Goal: Task Accomplishment & Management: Manage account settings

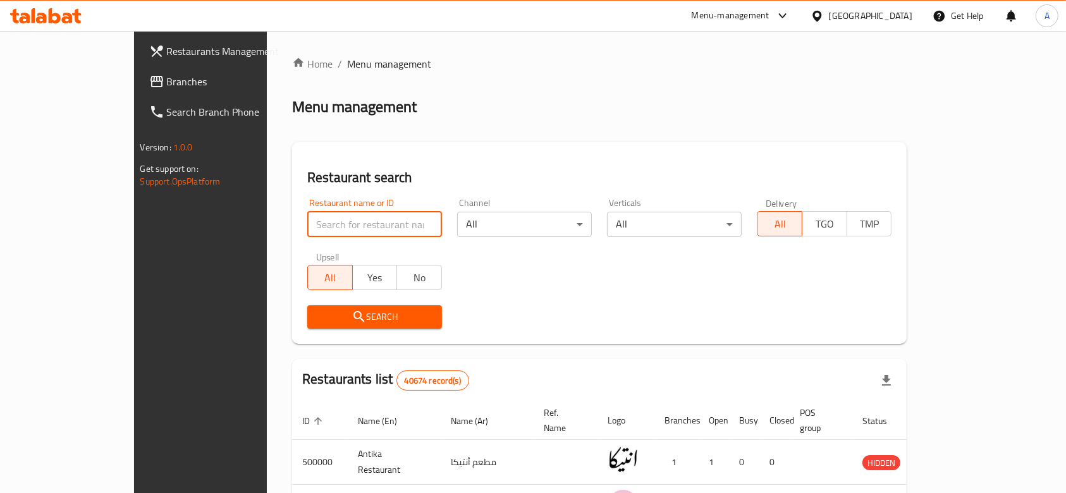
click at [307, 226] on input "search" at bounding box center [374, 224] width 135 height 25
paste input "701989"
type input "701989"
click button "Search" at bounding box center [374, 316] width 135 height 23
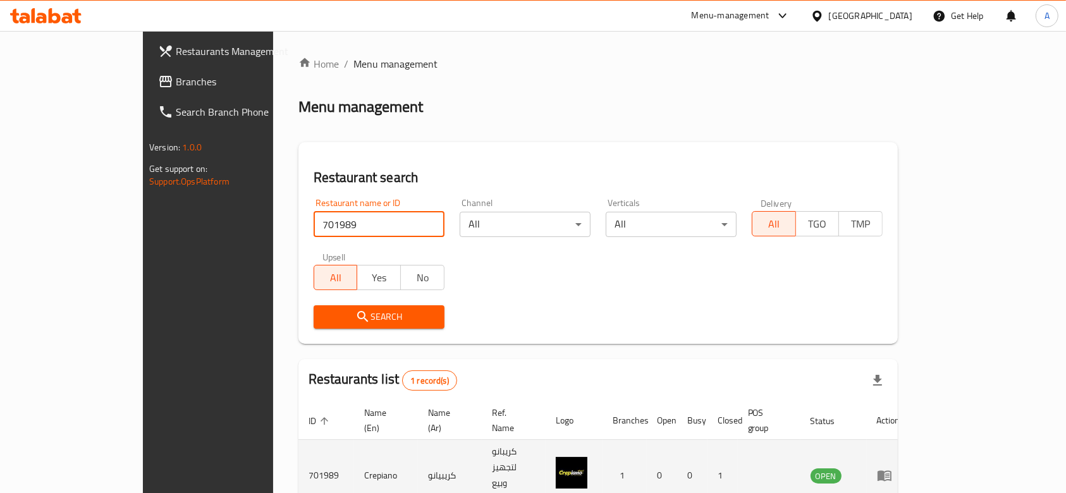
click at [892, 471] on icon "enhanced table" at bounding box center [885, 476] width 14 height 11
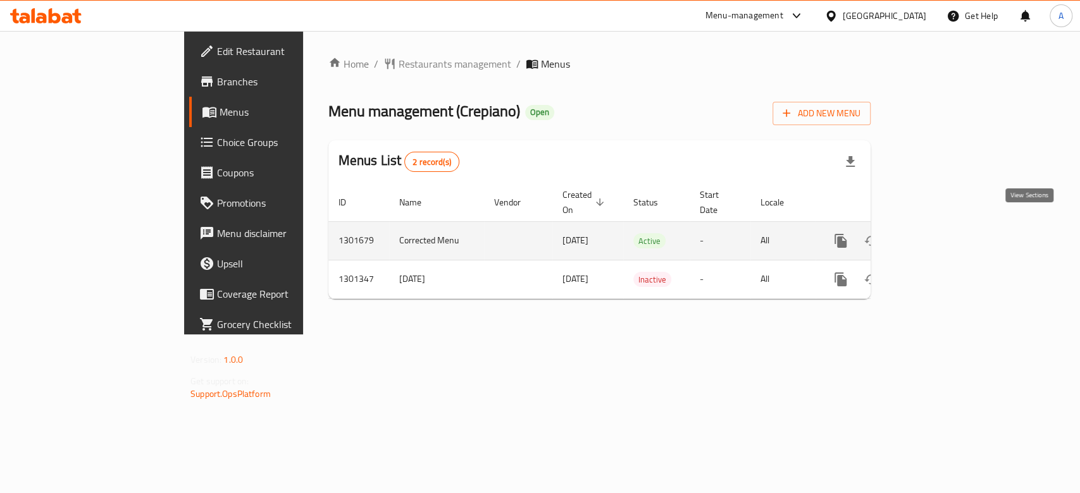
click at [939, 233] on icon "enhanced table" at bounding box center [931, 240] width 15 height 15
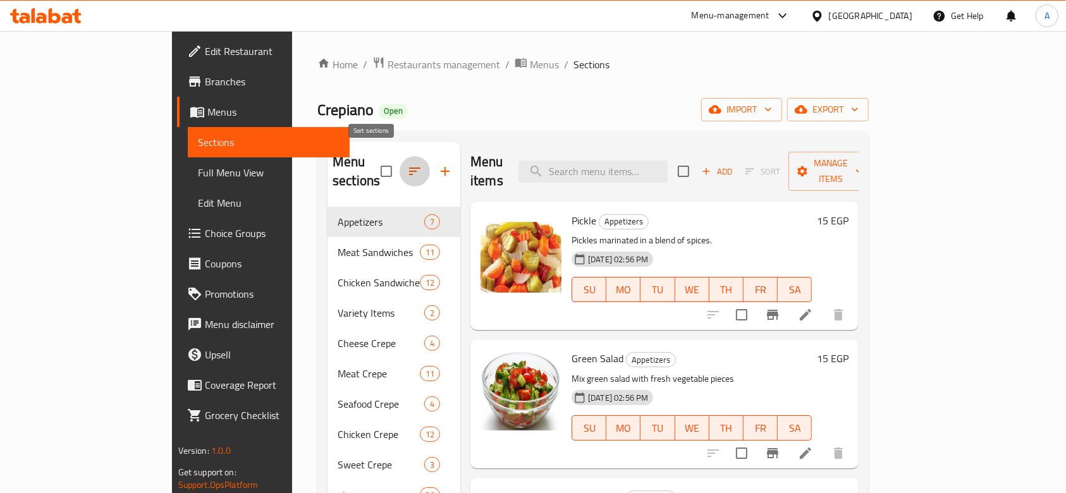
click at [400, 168] on button "button" at bounding box center [415, 171] width 30 height 30
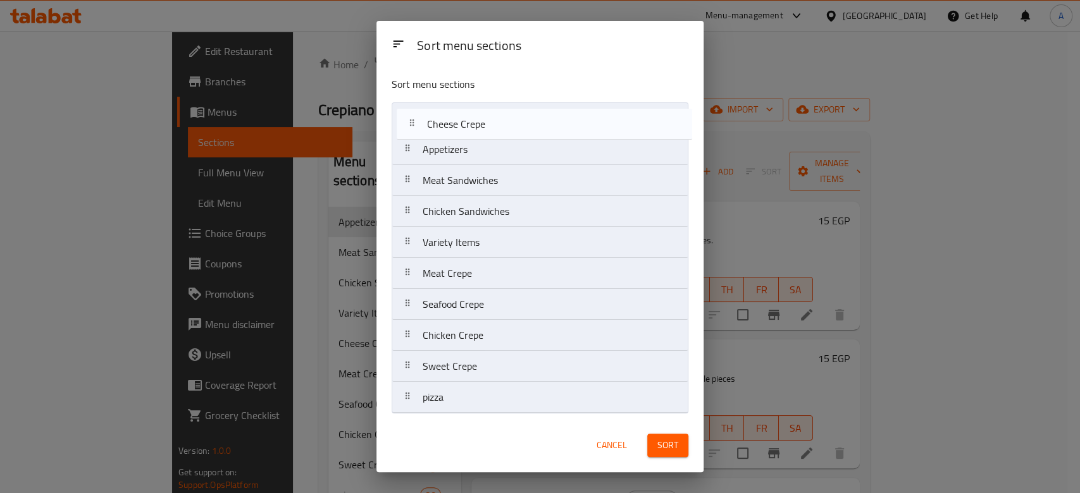
drag, startPoint x: 409, startPoint y: 249, endPoint x: 414, endPoint y: 128, distance: 121.5
click at [414, 128] on nav "Appetizers Meat Sandwiches Chicken Sandwiches Variety Items Cheese Crepe Meat C…" at bounding box center [539, 257] width 297 height 311
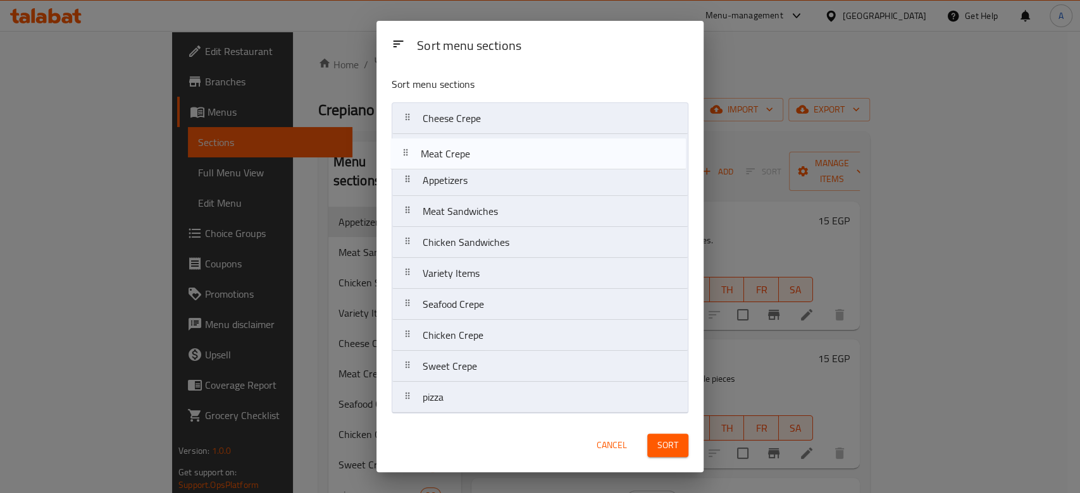
drag, startPoint x: 410, startPoint y: 278, endPoint x: 408, endPoint y: 151, distance: 127.1
click at [408, 151] on nav "Cheese Crepe Appetizers Meat Sandwiches Chicken Sandwiches Variety Items Meat C…" at bounding box center [539, 257] width 297 height 311
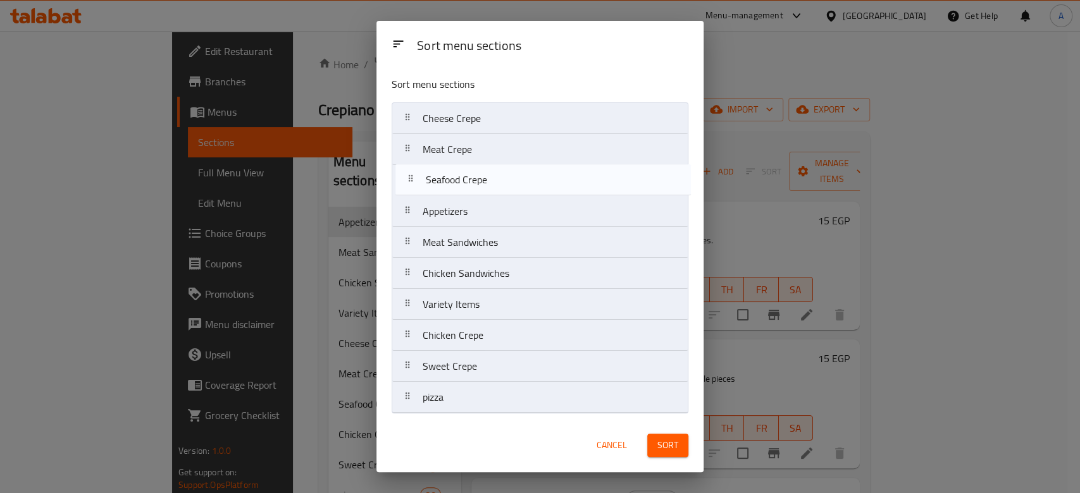
drag, startPoint x: 409, startPoint y: 312, endPoint x: 412, endPoint y: 181, distance: 131.0
click at [412, 181] on nav "Cheese Crepe Meat Crepe Appetizers Meat Sandwiches Chicken Sandwiches Variety I…" at bounding box center [539, 257] width 297 height 311
drag, startPoint x: 410, startPoint y: 344, endPoint x: 409, endPoint y: 176, distance: 167.6
click at [409, 176] on nav "Cheese Crepe Meat Crepe Seafood Crepe Appetizers Meat Sandwiches Chicken Sandwi…" at bounding box center [539, 257] width 297 height 311
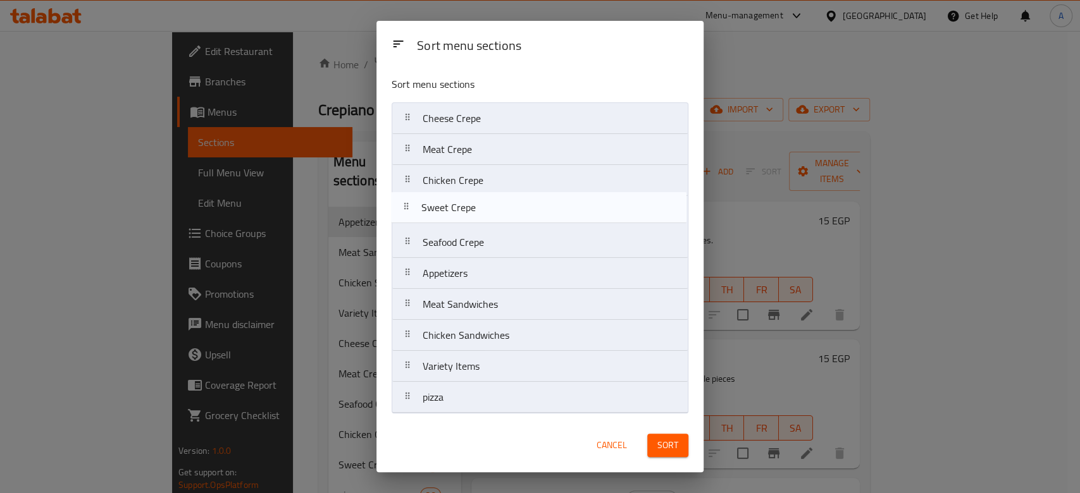
drag, startPoint x: 409, startPoint y: 367, endPoint x: 407, endPoint y: 205, distance: 161.9
click at [407, 205] on nav "Cheese Crepe Meat Crepe Chicken Crepe Seafood Crepe Appetizers Meat Sandwiches …" at bounding box center [539, 257] width 297 height 311
drag, startPoint x: 409, startPoint y: 242, endPoint x: 400, endPoint y: 199, distance: 43.3
click at [400, 199] on nav "Cheese Crepe Meat Crepe Chicken Crepe Sweet Crepe Seafood Crepe Appetizers Meat…" at bounding box center [539, 257] width 297 height 311
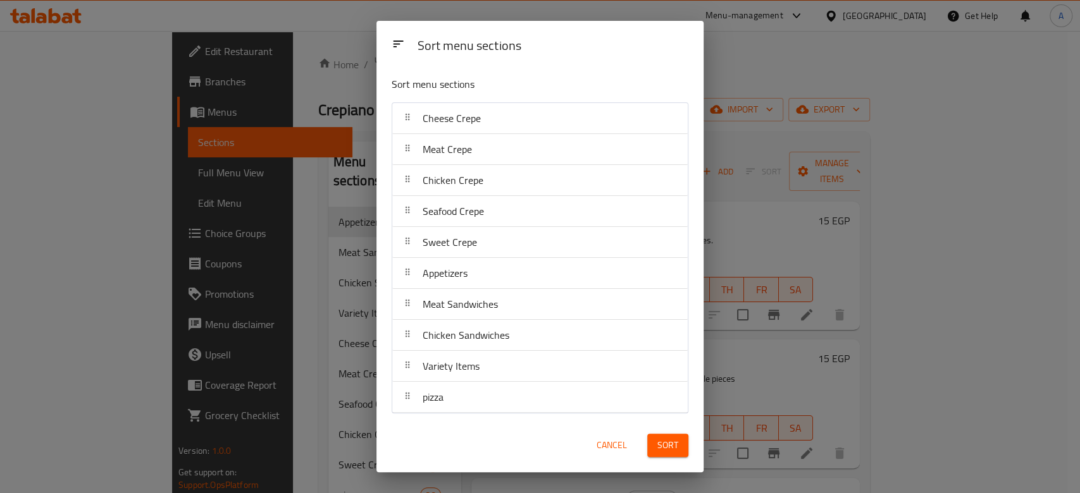
click at [656, 452] on button "Sort" at bounding box center [667, 445] width 41 height 23
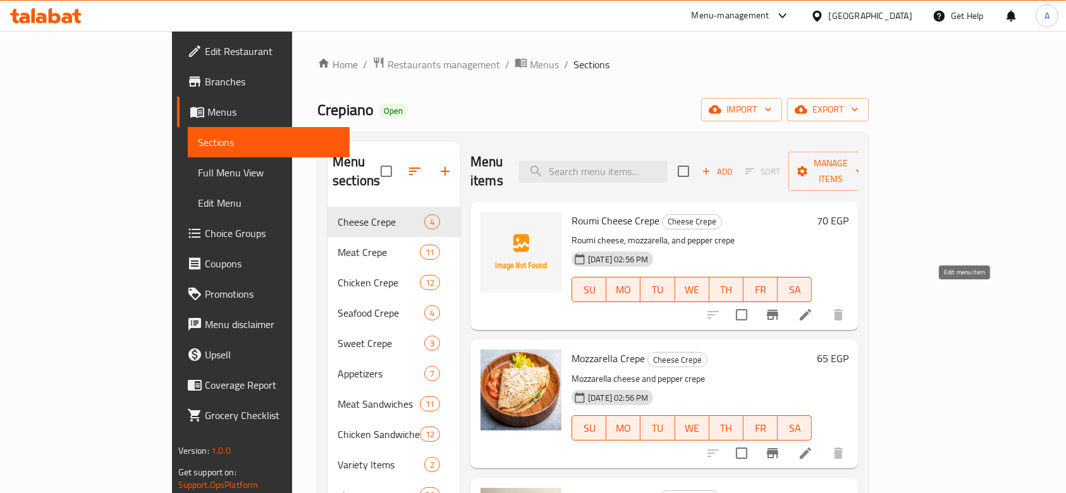
click at [813, 307] on icon at bounding box center [805, 314] width 15 height 15
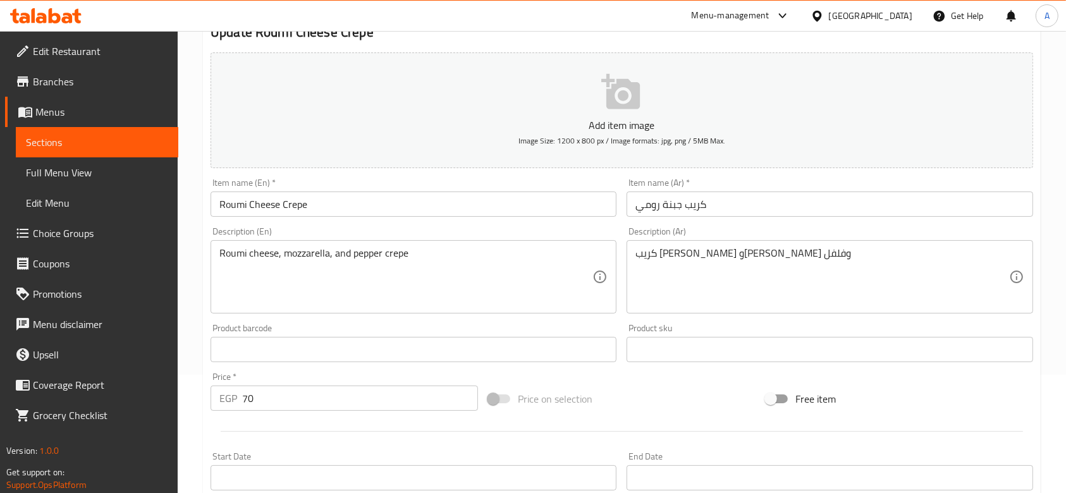
scroll to position [168, 0]
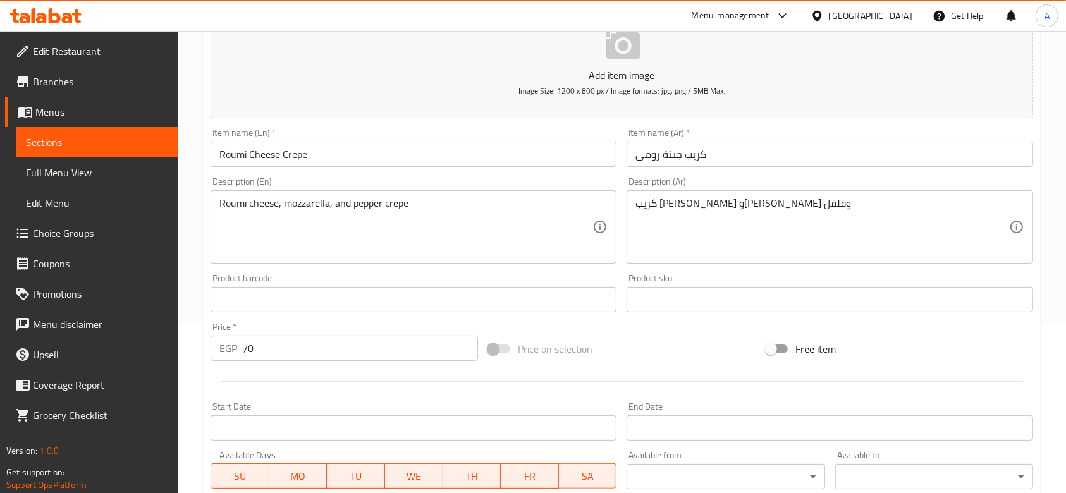
click at [331, 348] on input "70" at bounding box center [360, 348] width 236 height 25
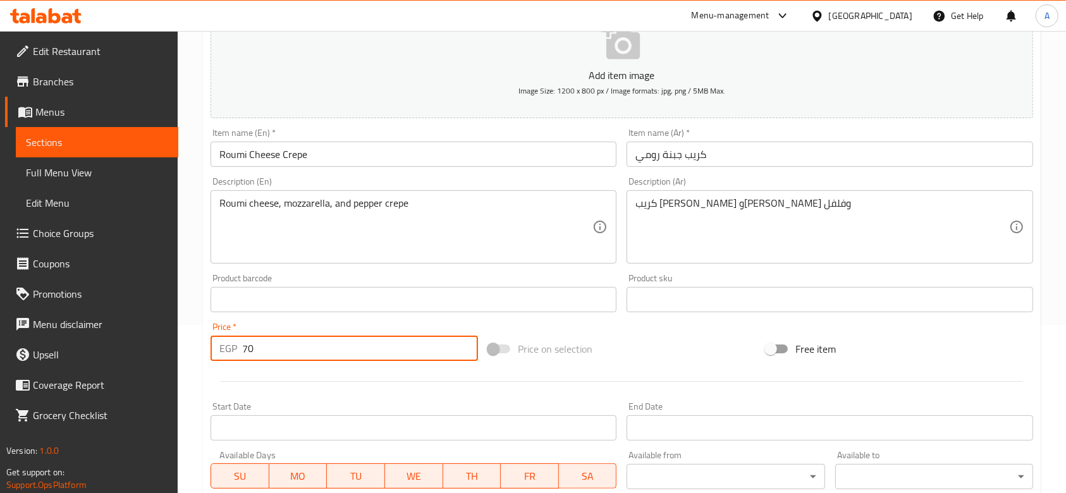
click at [331, 348] on input "70" at bounding box center [360, 348] width 236 height 25
type input "75"
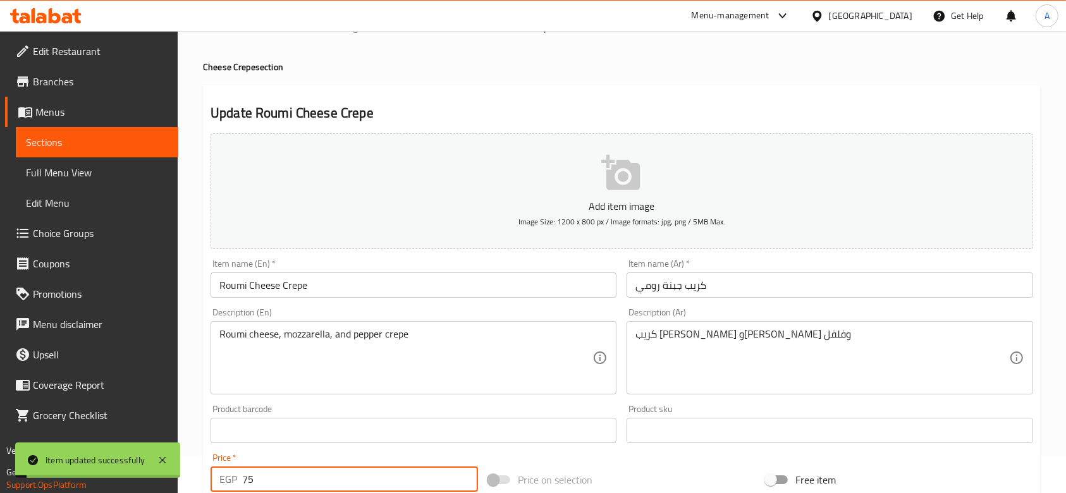
scroll to position [0, 0]
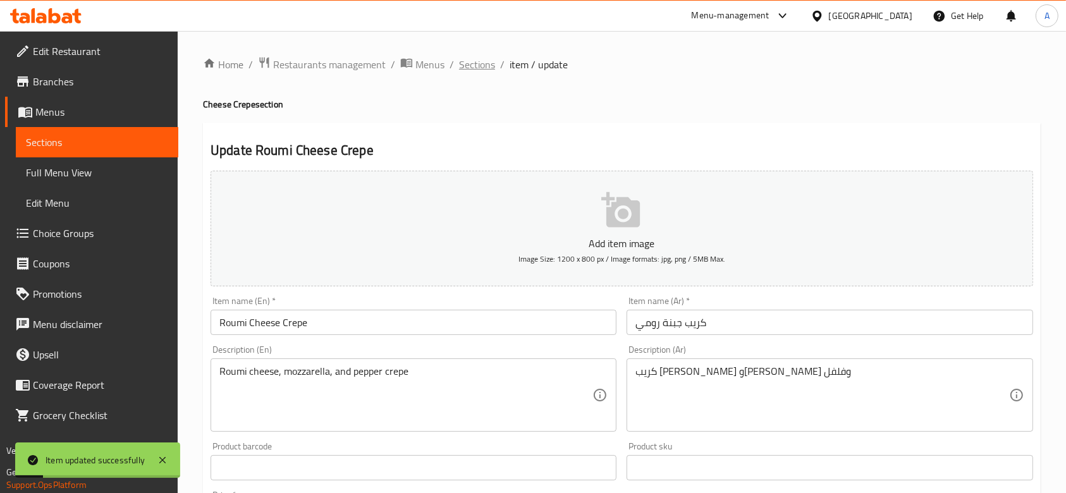
click at [471, 66] on span "Sections" at bounding box center [477, 64] width 36 height 15
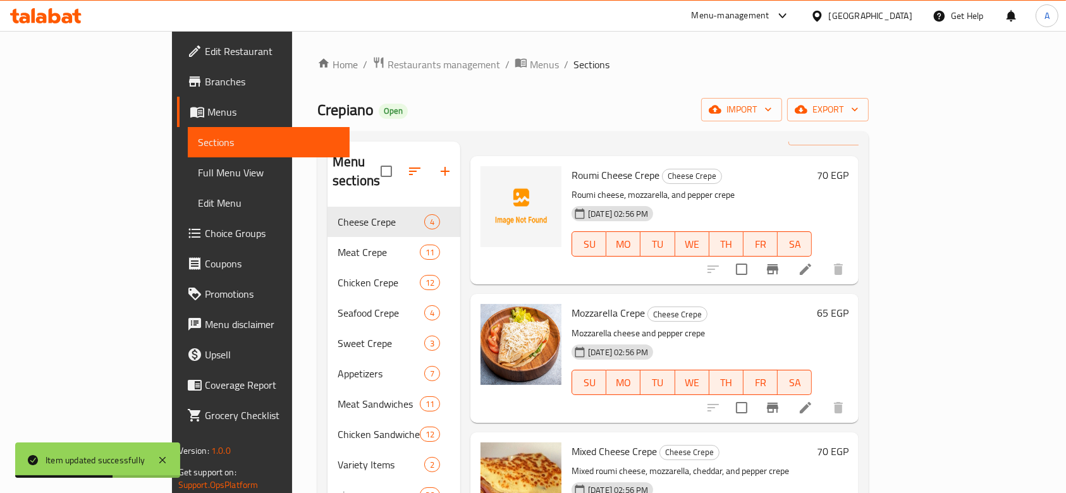
scroll to position [84, 0]
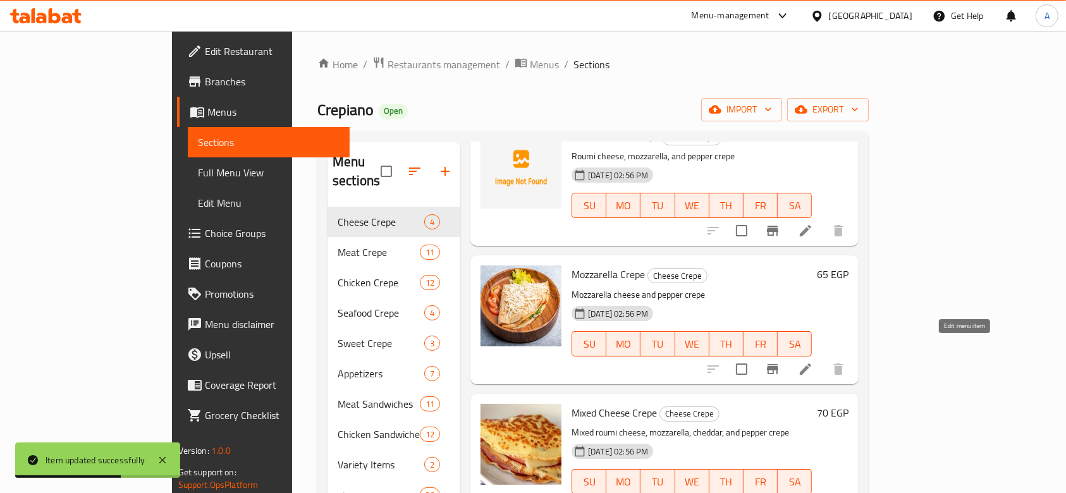
click at [811, 364] on icon at bounding box center [805, 369] width 11 height 11
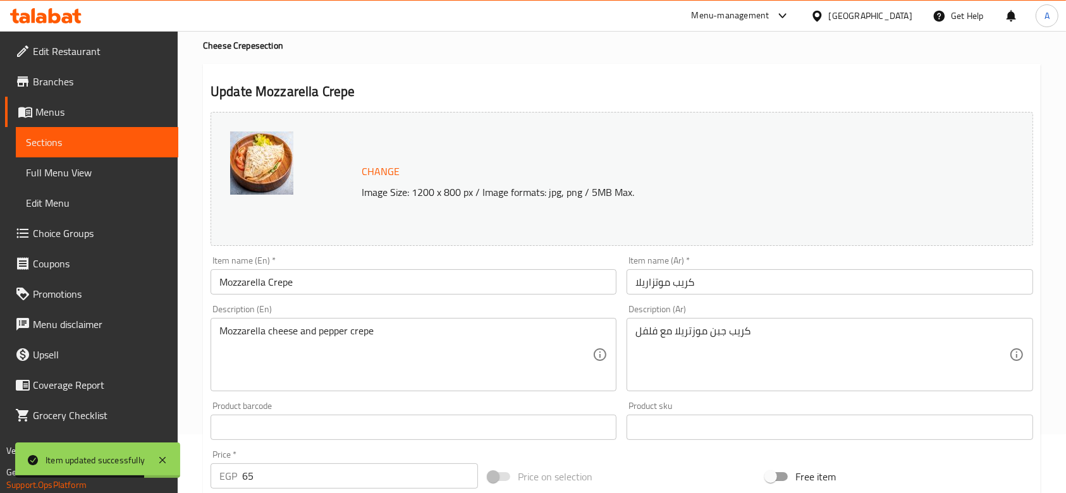
scroll to position [84, 0]
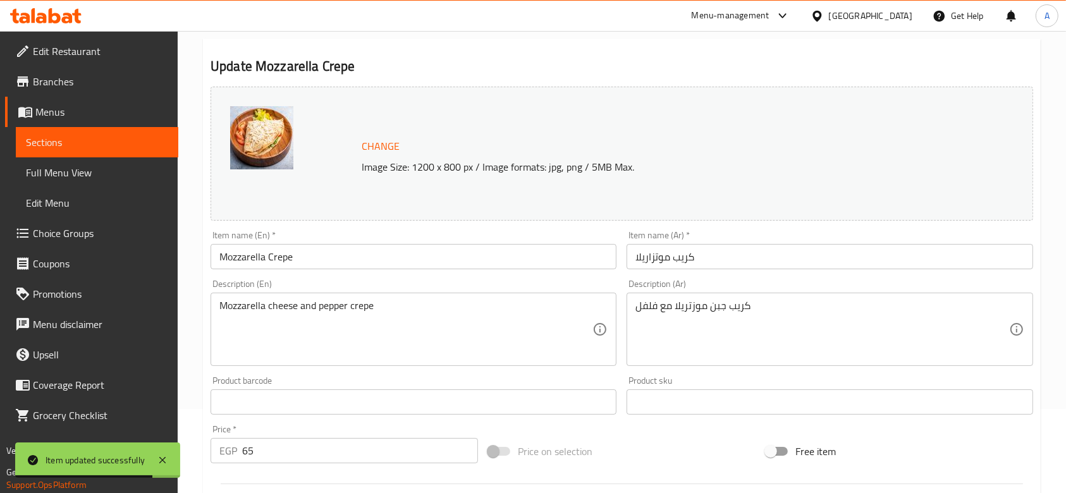
click at [311, 448] on input "65" at bounding box center [360, 450] width 236 height 25
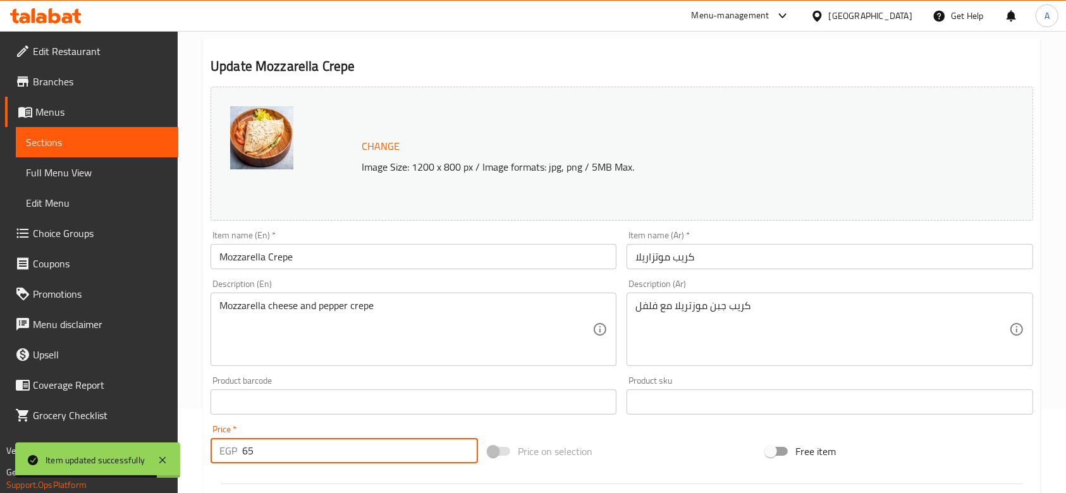
click at [311, 448] on input "65" at bounding box center [360, 450] width 236 height 25
type input "70"
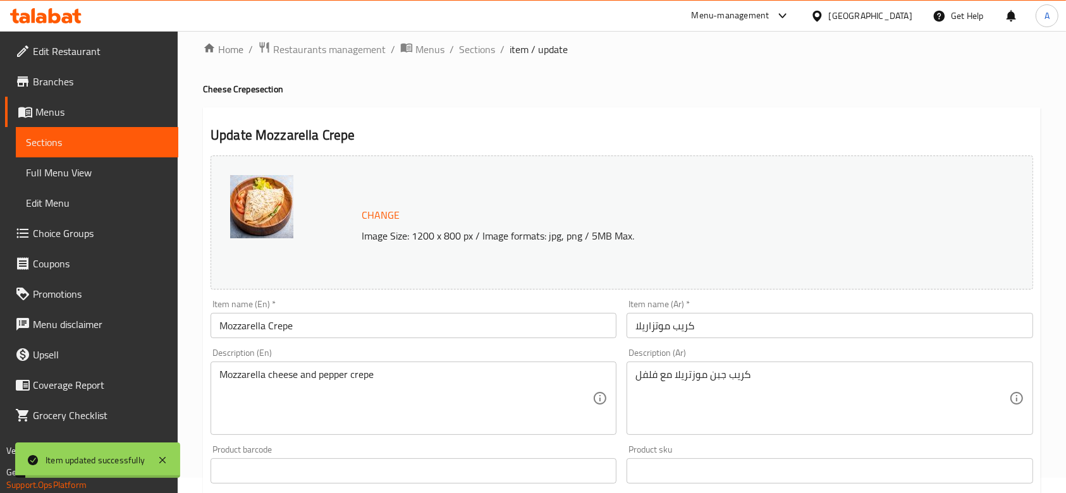
scroll to position [0, 0]
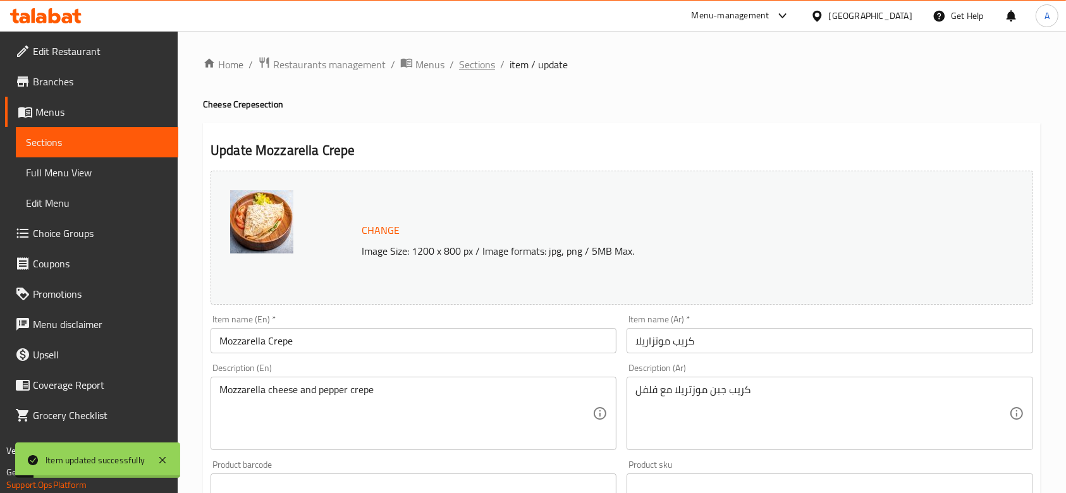
click at [490, 65] on span "Sections" at bounding box center [477, 64] width 36 height 15
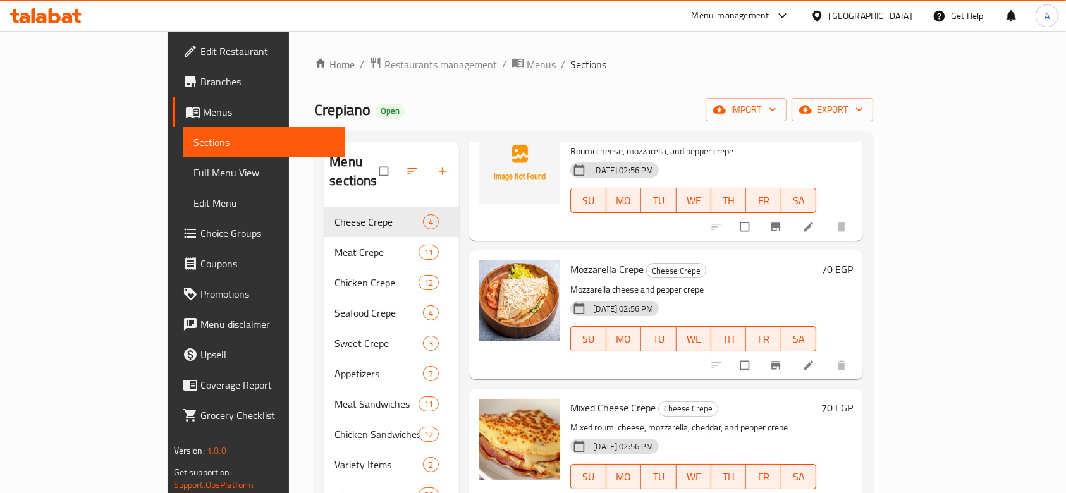
scroll to position [90, 0]
click at [815, 493] on icon at bounding box center [809, 502] width 13 height 13
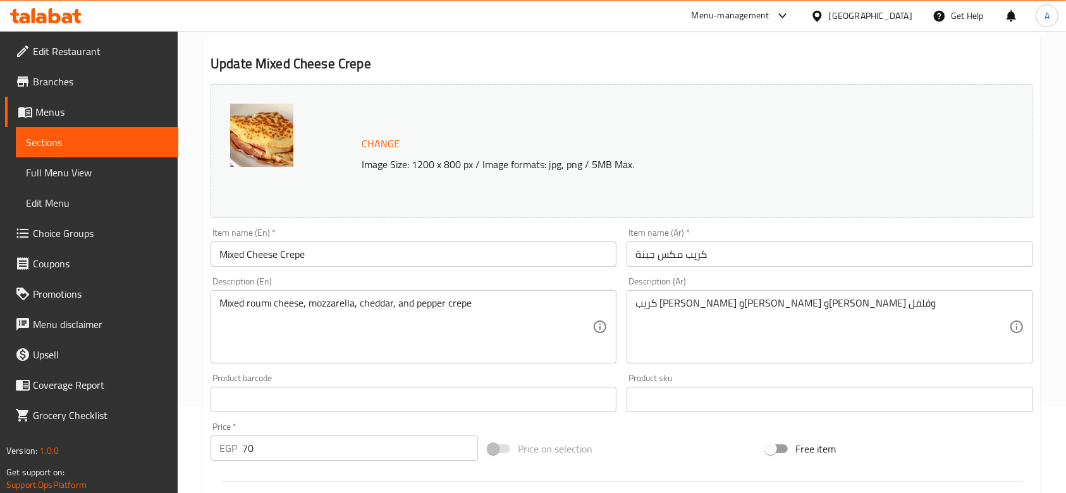
scroll to position [168, 0]
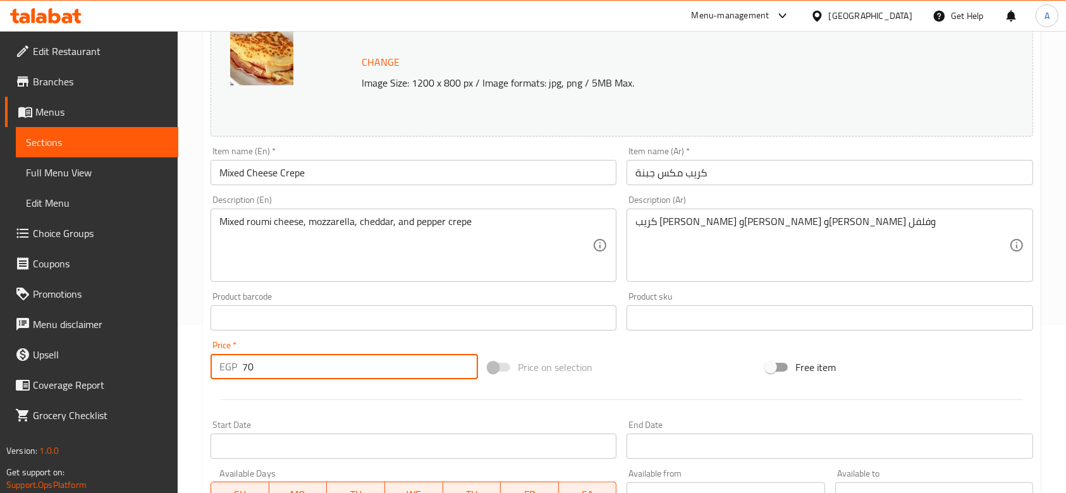
click at [339, 363] on input "70" at bounding box center [360, 366] width 236 height 25
type input "75"
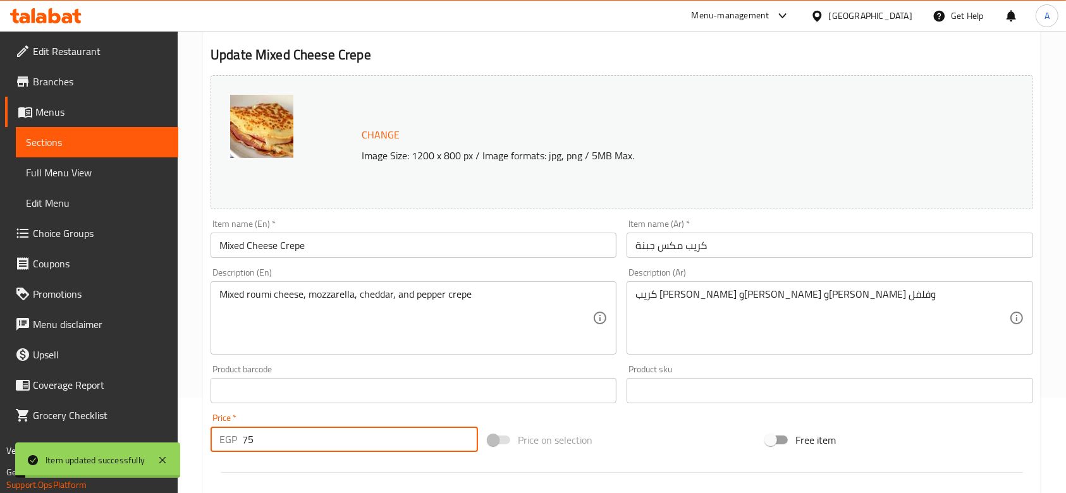
scroll to position [0, 0]
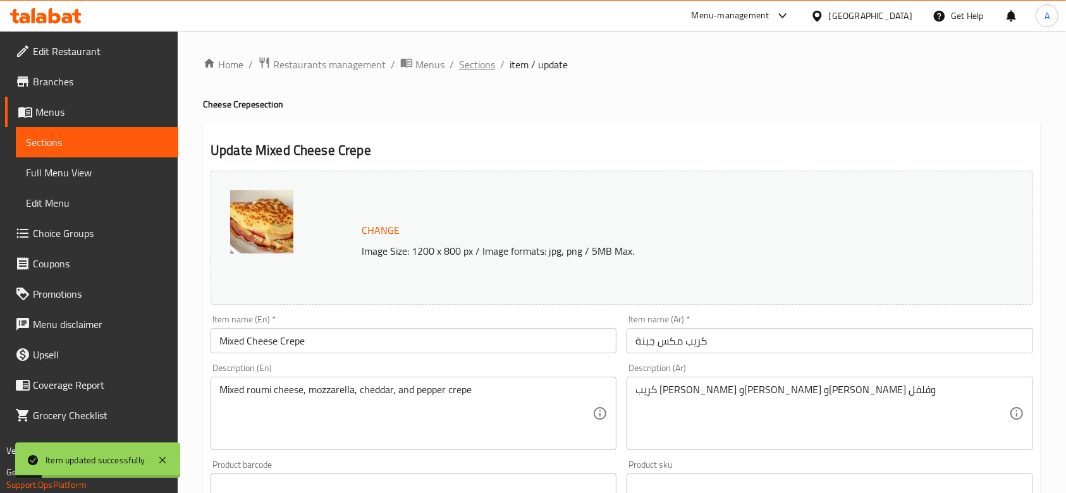
click at [486, 66] on span "Sections" at bounding box center [477, 64] width 36 height 15
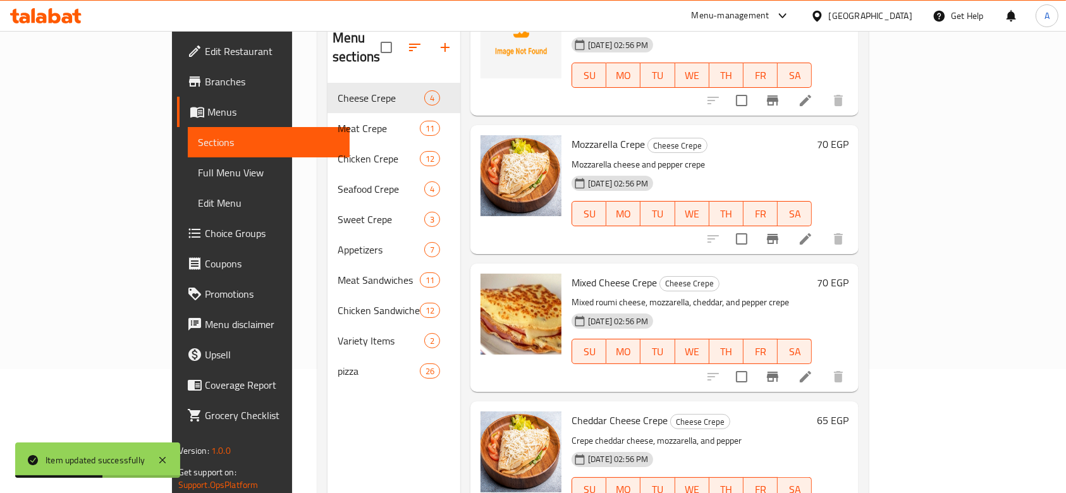
scroll to position [177, 0]
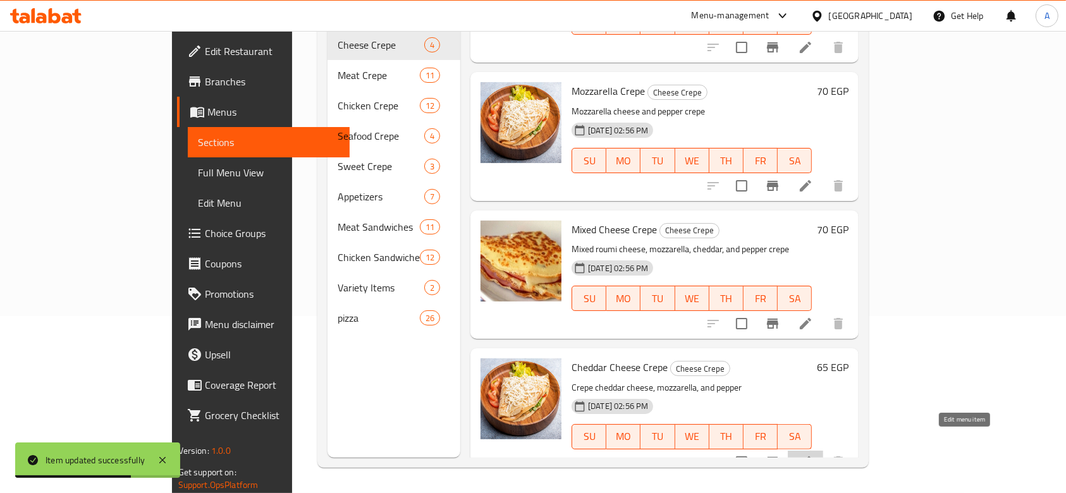
click at [813, 455] on icon at bounding box center [805, 462] width 15 height 15
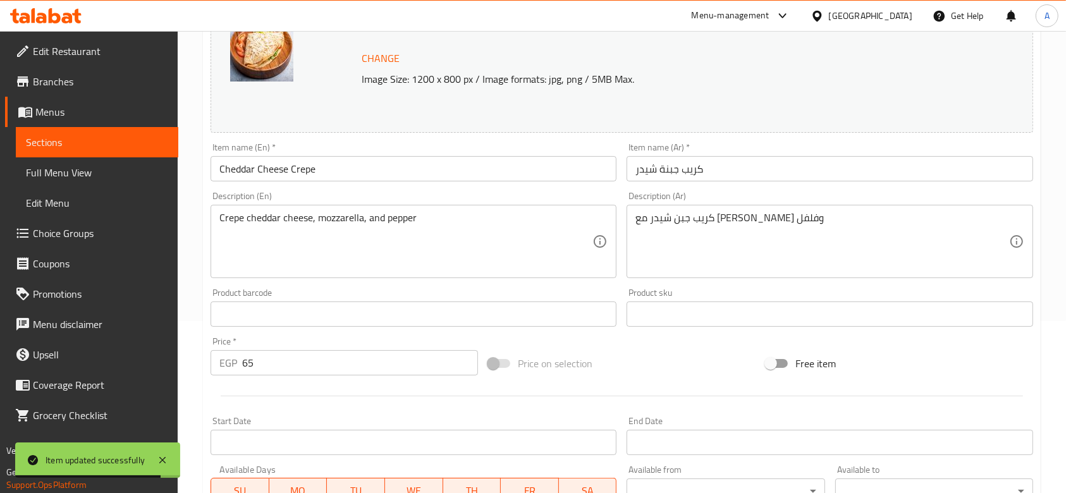
scroll to position [253, 0]
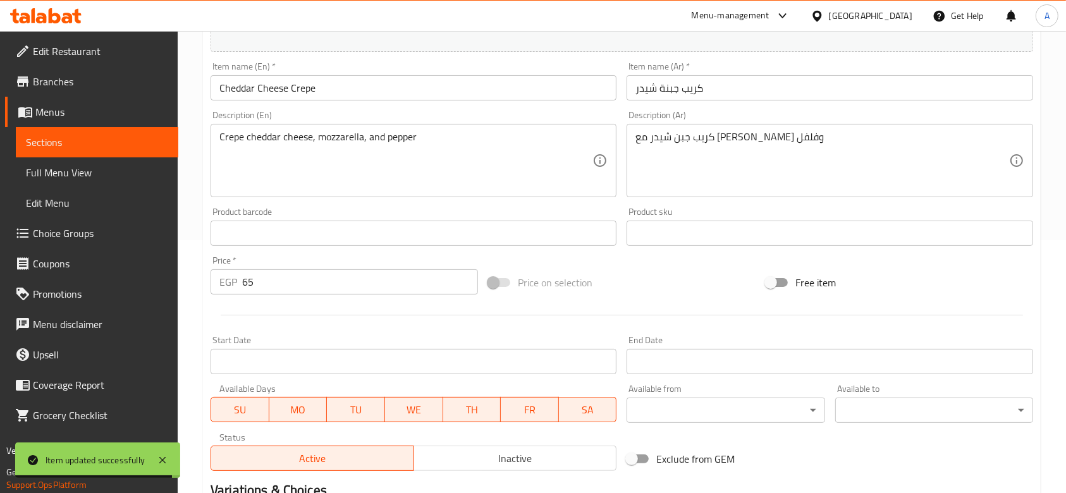
click at [314, 288] on input "65" at bounding box center [360, 281] width 236 height 25
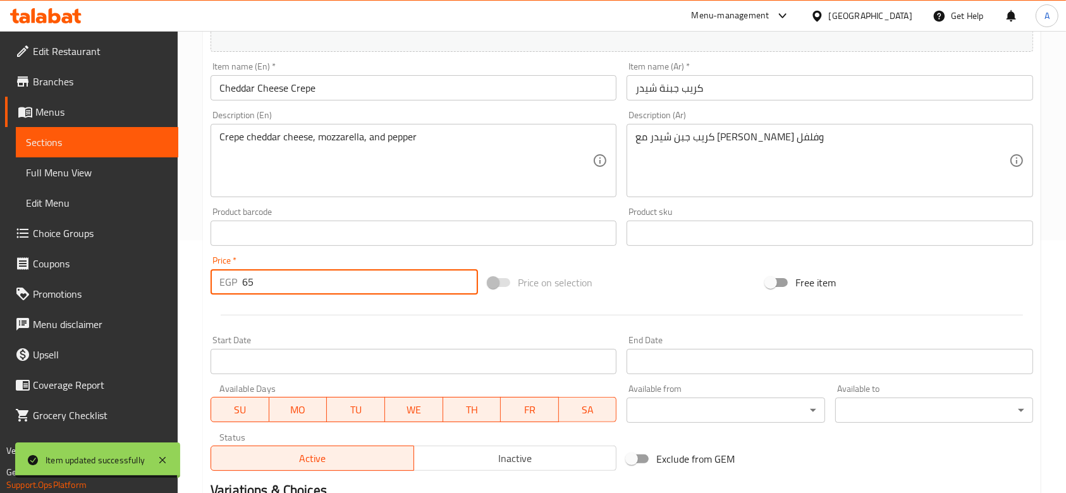
click at [314, 288] on input "65" at bounding box center [360, 281] width 236 height 25
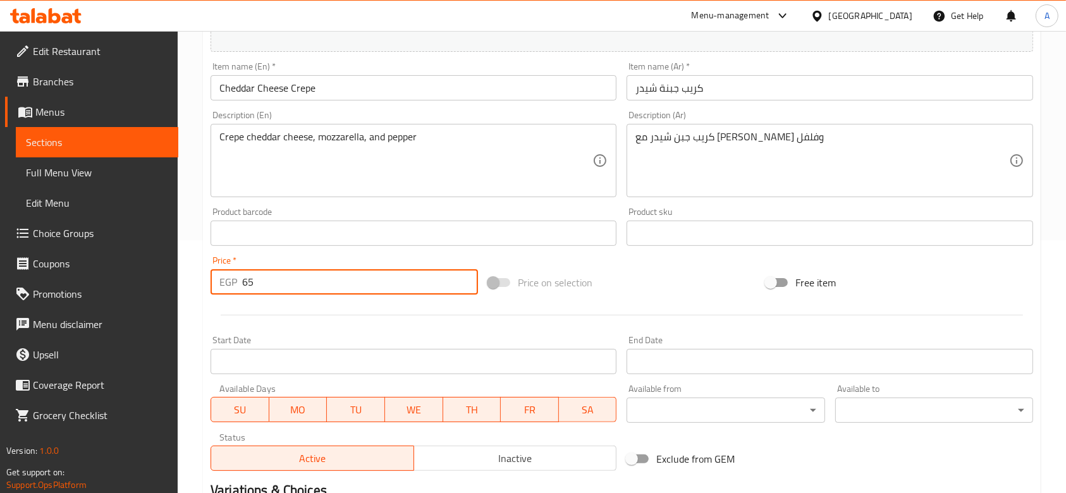
click at [314, 288] on input "65" at bounding box center [360, 281] width 236 height 25
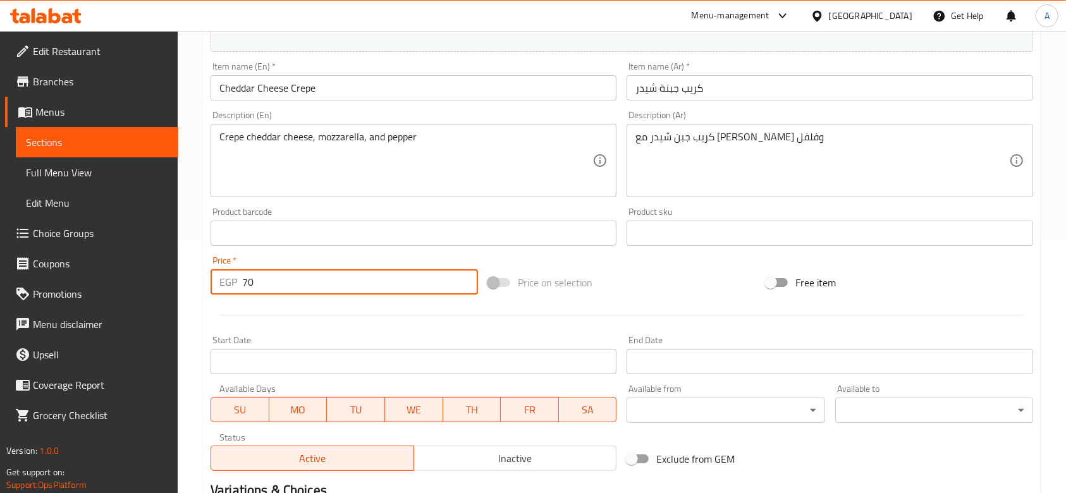
type input "70"
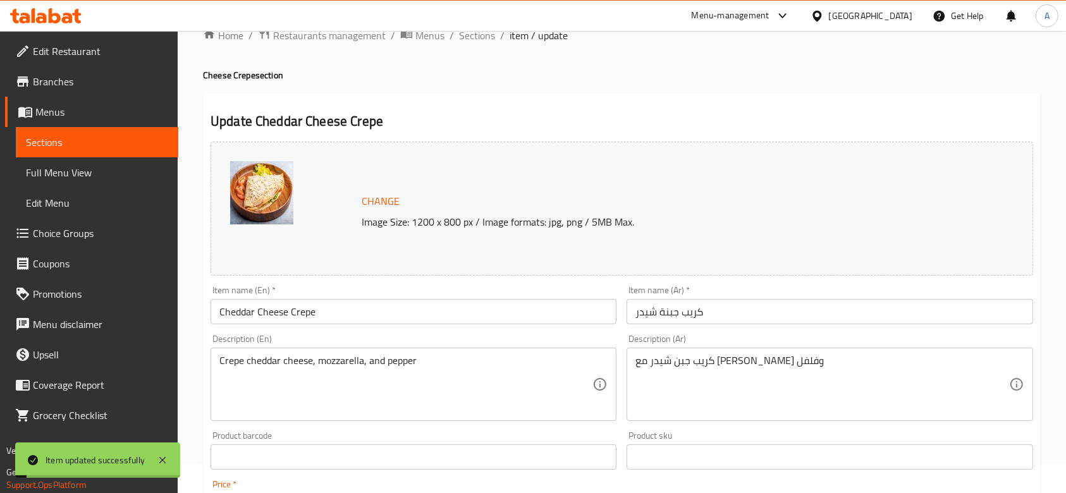
scroll to position [0, 0]
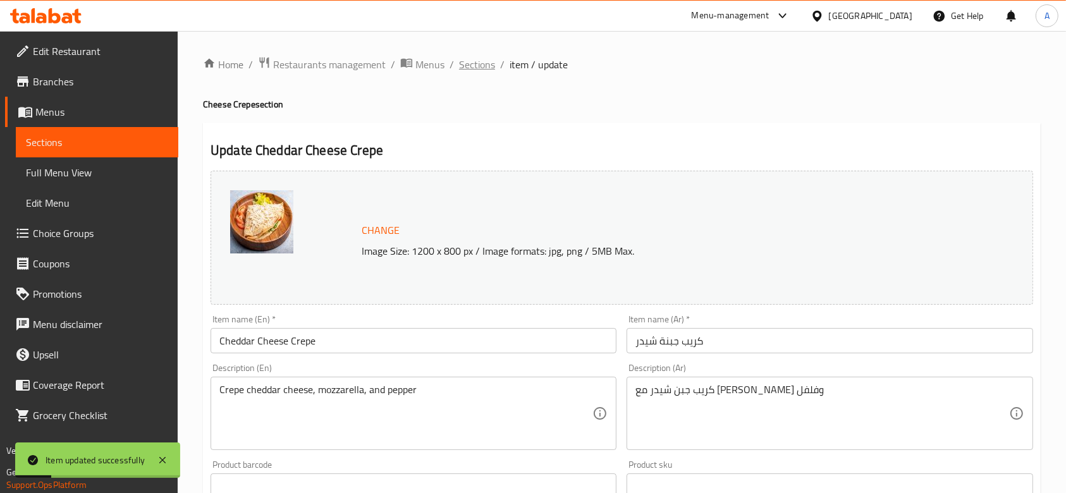
click at [471, 67] on span "Sections" at bounding box center [477, 64] width 36 height 15
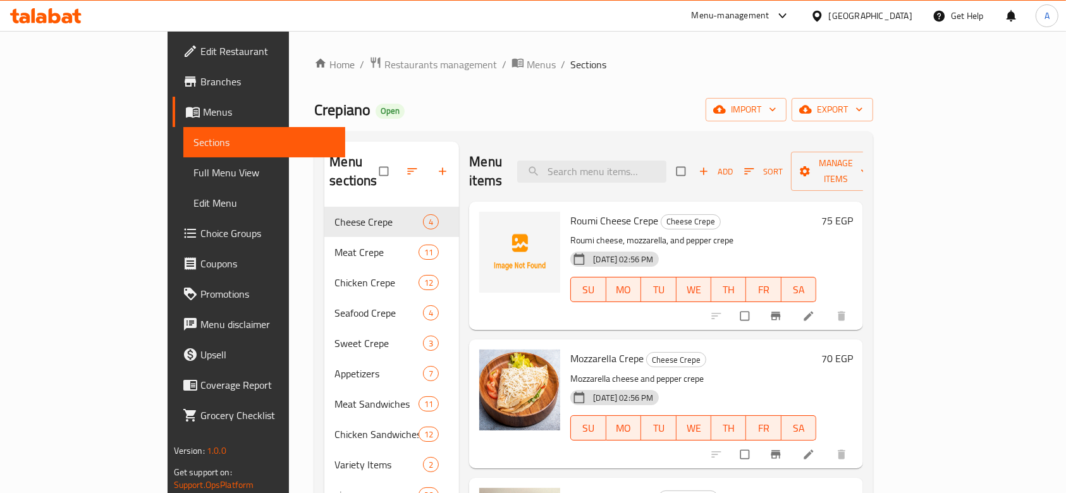
click at [406, 165] on icon "button" at bounding box center [412, 171] width 13 height 13
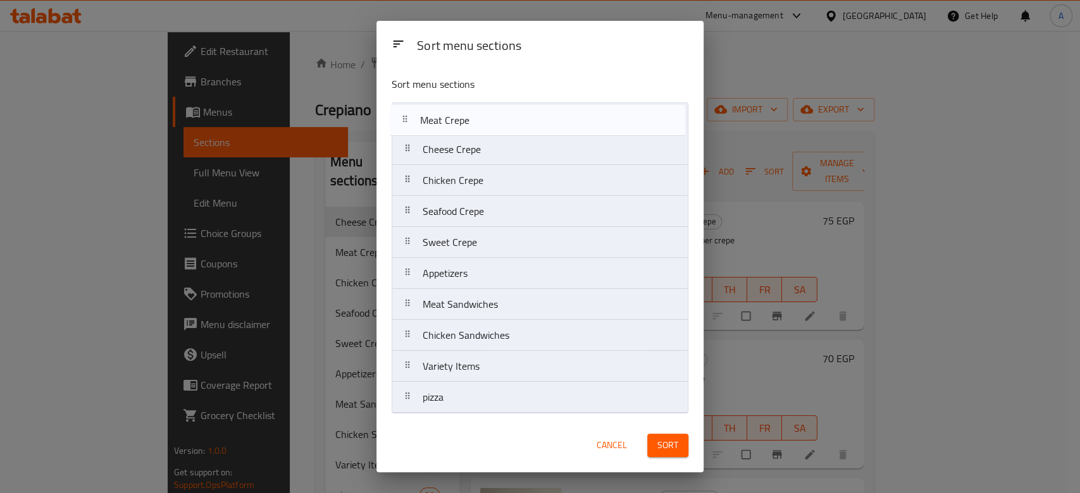
drag, startPoint x: 405, startPoint y: 158, endPoint x: 403, endPoint y: 125, distance: 33.6
click at [403, 125] on nav "Cheese Crepe Meat Crepe Chicken Crepe Seafood Crepe Sweet Crepe Appetizers Meat…" at bounding box center [539, 257] width 297 height 311
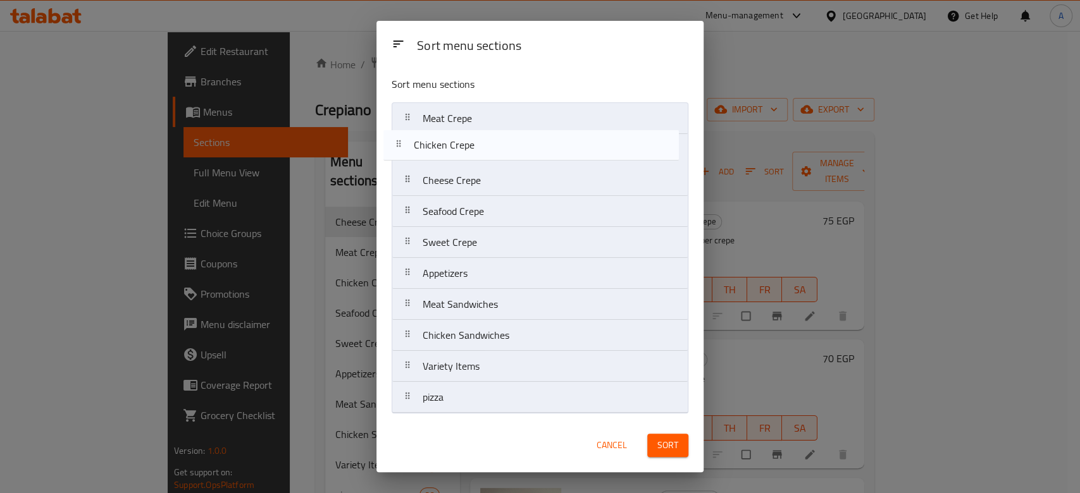
drag, startPoint x: 410, startPoint y: 183, endPoint x: 400, endPoint y: 147, distance: 36.8
click at [400, 147] on nav "Meat Crepe Cheese Crepe Chicken Crepe Seafood Crepe Sweet Crepe Appetizers Meat…" at bounding box center [539, 257] width 297 height 311
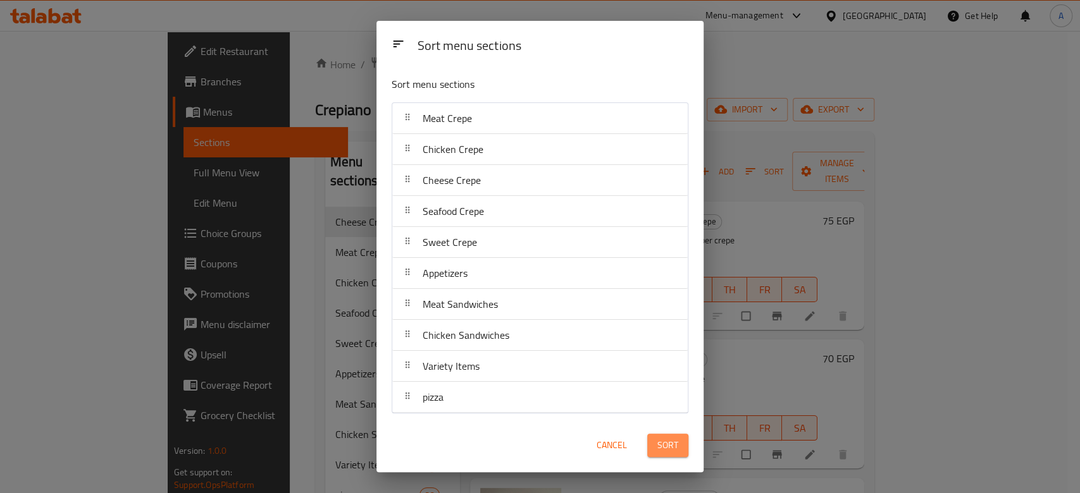
click at [660, 453] on span "Sort" at bounding box center [667, 446] width 21 height 16
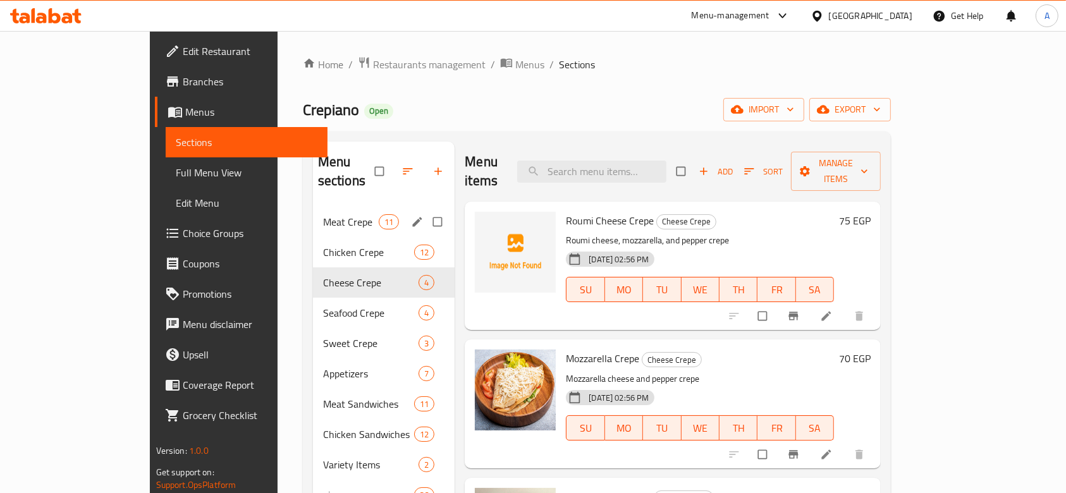
click at [323, 214] on span "Meat Crepe" at bounding box center [351, 221] width 56 height 15
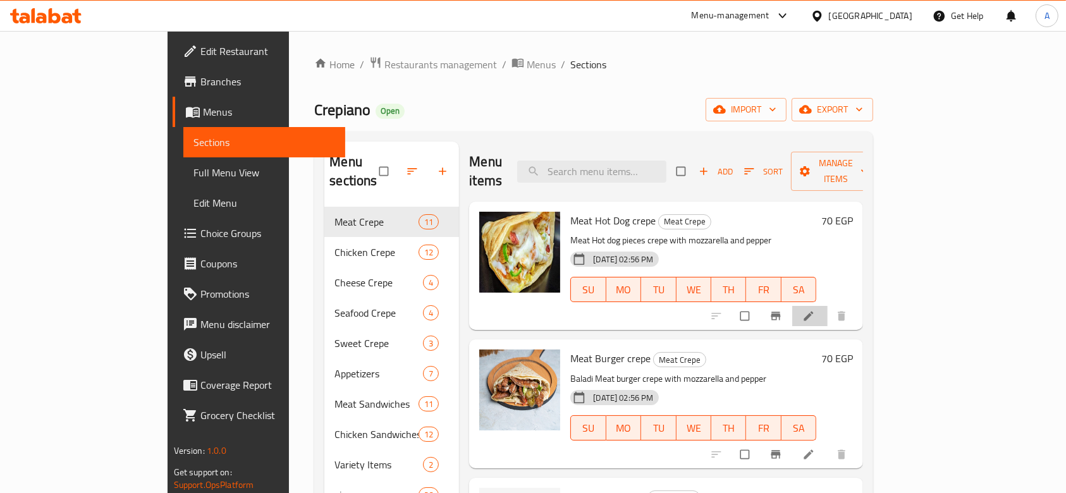
click at [815, 310] on icon at bounding box center [809, 316] width 13 height 13
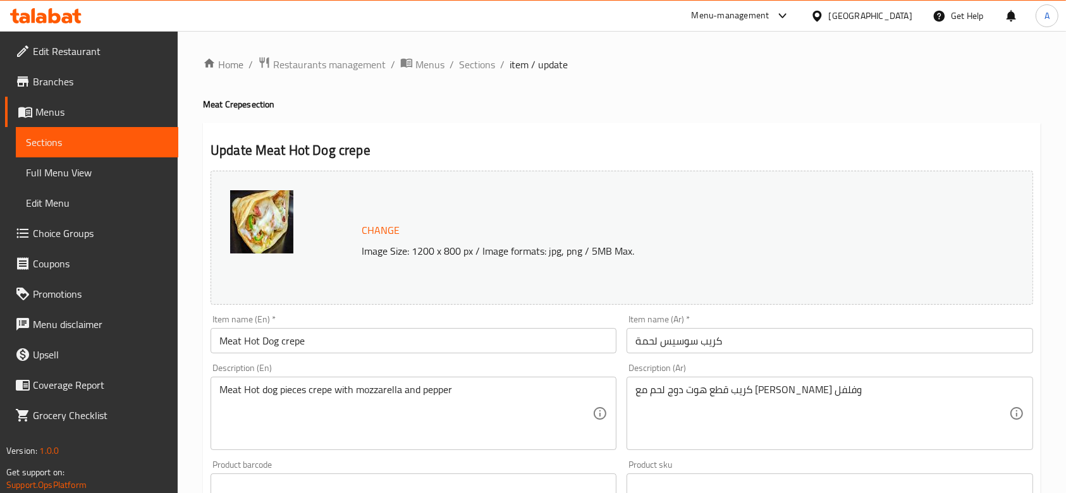
scroll to position [84, 0]
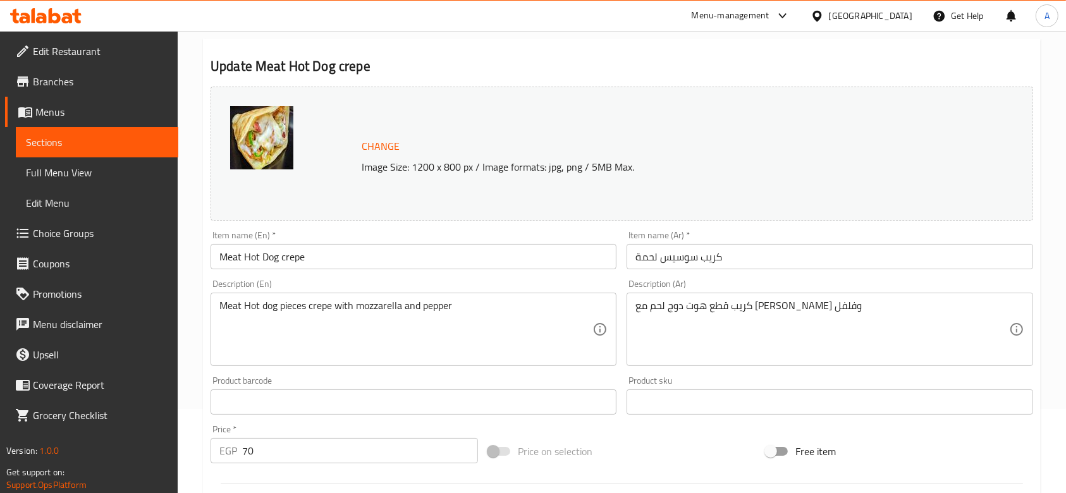
click at [386, 454] on input "70" at bounding box center [360, 450] width 236 height 25
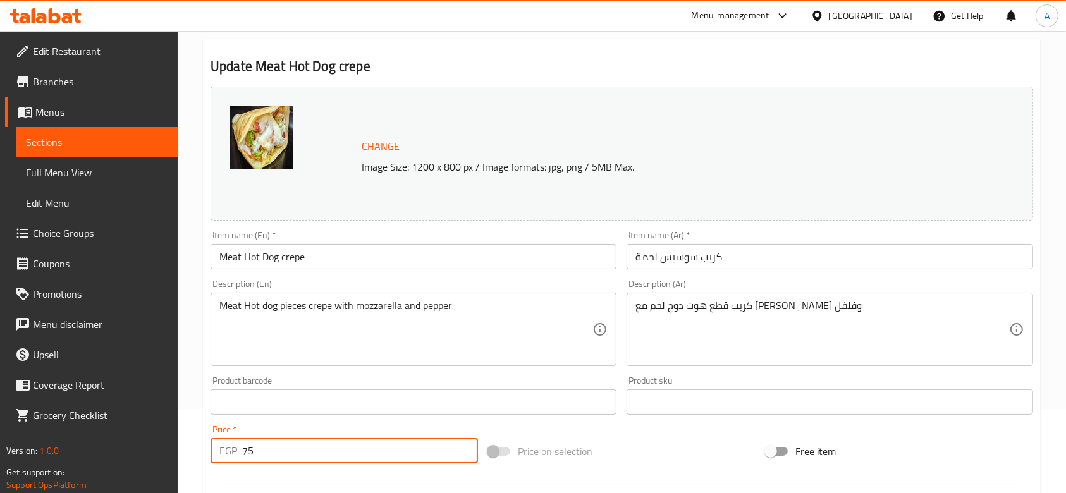
type input "75"
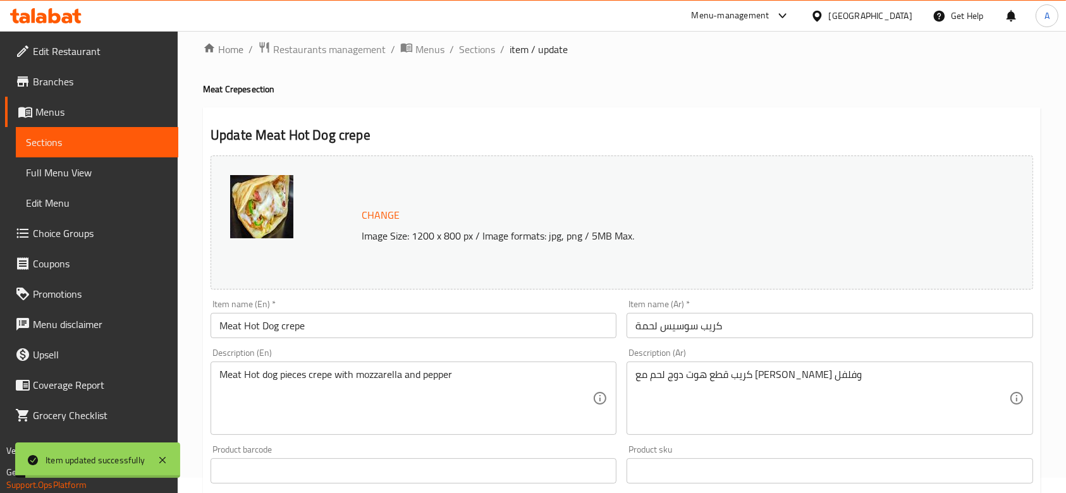
scroll to position [0, 0]
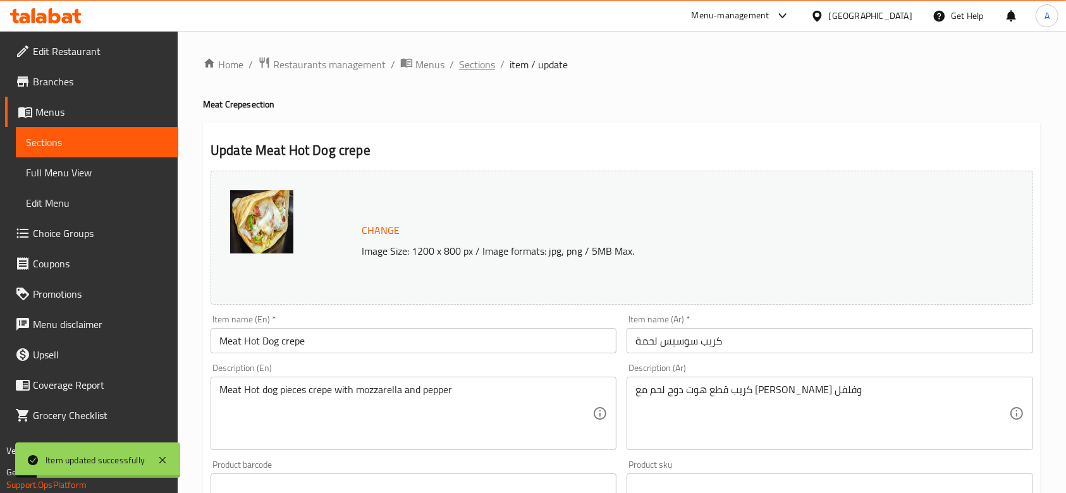
click at [476, 62] on span "Sections" at bounding box center [477, 64] width 36 height 15
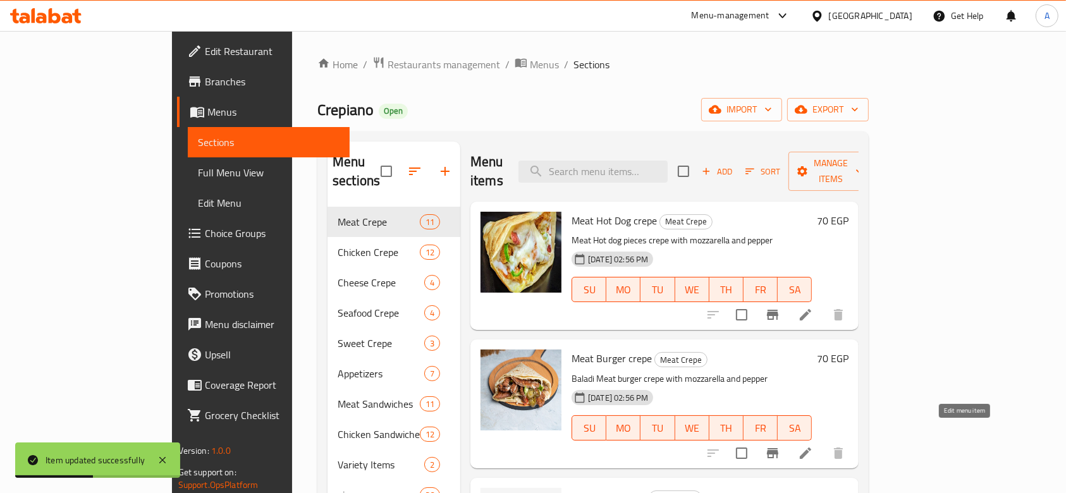
click at [813, 446] on icon at bounding box center [805, 453] width 15 height 15
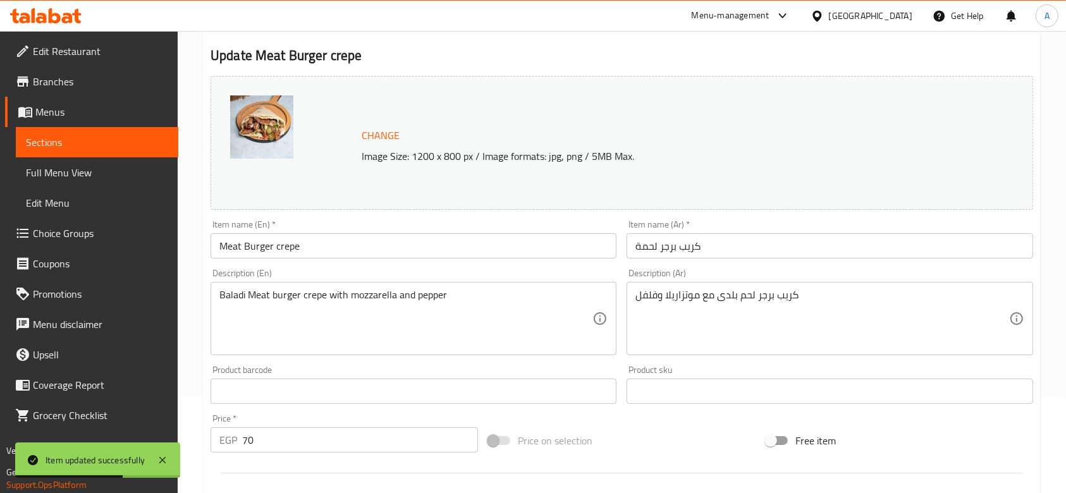
scroll to position [253, 0]
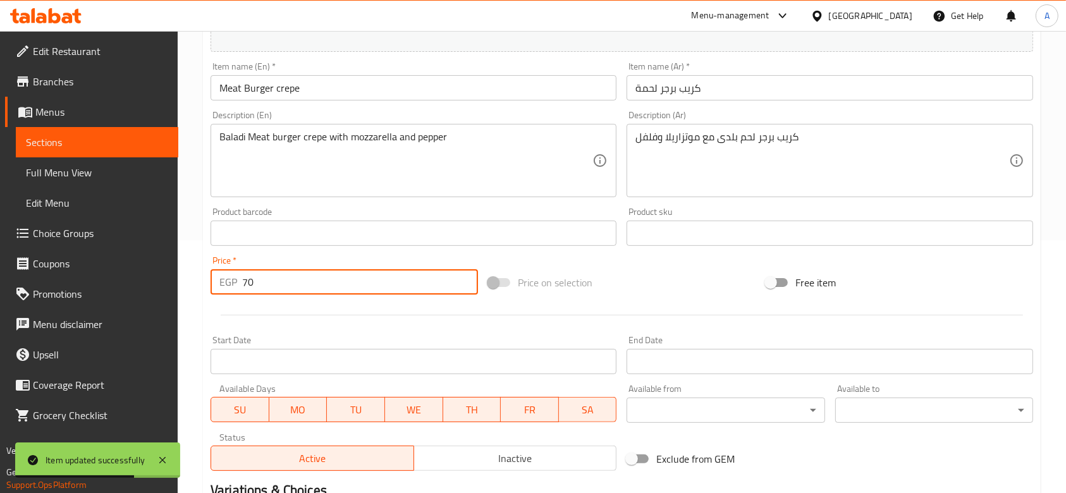
click at [349, 285] on input "70" at bounding box center [360, 281] width 236 height 25
type input "75"
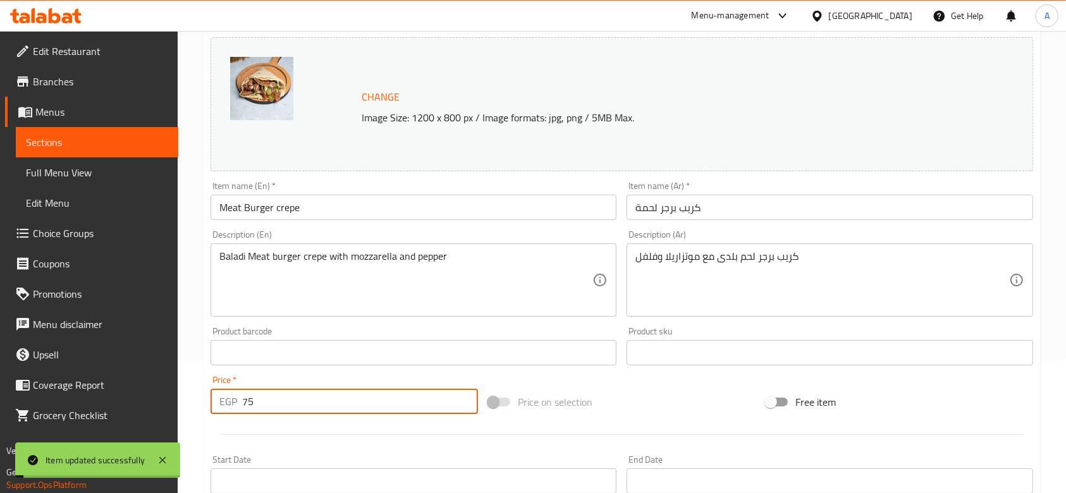
scroll to position [0, 0]
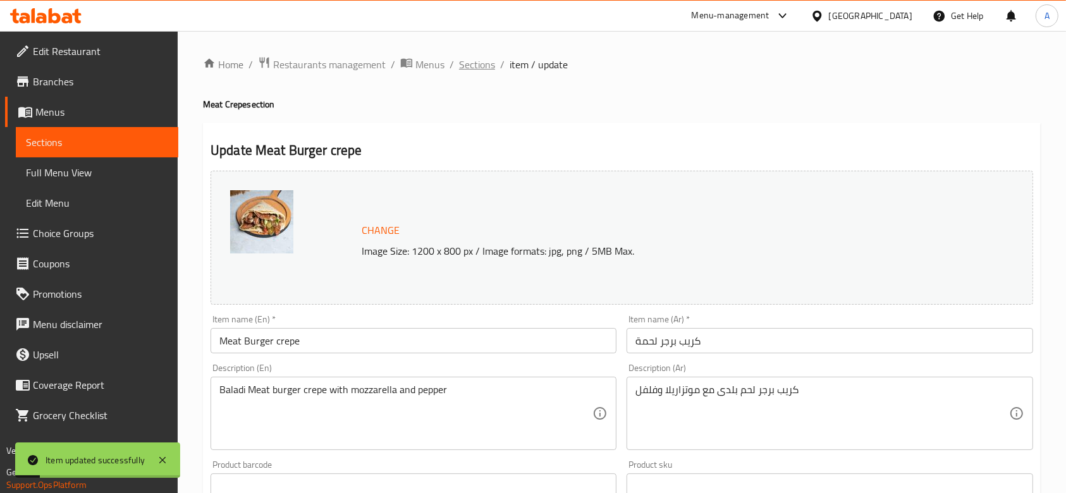
click at [481, 60] on span "Sections" at bounding box center [477, 64] width 36 height 15
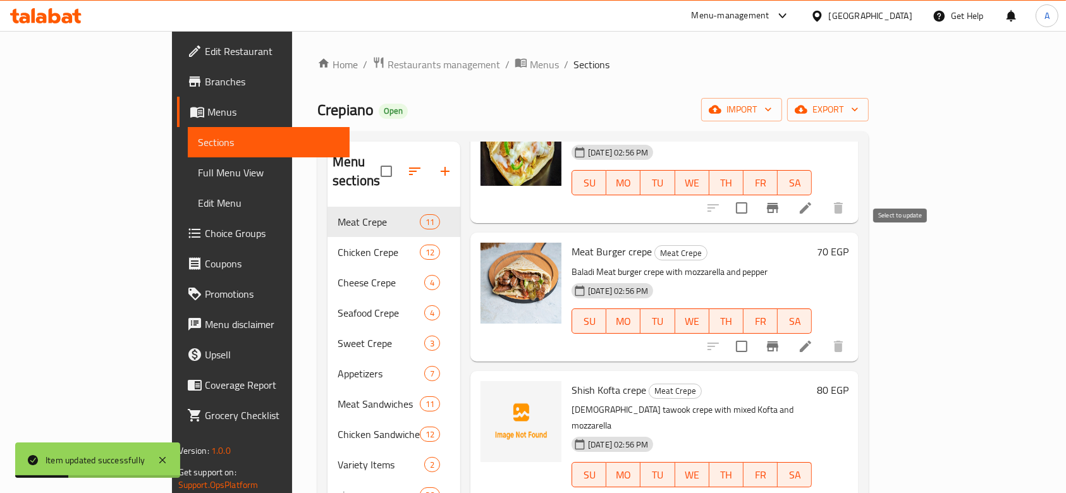
scroll to position [168, 0]
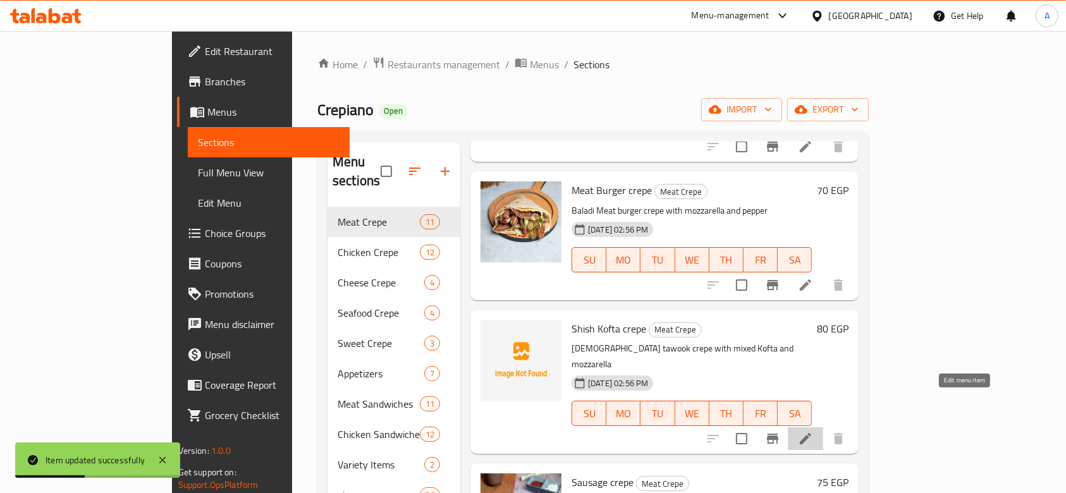
click at [813, 431] on icon at bounding box center [805, 438] width 15 height 15
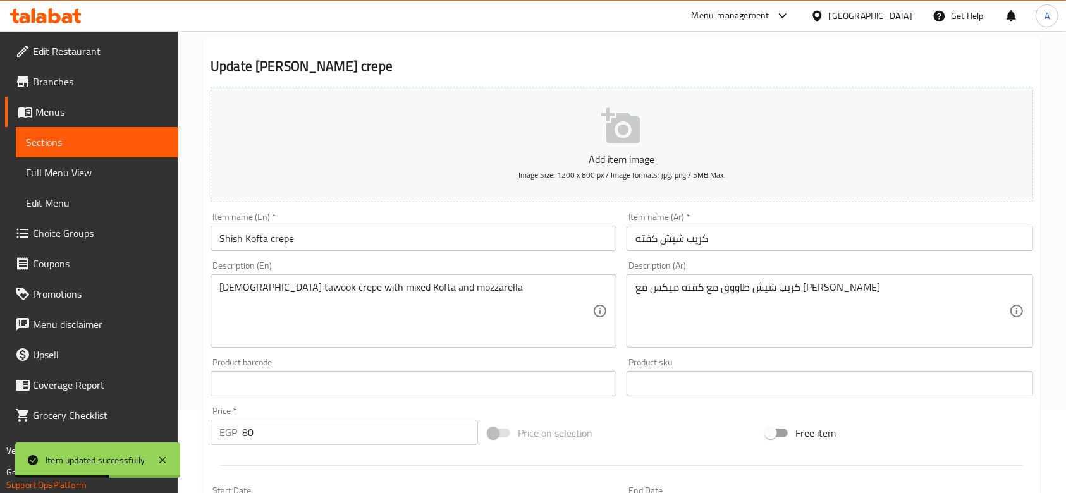
scroll to position [168, 0]
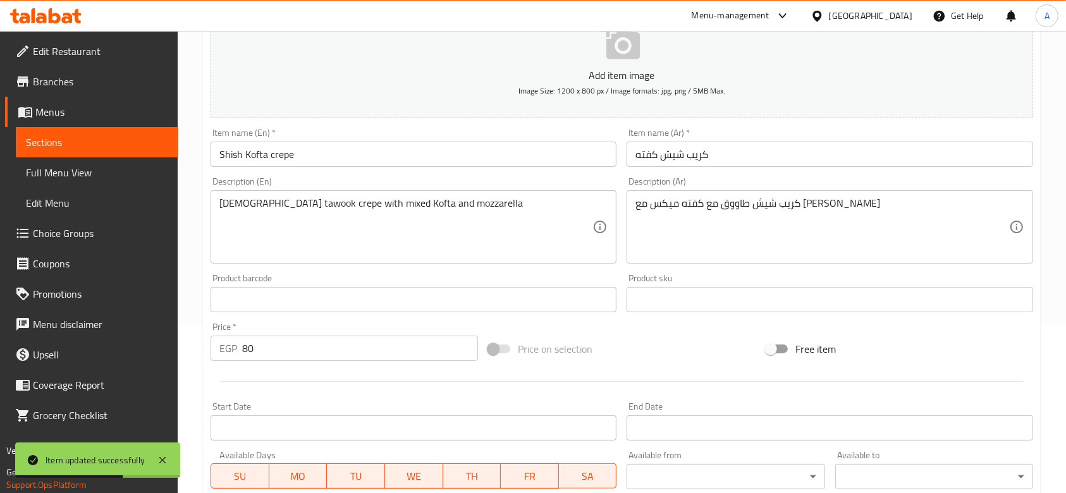
click at [355, 361] on div "Price   * EGP 80 Price *" at bounding box center [345, 341] width 278 height 49
click at [355, 357] on input "80" at bounding box center [360, 348] width 236 height 25
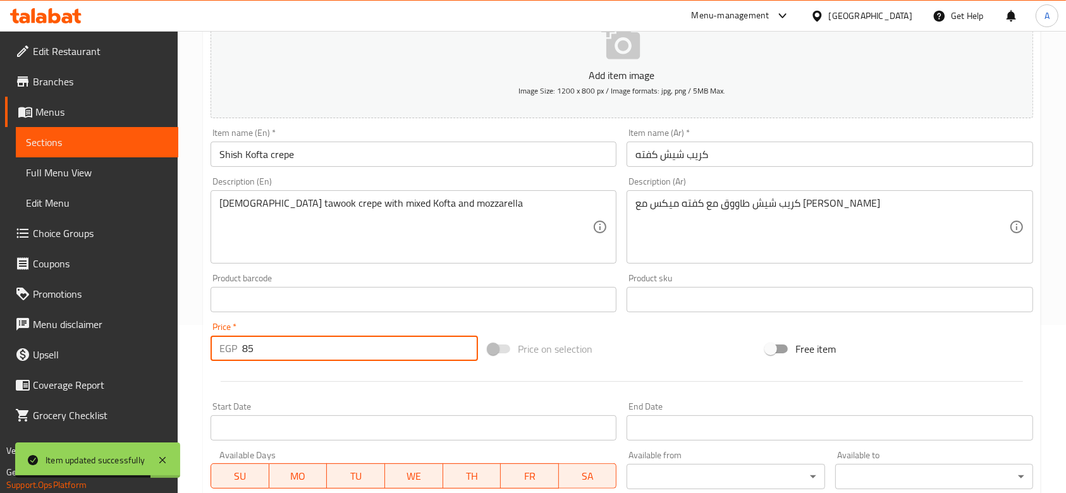
type input "85"
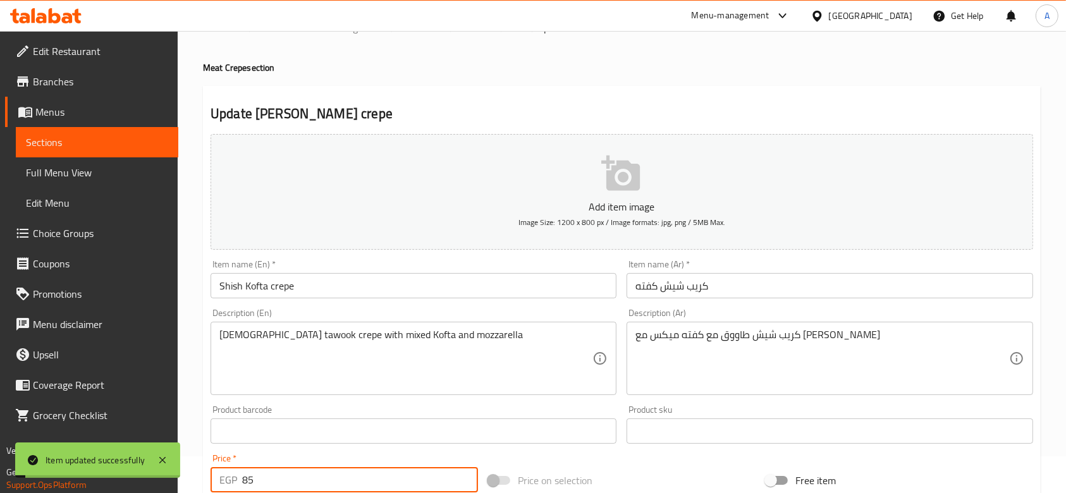
scroll to position [0, 0]
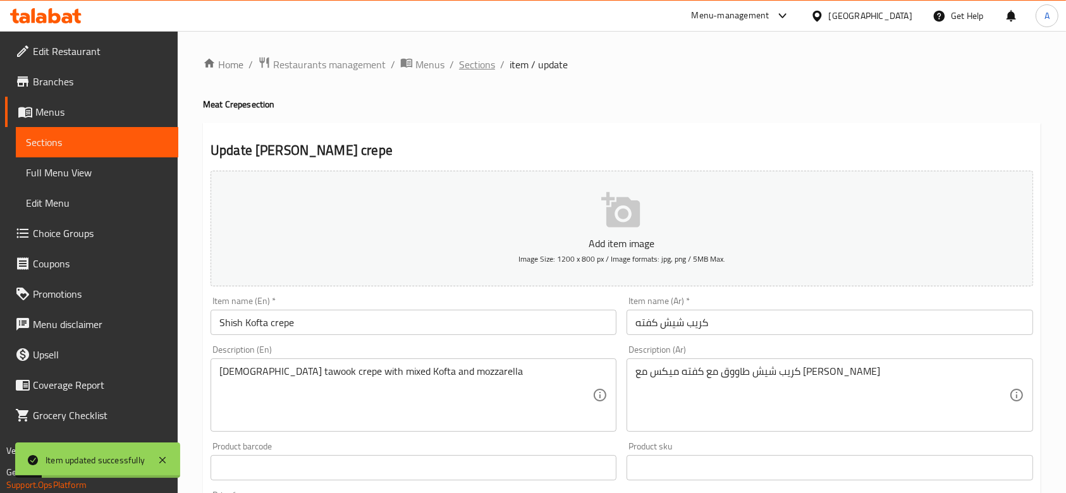
click at [475, 66] on span "Sections" at bounding box center [477, 64] width 36 height 15
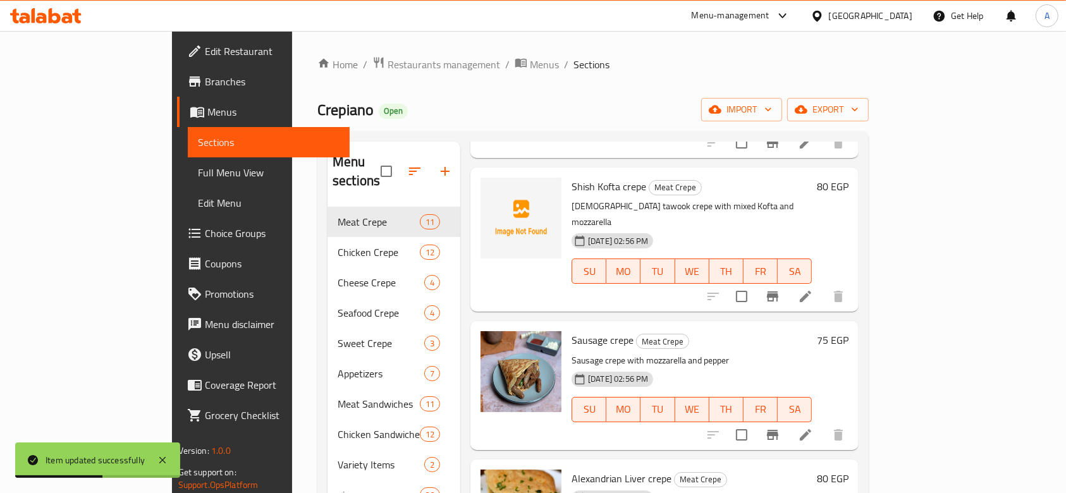
scroll to position [337, 0]
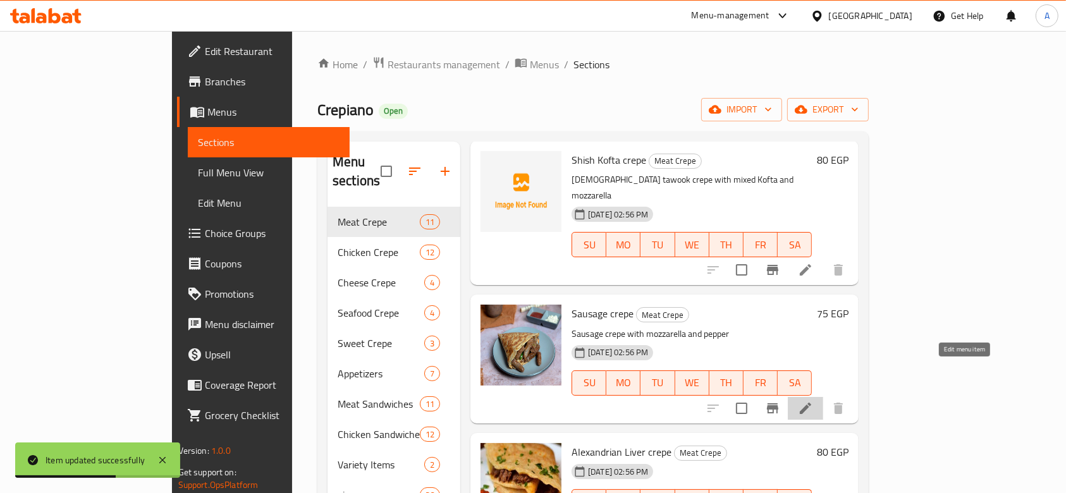
click at [813, 401] on icon at bounding box center [805, 408] width 15 height 15
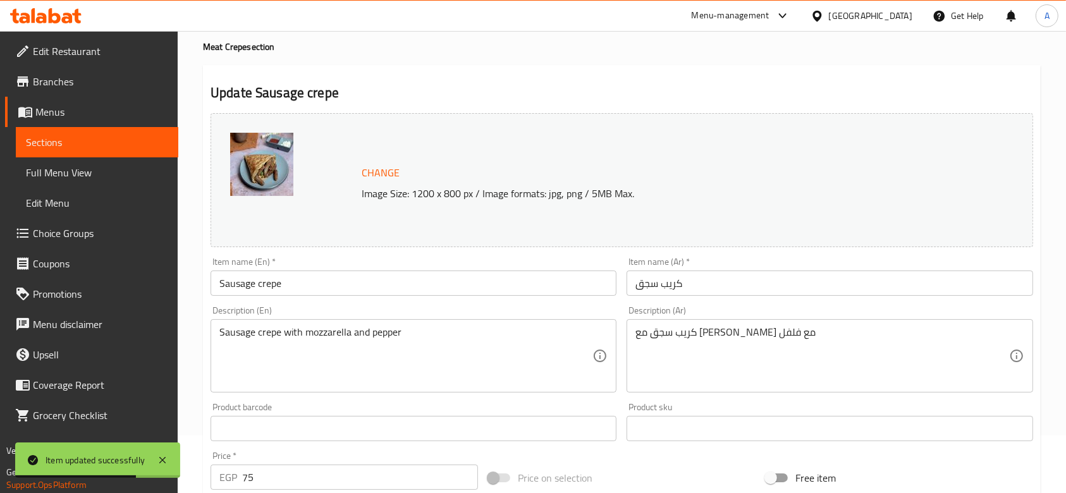
scroll to position [84, 0]
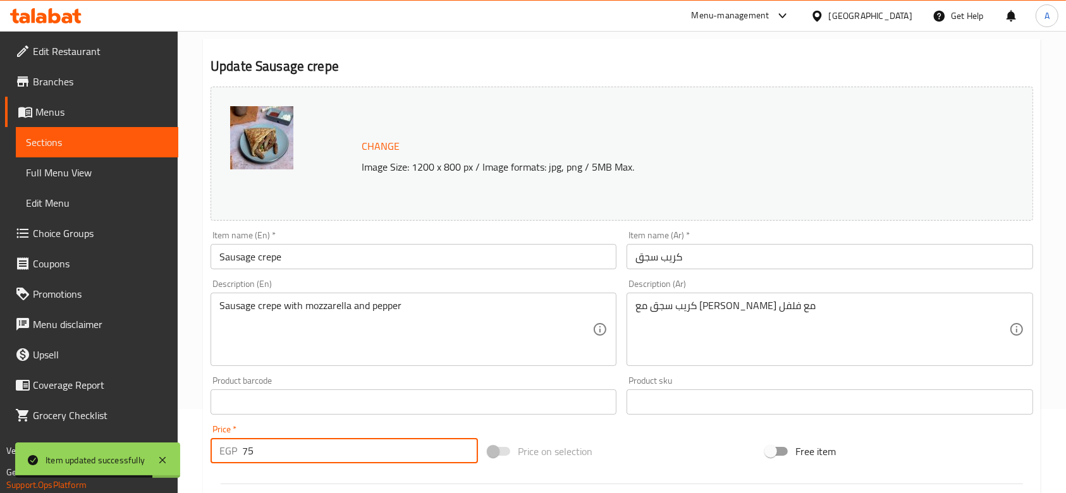
click at [382, 448] on input "75" at bounding box center [360, 450] width 236 height 25
type input "7"
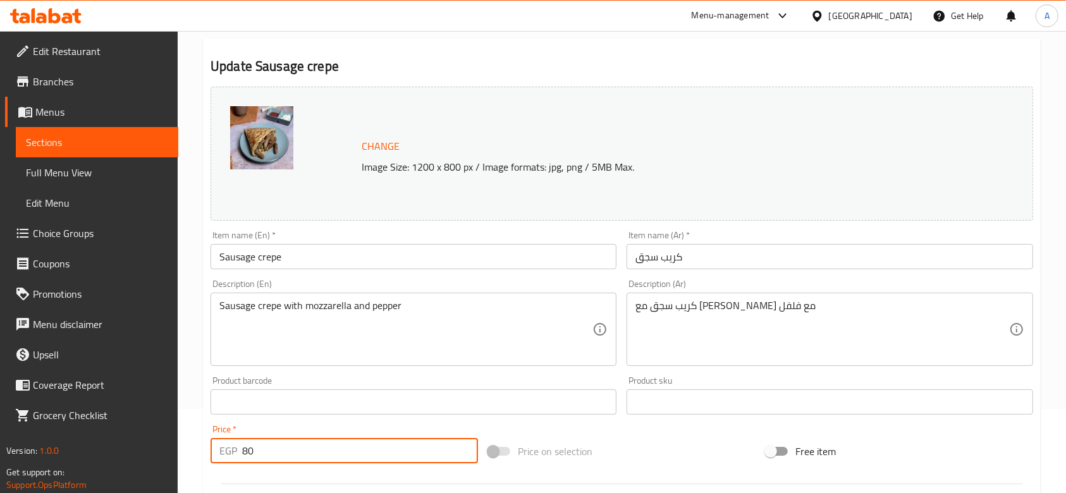
type input "80"
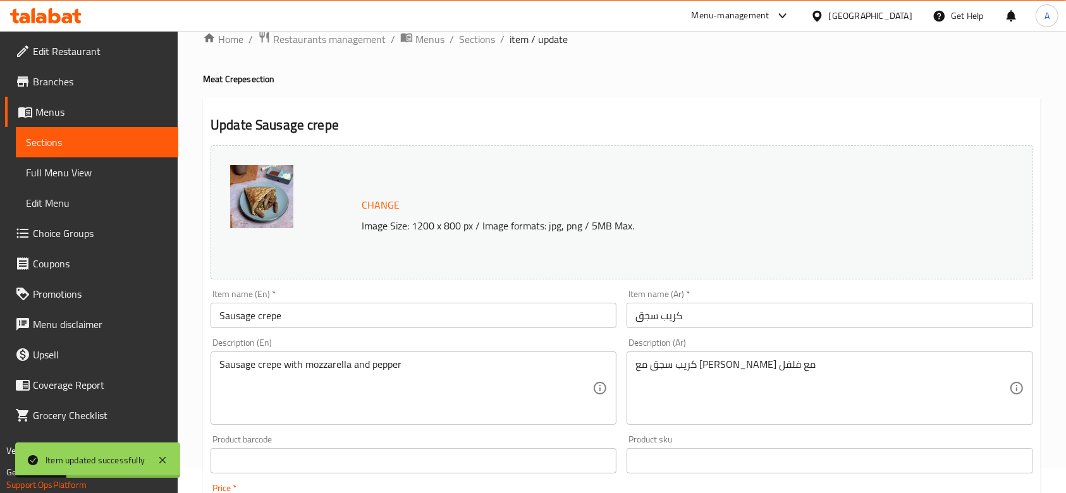
scroll to position [0, 0]
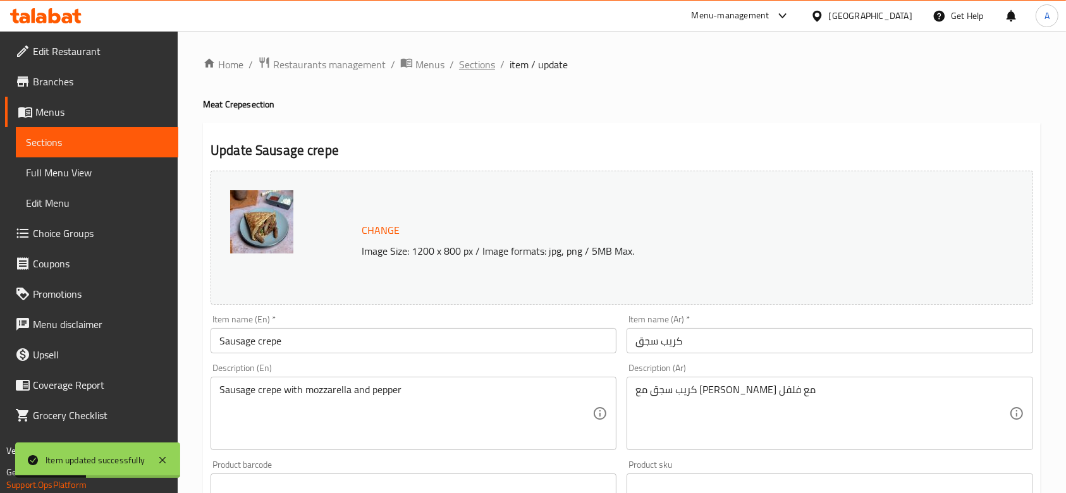
click at [486, 66] on span "Sections" at bounding box center [477, 64] width 36 height 15
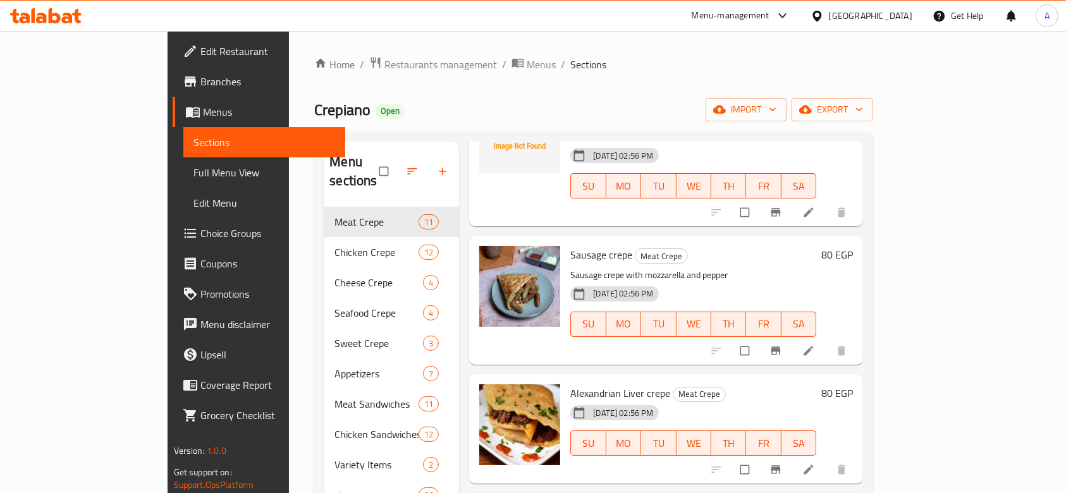
scroll to position [421, 0]
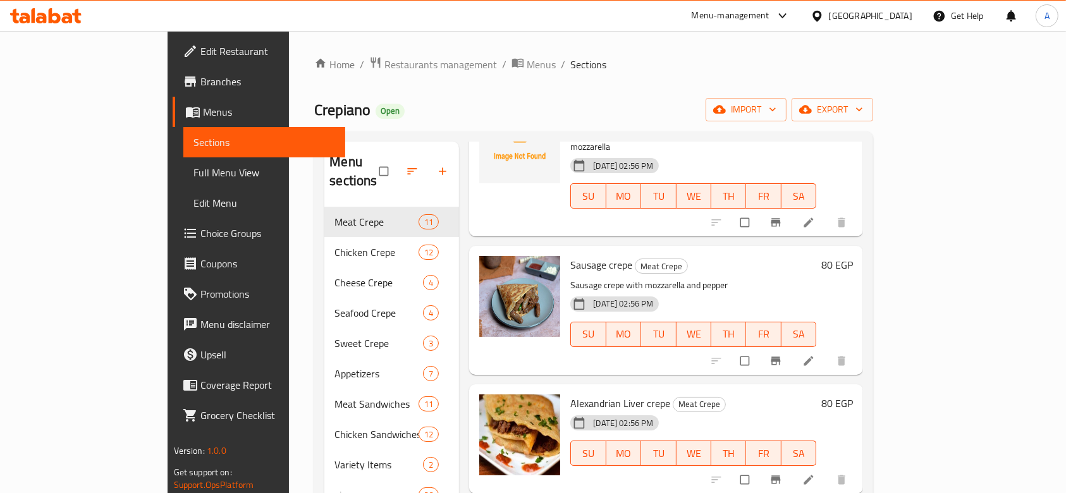
scroll to position [421, 0]
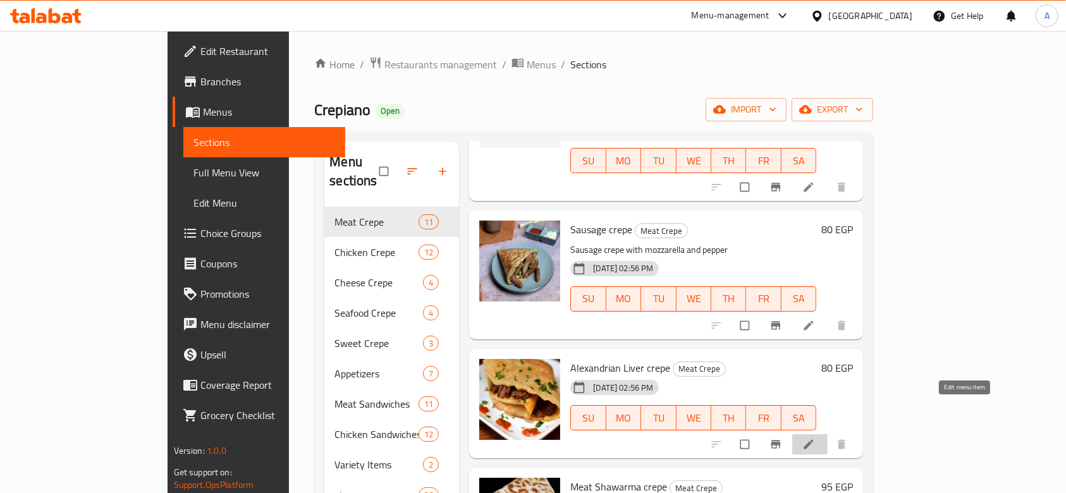
click at [818, 438] on link at bounding box center [810, 444] width 15 height 13
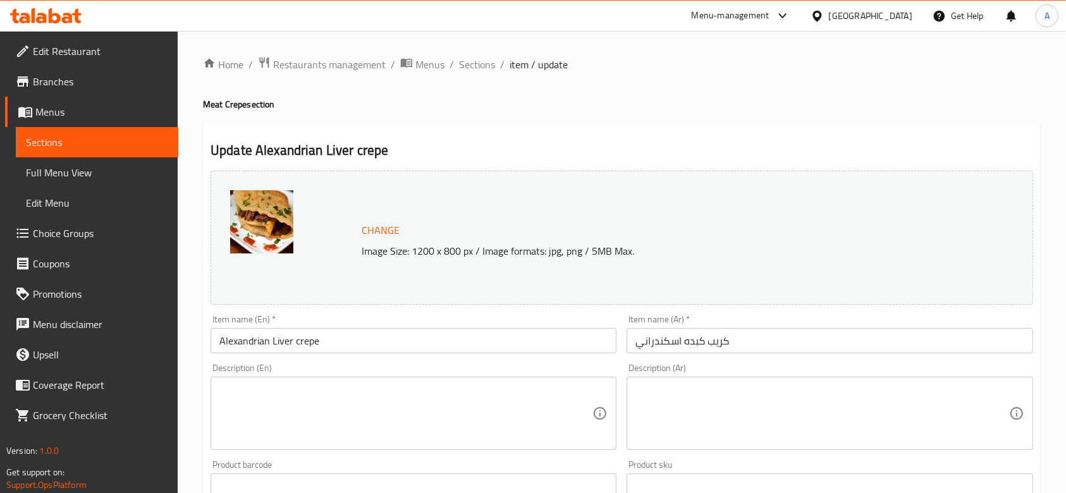
scroll to position [168, 0]
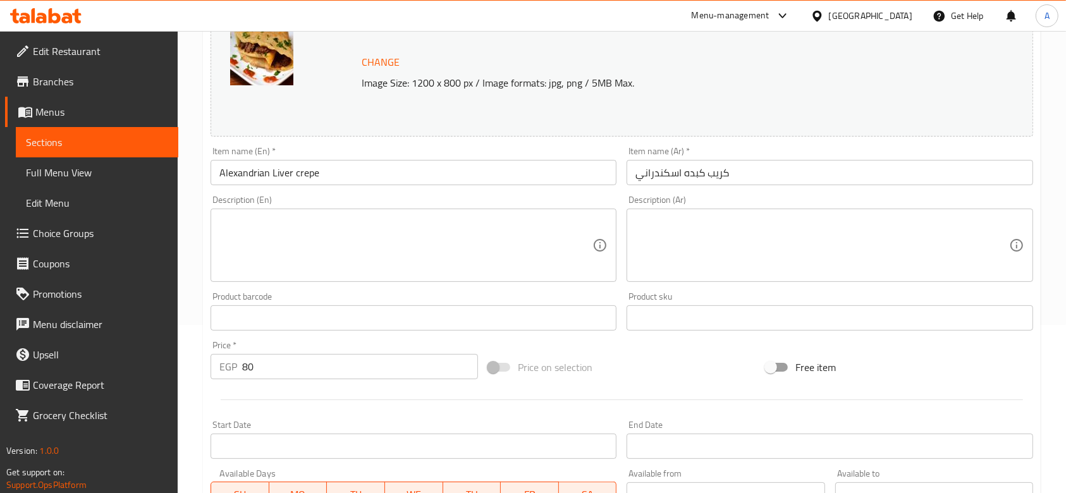
click at [330, 362] on input "80" at bounding box center [360, 366] width 236 height 25
type input "85"
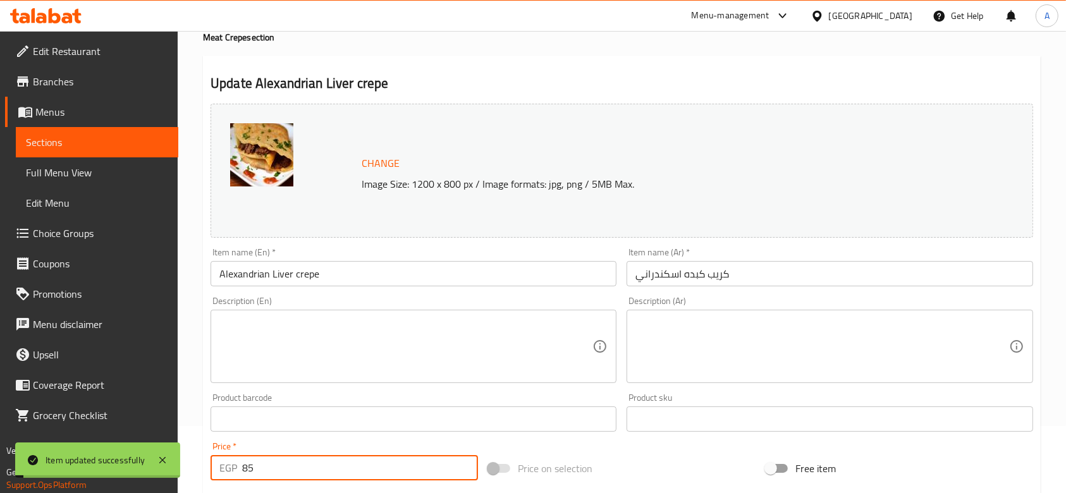
scroll to position [0, 0]
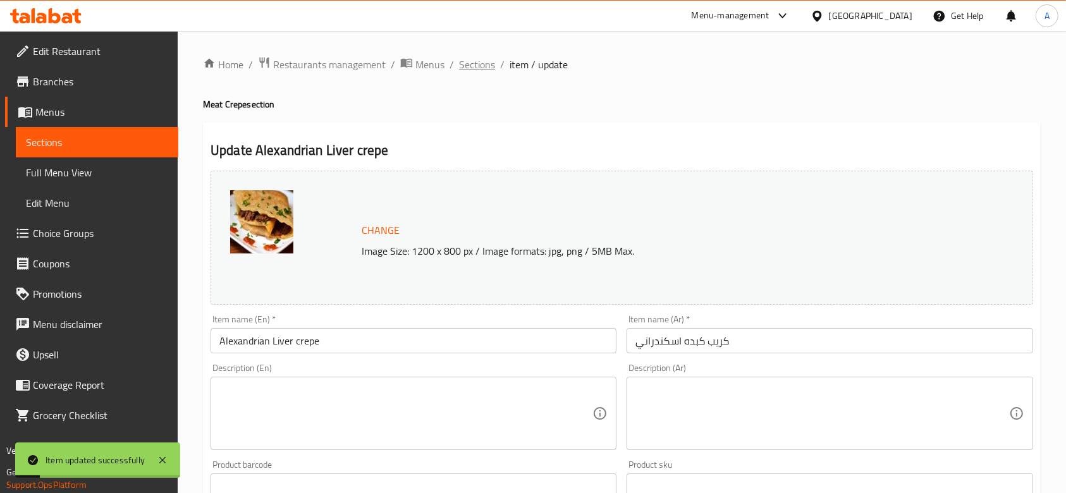
click at [473, 59] on span "Sections" at bounding box center [477, 64] width 36 height 15
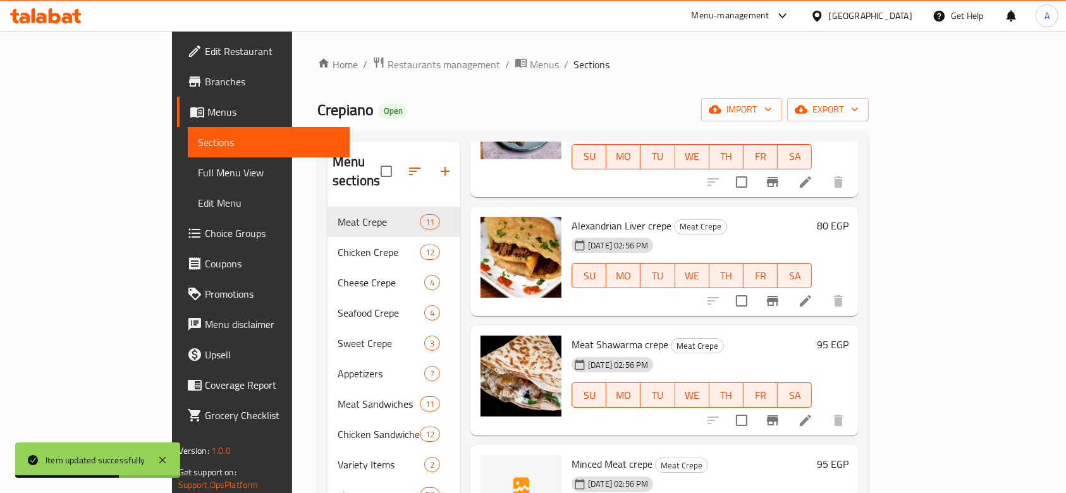
scroll to position [590, 0]
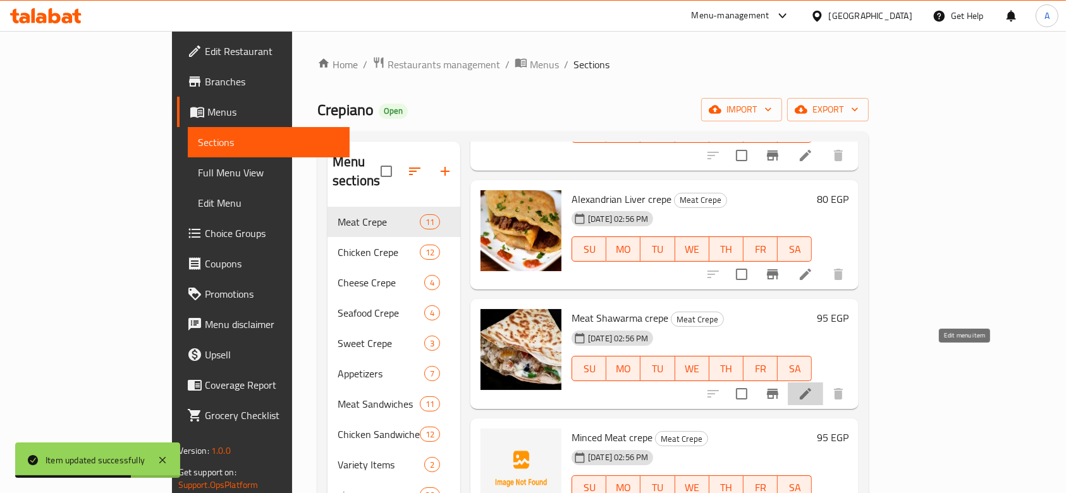
click at [813, 386] on icon at bounding box center [805, 393] width 15 height 15
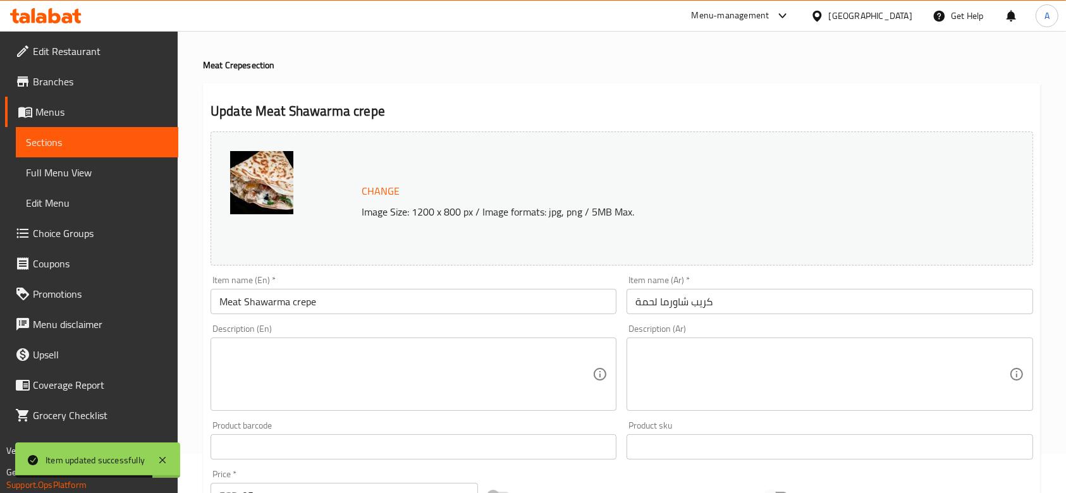
scroll to position [168, 0]
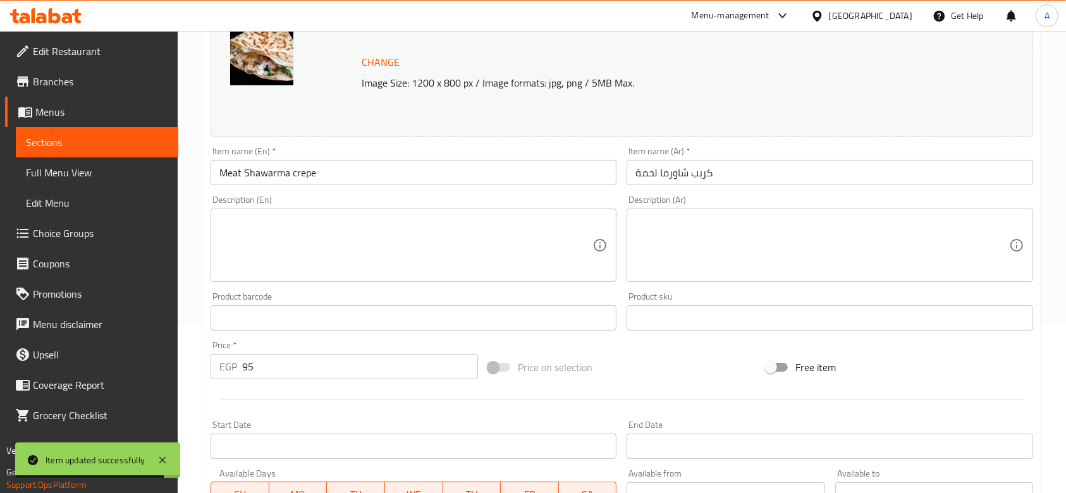
click at [333, 363] on input "95" at bounding box center [360, 366] width 236 height 25
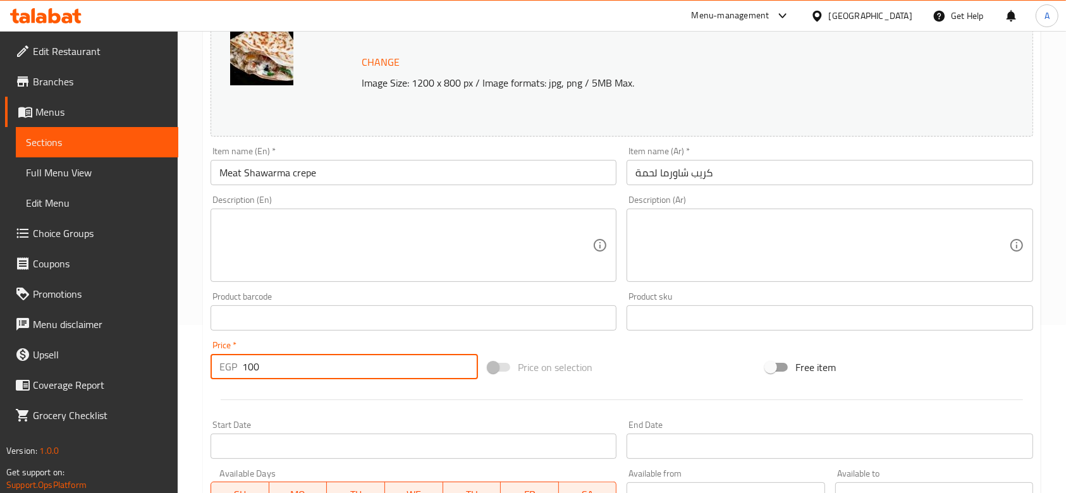
type input "100"
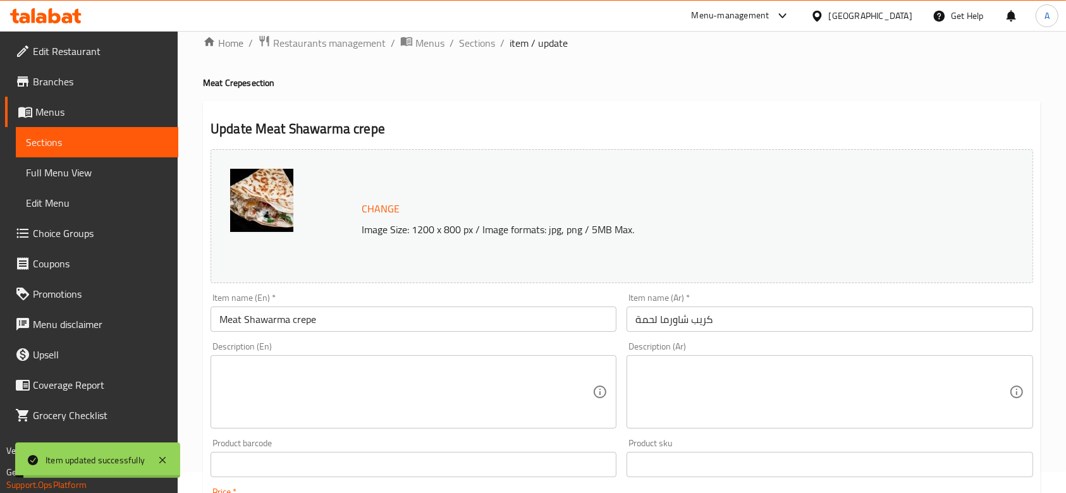
scroll to position [0, 0]
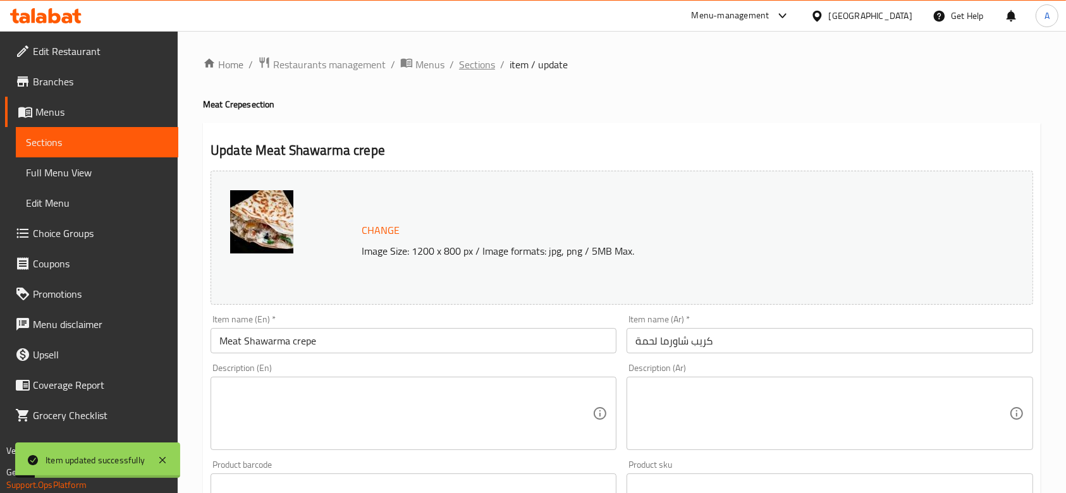
click at [490, 64] on span "Sections" at bounding box center [477, 64] width 36 height 15
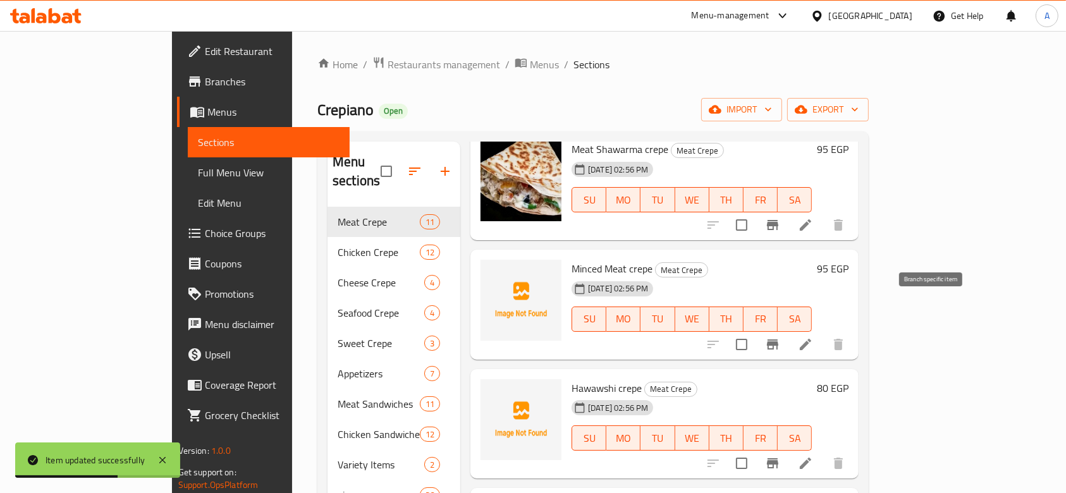
scroll to position [674, 0]
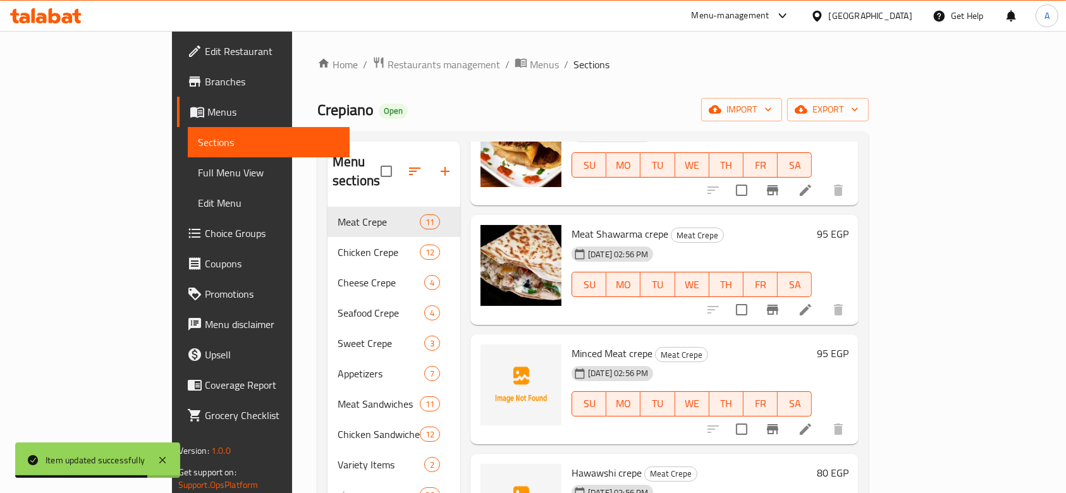
click at [813, 422] on icon at bounding box center [805, 429] width 15 height 15
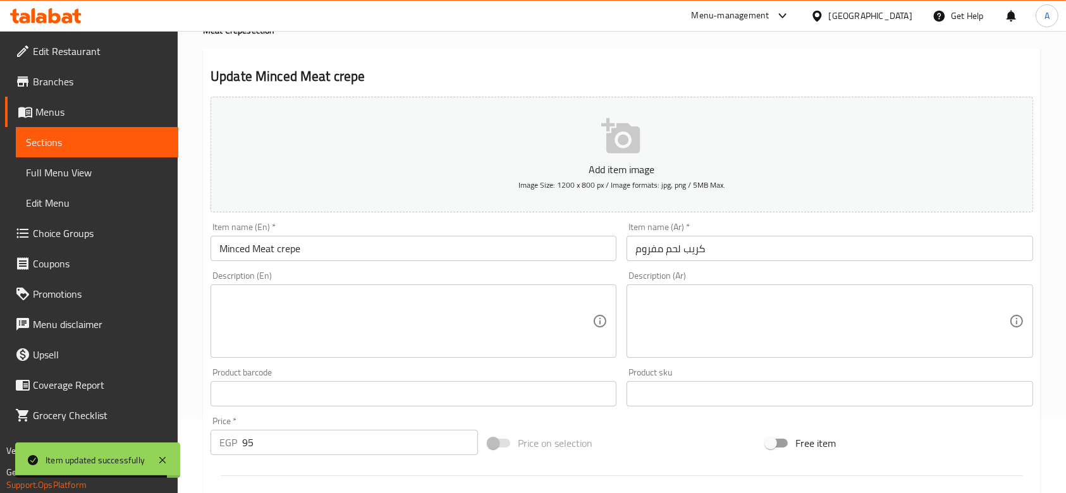
scroll to position [168, 0]
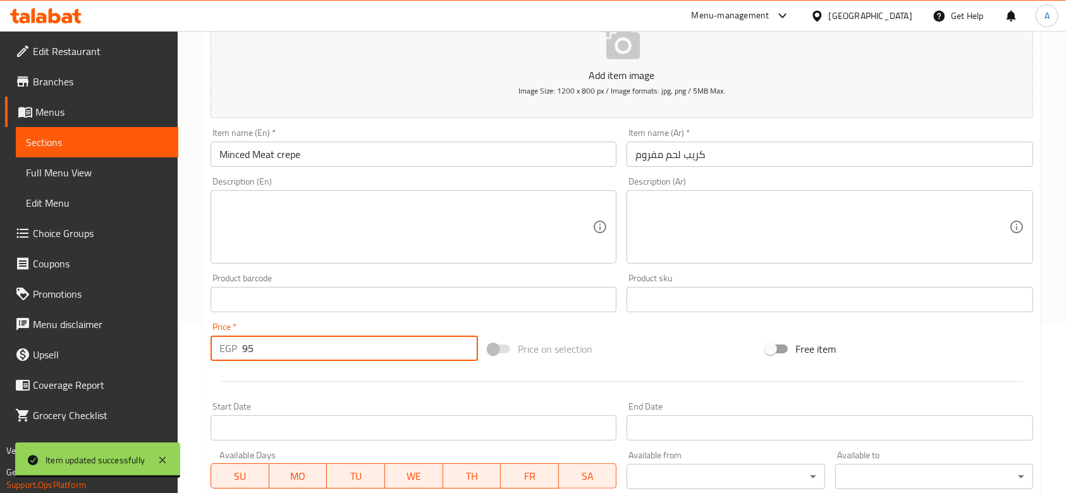
click at [328, 345] on input "95" at bounding box center [360, 348] width 236 height 25
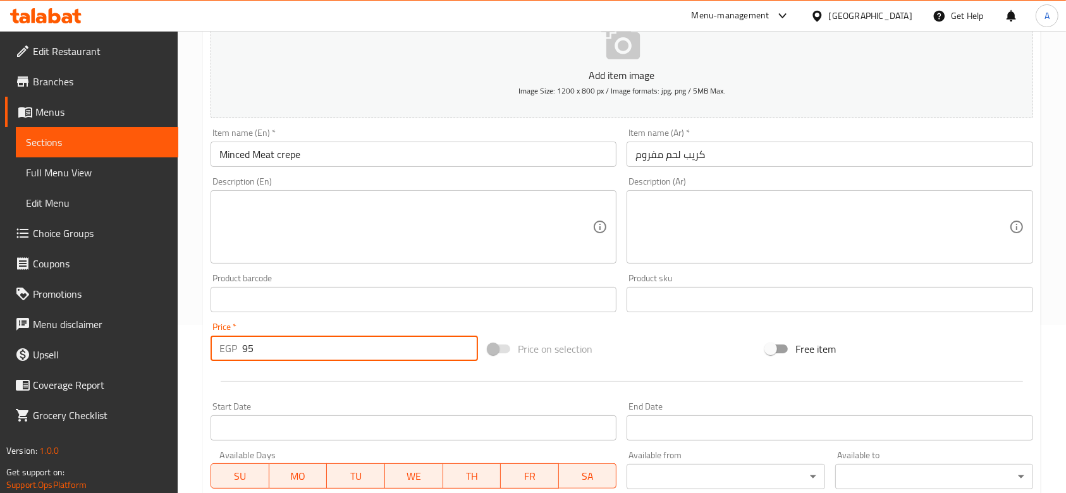
click at [328, 345] on input "95" at bounding box center [360, 348] width 236 height 25
type input "100"
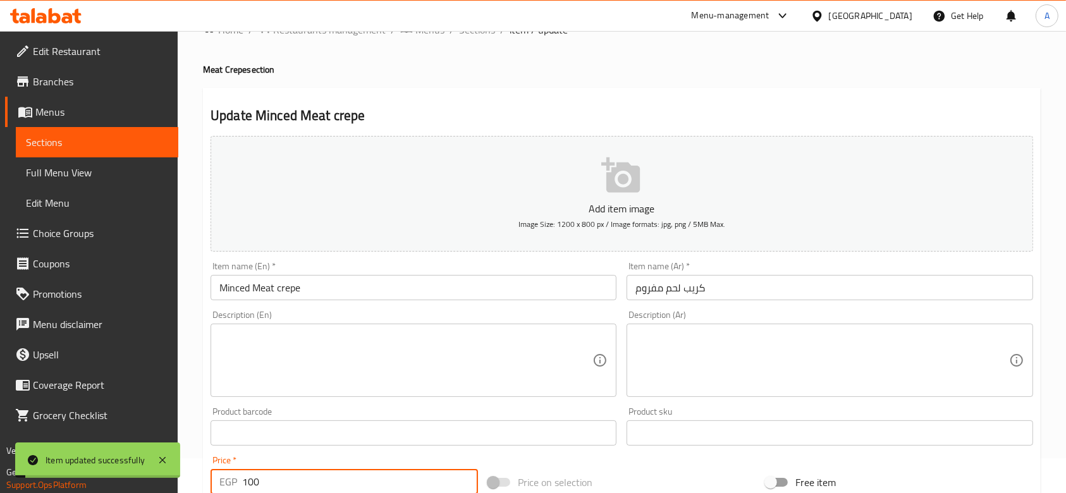
scroll to position [0, 0]
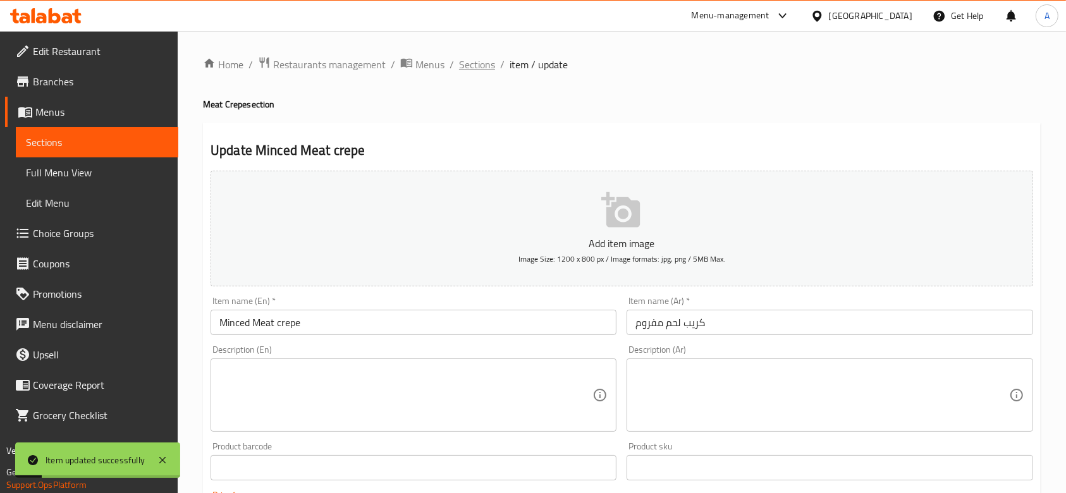
click at [490, 70] on span "Sections" at bounding box center [477, 64] width 36 height 15
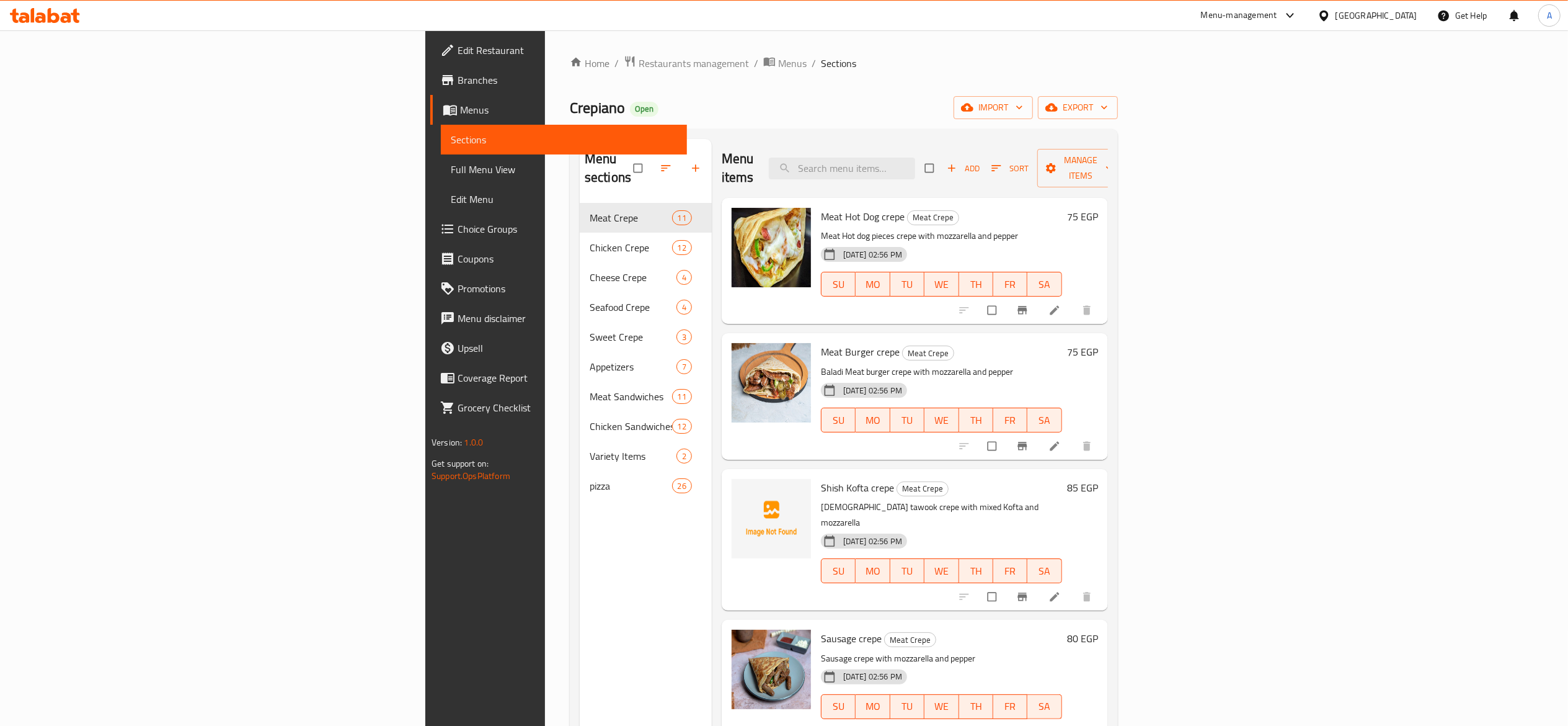
drag, startPoint x: 1042, startPoint y: 1, endPoint x: 908, endPoint y: 66, distance: 148.9
click at [906, 66] on ol "Home / Restaurants management / Menus / Sections" at bounding box center [843, 63] width 548 height 16
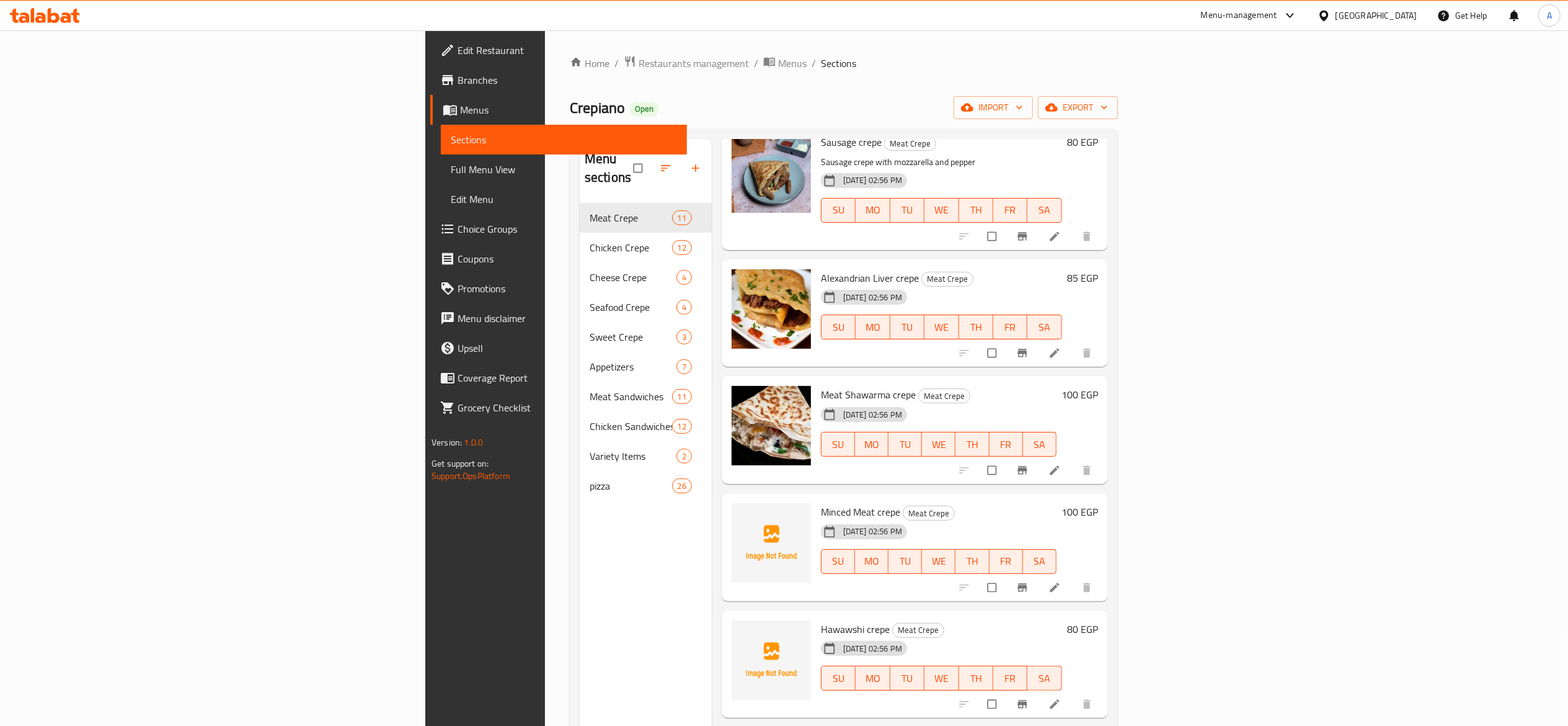
scroll to position [620, 0]
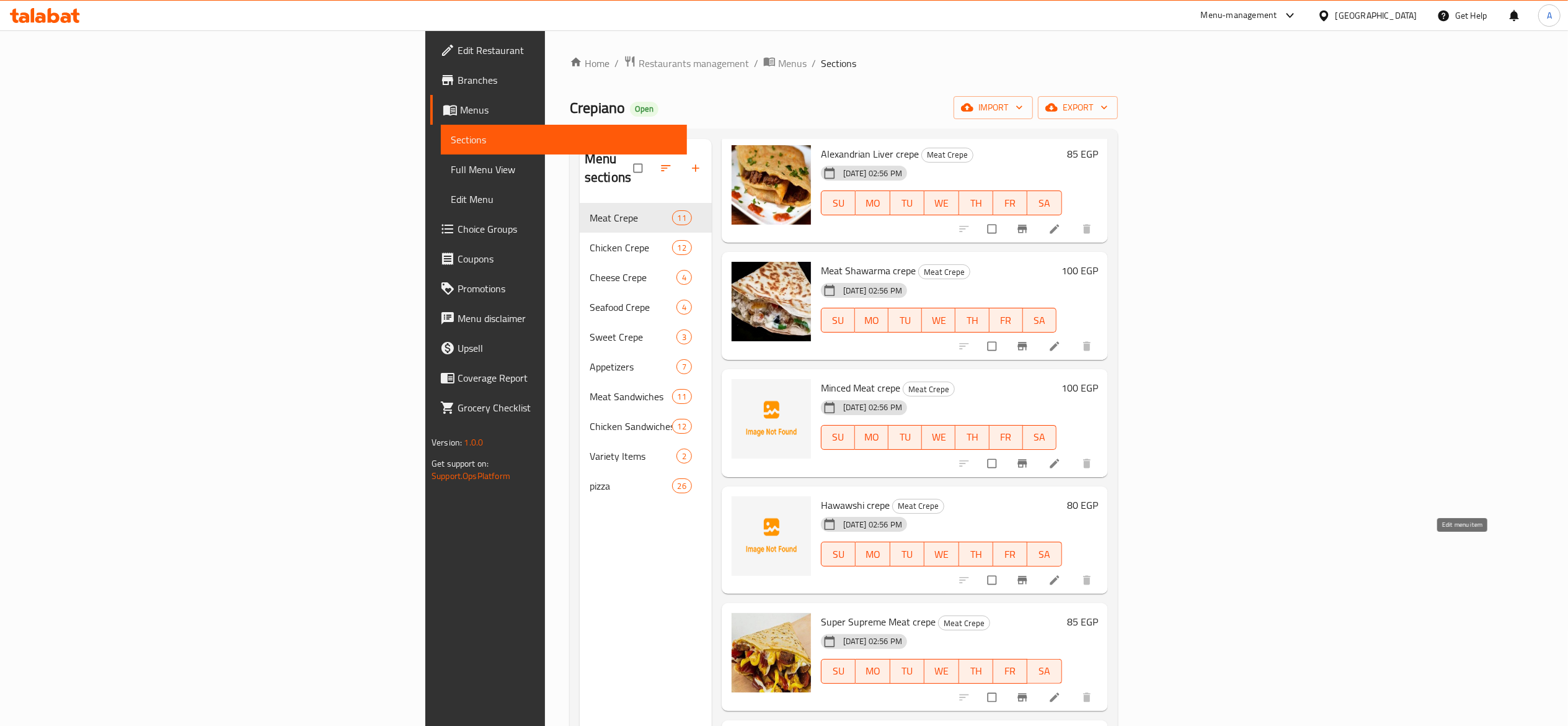
click at [1058, 484] on icon at bounding box center [1054, 580] width 9 height 9
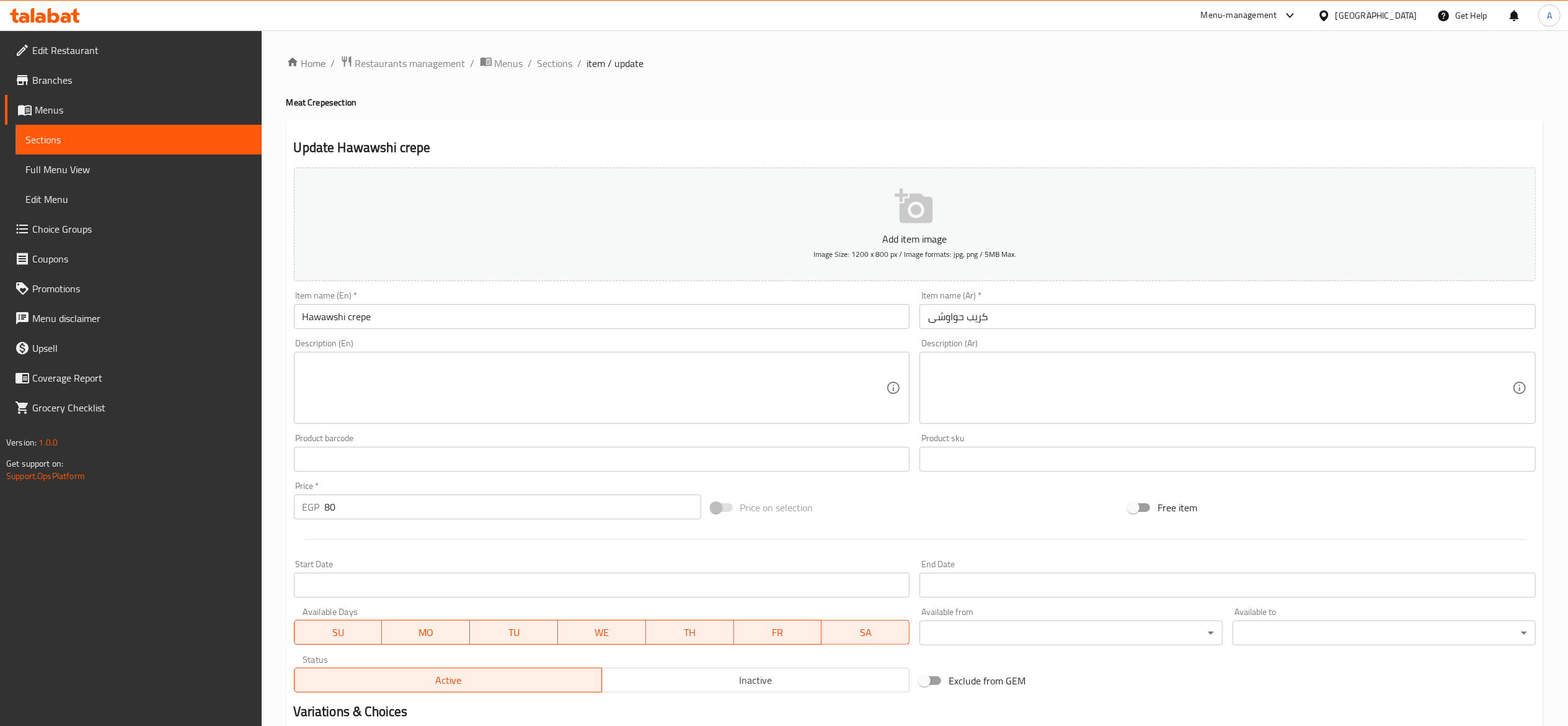
click at [444, 484] on input "80" at bounding box center [513, 506] width 377 height 25
type input "85"
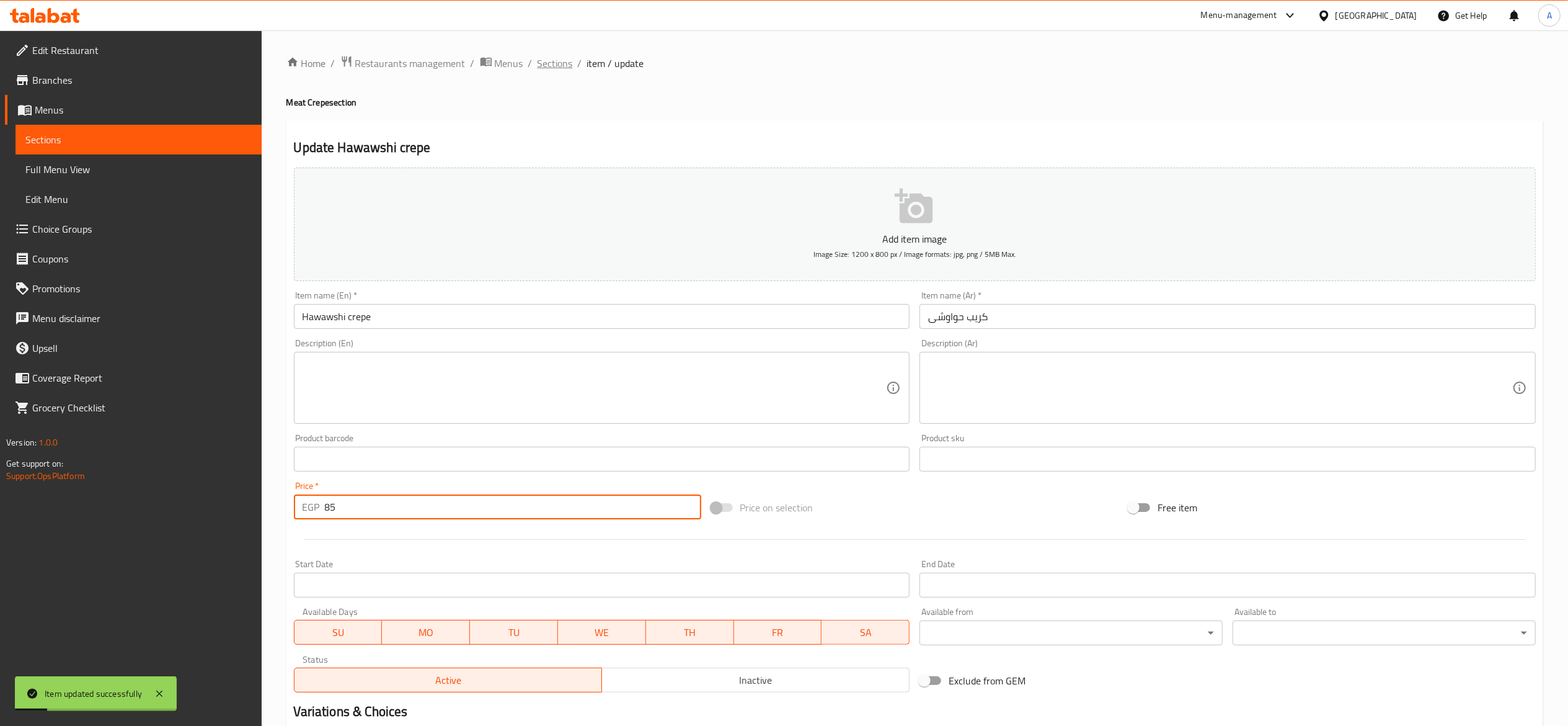
click at [552, 67] on span "Sections" at bounding box center [555, 63] width 35 height 15
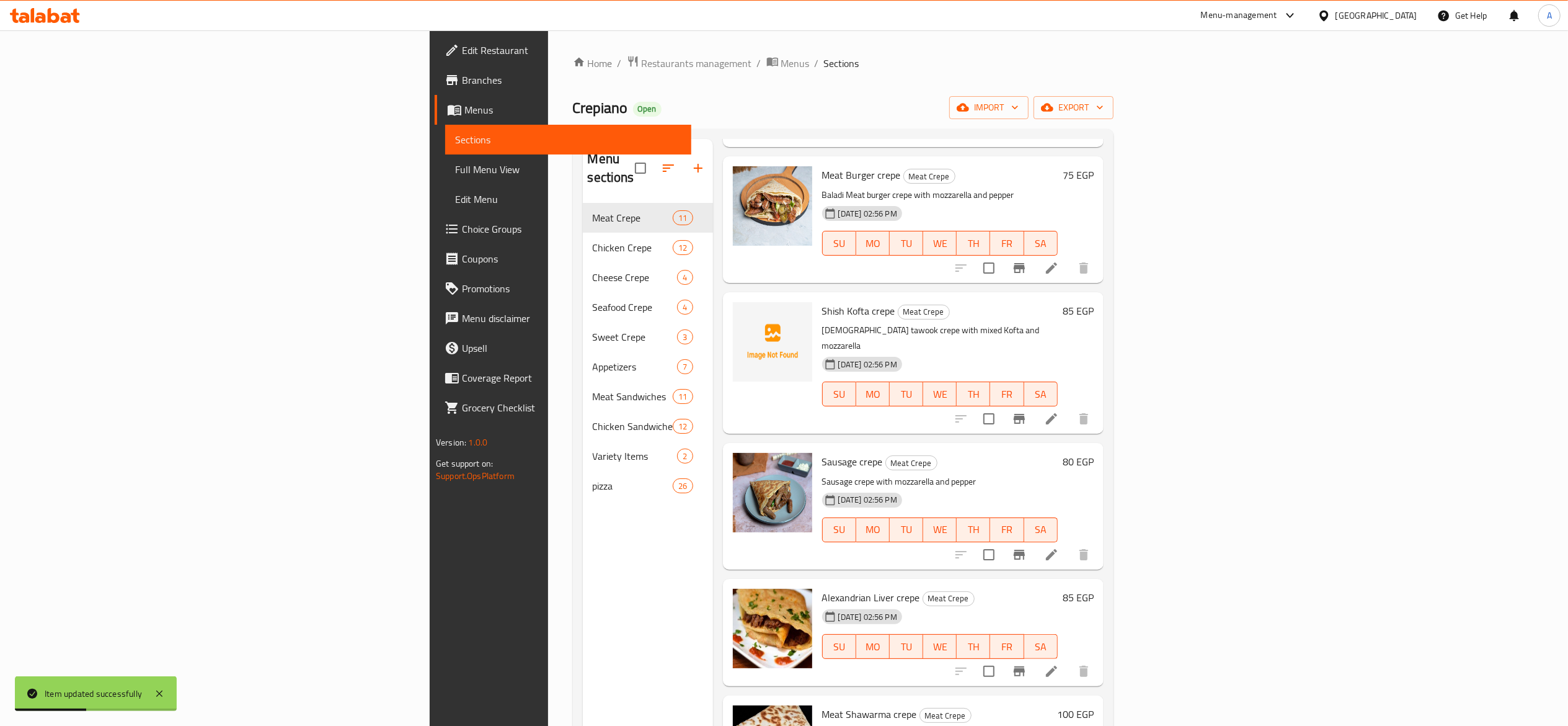
scroll to position [248, 0]
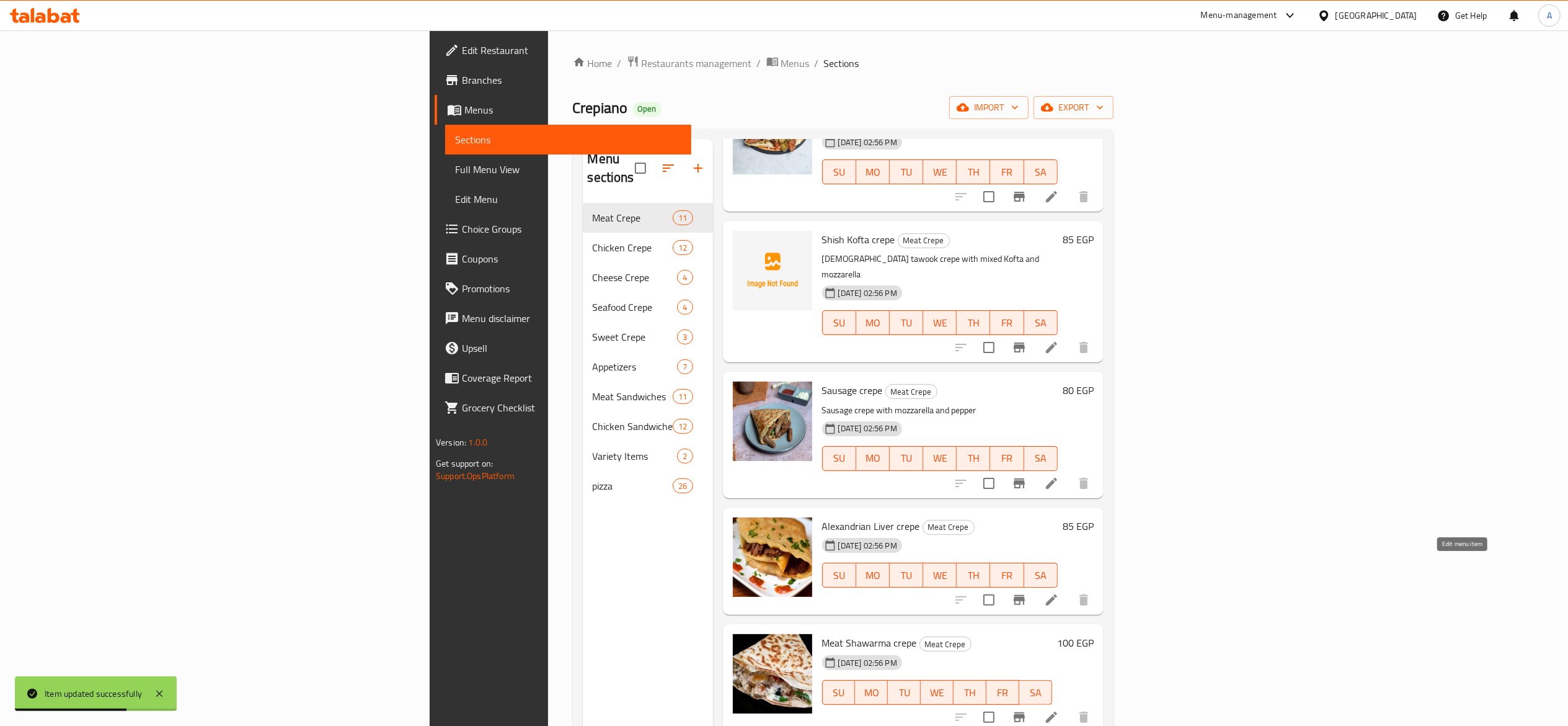
click at [1057, 484] on icon at bounding box center [1051, 599] width 11 height 11
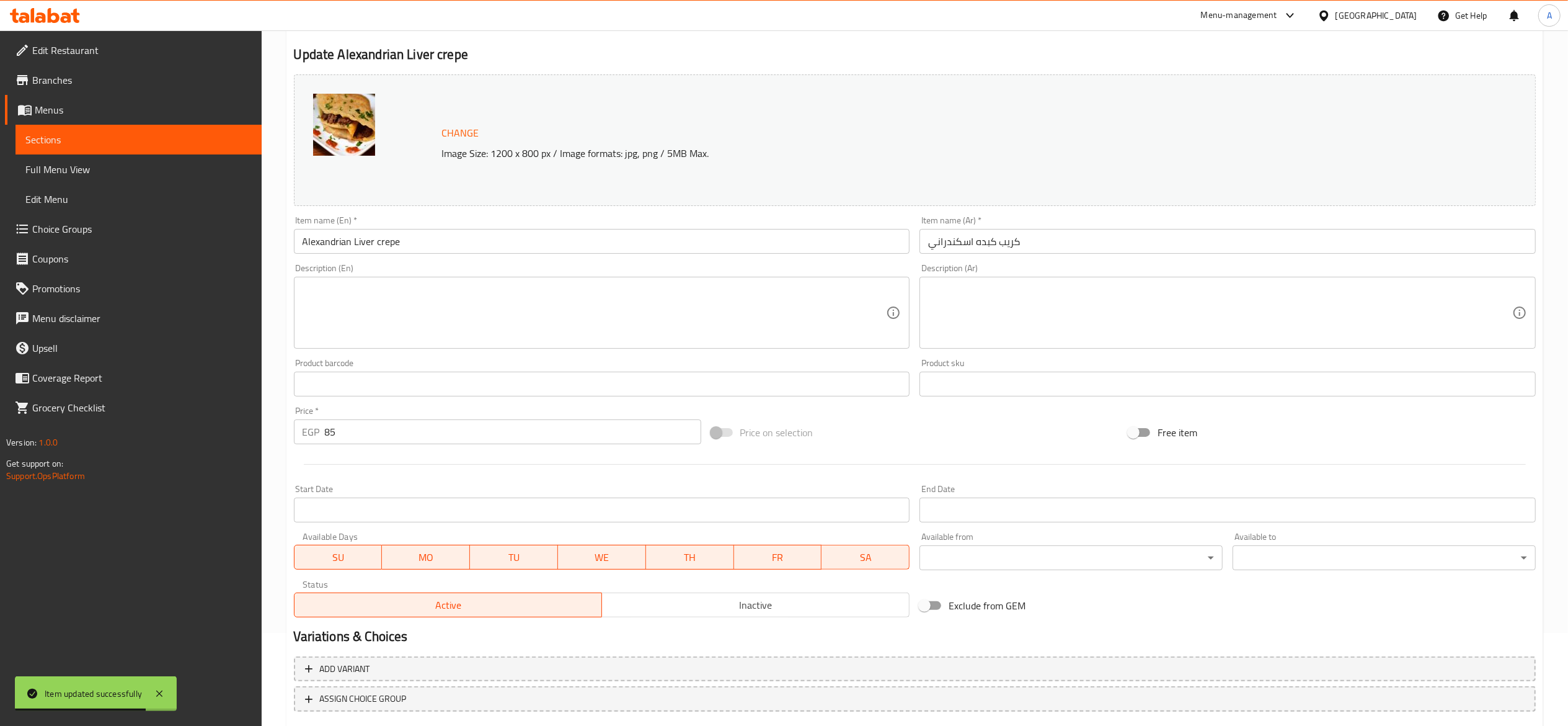
scroll to position [124, 0]
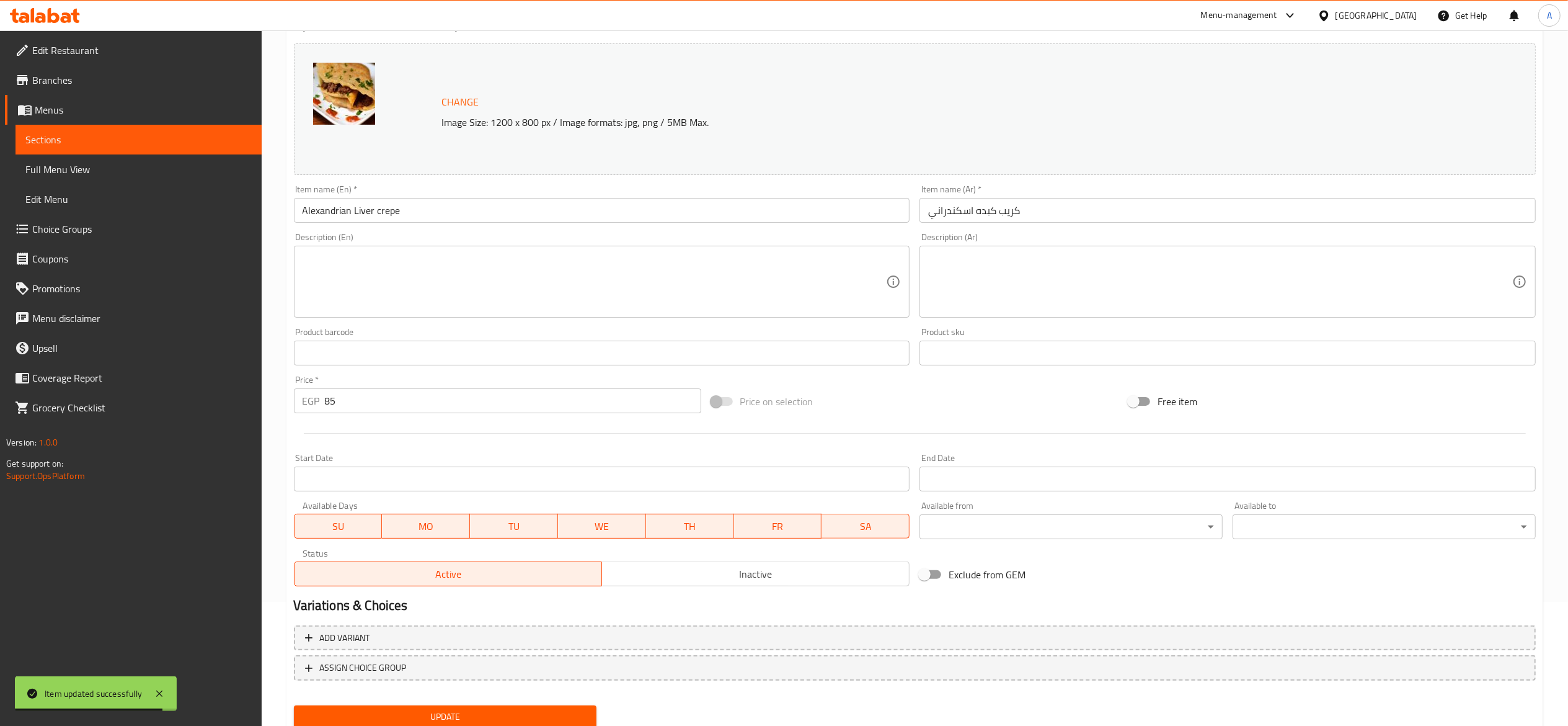
click at [417, 412] on input "85" at bounding box center [513, 400] width 377 height 25
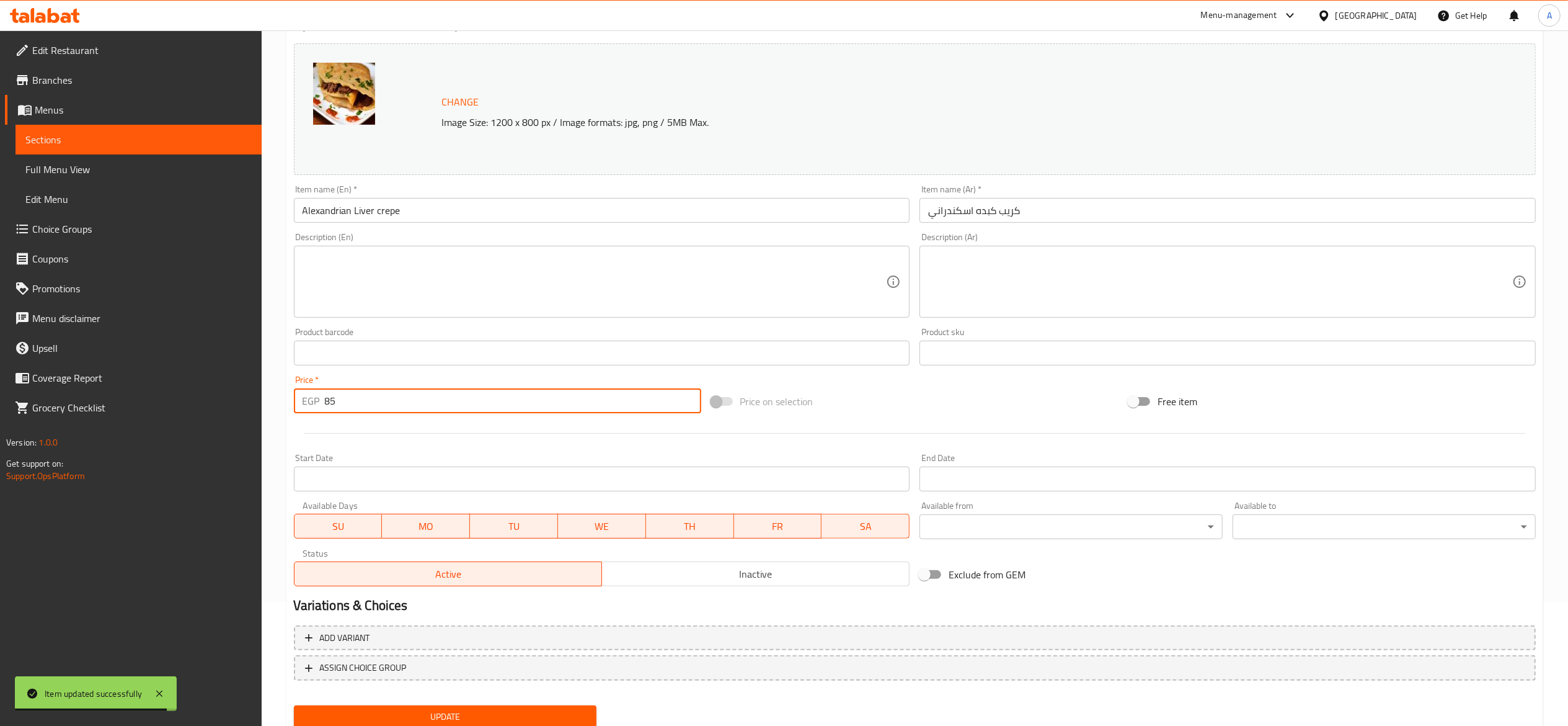
click at [417, 412] on input "85" at bounding box center [513, 400] width 377 height 25
type input "90"
click at [294, 484] on button "Update" at bounding box center [445, 716] width 303 height 23
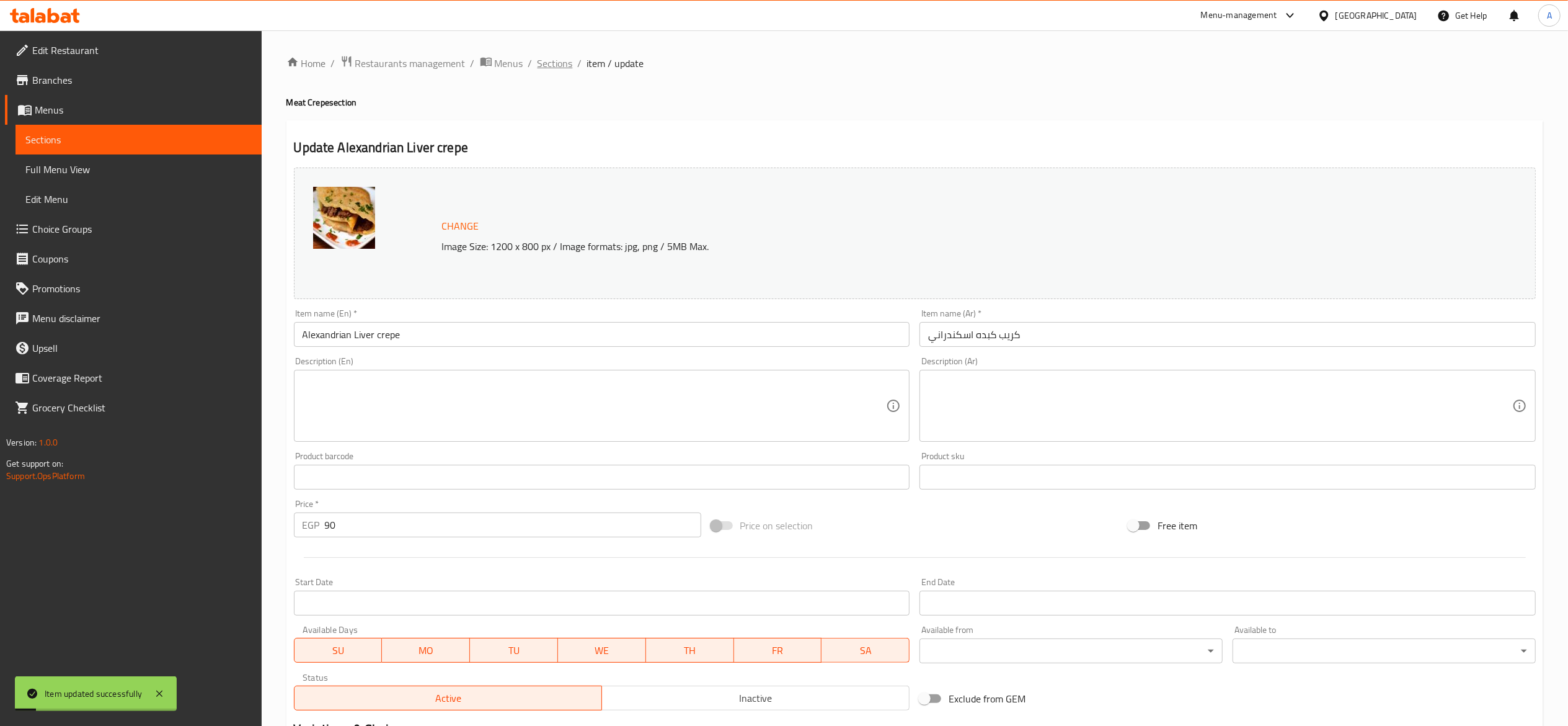
click at [558, 69] on span "Sections" at bounding box center [555, 63] width 35 height 15
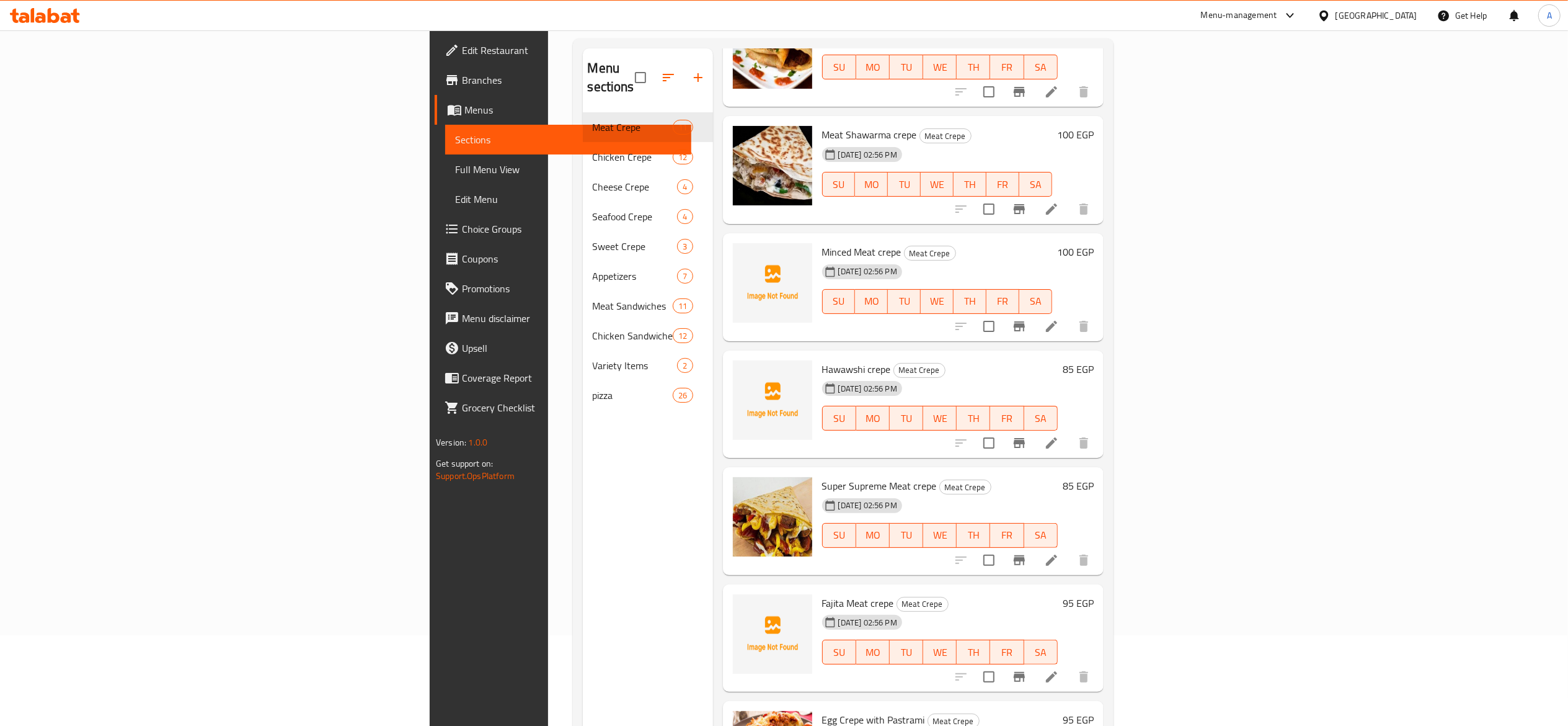
scroll to position [124, 0]
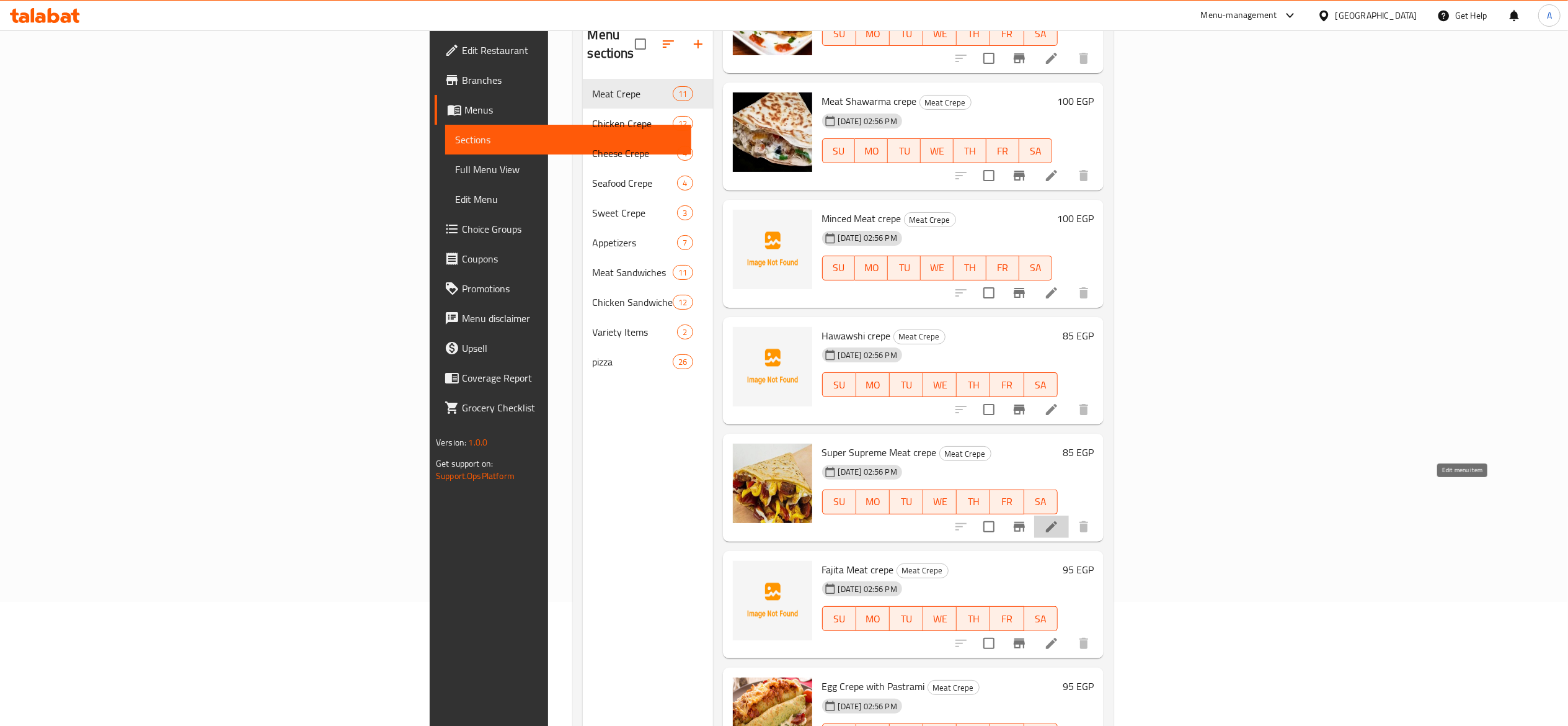
click at [1058, 484] on icon at bounding box center [1051, 526] width 15 height 15
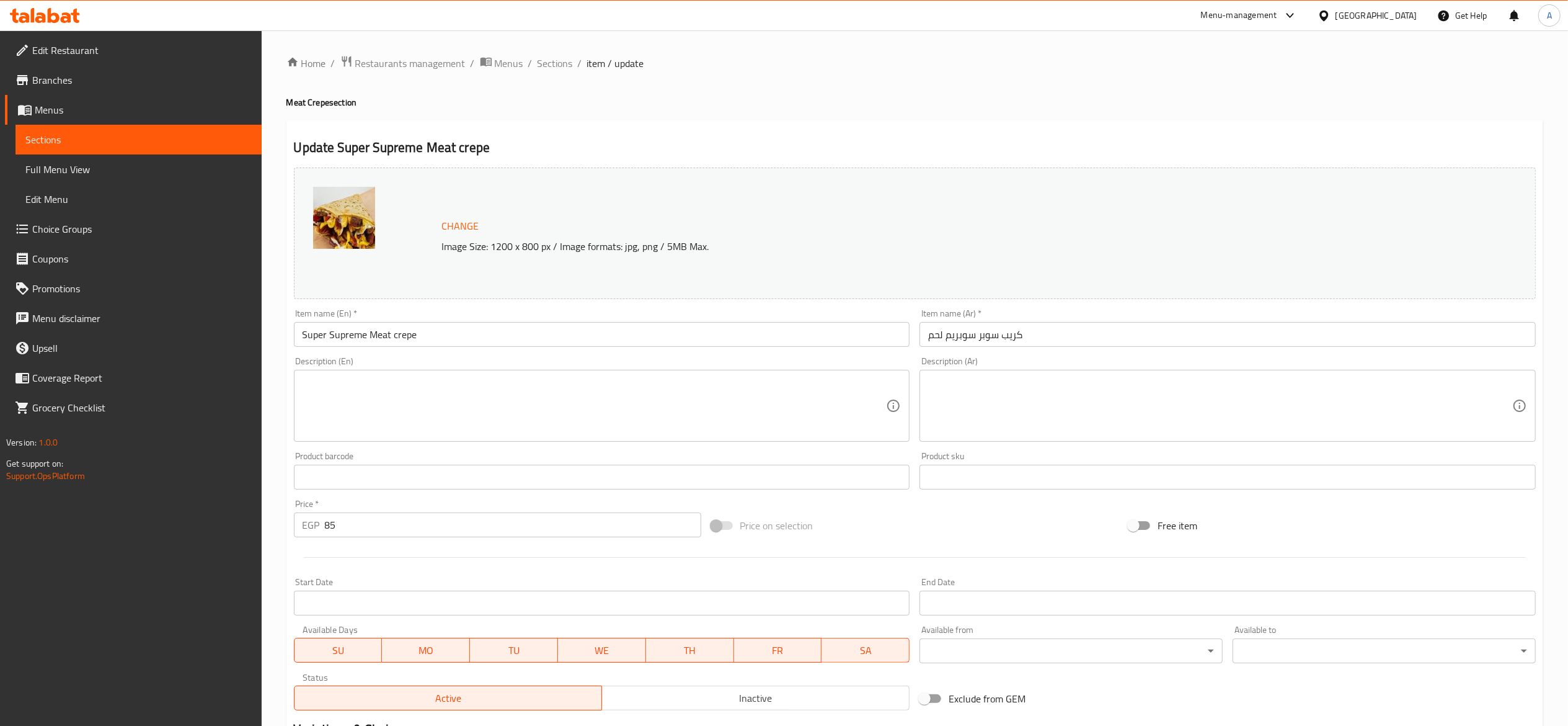
click at [488, 484] on input "85" at bounding box center [513, 524] width 377 height 25
click at [529, 484] on input "85" at bounding box center [513, 524] width 377 height 25
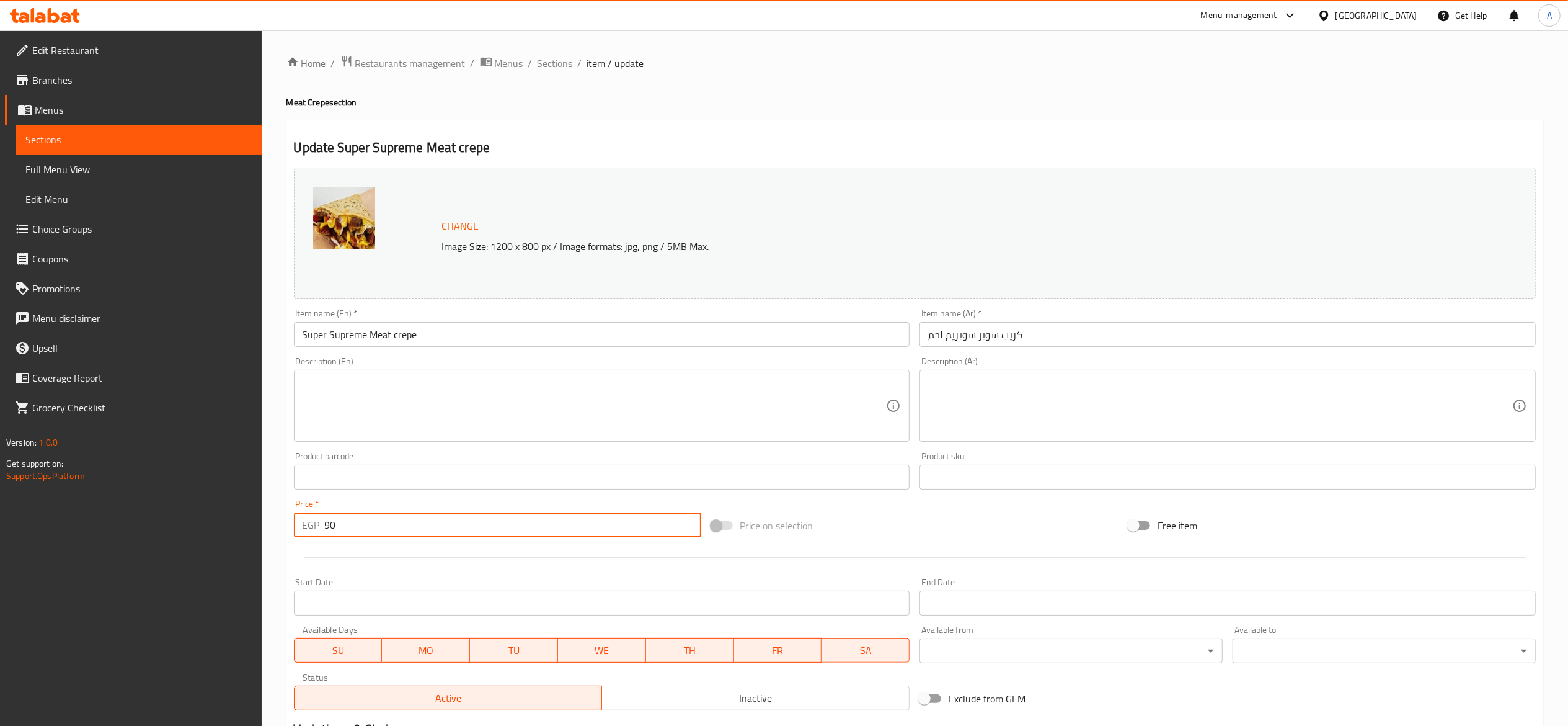
type input "90"
click at [552, 59] on span "Sections" at bounding box center [555, 63] width 35 height 15
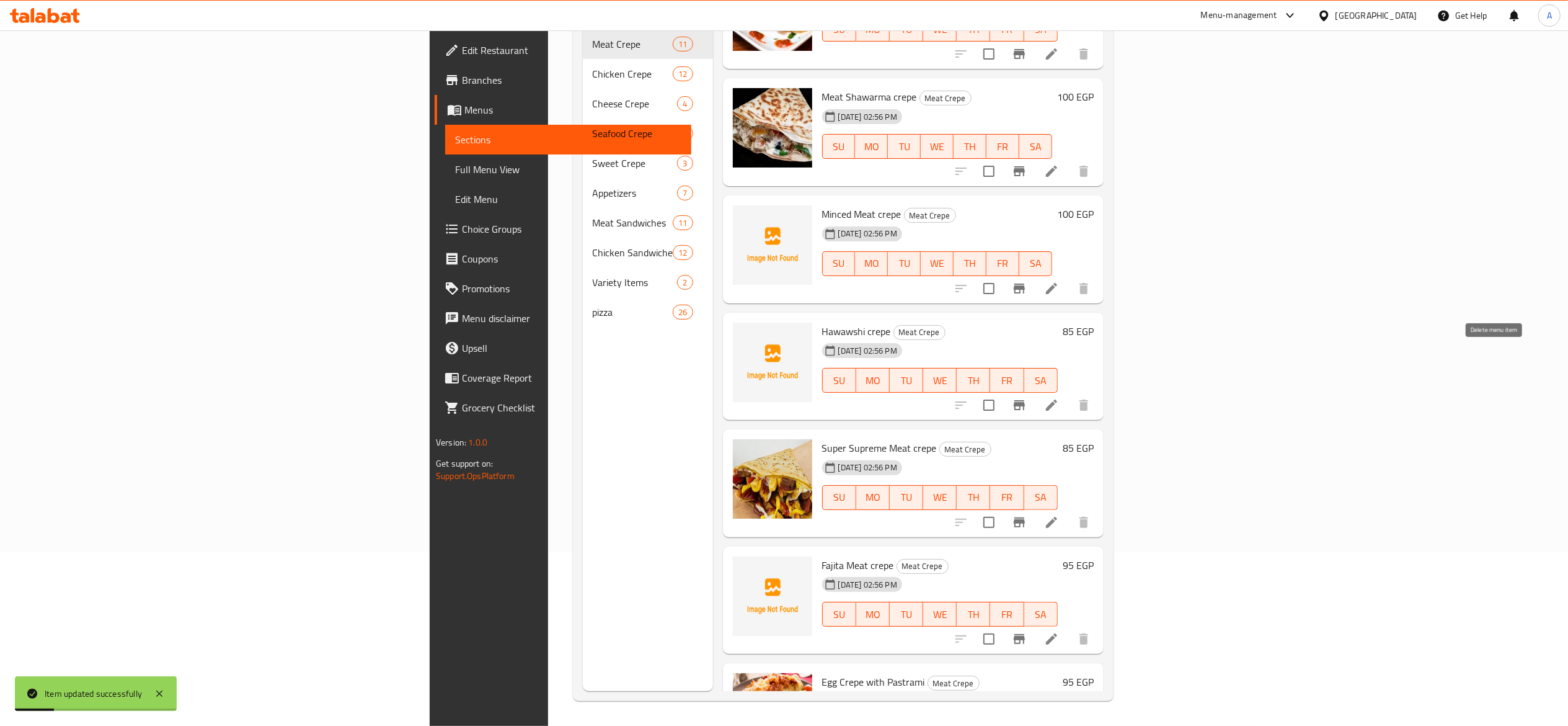
scroll to position [666, 0]
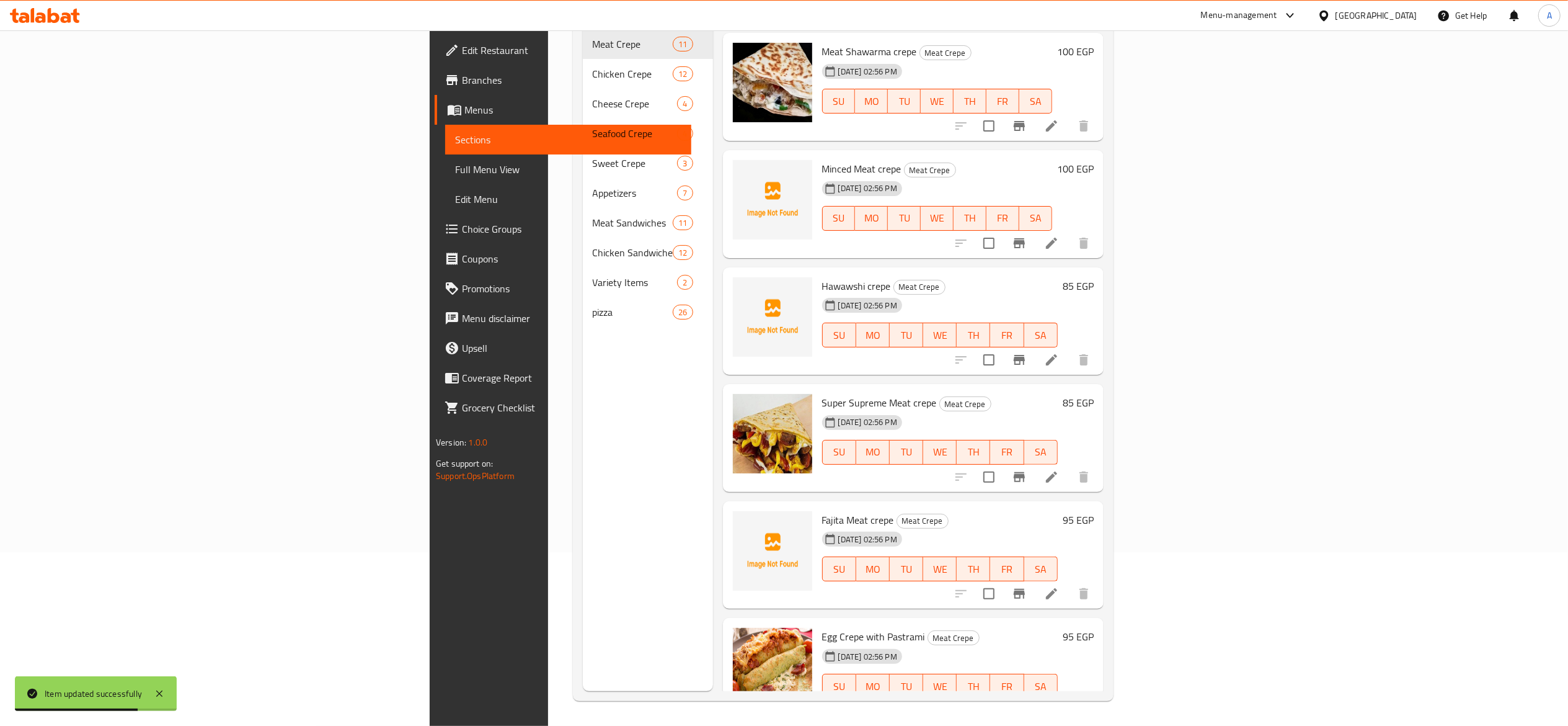
click at [1057, 484] on icon at bounding box center [1051, 594] width 11 height 11
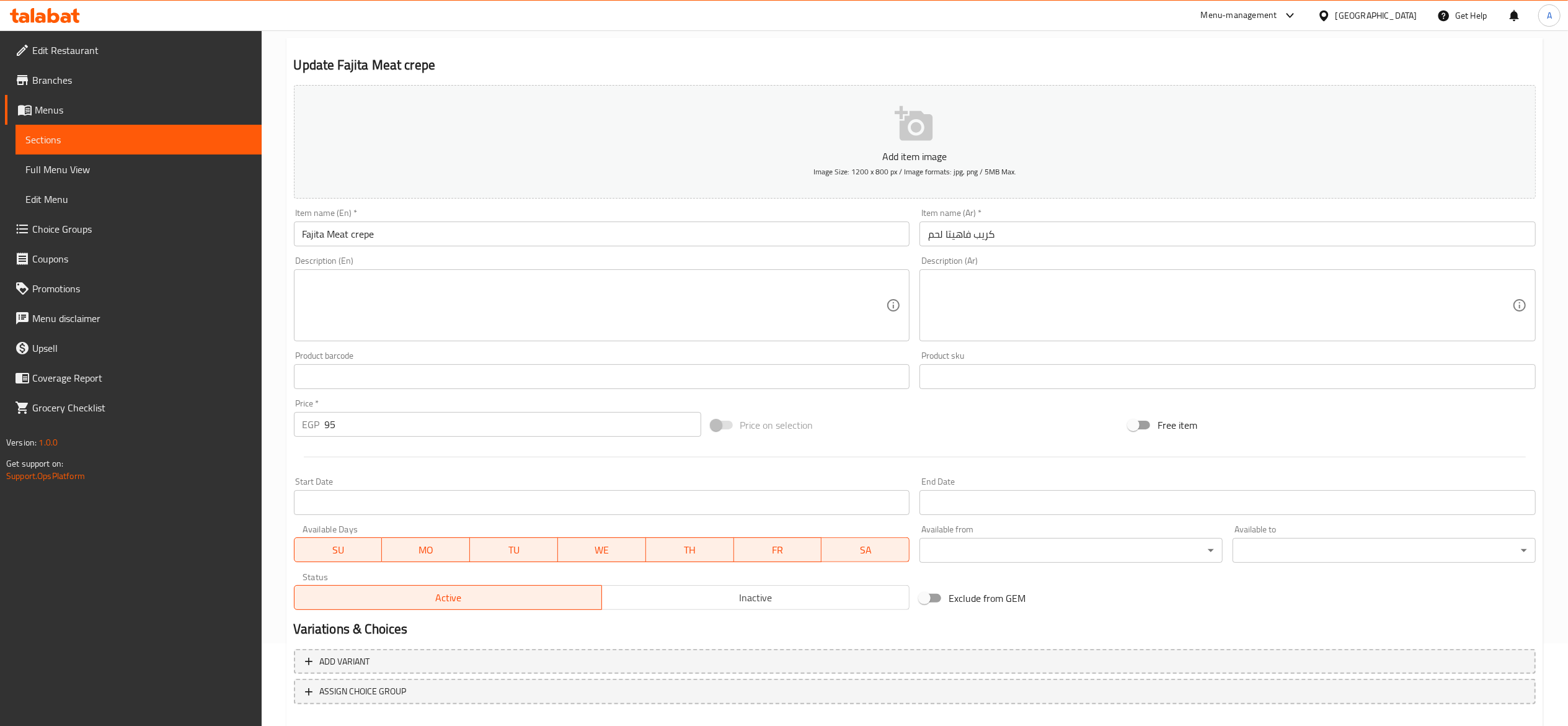
scroll to position [149, 0]
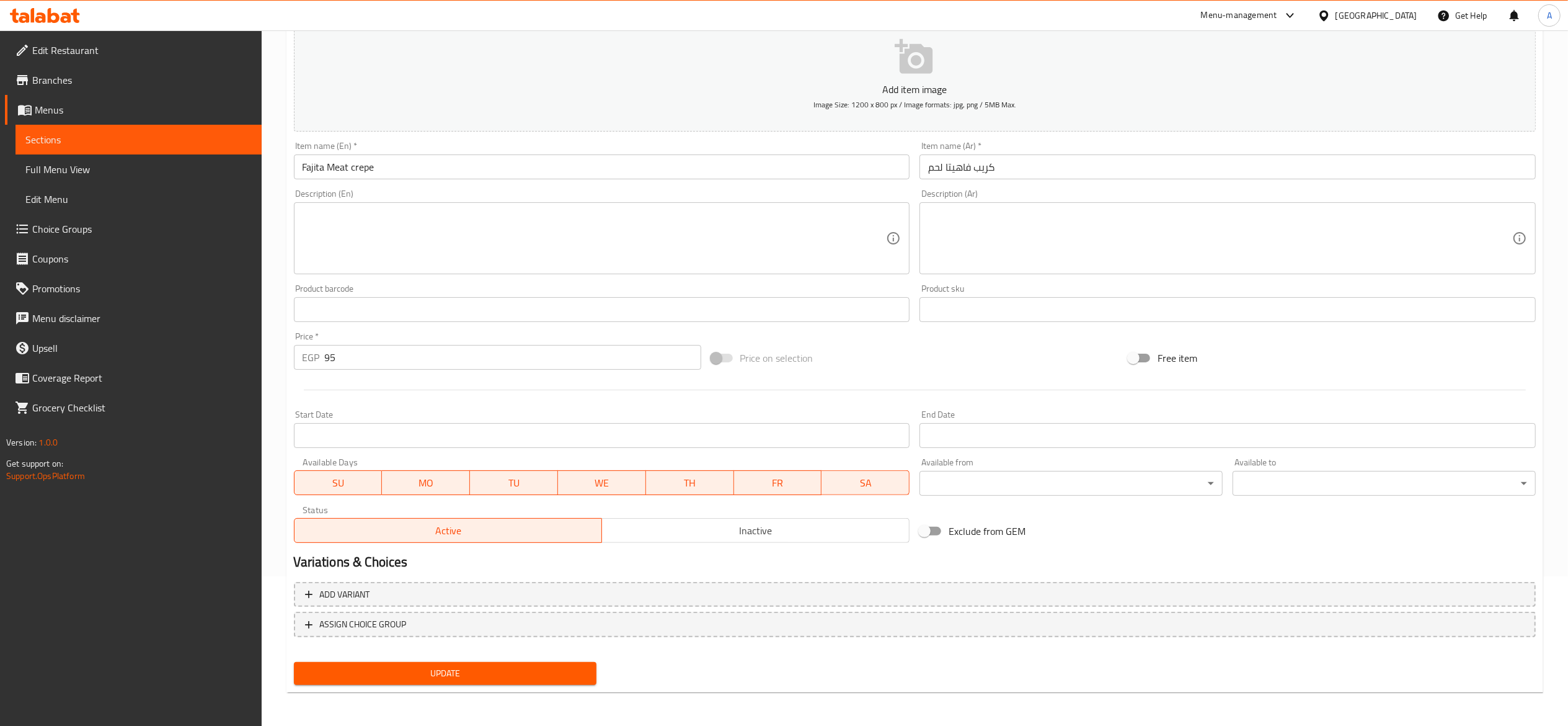
click at [486, 366] on input "95" at bounding box center [513, 357] width 377 height 25
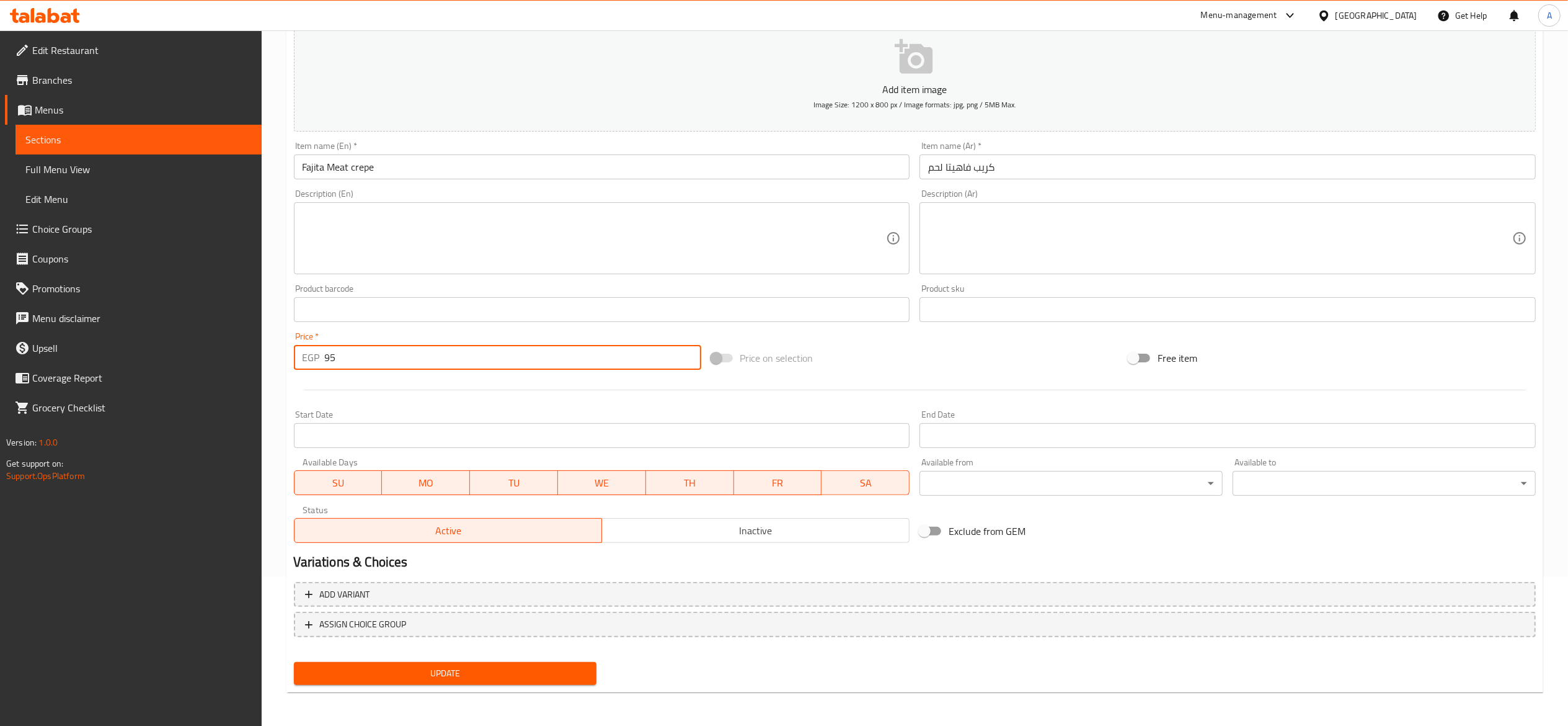
click at [486, 366] on input "95" at bounding box center [513, 357] width 377 height 25
type input "100"
click at [294, 484] on button "Update" at bounding box center [445, 673] width 303 height 23
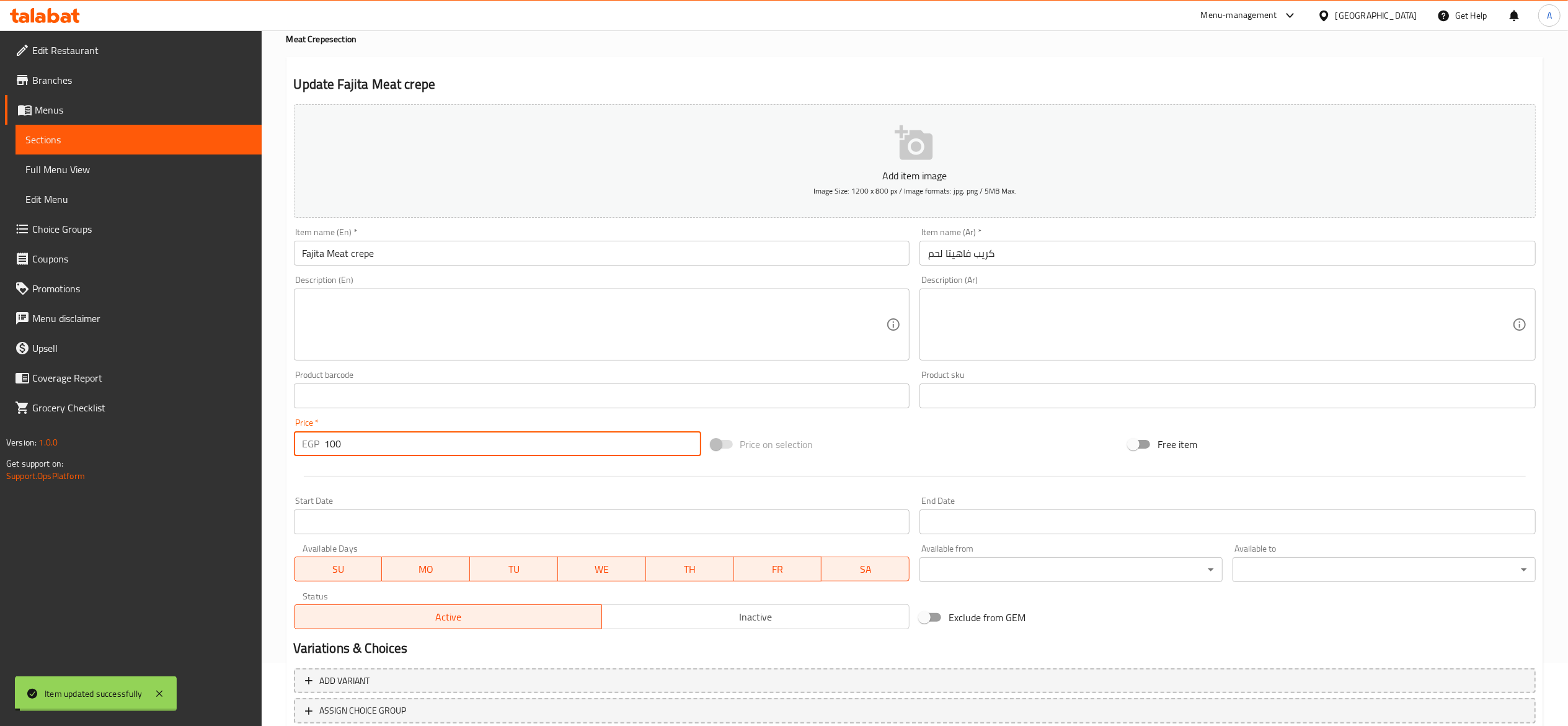
scroll to position [0, 0]
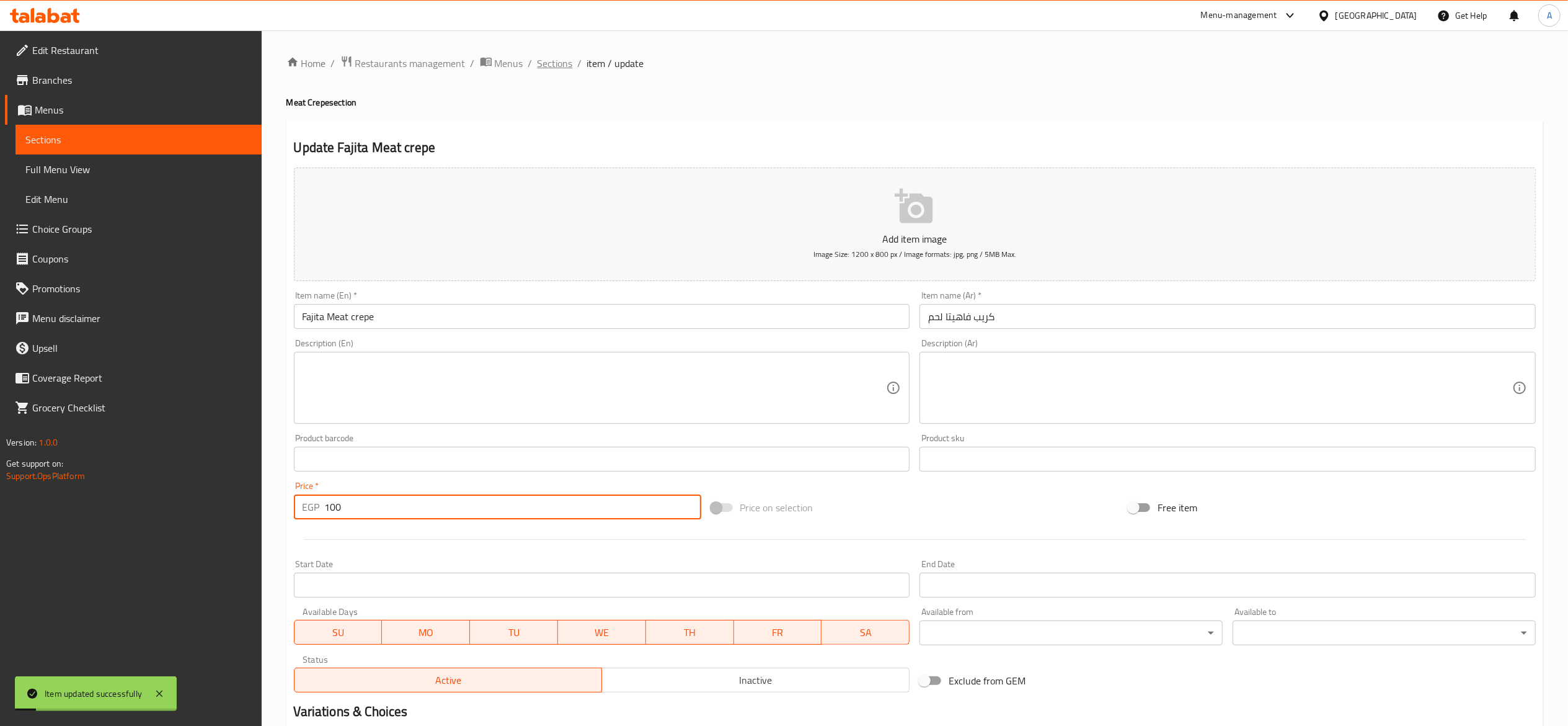
click at [554, 67] on span "Sections" at bounding box center [555, 63] width 35 height 15
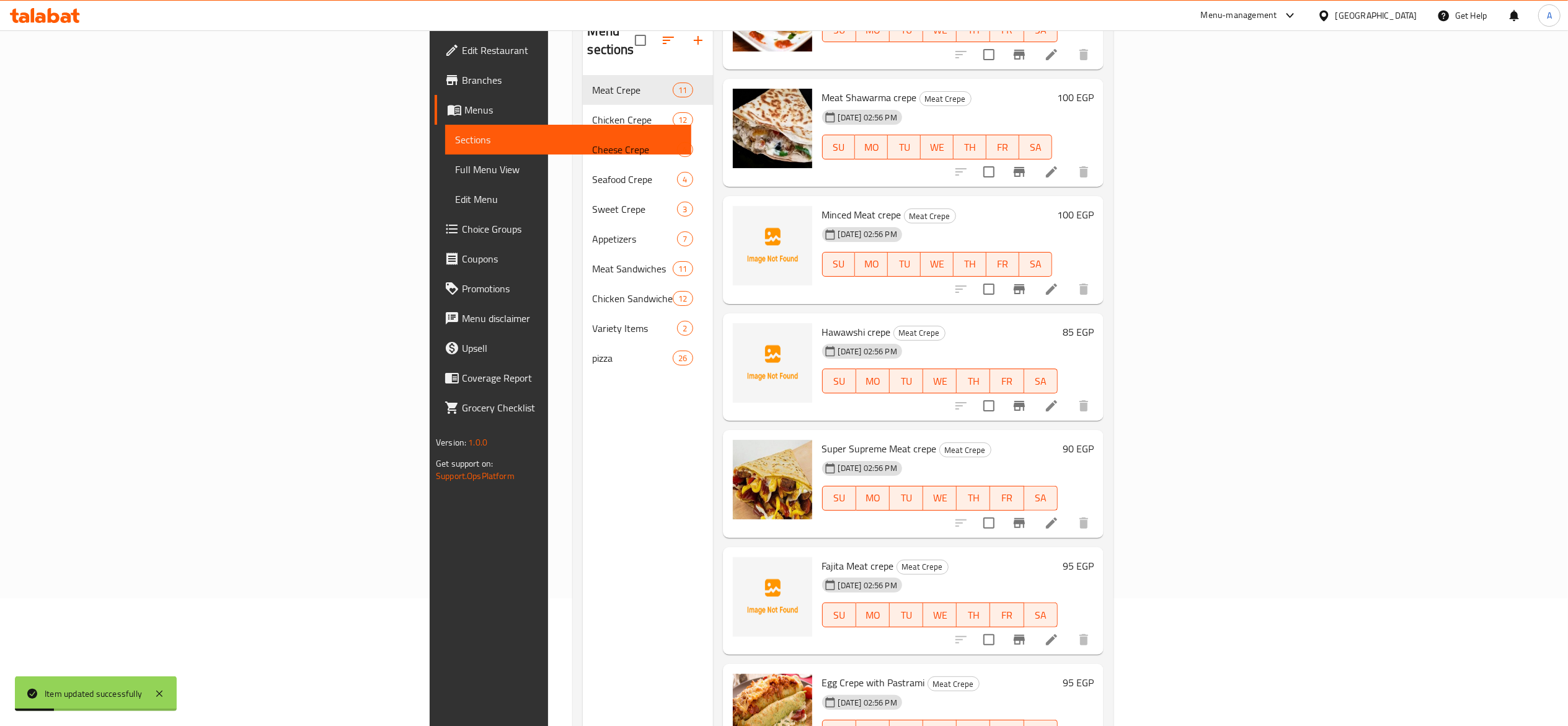
scroll to position [175, 0]
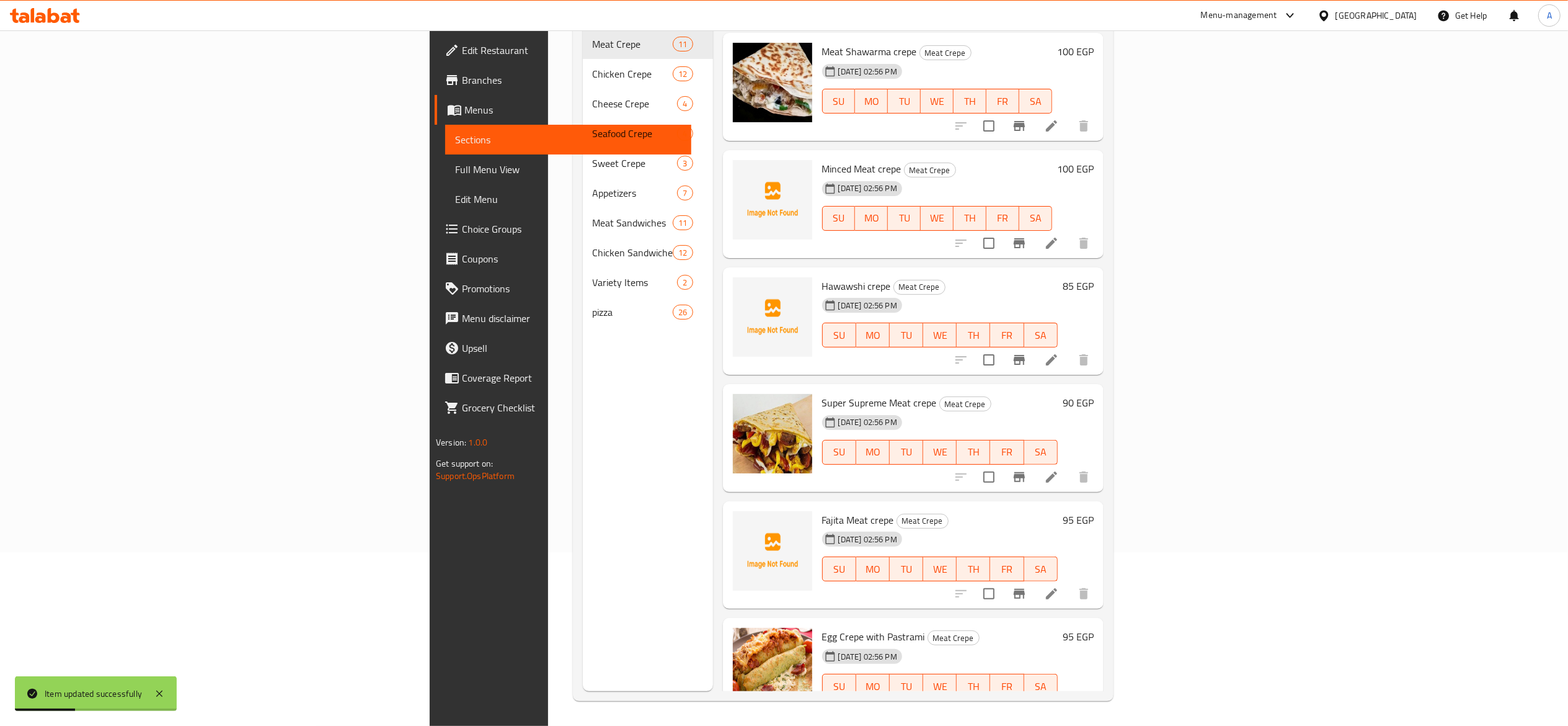
click at [1058, 484] on li at bounding box center [1051, 710] width 34 height 23
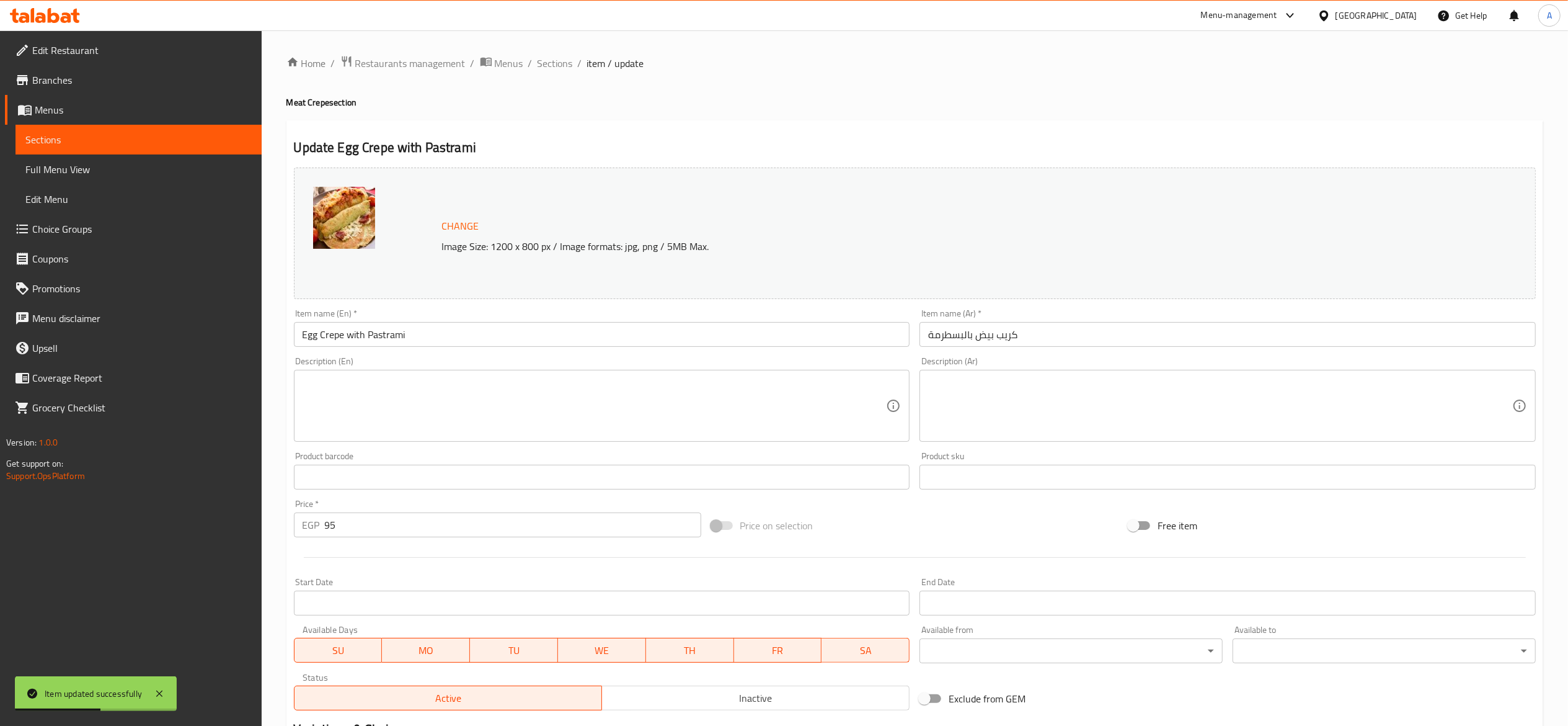
click at [478, 484] on input "95" at bounding box center [513, 524] width 377 height 25
type input "100"
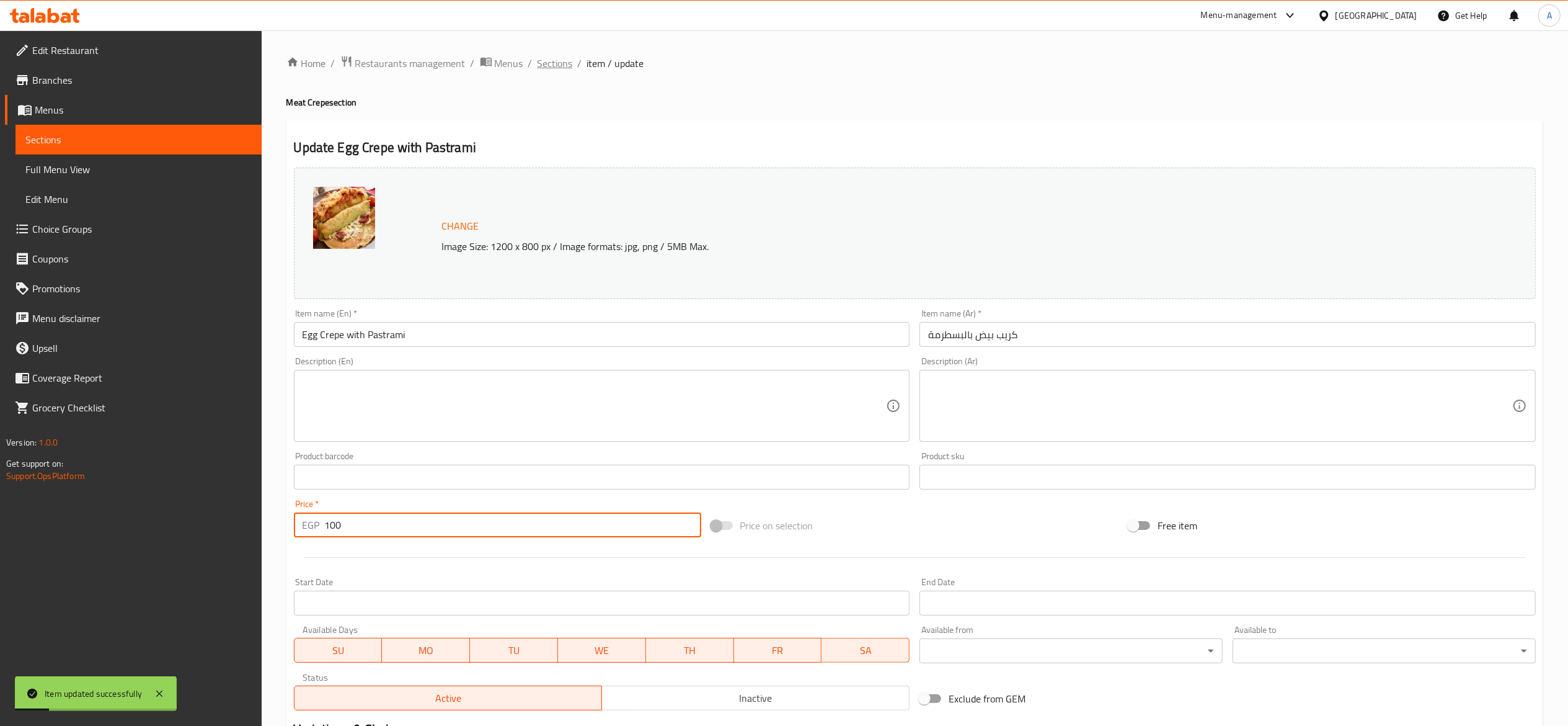
click at [564, 62] on span "Sections" at bounding box center [555, 63] width 35 height 15
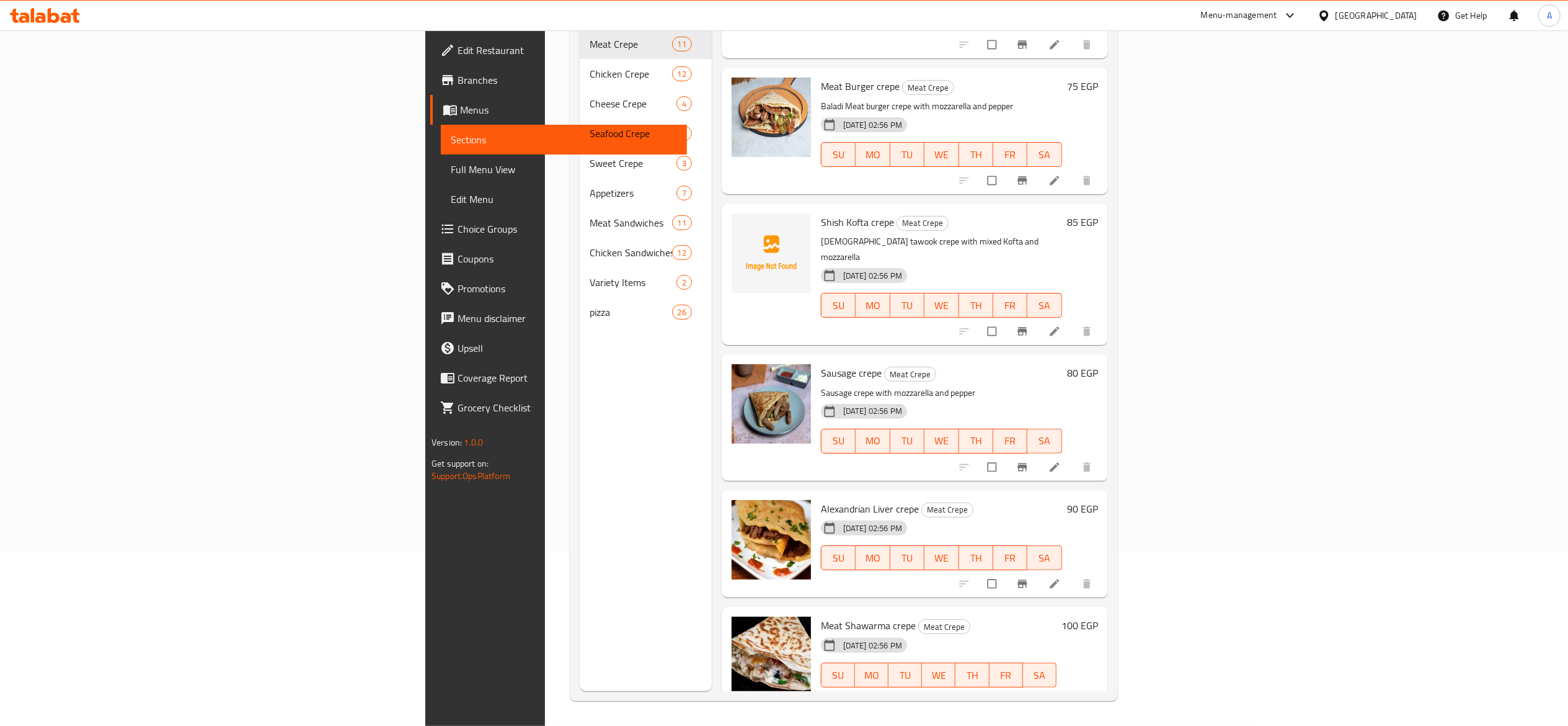
scroll to position [124, 0]
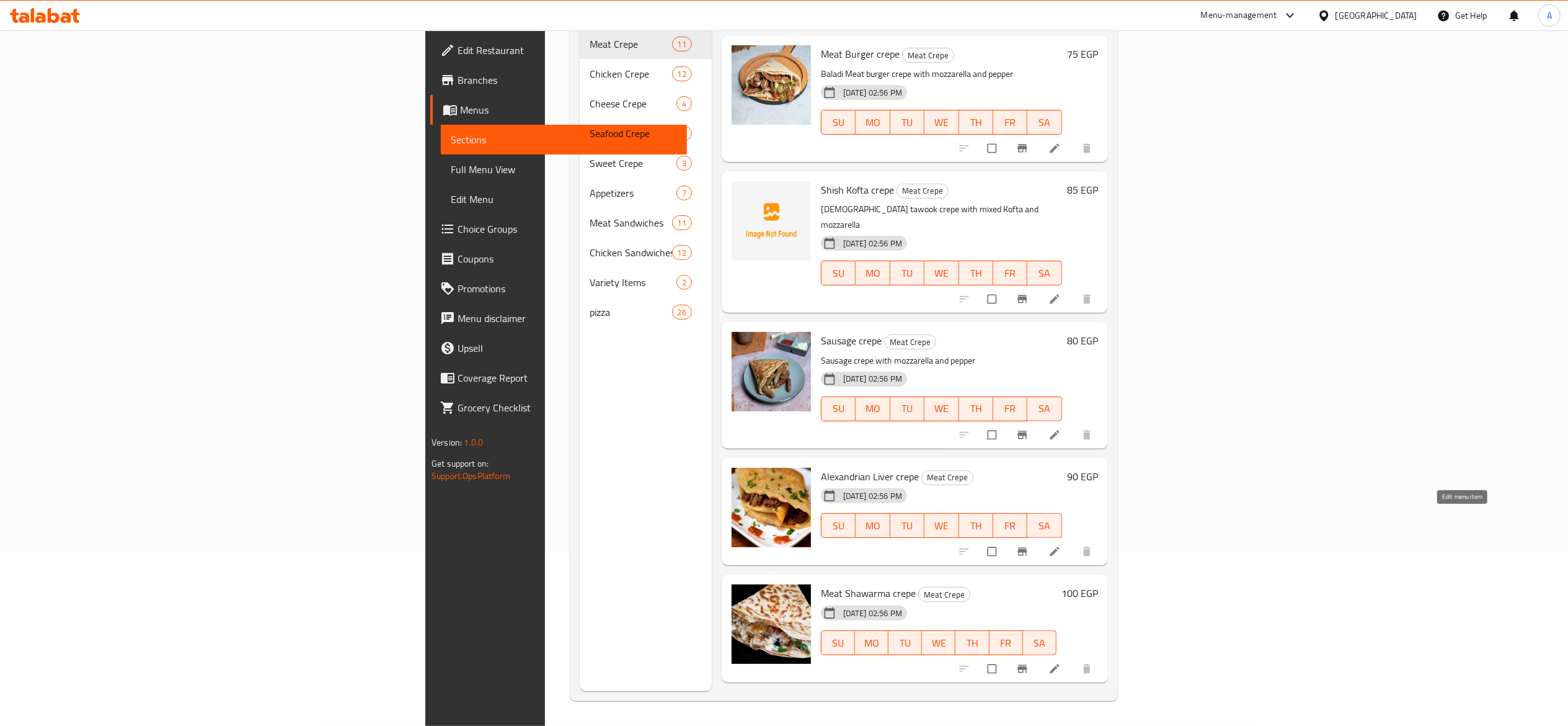
click at [1061, 545] on icon at bounding box center [1054, 551] width 13 height 13
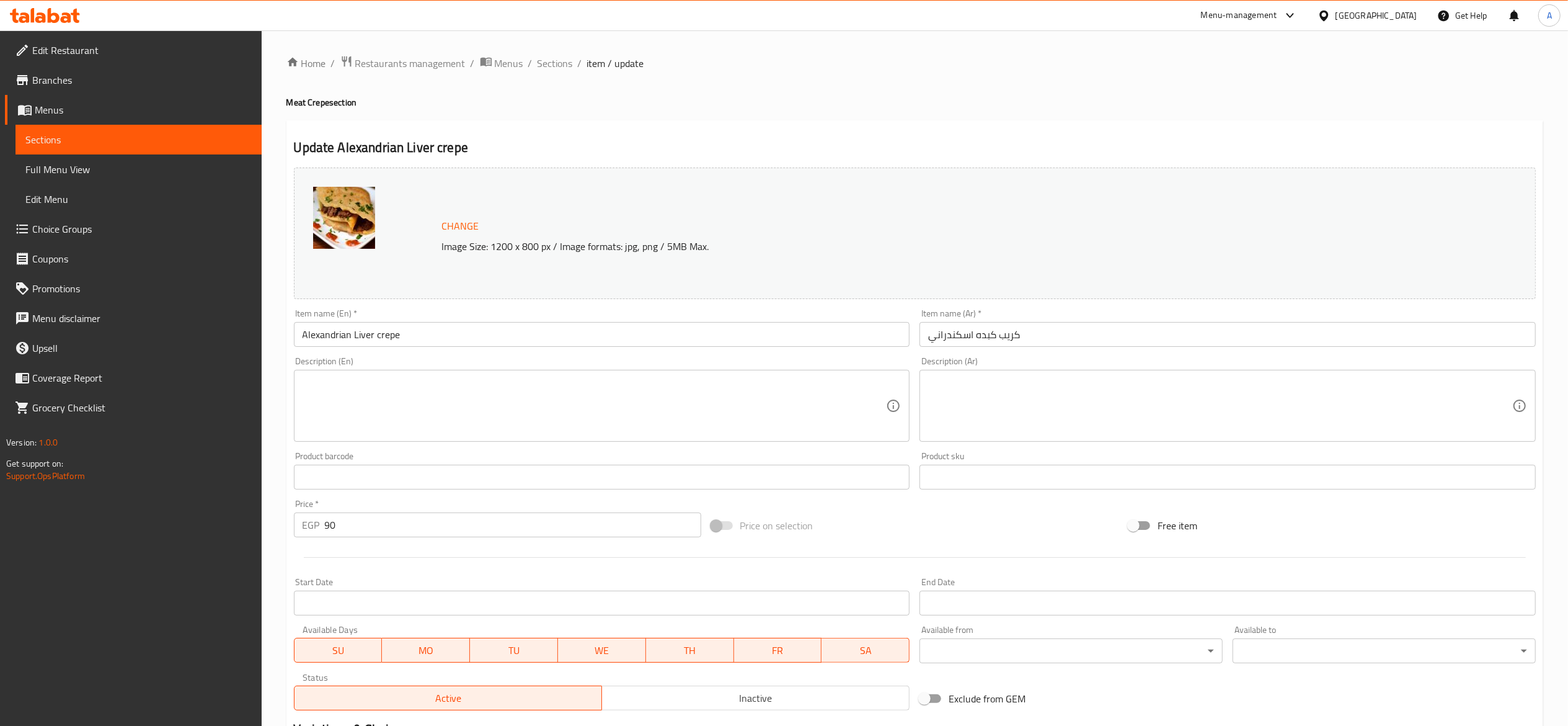
click at [428, 521] on input "90" at bounding box center [513, 524] width 377 height 25
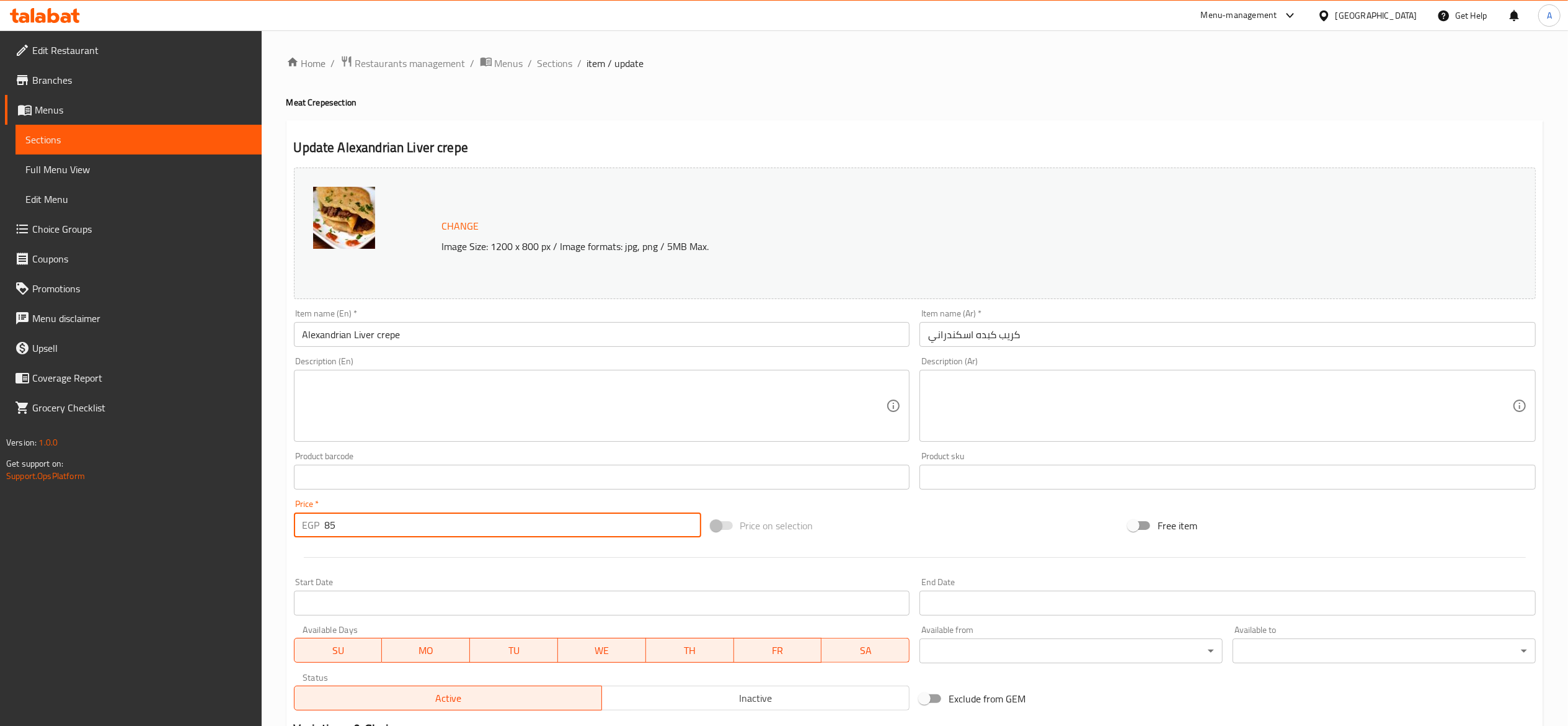
type input "85"
click at [549, 69] on span "Sections" at bounding box center [555, 63] width 35 height 15
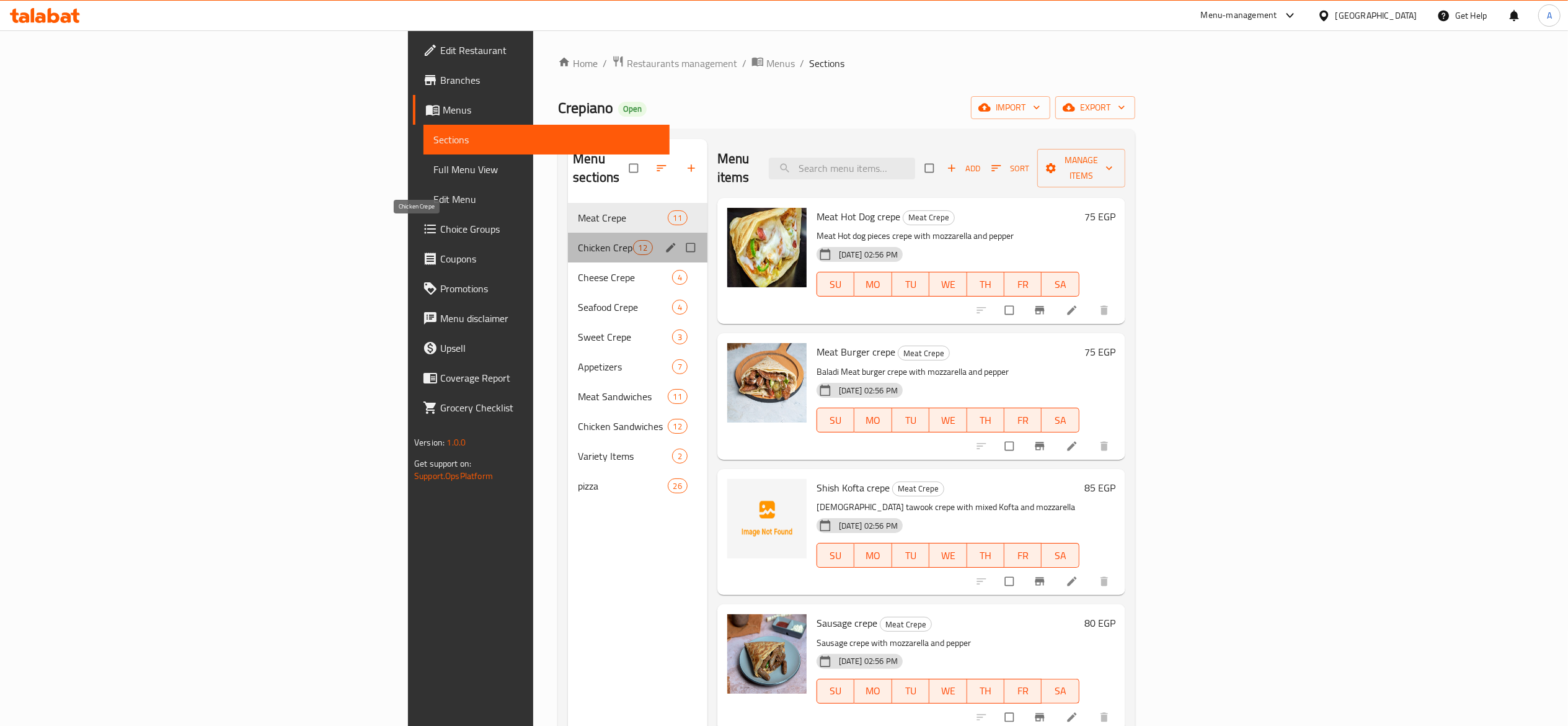
click at [578, 240] on span "Chicken Crepe" at bounding box center [605, 247] width 55 height 15
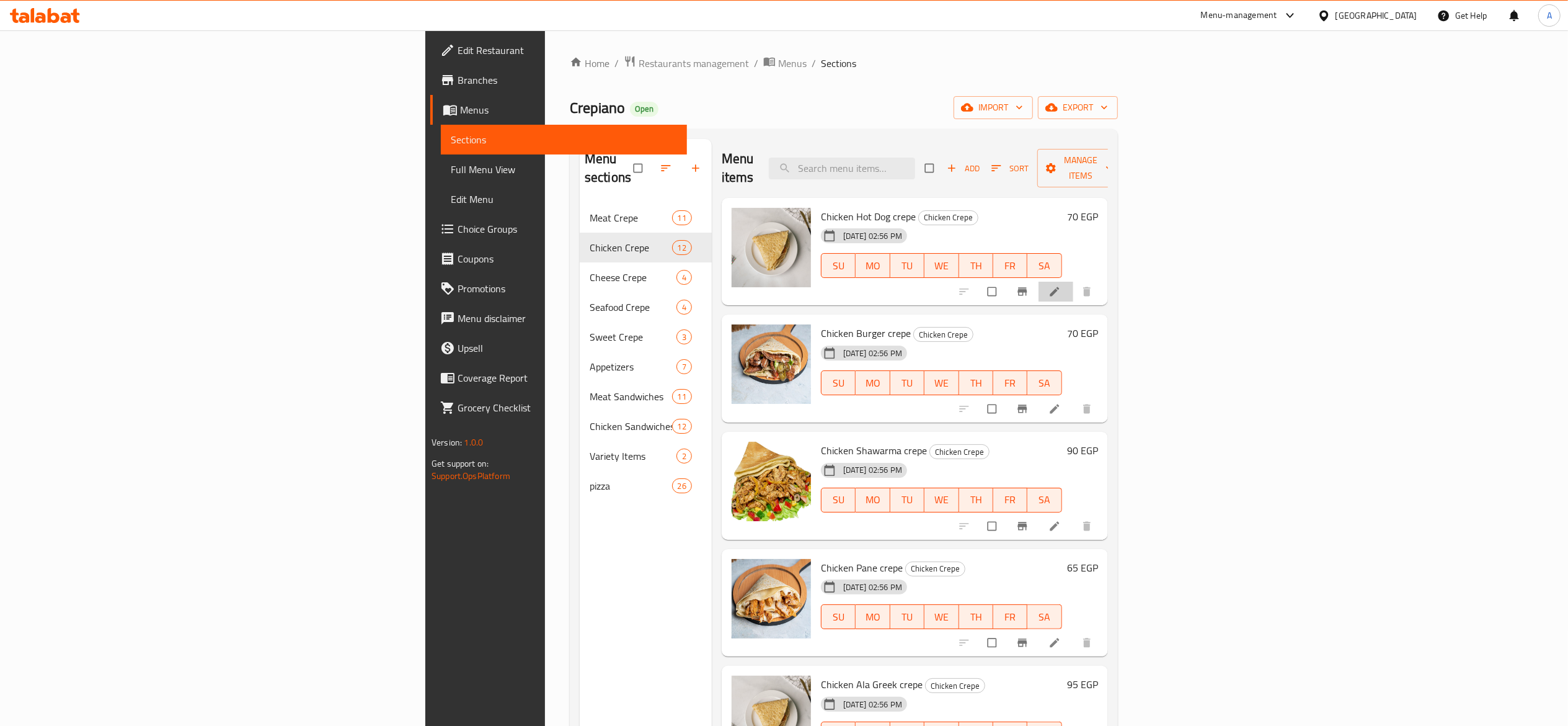
click at [1074, 283] on li at bounding box center [1055, 291] width 34 height 20
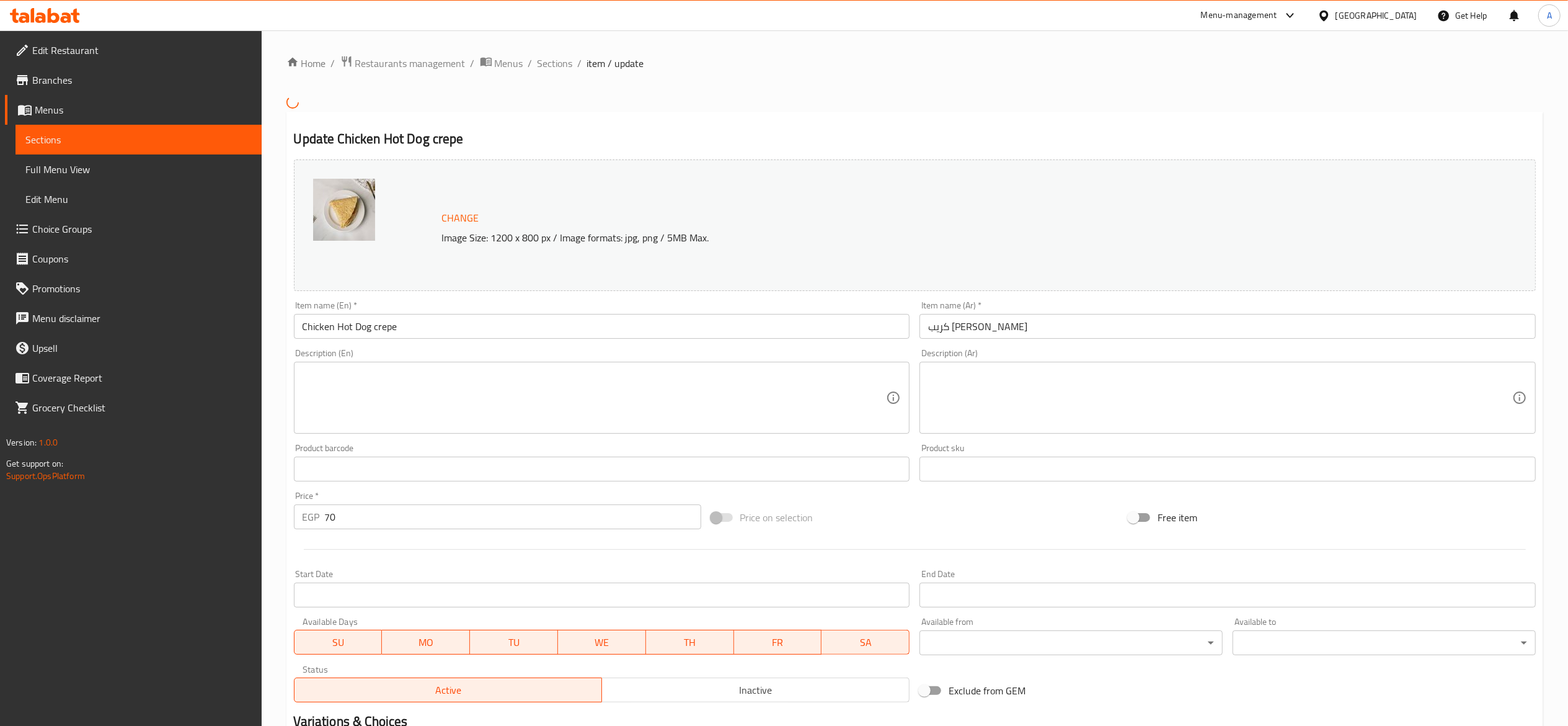
click at [455, 526] on input "70" at bounding box center [513, 516] width 377 height 25
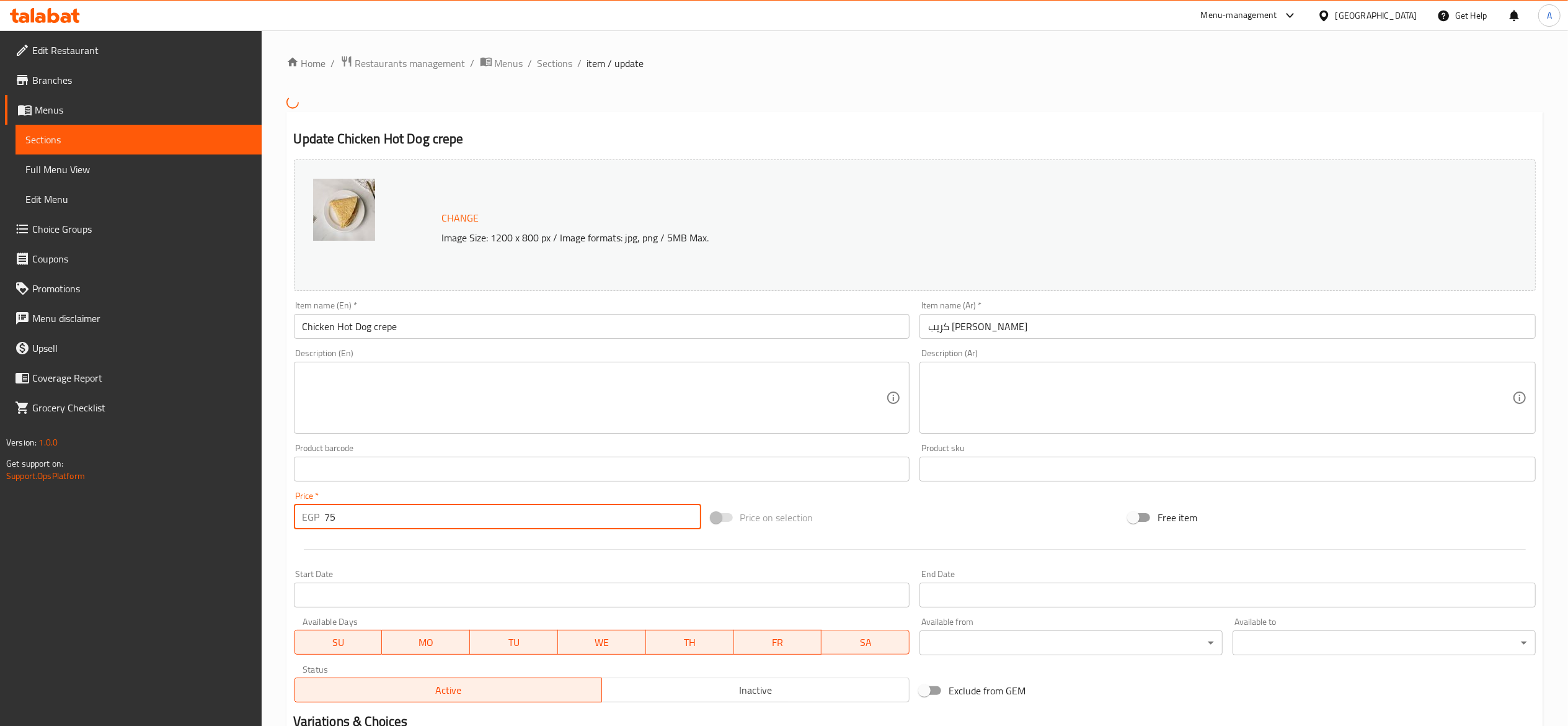
type input "75"
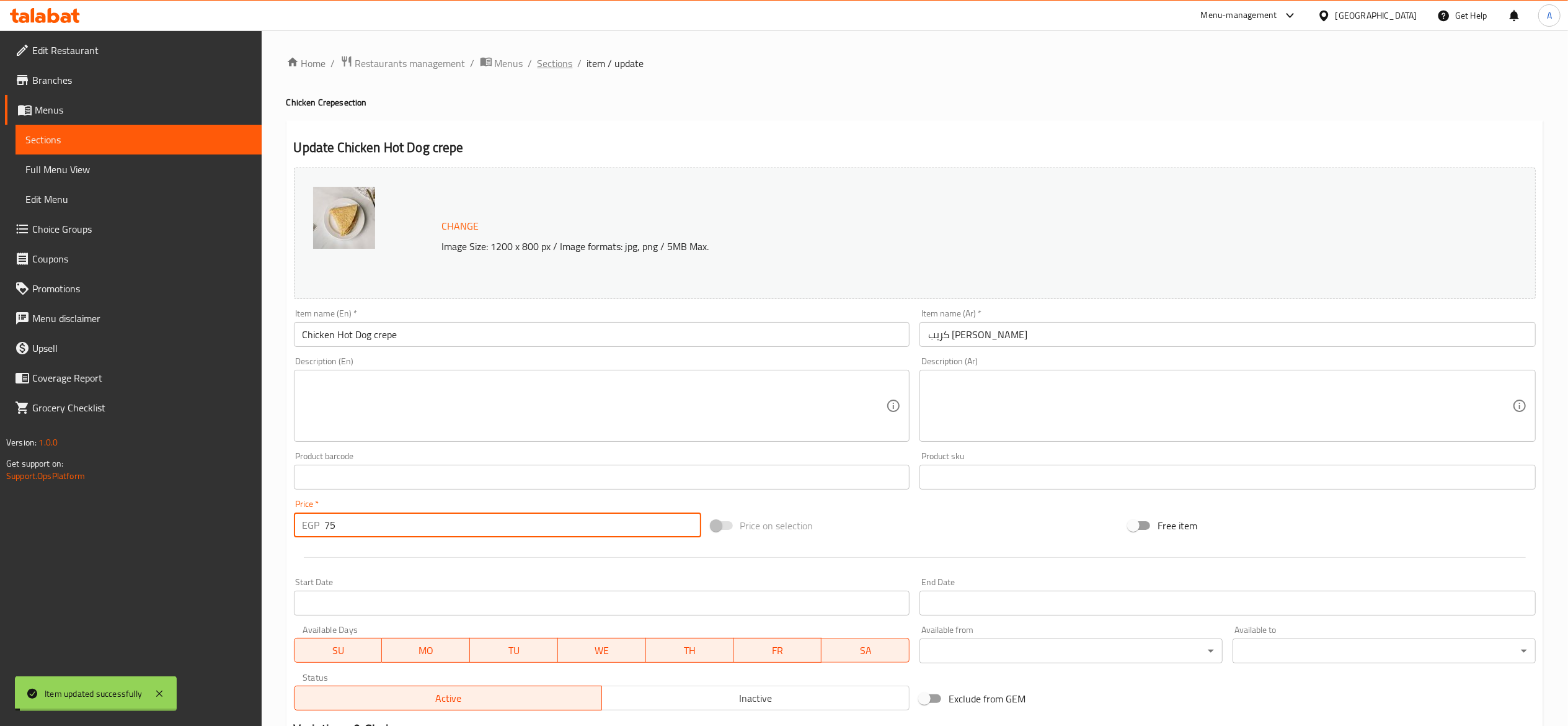
click at [552, 62] on span "Sections" at bounding box center [555, 63] width 35 height 15
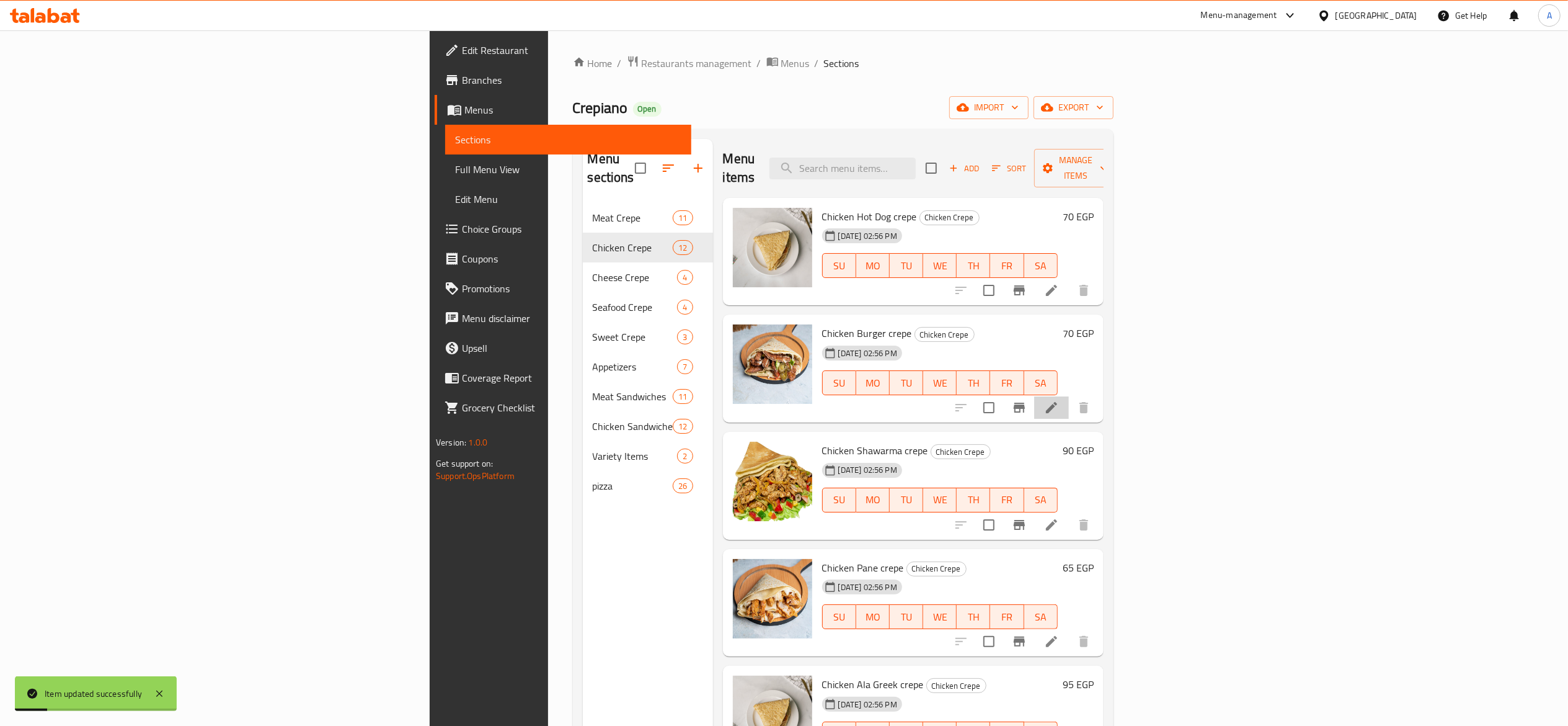
click at [1069, 397] on li at bounding box center [1051, 407] width 34 height 23
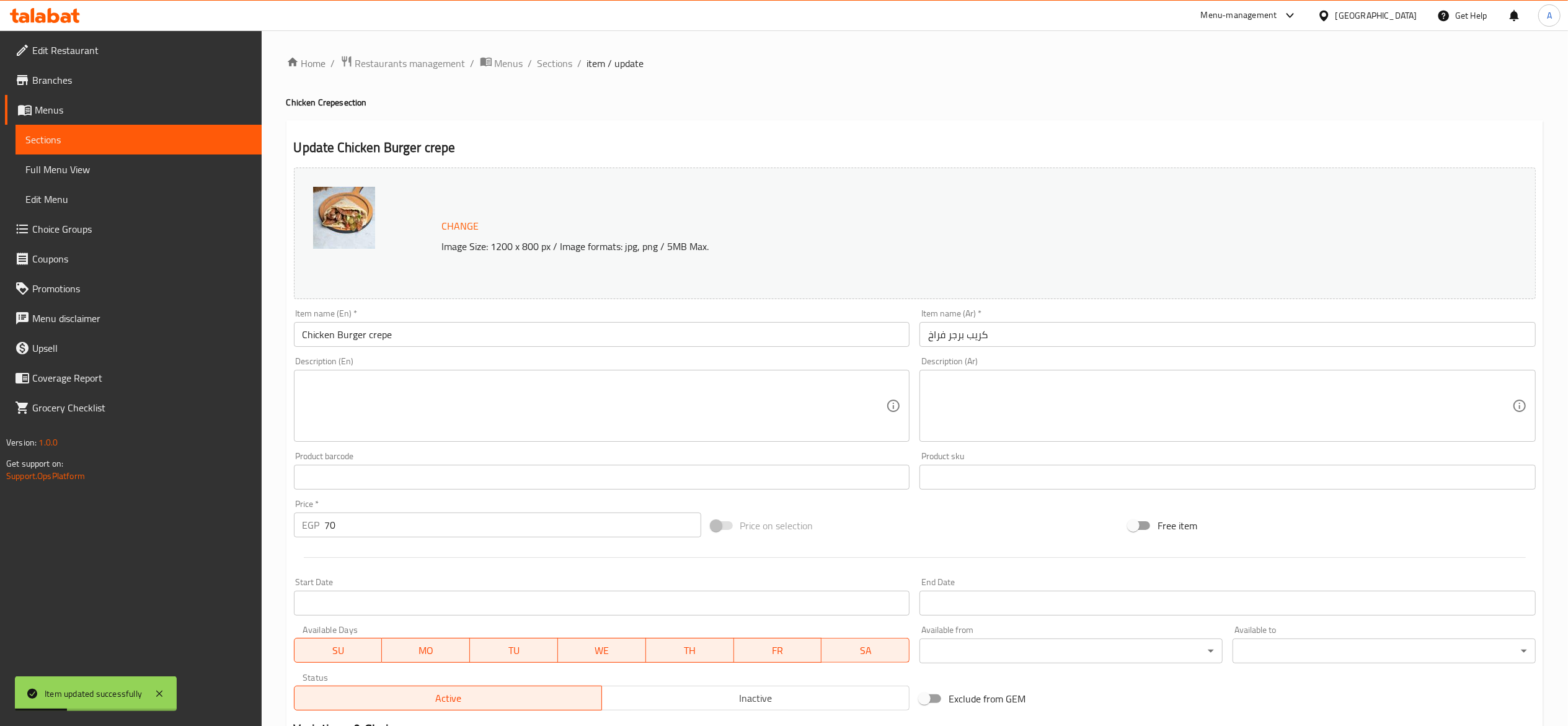
click at [467, 516] on input "70" at bounding box center [513, 524] width 377 height 25
type input "75"
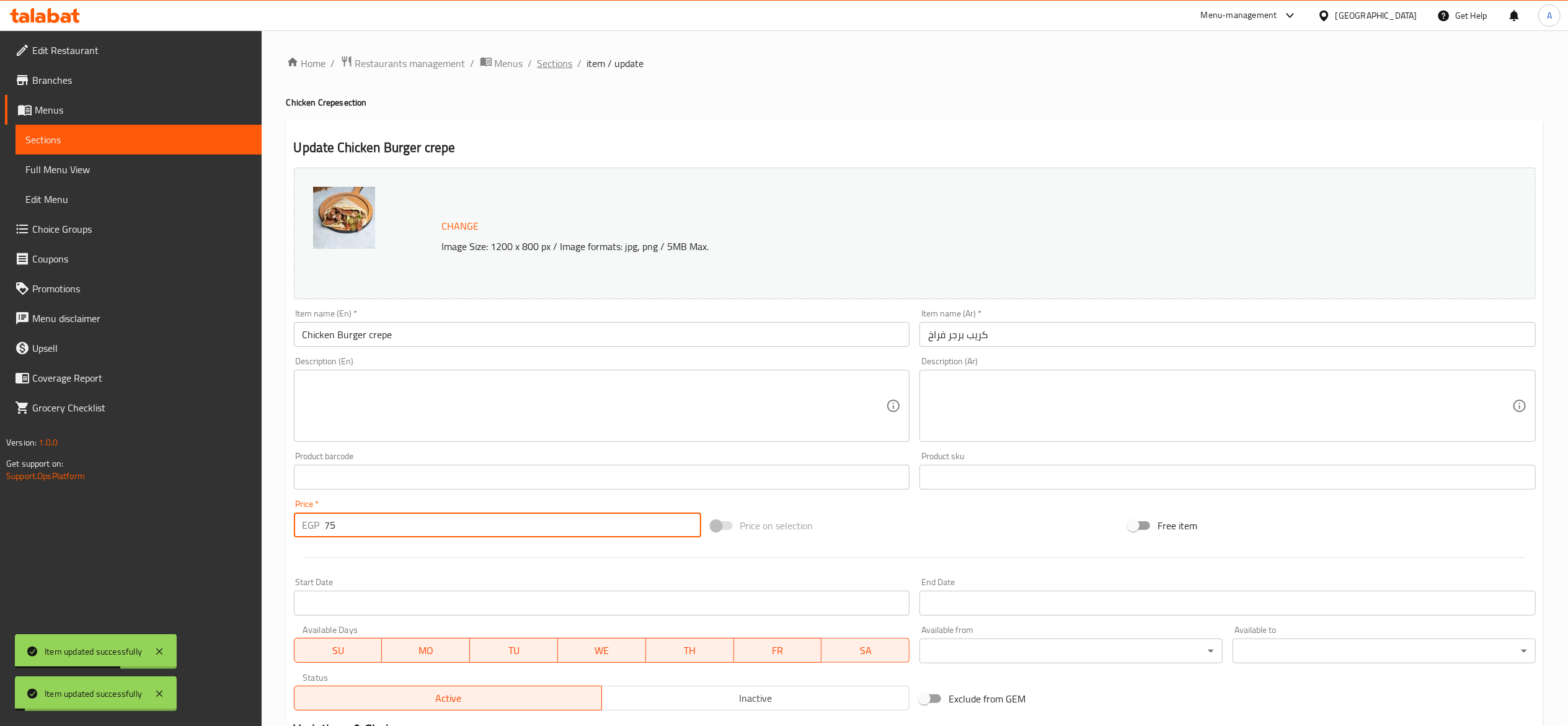
click at [561, 67] on span "Sections" at bounding box center [555, 63] width 35 height 15
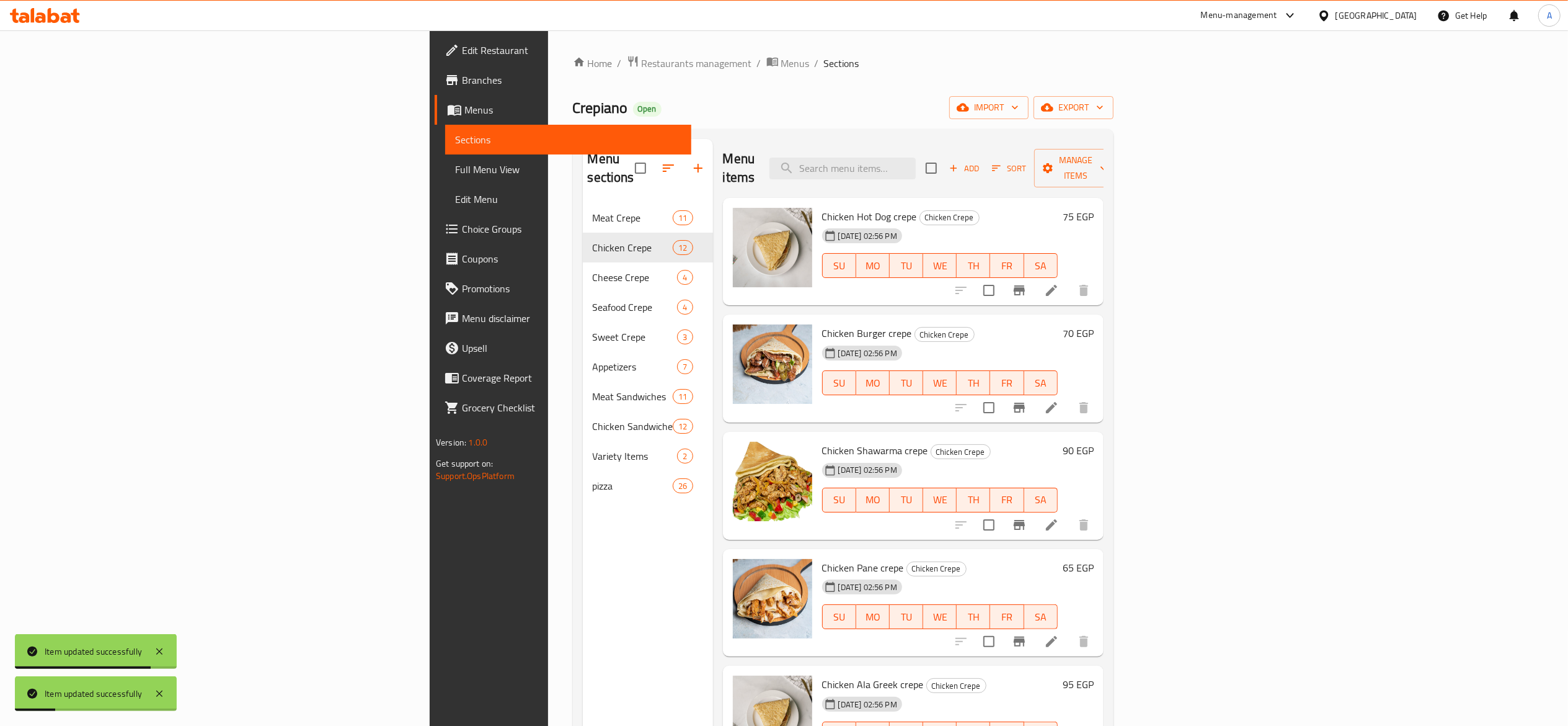
click at [1099, 520] on div at bounding box center [1023, 525] width 153 height 29
click at [1059, 517] on icon at bounding box center [1051, 524] width 15 height 15
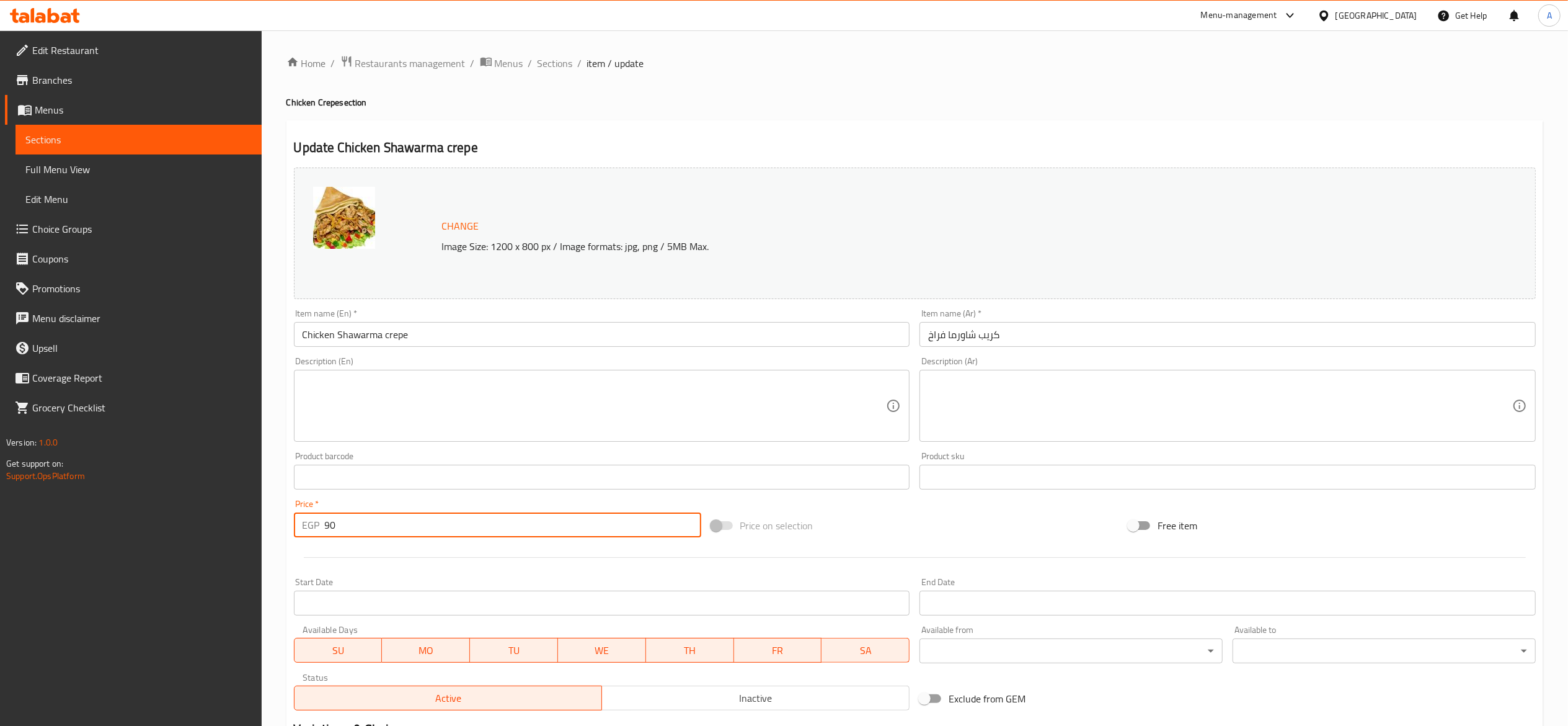
click at [504, 528] on input "90" at bounding box center [513, 524] width 377 height 25
type input "95"
click at [561, 57] on span "Sections" at bounding box center [555, 63] width 35 height 15
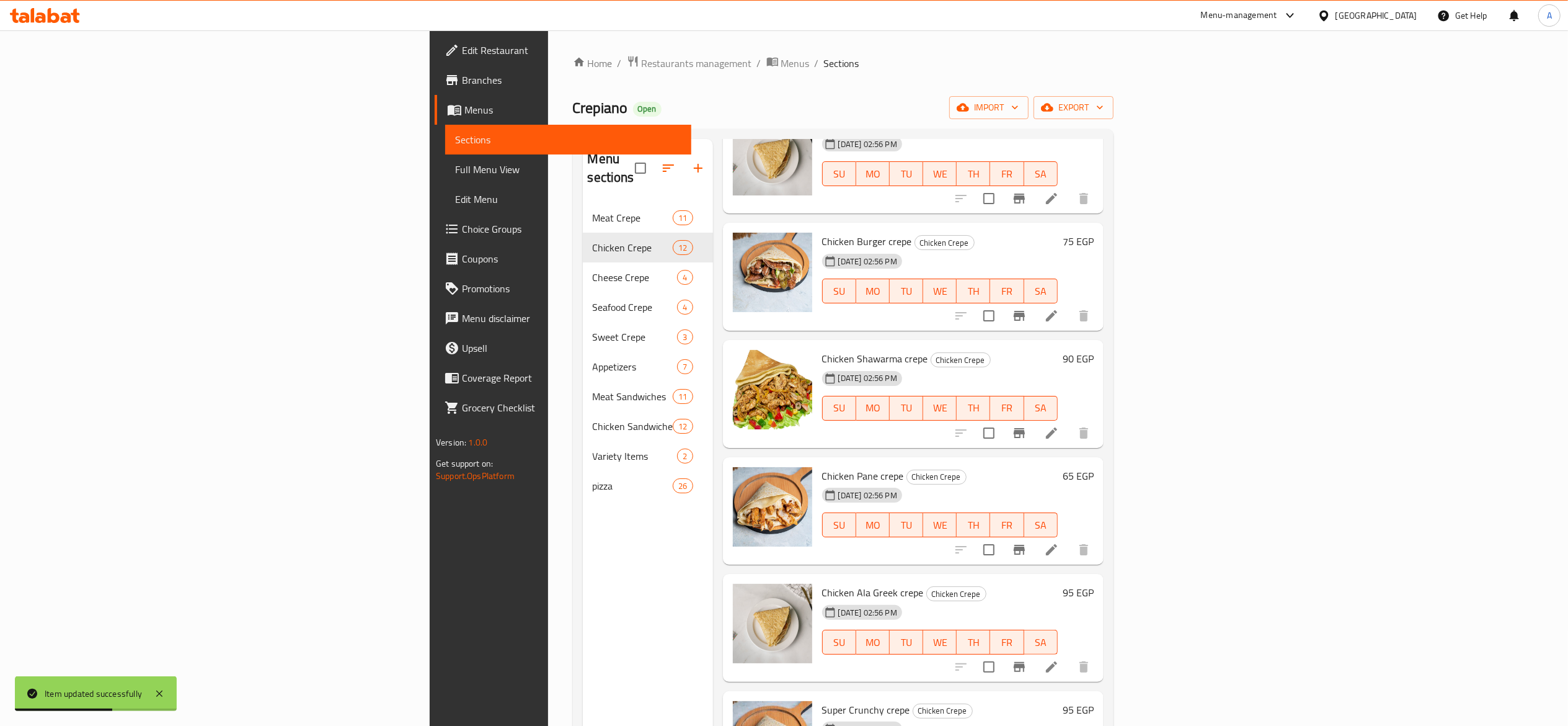
scroll to position [124, 0]
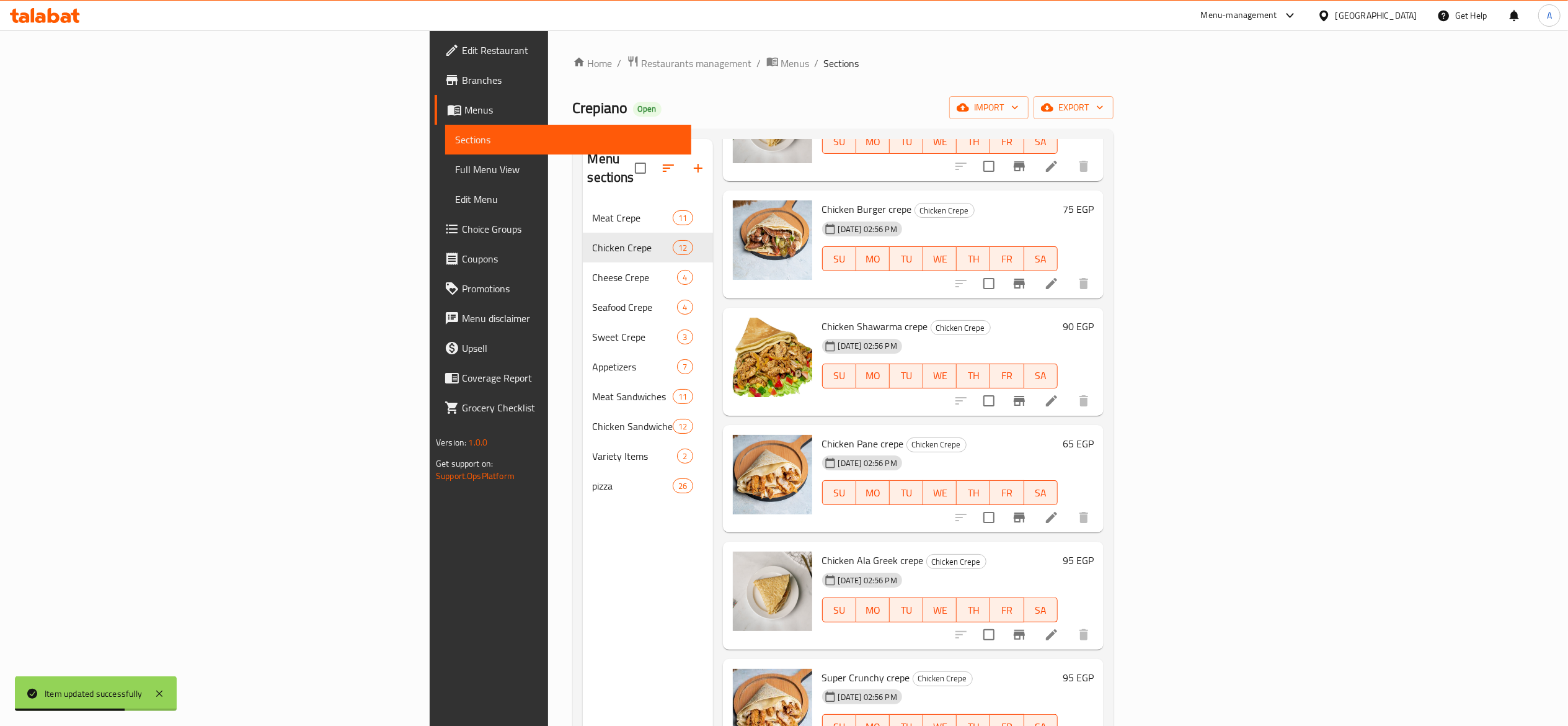
click at [1069, 508] on li at bounding box center [1051, 517] width 34 height 23
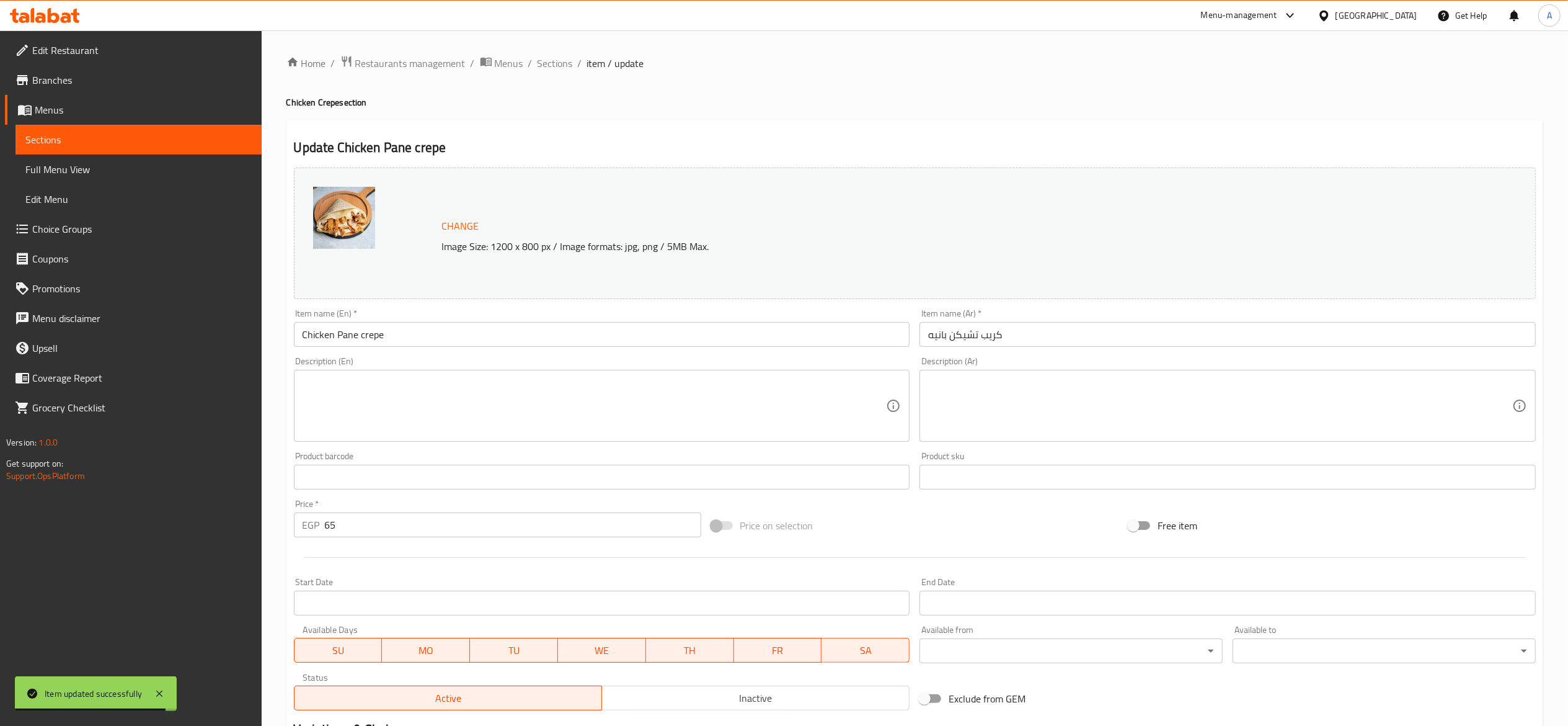
click at [425, 541] on div "Price   * EGP 65 Price *" at bounding box center [498, 518] width 418 height 48
drag, startPoint x: 425, startPoint y: 541, endPoint x: 420, endPoint y: 533, distance: 9.4
click at [420, 535] on div "Price   * EGP 65 Price *" at bounding box center [498, 518] width 418 height 48
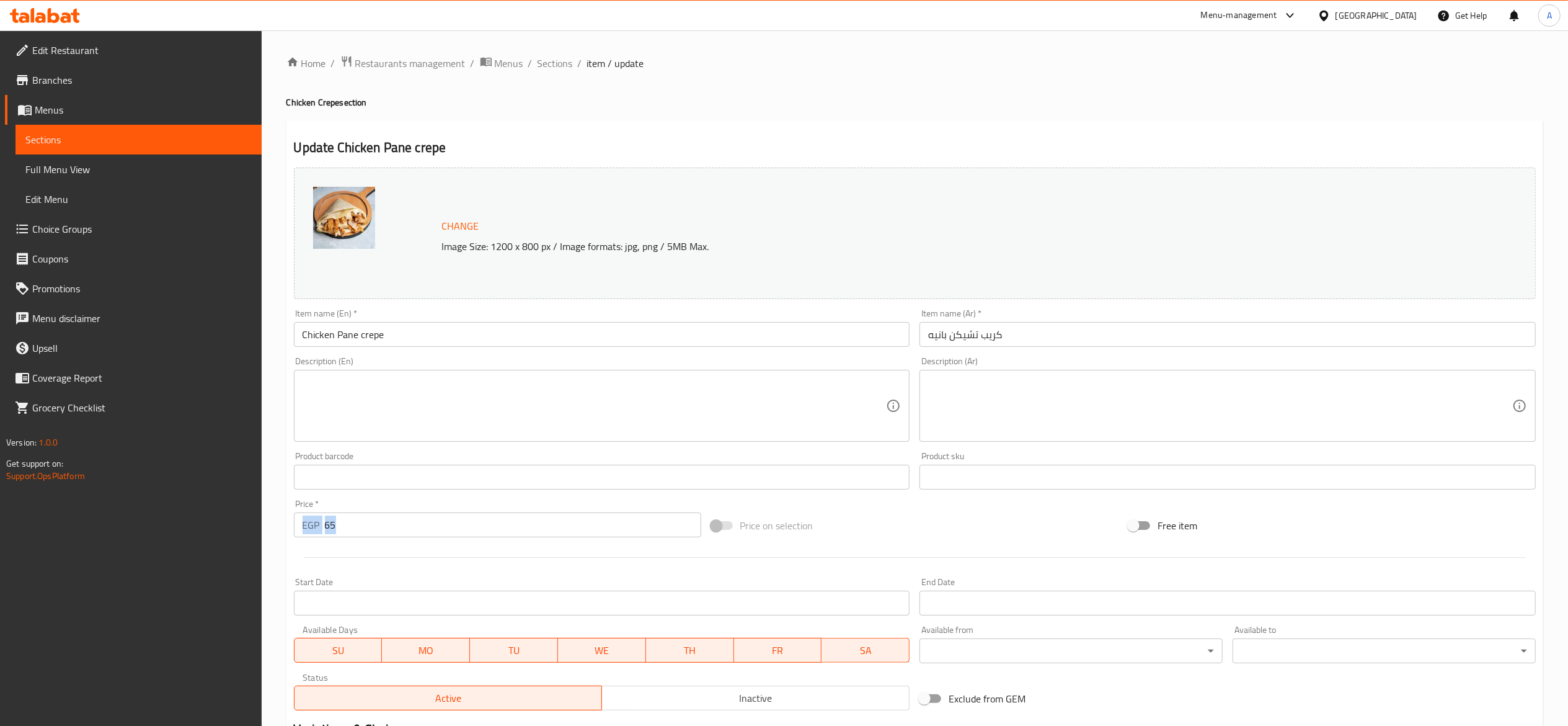
click at [420, 531] on input "65" at bounding box center [513, 524] width 377 height 25
type input "70"
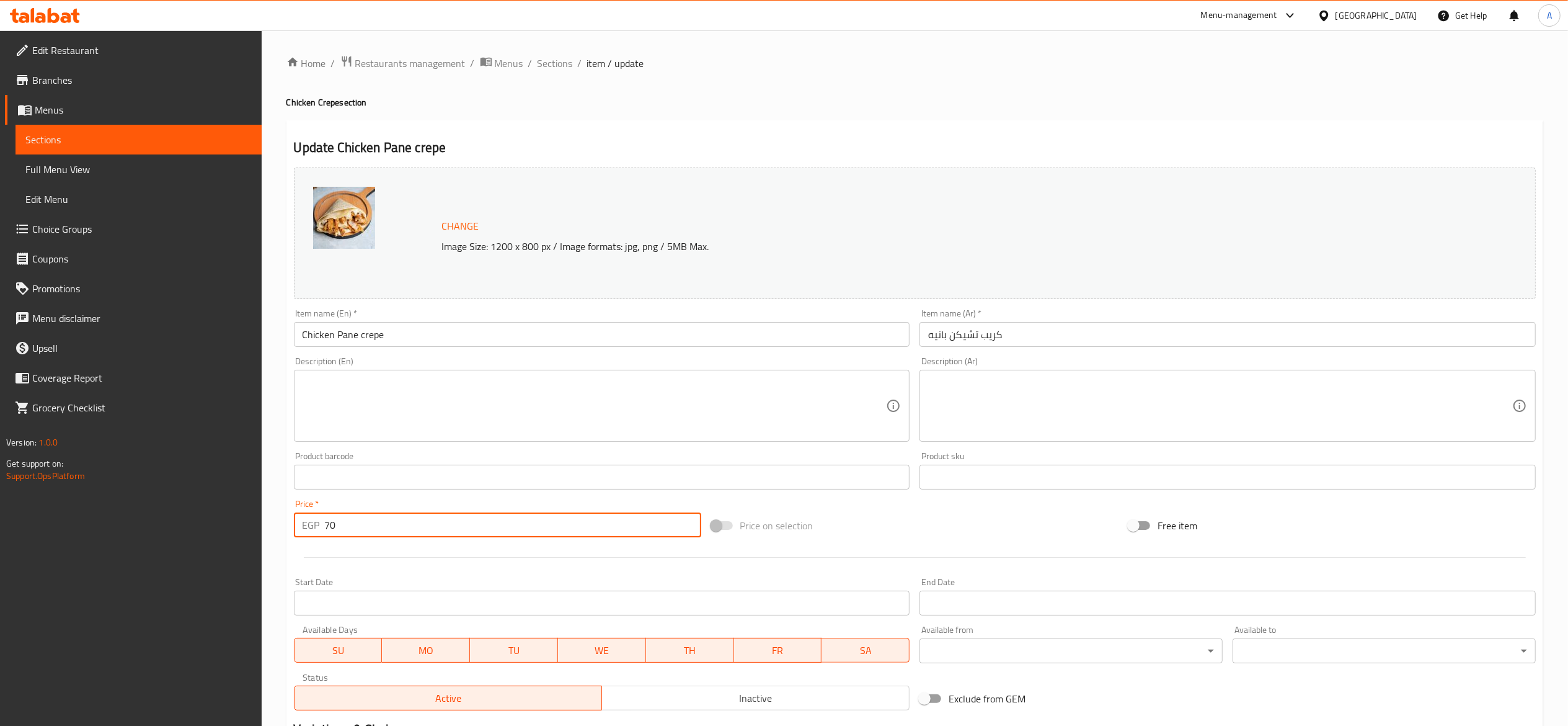
click at [552, 67] on span "Sections" at bounding box center [555, 63] width 35 height 15
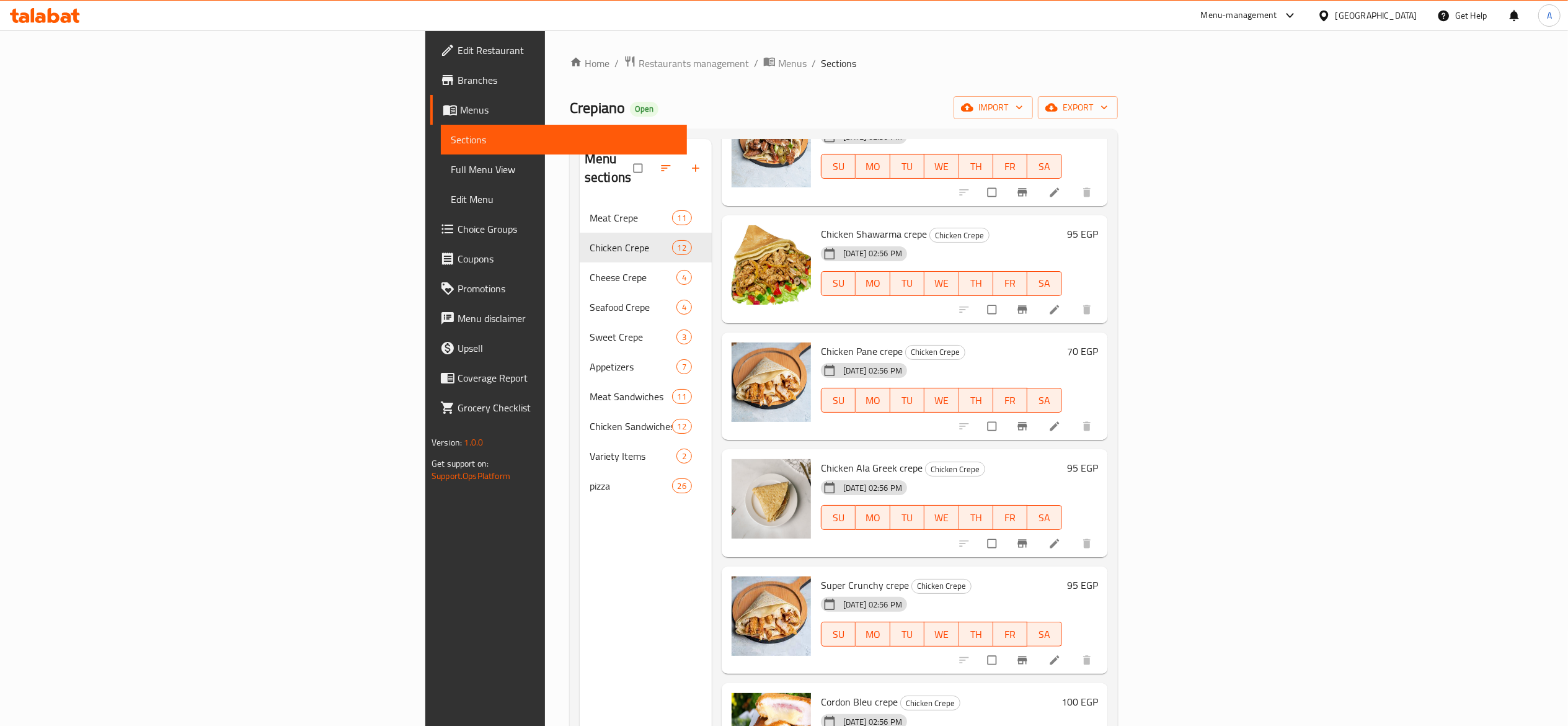
scroll to position [248, 0]
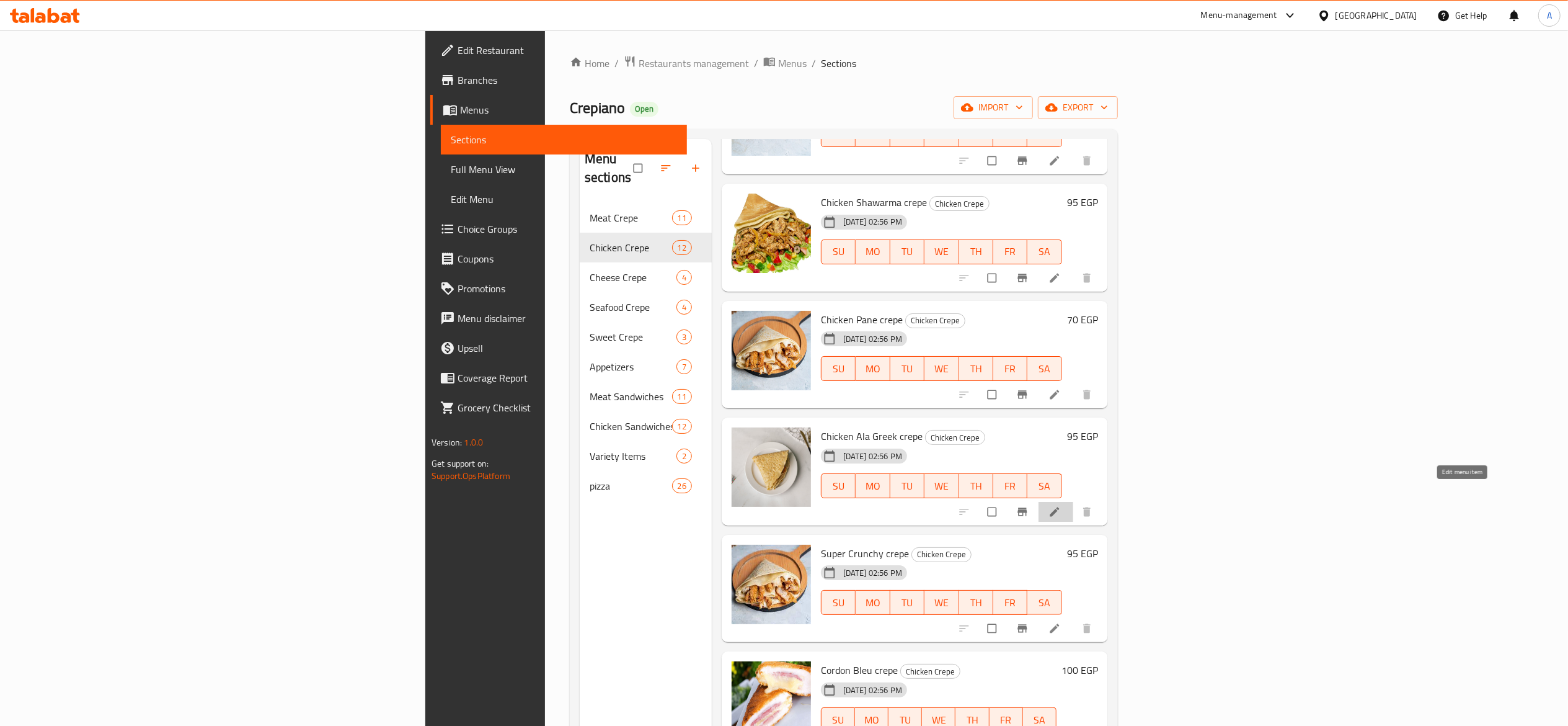
click at [1064, 505] on link at bounding box center [1055, 511] width 15 height 13
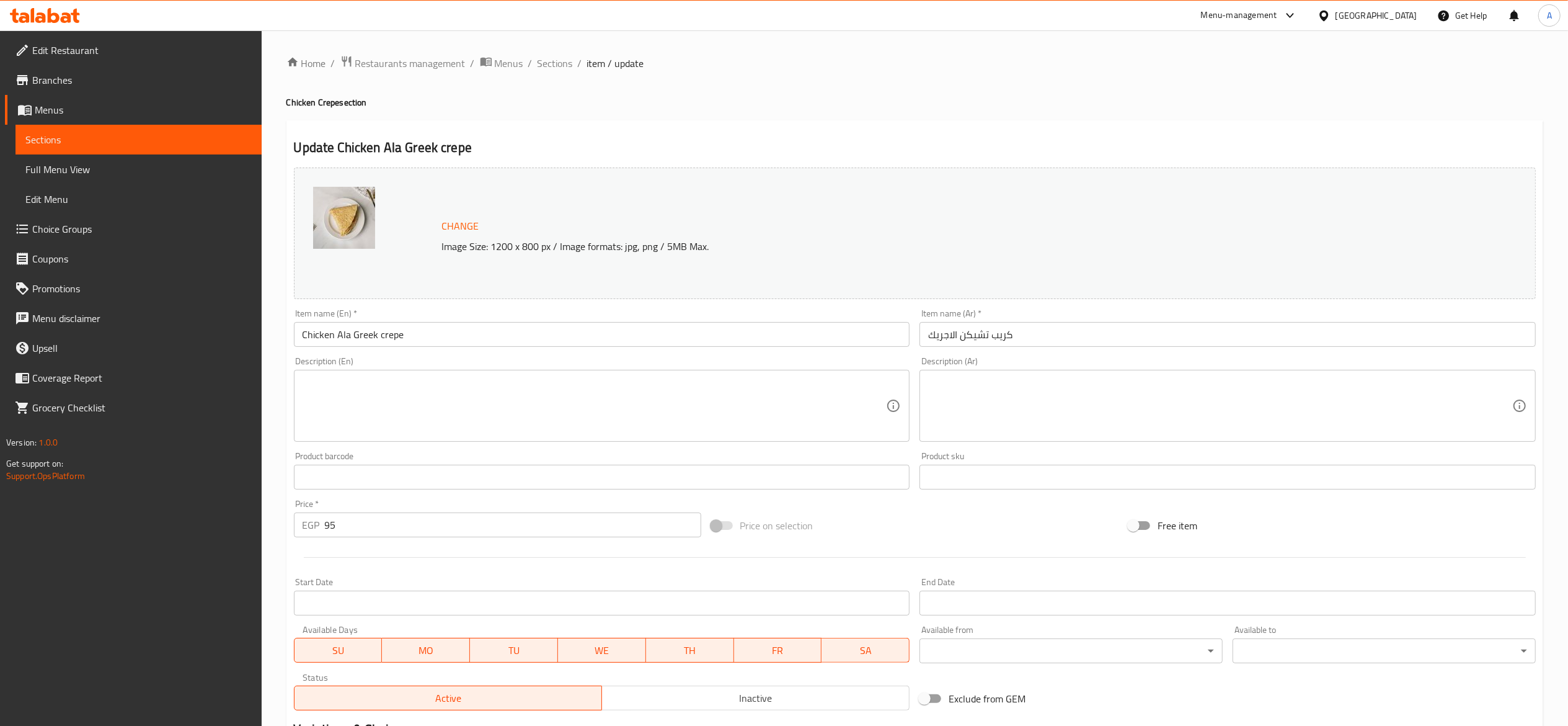
click at [489, 524] on input "95" at bounding box center [513, 524] width 377 height 25
type input "100"
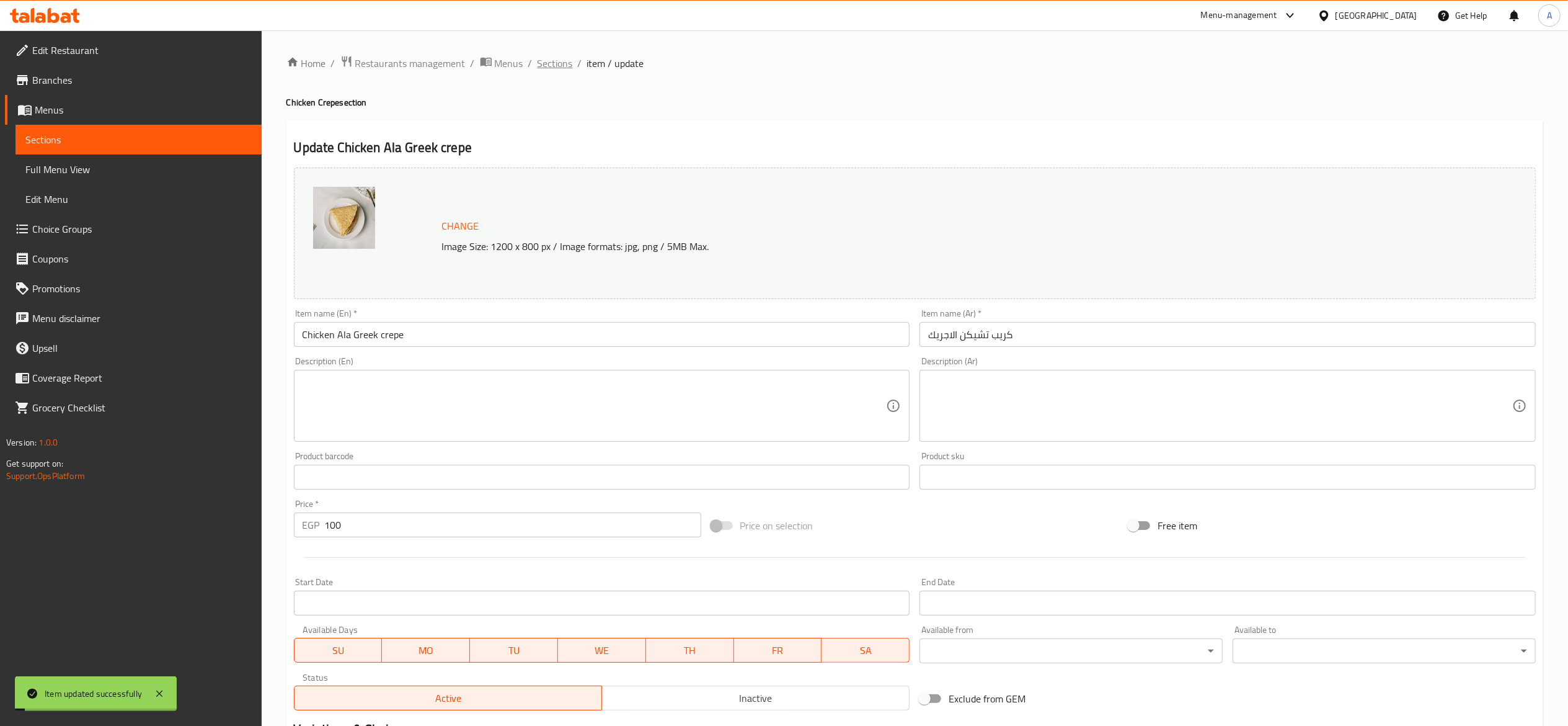
click at [567, 70] on span "Sections" at bounding box center [555, 63] width 35 height 15
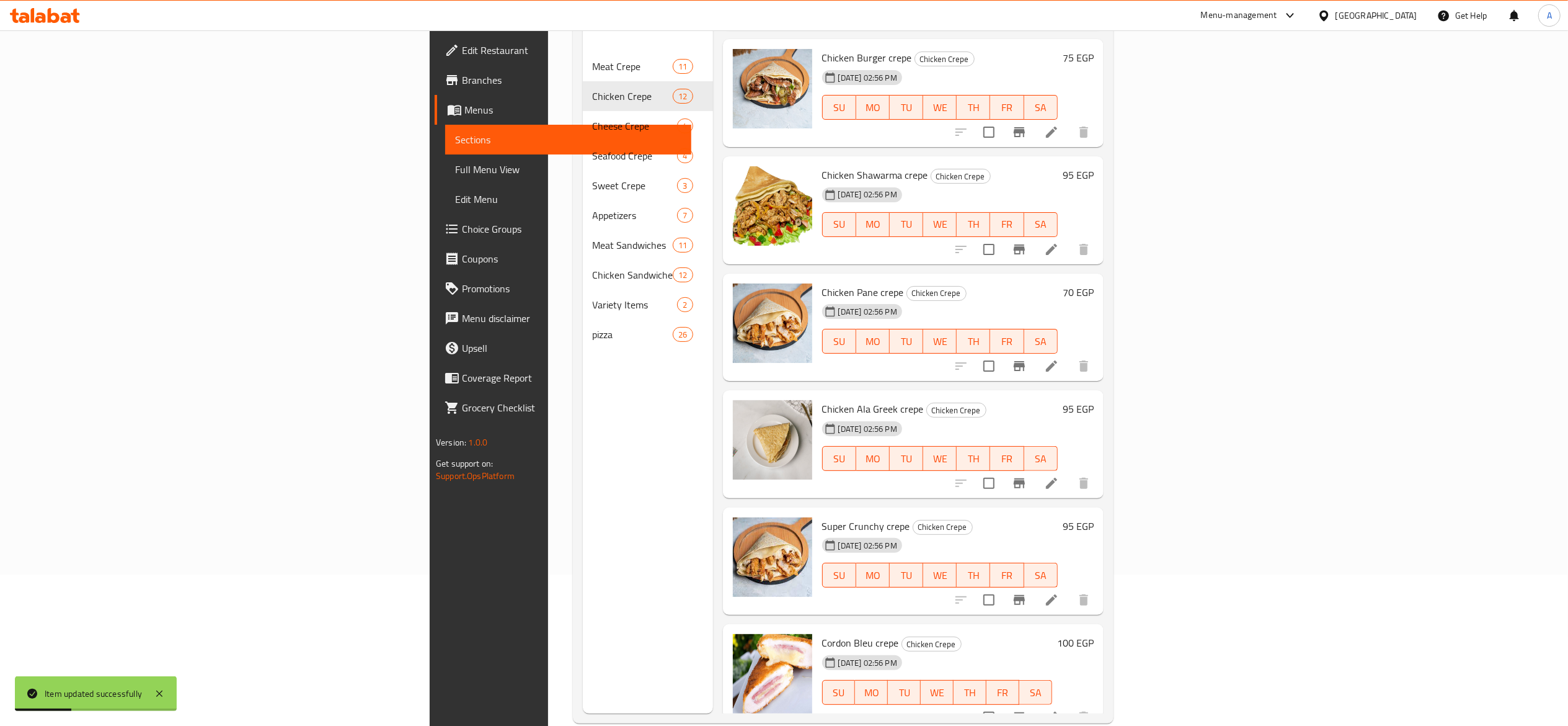
scroll to position [175, 0]
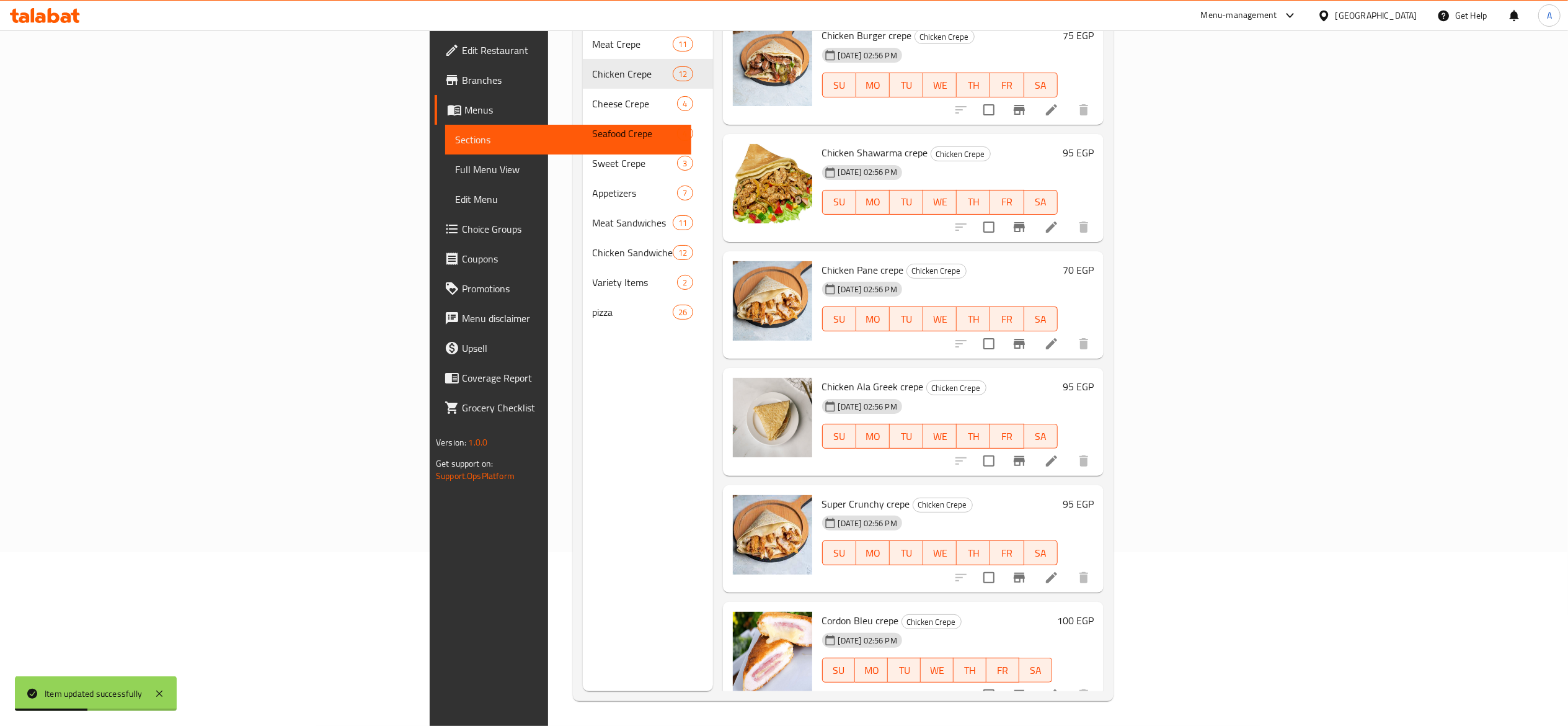
click at [1099, 573] on div at bounding box center [1023, 578] width 153 height 29
click at [1059, 570] on icon at bounding box center [1051, 577] width 15 height 15
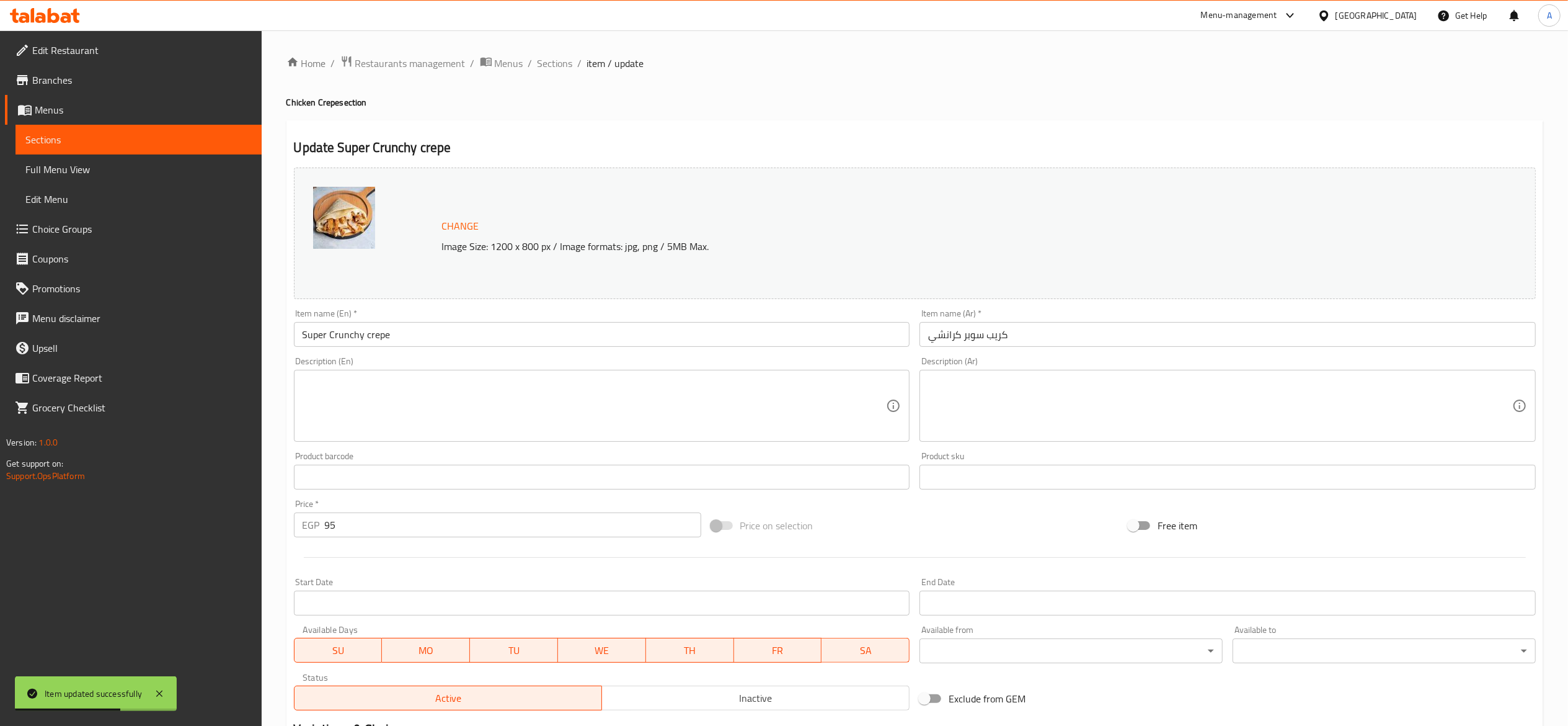
click at [571, 533] on input "95" at bounding box center [513, 524] width 377 height 25
type input "100"
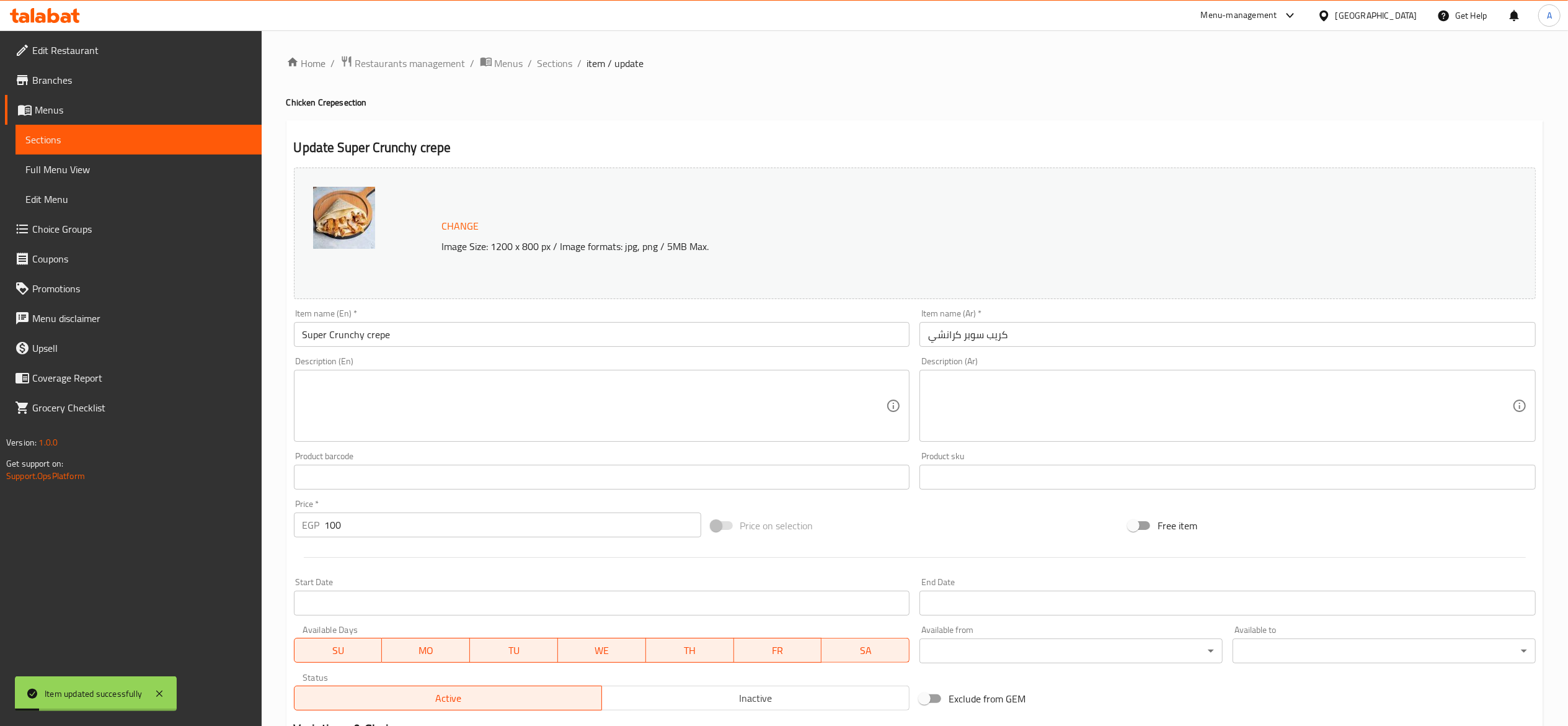
click at [554, 67] on span "Sections" at bounding box center [555, 63] width 35 height 15
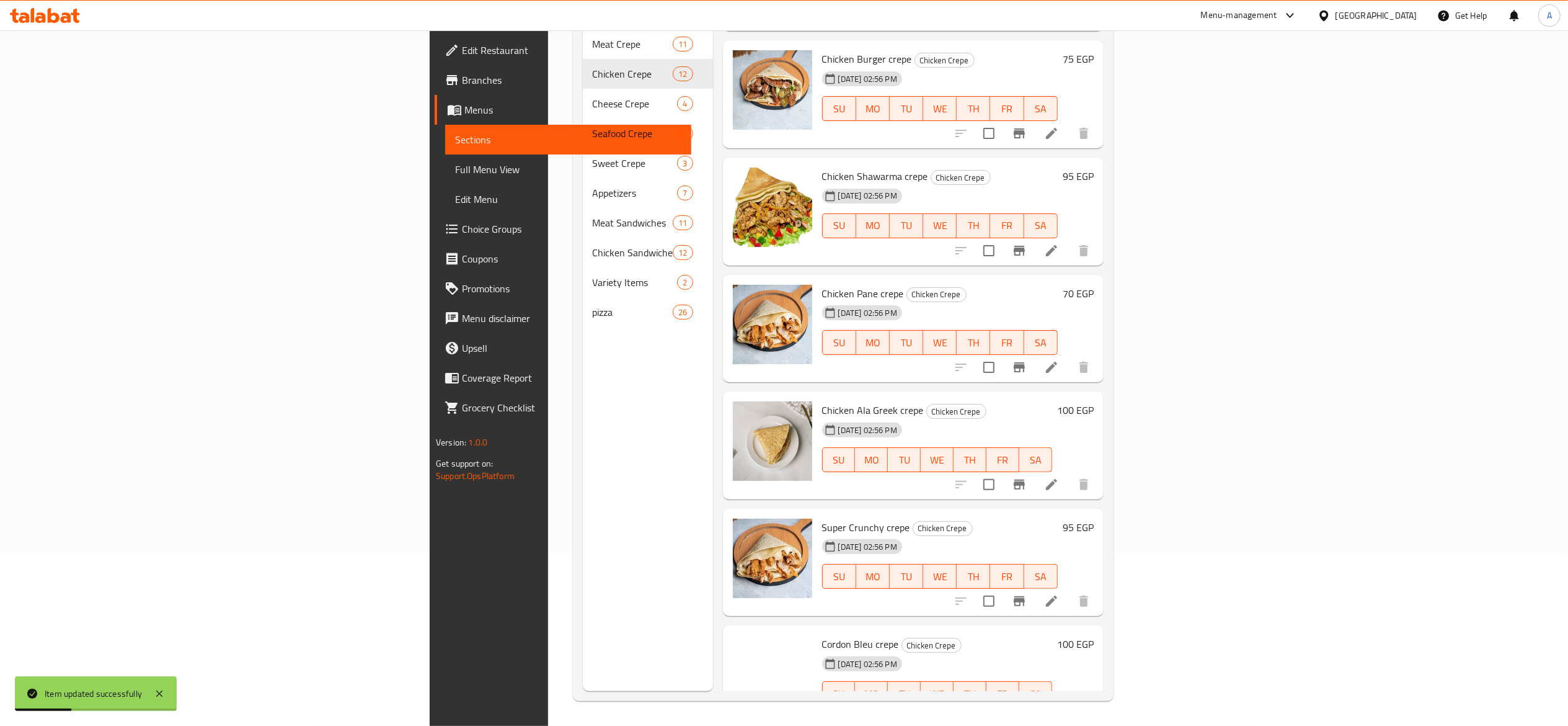
scroll to position [124, 0]
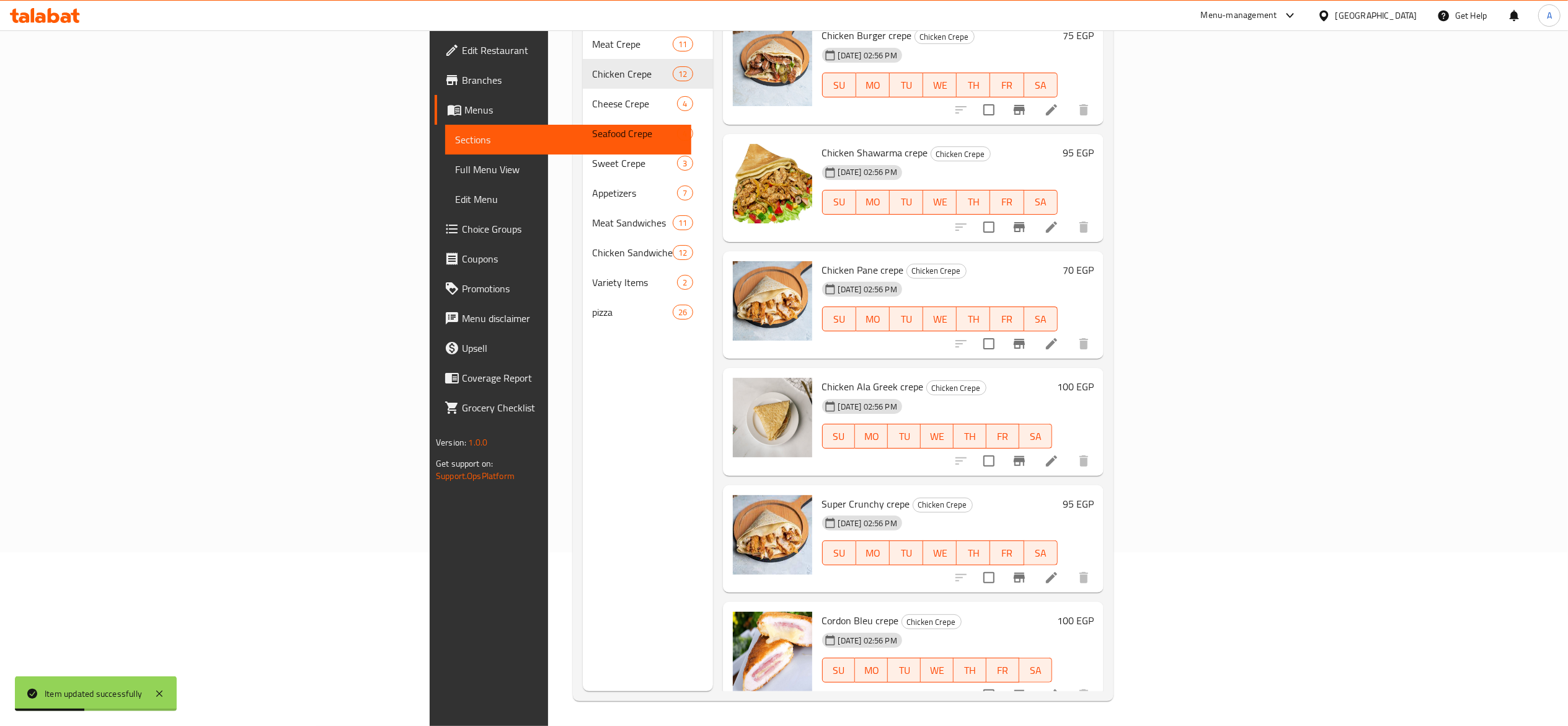
click at [1059, 453] on icon at bounding box center [1051, 460] width 15 height 15
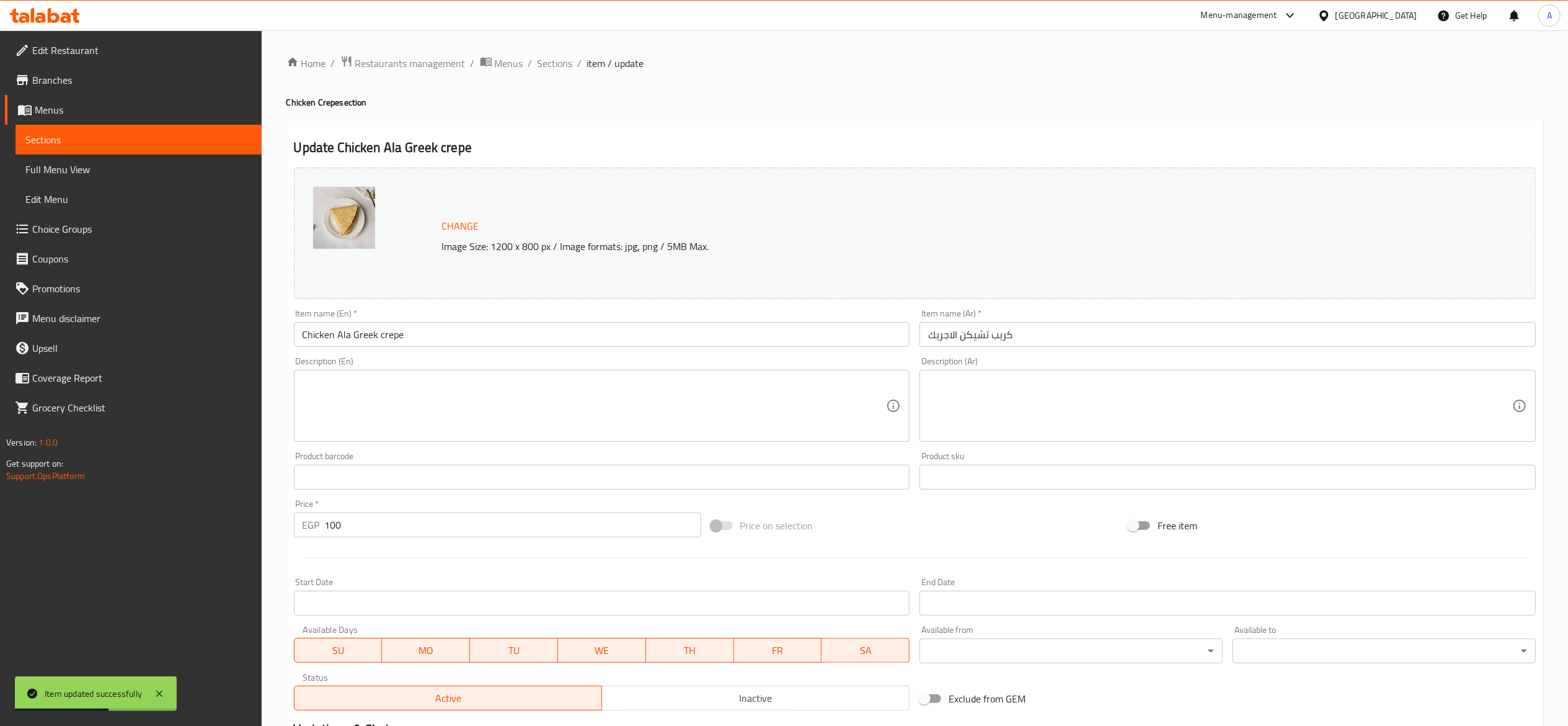
click at [439, 535] on input "100" at bounding box center [513, 524] width 377 height 25
type input "105"
click at [566, 62] on span "Sections" at bounding box center [555, 63] width 35 height 15
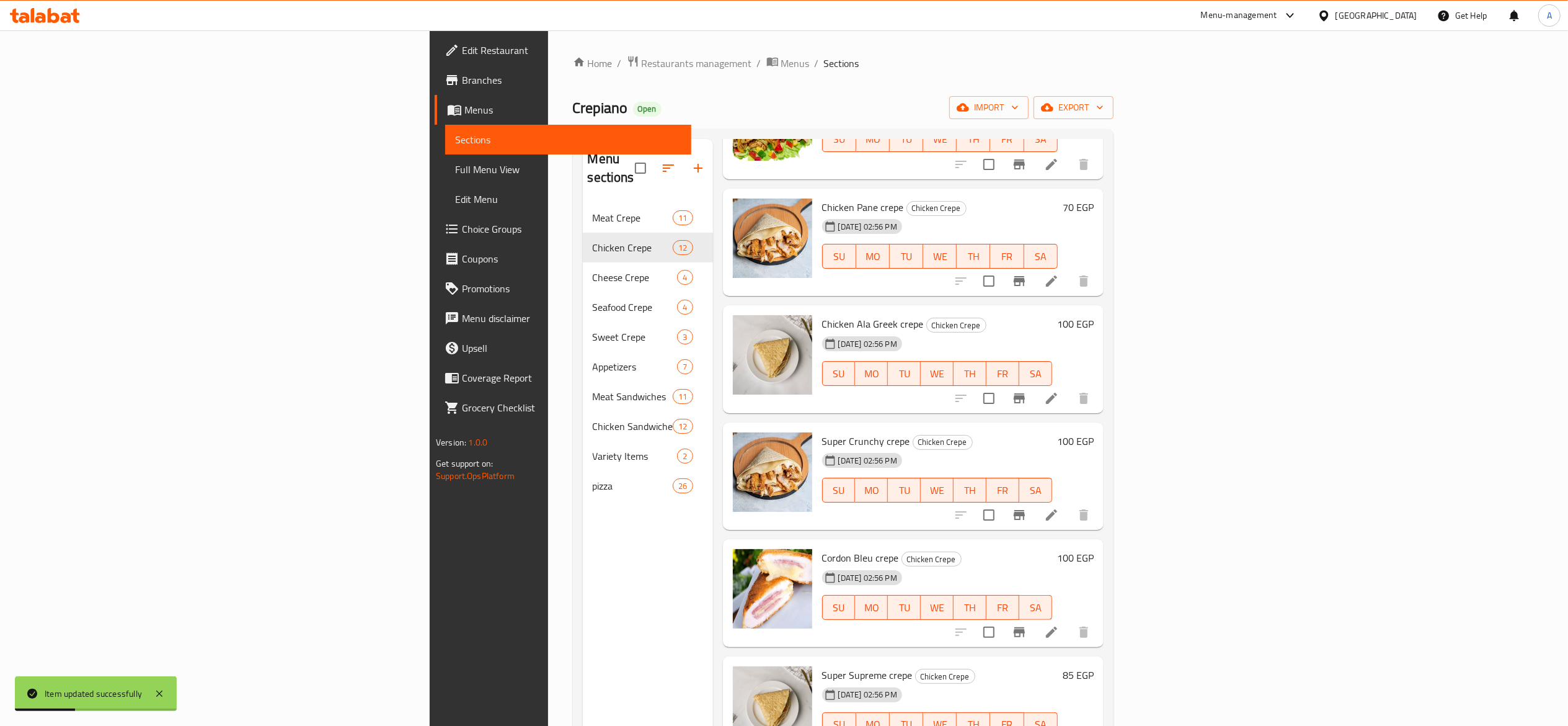
scroll to position [372, 0]
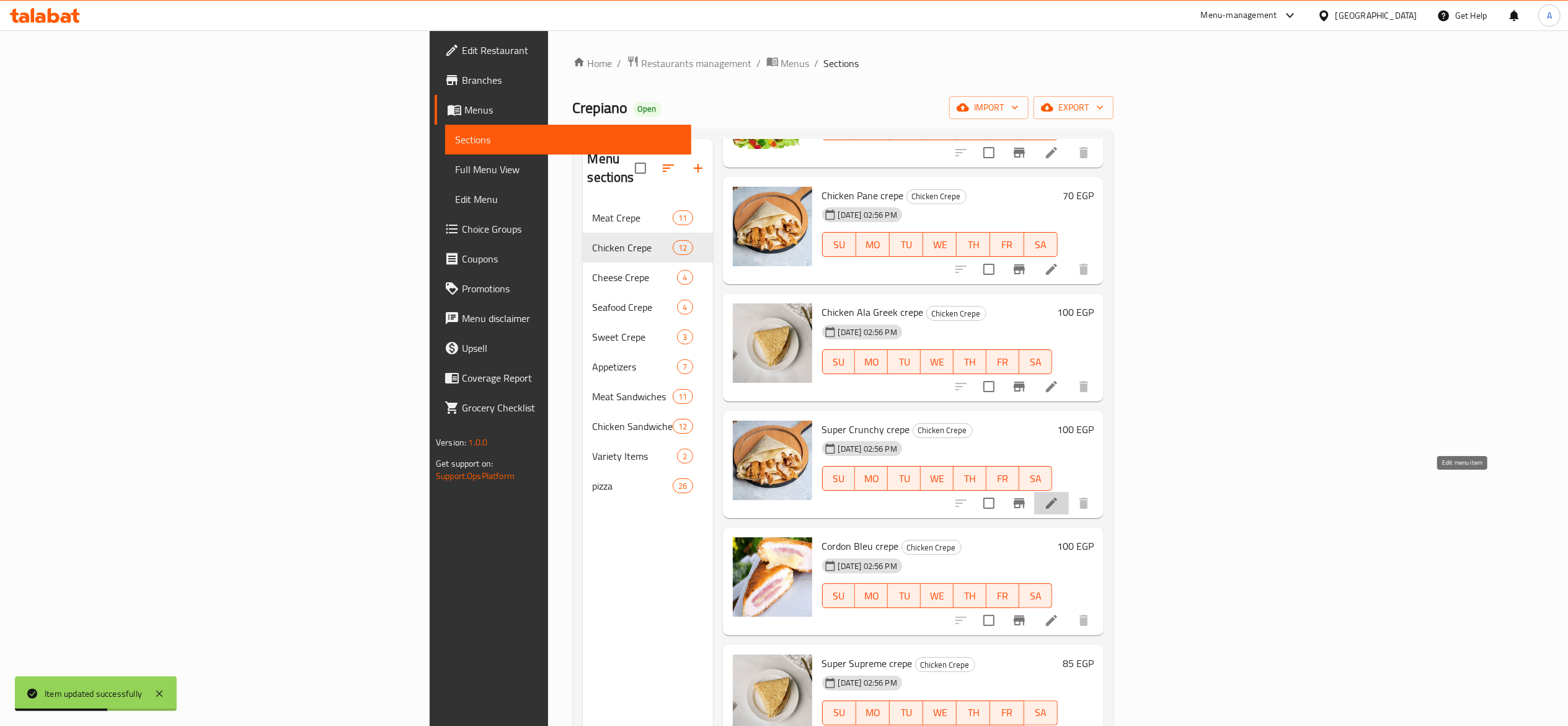
click at [1059, 495] on icon at bounding box center [1051, 502] width 15 height 15
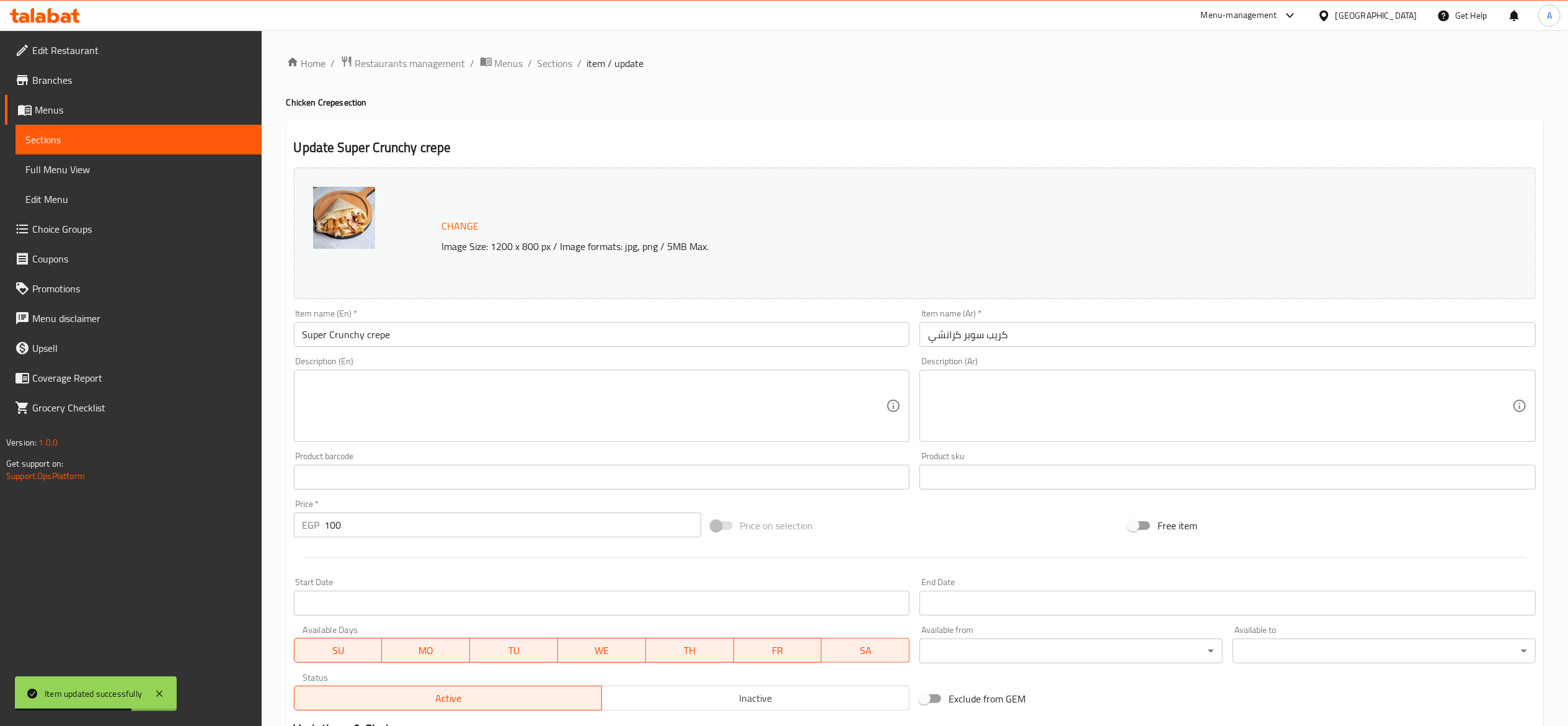
click at [481, 528] on input "100" at bounding box center [513, 524] width 377 height 25
type input "105"
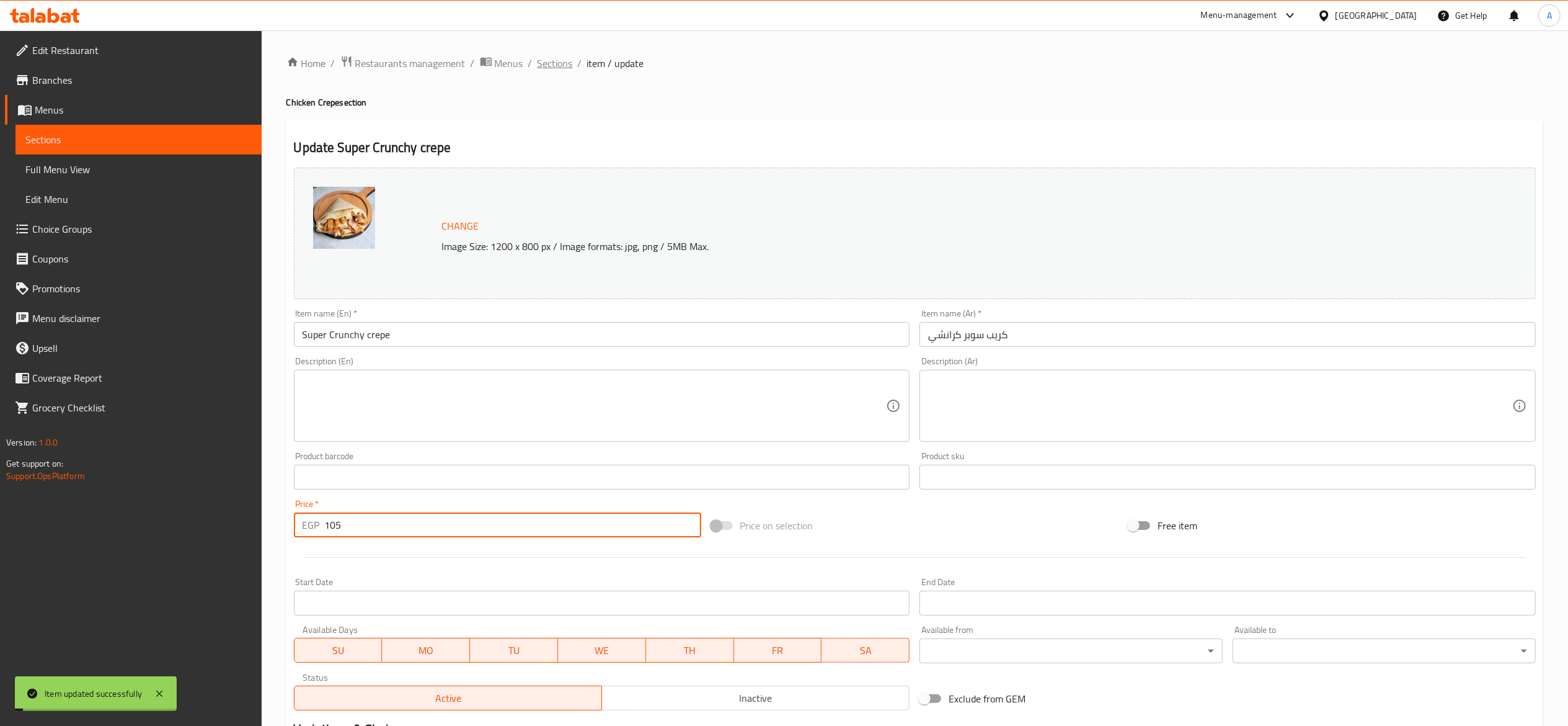
click at [551, 67] on span "Sections" at bounding box center [555, 63] width 35 height 15
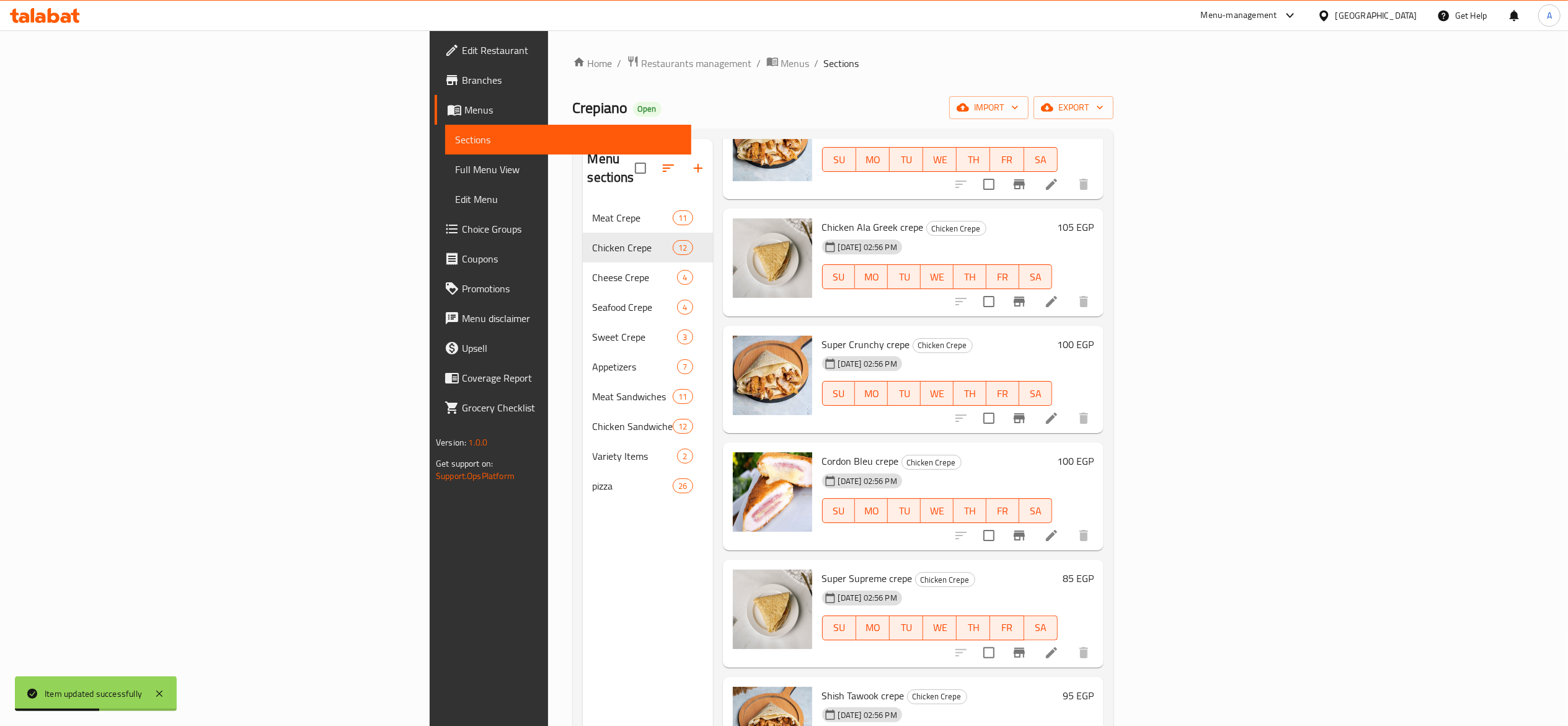
scroll to position [496, 0]
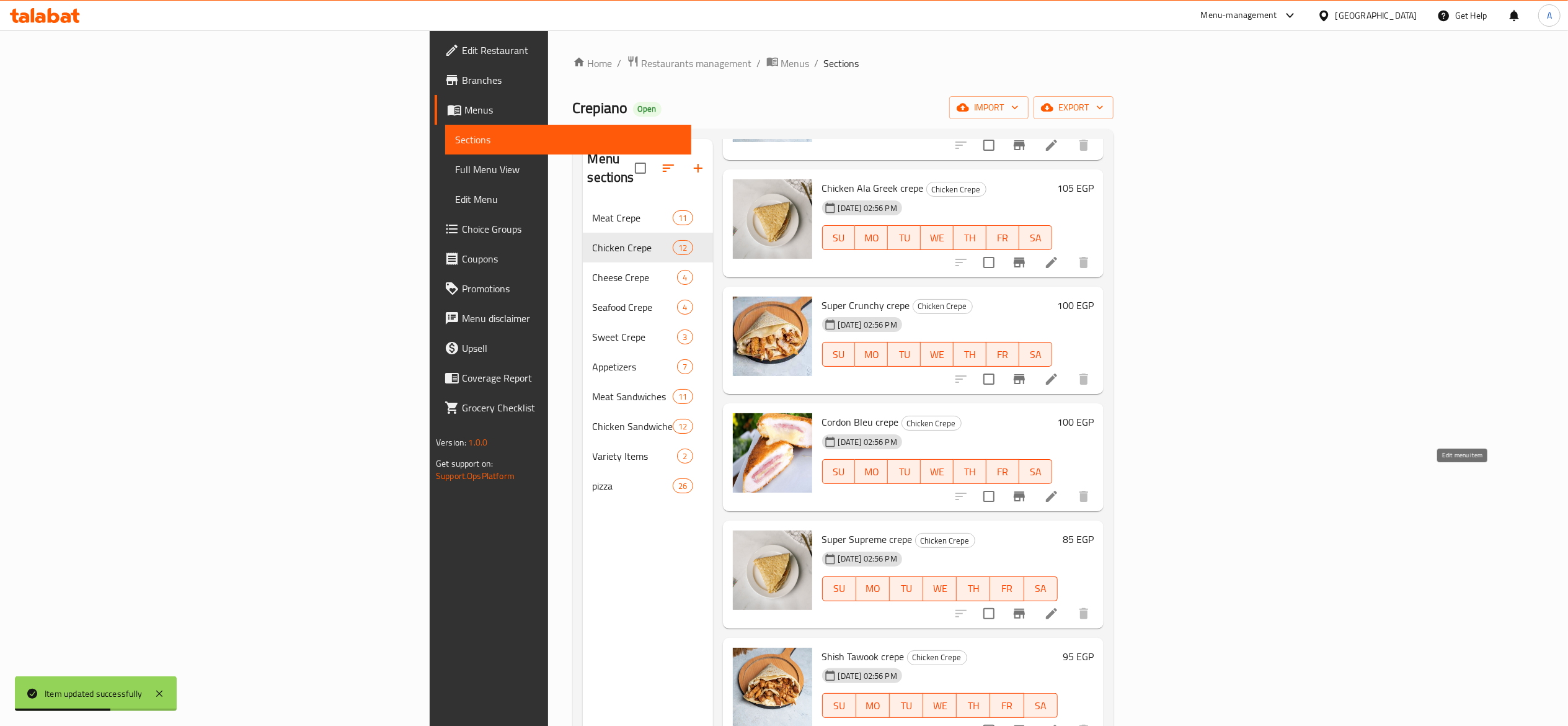
click at [1059, 489] on icon at bounding box center [1051, 495] width 15 height 15
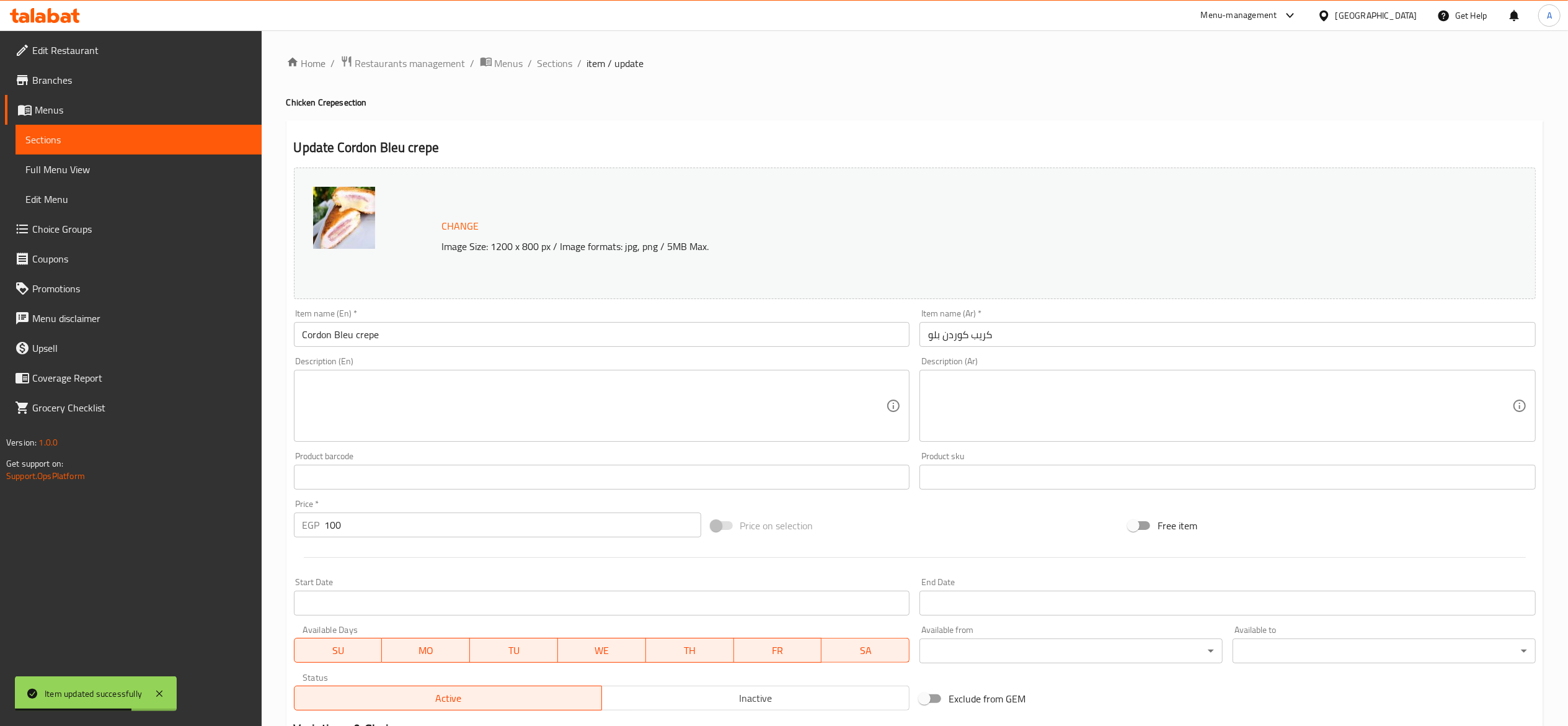
click at [427, 533] on input "100" at bounding box center [513, 524] width 377 height 25
type input "105"
click at [557, 58] on span "Sections" at bounding box center [555, 63] width 35 height 15
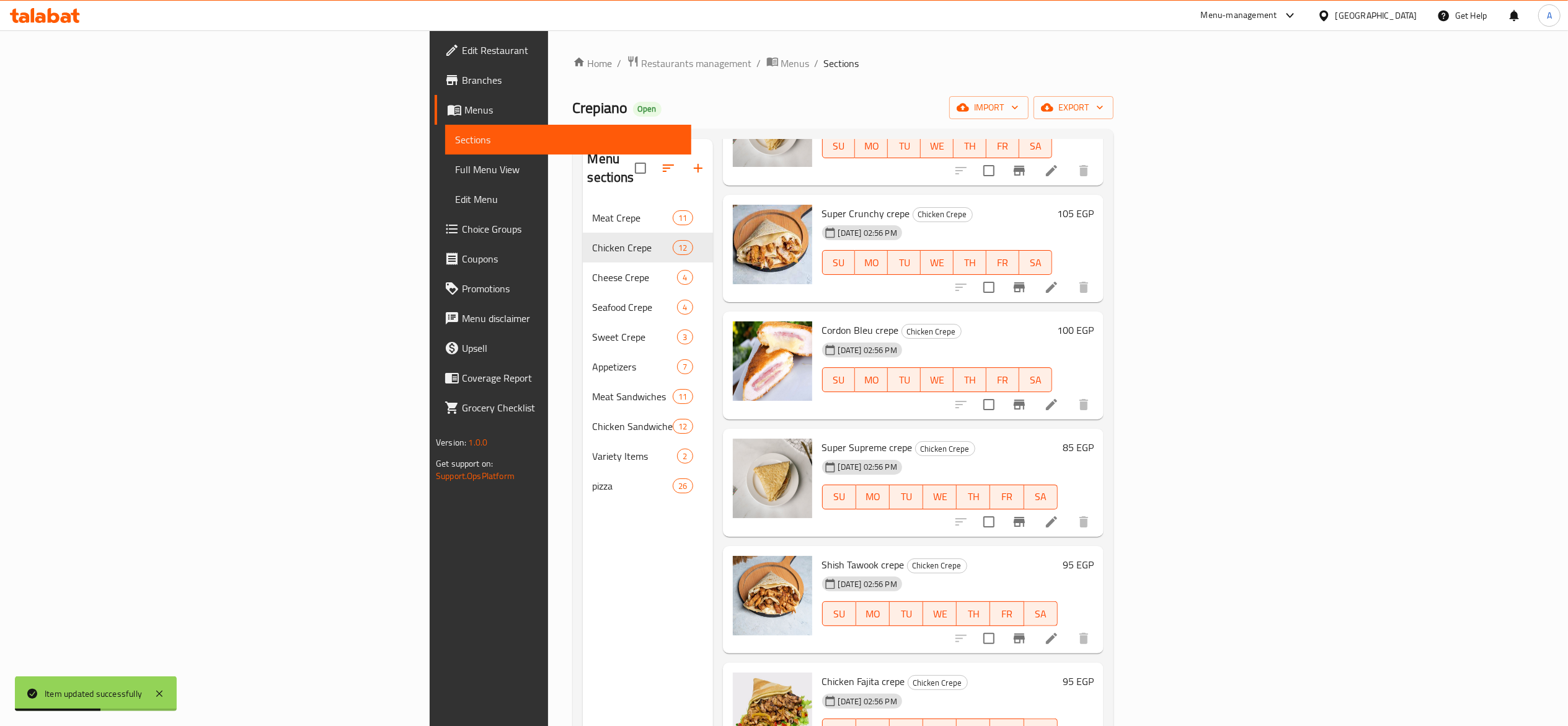
scroll to position [620, 0]
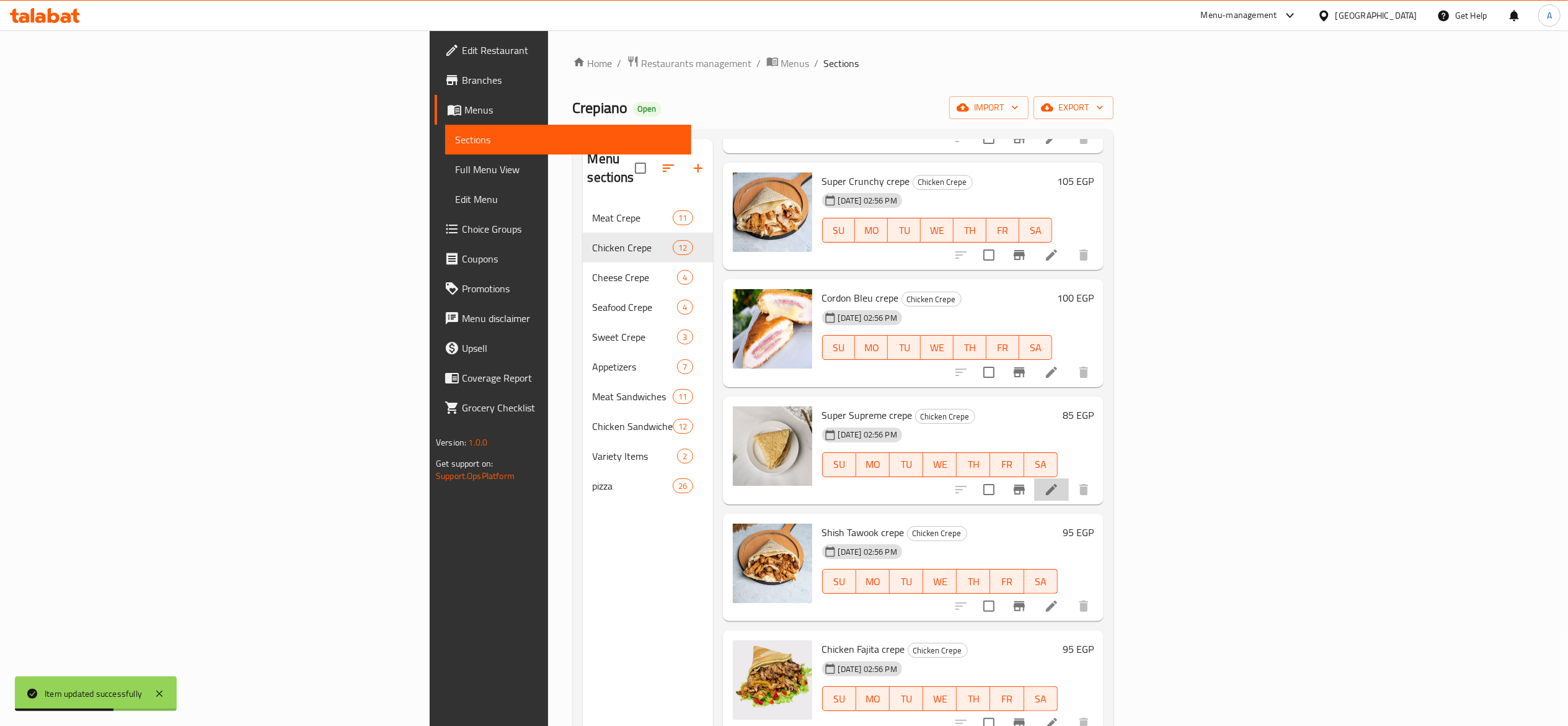
click at [1059, 482] on icon at bounding box center [1051, 489] width 15 height 15
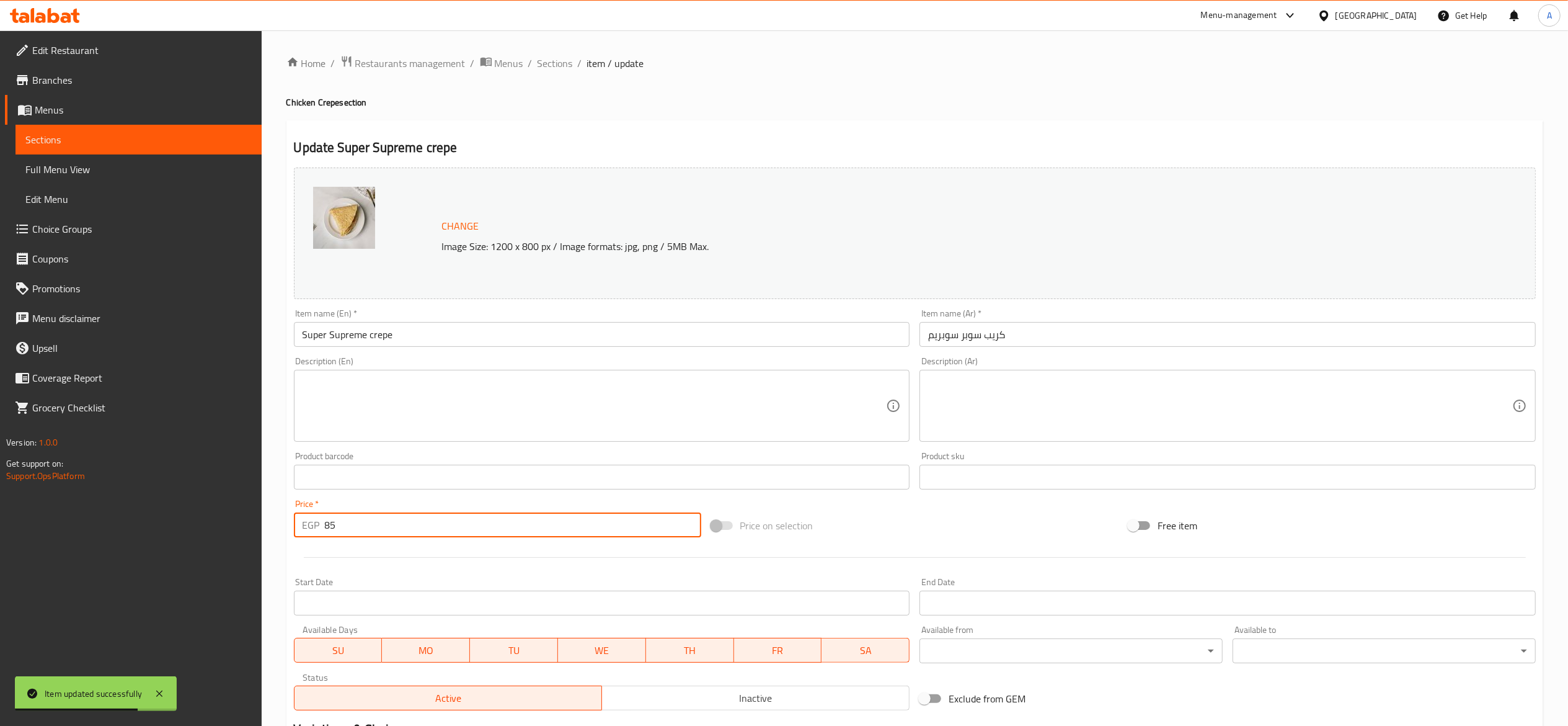
click at [437, 521] on input "85" at bounding box center [513, 524] width 377 height 25
type input "8"
type input "90"
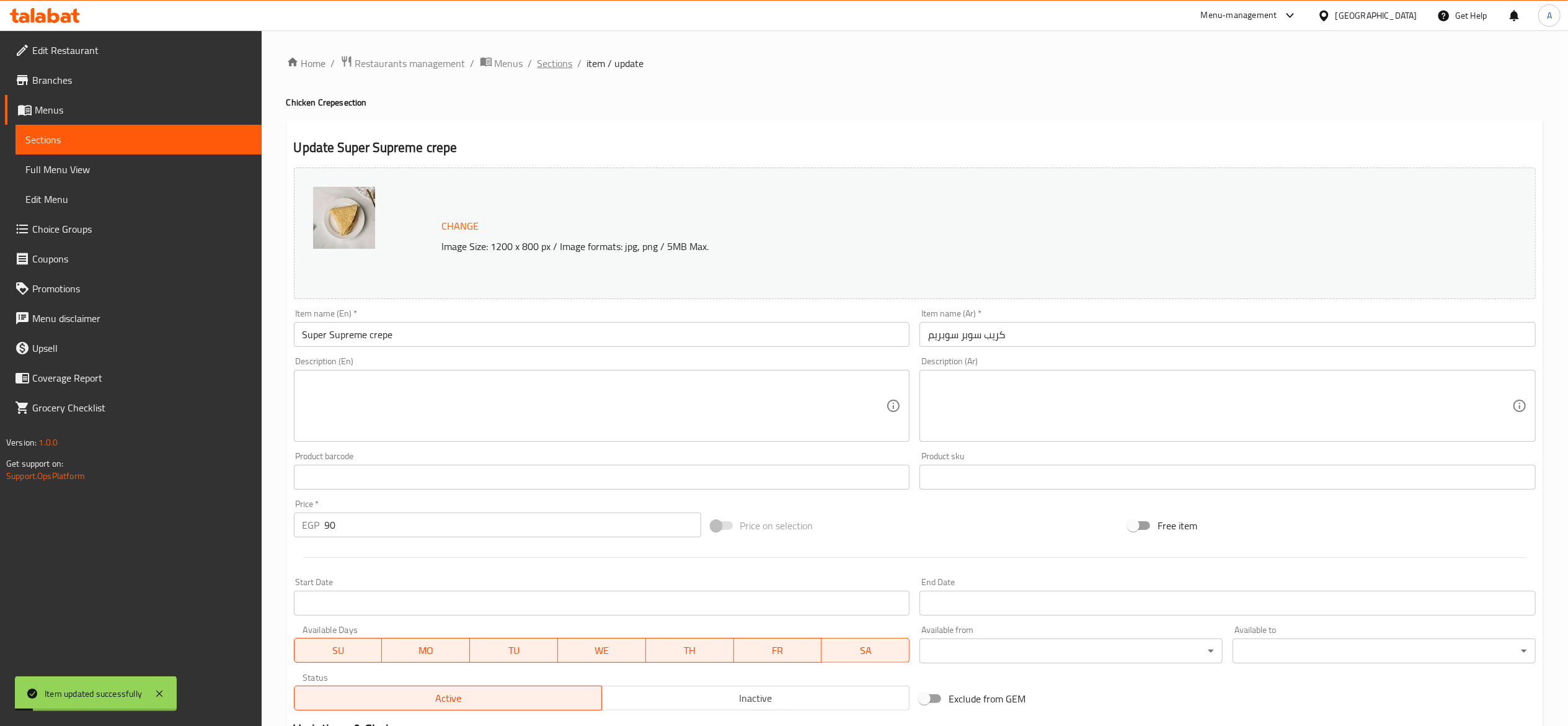
click at [565, 67] on span "Sections" at bounding box center [555, 63] width 35 height 15
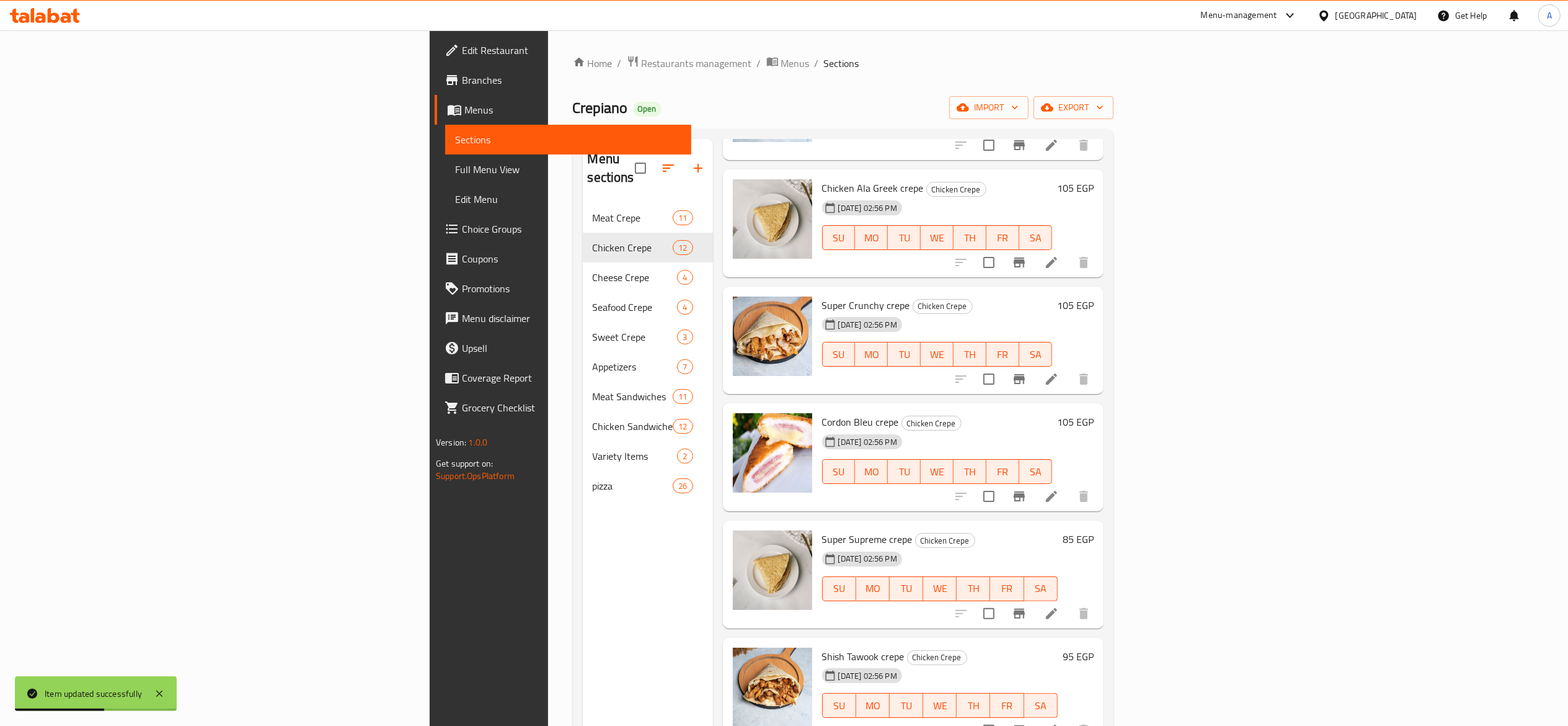
scroll to position [620, 0]
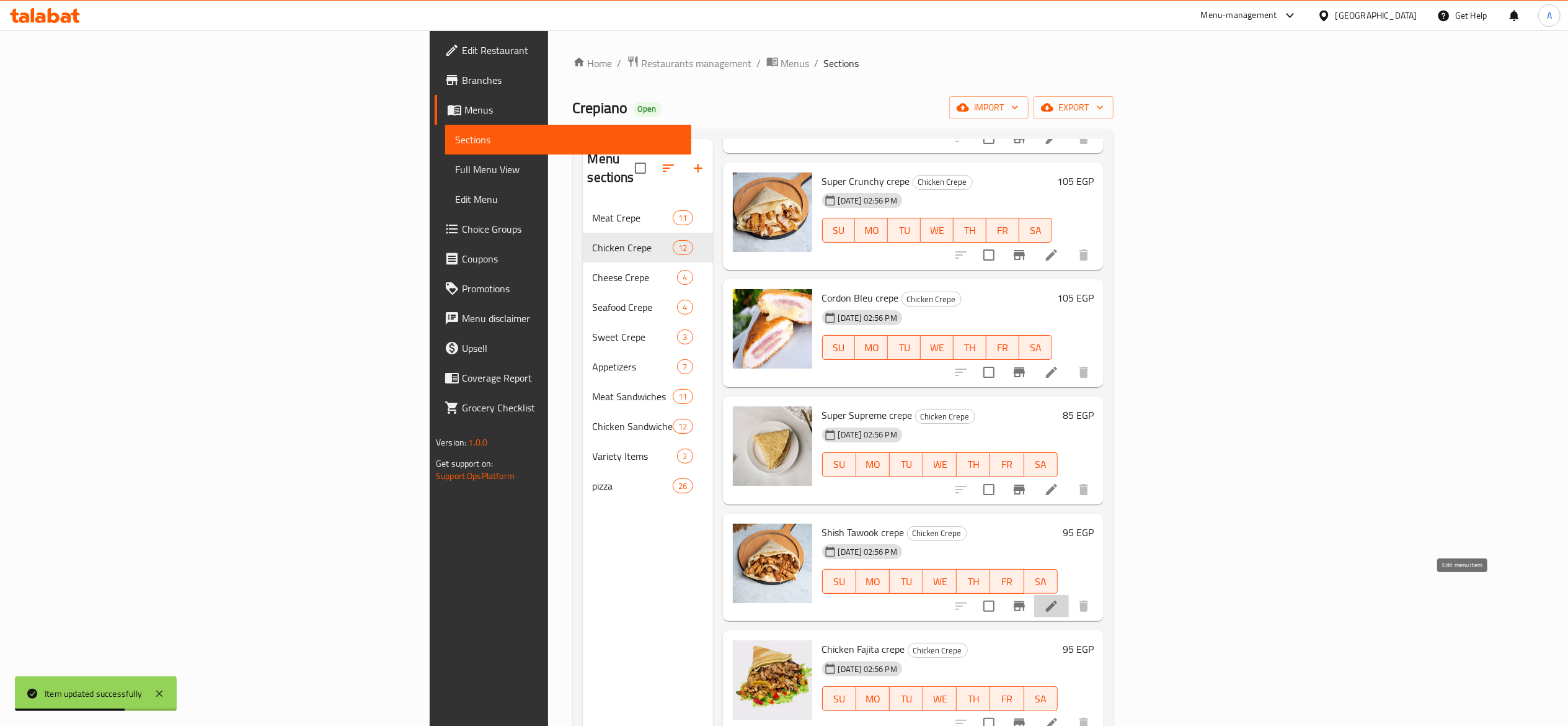
click at [1057, 600] on icon at bounding box center [1051, 605] width 11 height 11
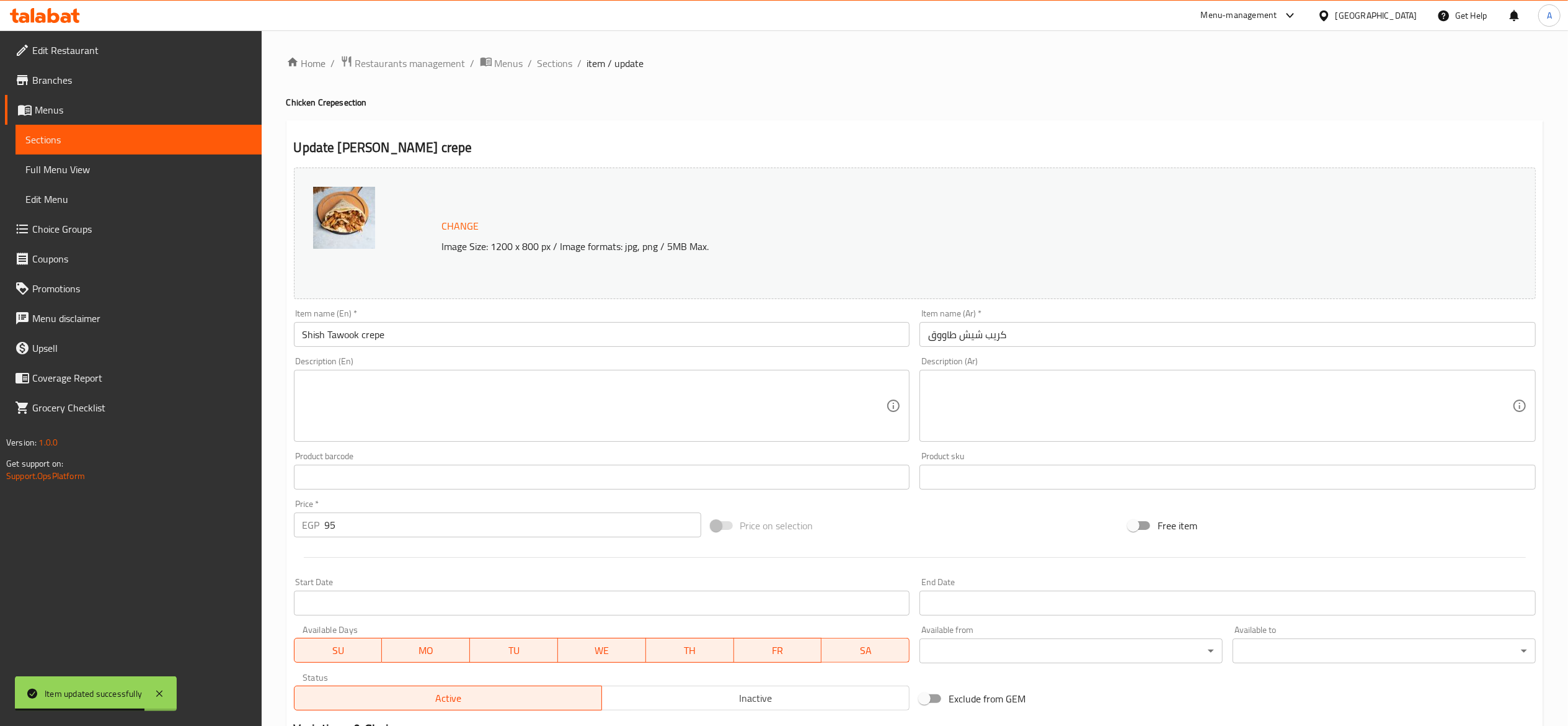
click at [523, 526] on input "95" at bounding box center [513, 524] width 377 height 25
type input "100"
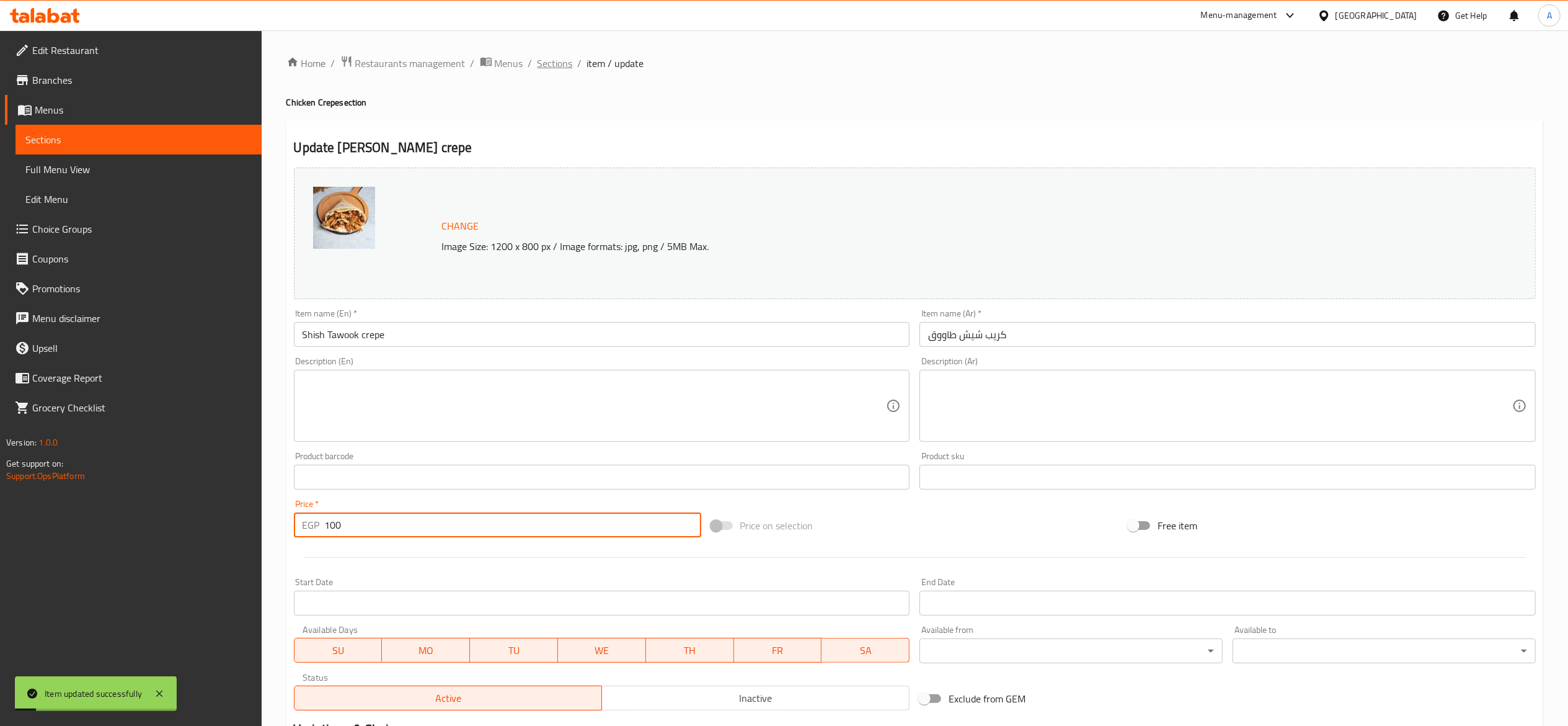
click at [558, 62] on span "Sections" at bounding box center [555, 63] width 35 height 15
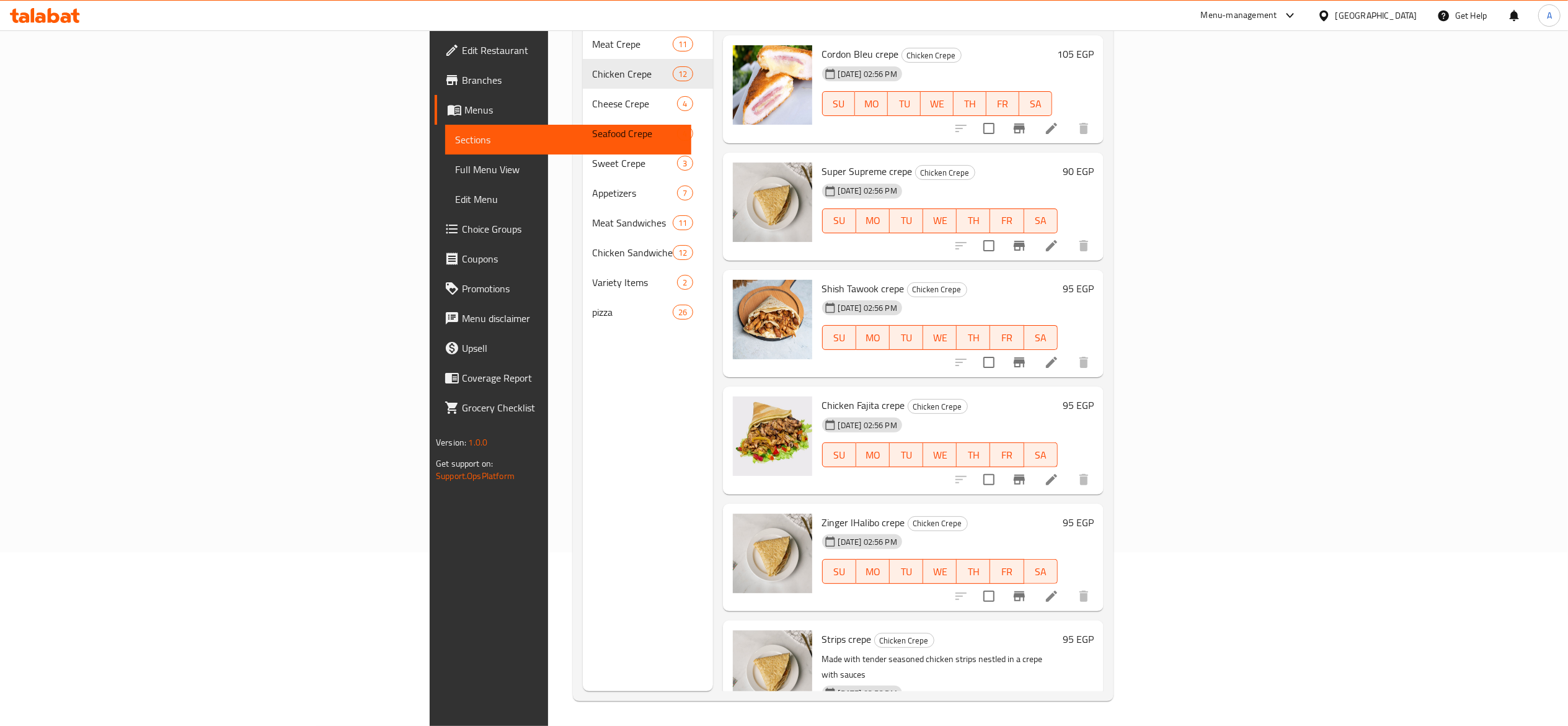
scroll to position [727, 0]
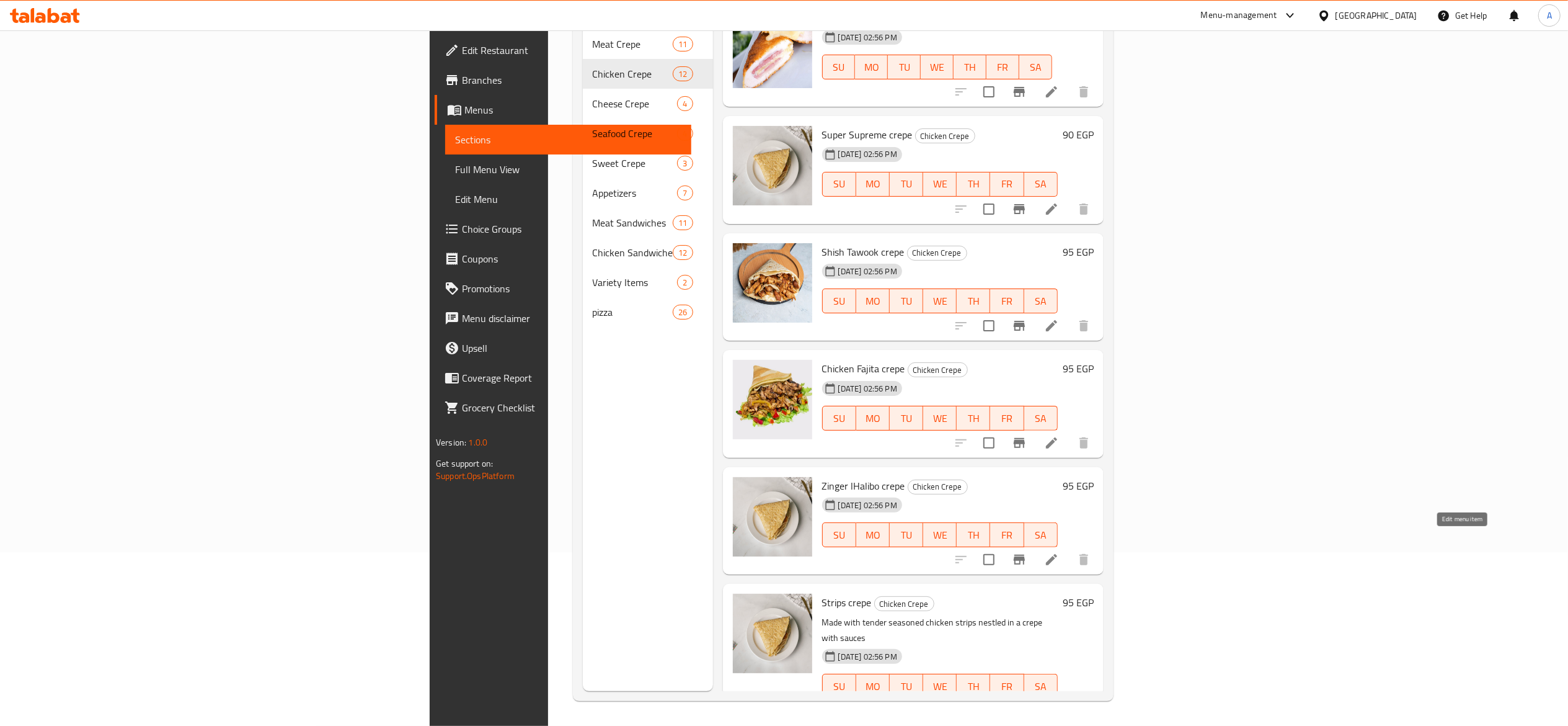
click at [1057, 554] on icon at bounding box center [1051, 559] width 11 height 11
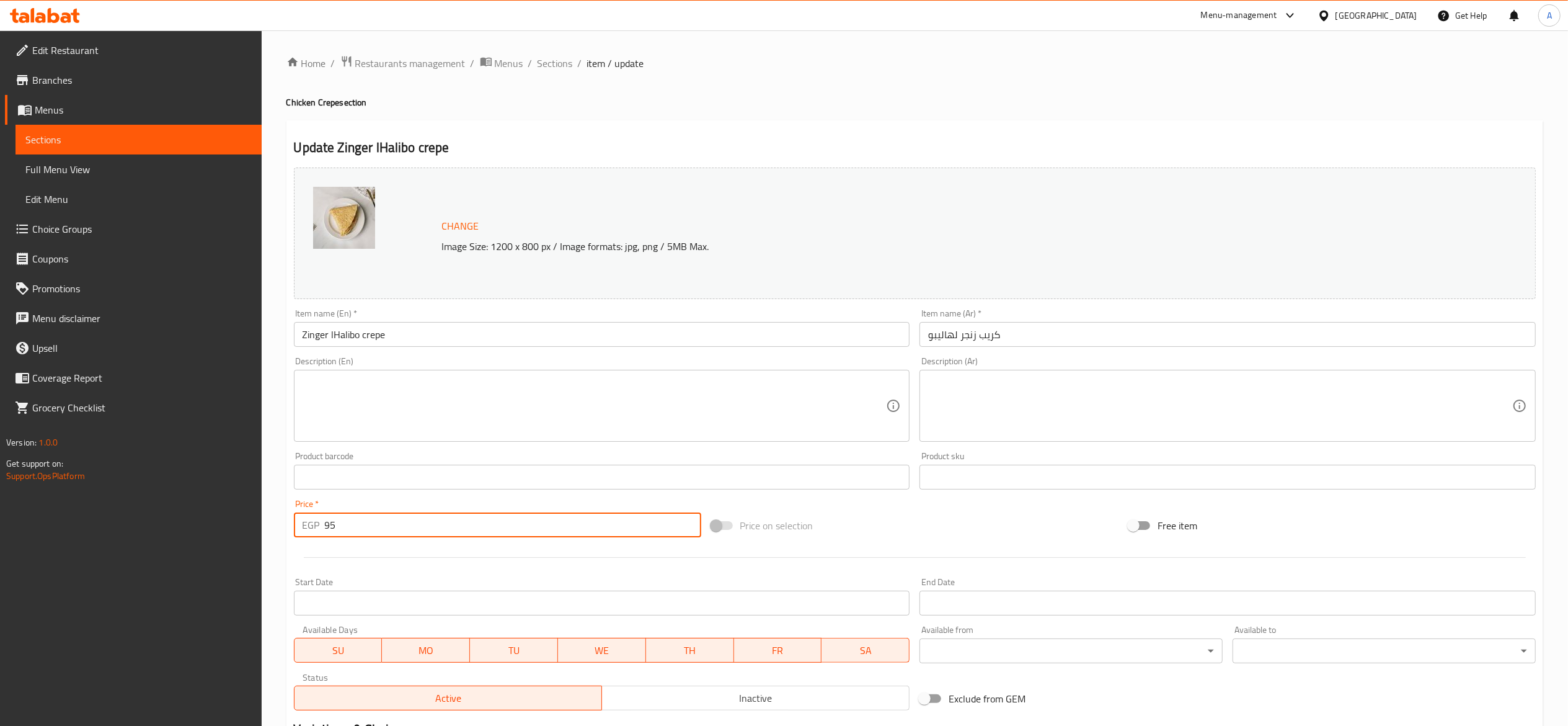
click at [559, 521] on input "95" at bounding box center [513, 524] width 377 height 25
type input "100"
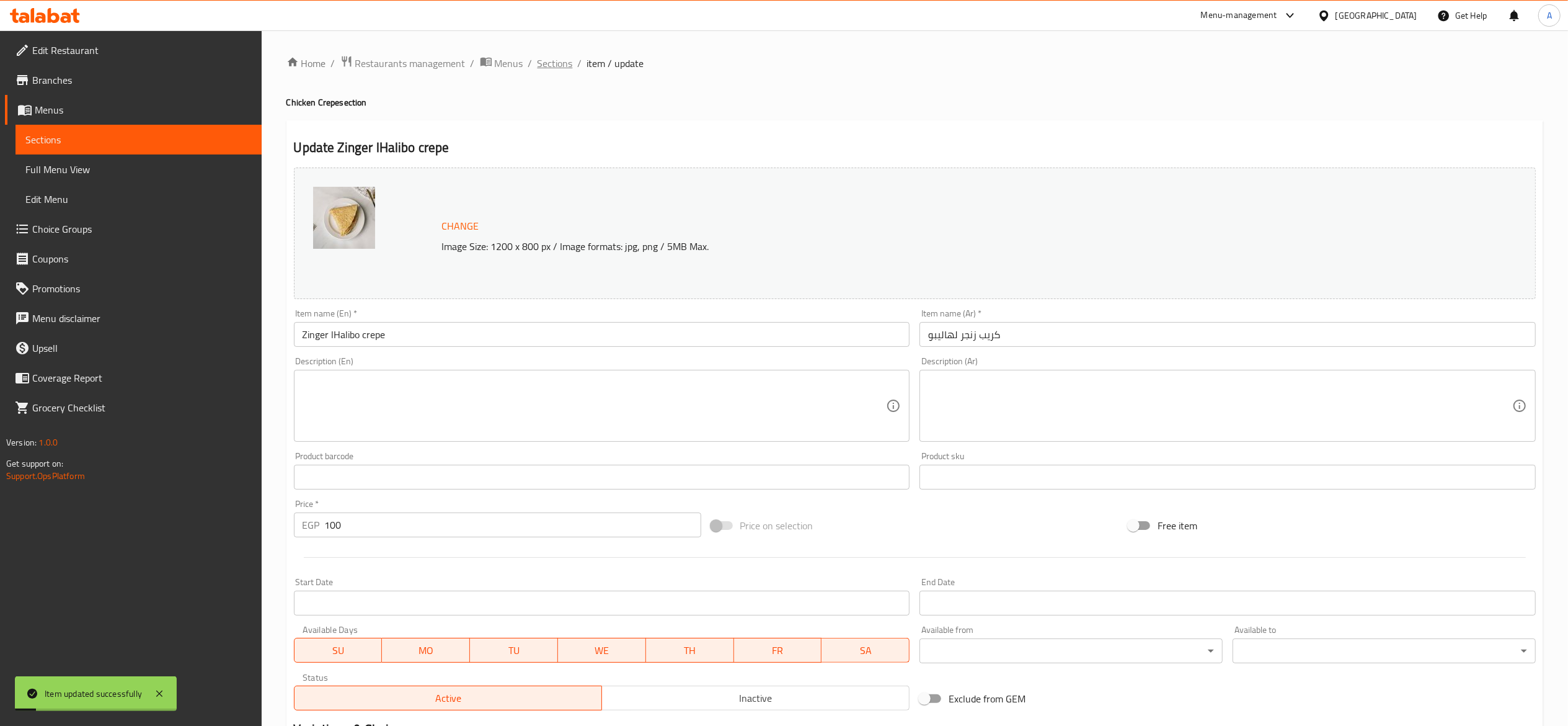
click at [570, 69] on span "Sections" at bounding box center [555, 63] width 35 height 15
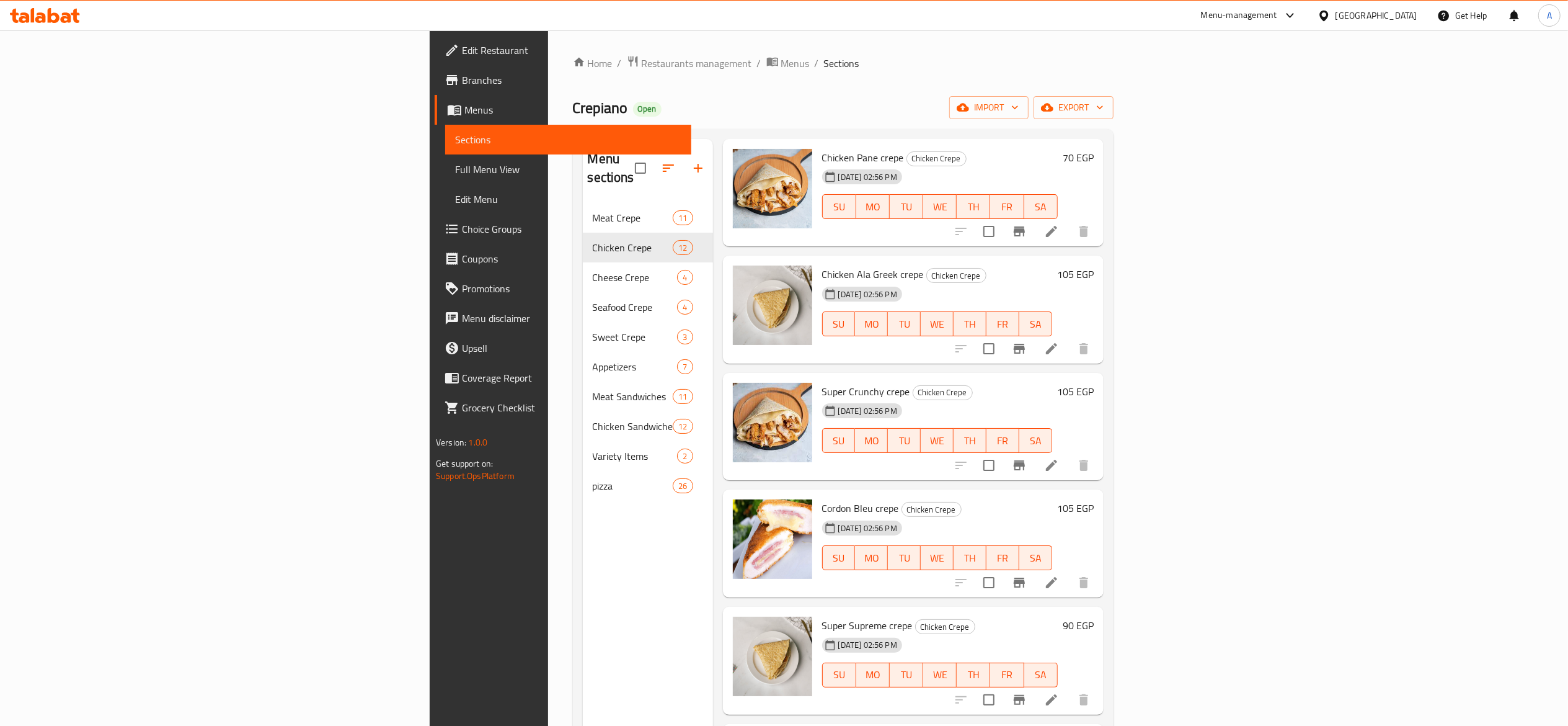
scroll to position [372, 0]
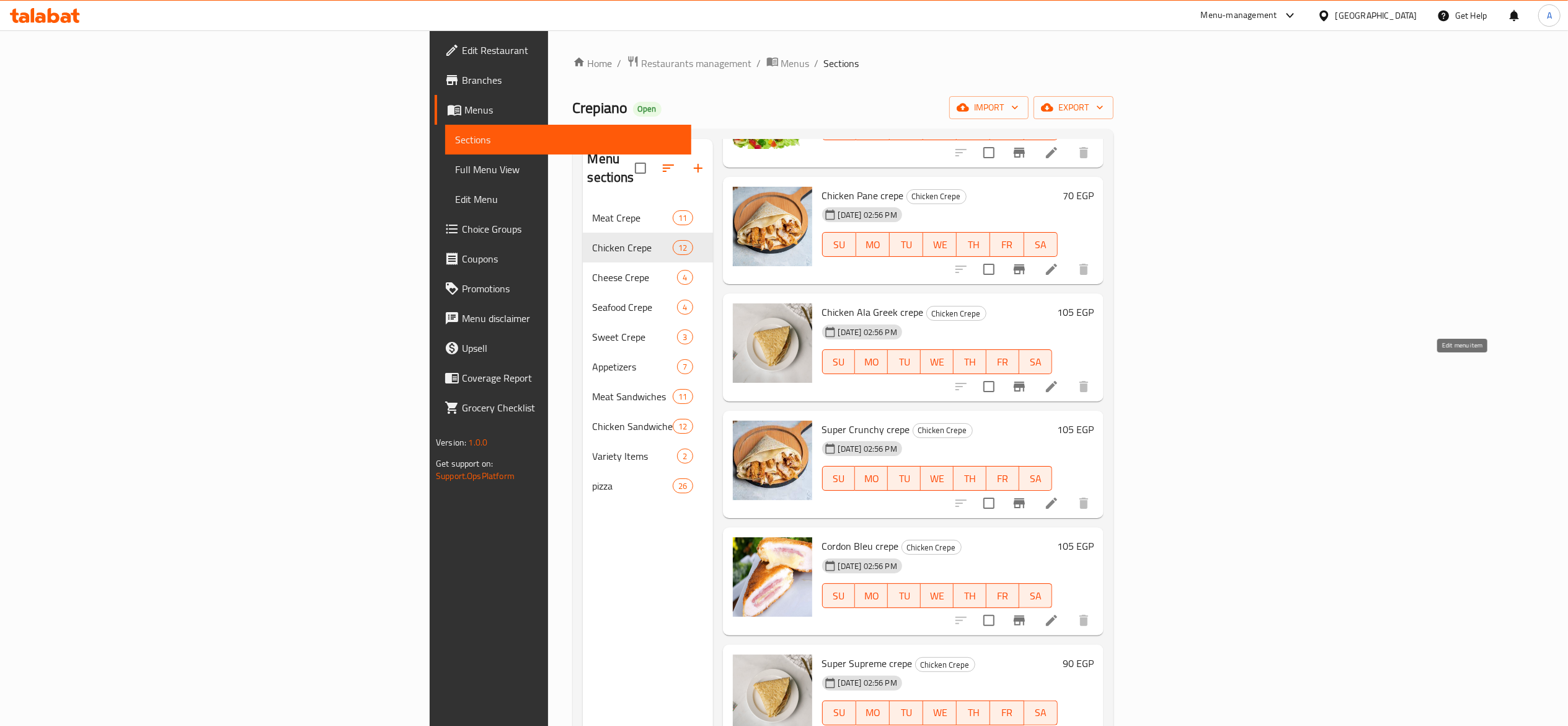
click at [1059, 379] on icon at bounding box center [1051, 386] width 15 height 15
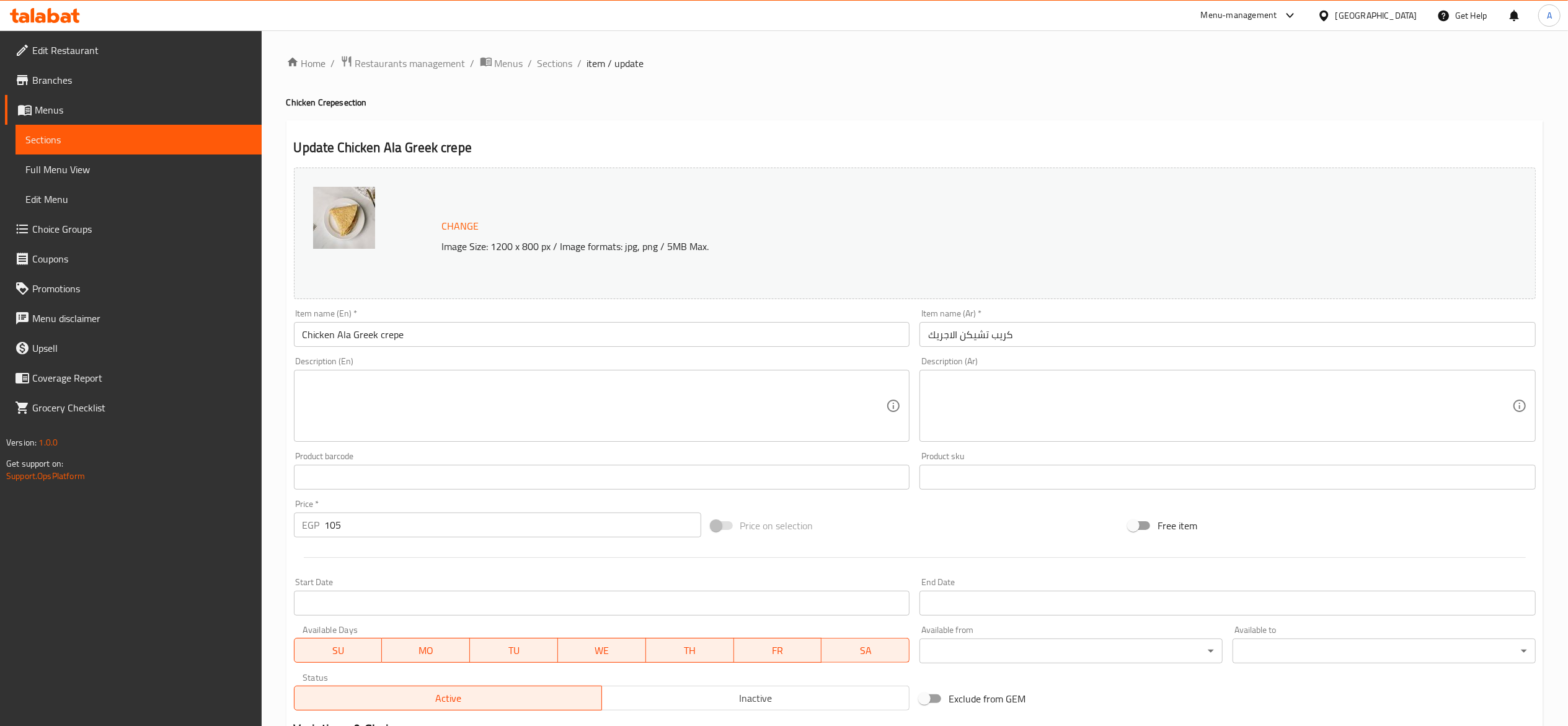
click at [567, 526] on input "105" at bounding box center [513, 524] width 377 height 25
type input "100"
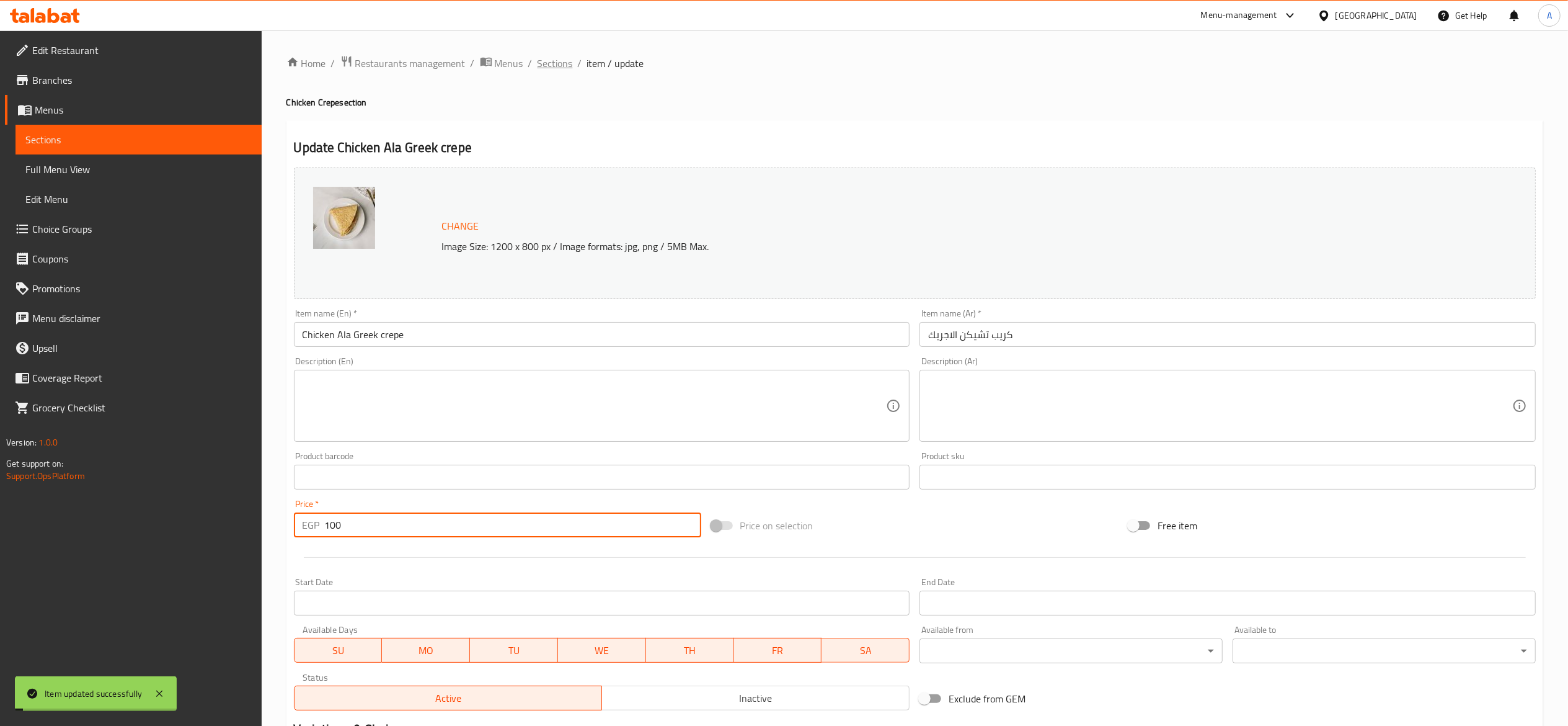
click at [554, 67] on span "Sections" at bounding box center [555, 63] width 35 height 15
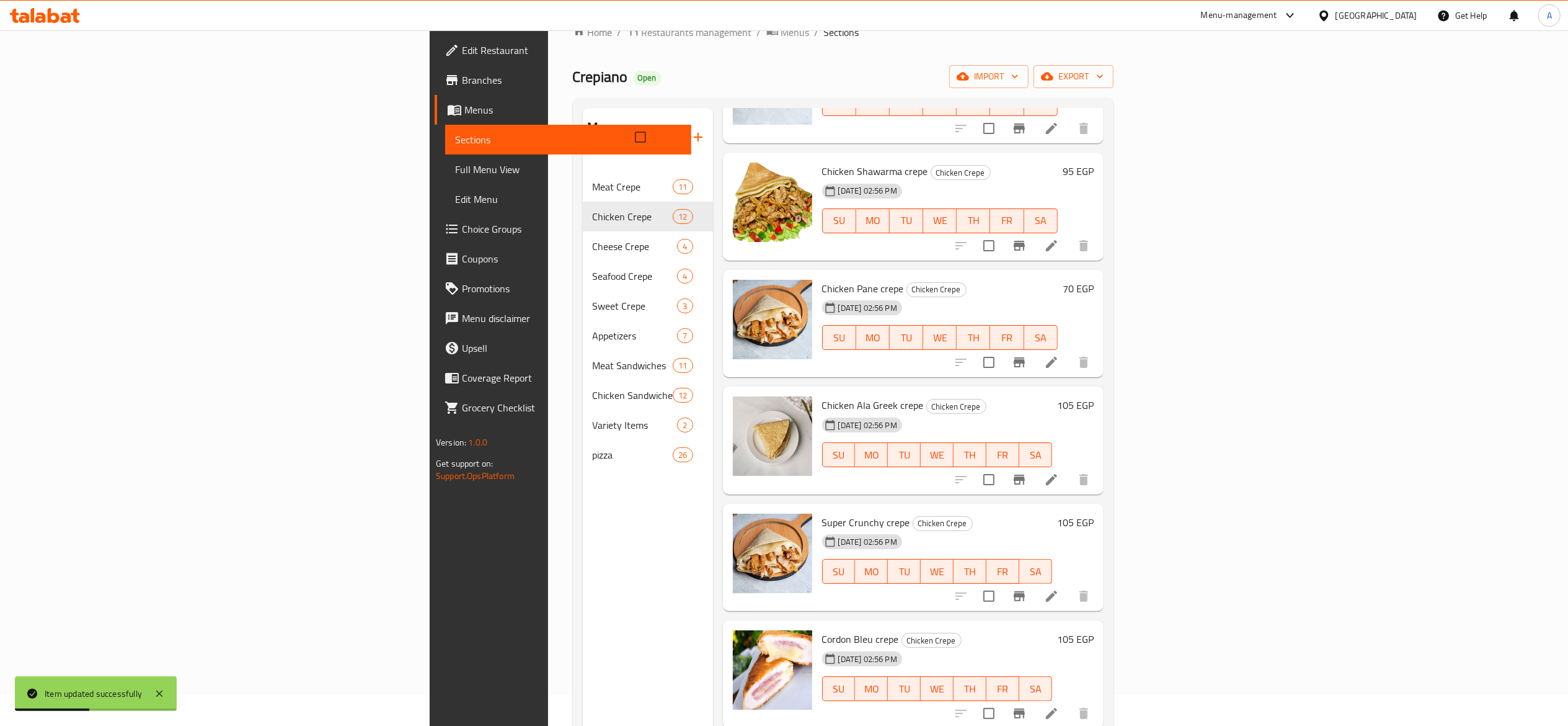
scroll to position [124, 0]
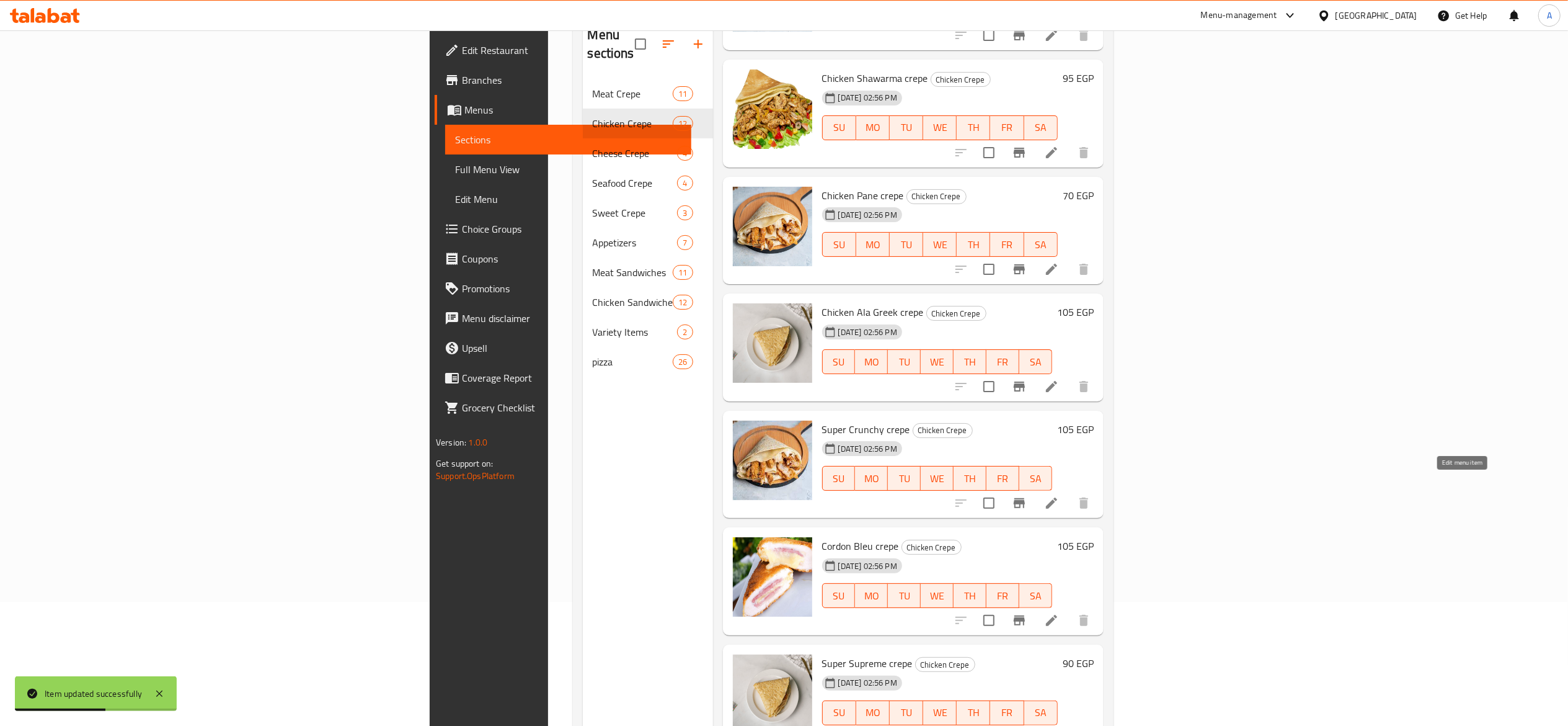
click at [1059, 495] on icon at bounding box center [1051, 502] width 15 height 15
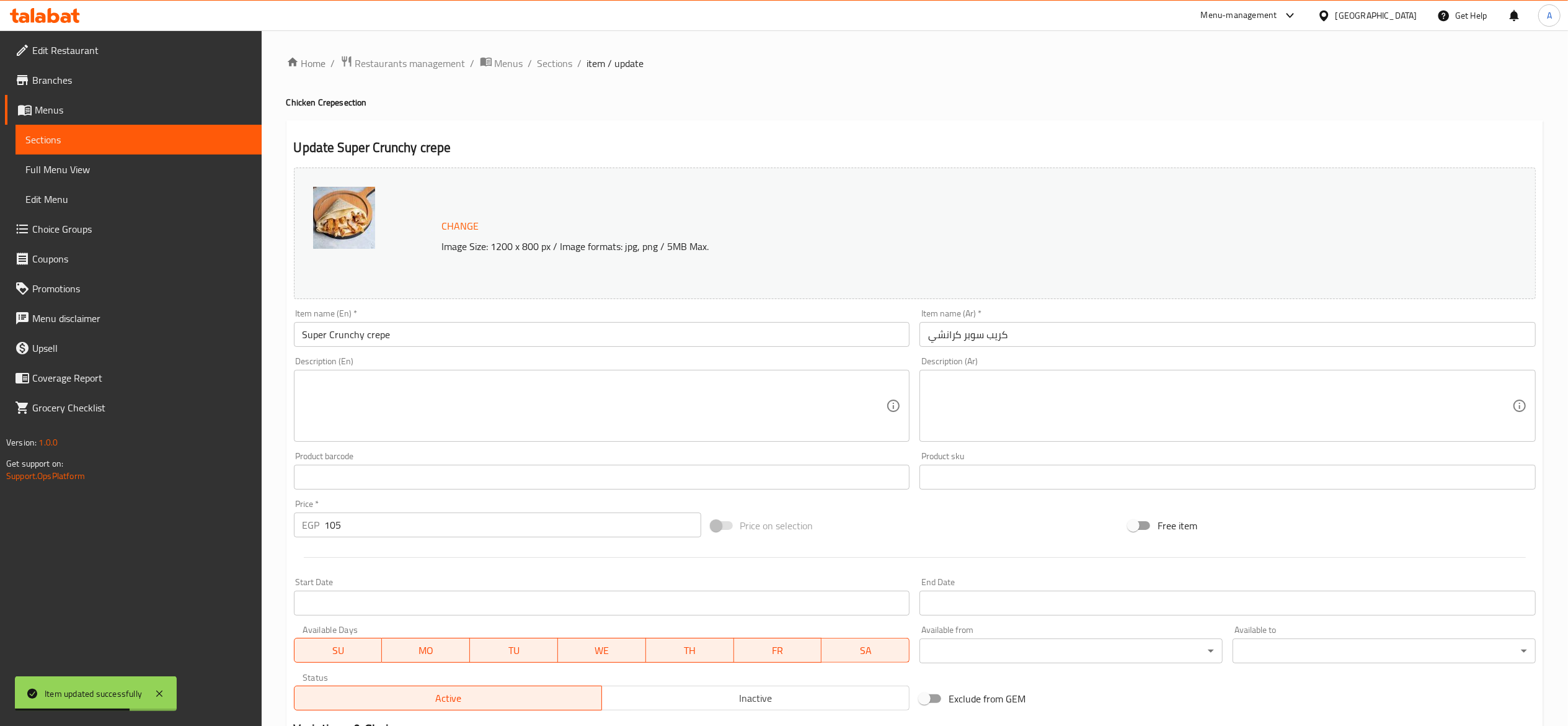
click at [444, 529] on input "105" at bounding box center [513, 524] width 377 height 25
type input "100"
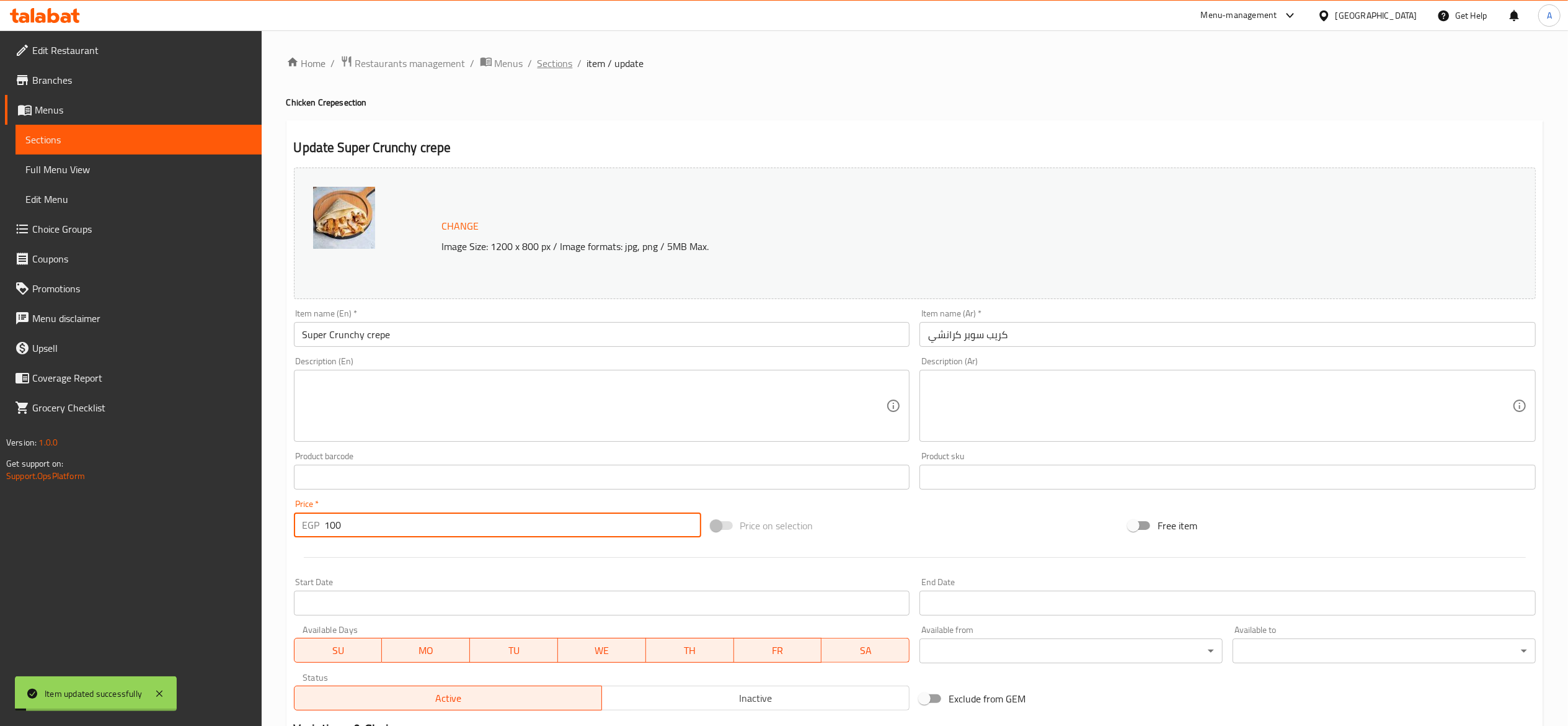
click at [554, 56] on span "Sections" at bounding box center [555, 63] width 35 height 15
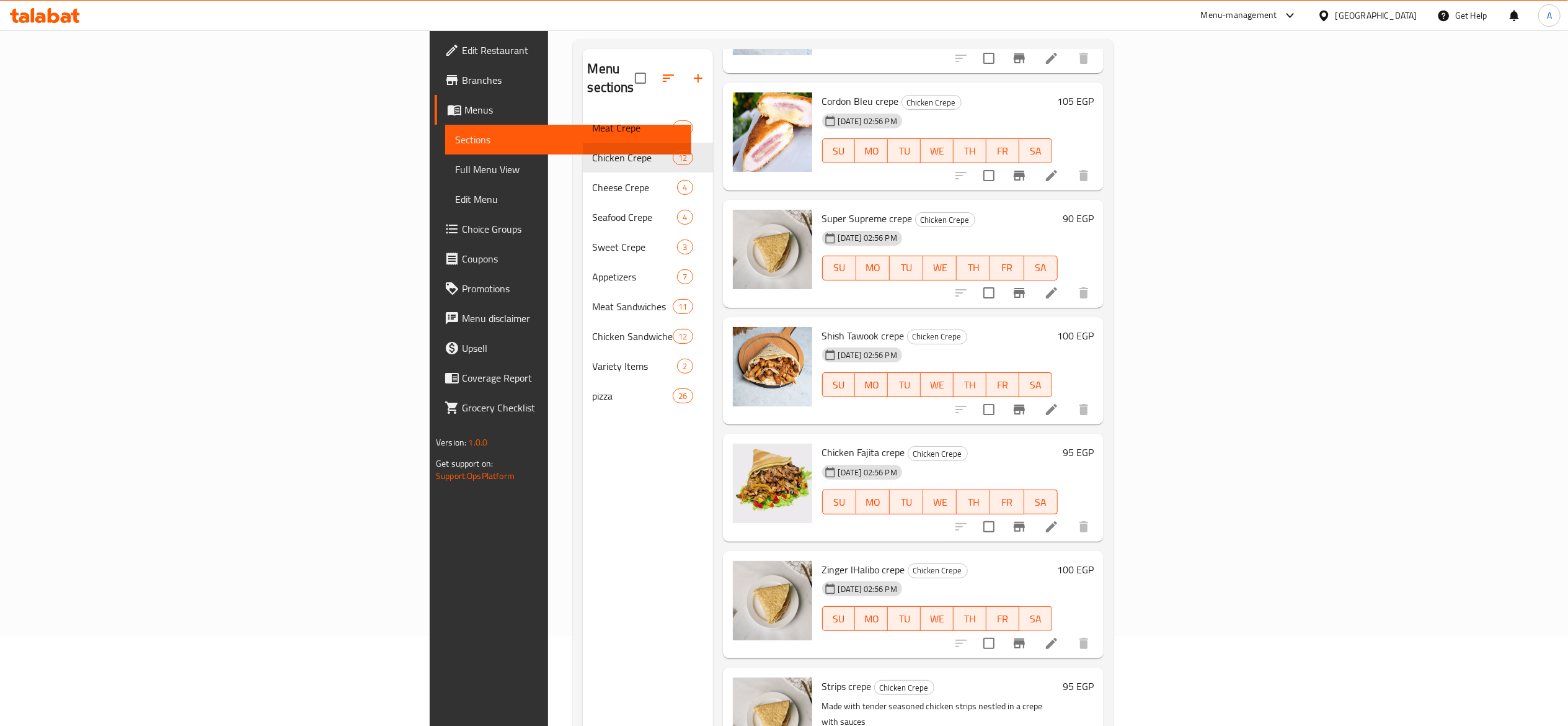
scroll to position [175, 0]
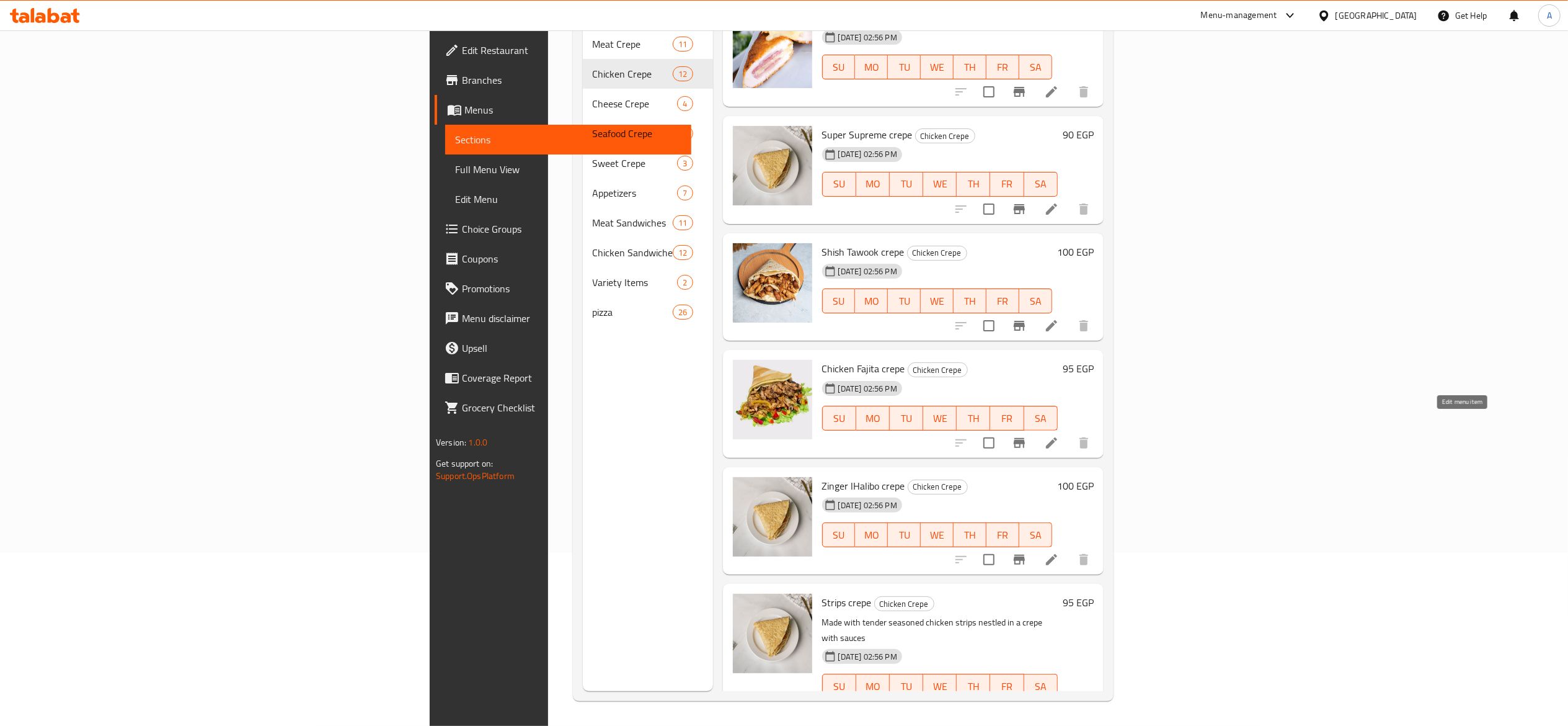
click at [1057, 438] on icon at bounding box center [1051, 442] width 11 height 11
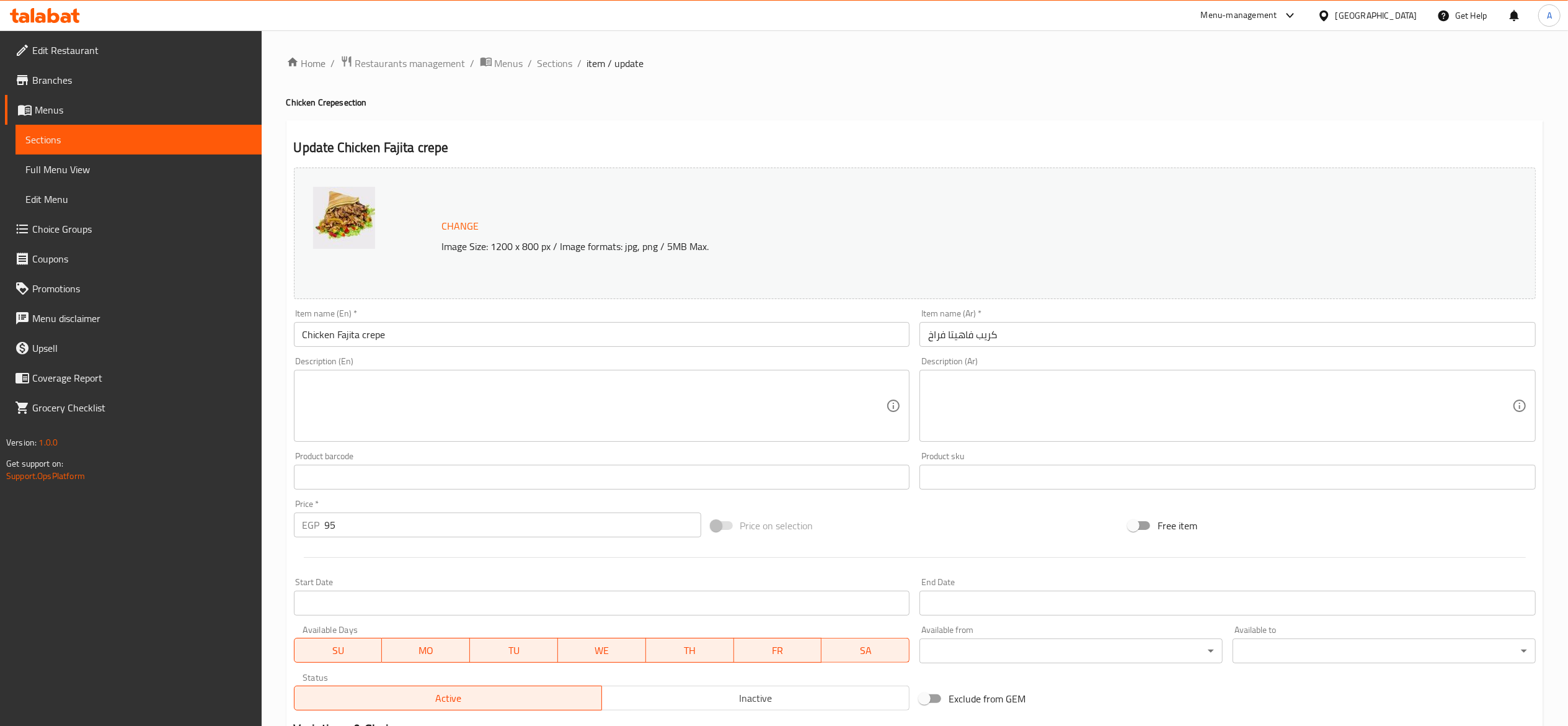
click at [540, 525] on input "95" at bounding box center [513, 524] width 377 height 25
type input "100"
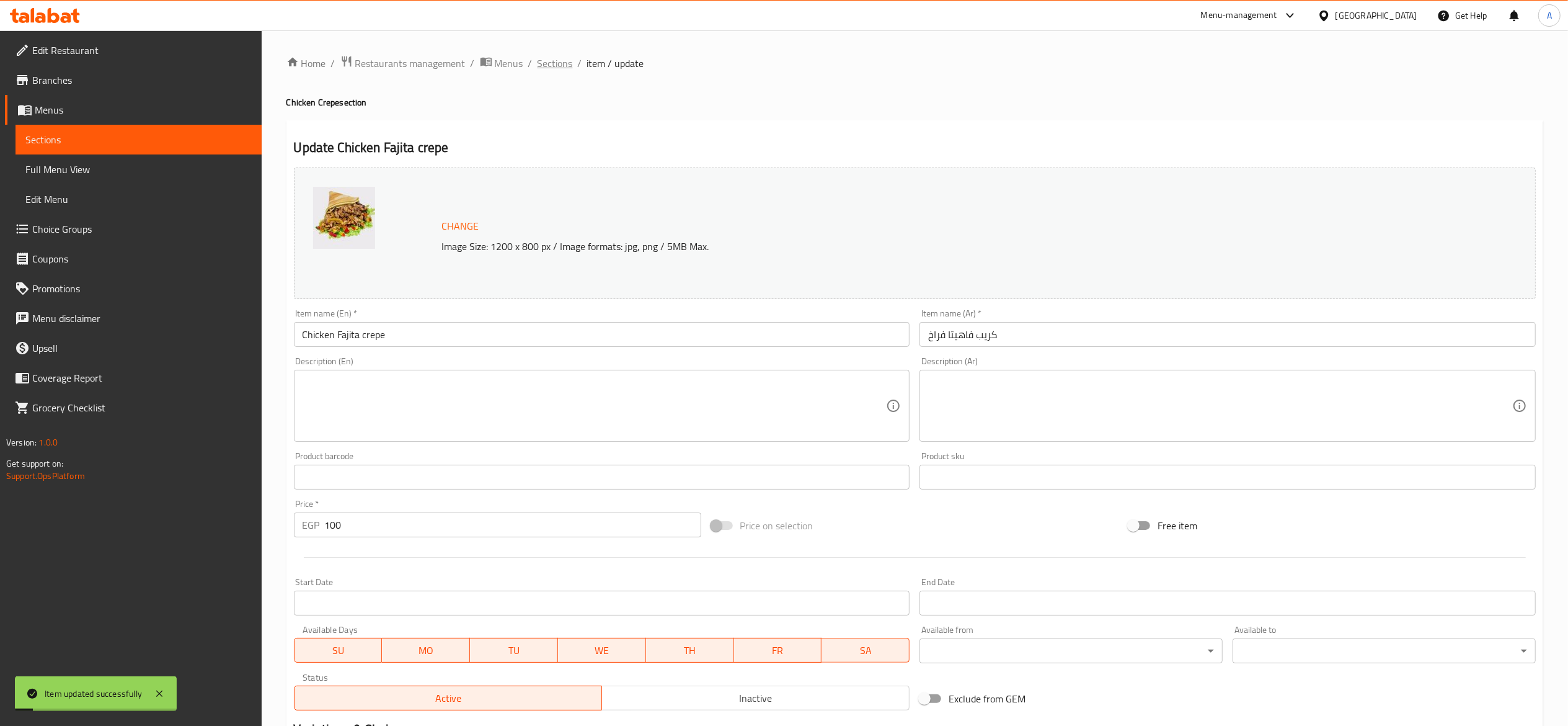
click at [559, 64] on span "Sections" at bounding box center [555, 63] width 35 height 15
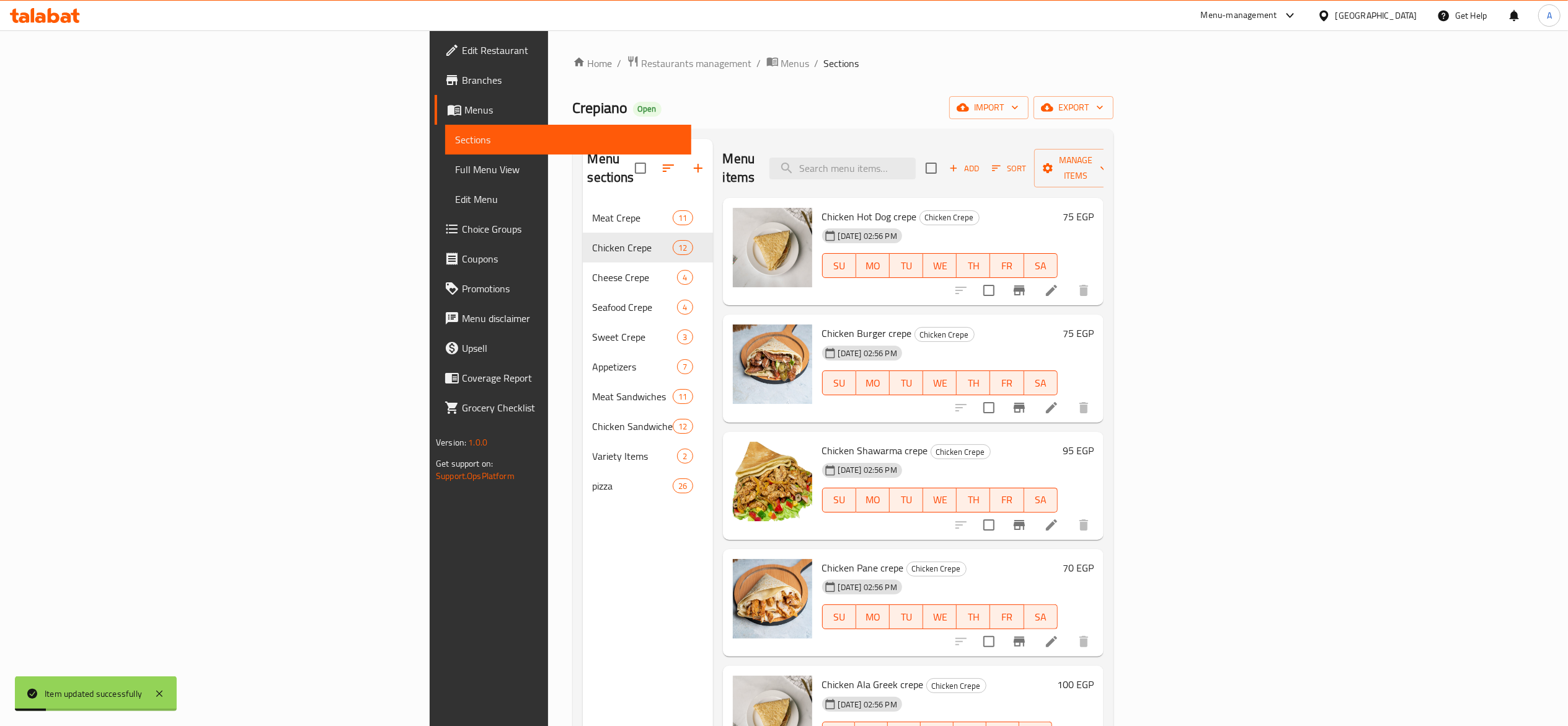
scroll to position [496, 0]
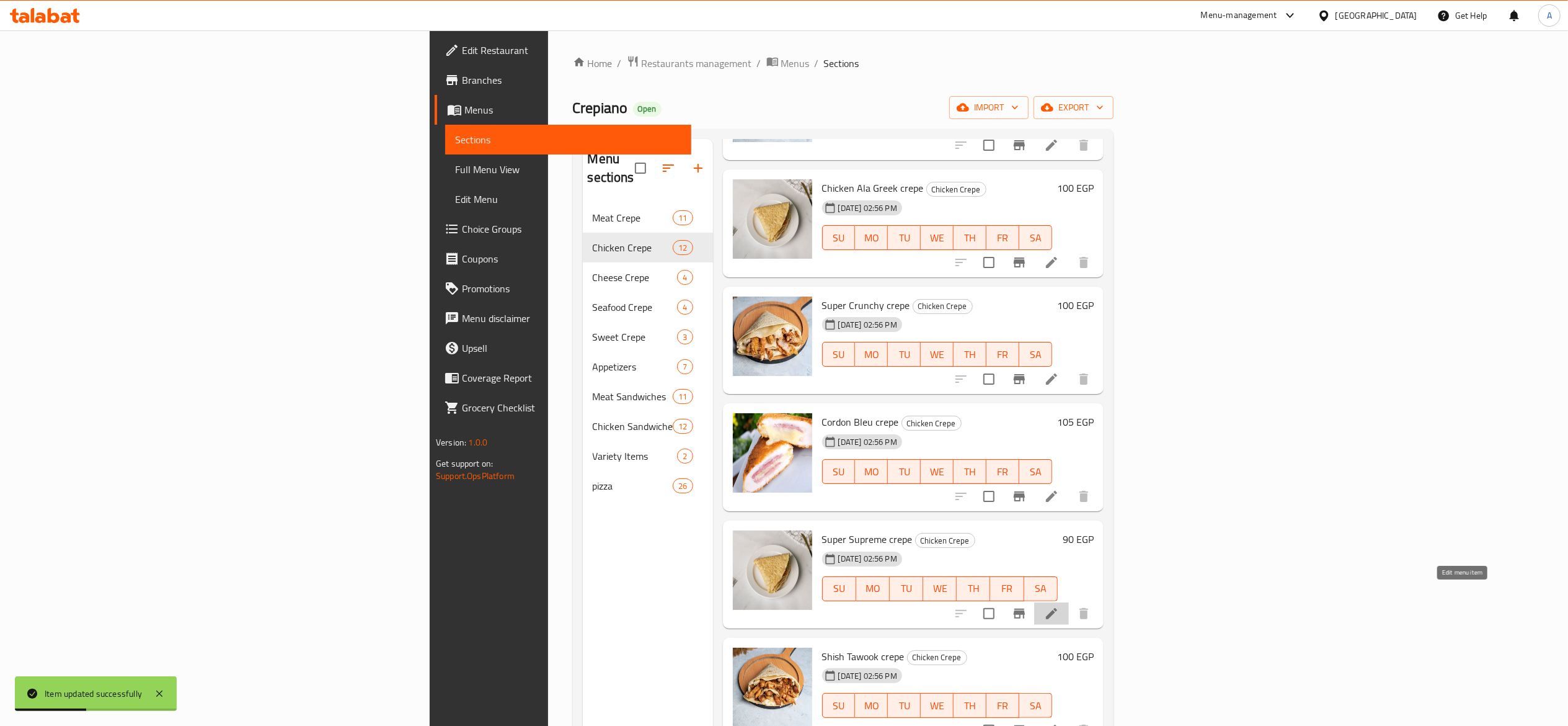
click at [1059, 606] on icon at bounding box center [1051, 613] width 15 height 15
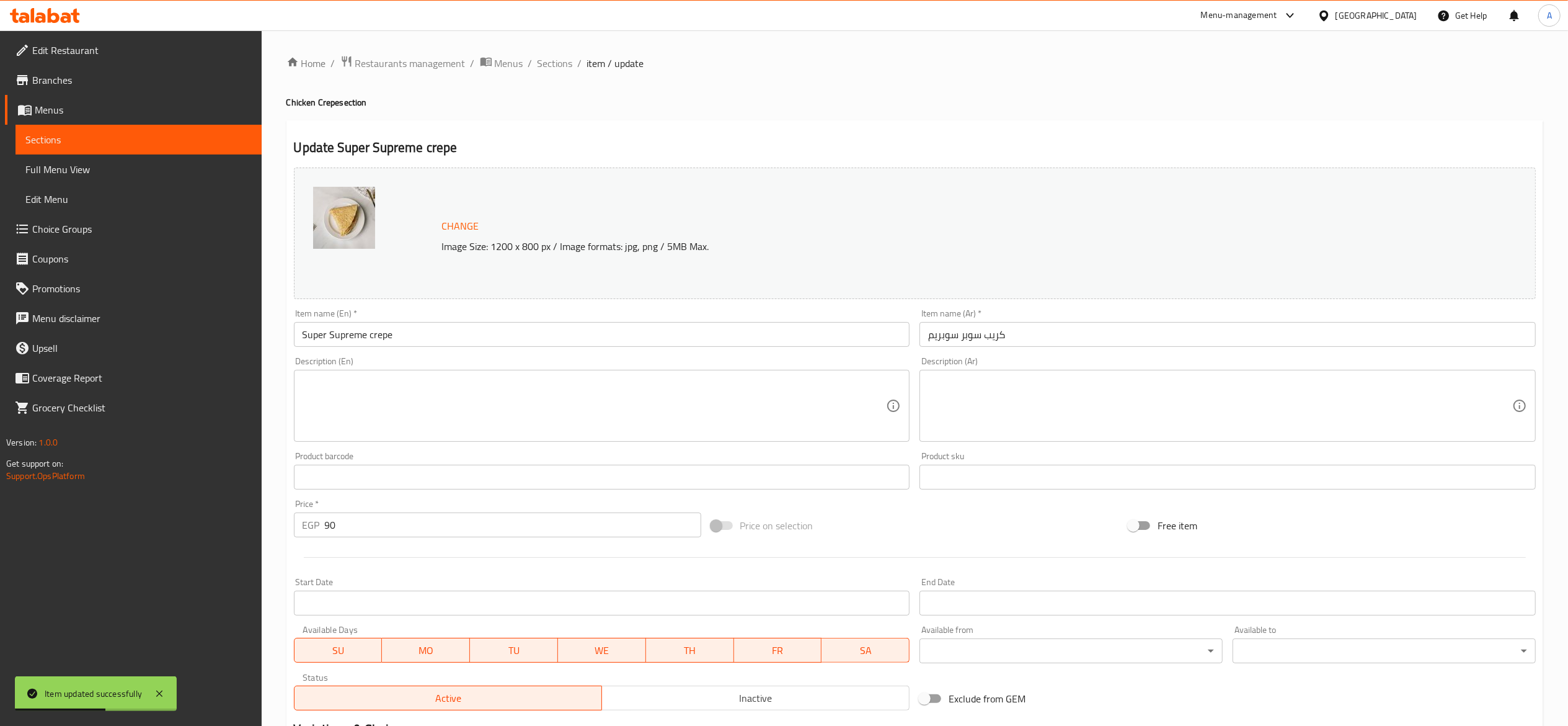
click at [569, 536] on input "90" at bounding box center [513, 524] width 377 height 25
type input "100"
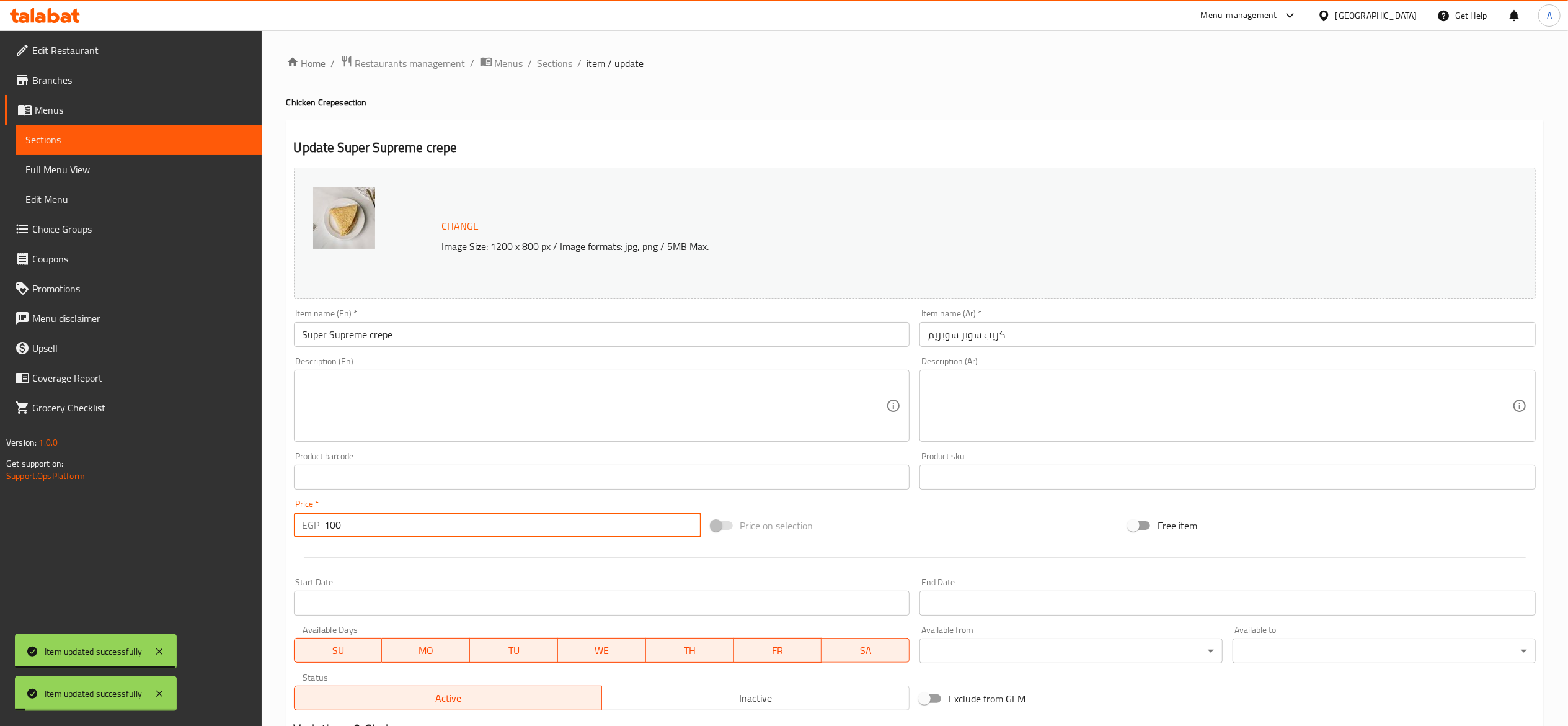
click at [566, 69] on span "Sections" at bounding box center [555, 63] width 35 height 15
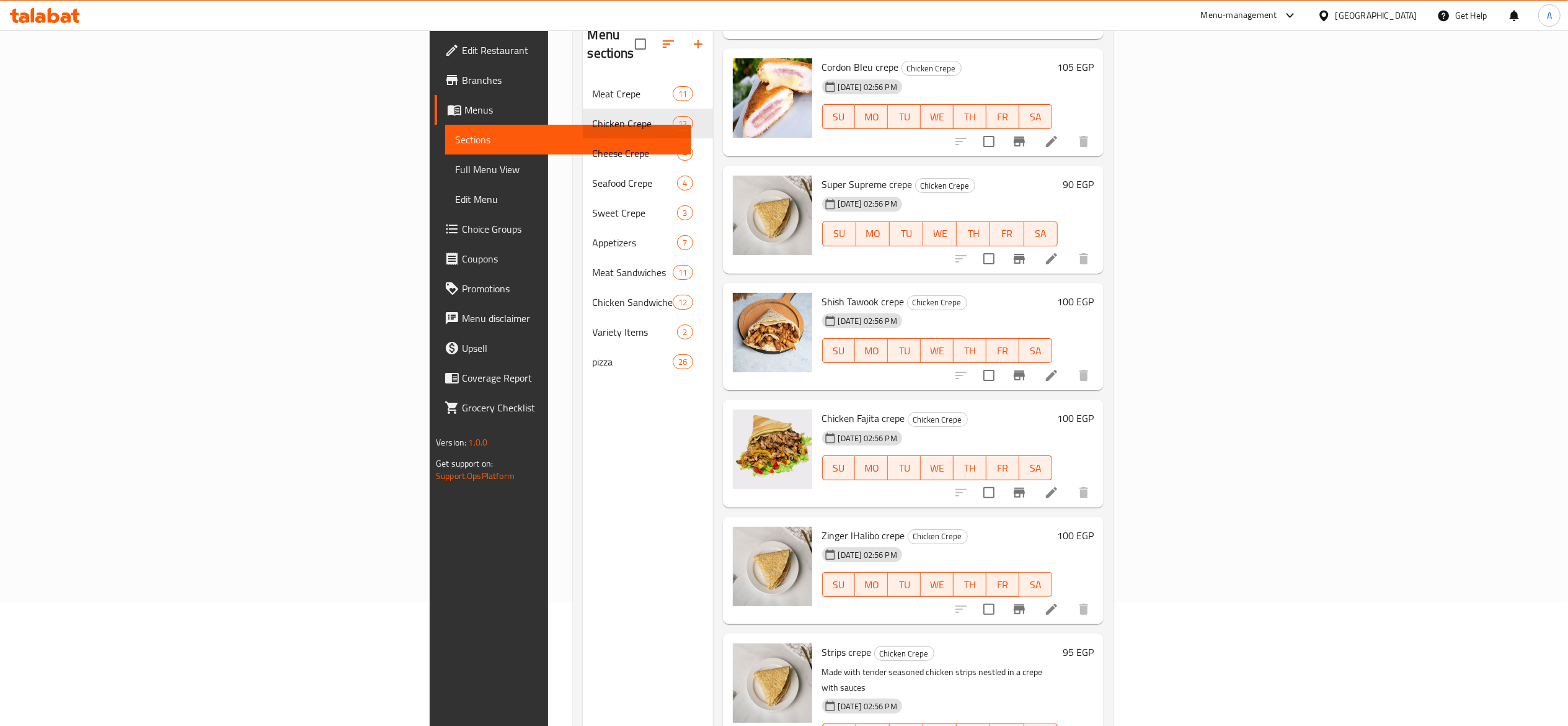
scroll to position [175, 0]
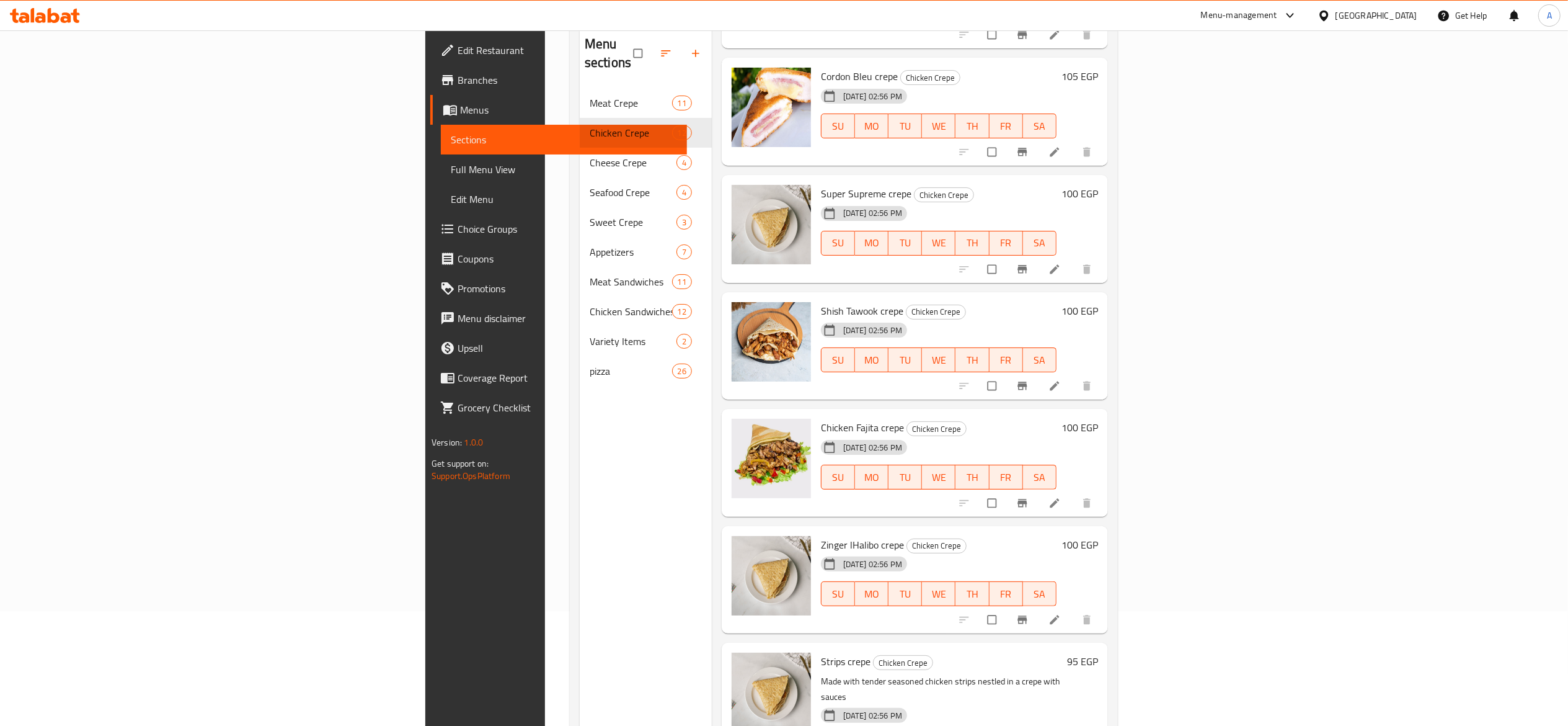
scroll to position [175, 0]
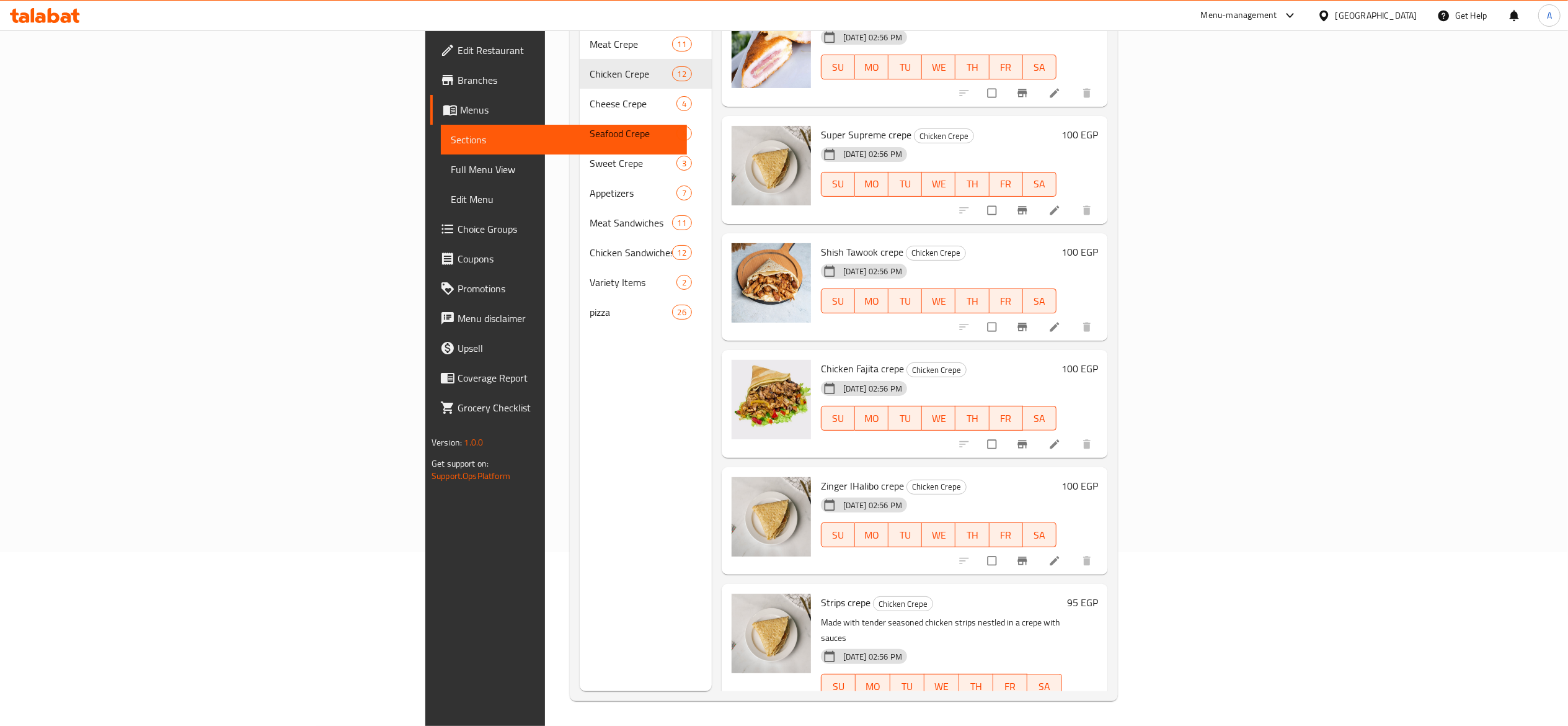
click at [1061, 706] on icon at bounding box center [1054, 712] width 13 height 13
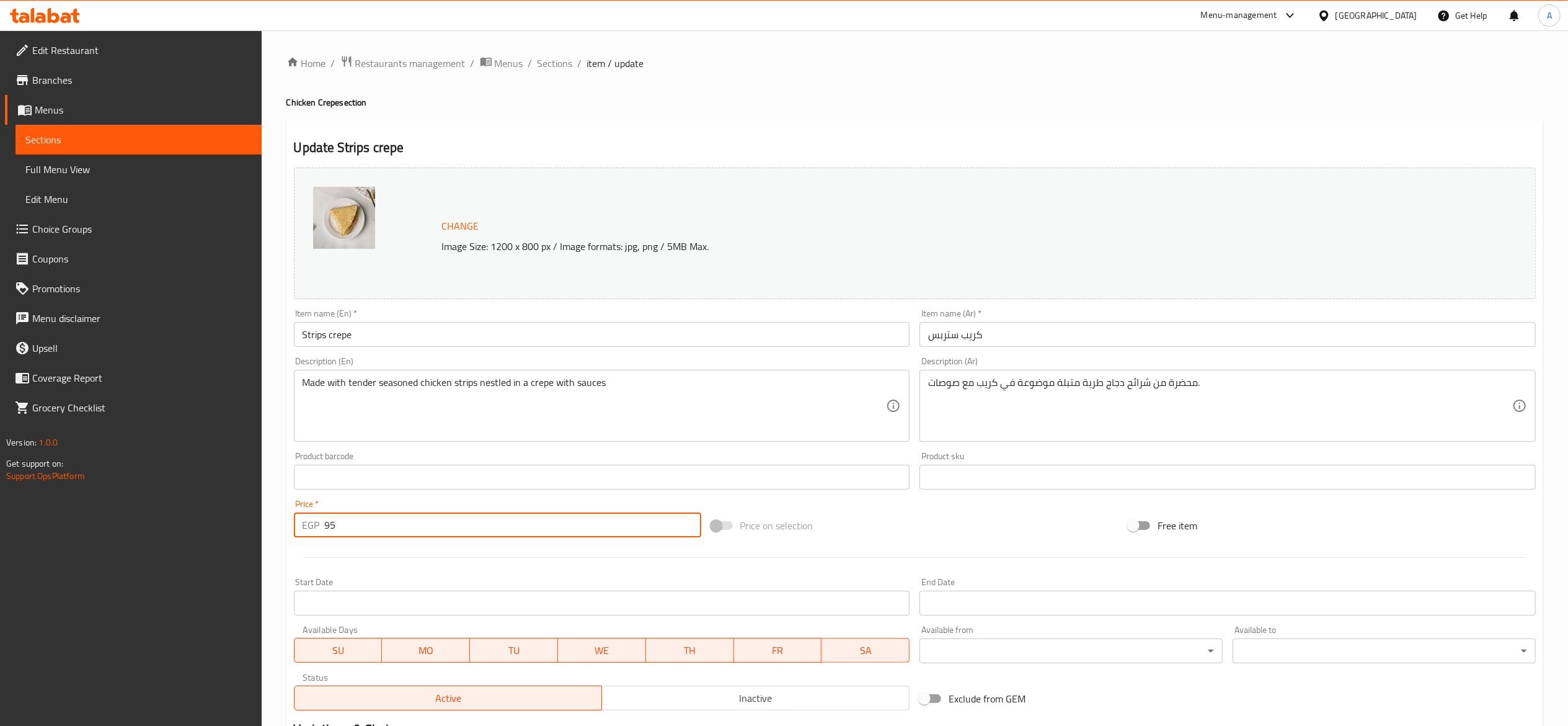
click at [352, 529] on input "95" at bounding box center [513, 524] width 377 height 25
type input "100"
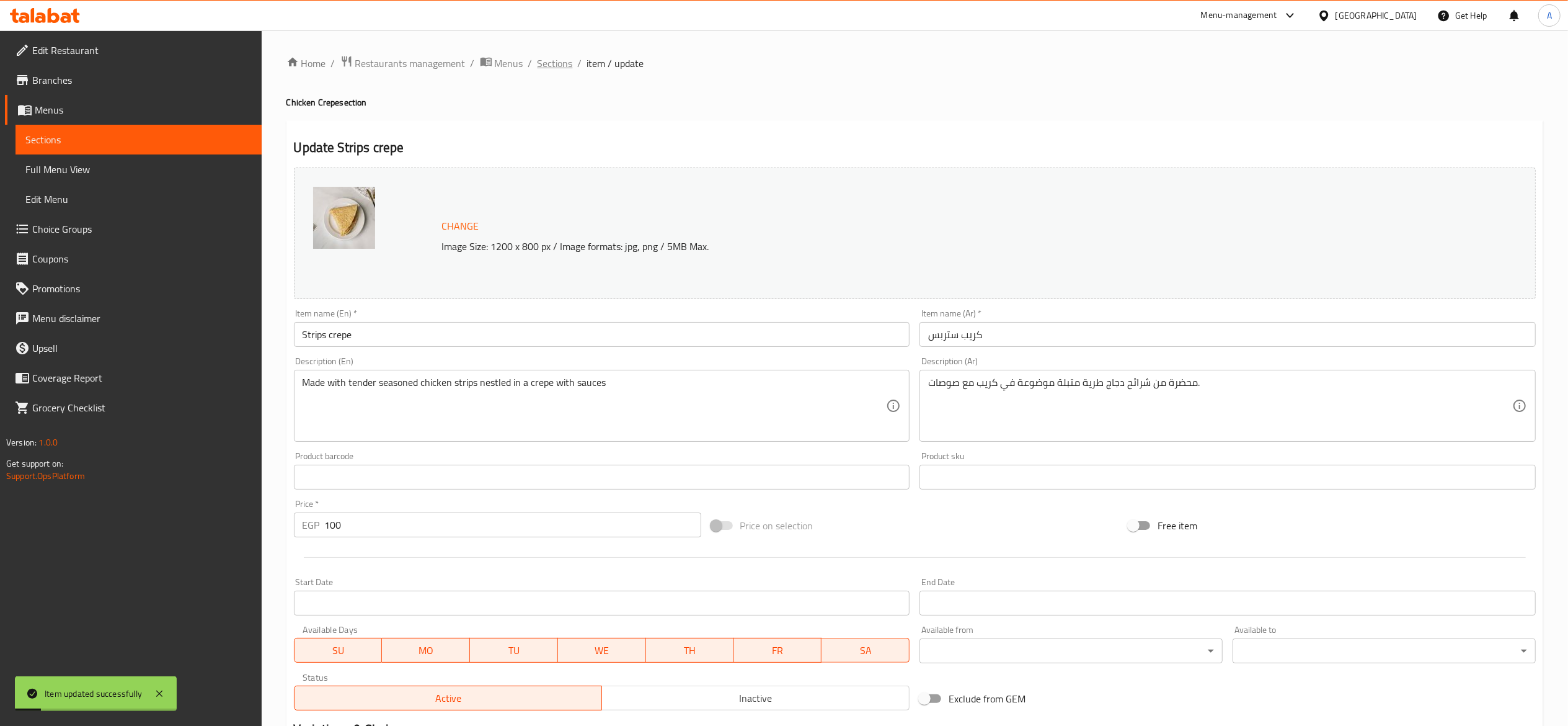
click at [554, 71] on span "Sections" at bounding box center [555, 63] width 35 height 15
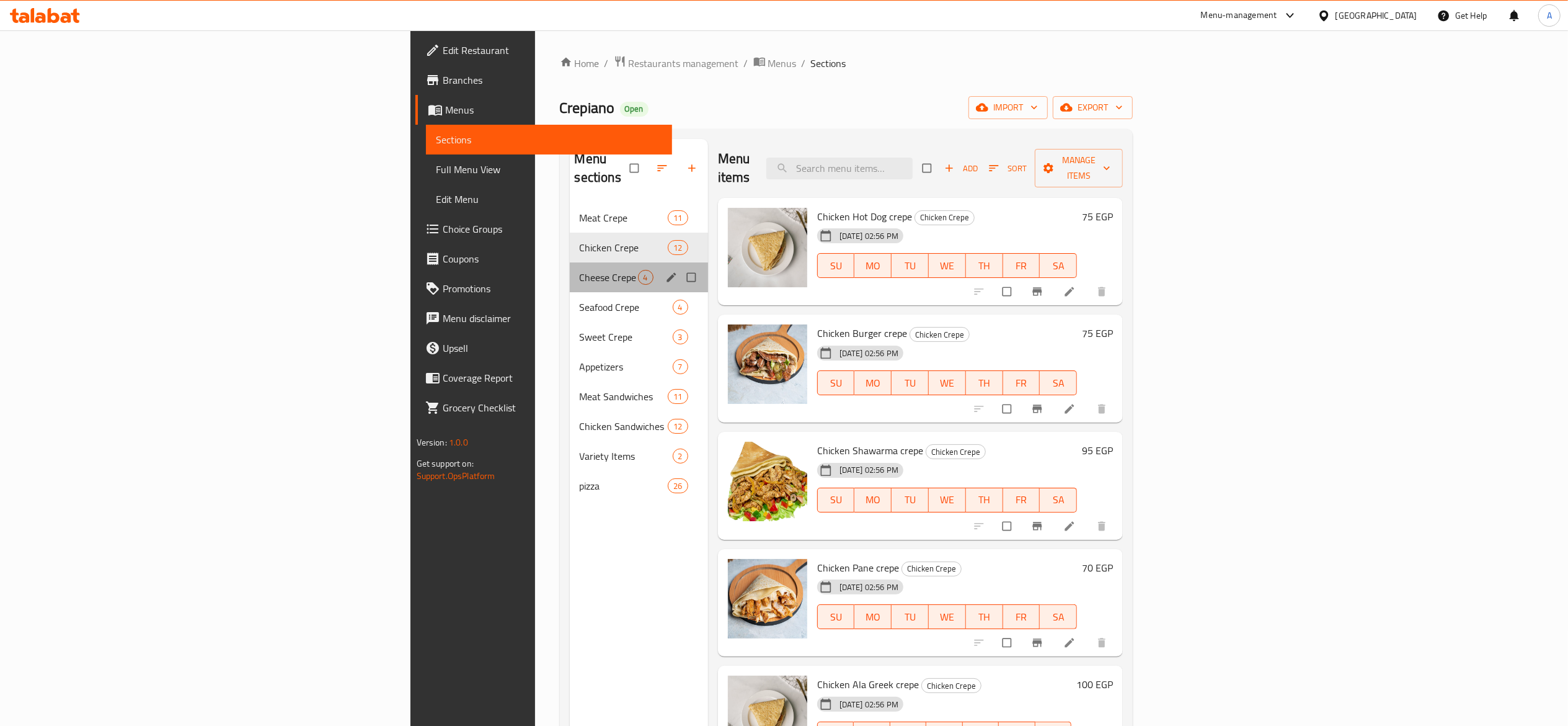
click at [570, 263] on div "Cheese Crepe 4" at bounding box center [638, 278] width 138 height 29
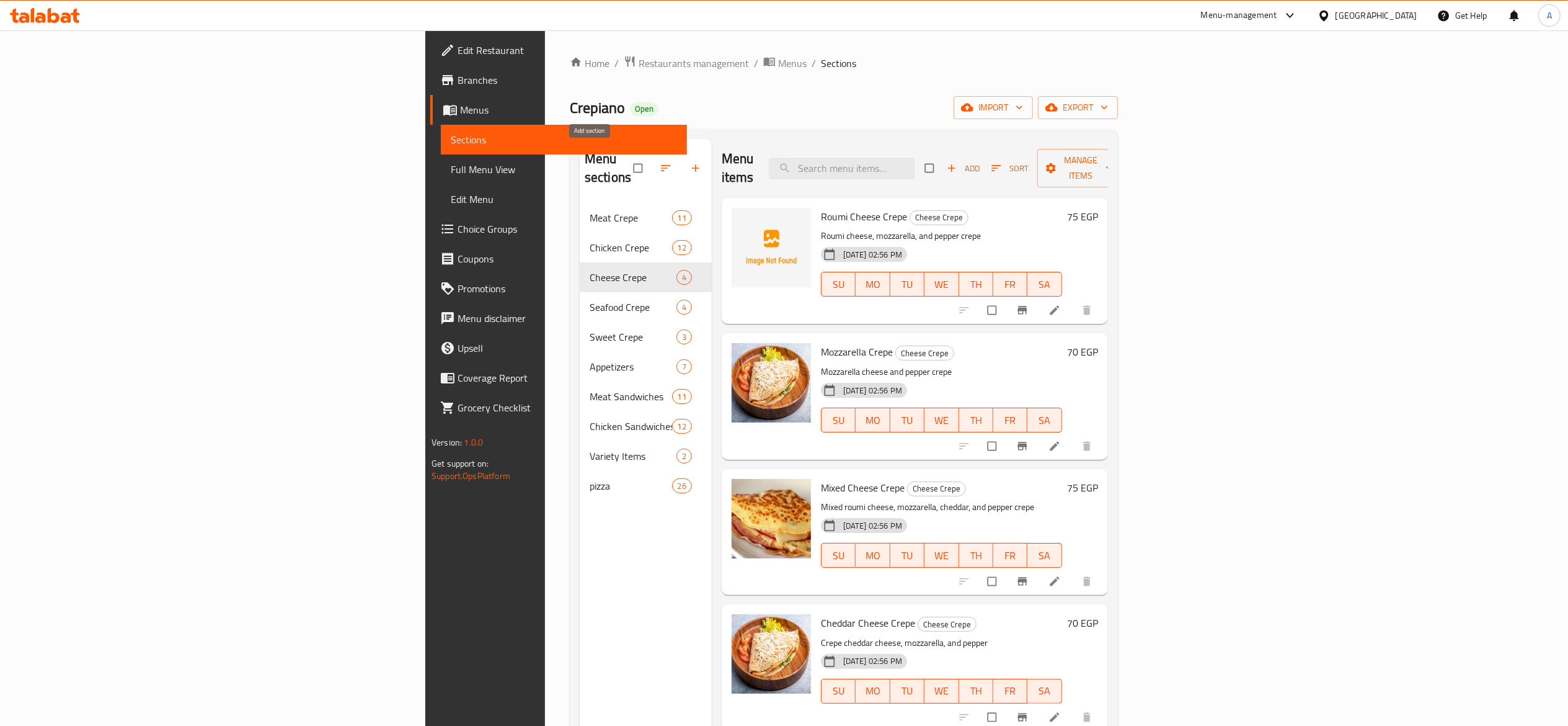
click at [683, 163] on button "button" at bounding box center [697, 168] width 29 height 27
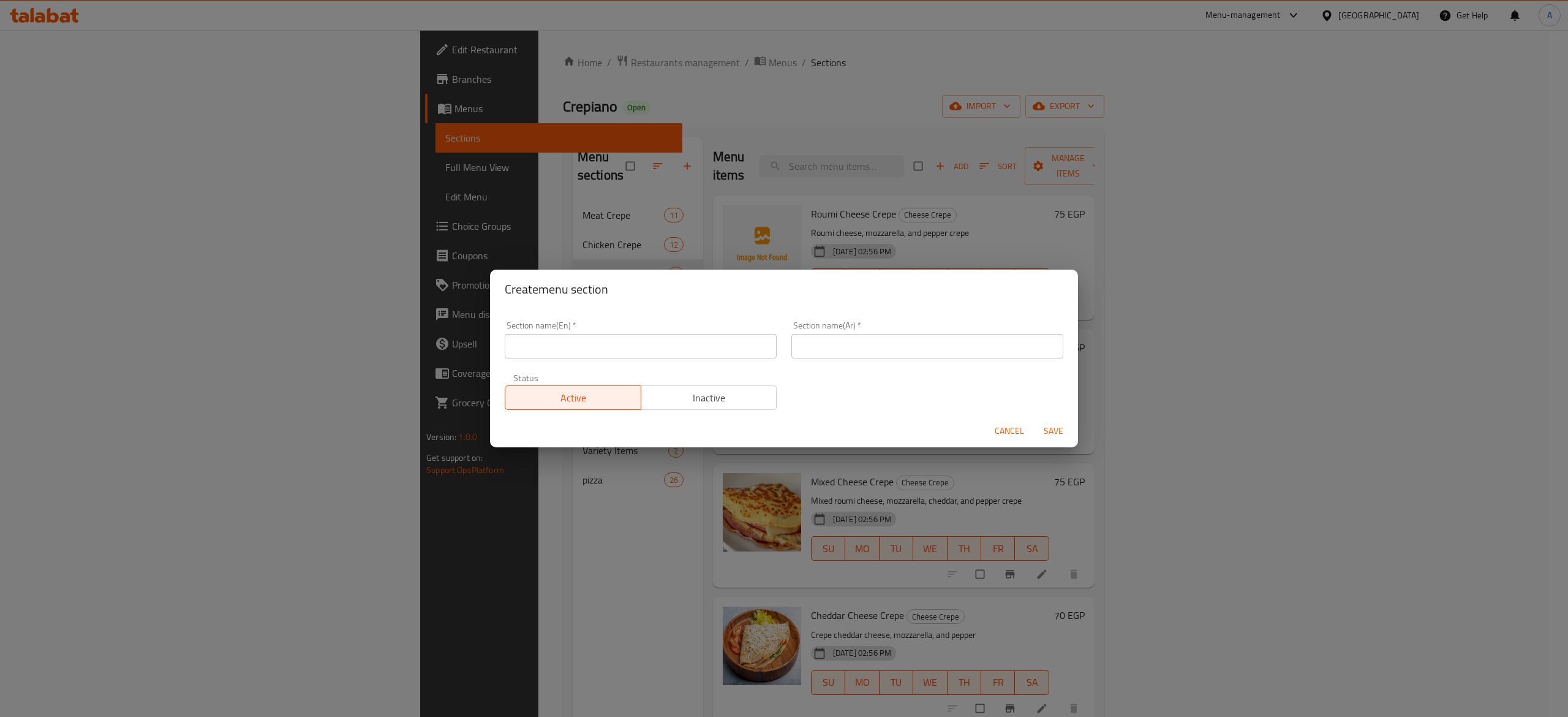
click at [646, 355] on input "text" at bounding box center [640, 346] width 272 height 24
type input "Vegan (Fasting-Friendly) Crepe"
type input "كريب صيامي"
click at [1051, 430] on span "Save" at bounding box center [1054, 431] width 29 height 16
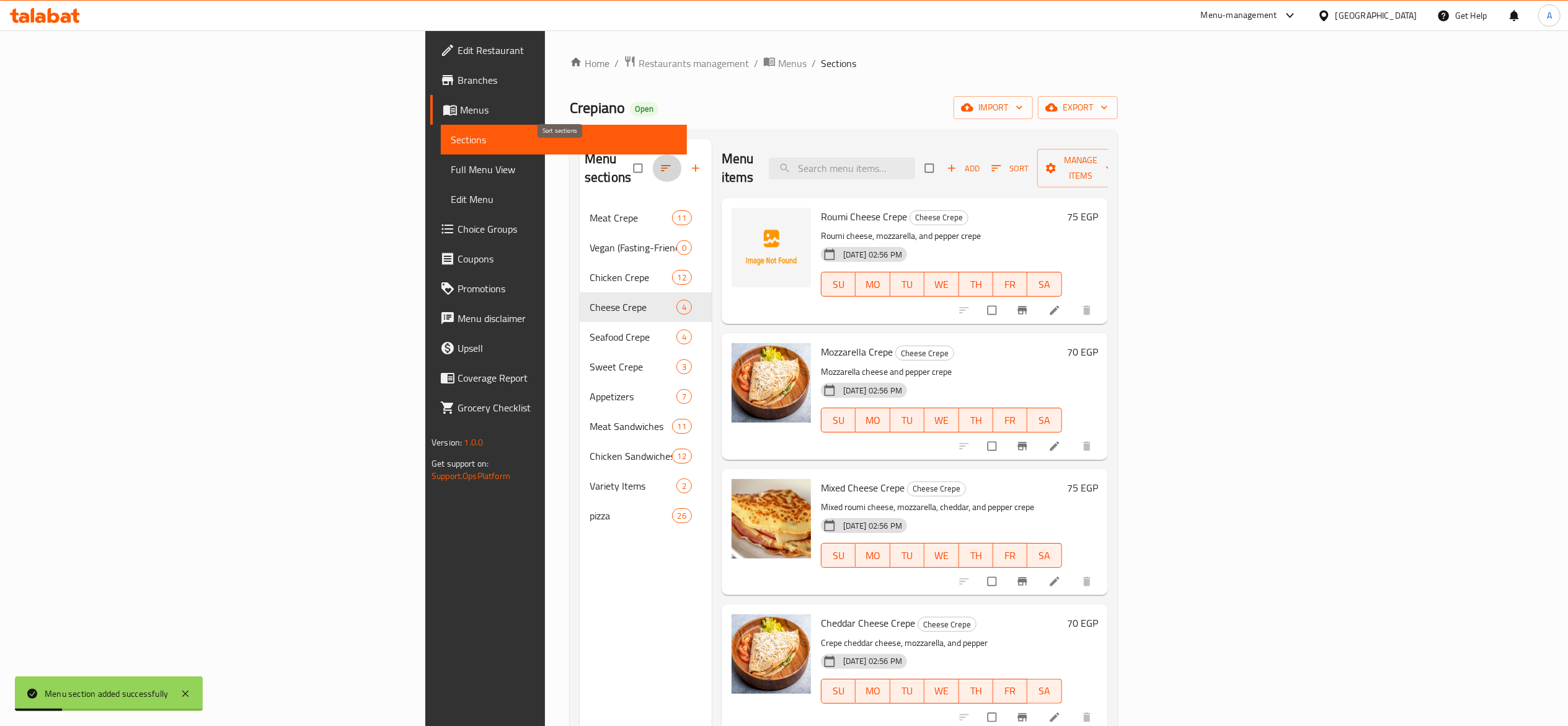
click at [660, 162] on icon "button" at bounding box center [666, 168] width 13 height 13
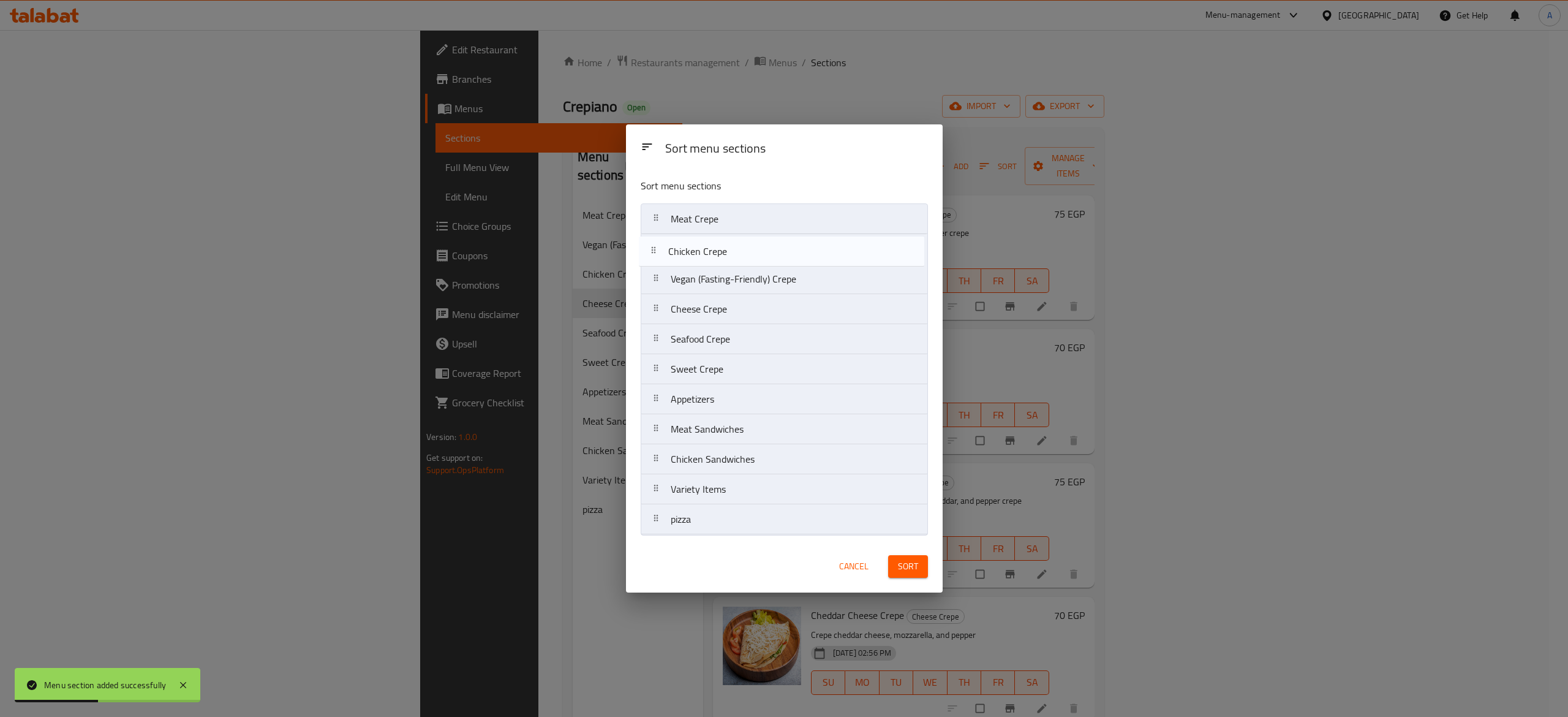
drag, startPoint x: 660, startPoint y: 281, endPoint x: 657, endPoint y: 245, distance: 36.1
click at [657, 246] on nav "Meat Crepe Vegan (Fasting-Friendly) Crepe Chicken Crepe Cheese Crepe Seafood Cr…" at bounding box center [784, 369] width 288 height 331
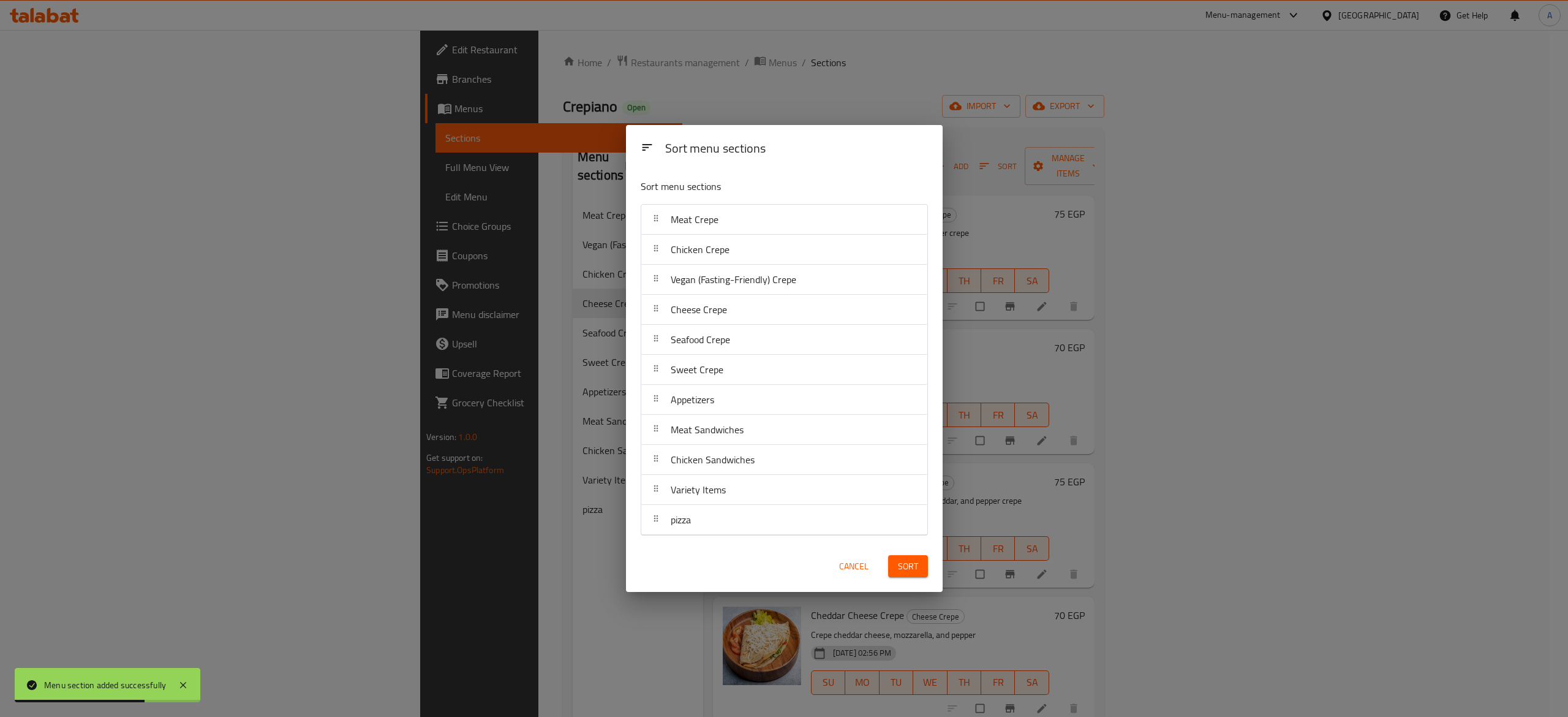
click at [905, 566] on span "Sort" at bounding box center [907, 567] width 20 height 16
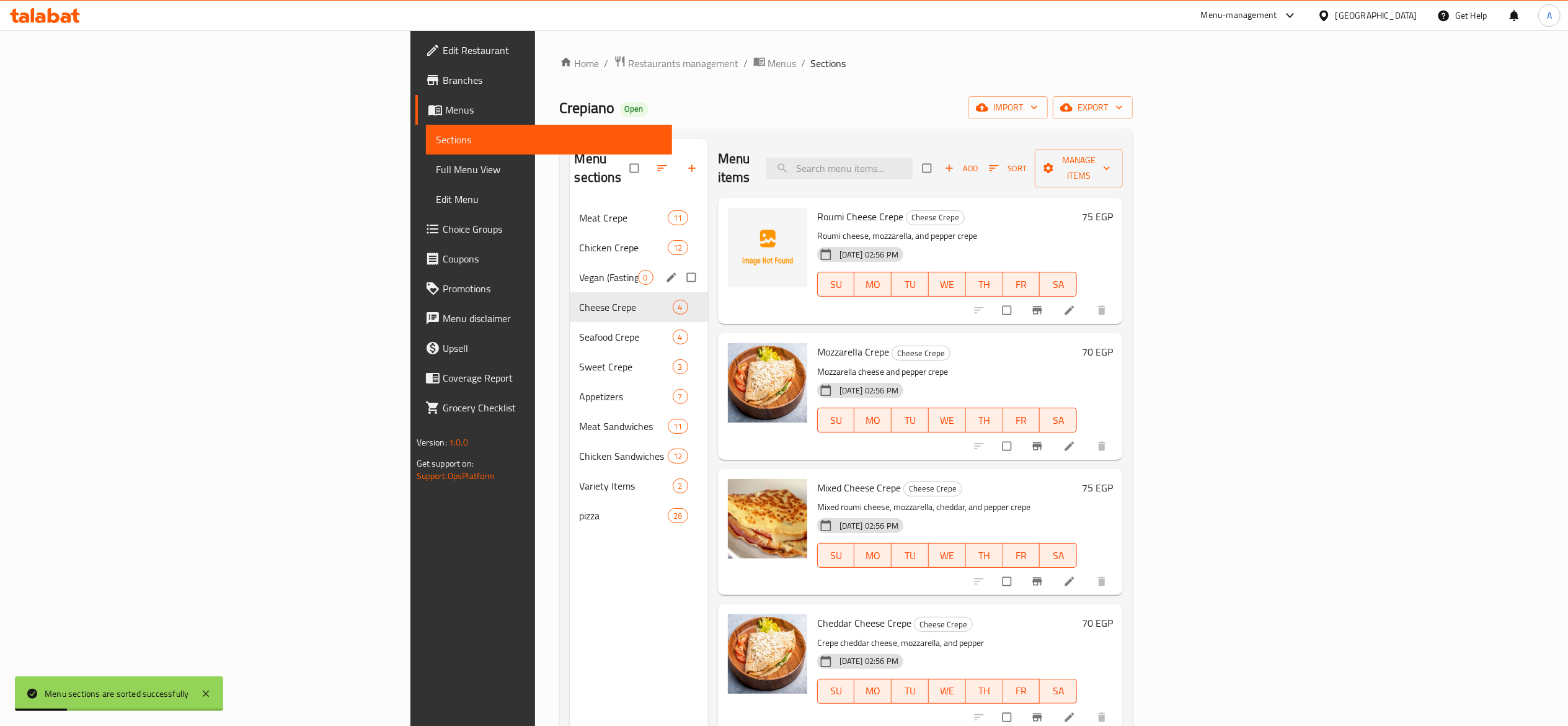
click at [580, 270] on span "Vegan (Fasting-Friendly) Crepe" at bounding box center [608, 277] width 58 height 15
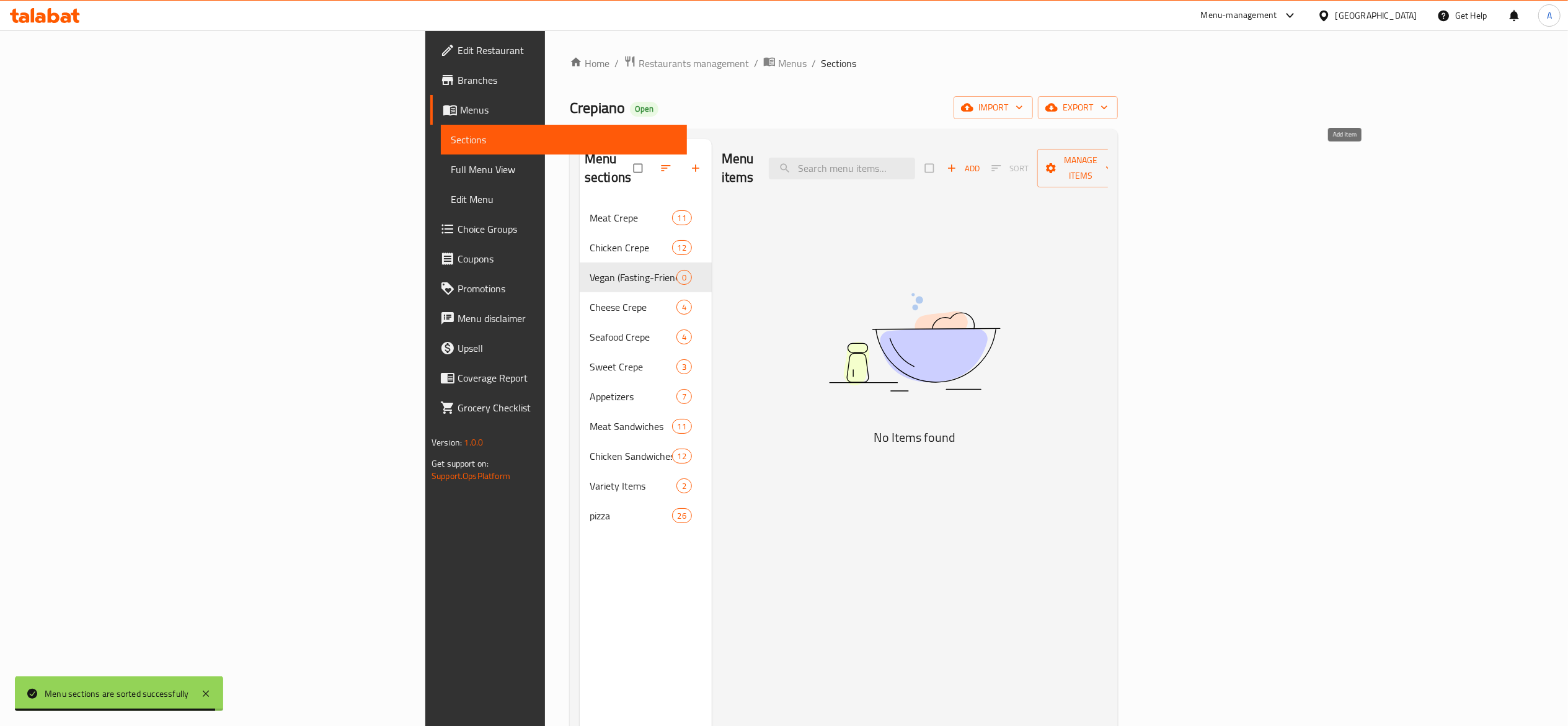
click at [981, 166] on span "Add" at bounding box center [964, 168] width 33 height 15
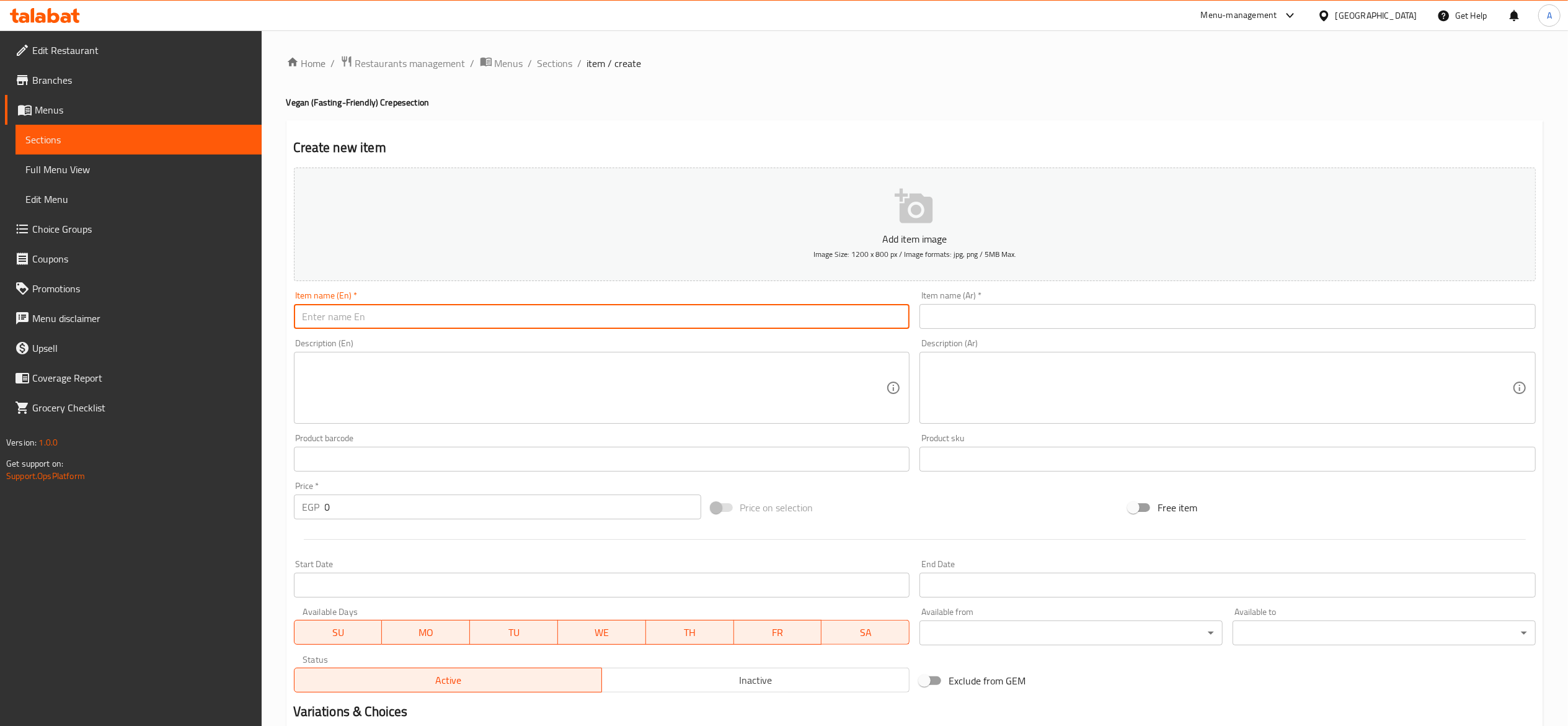
click at [843, 325] on input "text" at bounding box center [602, 316] width 617 height 25
type input "ح"
type input "Potato Crepe"
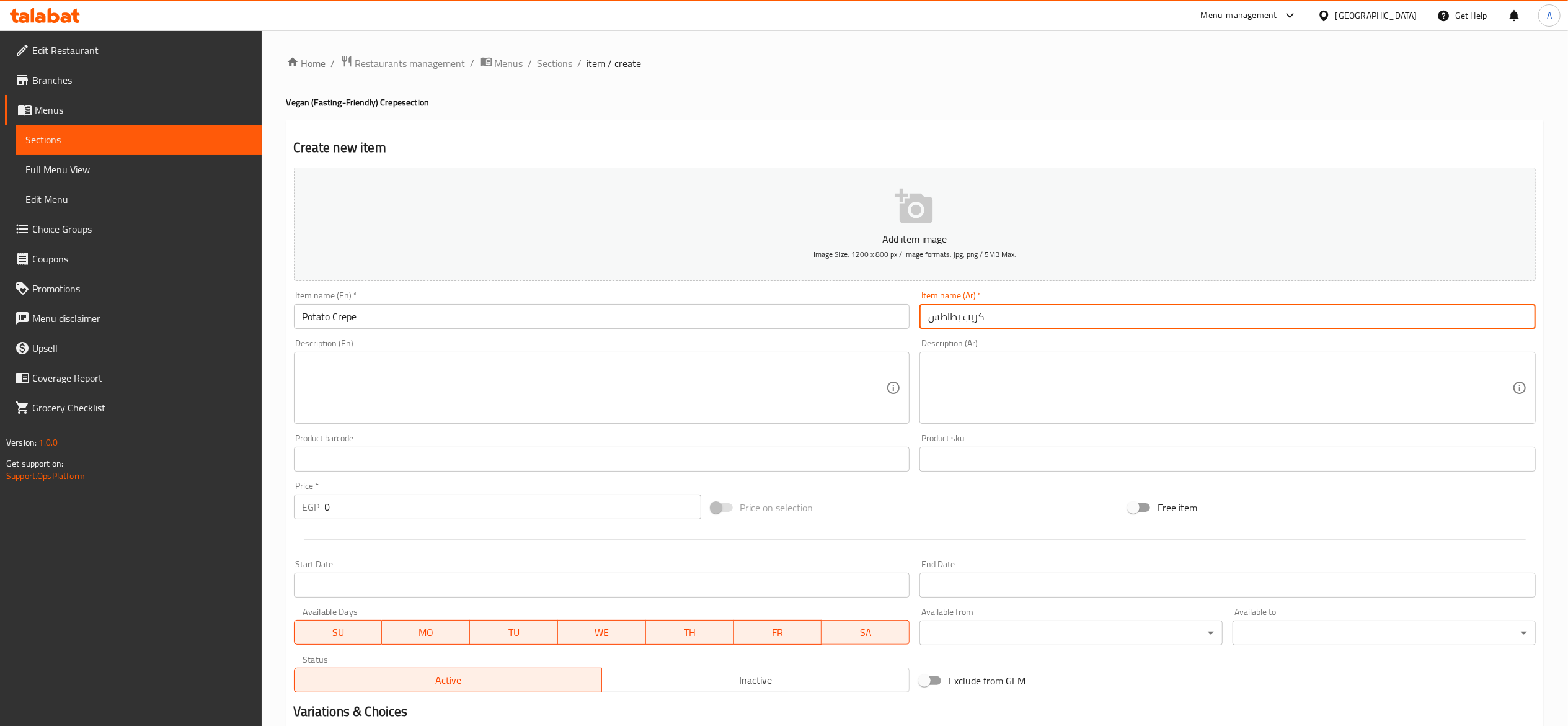
type input "كريب بطاطس"
click at [559, 521] on div "Price   * EGP 0 Price *" at bounding box center [498, 500] width 418 height 48
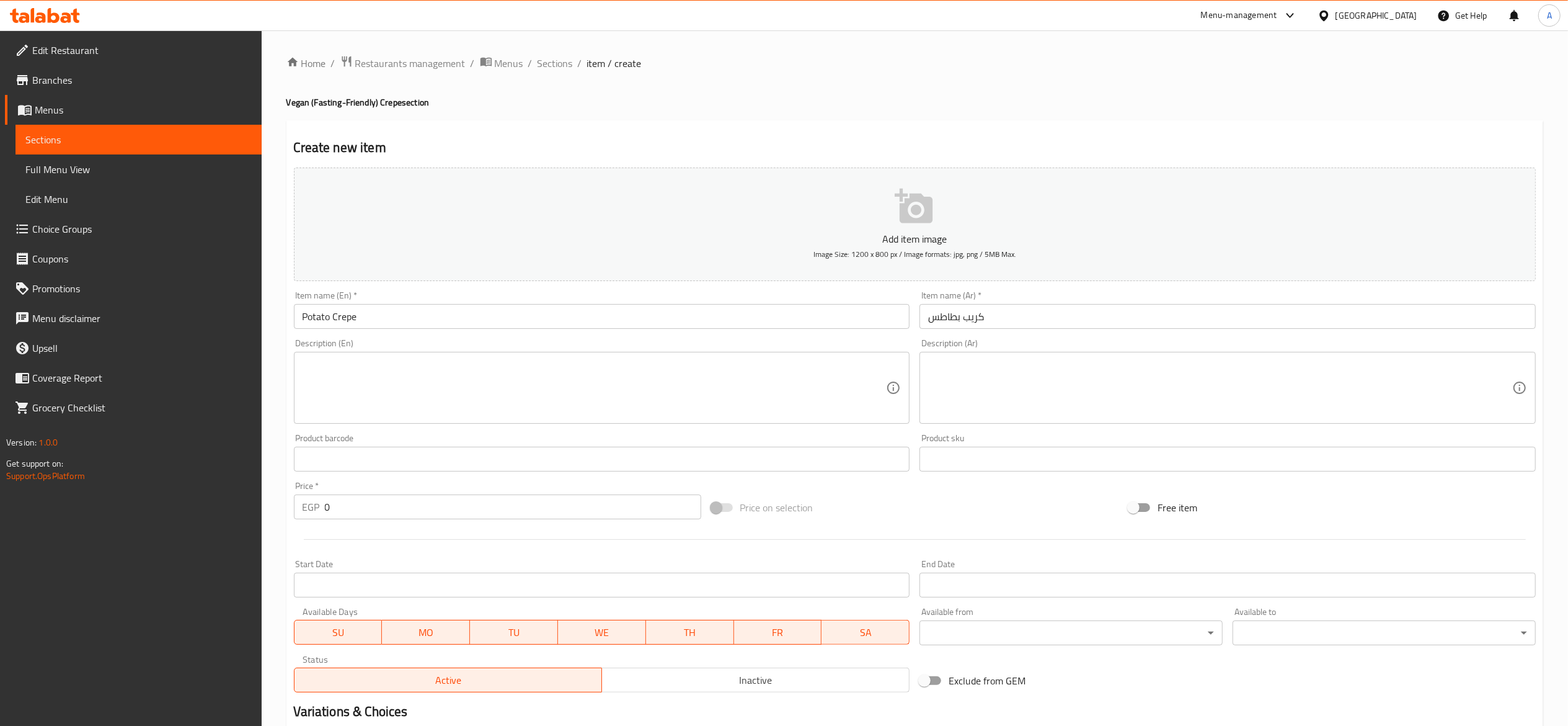
click at [564, 511] on input "0" at bounding box center [513, 506] width 377 height 25
type input "60"
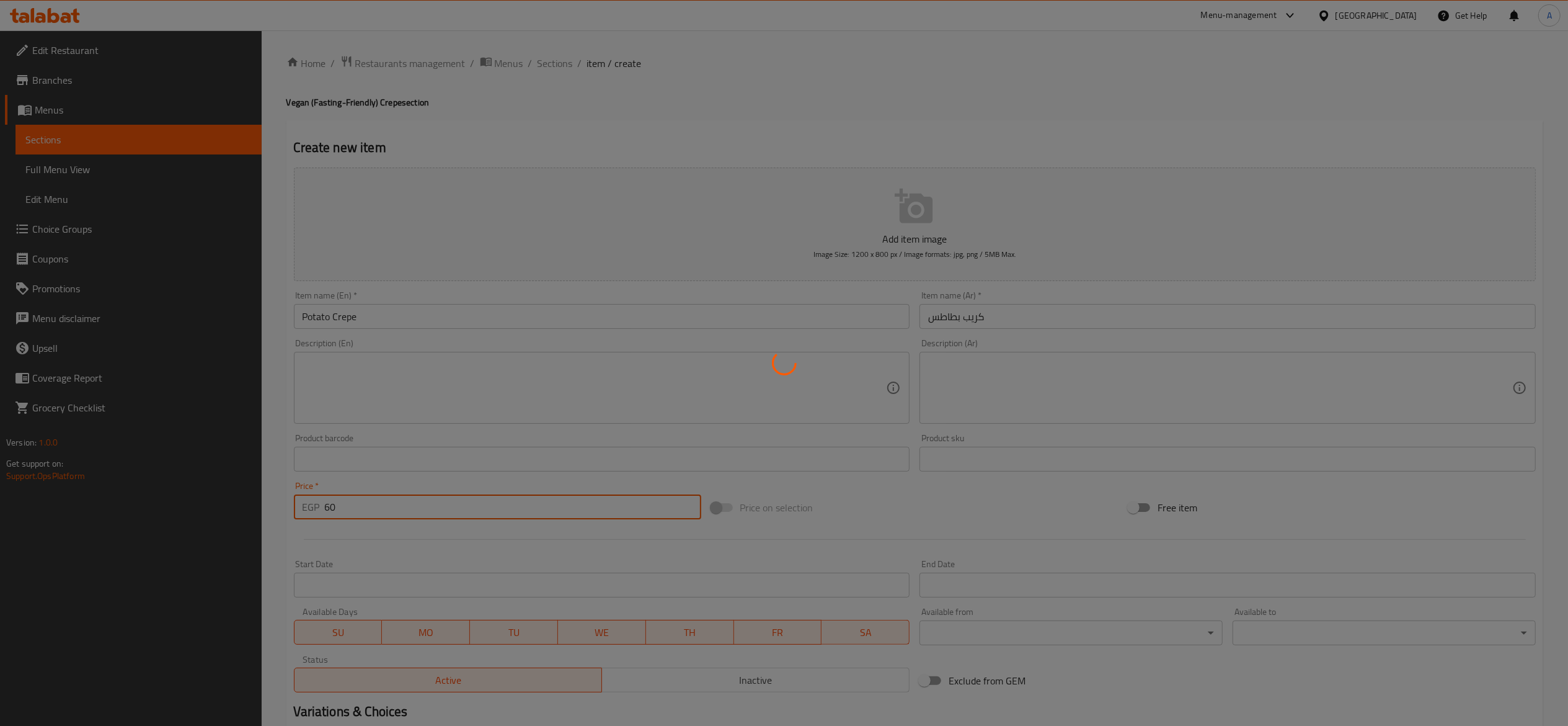
type input "0"
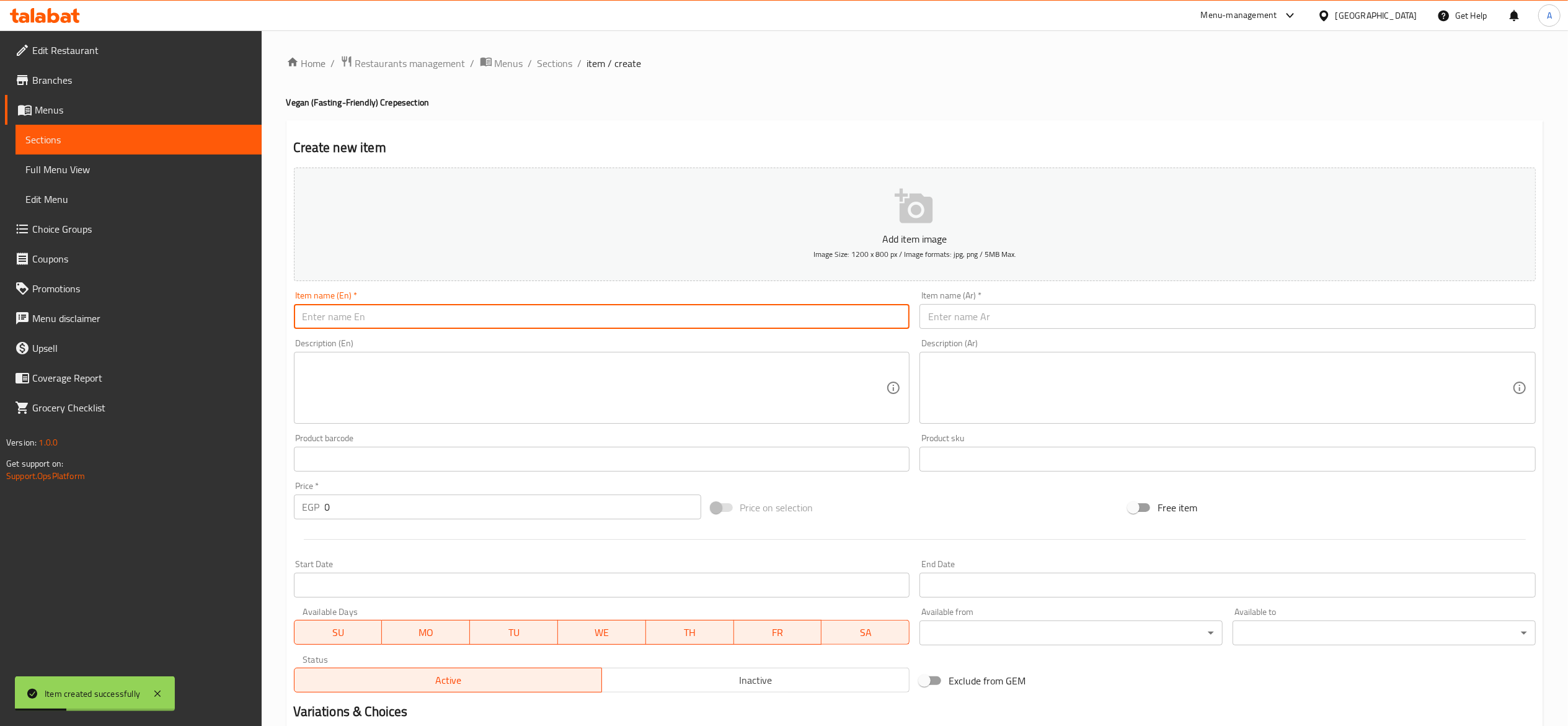
click at [726, 322] on input "text" at bounding box center [602, 316] width 617 height 25
type input "Mushroom Crepe"
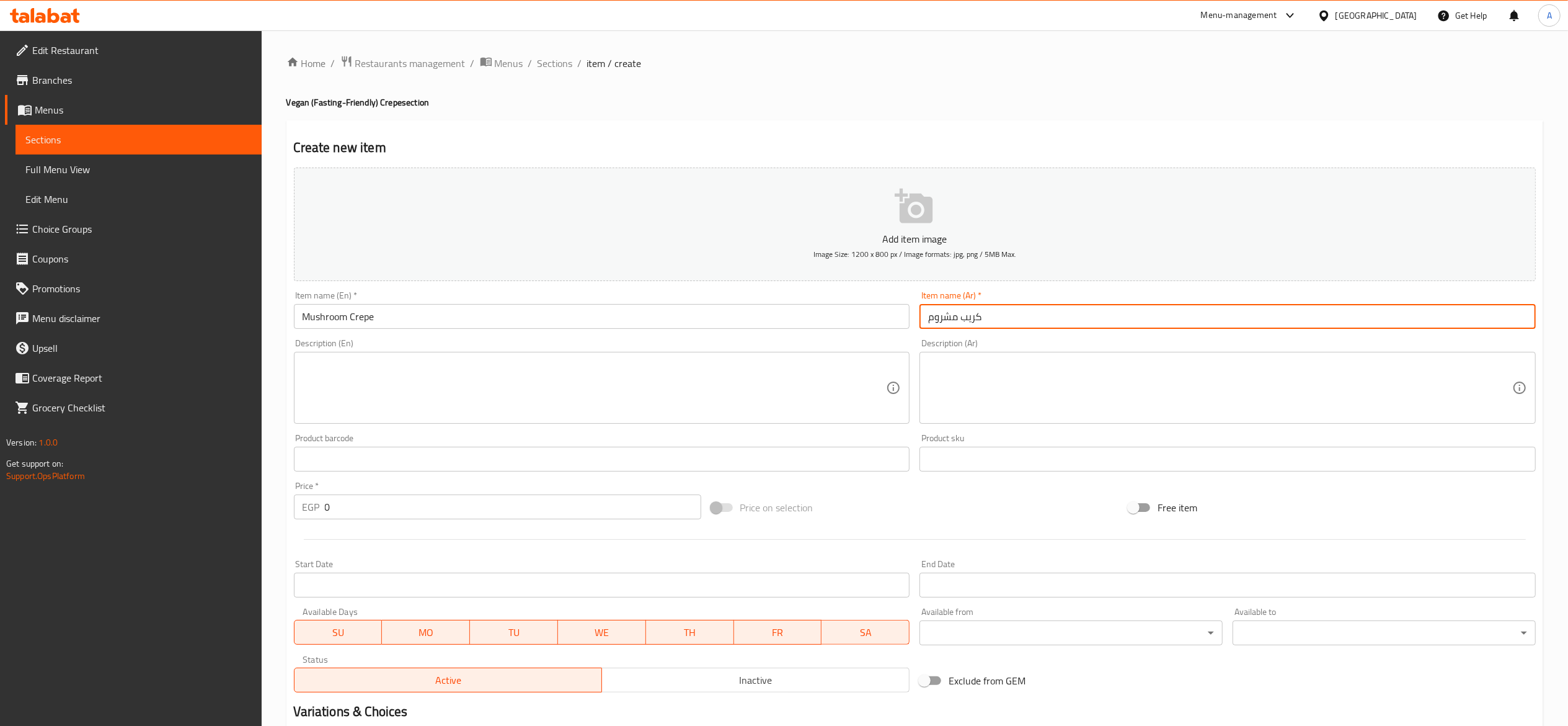
type input "كريب مشروم"
click at [566, 511] on input "0" at bounding box center [513, 506] width 377 height 25
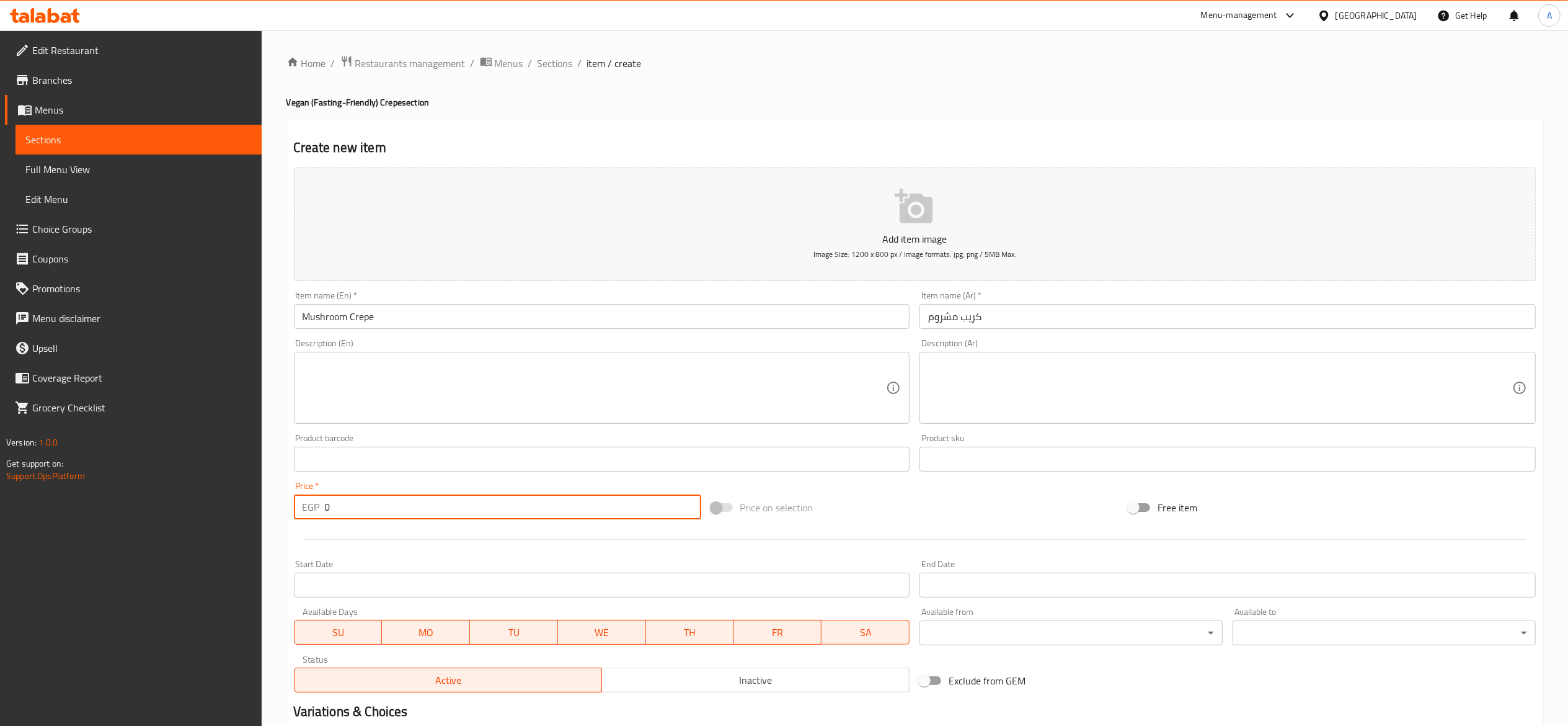
click at [566, 511] on input "0" at bounding box center [513, 506] width 377 height 25
type input "60"
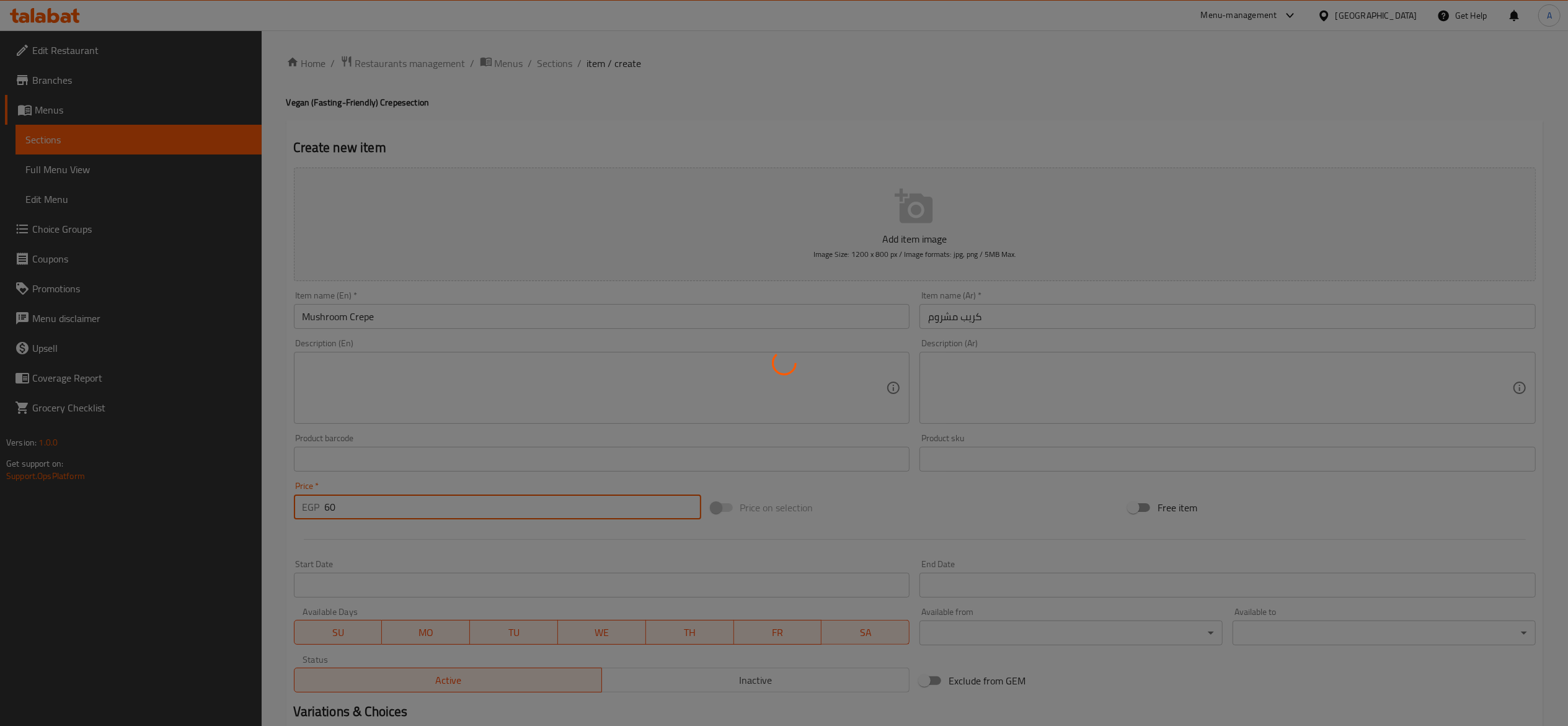
type input "0"
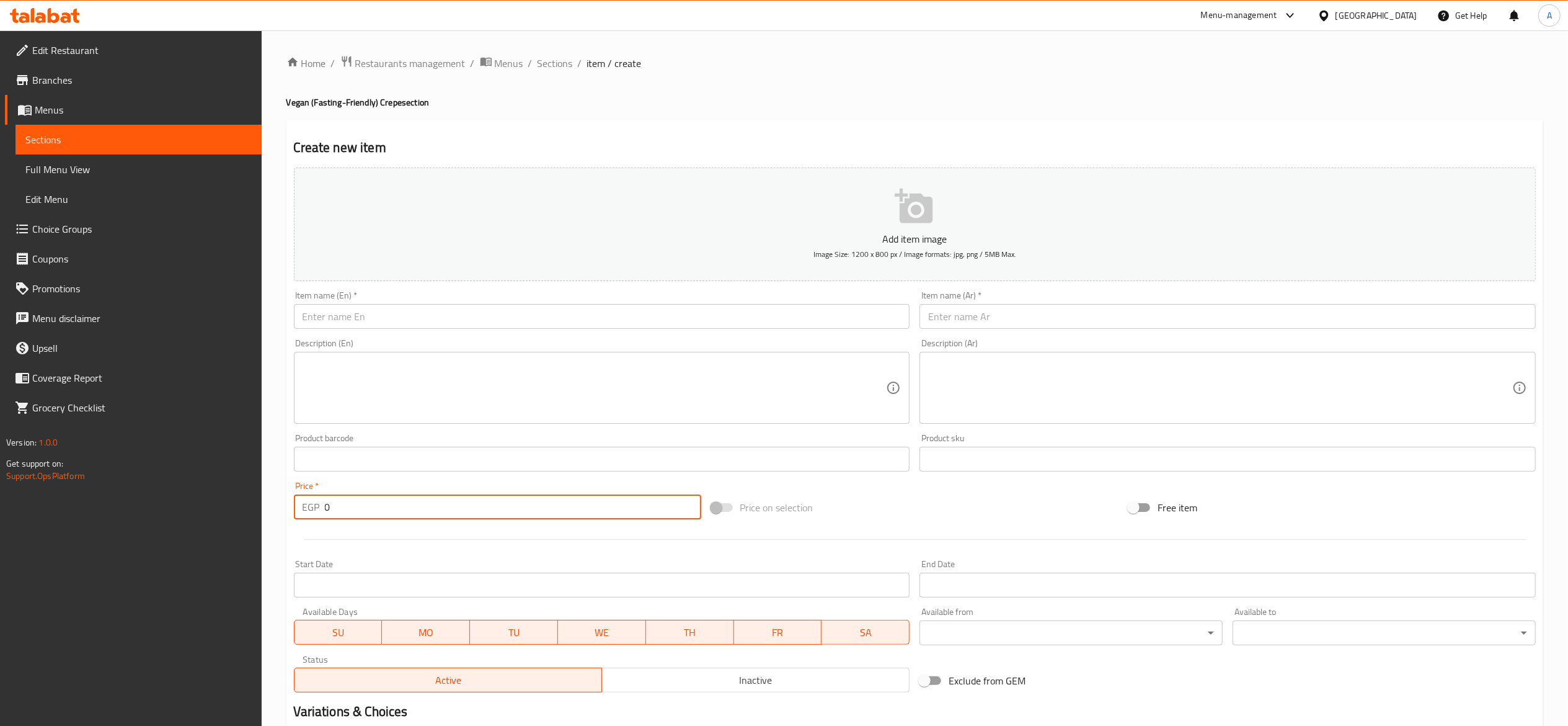
click at [638, 329] on input "text" at bounding box center [602, 316] width 617 height 25
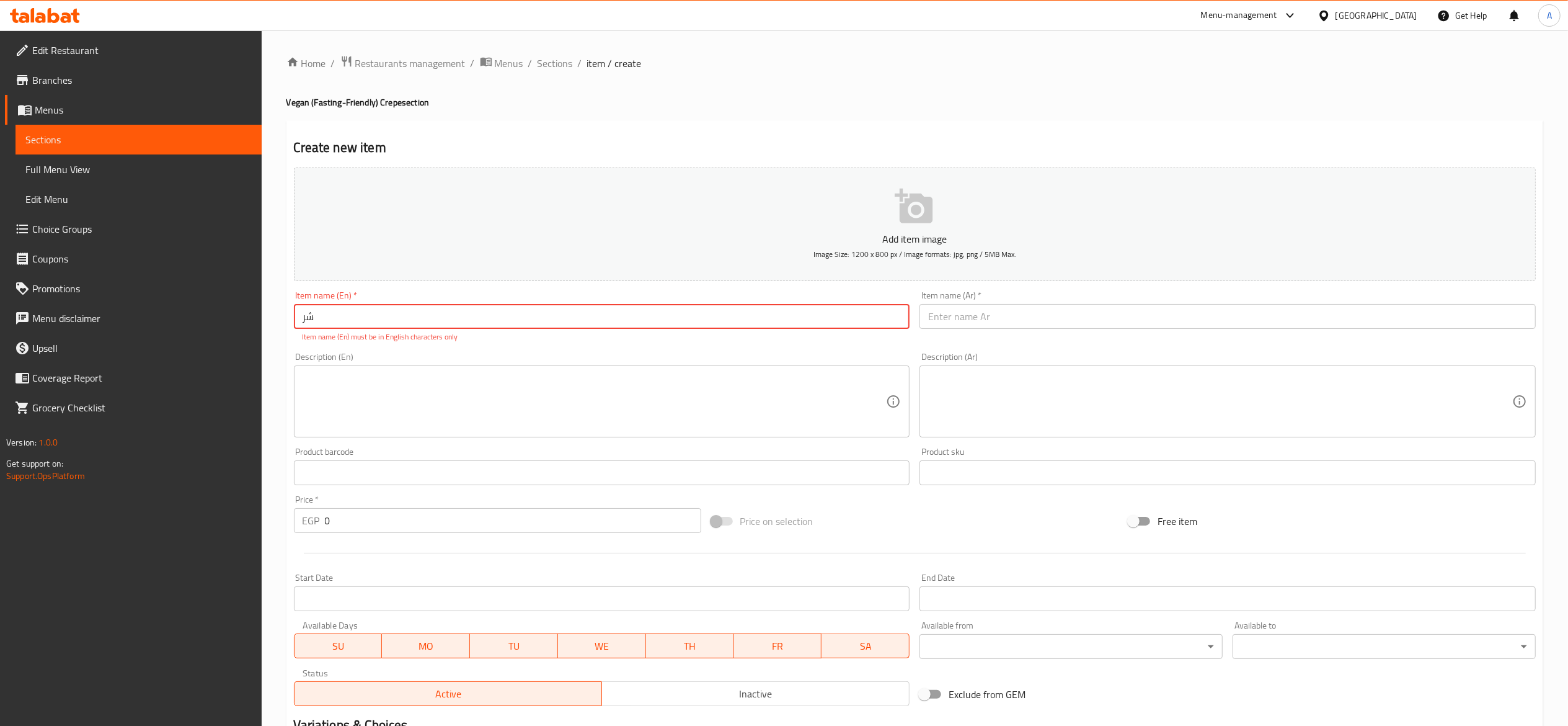
type input "ش"
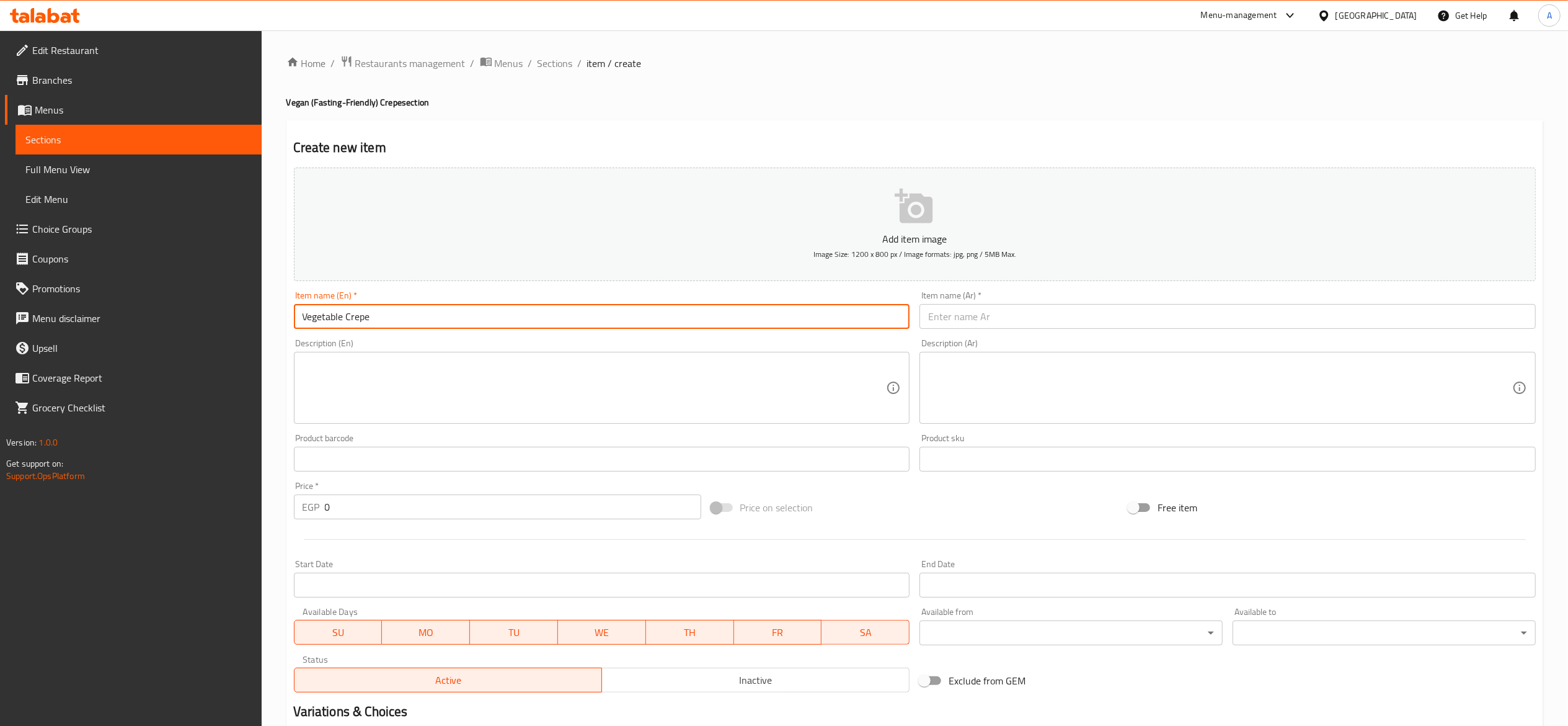
type input "Vegetable Crepe"
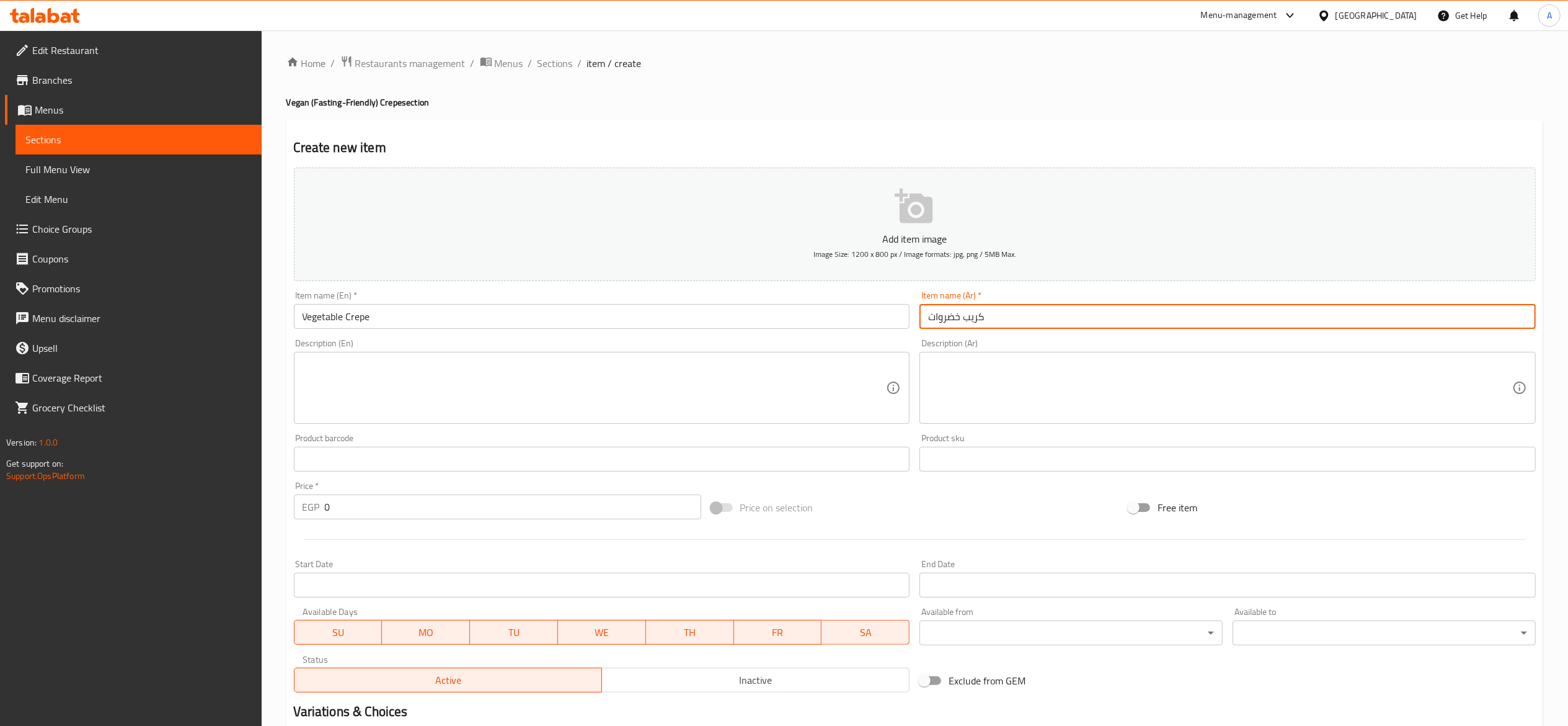
type input "كريب خضروات"
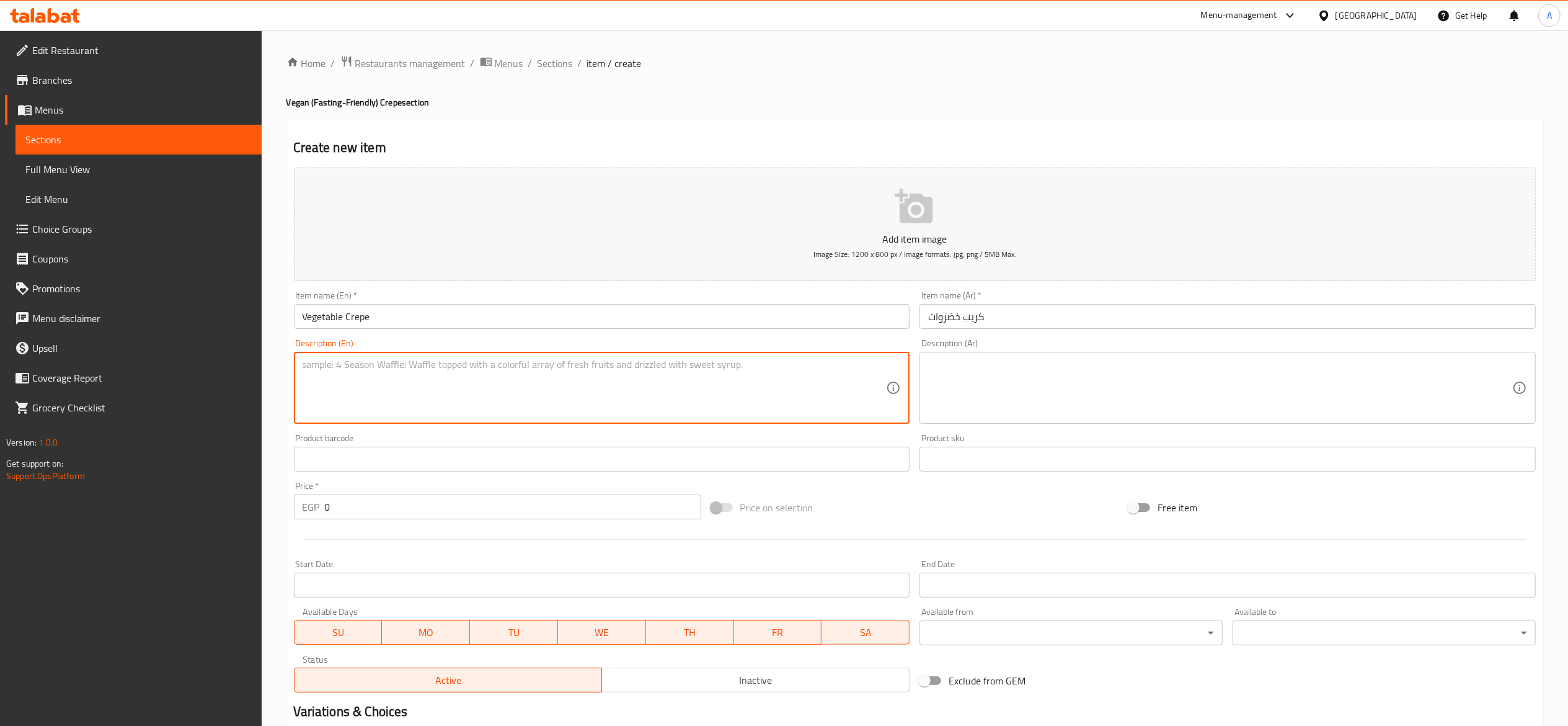
click at [541, 504] on input "0" at bounding box center [513, 506] width 377 height 25
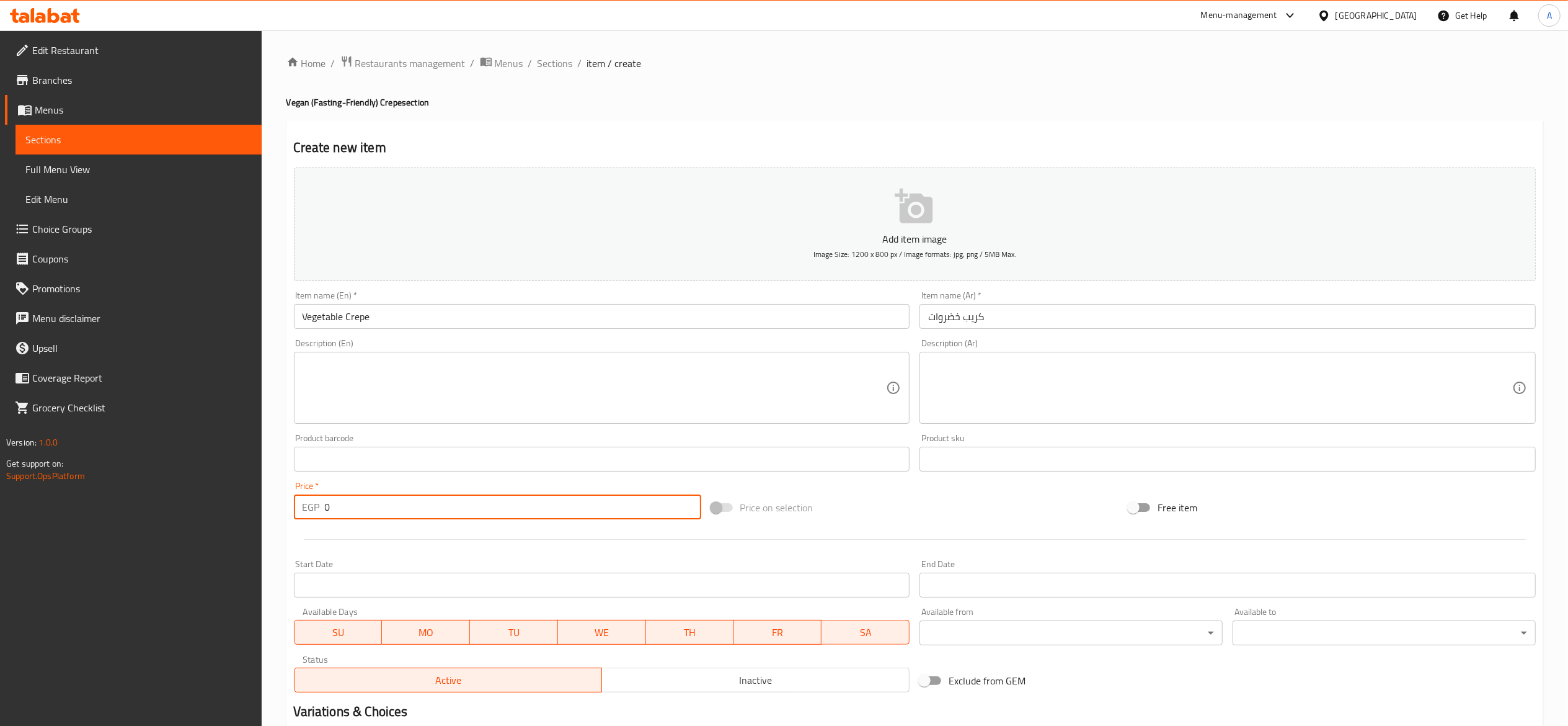
click at [541, 504] on input "0" at bounding box center [513, 506] width 377 height 25
type input "70"
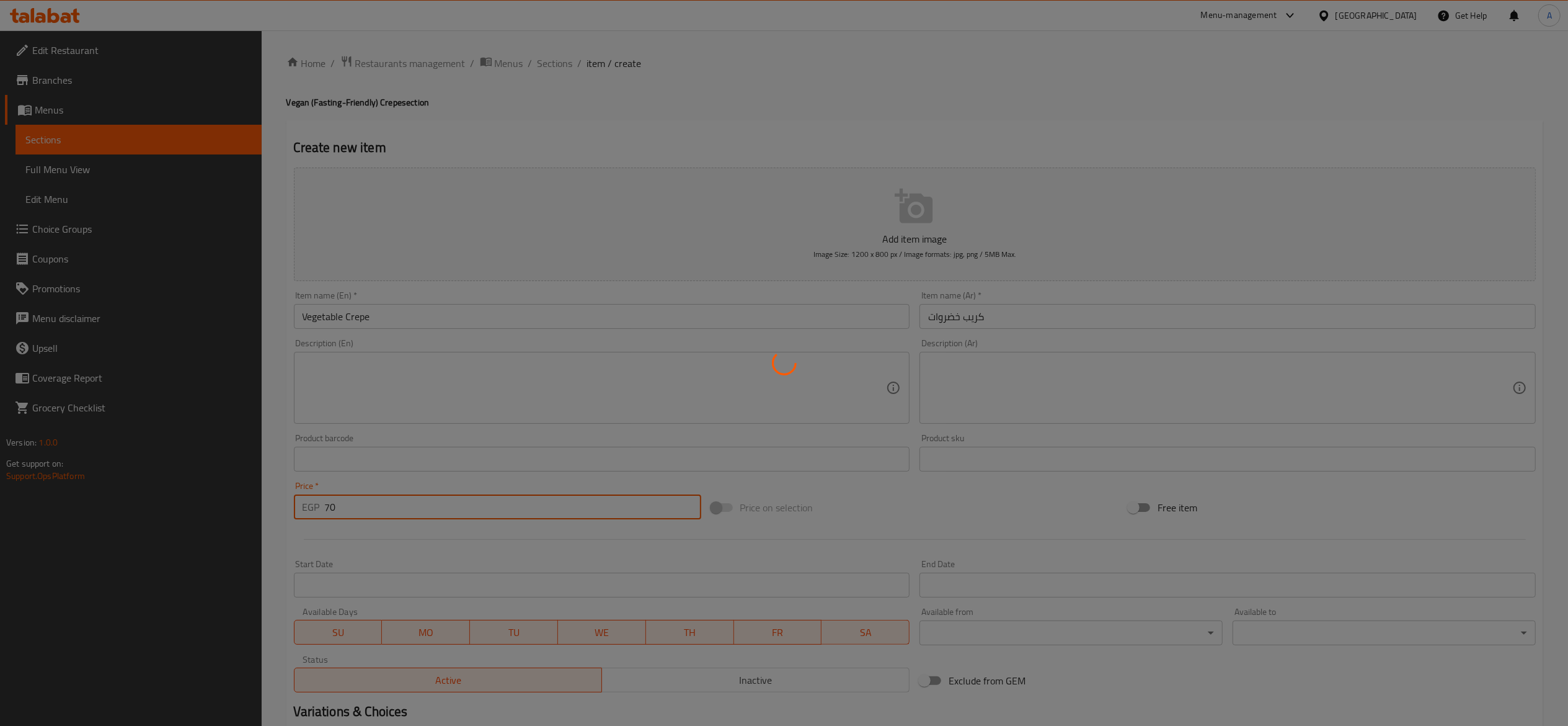
type input "0"
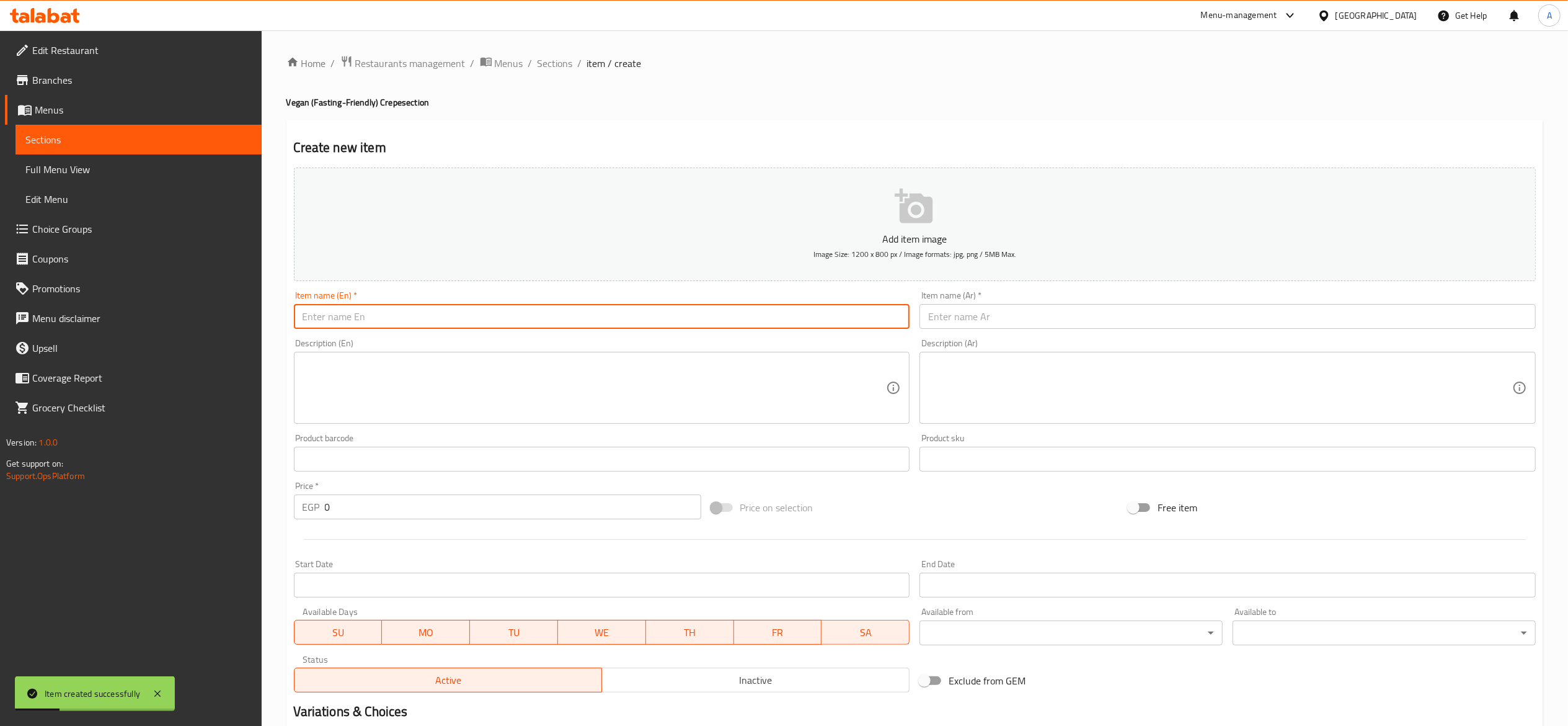
click at [511, 324] on input "text" at bounding box center [602, 316] width 617 height 25
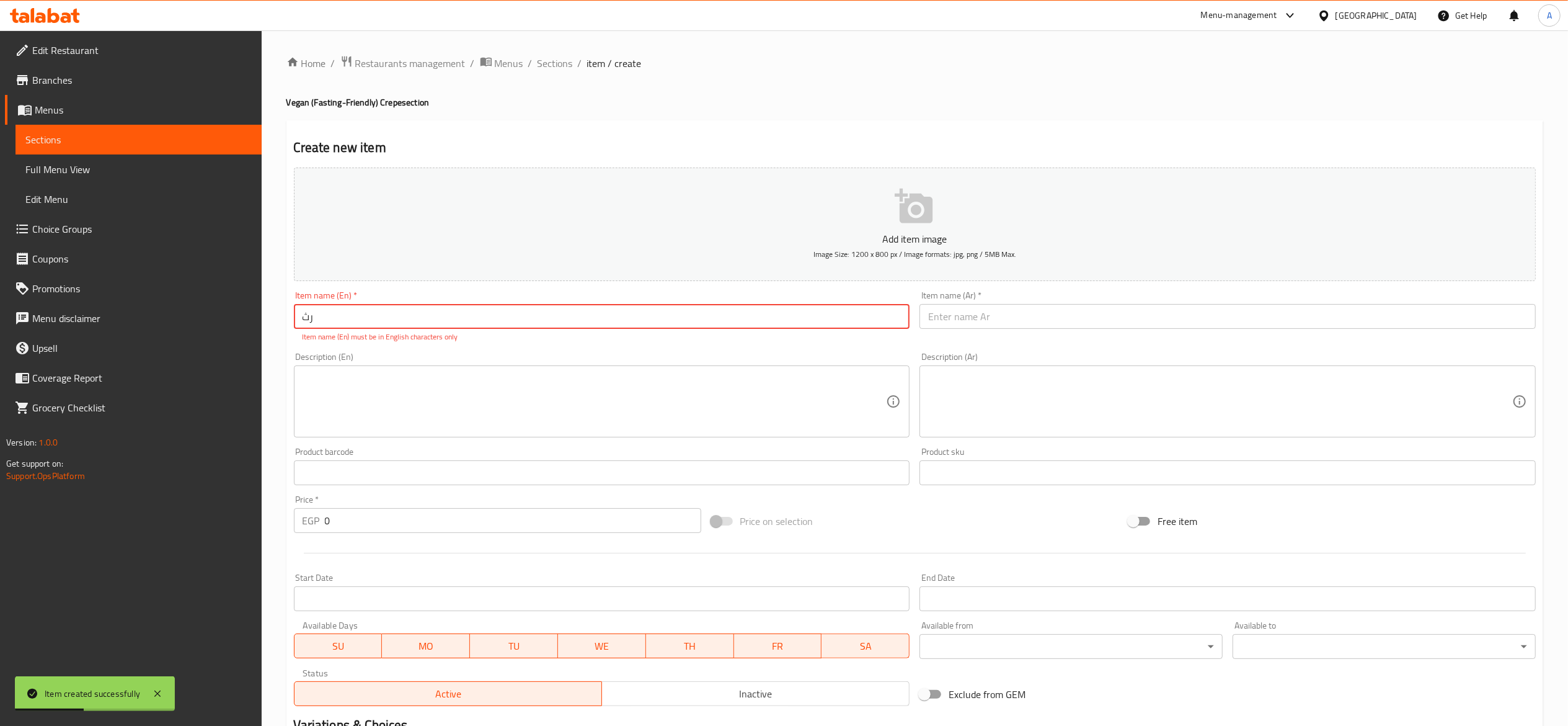
type input "ر"
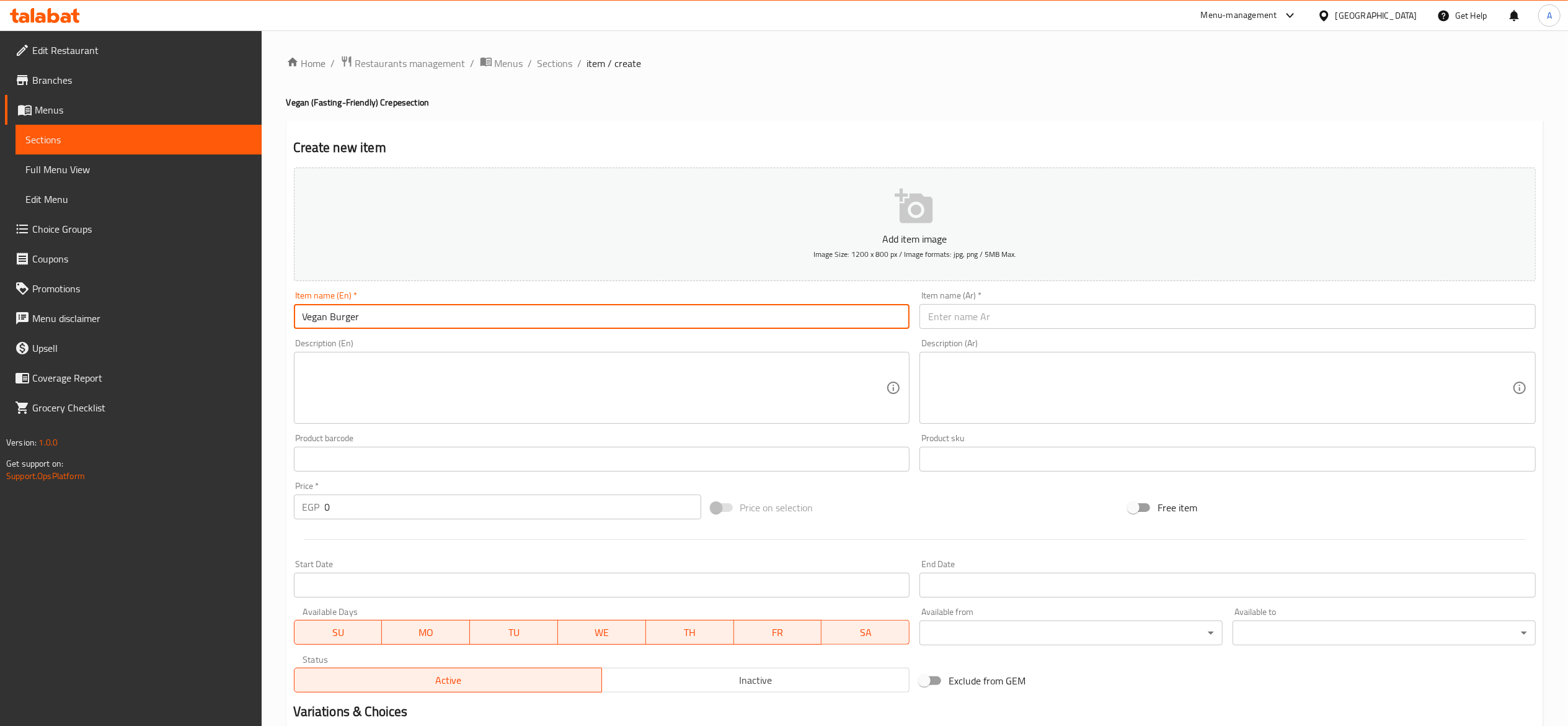
type input "Vegan Burger"
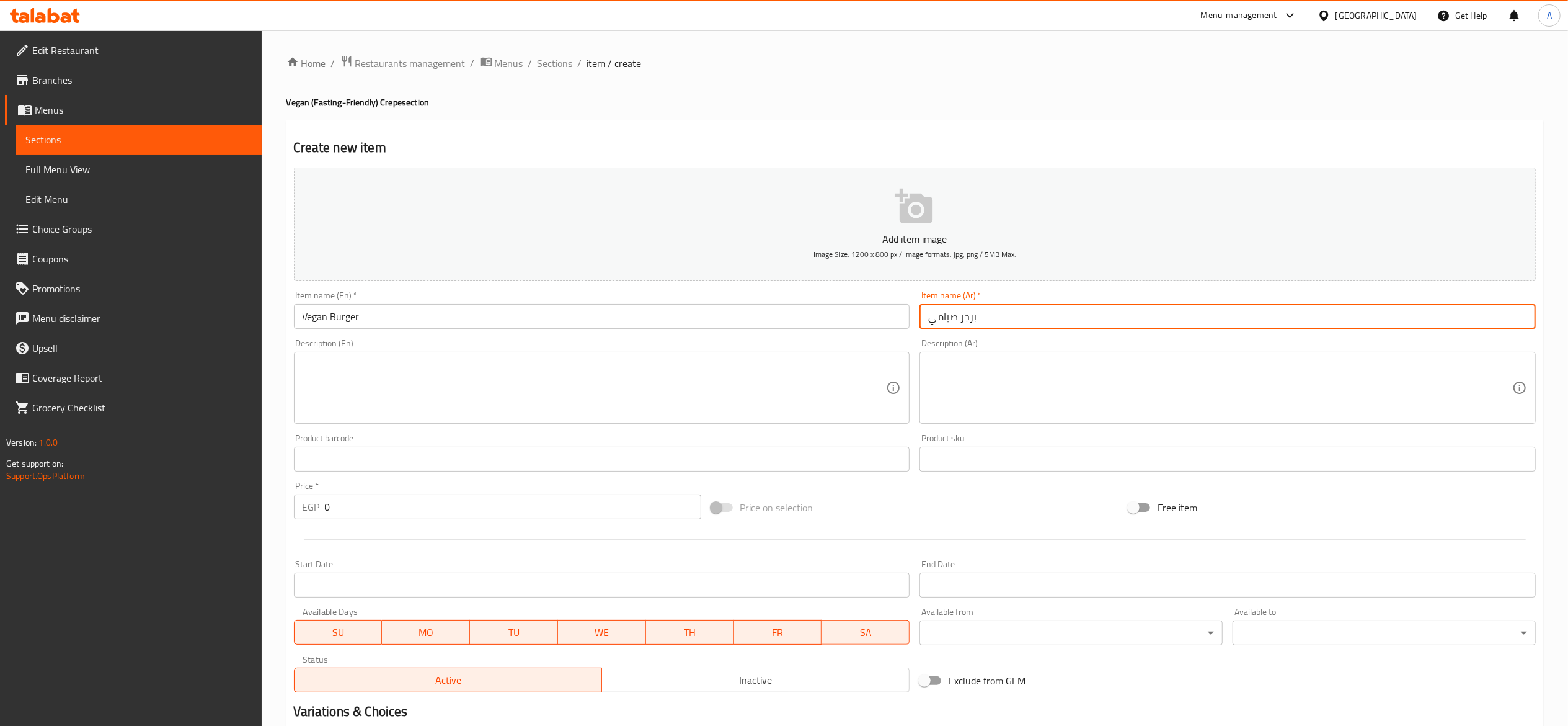
type input "برجر صيامي"
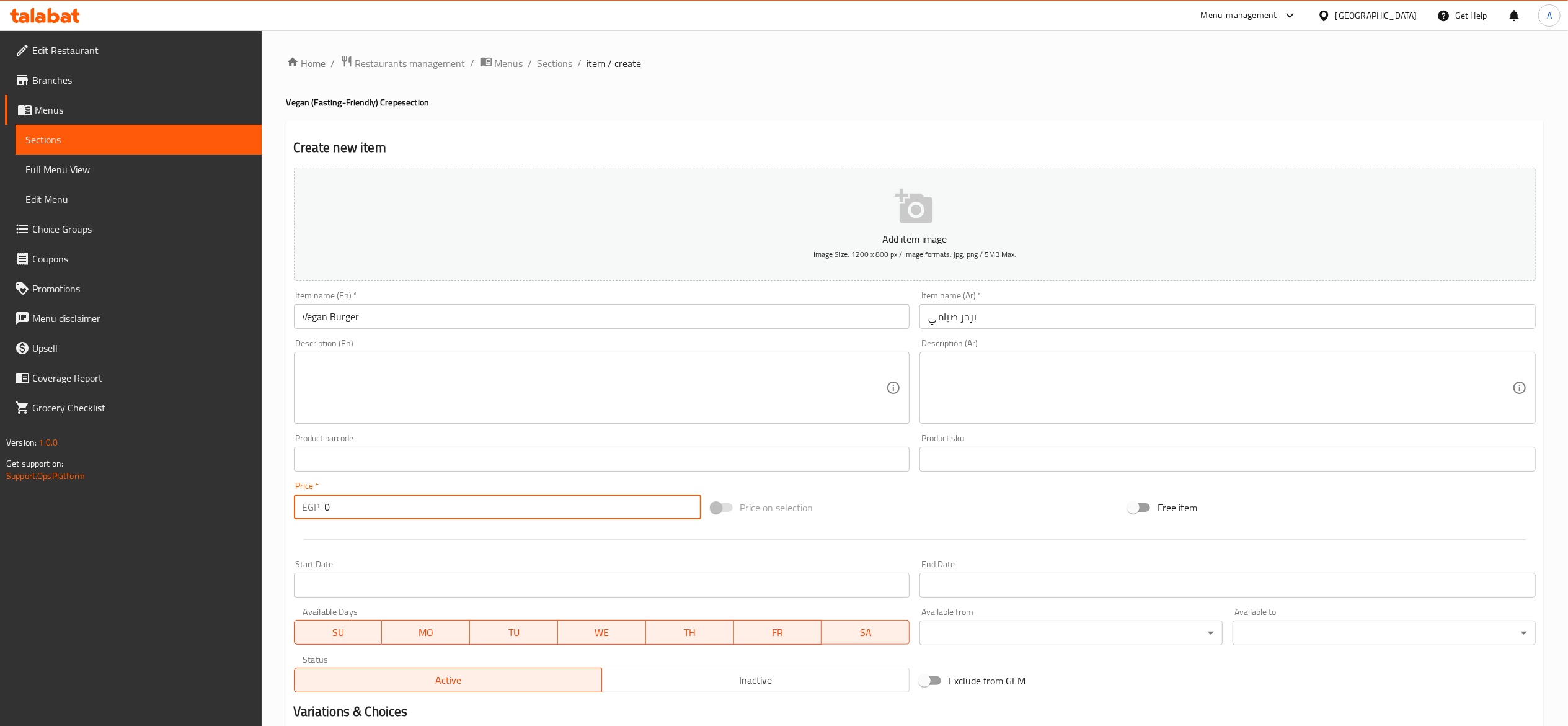
click at [516, 511] on input "0" at bounding box center [513, 506] width 377 height 25
click at [517, 510] on input "0" at bounding box center [513, 506] width 377 height 25
type input "70"
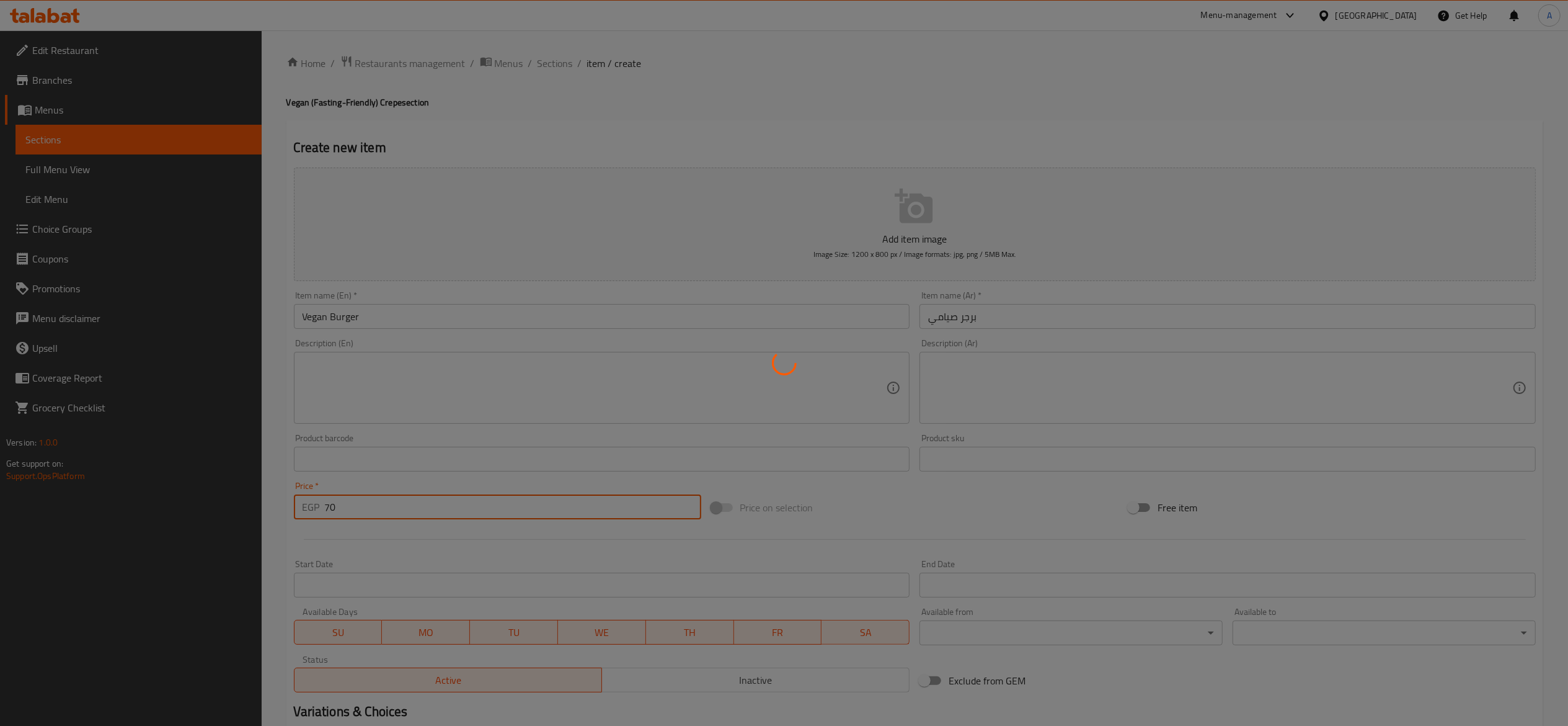
type input "0"
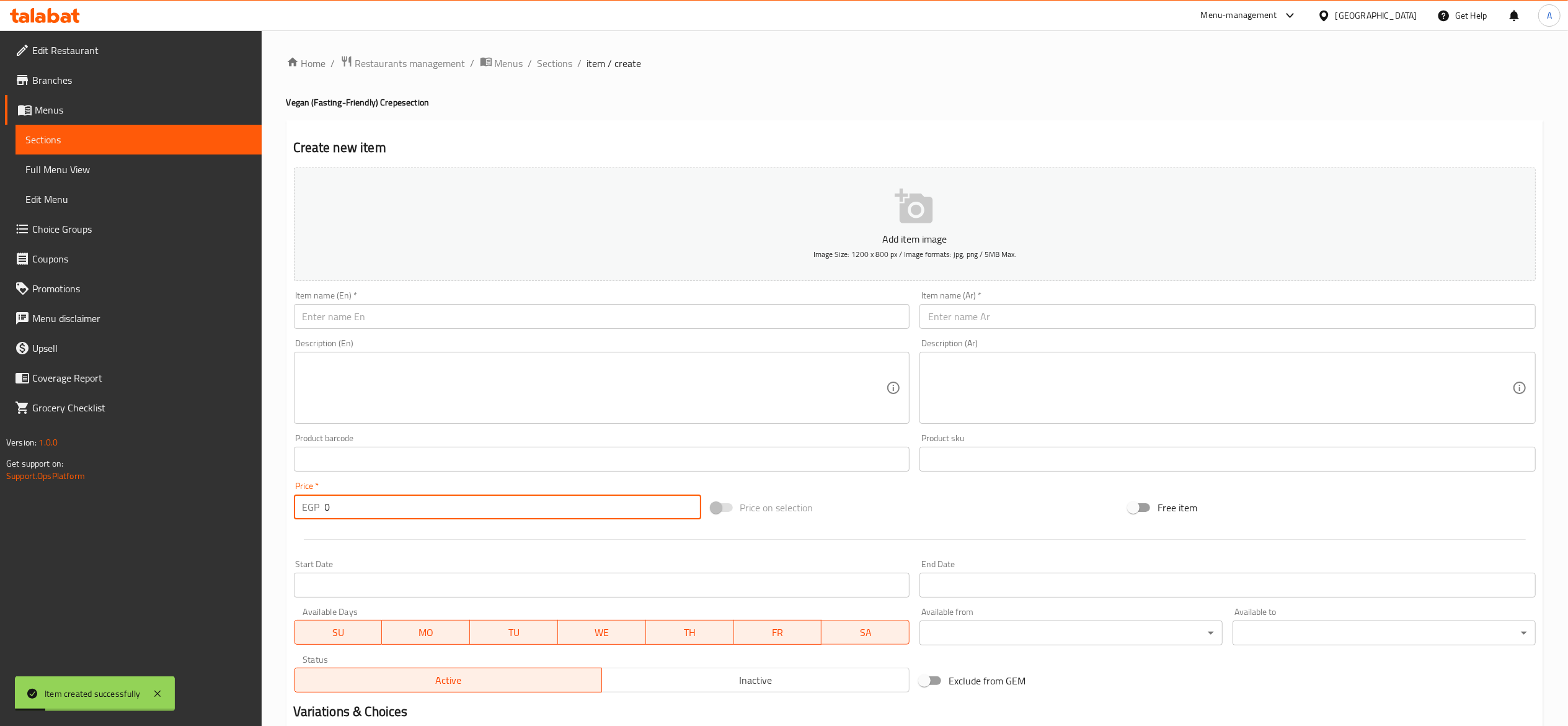
click at [539, 319] on input "text" at bounding box center [602, 316] width 617 height 25
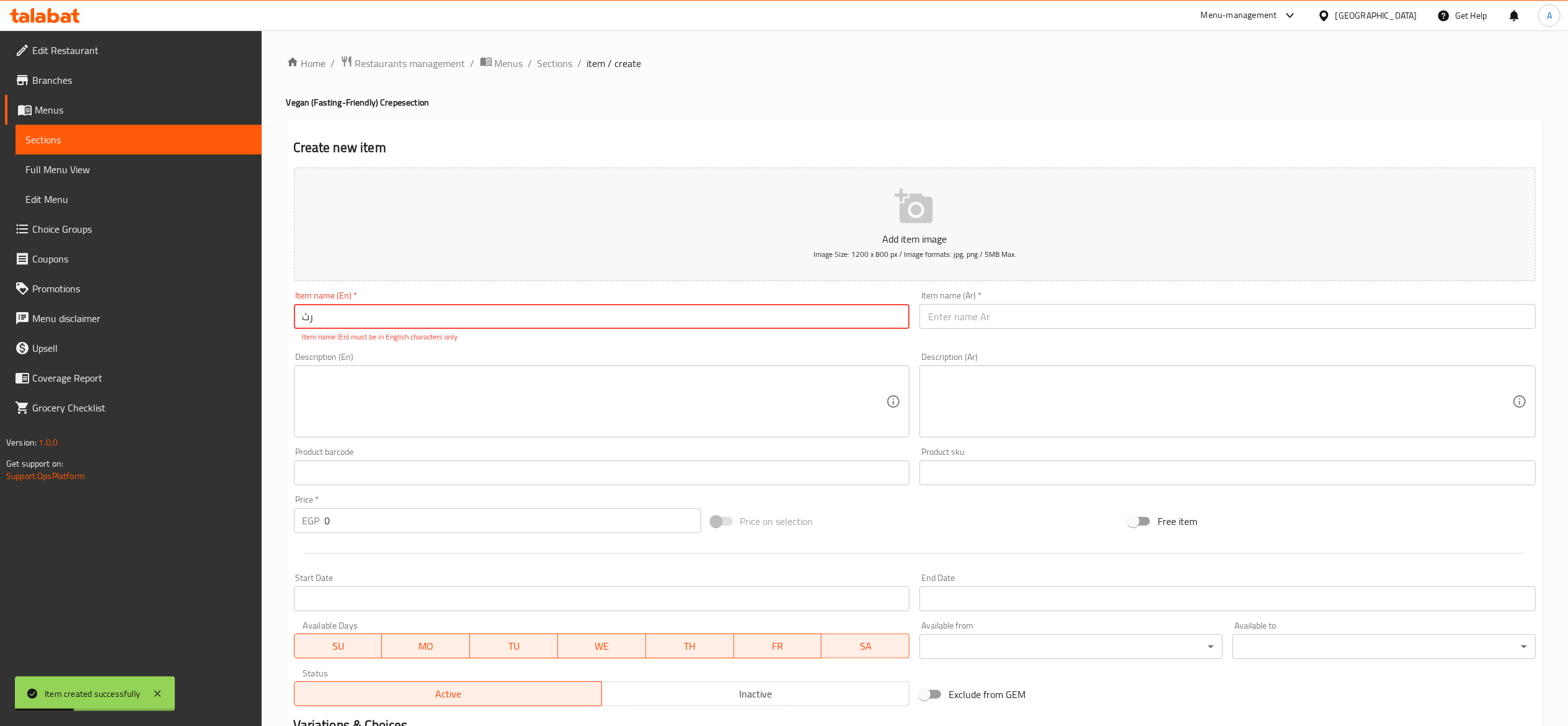
type input "ر"
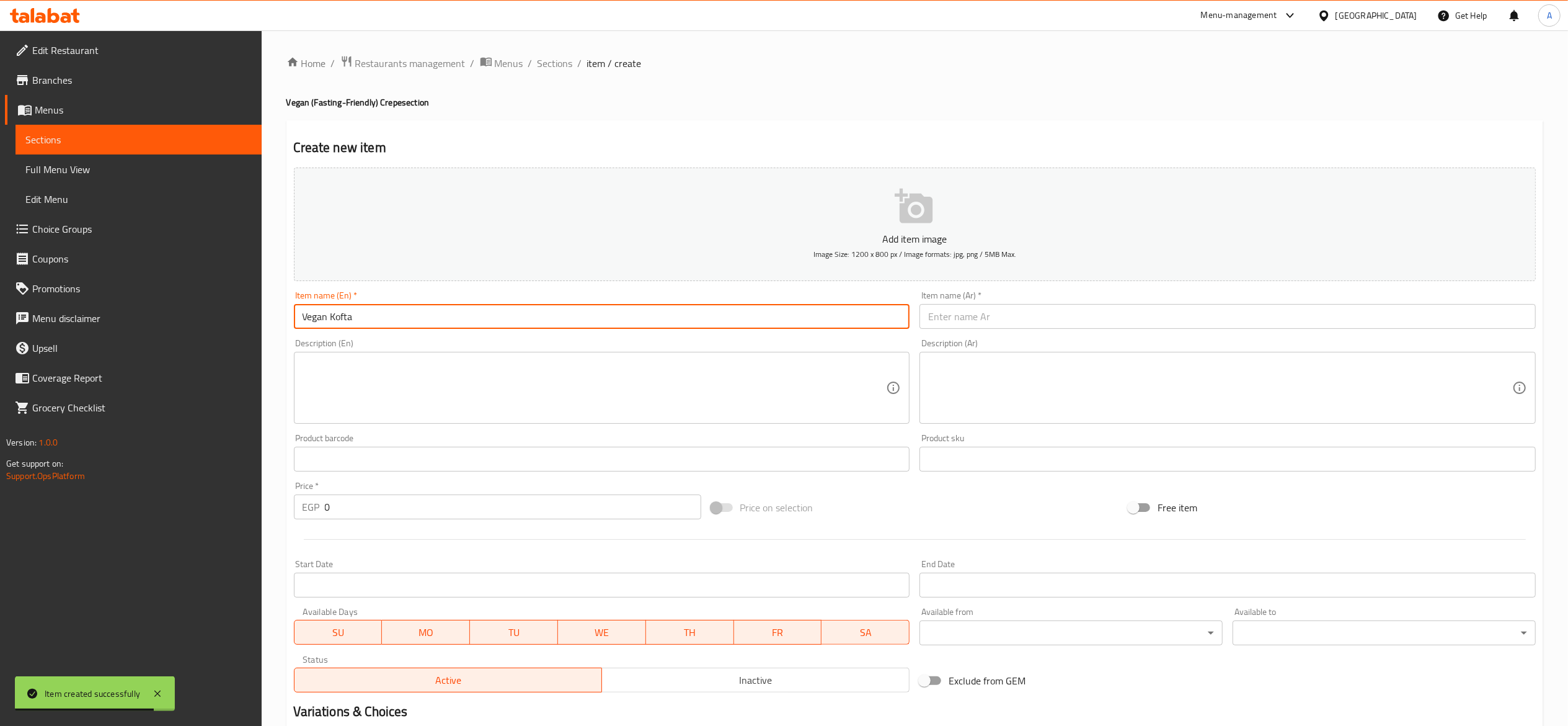
type input "Vegan Kofta"
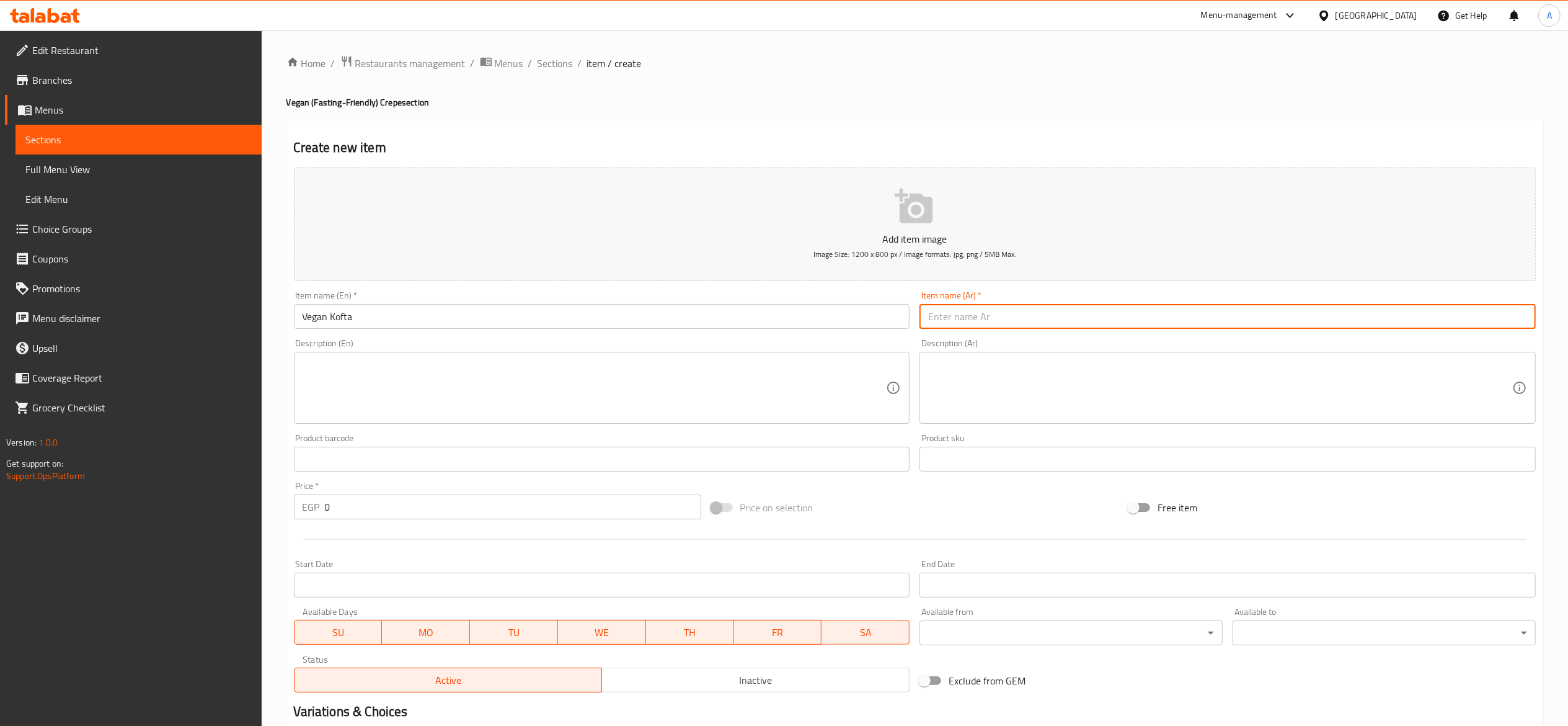
type input "l"
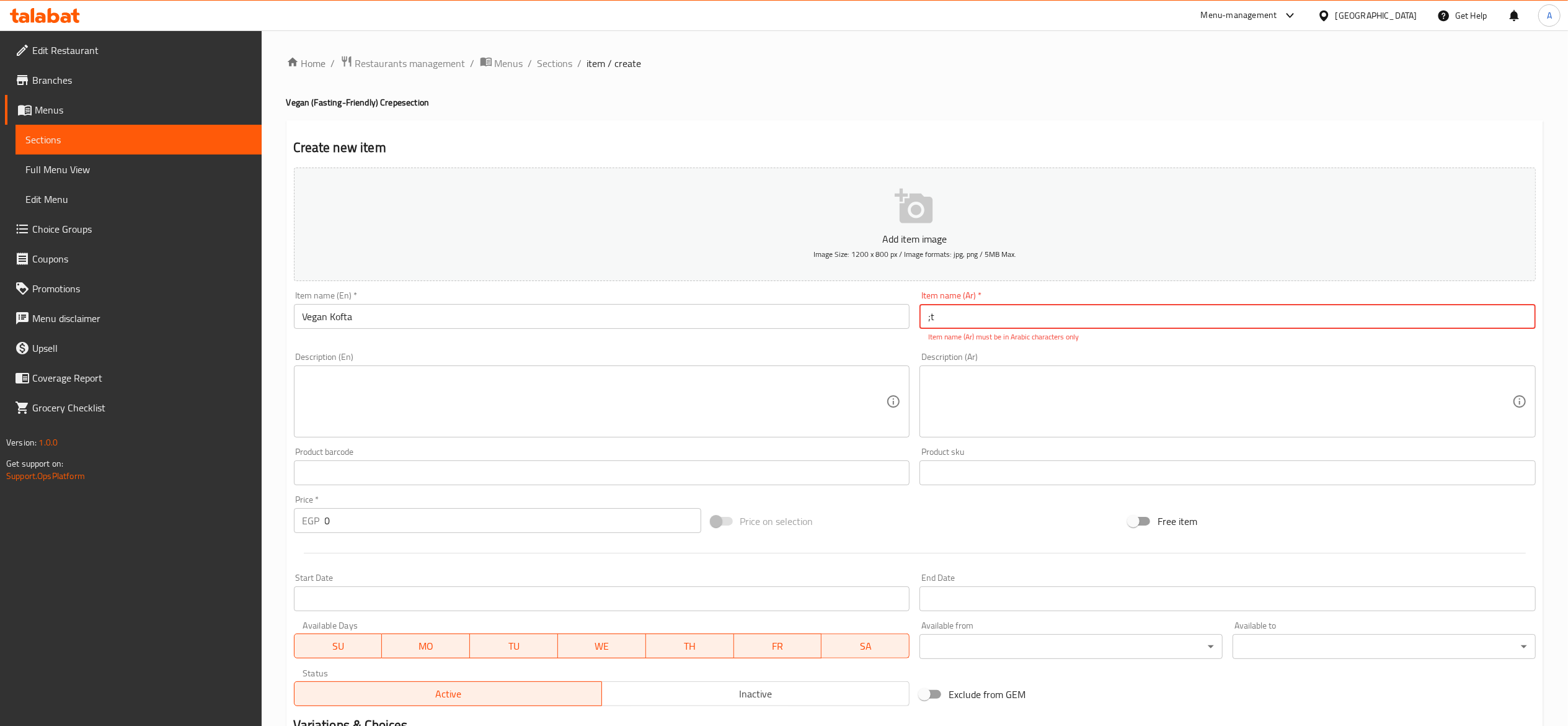
type input ";"
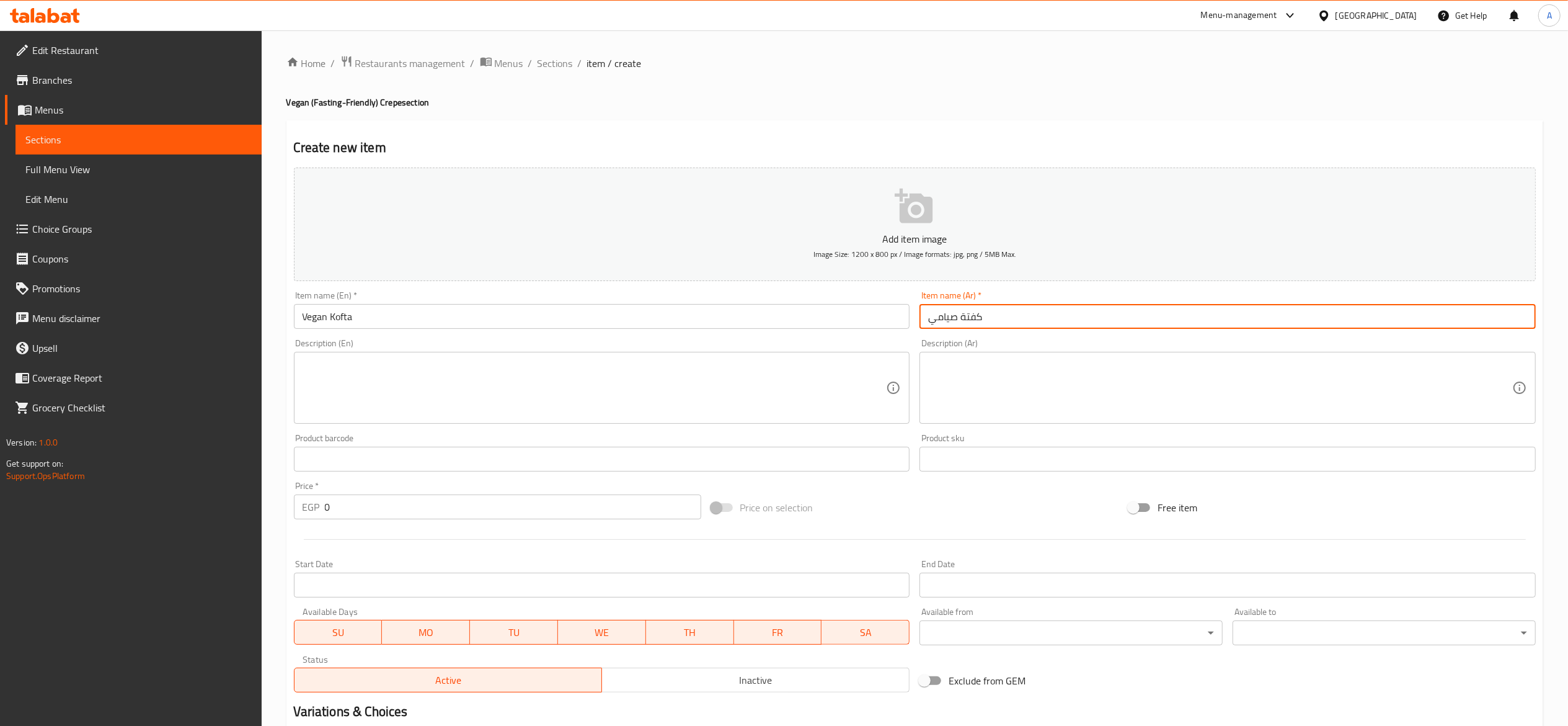
type input "كفتة صيامي"
click at [495, 530] on div at bounding box center [915, 539] width 1252 height 30
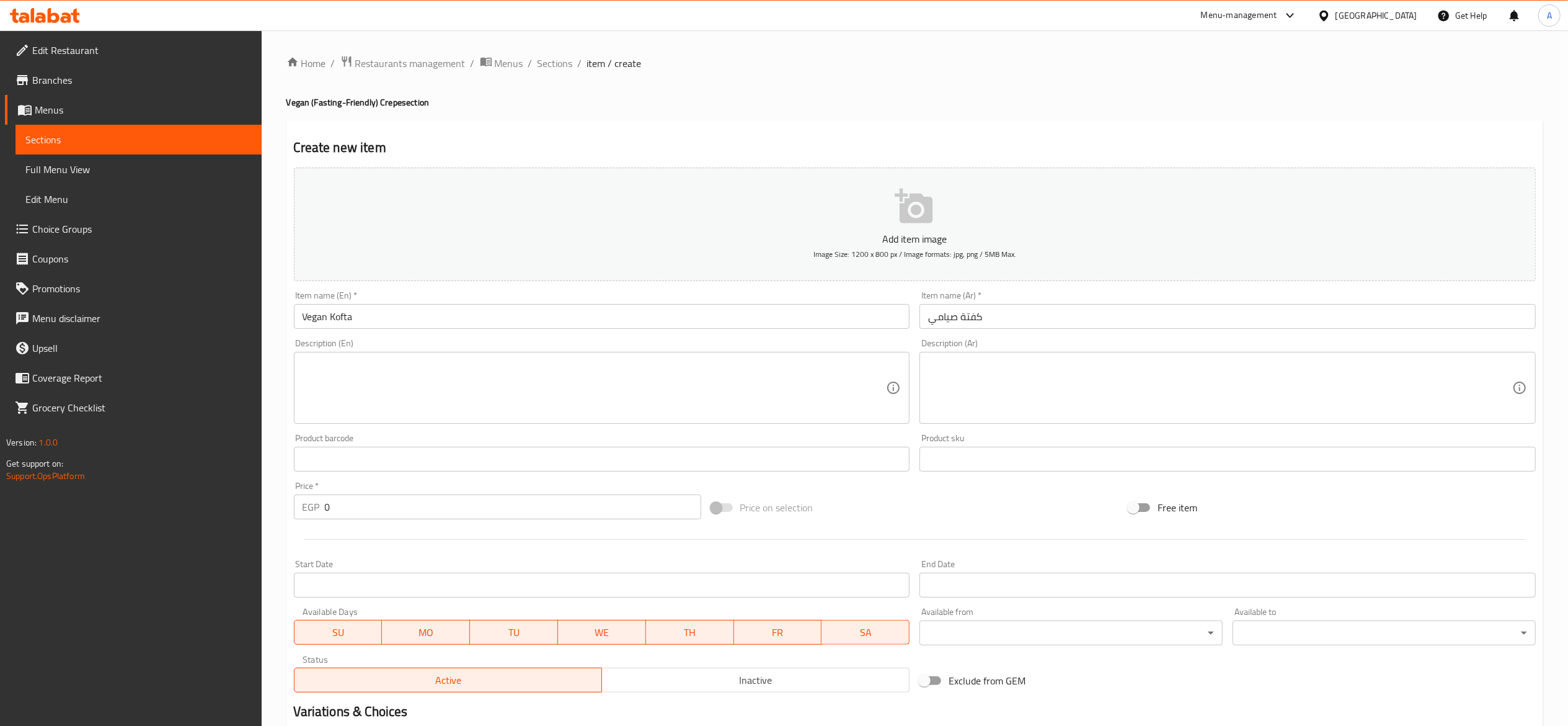
click at [497, 521] on div "Price   * EGP 0 Price *" at bounding box center [498, 500] width 418 height 48
click at [497, 518] on input "0" at bounding box center [513, 506] width 377 height 25
type input "70"
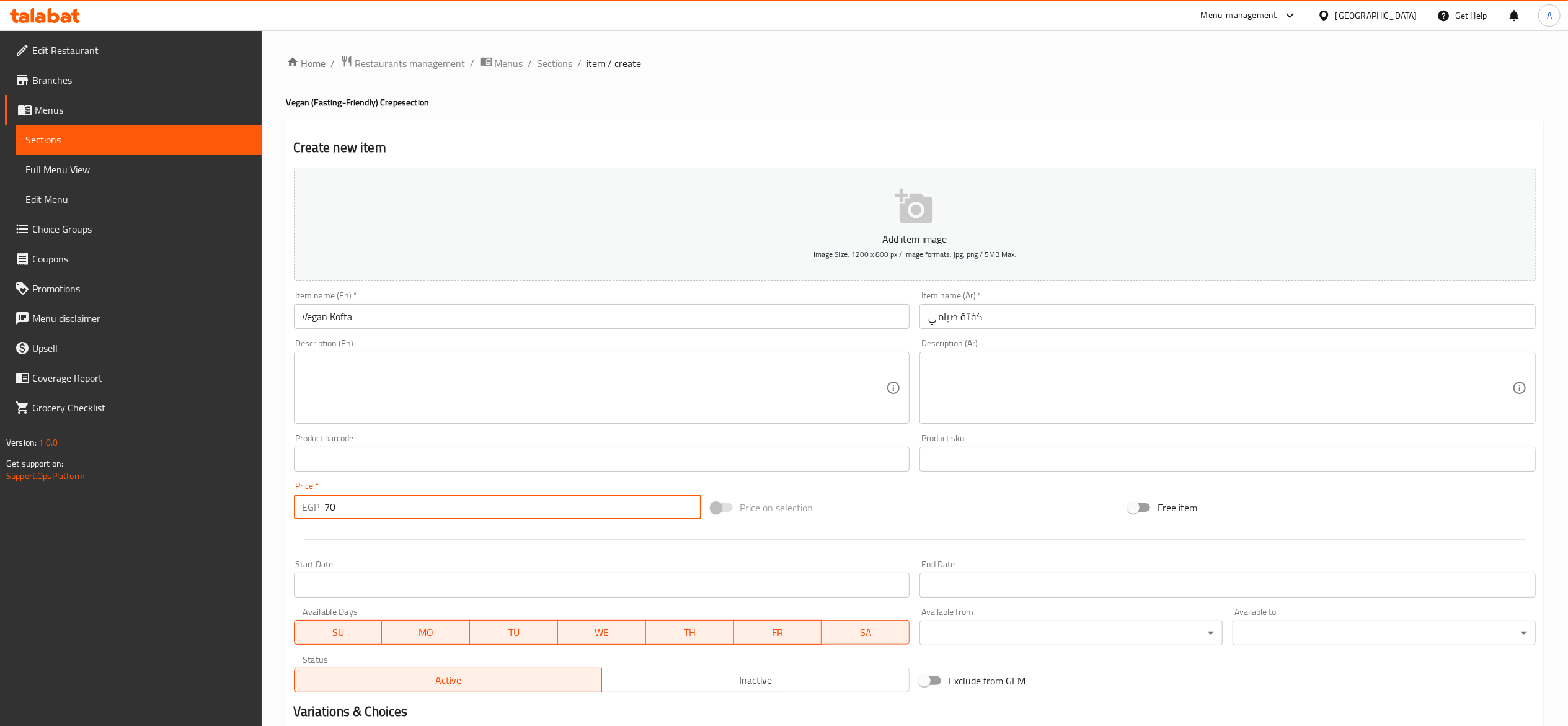
click at [459, 320] on input "Vegan Kofta" at bounding box center [602, 316] width 617 height 25
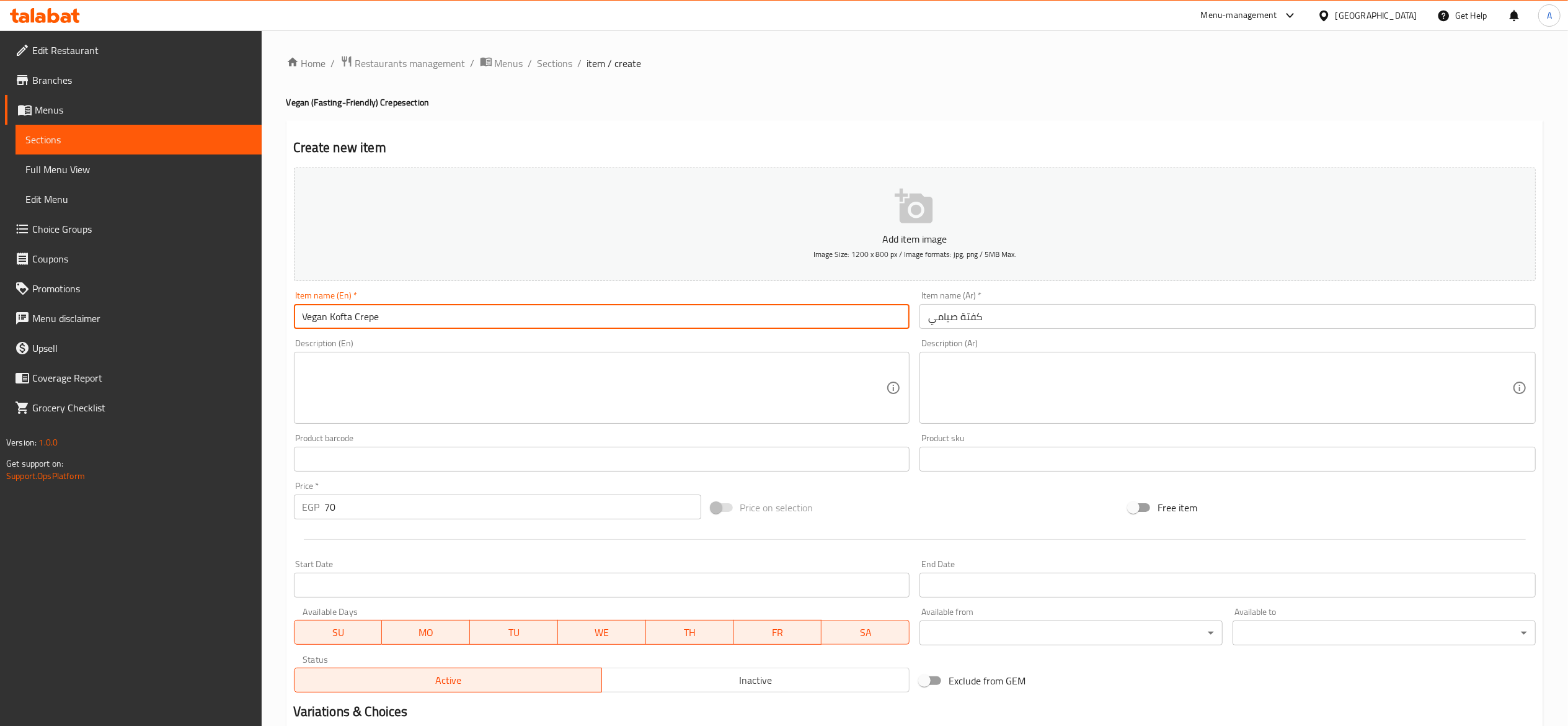
type input "Vegan Kofta Crepe"
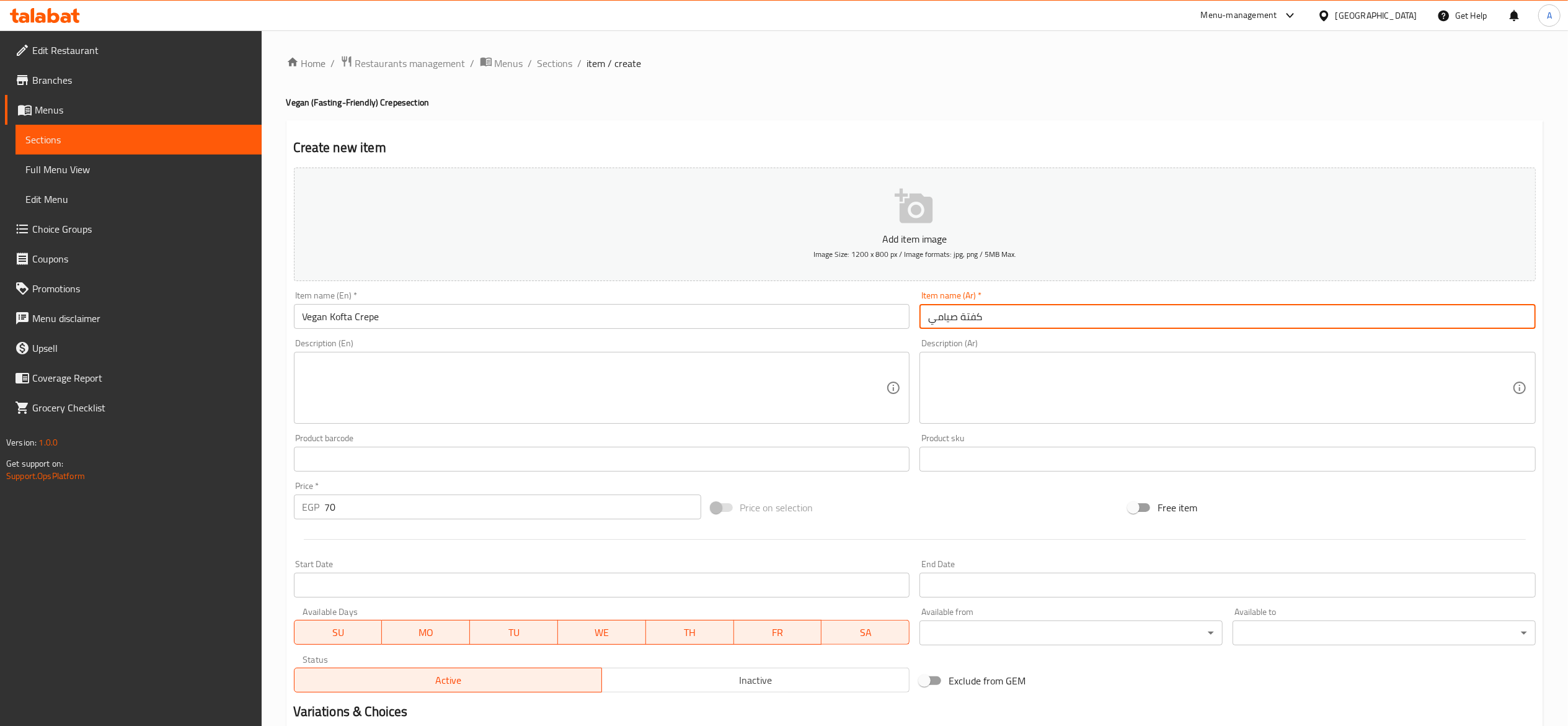
click at [1022, 310] on input "كفتة صيامي" at bounding box center [1228, 316] width 617 height 25
click at [931, 319] on input "كفتة صيامي" at bounding box center [1228, 316] width 617 height 25
type input "كريب كفتة صيامي"
click at [624, 507] on input "70" at bounding box center [513, 506] width 377 height 25
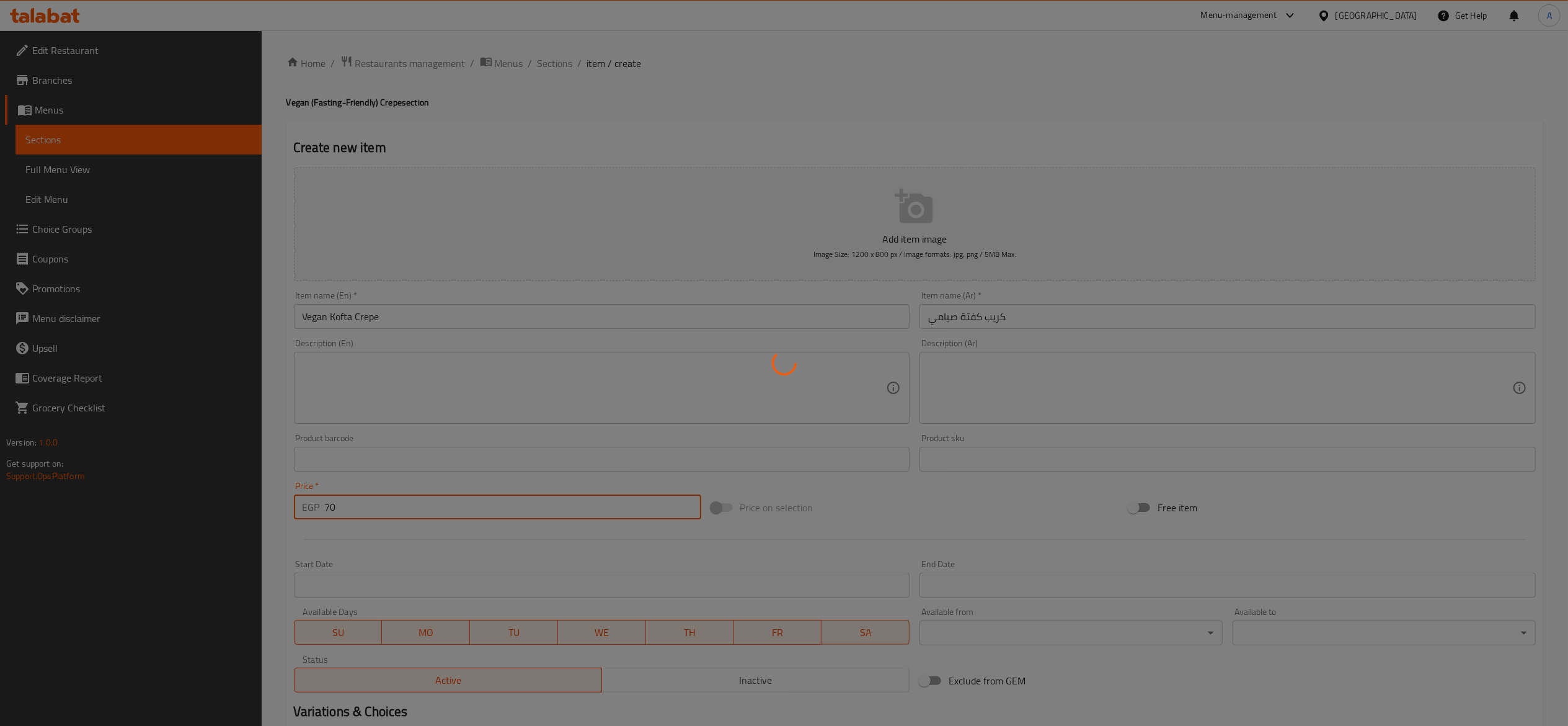
type input "0"
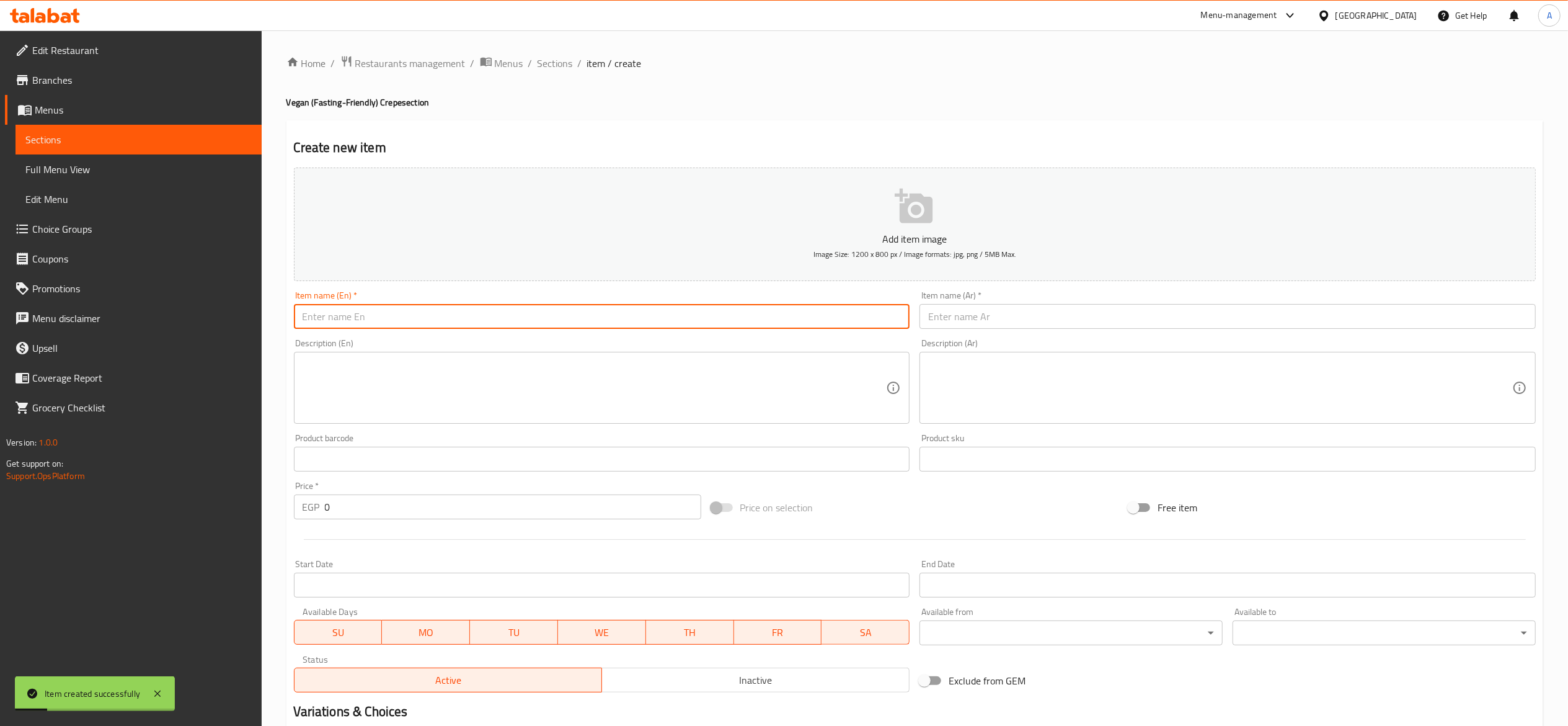
click at [531, 322] on input "text" at bounding box center [602, 316] width 617 height 25
type input "ر"
type input "Vegan Pane Crepe"
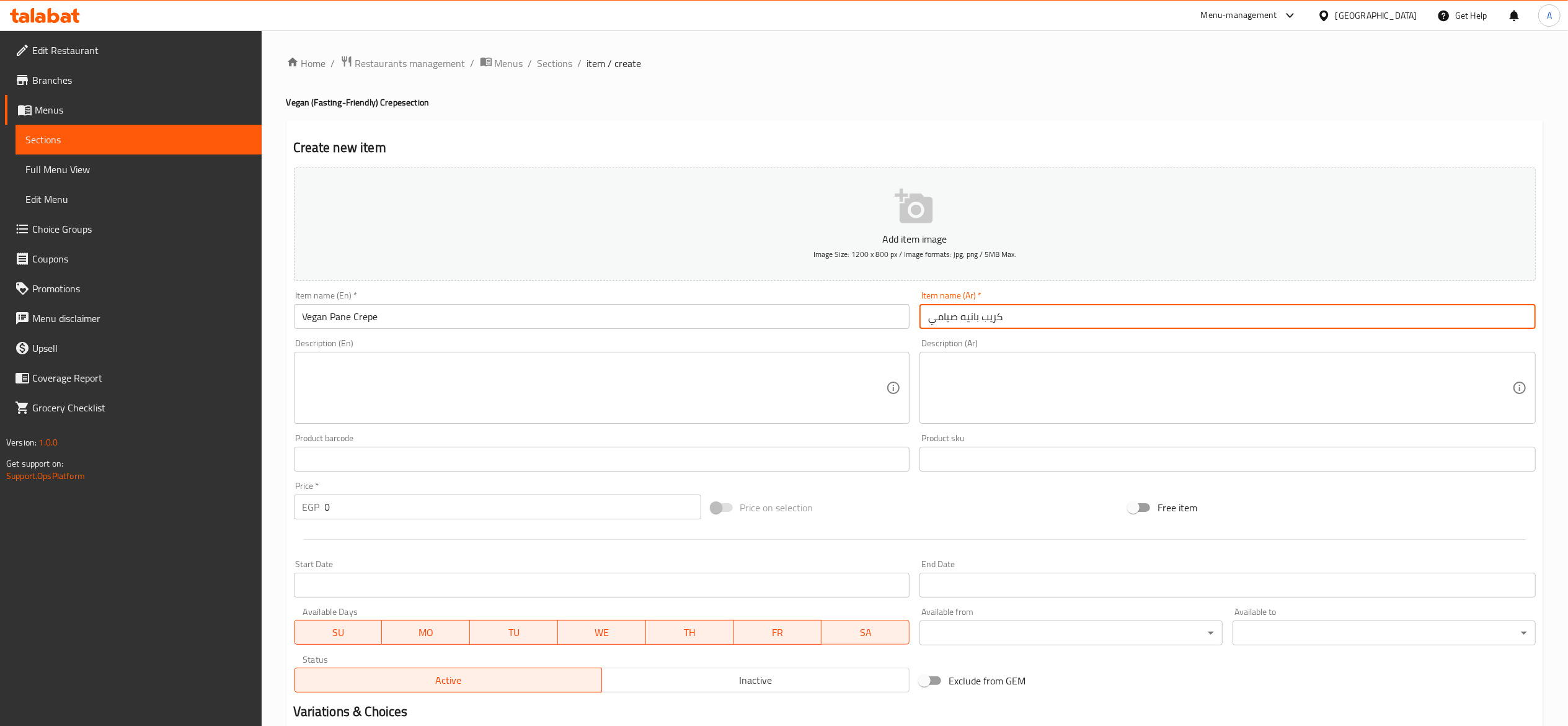
type input "كريب بانيه صيامي"
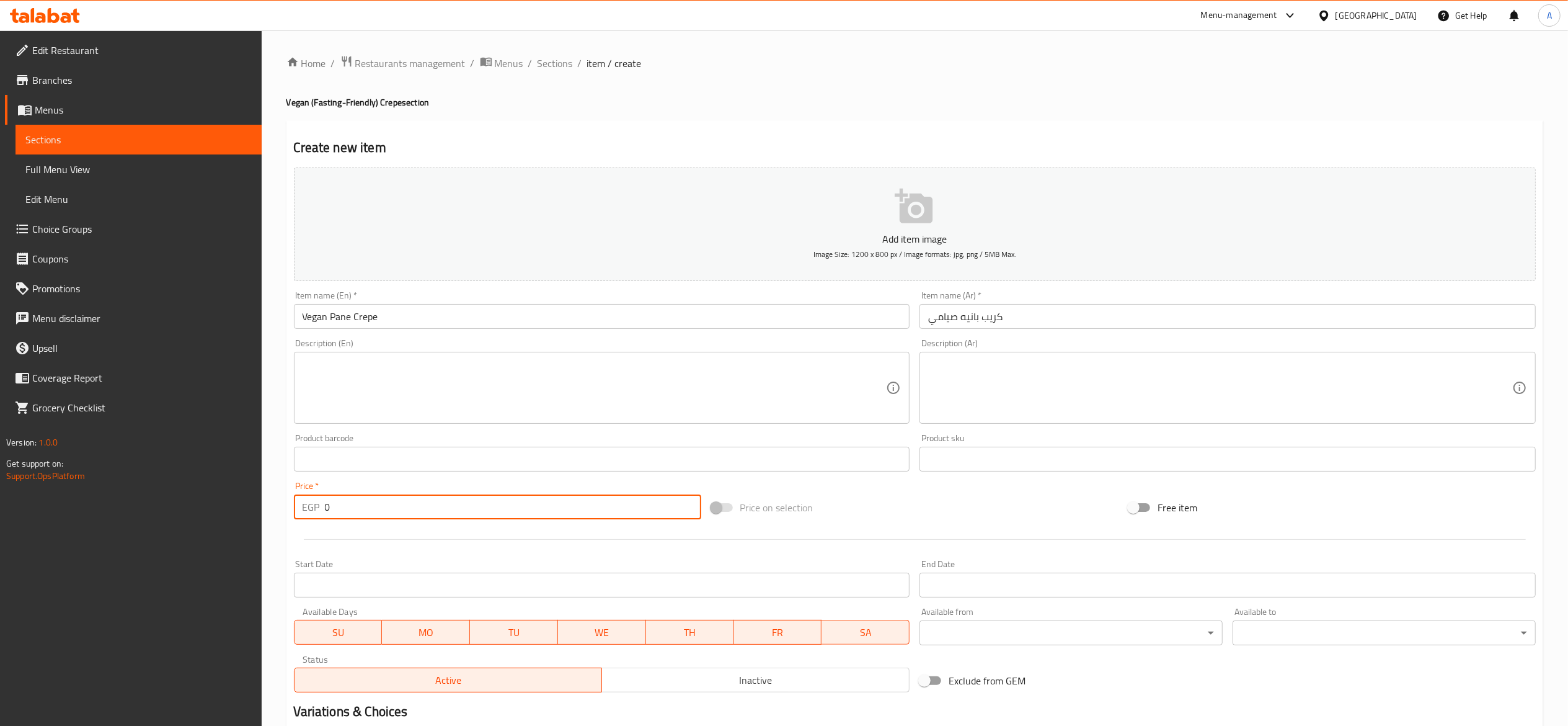
click at [465, 500] on input "0" at bounding box center [513, 506] width 377 height 25
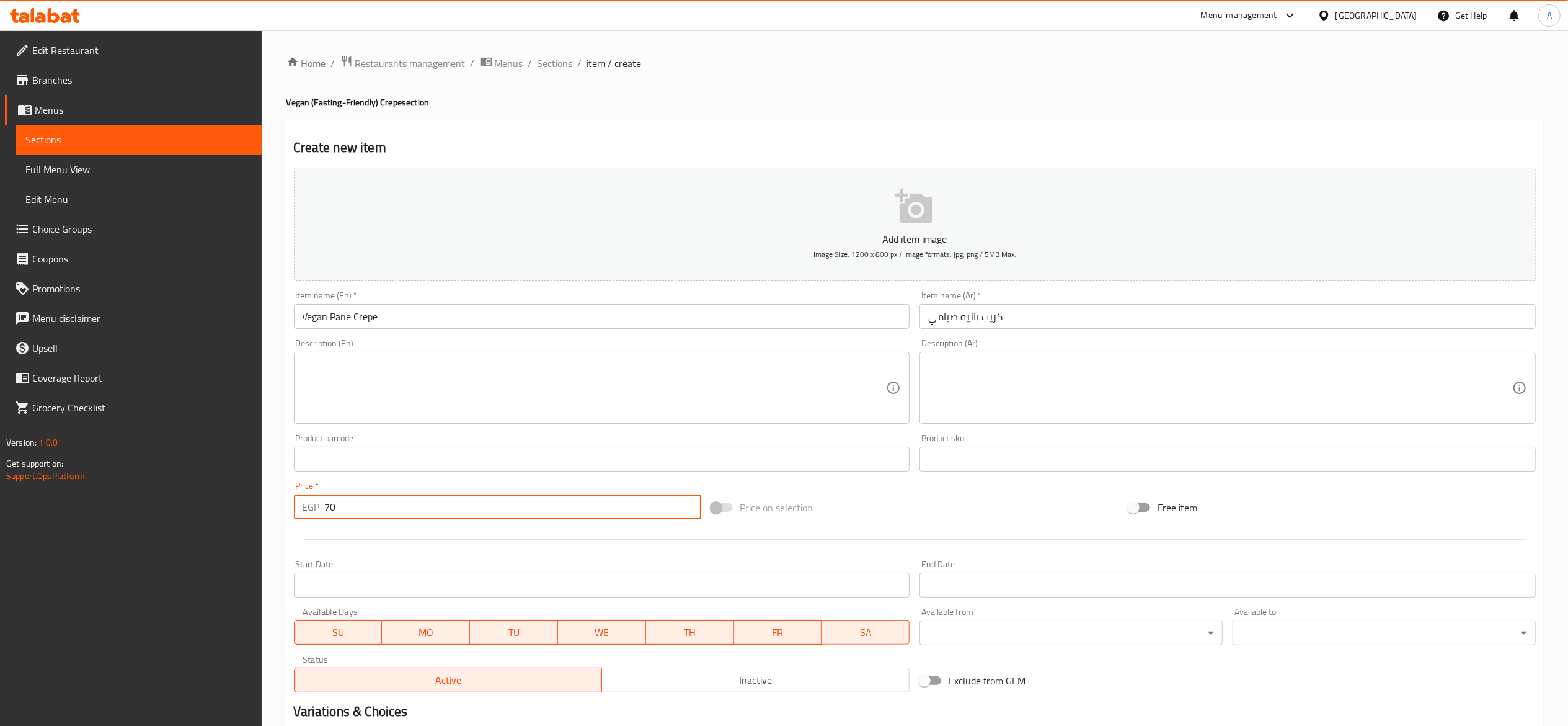
type input "70"
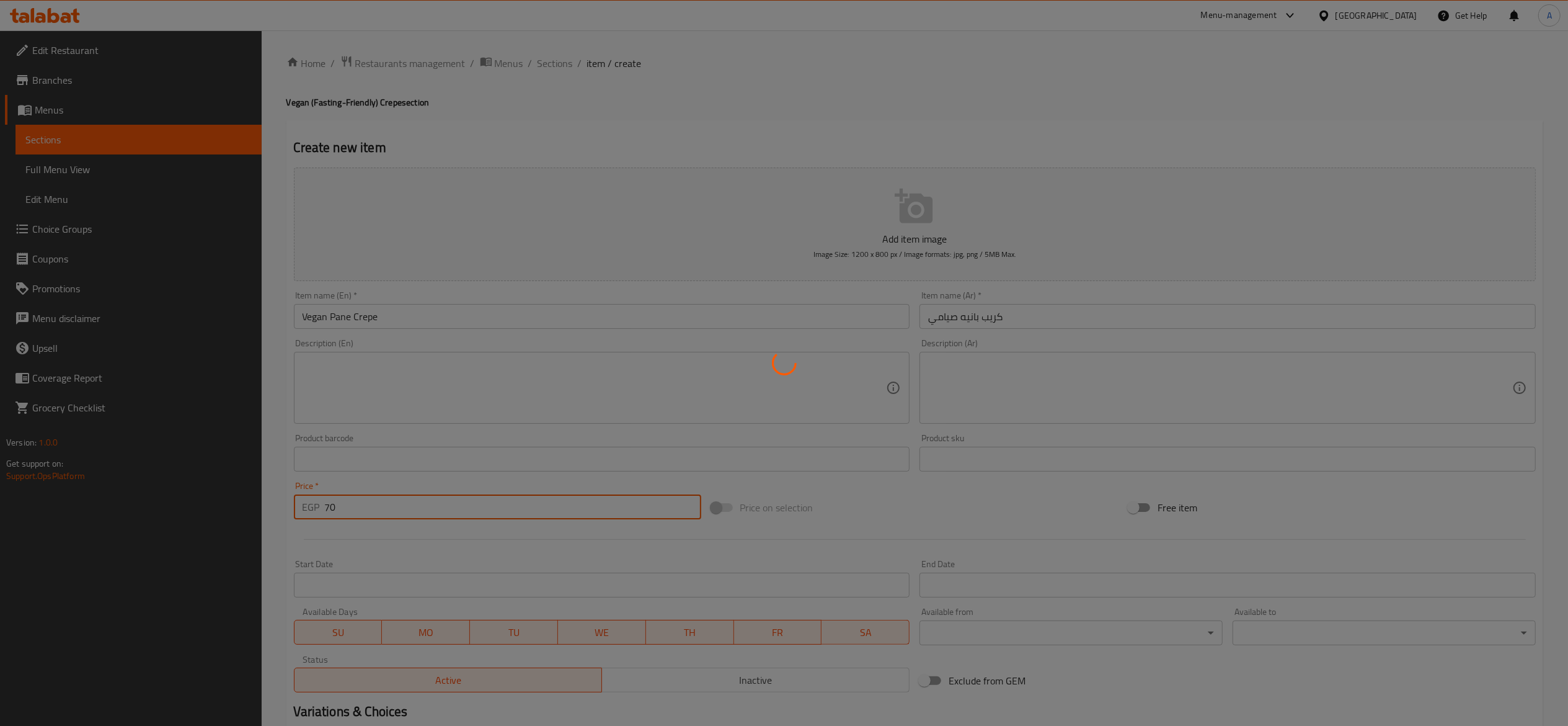
type input "0"
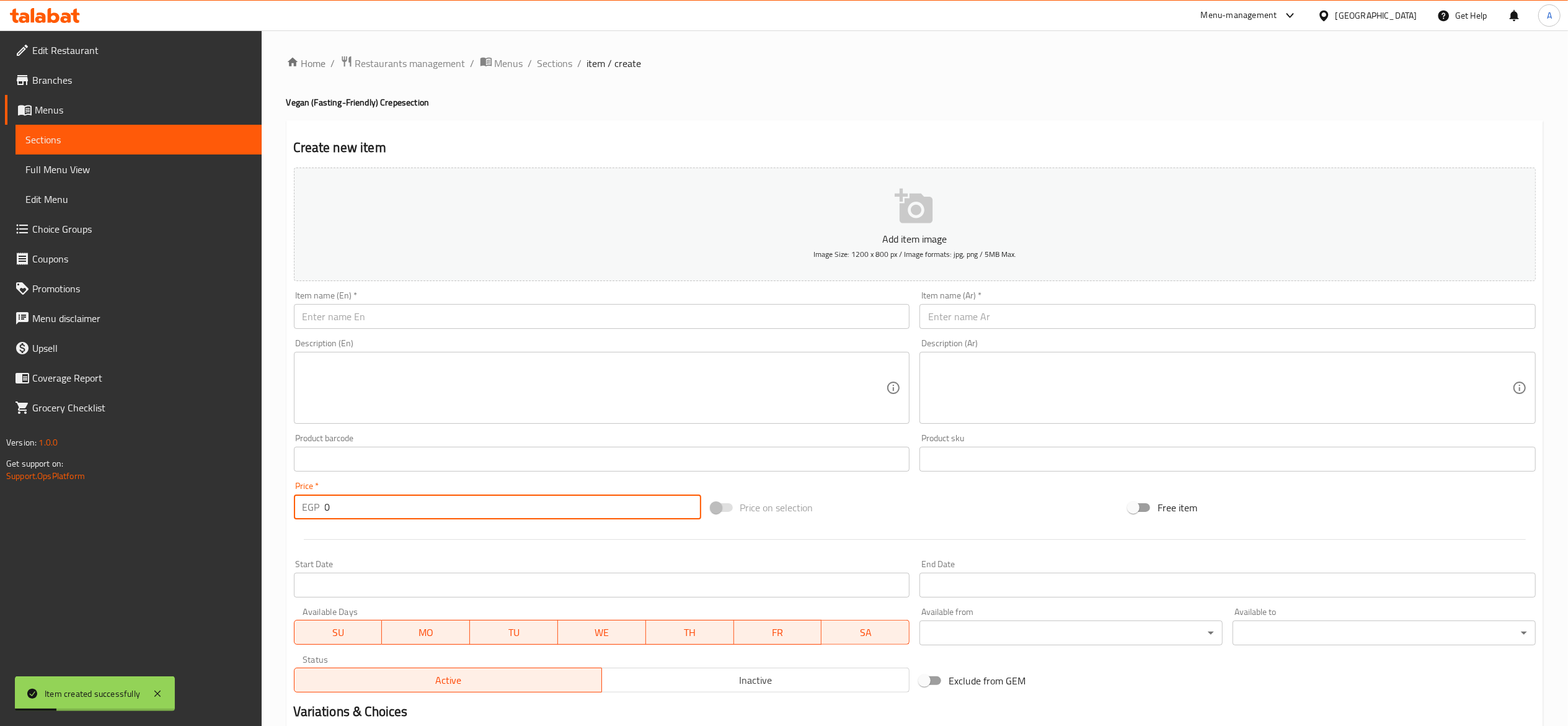
click at [588, 327] on input "text" at bounding box center [602, 316] width 617 height 25
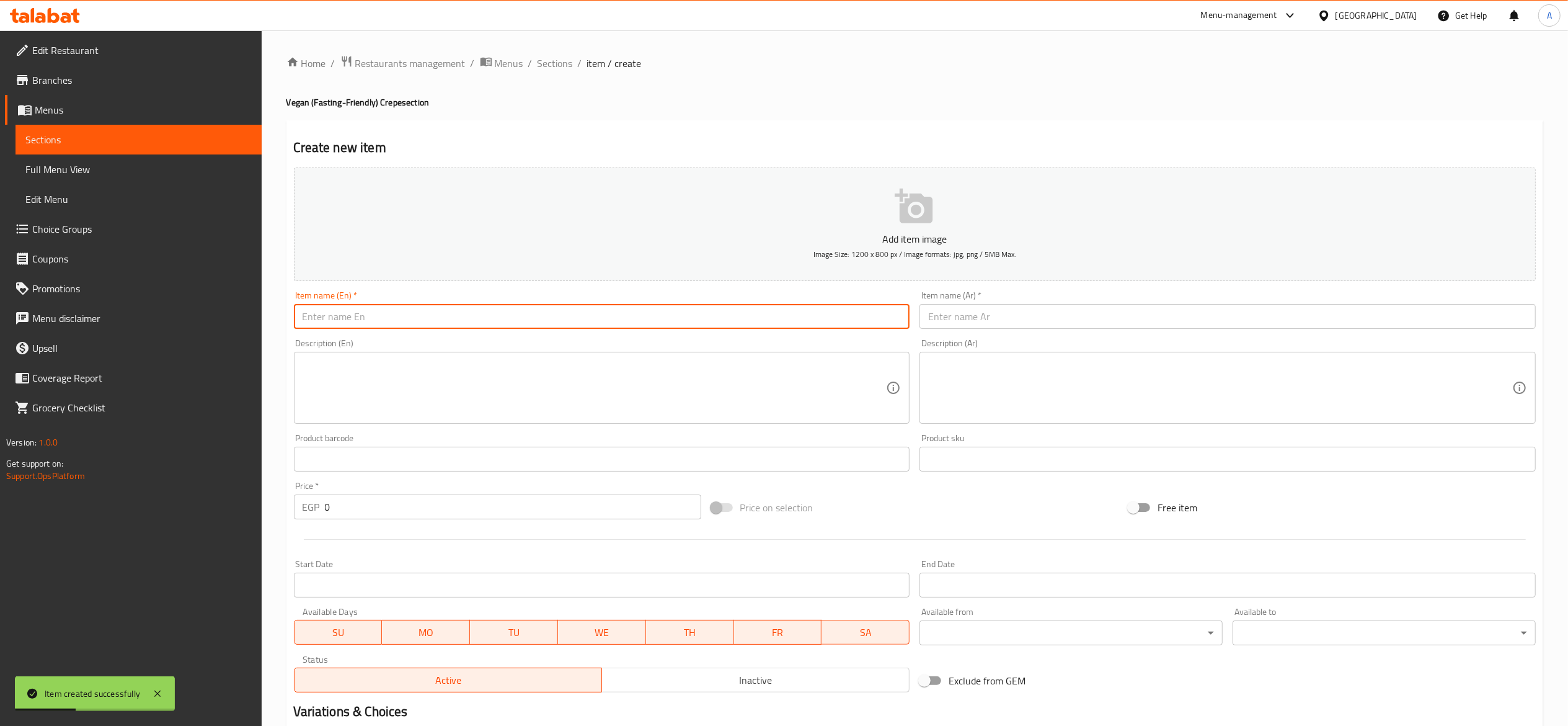
type input "س"
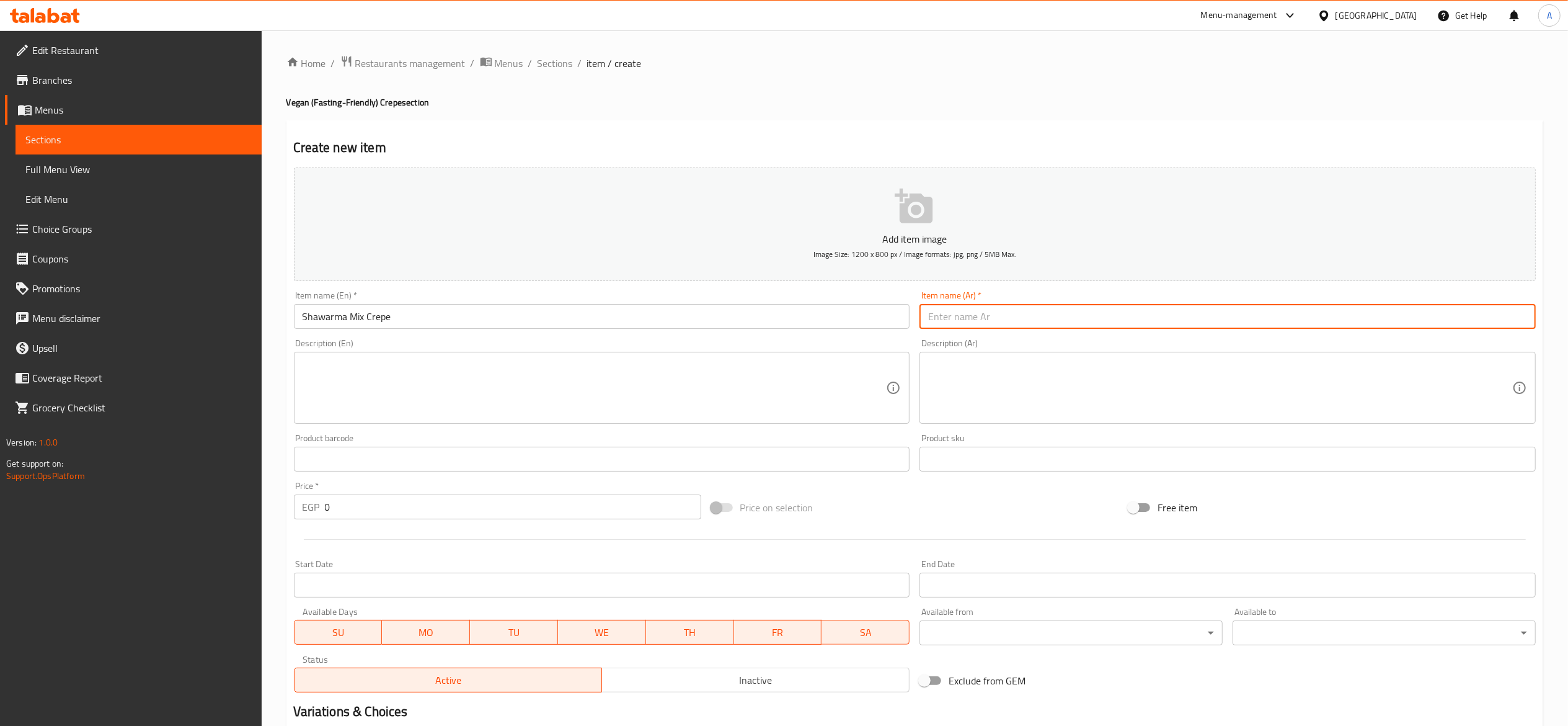
drag, startPoint x: 588, startPoint y: 327, endPoint x: 582, endPoint y: 324, distance: 6.7
click at [591, 327] on input "Shawarma Mix Crepe" at bounding box center [602, 316] width 617 height 25
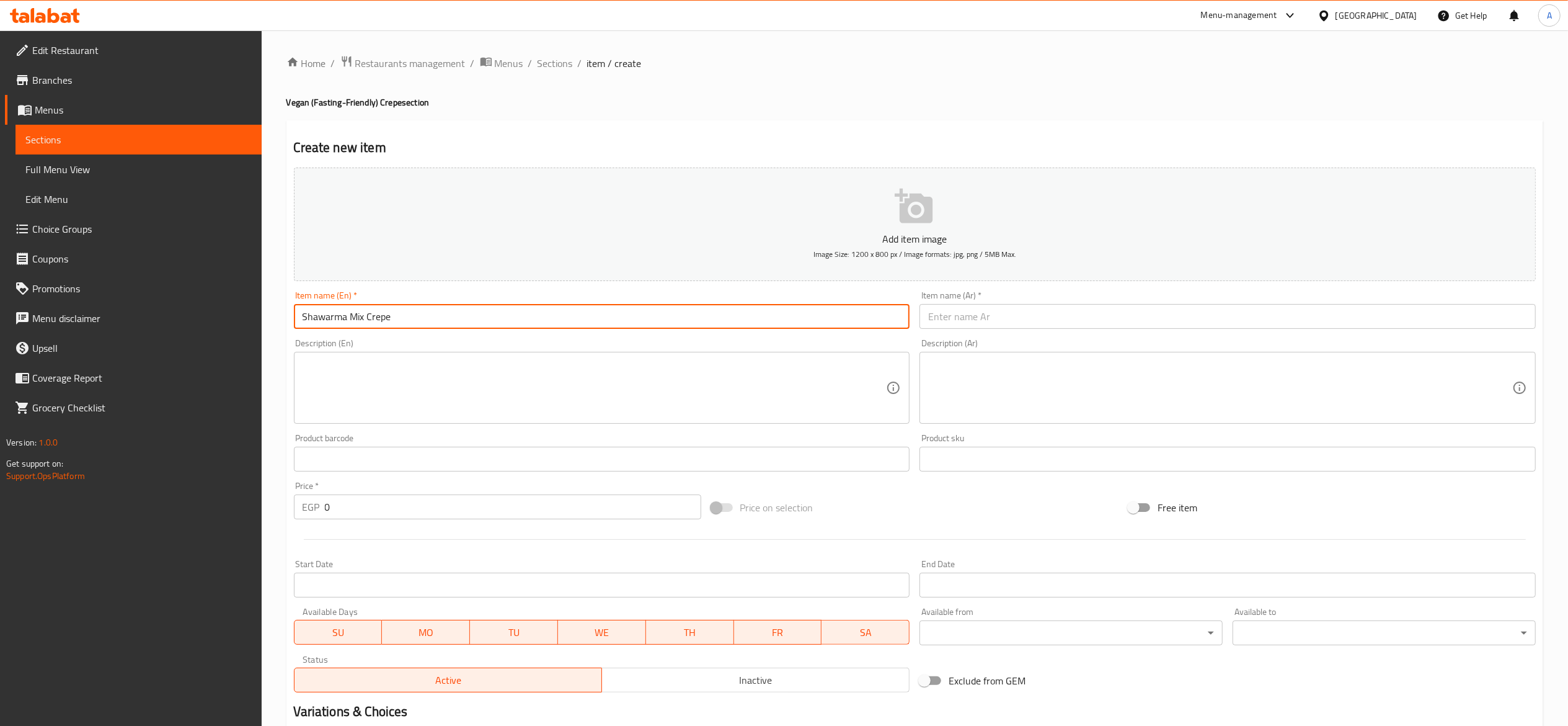
click at [303, 318] on input "Shawarma Mix Crepe" at bounding box center [602, 316] width 617 height 25
type input "Vegan Shawarma Mix Crepe"
click at [1087, 327] on input "text" at bounding box center [1228, 316] width 617 height 25
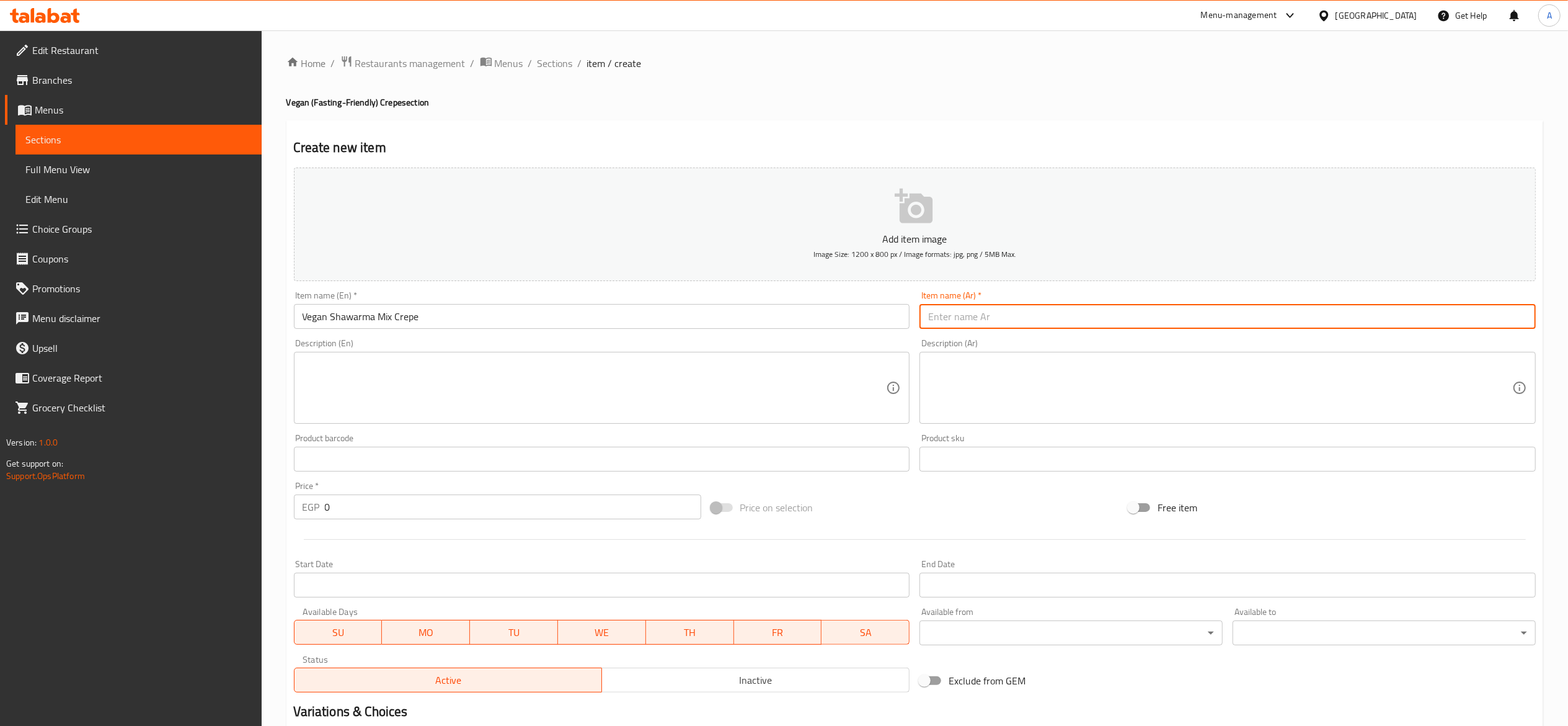
type input "ط"
type input "كريب ميكس شاورما صيامي"
click at [470, 521] on div "Price   * EGP 0 Price *" at bounding box center [498, 500] width 418 height 48
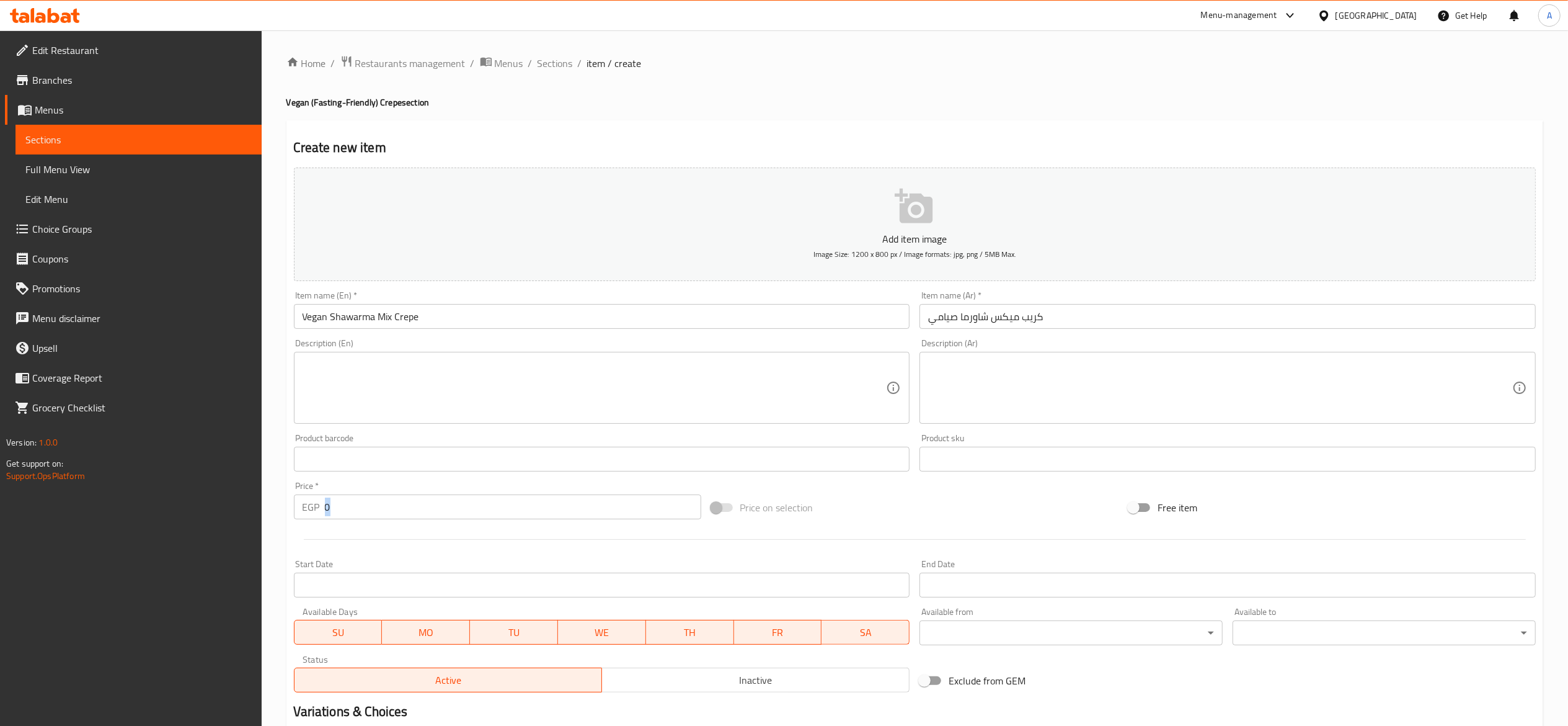
click at [470, 521] on div "Price   * EGP 0 Price *" at bounding box center [498, 500] width 418 height 48
click at [462, 513] on input "0" at bounding box center [513, 506] width 377 height 25
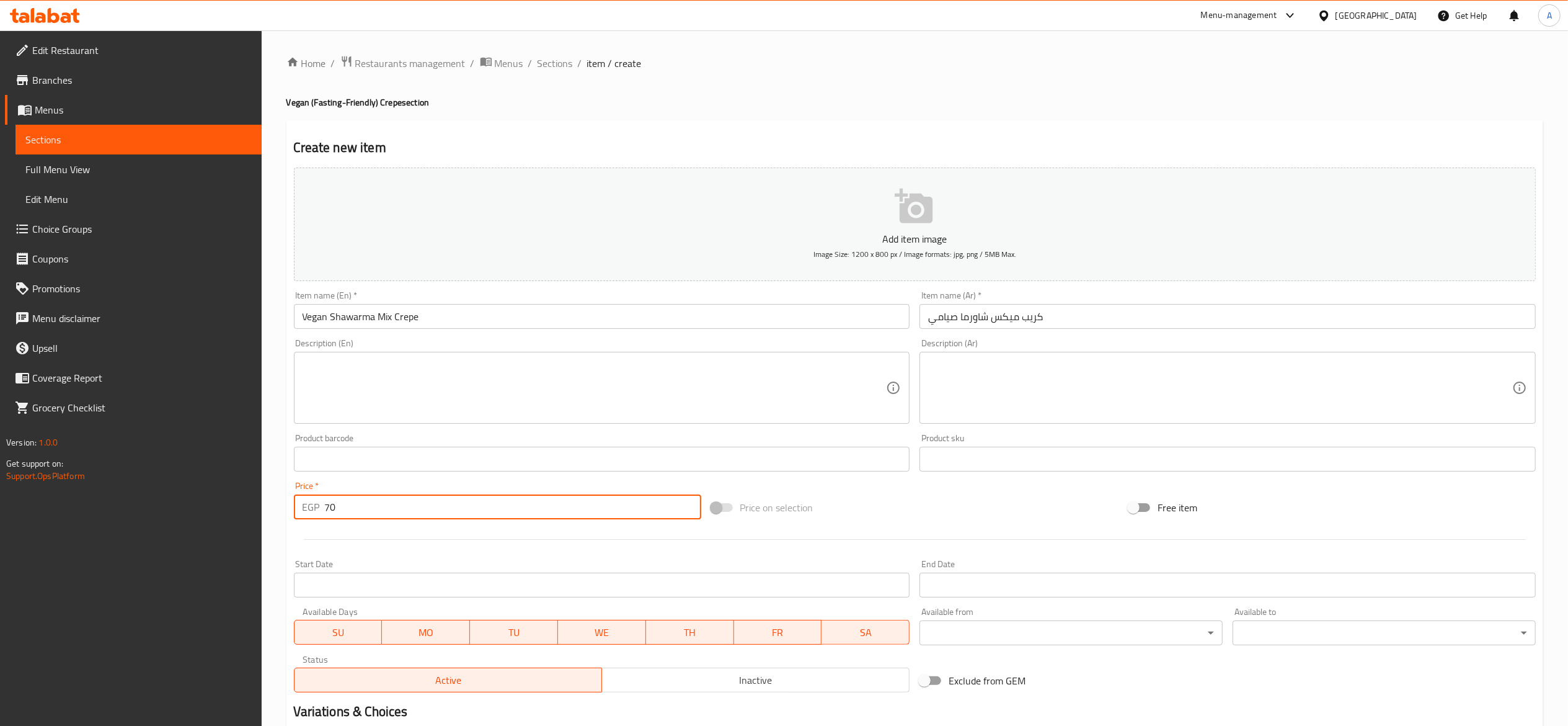
type input "70"
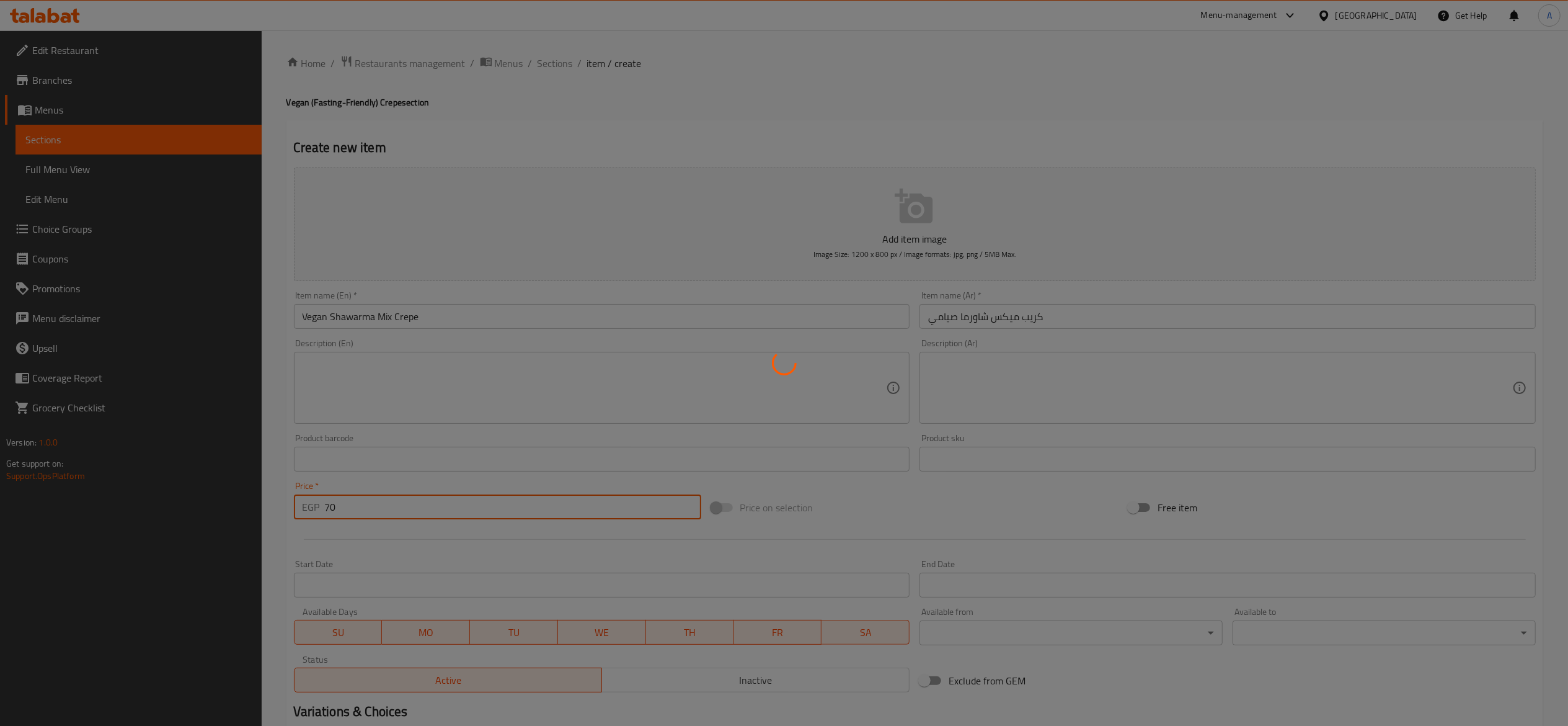
type input "0"
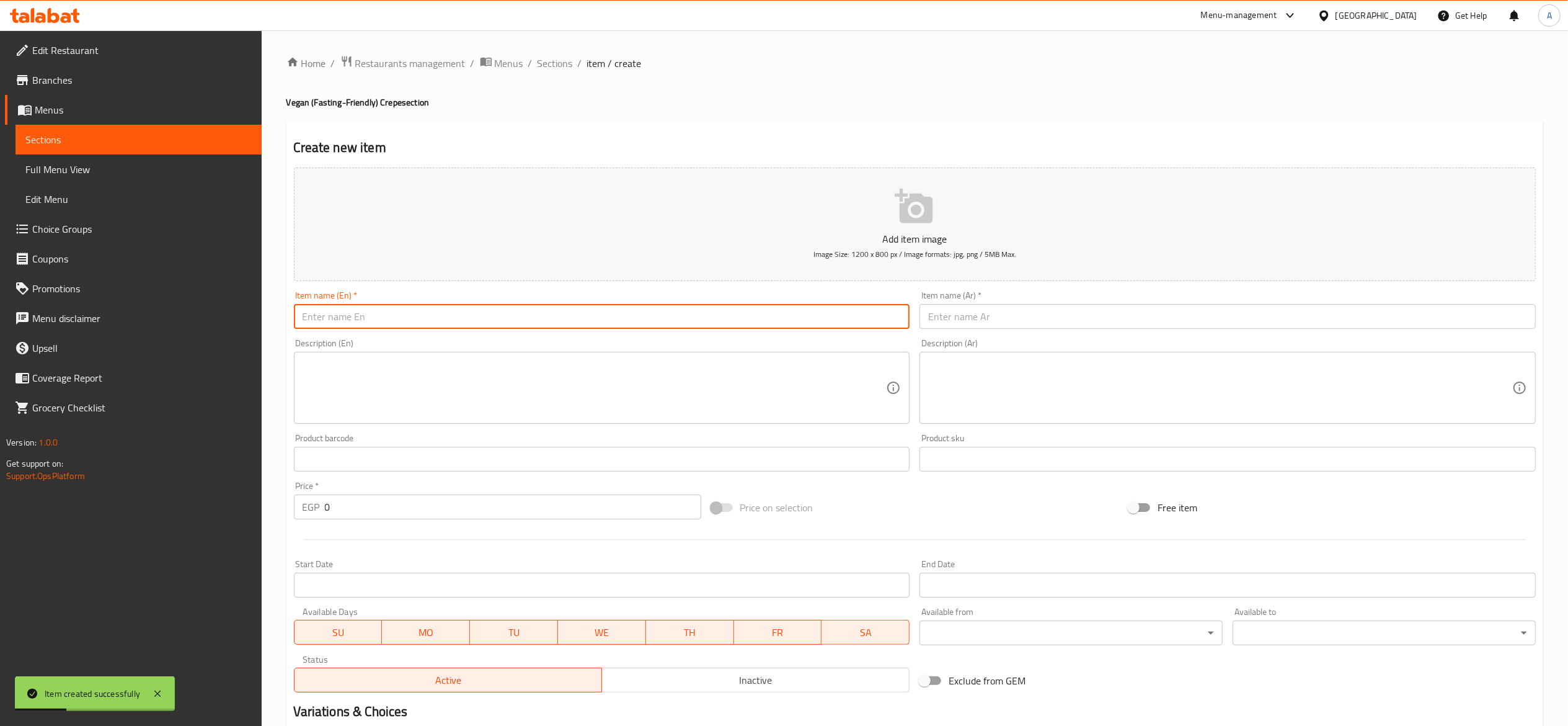
click at [549, 325] on input "text" at bounding box center [602, 316] width 617 height 25
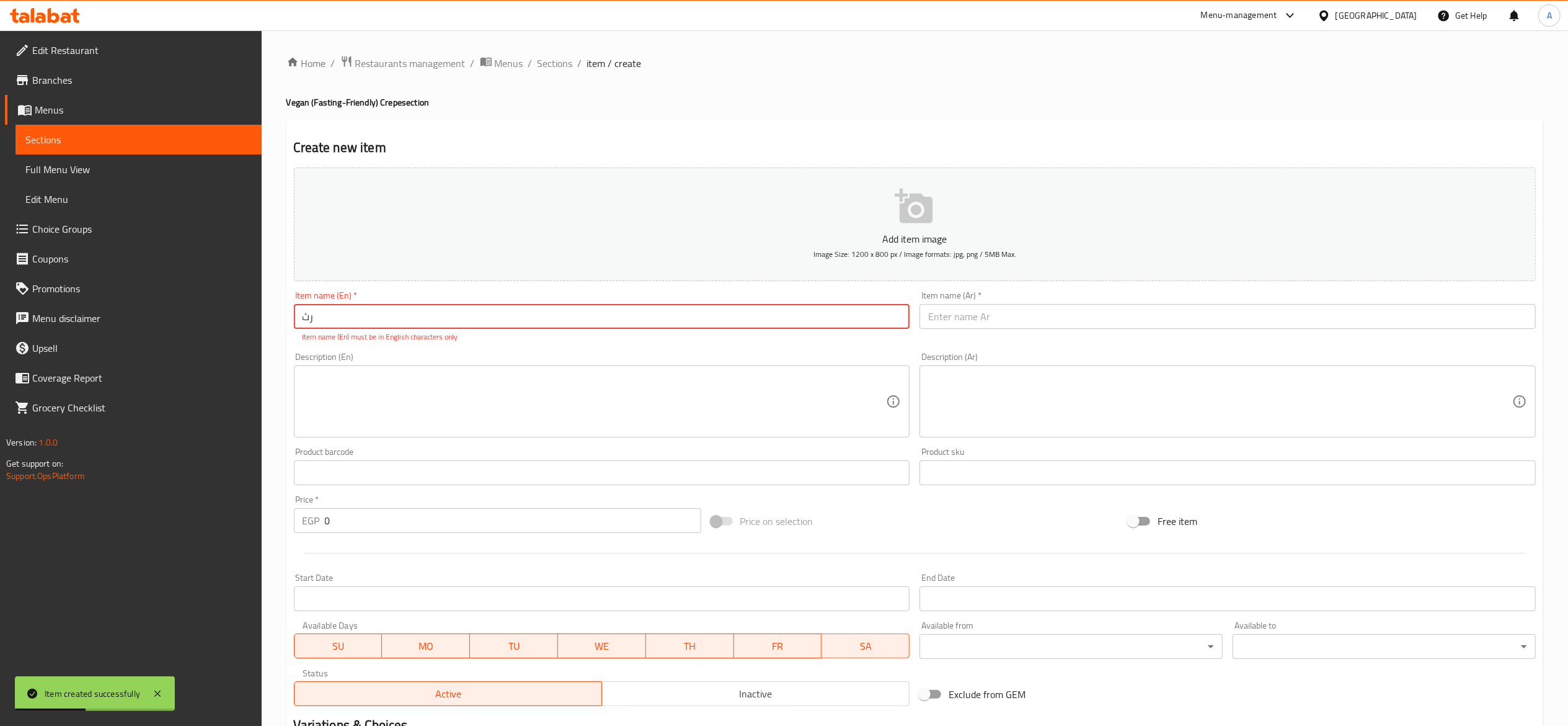
type input "ر"
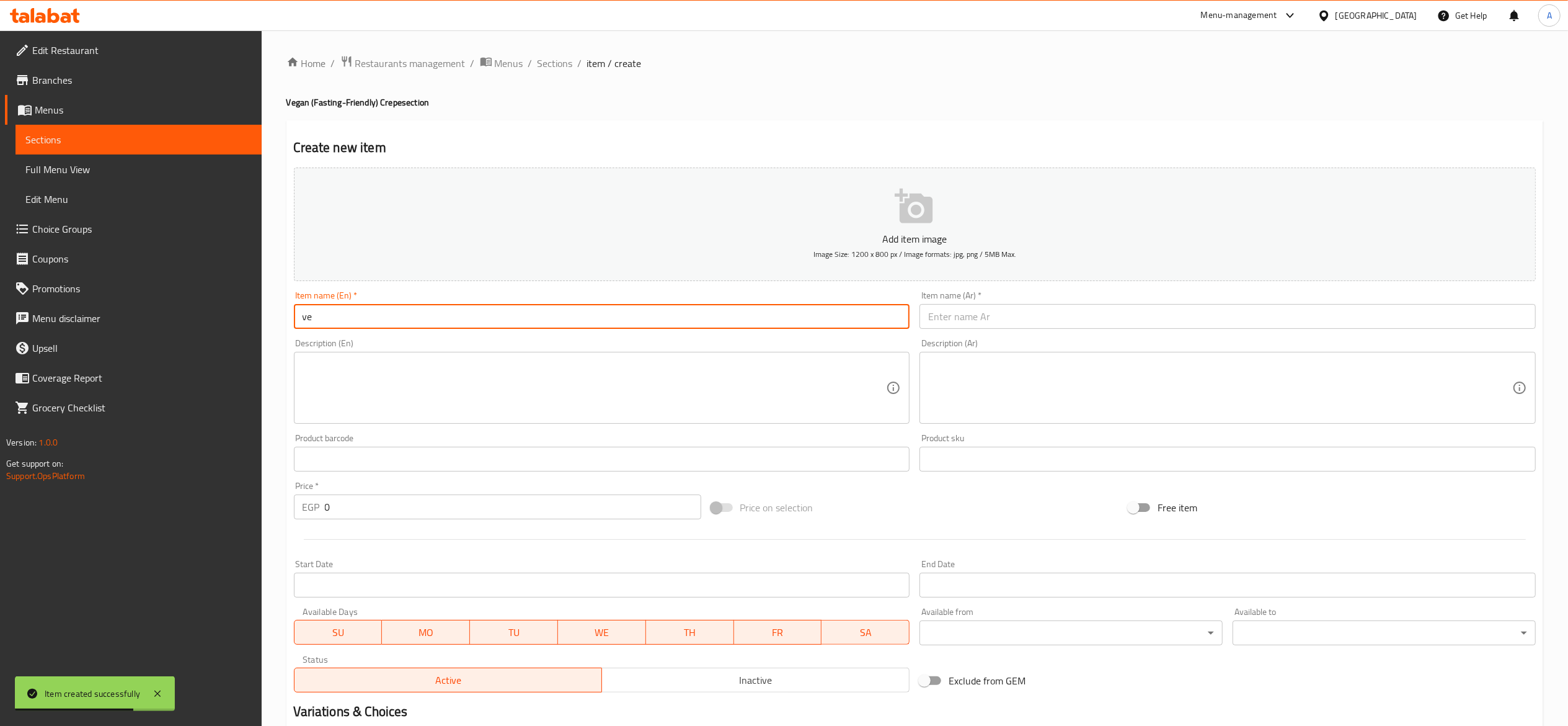
type input "v"
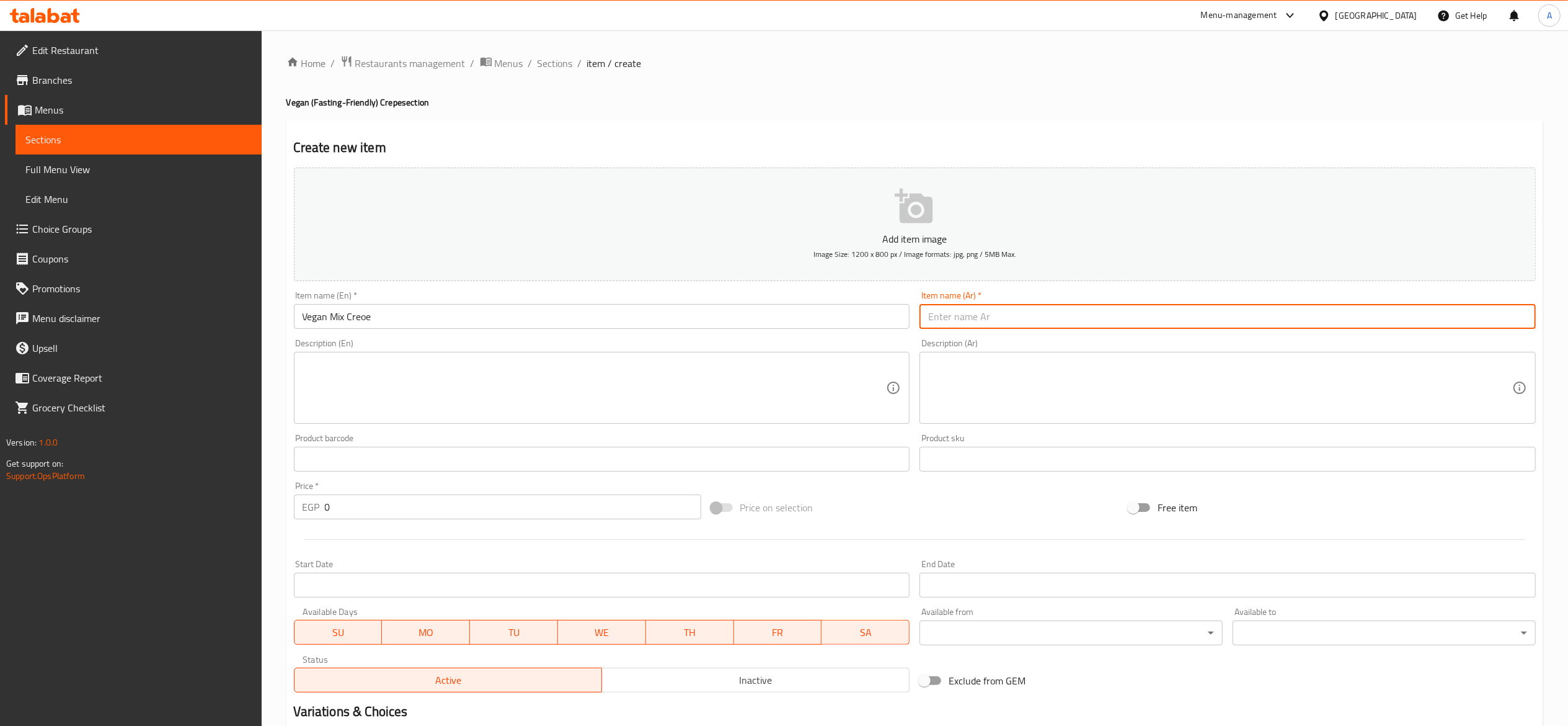
click at [551, 324] on input "Vegan Mix Creoe" at bounding box center [602, 316] width 617 height 25
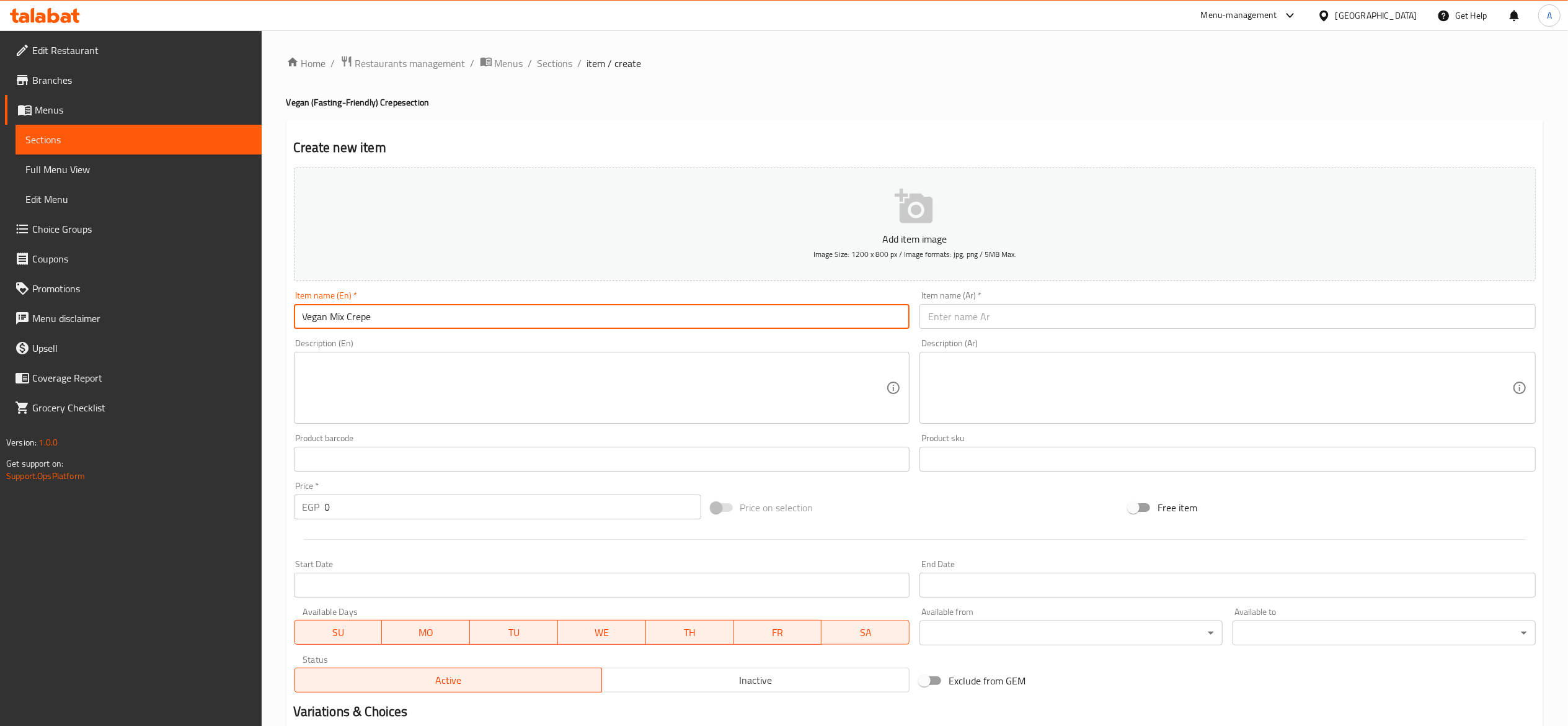
type input "Vegan Mix Crepe"
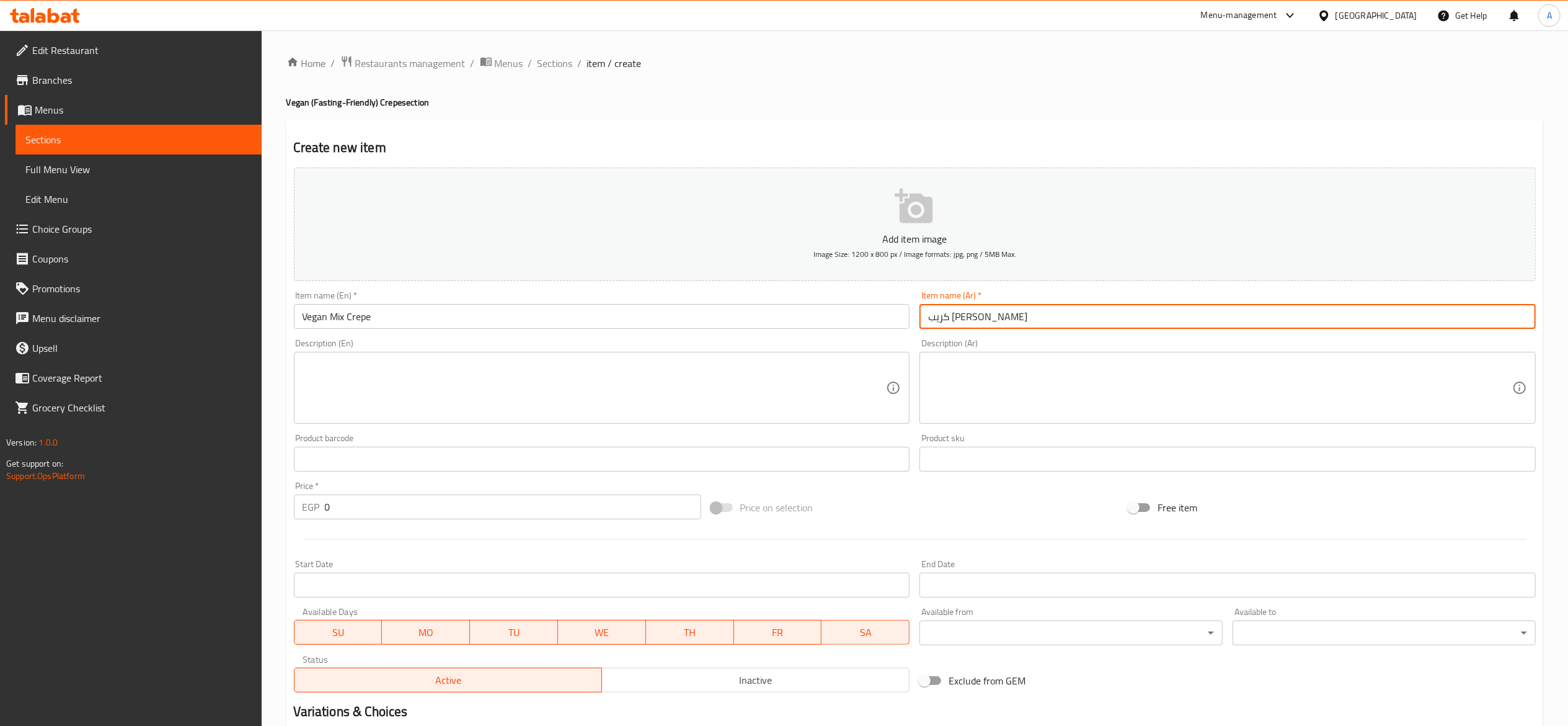
type input "كريب ميكس صيامي"
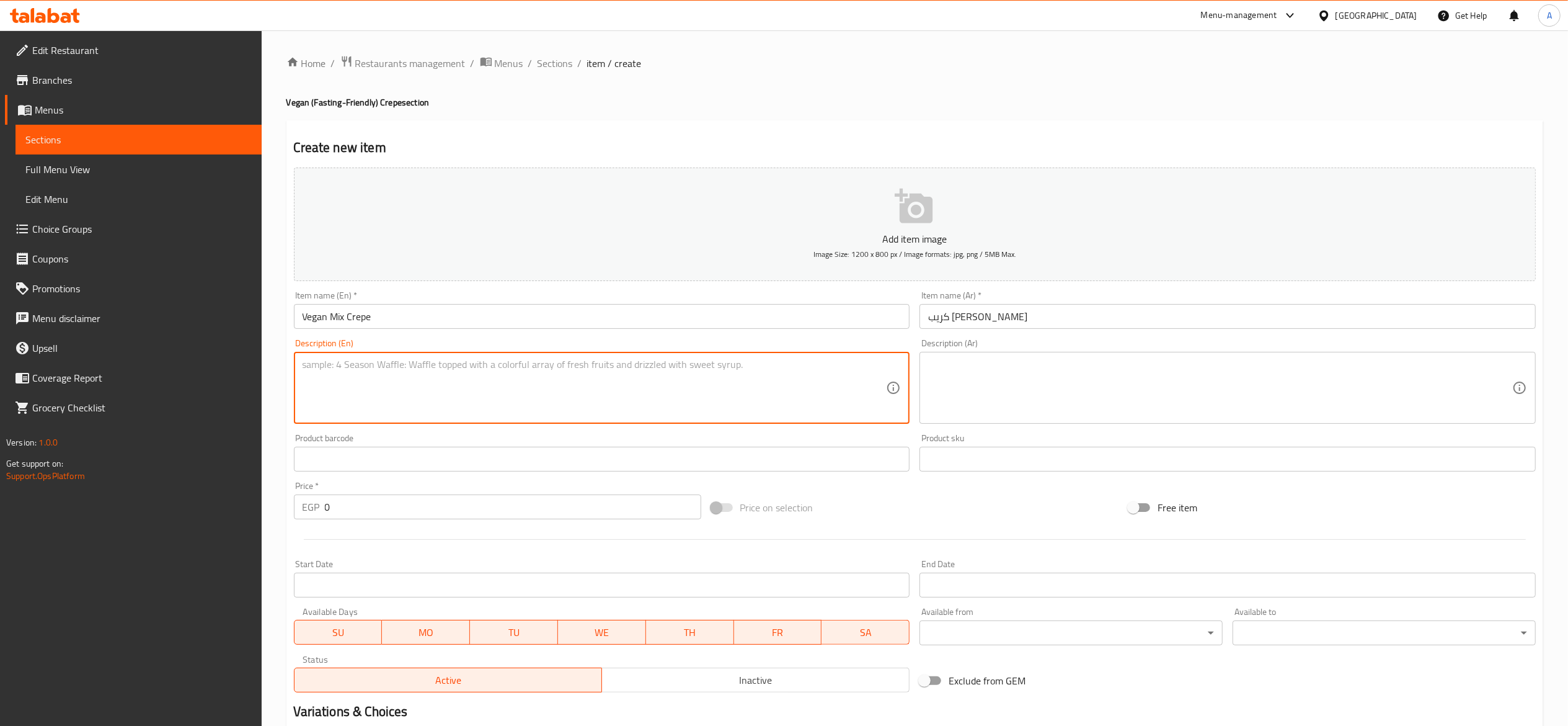
click at [598, 367] on textarea at bounding box center [595, 389] width 584 height 59
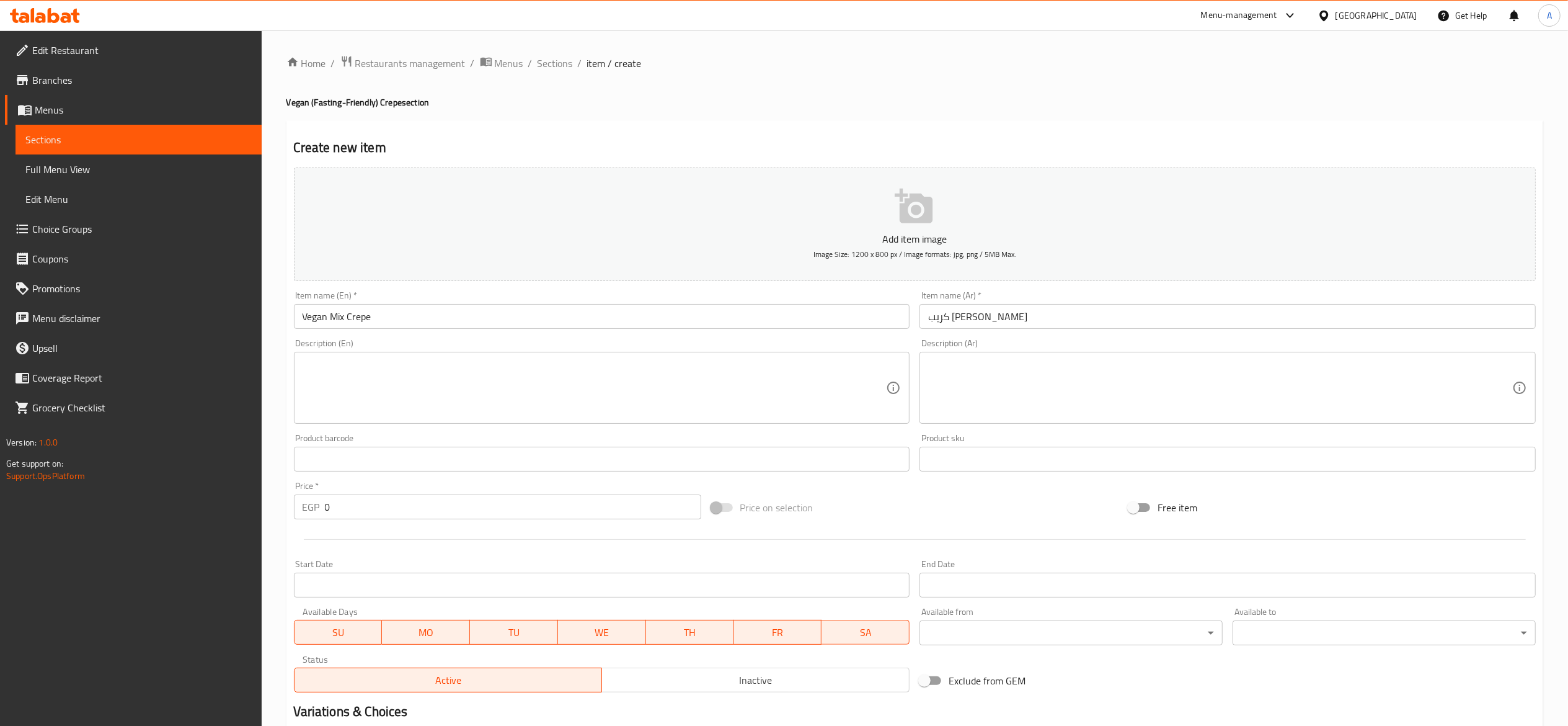
click at [996, 357] on div "Description (Ar)" at bounding box center [1228, 388] width 617 height 72
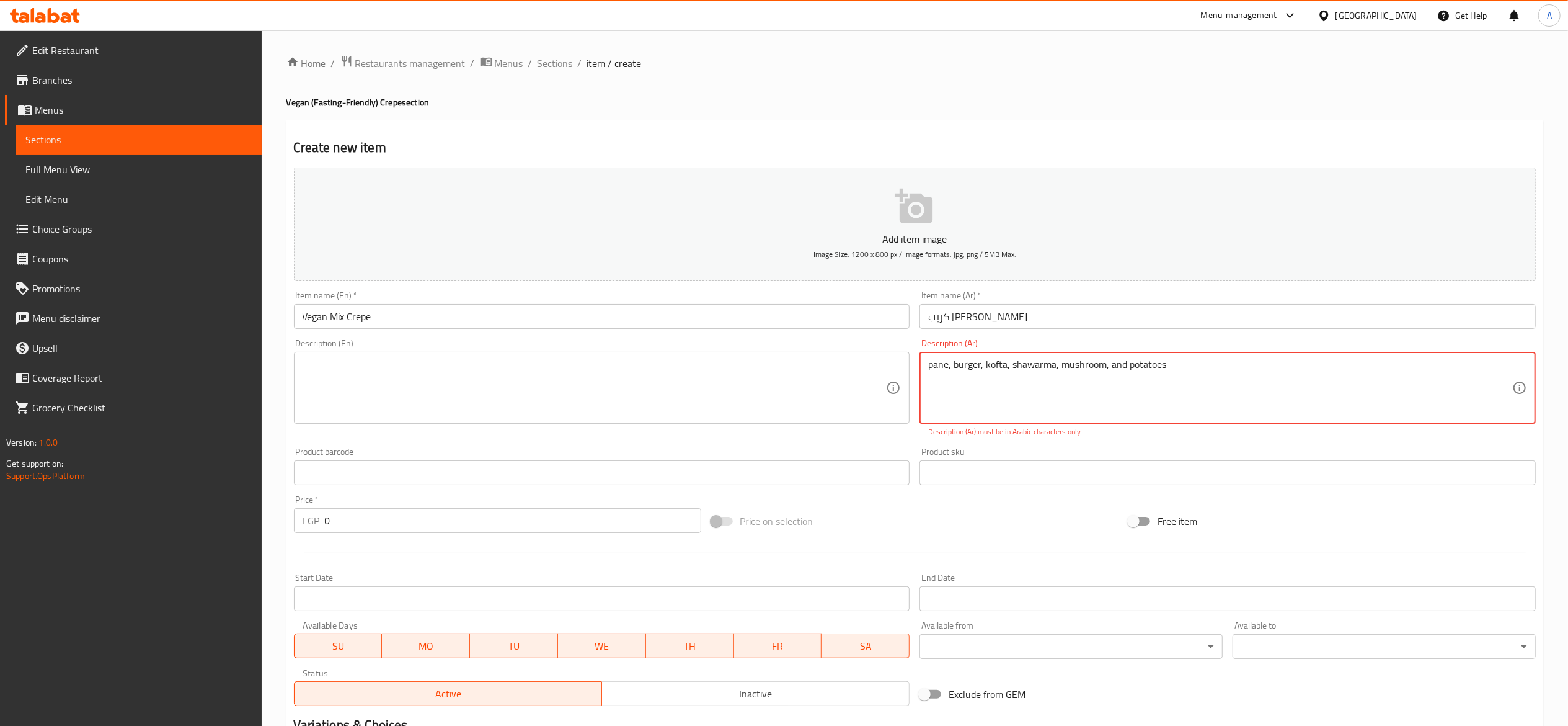
type textarea "pane, burger, kofta, shawarma, mushroom, and potatoes."
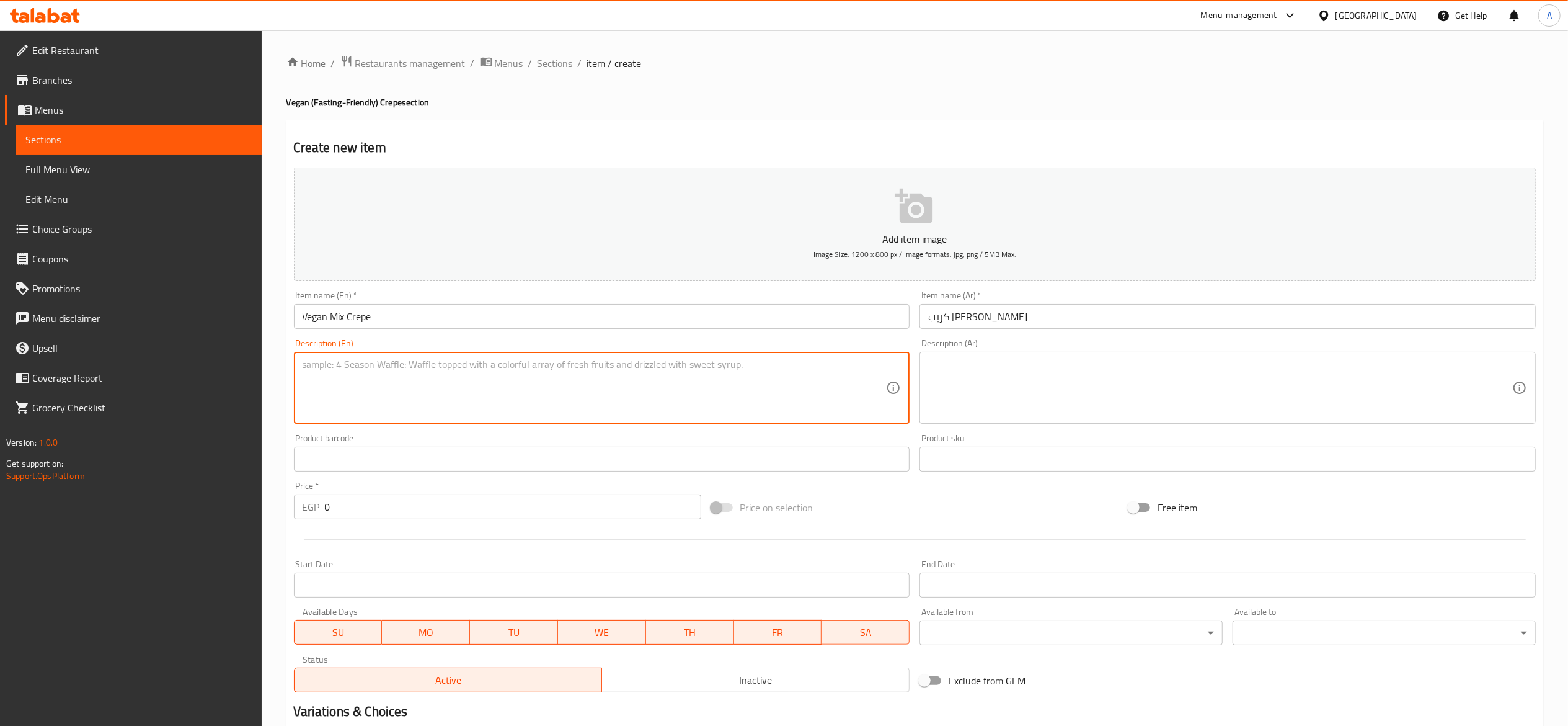
click at [759, 379] on textarea at bounding box center [595, 389] width 584 height 59
paste textarea "pane, burger, kofta, shawarma, mushroom, and potatoes."
type textarea "pane, burger, kofta, shawarma, mushroom, and potatoes."
click at [1057, 362] on textarea at bounding box center [1221, 389] width 584 height 59
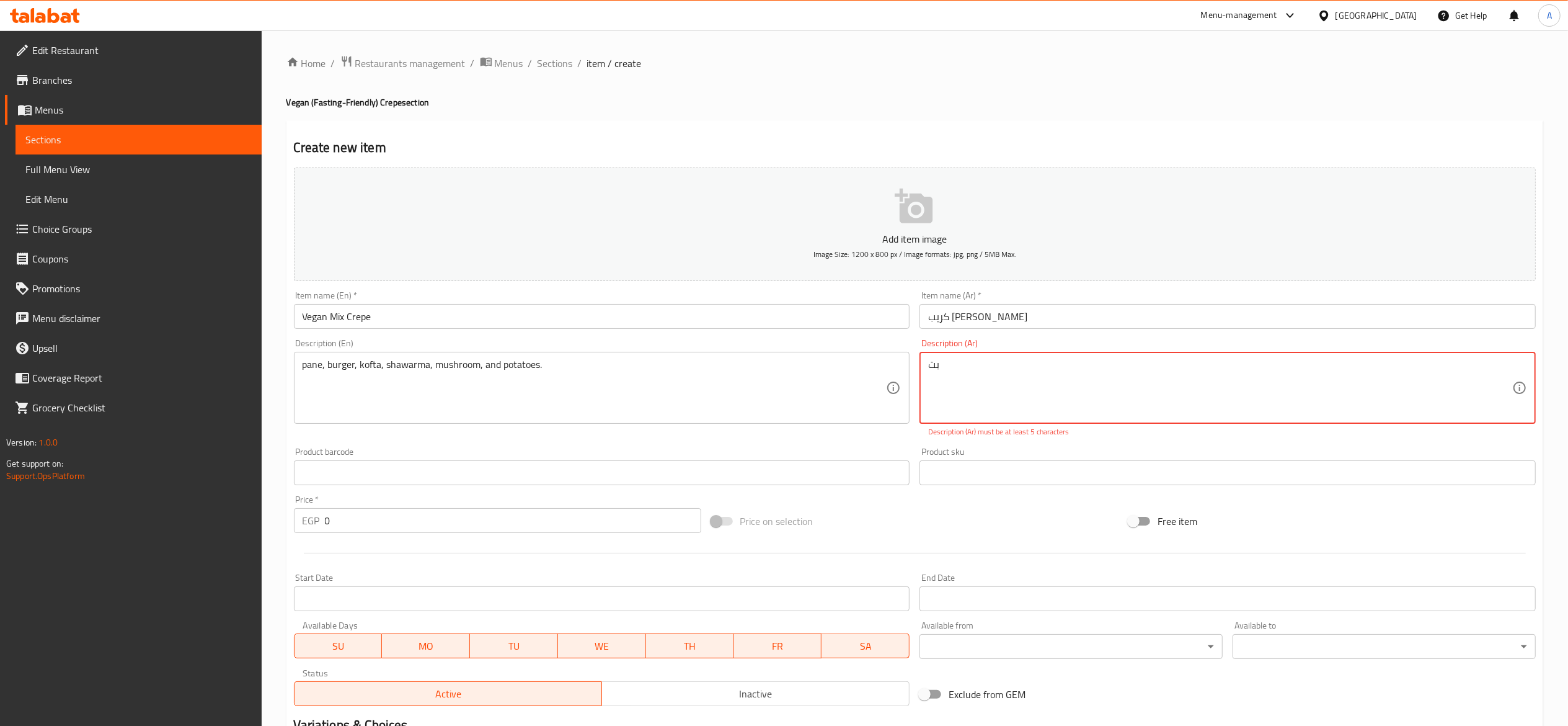
type textarea "ب"
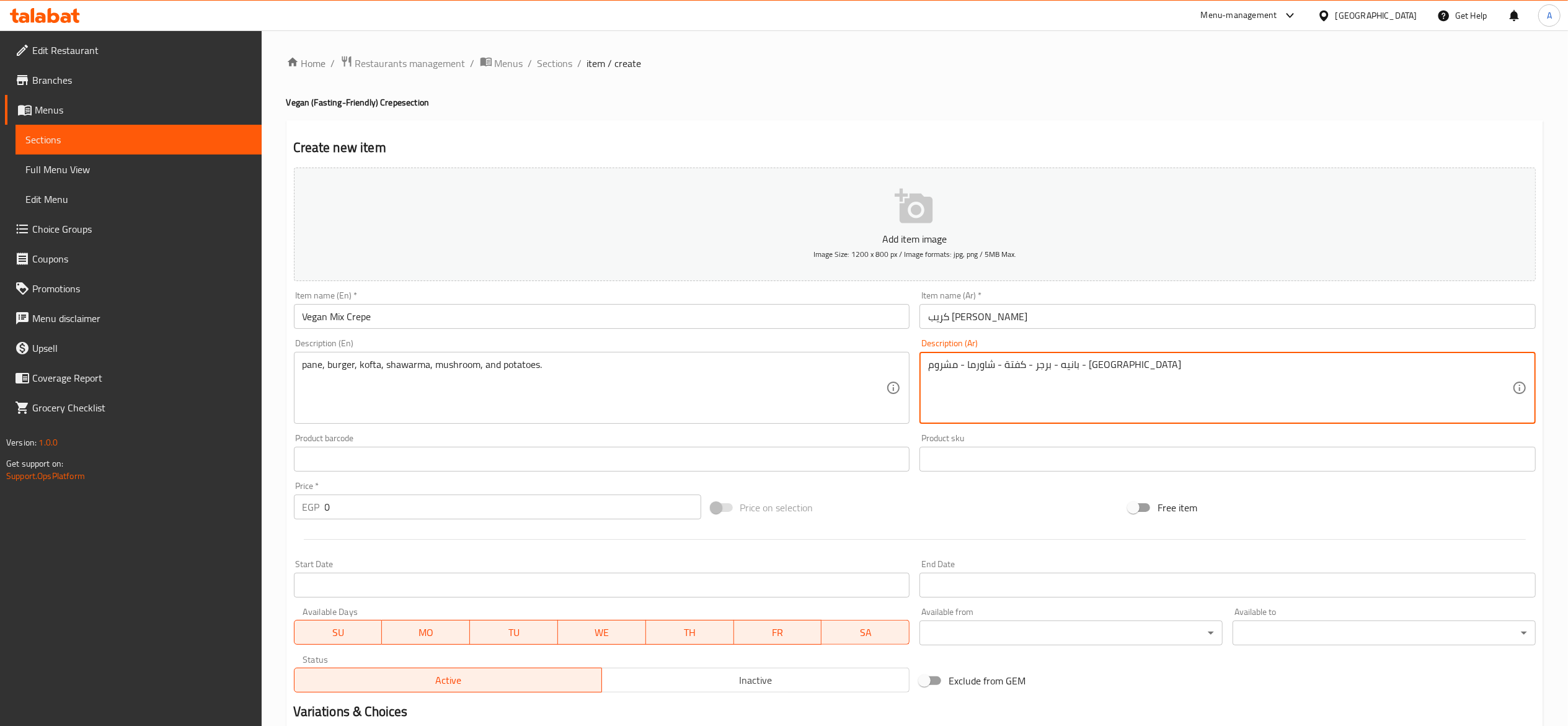
type textarea "بانيه - برجر - كفتة - شاورما - مشروم - بطاطس"
click at [529, 502] on input "0" at bounding box center [513, 506] width 377 height 25
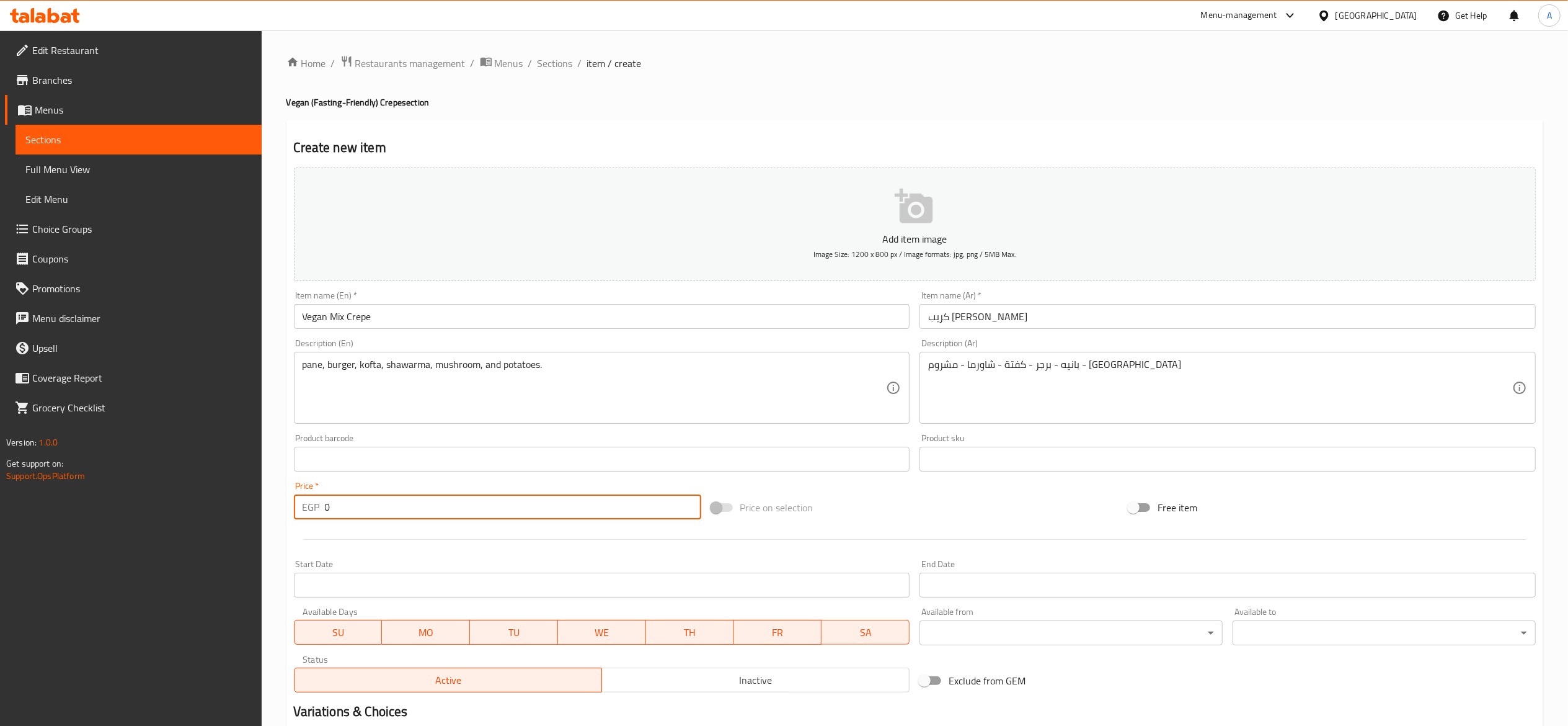
click at [529, 502] on input "0" at bounding box center [513, 506] width 377 height 25
click at [529, 505] on input "0" at bounding box center [513, 506] width 377 height 25
type input "85"
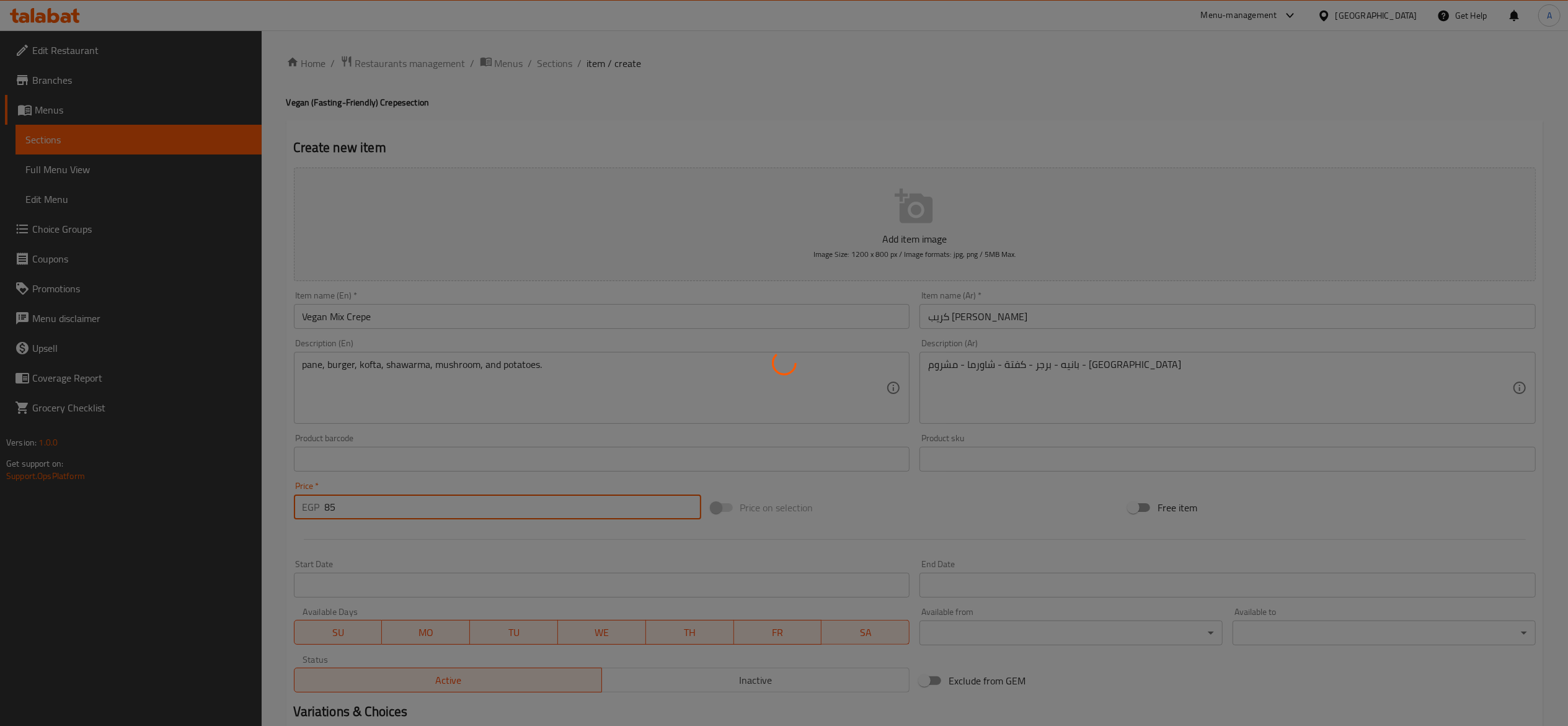
type input "0"
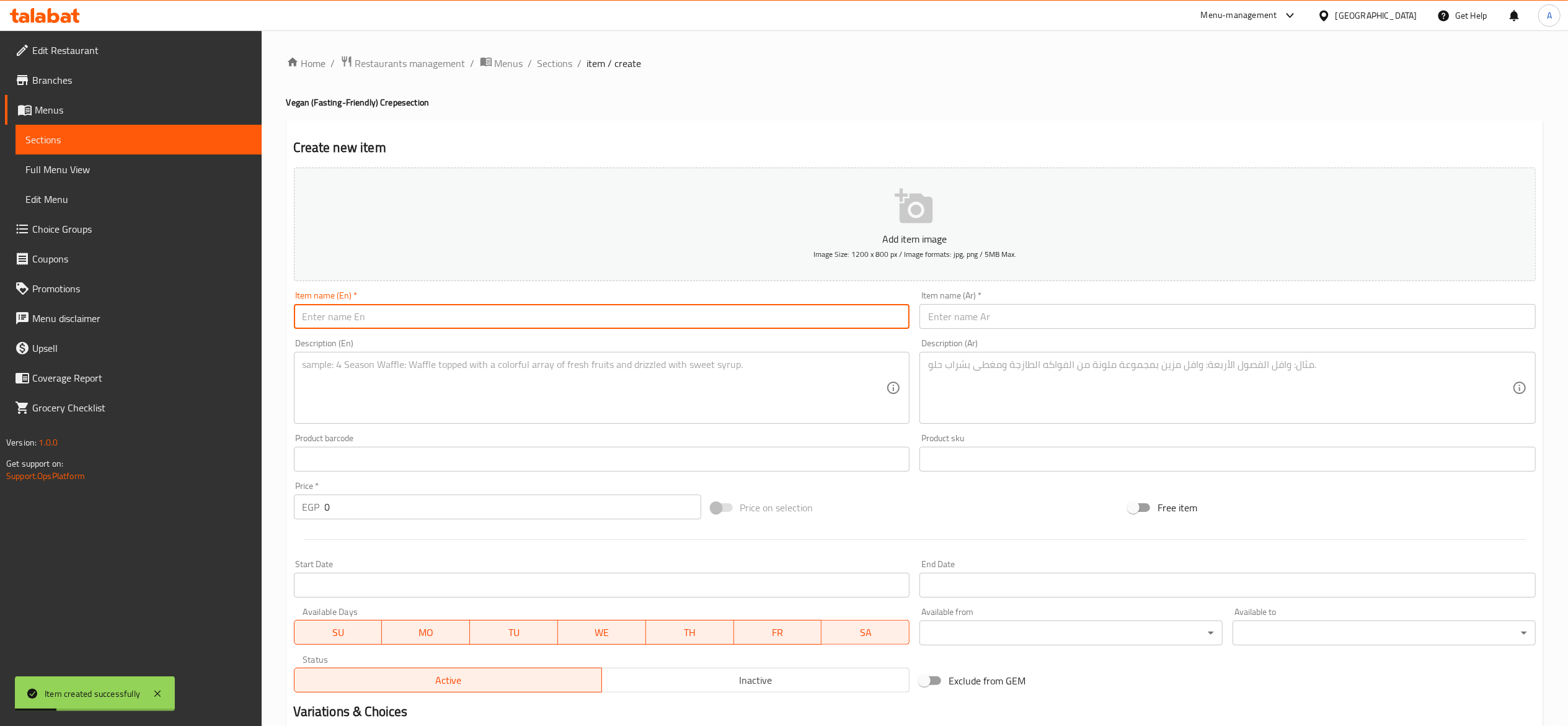
click at [601, 327] on input "text" at bounding box center [602, 316] width 617 height 25
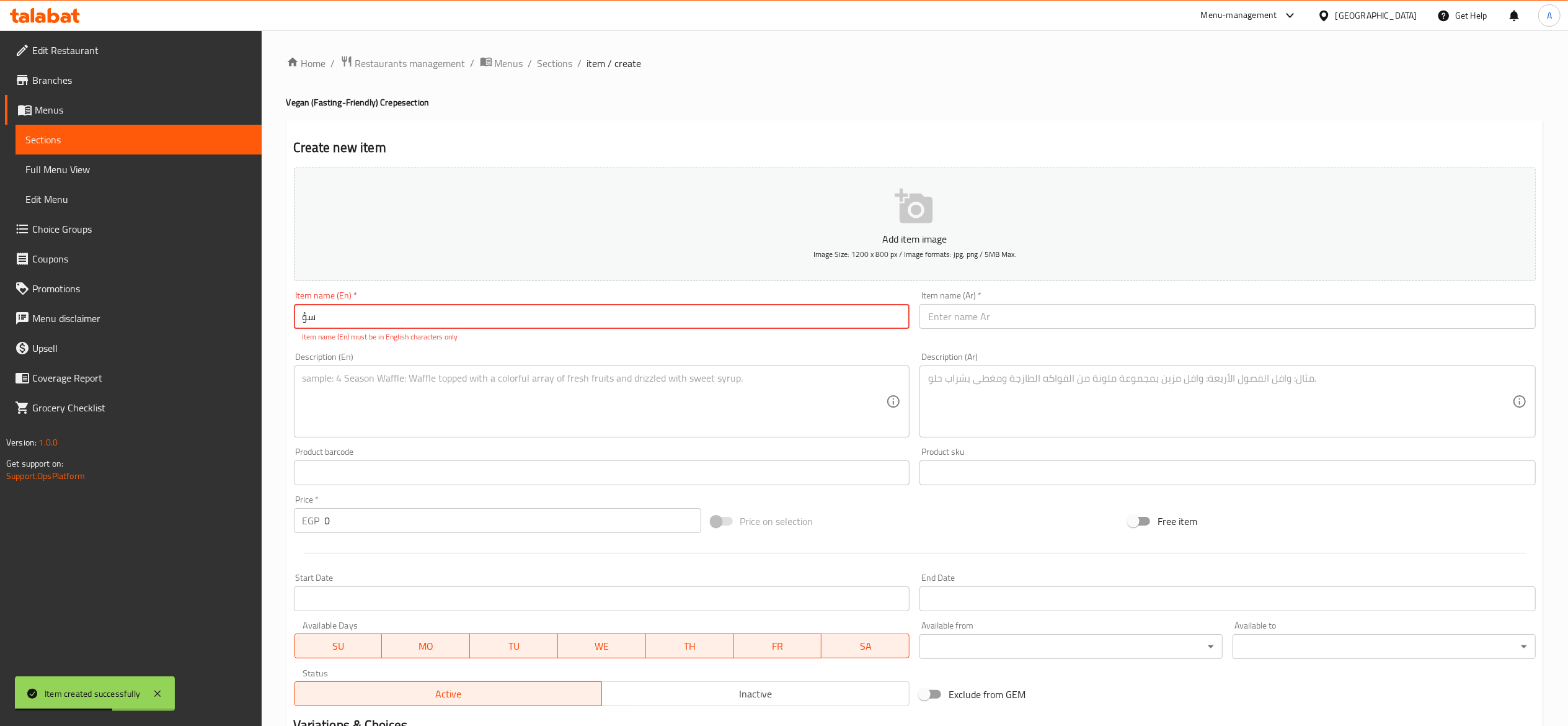
type input "س"
type input "S"
type input "s"
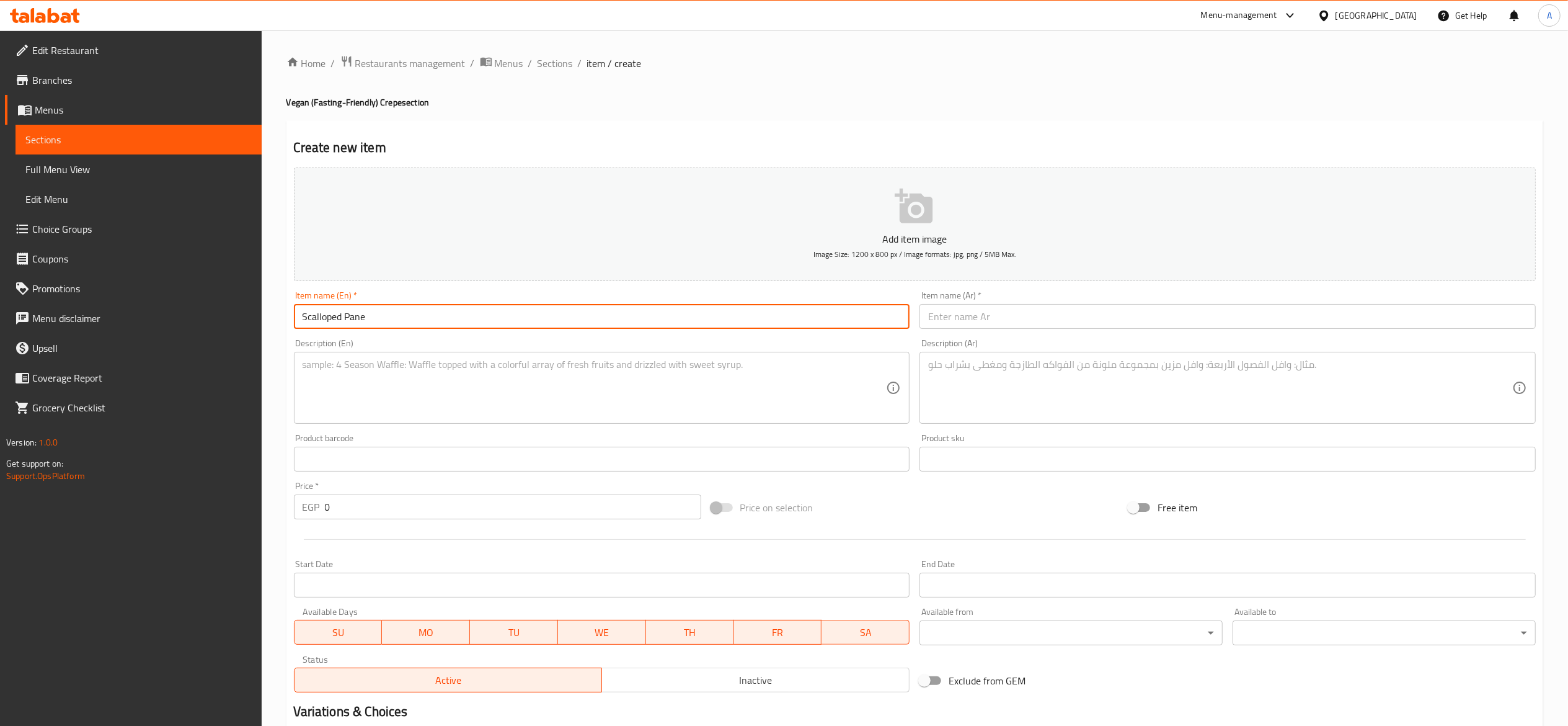
click at [370, 317] on input "Scalloped Pane" at bounding box center [602, 316] width 617 height 25
paste input "Escalop"
type input "Escalope Pane Crepe"
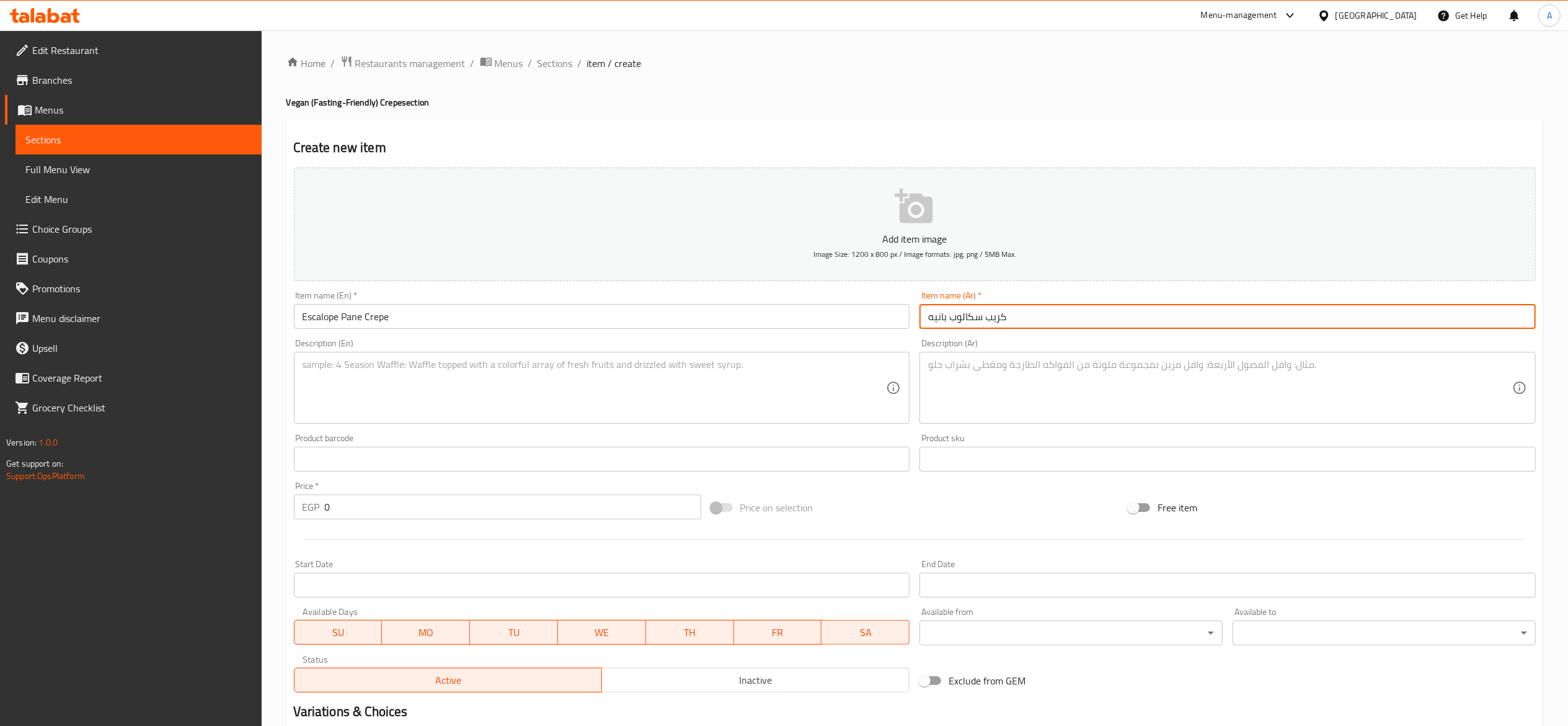
type input "كريب سكالوب بانيه"
click at [628, 493] on div "Price   * EGP 0 Price *" at bounding box center [498, 500] width 408 height 38
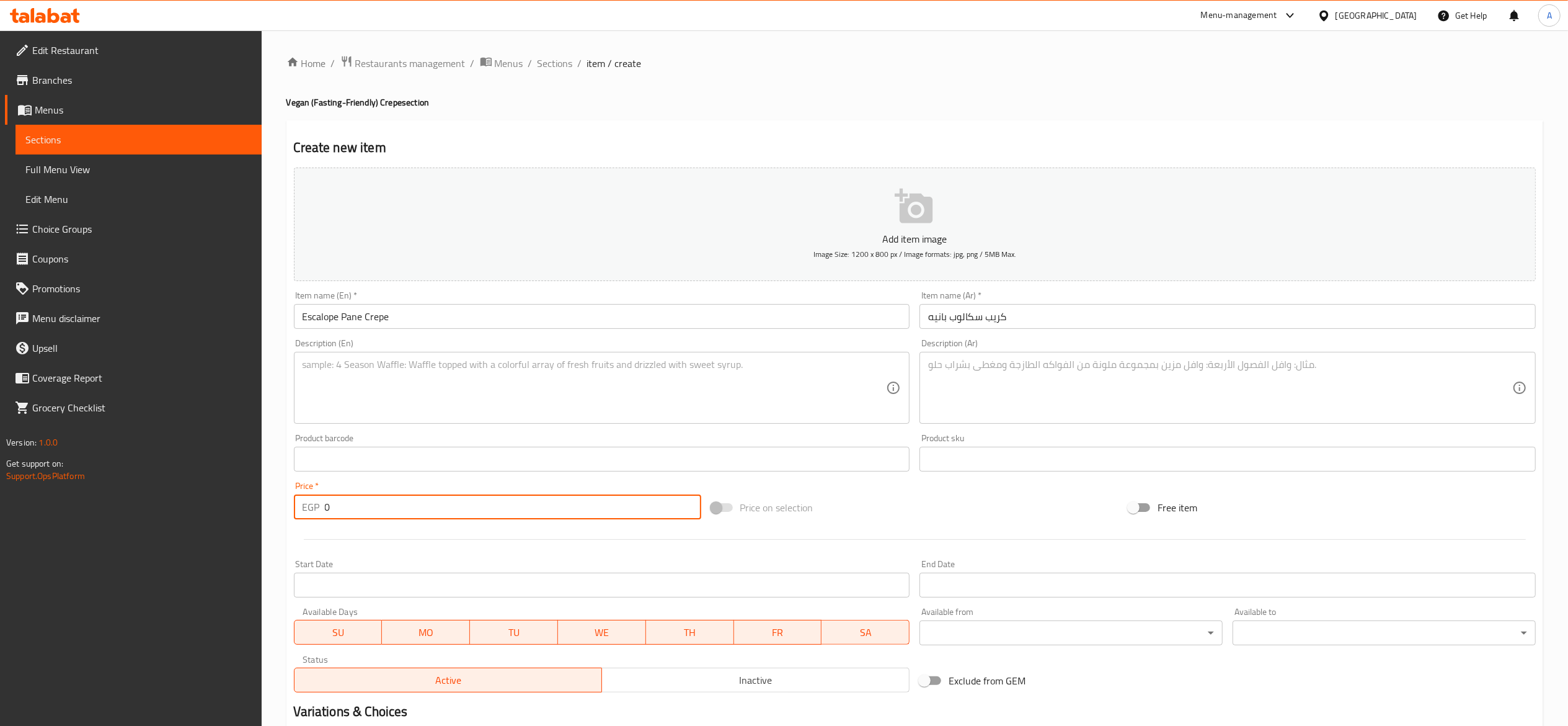
click at [614, 507] on input "0" at bounding box center [513, 506] width 377 height 25
type input "75"
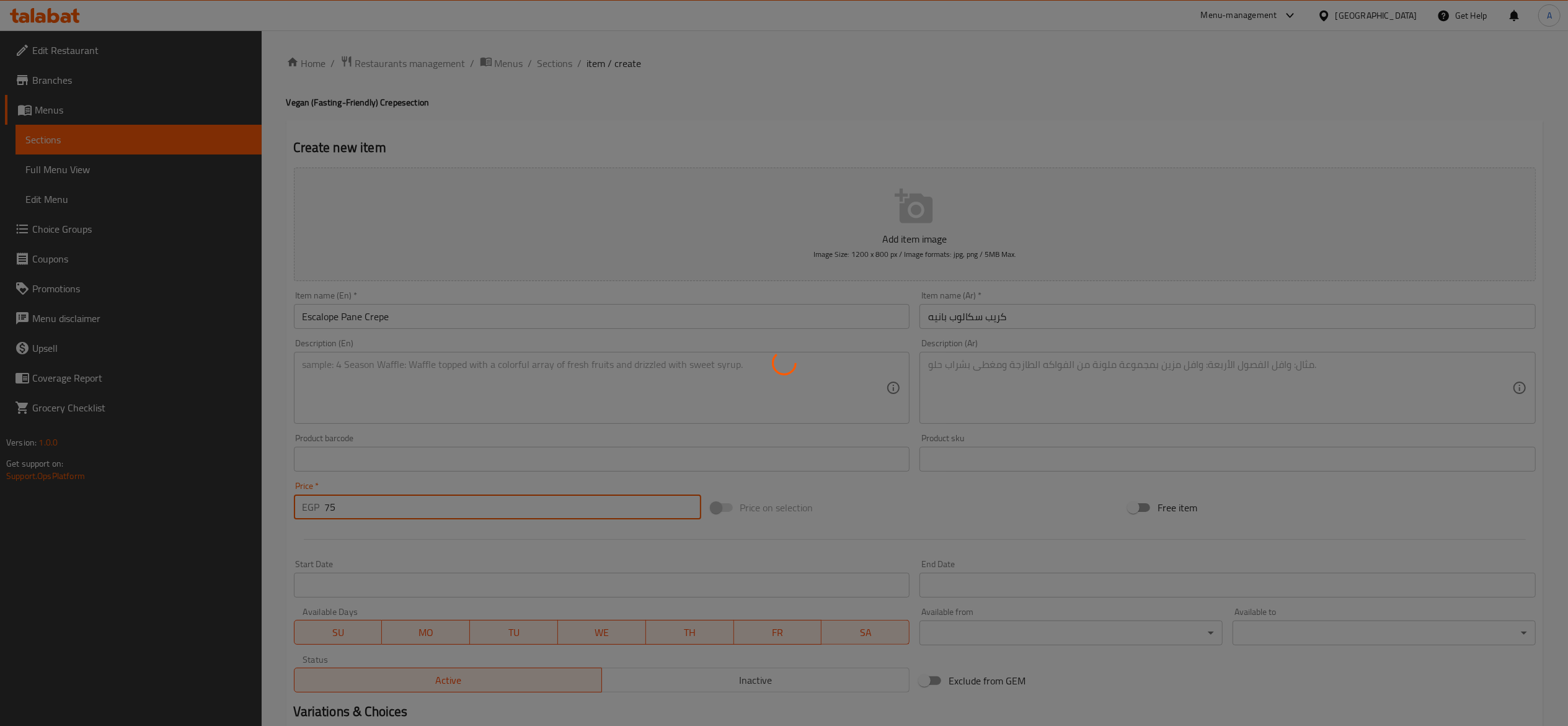
type input "0"
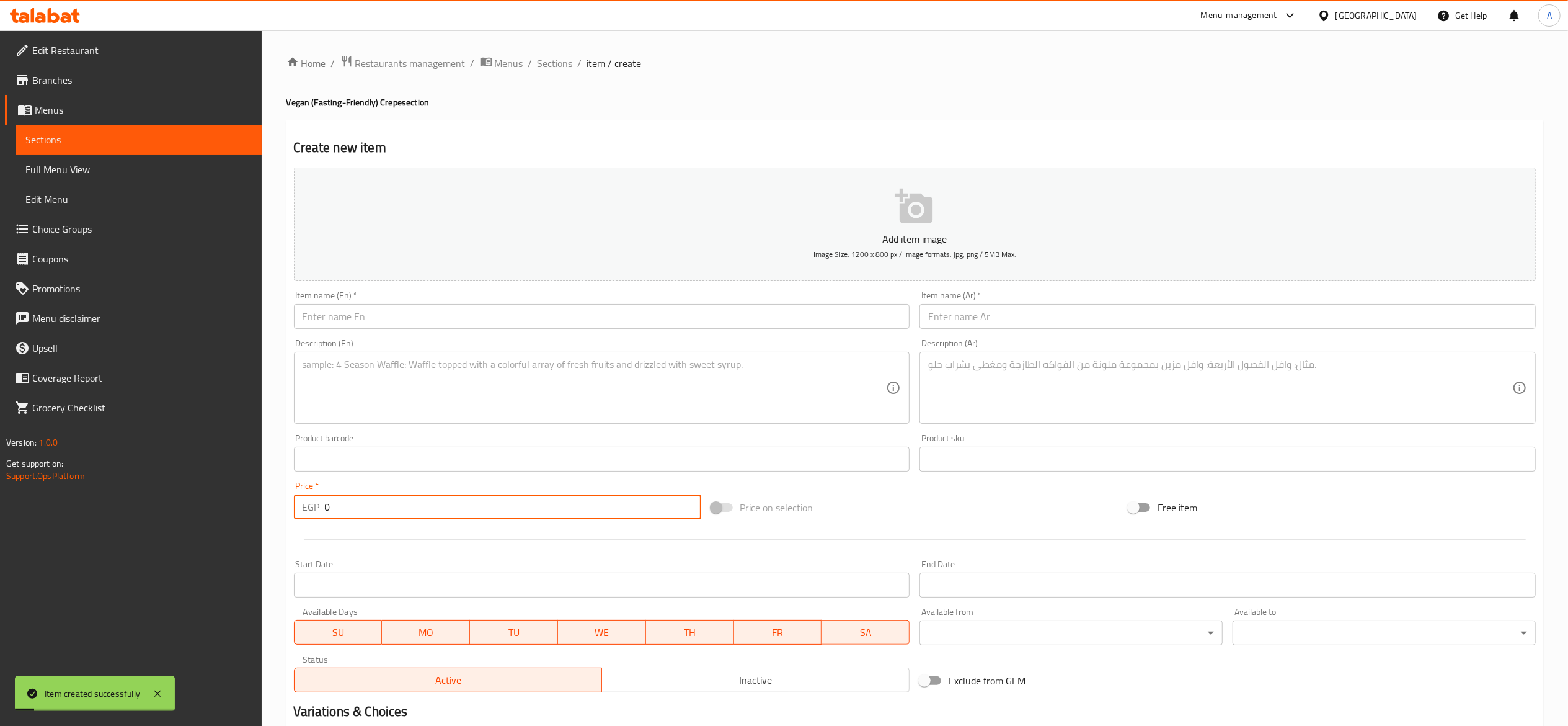
click at [553, 62] on span "Sections" at bounding box center [555, 63] width 35 height 15
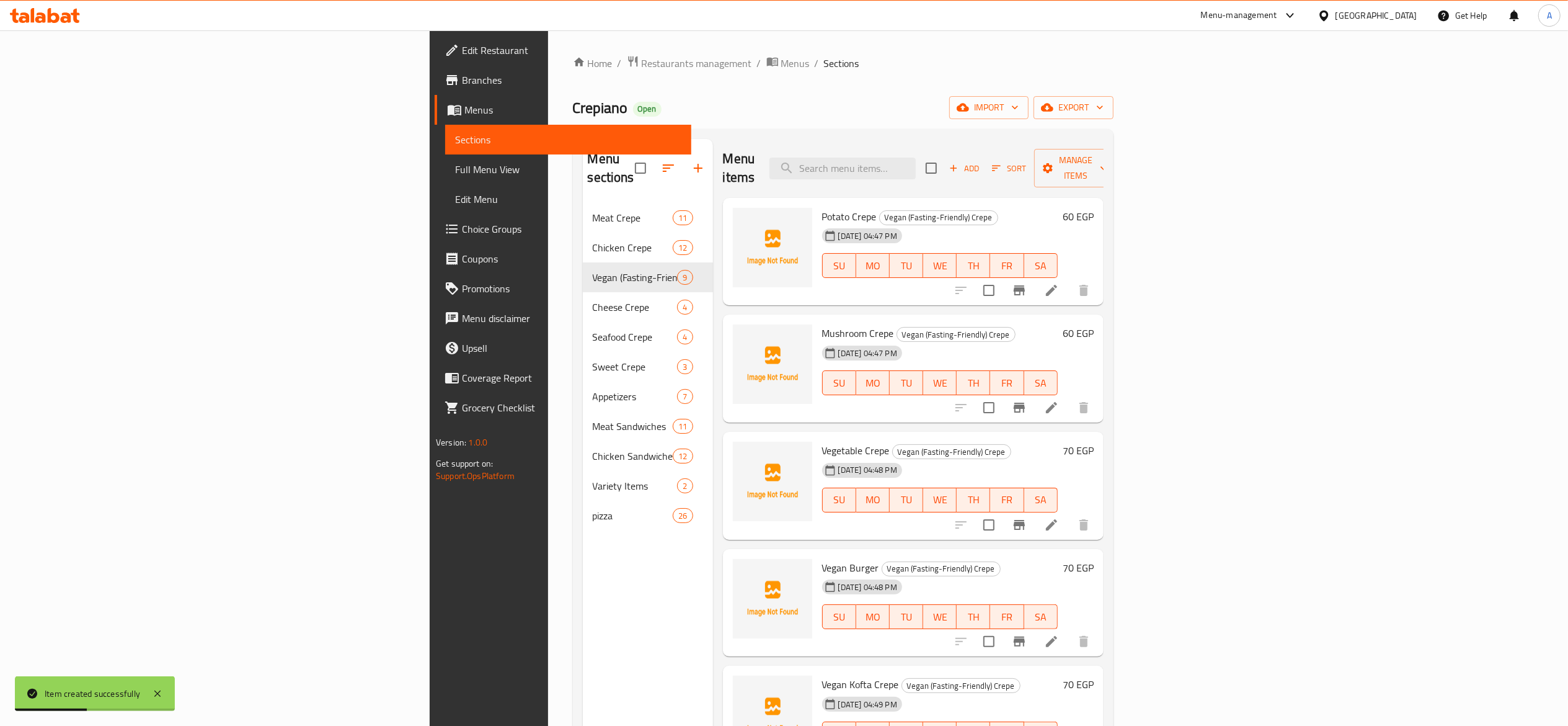
click at [1069, 280] on li at bounding box center [1051, 290] width 34 height 23
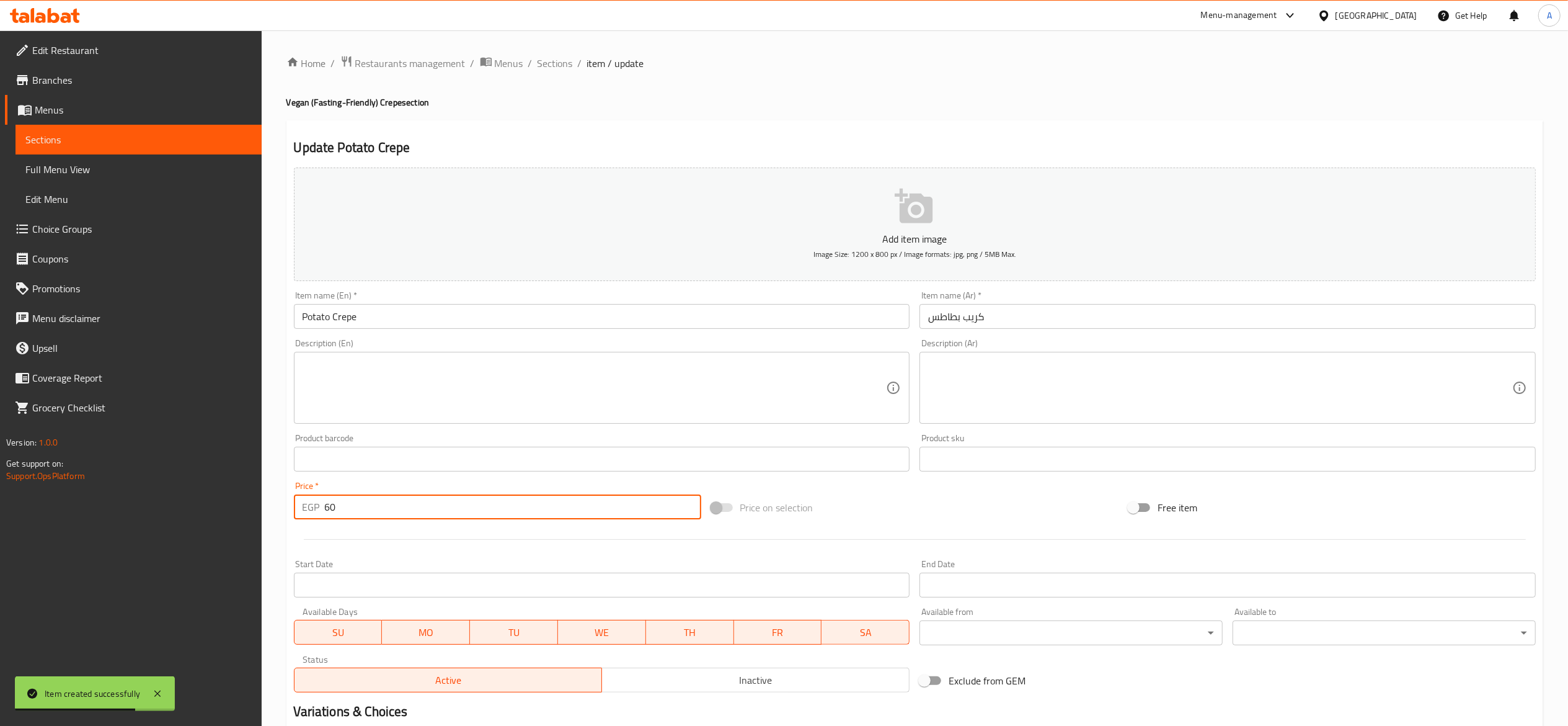
click at [470, 512] on input "60" at bounding box center [513, 506] width 377 height 25
type input "65"
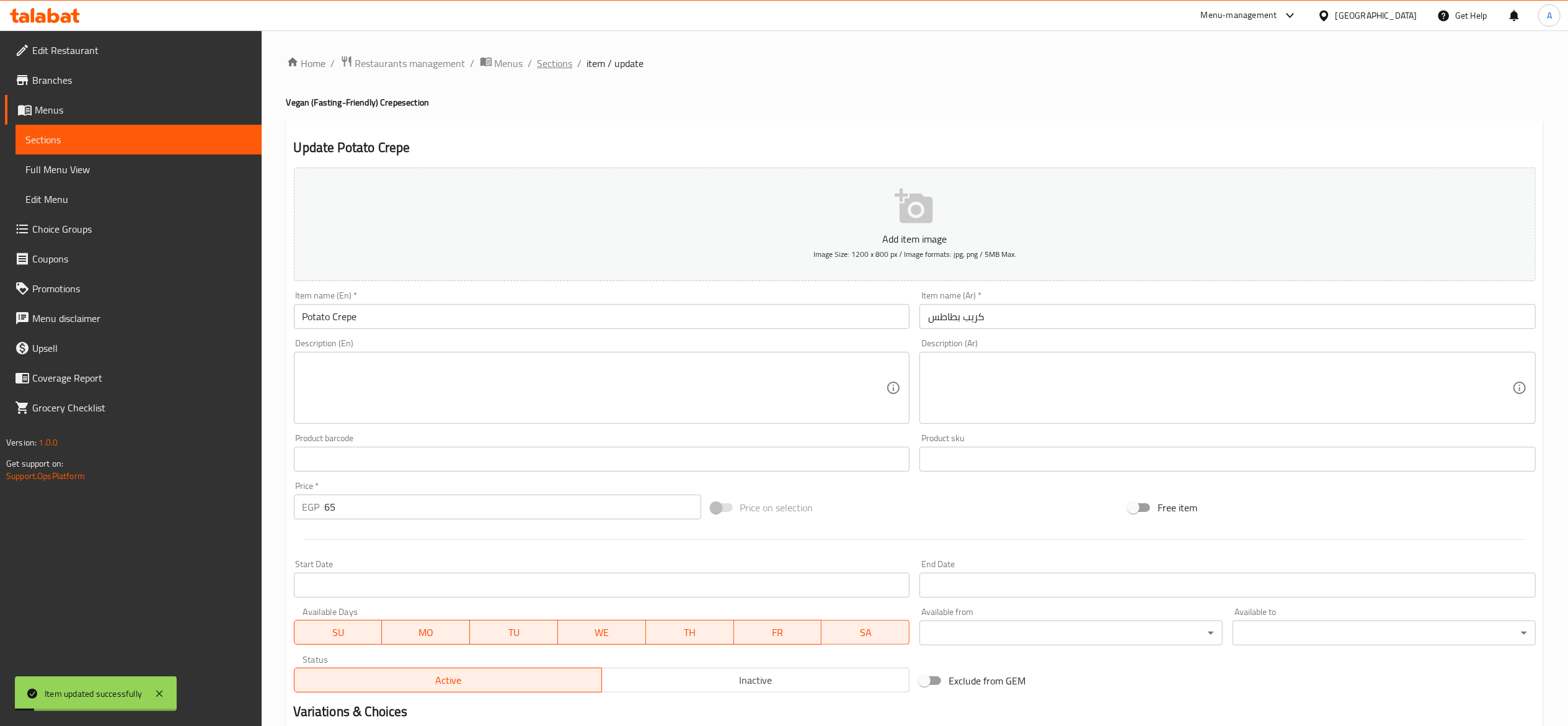
click at [559, 67] on span "Sections" at bounding box center [555, 63] width 35 height 15
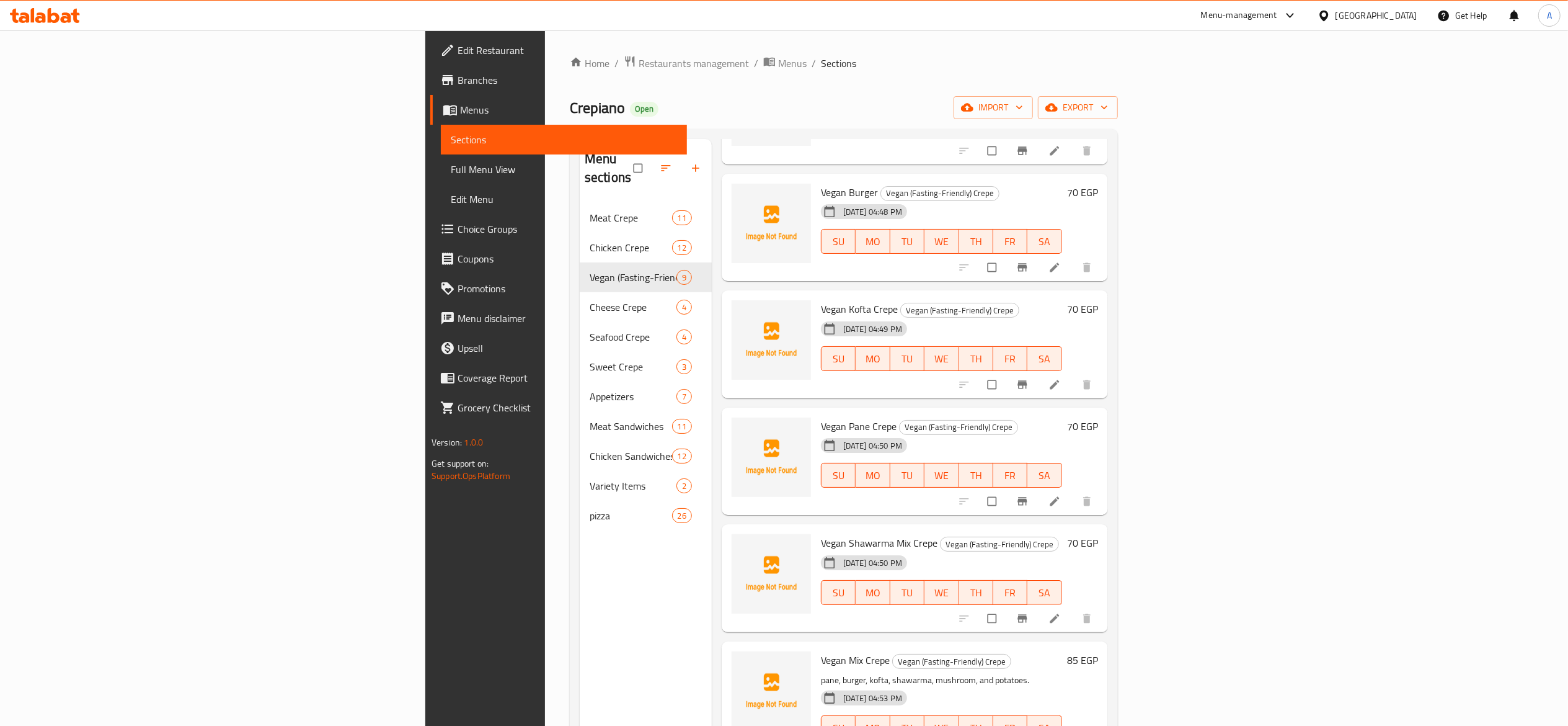
scroll to position [376, 0]
click at [1074, 608] on li at bounding box center [1055, 618] width 34 height 20
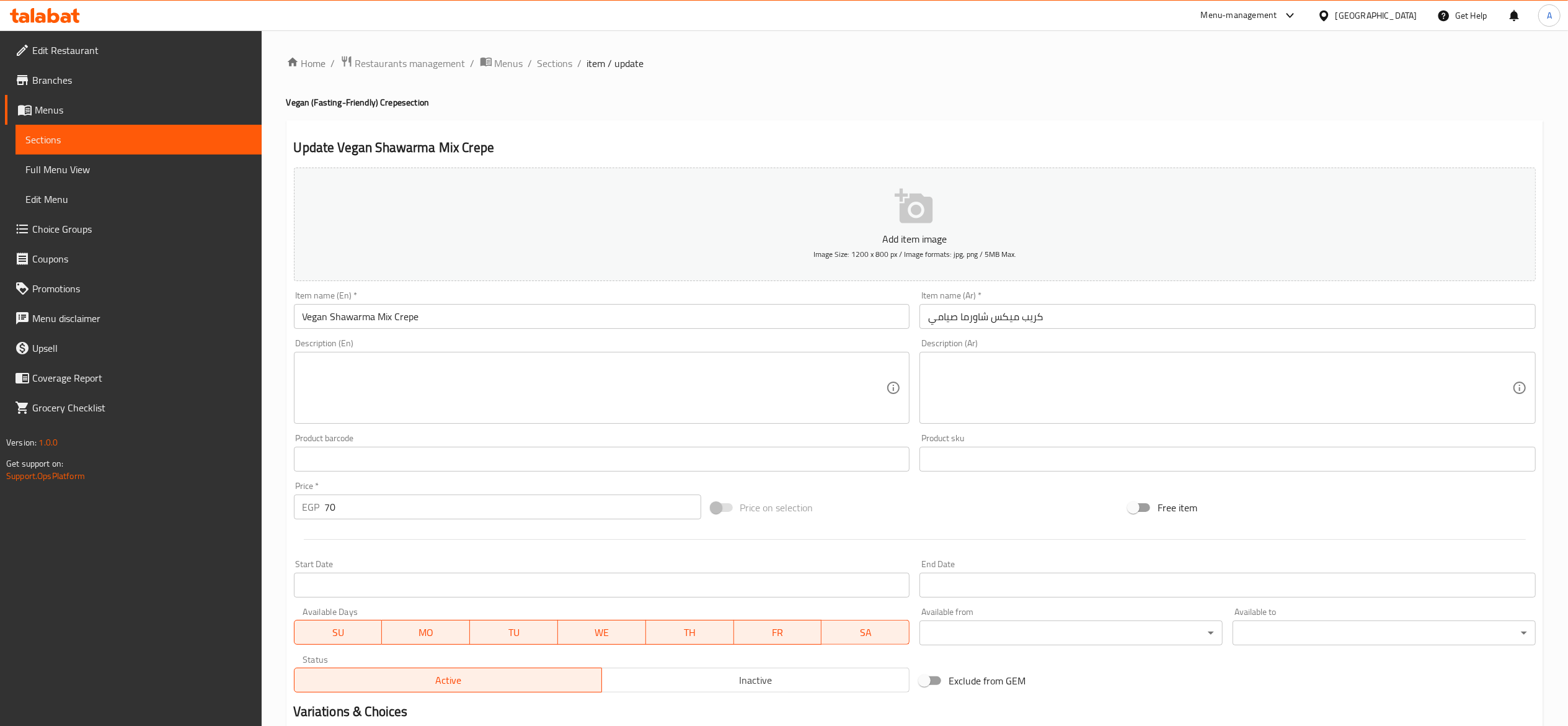
click at [436, 505] on input "70" at bounding box center [513, 506] width 377 height 25
type input "75"
click at [546, 67] on span "Sections" at bounding box center [555, 63] width 35 height 15
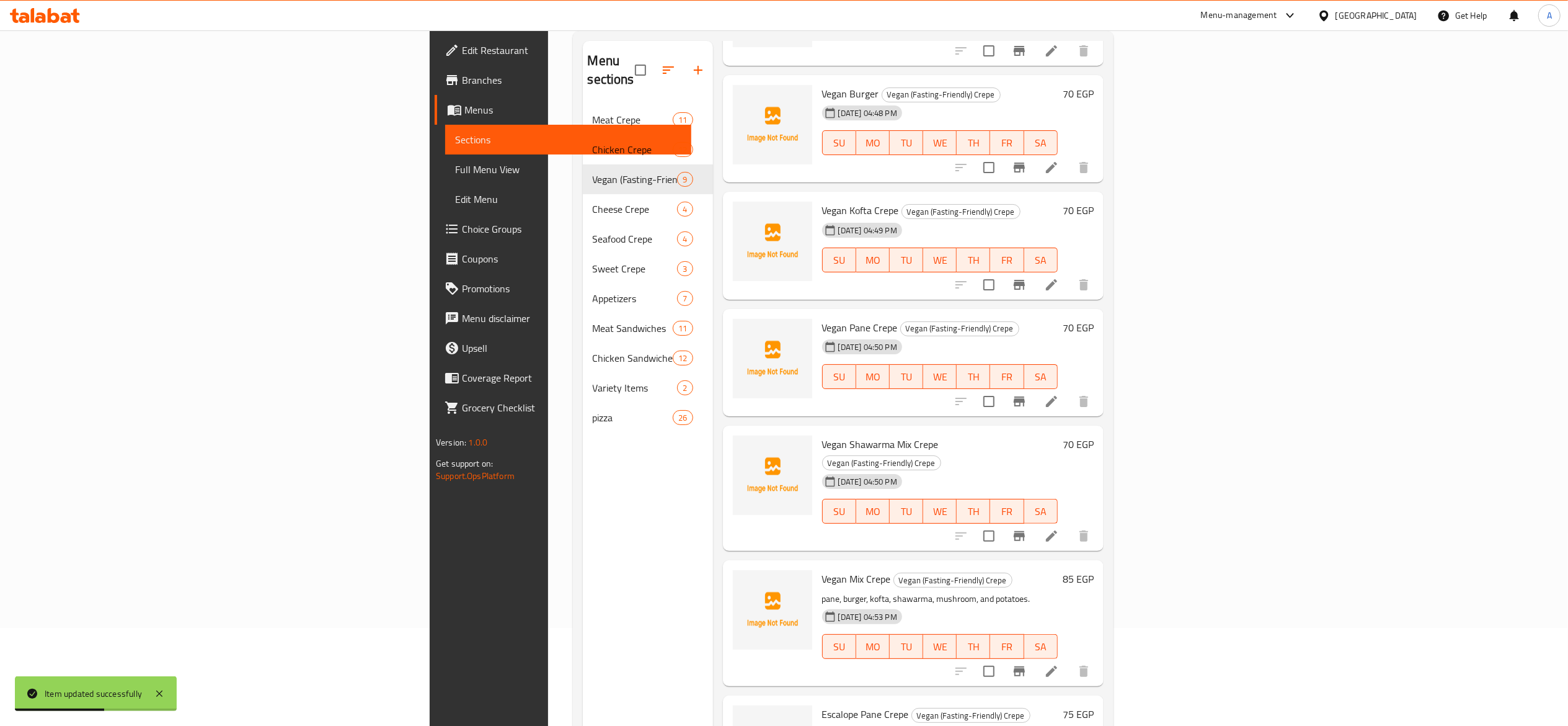
scroll to position [175, 0]
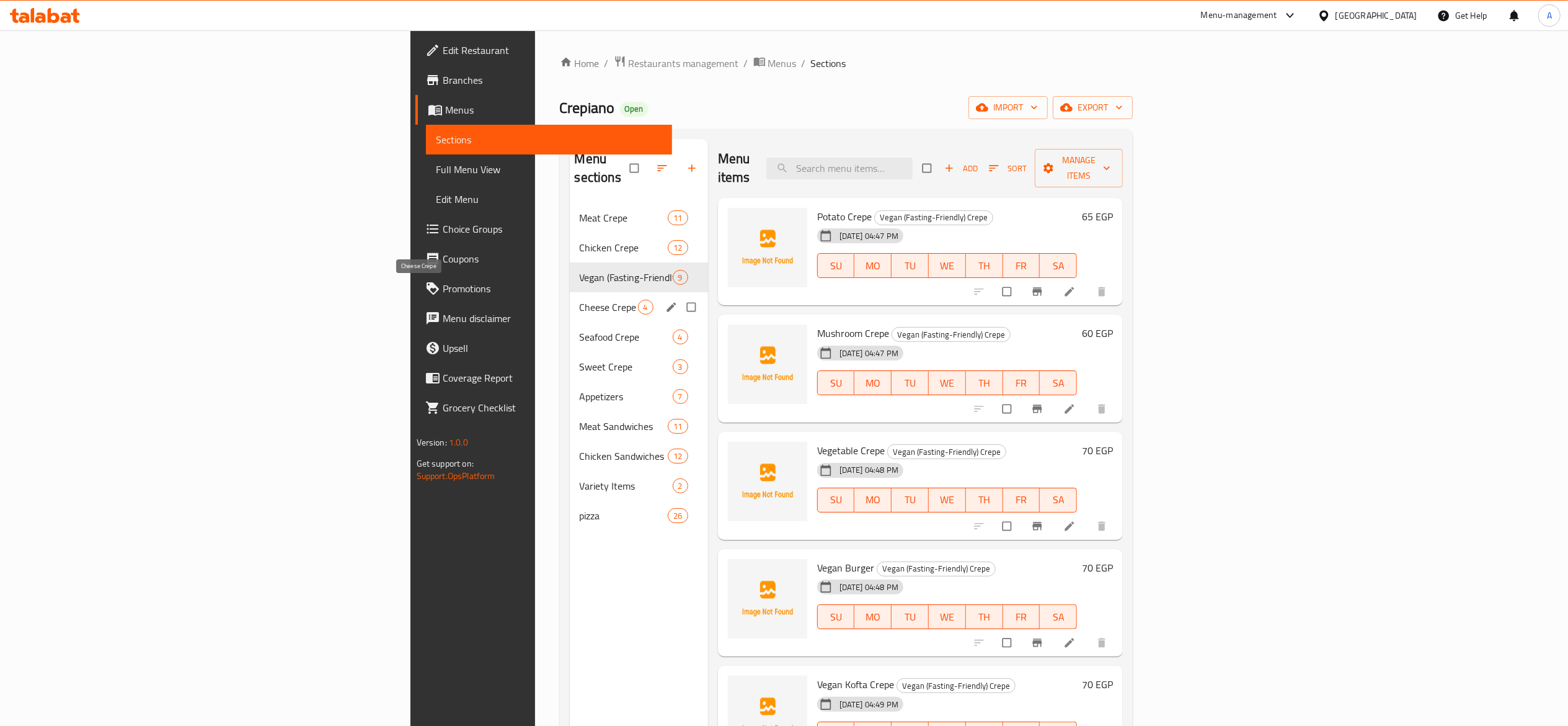
click at [580, 299] on span "Cheese Crepe" at bounding box center [608, 306] width 58 height 15
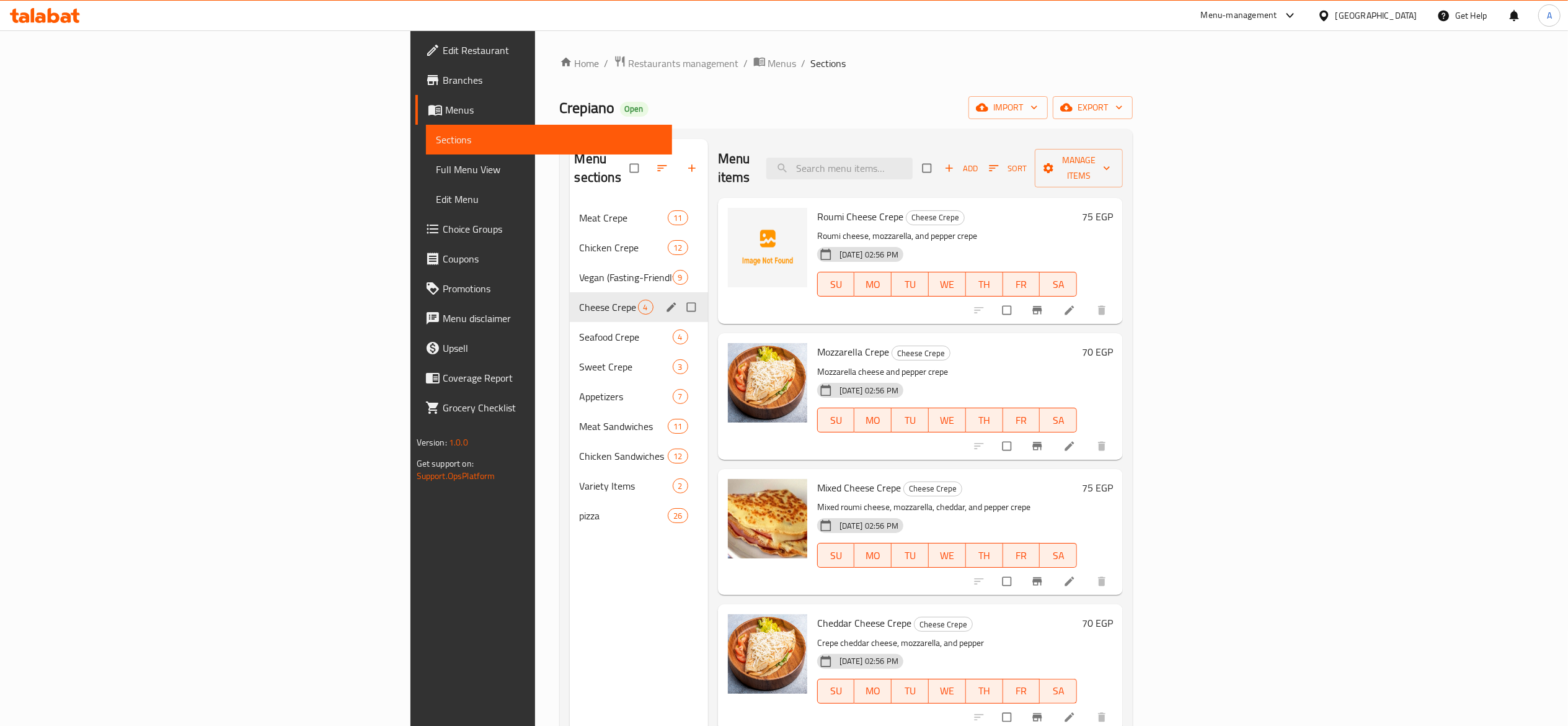
click at [580, 330] on span "Seafood Crepe" at bounding box center [626, 337] width 93 height 15
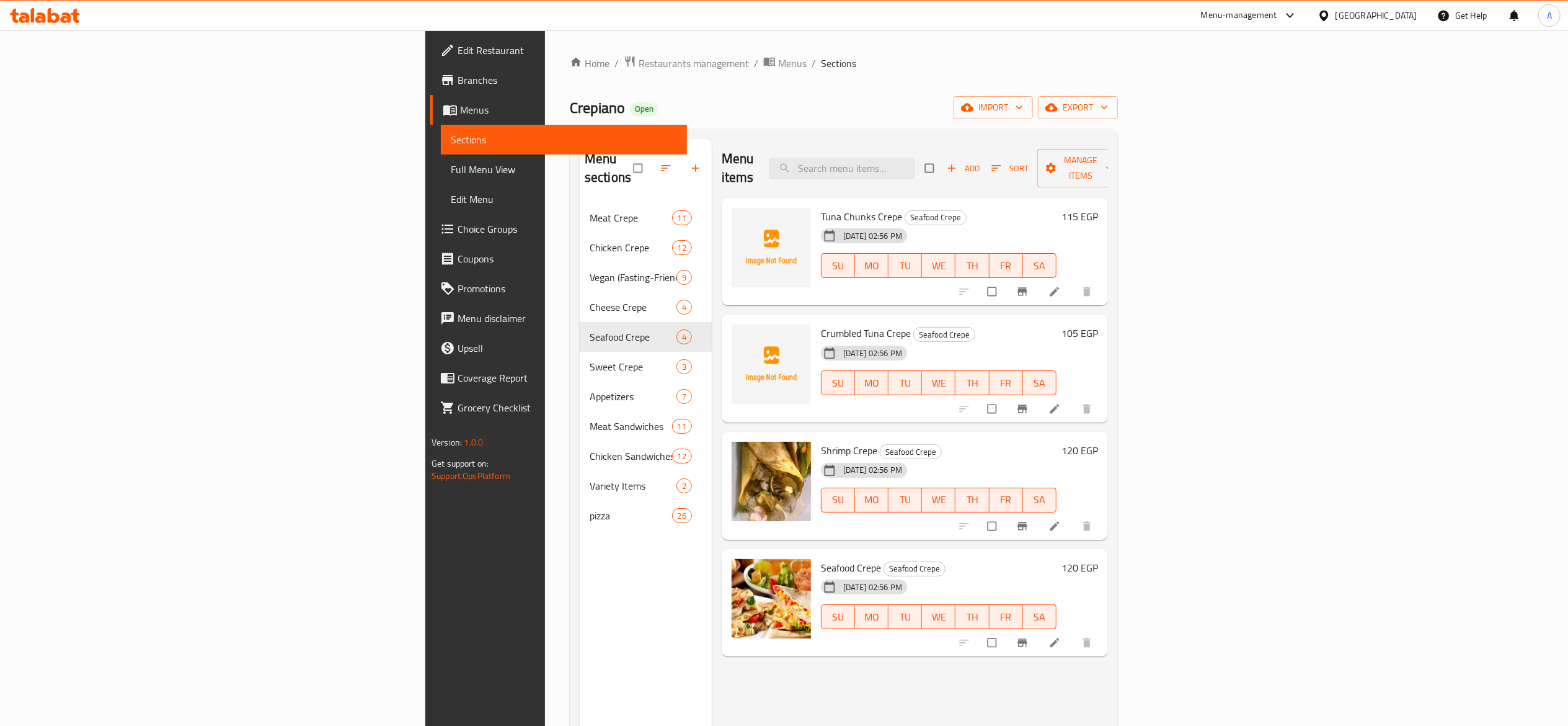
click at [1074, 282] on li at bounding box center [1055, 291] width 34 height 20
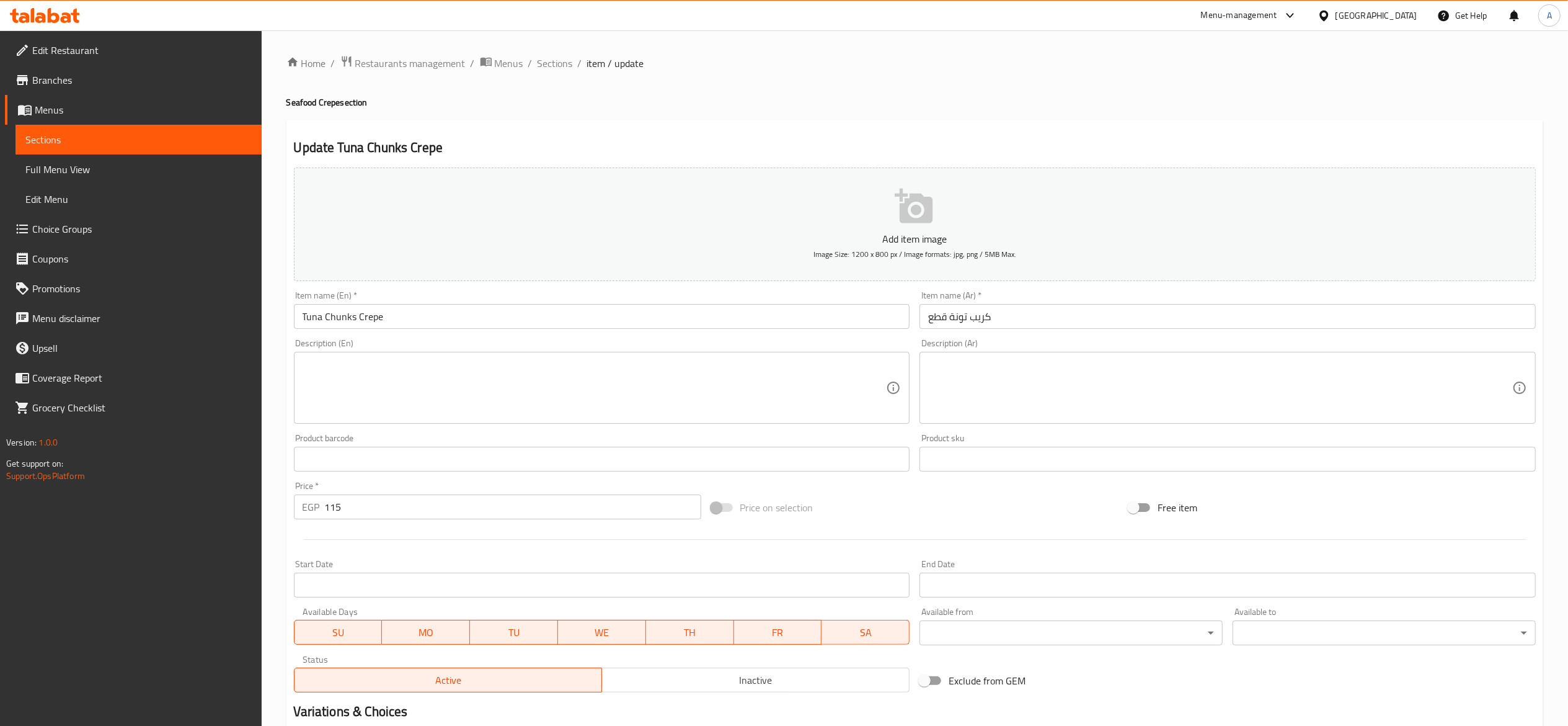
click at [474, 501] on input "115" at bounding box center [513, 506] width 377 height 25
type input "120"
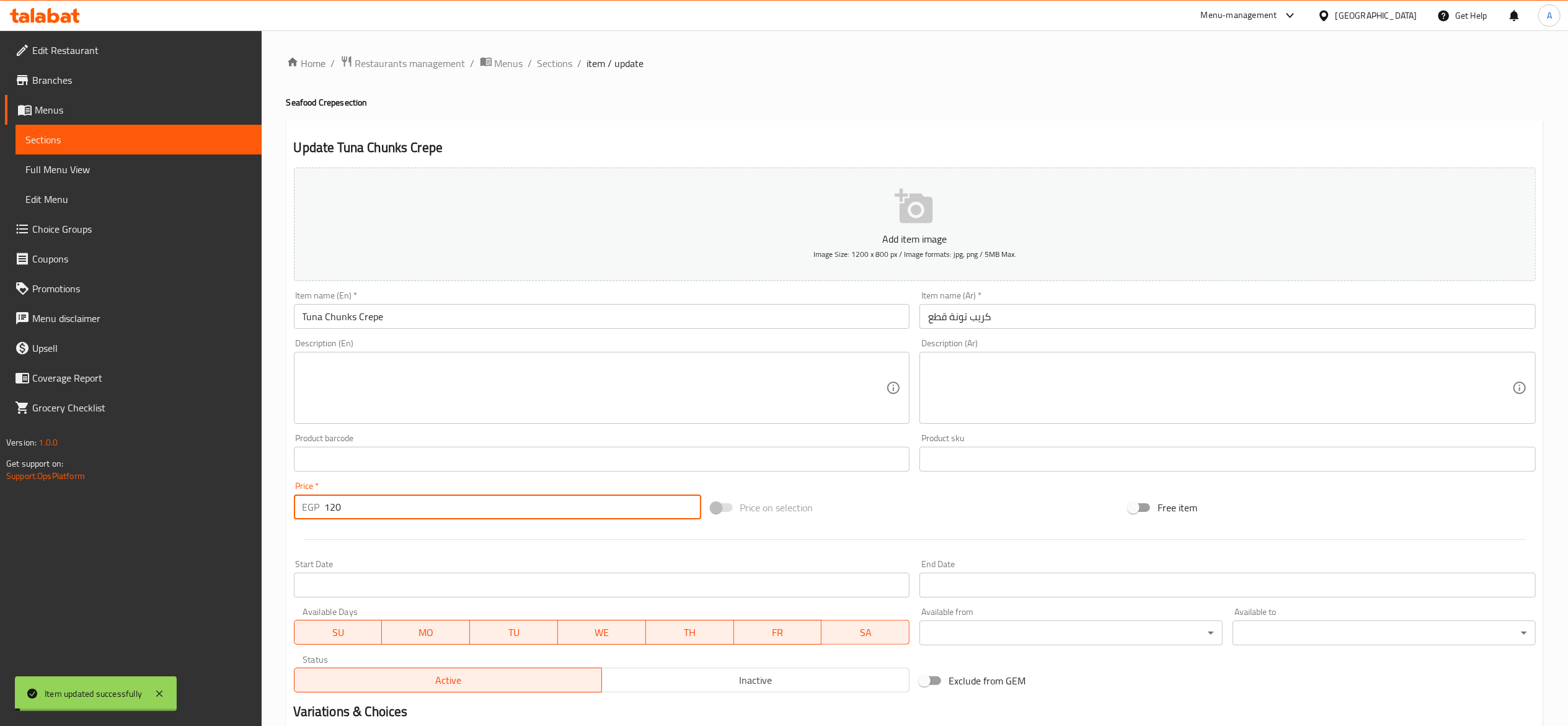
click at [561, 67] on span "Sections" at bounding box center [555, 63] width 35 height 15
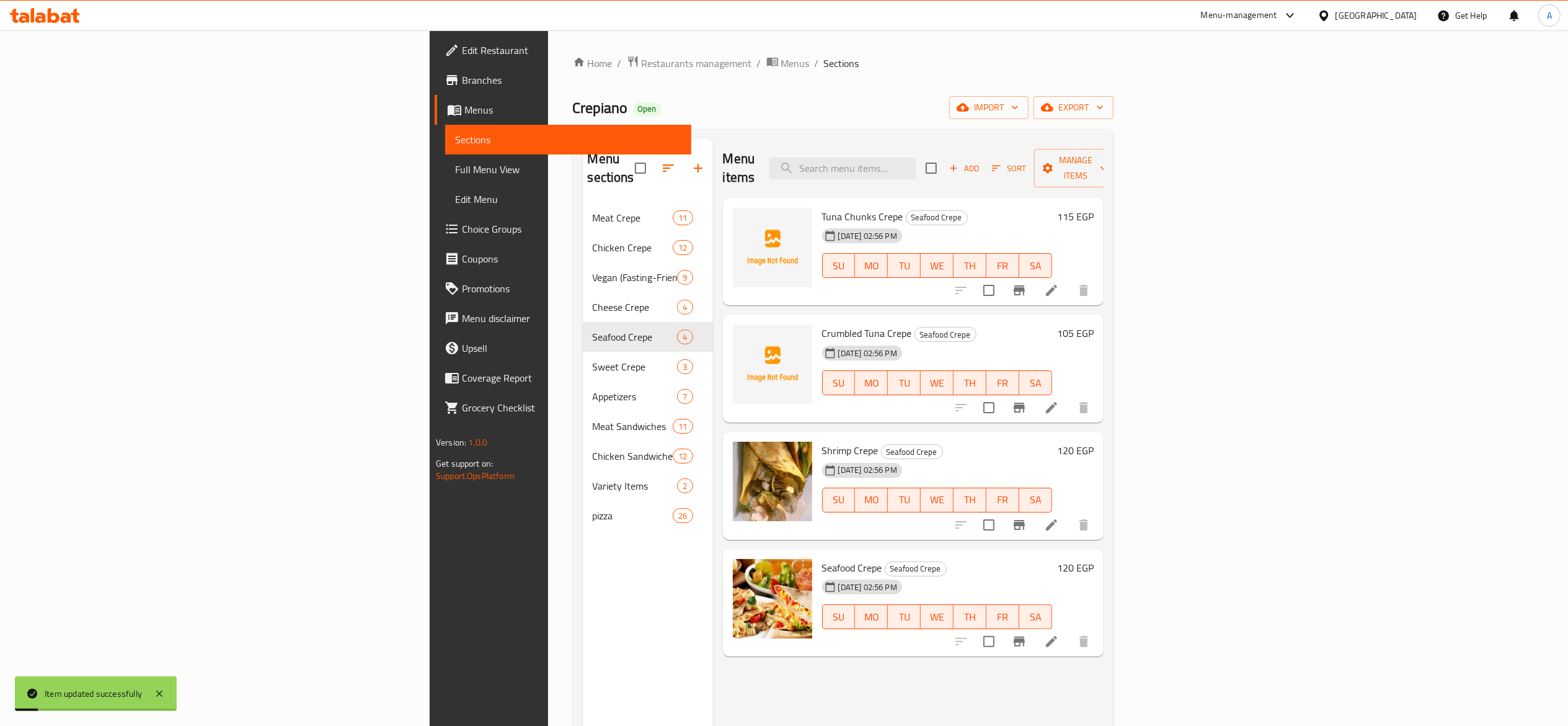
click at [1069, 396] on li at bounding box center [1051, 407] width 34 height 23
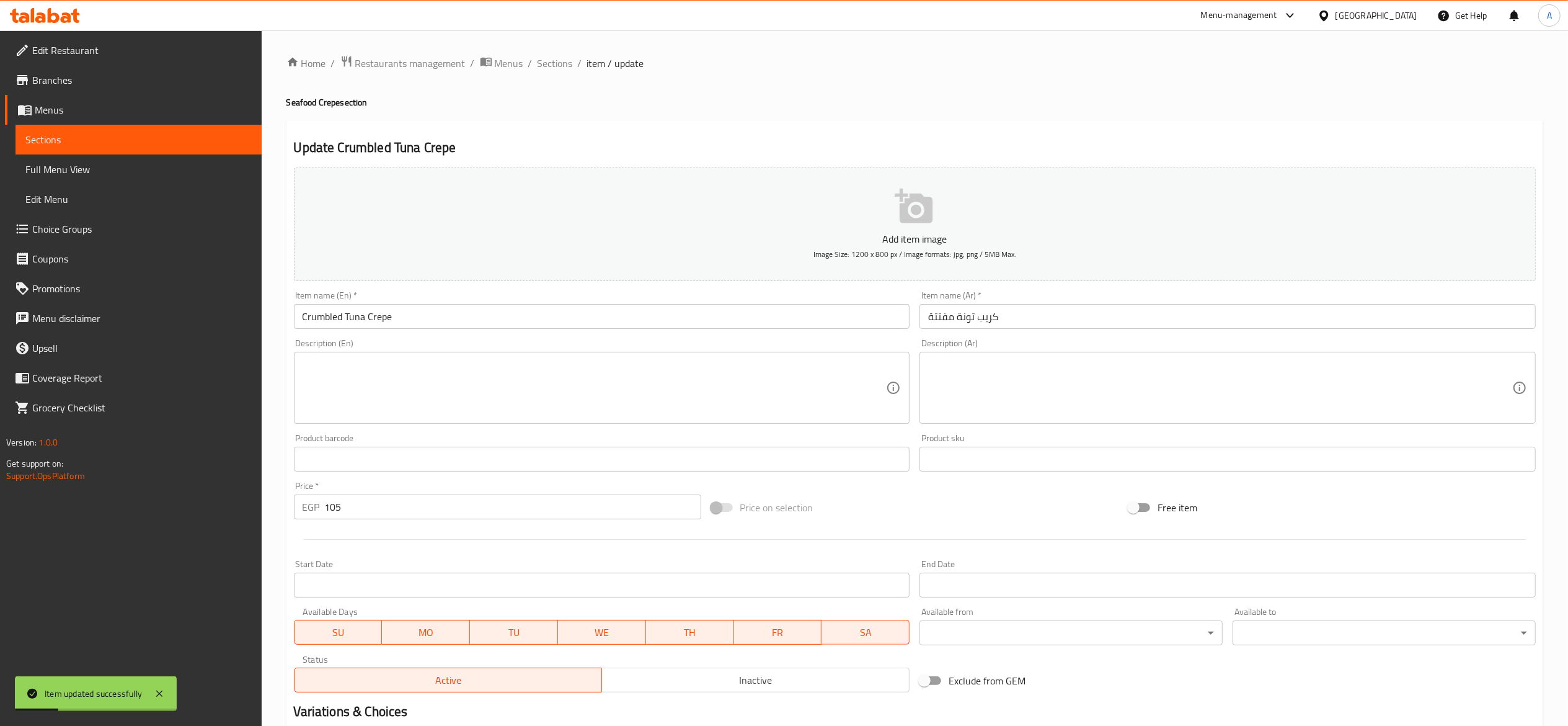
click at [489, 505] on input "105" at bounding box center [513, 506] width 377 height 25
type input "110"
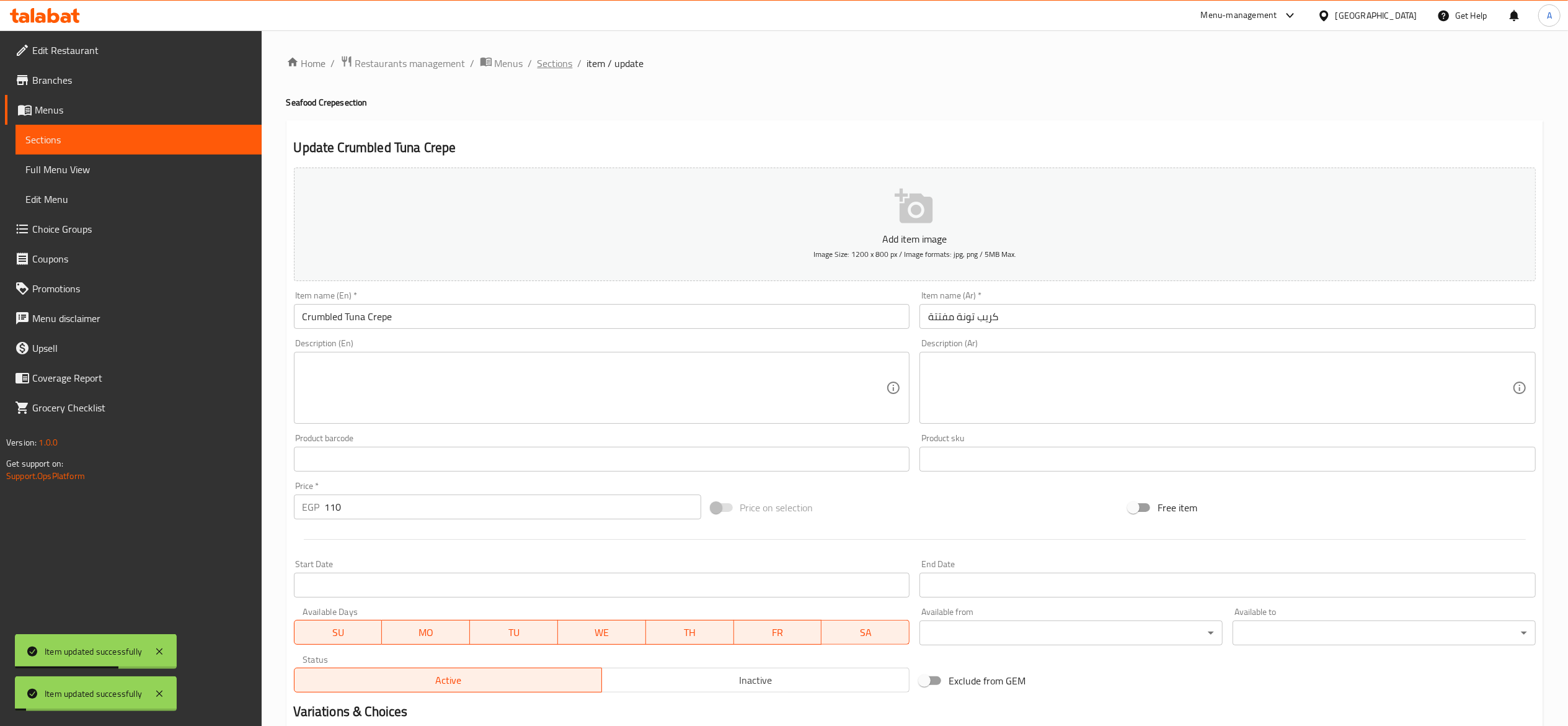
click at [559, 67] on span "Sections" at bounding box center [555, 63] width 35 height 15
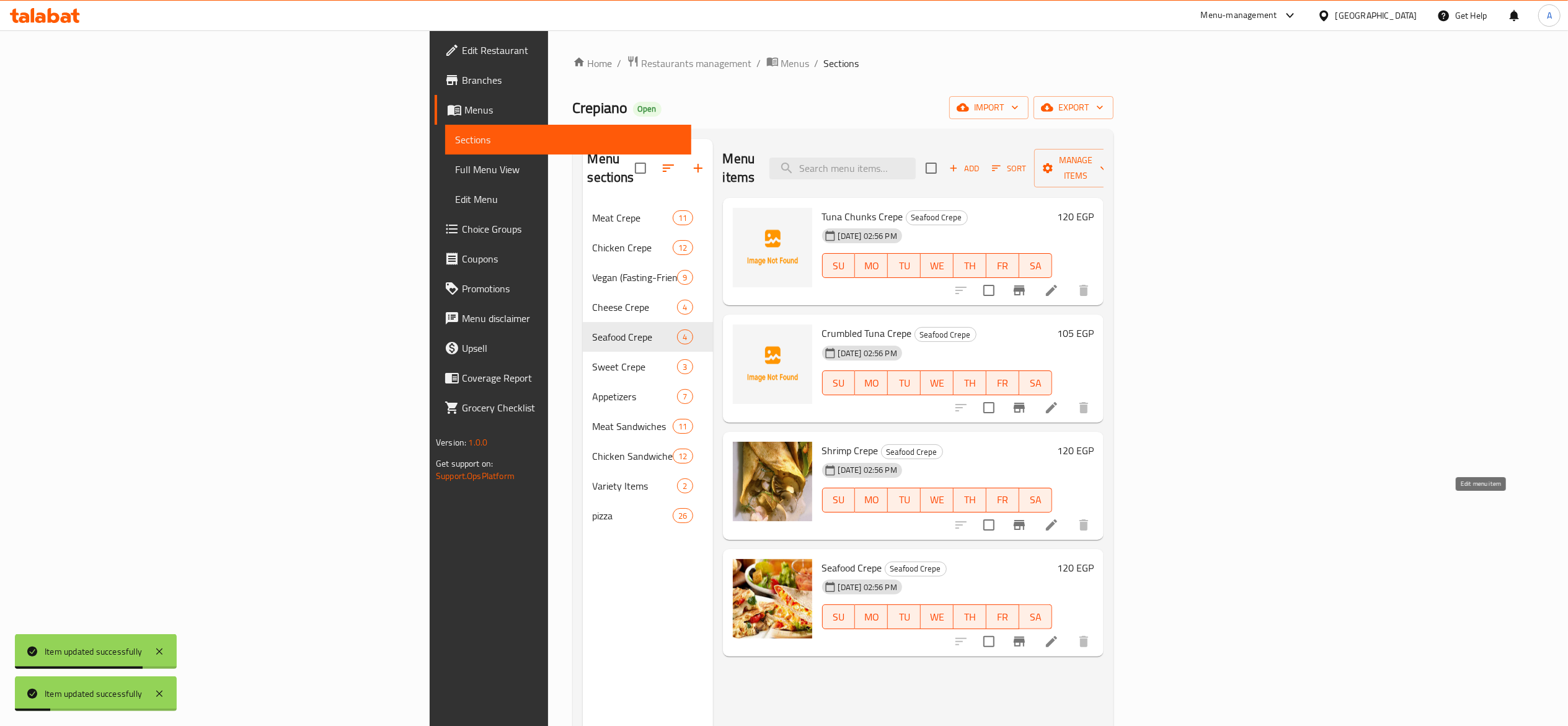
click at [1059, 517] on icon at bounding box center [1051, 524] width 15 height 15
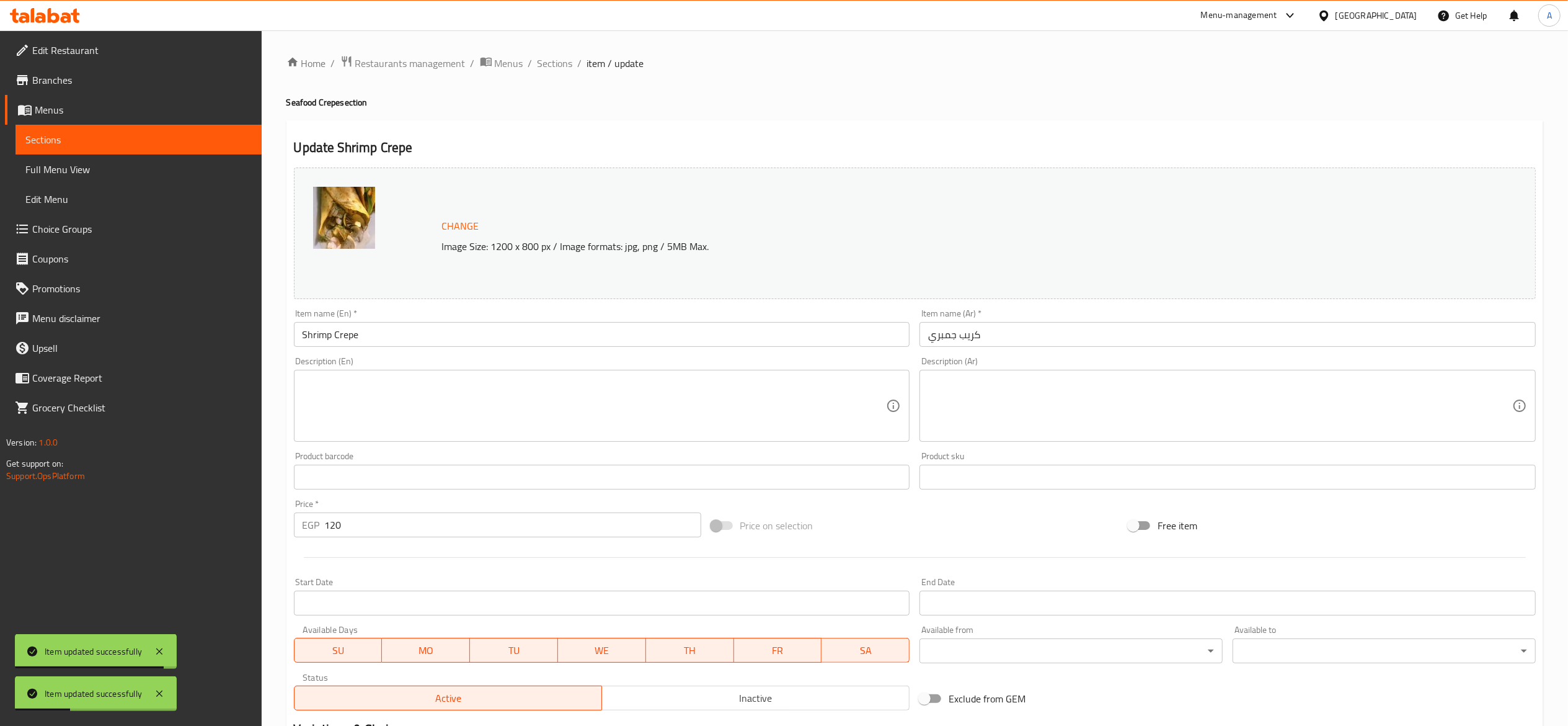
click at [428, 534] on input "120" at bounding box center [513, 524] width 377 height 25
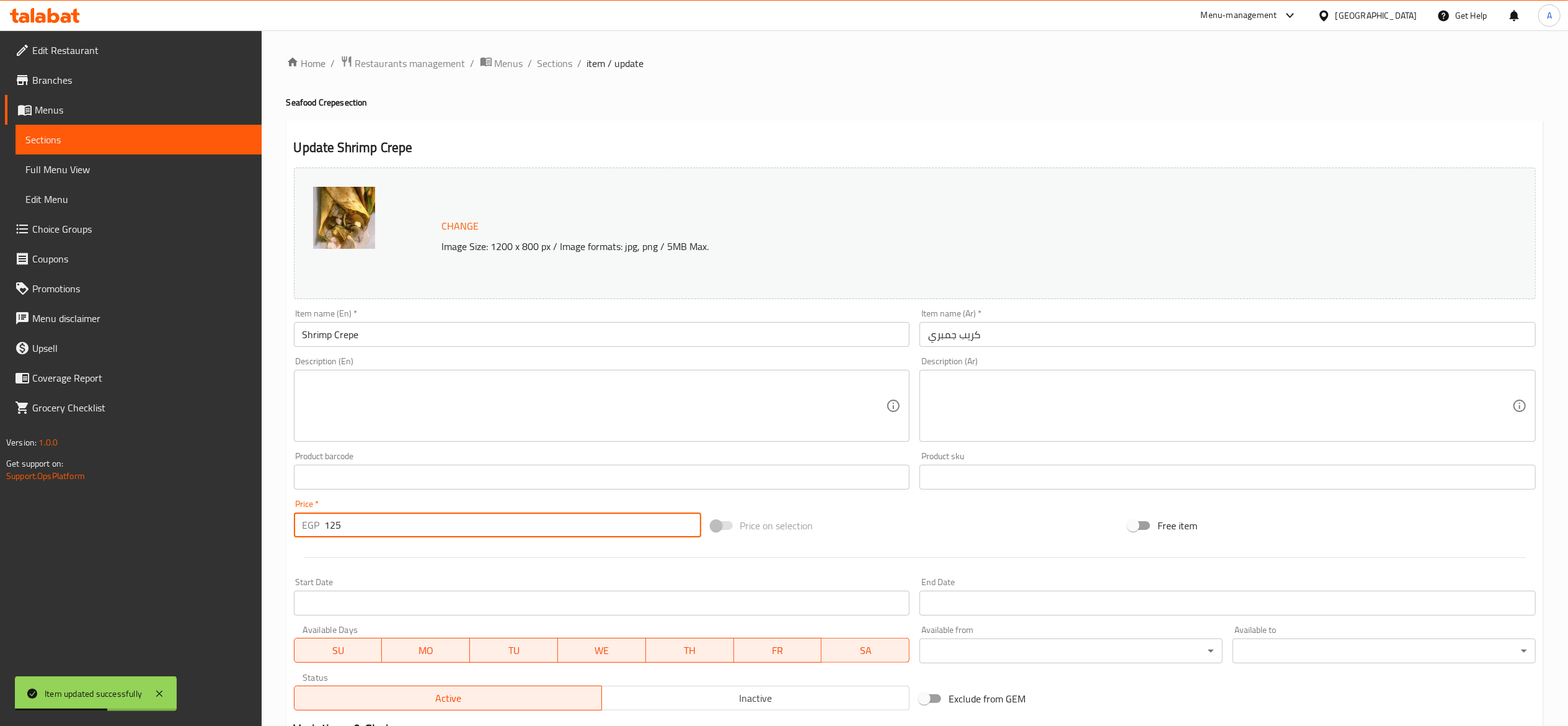
type input "125"
click at [554, 65] on span "Sections" at bounding box center [555, 63] width 35 height 15
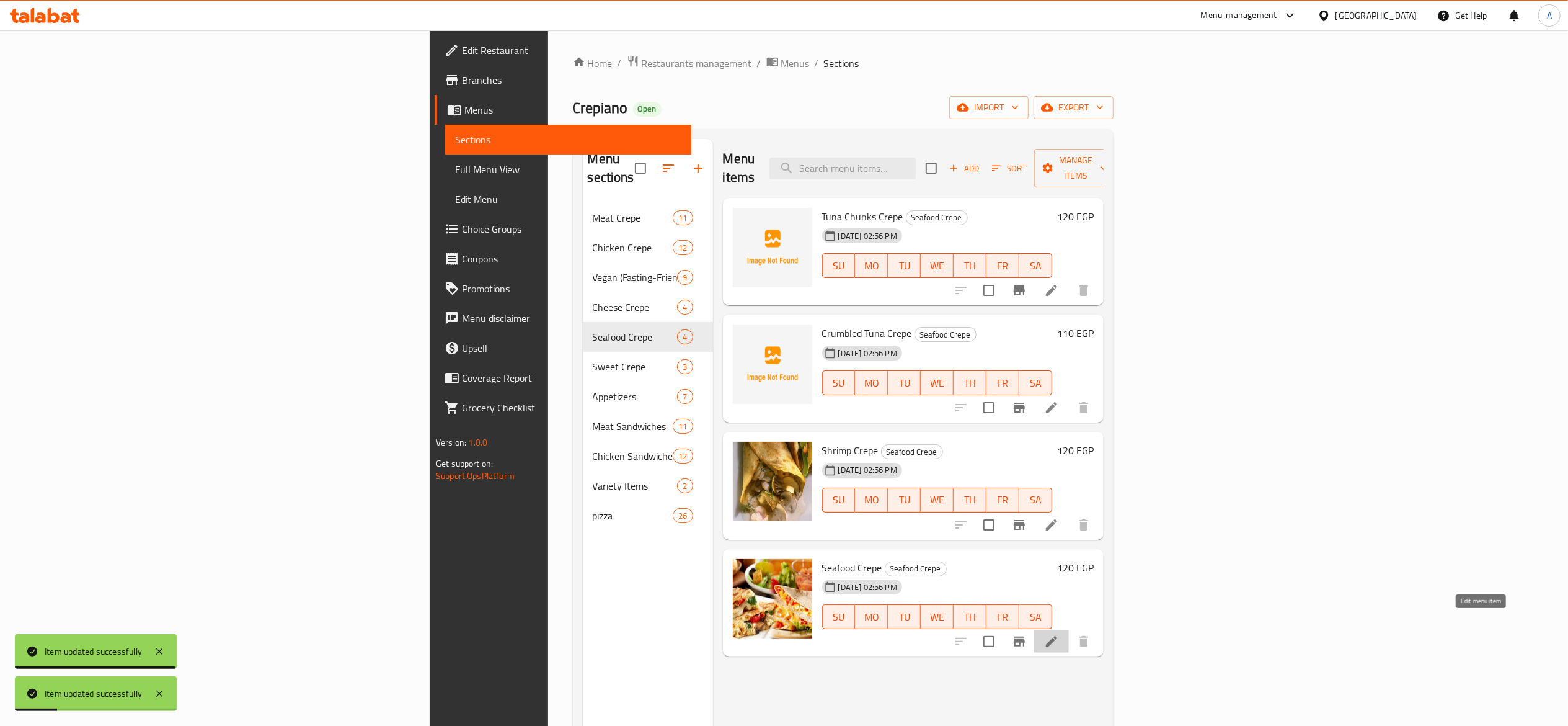
click at [1059, 634] on icon at bounding box center [1051, 641] width 15 height 15
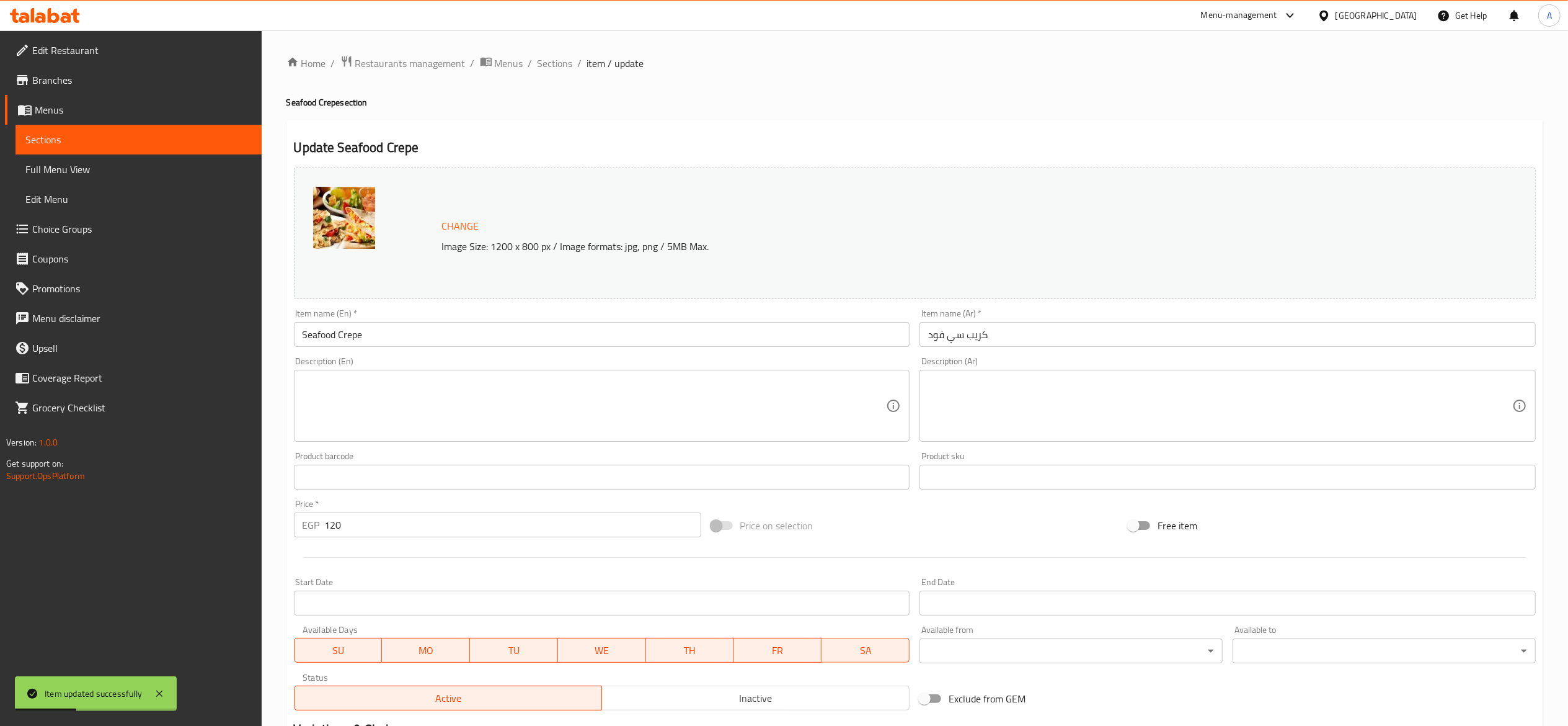
click at [430, 526] on input "120" at bounding box center [513, 524] width 377 height 25
type input "125"
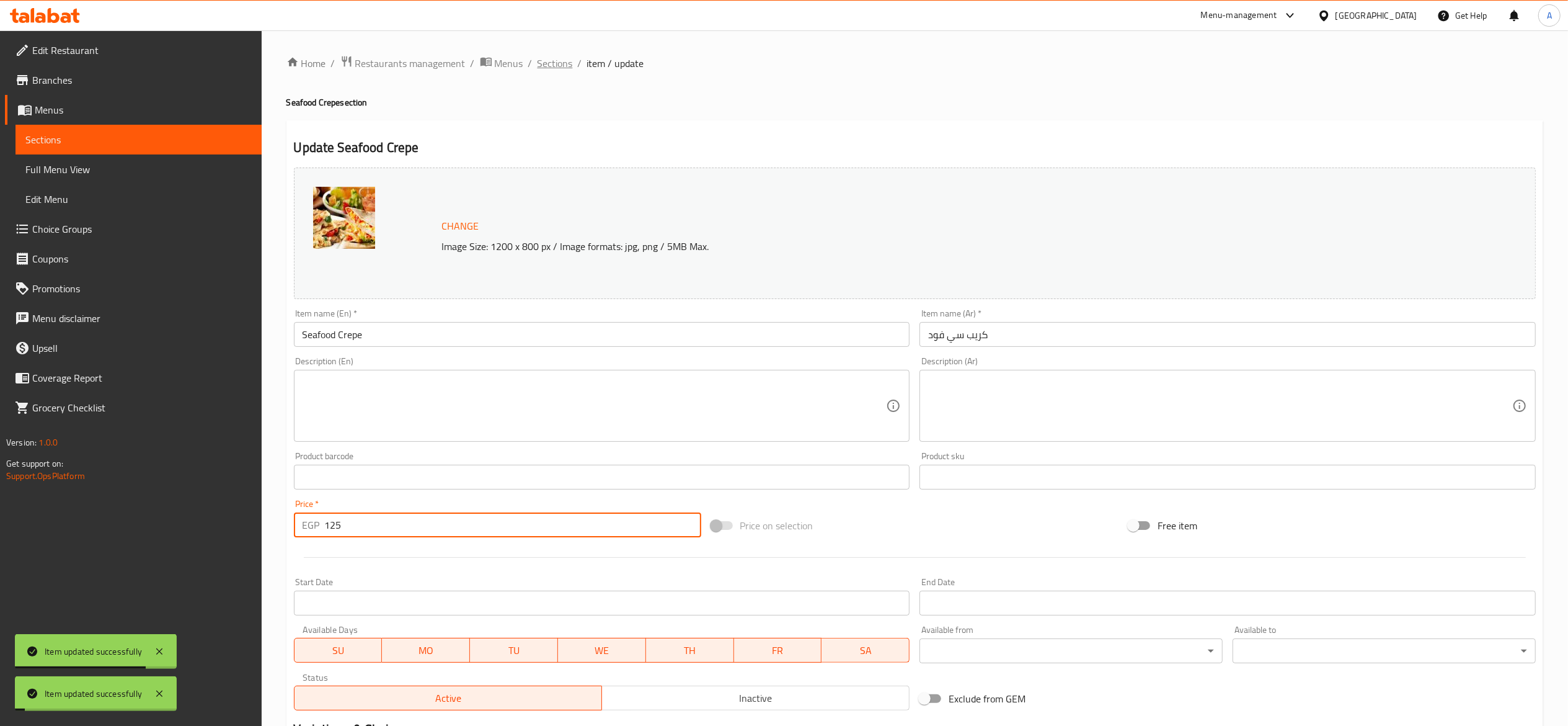
click at [564, 67] on span "Sections" at bounding box center [555, 63] width 35 height 15
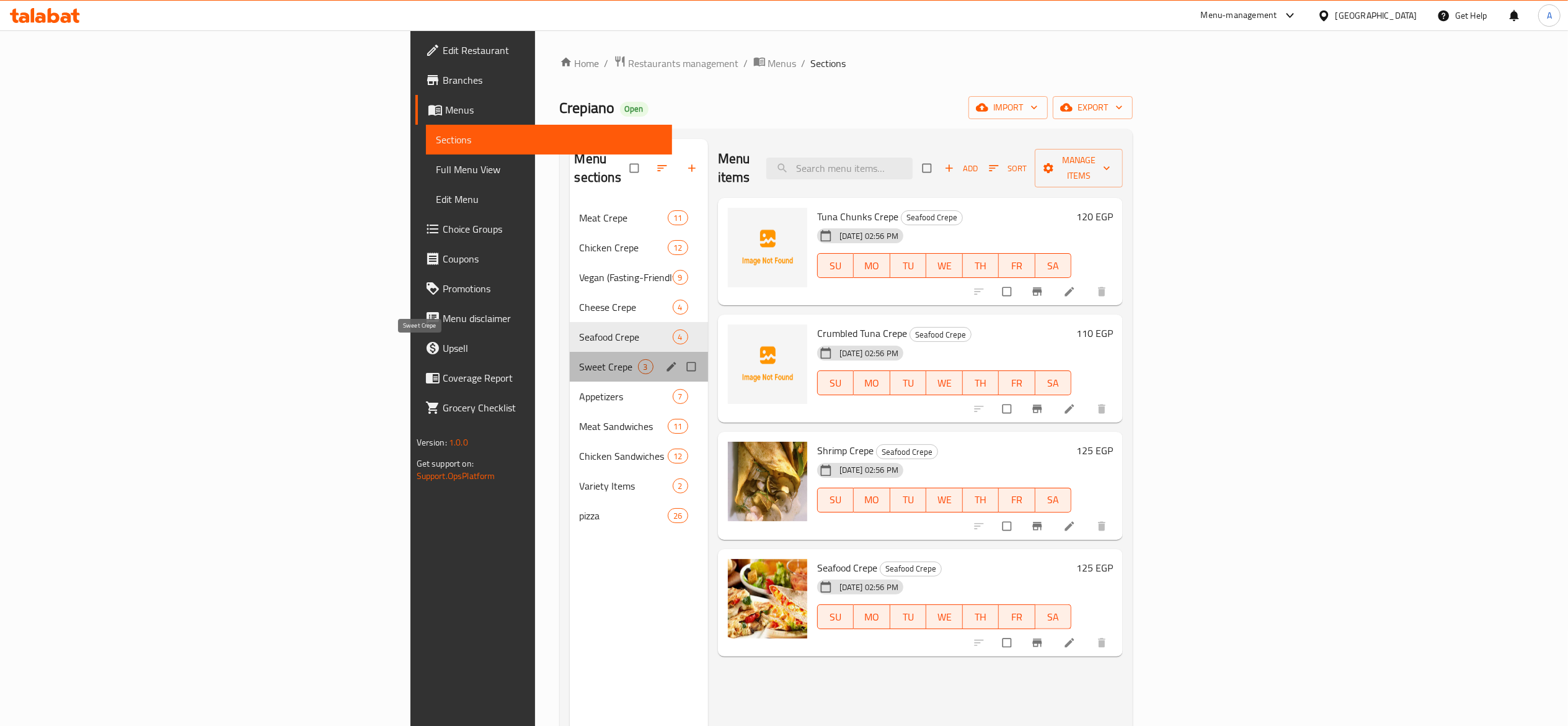
click at [580, 359] on span "Sweet Crepe" at bounding box center [608, 366] width 58 height 15
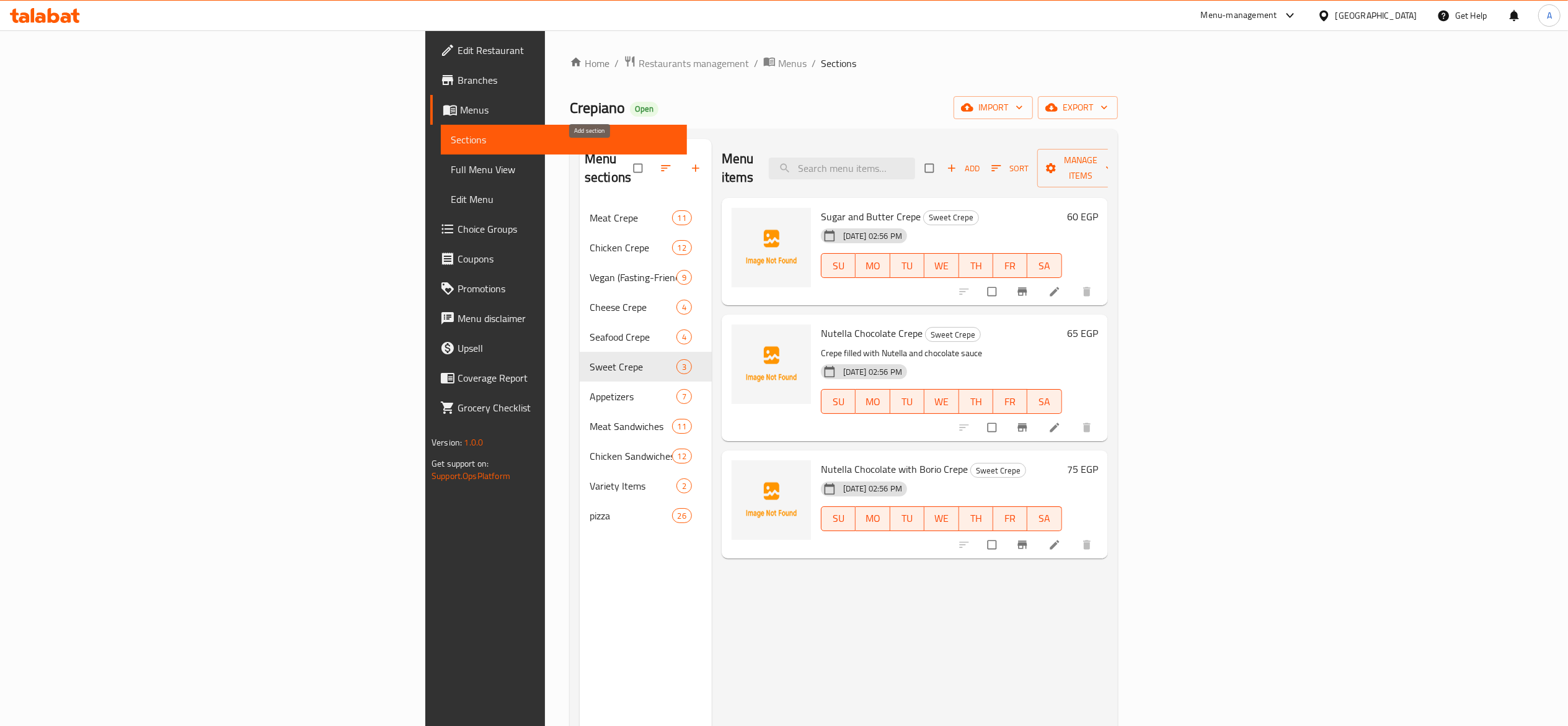
click at [689, 162] on icon "button" at bounding box center [695, 168] width 13 height 13
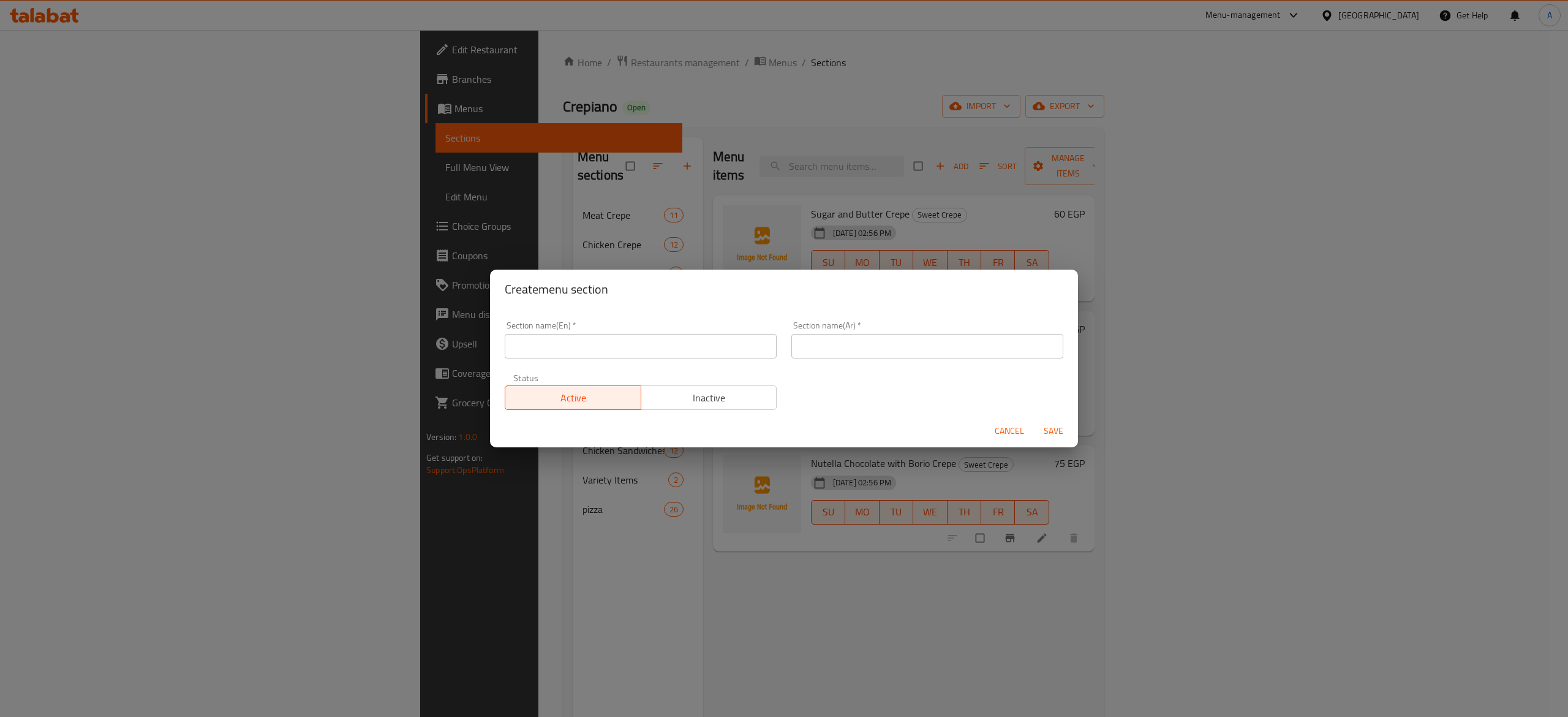
click at [652, 349] on input "text" at bounding box center [640, 346] width 272 height 24
type input "ة"
type input "Mix Crepe"
type input "ميكس كريب"
type button "0"
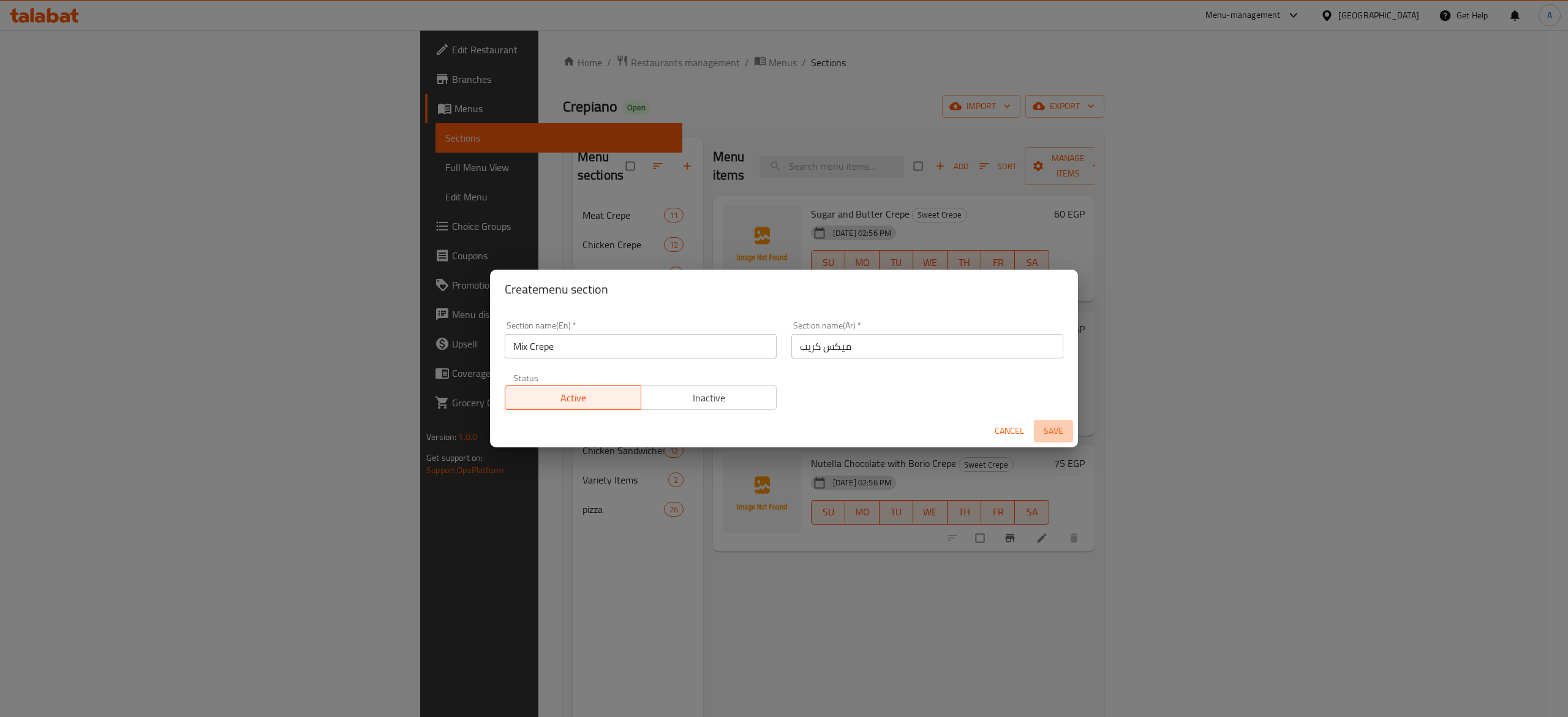
click at [1047, 435] on span "Save" at bounding box center [1054, 431] width 29 height 16
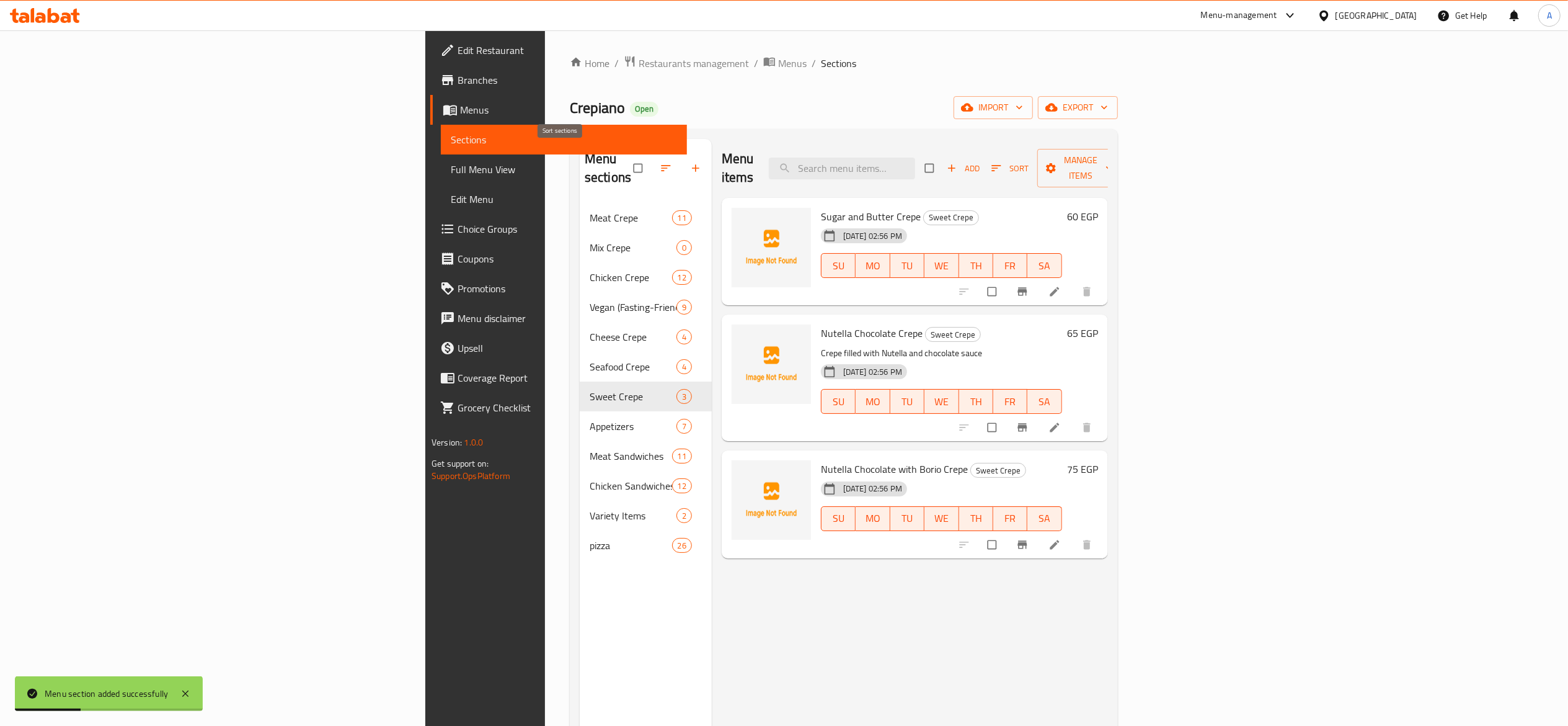
click at [652, 166] on button "button" at bounding box center [667, 168] width 29 height 27
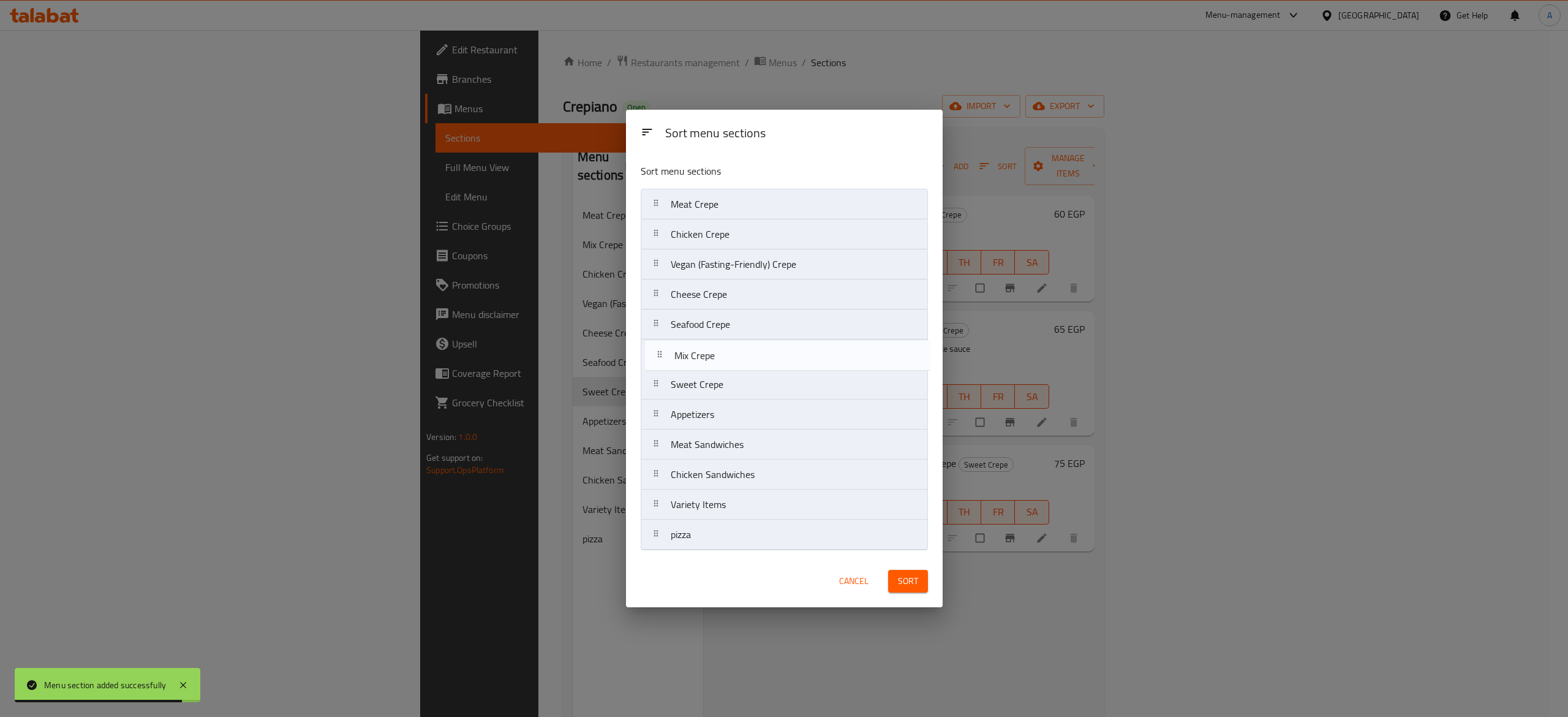
drag, startPoint x: 651, startPoint y: 236, endPoint x: 654, endPoint y: 361, distance: 125.0
click at [654, 361] on nav "Meat Crepe Mix Crepe Chicken Crepe Vegan (Fasting-Friendly) Crepe Cheese Crepe …" at bounding box center [784, 369] width 288 height 361
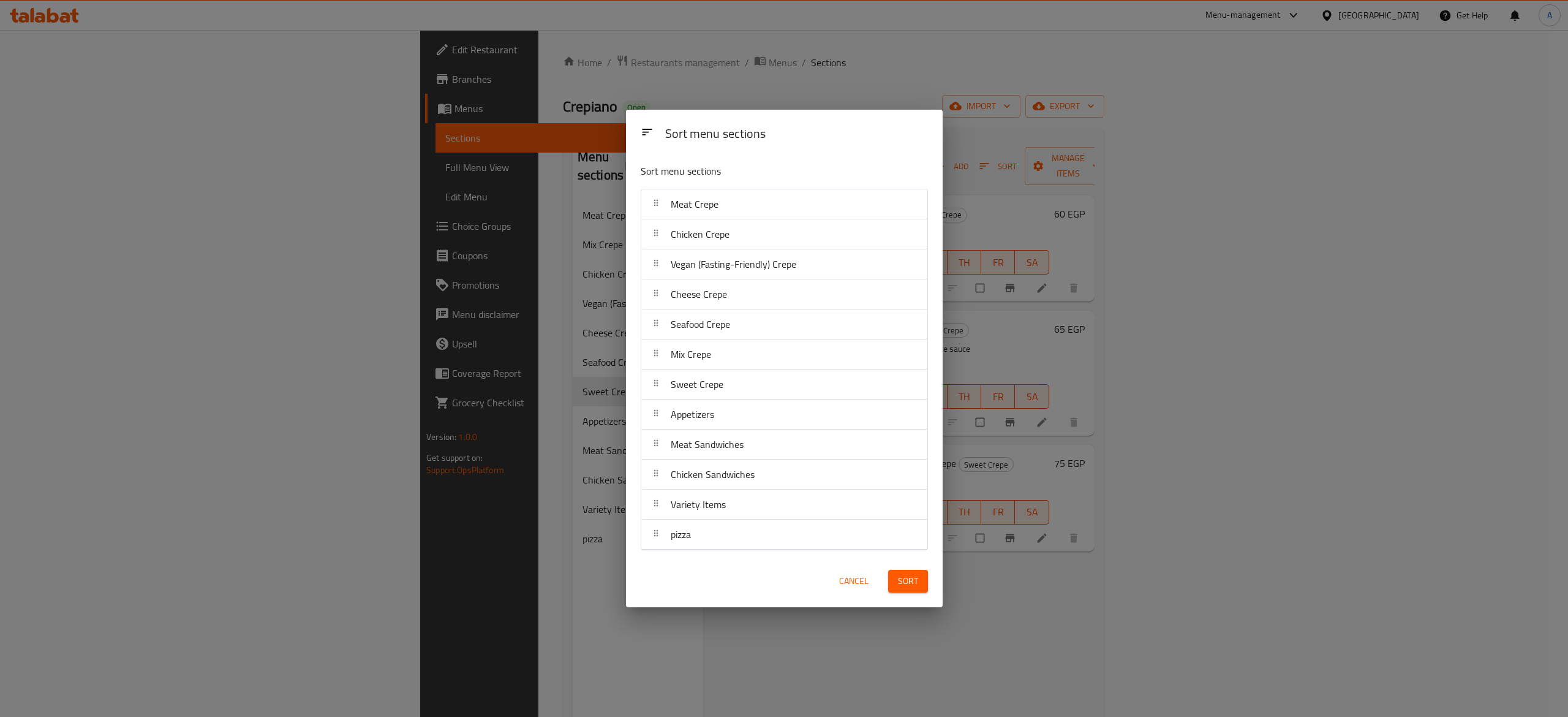
click at [909, 578] on span "Sort" at bounding box center [907, 581] width 20 height 16
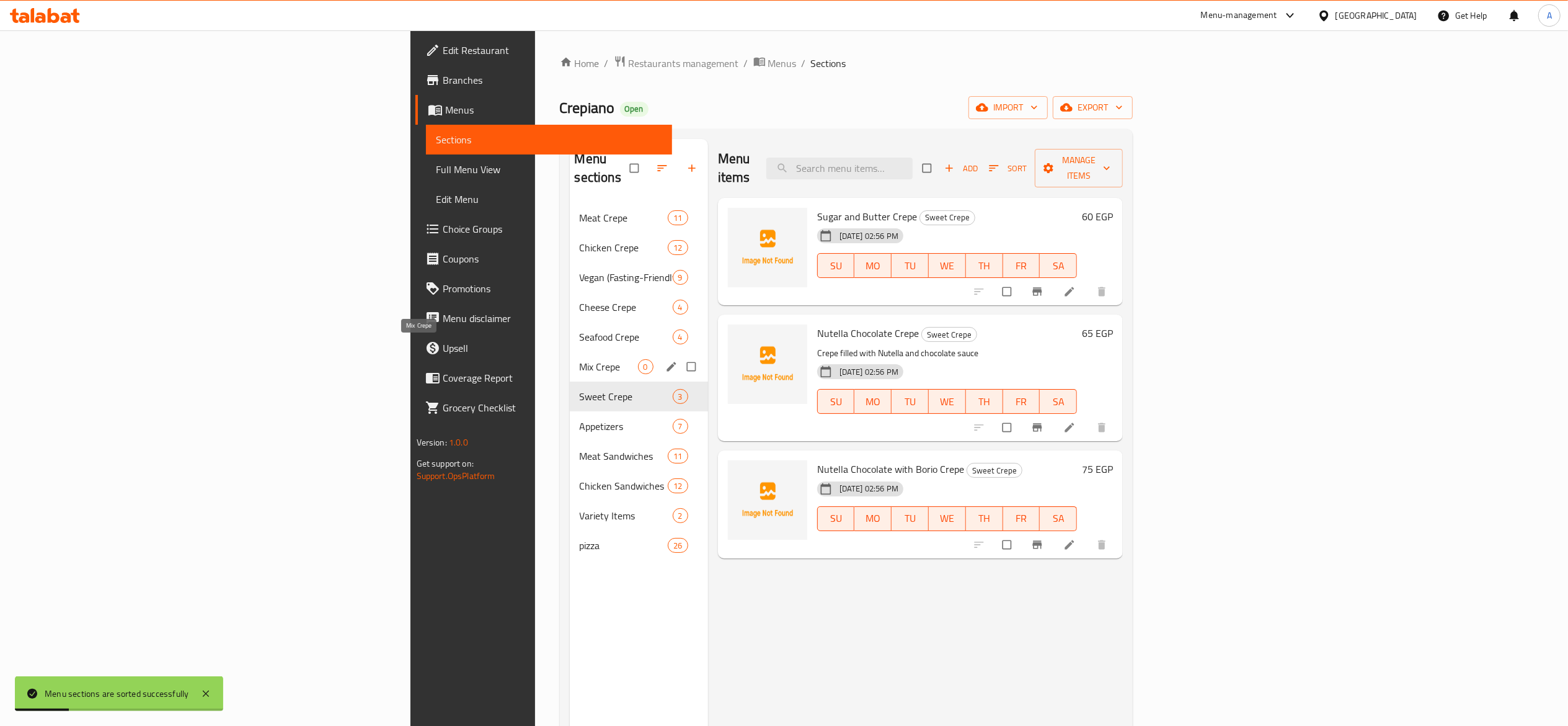
click at [580, 359] on span "Mix Crepe" at bounding box center [608, 366] width 58 height 15
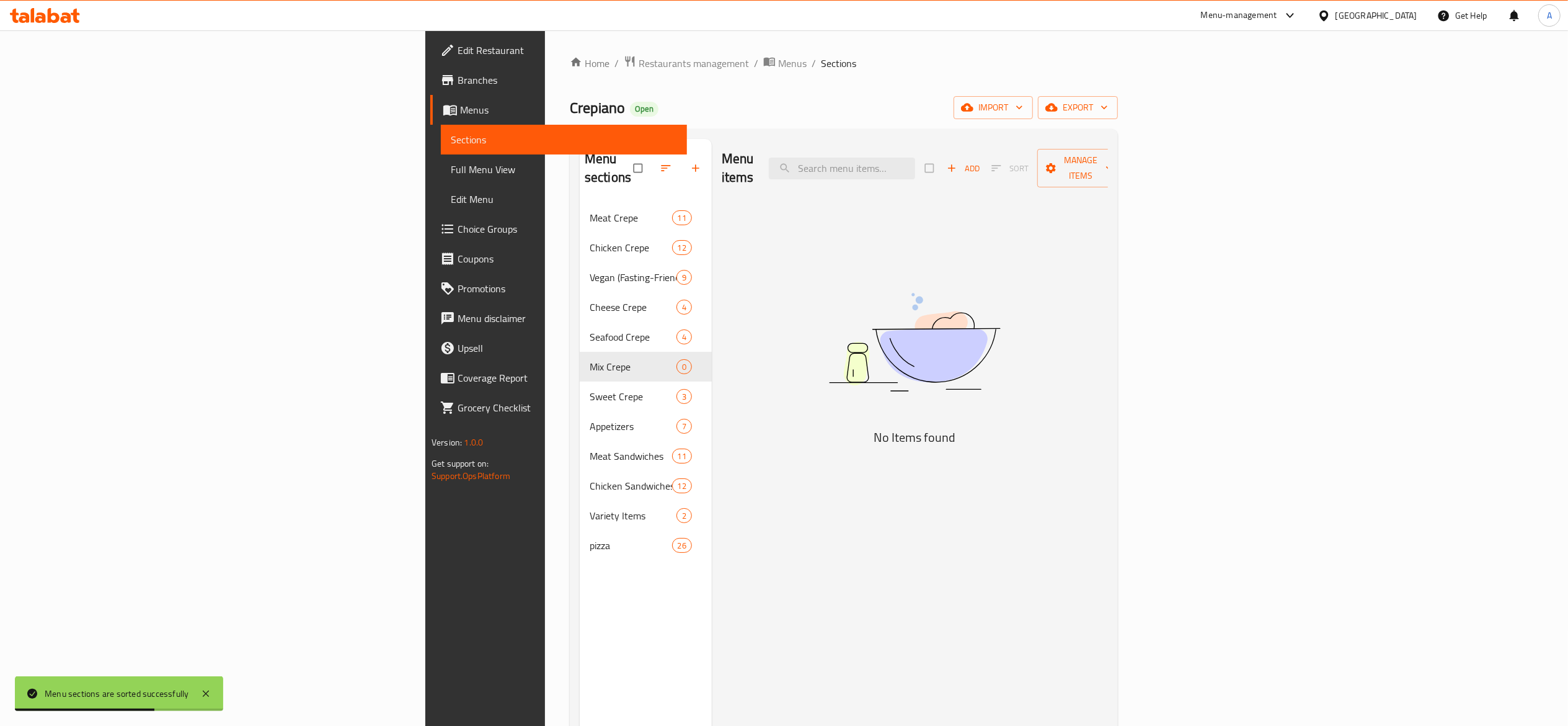
click at [1126, 172] on div "Add Sort Manage items" at bounding box center [1026, 168] width 200 height 38
click at [981, 161] on span "Add" at bounding box center [964, 168] width 33 height 15
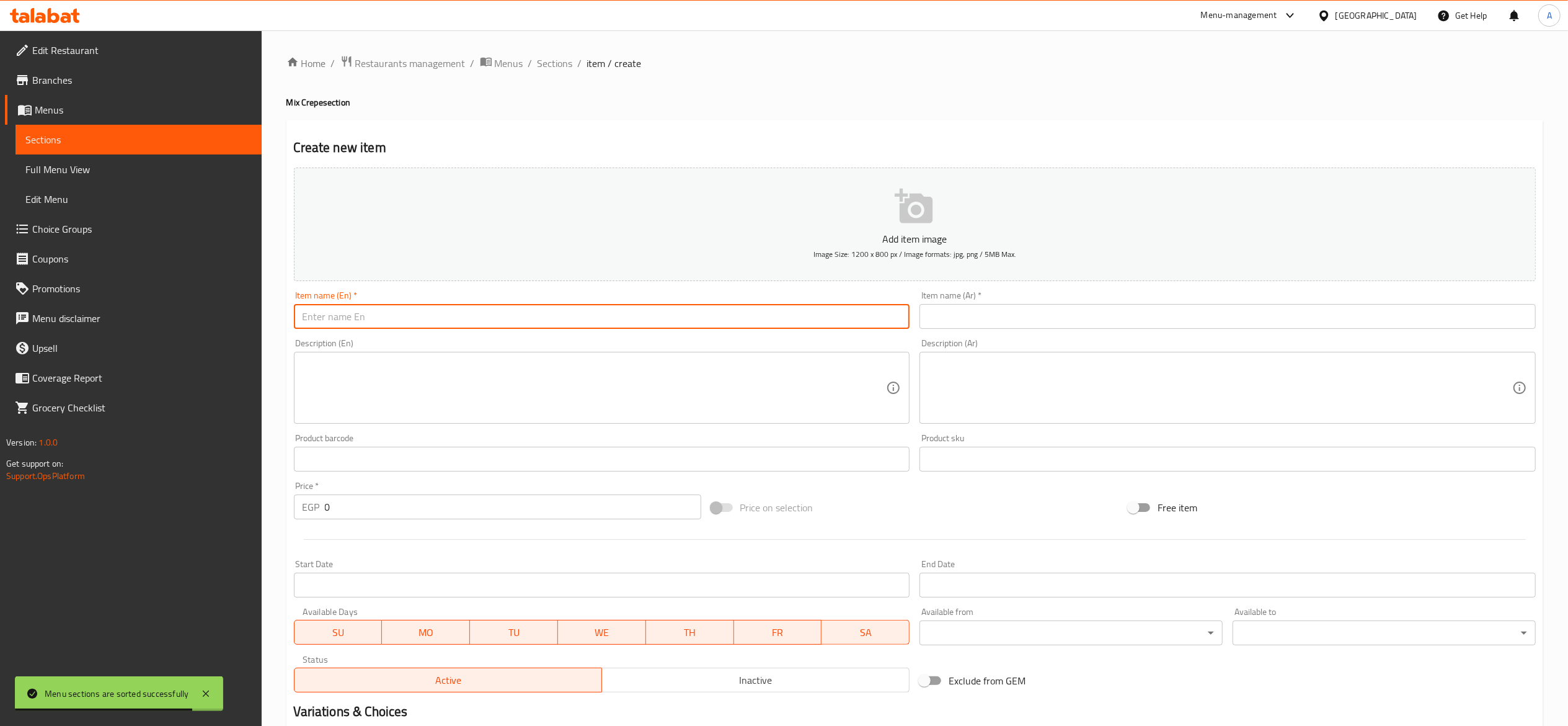
click at [685, 320] on input "text" at bounding box center [602, 316] width 617 height 25
type input "ة"
type input "m"
type input "Meat Mix Crepe"
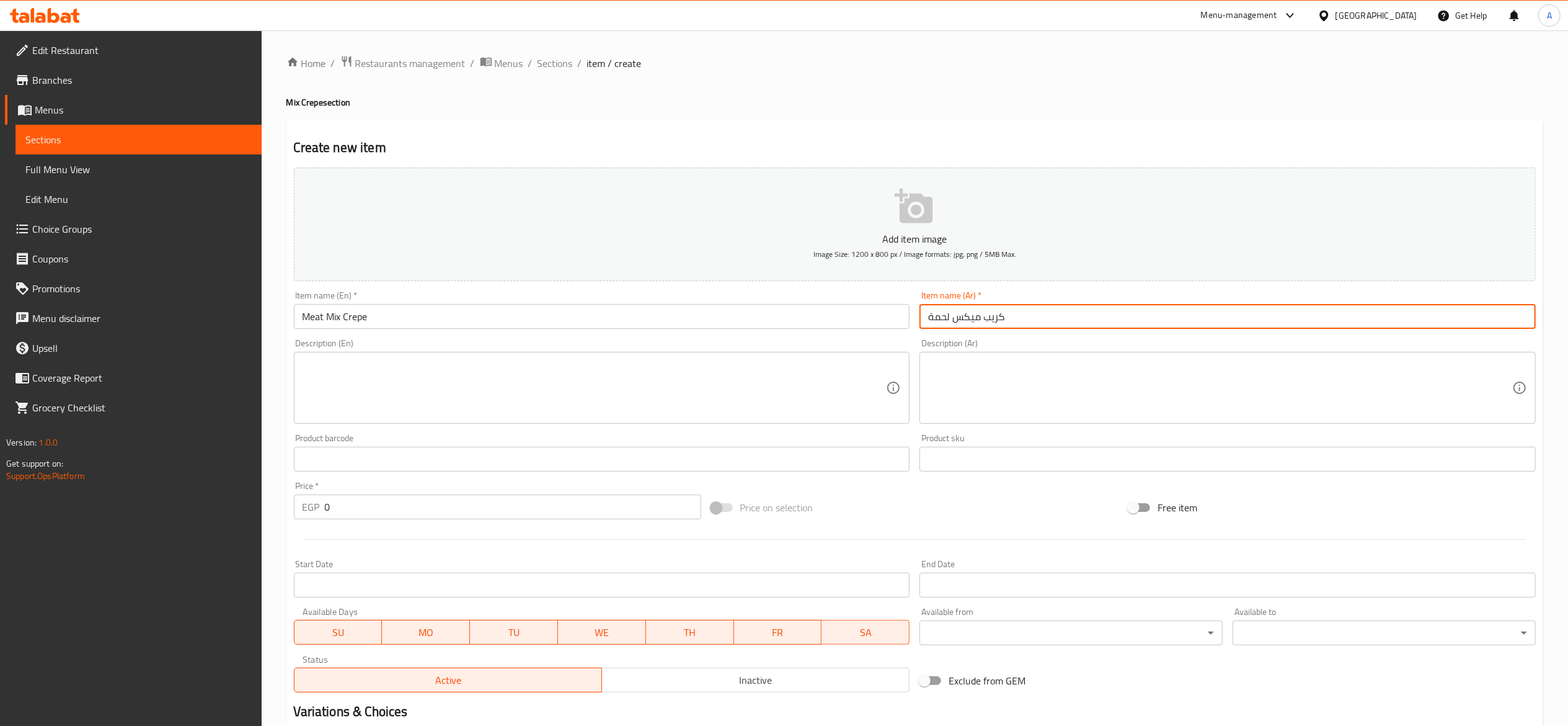
type input "كريب ميكس لحمة"
click at [435, 513] on input "0" at bounding box center [513, 506] width 377 height 25
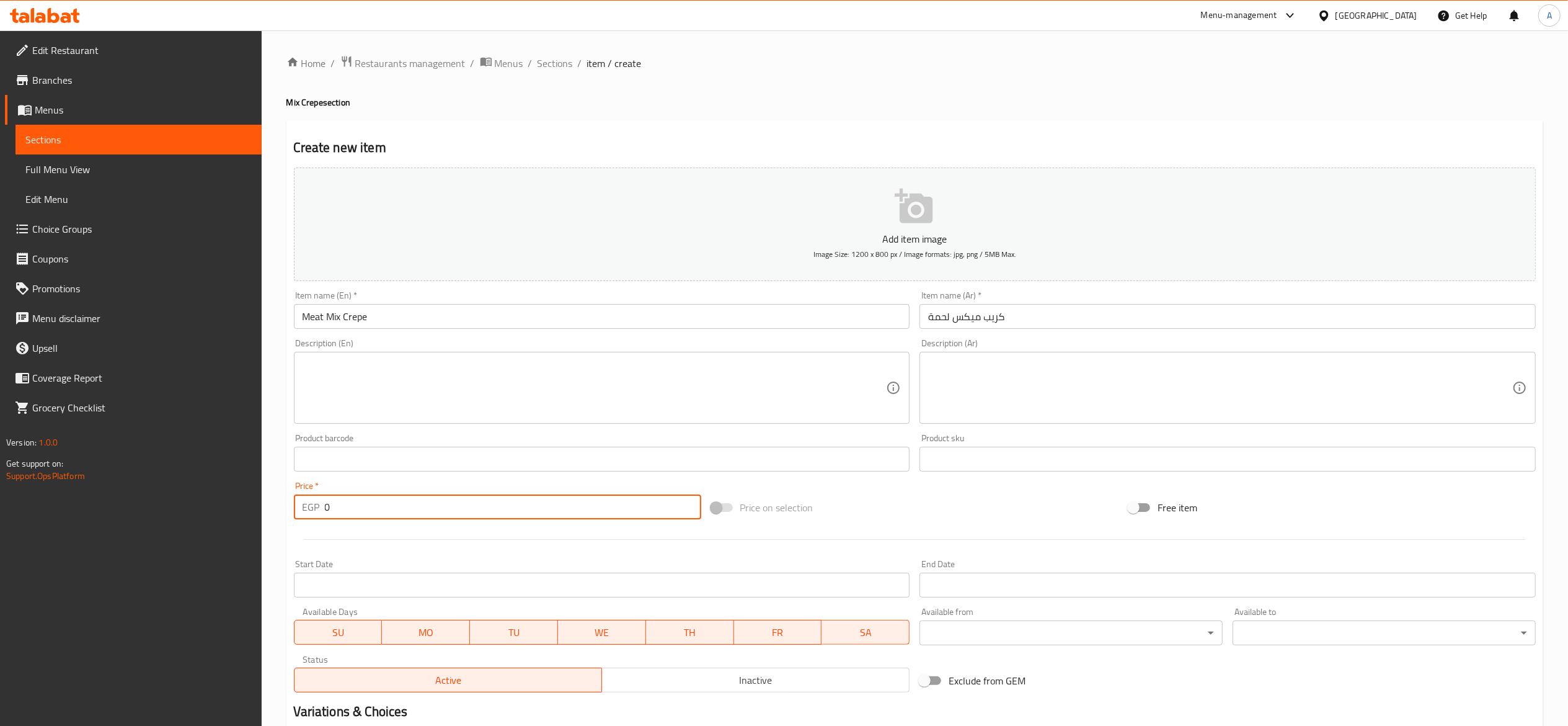
click at [435, 513] on input "0" at bounding box center [513, 506] width 377 height 25
type input "95"
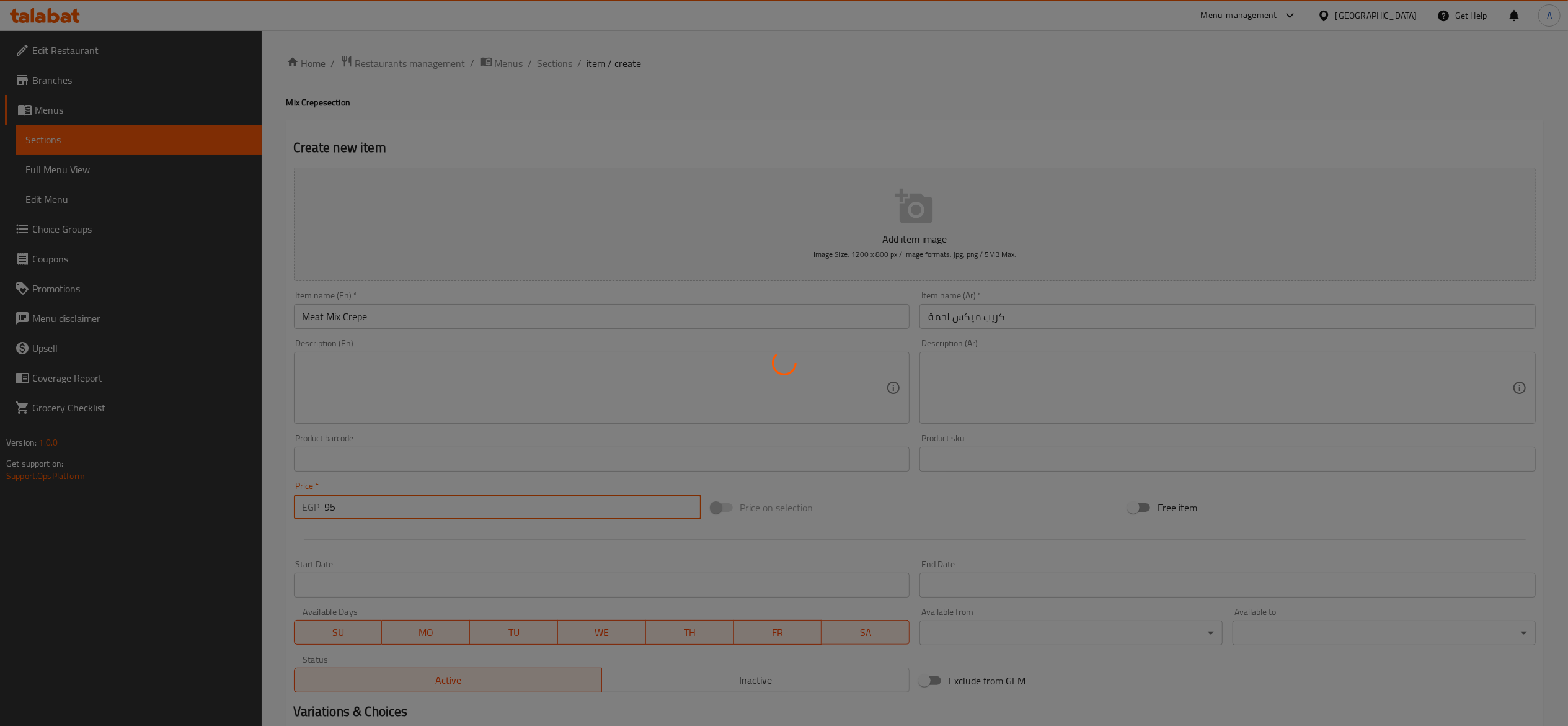
type input "0"
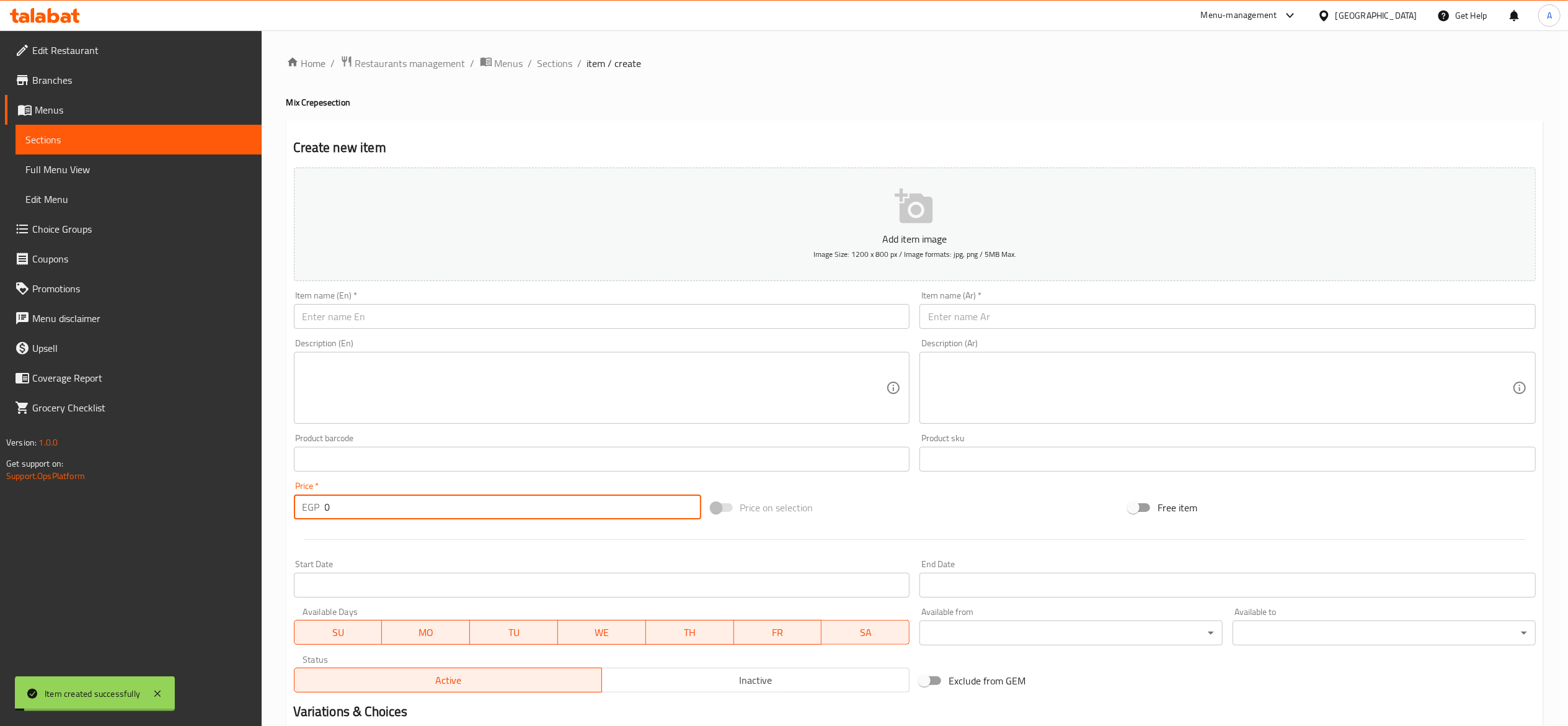
click at [473, 310] on input "text" at bounding box center [602, 316] width 617 height 25
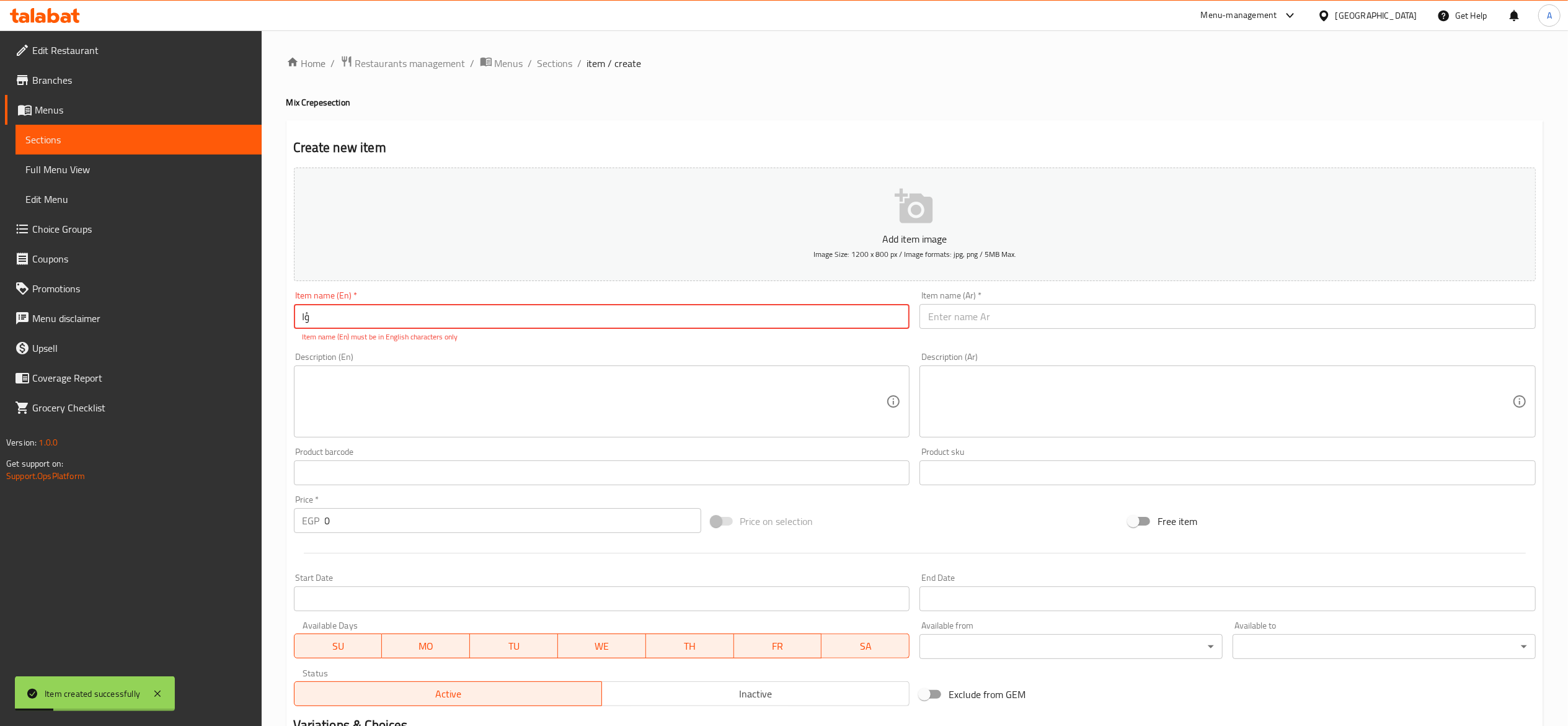
type input "ؤ"
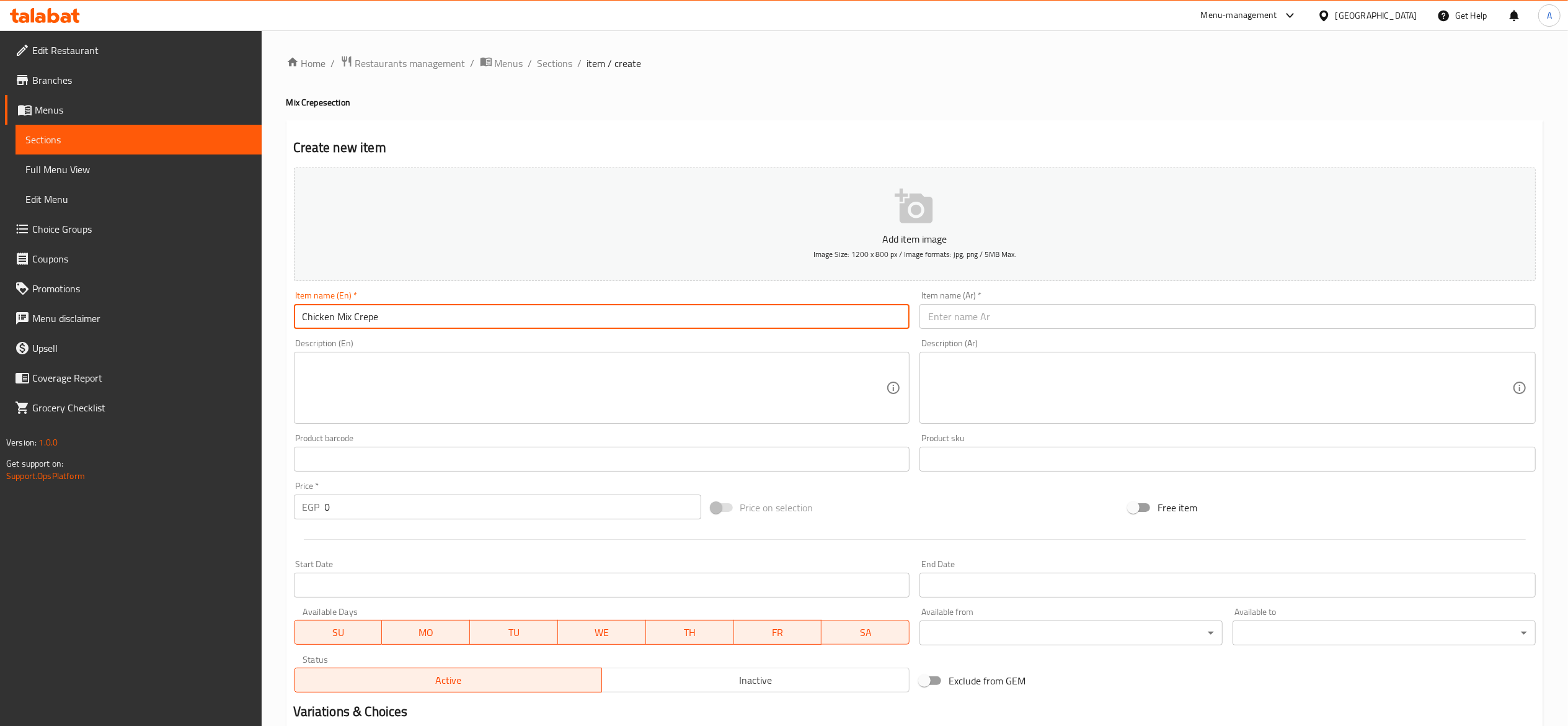
type input "Chicken Mix Crepe"
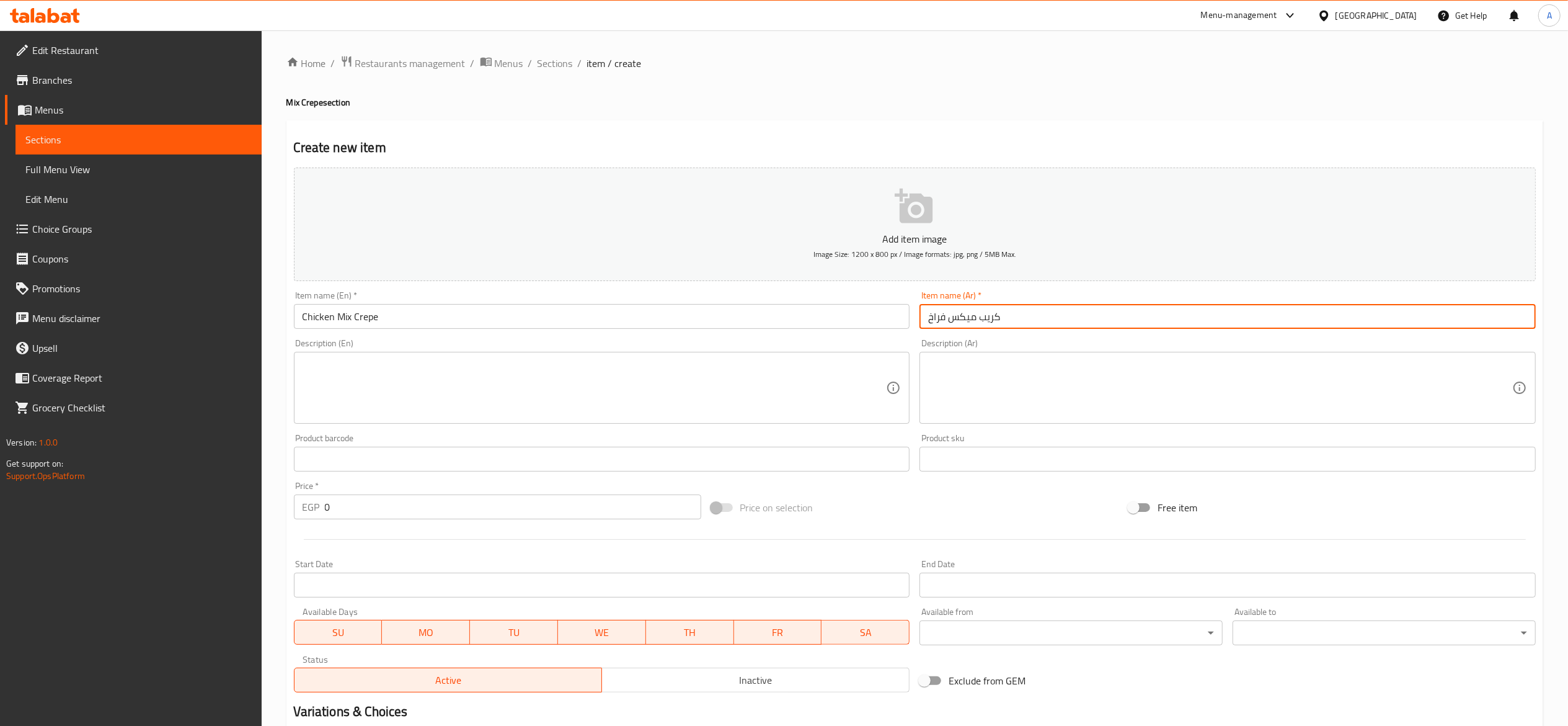
type input "كريب ميكس فراخ"
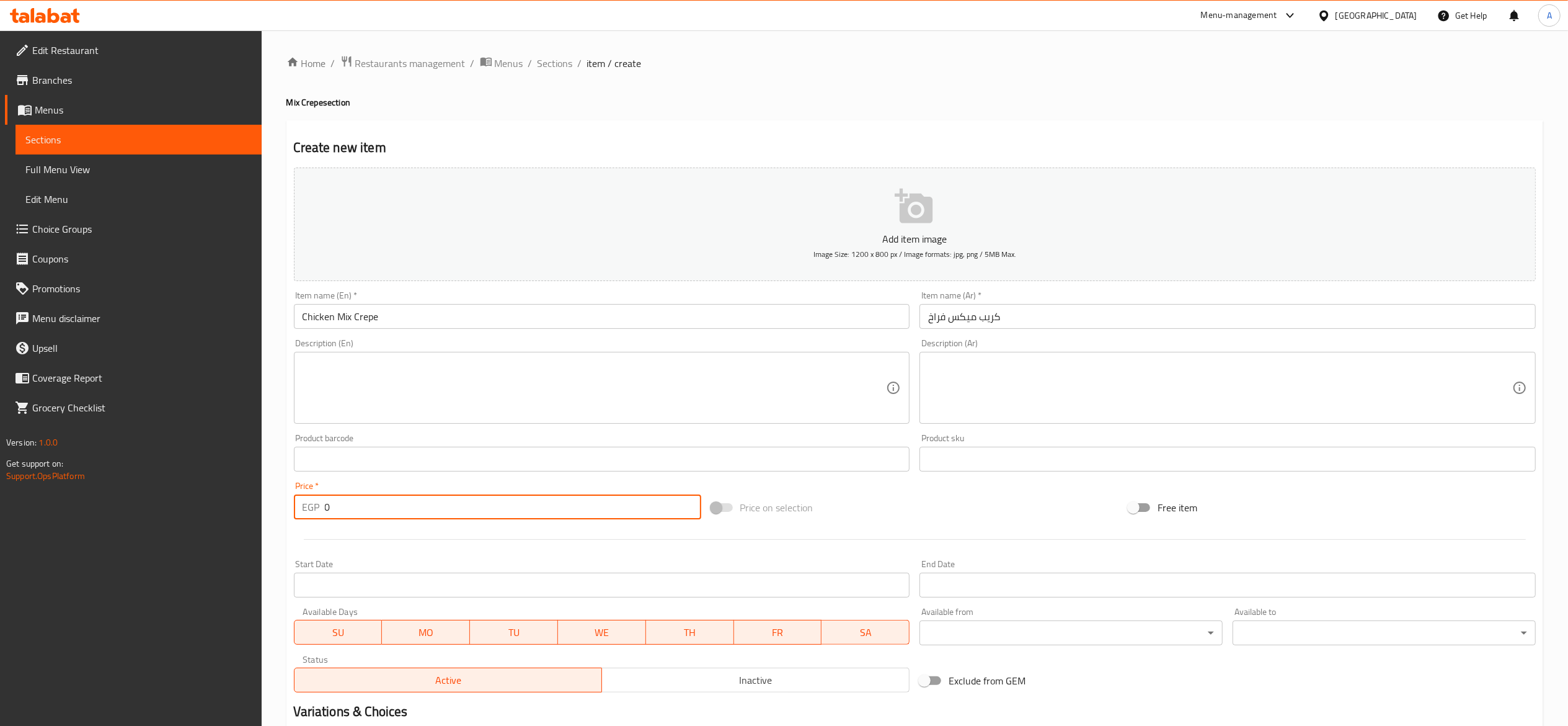
click at [427, 495] on input "0" at bounding box center [513, 506] width 377 height 25
click at [562, 509] on input "0" at bounding box center [513, 506] width 377 height 25
type input "100"
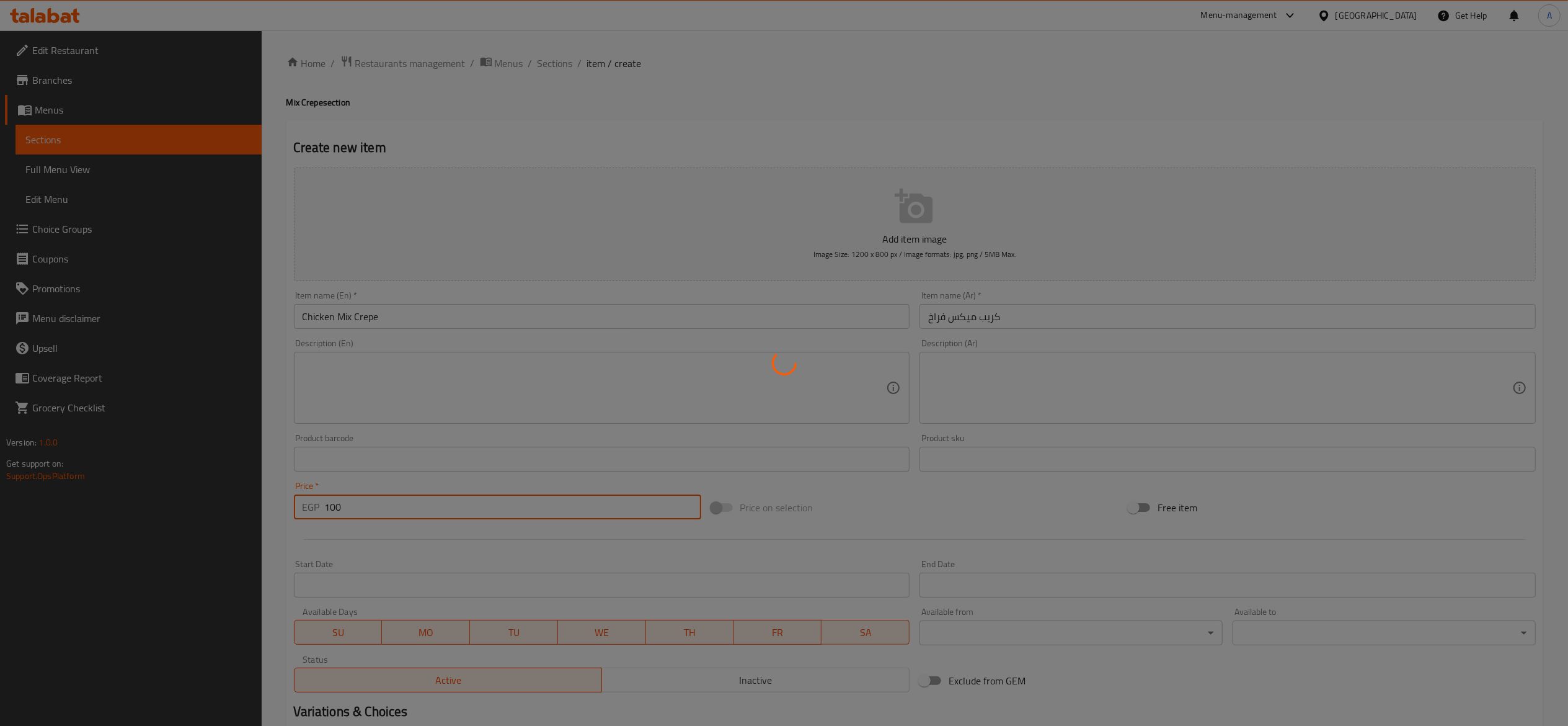
type input "0"
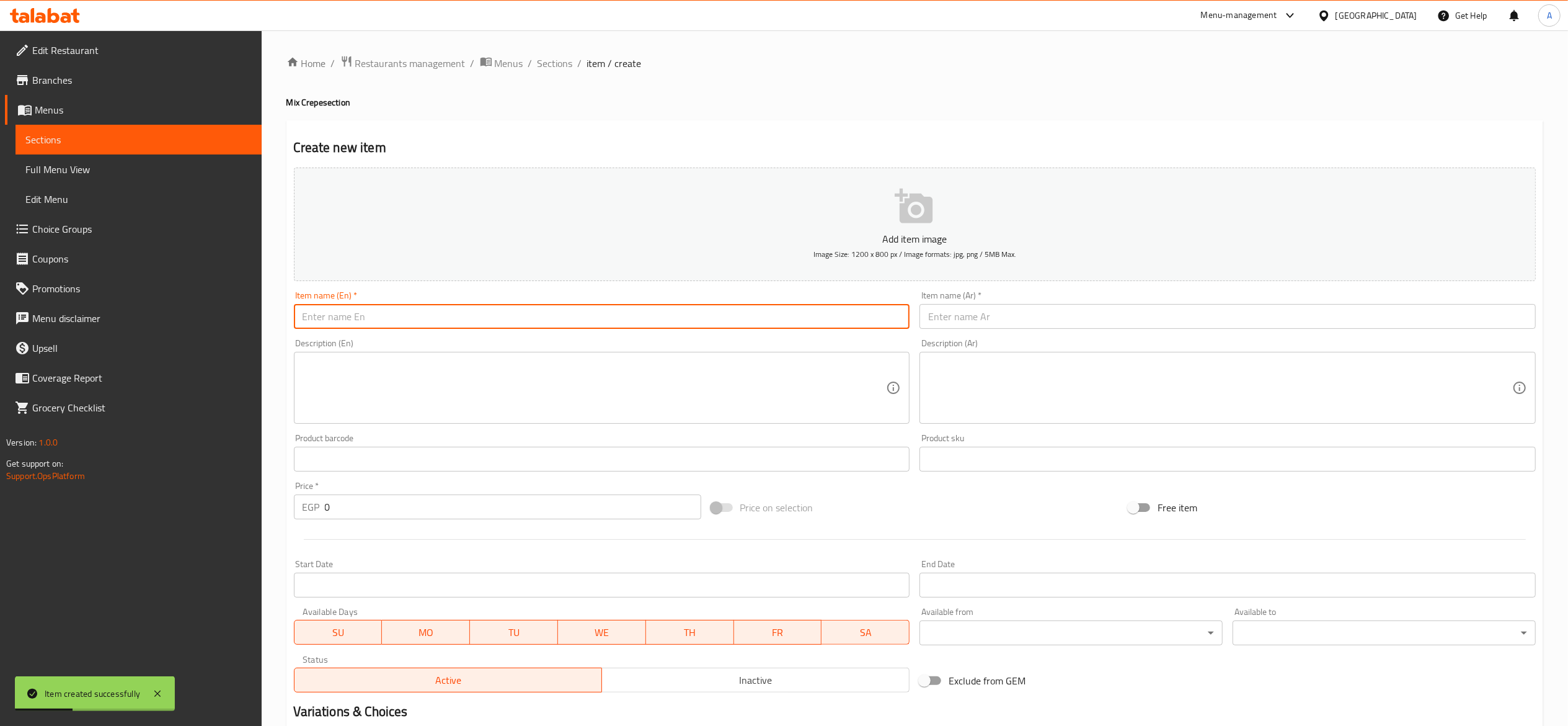
click at [510, 320] on input "text" at bounding box center [602, 316] width 617 height 25
type input "M"
type input "m"
type input "Meat and Chicken Shawarma Mix Crepe"
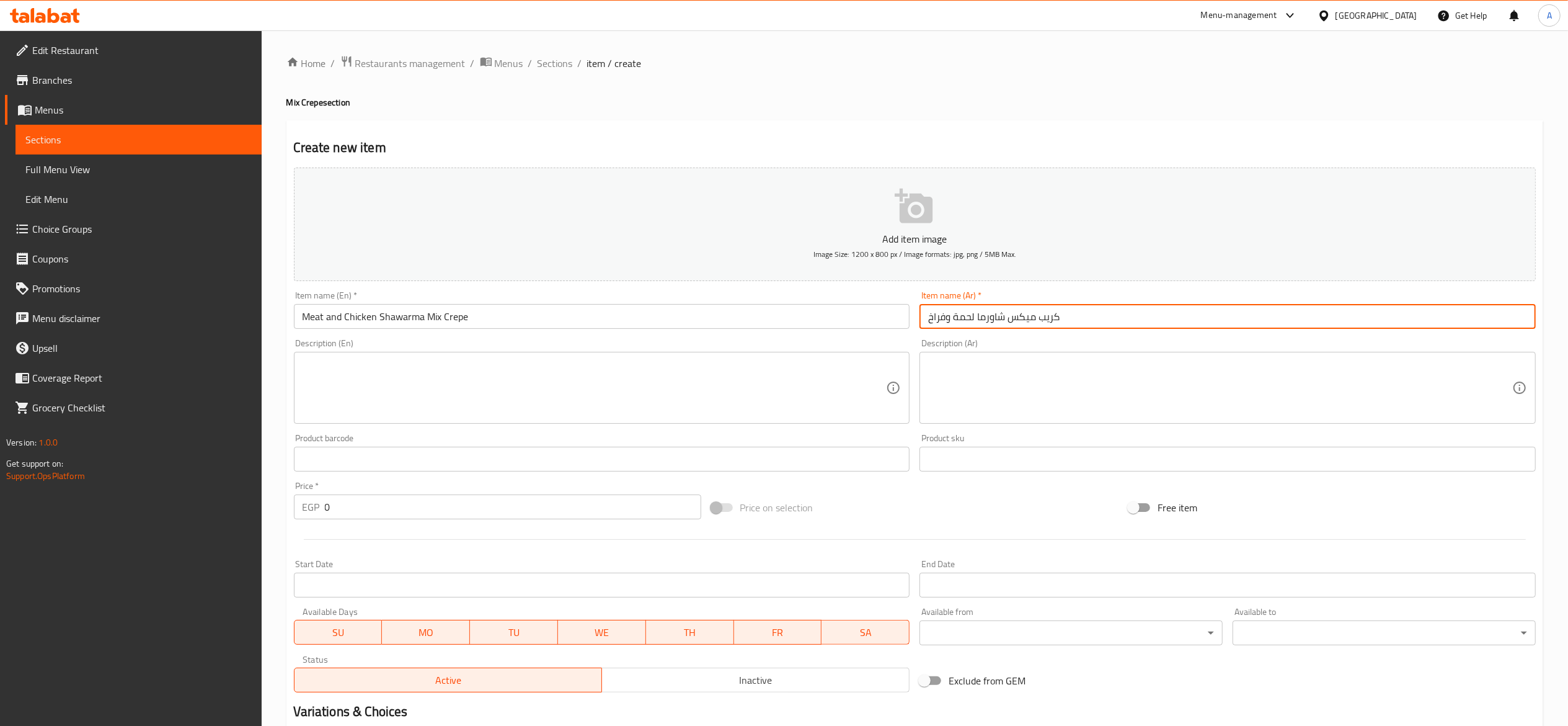
type input "كريب ميكس شاورما لحمة وفراخ"
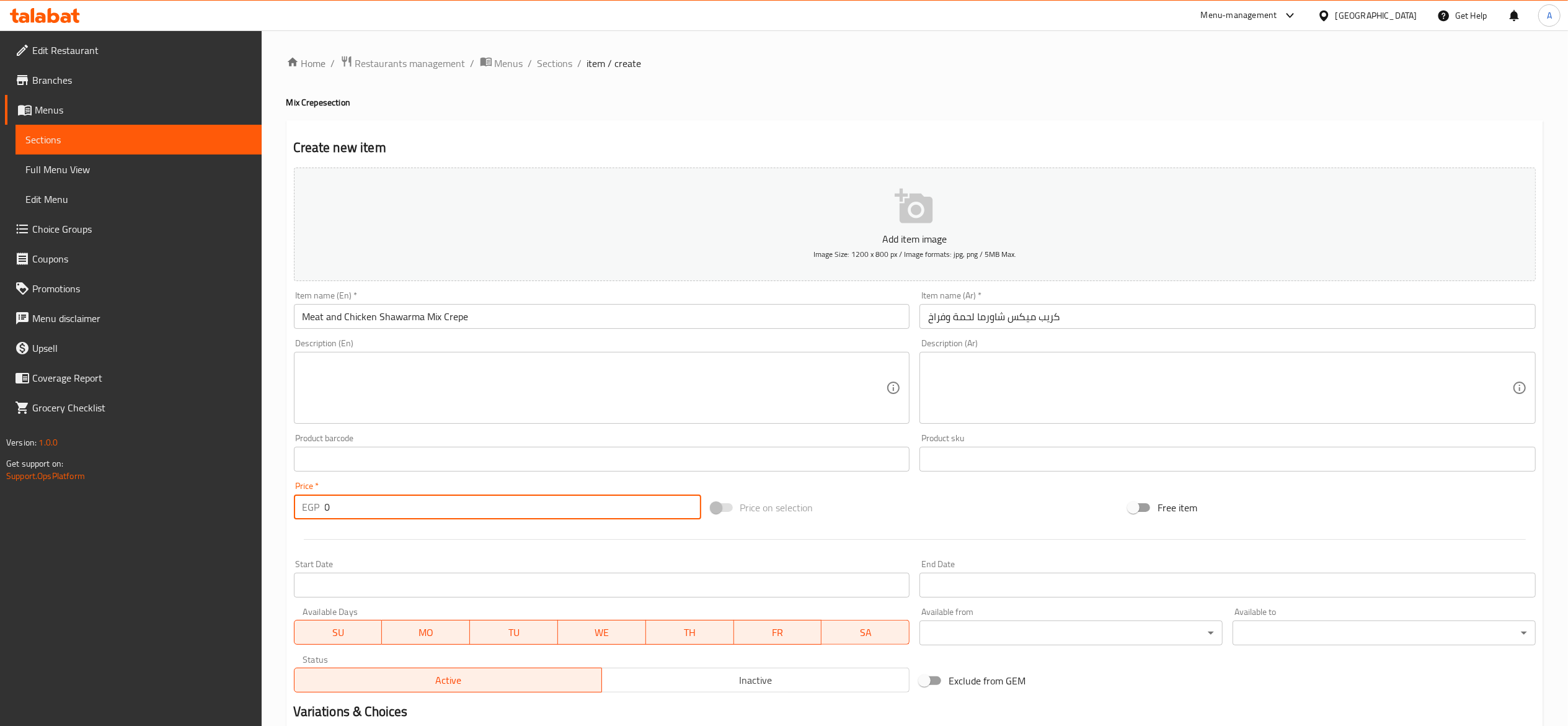
click at [472, 516] on input "0" at bounding box center [513, 506] width 377 height 25
type input "125"
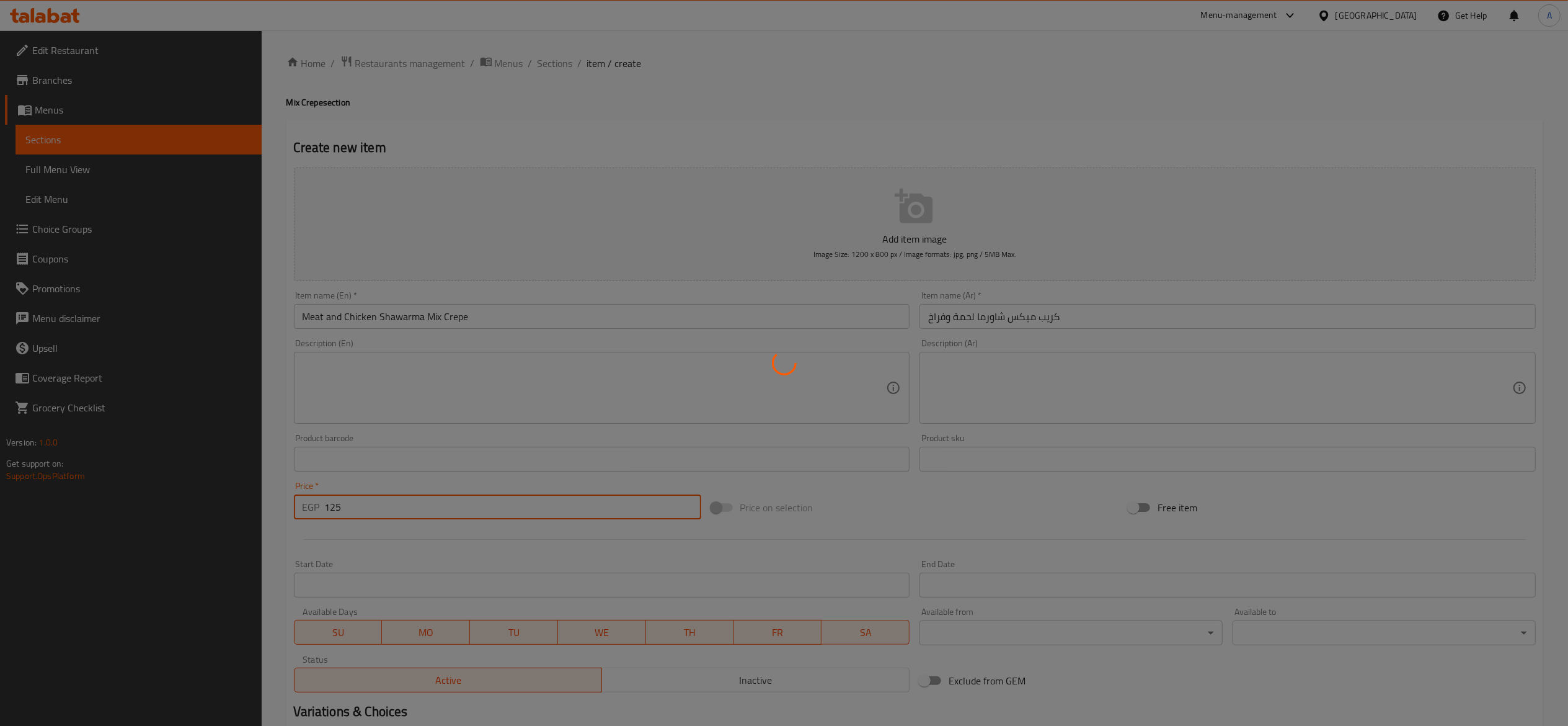
type input "0"
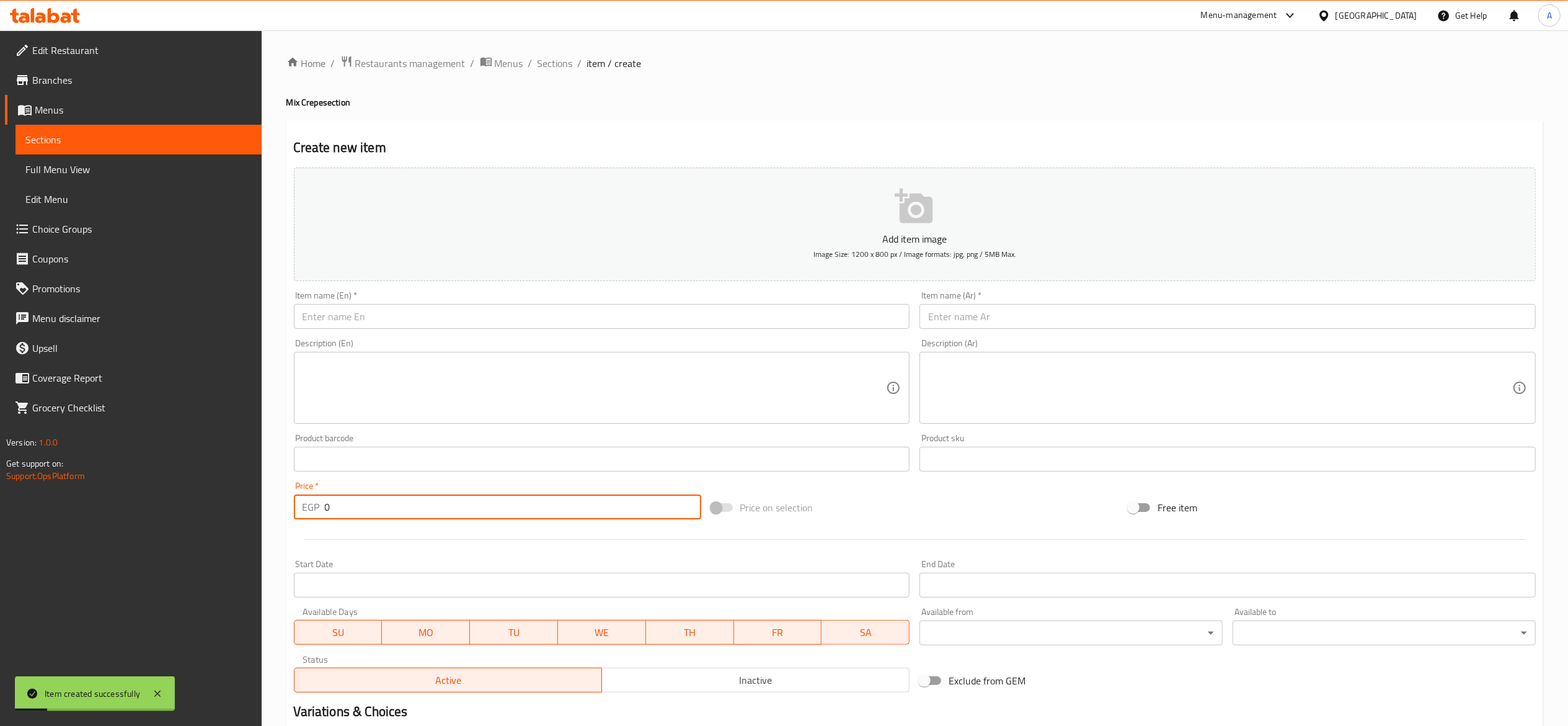
click at [576, 294] on div "Item name (En)   * Item name (En) *" at bounding box center [602, 310] width 617 height 38
click at [577, 304] on div "Item name (En)   * Item name (En) *" at bounding box center [602, 310] width 617 height 38
click at [584, 320] on input "text" at bounding box center [602, 316] width 617 height 25
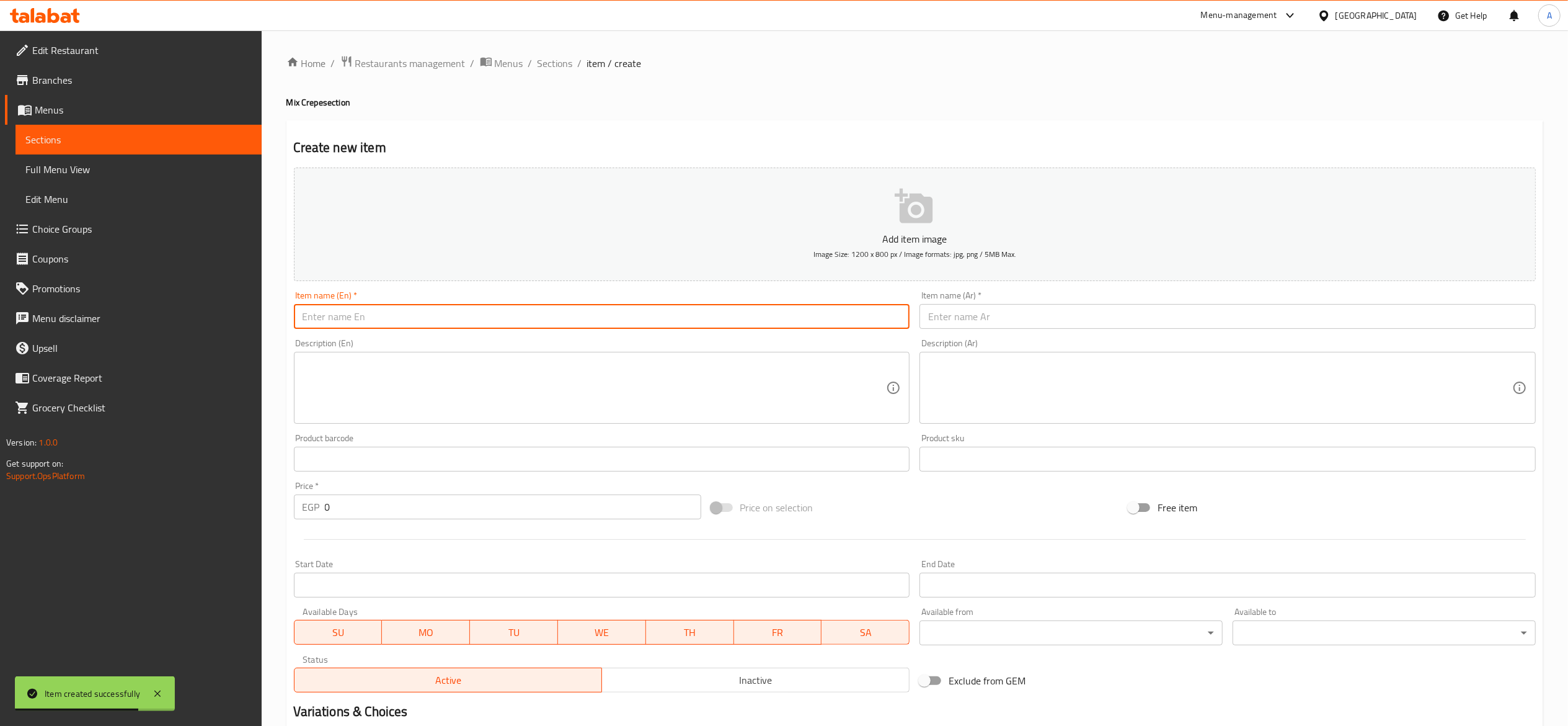
type input "W"
type input "Crepiano Signature Crepe"
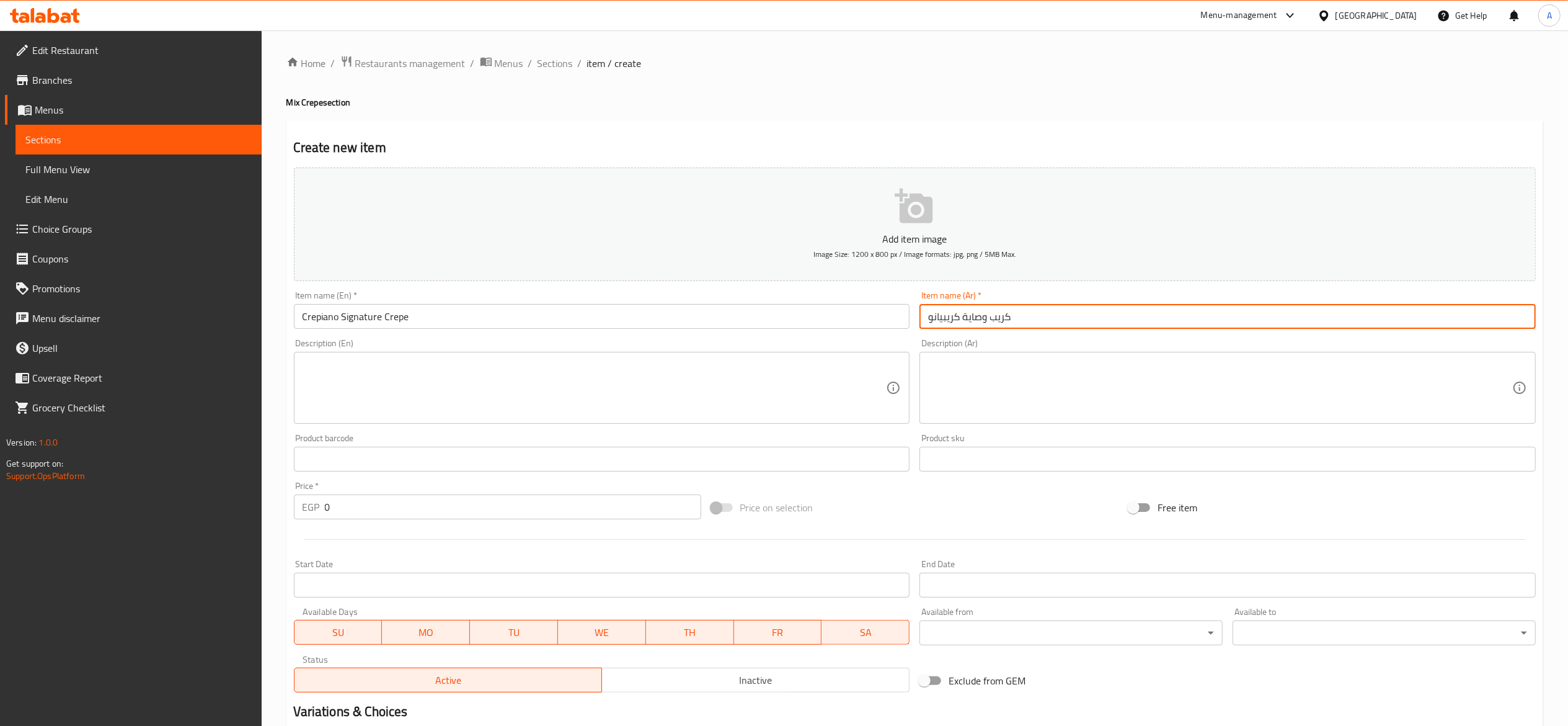
type input "كريب وصاية كريبيانو"
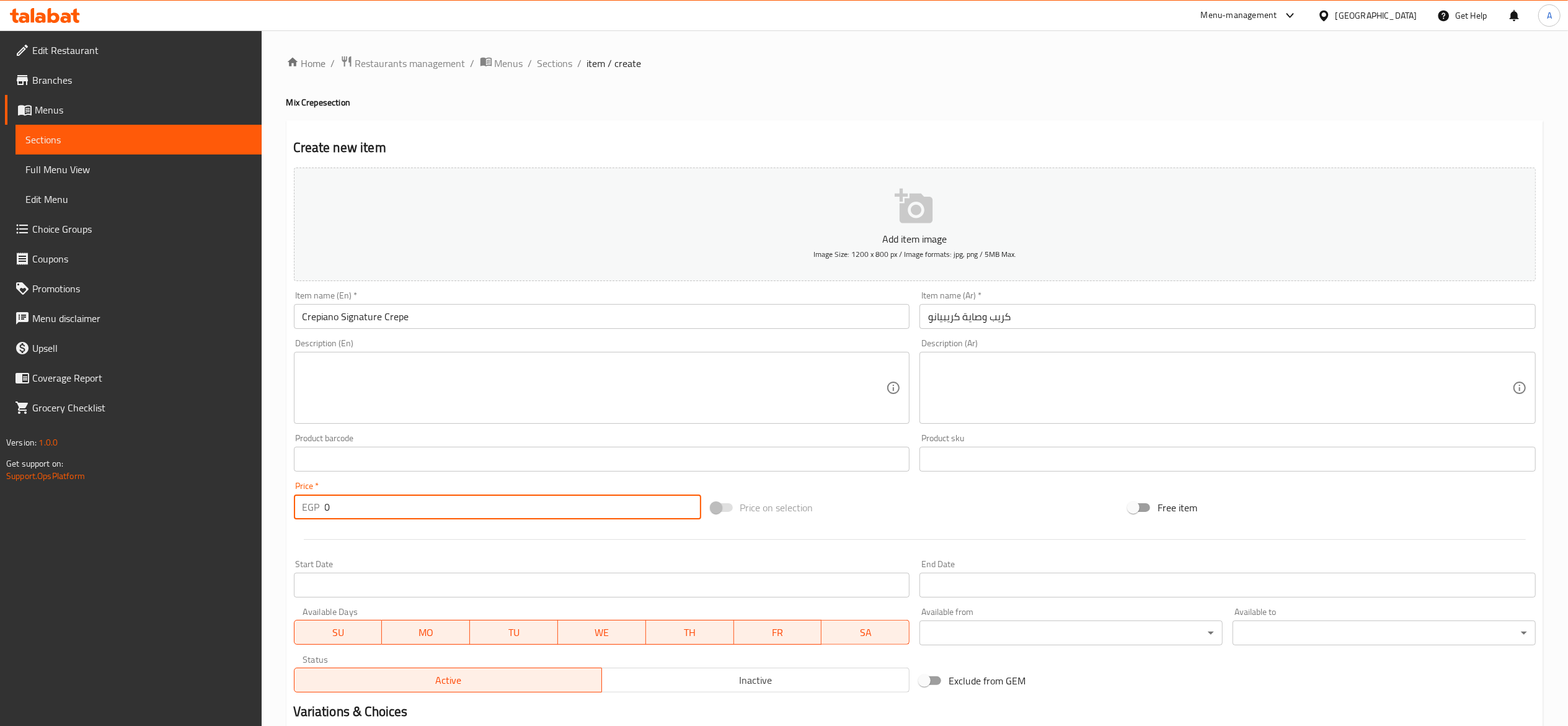
click at [616, 505] on input "0" at bounding box center [513, 506] width 377 height 25
type input "135"
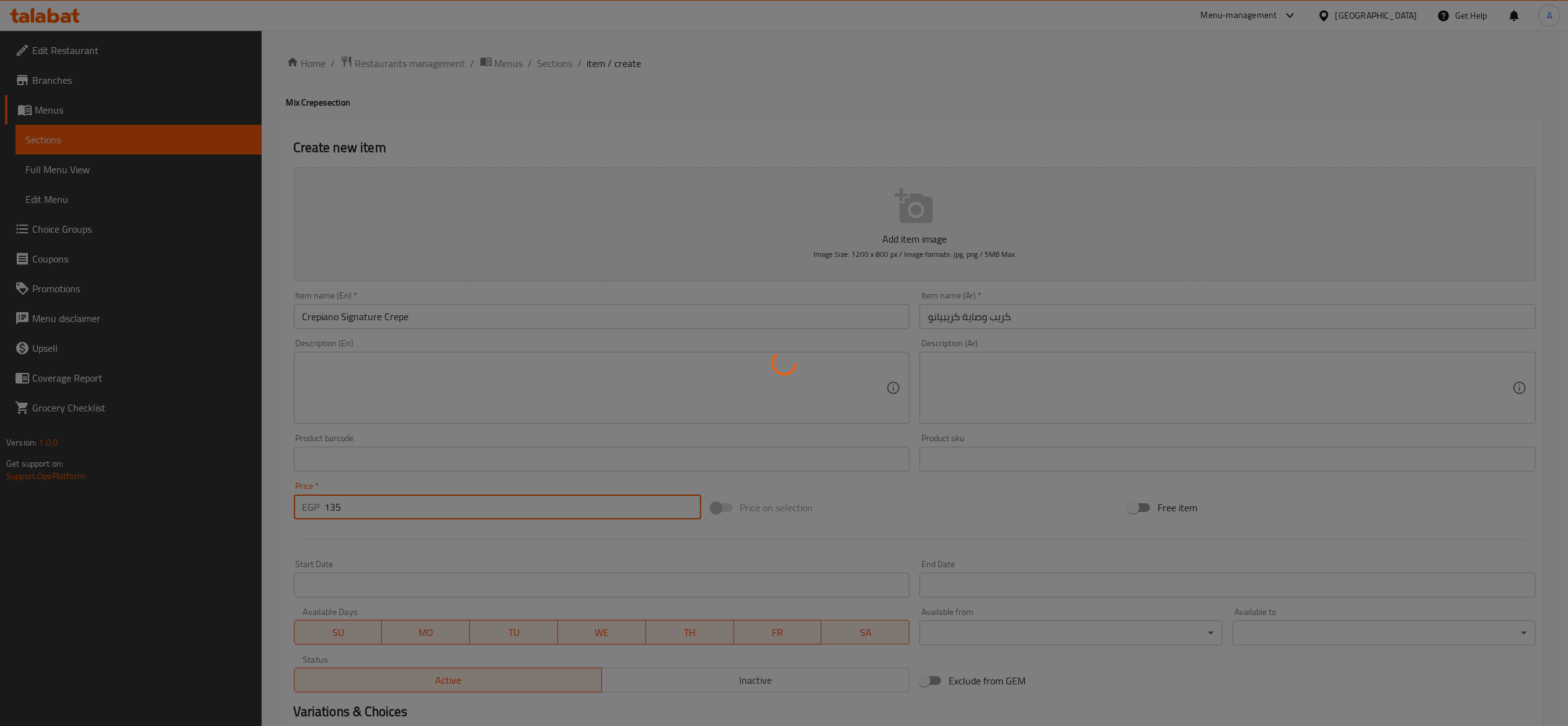
type input "0"
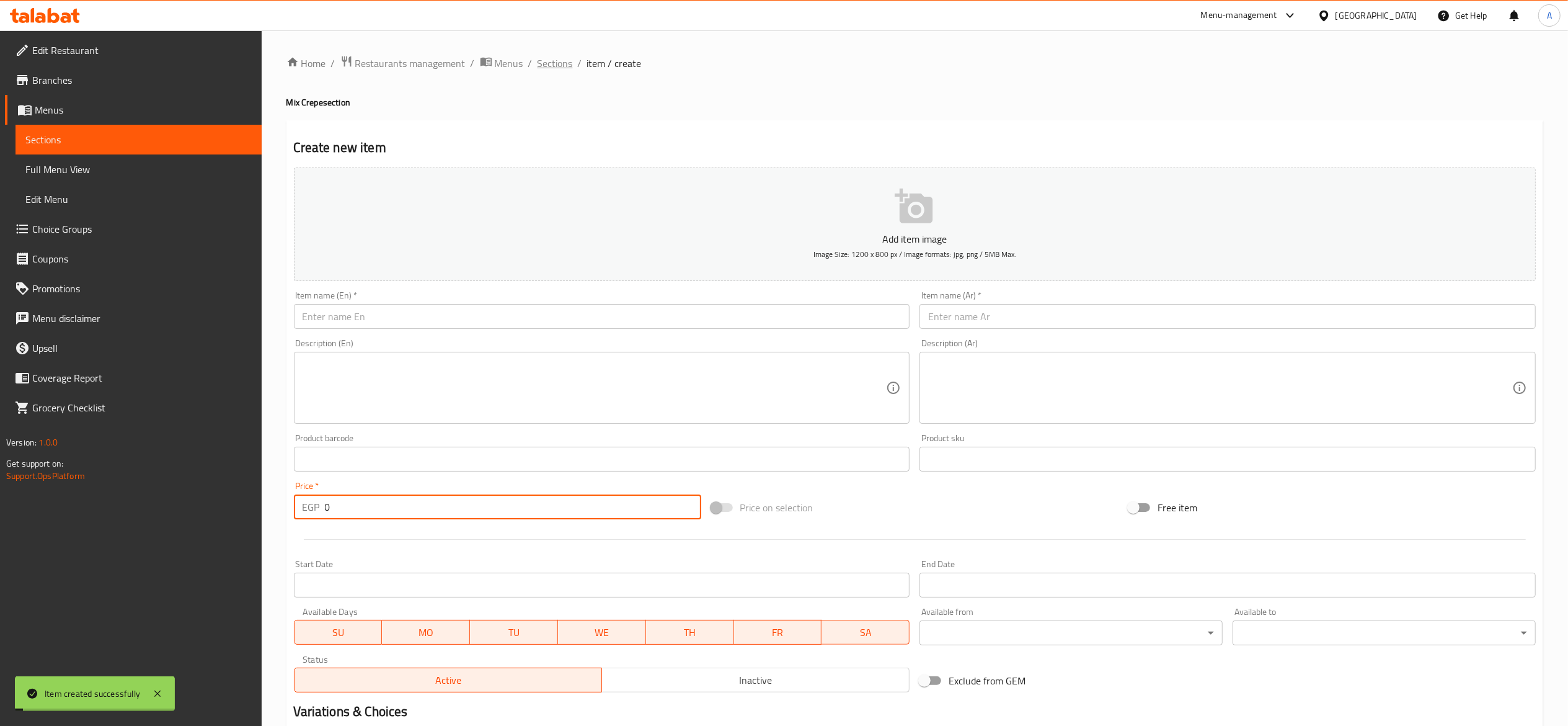
click at [567, 67] on span "Sections" at bounding box center [555, 63] width 35 height 15
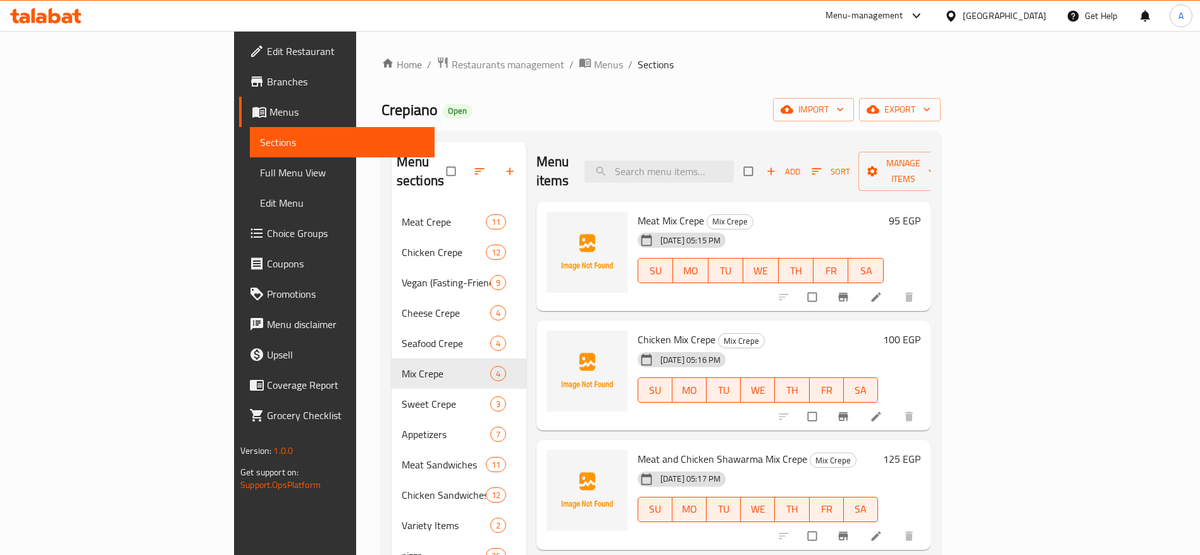
drag, startPoint x: 0, startPoint y: 0, endPoint x: 639, endPoint y: 66, distance: 642.8
click at [639, 66] on ol "Home / Restaurants management / Menus / Sections" at bounding box center [660, 64] width 559 height 16
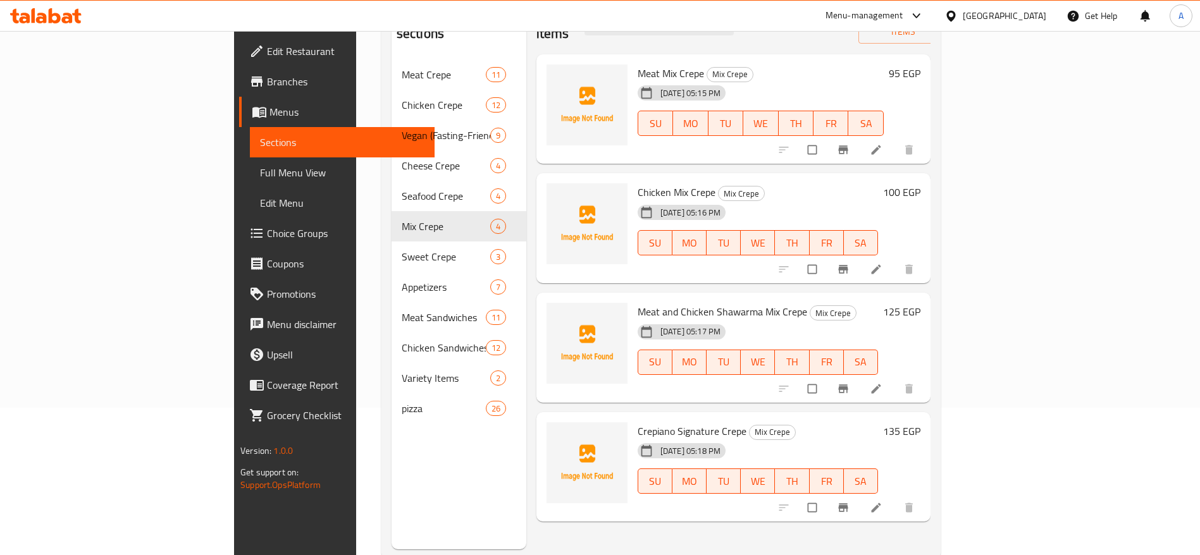
scroll to position [177, 0]
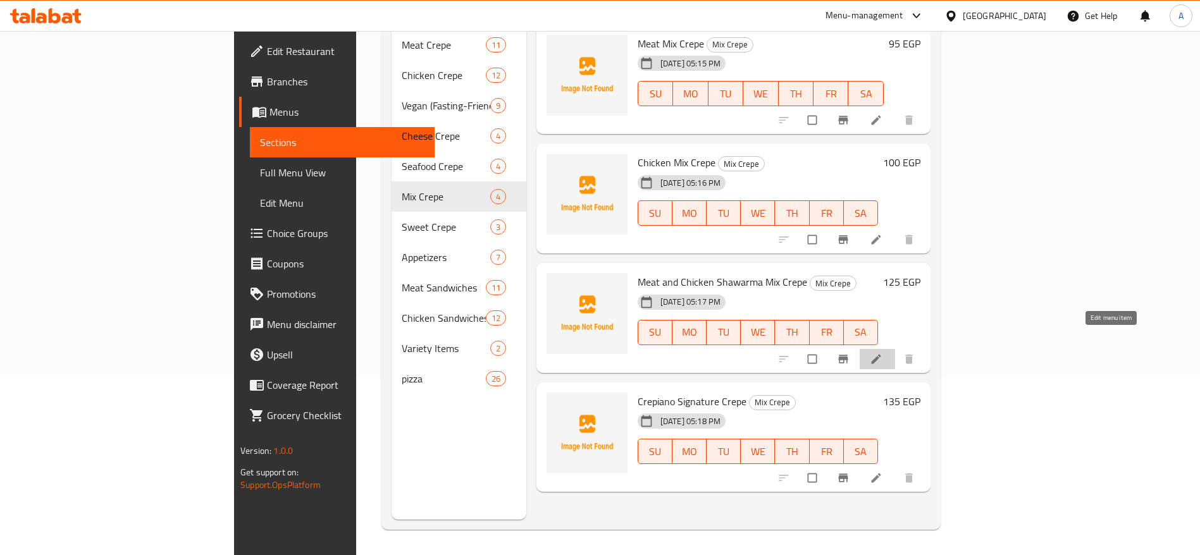
click at [882, 353] on icon at bounding box center [876, 359] width 13 height 13
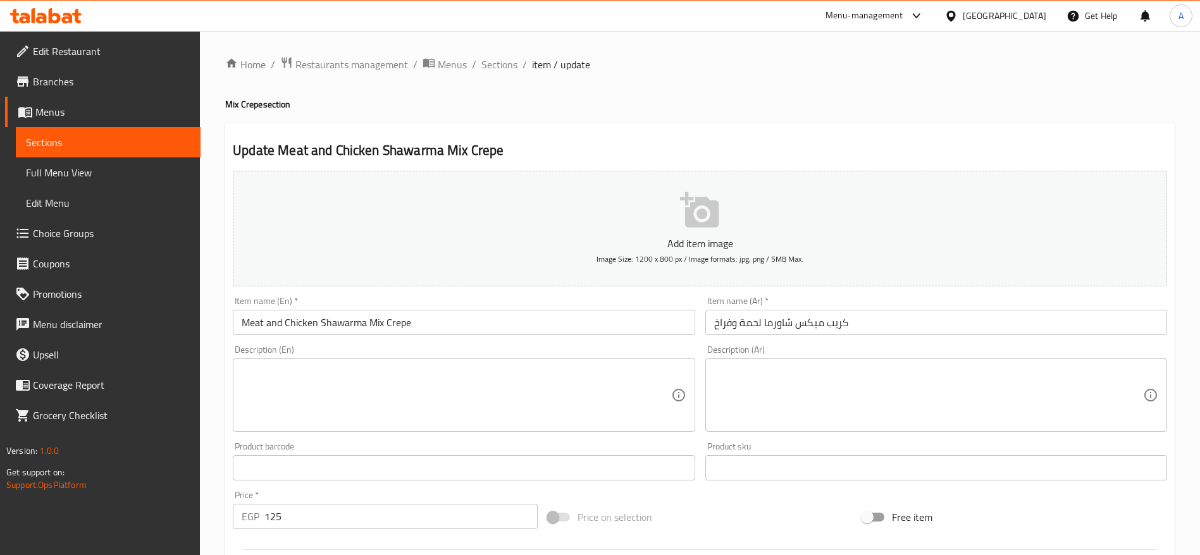
click at [348, 515] on input "125" at bounding box center [400, 516] width 273 height 25
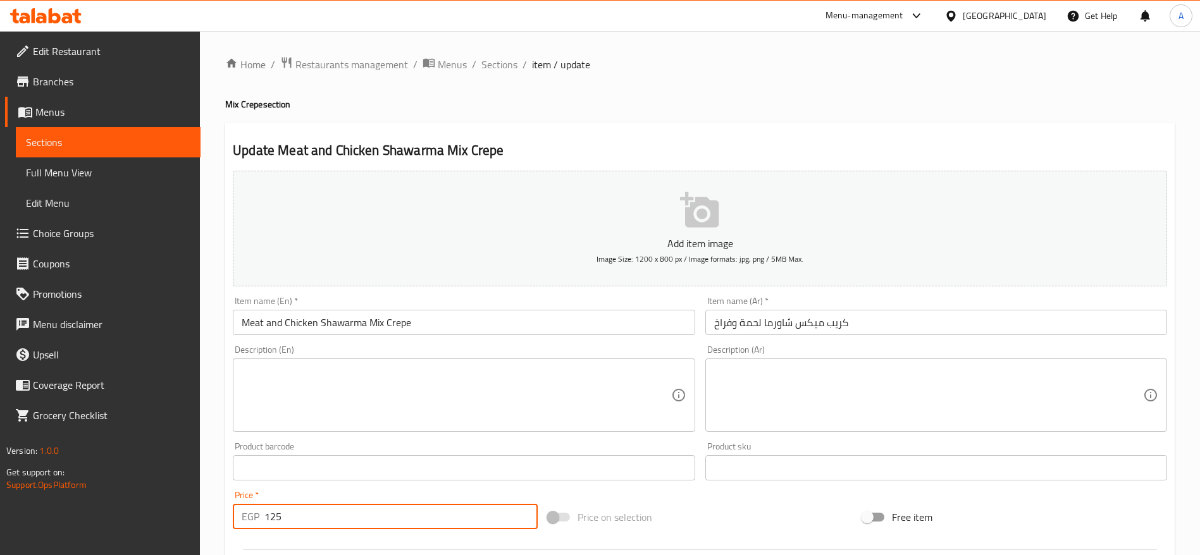
click at [348, 515] on input "125" at bounding box center [400, 516] width 273 height 25
type input "130"
click at [491, 65] on span "Sections" at bounding box center [499, 64] width 36 height 15
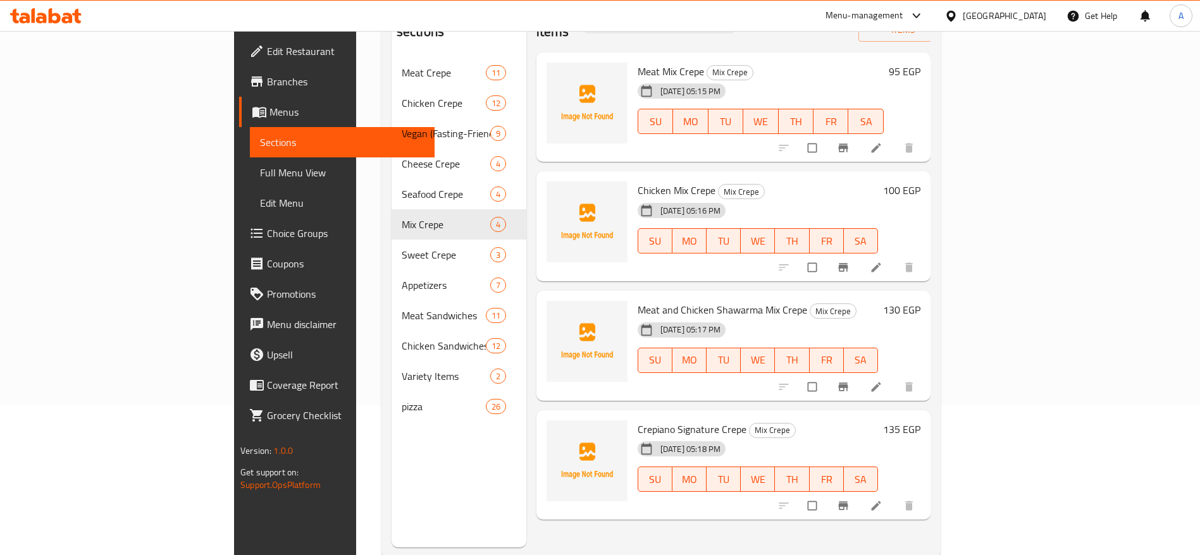
scroll to position [177, 0]
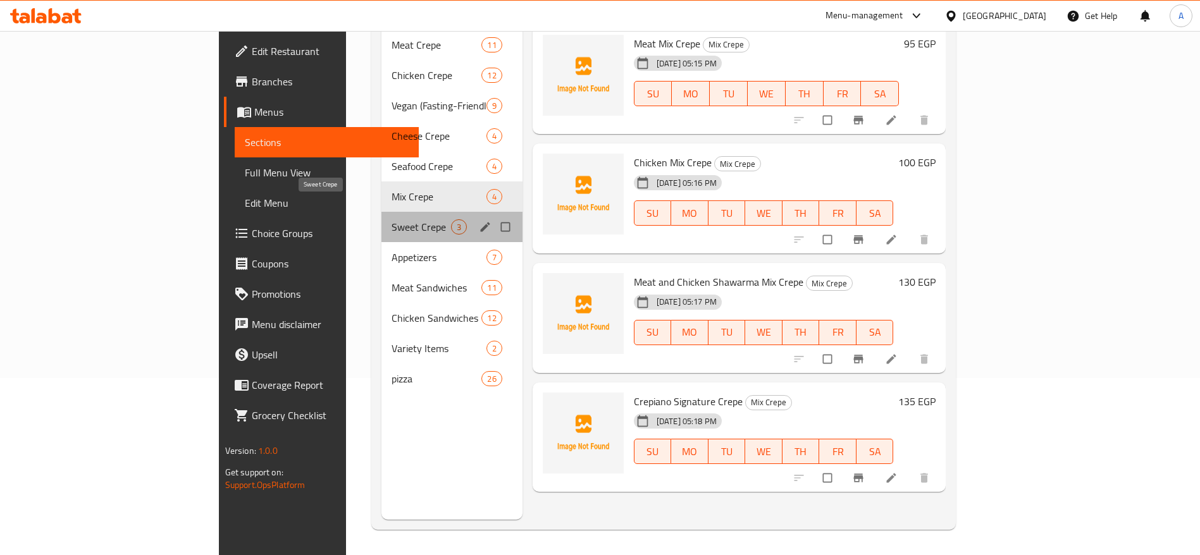
click at [391, 219] on span "Sweet Crepe" at bounding box center [420, 226] width 59 height 15
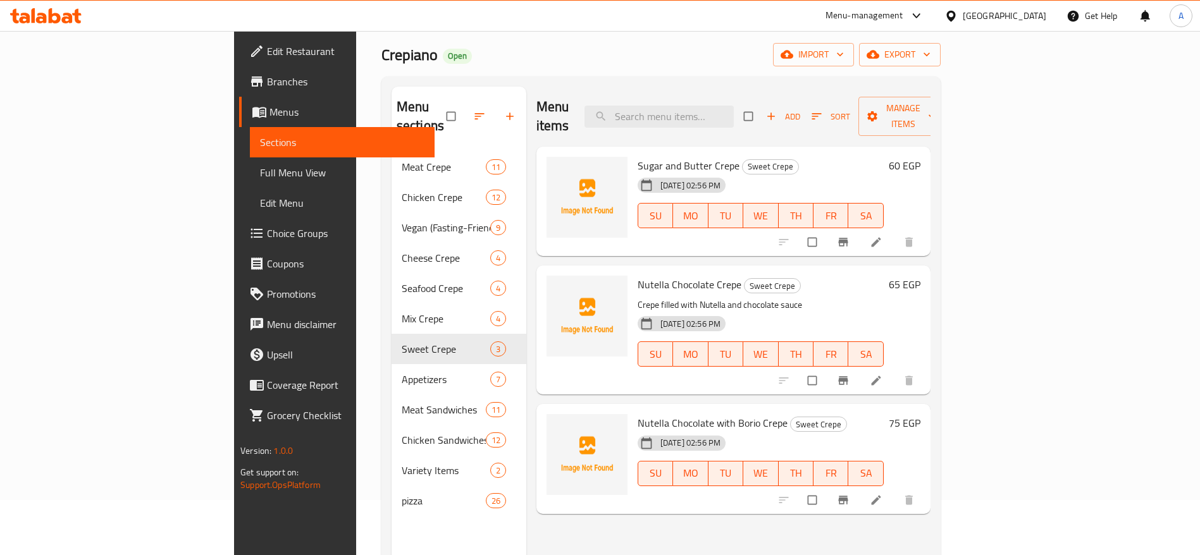
scroll to position [95, 0]
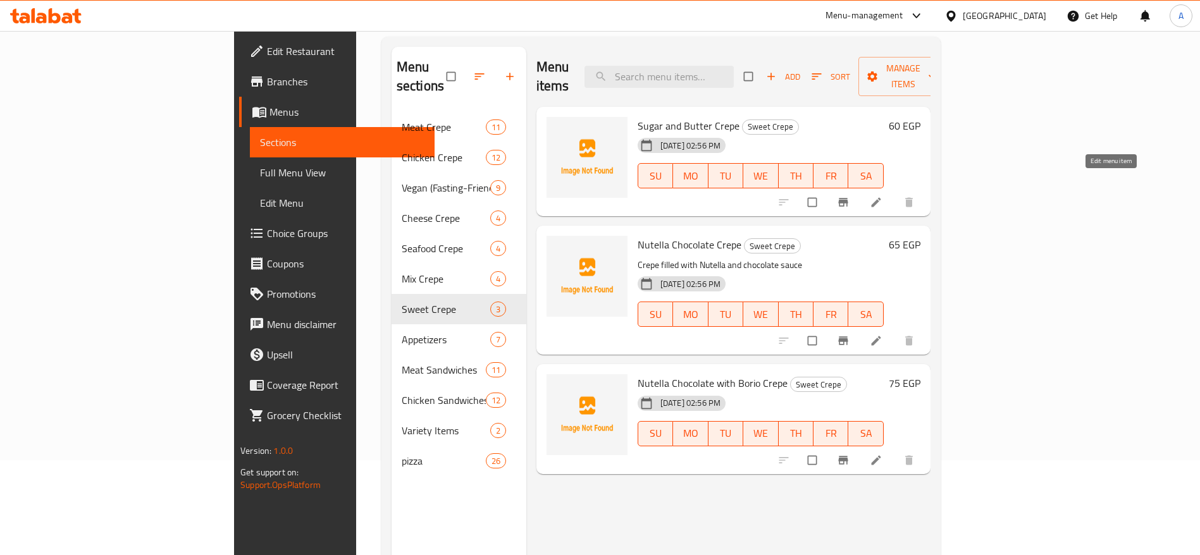
click at [882, 196] on icon at bounding box center [876, 202] width 13 height 13
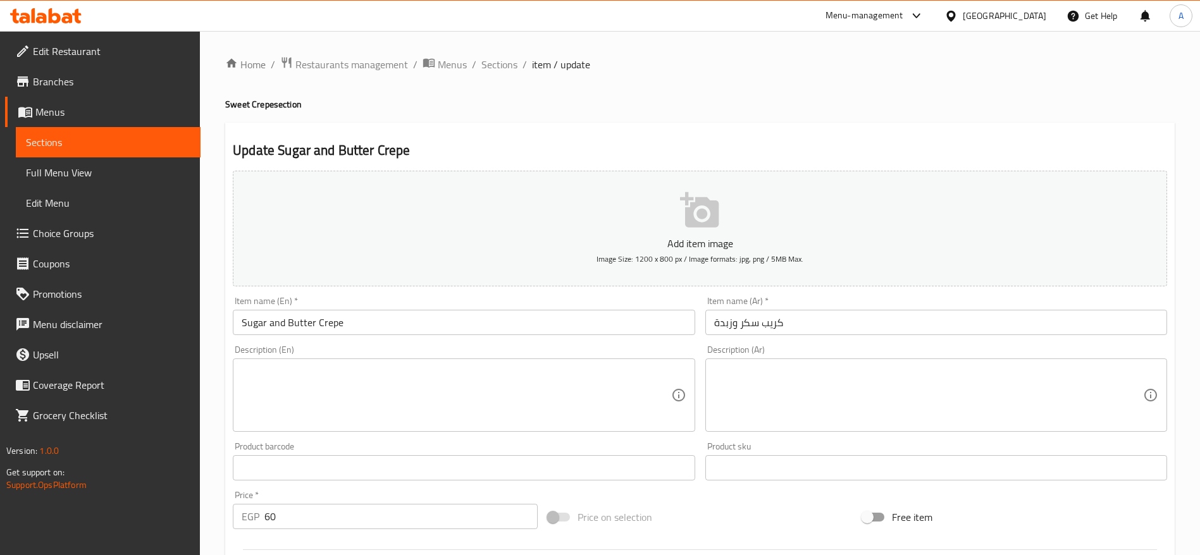
click at [319, 514] on input "60" at bounding box center [400, 516] width 273 height 25
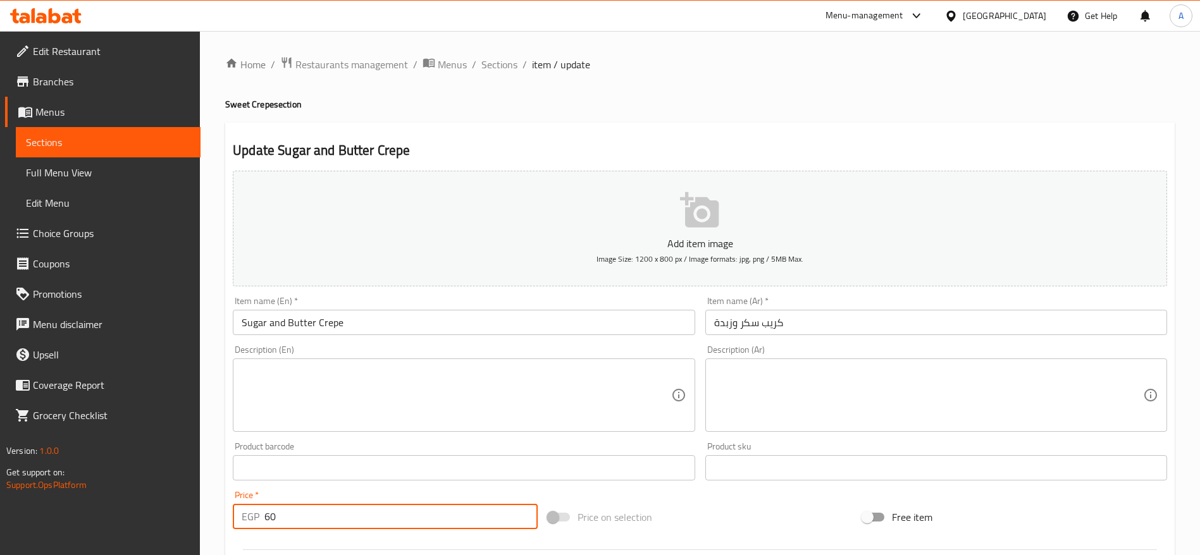
click at [318, 514] on input "60" at bounding box center [400, 516] width 273 height 25
type input "70"
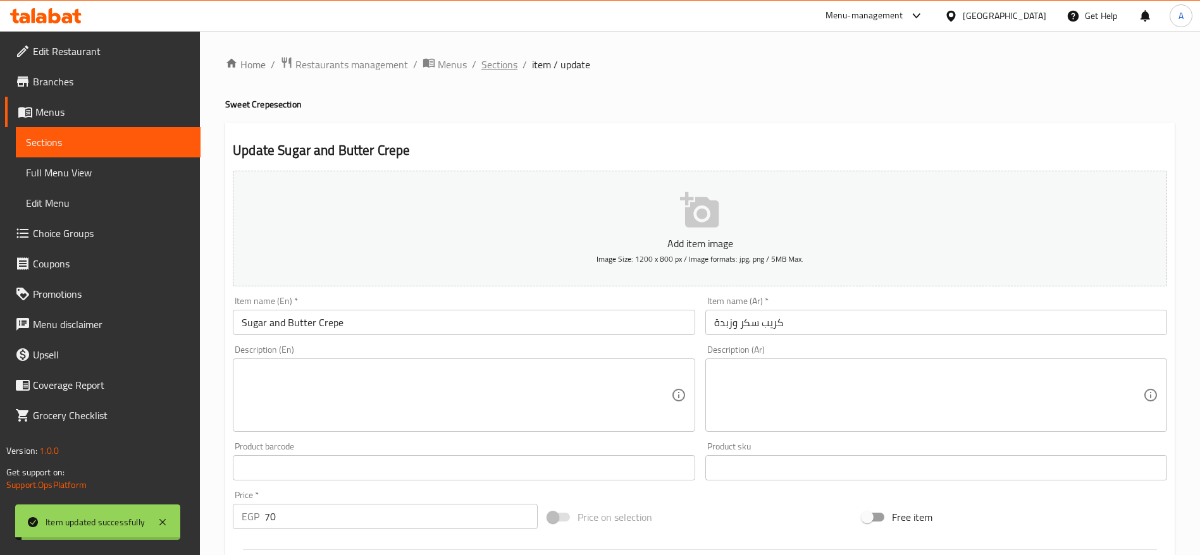
click at [506, 62] on span "Sections" at bounding box center [499, 64] width 36 height 15
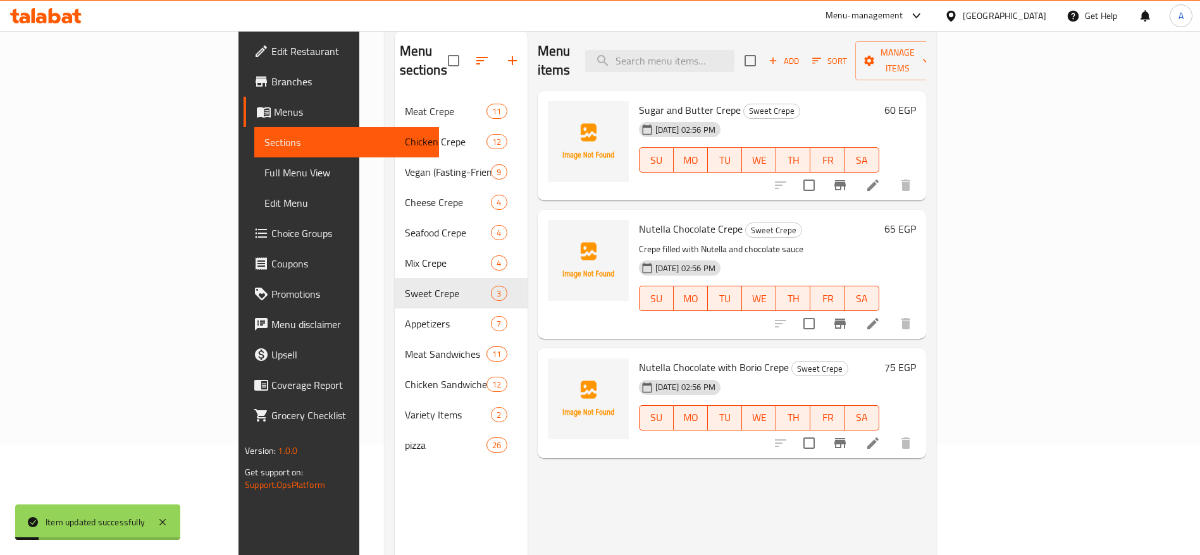
scroll to position [82, 0]
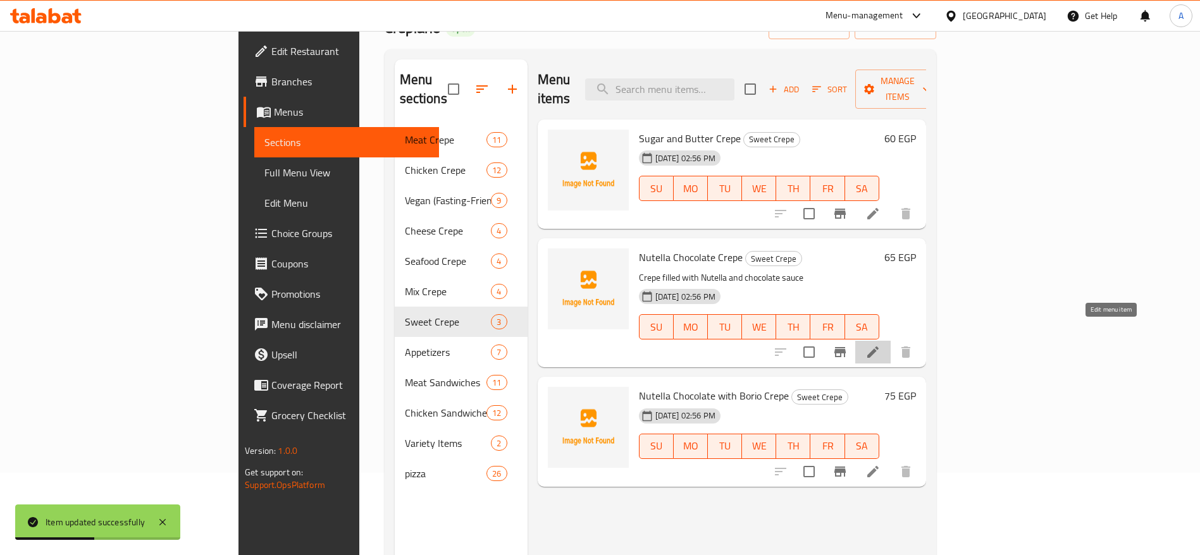
click at [878, 347] on icon at bounding box center [872, 352] width 11 height 11
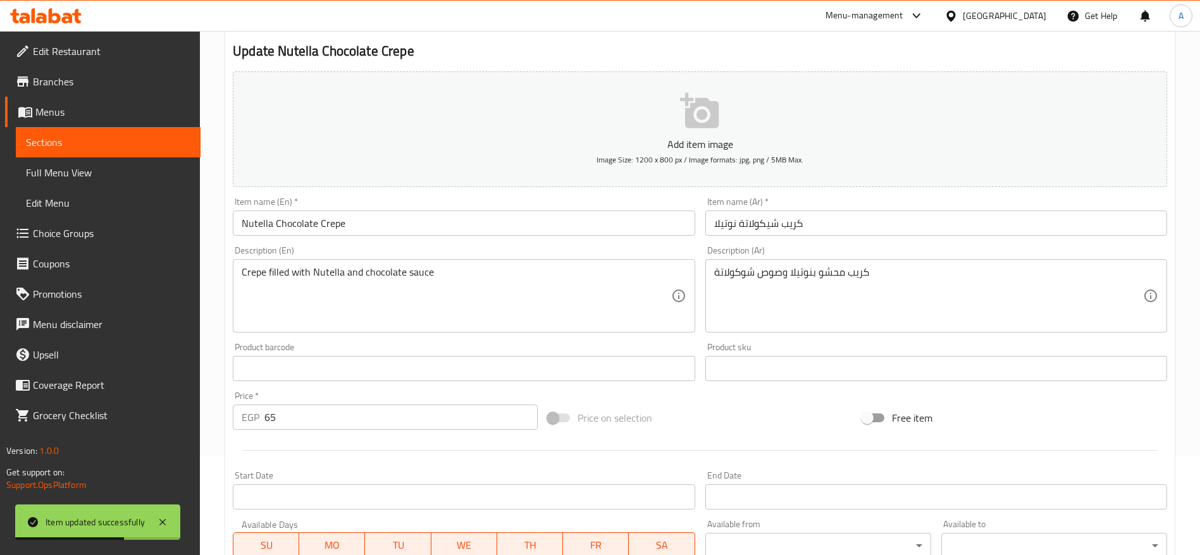
scroll to position [190, 0]
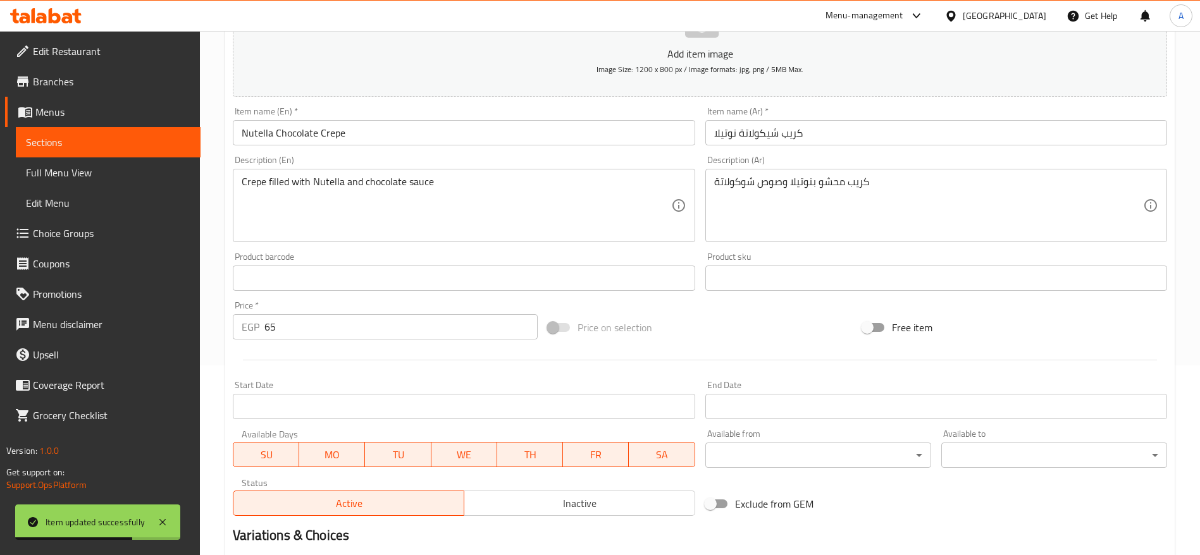
click at [351, 323] on input "65" at bounding box center [400, 326] width 273 height 25
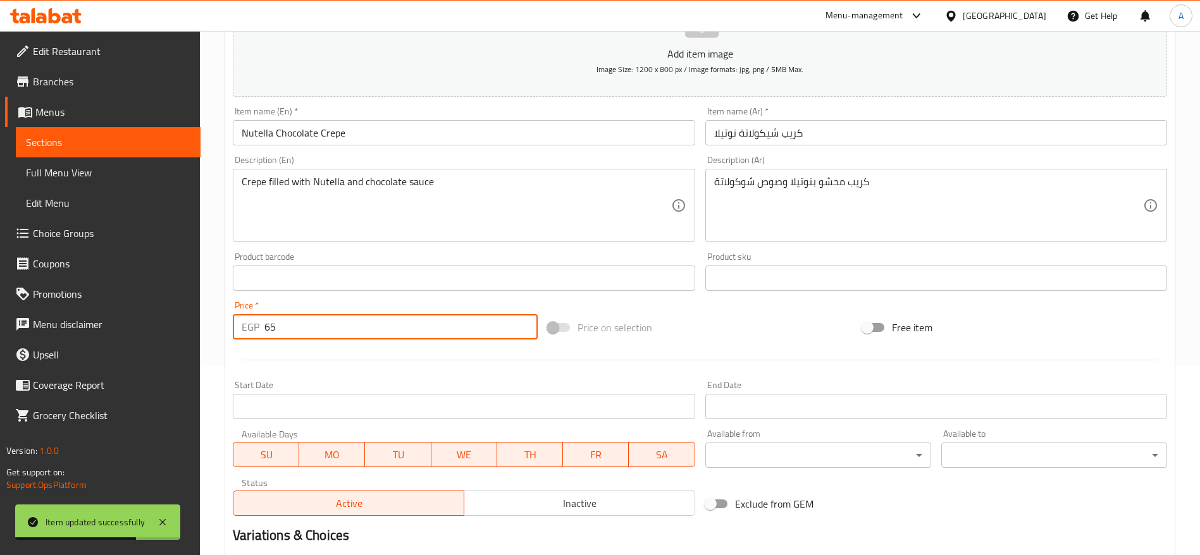
click at [351, 323] on input "65" at bounding box center [400, 326] width 273 height 25
type input "70"
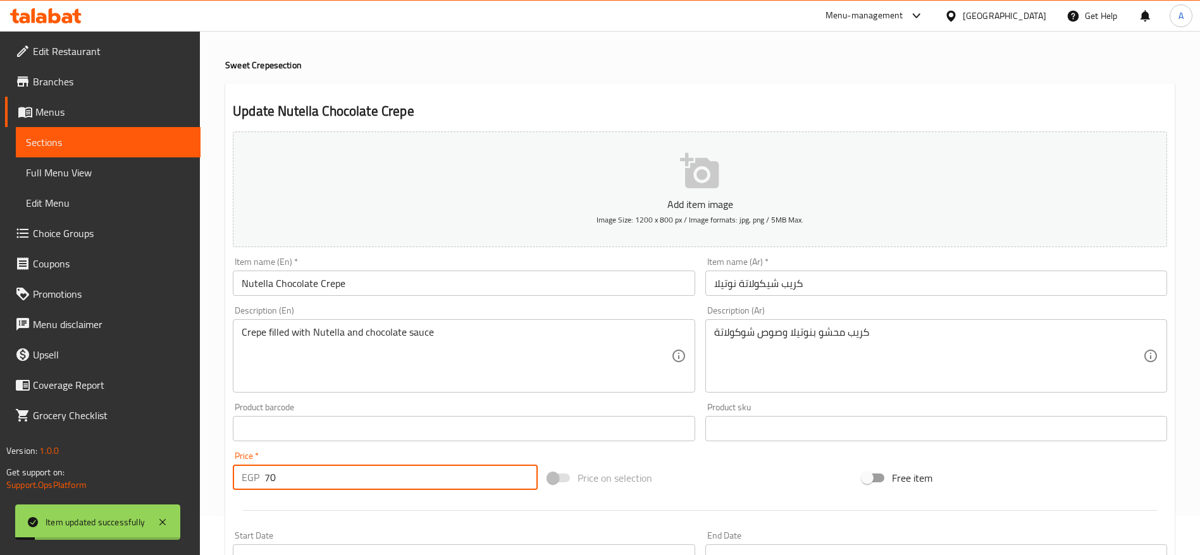
scroll to position [0, 0]
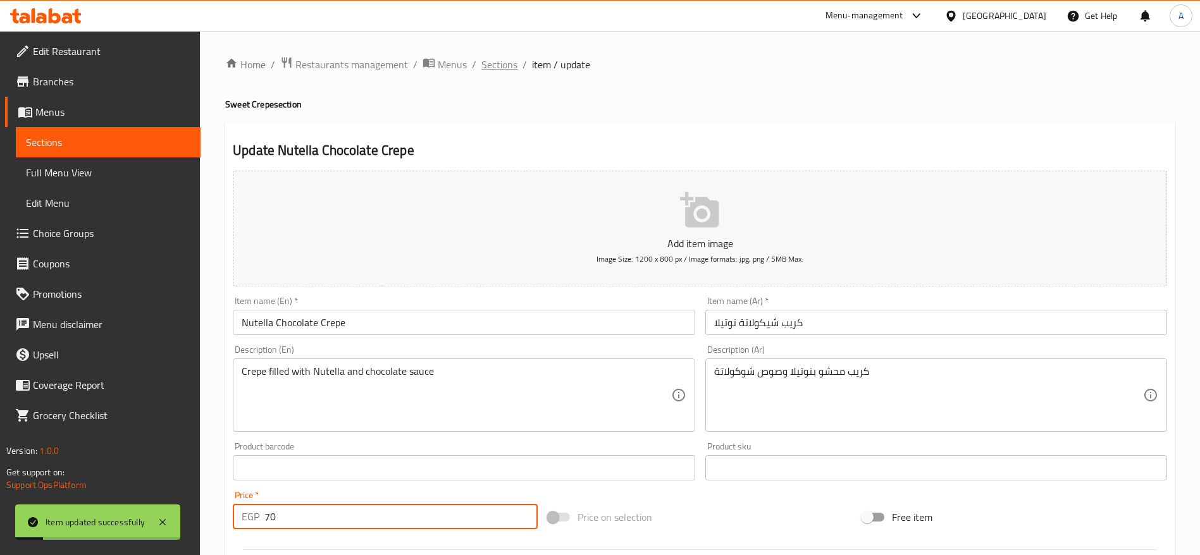
click at [493, 65] on span "Sections" at bounding box center [499, 64] width 36 height 15
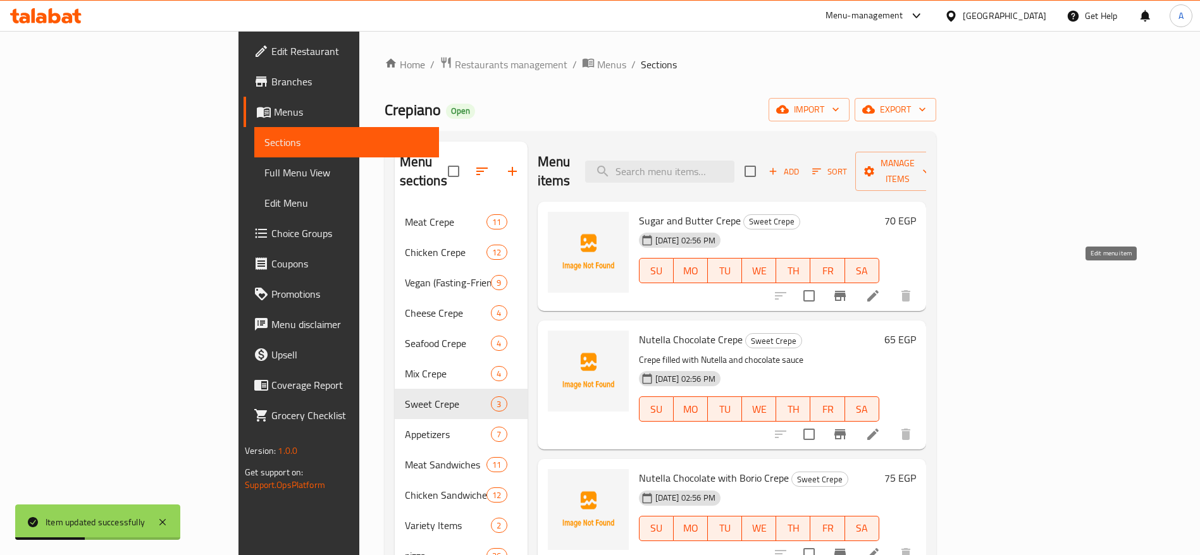
click at [880, 288] on icon at bounding box center [872, 295] width 15 height 15
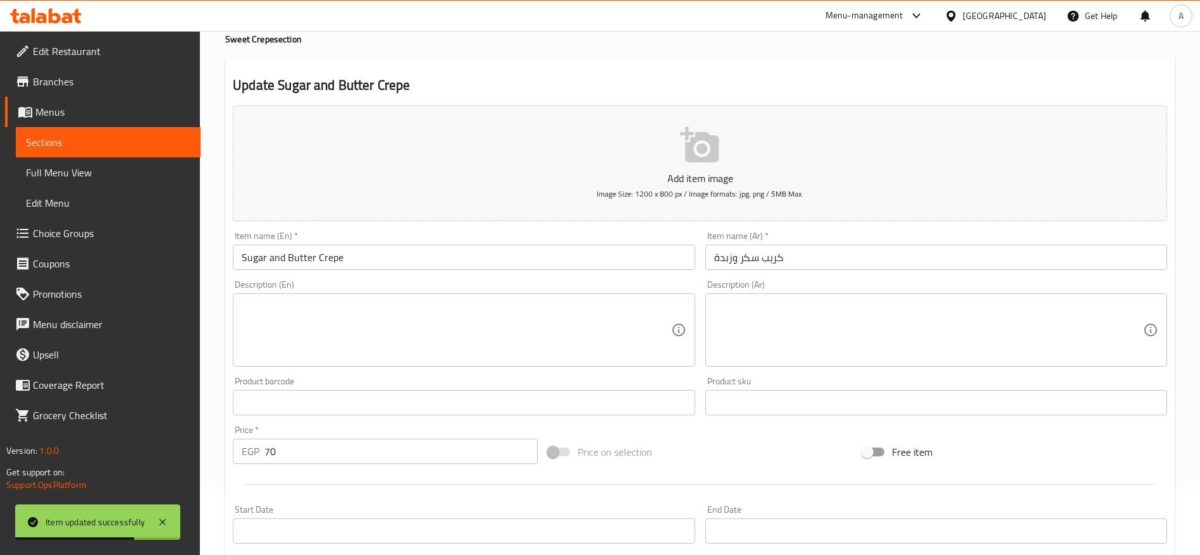
scroll to position [95, 0]
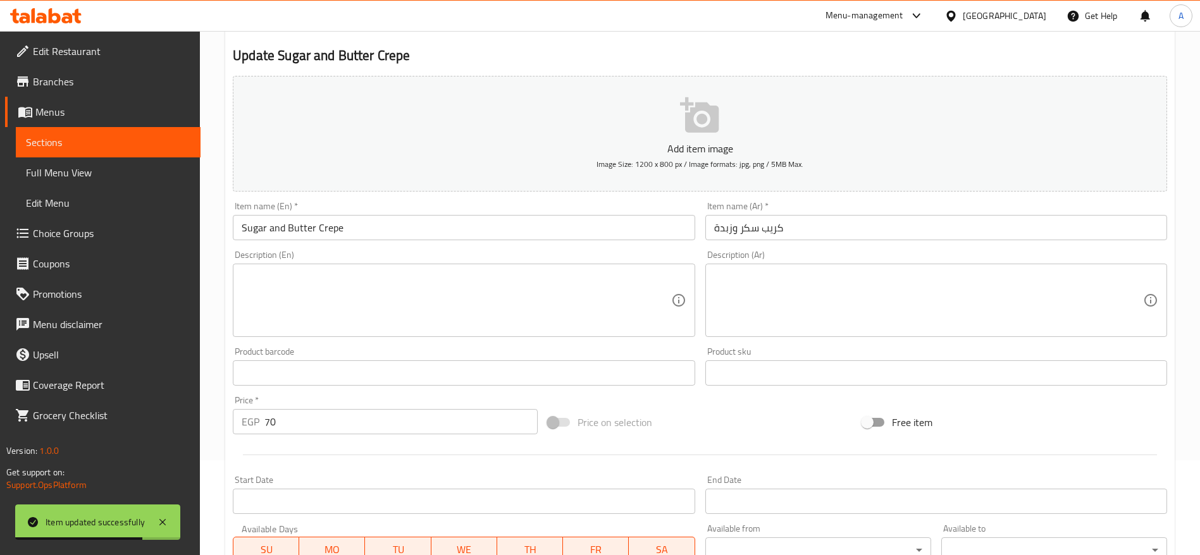
click at [329, 414] on input "70" at bounding box center [400, 421] width 273 height 25
type input "65"
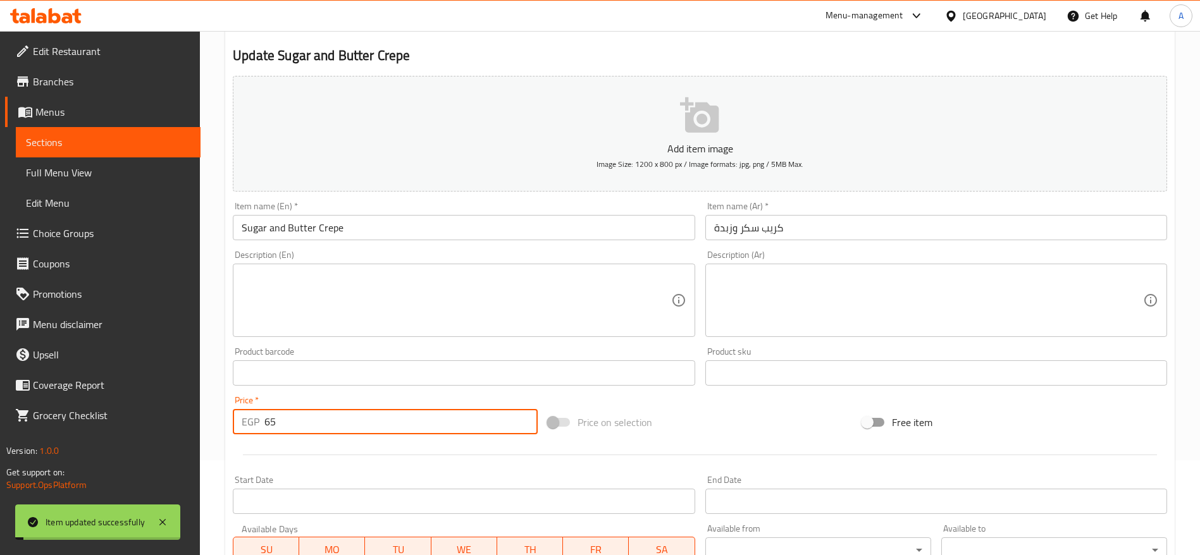
scroll to position [0, 0]
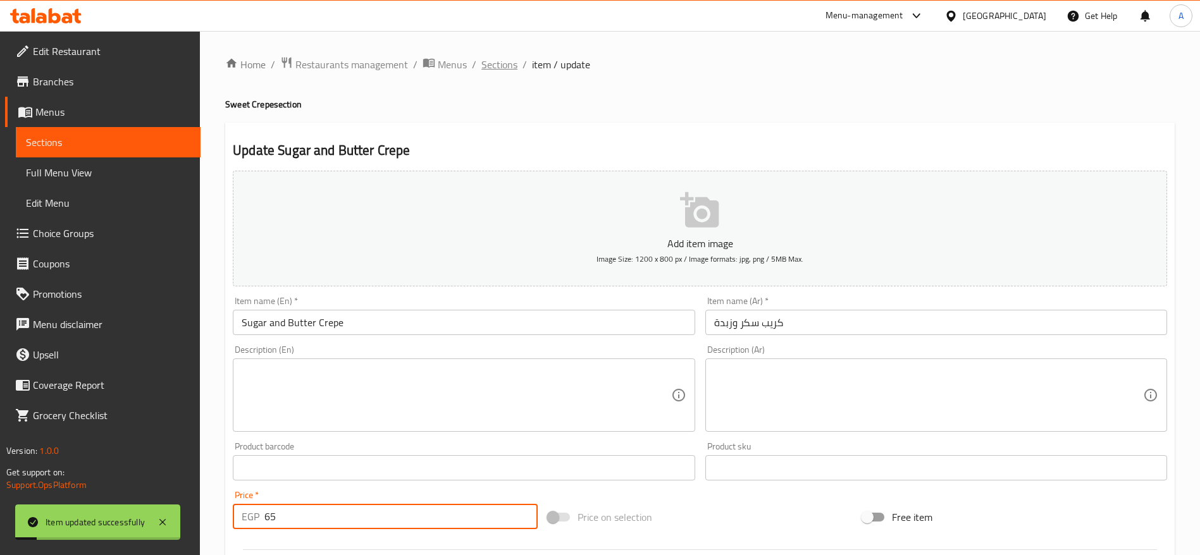
click at [505, 66] on span "Sections" at bounding box center [499, 64] width 36 height 15
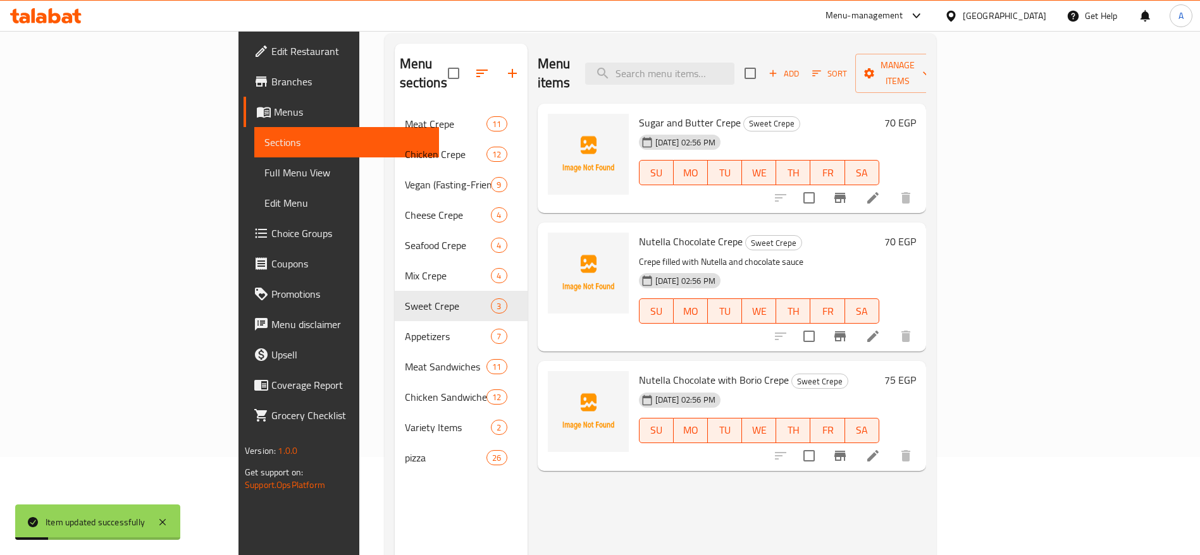
scroll to position [177, 0]
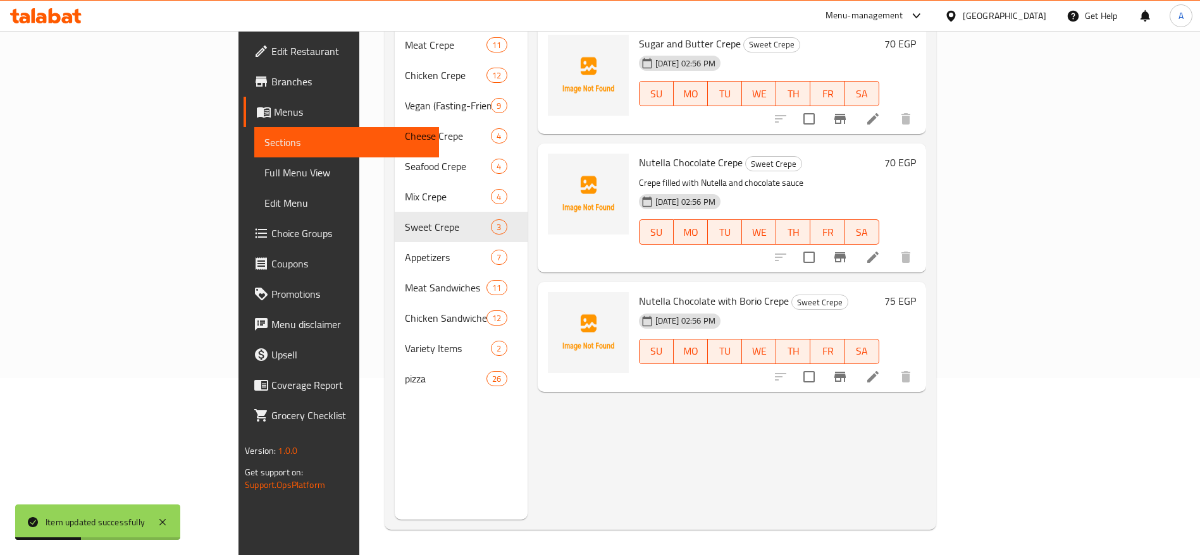
click at [890, 366] on li at bounding box center [872, 377] width 35 height 23
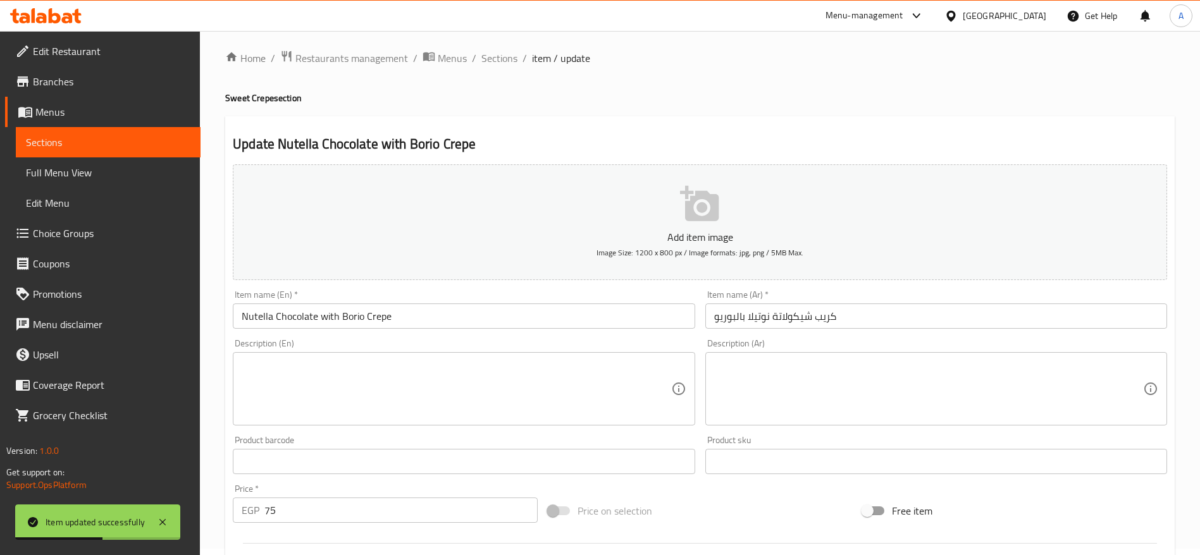
scroll to position [95, 0]
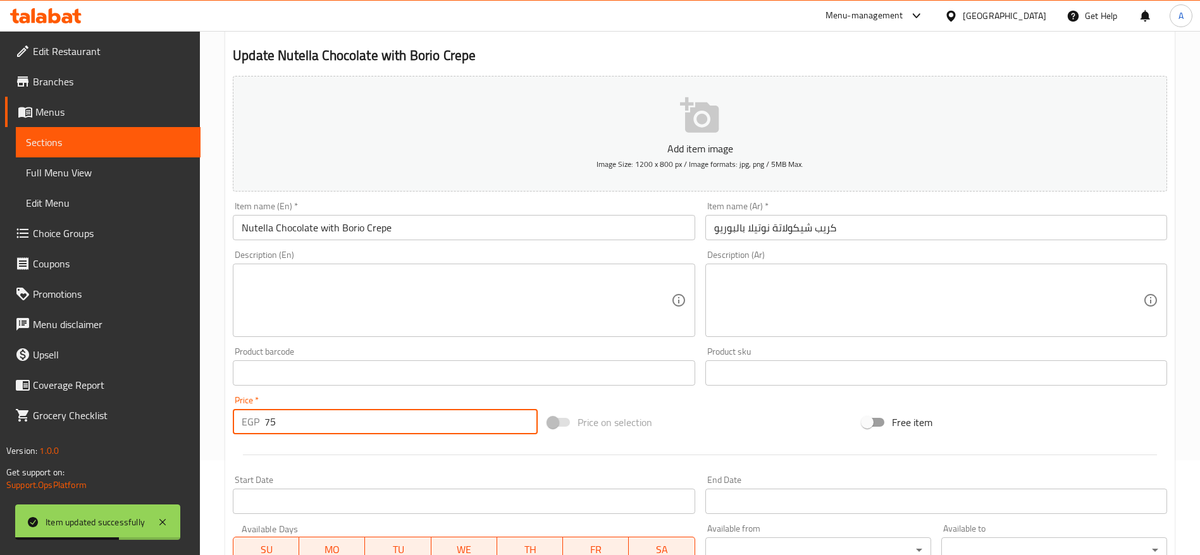
click at [305, 433] on input "75" at bounding box center [400, 421] width 273 height 25
click at [304, 433] on input "75" at bounding box center [400, 421] width 273 height 25
type input "80"
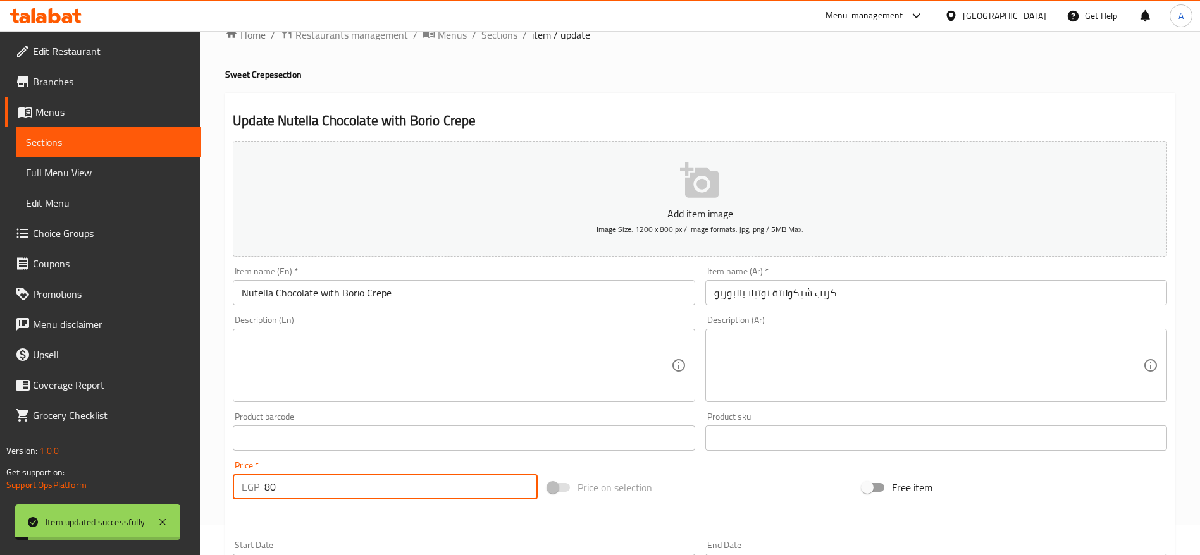
scroll to position [0, 0]
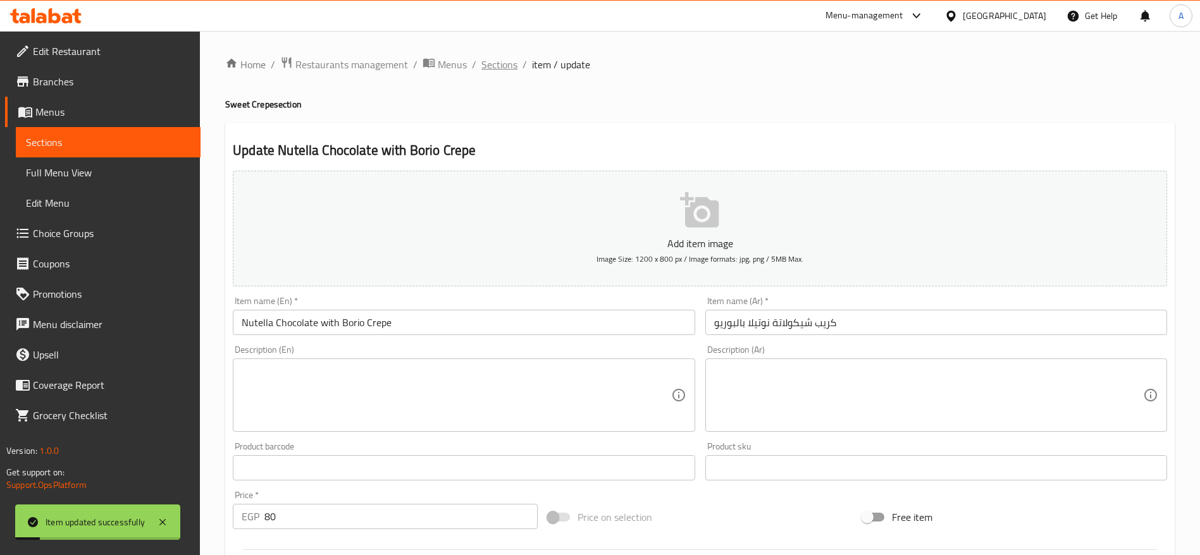
click at [505, 63] on span "Sections" at bounding box center [499, 64] width 36 height 15
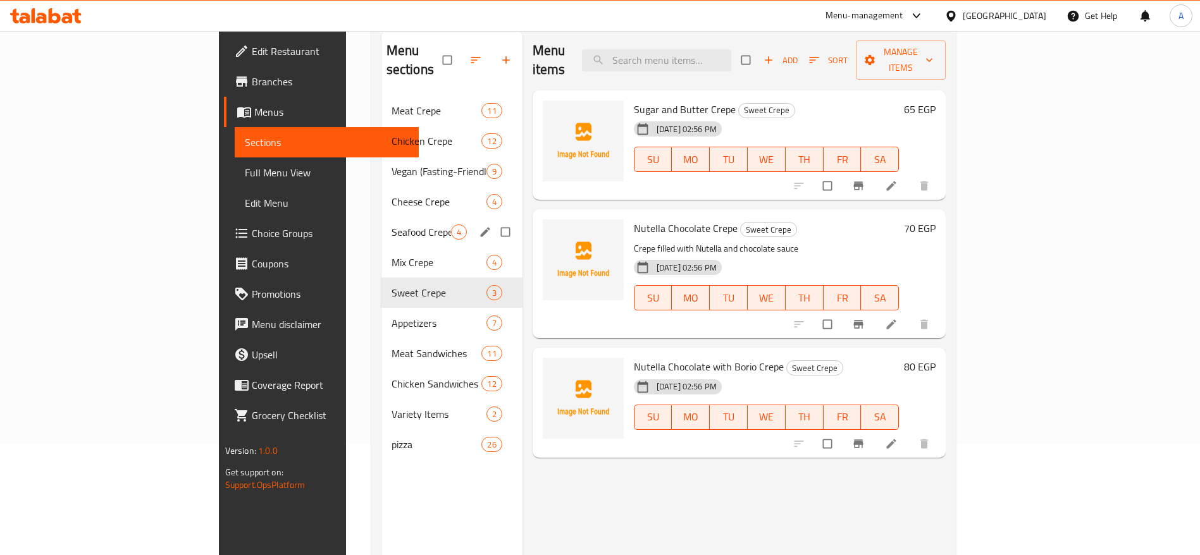
scroll to position [82, 0]
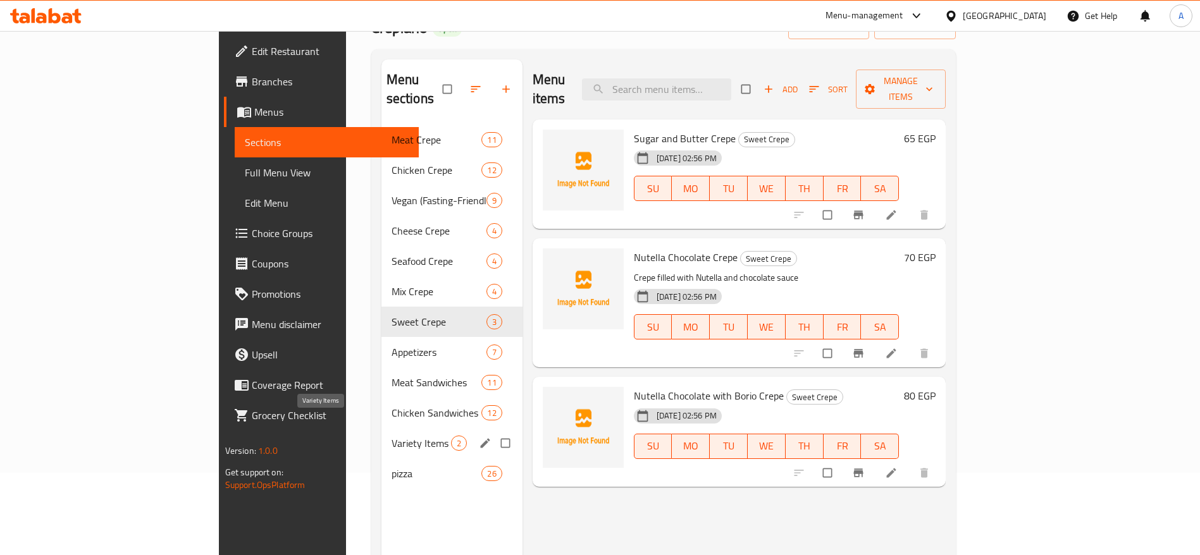
click at [391, 436] on span "Variety Items" at bounding box center [420, 443] width 59 height 15
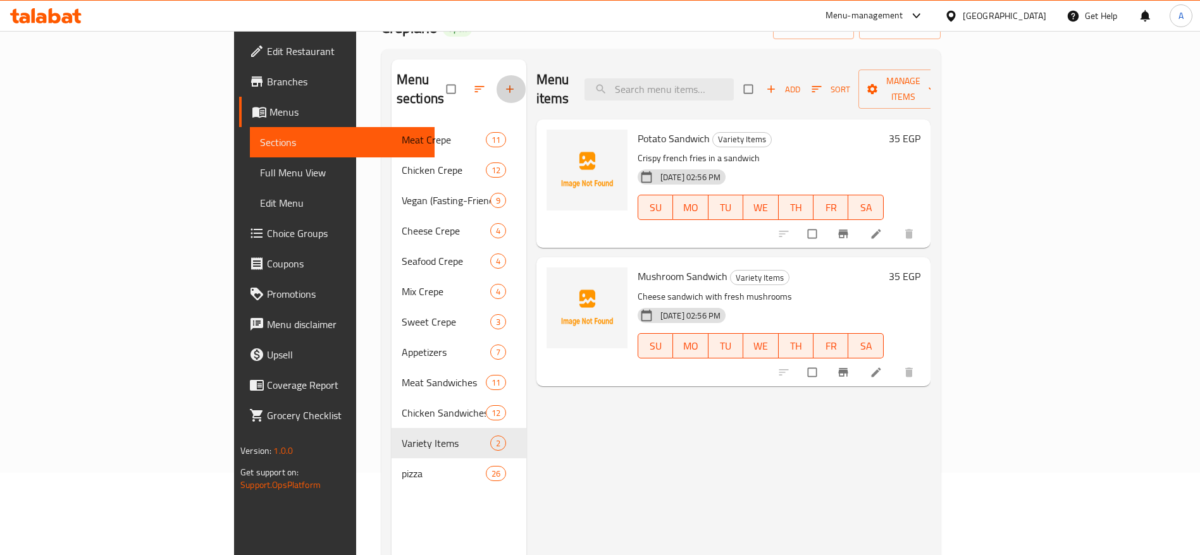
click at [503, 83] on icon "button" at bounding box center [509, 89] width 13 height 13
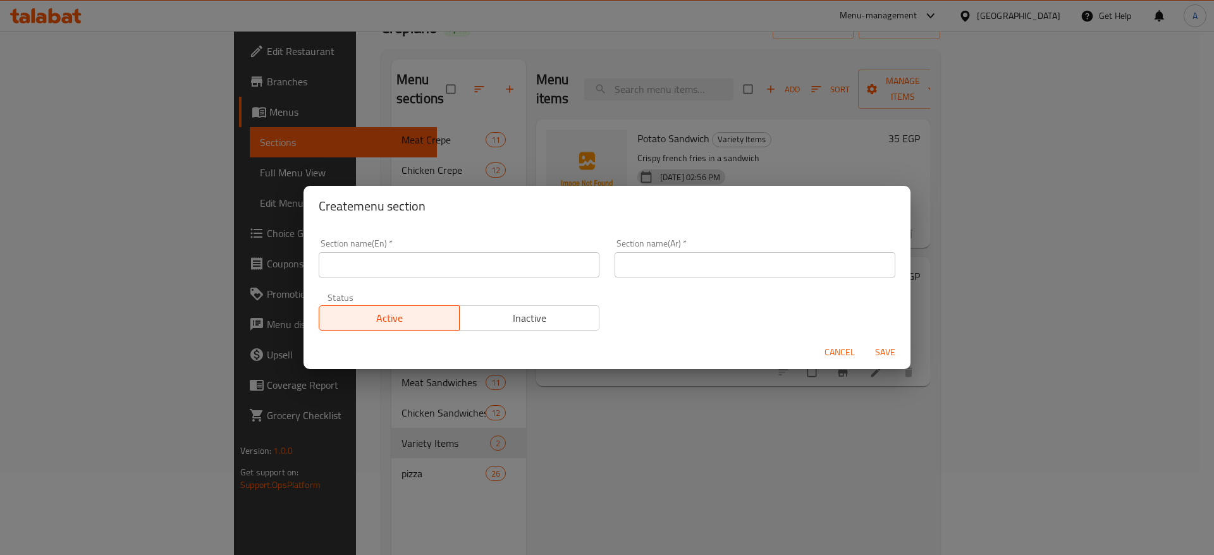
click at [504, 278] on div "Section name(En)   * Section name(En) *" at bounding box center [459, 258] width 296 height 54
click at [504, 262] on input "text" at bounding box center [459, 264] width 281 height 25
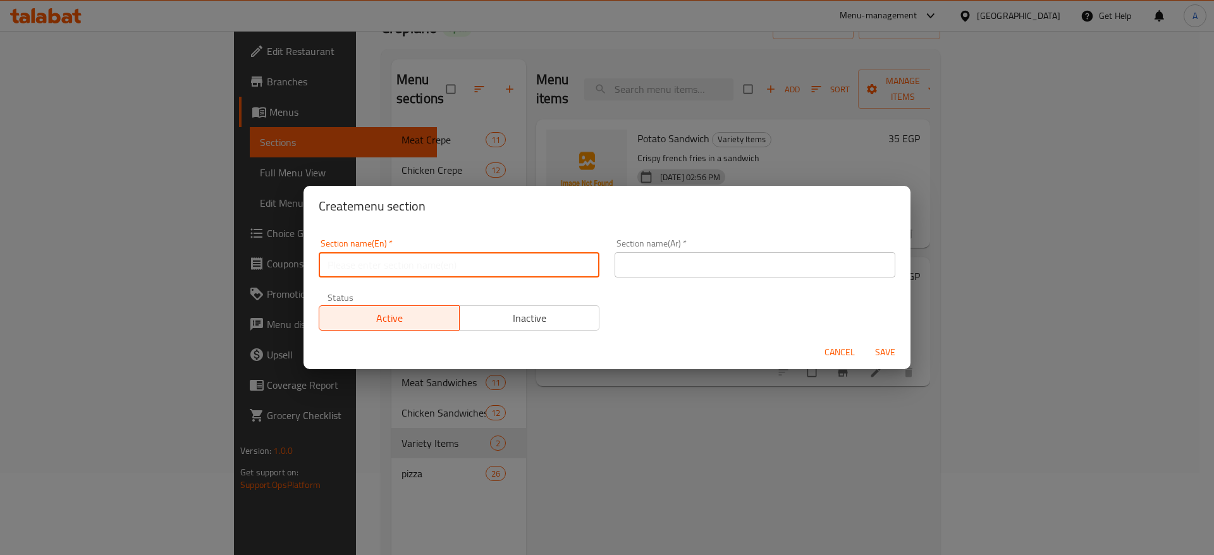
type input "ة"
type input "Meals"
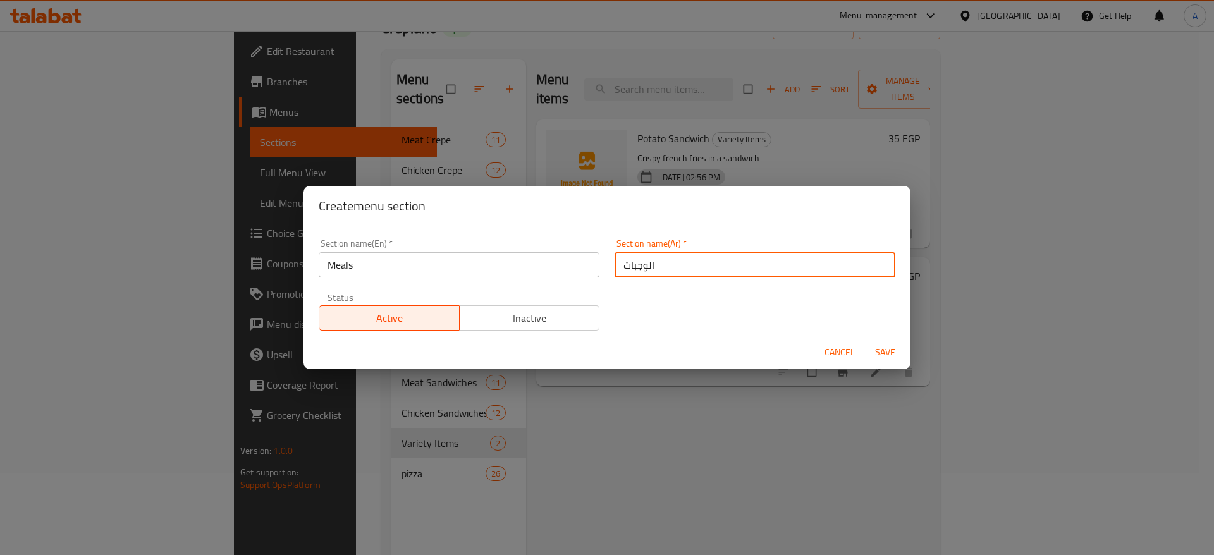
type input "الوجبات"
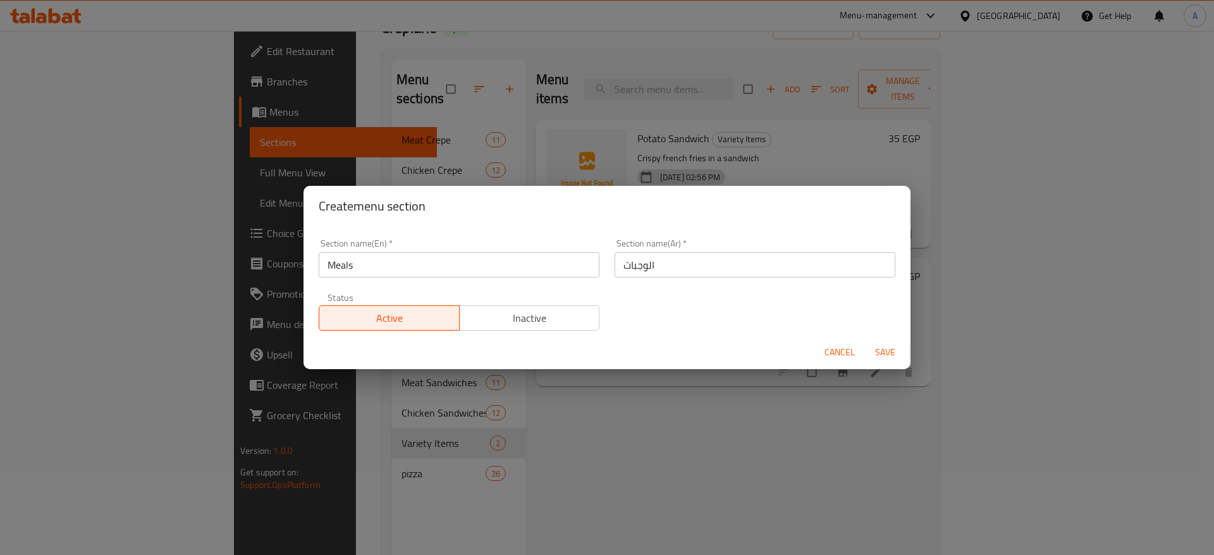
click at [627, 309] on div "Section name(En)   * Meals Section name(En) * Section name(Ar)   * الوجبات Sect…" at bounding box center [607, 284] width 592 height 107
click at [885, 355] on span "Save" at bounding box center [885, 353] width 30 height 16
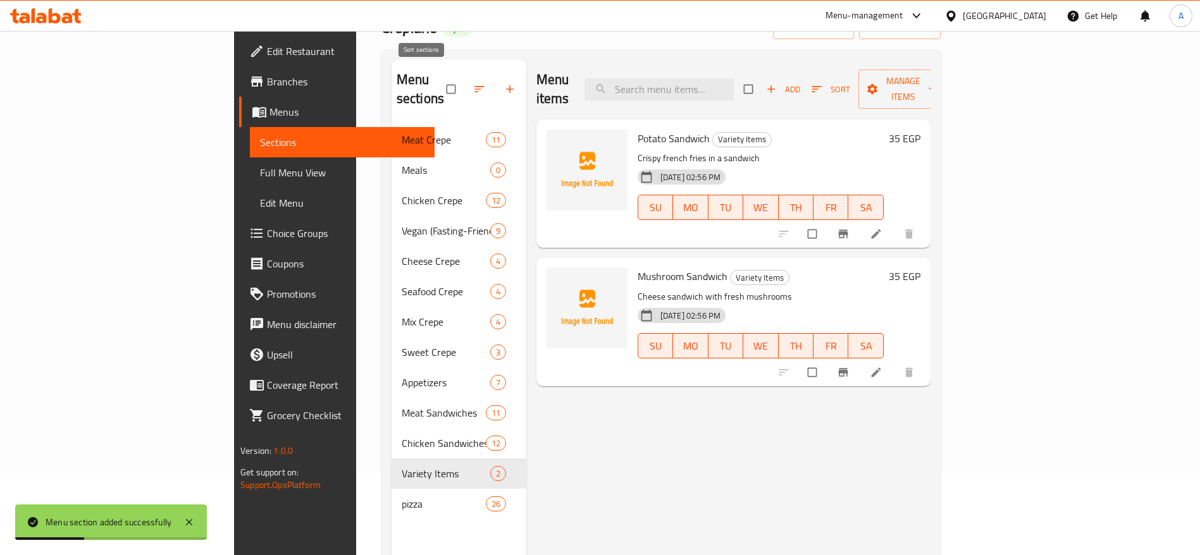
click at [473, 83] on icon "button" at bounding box center [479, 89] width 13 height 13
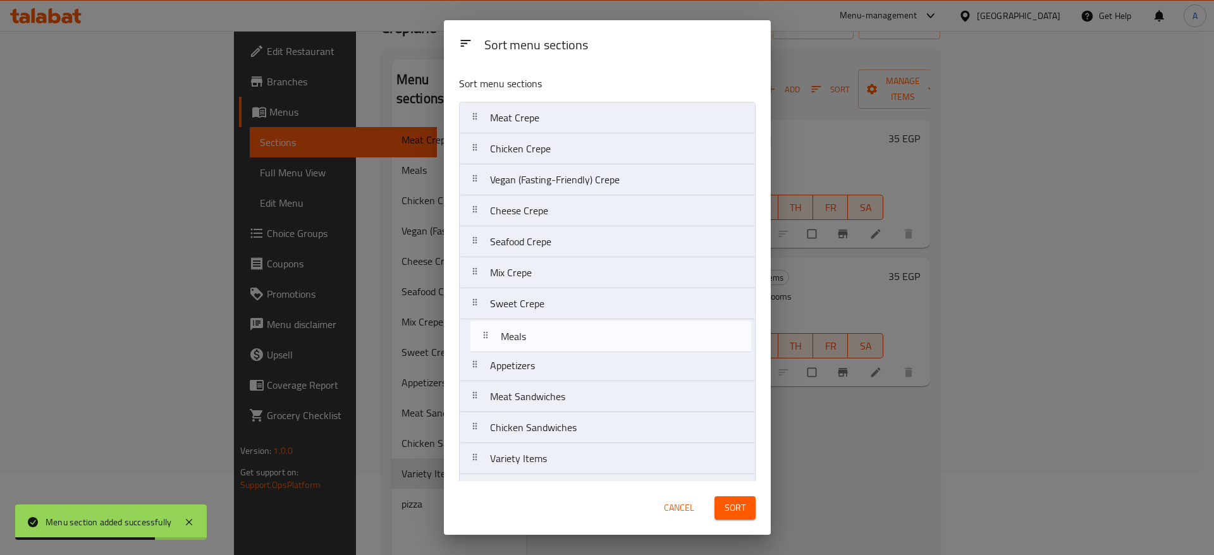
drag, startPoint x: 477, startPoint y: 149, endPoint x: 488, endPoint y: 342, distance: 193.2
click at [488, 342] on nav "Meat Crepe Meals Chicken Crepe Vegan (Fasting-Friendly) Crepe Cheese Crepe Seaf…" at bounding box center [607, 304] width 297 height 404
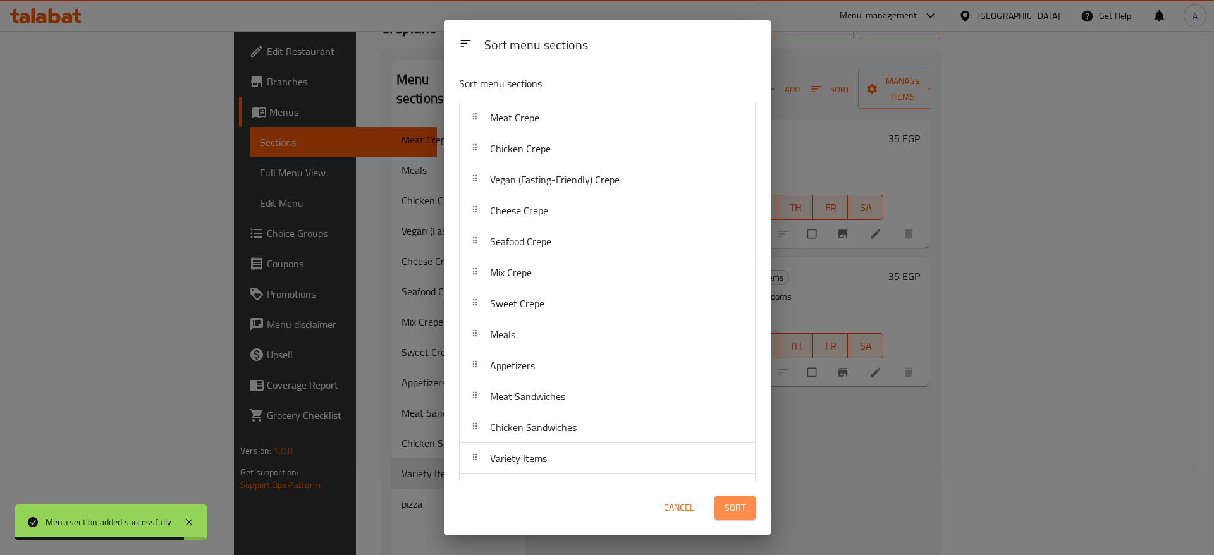
click at [739, 510] on span "Sort" at bounding box center [735, 508] width 21 height 16
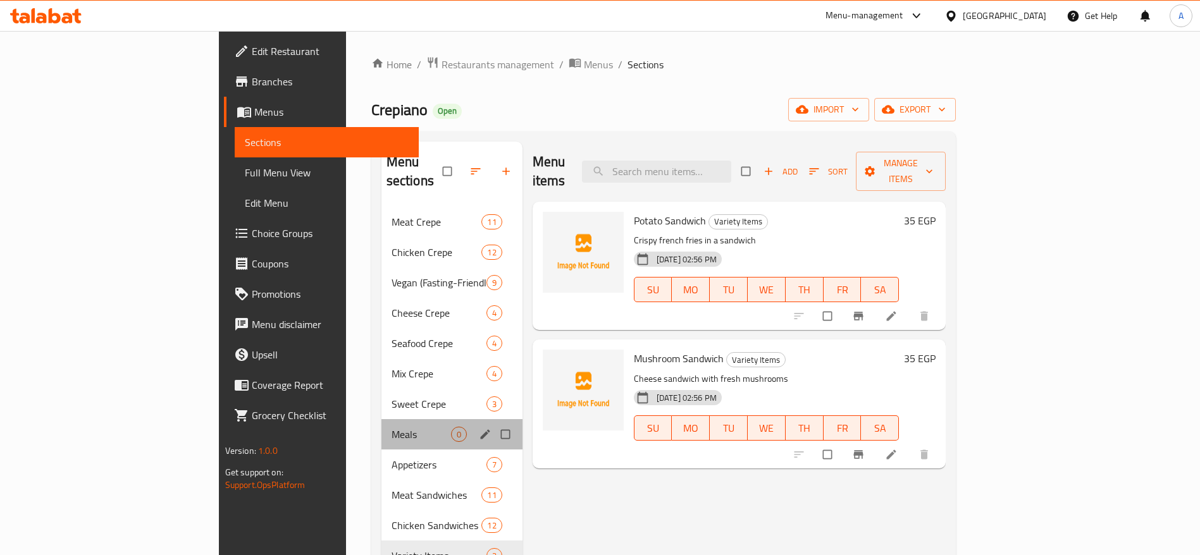
click at [381, 426] on div "Meals 0" at bounding box center [451, 434] width 141 height 30
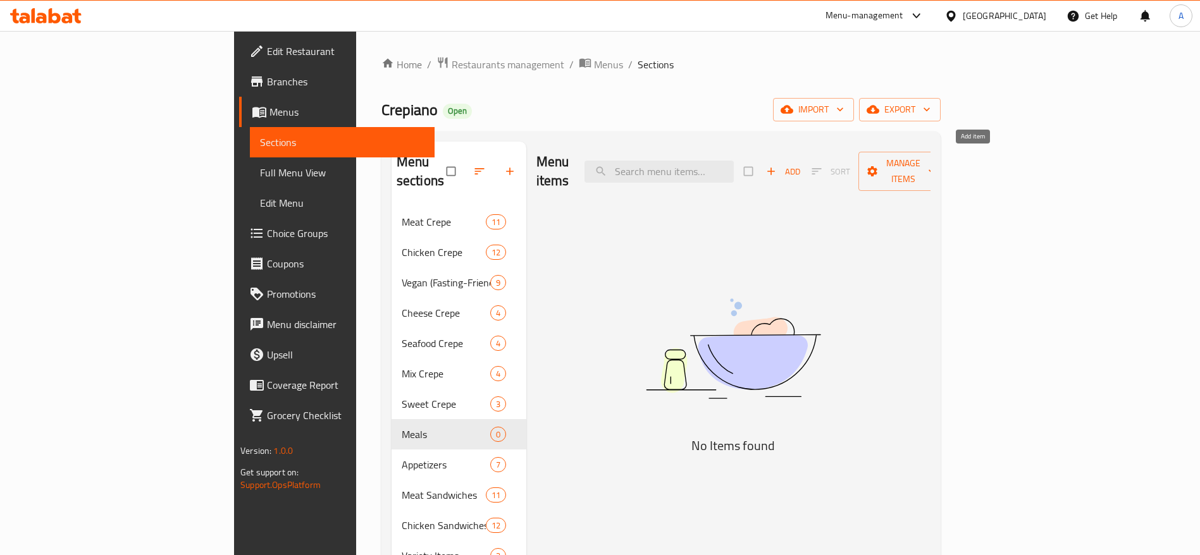
click at [800, 164] on span "Add" at bounding box center [783, 171] width 34 height 15
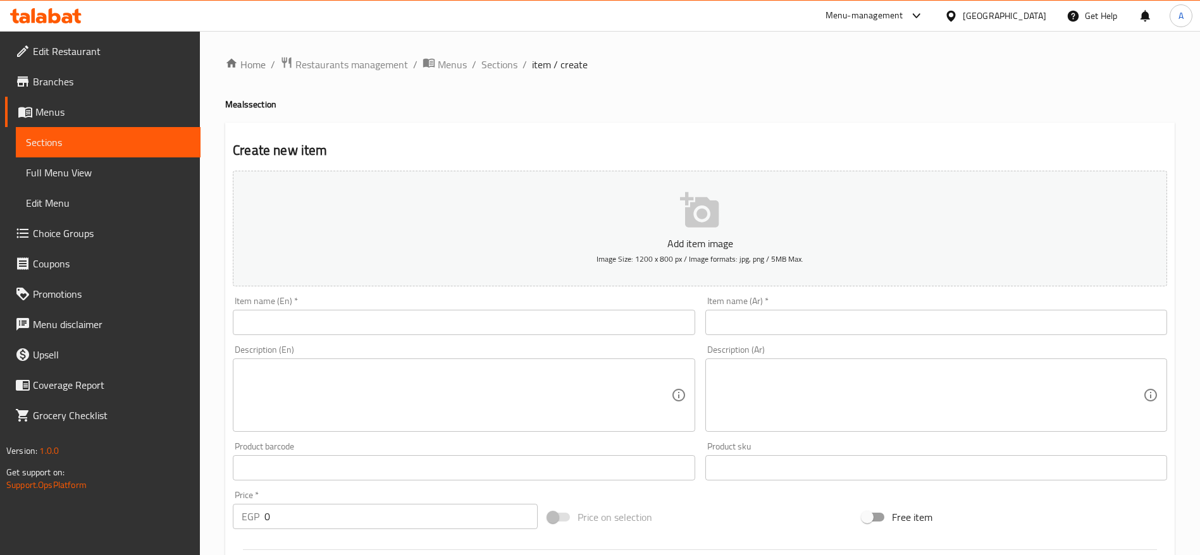
click at [491, 328] on input "text" at bounding box center [464, 322] width 462 height 25
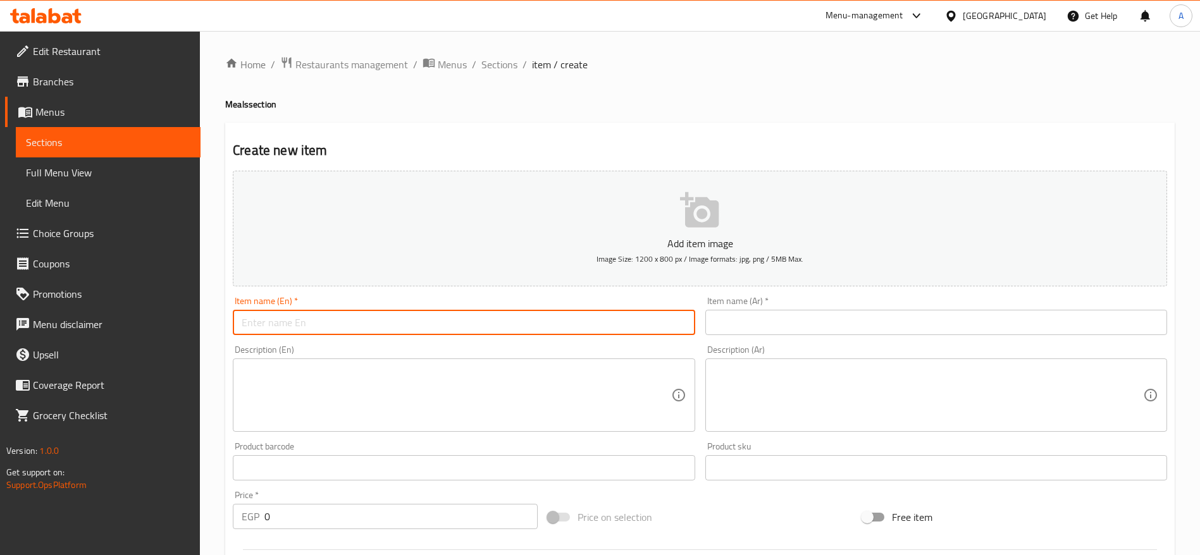
type input "ش"
type input "Arabian Meat Shawarma Meal"
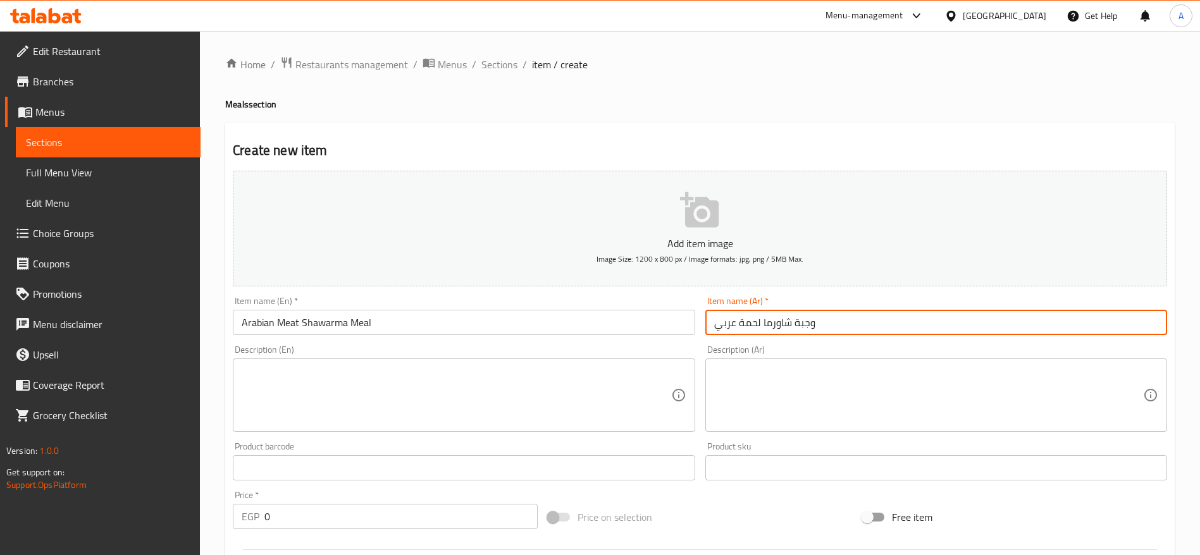
type input "وجبة شاورما لحمة عربي"
click at [480, 371] on textarea at bounding box center [456, 396] width 429 height 60
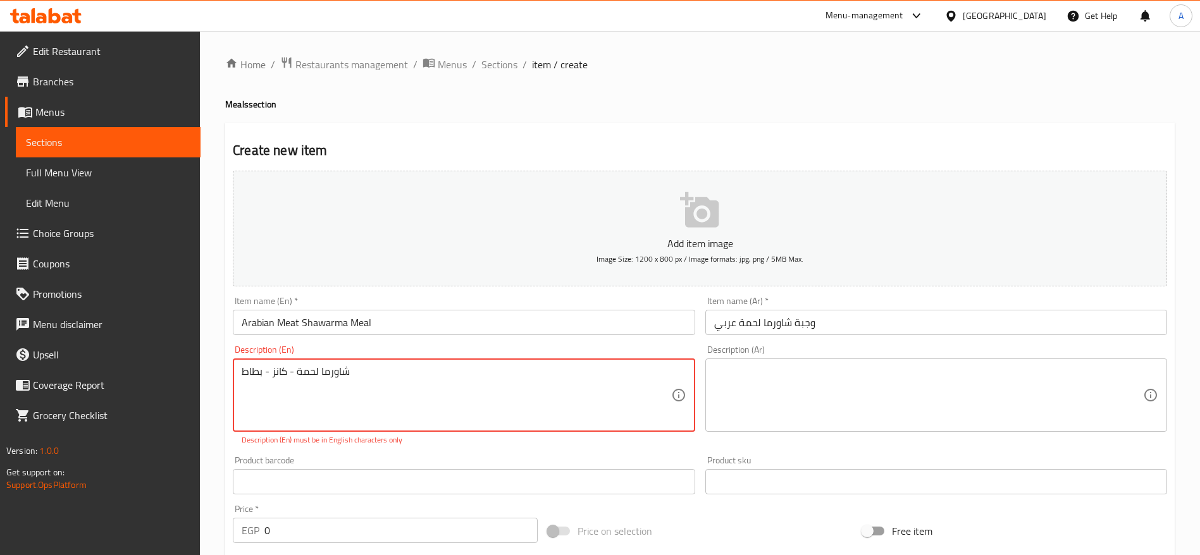
type textarea "شاورما لحمة - كانز - [GEOGRAPHIC_DATA]"
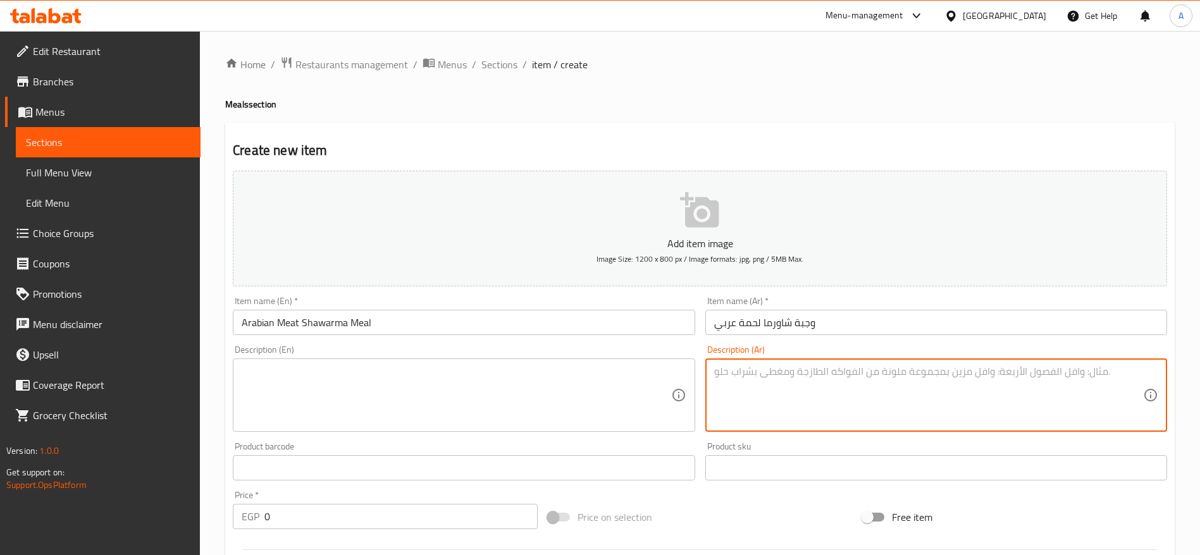
click at [746, 374] on textarea at bounding box center [928, 396] width 429 height 60
paste textarea "شاورما لحمة - كانز - [GEOGRAPHIC_DATA]"
type textarea "شاورما لحمة - كانز - [GEOGRAPHIC_DATA]"
click at [561, 376] on textarea at bounding box center [456, 396] width 429 height 60
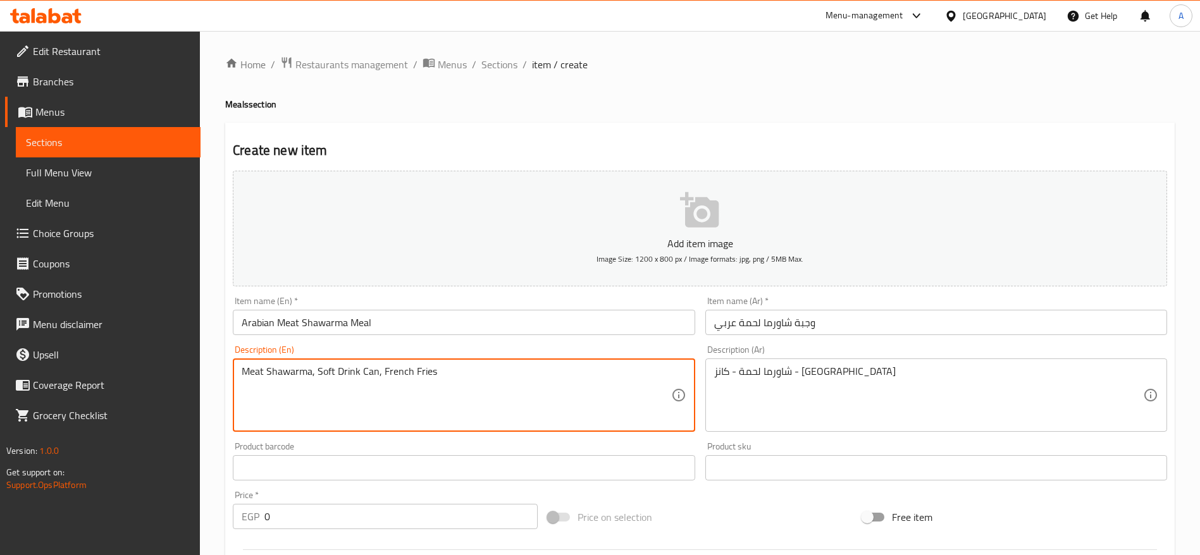
type textarea "Meat Shawarma, Soft Drink Can, French Fries"
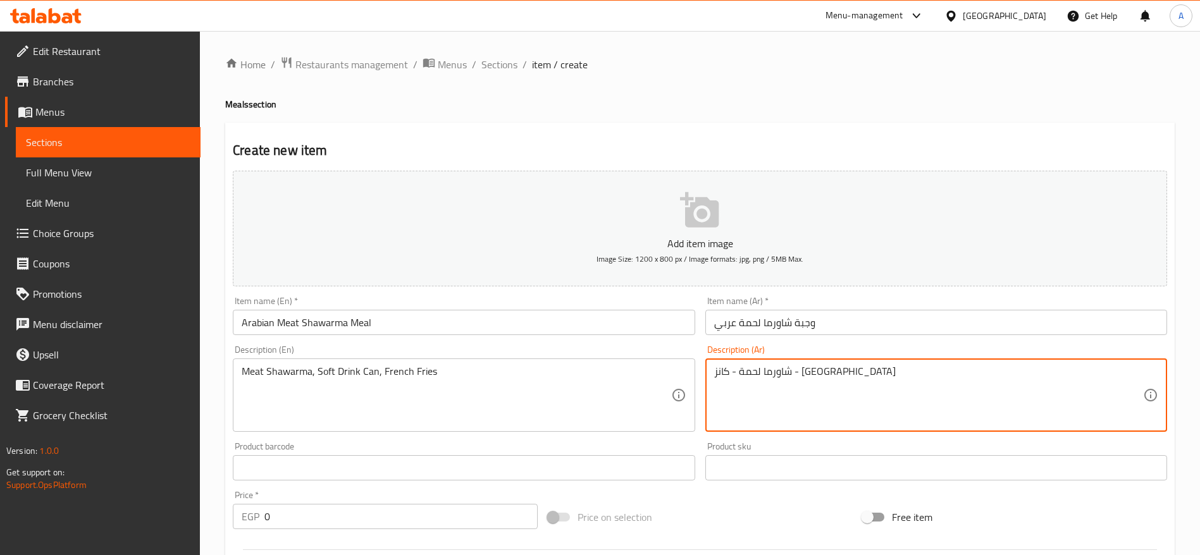
click at [460, 326] on input "Arabian Meat Shawarma Meal" at bounding box center [464, 322] width 462 height 25
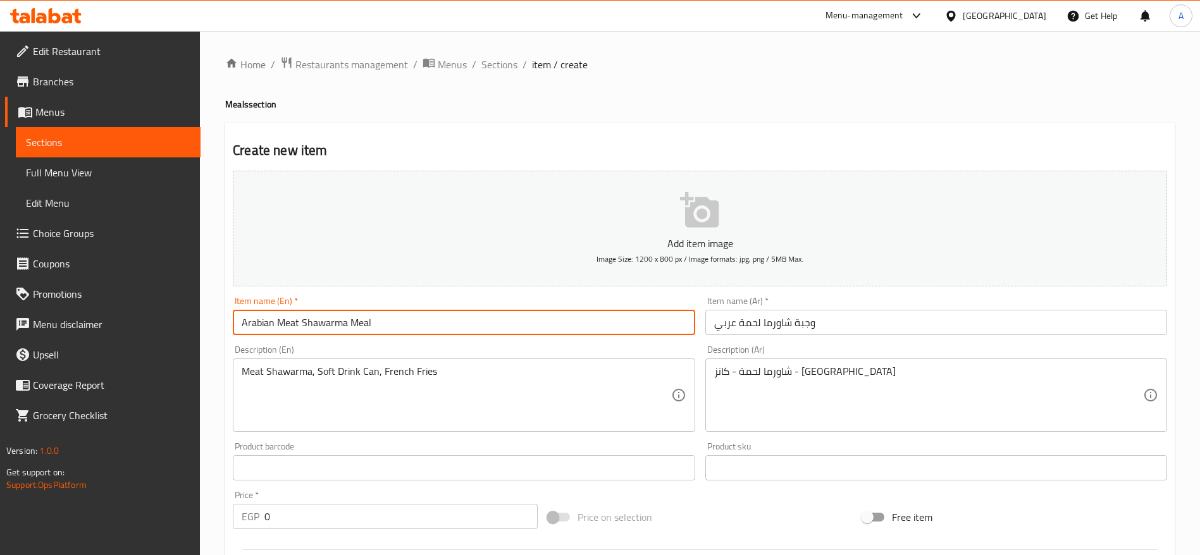
click at [460, 326] on input "Arabian Meat Shawarma Meal" at bounding box center [464, 322] width 462 height 25
click at [899, 323] on input "وجبة شاورما لحمة عربي" at bounding box center [936, 322] width 462 height 25
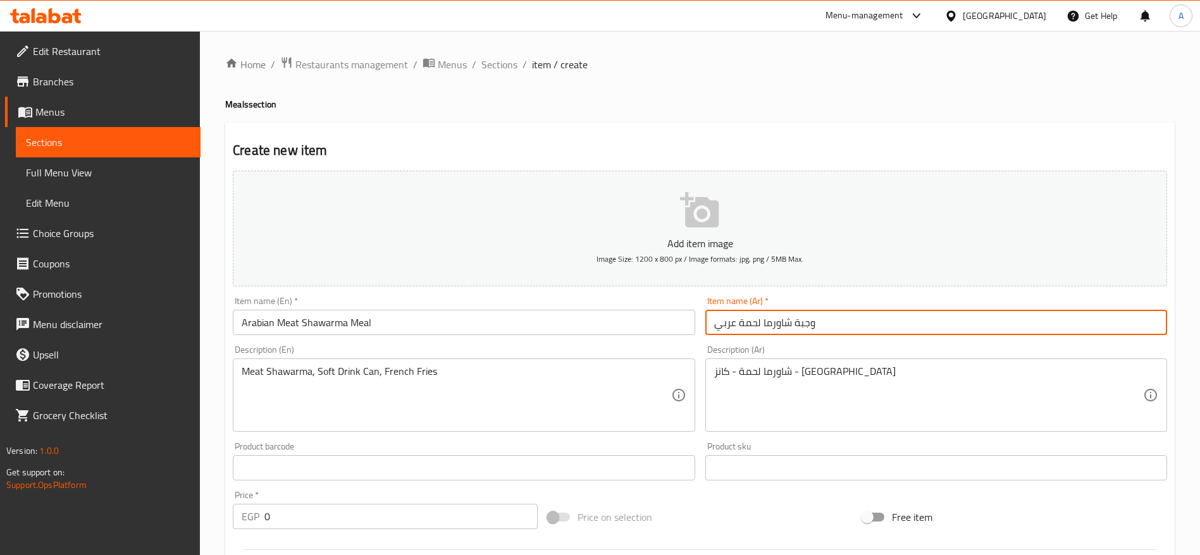
click at [899, 323] on input "وجبة شاورما لحمة عربي" at bounding box center [936, 322] width 462 height 25
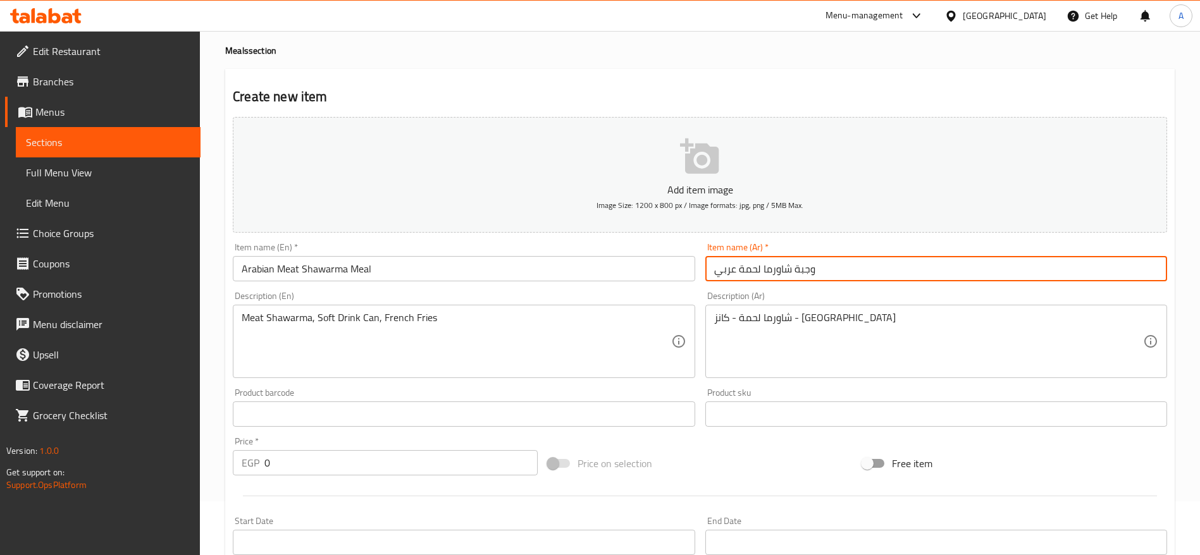
scroll to position [95, 0]
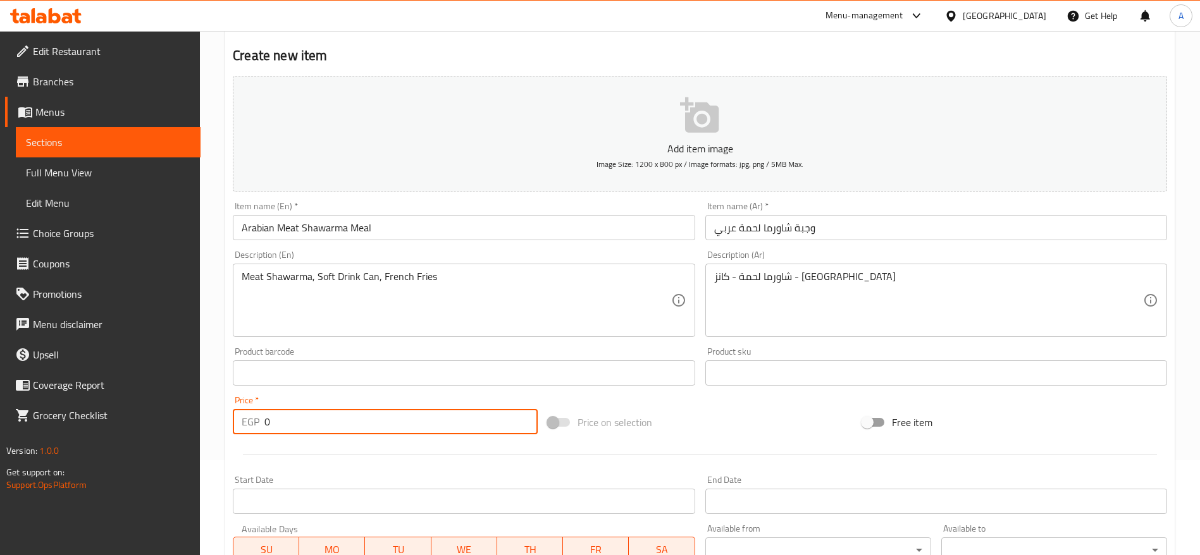
click at [403, 423] on input "0" at bounding box center [400, 421] width 273 height 25
type input "150"
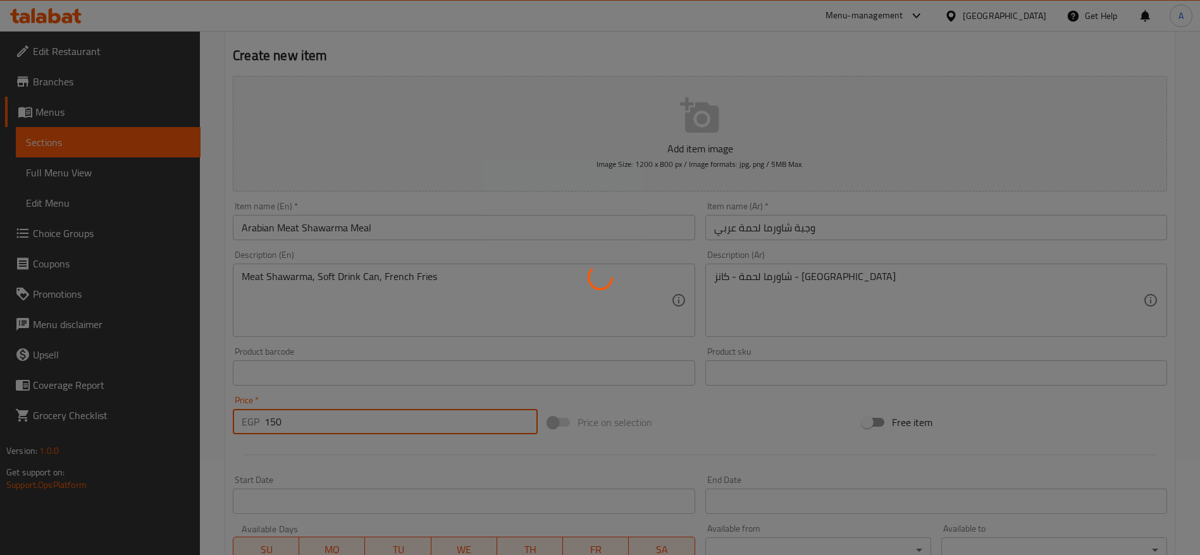
type input "0"
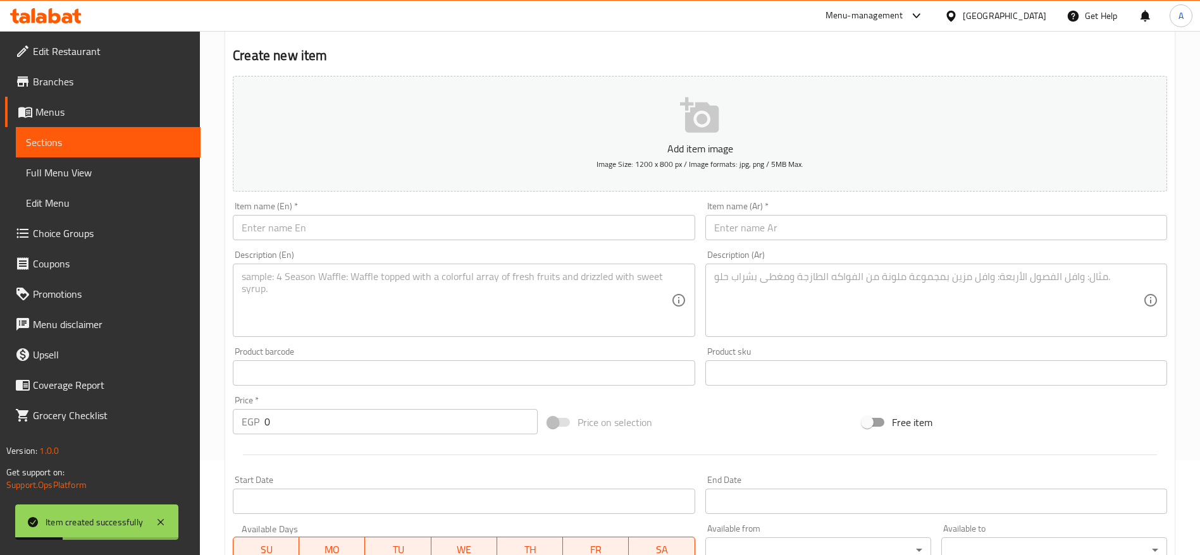
click at [830, 240] on div "Item name (Ar)   * Item name (Ar) *" at bounding box center [936, 221] width 472 height 49
click at [826, 231] on input "text" at bounding box center [936, 227] width 462 height 25
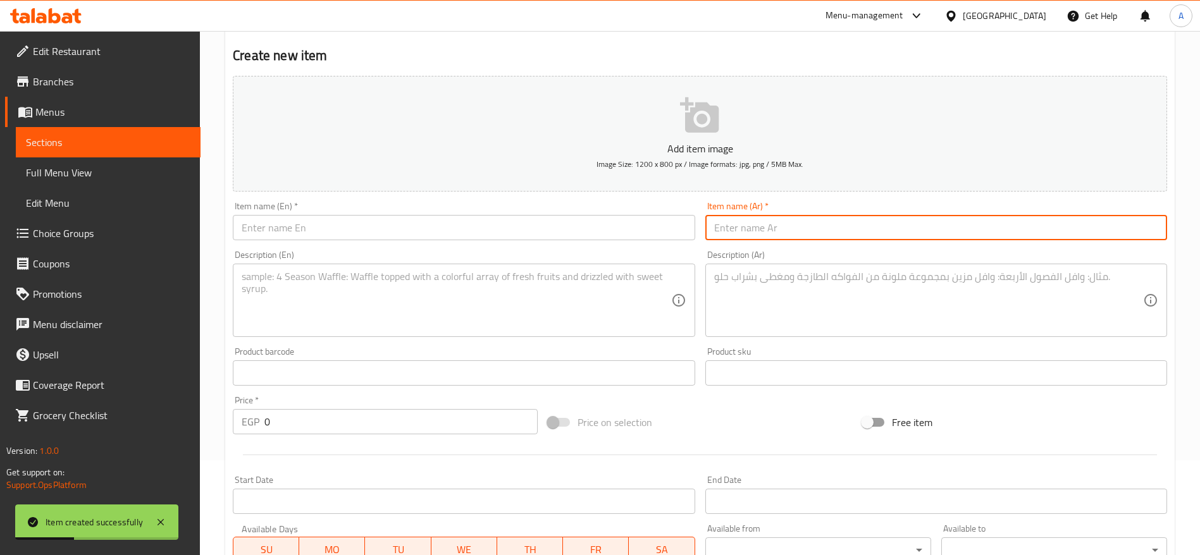
paste input "وجبة شاورما لحمة عربي"
click at [748, 231] on input "وجبة شاورما لحمة عربي" at bounding box center [936, 227] width 462 height 25
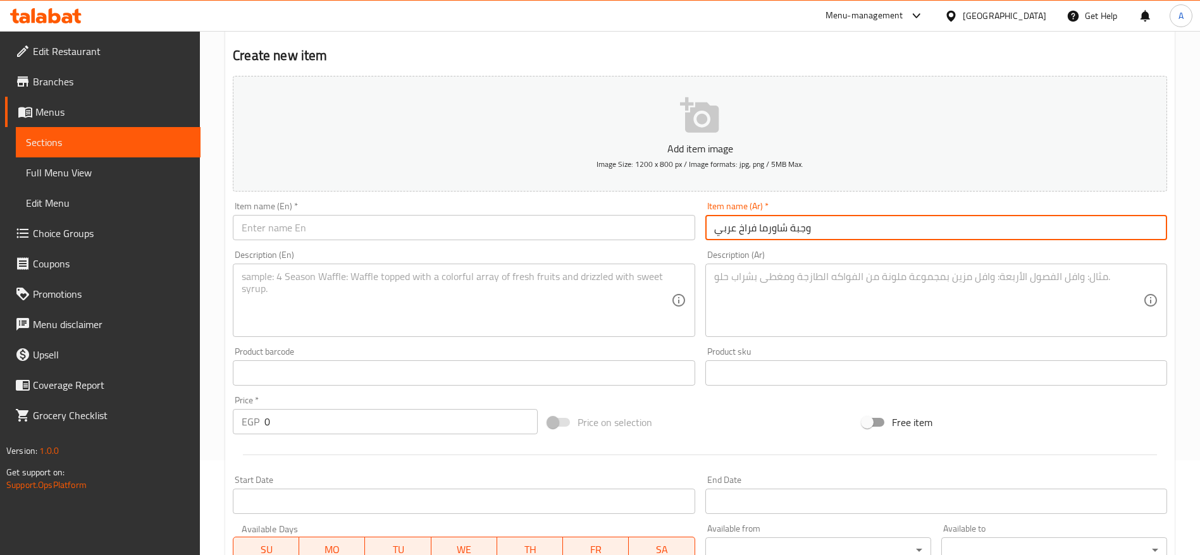
type input "وجبة شاورما فراخ عربي"
click at [580, 225] on input "text" at bounding box center [464, 227] width 462 height 25
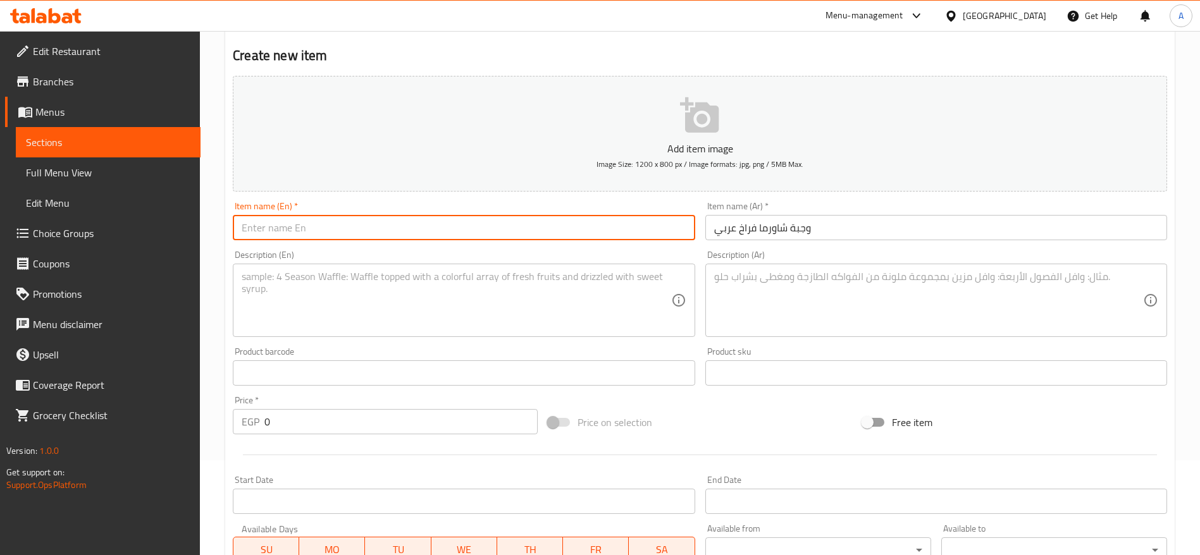
click at [307, 219] on input "text" at bounding box center [464, 227] width 462 height 25
paste input "Arabian Meat Shawarma Meal"
click at [291, 229] on input "Arabian Meat Shawarma Meal" at bounding box center [464, 227] width 462 height 25
type input "Arabian Chicken Shawarma Meal"
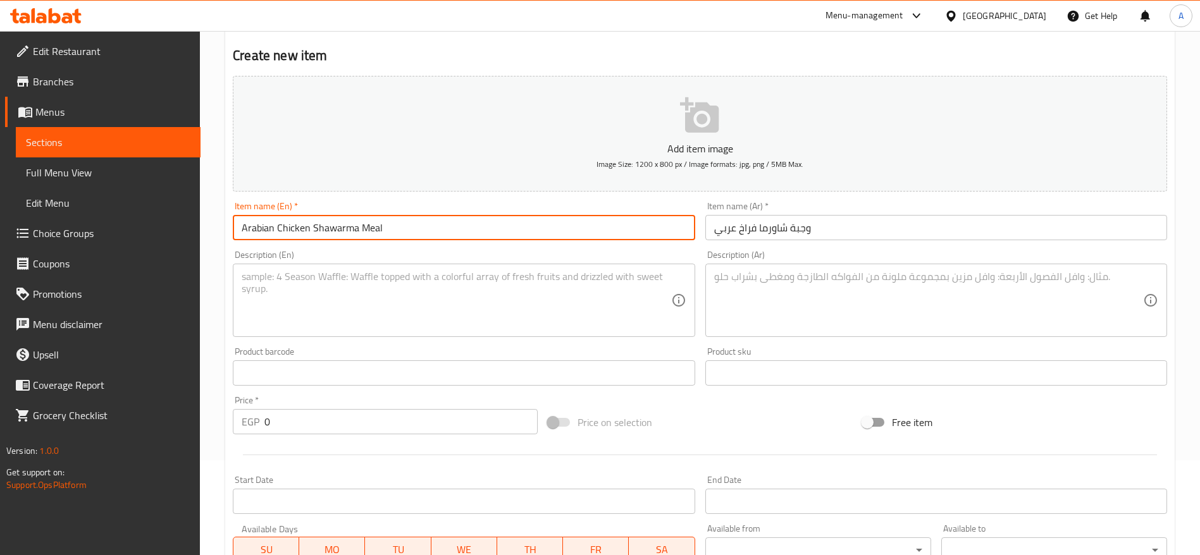
click at [405, 315] on textarea at bounding box center [456, 301] width 429 height 60
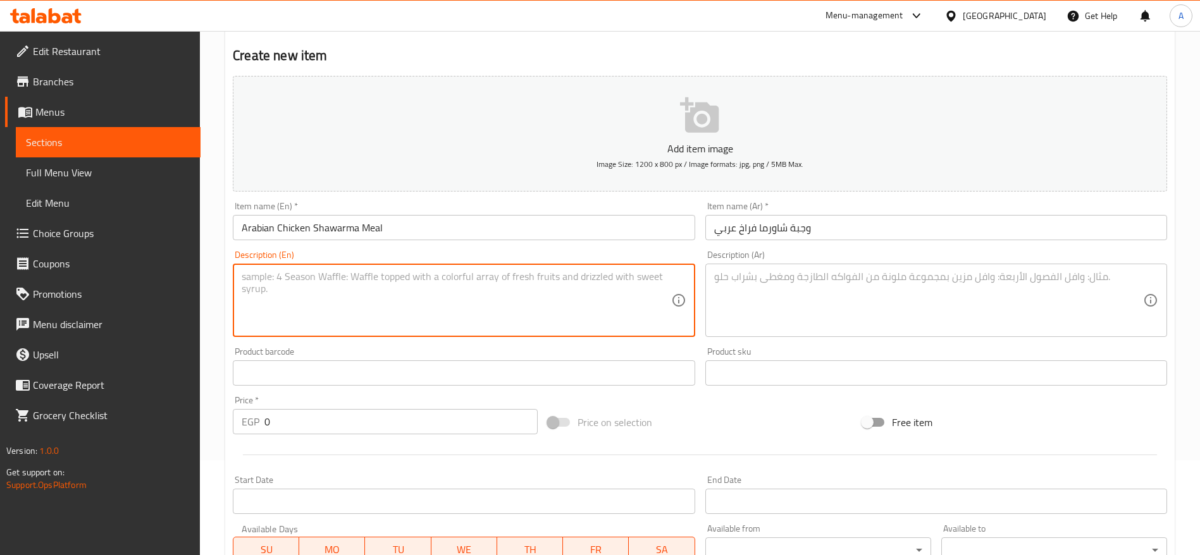
paste textarea "Meat Shawarma, Soft Drink Can, French Fries"
click at [252, 279] on textarea "Meat Shawarma, Soft Drink Can, French Fries" at bounding box center [456, 301] width 429 height 60
type textarea "Chicken Shawarma, Soft Drink Can, French Fries"
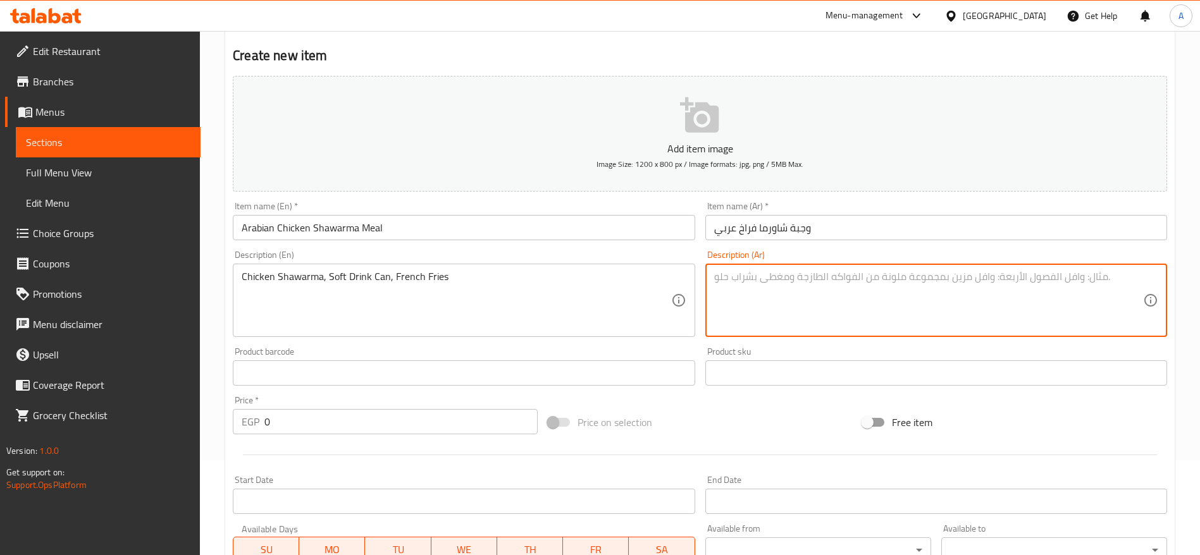
click at [870, 289] on textarea at bounding box center [928, 301] width 429 height 60
paste textarea "شاورما لحمة - كانز - بطاطس"
click at [796, 279] on textarea "شاورما لحمة - كانز - بطاطس" at bounding box center [928, 301] width 429 height 60
type textarea "شاورما فراخ - كانز - بطاطس"
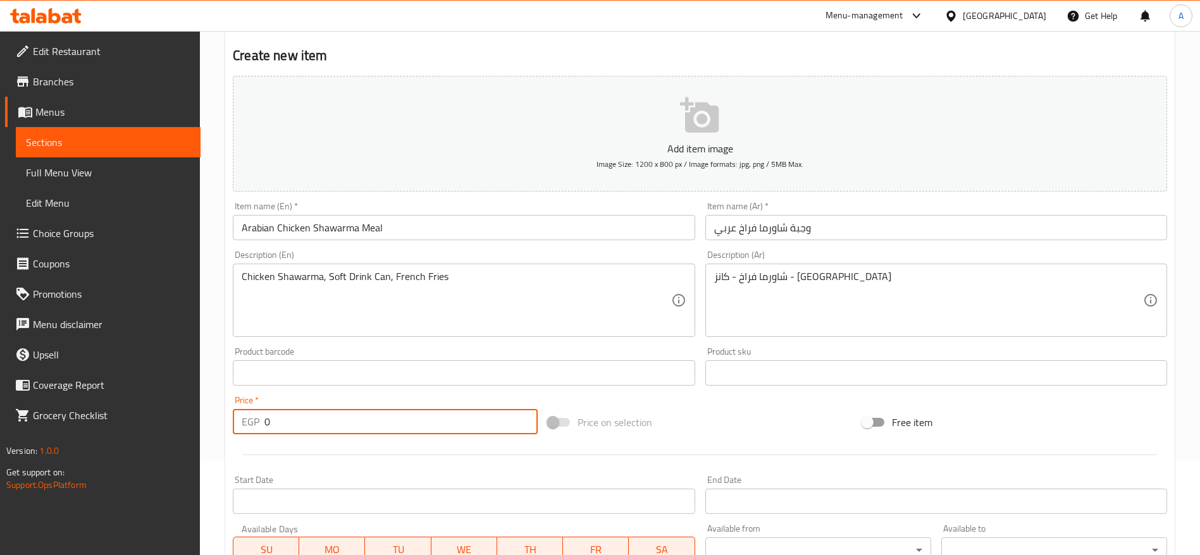
click at [436, 431] on input "0" at bounding box center [400, 421] width 273 height 25
type input "150"
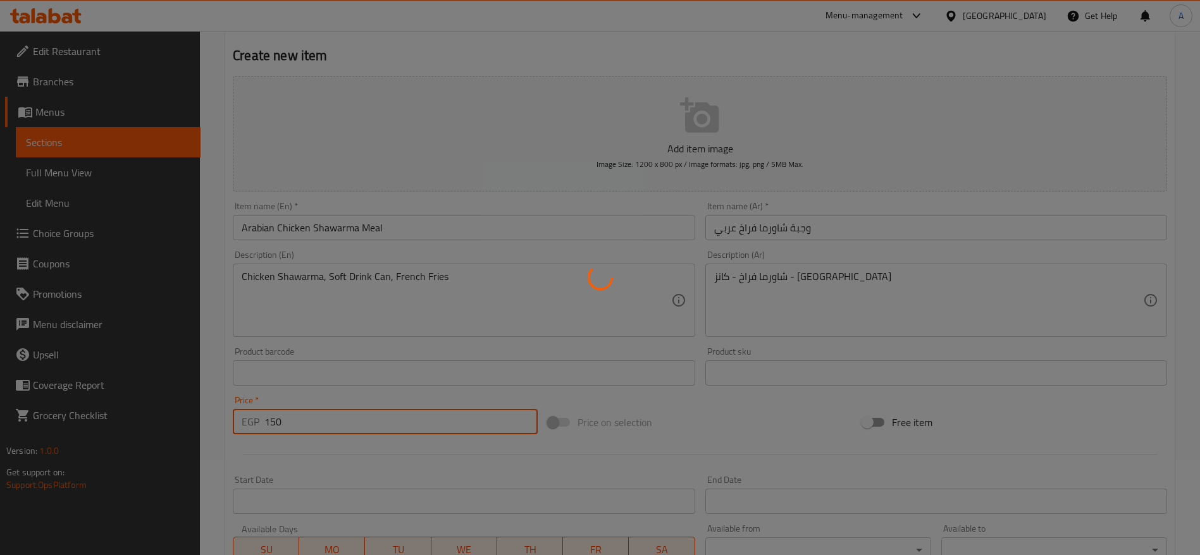
type input "0"
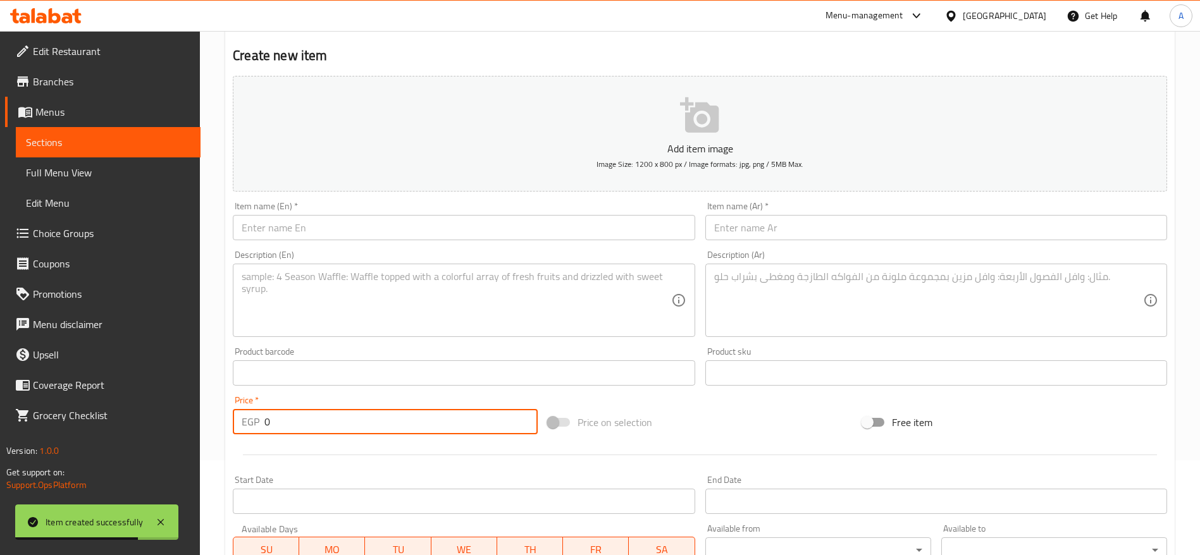
click at [377, 216] on input "text" at bounding box center [464, 227] width 462 height 25
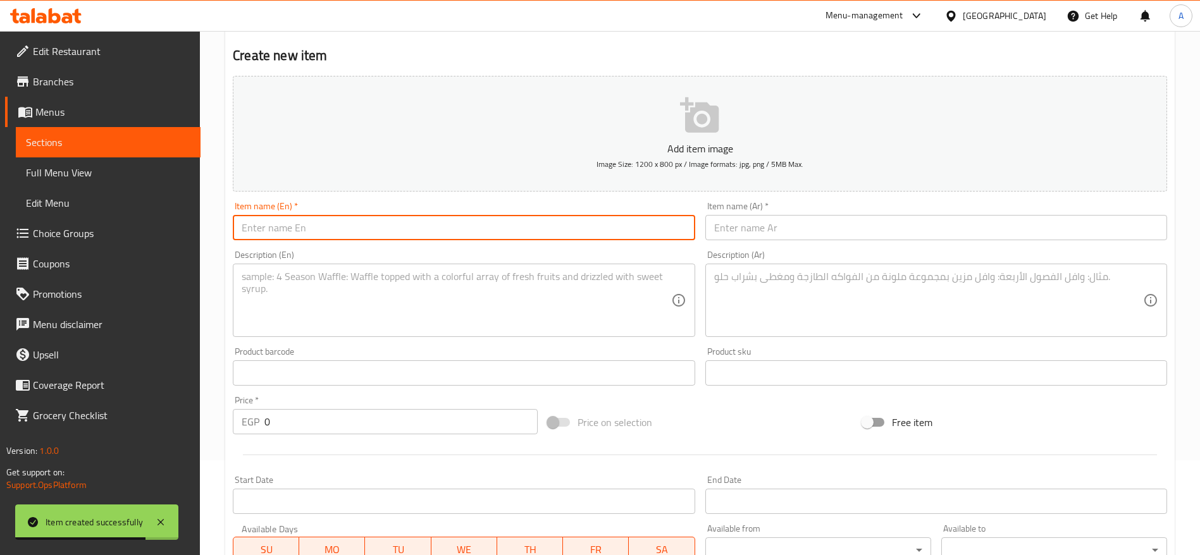
paste input "Arabian Meat Shawarma Meal"
click at [285, 228] on input "Arabian Meat Shawarma Meal" at bounding box center [464, 227] width 462 height 25
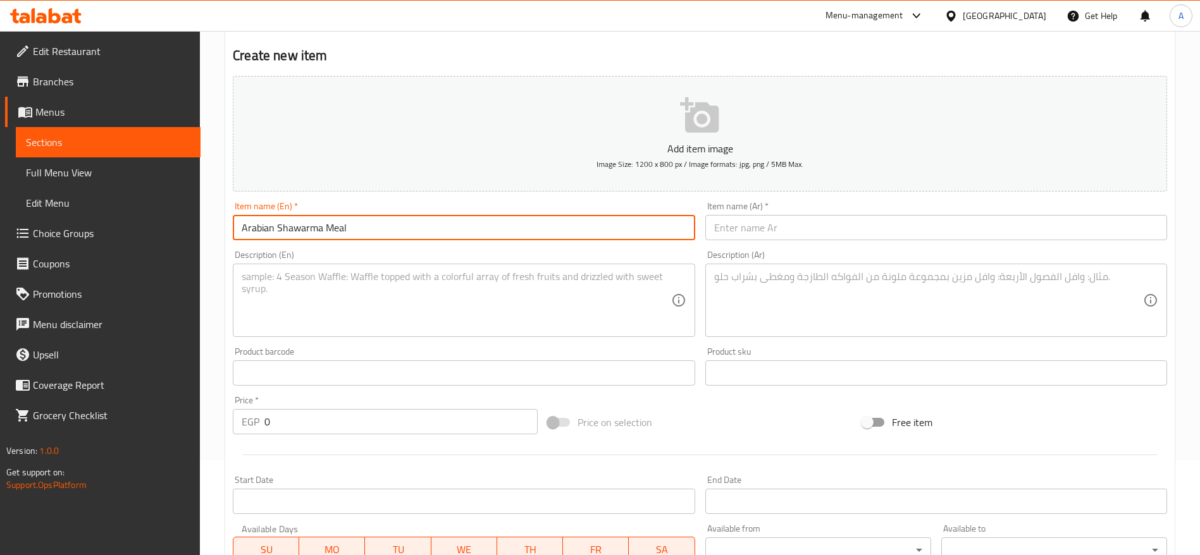
click at [322, 227] on input "Arabian Shawarma Meal" at bounding box center [464, 227] width 462 height 25
type input "Arabian Shawarma Mix Meal"
click at [757, 238] on input "text" at bounding box center [936, 227] width 462 height 25
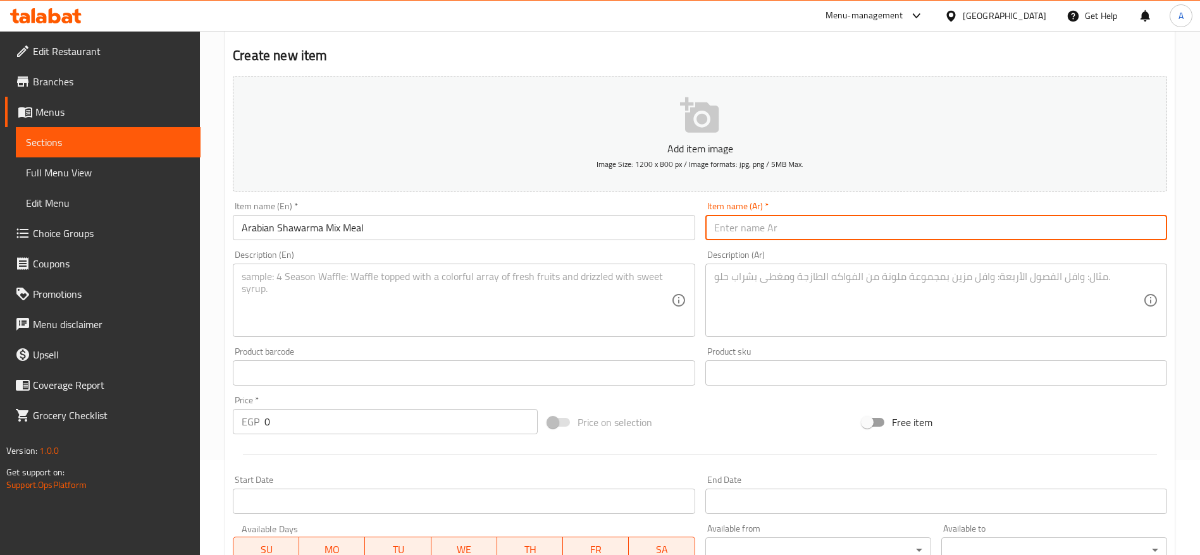
click at [782, 232] on input "text" at bounding box center [936, 227] width 462 height 25
paste input "وجبة شاورما لحمة عربي"
click at [753, 228] on input "وجبة شاورما لحمة عربي" at bounding box center [936, 227] width 462 height 25
click at [767, 225] on input "وجبة شاورما عربي" at bounding box center [936, 227] width 462 height 25
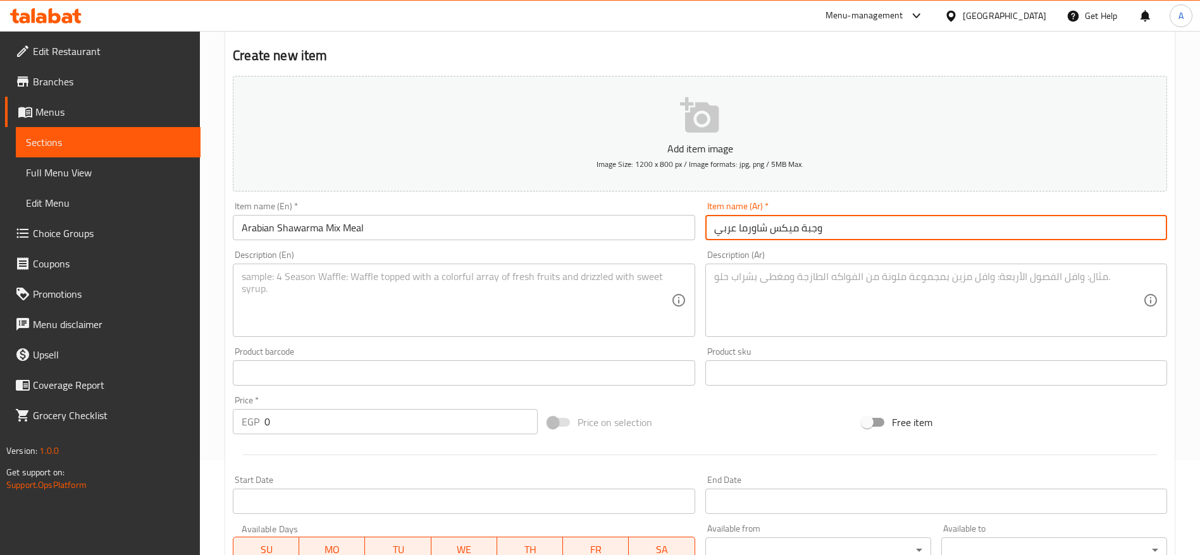
type input "وجبة ميكس شاورما عربي"
click at [795, 281] on textarea at bounding box center [928, 301] width 429 height 60
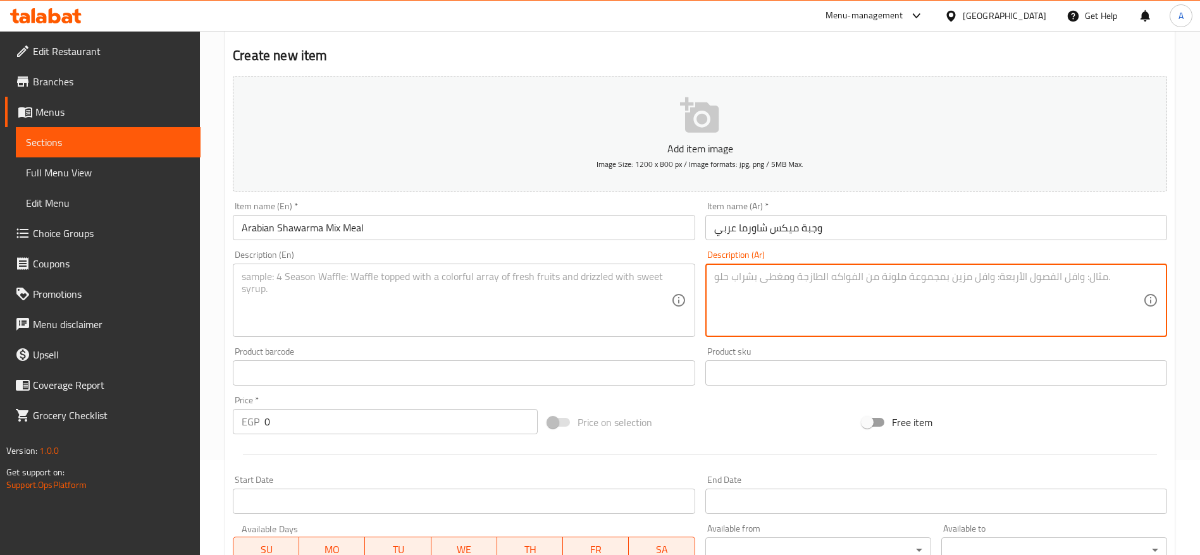
paste textarea "شاورما لحمة - كانز - بطاطس"
click at [789, 280] on textarea "شاورما لحمة - كانز - بطاطس" at bounding box center [928, 301] width 429 height 60
click at [827, 277] on textarea "شاورما - كانز - بطاطس" at bounding box center [928, 301] width 429 height 60
click at [779, 276] on textarea "شاورما - كانز - بطاطس" at bounding box center [928, 301] width 429 height 60
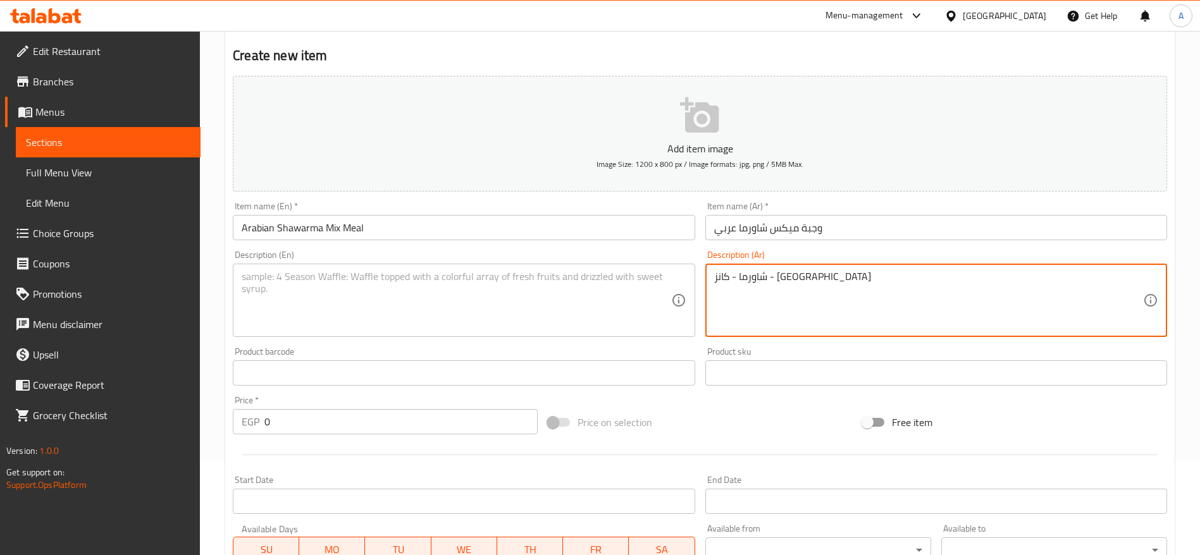
click at [818, 277] on textarea "شاورما - كانز - بطاطس" at bounding box center [928, 301] width 429 height 60
click at [780, 276] on textarea "شاورما - كانز - بطاطس" at bounding box center [928, 301] width 429 height 60
click at [811, 276] on textarea "شاورما - كانز - بطاطس" at bounding box center [928, 301] width 429 height 60
click at [731, 283] on textarea "شاورما - كانز - بطاطس ميكس" at bounding box center [928, 301] width 429 height 60
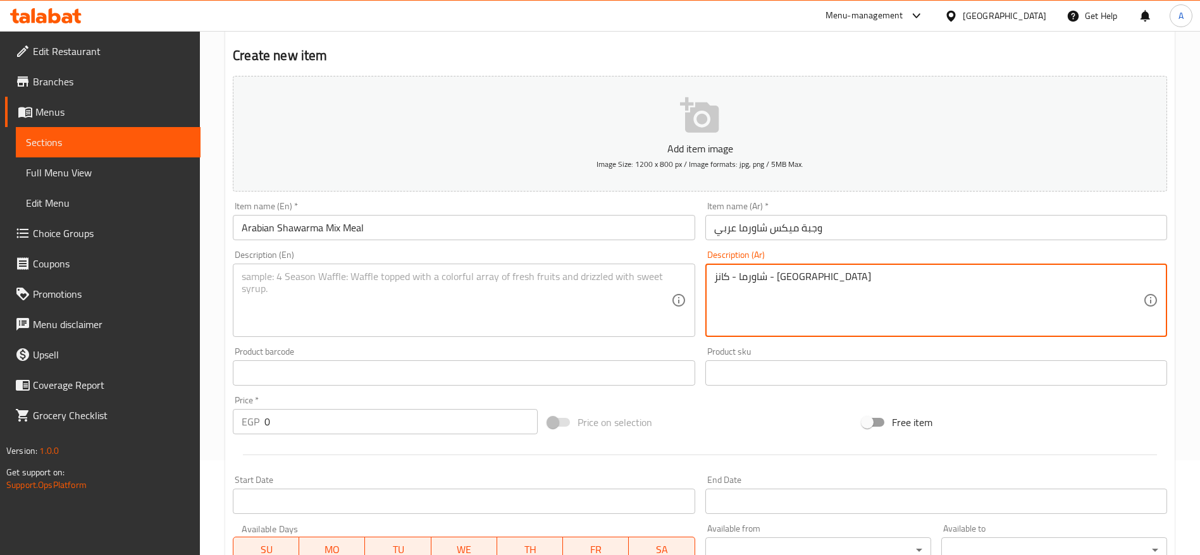
click at [802, 275] on textarea "شاورما - كانز - بطاطس" at bounding box center [928, 301] width 429 height 60
type textarea "ميكس شاورما - كانز - بطاطس"
click at [538, 286] on textarea at bounding box center [456, 301] width 429 height 60
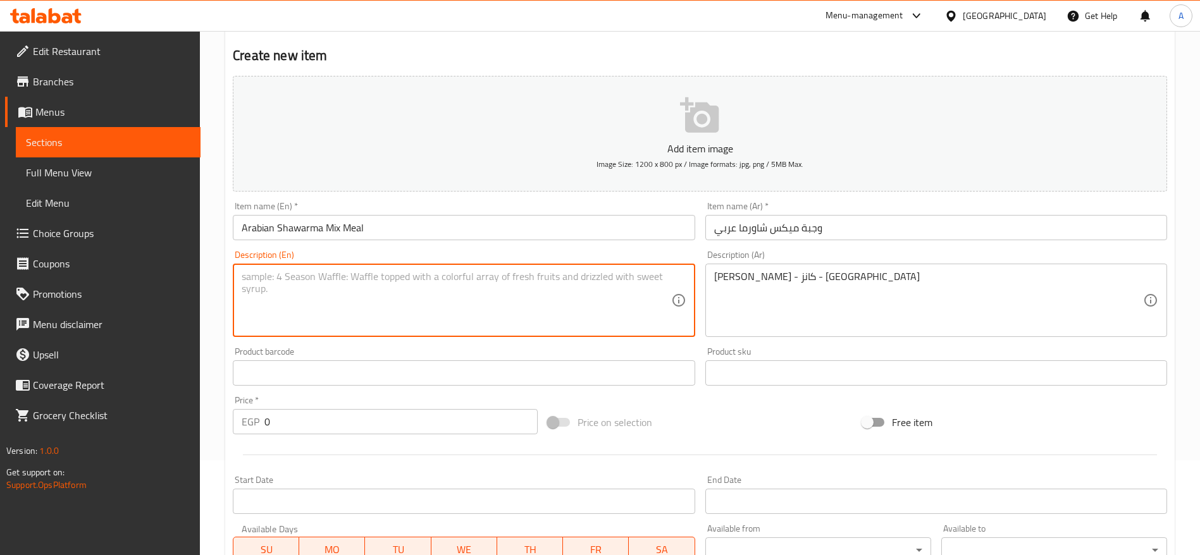
paste textarea "Arabian Meat Shawarma Meal"
type textarea "Arabian Meat Shawarma Meal"
click at [467, 283] on textarea "Arabian Meat Shawarma Meal" at bounding box center [456, 301] width 429 height 60
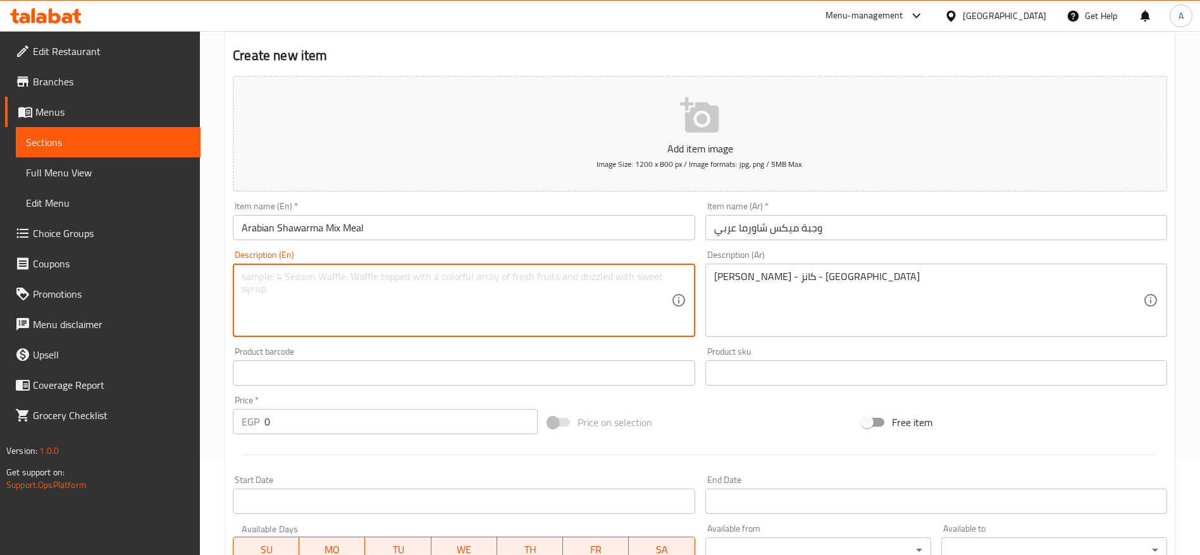
paste textarea "Meat Shawarma, Soft Drink Can, French Fries"
drag, startPoint x: 268, startPoint y: 272, endPoint x: 168, endPoint y: 274, distance: 99.3
click at [168, 274] on div "Edit Restaurant Branches Menus Sections Full Menu View Edit Menu Choice Groups …" at bounding box center [600, 367] width 1200 height 863
type textarea "Shawarma Mix, Soft Drink Can, French Fries"
click at [414, 420] on input "0" at bounding box center [400, 421] width 273 height 25
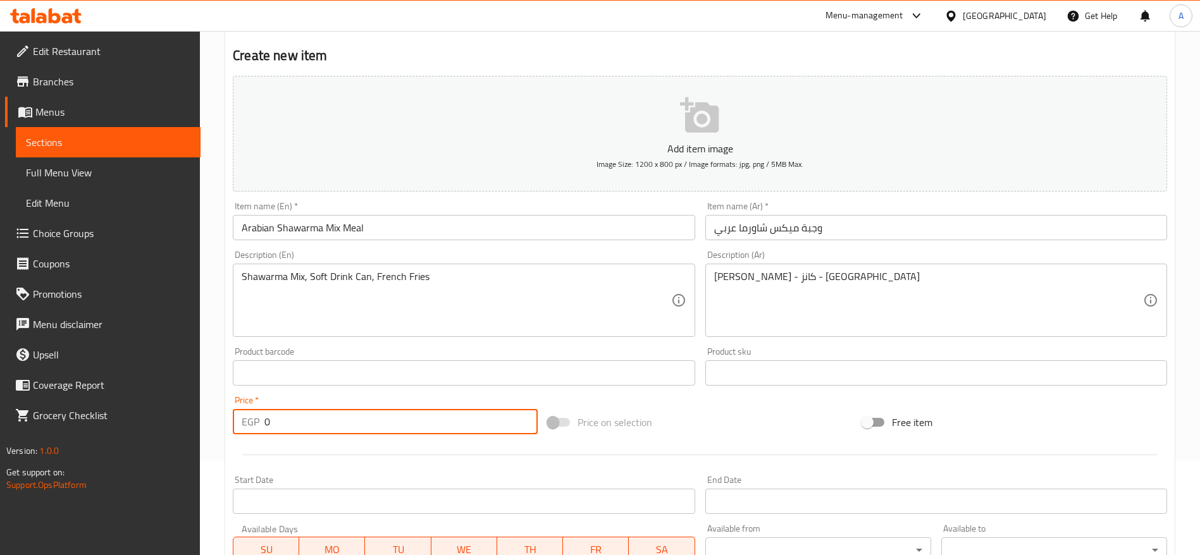
click at [414, 420] on input "0" at bounding box center [400, 421] width 273 height 25
type input "160"
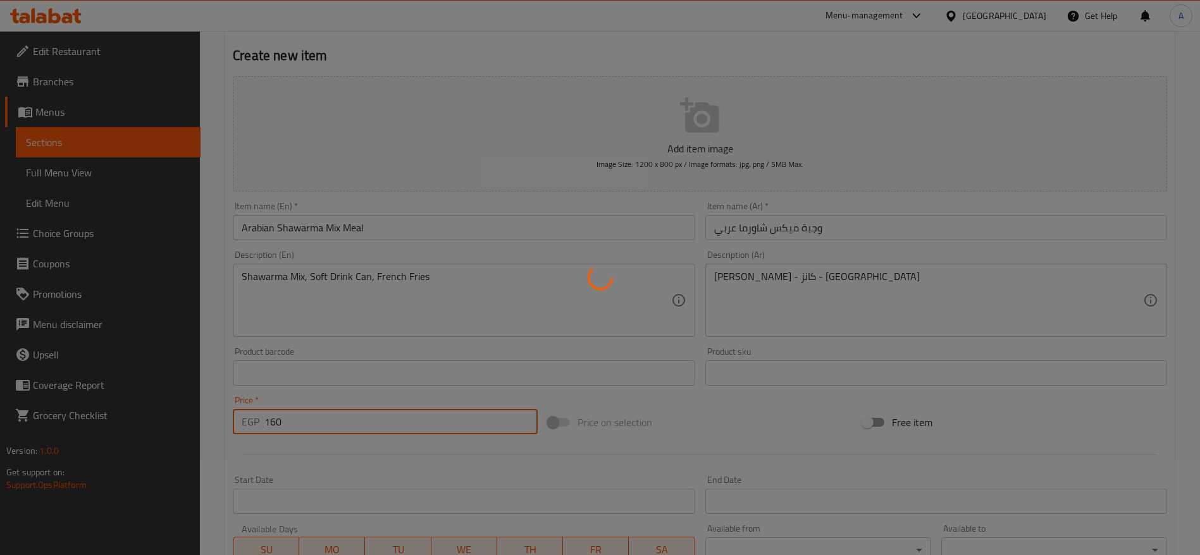
type input "0"
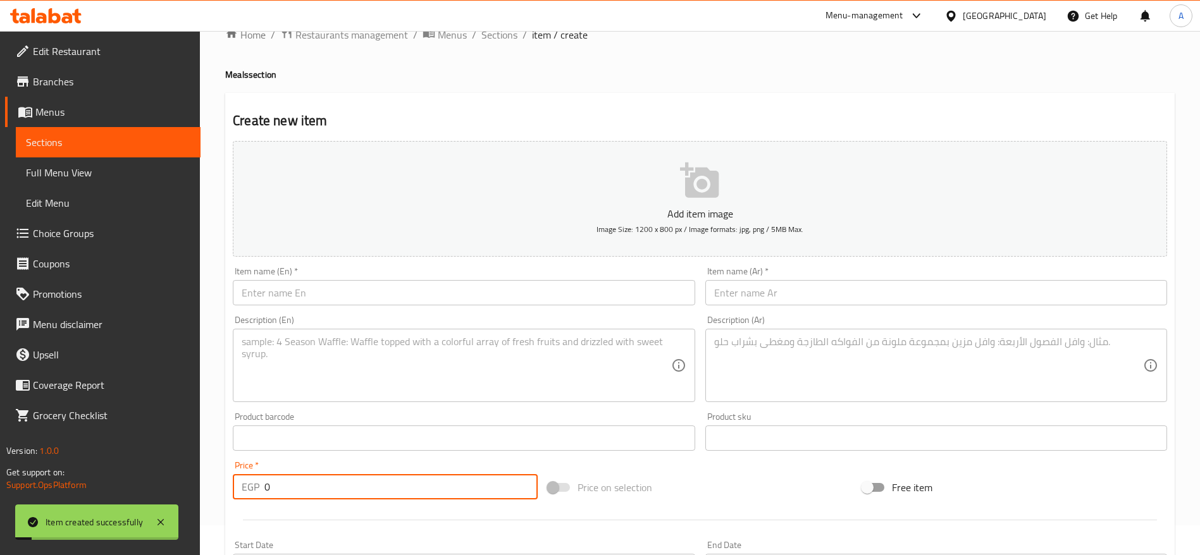
scroll to position [0, 0]
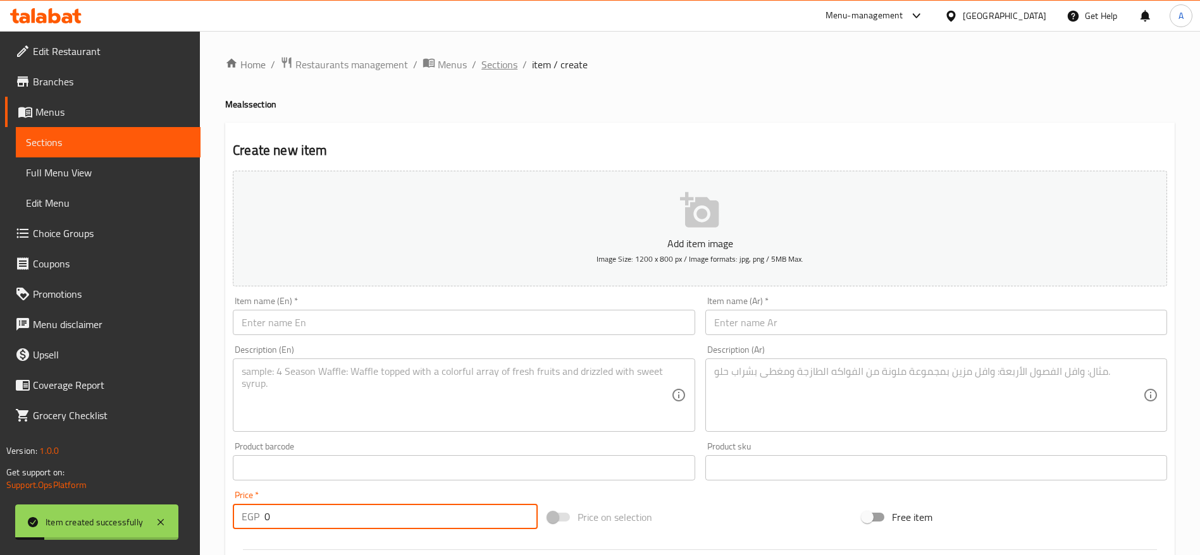
click at [489, 59] on span "Sections" at bounding box center [499, 64] width 36 height 15
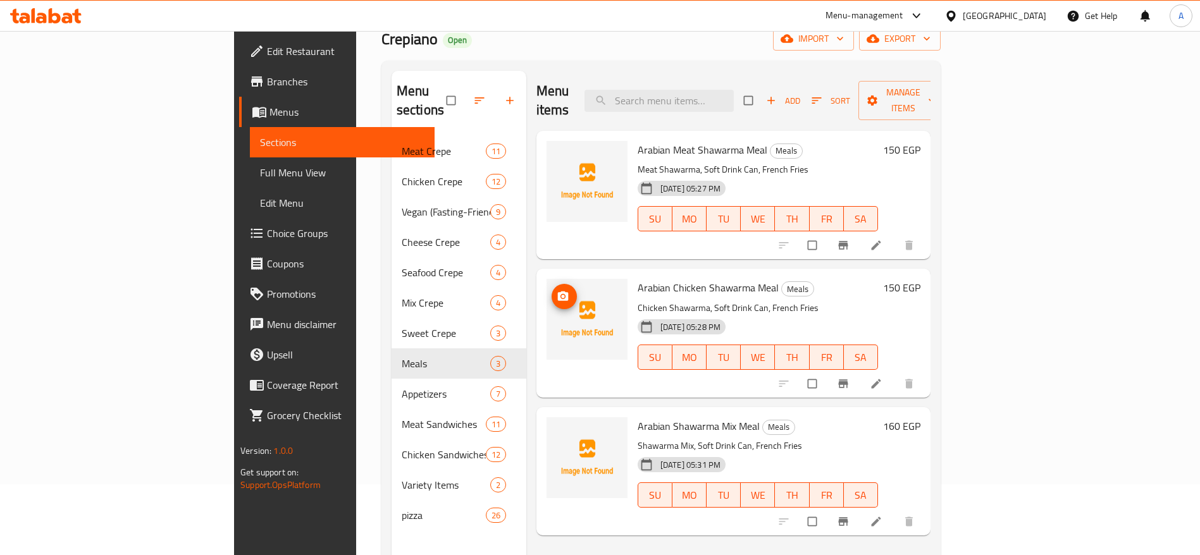
scroll to position [95, 0]
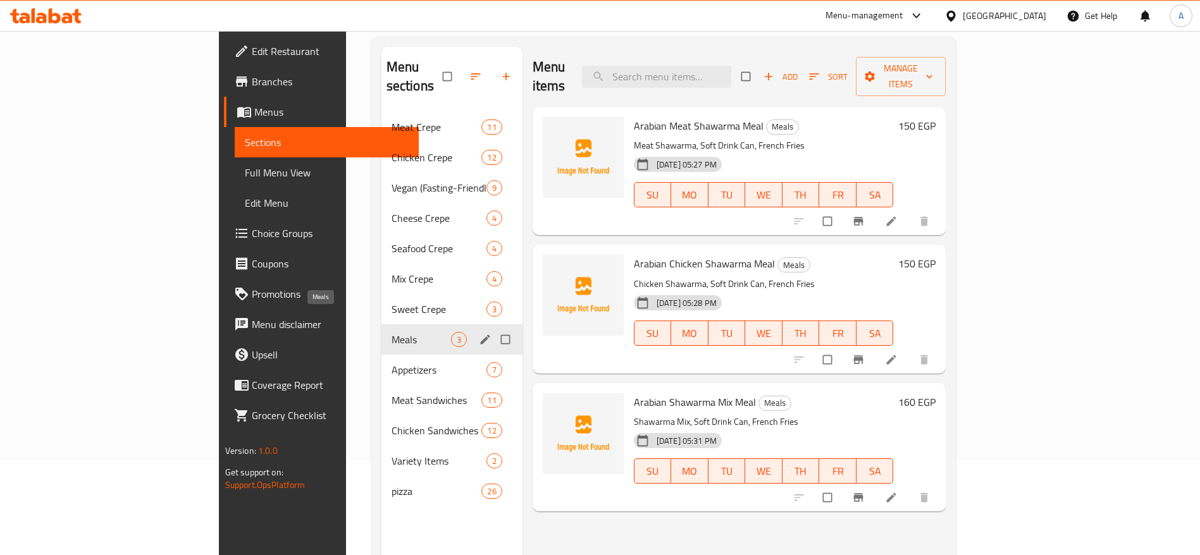
click at [391, 332] on span "Meals" at bounding box center [420, 339] width 59 height 15
click at [391, 453] on span "Variety Items" at bounding box center [420, 460] width 59 height 15
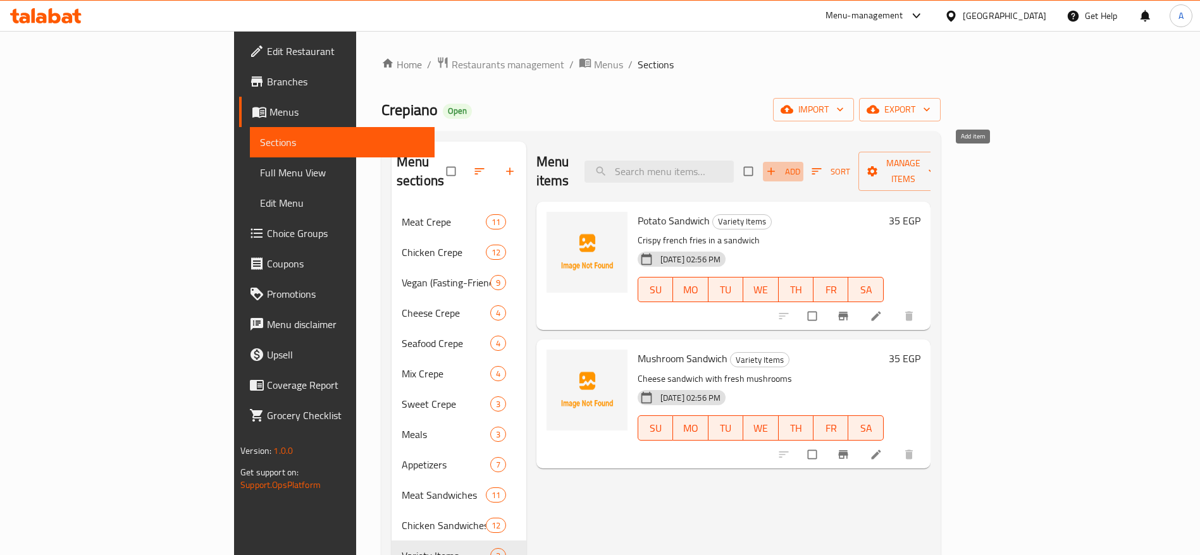
click at [800, 164] on span "Add" at bounding box center [783, 171] width 34 height 15
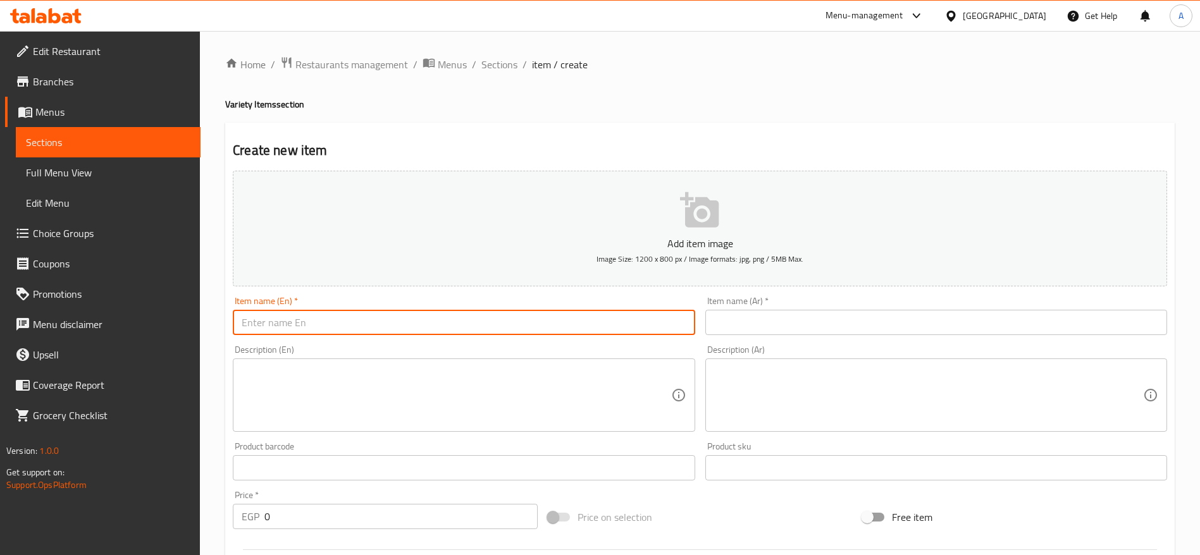
click at [590, 331] on input "text" at bounding box center [464, 322] width 462 height 25
type input "[PERSON_NAME]"
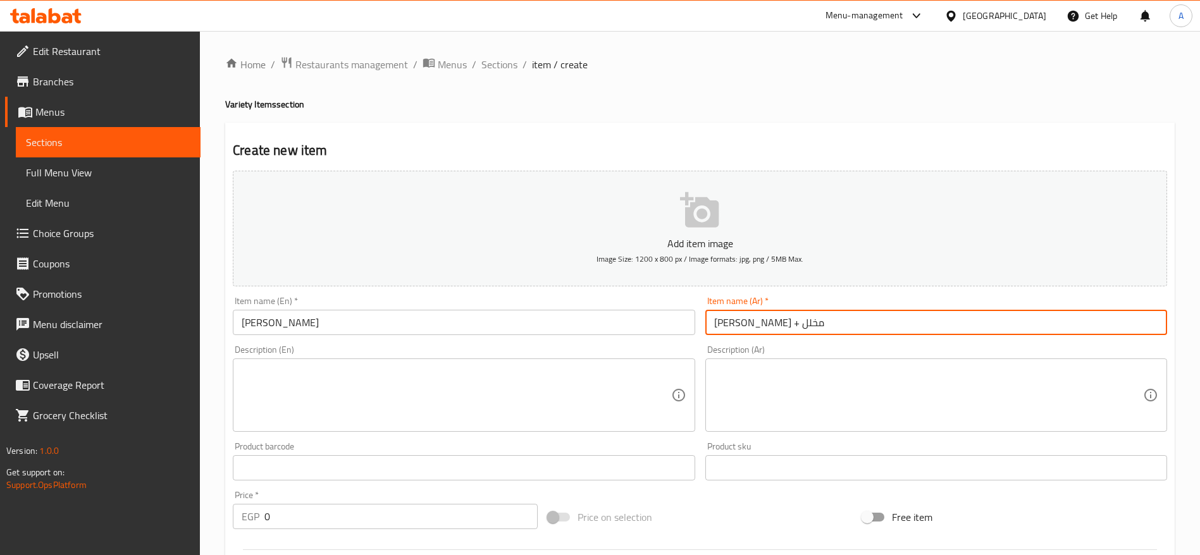
type input "[PERSON_NAME] + مخلل"
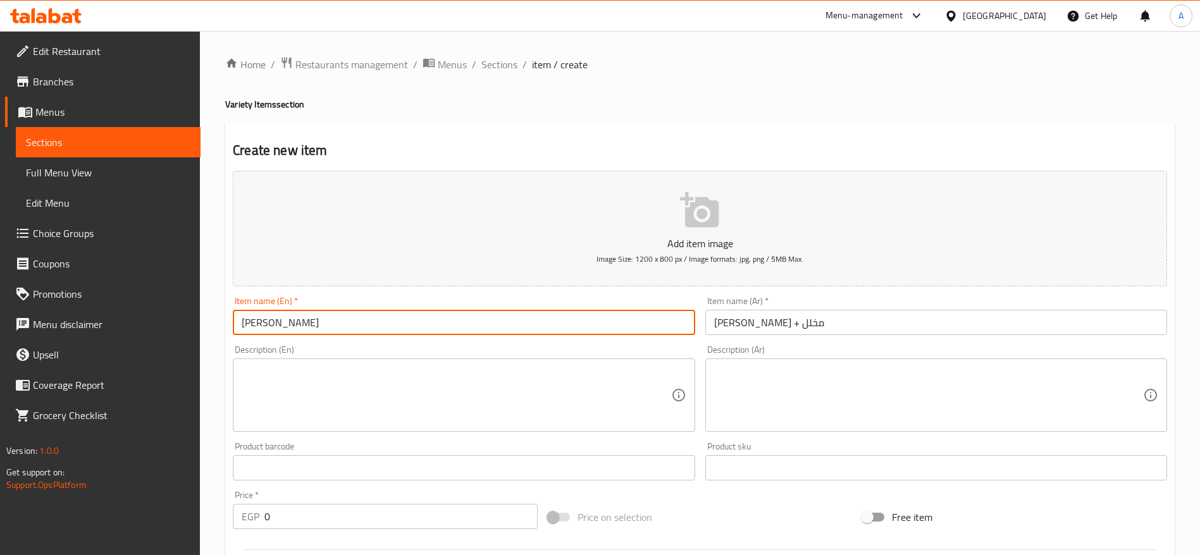
click at [417, 327] on input "[PERSON_NAME]" at bounding box center [464, 322] width 462 height 25
type input "[PERSON_NAME] + Mixed Pickles"
click at [408, 376] on textarea at bounding box center [456, 396] width 429 height 60
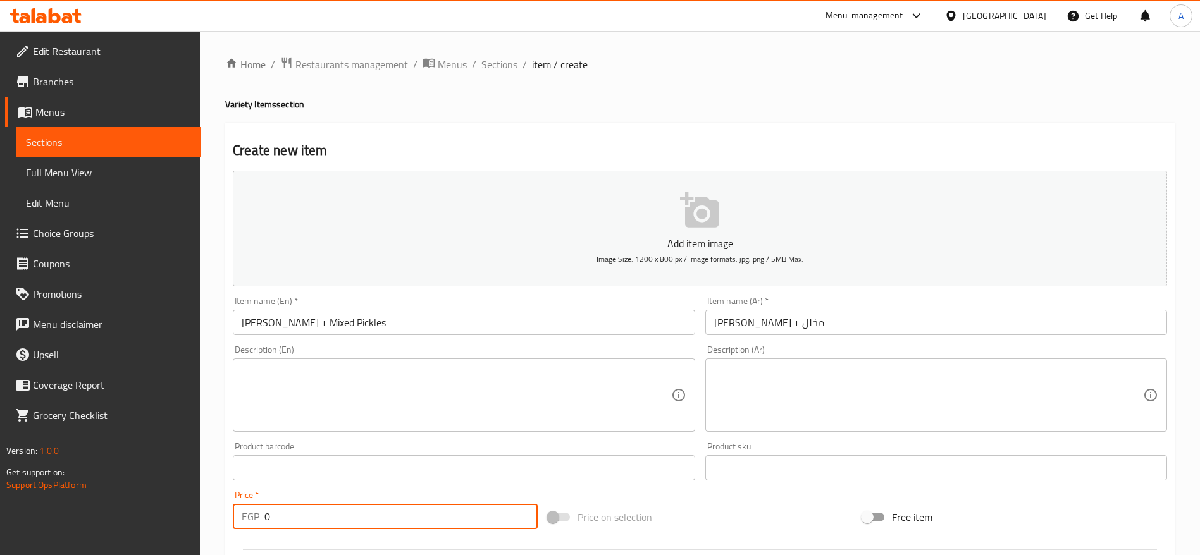
click at [360, 510] on input "0" at bounding box center [400, 516] width 273 height 25
click at [359, 510] on input "0" at bounding box center [400, 516] width 273 height 25
type input "85"
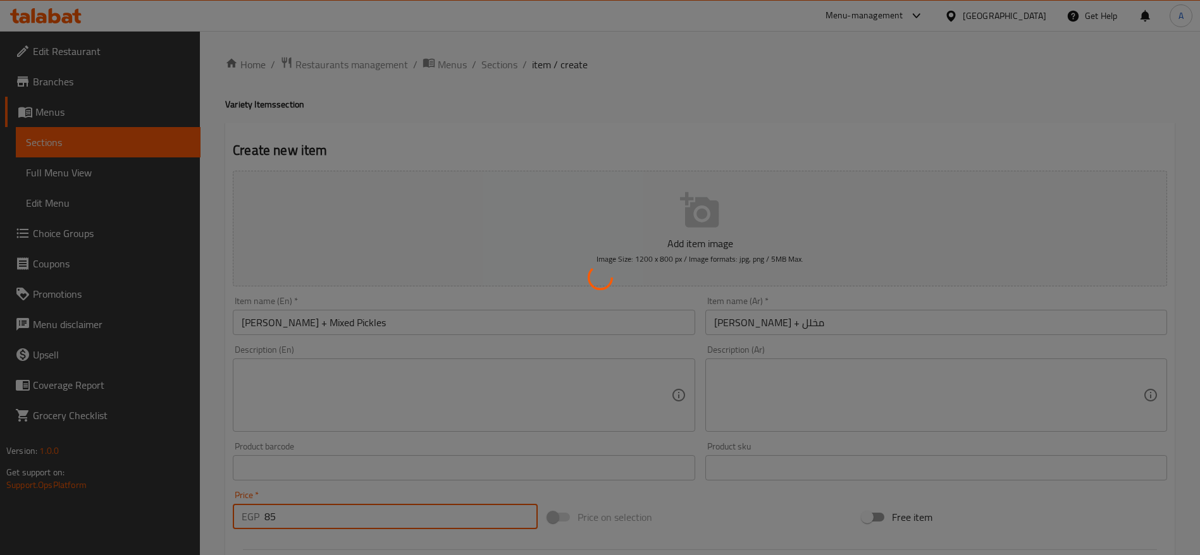
type input "0"
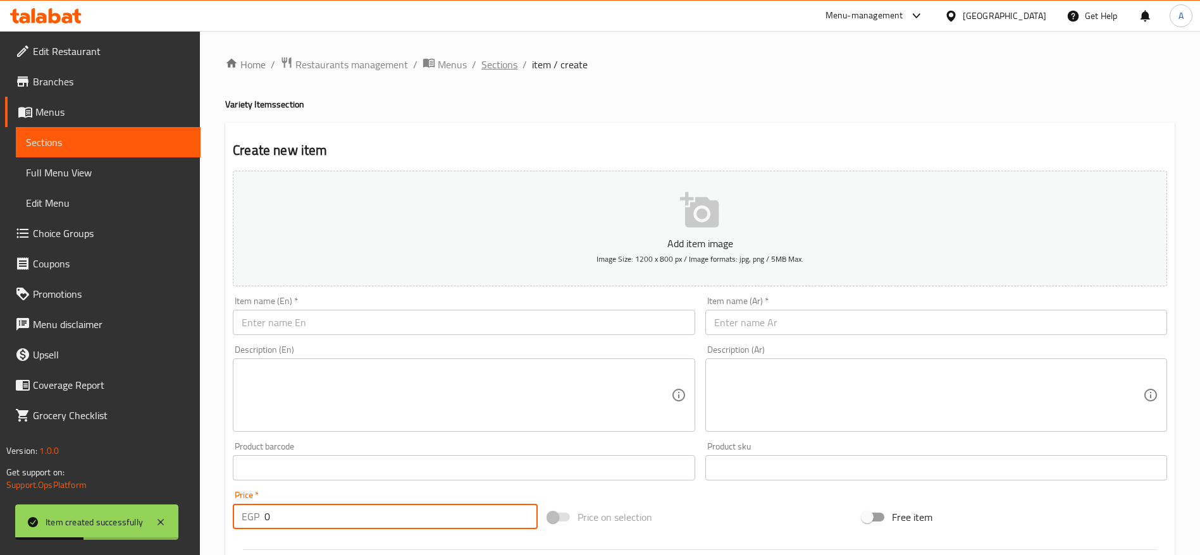
click at [505, 70] on span "Sections" at bounding box center [499, 64] width 36 height 15
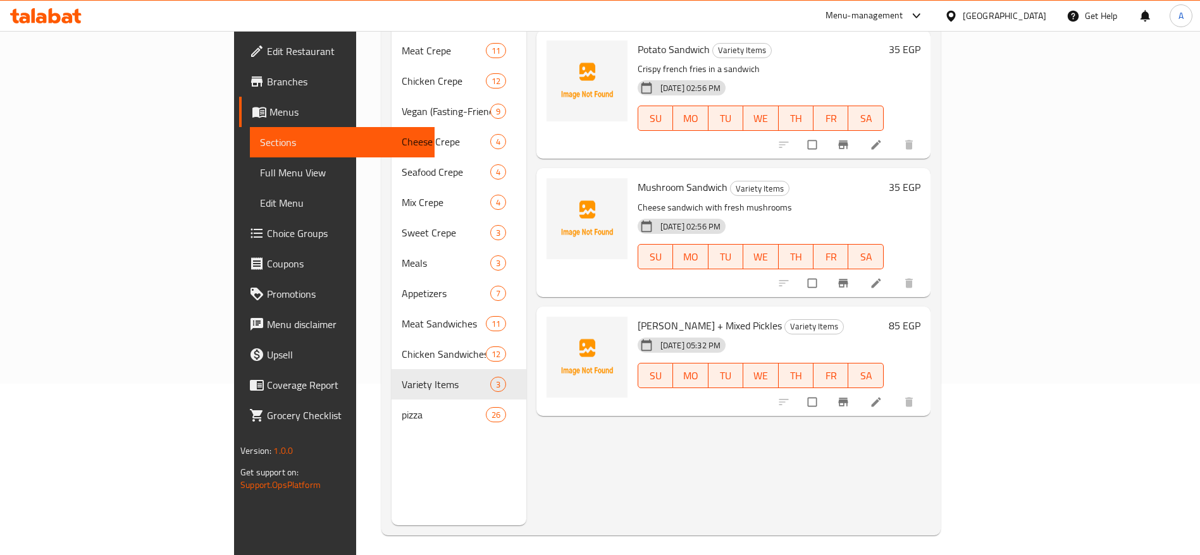
scroll to position [177, 0]
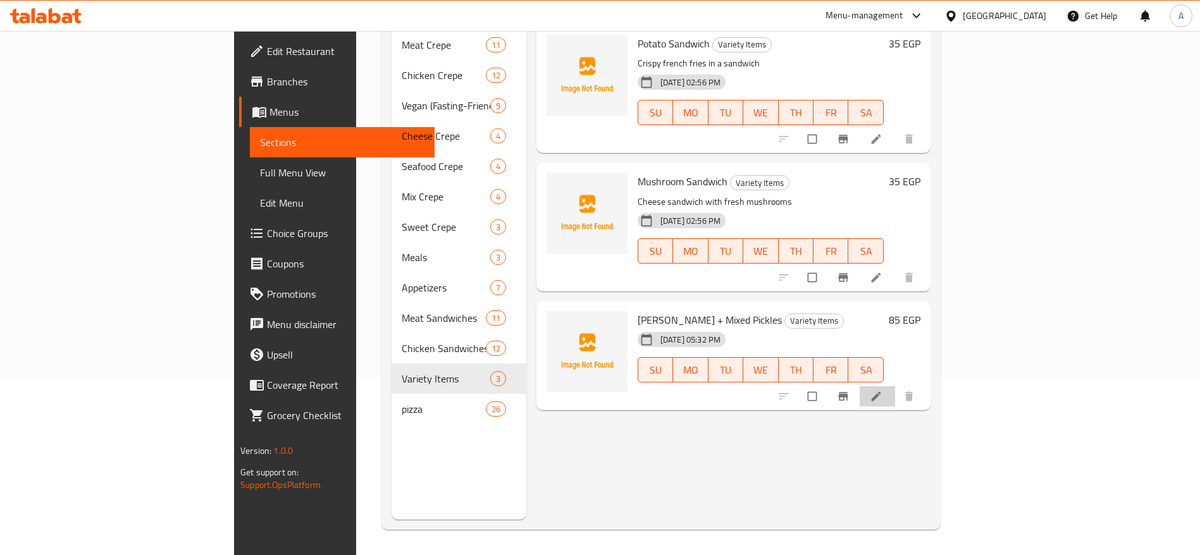
click at [895, 386] on li at bounding box center [876, 396] width 35 height 20
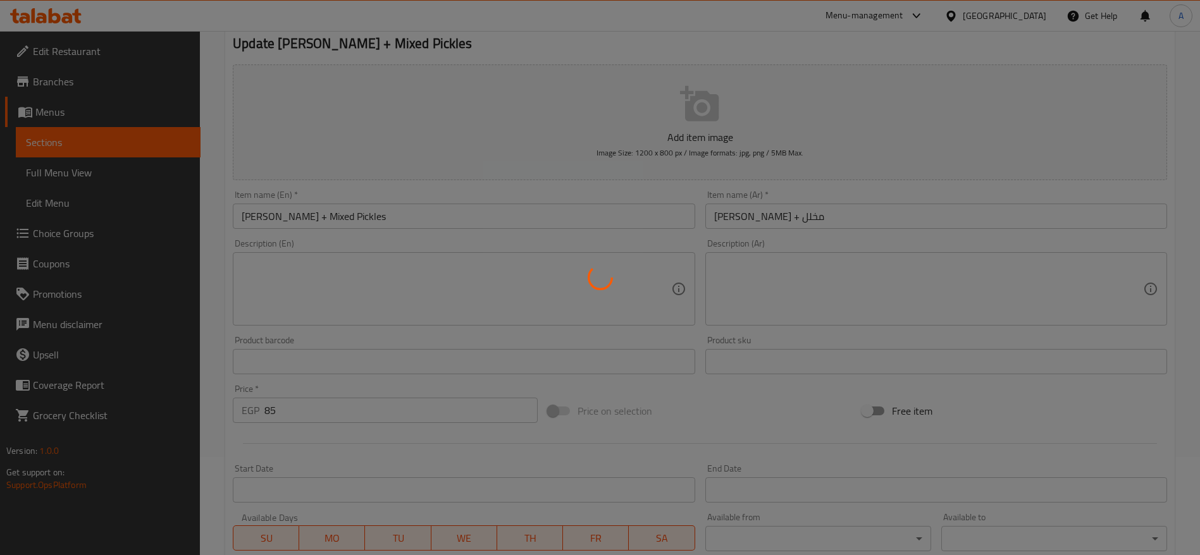
scroll to position [190, 0]
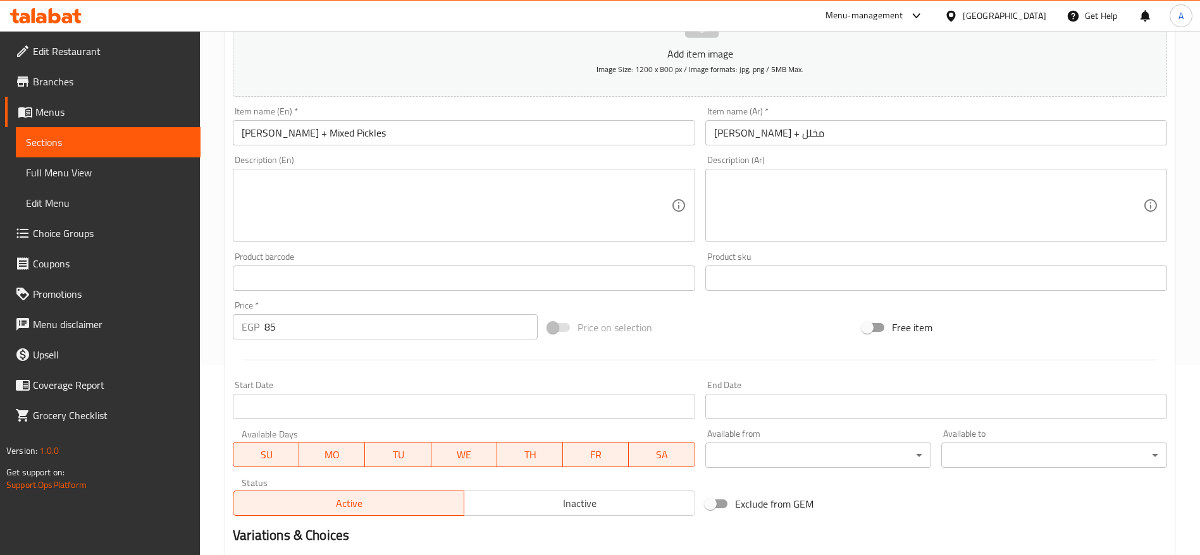
click at [346, 332] on input "85" at bounding box center [400, 326] width 273 height 25
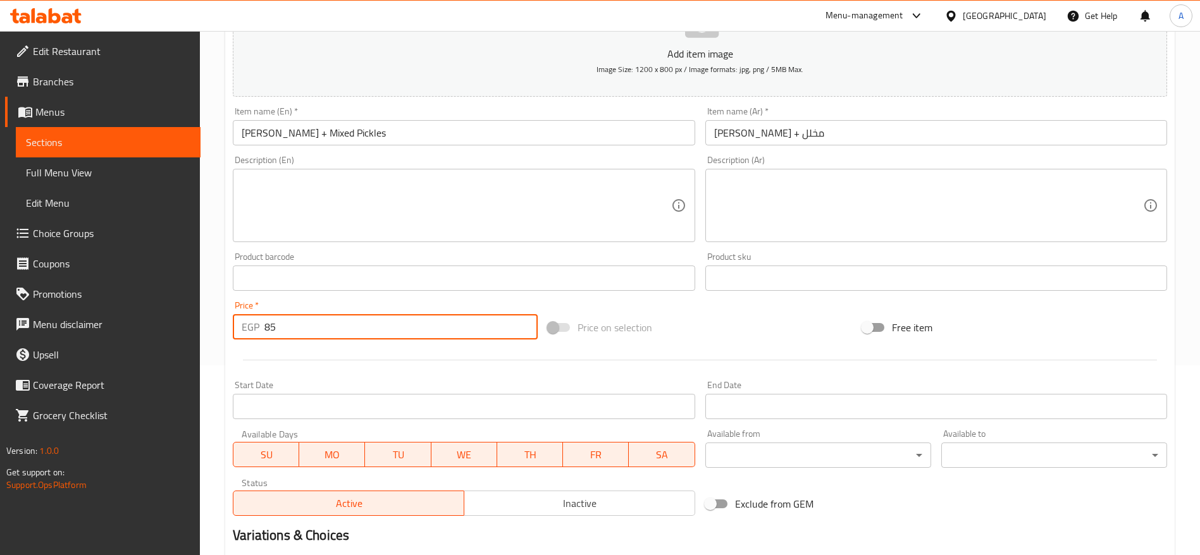
click at [346, 332] on input "85" at bounding box center [400, 326] width 273 height 25
type input "90"
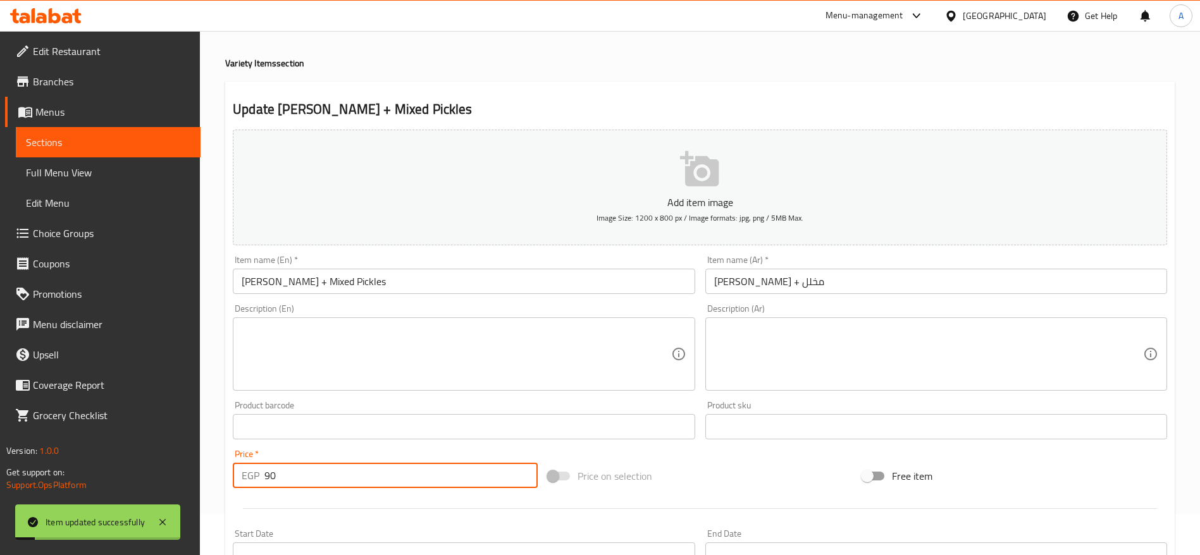
scroll to position [0, 0]
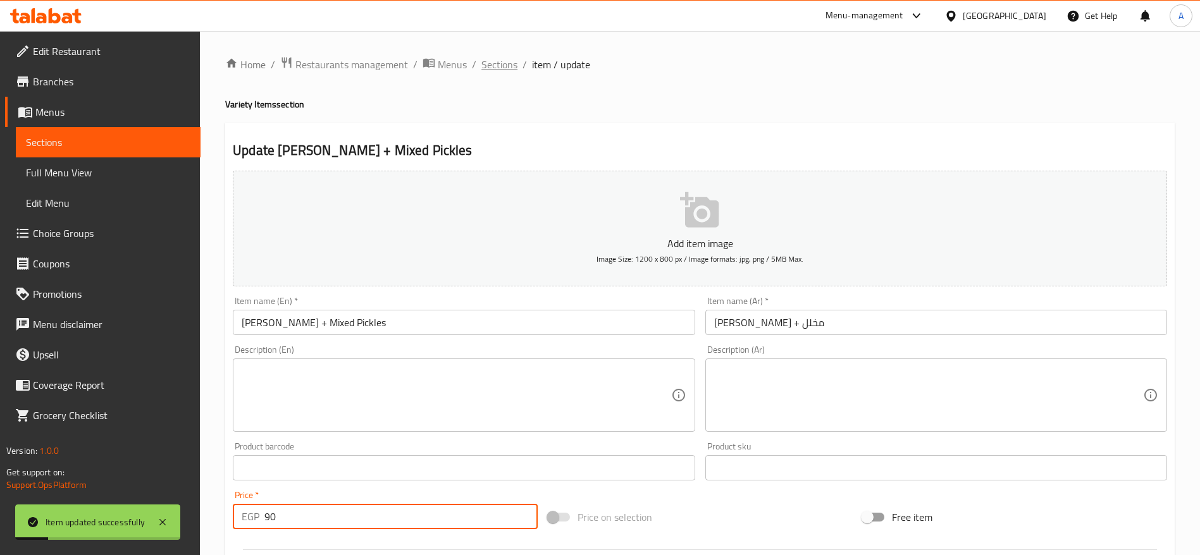
click at [511, 59] on span "Sections" at bounding box center [499, 64] width 36 height 15
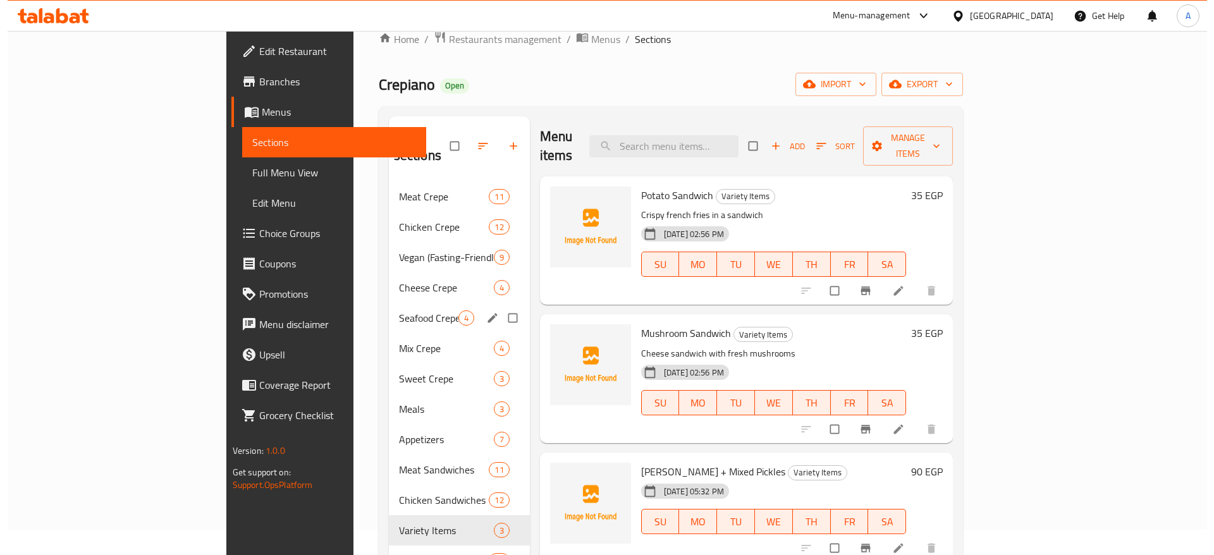
scroll to position [95, 0]
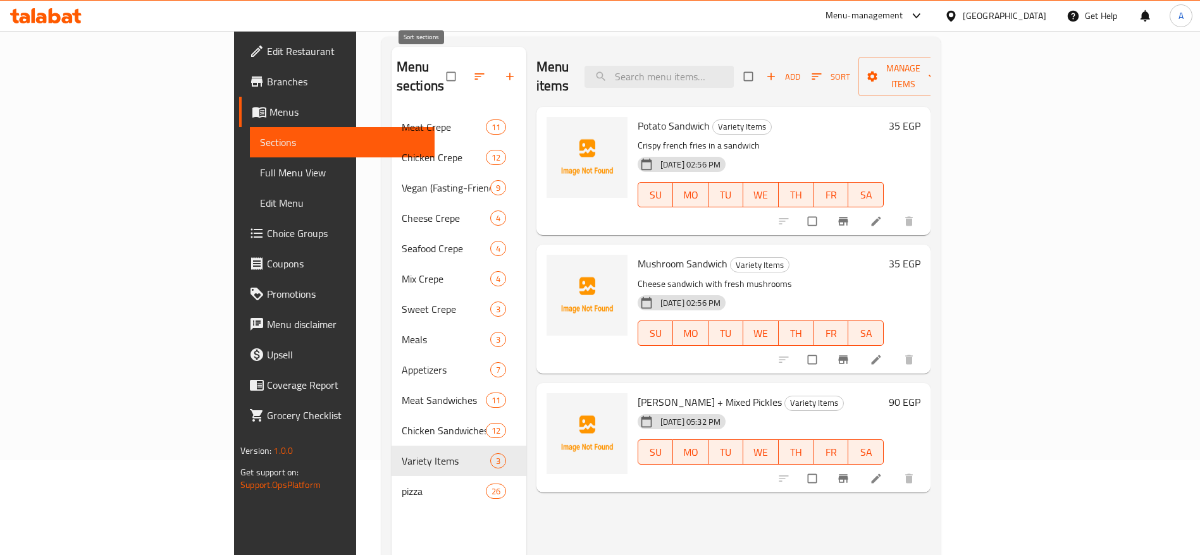
click at [465, 76] on button "button" at bounding box center [480, 77] width 30 height 28
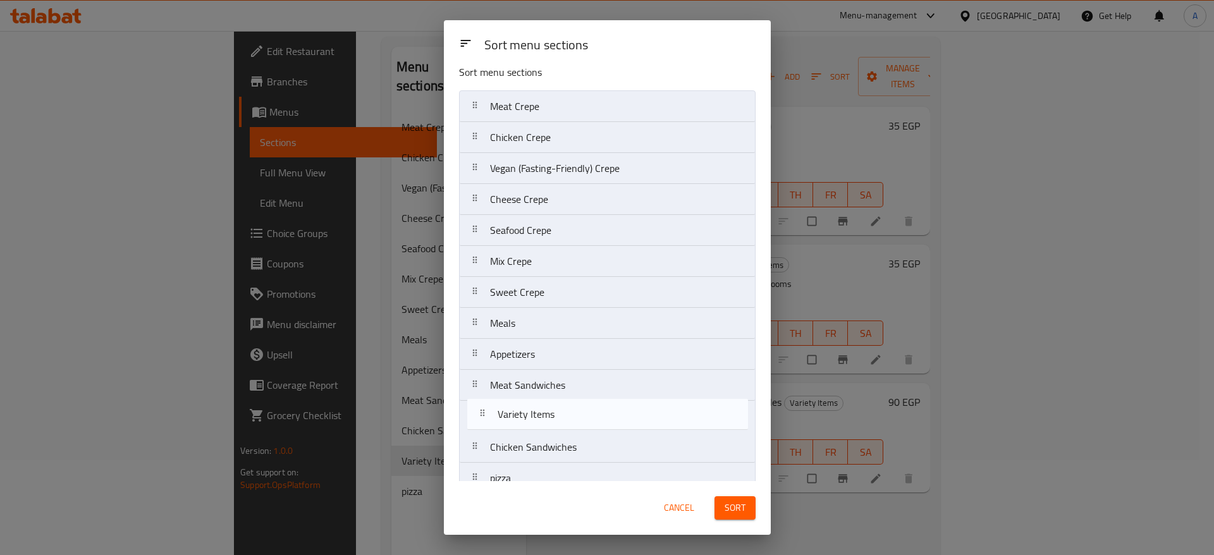
scroll to position [15, 0]
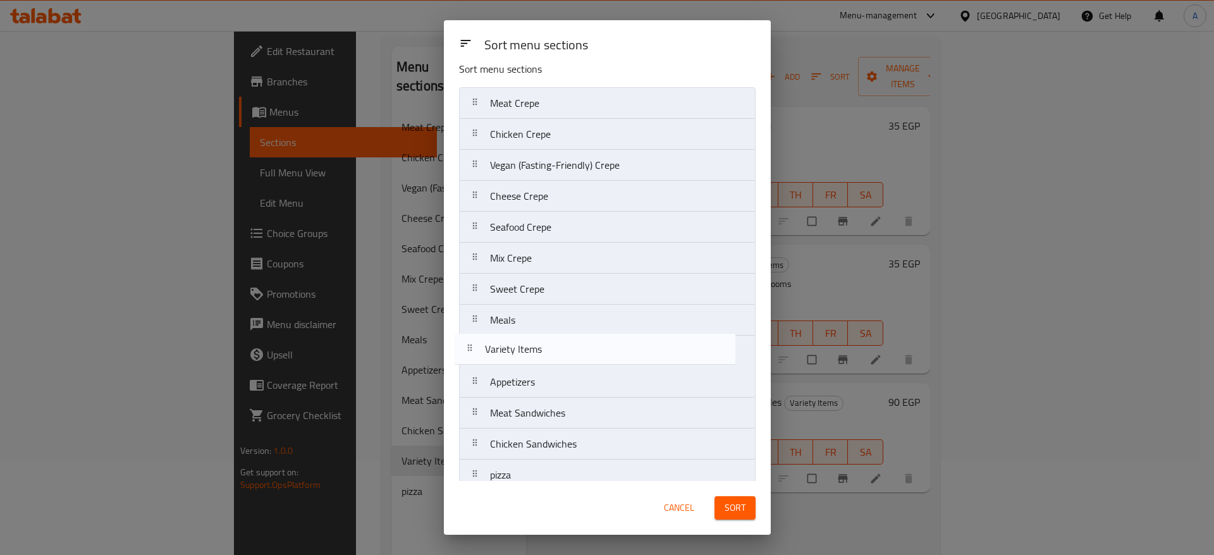
drag, startPoint x: 477, startPoint y: 465, endPoint x: 473, endPoint y: 350, distance: 114.5
click at [473, 350] on nav "Meat Crepe Chicken Crepe Vegan (Fasting-Friendly) Crepe Cheese Crepe Seafood Cr…" at bounding box center [607, 289] width 297 height 404
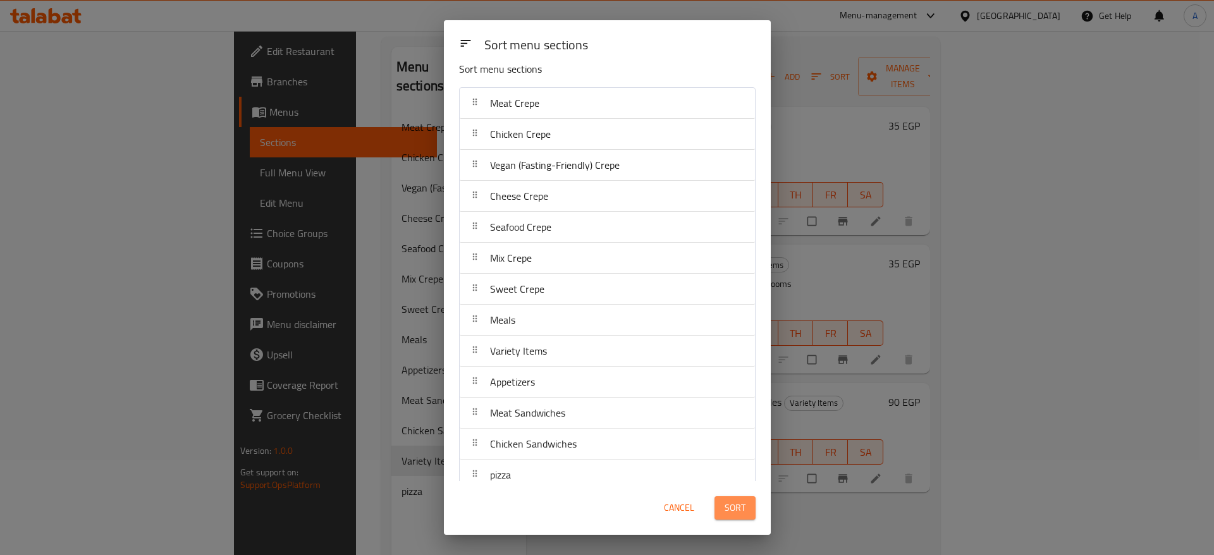
click at [732, 508] on span "Sort" at bounding box center [735, 508] width 21 height 16
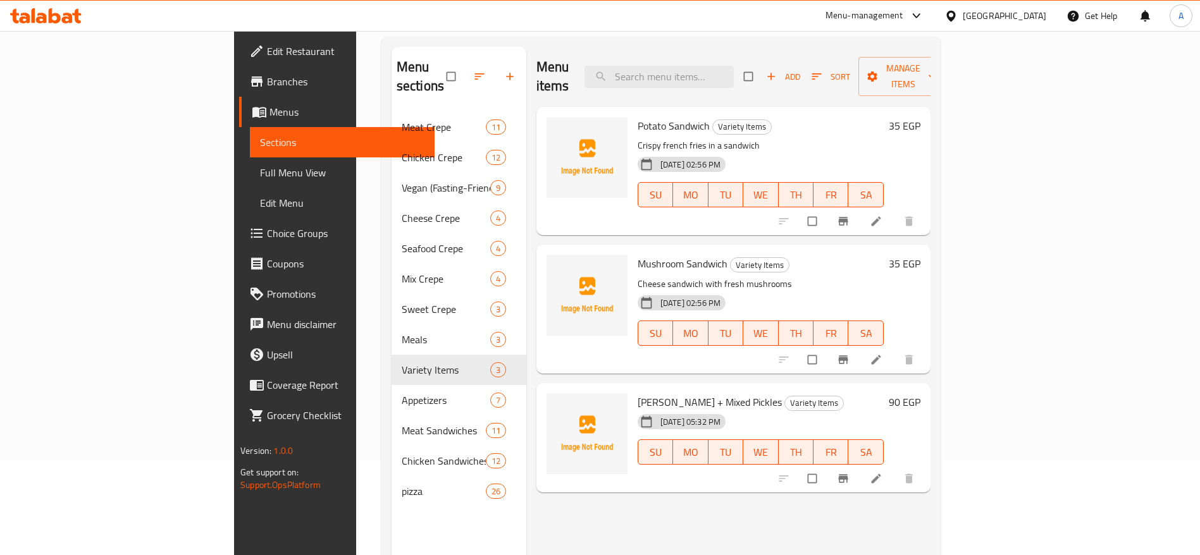
click at [473, 71] on icon "button" at bounding box center [479, 76] width 13 height 13
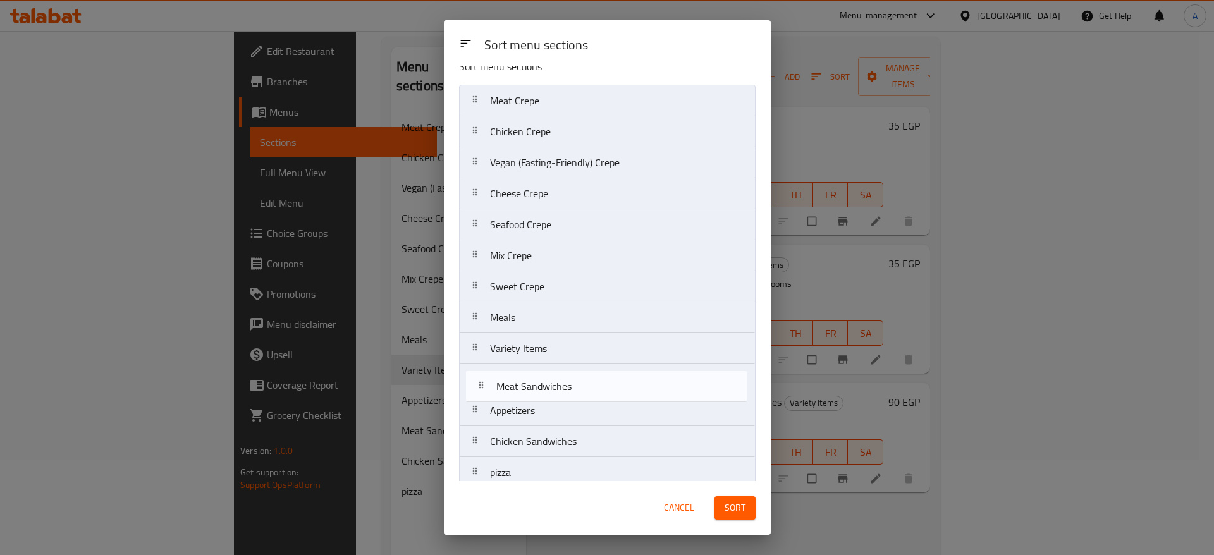
scroll to position [20, 0]
drag, startPoint x: 477, startPoint y: 434, endPoint x: 479, endPoint y: 369, distance: 65.2
click at [479, 369] on nav "Meat Crepe Chicken Crepe Vegan (Fasting-Friendly) Crepe Cheese Crepe Seafood Cr…" at bounding box center [607, 284] width 297 height 404
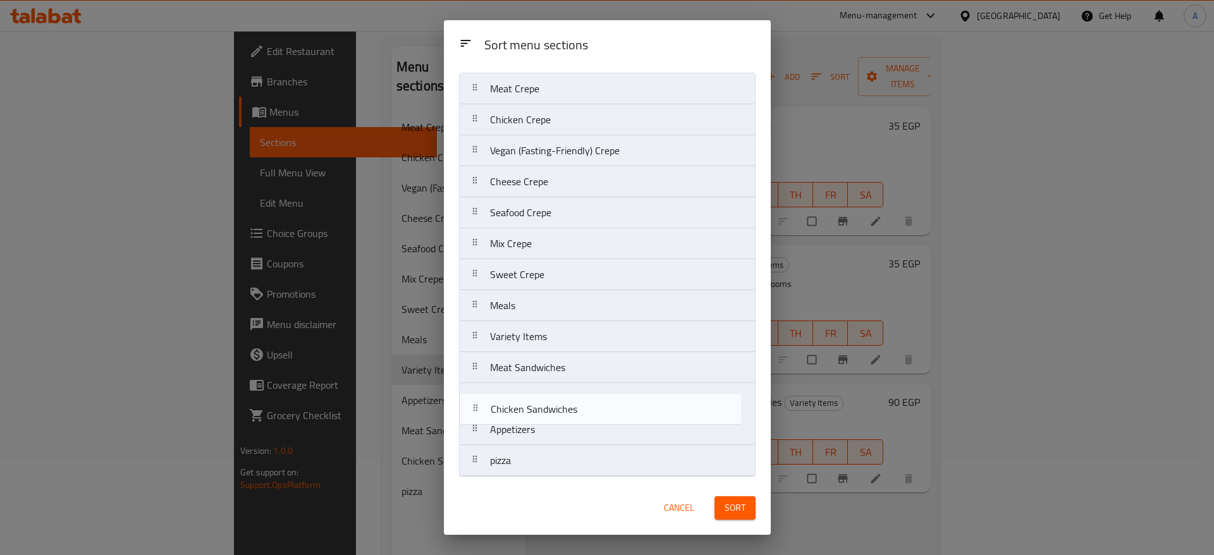
scroll to position [29, 0]
drag, startPoint x: 476, startPoint y: 440, endPoint x: 476, endPoint y: 395, distance: 44.3
click at [476, 395] on nav "Meat Crepe Chicken Crepe Vegan (Fasting-Friendly) Crepe Cheese Crepe Seafood Cr…" at bounding box center [607, 275] width 297 height 404
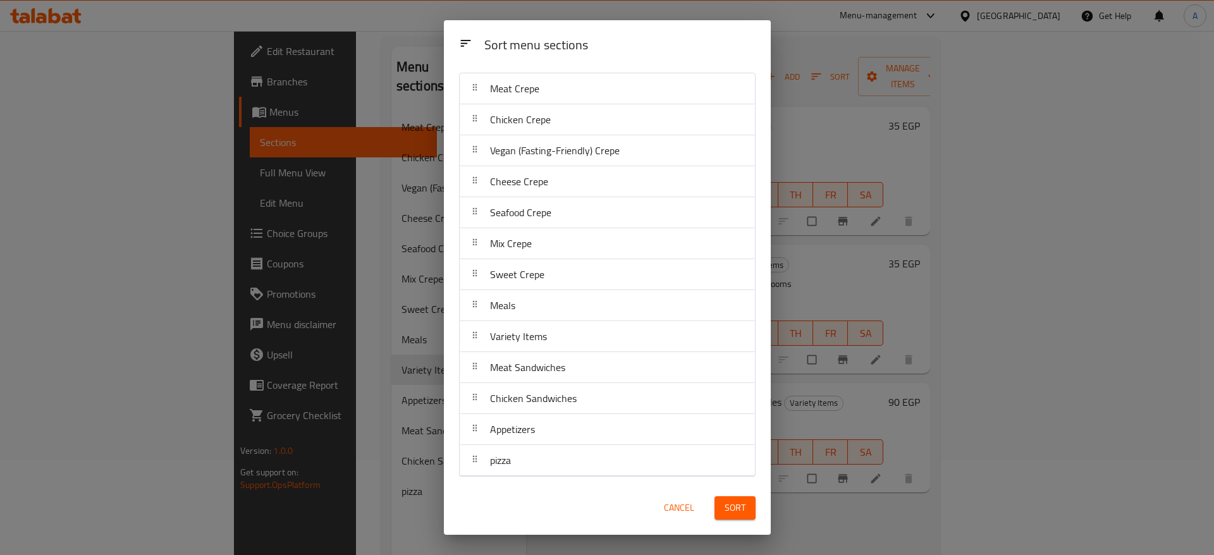
click at [739, 507] on span "Sort" at bounding box center [735, 508] width 21 height 16
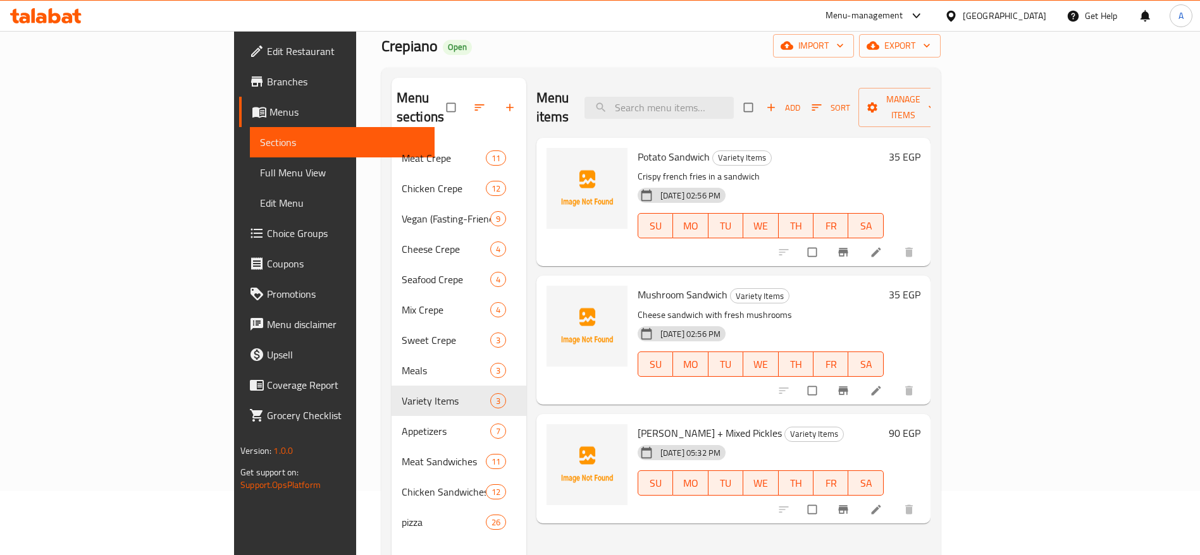
scroll to position [177, 0]
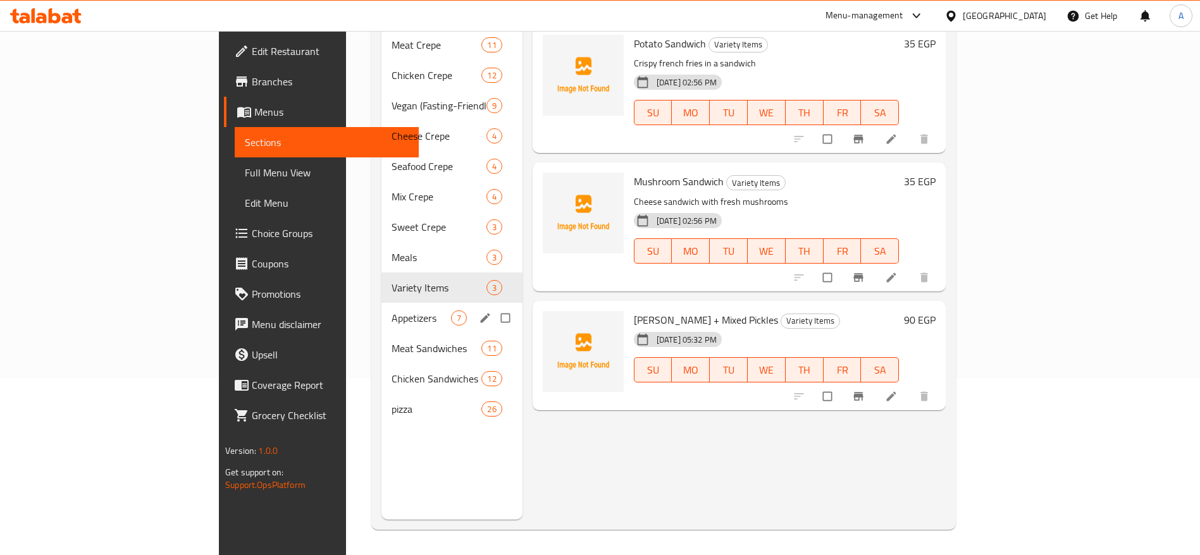
click at [391, 311] on span "Appetizers" at bounding box center [420, 318] width 59 height 15
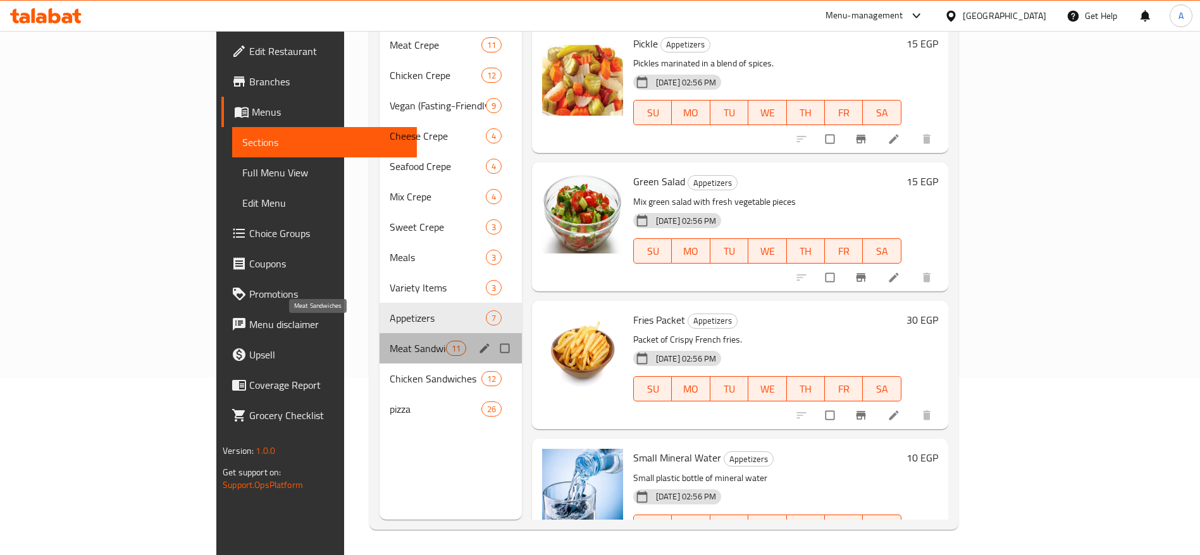
click at [390, 341] on span "Meat Sandwiches" at bounding box center [418, 348] width 56 height 15
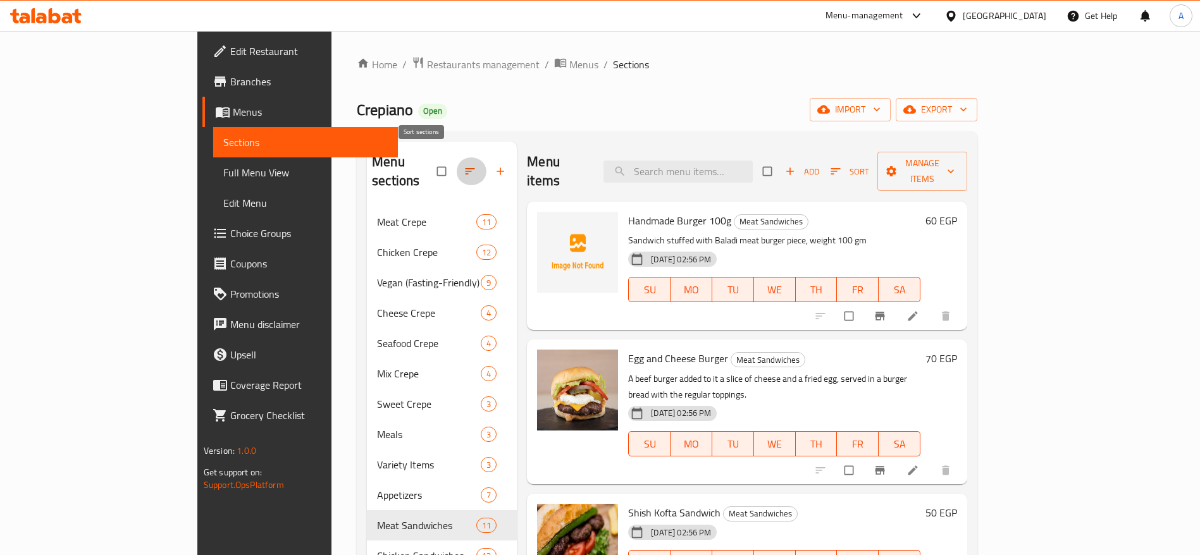
click at [464, 165] on icon "button" at bounding box center [470, 171] width 13 height 13
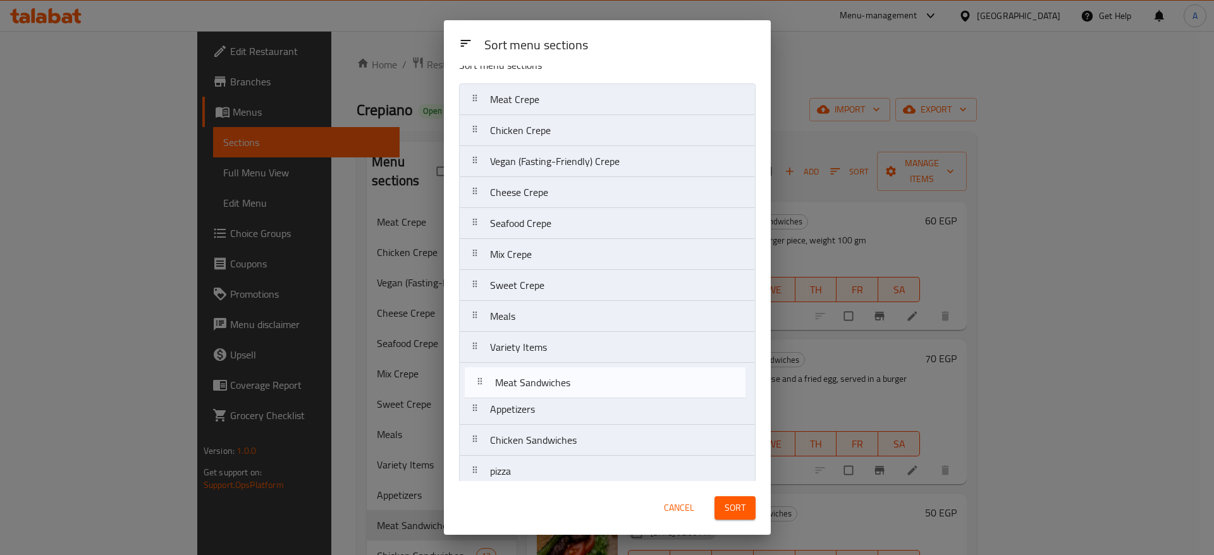
drag, startPoint x: 470, startPoint y: 432, endPoint x: 475, endPoint y: 384, distance: 48.3
click at [475, 384] on nav "Meat Crepe Chicken Crepe Vegan (Fasting-Friendly) Crepe Cheese Crepe Seafood Cr…" at bounding box center [607, 285] width 297 height 404
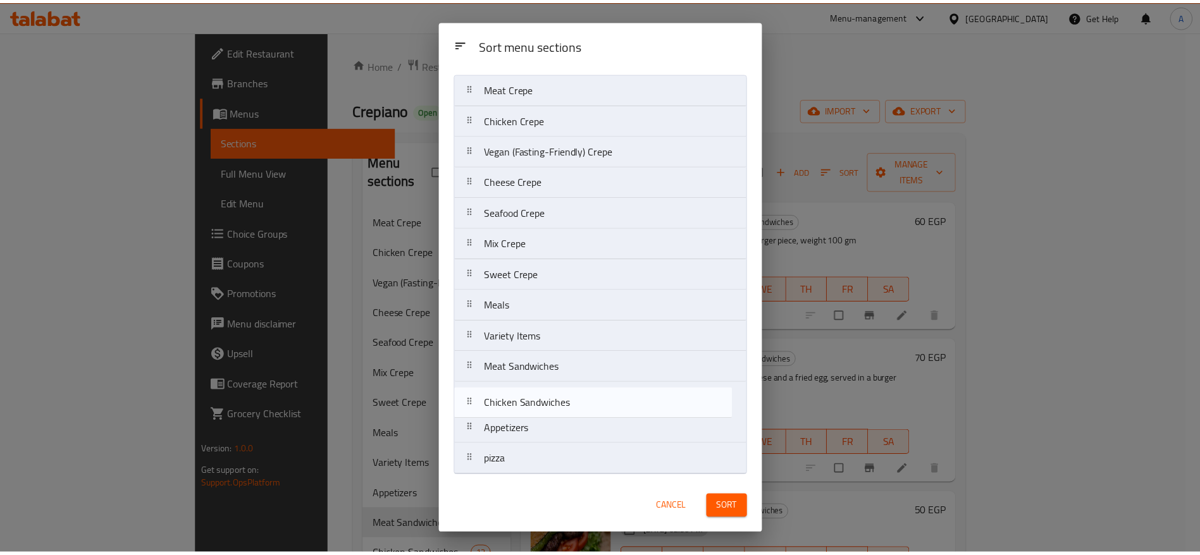
scroll to position [30, 0]
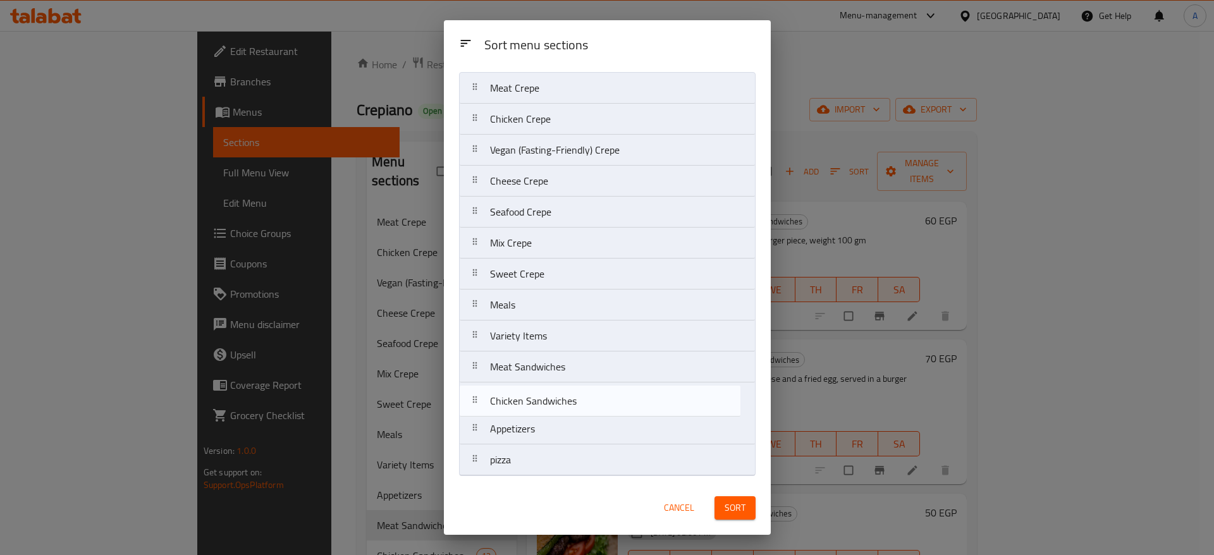
drag, startPoint x: 476, startPoint y: 446, endPoint x: 476, endPoint y: 404, distance: 42.4
click at [476, 404] on nav "Meat Crepe Chicken Crepe Vegan (Fasting-Friendly) Crepe Cheese Crepe Seafood Cr…" at bounding box center [607, 274] width 297 height 404
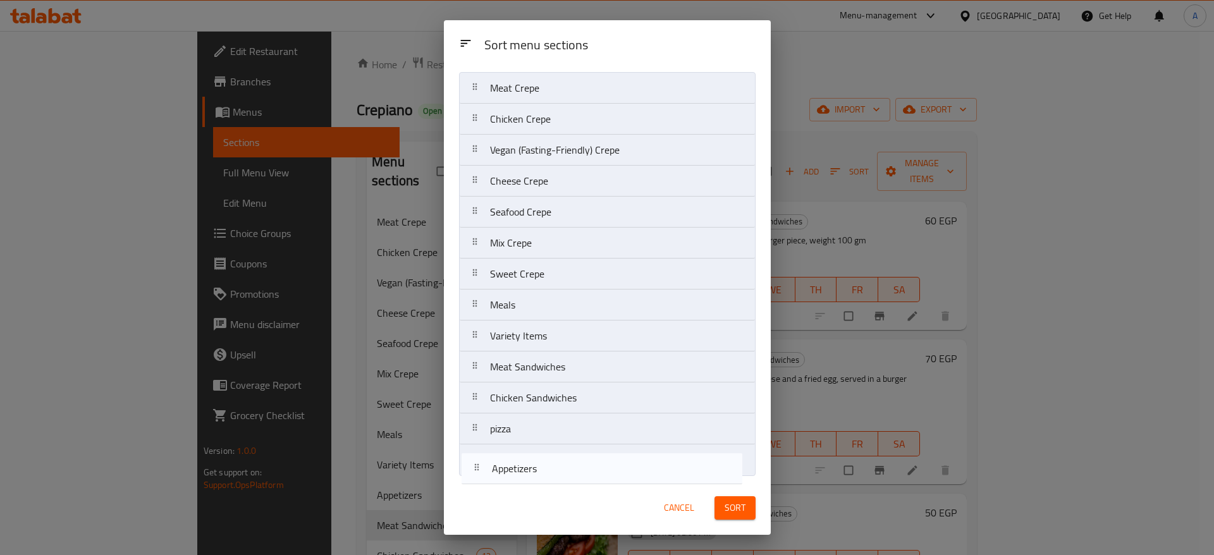
drag, startPoint x: 473, startPoint y: 431, endPoint x: 479, endPoint y: 474, distance: 42.8
click at [476, 473] on nav "Meat Crepe Chicken Crepe Vegan (Fasting-Friendly) Crepe Cheese Crepe Seafood Cr…" at bounding box center [607, 274] width 297 height 404
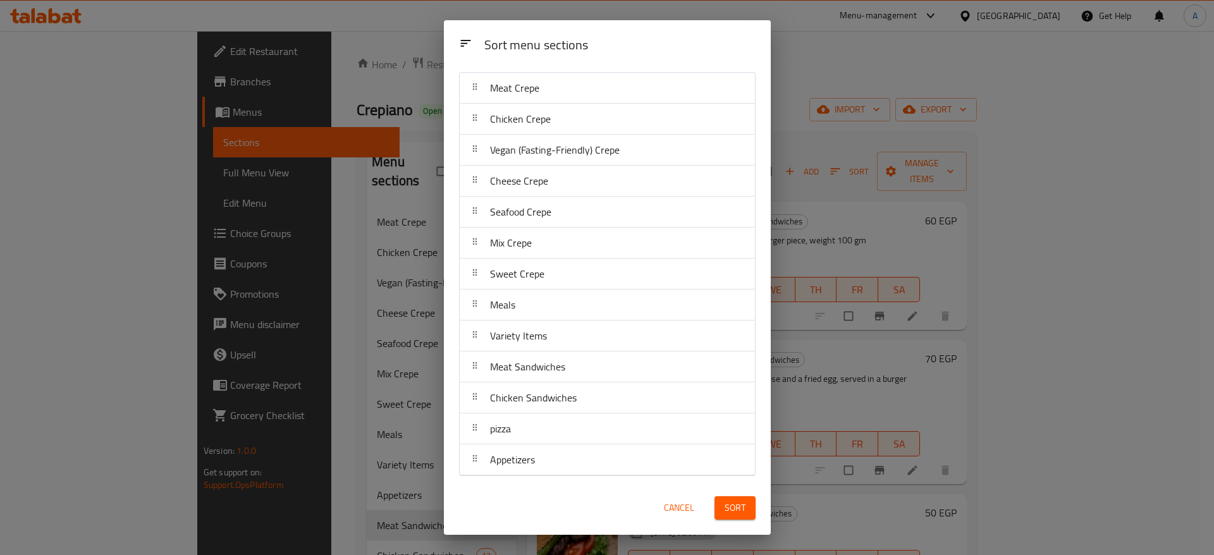
click at [732, 515] on span "Sort" at bounding box center [735, 508] width 21 height 16
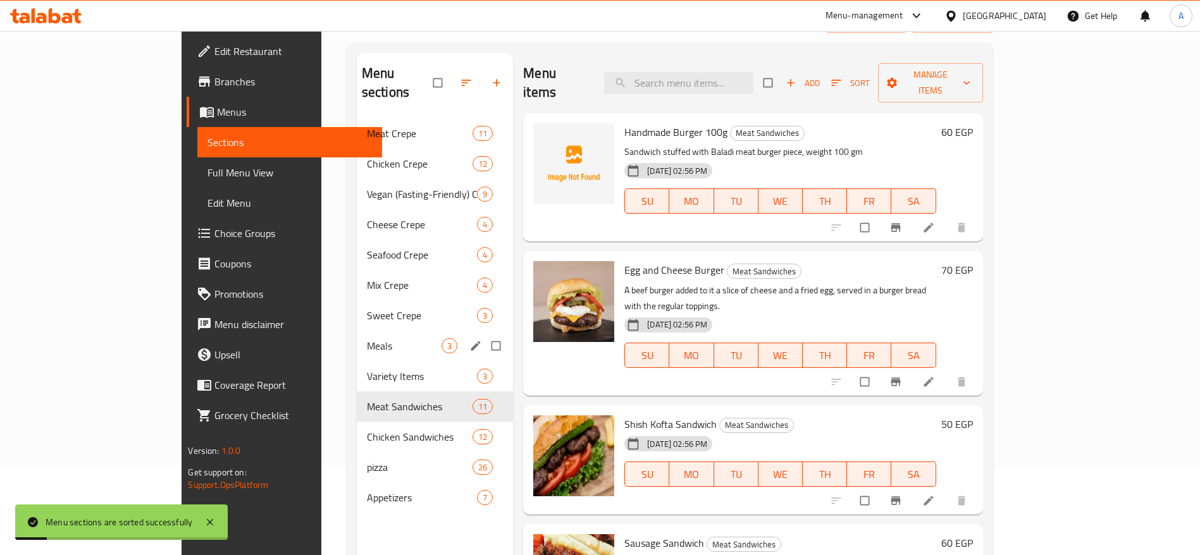
scroll to position [177, 0]
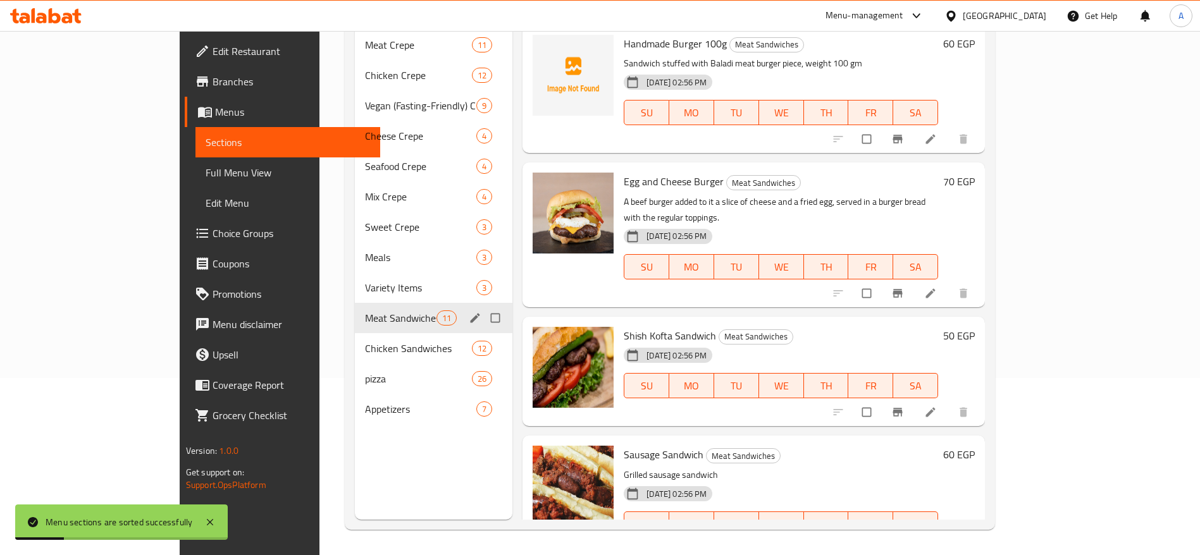
click at [365, 311] on span "Meat Sandwiches" at bounding box center [400, 318] width 71 height 15
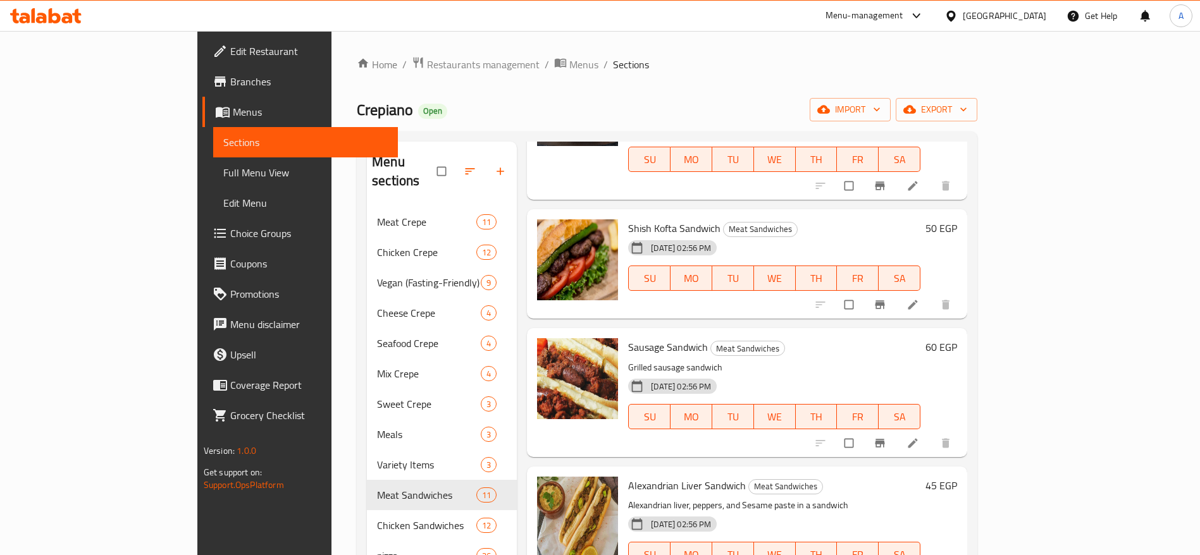
scroll to position [0, 0]
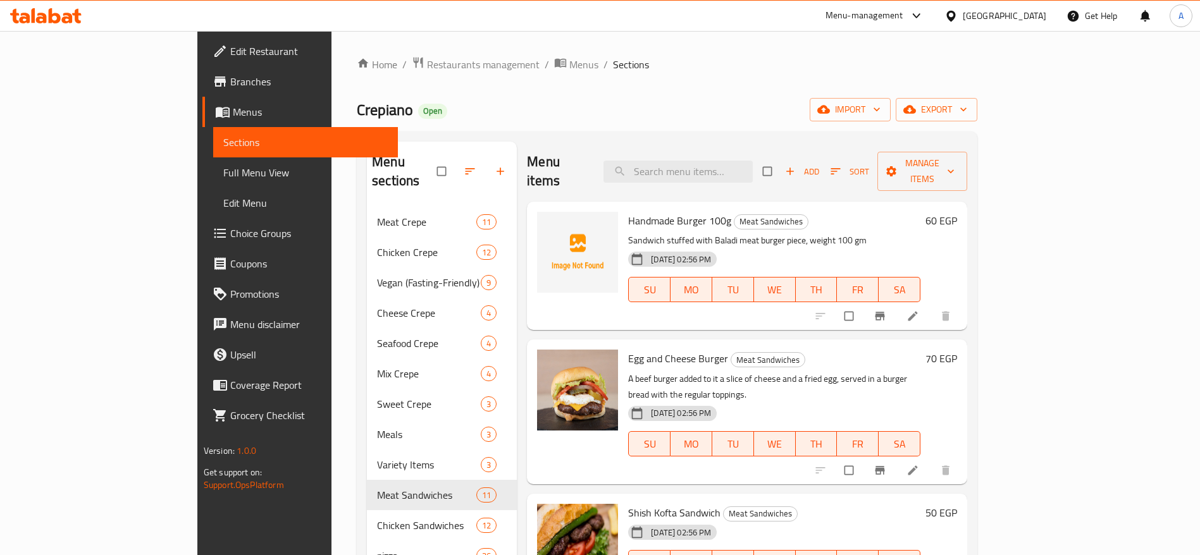
click at [819, 166] on span "Add" at bounding box center [802, 171] width 34 height 15
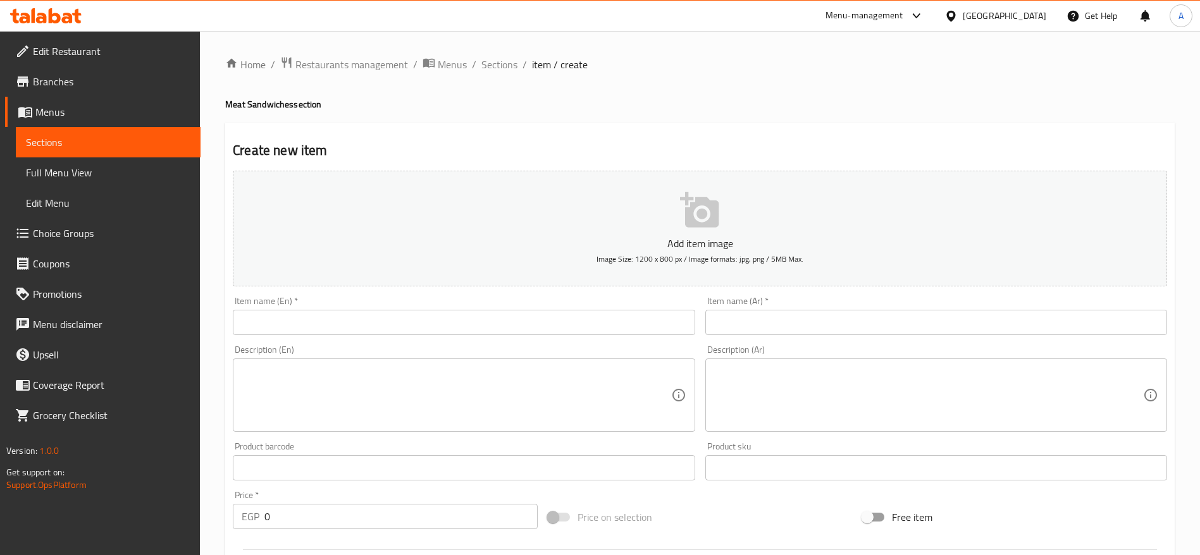
click at [565, 331] on input "text" at bounding box center [464, 322] width 462 height 25
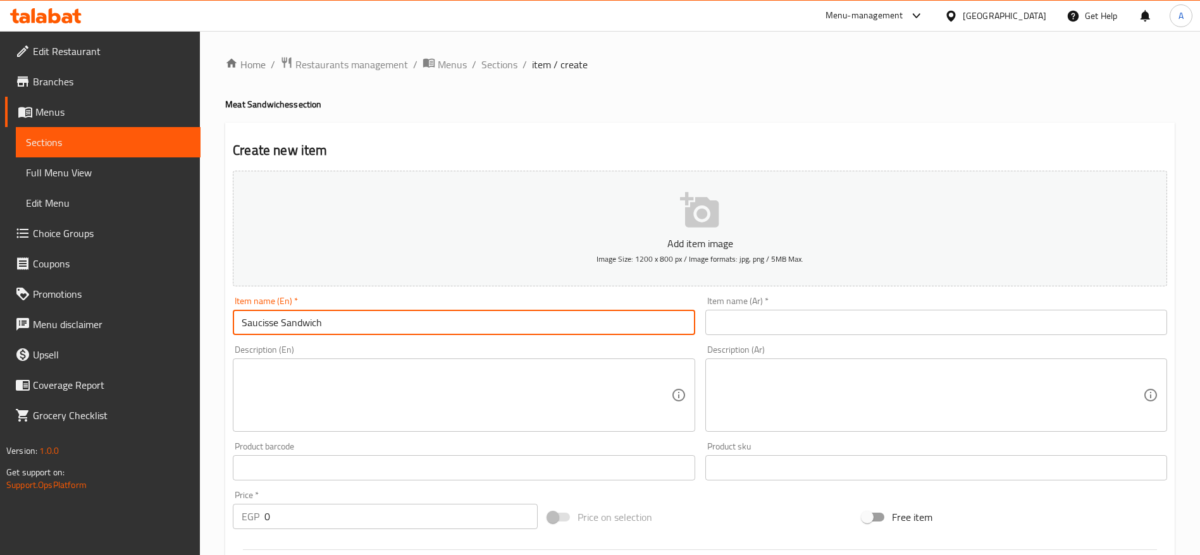
type input "Saucisse Sandwich"
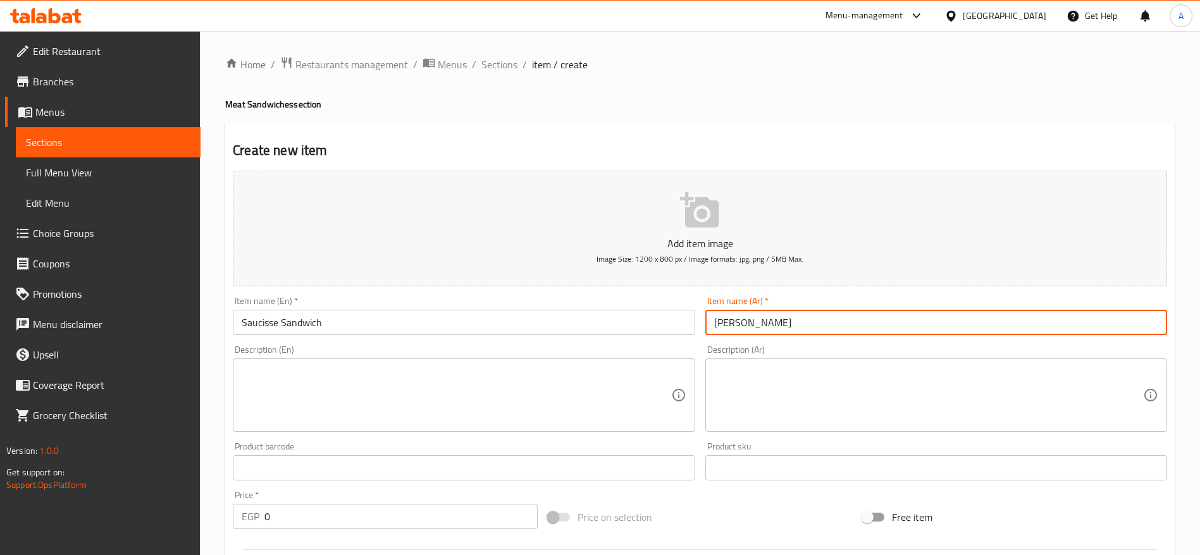
type input "ساندوتش سوسيس"
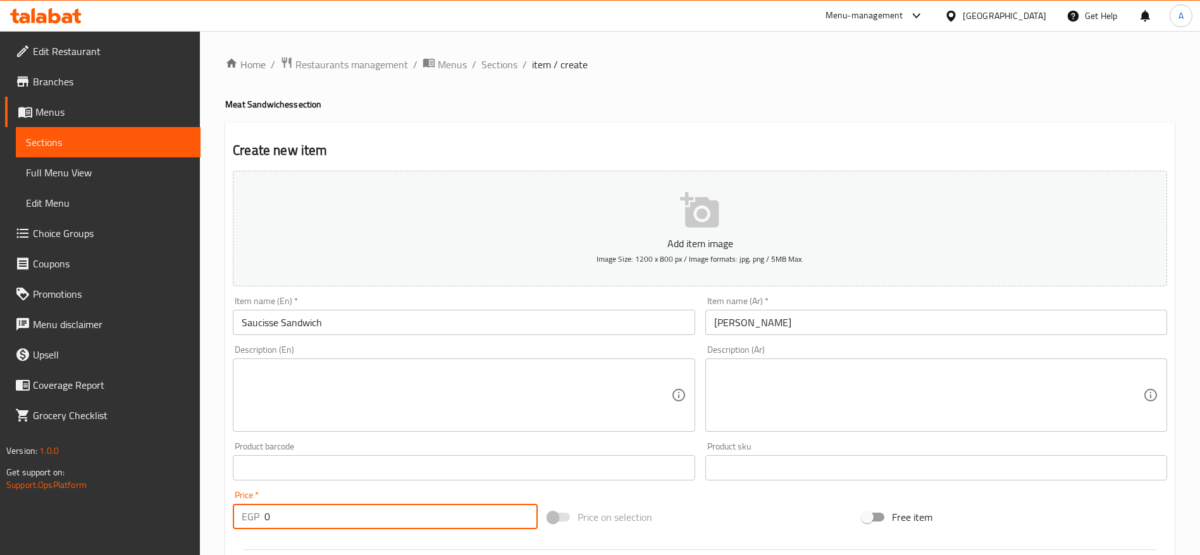
click at [436, 507] on input "0" at bounding box center [400, 516] width 273 height 25
type input "55"
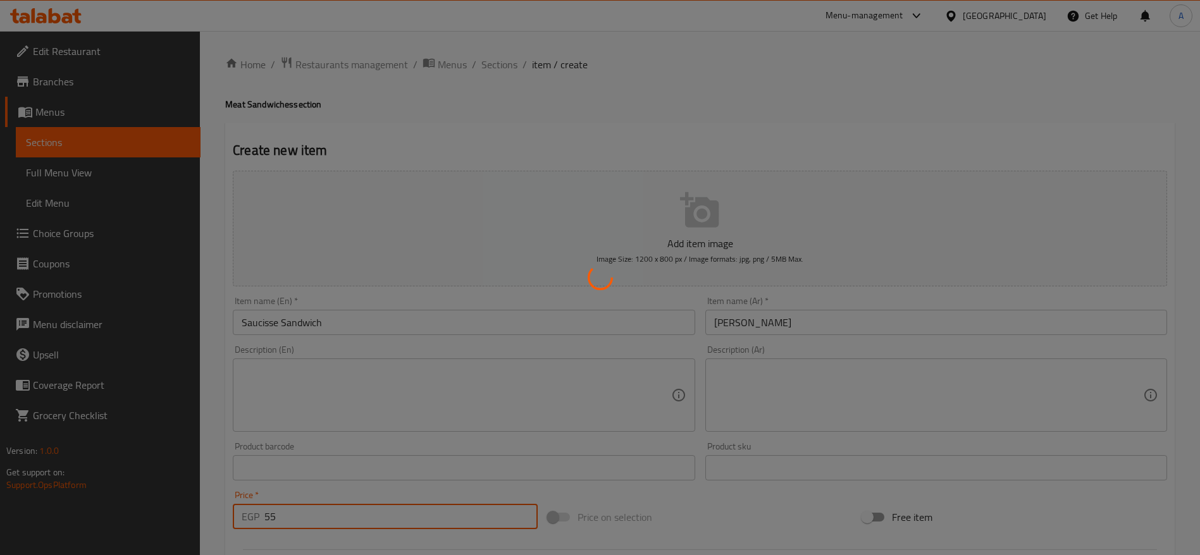
type input "0"
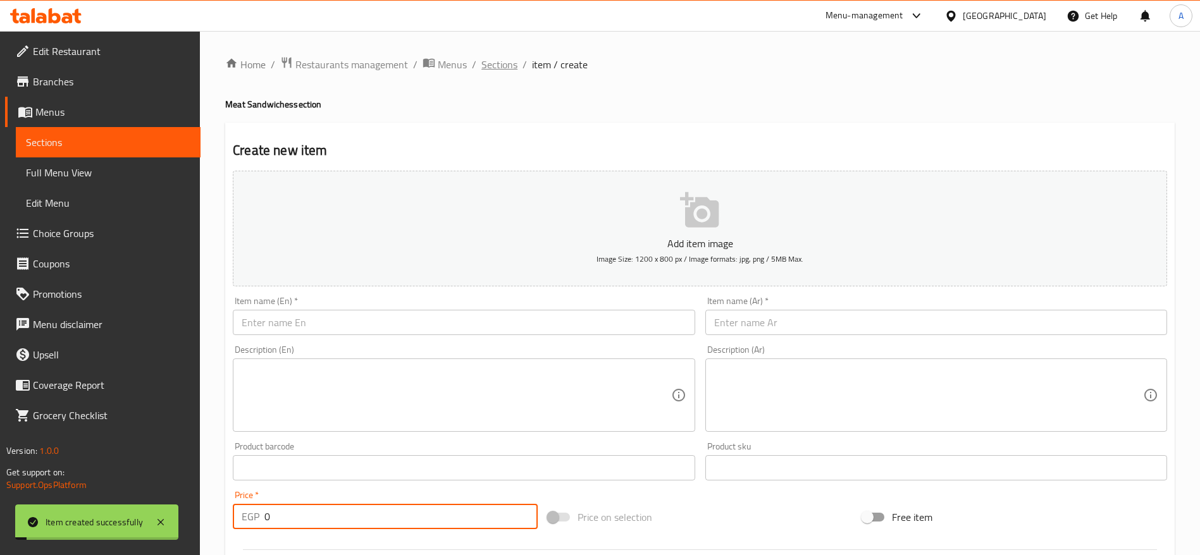
click at [495, 70] on span "Sections" at bounding box center [499, 64] width 36 height 15
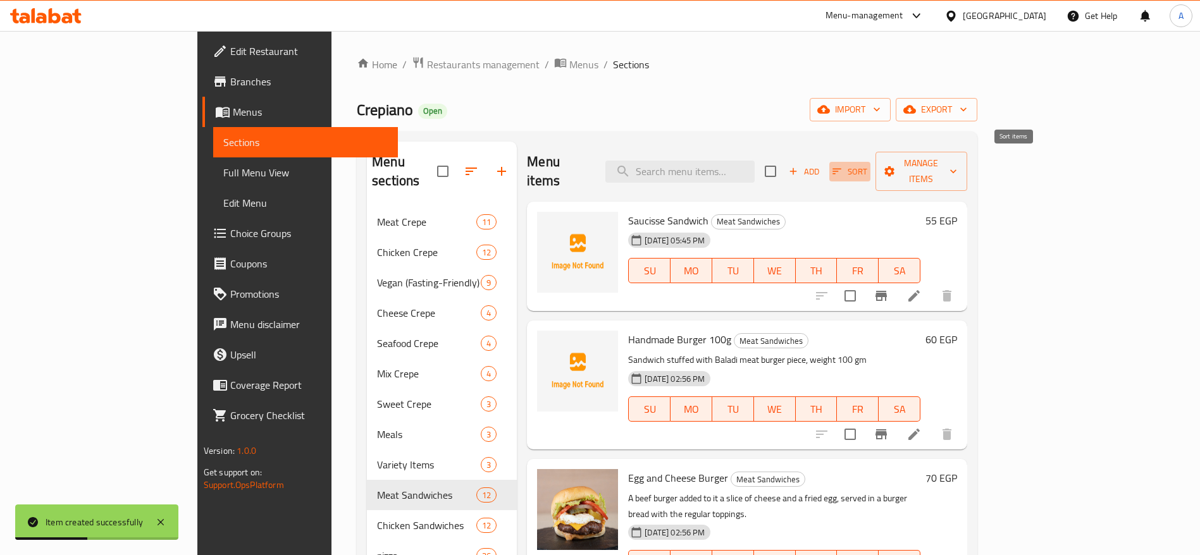
click at [842, 166] on icon "button" at bounding box center [836, 171] width 11 height 11
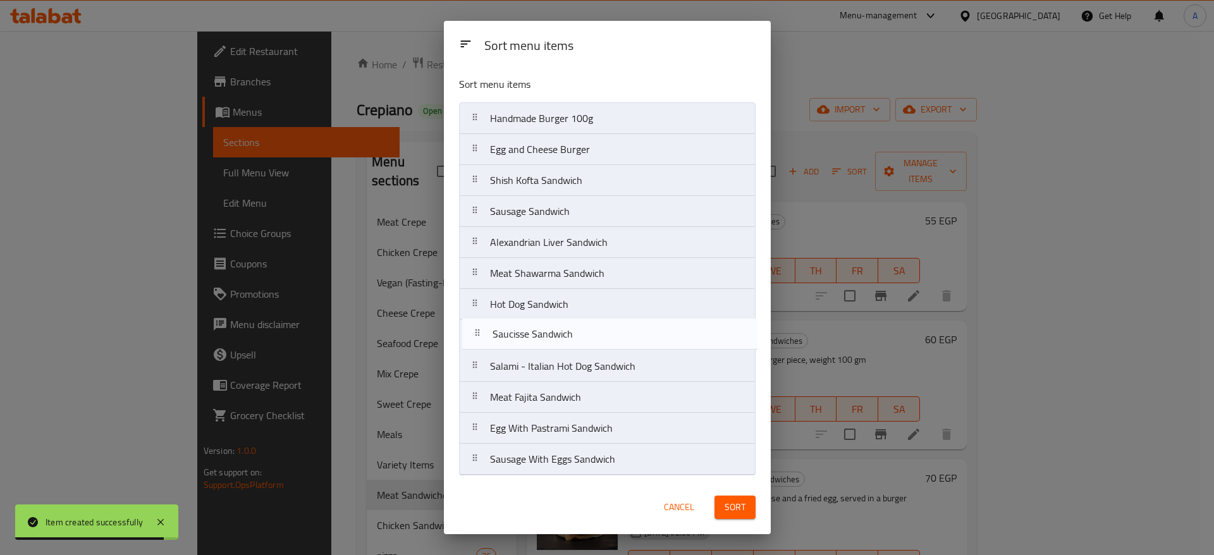
drag, startPoint x: 474, startPoint y: 124, endPoint x: 476, endPoint y: 343, distance: 218.8
click at [476, 343] on nav "Saucisse Sandwich Handmade Burger 100g Egg and Cheese Burger Shish Kofta Sandwi…" at bounding box center [607, 288] width 297 height 373
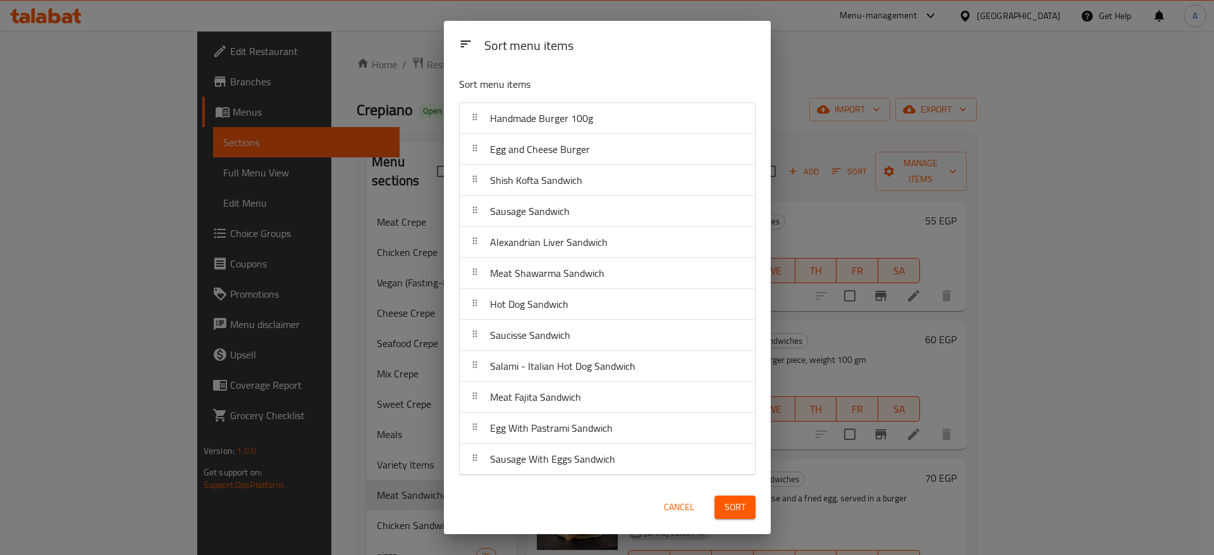
click at [730, 506] on span "Sort" at bounding box center [735, 508] width 21 height 16
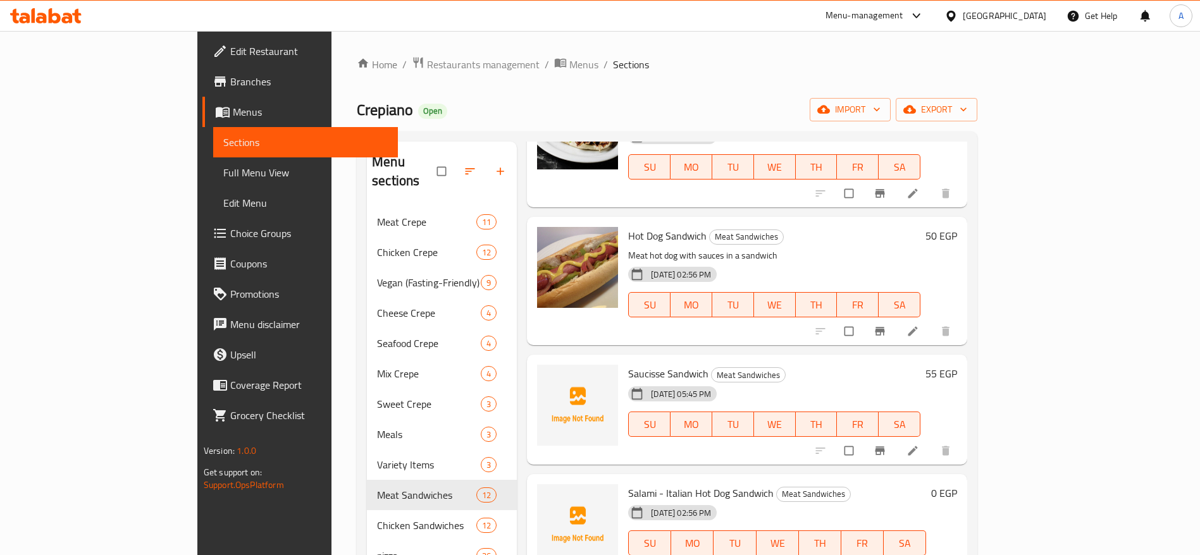
scroll to position [854, 0]
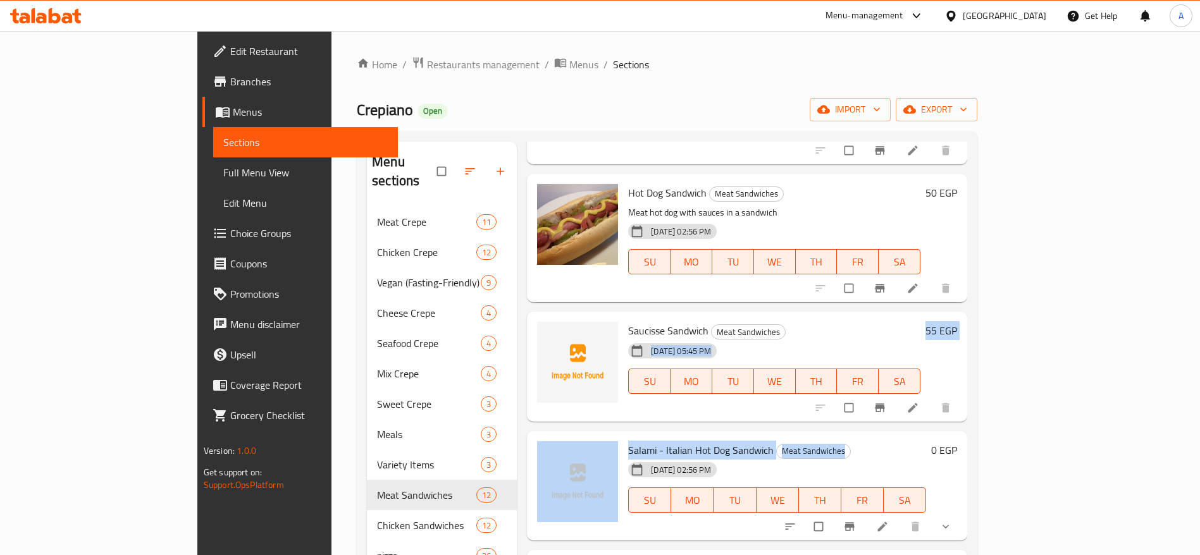
drag, startPoint x: 803, startPoint y: 395, endPoint x: 787, endPoint y: 296, distance: 100.0
click at [787, 296] on div "Menu items Add Sort Manage items Handmade Burger 100g Meat Sandwiches Sandwich …" at bounding box center [742, 419] width 450 height 555
click at [878, 87] on div "Home / Restaurants management / Menus / Sections Crepiano Open import export Me…" at bounding box center [667, 381] width 620 height 651
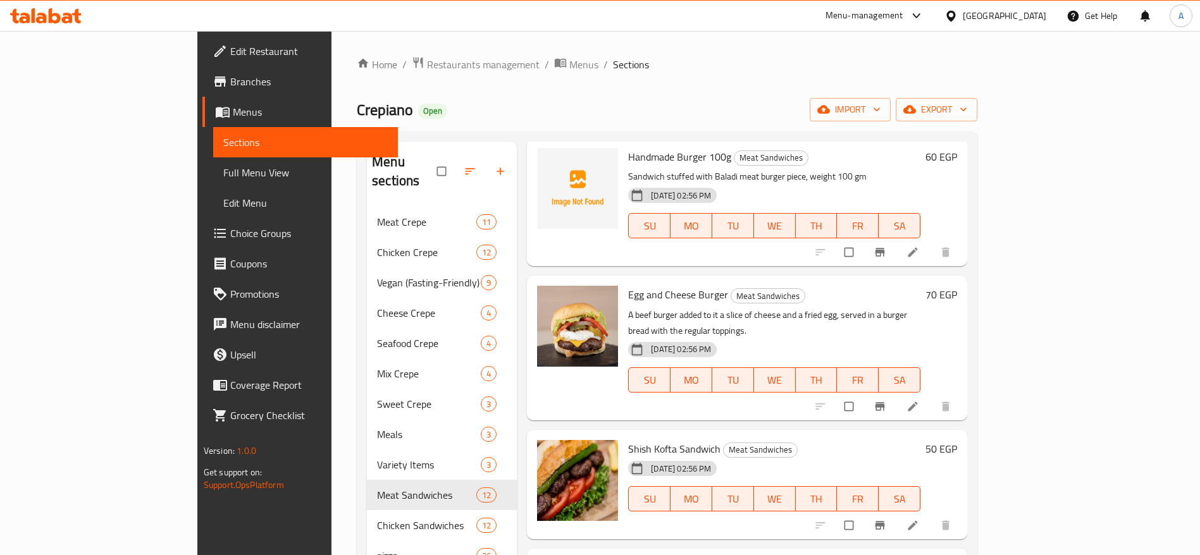
scroll to position [0, 0]
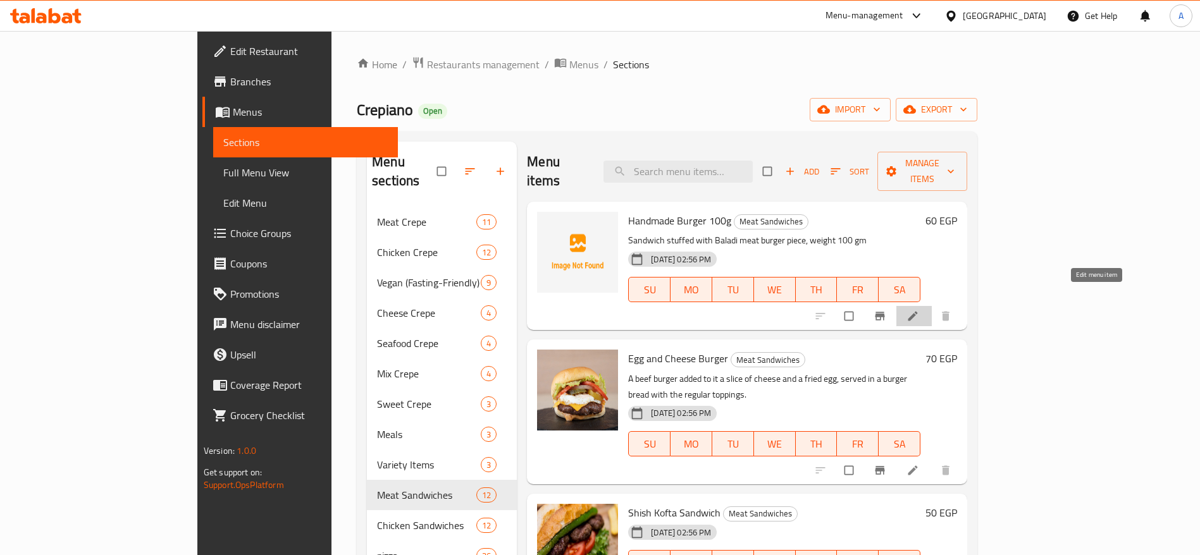
click at [919, 310] on icon at bounding box center [912, 316] width 13 height 13
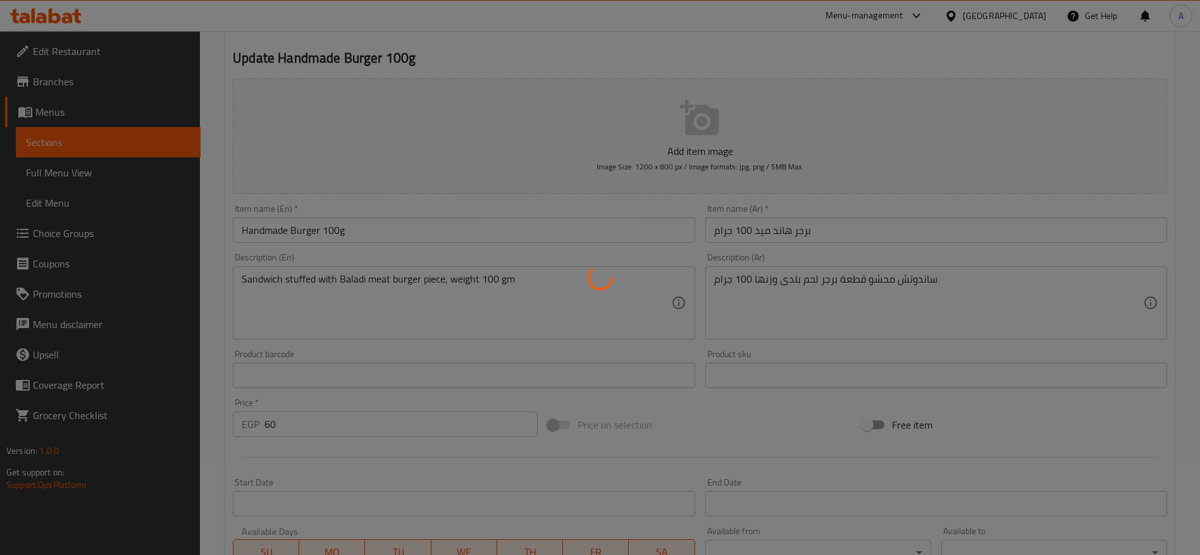
scroll to position [95, 0]
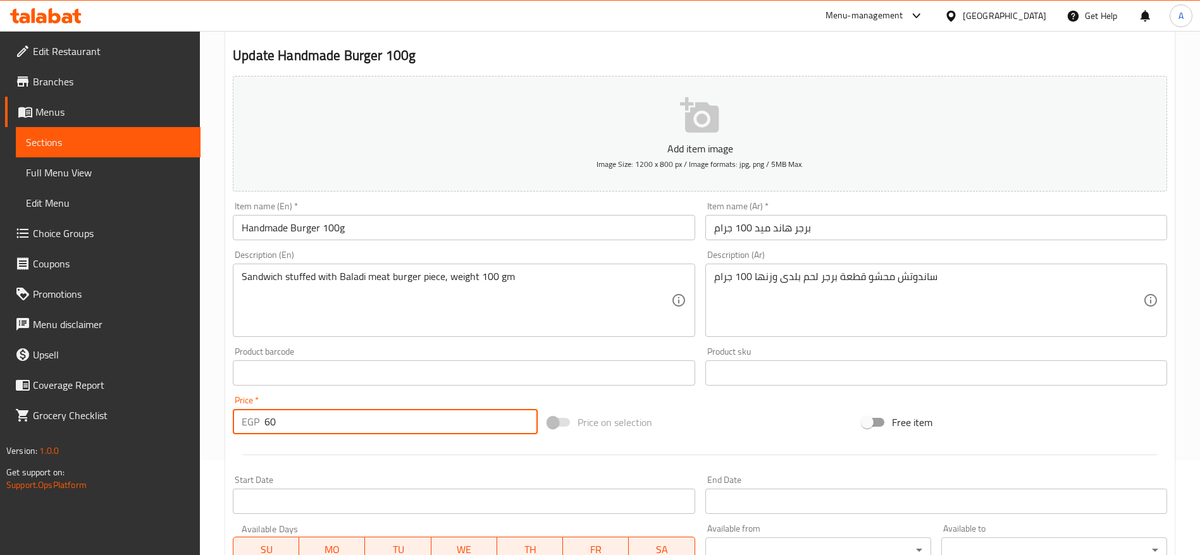
click at [396, 424] on input "60" at bounding box center [400, 421] width 273 height 25
type input "65"
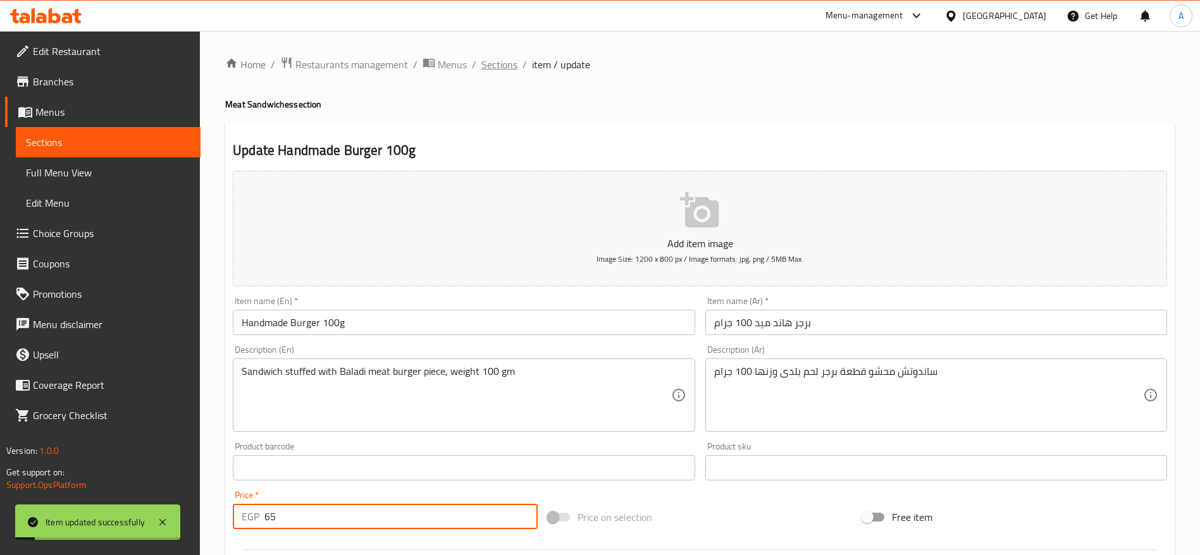
click at [514, 70] on span "Sections" at bounding box center [499, 64] width 36 height 15
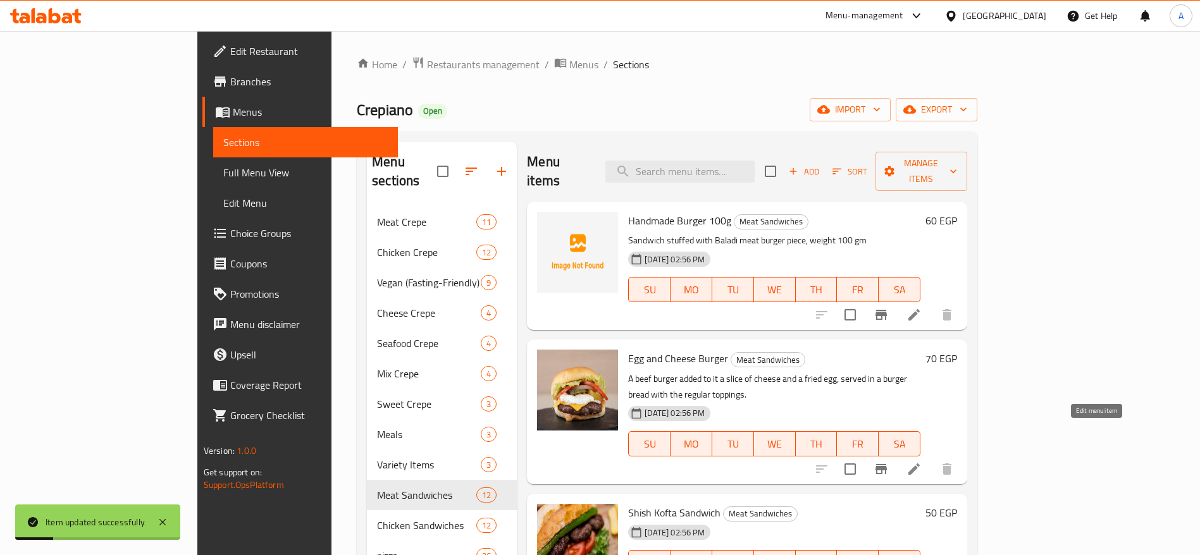
click at [921, 462] on icon at bounding box center [913, 469] width 15 height 15
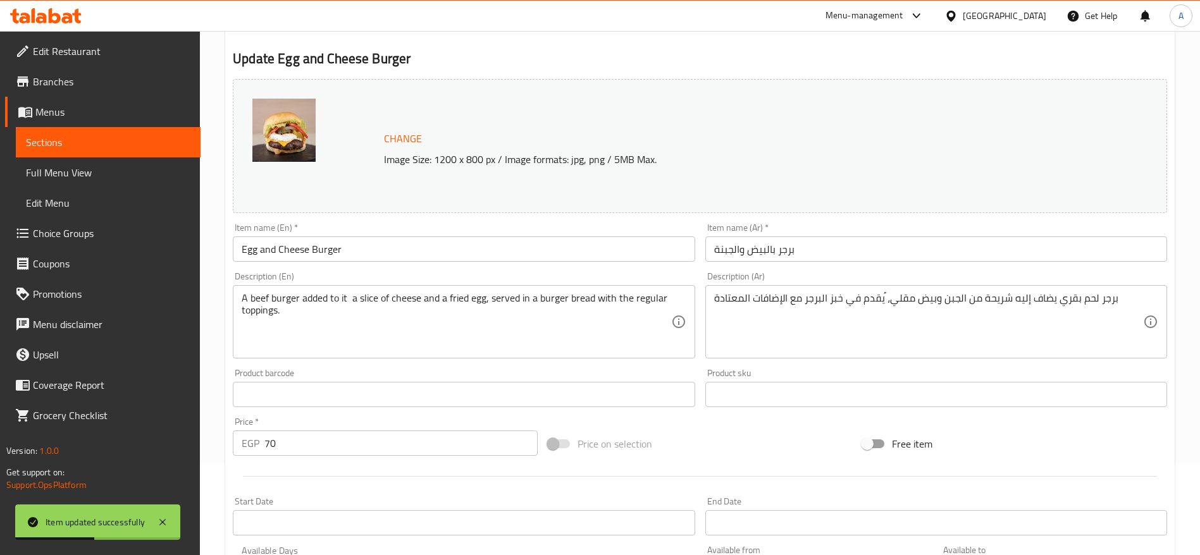
scroll to position [95, 0]
click at [330, 434] on input "70" at bounding box center [400, 440] width 273 height 25
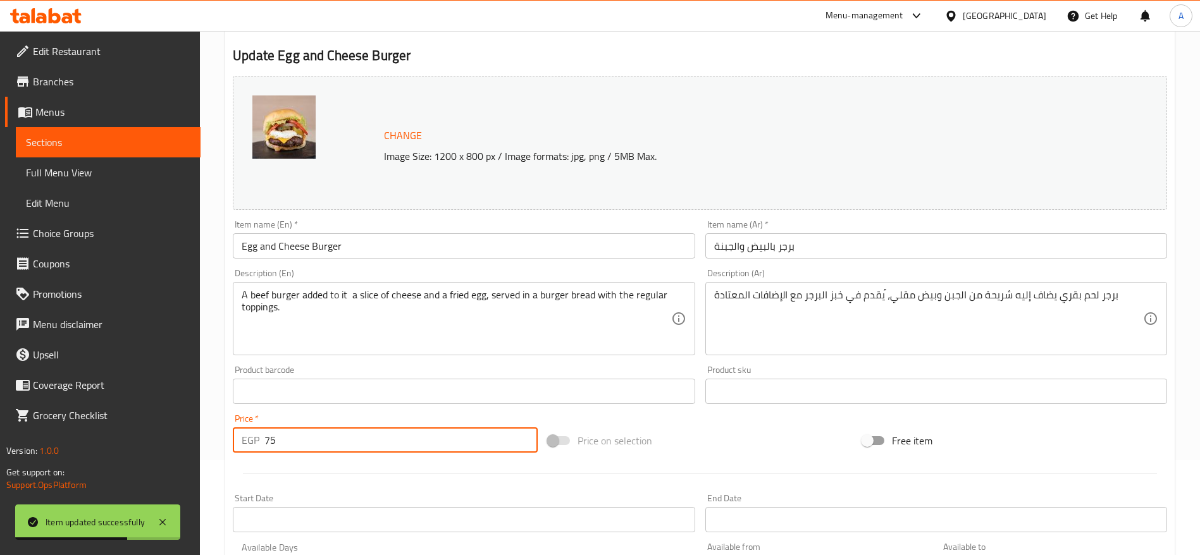
type input "75"
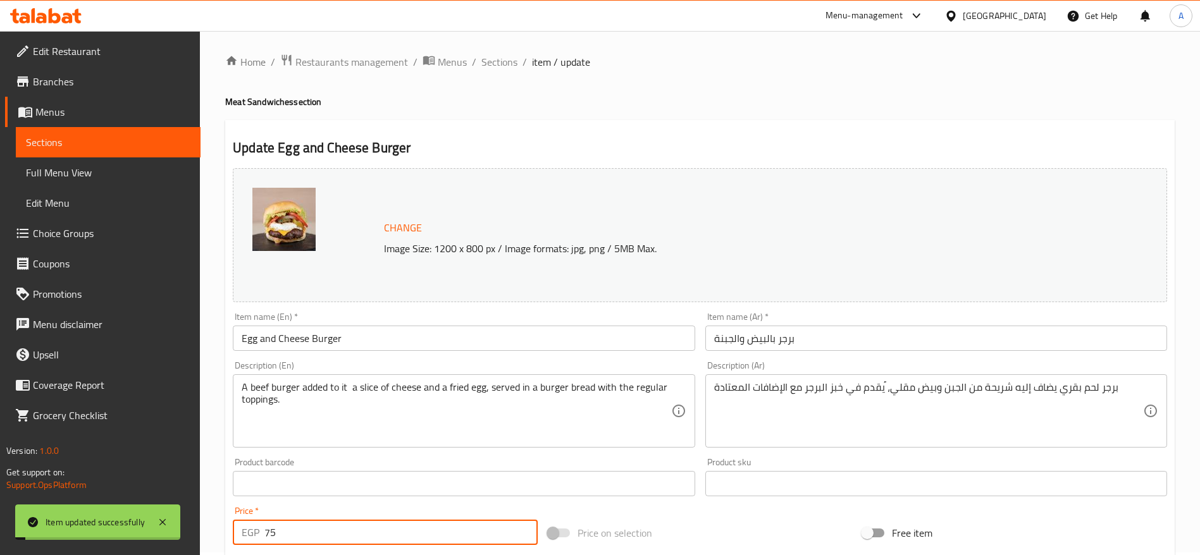
scroll to position [0, 0]
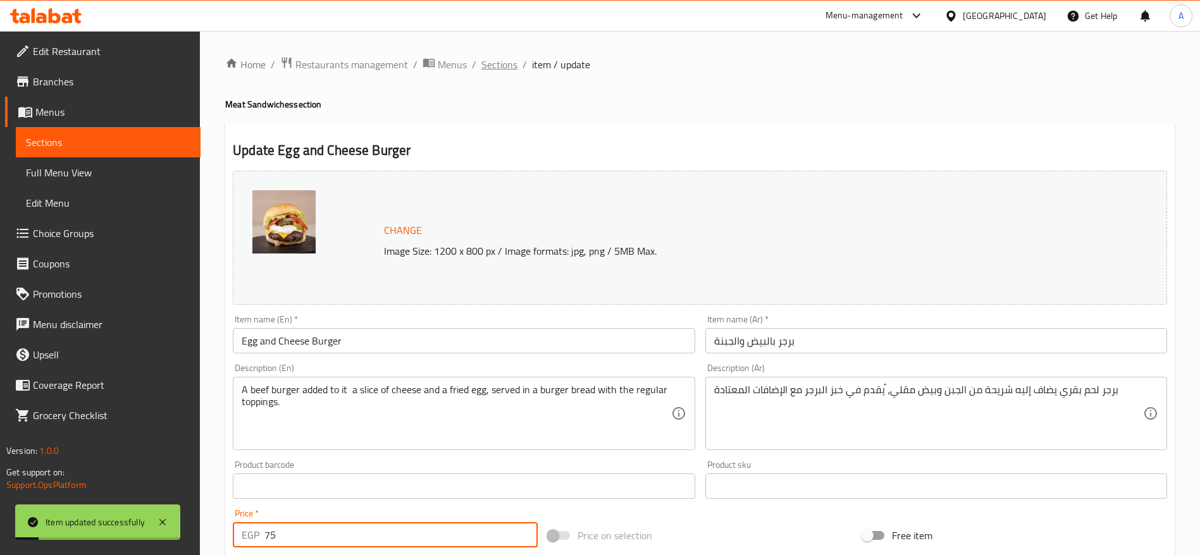
click at [506, 66] on span "Sections" at bounding box center [499, 64] width 36 height 15
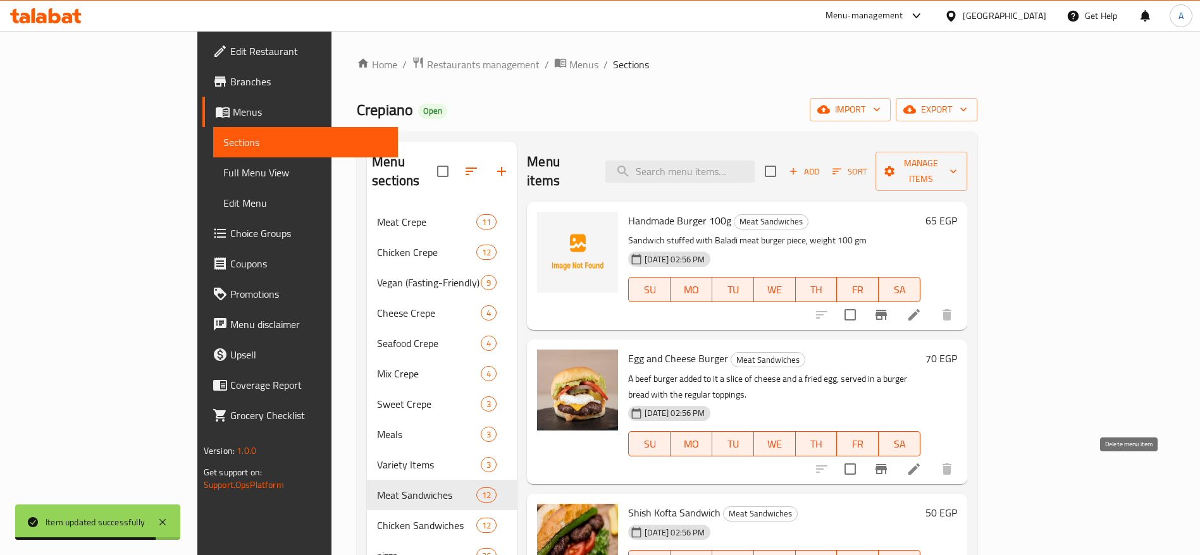
scroll to position [95, 0]
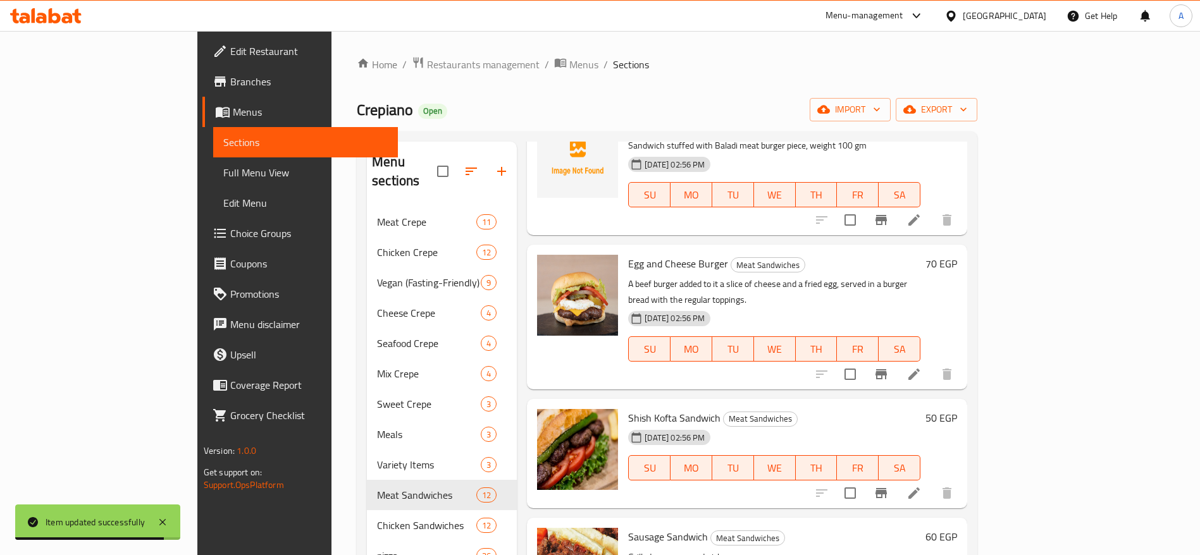
click at [932, 482] on li at bounding box center [913, 493] width 35 height 23
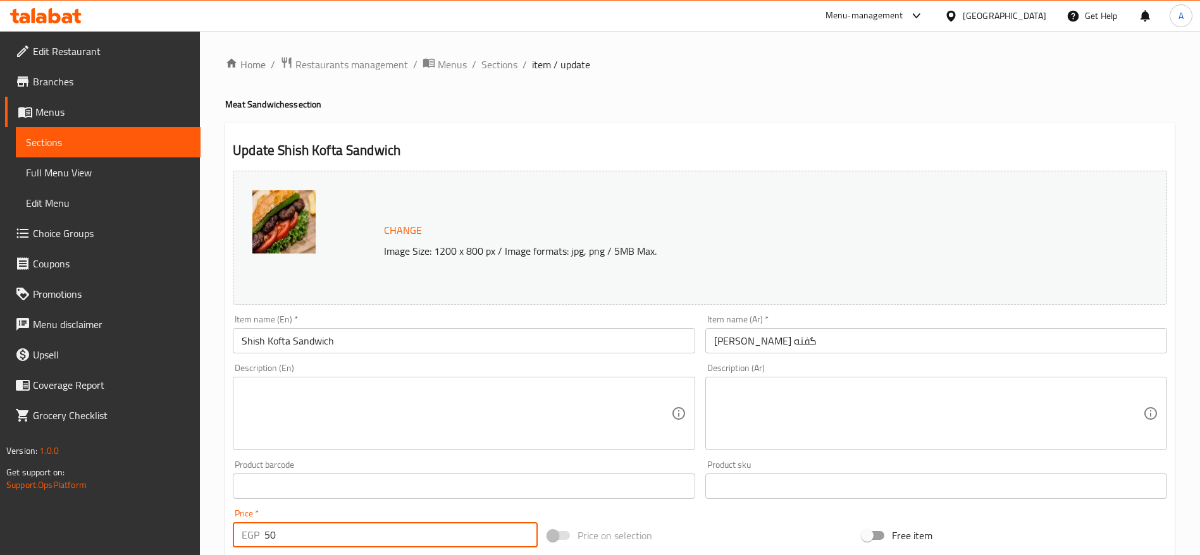
click at [354, 530] on input "50" at bounding box center [400, 534] width 273 height 25
type input "55"
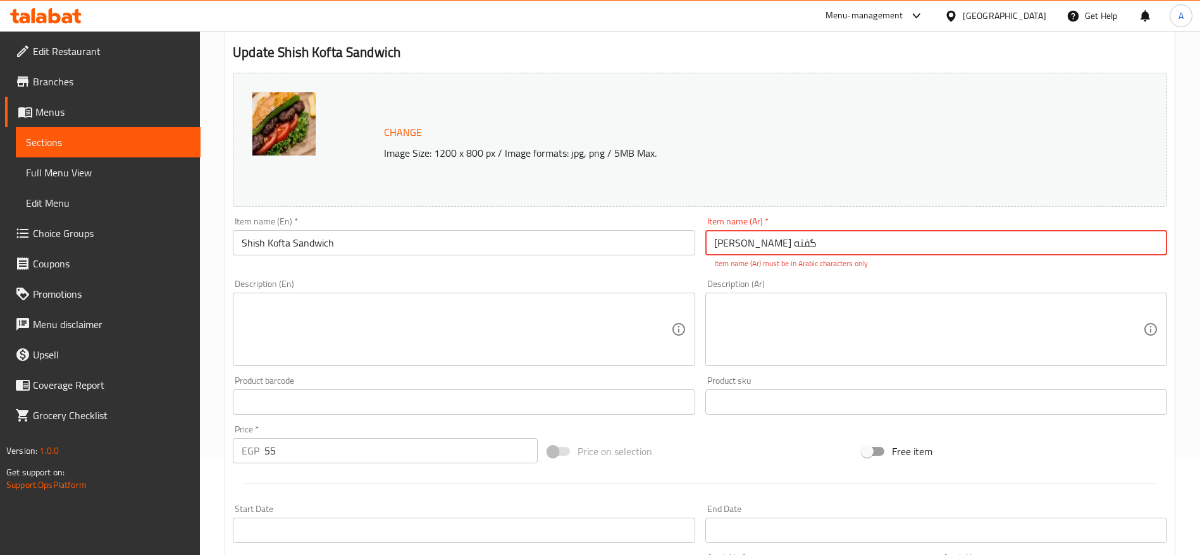
scroll to position [95, 0]
click at [823, 249] on input "ساندوتش شيش گفته" at bounding box center [936, 245] width 462 height 25
type input "s"
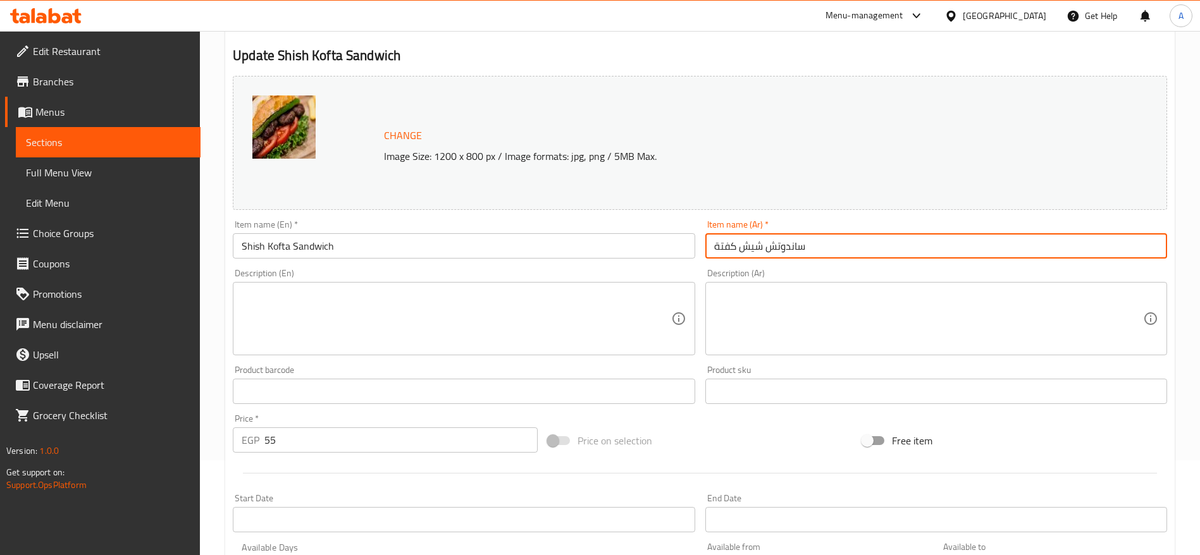
type input "ساندوتش شيش كفتة"
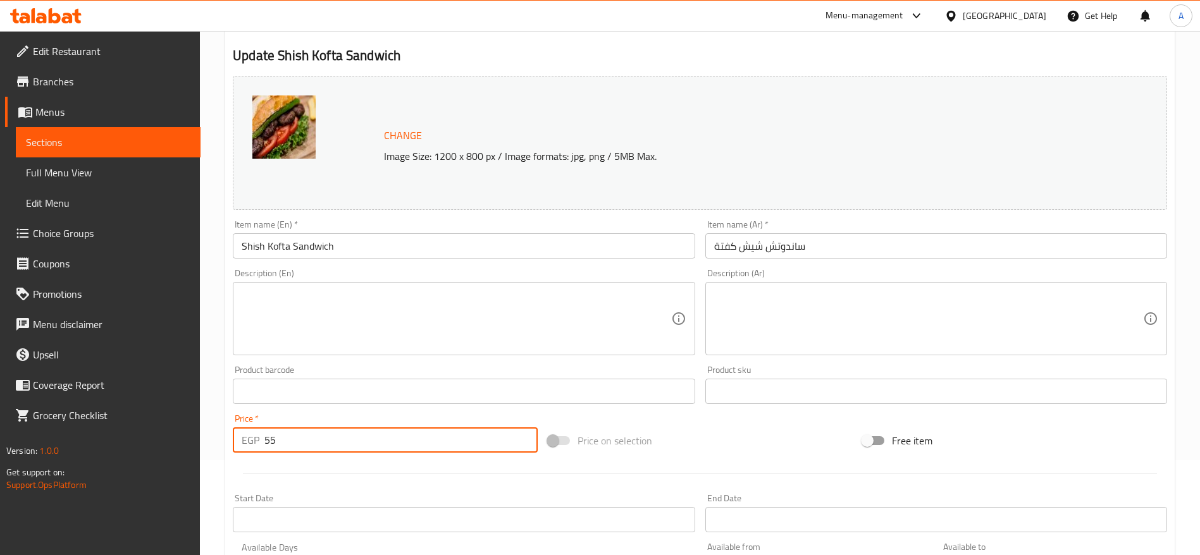
click at [437, 444] on input "55" at bounding box center [400, 440] width 273 height 25
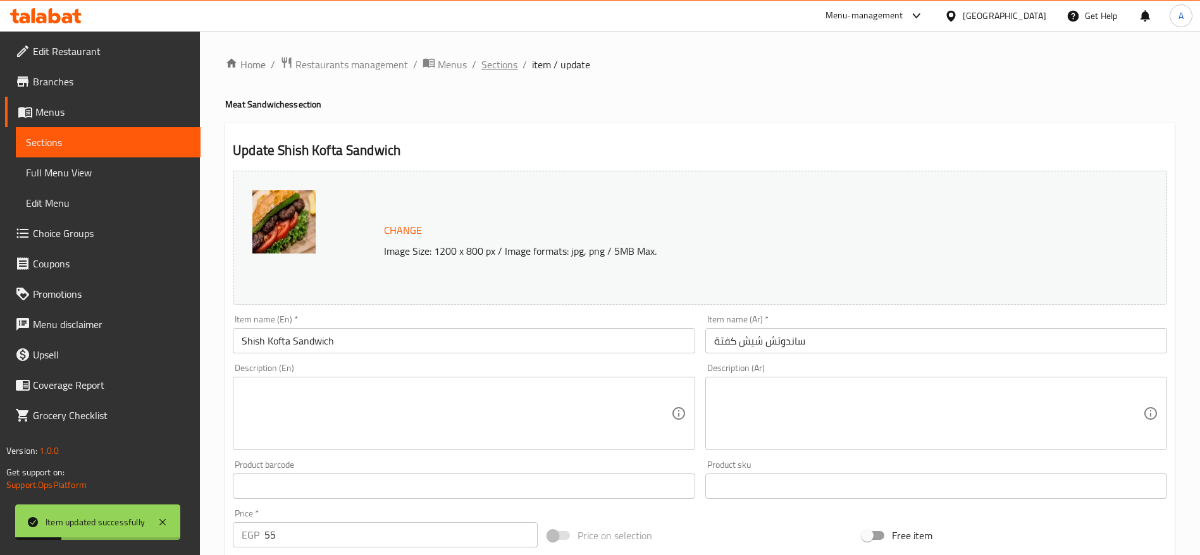
click at [513, 65] on span "Sections" at bounding box center [499, 64] width 36 height 15
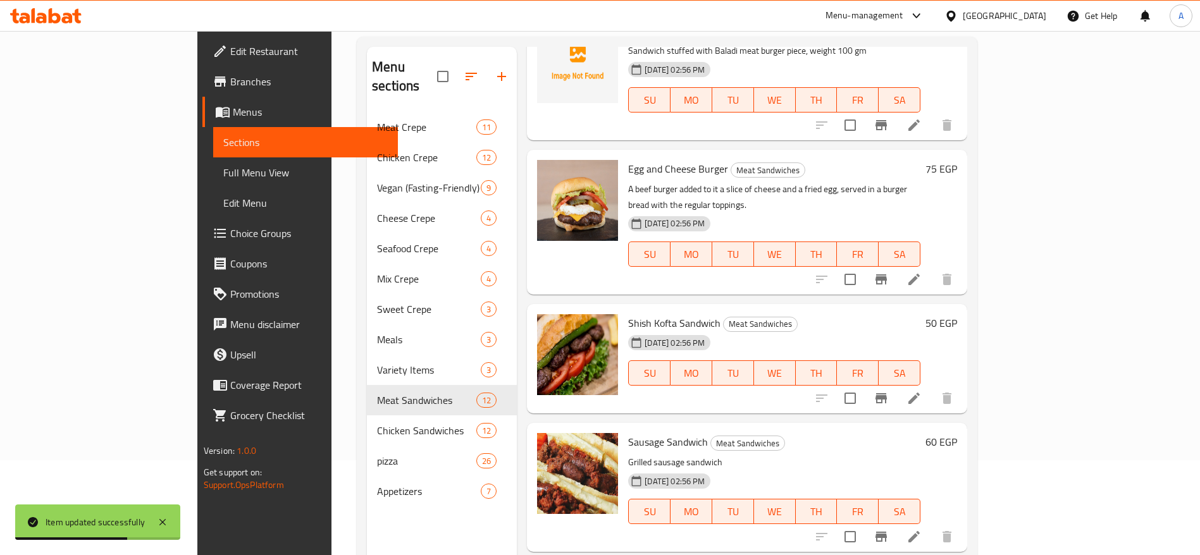
scroll to position [190, 0]
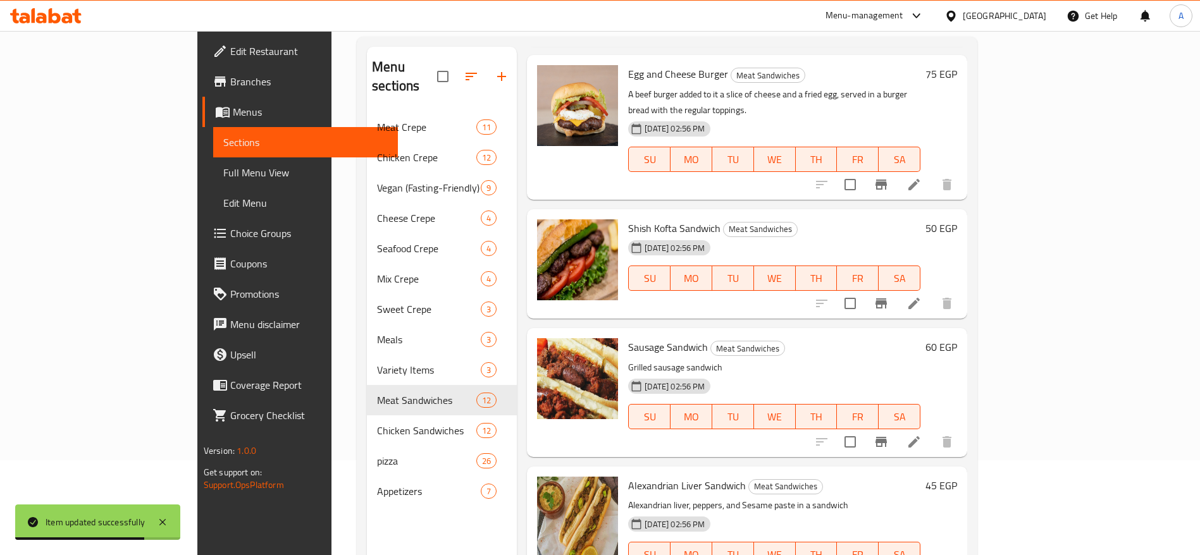
click at [921, 434] on icon at bounding box center [913, 441] width 15 height 15
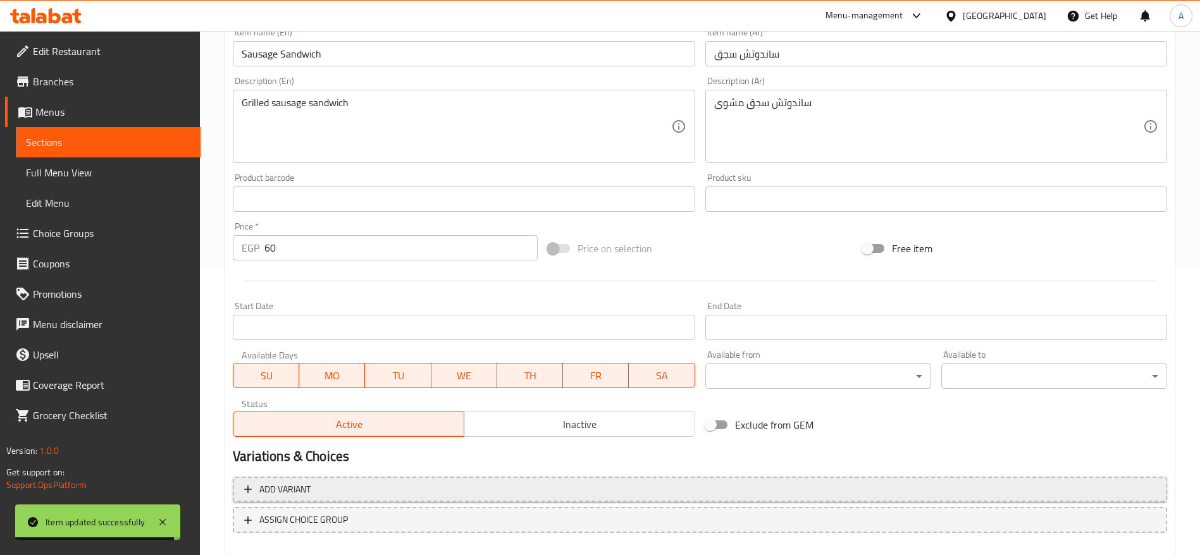
scroll to position [357, 0]
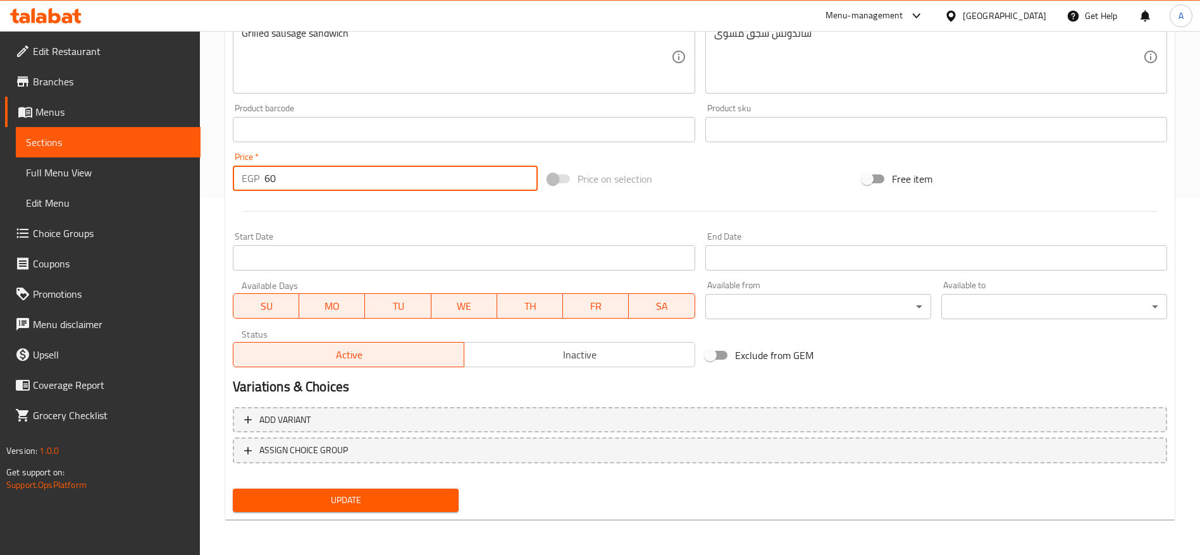
click at [323, 178] on input "60" at bounding box center [400, 178] width 273 height 25
type input "65"
click at [233, 489] on button "Update" at bounding box center [346, 500] width 226 height 23
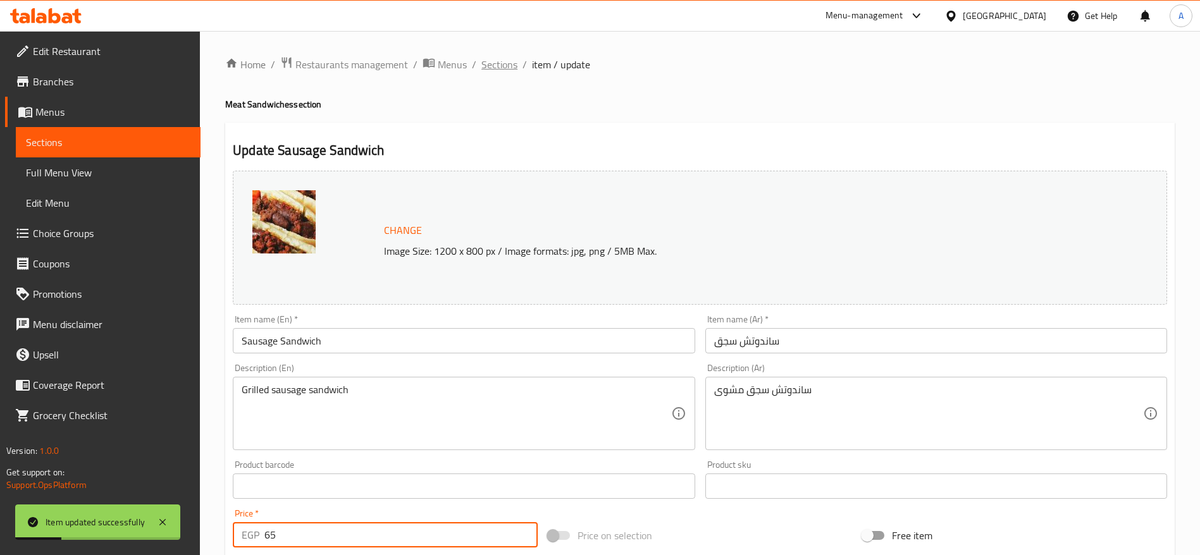
click at [500, 68] on span "Sections" at bounding box center [499, 64] width 36 height 15
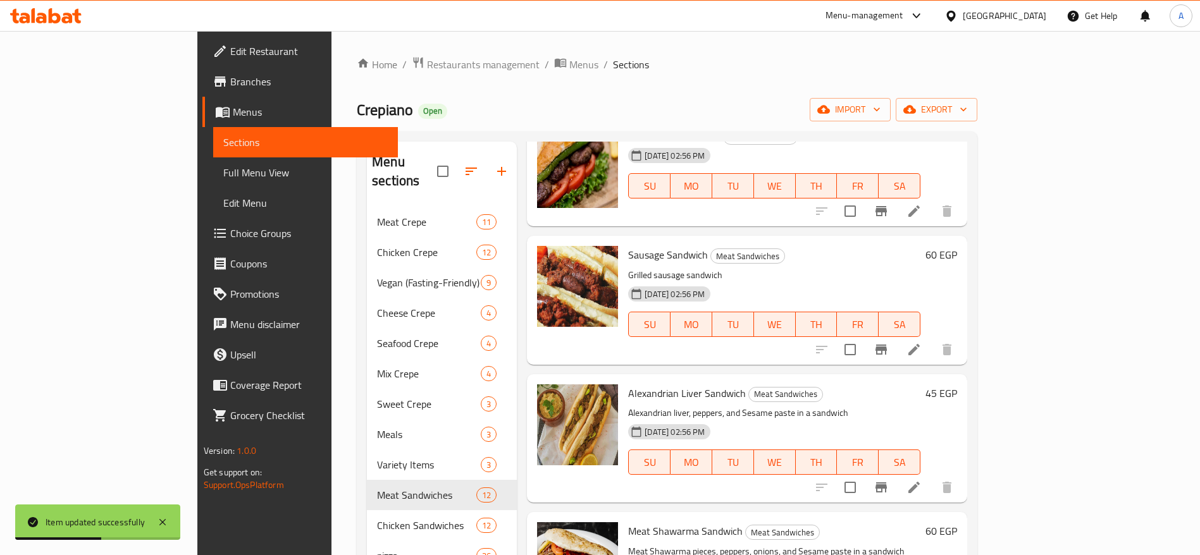
scroll to position [379, 0]
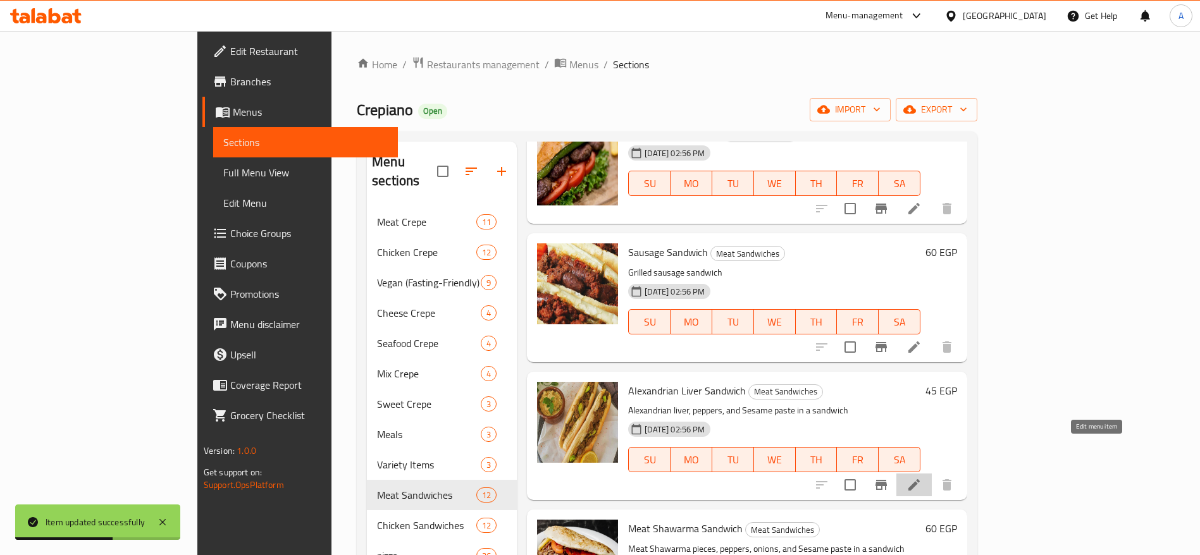
click at [921, 477] on icon at bounding box center [913, 484] width 15 height 15
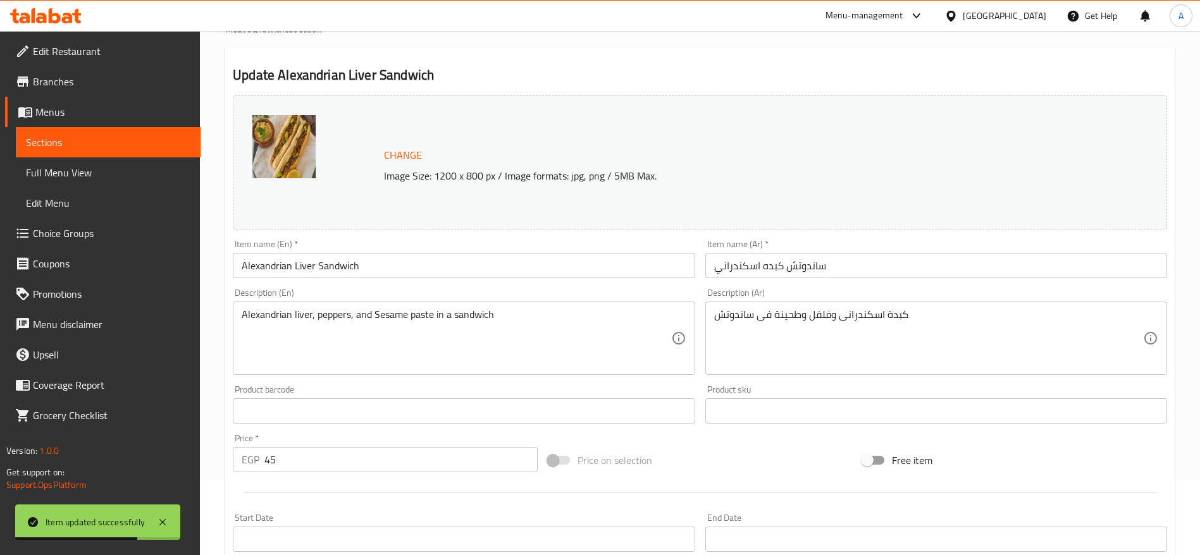
scroll to position [190, 0]
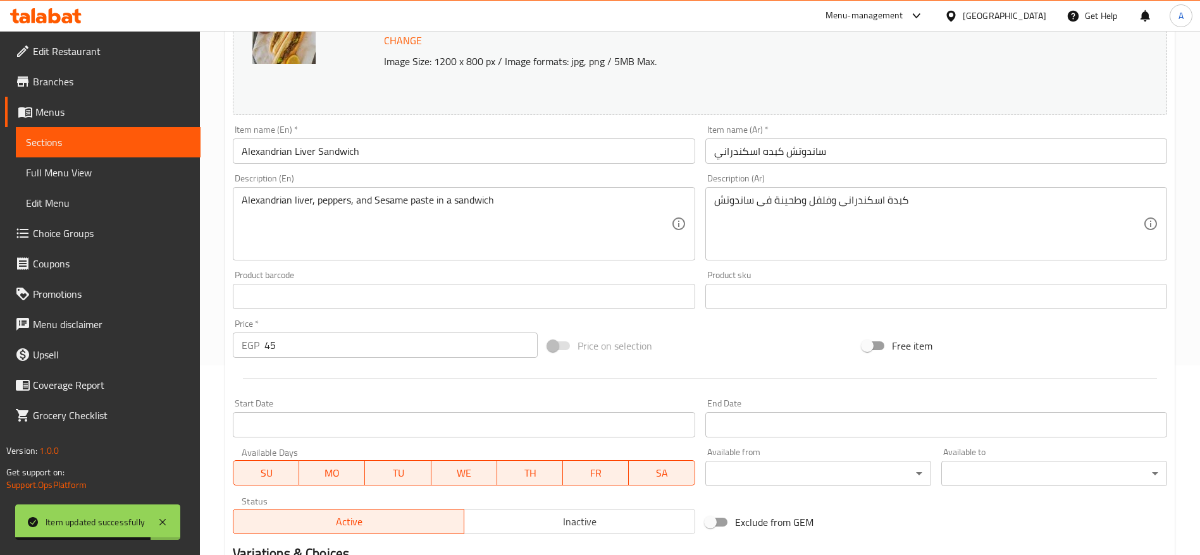
click at [328, 342] on input "45" at bounding box center [400, 345] width 273 height 25
type input "50"
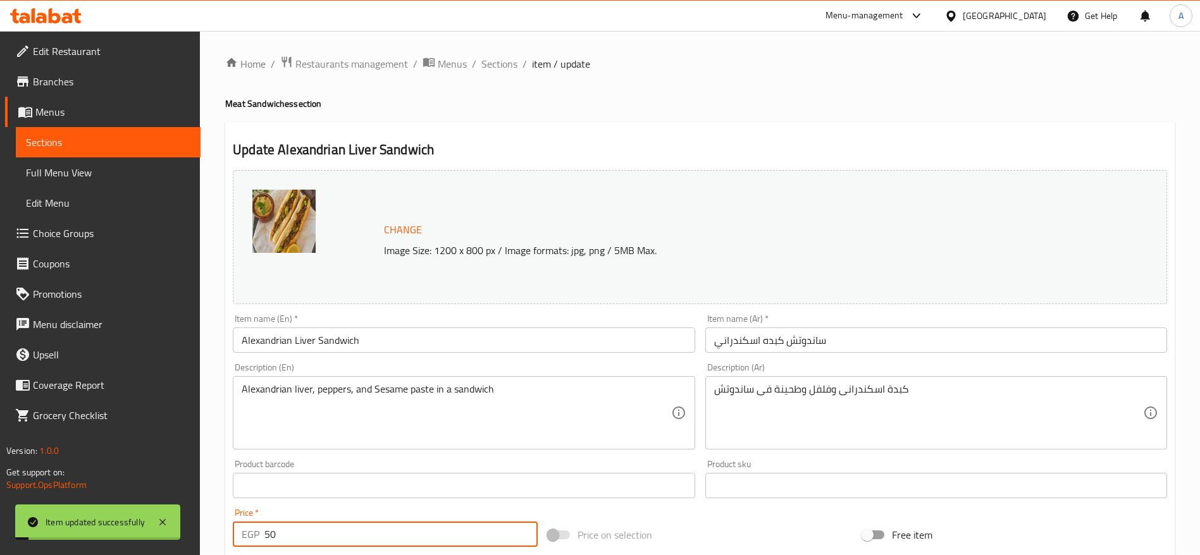
scroll to position [0, 0]
click at [494, 70] on span "Sections" at bounding box center [499, 64] width 36 height 15
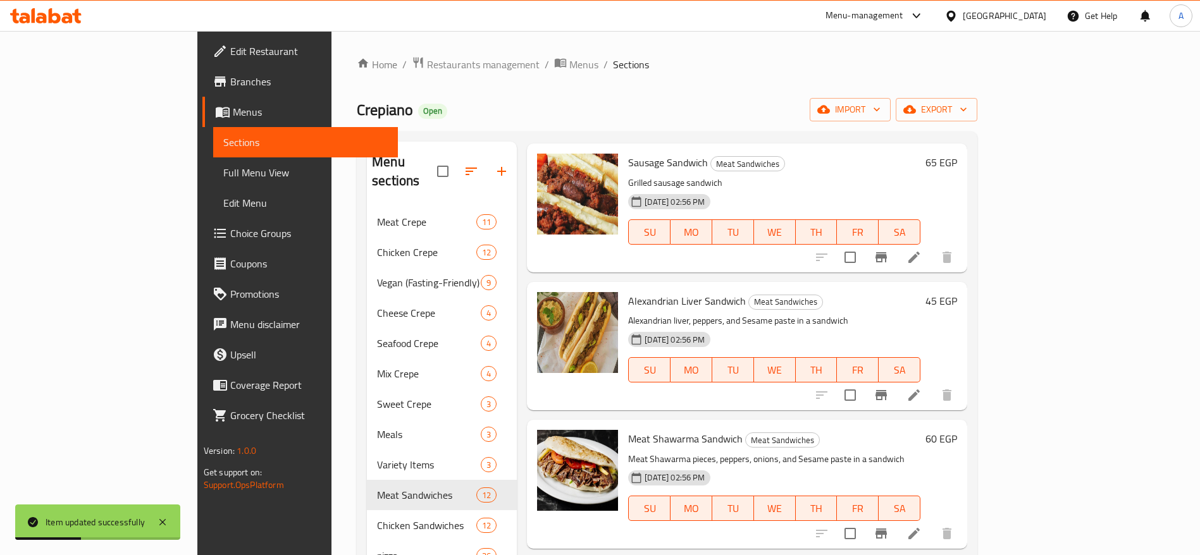
scroll to position [474, 0]
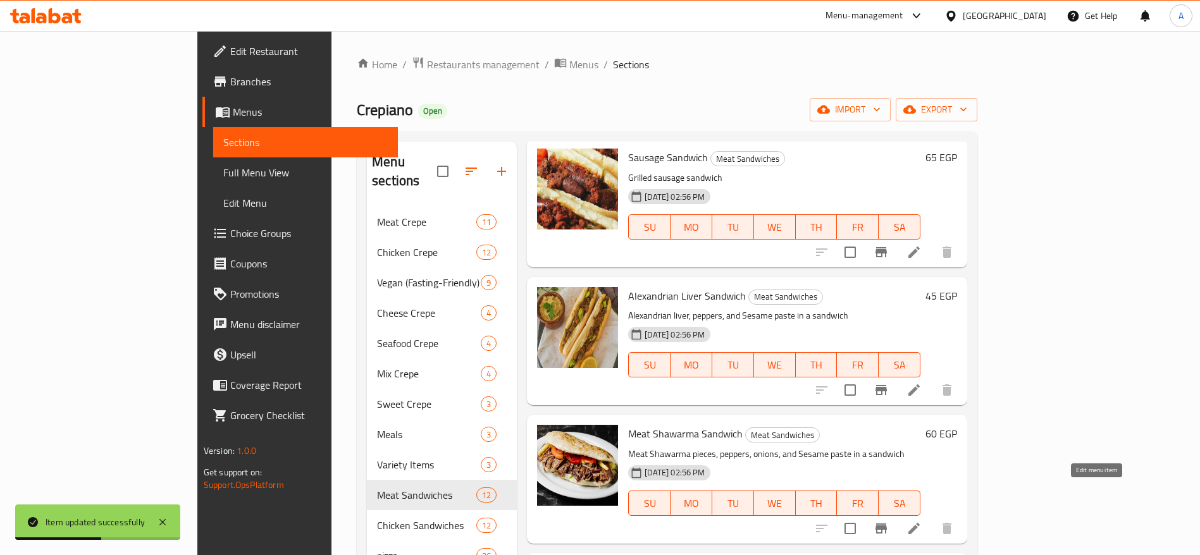
click at [921, 521] on icon at bounding box center [913, 528] width 15 height 15
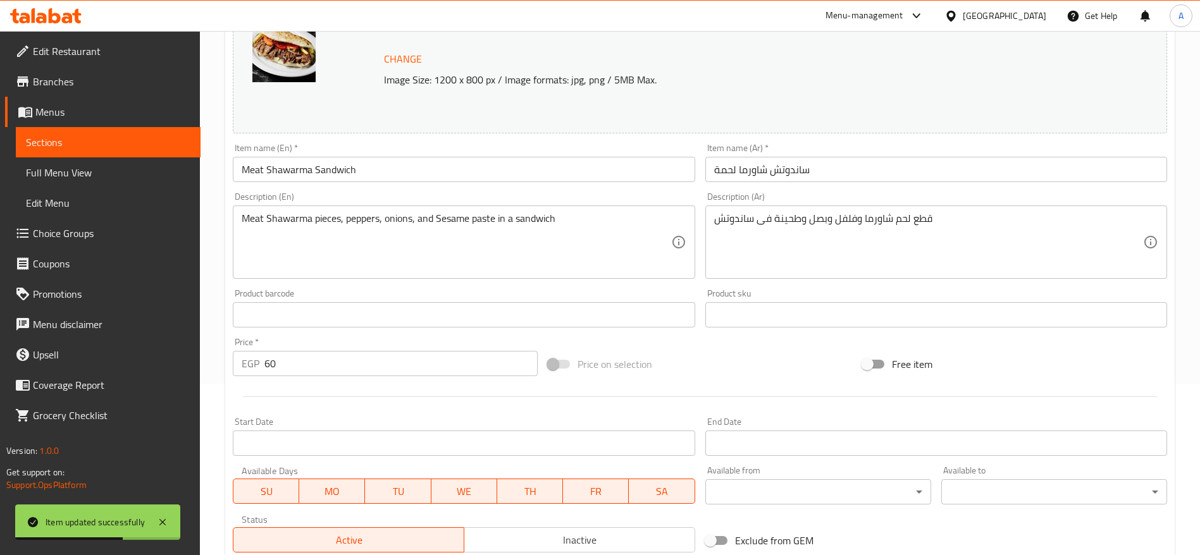
scroll to position [190, 0]
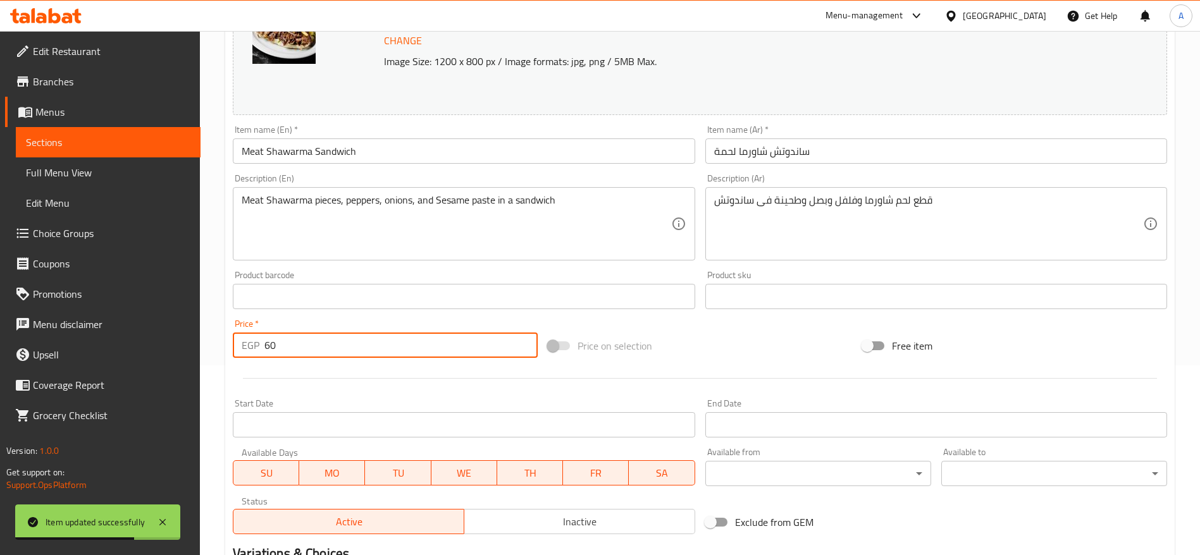
click at [340, 349] on input "60" at bounding box center [400, 345] width 273 height 25
type input "65"
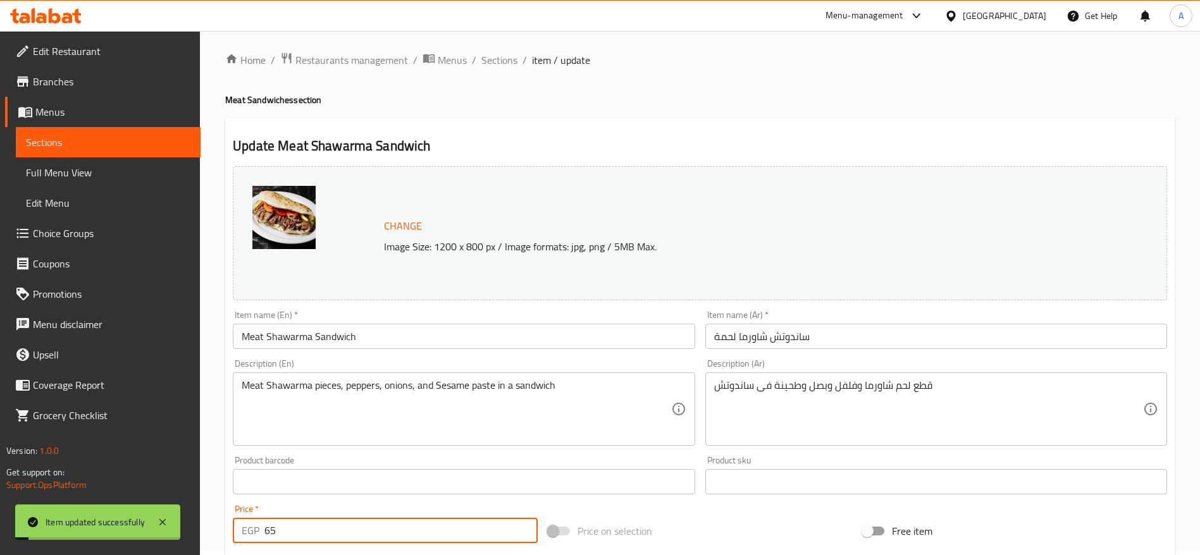
scroll to position [0, 0]
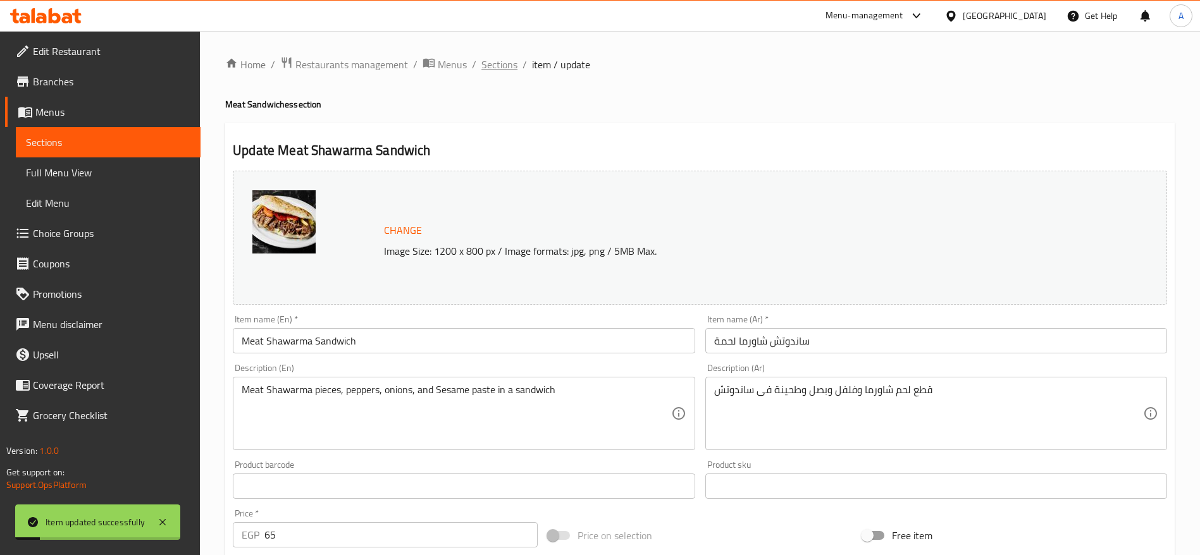
click at [500, 71] on span "Sections" at bounding box center [499, 64] width 36 height 15
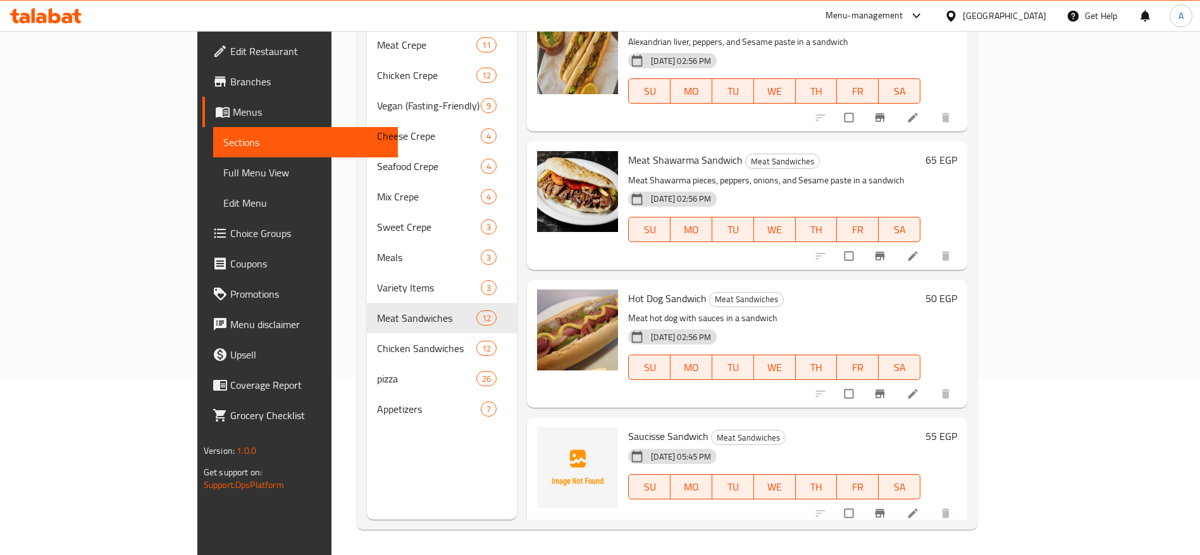
scroll to position [664, 0]
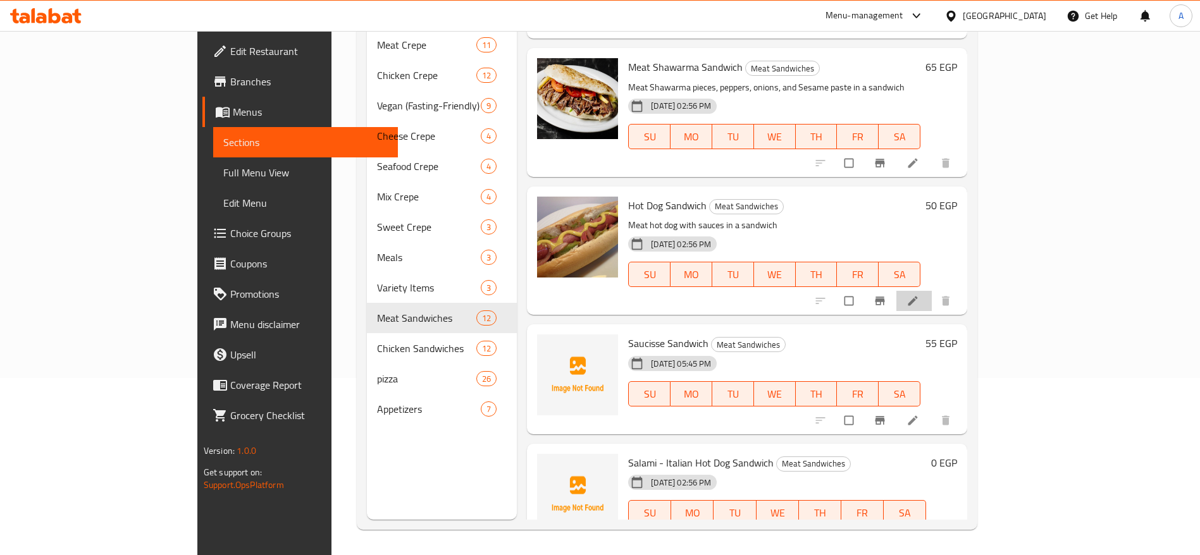
click at [932, 291] on li at bounding box center [913, 301] width 35 height 20
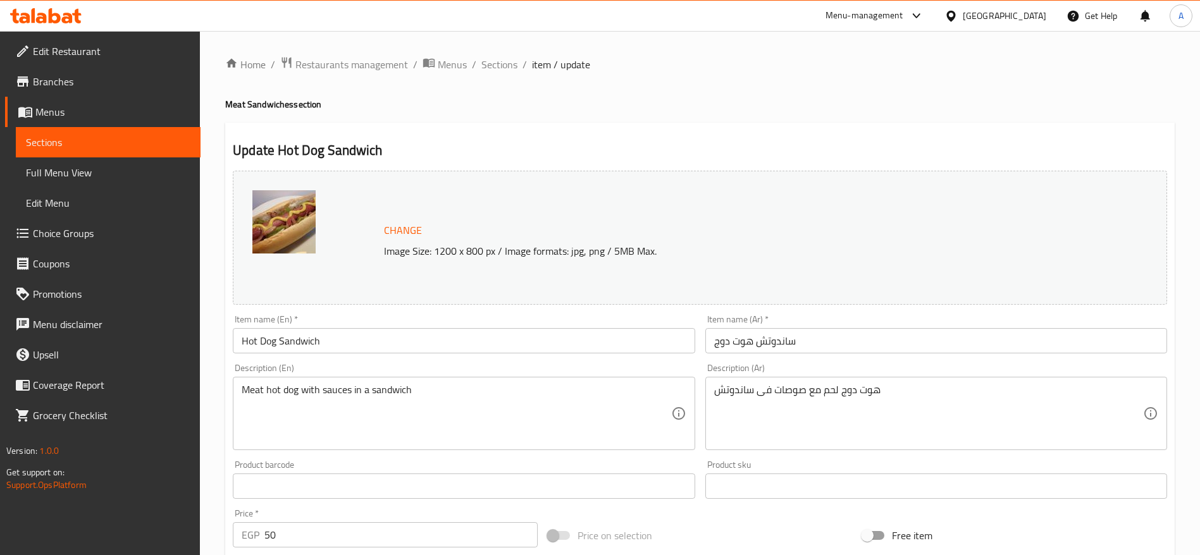
click at [387, 525] on input "50" at bounding box center [400, 534] width 273 height 25
type input "55"
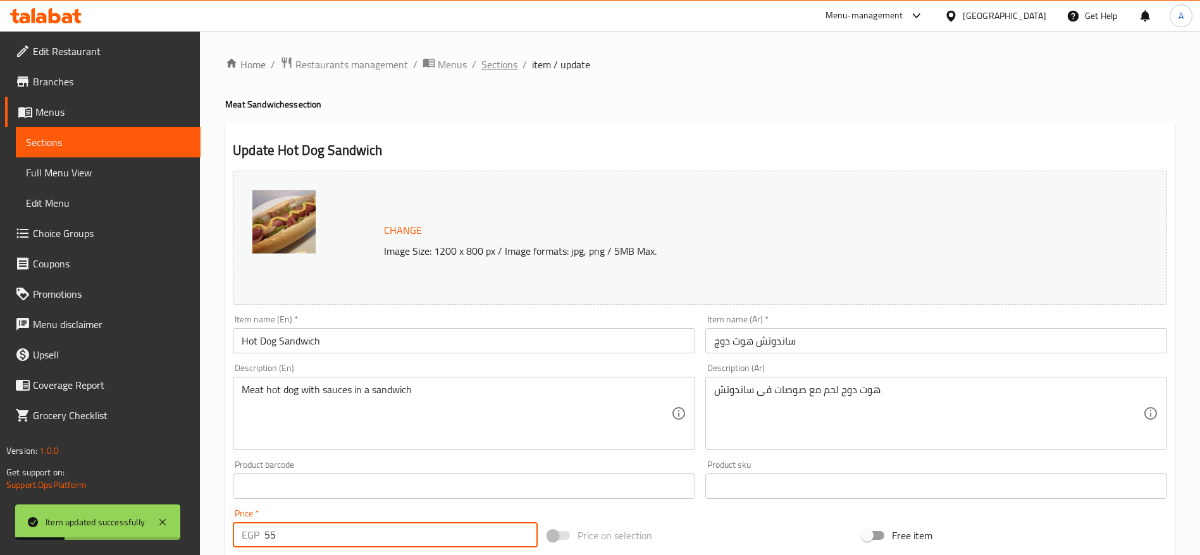
click at [510, 69] on span "Sections" at bounding box center [499, 64] width 36 height 15
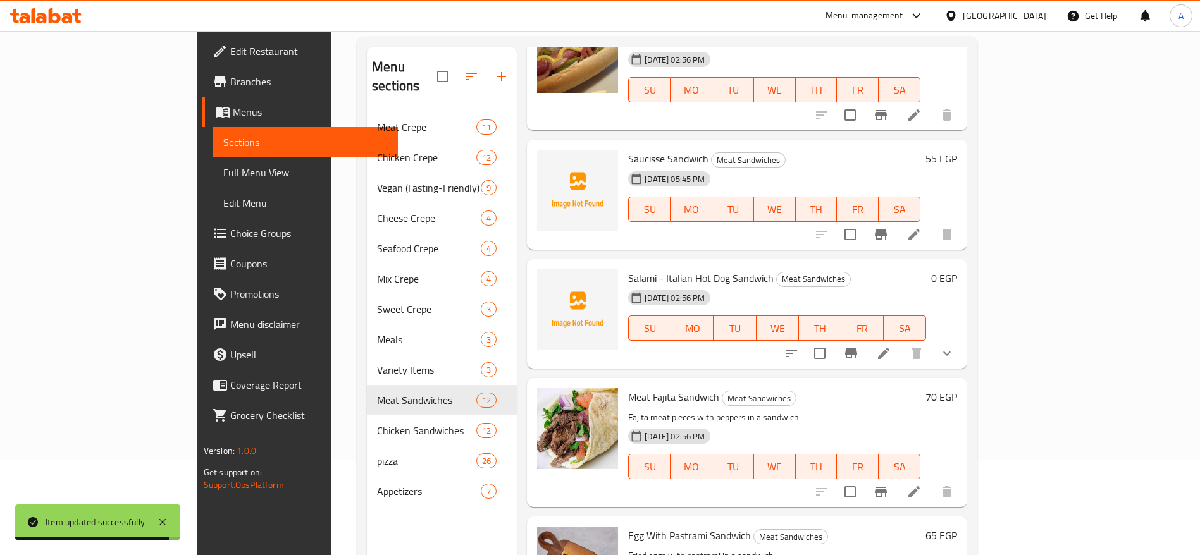
scroll to position [949, 0]
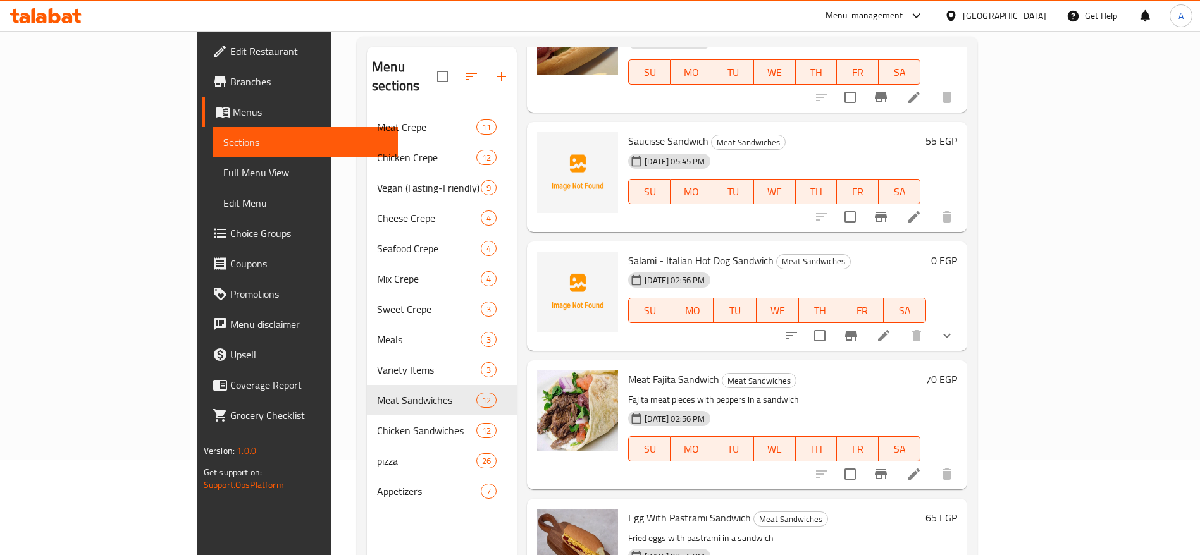
click at [954, 328] on icon "show more" at bounding box center [946, 335] width 15 height 15
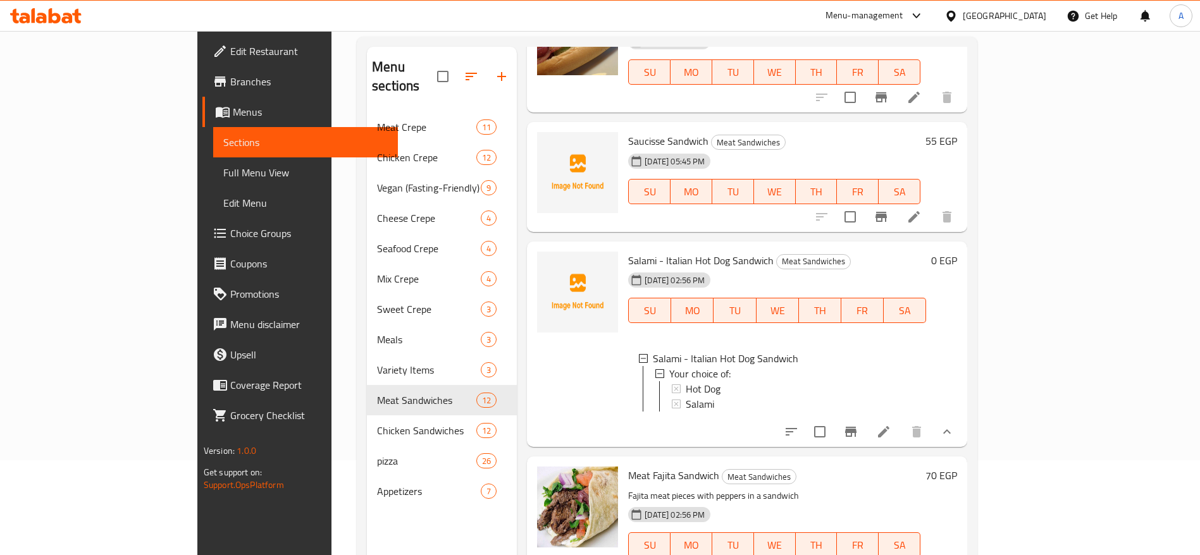
scroll to position [2, 0]
click at [776, 379] on div "Hot Dog" at bounding box center [801, 386] width 230 height 15
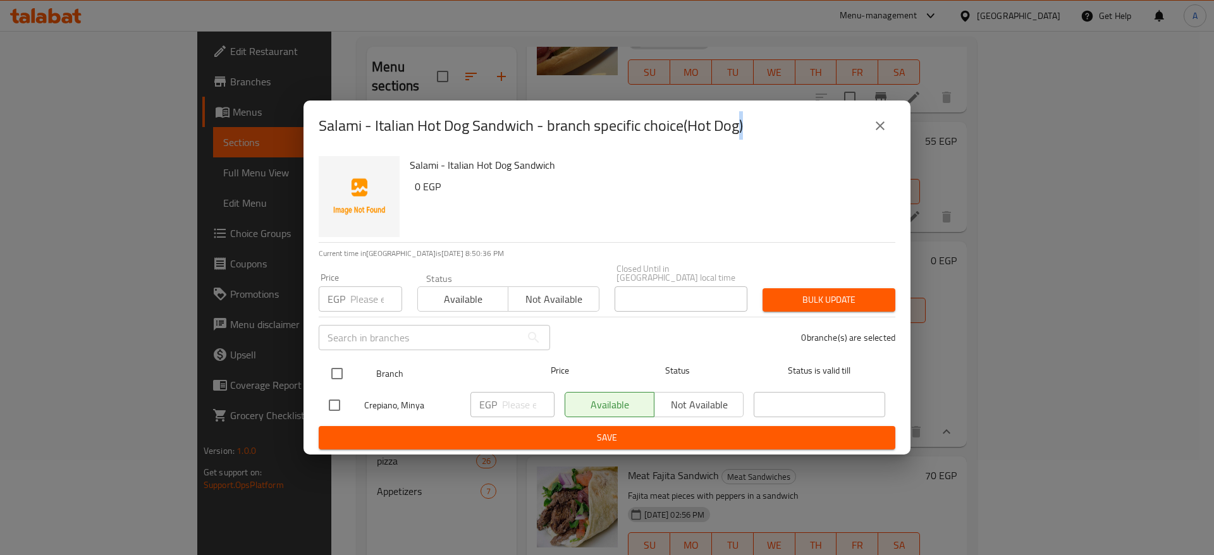
click at [336, 371] on input "checkbox" at bounding box center [337, 373] width 27 height 27
checkbox input "true"
click at [371, 295] on input "number" at bounding box center [376, 298] width 52 height 25
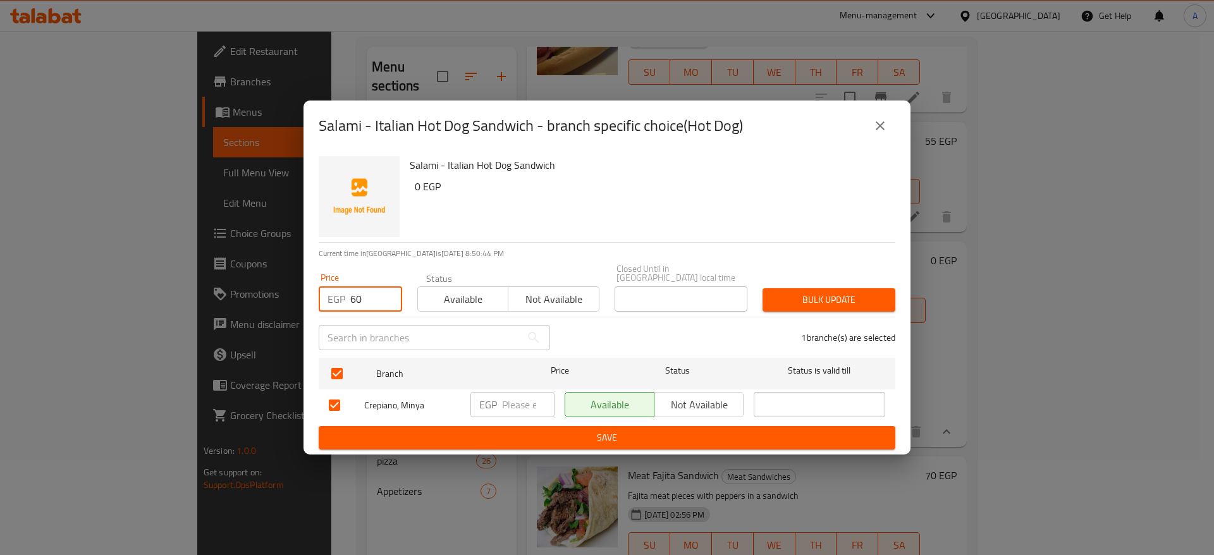
type input "60"
click at [837, 300] on span "Bulk update" at bounding box center [829, 300] width 113 height 16
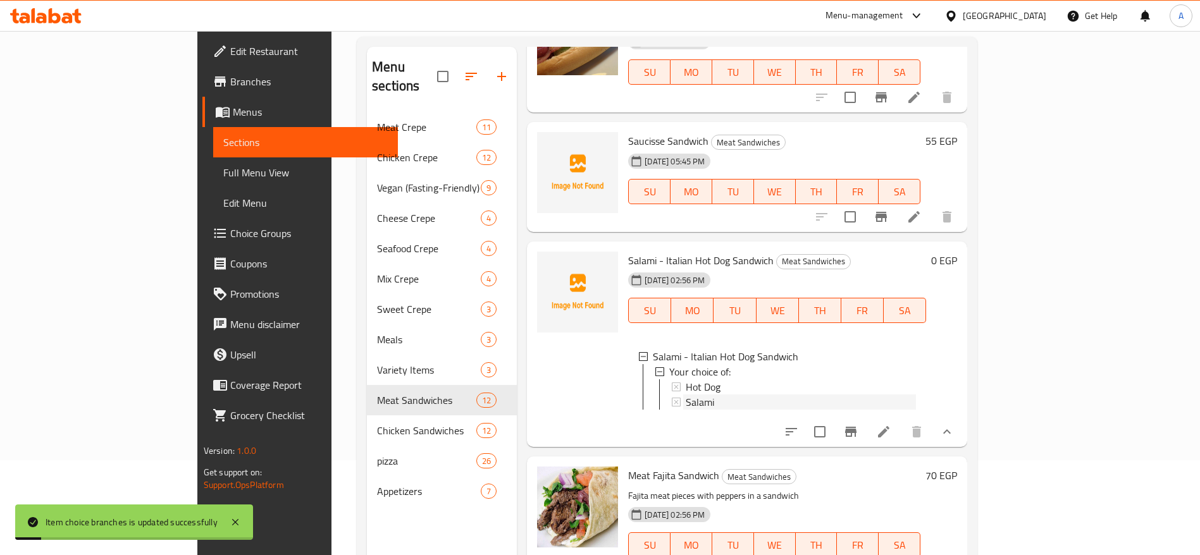
click at [718, 395] on div "Salami" at bounding box center [801, 402] width 230 height 15
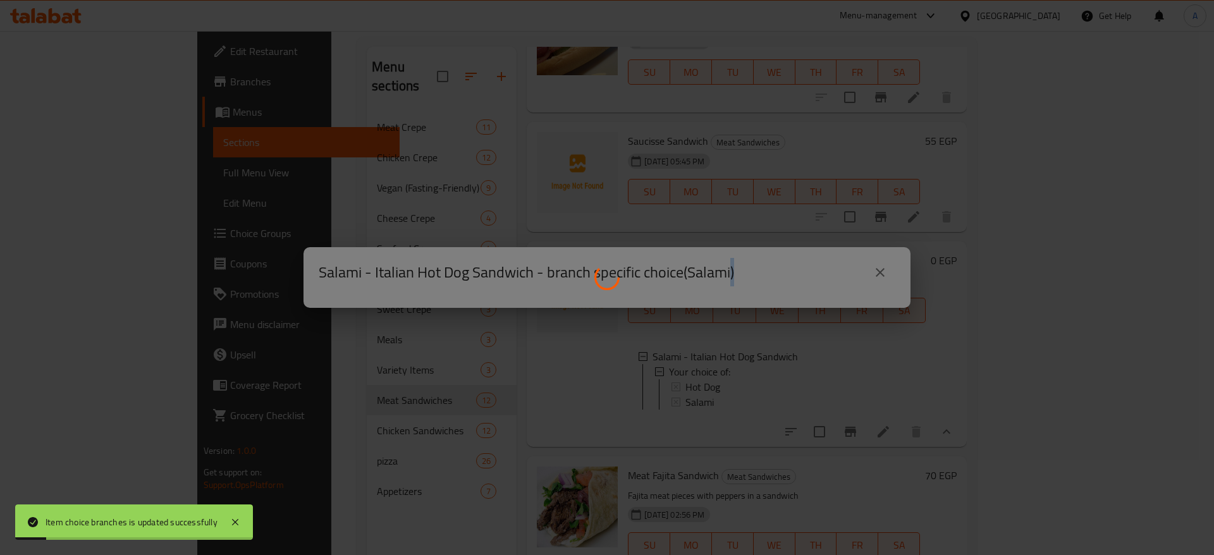
click at [718, 368] on div at bounding box center [607, 277] width 1214 height 555
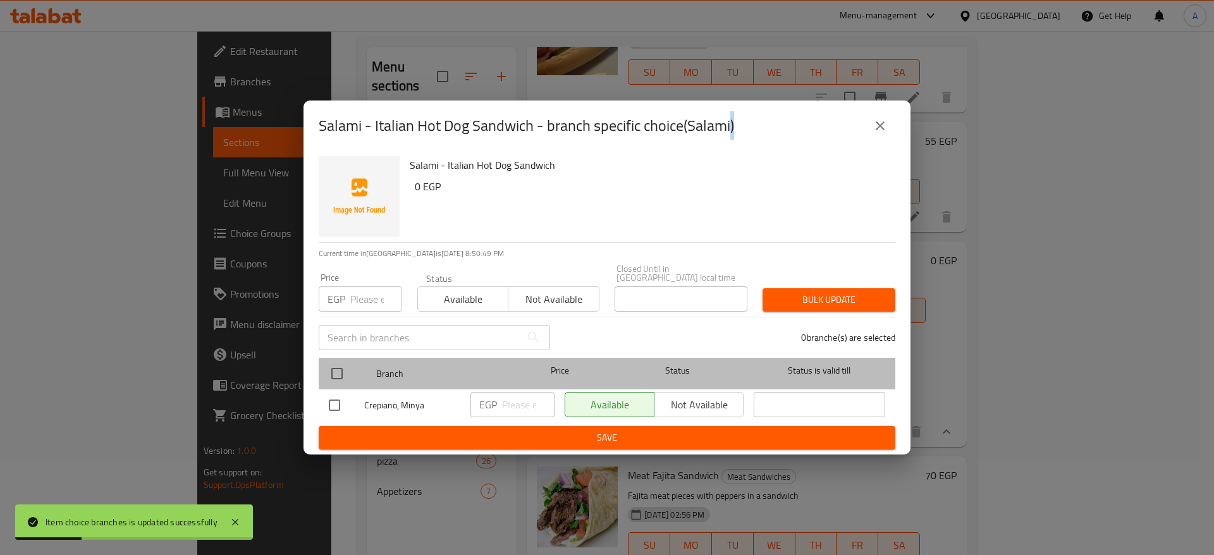
click at [333, 355] on div at bounding box center [347, 373] width 47 height 37
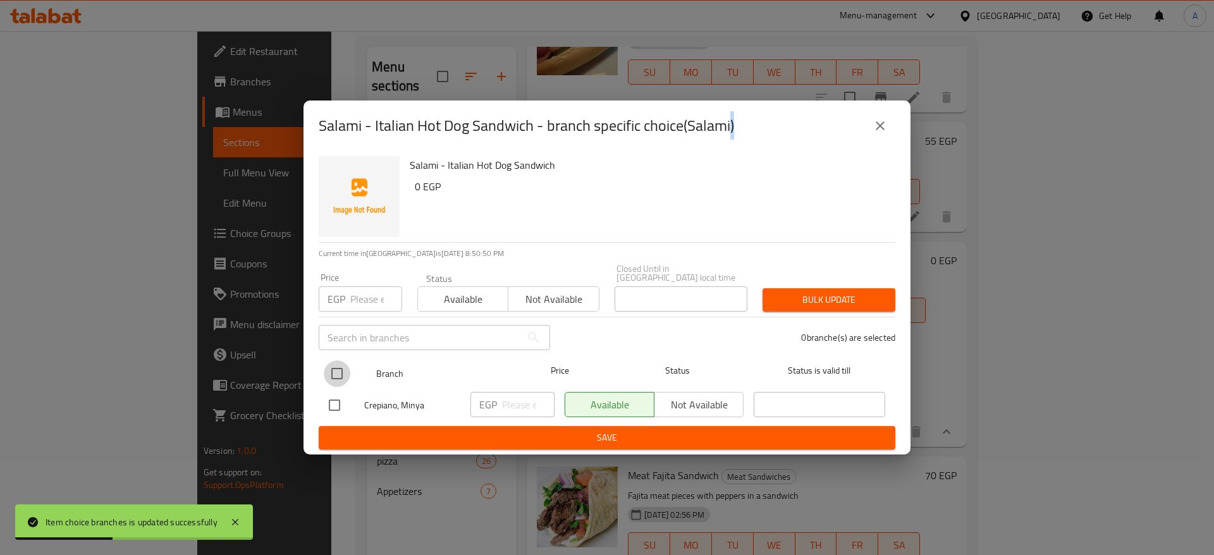
click at [339, 367] on input "checkbox" at bounding box center [337, 373] width 27 height 27
checkbox input "true"
click at [373, 297] on input "number" at bounding box center [376, 298] width 52 height 25
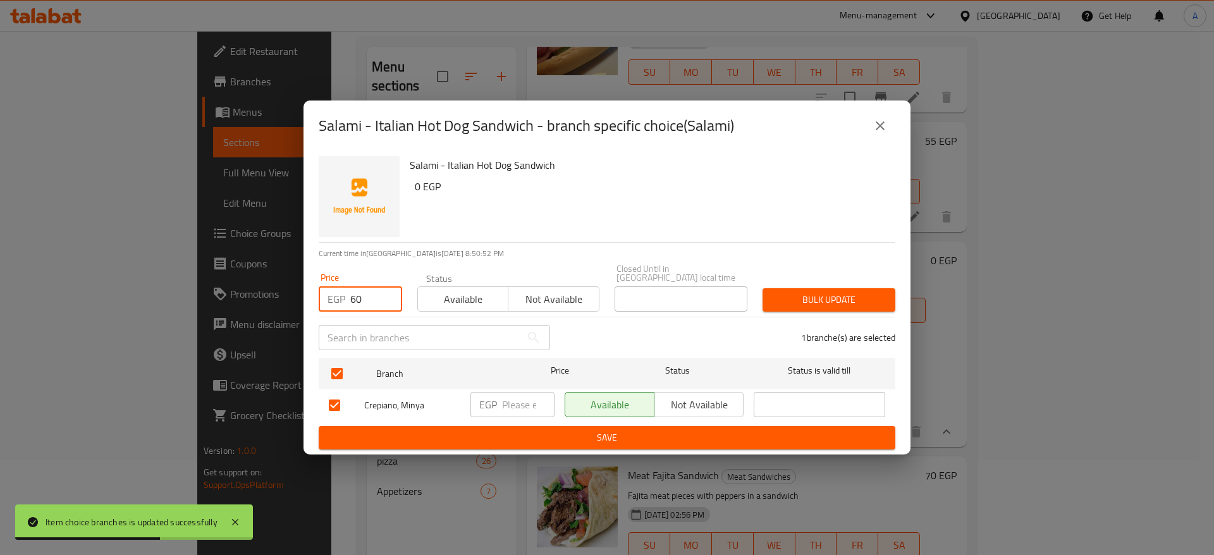
type input "60"
click at [861, 300] on span "Bulk update" at bounding box center [829, 300] width 113 height 16
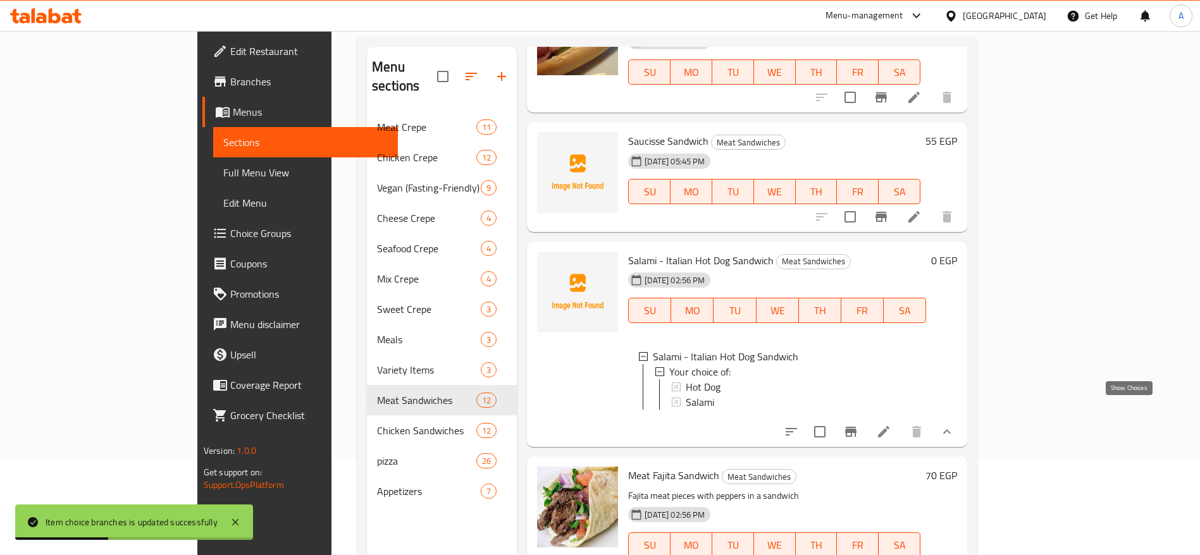
click at [954, 424] on icon "show more" at bounding box center [946, 431] width 15 height 15
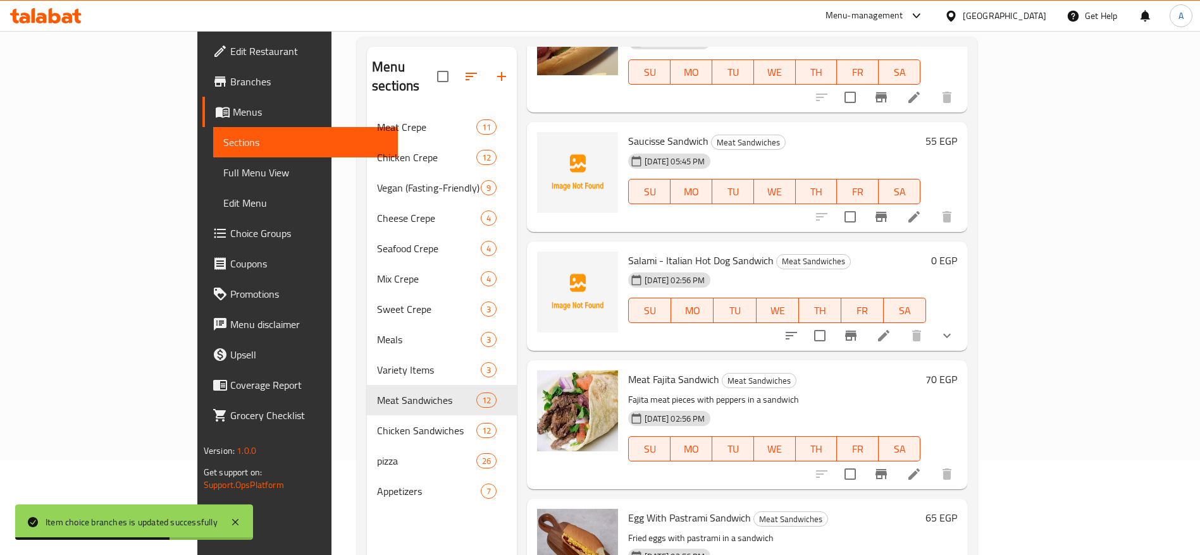
click at [921, 467] on icon at bounding box center [913, 474] width 15 height 15
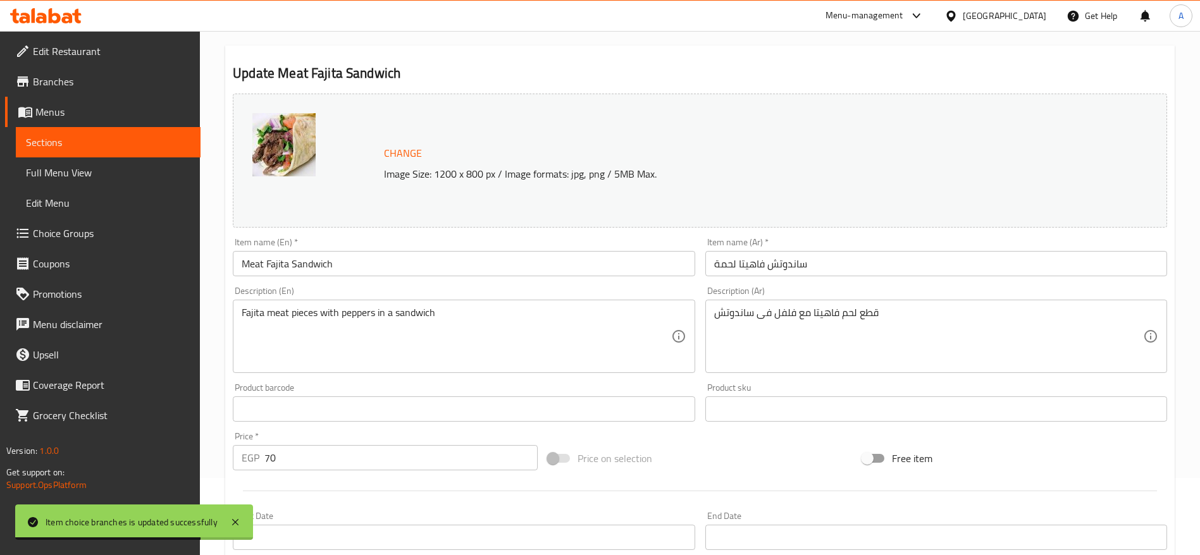
scroll to position [95, 0]
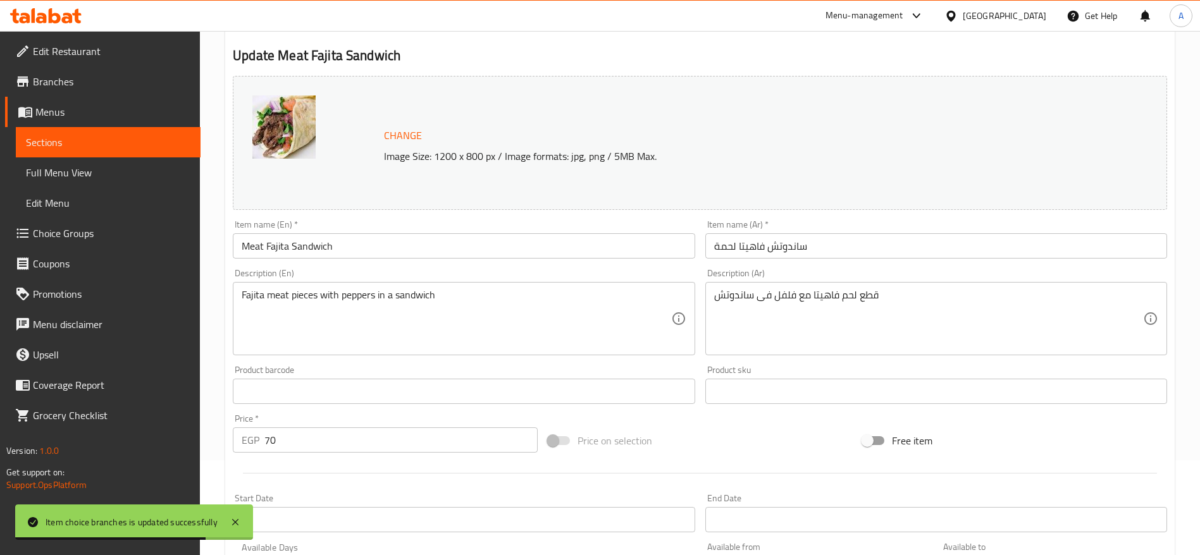
click at [355, 451] on input "70" at bounding box center [400, 440] width 273 height 25
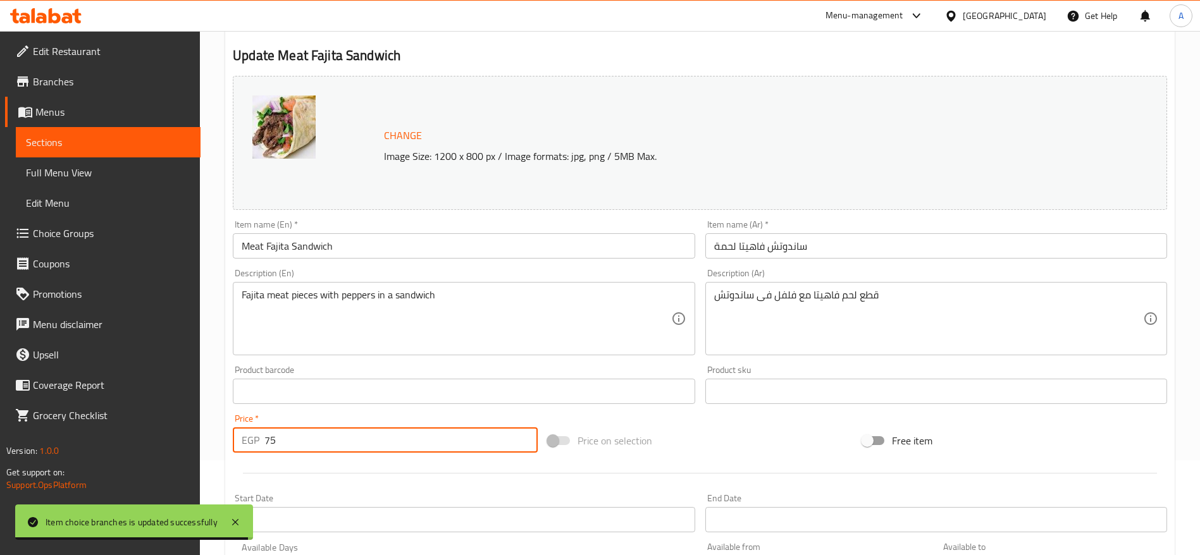
type input "75"
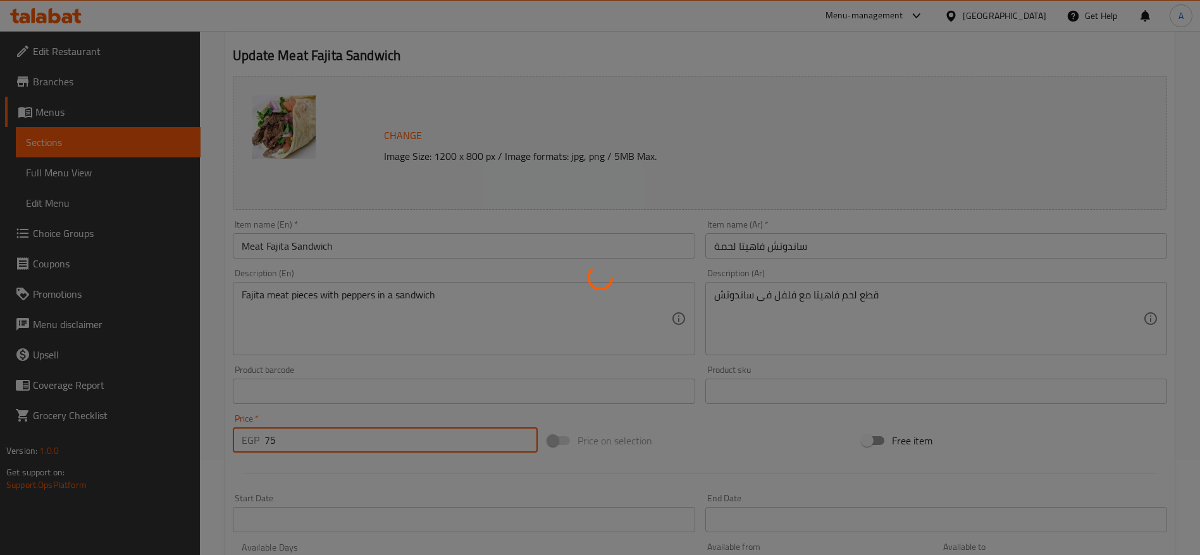
scroll to position [0, 0]
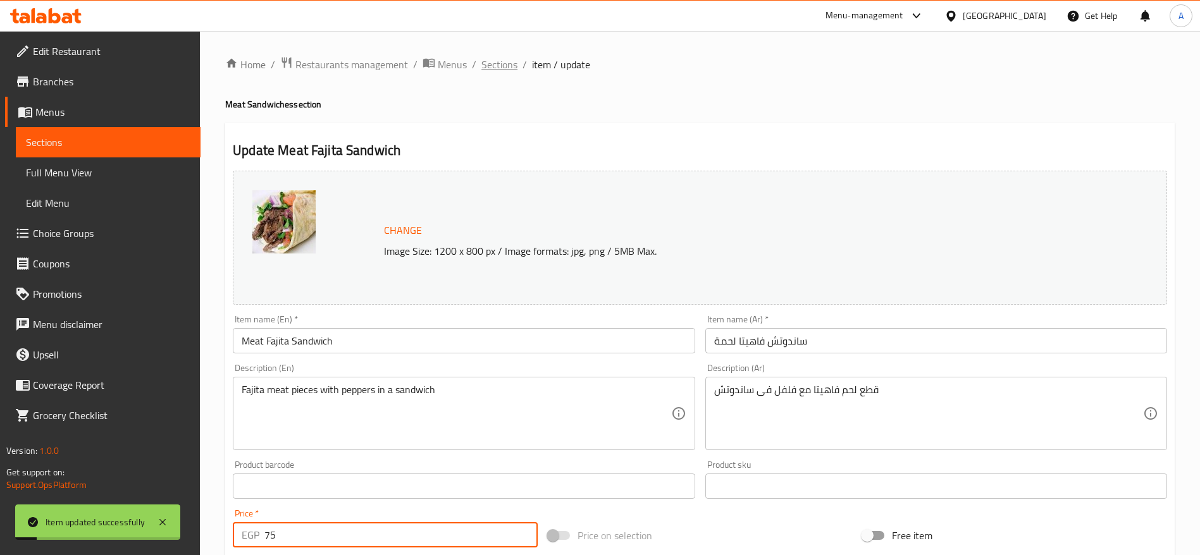
click at [501, 71] on span "Sections" at bounding box center [499, 64] width 36 height 15
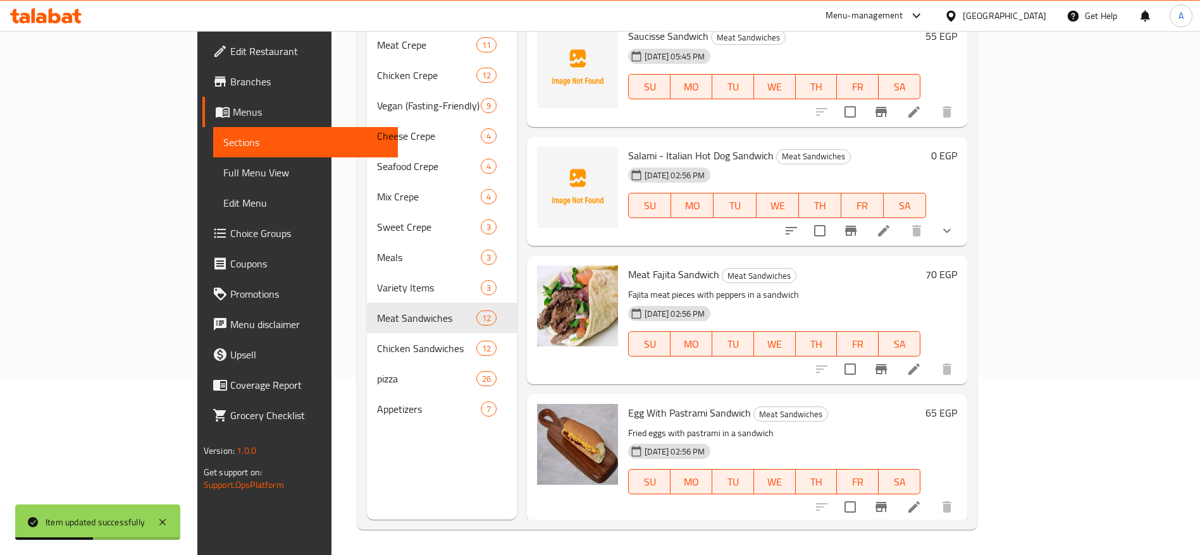
scroll to position [1059, 0]
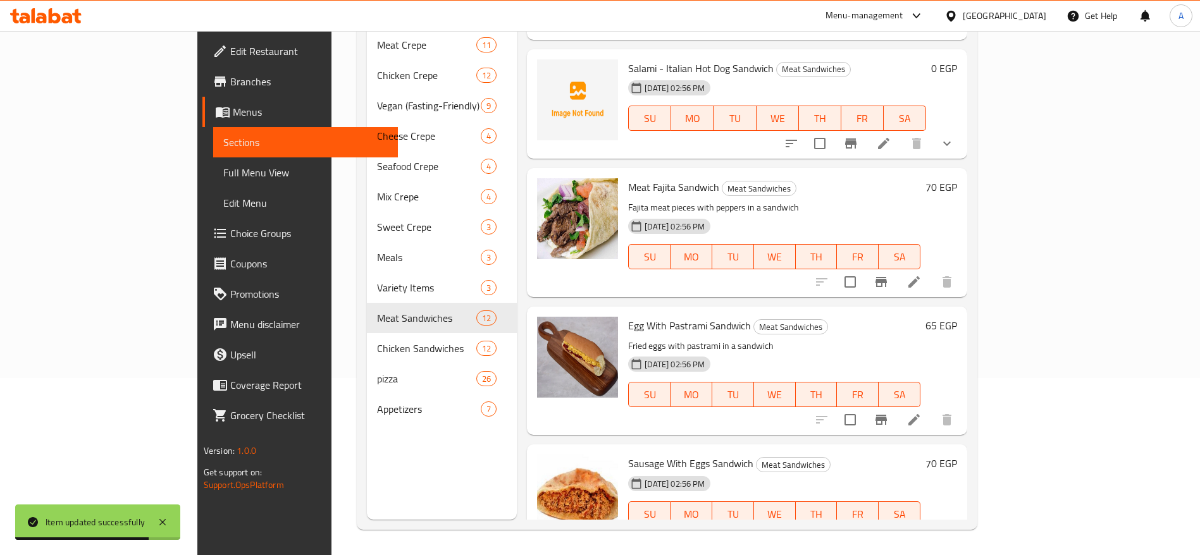
click at [921, 412] on icon at bounding box center [913, 419] width 15 height 15
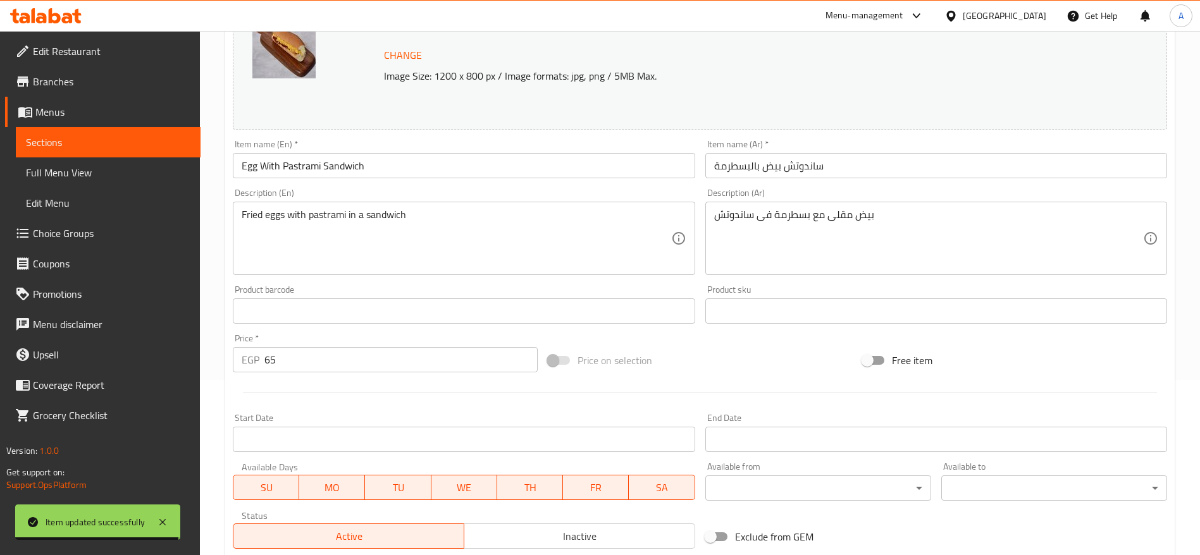
scroll to position [190, 0]
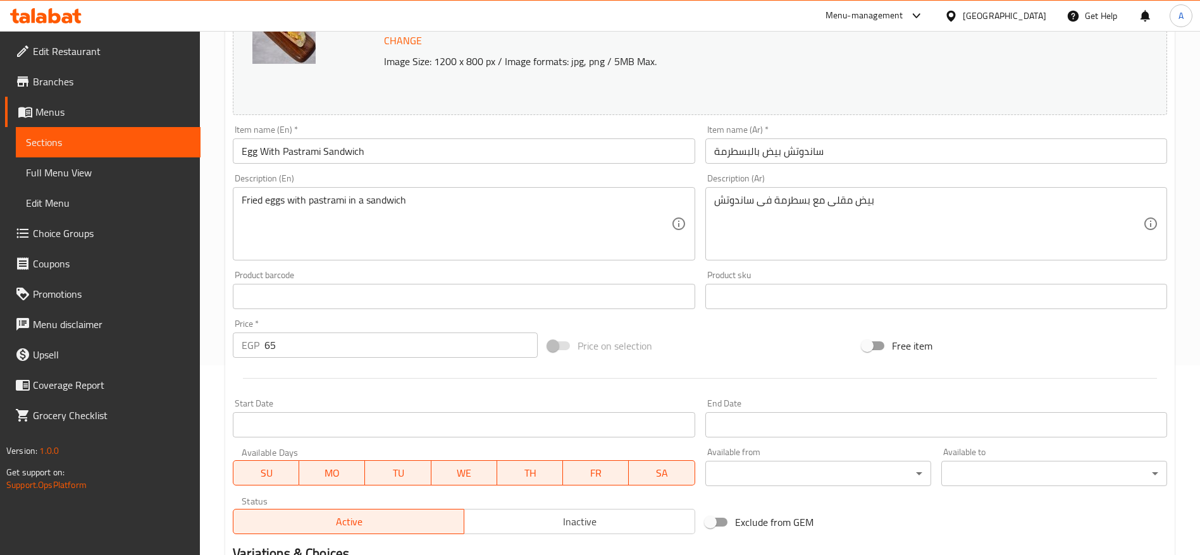
click at [355, 355] on input "65" at bounding box center [400, 345] width 273 height 25
click at [355, 354] on input "65" at bounding box center [400, 345] width 273 height 25
type input "70"
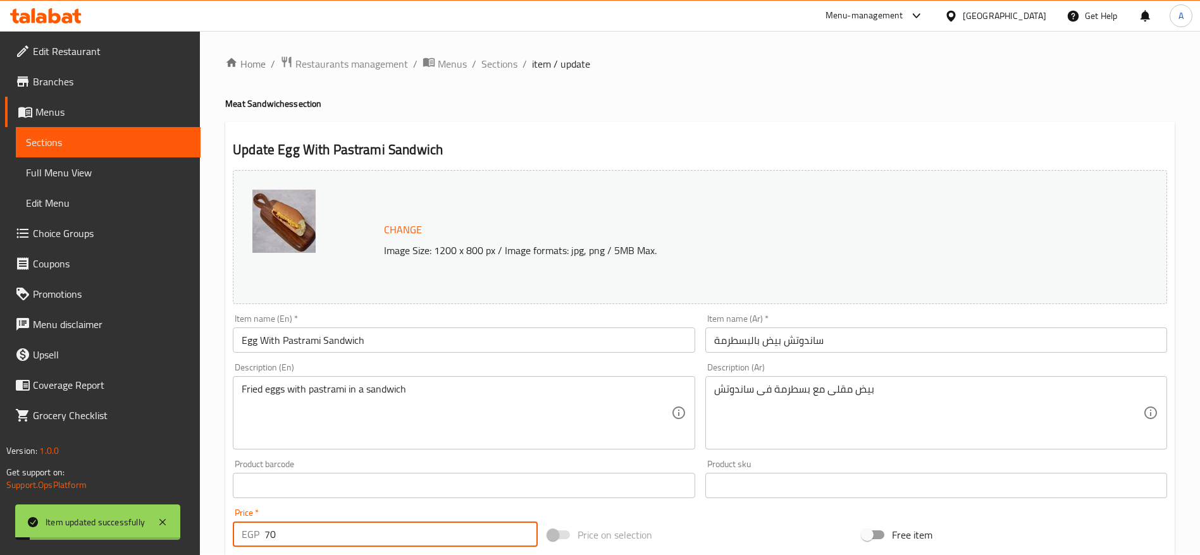
scroll to position [0, 0]
click at [514, 68] on span "Sections" at bounding box center [499, 64] width 36 height 15
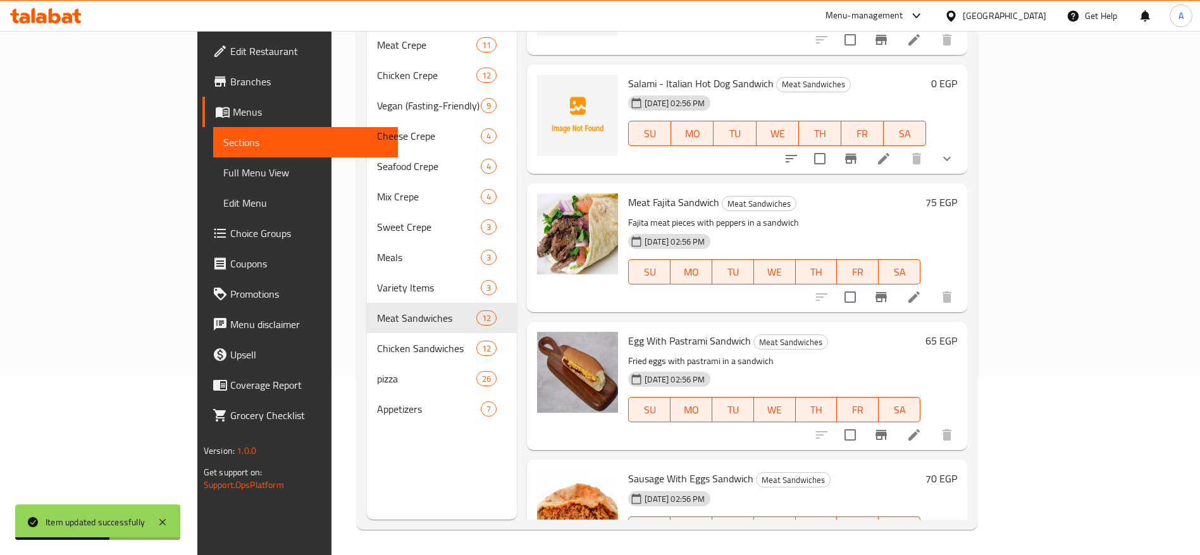
scroll to position [1059, 0]
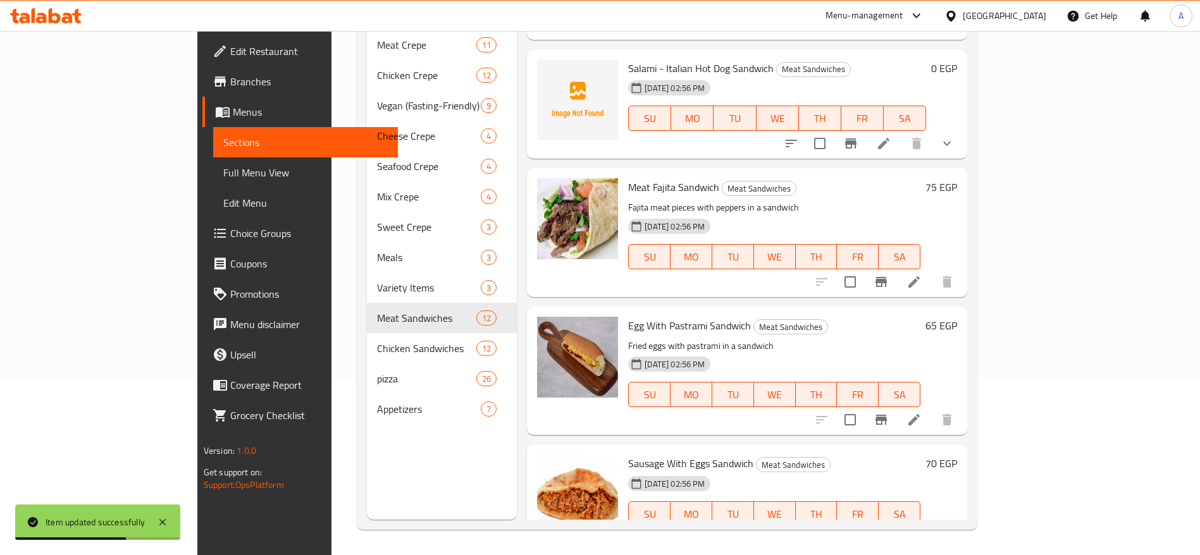
click at [932, 528] on li at bounding box center [913, 539] width 35 height 23
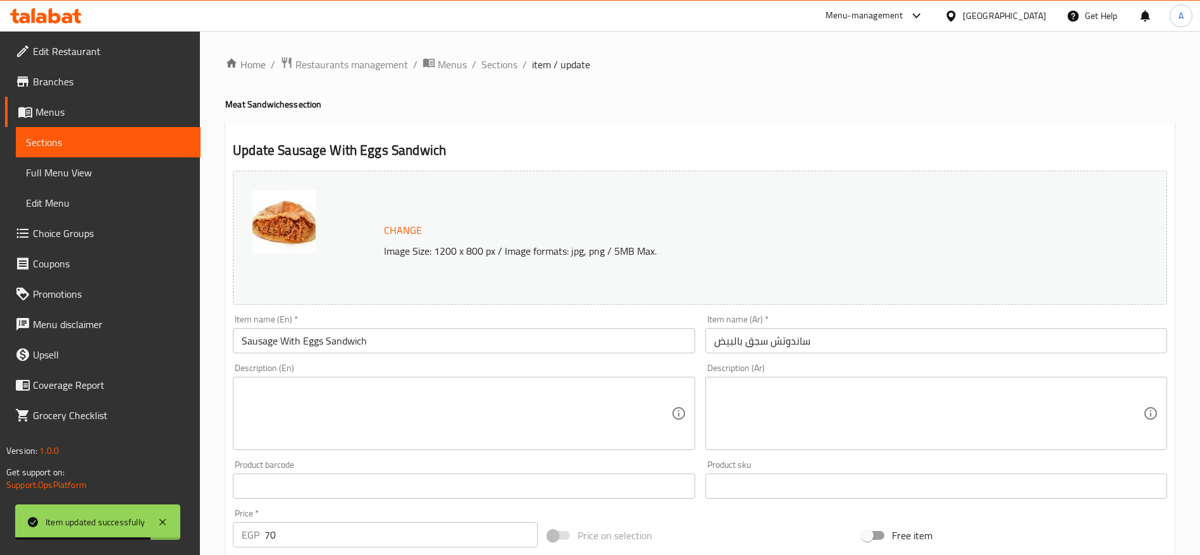
click at [380, 530] on input "70" at bounding box center [400, 534] width 273 height 25
type input "75"
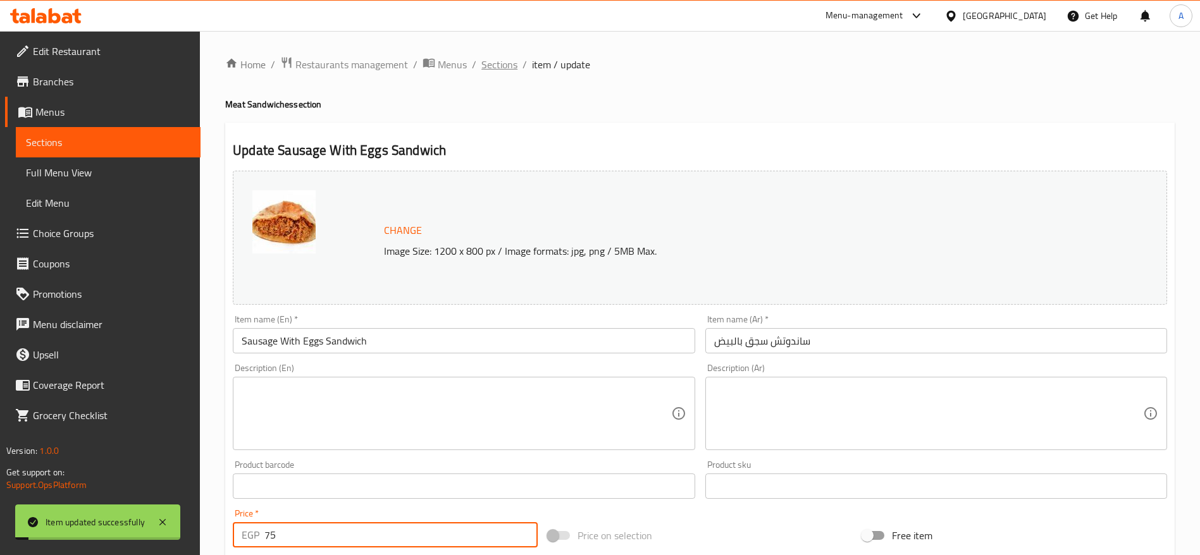
click at [505, 67] on span "Sections" at bounding box center [499, 64] width 36 height 15
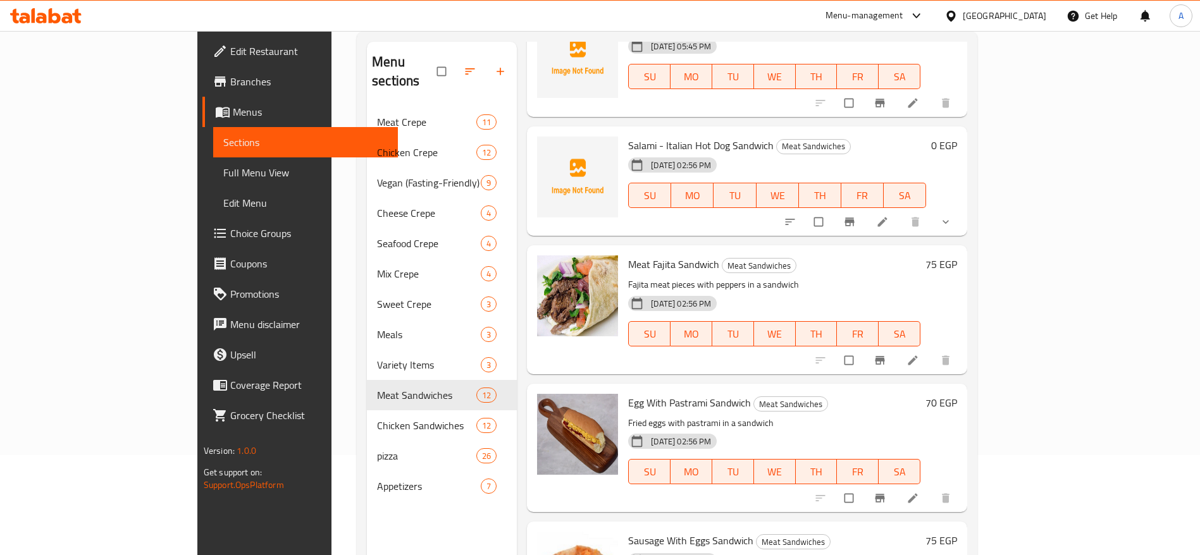
scroll to position [177, 0]
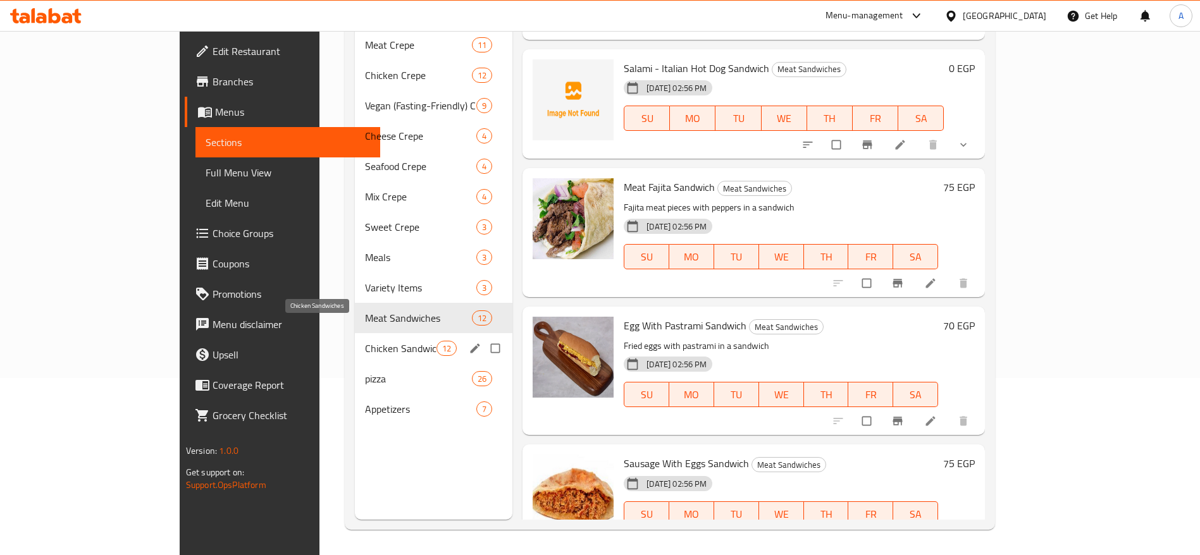
click at [365, 341] on span "Chicken Sandwiches" at bounding box center [400, 348] width 71 height 15
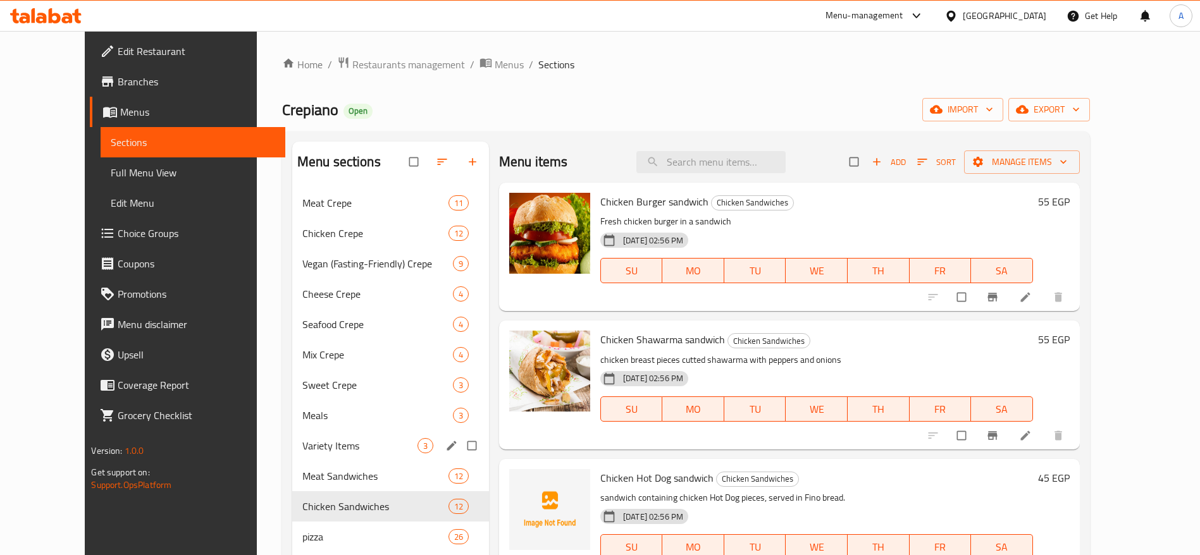
click at [312, 441] on span "Variety Items" at bounding box center [359, 445] width 115 height 15
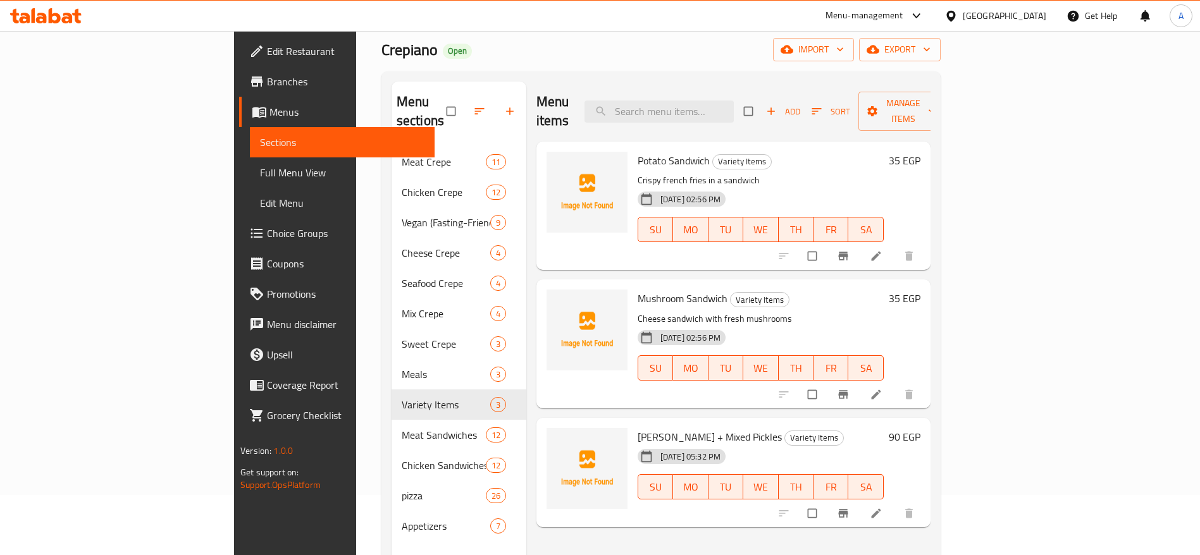
scroll to position [95, 0]
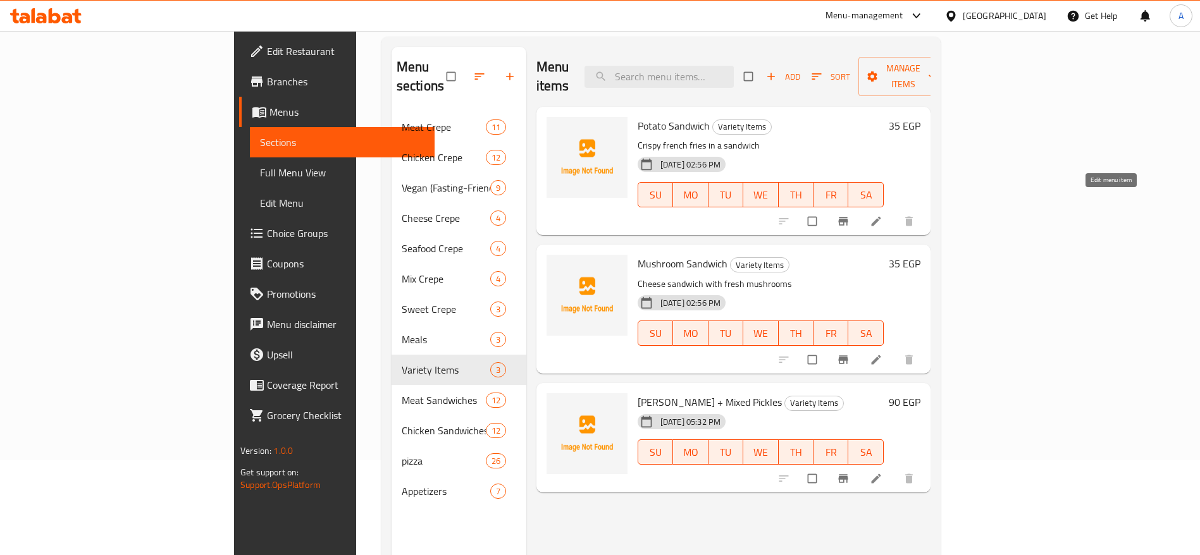
click at [882, 215] on icon at bounding box center [876, 221] width 13 height 13
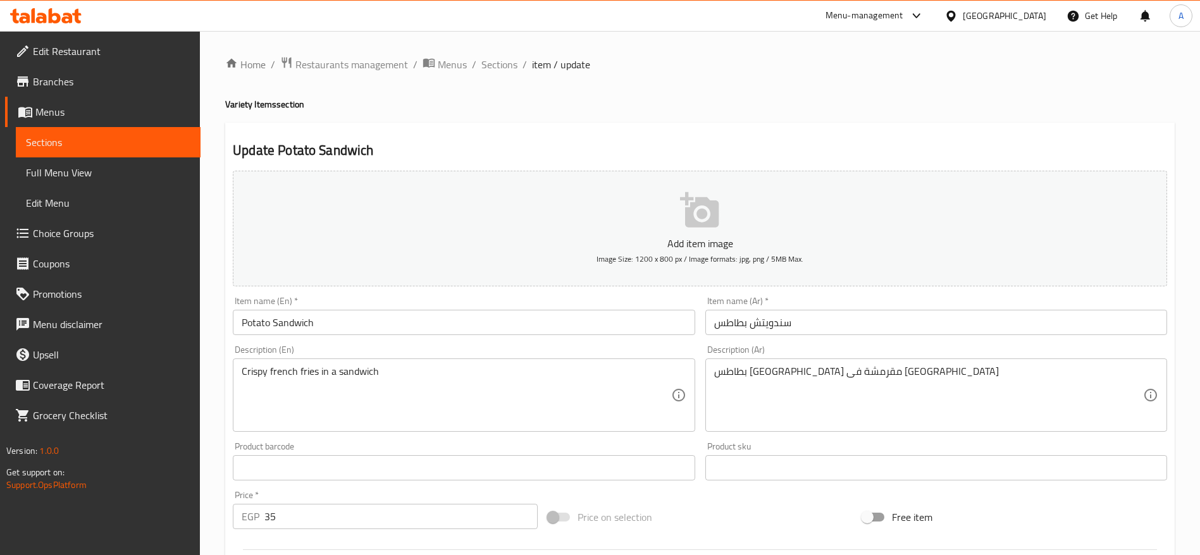
click at [380, 512] on input "35" at bounding box center [400, 516] width 273 height 25
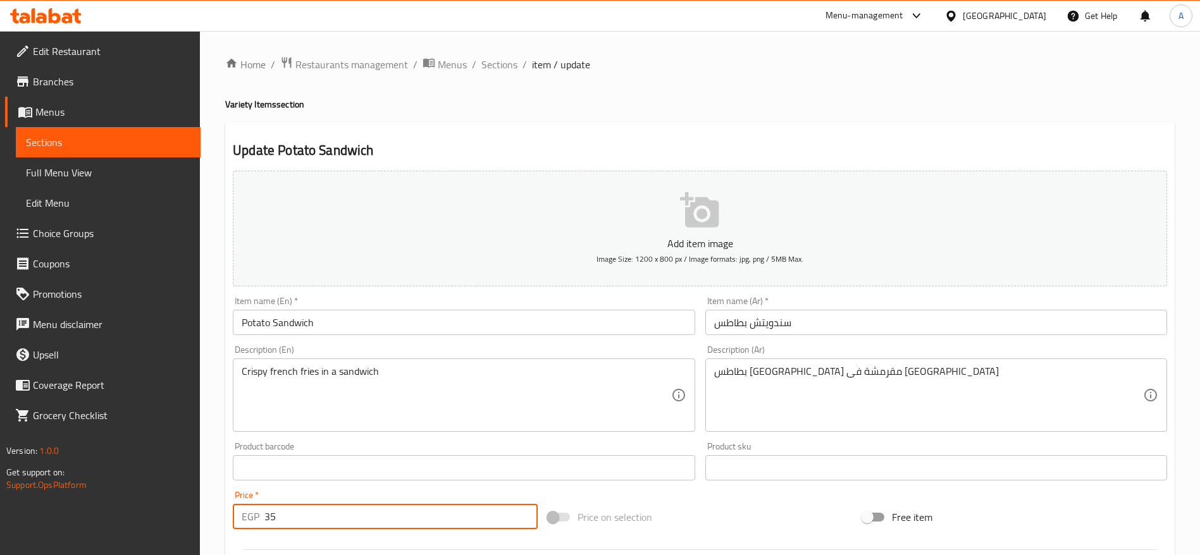
click at [380, 512] on input "35" at bounding box center [400, 516] width 273 height 25
type input "40"
click at [501, 69] on span "Sections" at bounding box center [499, 64] width 36 height 15
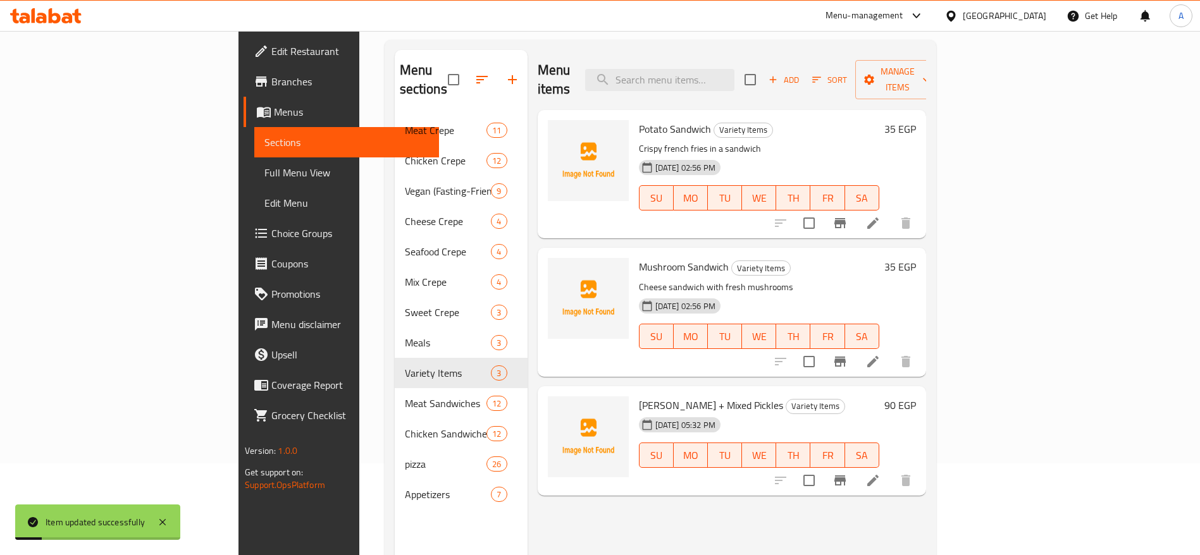
scroll to position [95, 0]
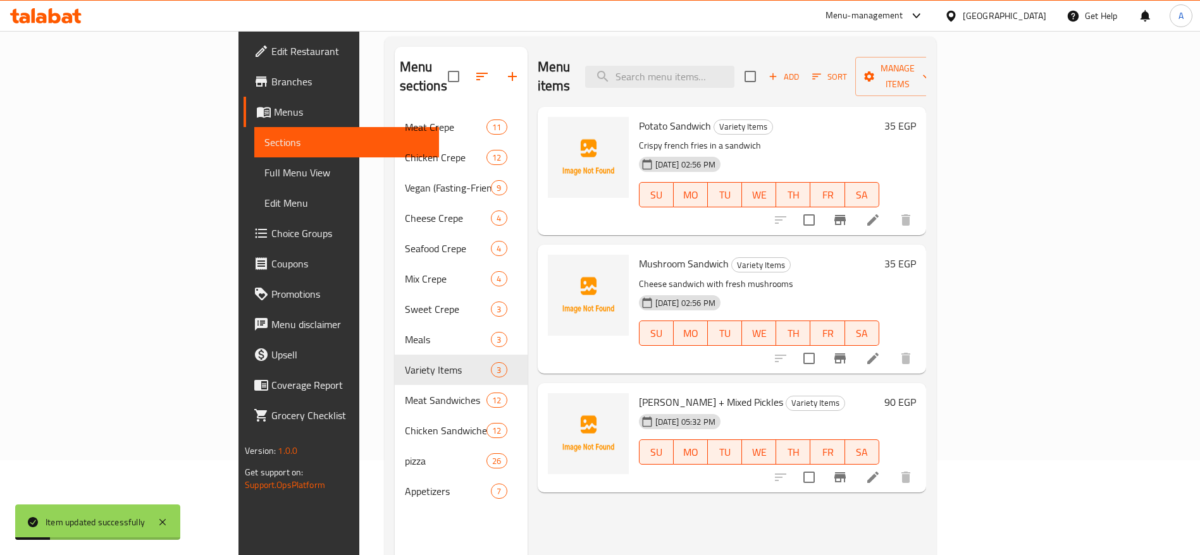
click at [880, 351] on icon at bounding box center [872, 358] width 15 height 15
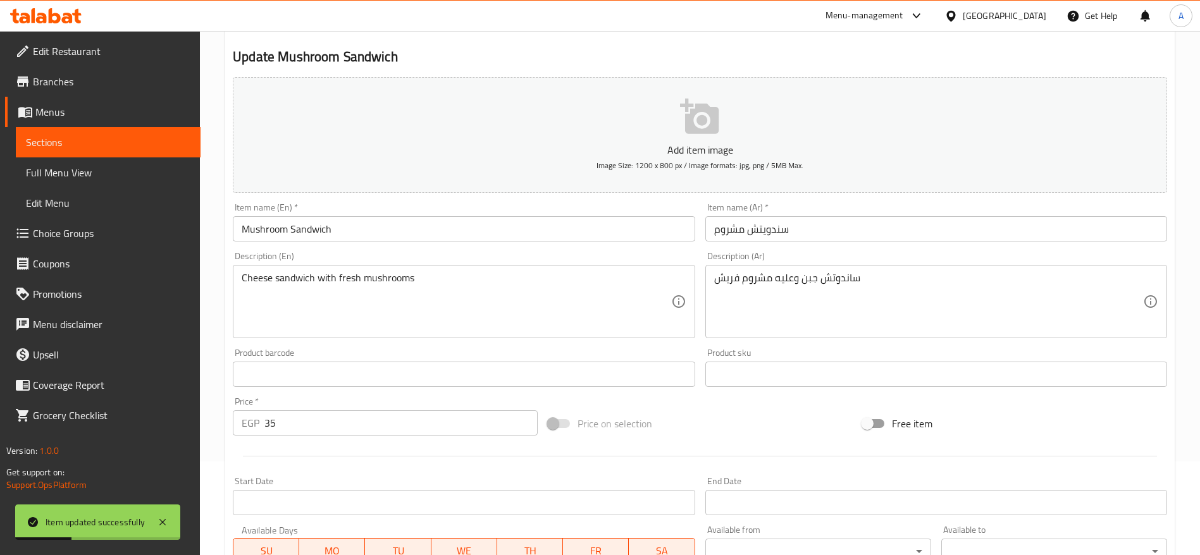
scroll to position [95, 0]
click at [382, 414] on input "35" at bounding box center [400, 421] width 273 height 25
type input "40"
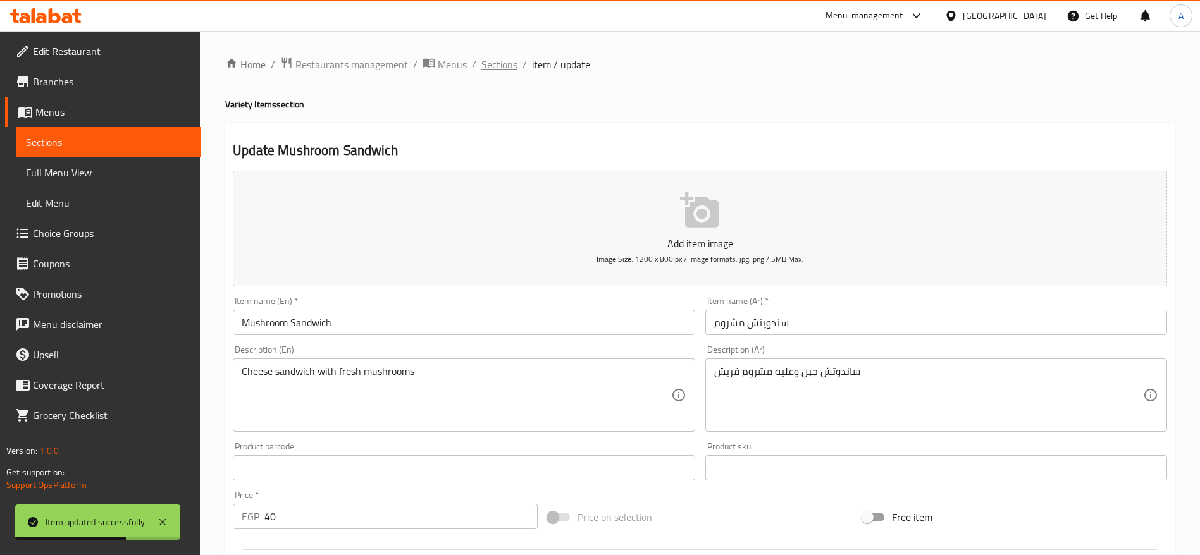
click at [496, 68] on span "Sections" at bounding box center [499, 64] width 36 height 15
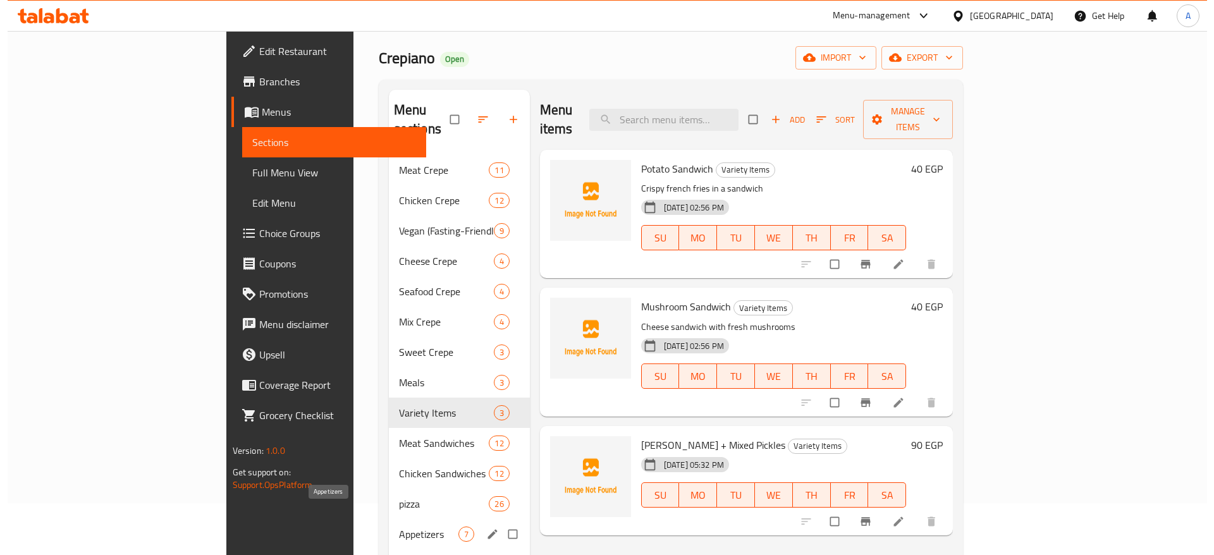
scroll to position [95, 0]
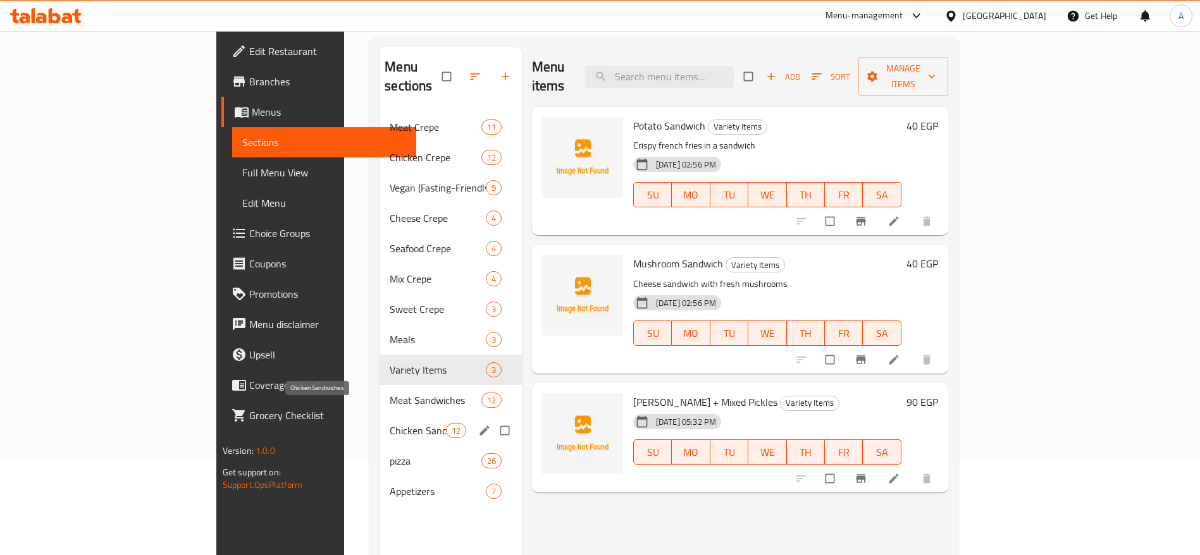
click at [390, 423] on span "Chicken Sandwiches" at bounding box center [418, 430] width 56 height 15
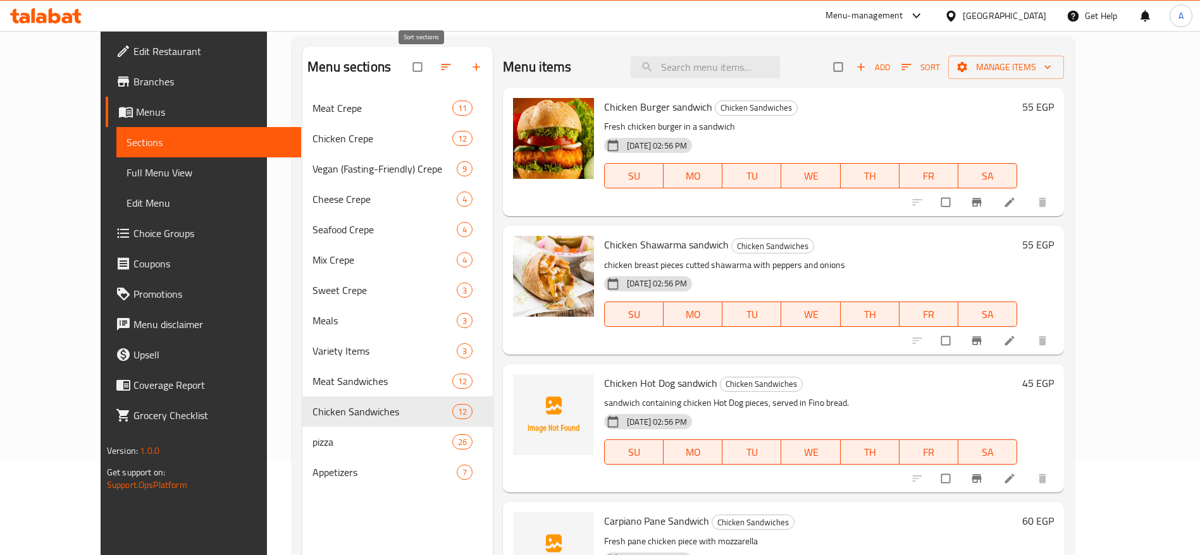
click at [440, 68] on span "button" at bounding box center [447, 67] width 15 height 13
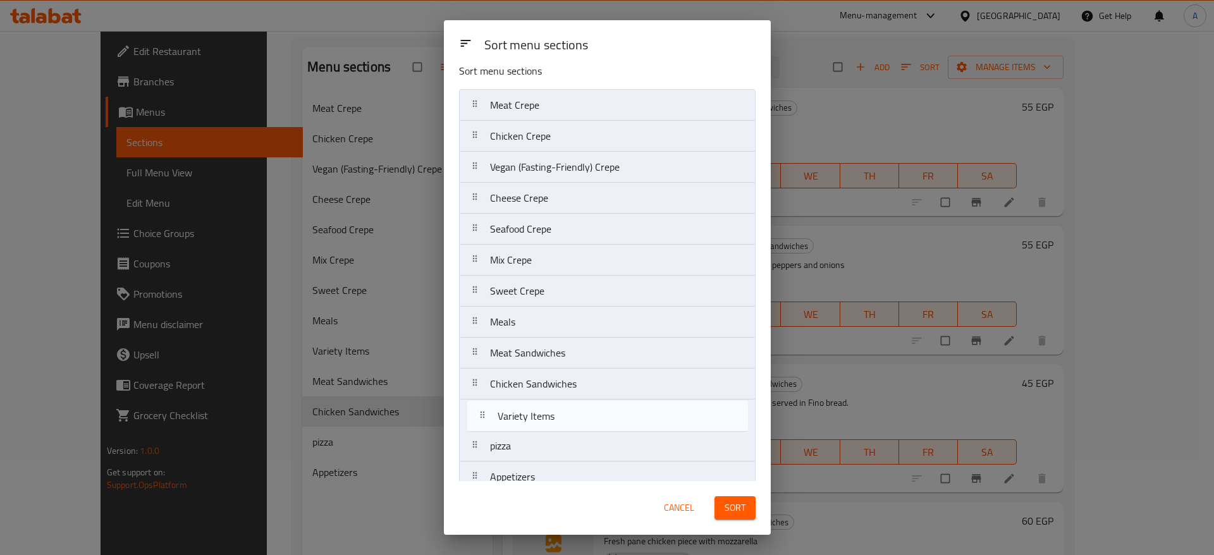
drag, startPoint x: 473, startPoint y: 371, endPoint x: 483, endPoint y: 427, distance: 56.5
click at [483, 427] on nav "Meat Crepe Chicken Crepe Vegan (Fasting-Friendly) Crepe Cheese Crepe Seafood Cr…" at bounding box center [607, 291] width 297 height 404
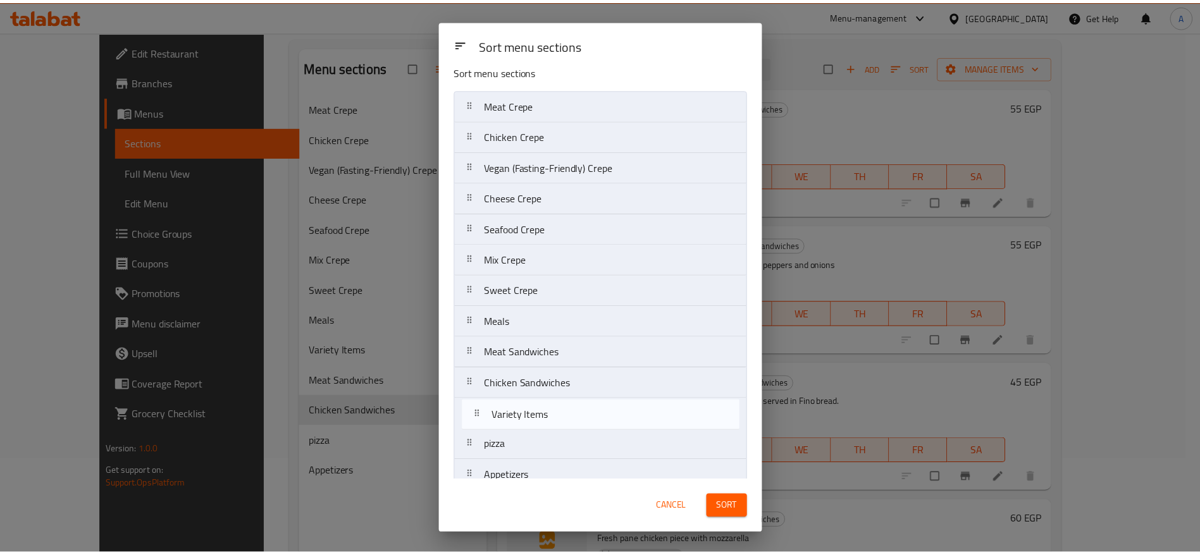
scroll to position [18, 0]
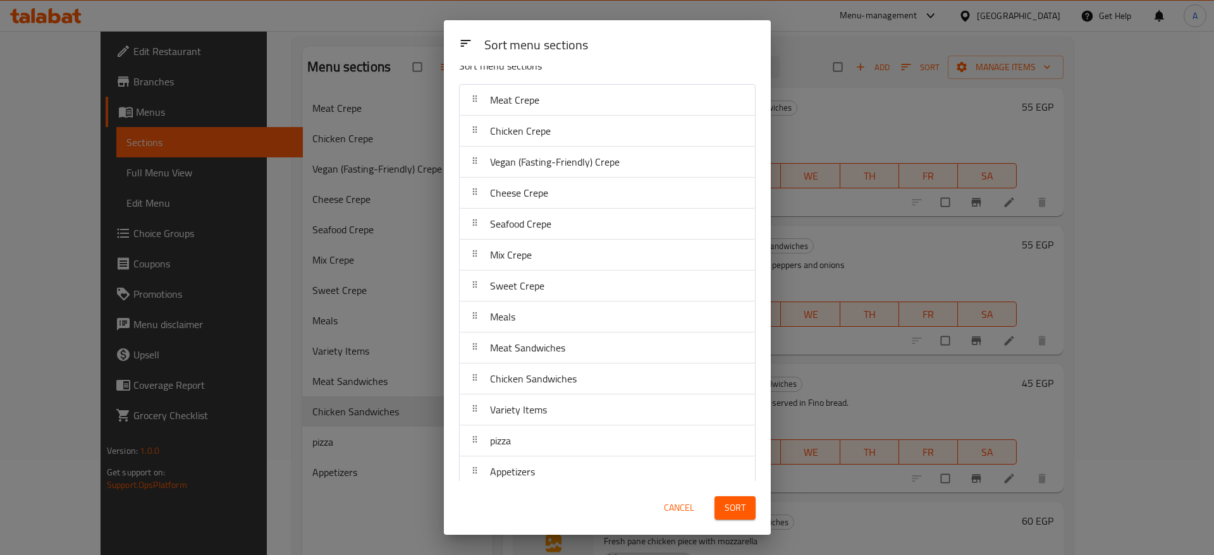
click at [722, 510] on button "Sort" at bounding box center [735, 507] width 41 height 23
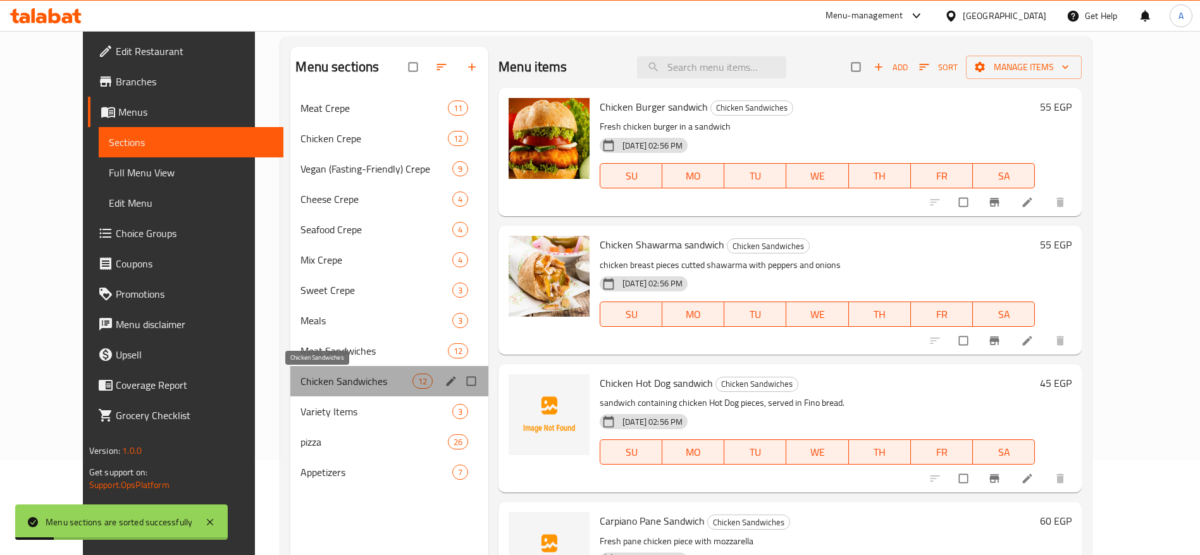
click at [308, 374] on span "Chicken Sandwiches" at bounding box center [355, 381] width 111 height 15
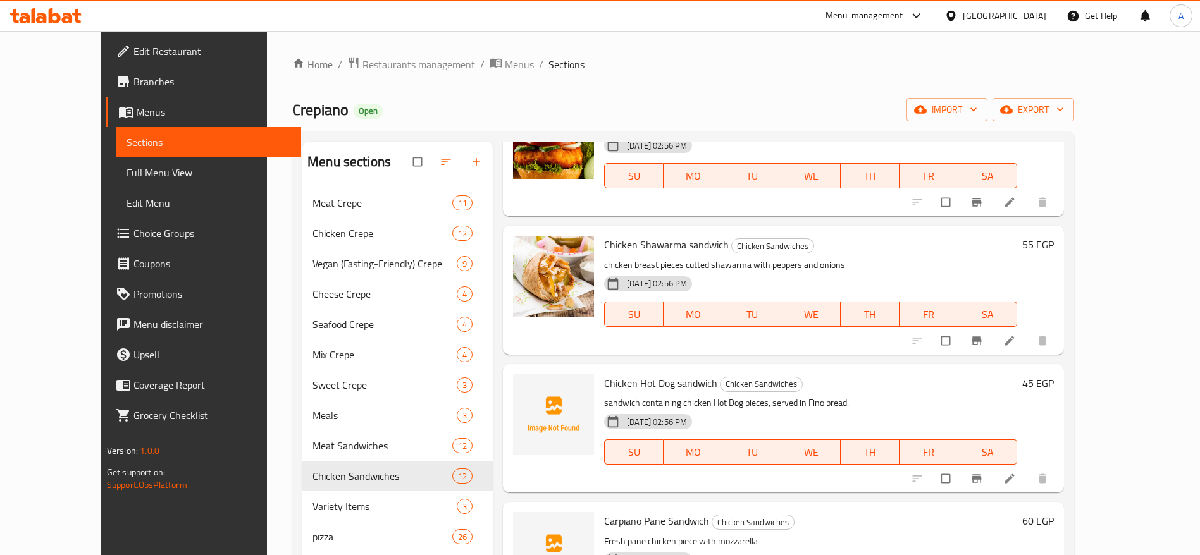
scroll to position [0, 0]
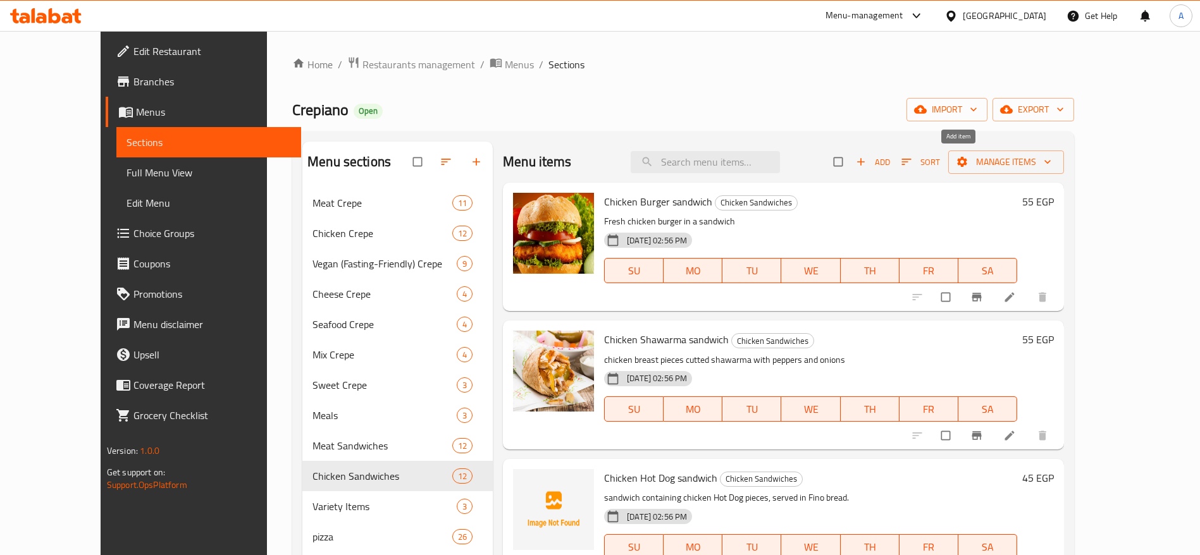
click at [890, 166] on span "Add" at bounding box center [873, 162] width 34 height 15
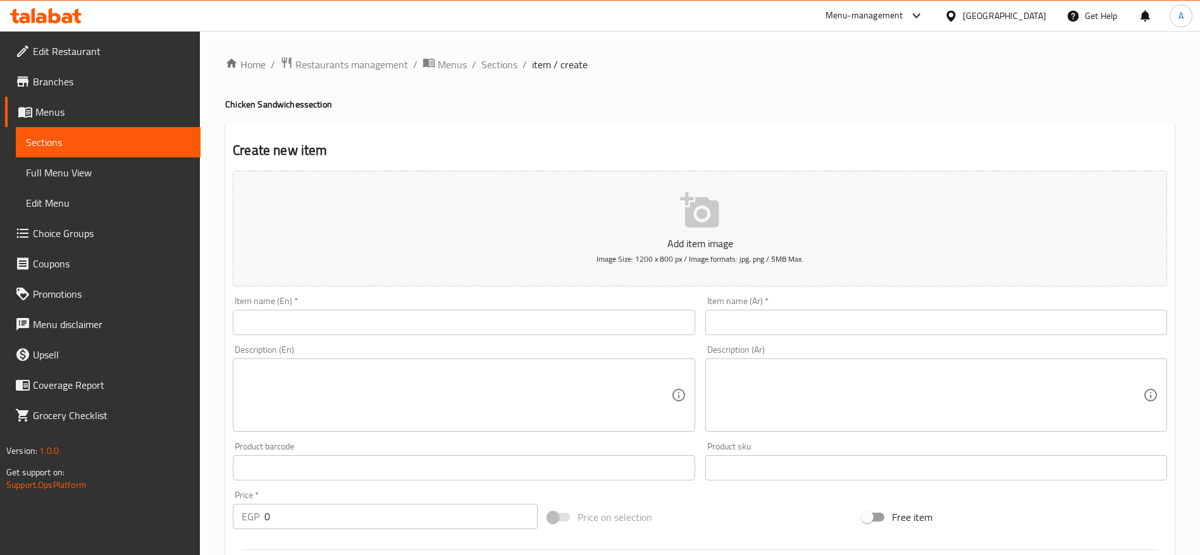
click at [525, 331] on input "text" at bounding box center [464, 322] width 462 height 25
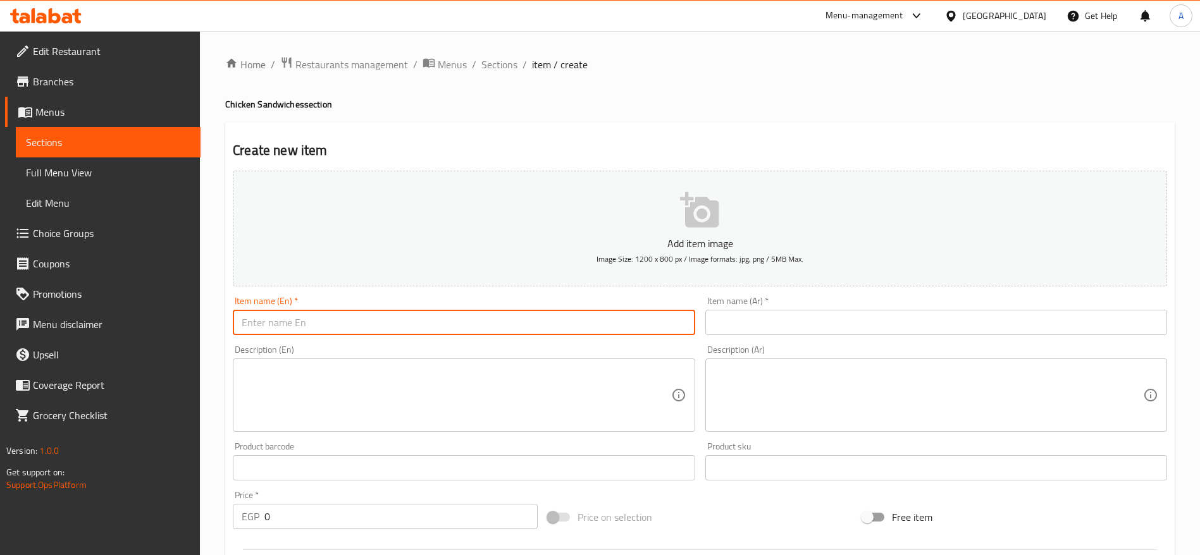
type input "ؤ"
drag, startPoint x: 284, startPoint y: 321, endPoint x: 574, endPoint y: 321, distance: 290.3
click at [574, 321] on input "Chicken Saucisse" at bounding box center [464, 322] width 462 height 25
type input "C"
click at [383, 324] on input "Chicken Saucisse" at bounding box center [464, 322] width 462 height 25
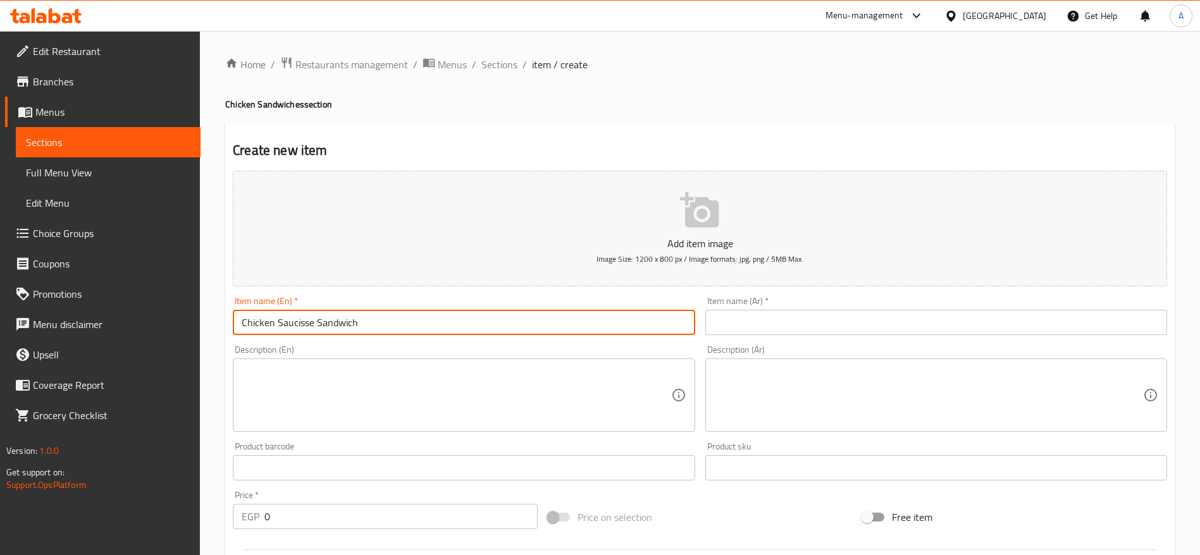
type input "Chicken Saucisse Sandwich"
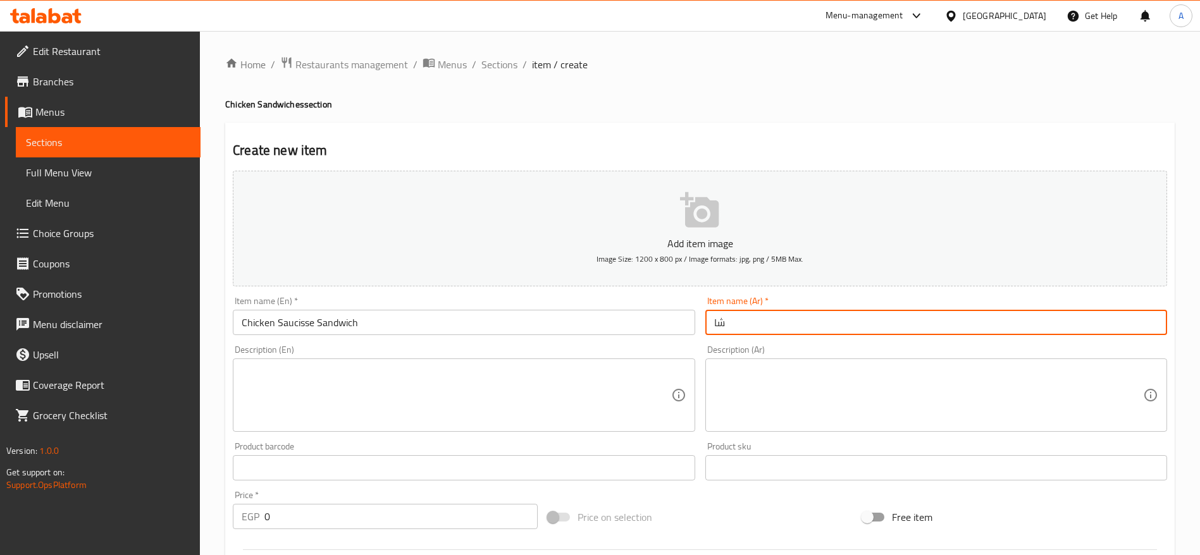
type input "ش"
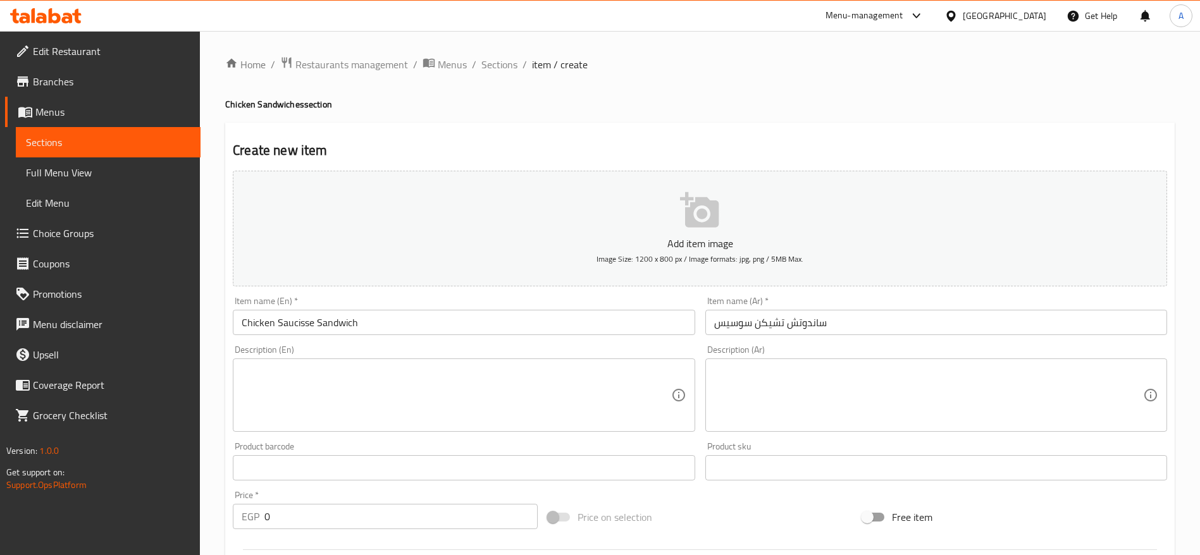
click at [359, 503] on div "Price   * EGP 0 Price *" at bounding box center [385, 510] width 305 height 39
click at [359, 519] on input "0" at bounding box center [400, 516] width 273 height 25
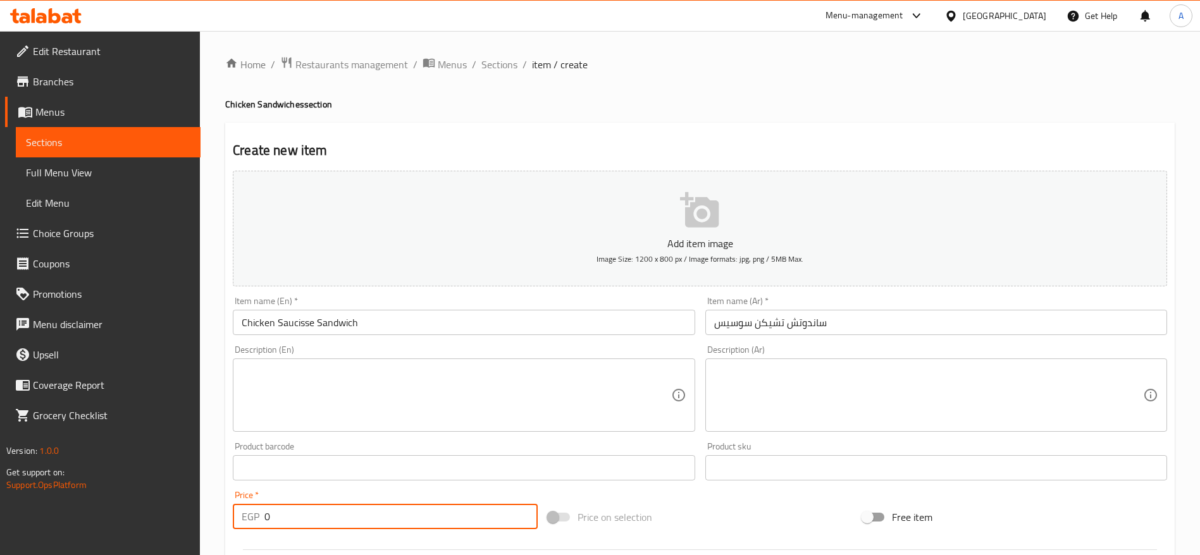
click at [359, 519] on input "0" at bounding box center [400, 516] width 273 height 25
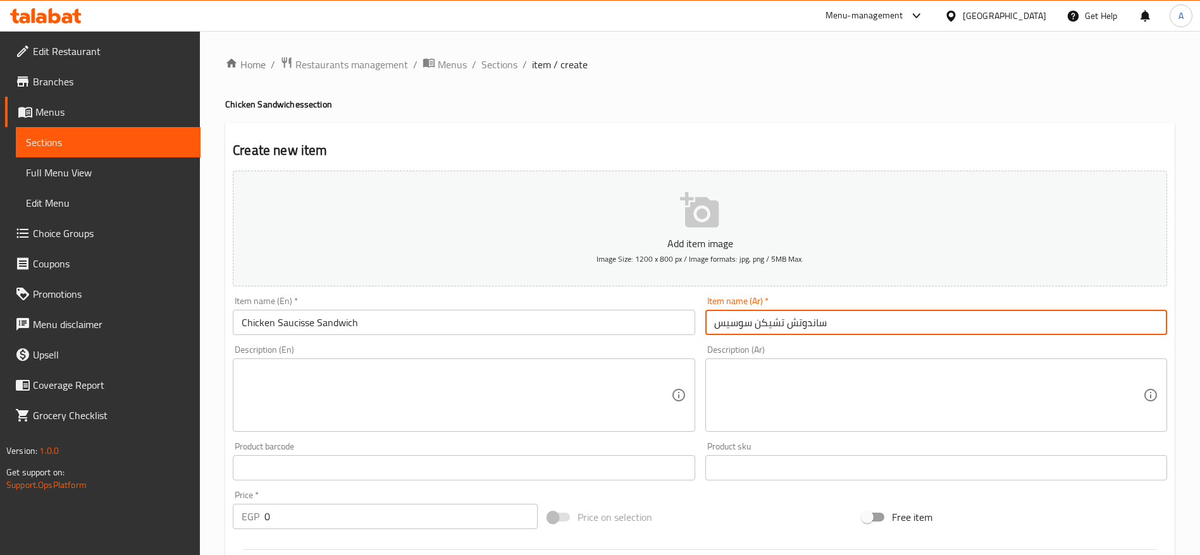
click at [773, 323] on input "ساندوتش تشيكن سوسيس" at bounding box center [936, 322] width 462 height 25
click at [712, 323] on input "ساندوتش سوسيس" at bounding box center [936, 322] width 462 height 25
click at [715, 321] on input "ساندوتش سوسيس" at bounding box center [936, 322] width 462 height 25
click at [756, 322] on input "ساندوتش سوسيس" at bounding box center [936, 322] width 462 height 25
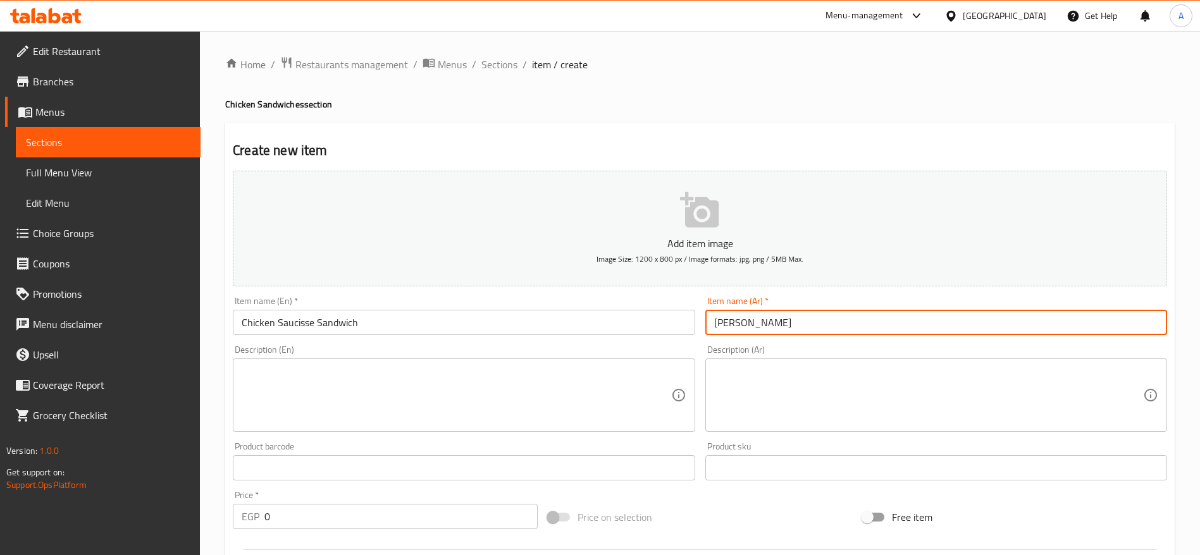
click at [756, 322] on input "ساندوتش فراخ سوسيس" at bounding box center [936, 322] width 462 height 25
type input "ساندوتش سوسيس فراخ"
click at [294, 525] on input "0" at bounding box center [400, 516] width 273 height 25
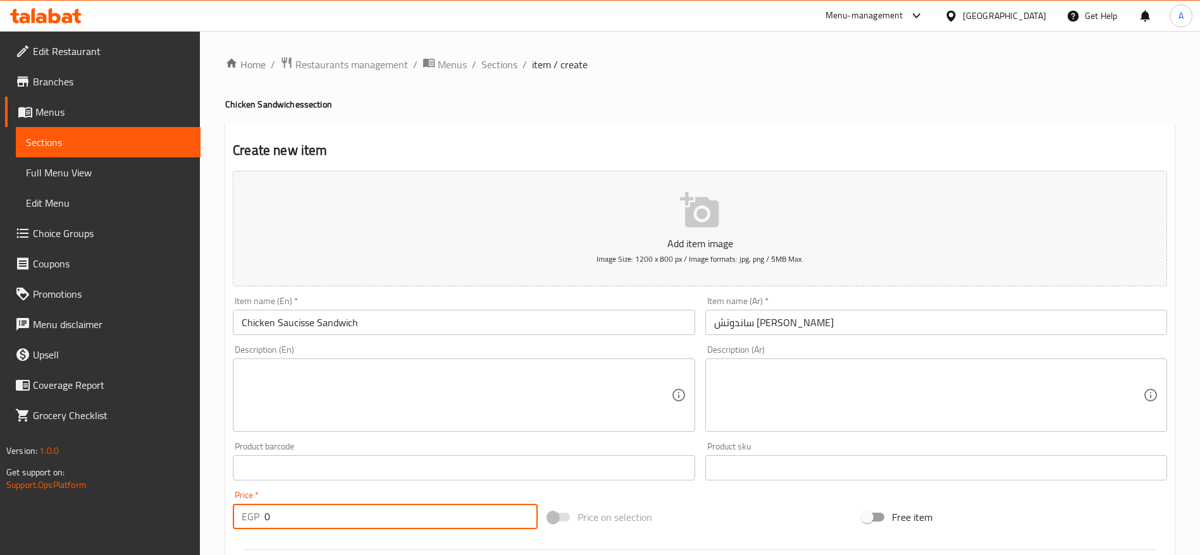
click at [294, 525] on input "0" at bounding box center [400, 516] width 273 height 25
type input "50"
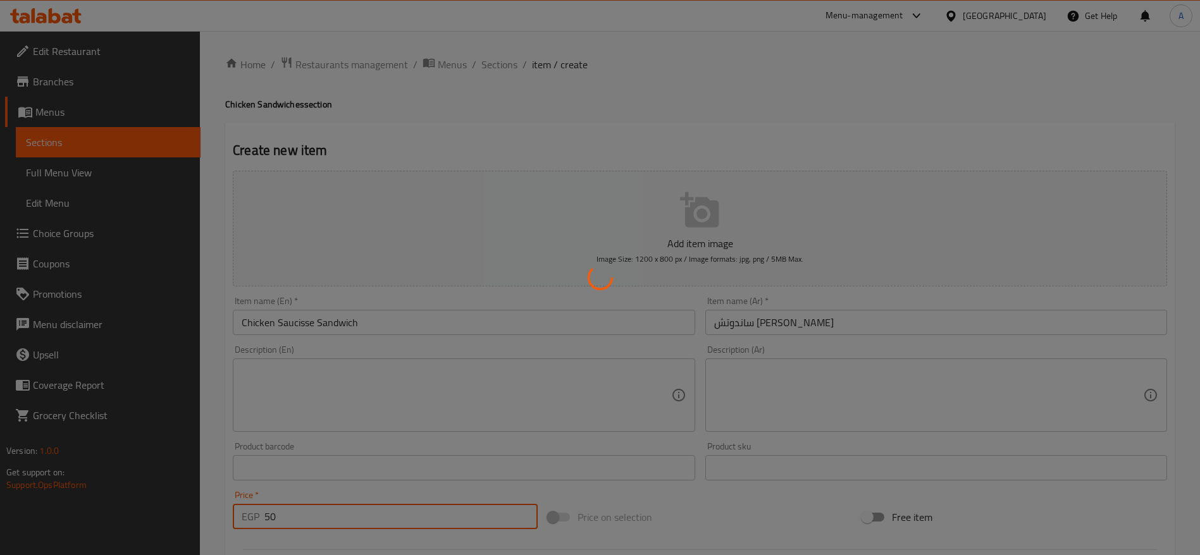
type input "0"
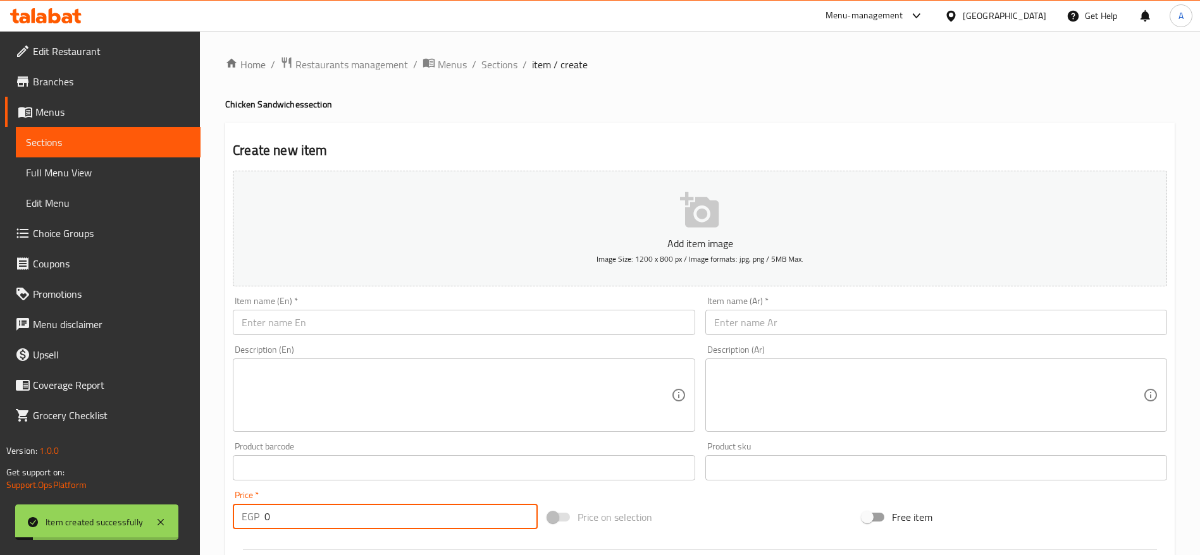
drag, startPoint x: 512, startPoint y: 68, endPoint x: 632, endPoint y: 122, distance: 131.6
click at [512, 68] on span "Sections" at bounding box center [499, 64] width 36 height 15
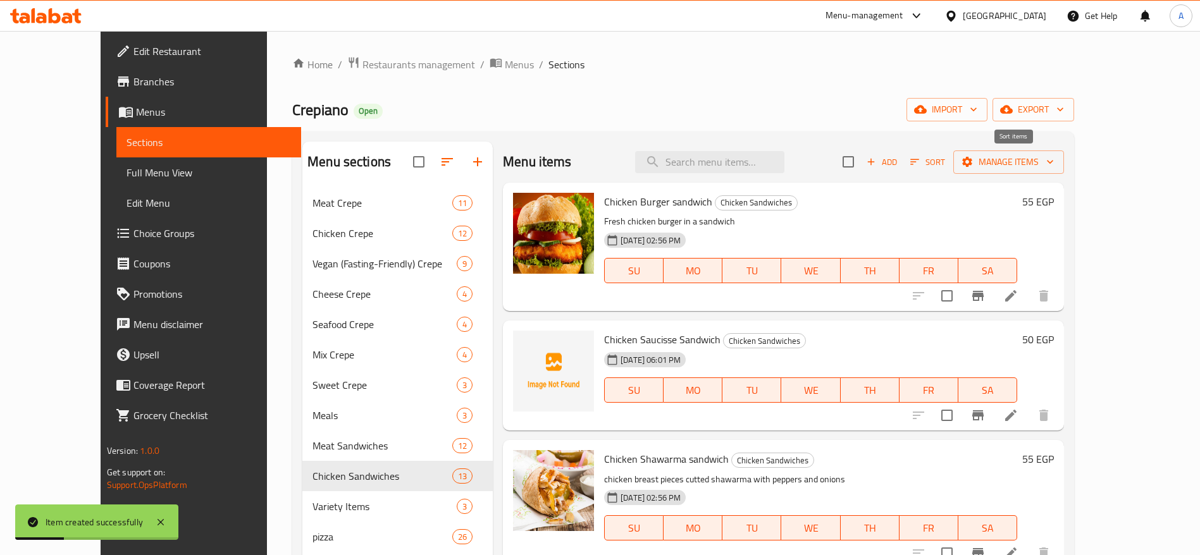
click at [920, 165] on icon "button" at bounding box center [914, 161] width 11 height 11
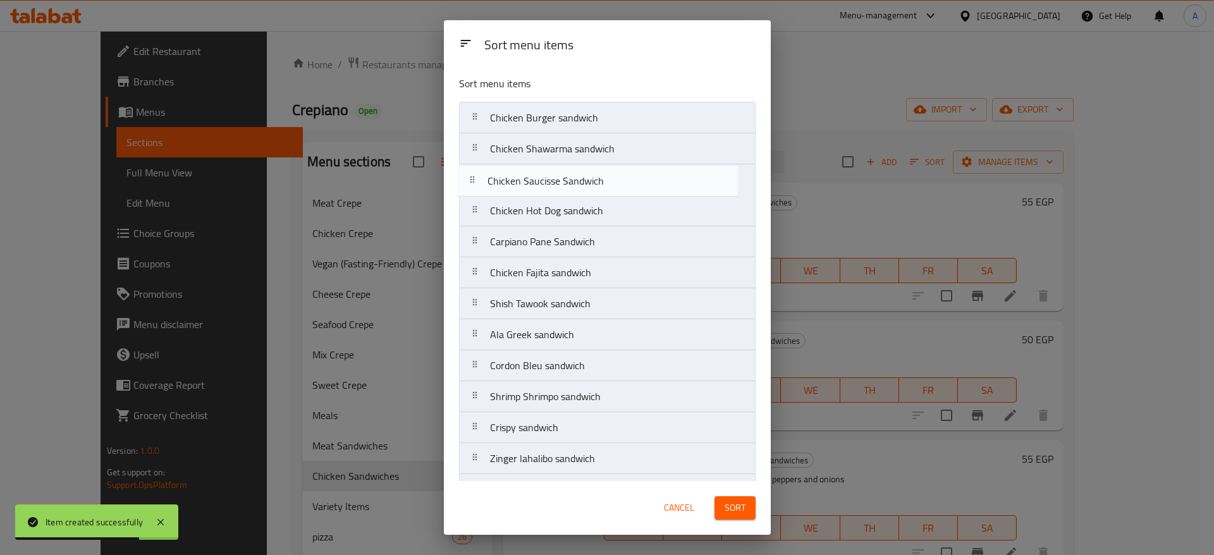
drag, startPoint x: 483, startPoint y: 153, endPoint x: 479, endPoint y: 193, distance: 40.0
click at [479, 193] on nav "Chicken Burger sandwich Chicken Saucisse Sandwich Chicken Shawarma sandwich Chi…" at bounding box center [607, 304] width 297 height 404
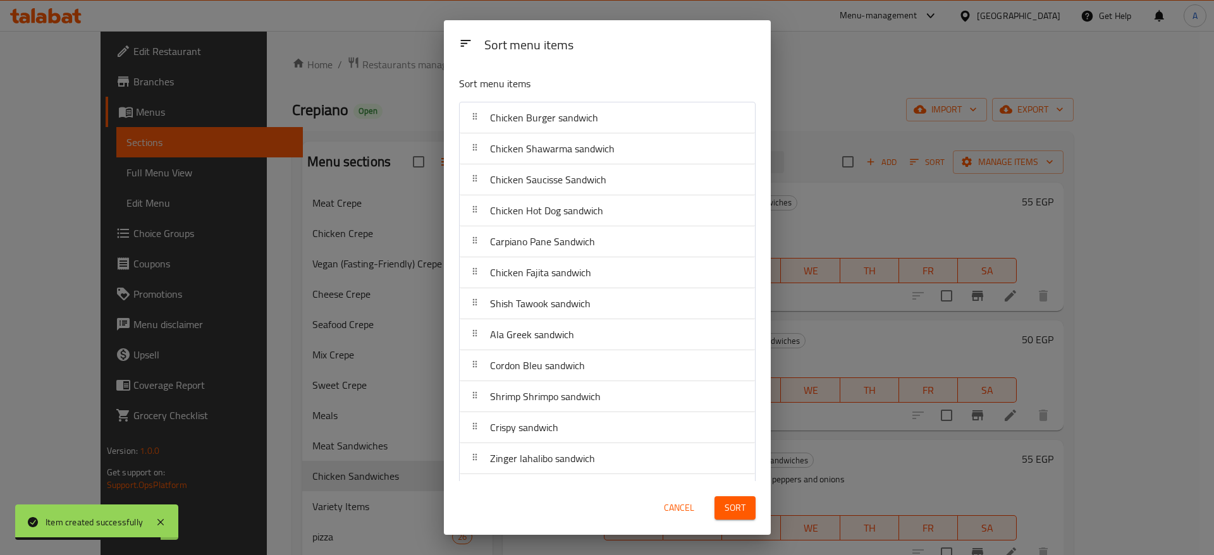
click at [725, 512] on span "Sort" at bounding box center [735, 508] width 21 height 16
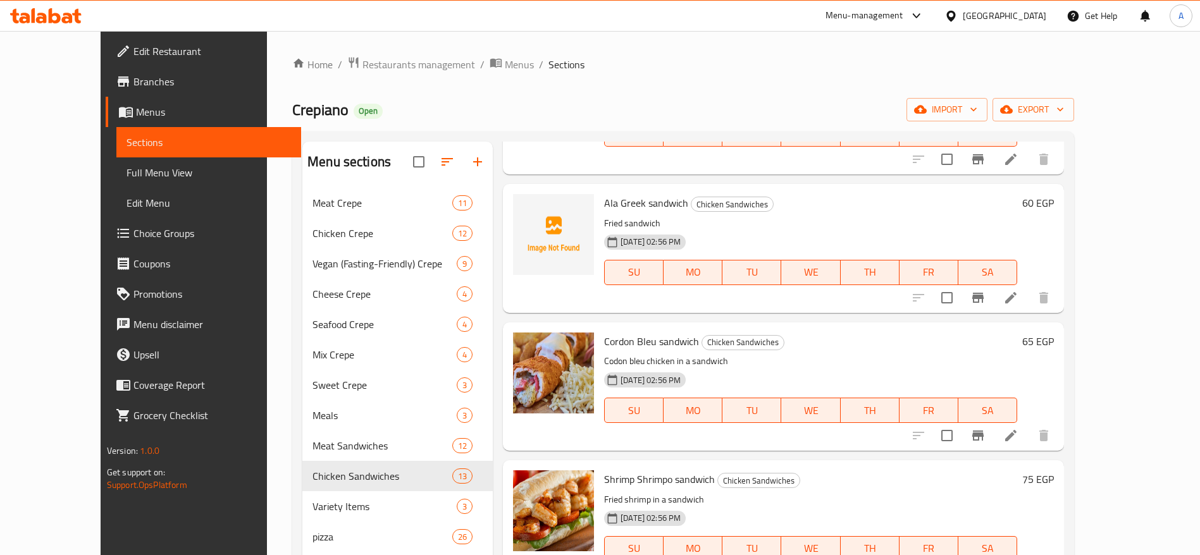
scroll to position [949, 0]
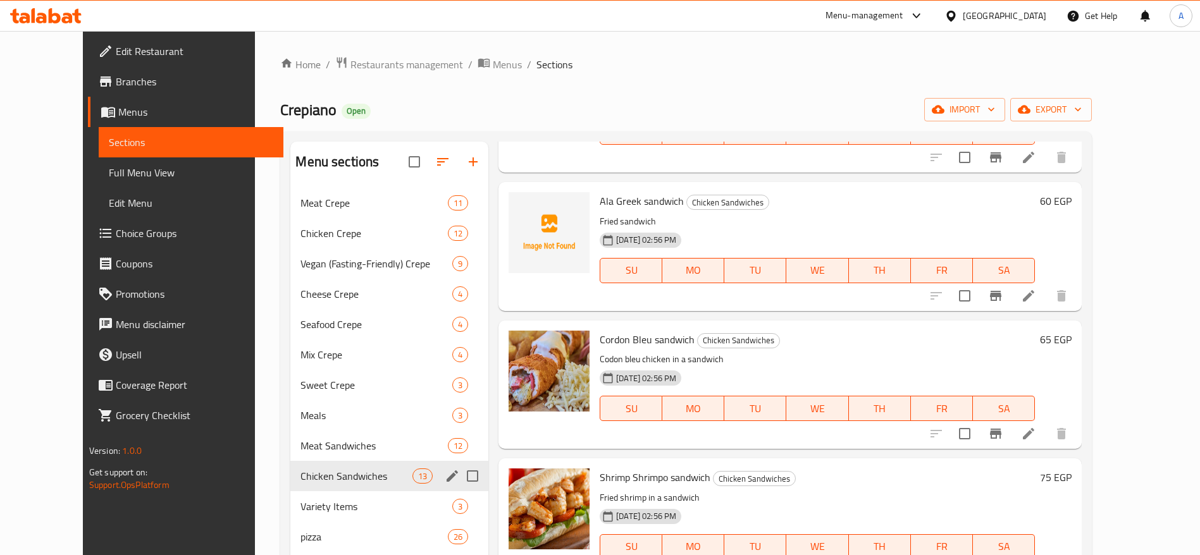
click at [342, 483] on span "Chicken Sandwiches" at bounding box center [355, 476] width 111 height 15
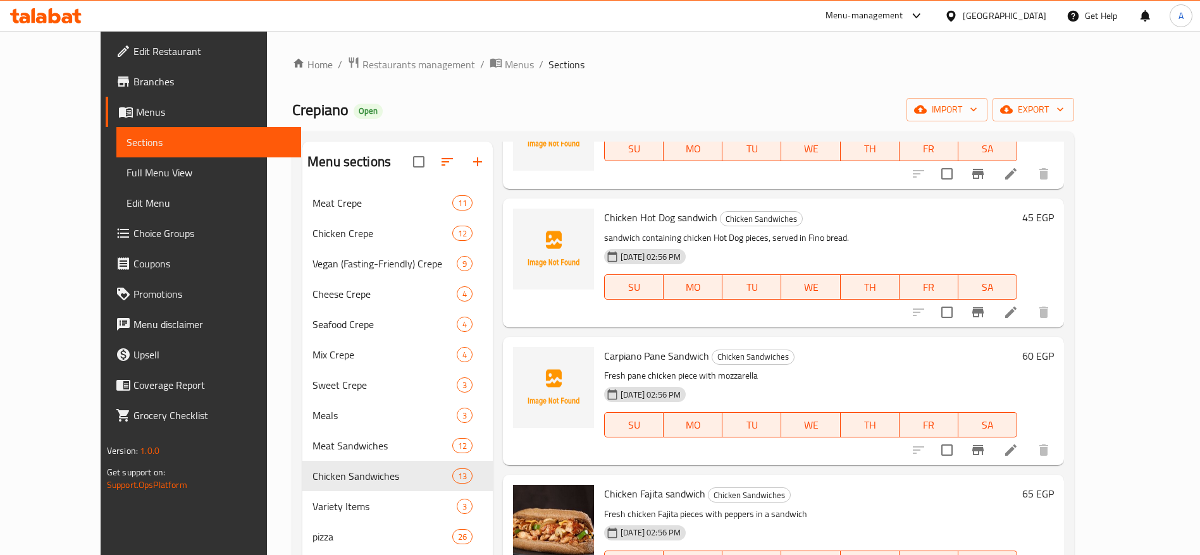
scroll to position [0, 0]
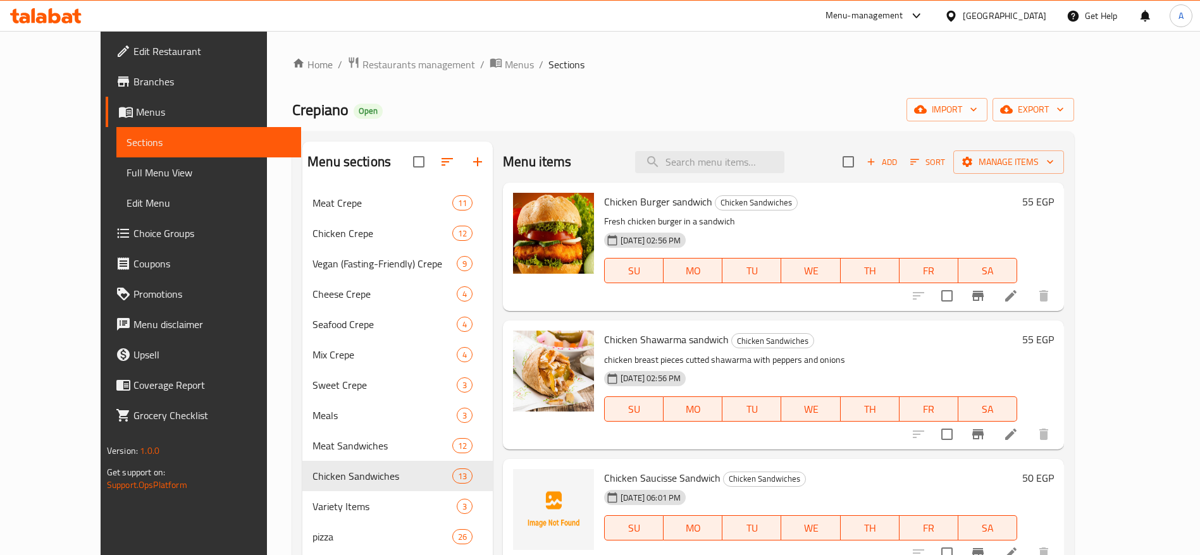
click at [1028, 306] on li at bounding box center [1010, 296] width 35 height 23
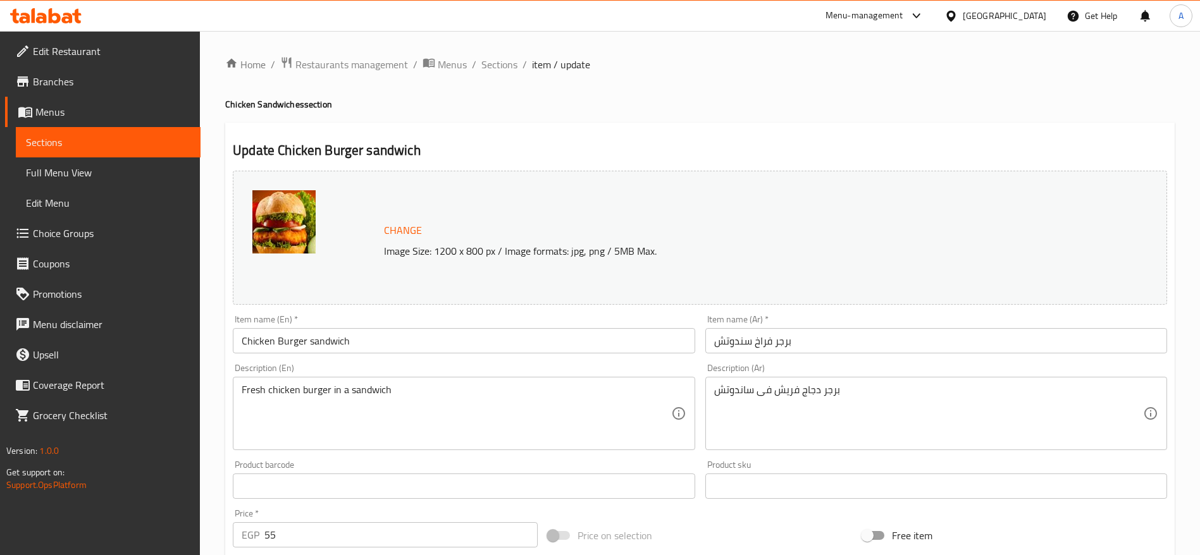
click at [351, 527] on input "55" at bounding box center [400, 534] width 273 height 25
type input "60"
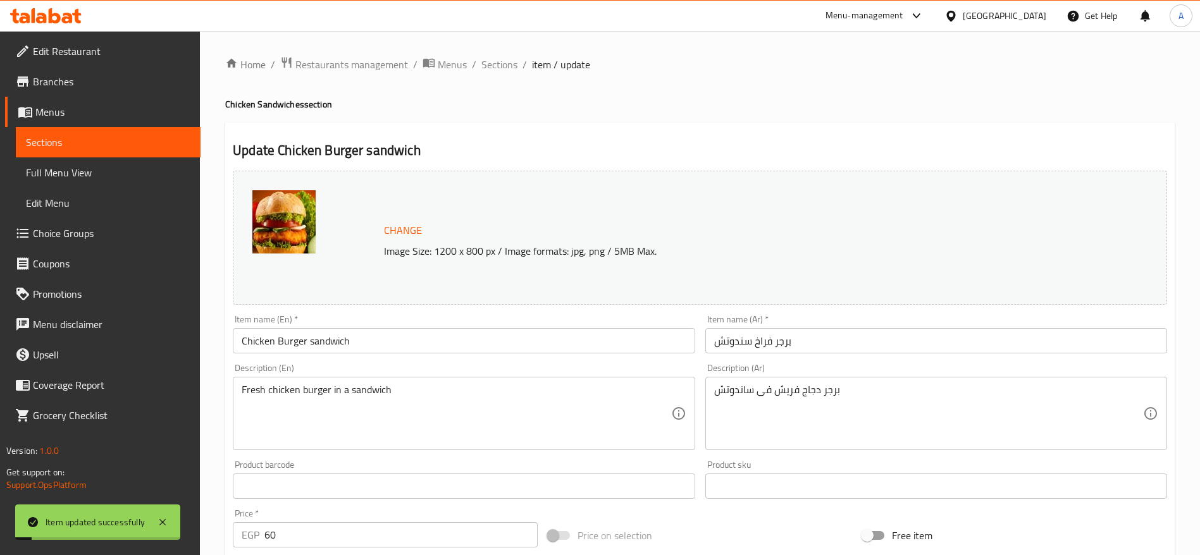
click at [503, 75] on div "Home / Restaurants management / Menus / Sections / item / update Chicken Sandwi…" at bounding box center [699, 471] width 949 height 830
click at [503, 68] on span "Sections" at bounding box center [499, 64] width 36 height 15
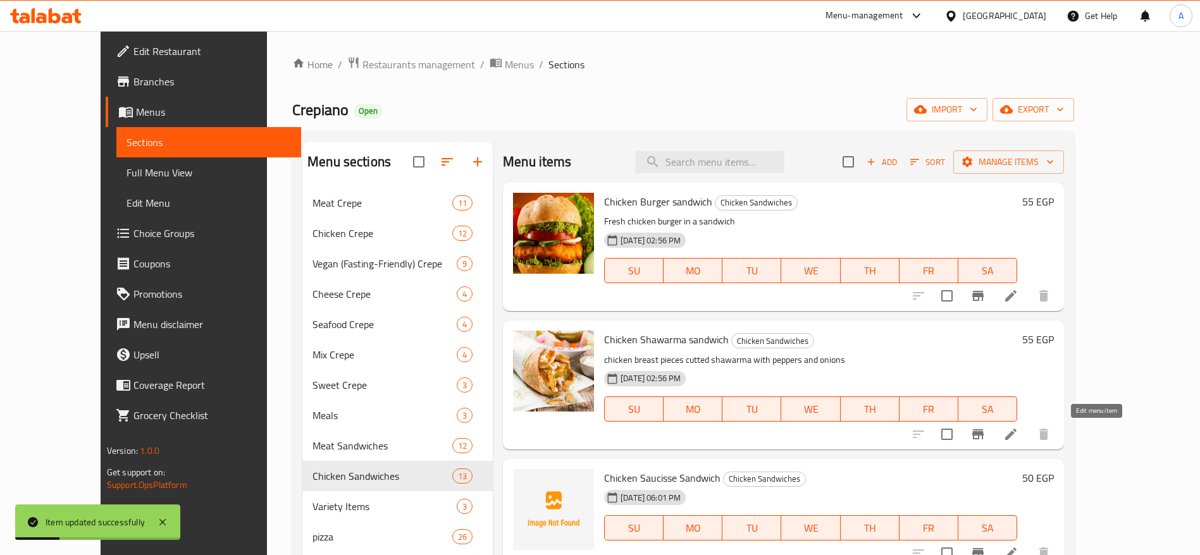
click at [1016, 436] on icon at bounding box center [1010, 434] width 11 height 11
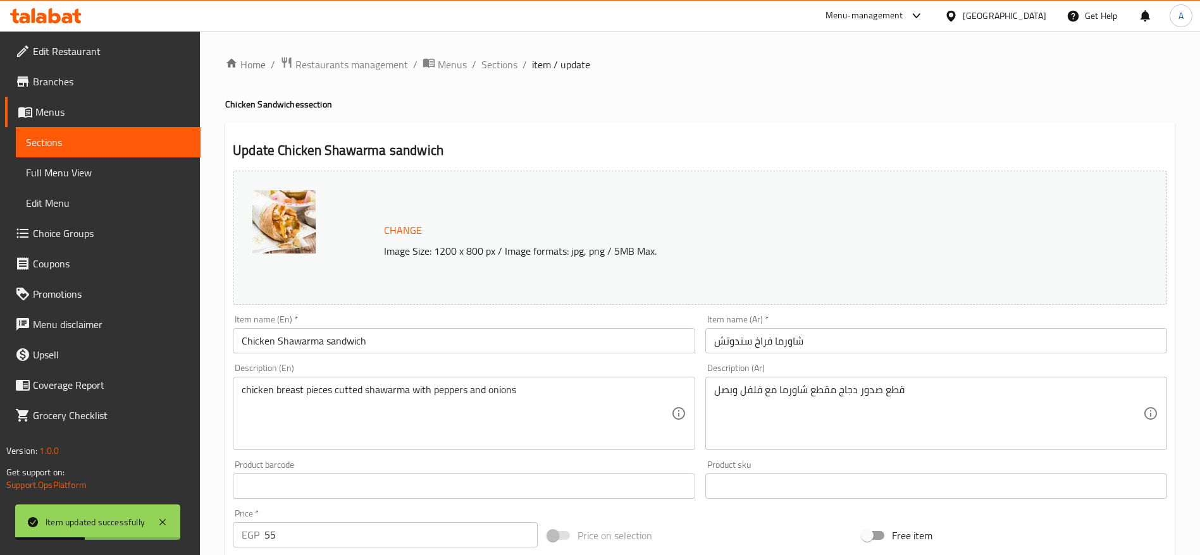
click at [337, 535] on input "55" at bounding box center [400, 534] width 273 height 25
click at [337, 536] on input "55" at bounding box center [400, 534] width 273 height 25
type input "60"
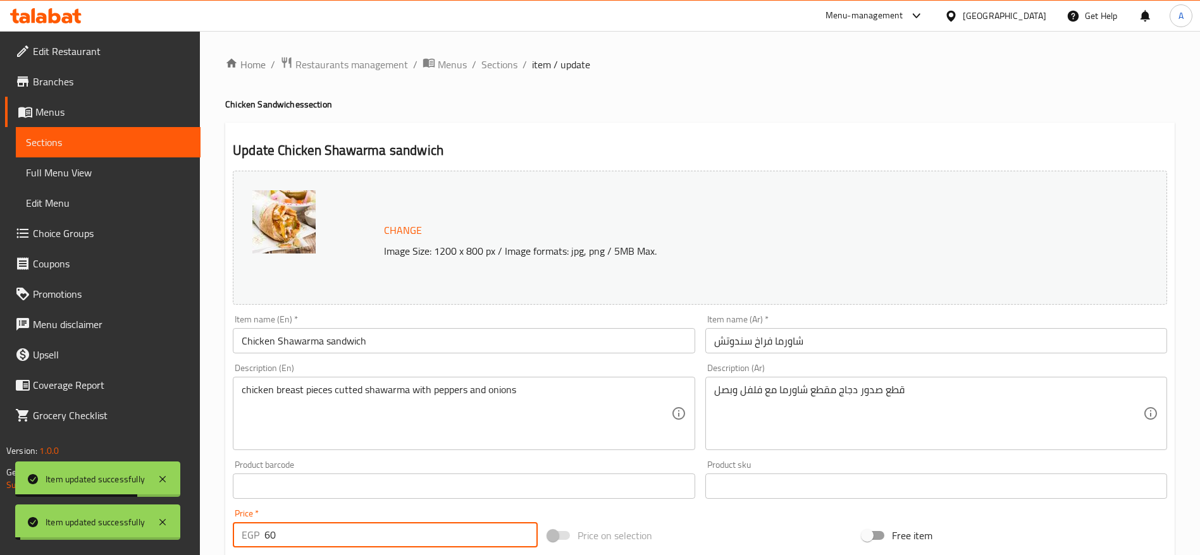
drag, startPoint x: 483, startPoint y: 70, endPoint x: 598, endPoint y: 95, distance: 117.9
click at [484, 69] on span "Sections" at bounding box center [499, 64] width 36 height 15
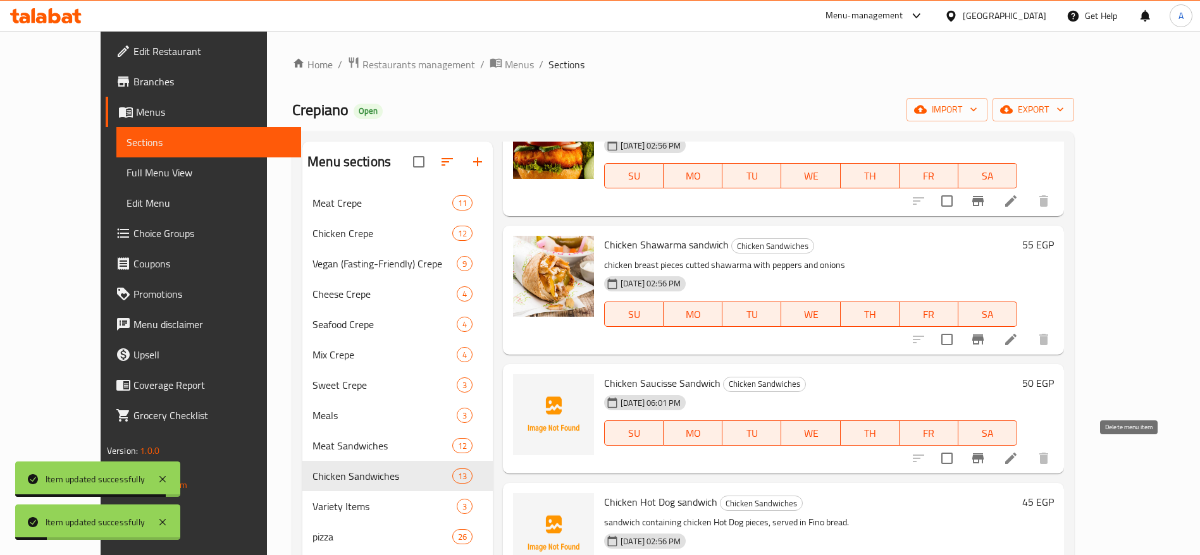
scroll to position [190, 0]
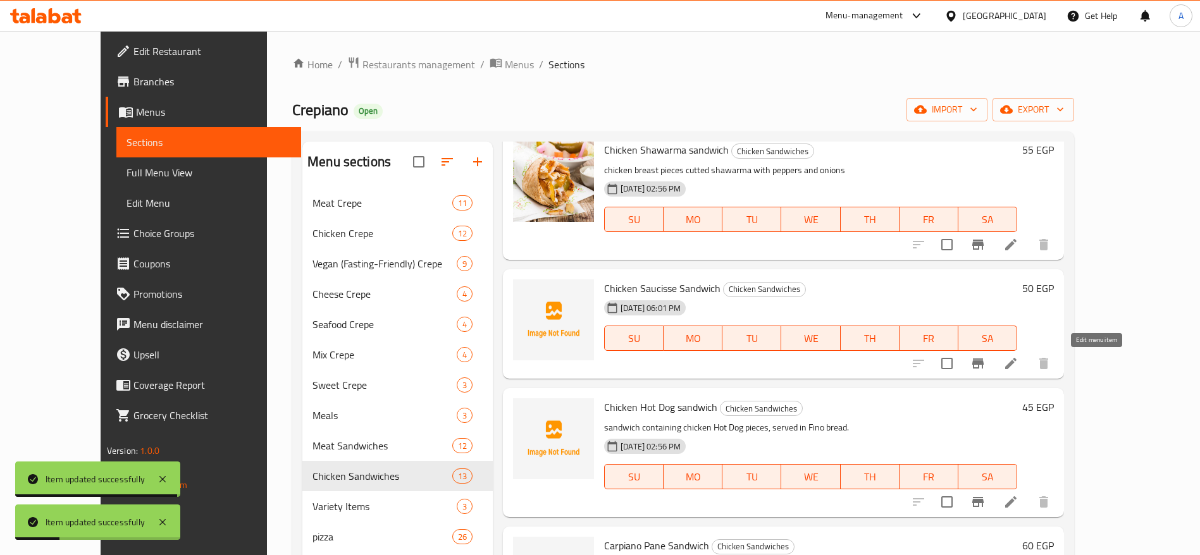
click at [1018, 356] on icon at bounding box center [1010, 363] width 15 height 15
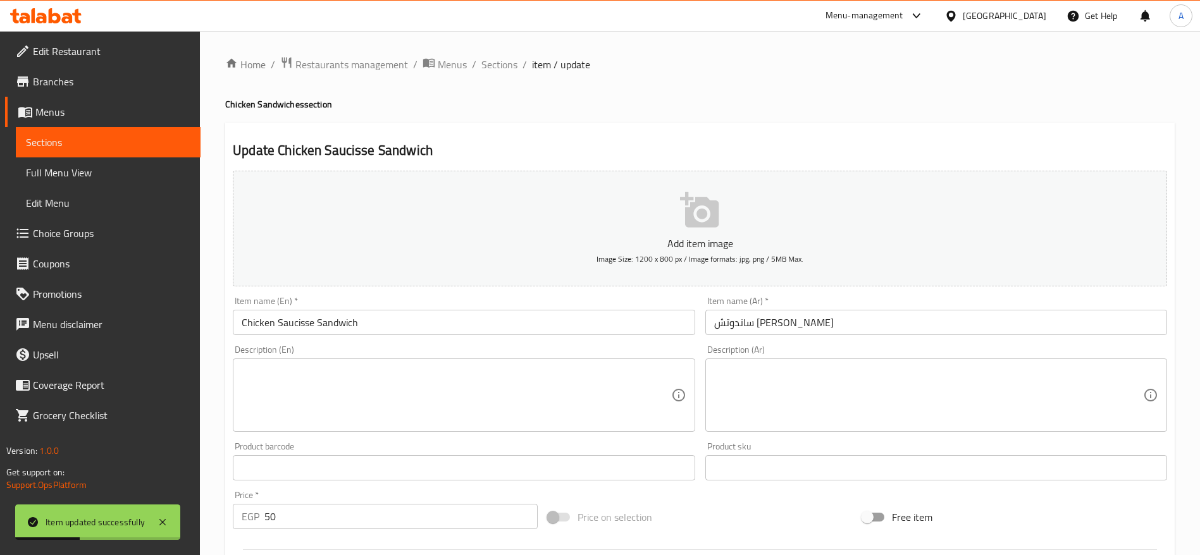
click at [328, 505] on input "50" at bounding box center [400, 516] width 273 height 25
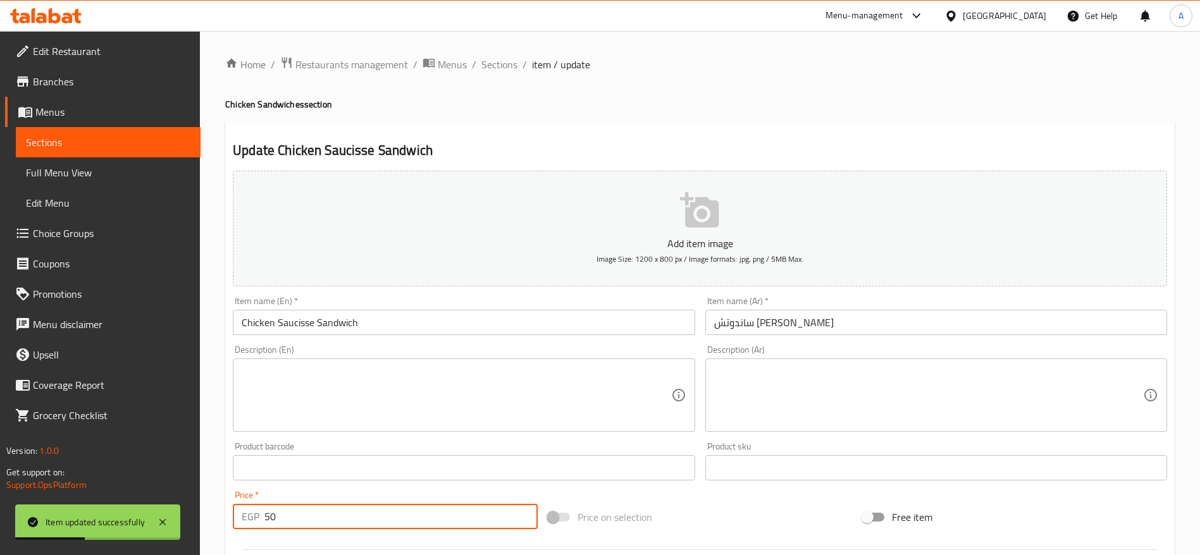
click at [328, 505] on input "50" at bounding box center [400, 516] width 273 height 25
type input "55"
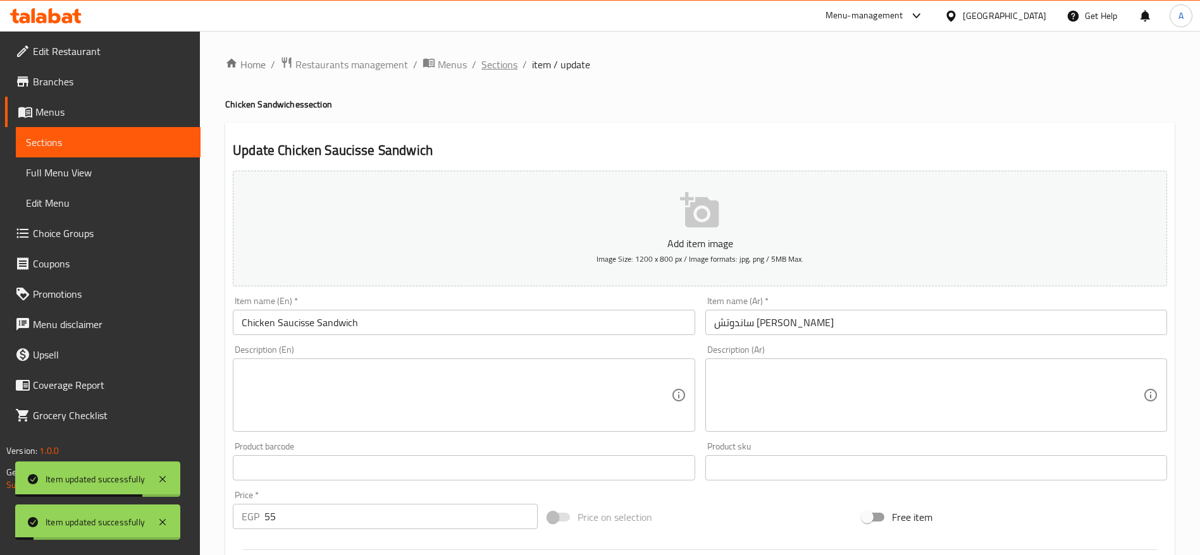
click at [500, 70] on span "Sections" at bounding box center [499, 64] width 36 height 15
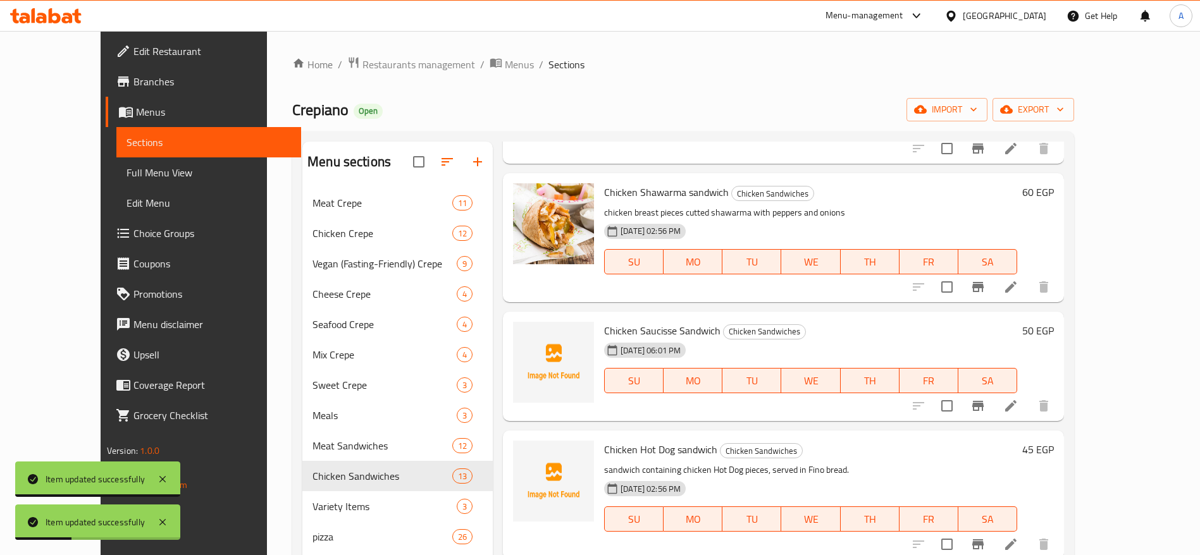
scroll to position [190, 0]
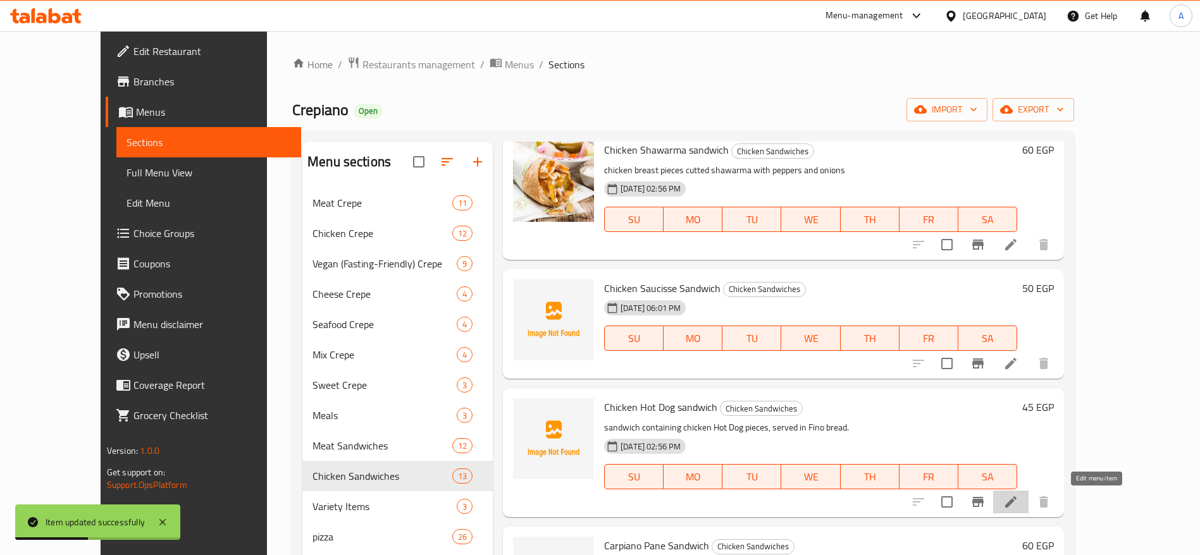
click at [1016, 500] on icon at bounding box center [1010, 501] width 11 height 11
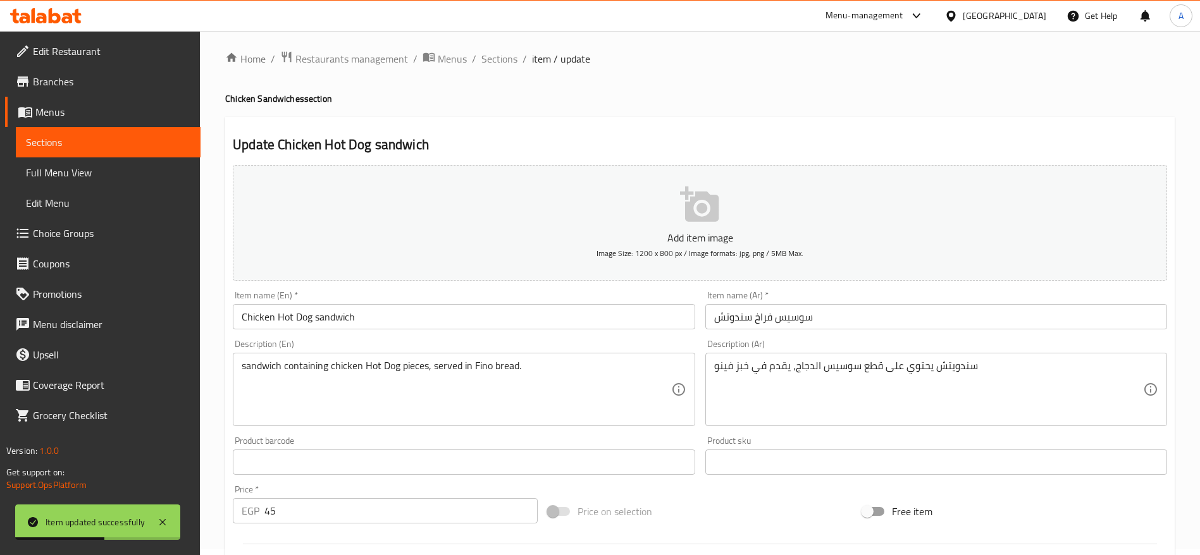
scroll to position [95, 0]
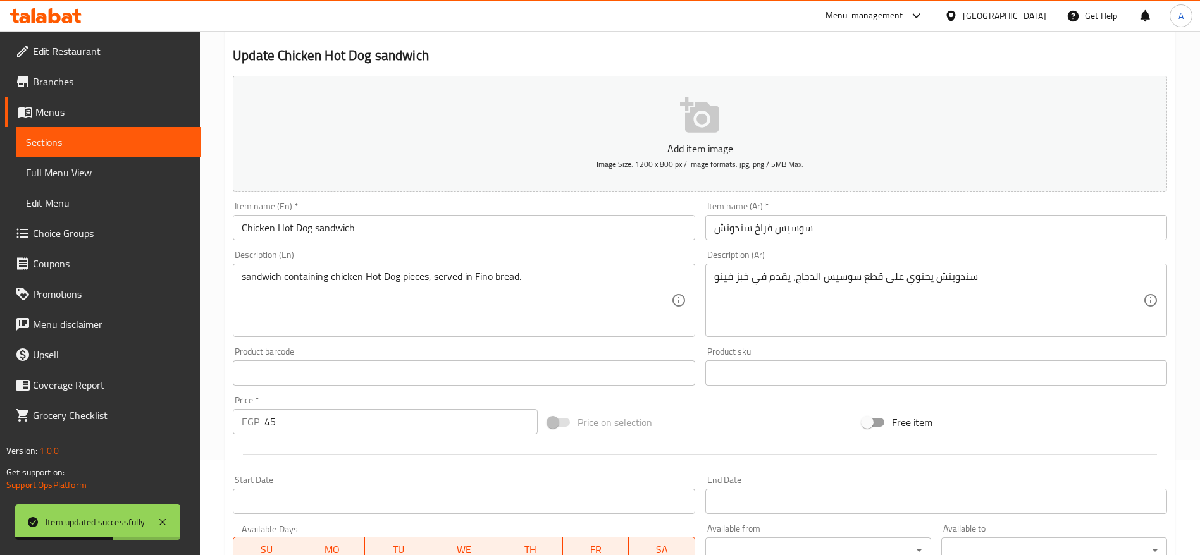
click at [343, 433] on input "45" at bounding box center [400, 421] width 273 height 25
type input "50"
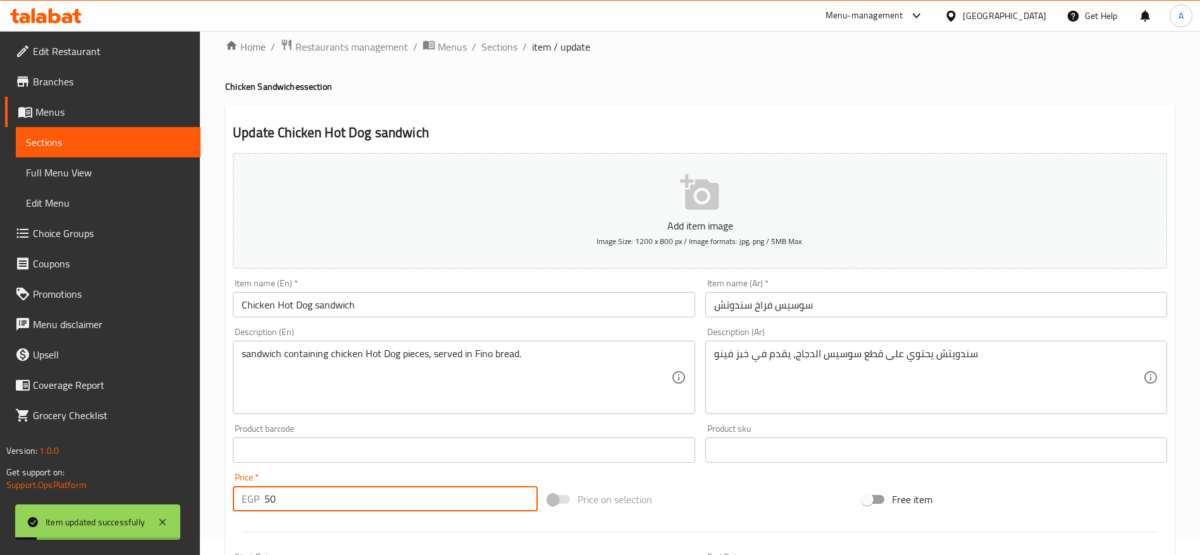
scroll to position [0, 0]
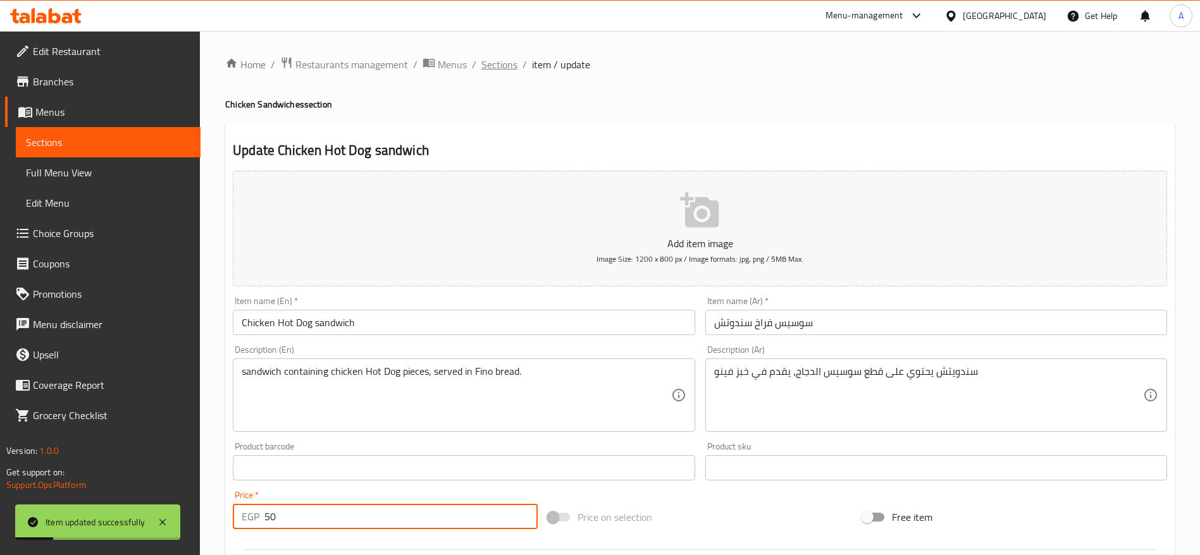
click at [503, 66] on span "Sections" at bounding box center [499, 64] width 36 height 15
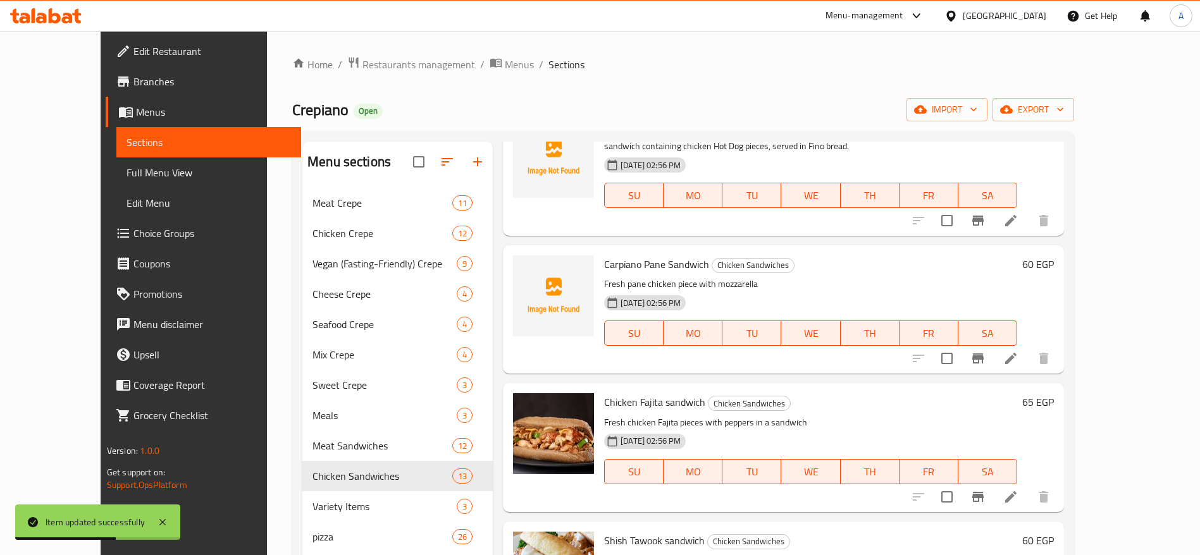
scroll to position [474, 0]
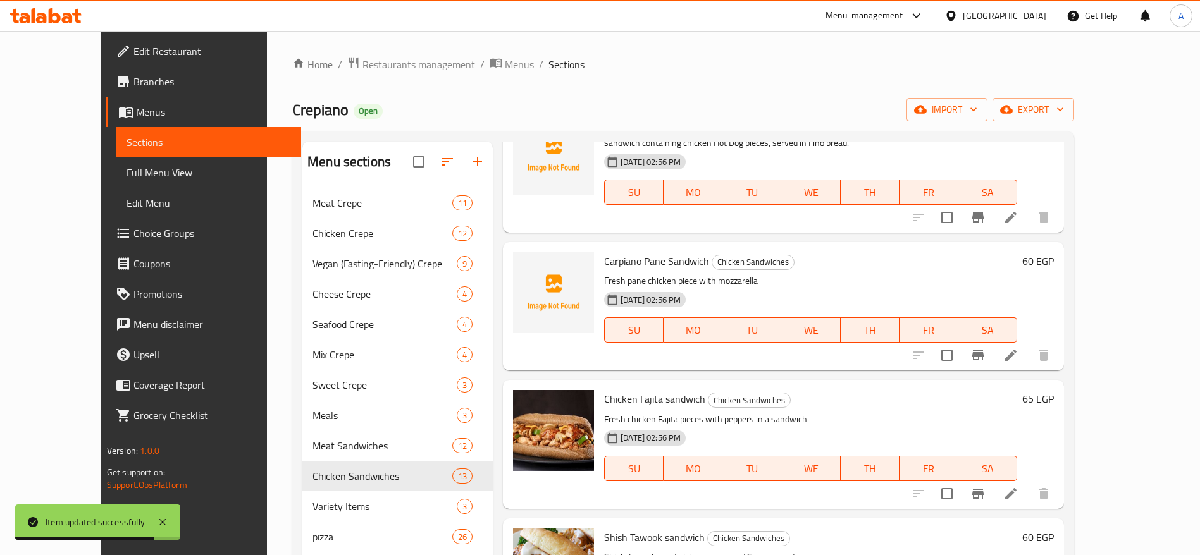
click at [1028, 364] on li at bounding box center [1010, 355] width 35 height 23
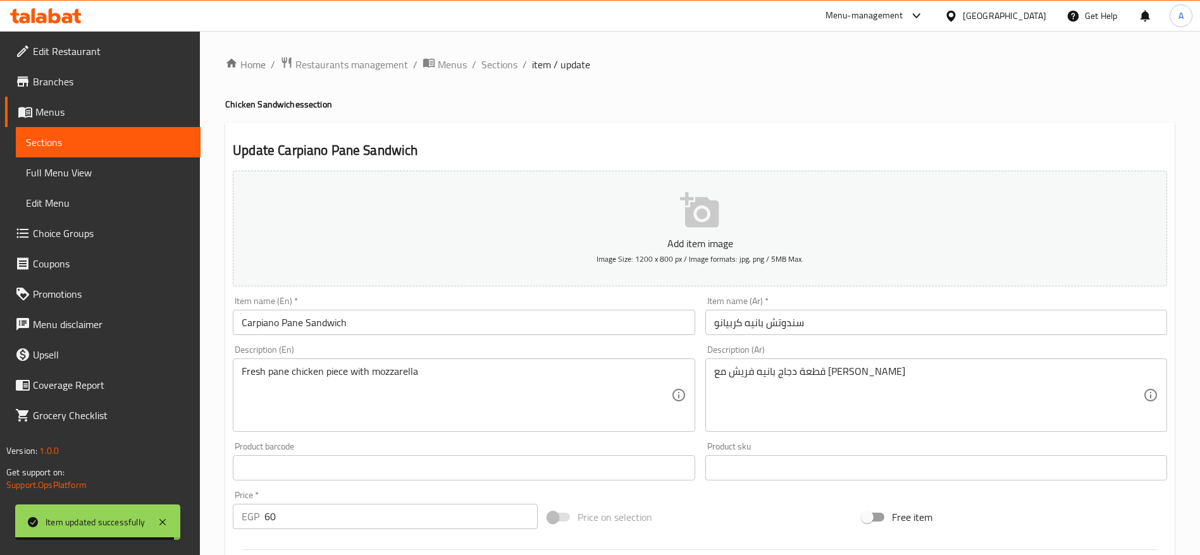
click at [373, 512] on input "60" at bounding box center [400, 516] width 273 height 25
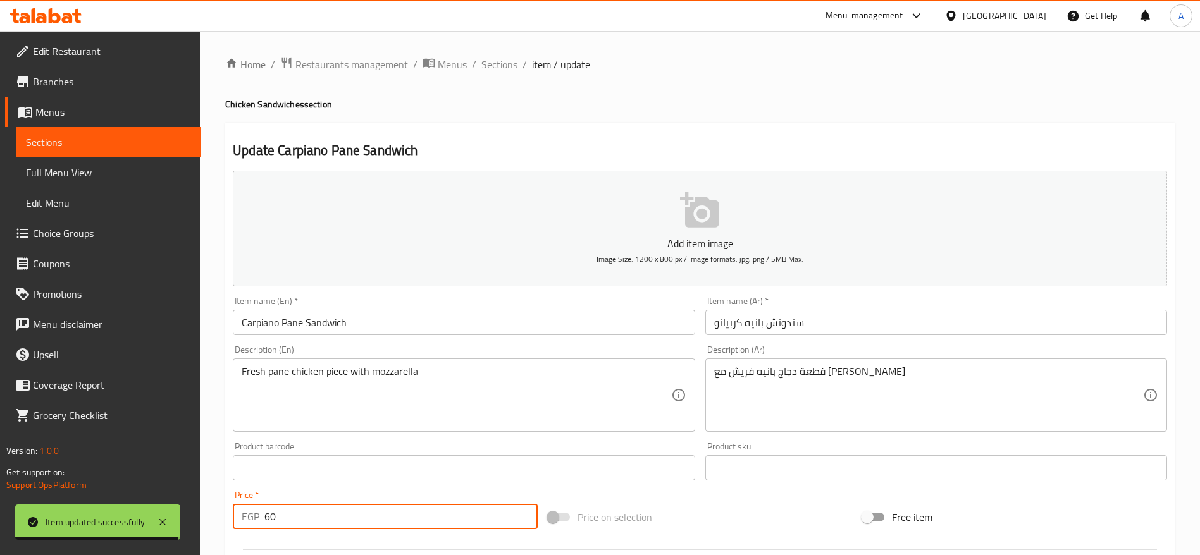
click at [373, 512] on input "60" at bounding box center [400, 516] width 273 height 25
type input "65"
drag, startPoint x: 507, startPoint y: 68, endPoint x: 662, endPoint y: 130, distance: 166.9
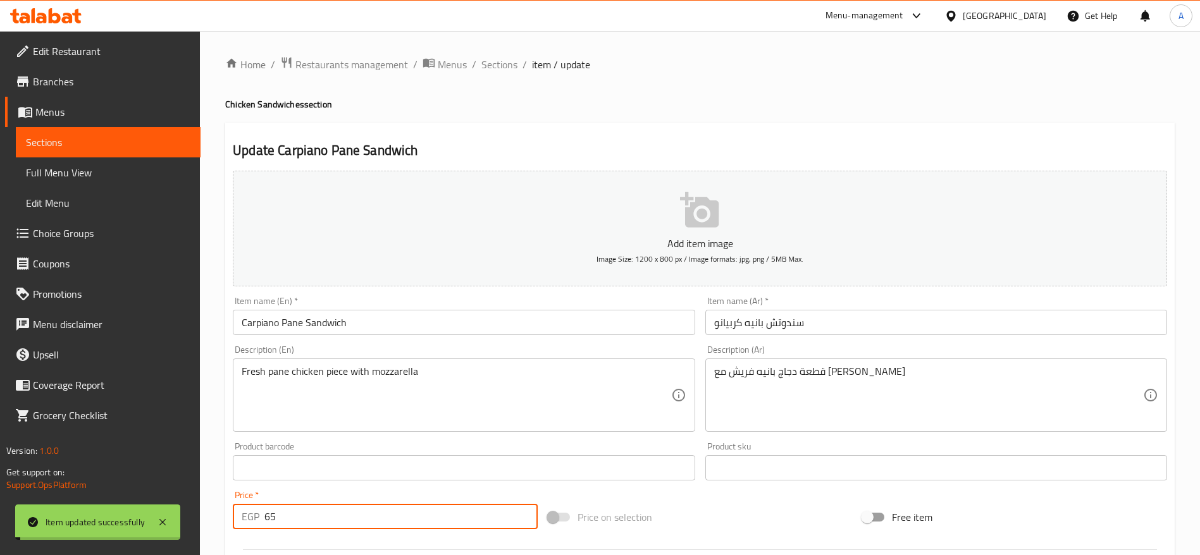
click at [507, 68] on span "Sections" at bounding box center [499, 64] width 36 height 15
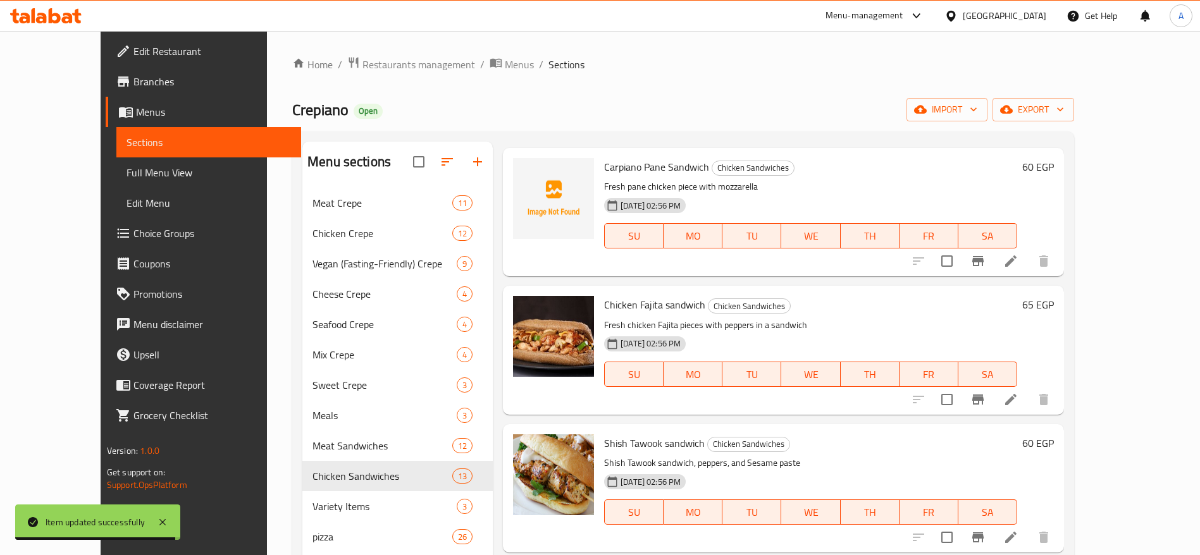
scroll to position [569, 0]
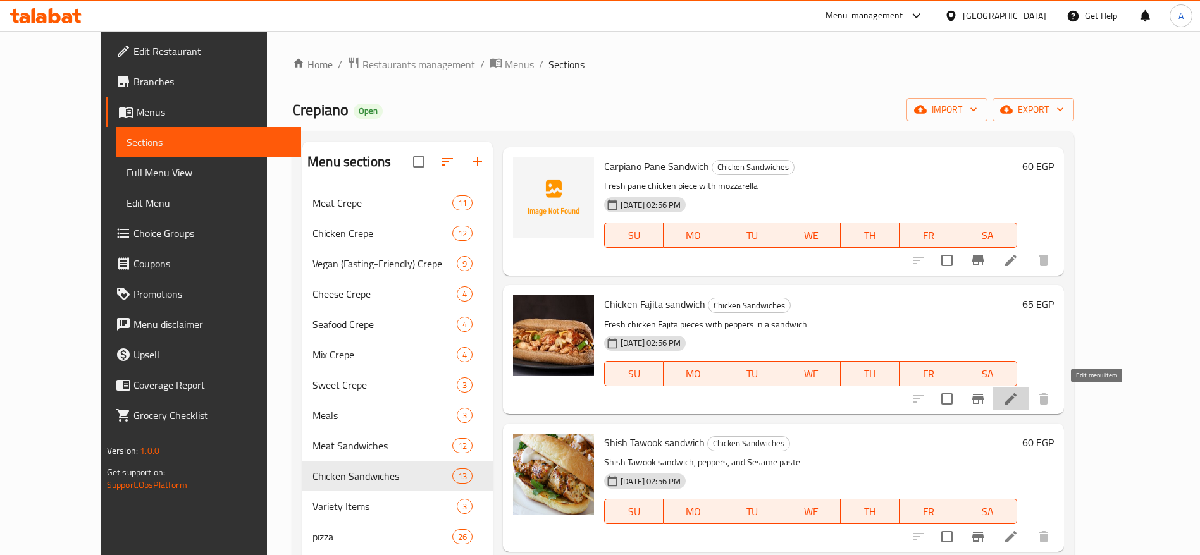
click at [1018, 405] on icon at bounding box center [1010, 398] width 15 height 15
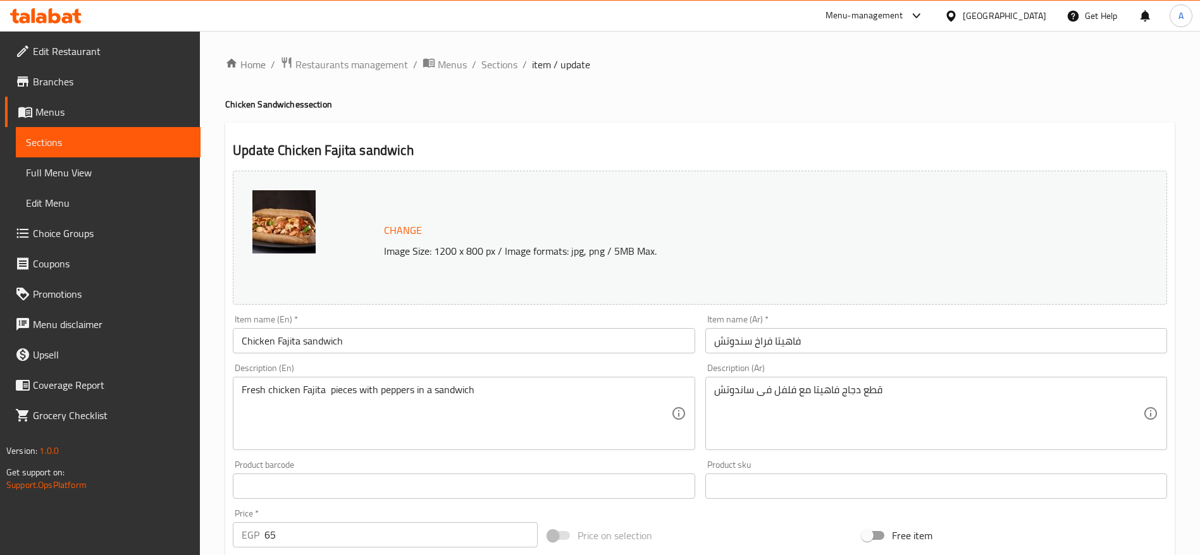
click at [315, 539] on input "65" at bounding box center [400, 534] width 273 height 25
type input "70"
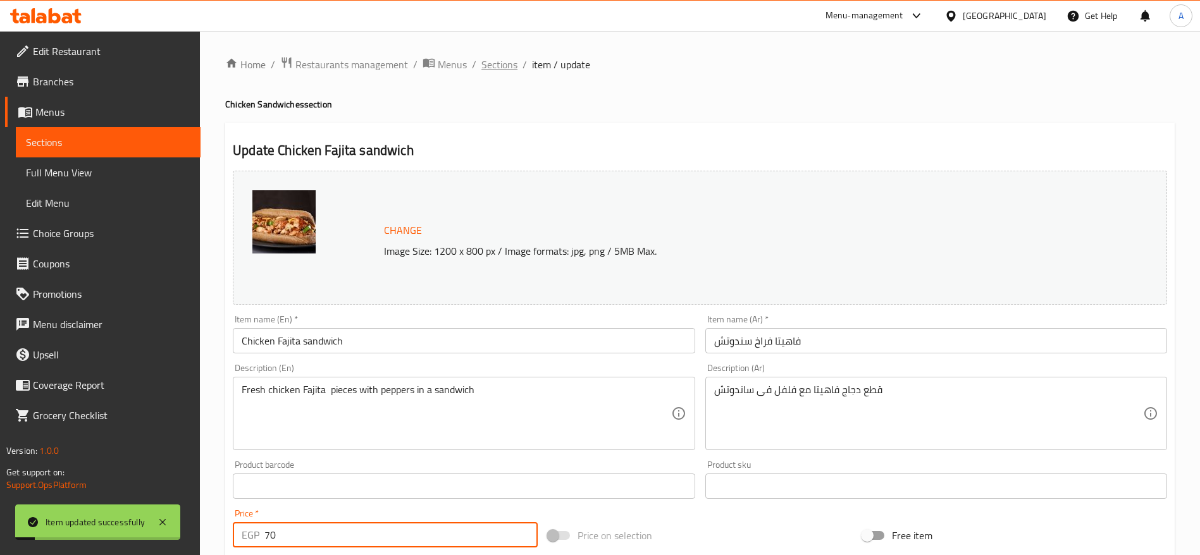
click at [495, 66] on span "Sections" at bounding box center [499, 64] width 36 height 15
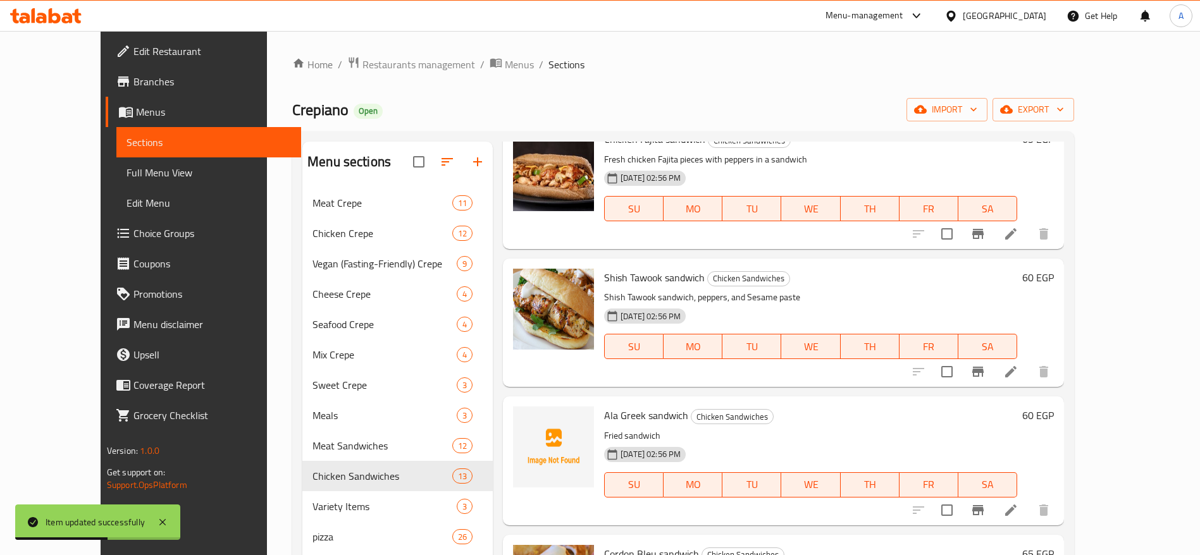
scroll to position [664, 0]
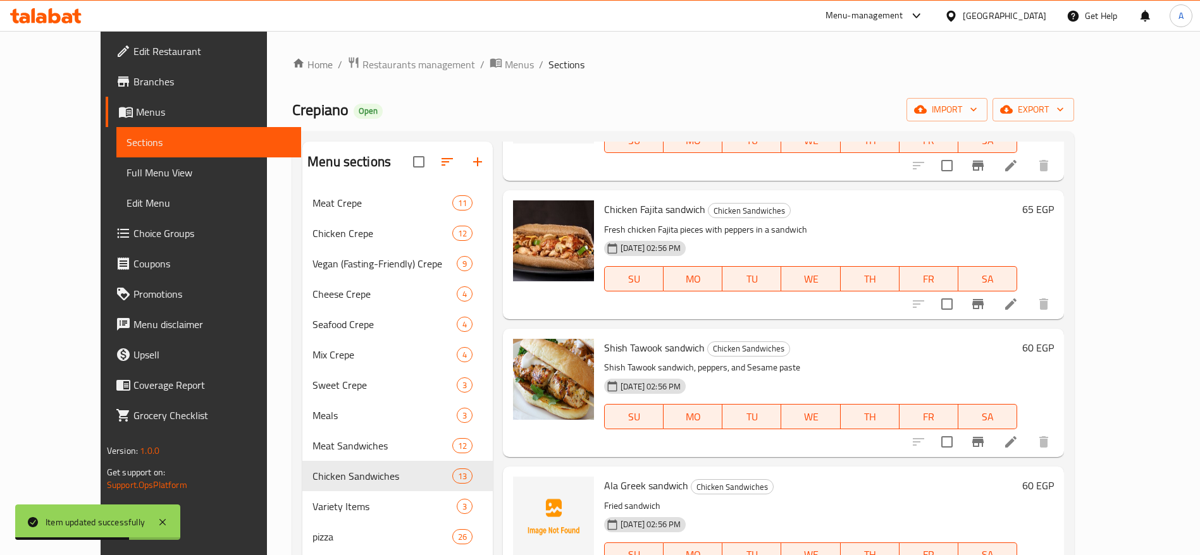
click at [1018, 440] on icon at bounding box center [1010, 441] width 15 height 15
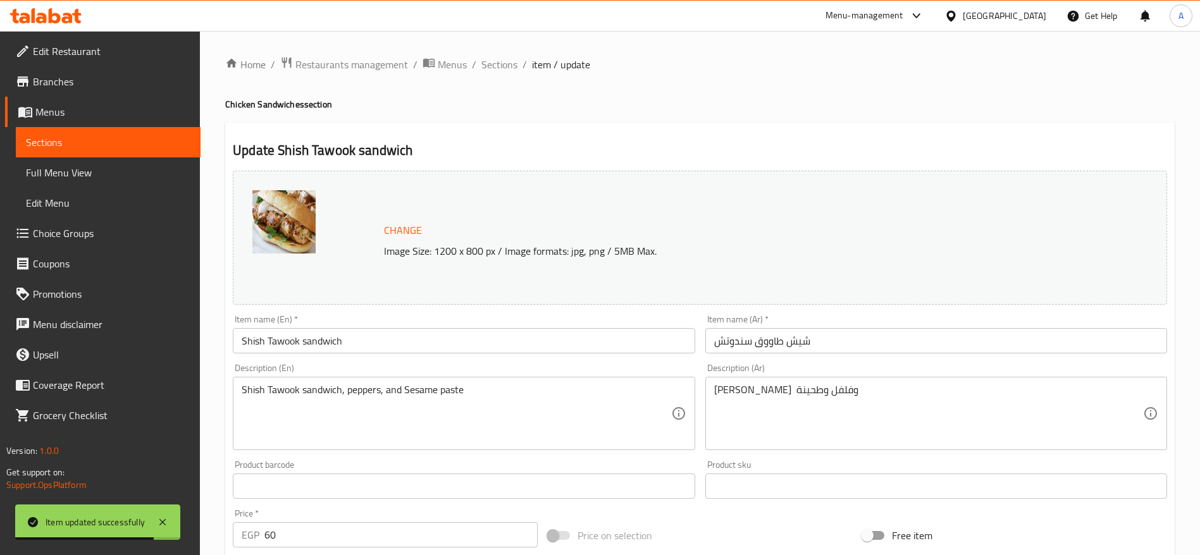
click at [294, 526] on input "60" at bounding box center [400, 534] width 273 height 25
type input "65"
click at [503, 63] on span "Sections" at bounding box center [499, 64] width 36 height 15
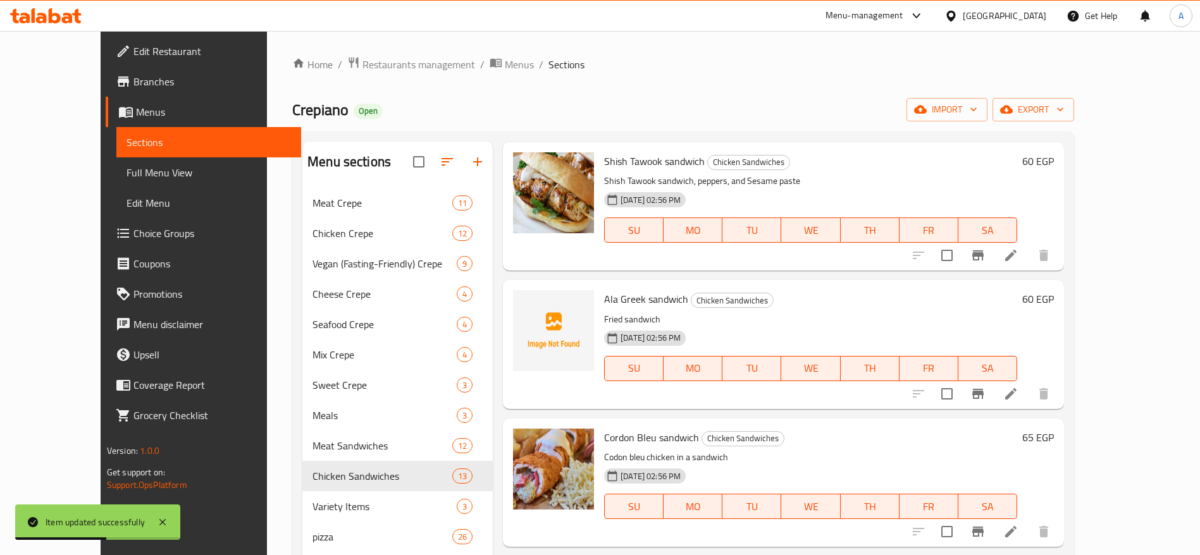
scroll to position [854, 0]
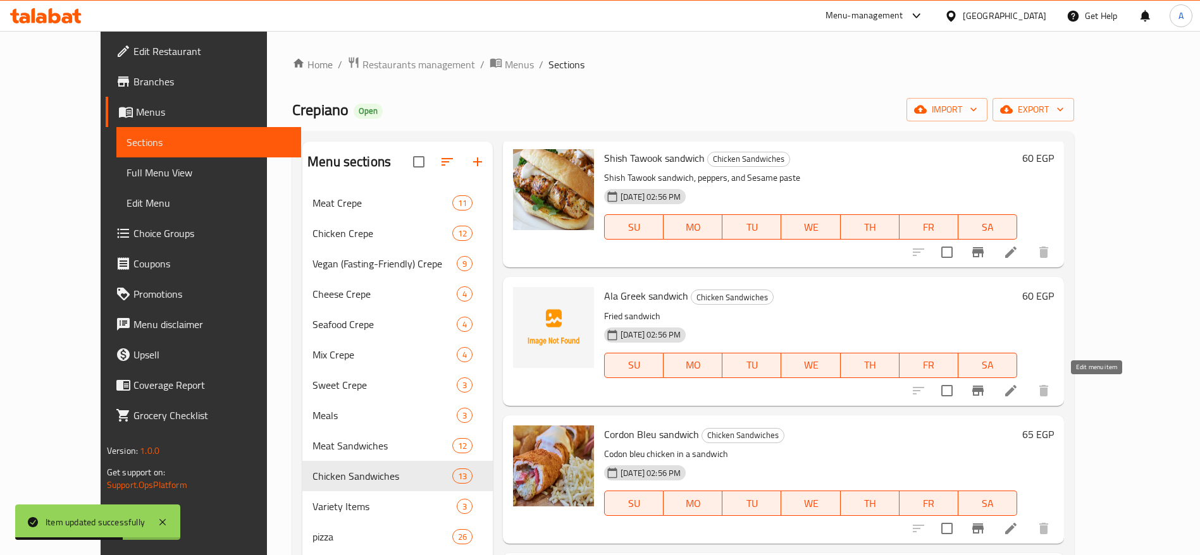
click at [1018, 386] on icon at bounding box center [1010, 390] width 15 height 15
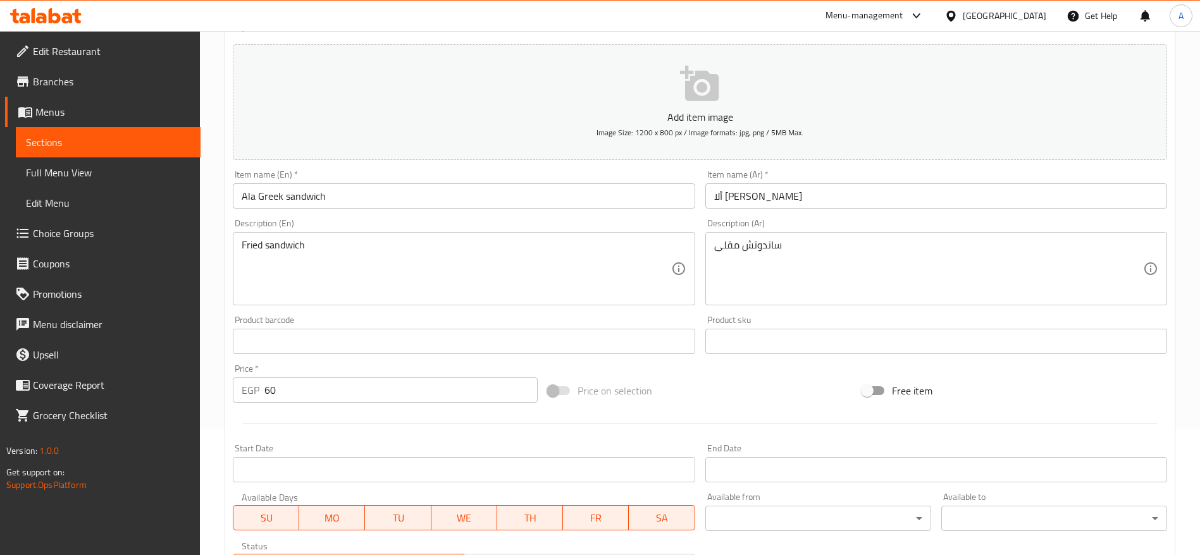
scroll to position [190, 0]
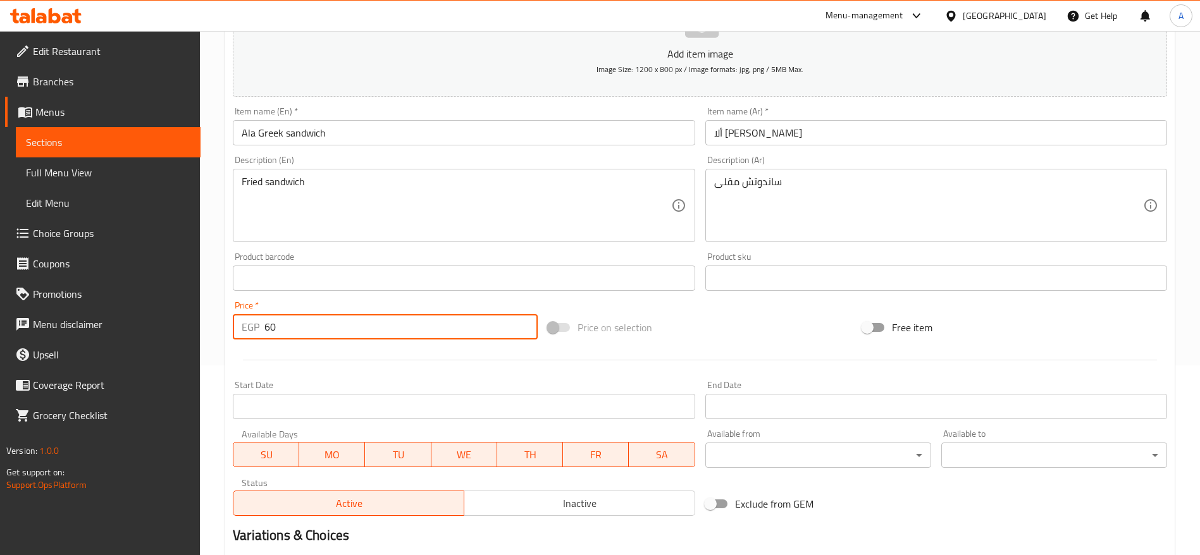
click at [390, 332] on input "60" at bounding box center [400, 326] width 273 height 25
type input "65"
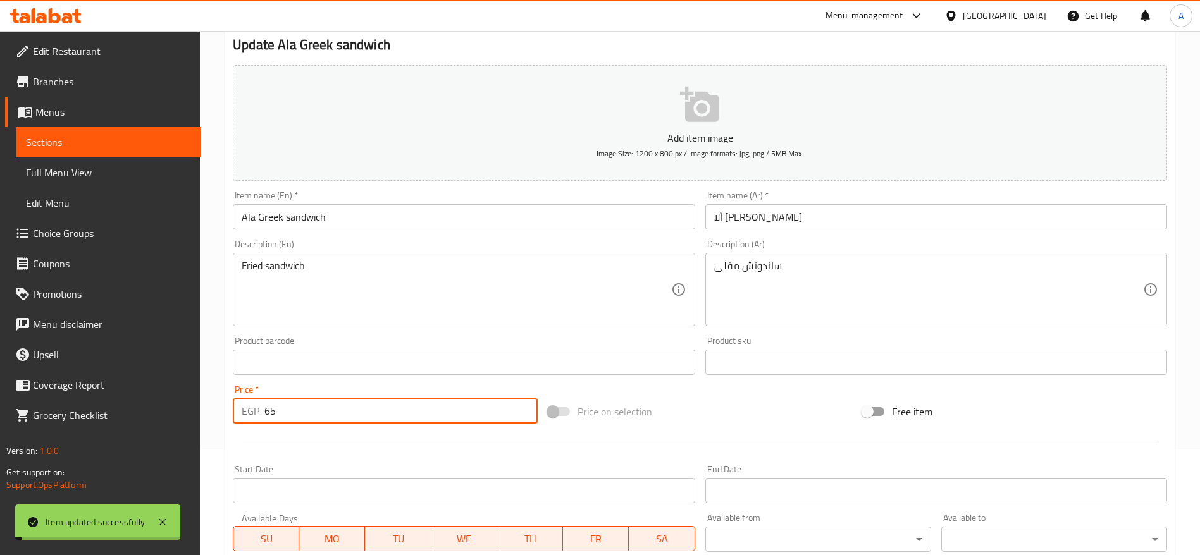
scroll to position [0, 0]
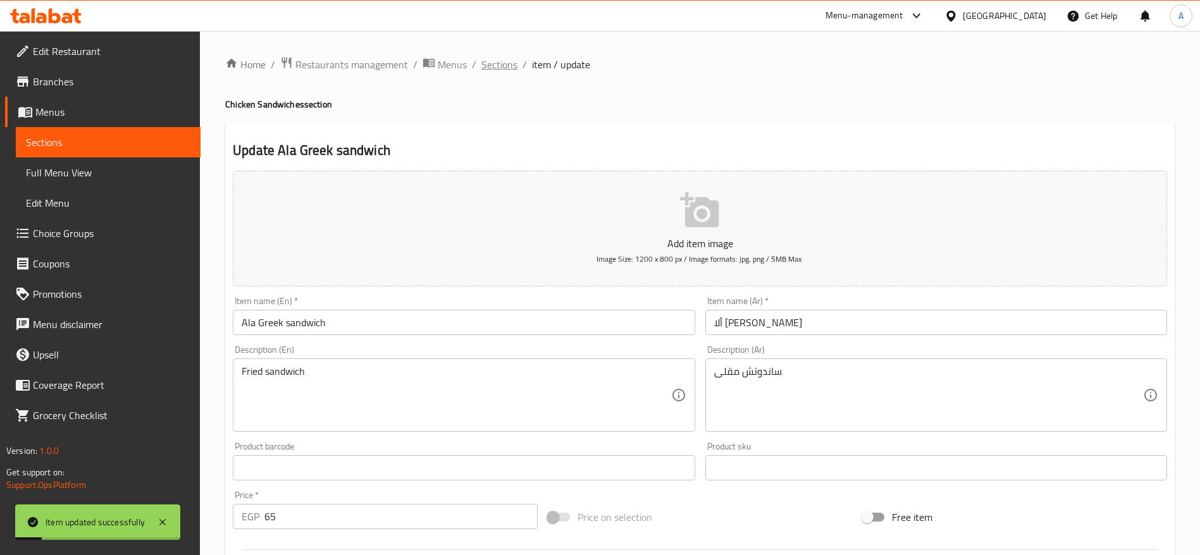
click at [511, 66] on span "Sections" at bounding box center [499, 64] width 36 height 15
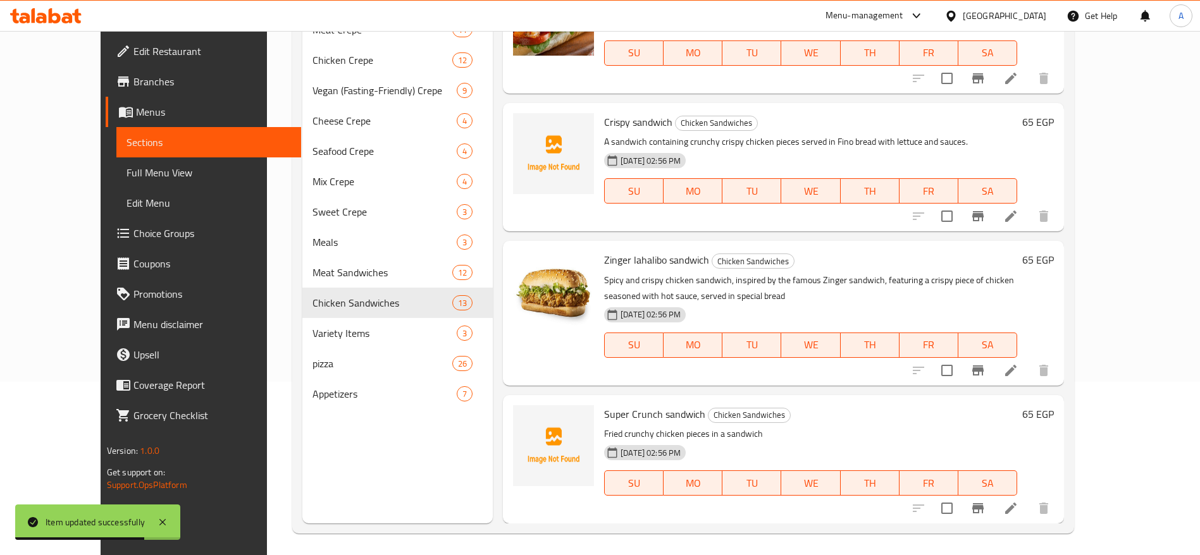
scroll to position [177, 0]
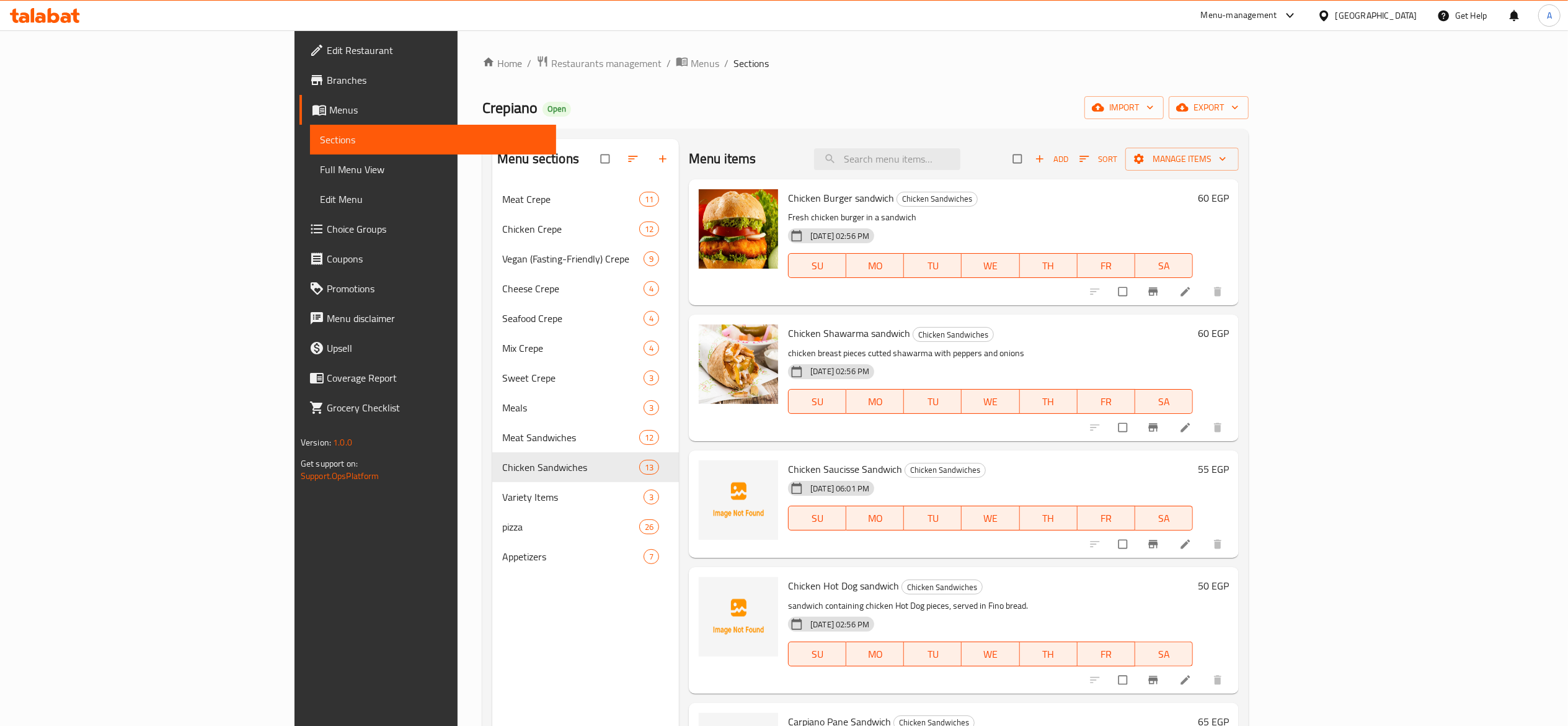
drag, startPoint x: 1180, startPoint y: 0, endPoint x: 1010, endPoint y: 92, distance: 193.3
click at [1010, 92] on div "Home / Restaurants management / Menus / Sections Crepiano Open import export Me…" at bounding box center [866, 464] width 767 height 819
click at [1190, 544] on li at bounding box center [1187, 544] width 34 height 20
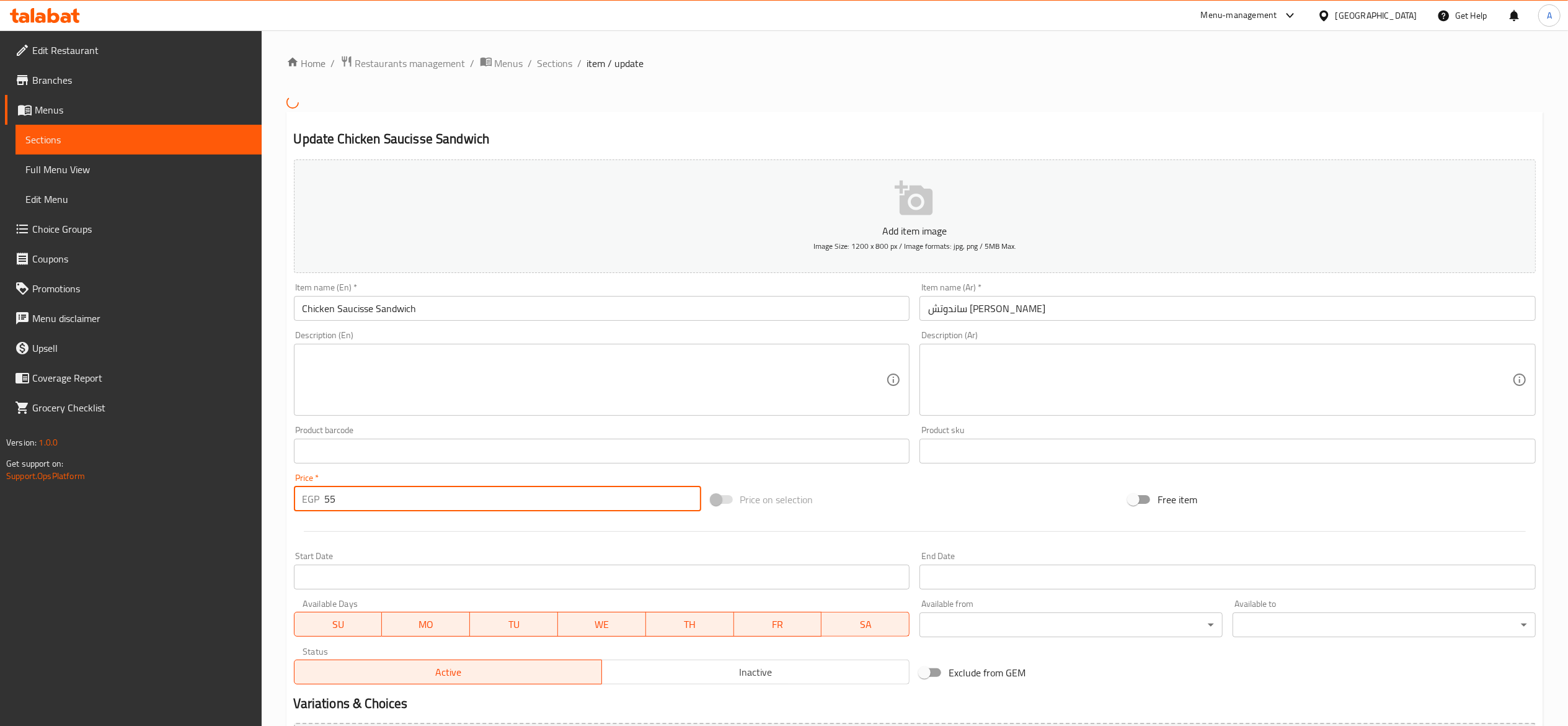
click at [467, 496] on input "55" at bounding box center [513, 498] width 377 height 25
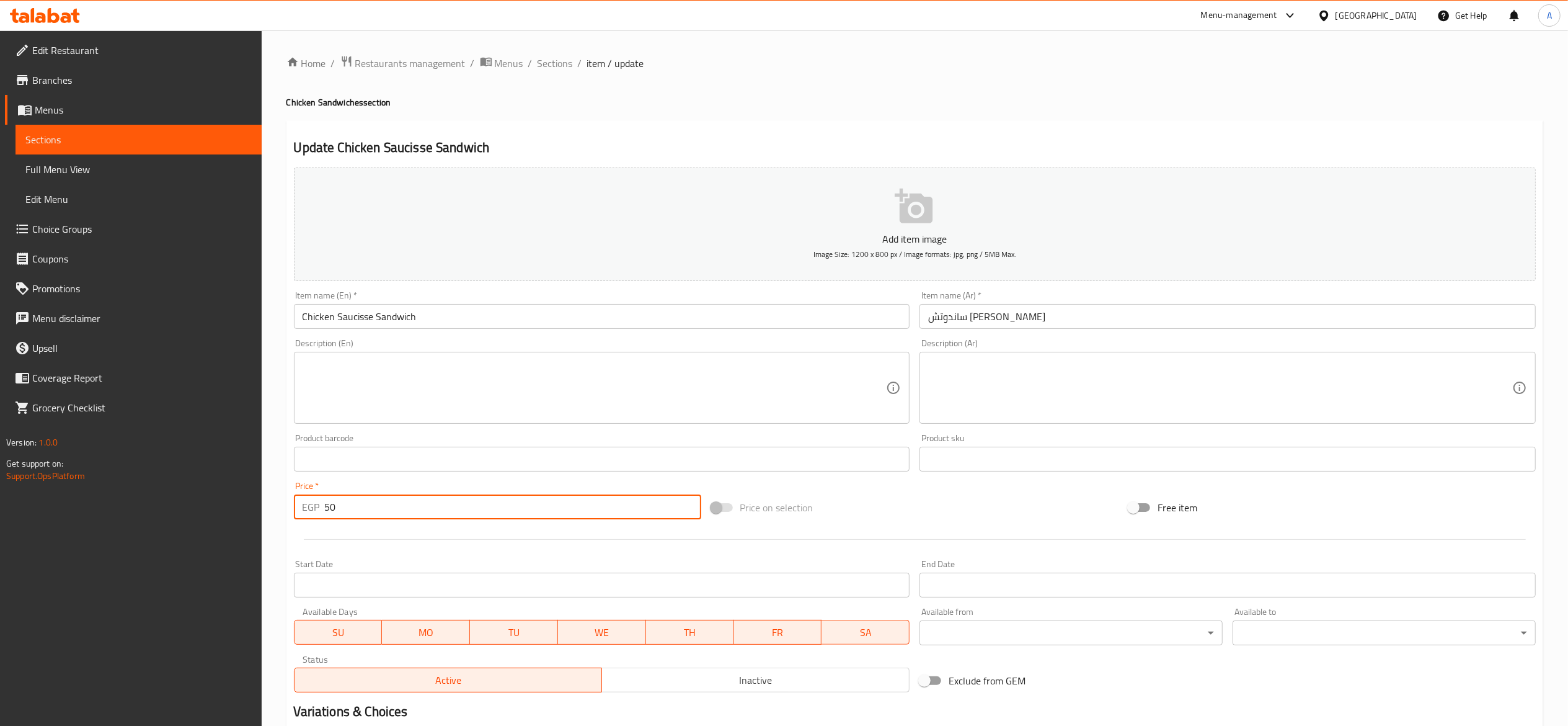
type input "50"
click at [557, 66] on span "Sections" at bounding box center [555, 63] width 35 height 15
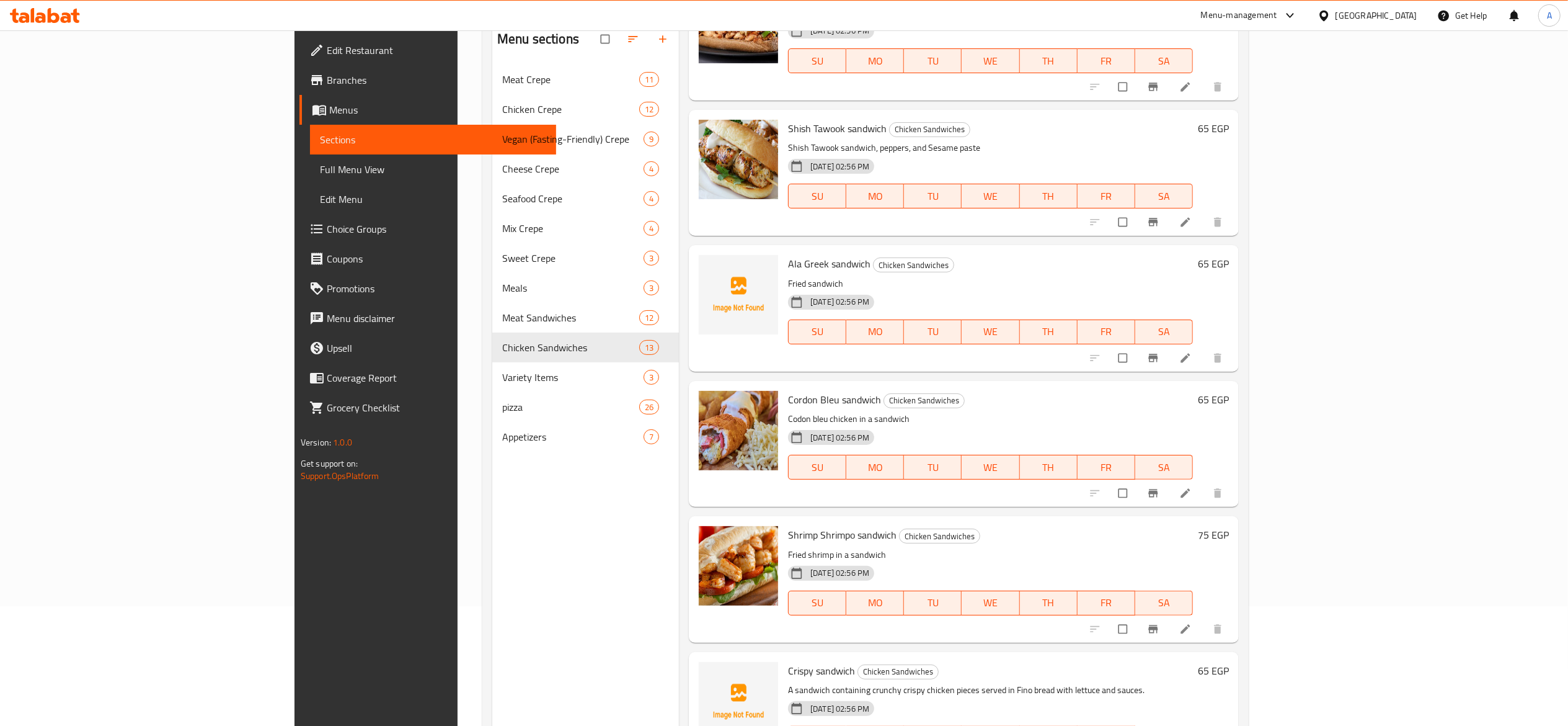
scroll to position [124, 0]
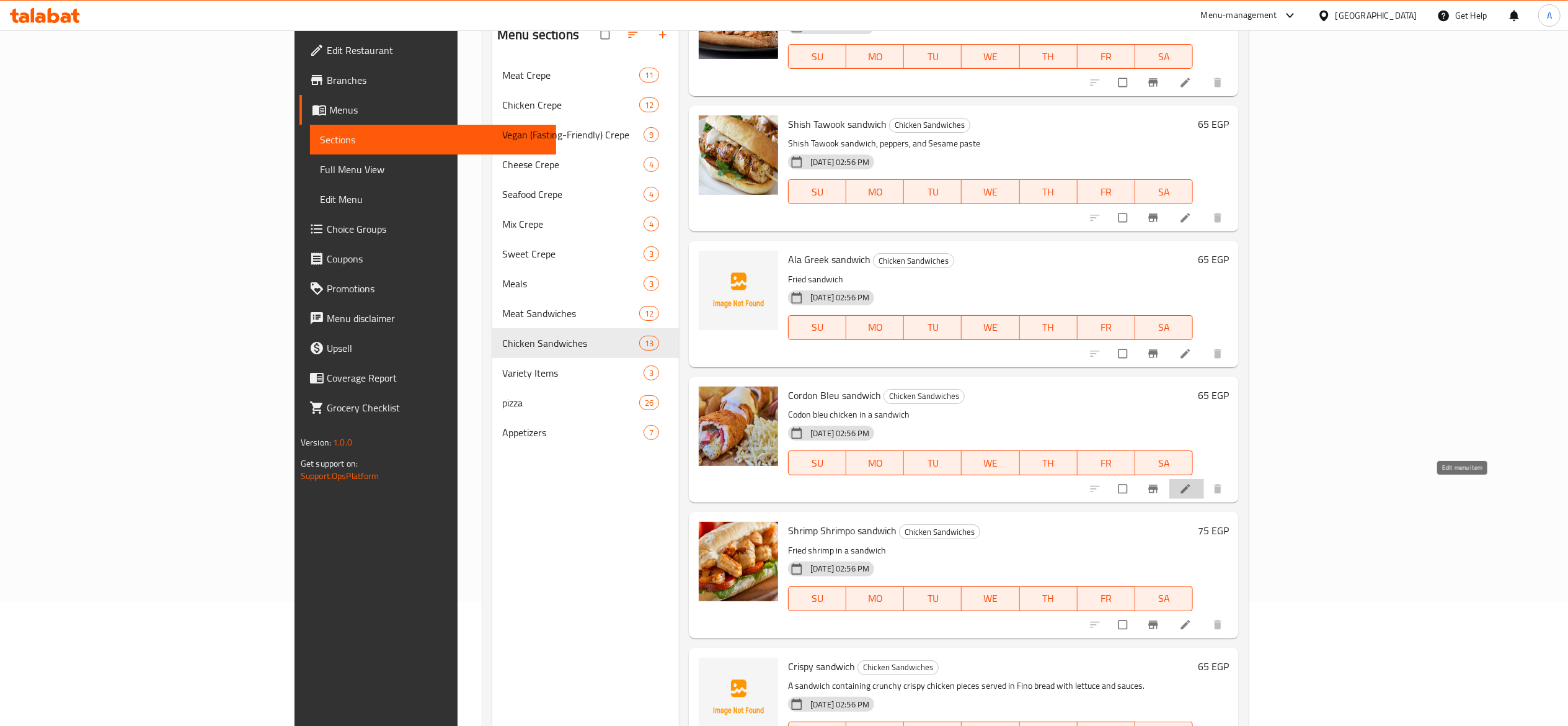
click at [1192, 493] on icon at bounding box center [1186, 489] width 13 height 13
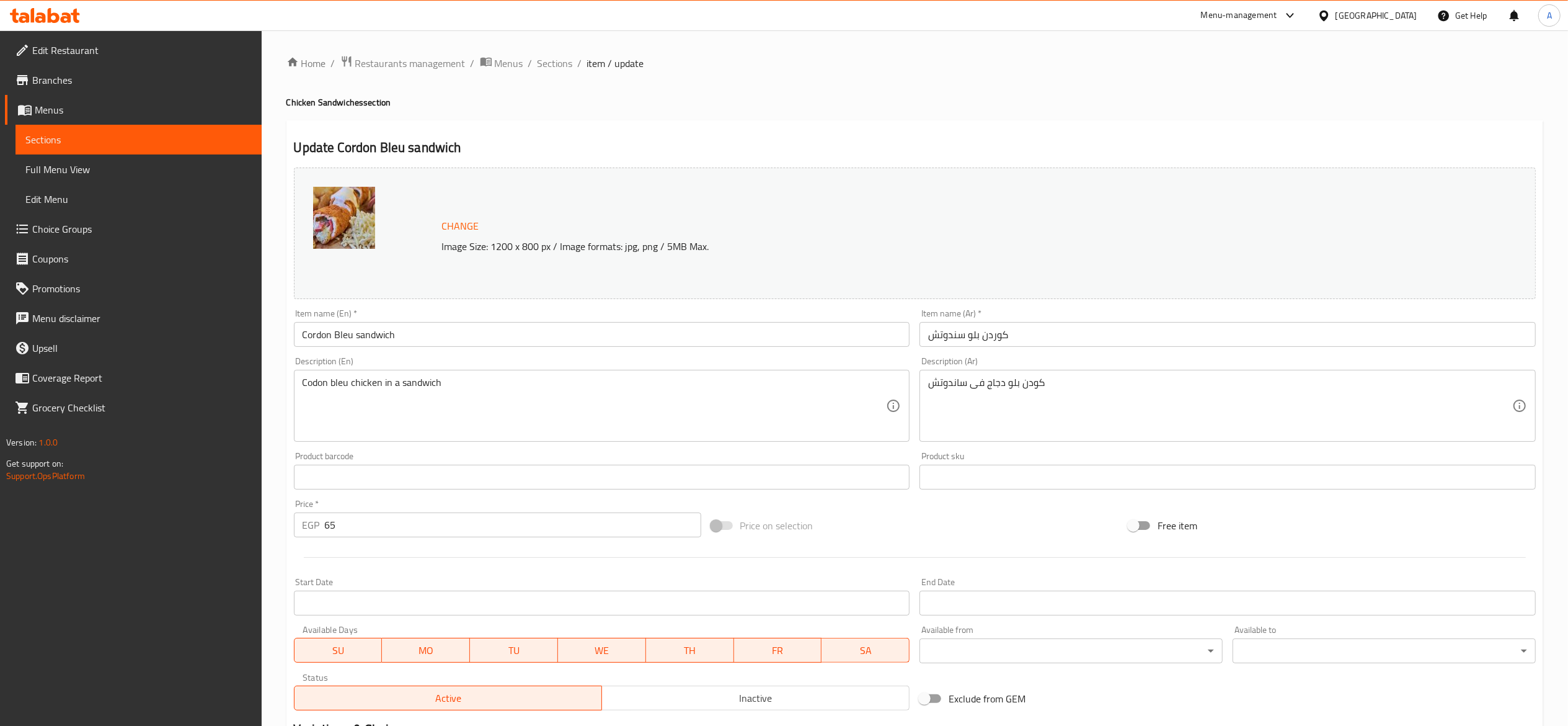
click at [423, 531] on input "65" at bounding box center [513, 524] width 377 height 25
type input "70"
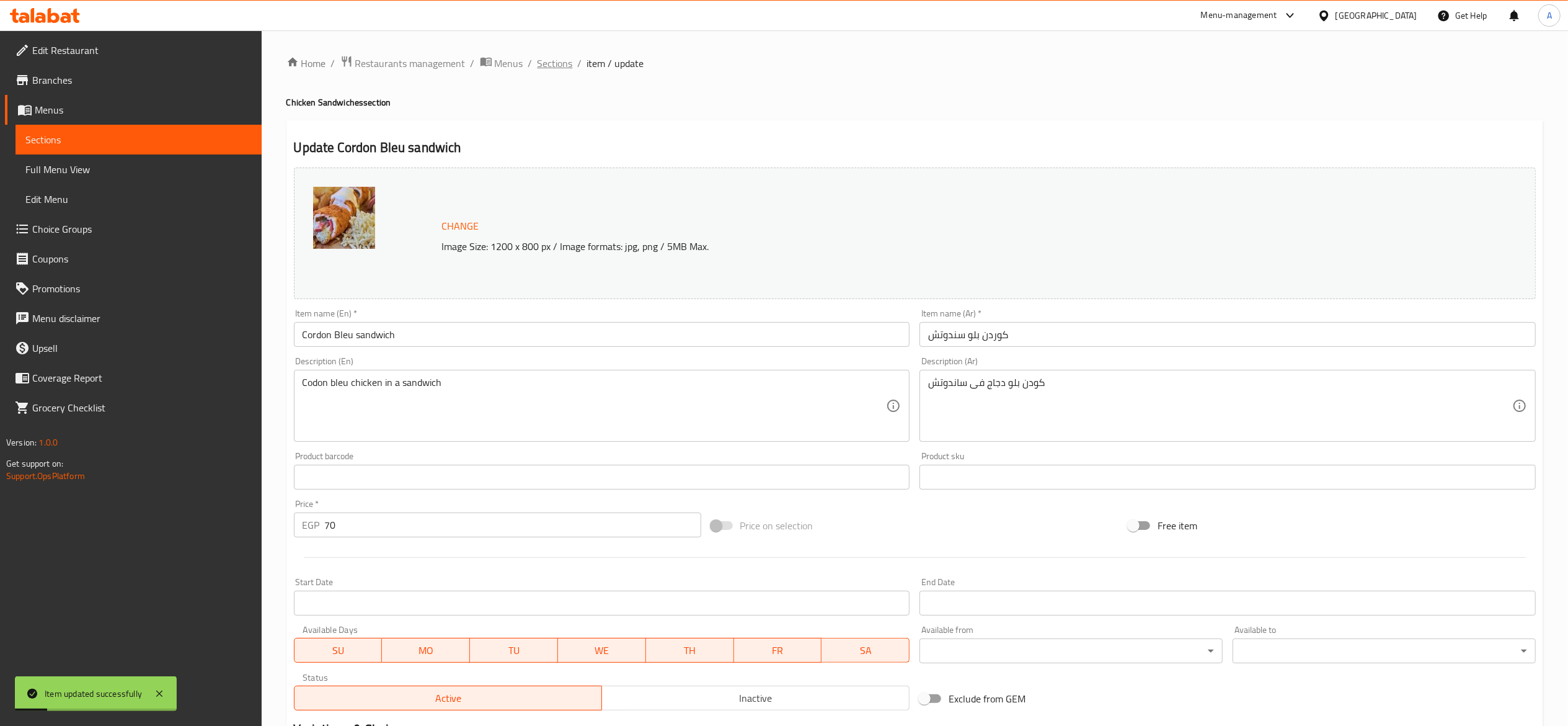
click at [556, 58] on span "Sections" at bounding box center [555, 63] width 35 height 15
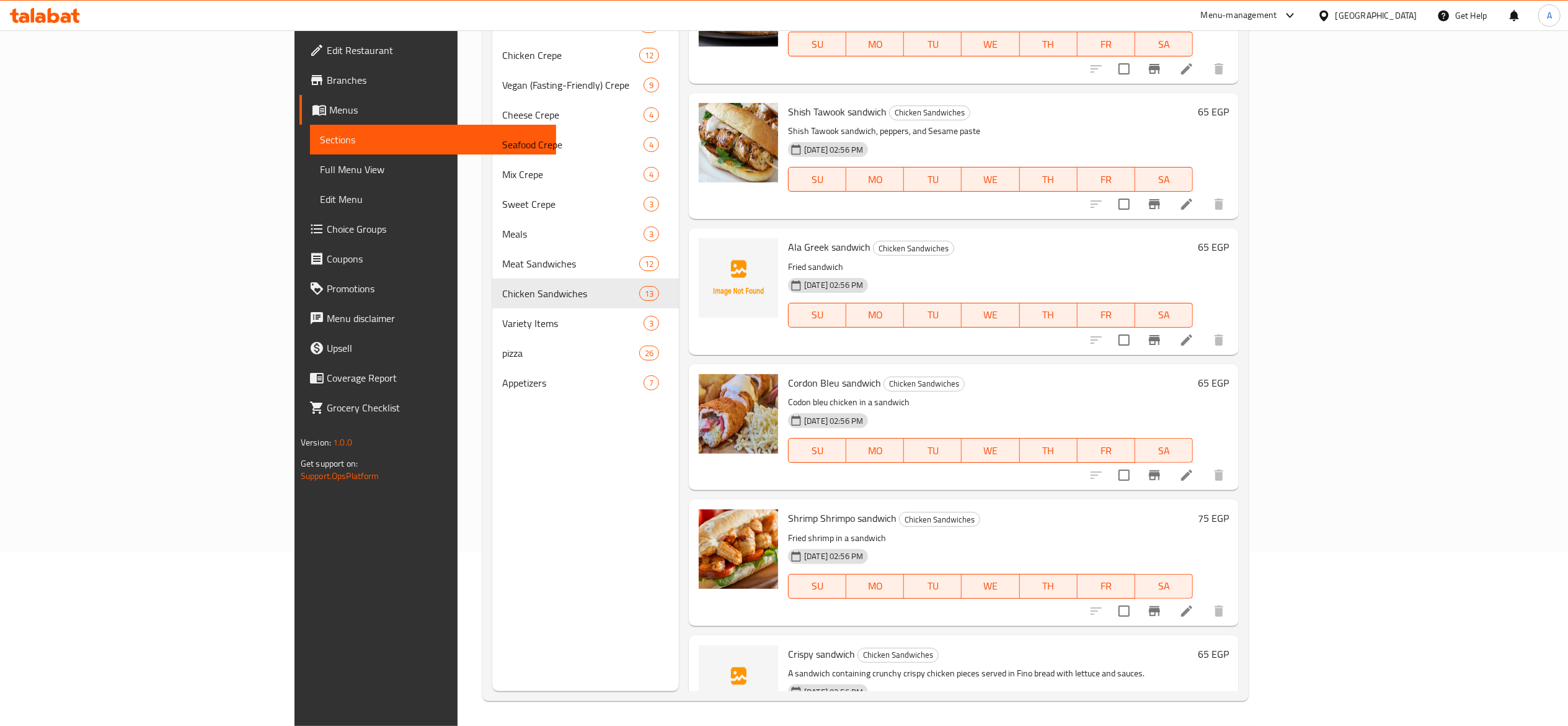
scroll to position [868, 0]
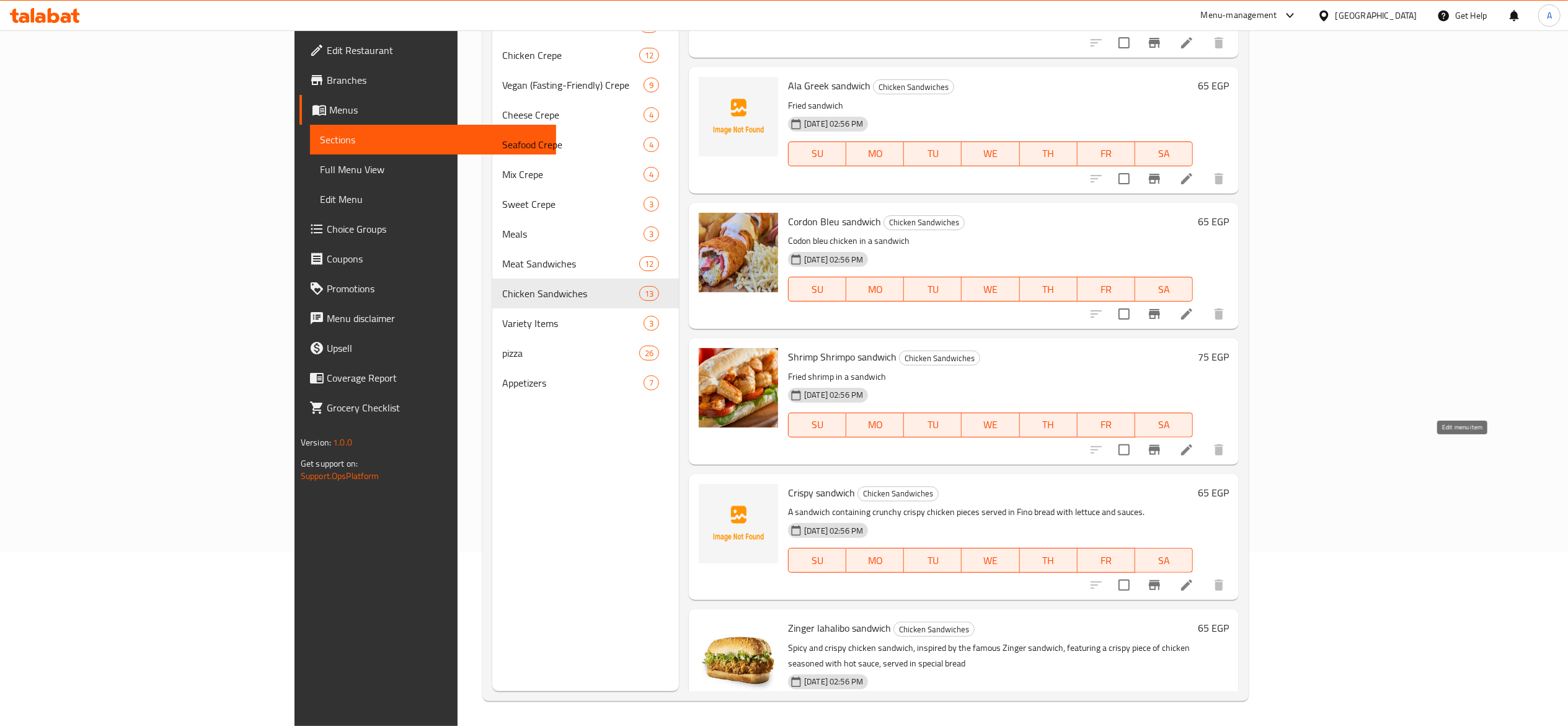
click at [1194, 451] on icon at bounding box center [1187, 449] width 15 height 15
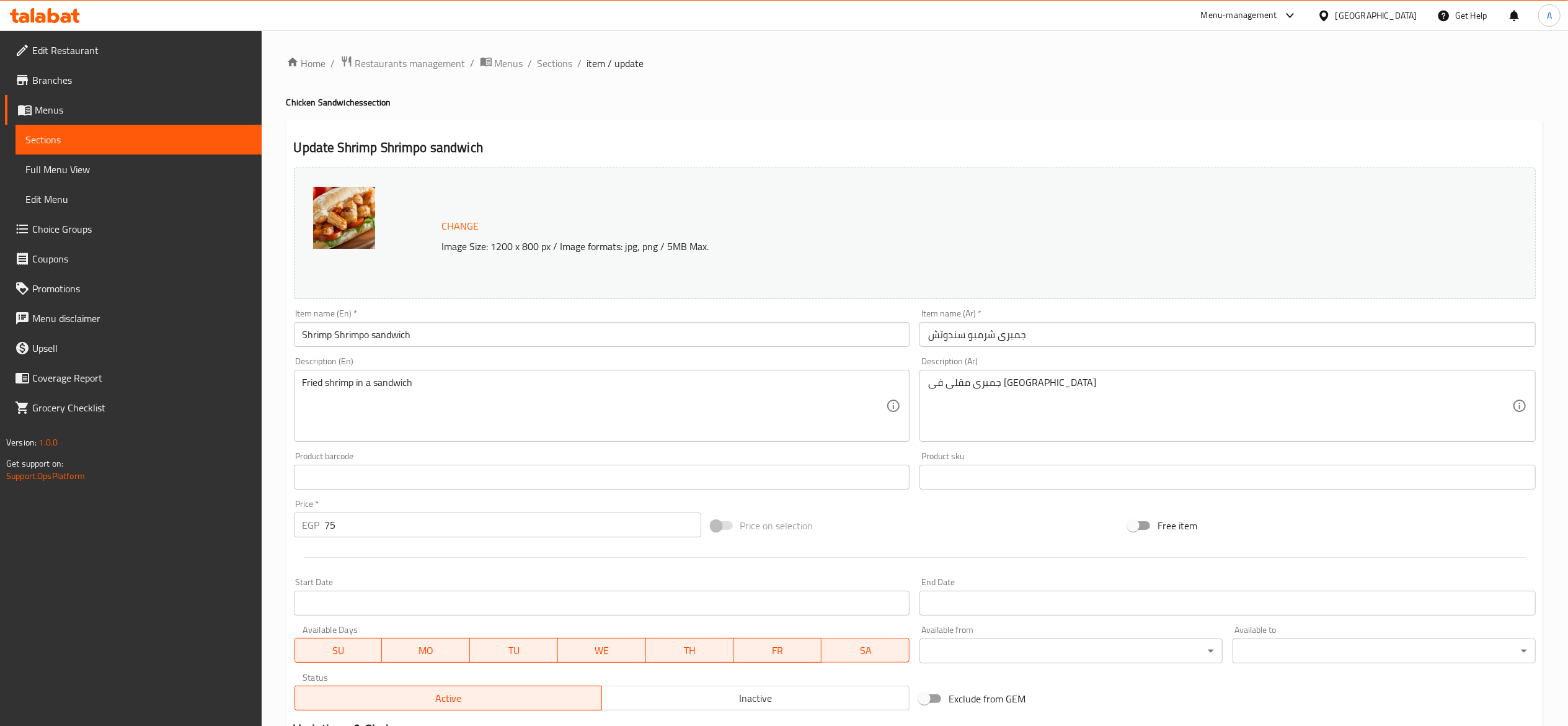
click at [510, 531] on input "75" at bounding box center [513, 524] width 377 height 25
type input "80"
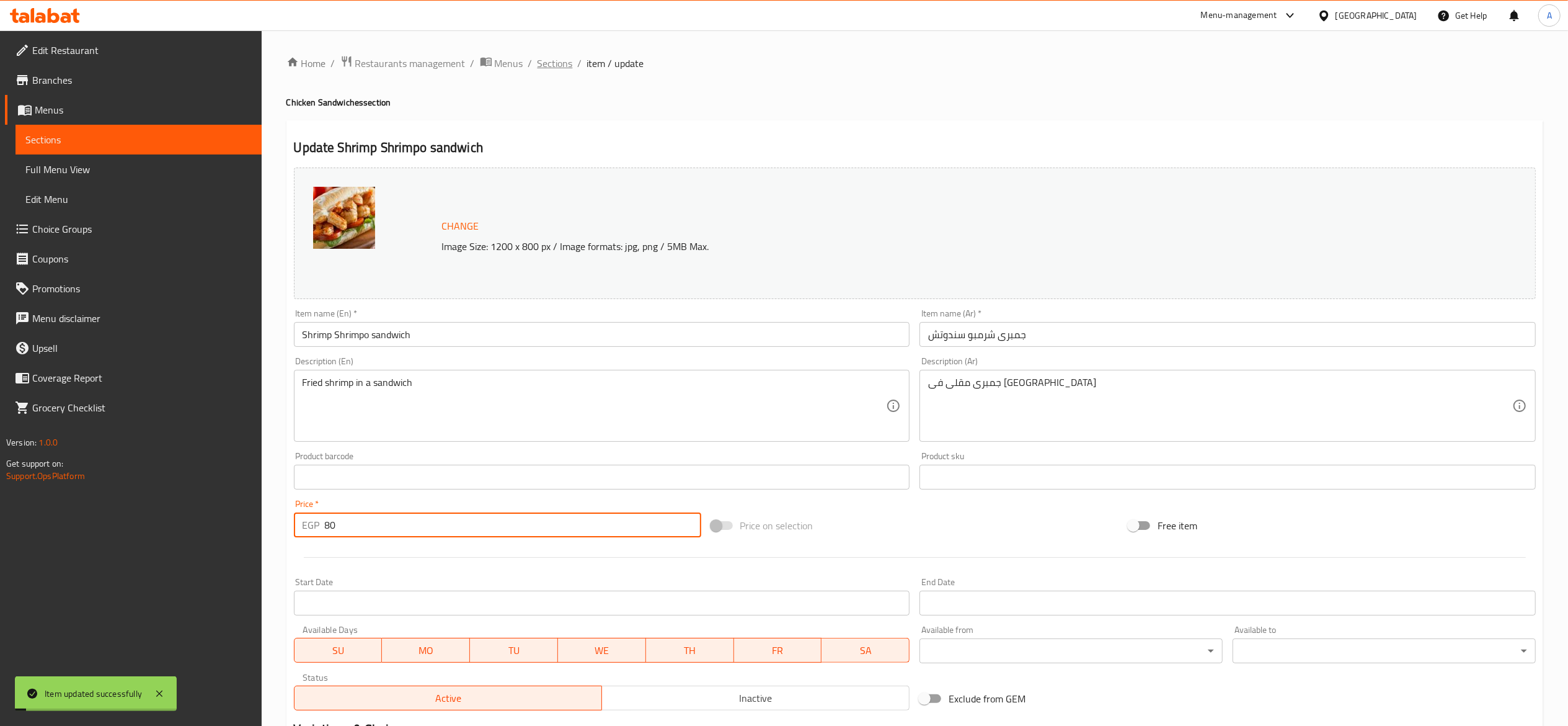
click at [544, 67] on span "Sections" at bounding box center [555, 63] width 35 height 15
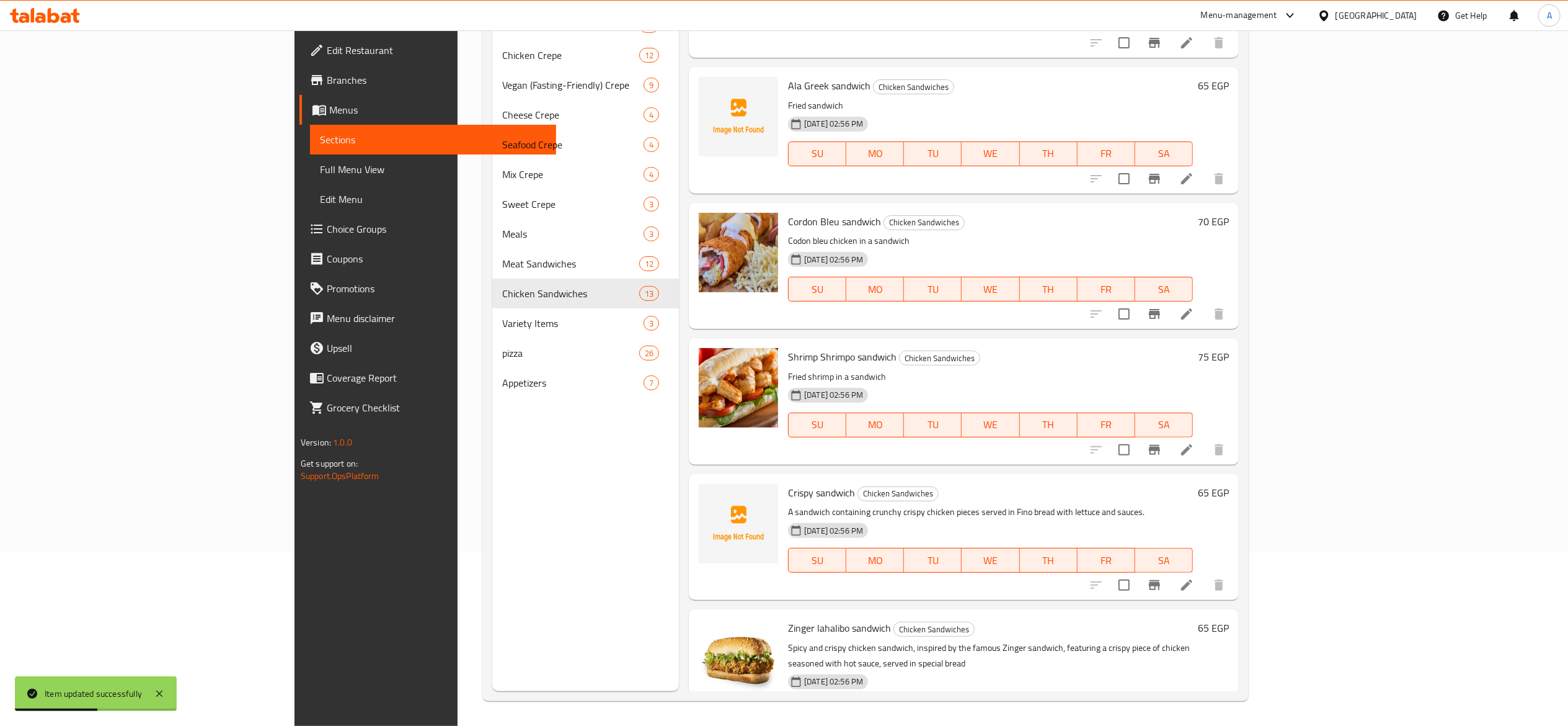
scroll to position [993, 0]
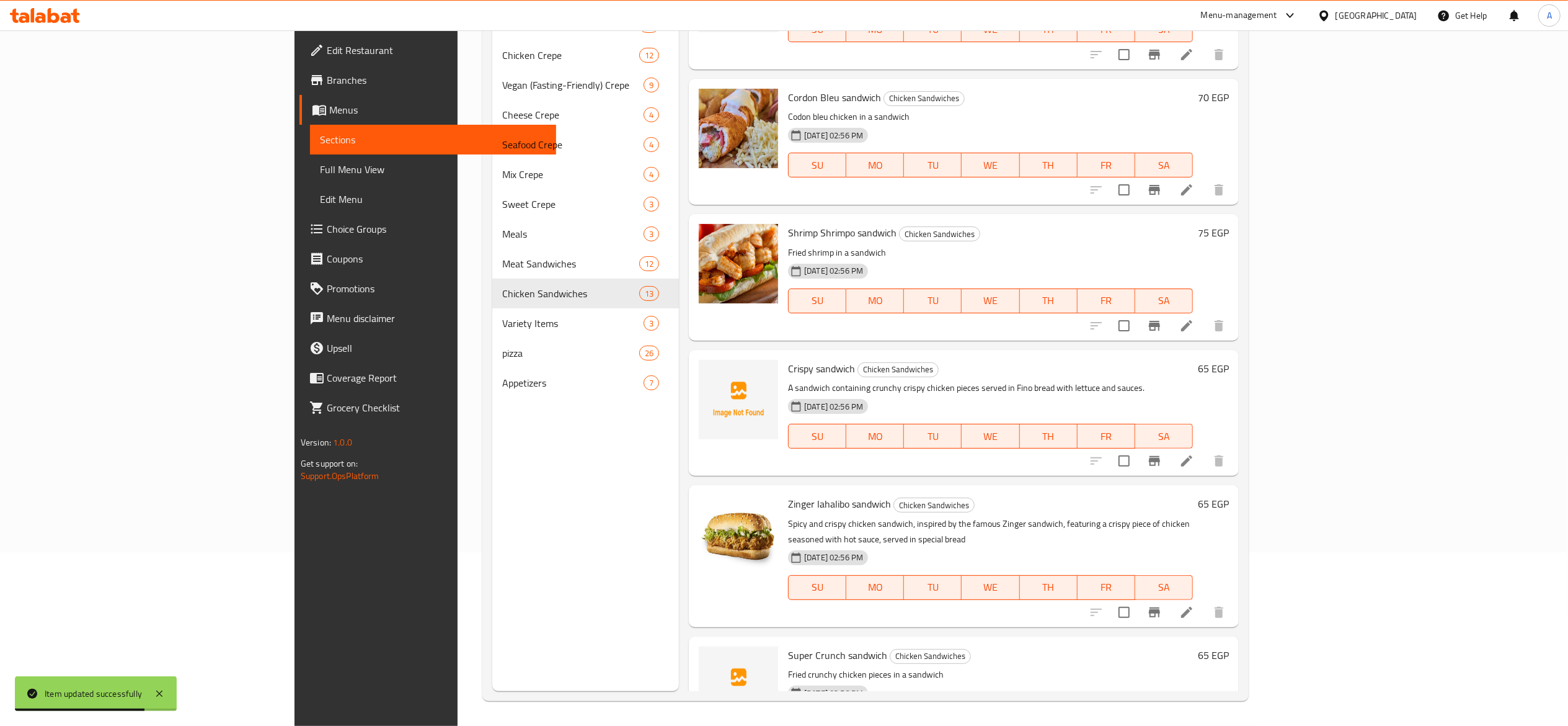
click at [1204, 468] on li at bounding box center [1187, 461] width 34 height 23
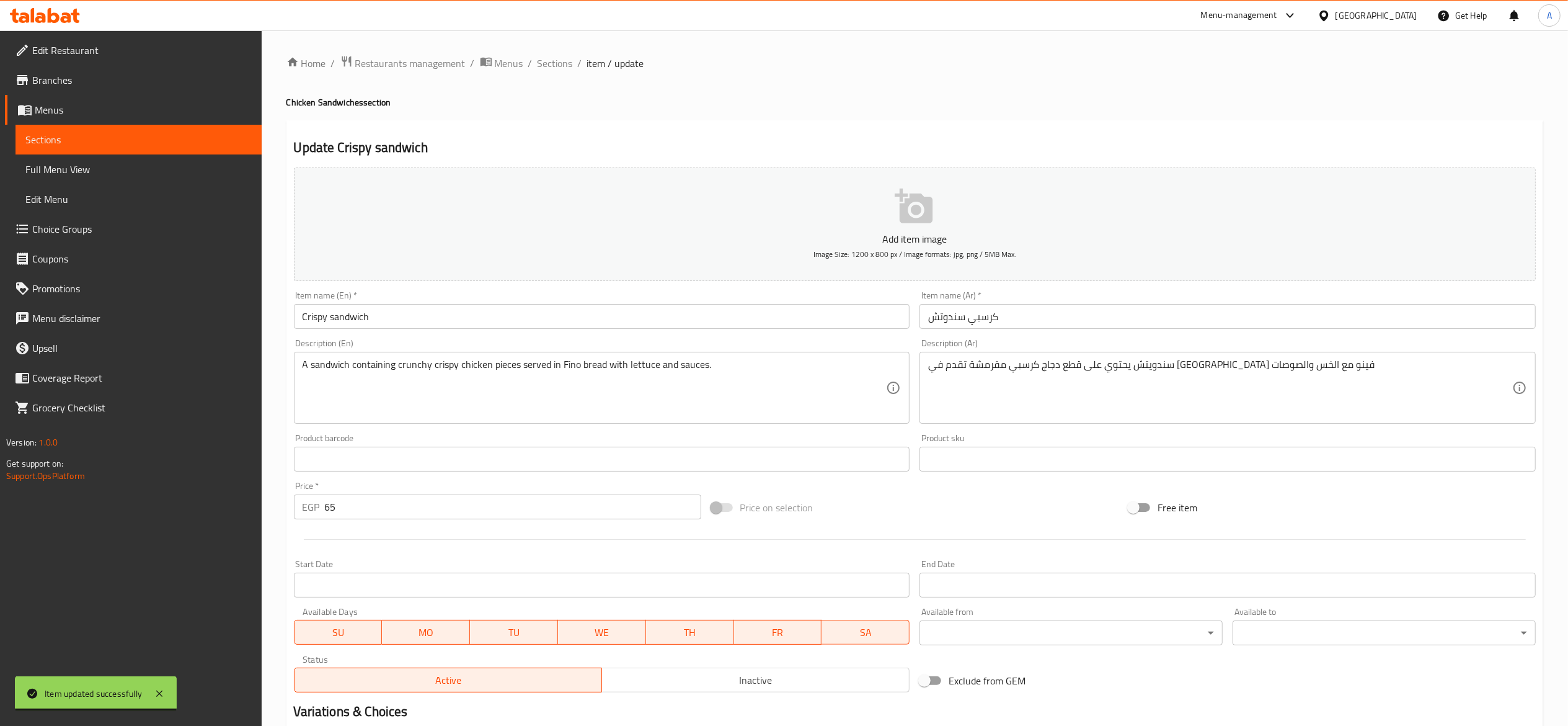
scroll to position [124, 0]
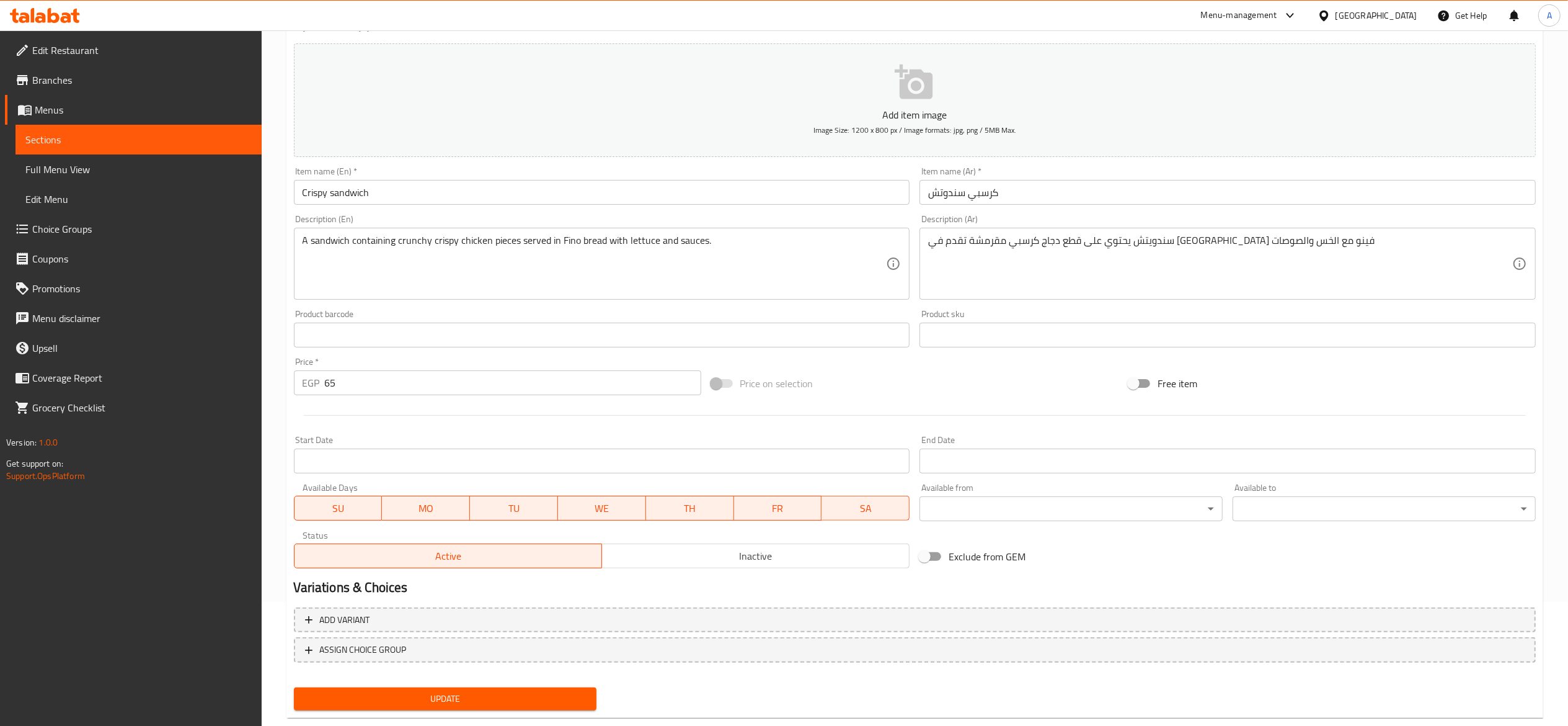
click at [481, 394] on input "65" at bounding box center [513, 383] width 377 height 25
type input "70"
click at [294, 688] on button "Update" at bounding box center [445, 699] width 303 height 23
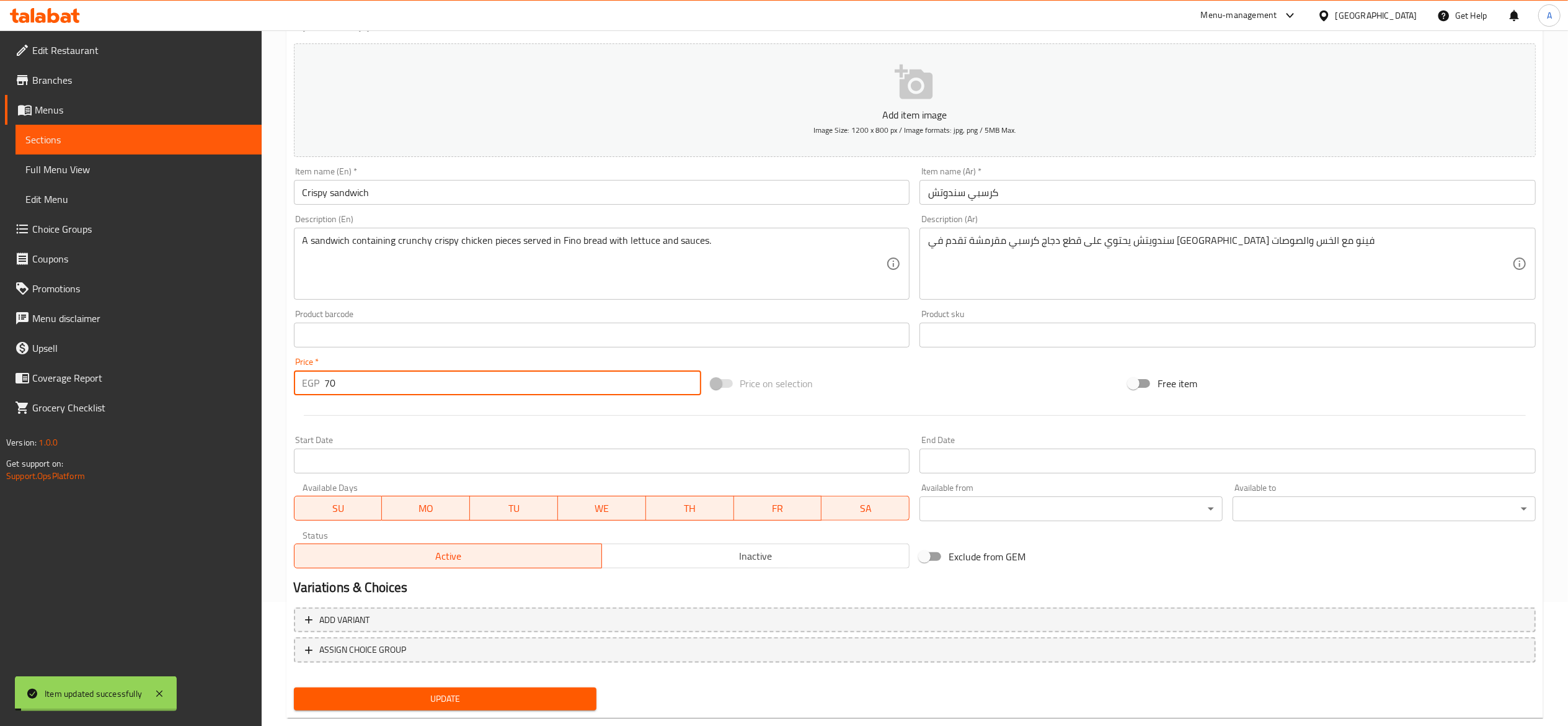
scroll to position [0, 0]
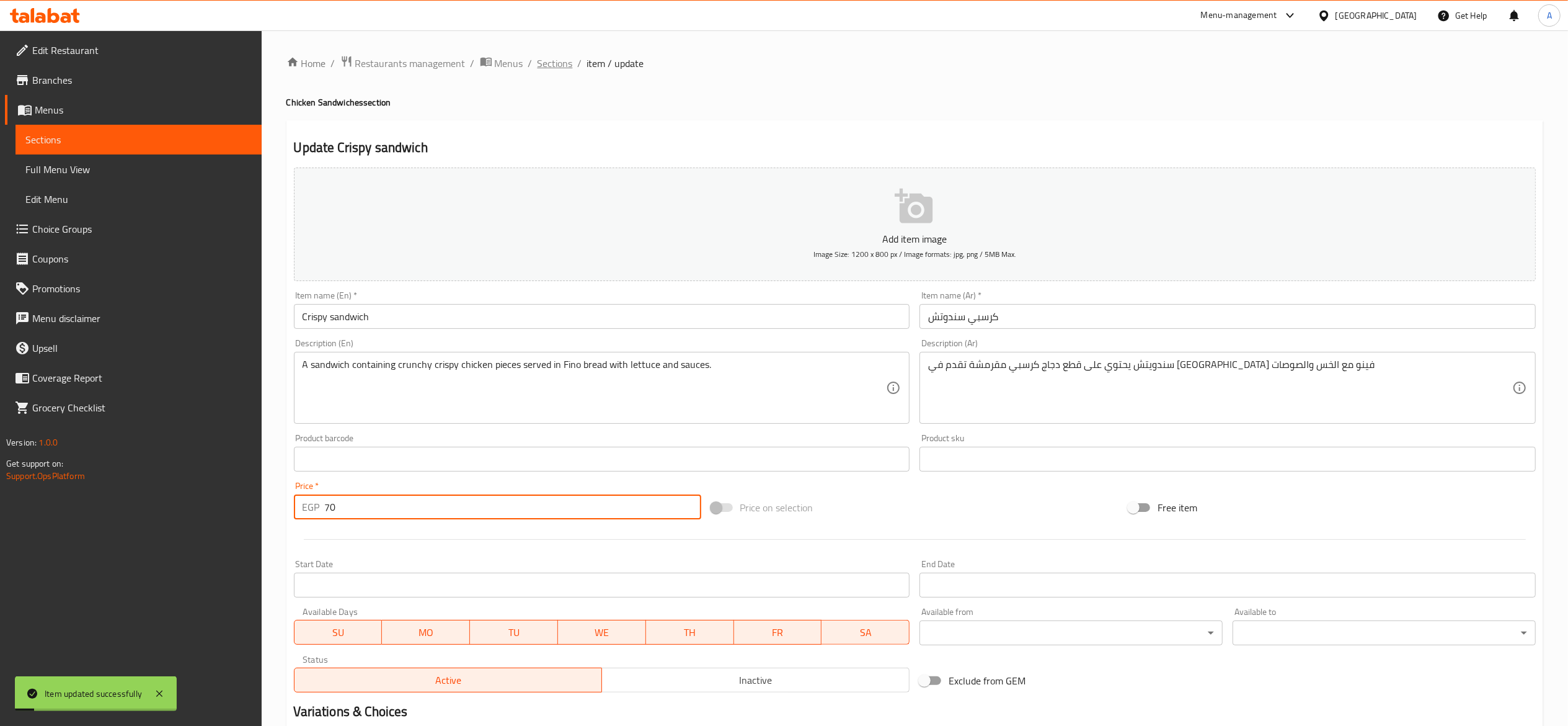
click at [554, 69] on span "Sections" at bounding box center [555, 63] width 35 height 15
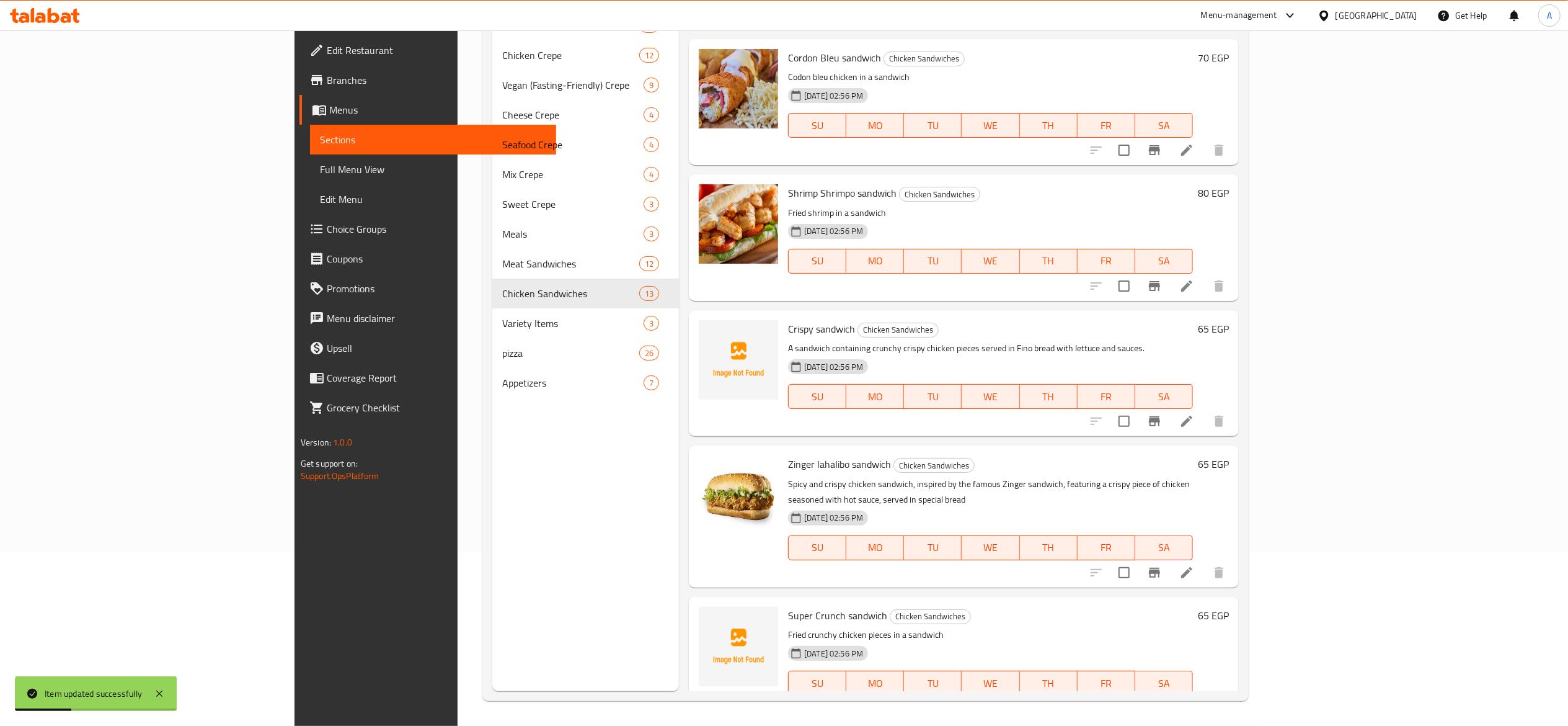
scroll to position [1048, 0]
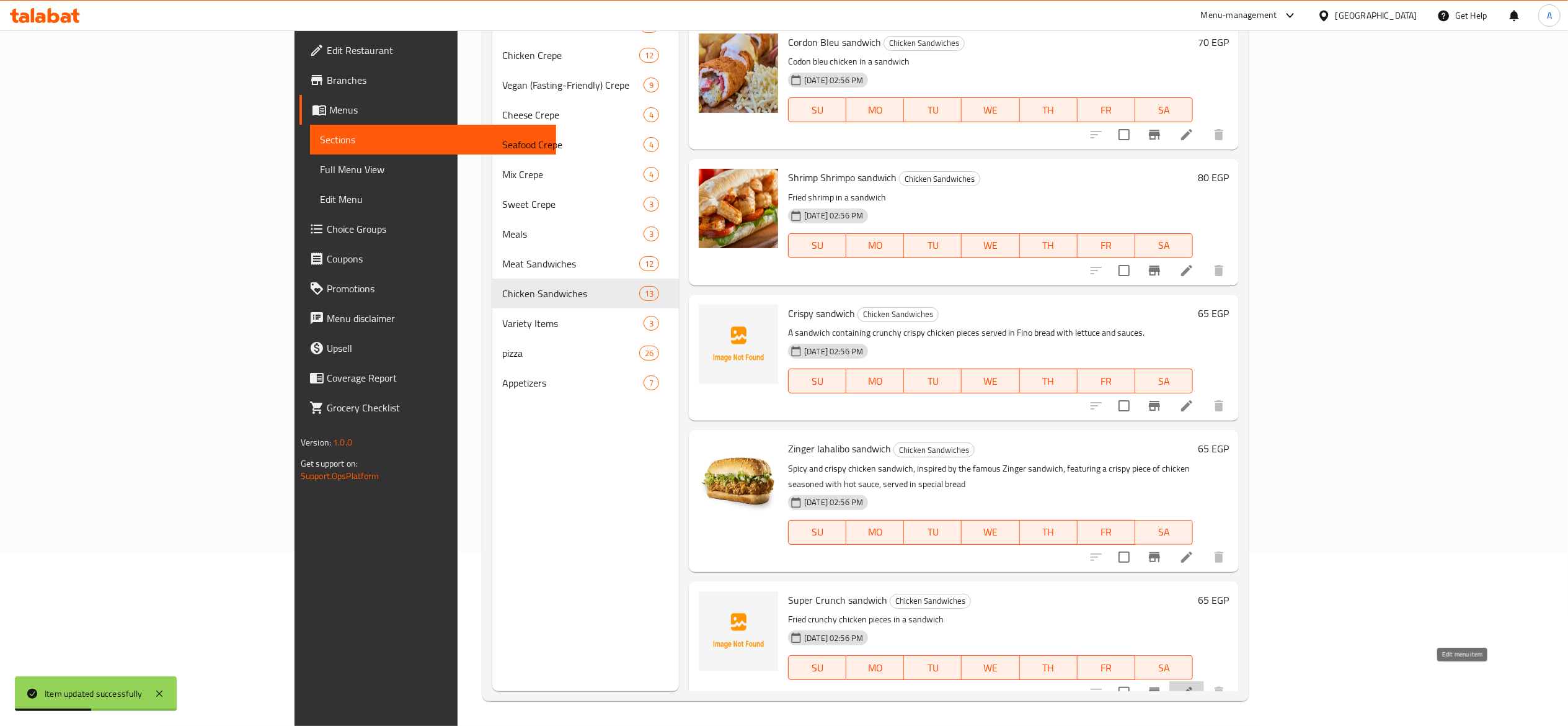
click at [1194, 685] on icon at bounding box center [1187, 692] width 15 height 15
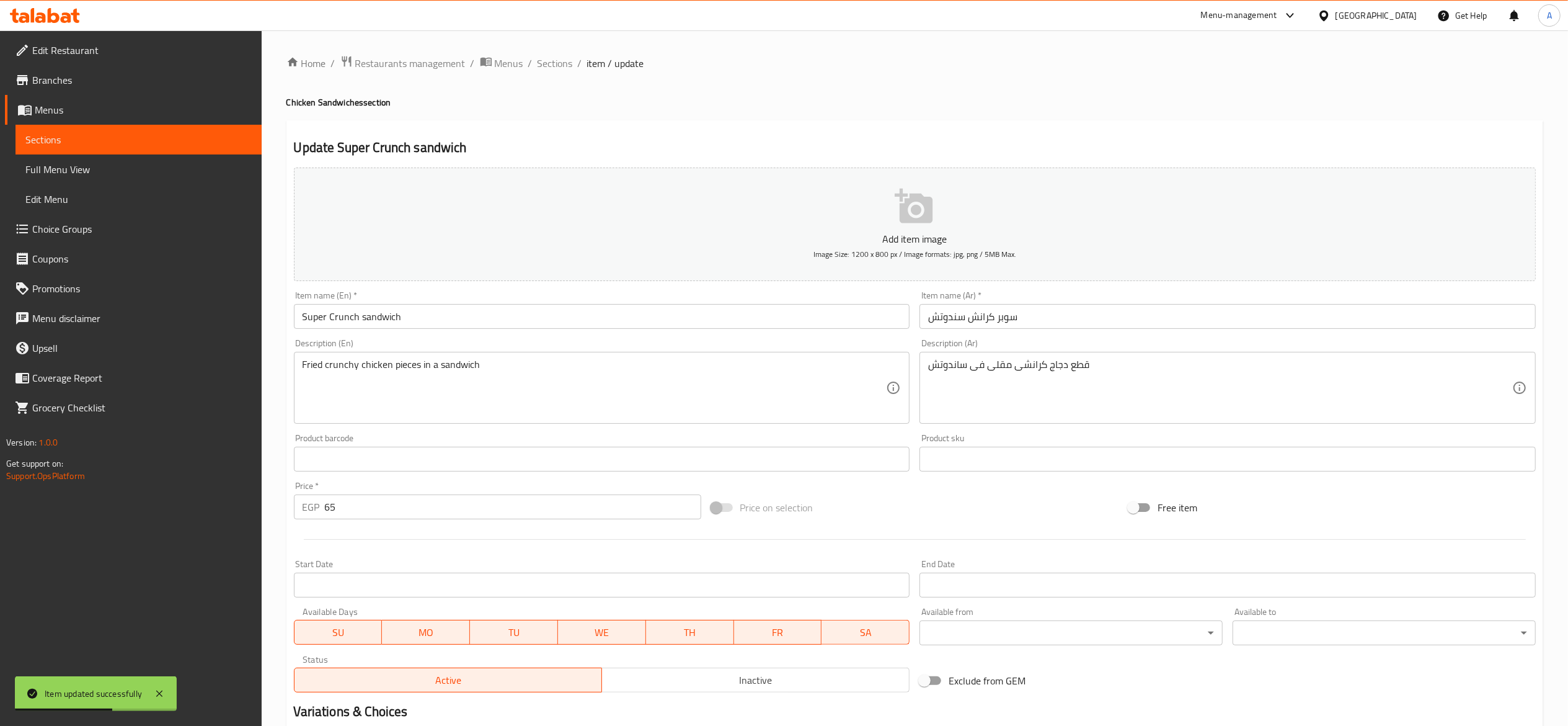
click at [538, 509] on input "65" at bounding box center [513, 506] width 377 height 25
type input "70"
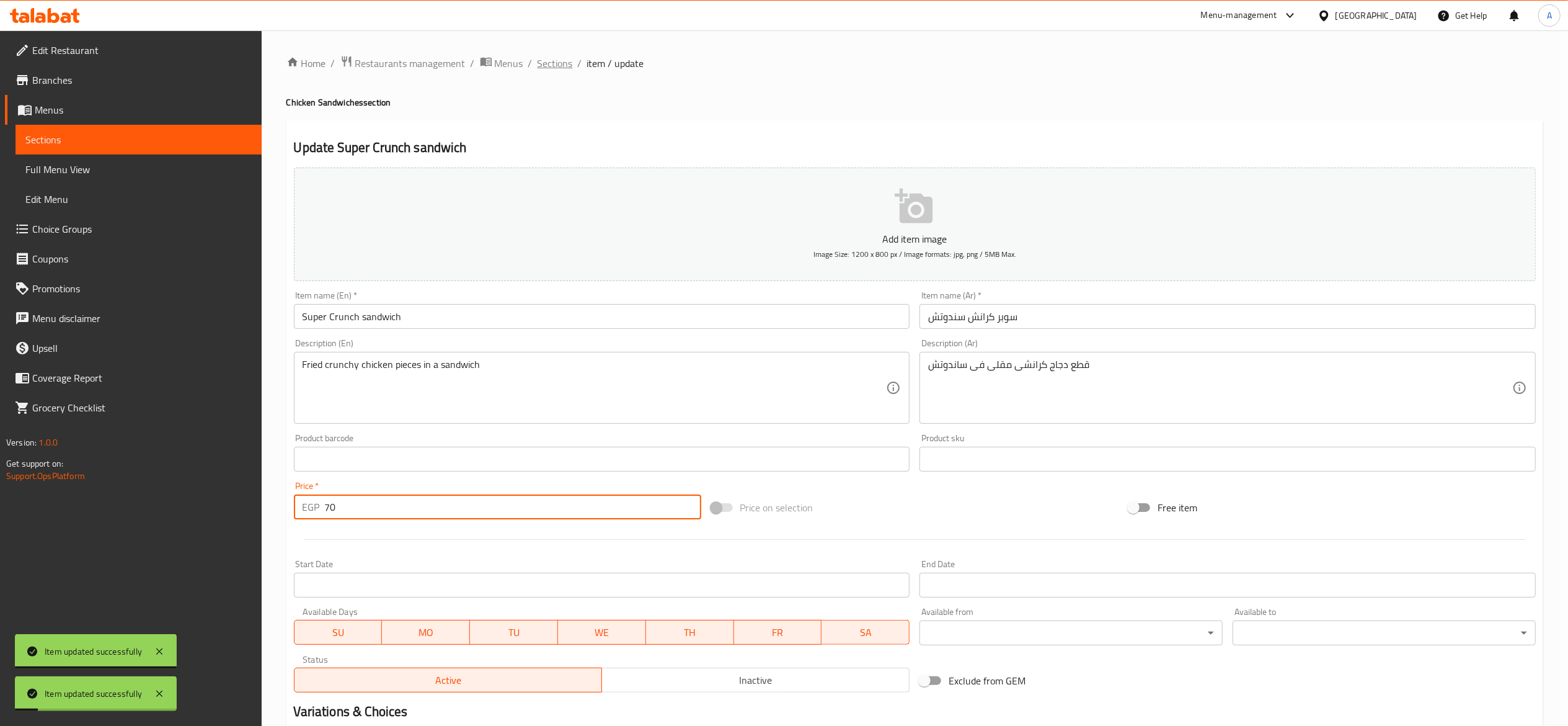
click at [561, 70] on span "Sections" at bounding box center [555, 63] width 35 height 15
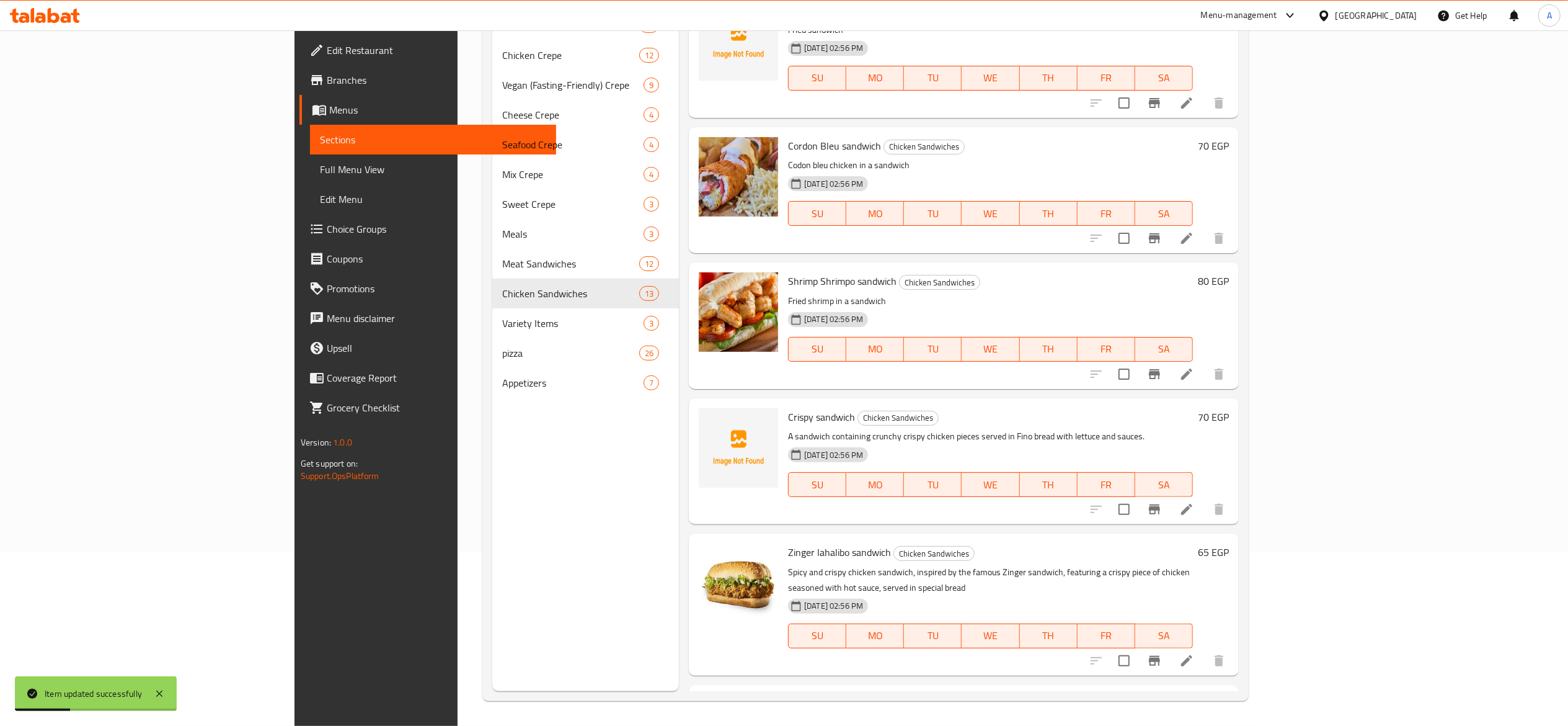
scroll to position [1048, 0]
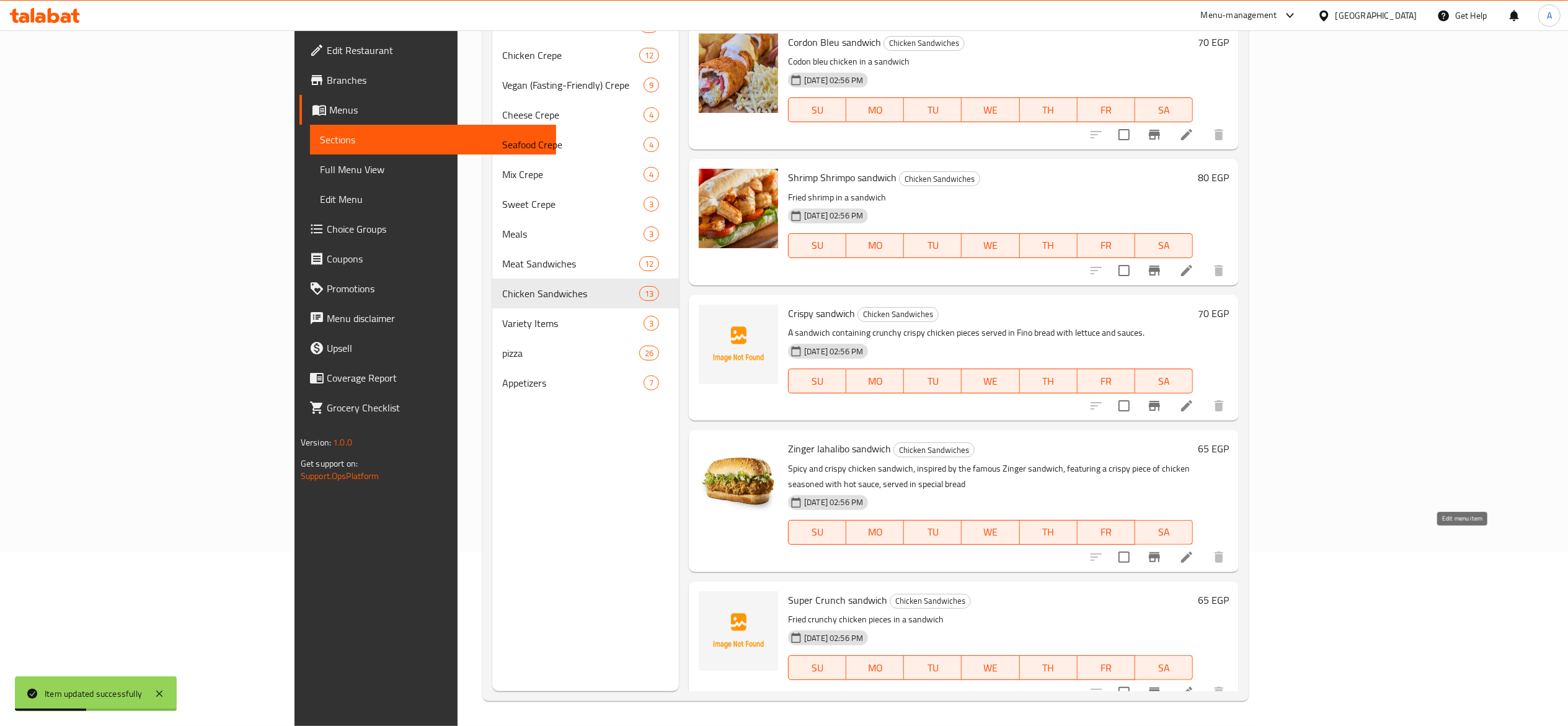
click at [1194, 549] on icon at bounding box center [1187, 556] width 15 height 15
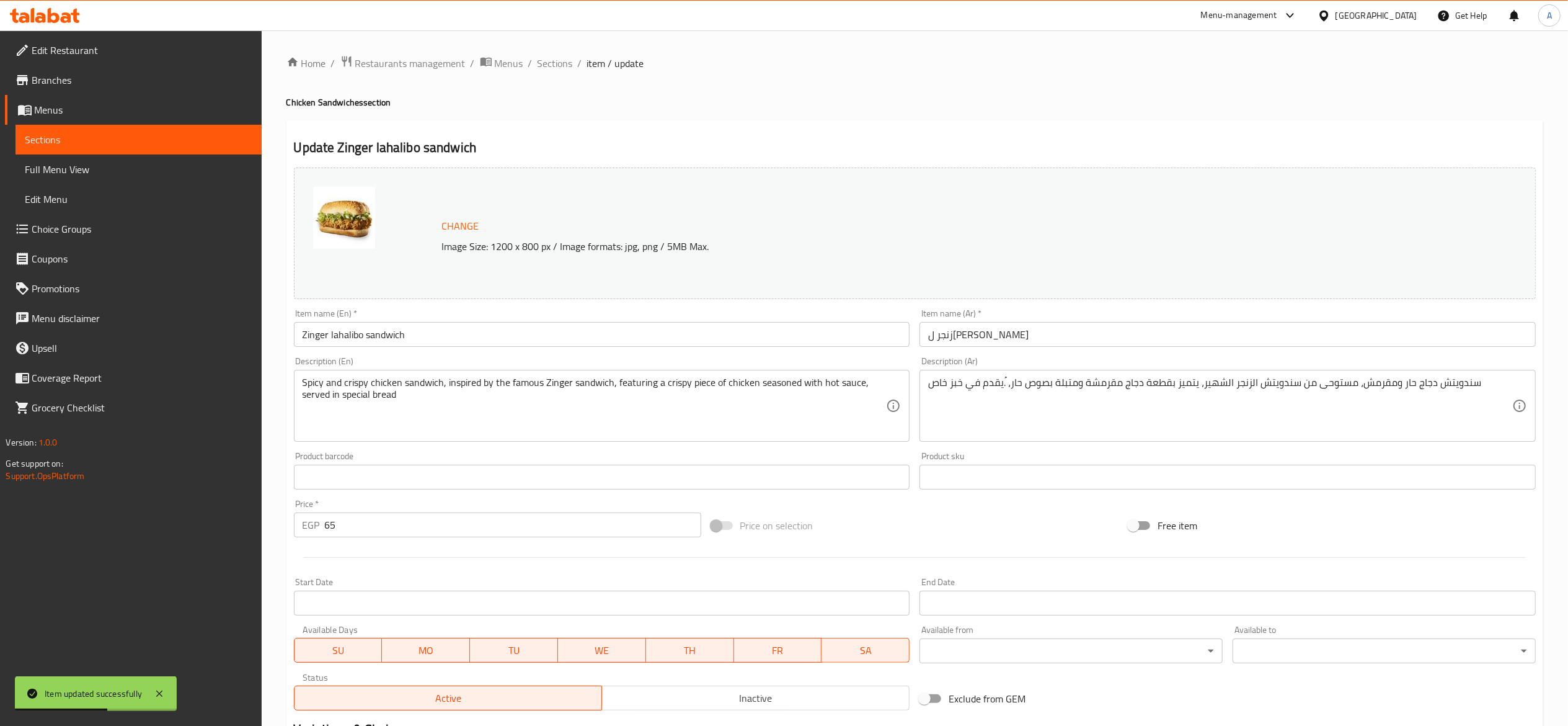
click at [470, 530] on input "65" at bounding box center [513, 524] width 377 height 25
type input "70"
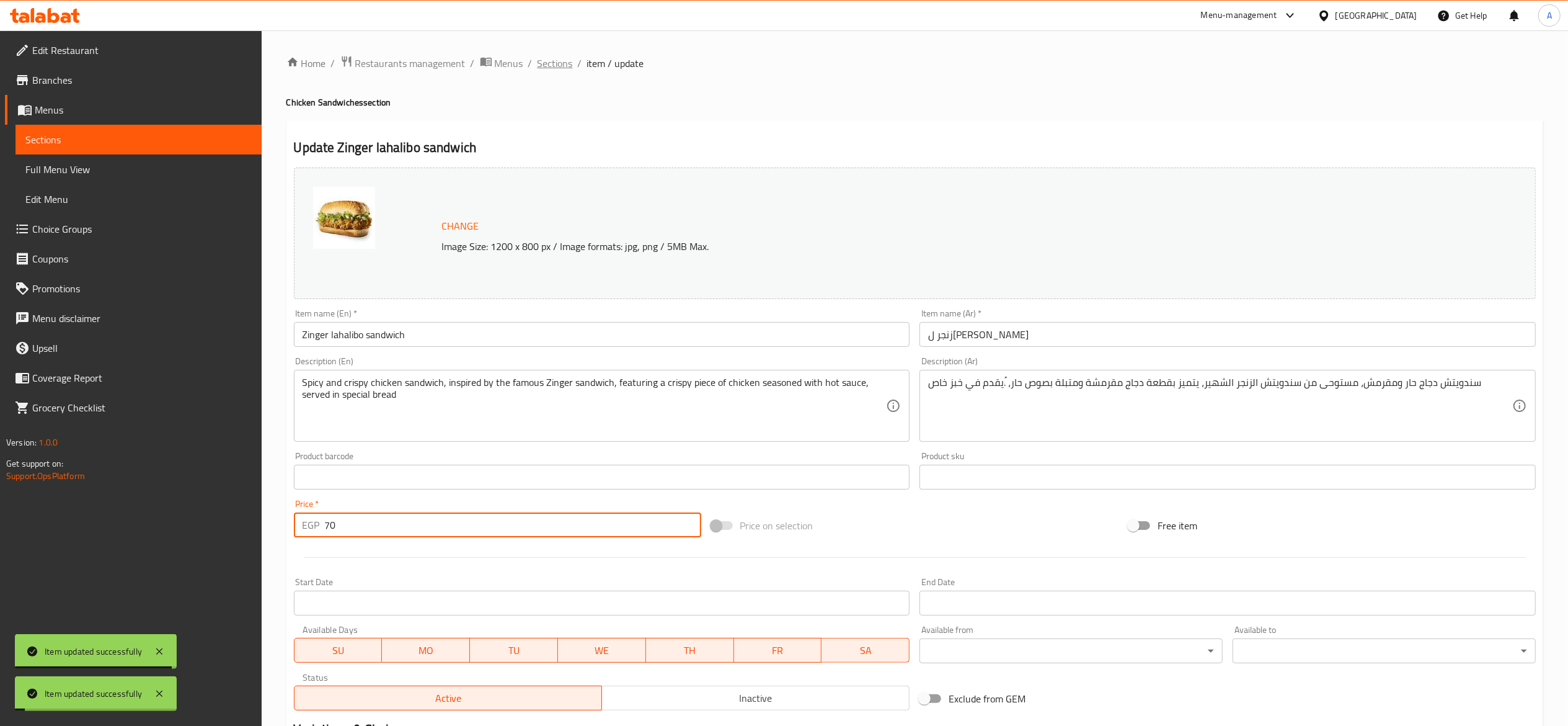
click at [562, 66] on span "Sections" at bounding box center [555, 63] width 35 height 15
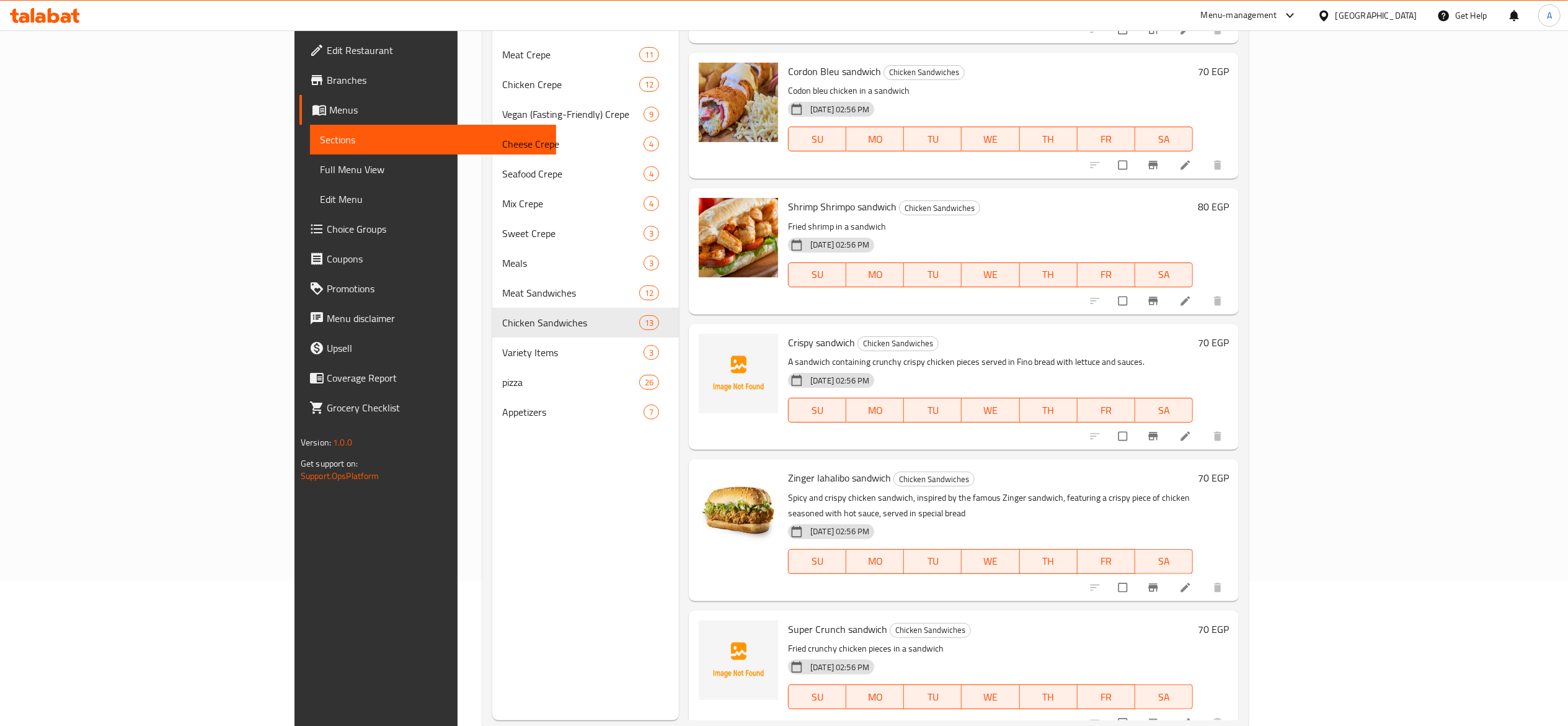
scroll to position [175, 0]
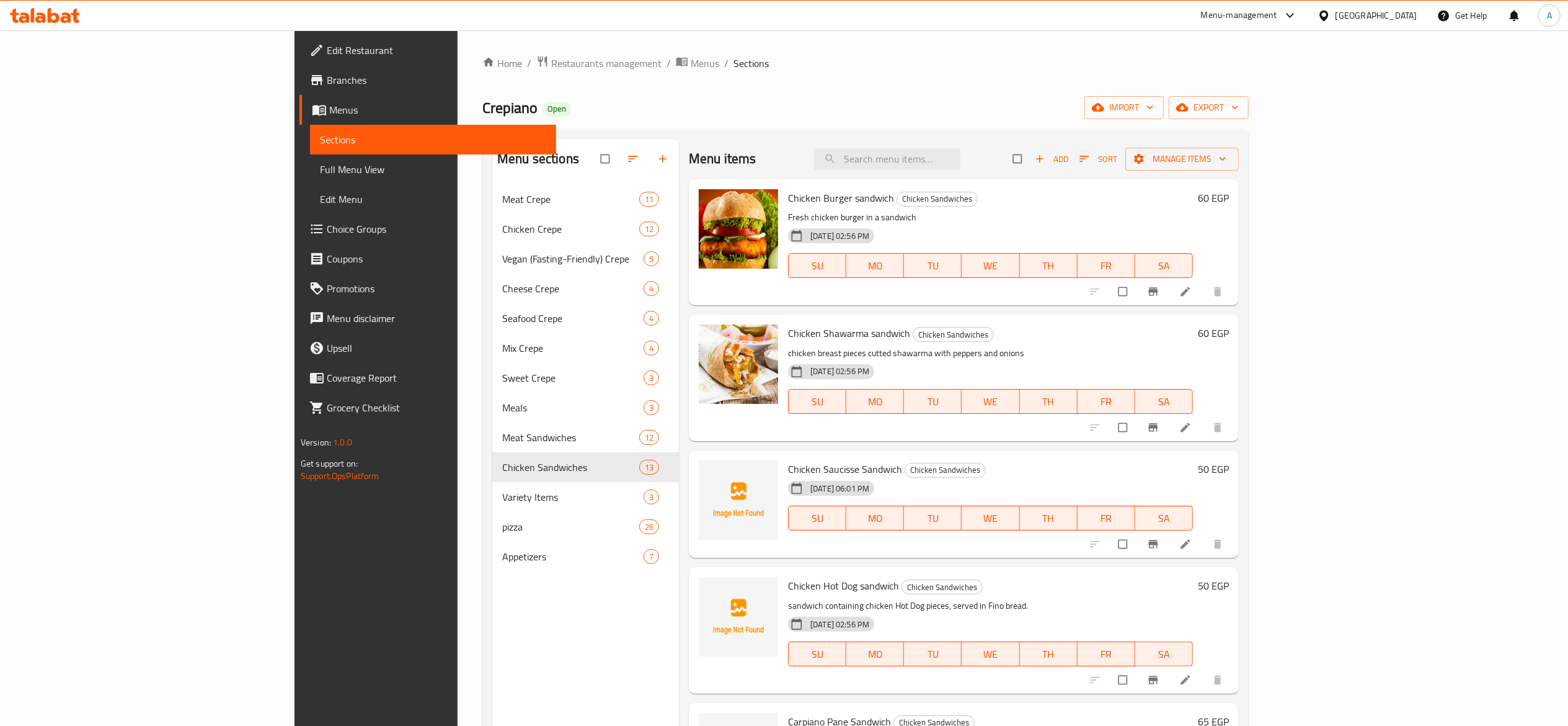
click at [327, 231] on span "Choice Groups" at bounding box center [436, 229] width 220 height 15
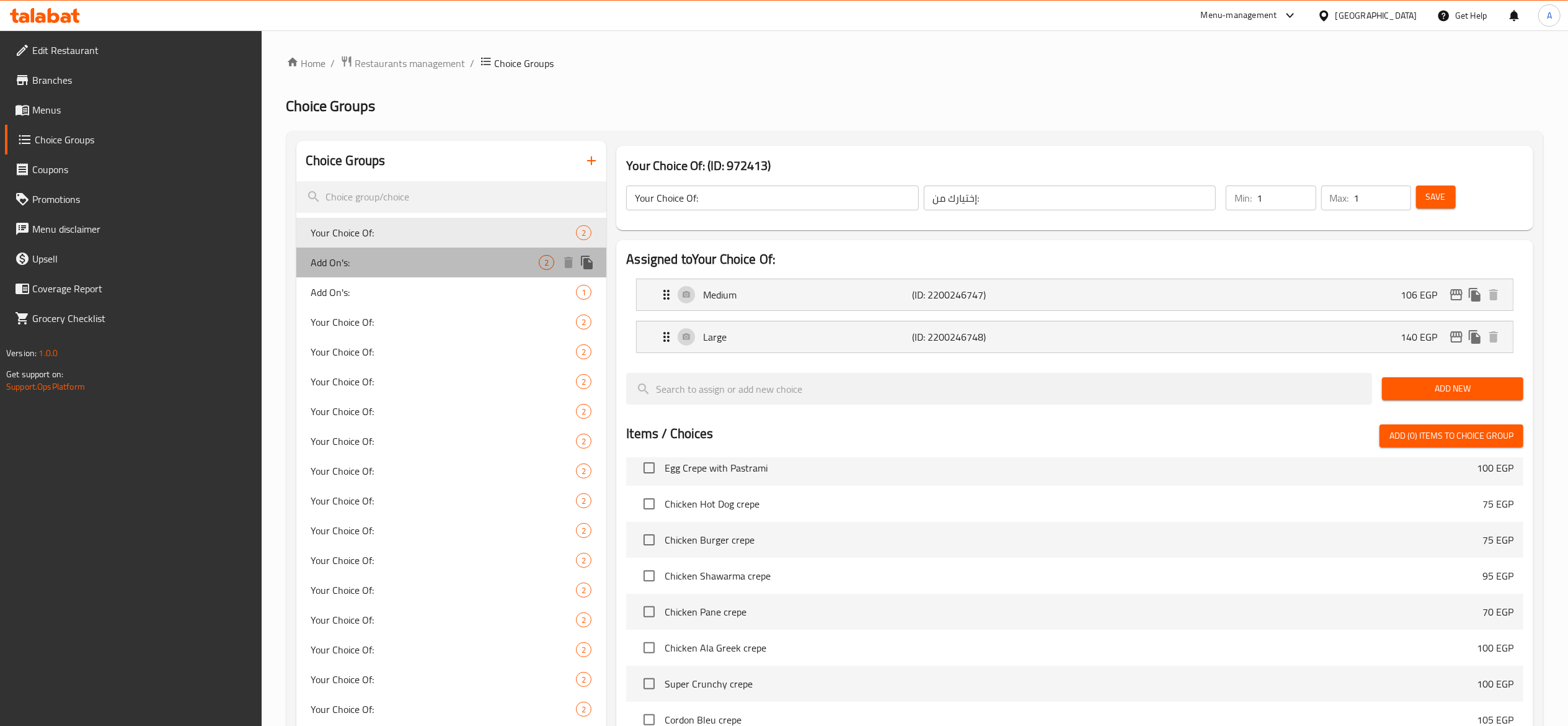
click at [470, 265] on span "Add On's:" at bounding box center [425, 262] width 228 height 15
type input "Add On's:"
type input "الإضافات:"
type input "0"
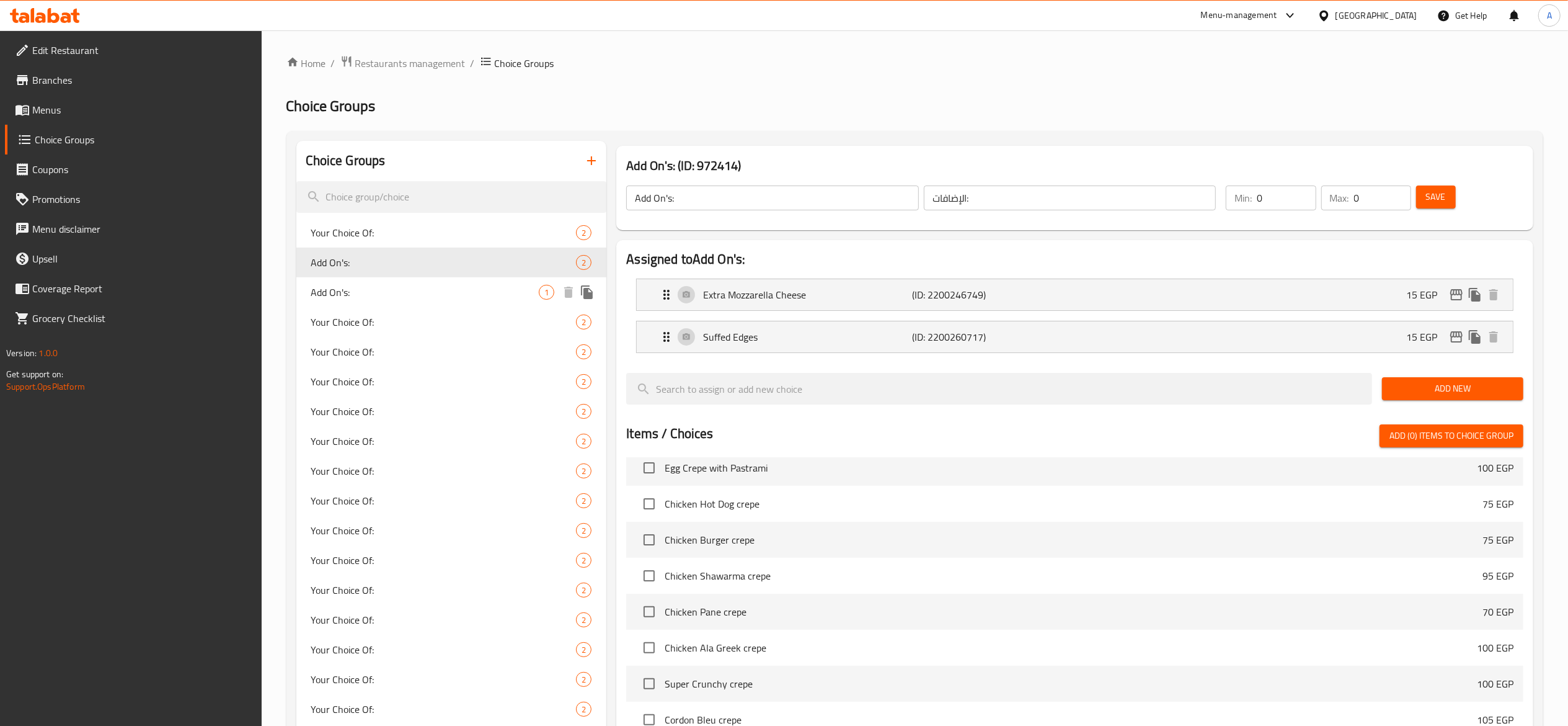
click at [460, 294] on span "Add On's:" at bounding box center [425, 291] width 228 height 15
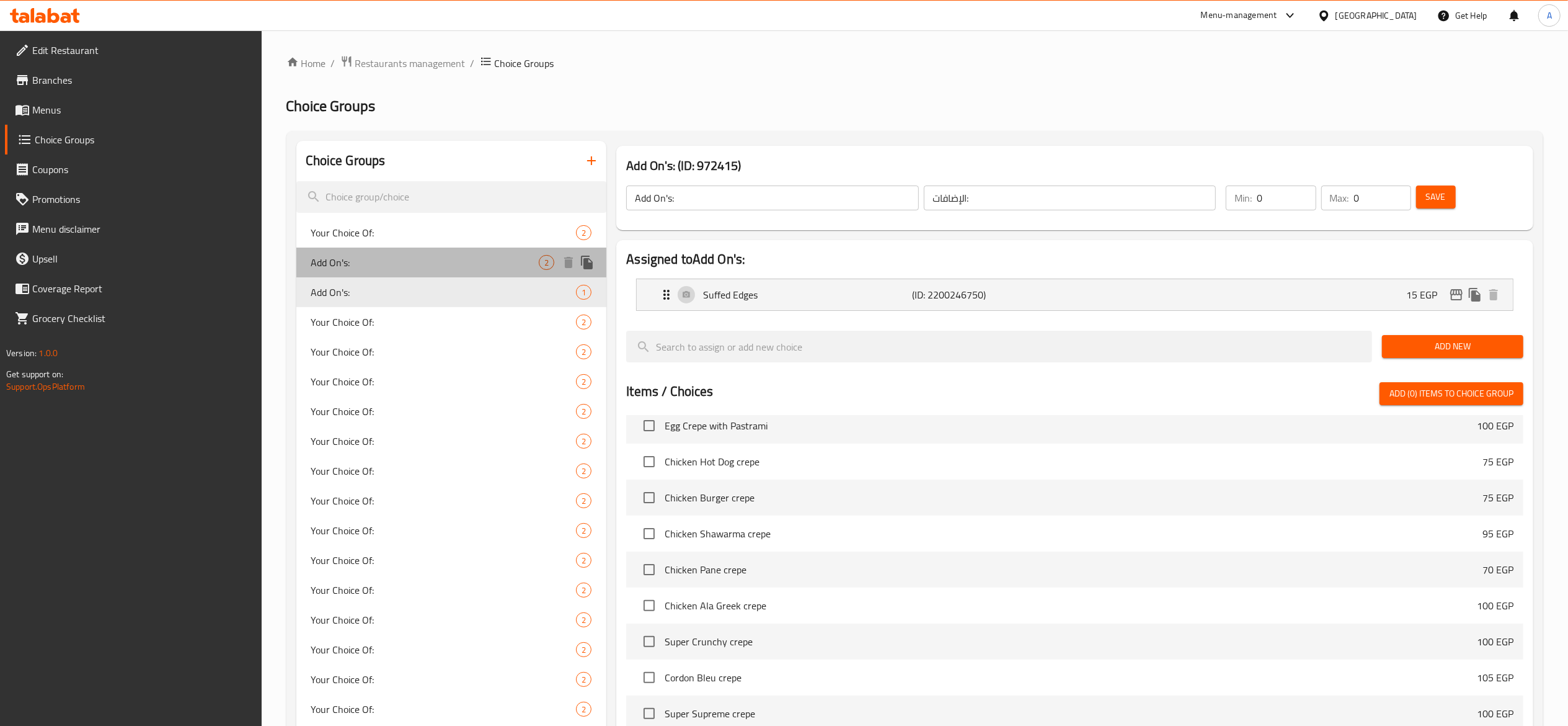
click at [444, 266] on span "Add On's:" at bounding box center [425, 262] width 228 height 15
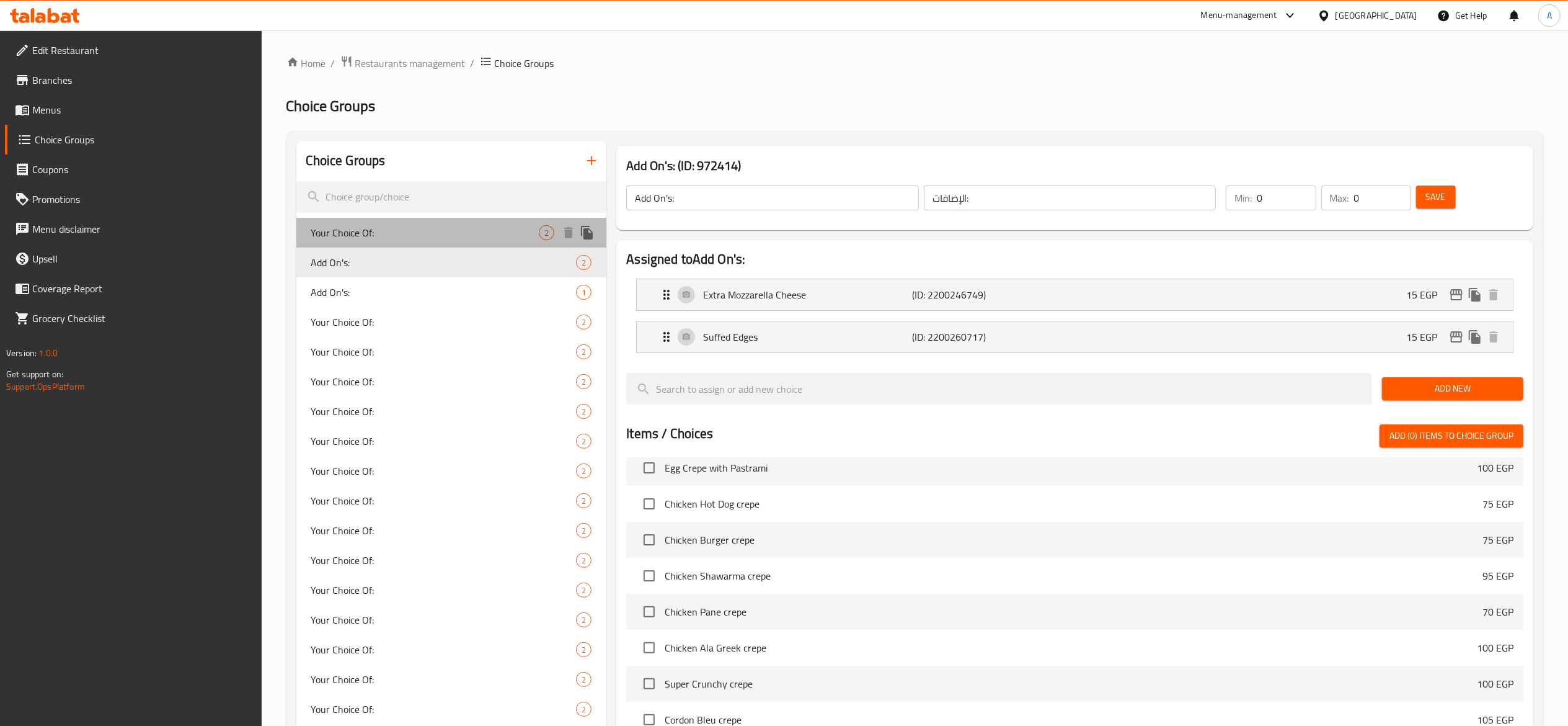
click at [435, 231] on span "Your Choice Of:" at bounding box center [425, 233] width 228 height 15
type input "Your Choice Of:"
type input "إختيارك من:"
type input "1"
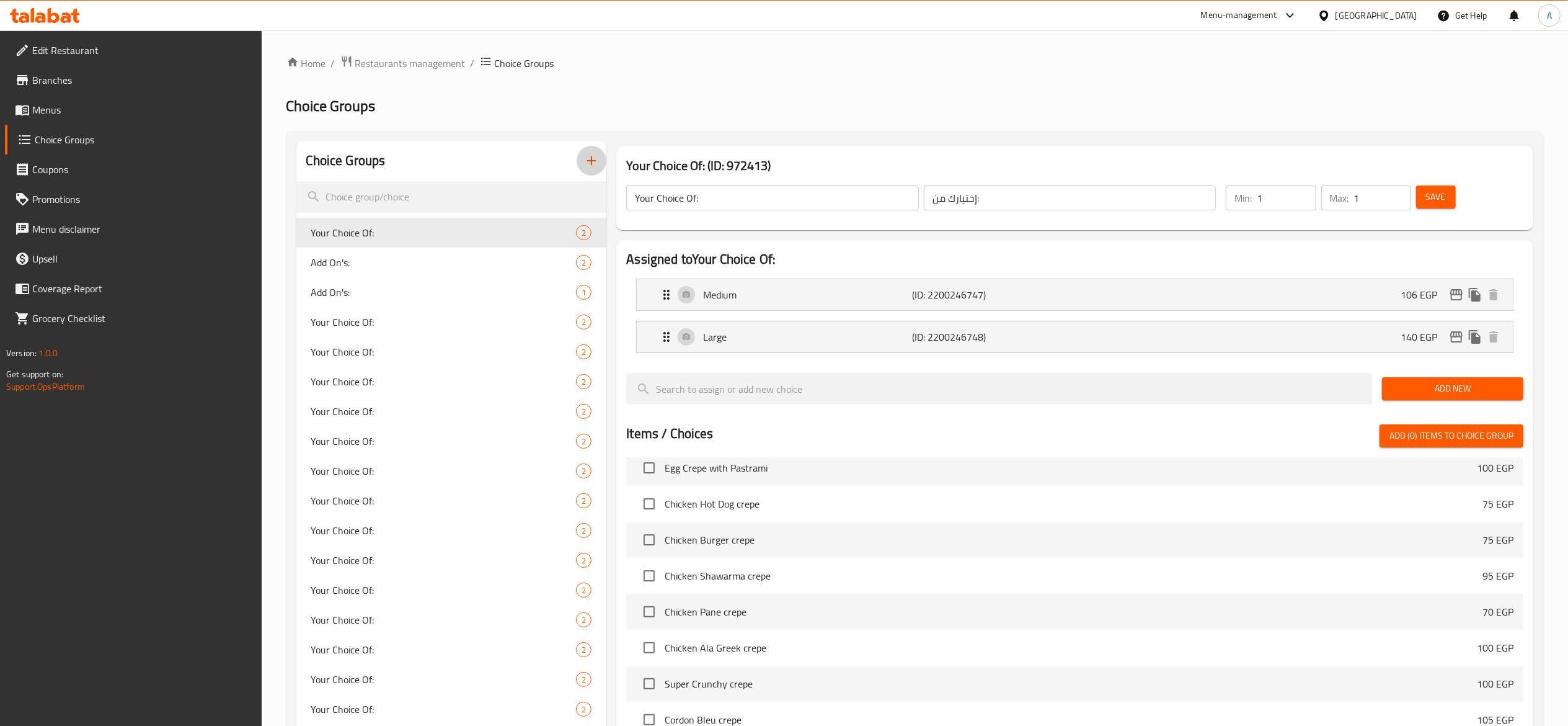
click at [588, 165] on icon "button" at bounding box center [591, 160] width 15 height 15
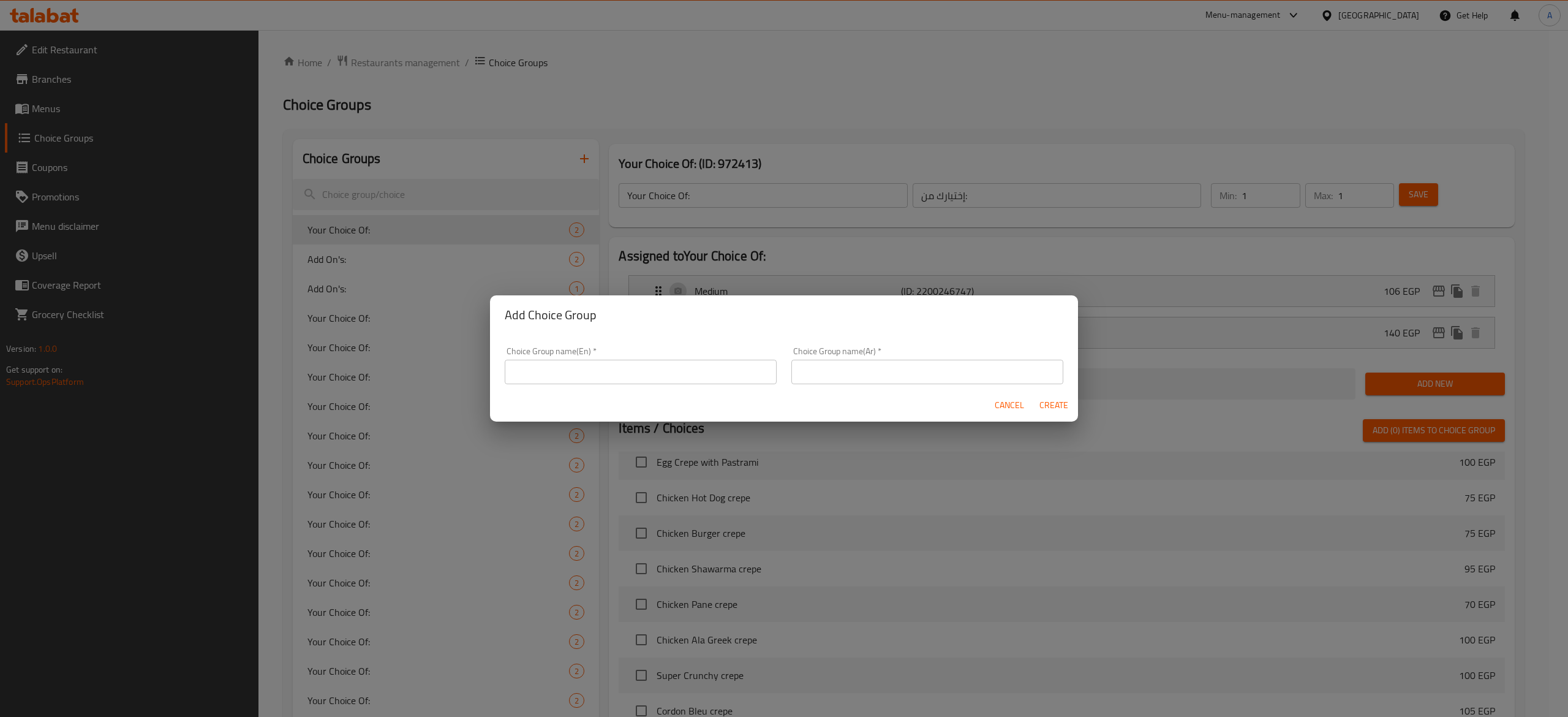
click at [719, 382] on input "text" at bounding box center [640, 371] width 272 height 24
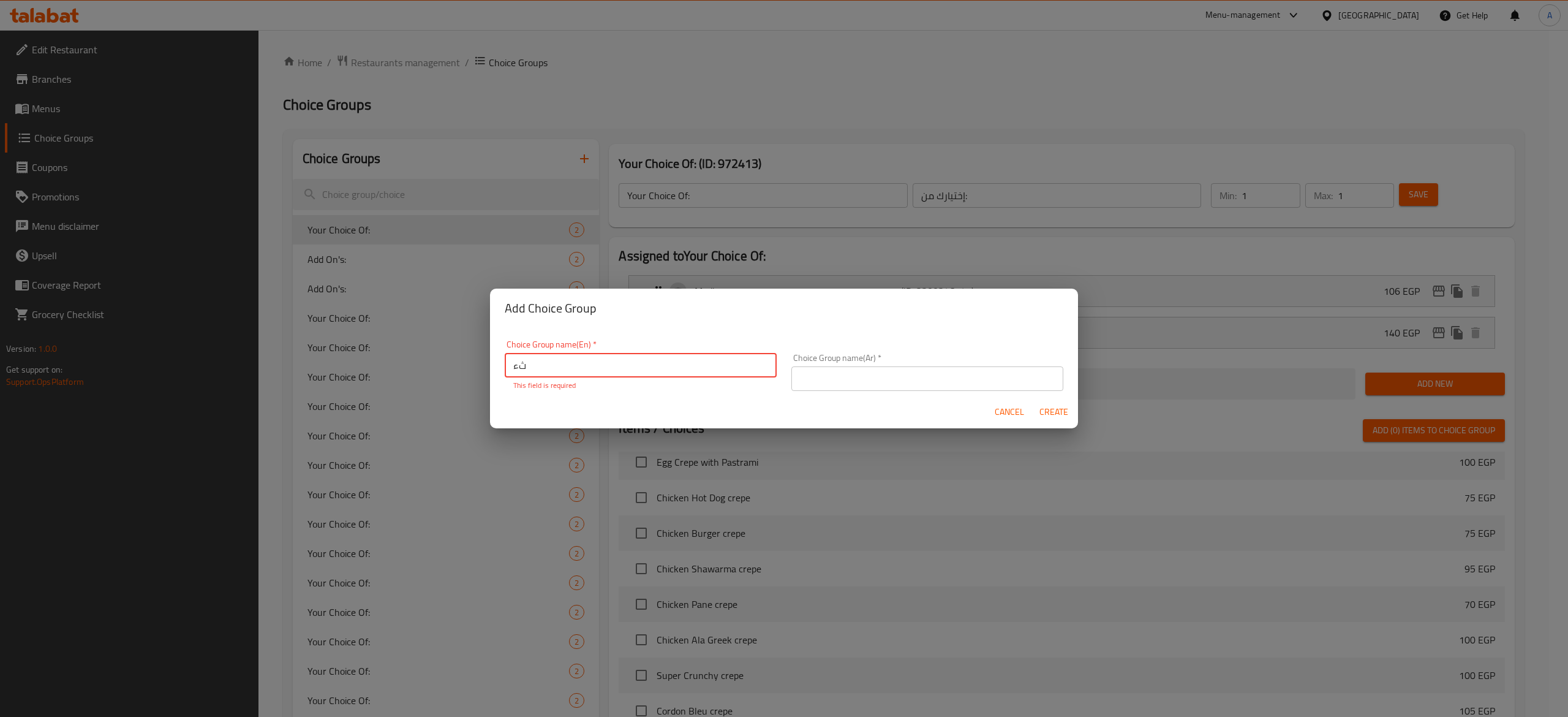
type input "ث"
type input "Extras"
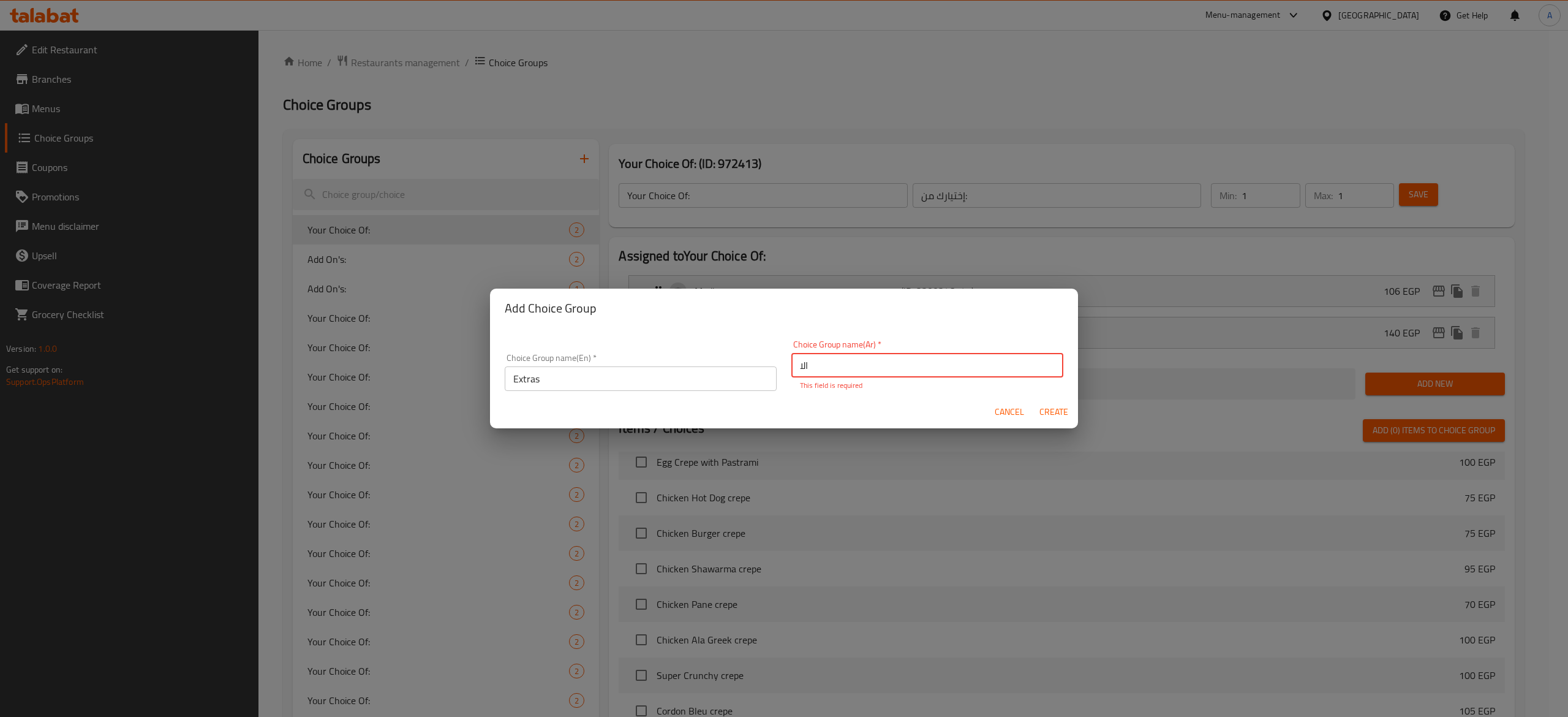
type input "الاضافات"
click at [1062, 413] on span "Create" at bounding box center [1054, 412] width 29 height 16
type input "Extras"
type input "الاضافات"
type input "0"
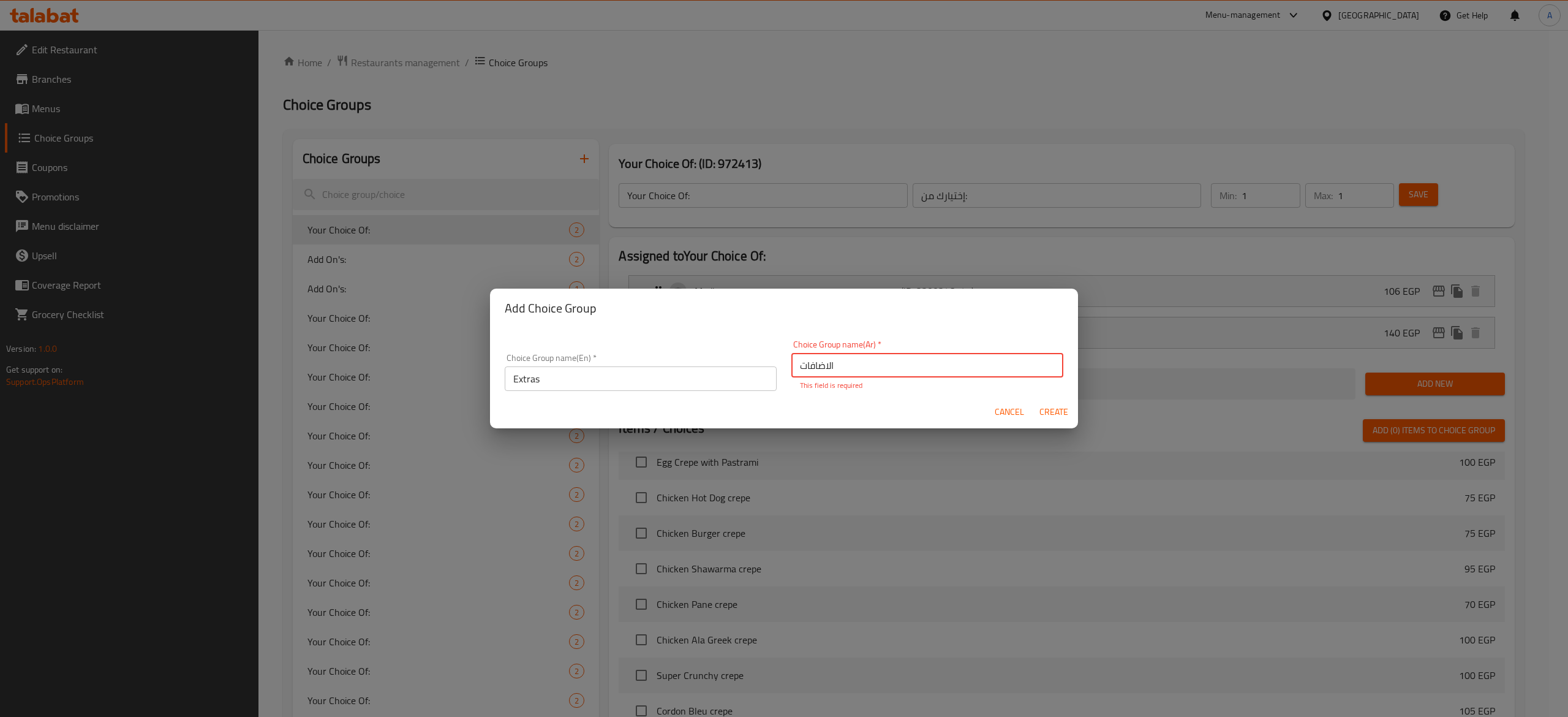
type input "0"
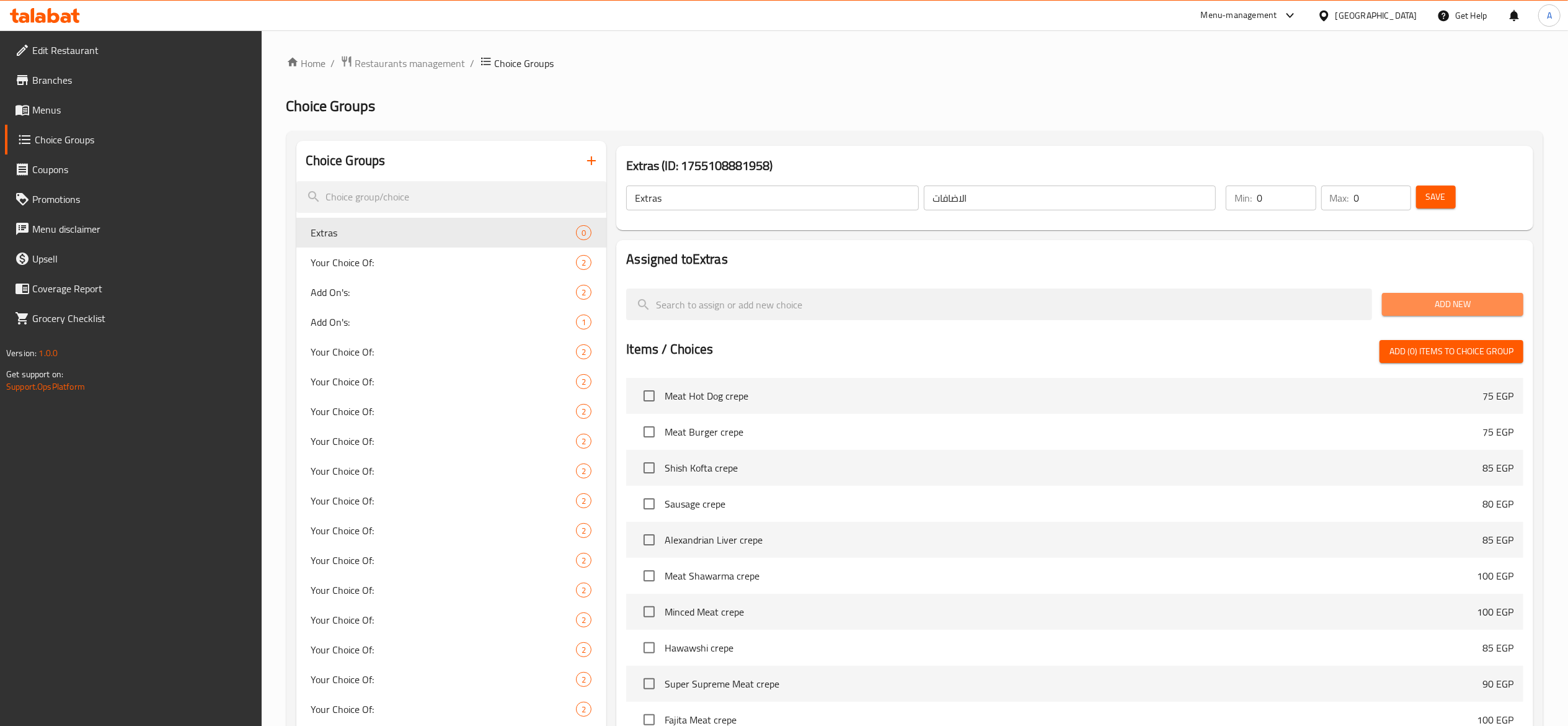
click at [1415, 313] on button "Add New" at bounding box center [1453, 304] width 141 height 23
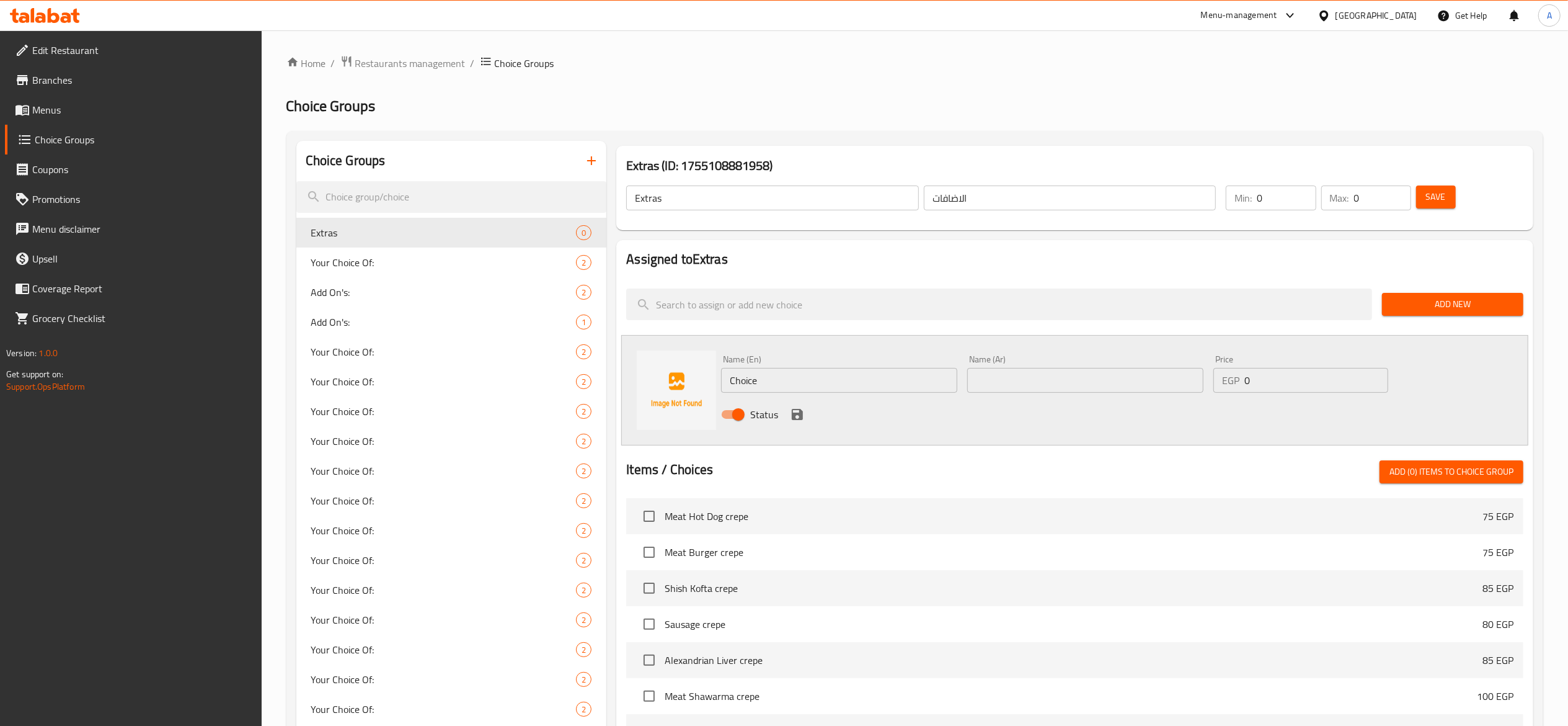
click at [910, 374] on input "Choice" at bounding box center [839, 380] width 236 height 25
type input "Ad Mozzarella Cheese"
type input "h"
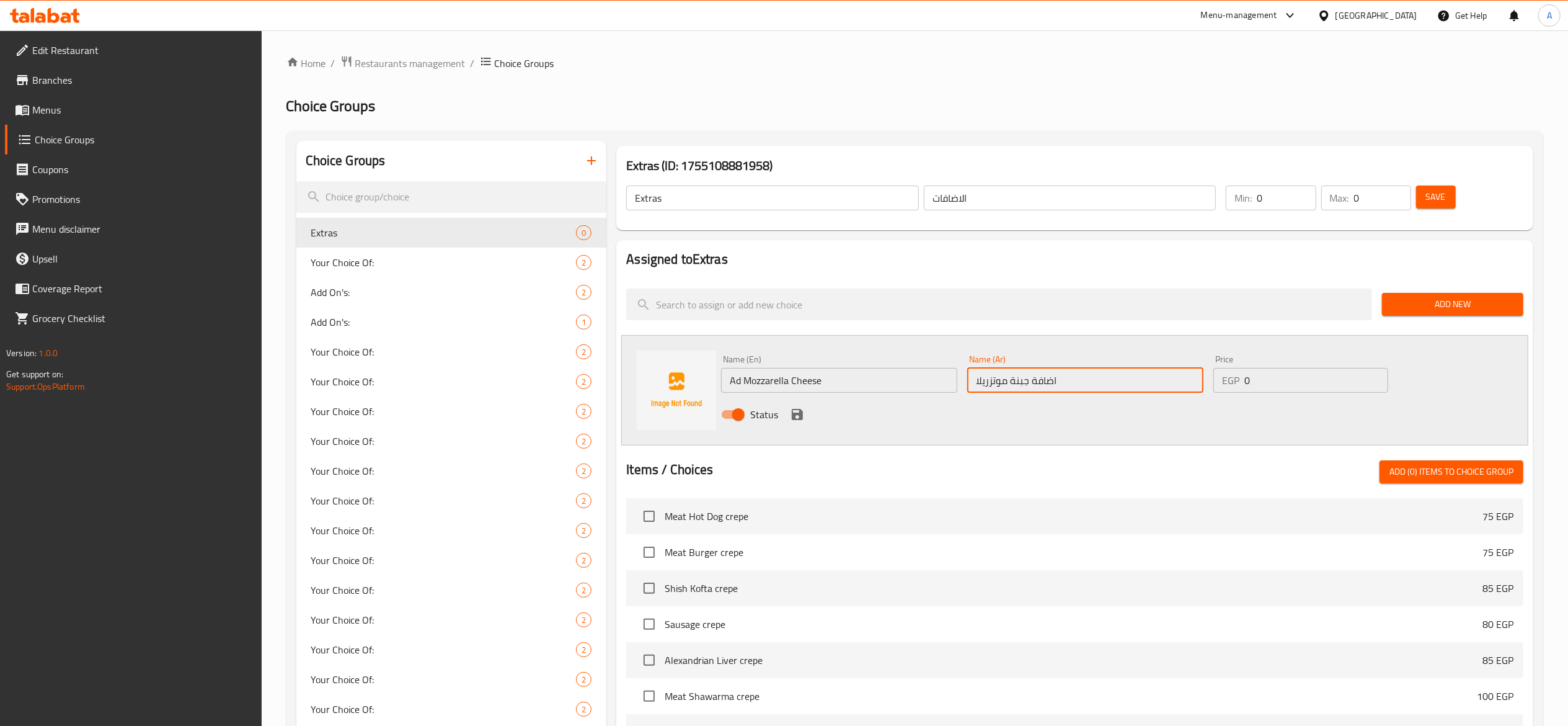
type input "اضافة جبنة موتزريلا"
click at [1272, 388] on input "0" at bounding box center [1316, 380] width 144 height 25
type input "15"
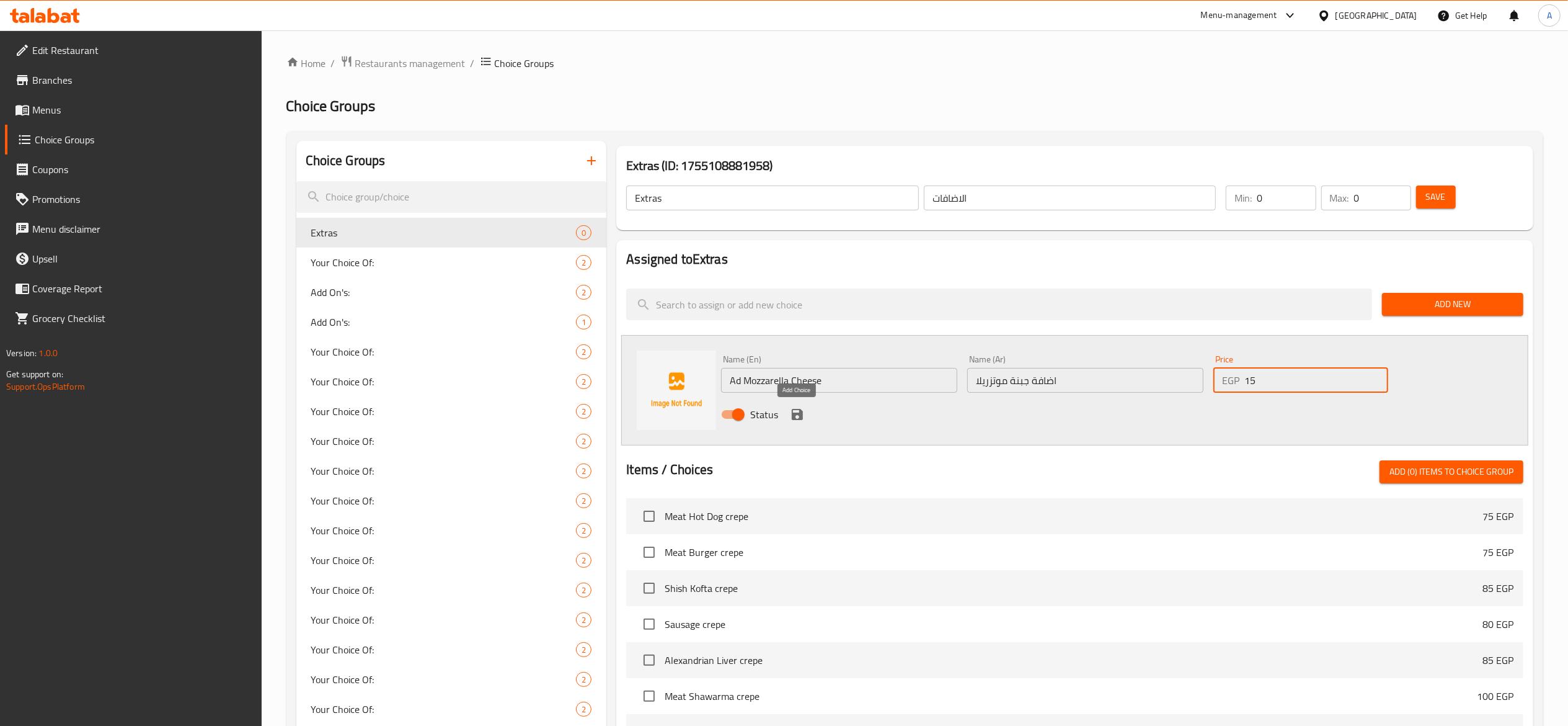
click at [796, 411] on icon "save" at bounding box center [797, 414] width 15 height 15
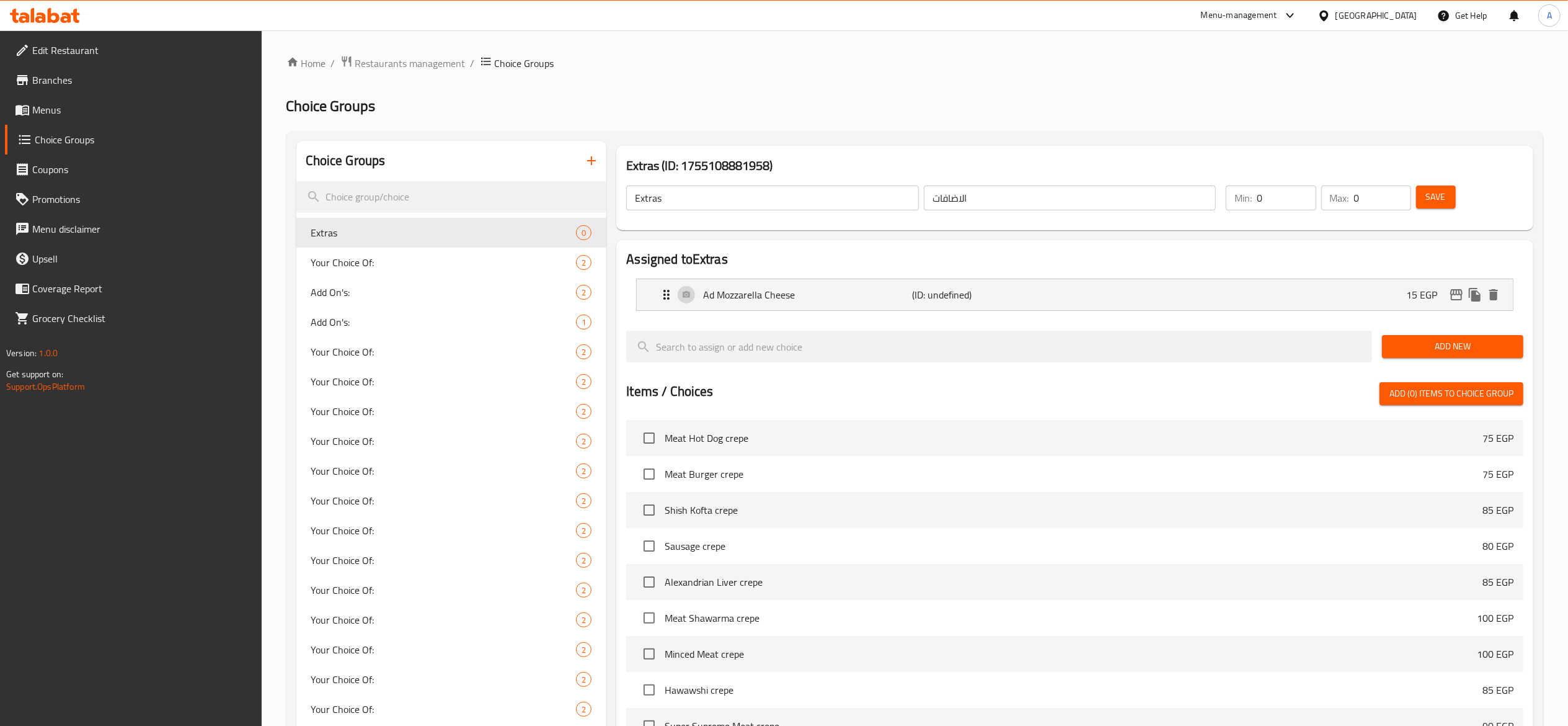
click at [1454, 347] on span "Add New" at bounding box center [1453, 346] width 122 height 16
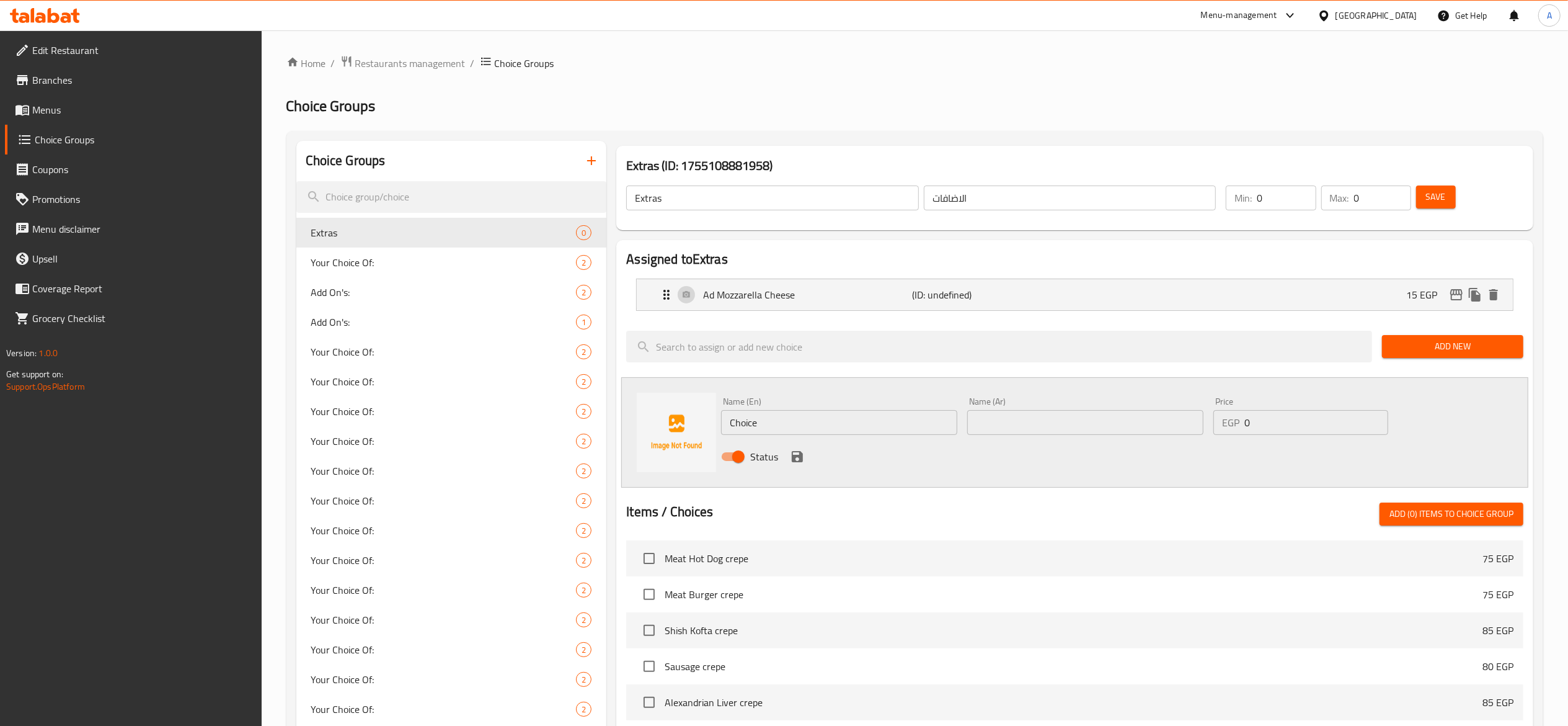
click at [800, 421] on input "Choice" at bounding box center [839, 422] width 236 height 25
type input "Ad Roumi Cheese"
type input "اضافة جبنة رومي"
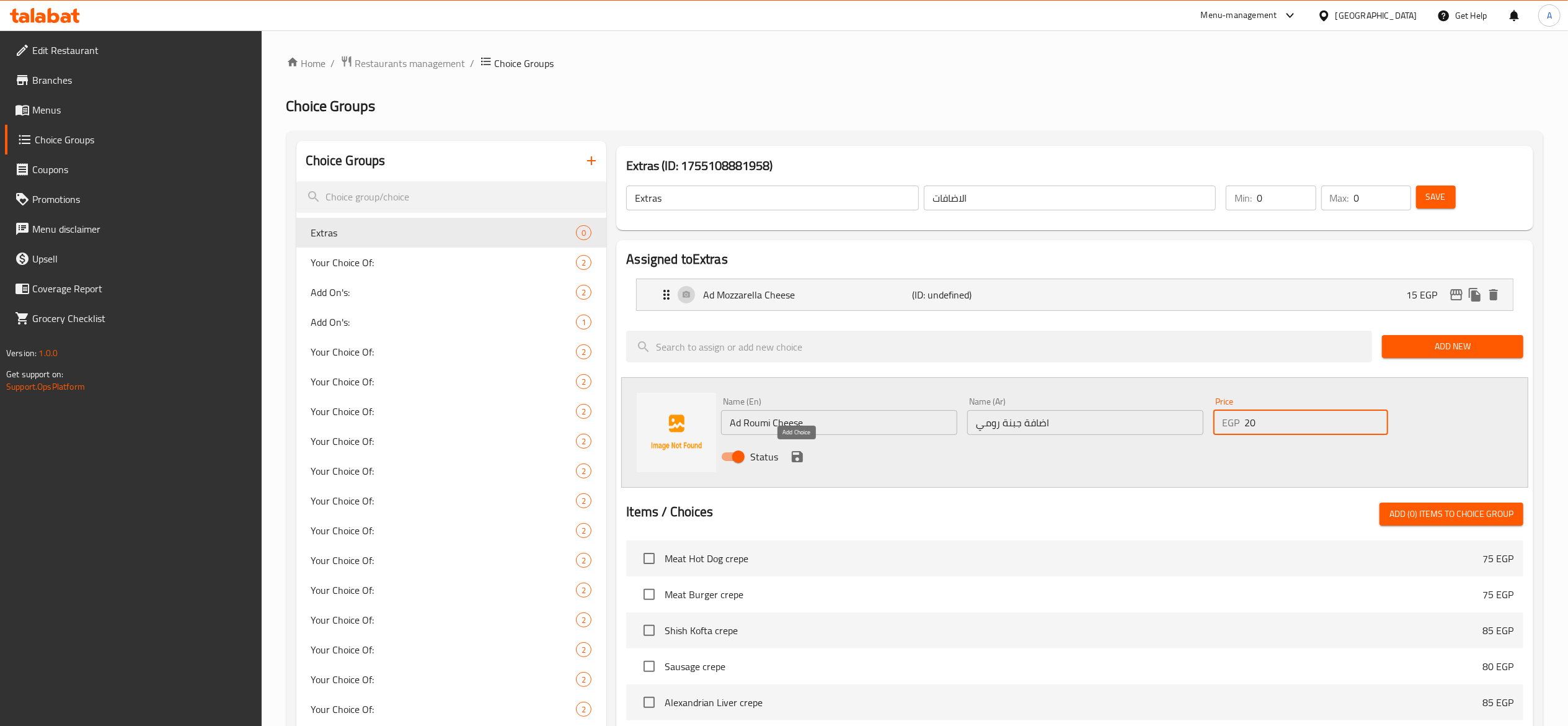
type input "20"
click at [792, 464] on icon "save" at bounding box center [797, 456] width 15 height 15
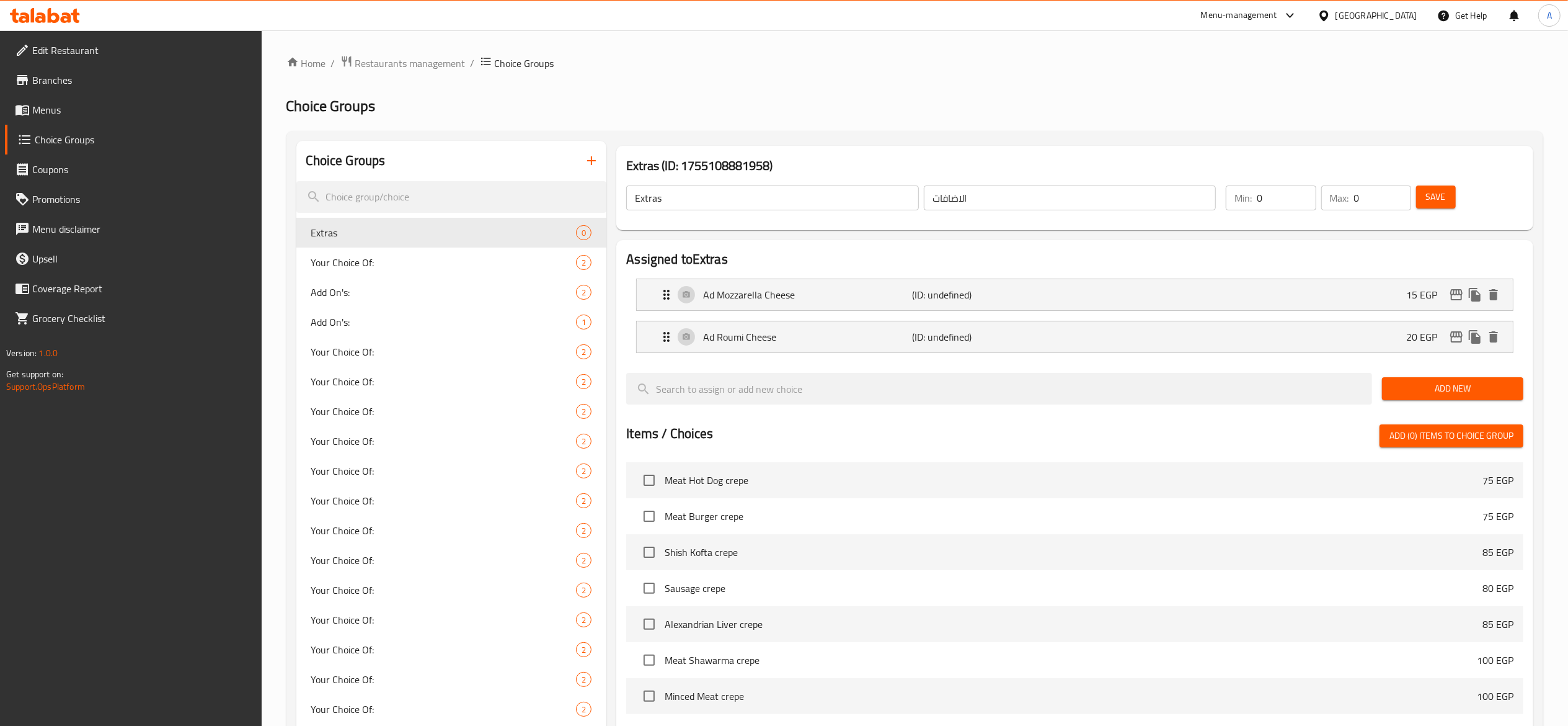
click at [1411, 398] on button "Add New" at bounding box center [1453, 389] width 141 height 23
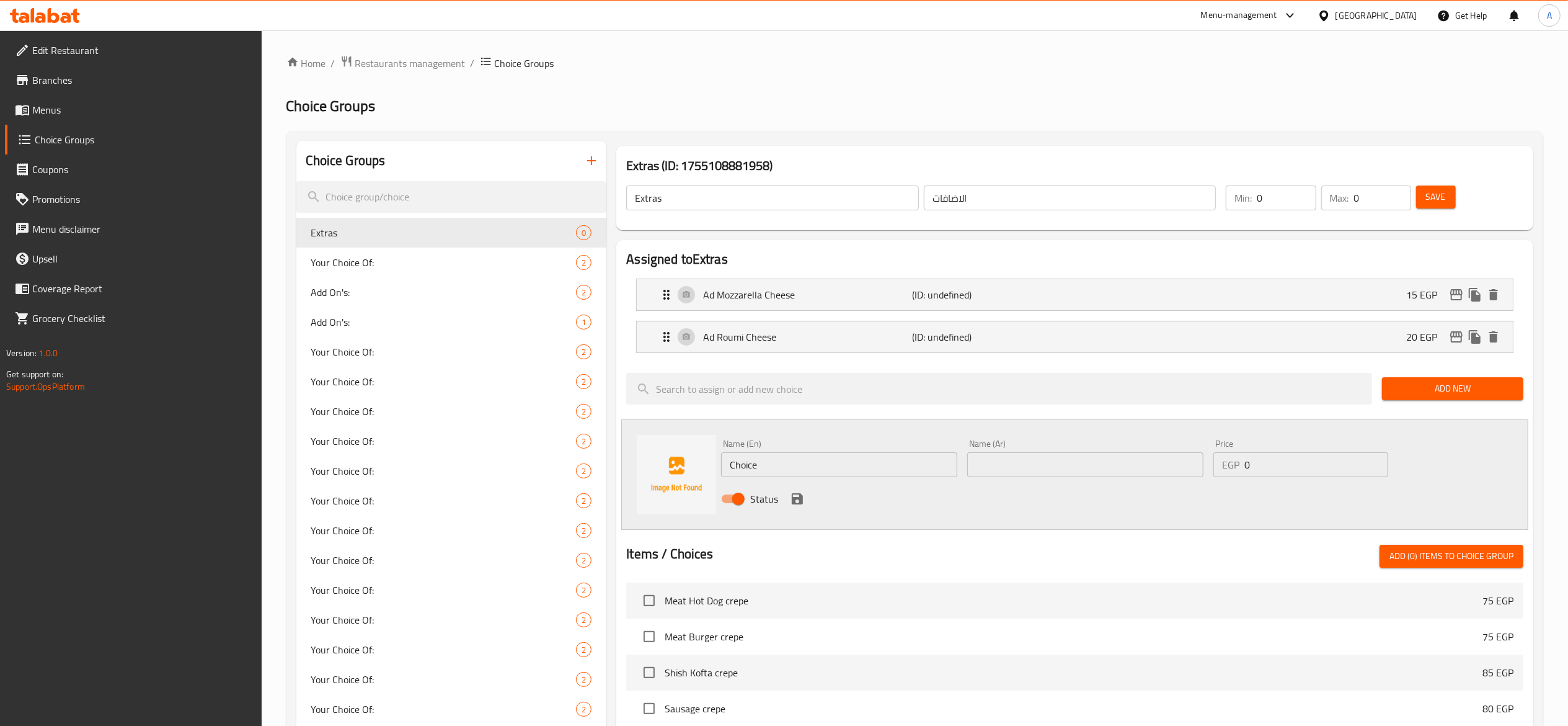
click at [816, 463] on input "Choice" at bounding box center [839, 464] width 236 height 25
type input "Ad Mixed Cheese"
type input "اضافة ميكس جبن"
type input "25"
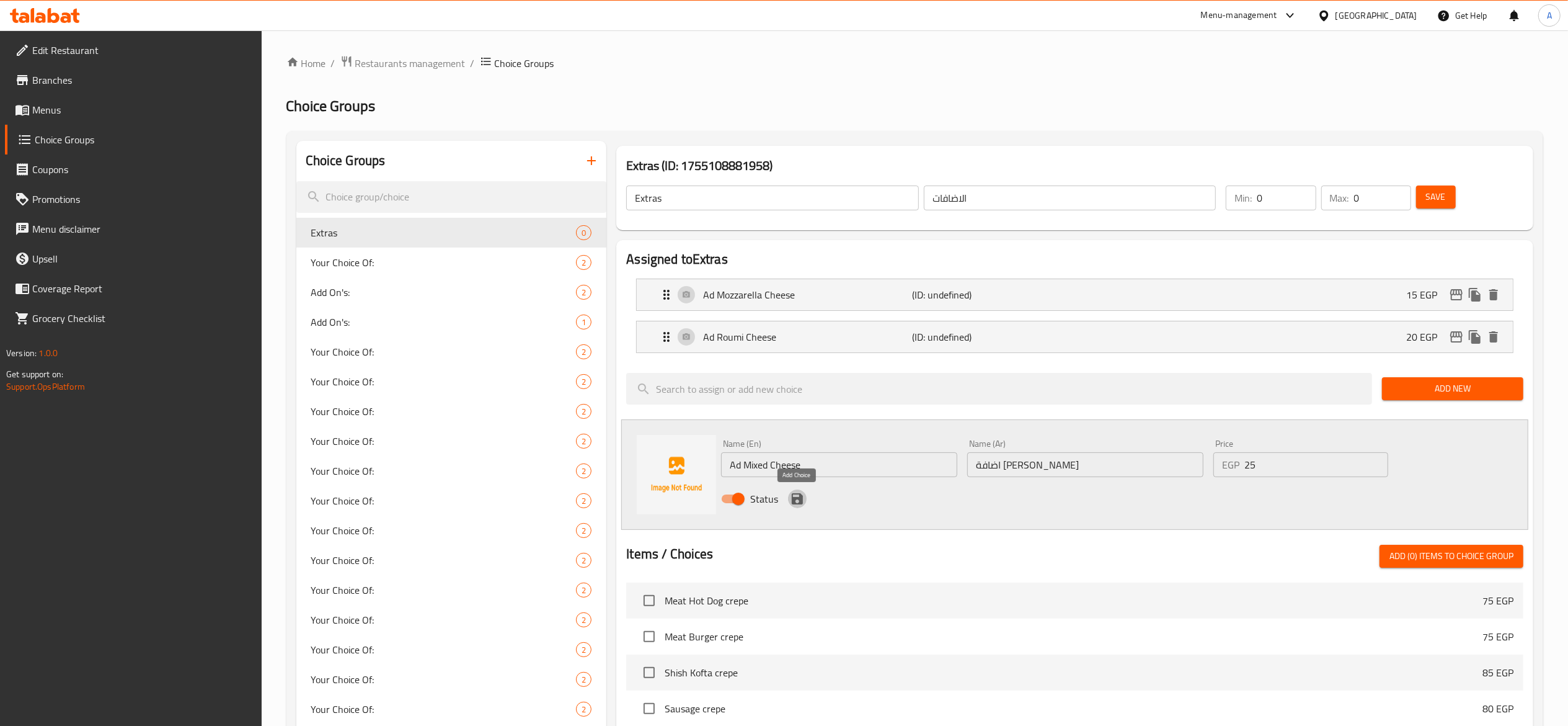
click at [800, 505] on icon "save" at bounding box center [797, 498] width 15 height 15
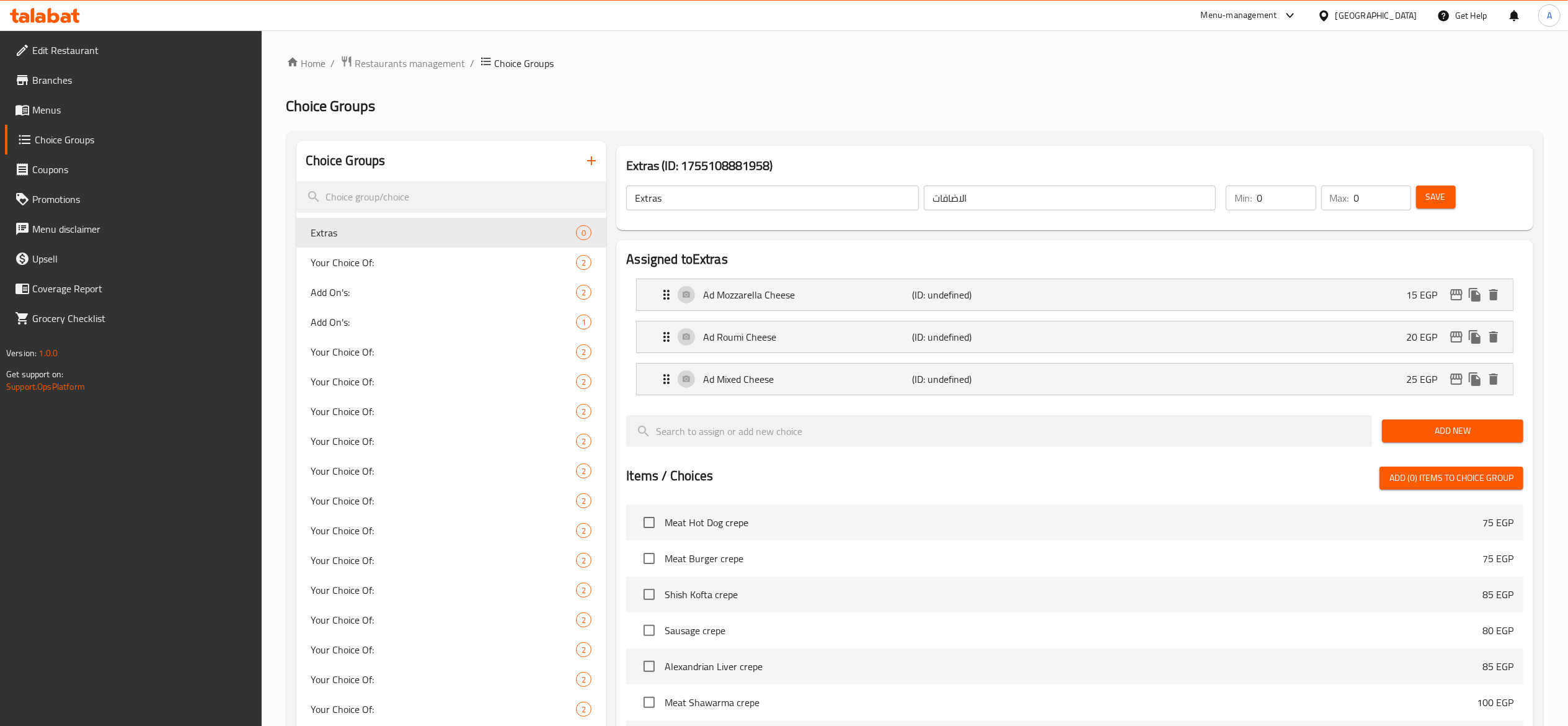
click at [1425, 432] on span "Add New" at bounding box center [1453, 431] width 122 height 16
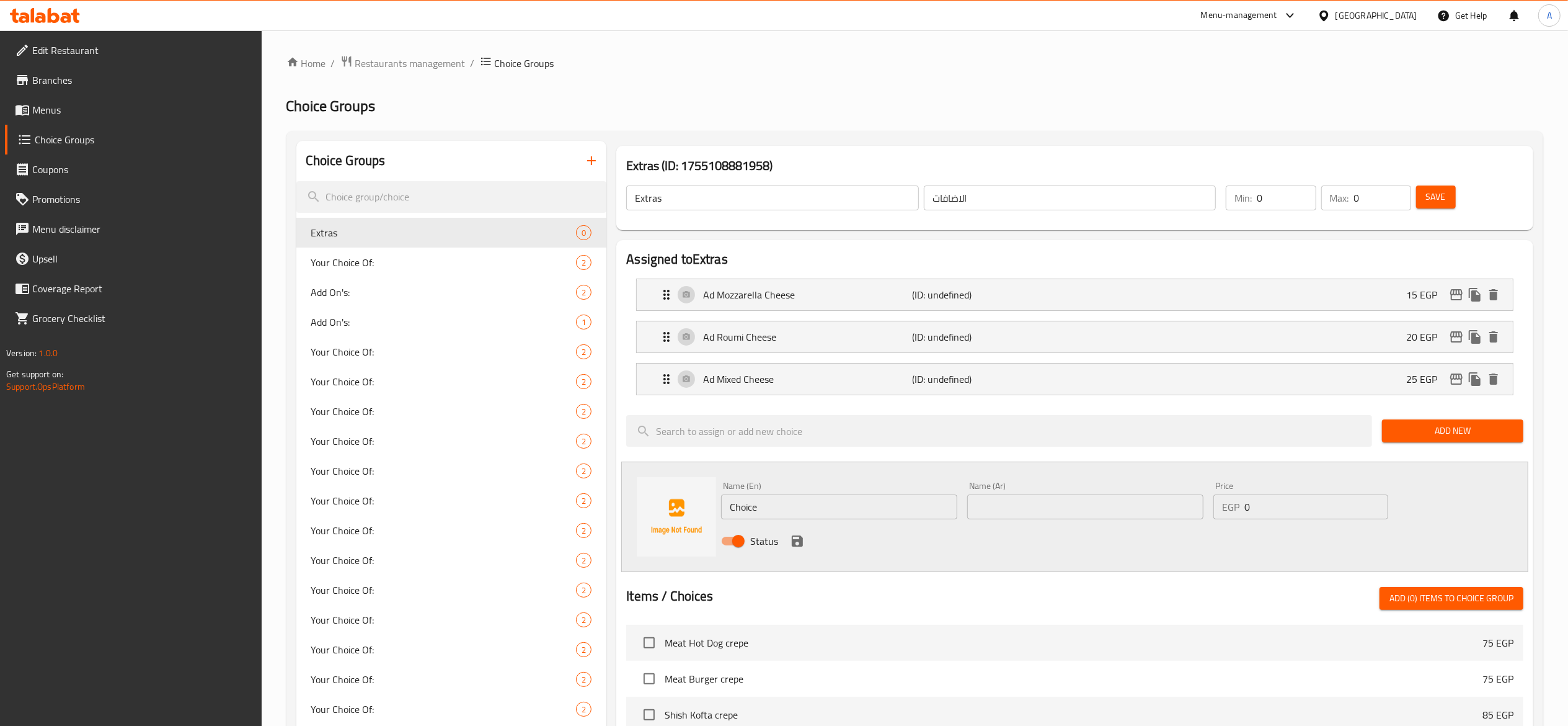
click at [937, 497] on input "Choice" at bounding box center [839, 506] width 236 height 25
type input "ش"
type input "Ad French Fries"
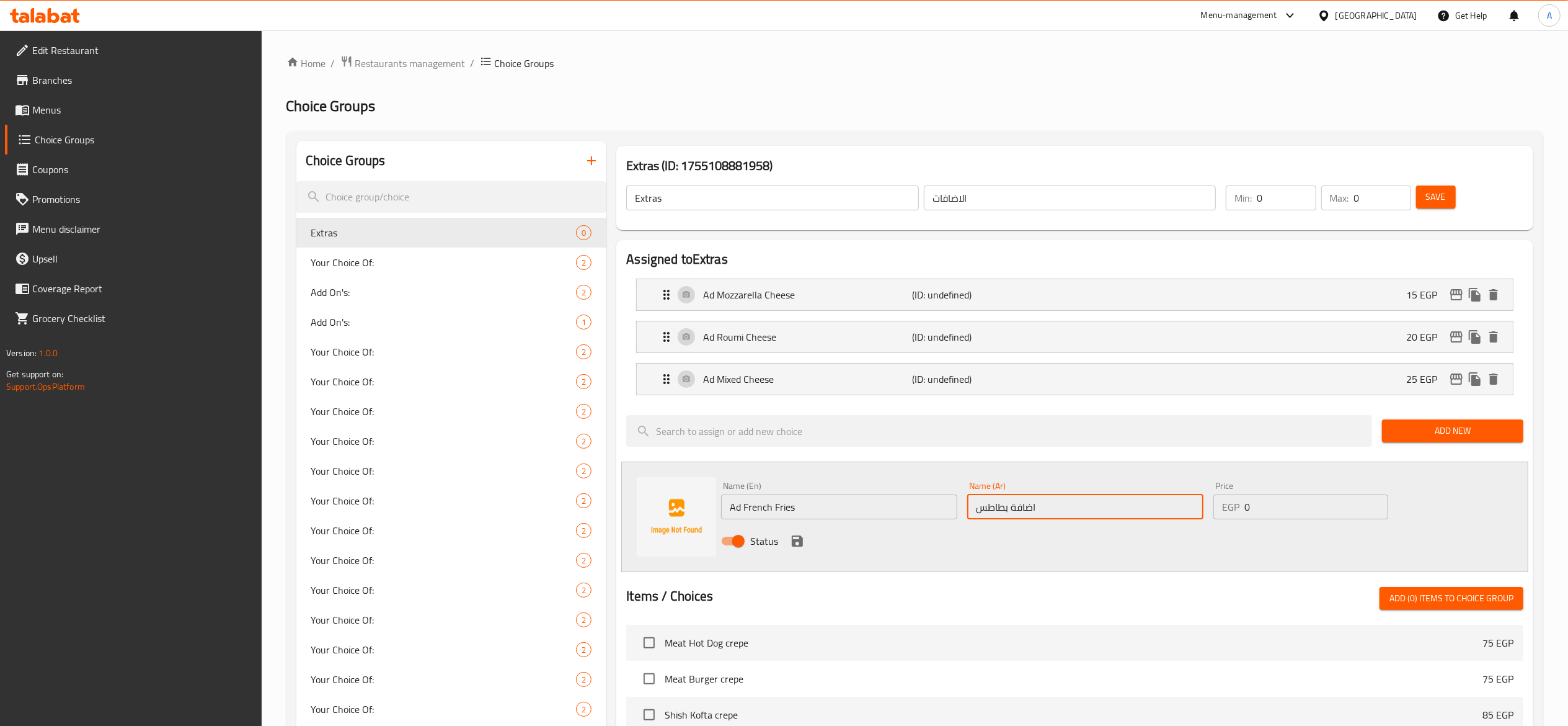
type input "اضافة بطاطس"
type input "15"
click at [794, 544] on icon "save" at bounding box center [797, 541] width 11 height 11
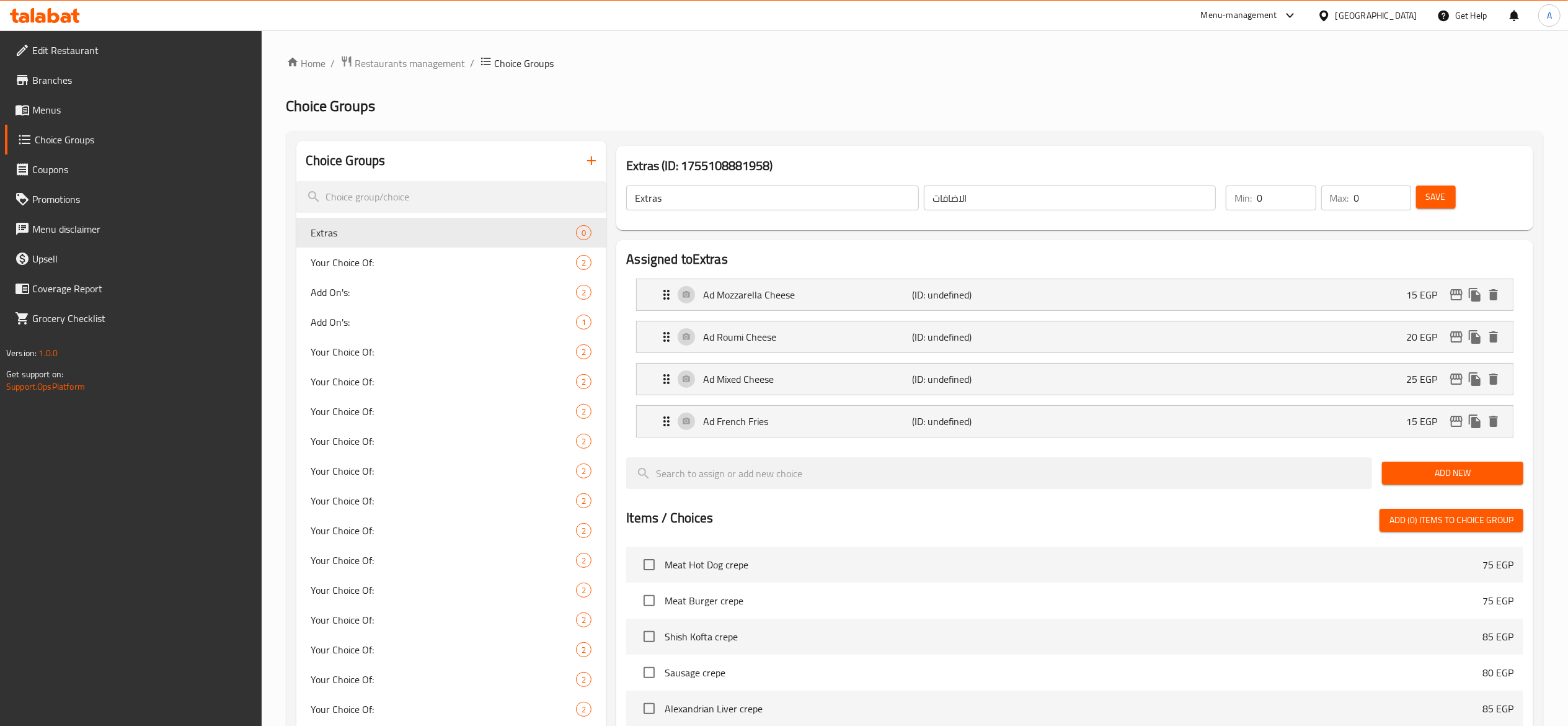
click at [1401, 487] on div "Add New" at bounding box center [1453, 473] width 151 height 41
click at [1401, 484] on button "Add New" at bounding box center [1453, 473] width 141 height 23
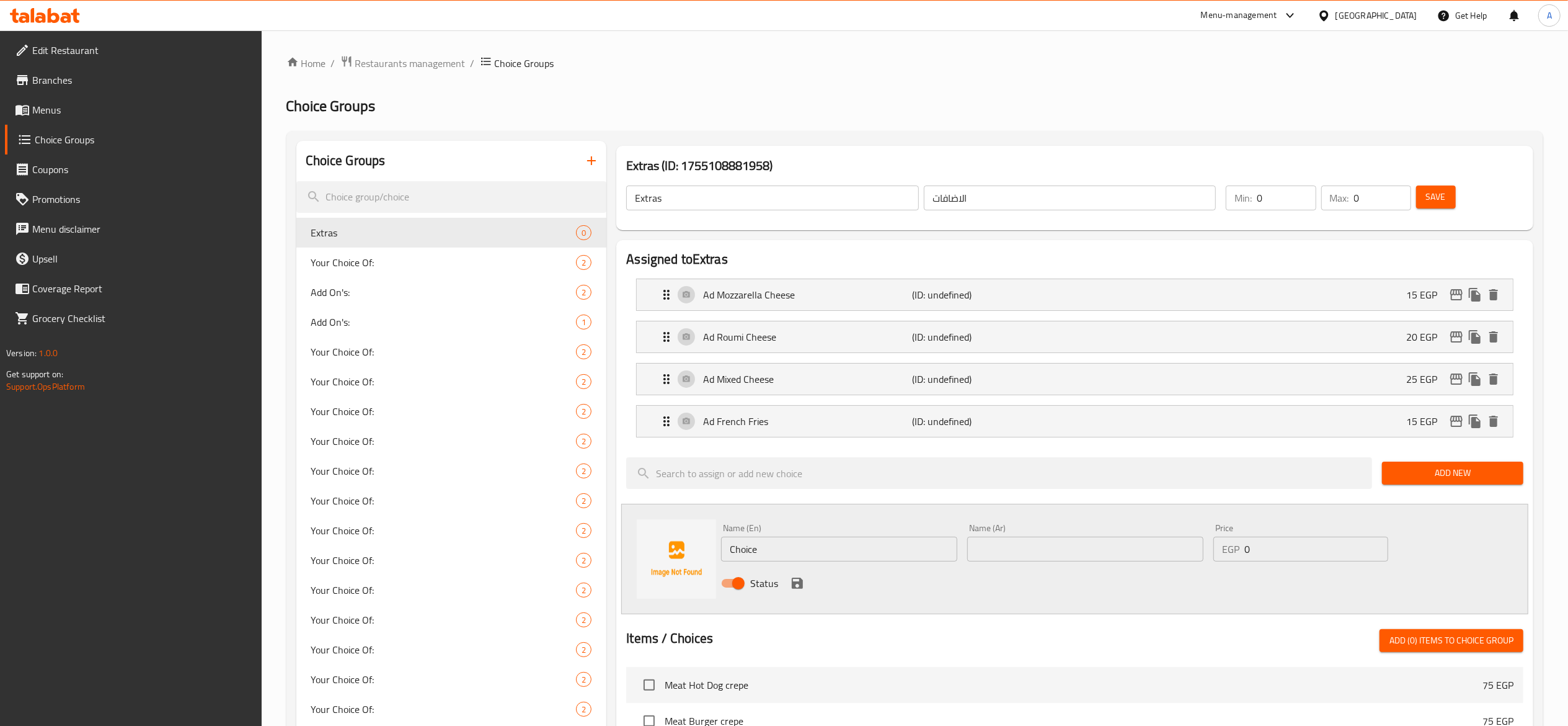
click at [836, 548] on input "Choice" at bounding box center [839, 548] width 236 height 25
type input "Ad Mushroom"
type input "اضافة مشروم"
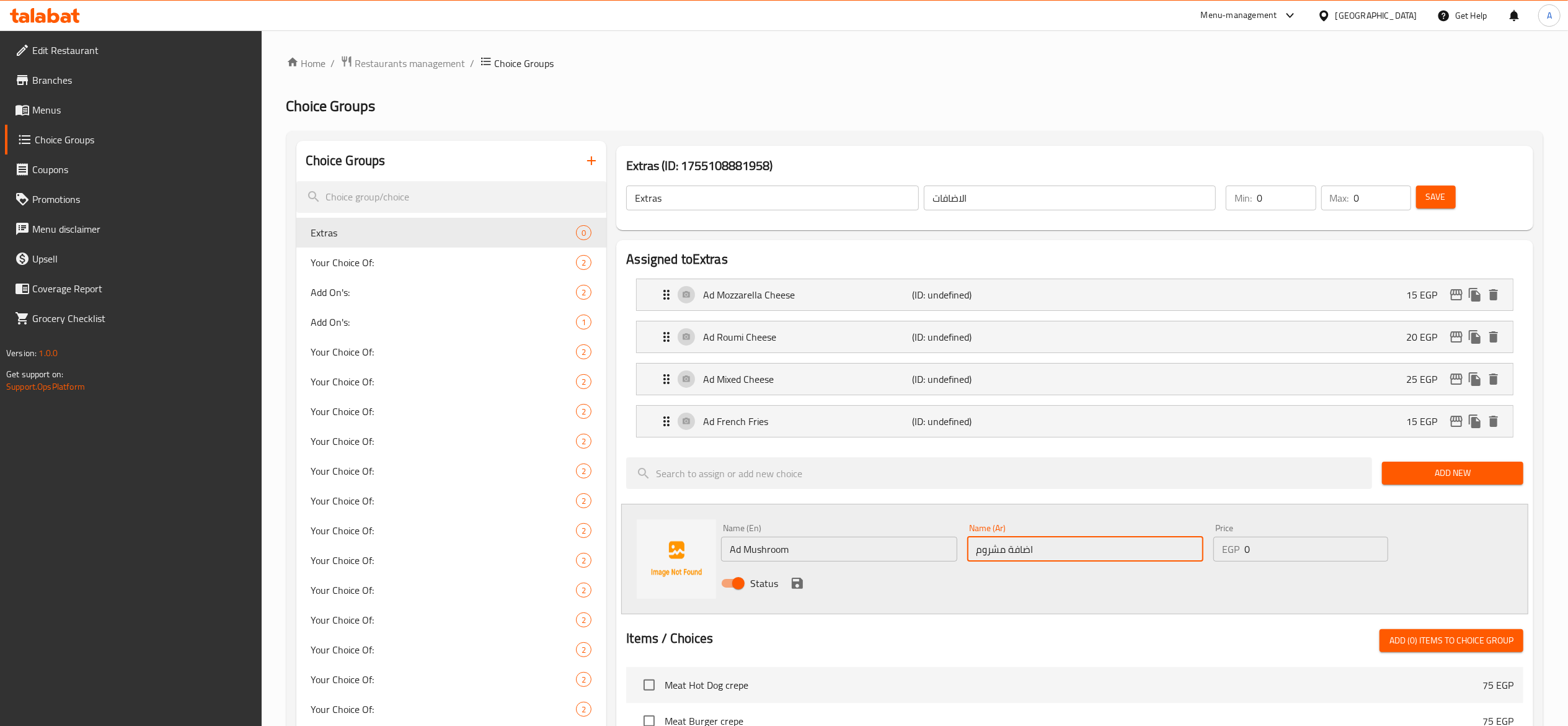
click at [1261, 555] on input "0" at bounding box center [1316, 548] width 144 height 25
type input "15"
click at [795, 583] on icon "save" at bounding box center [797, 583] width 15 height 15
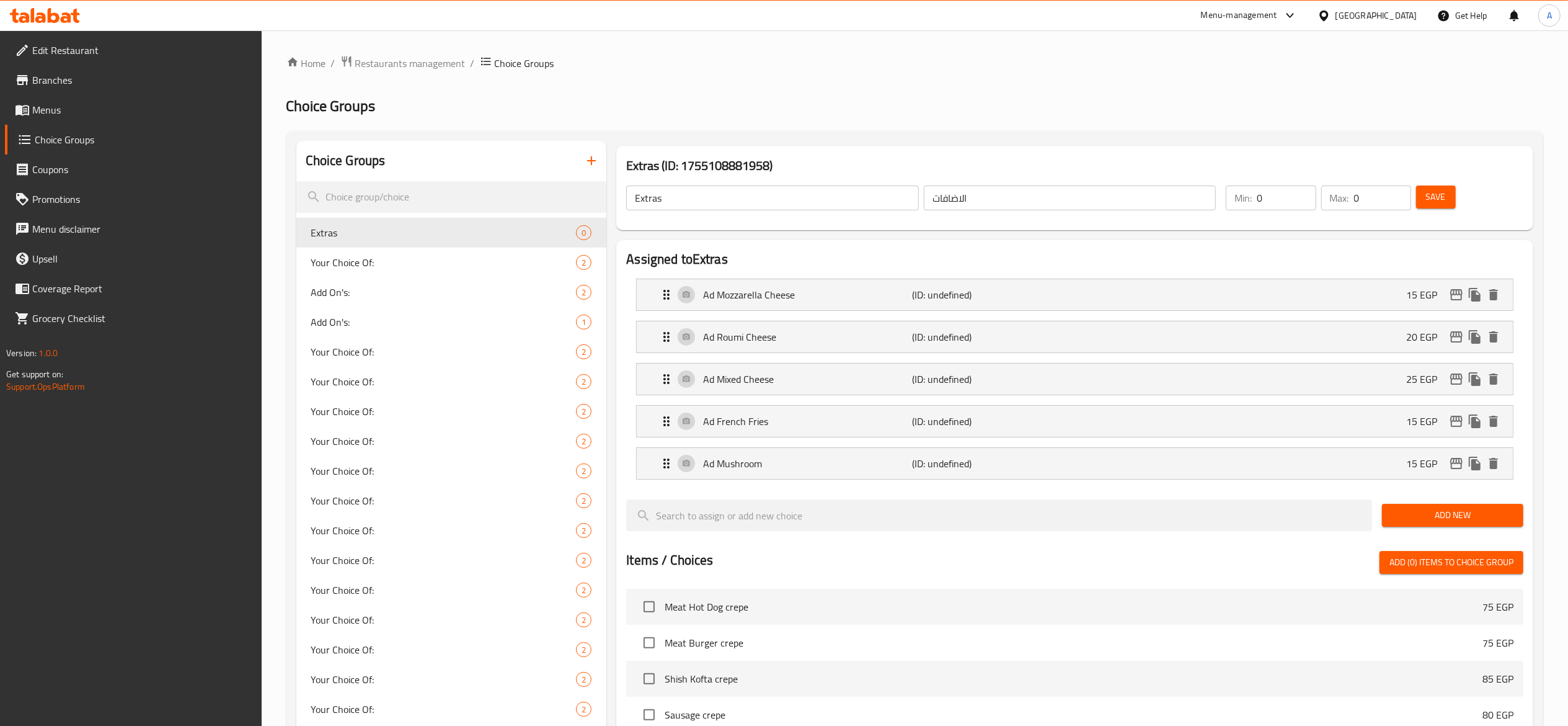
click at [1435, 203] on span "Save" at bounding box center [1437, 197] width 20 height 16
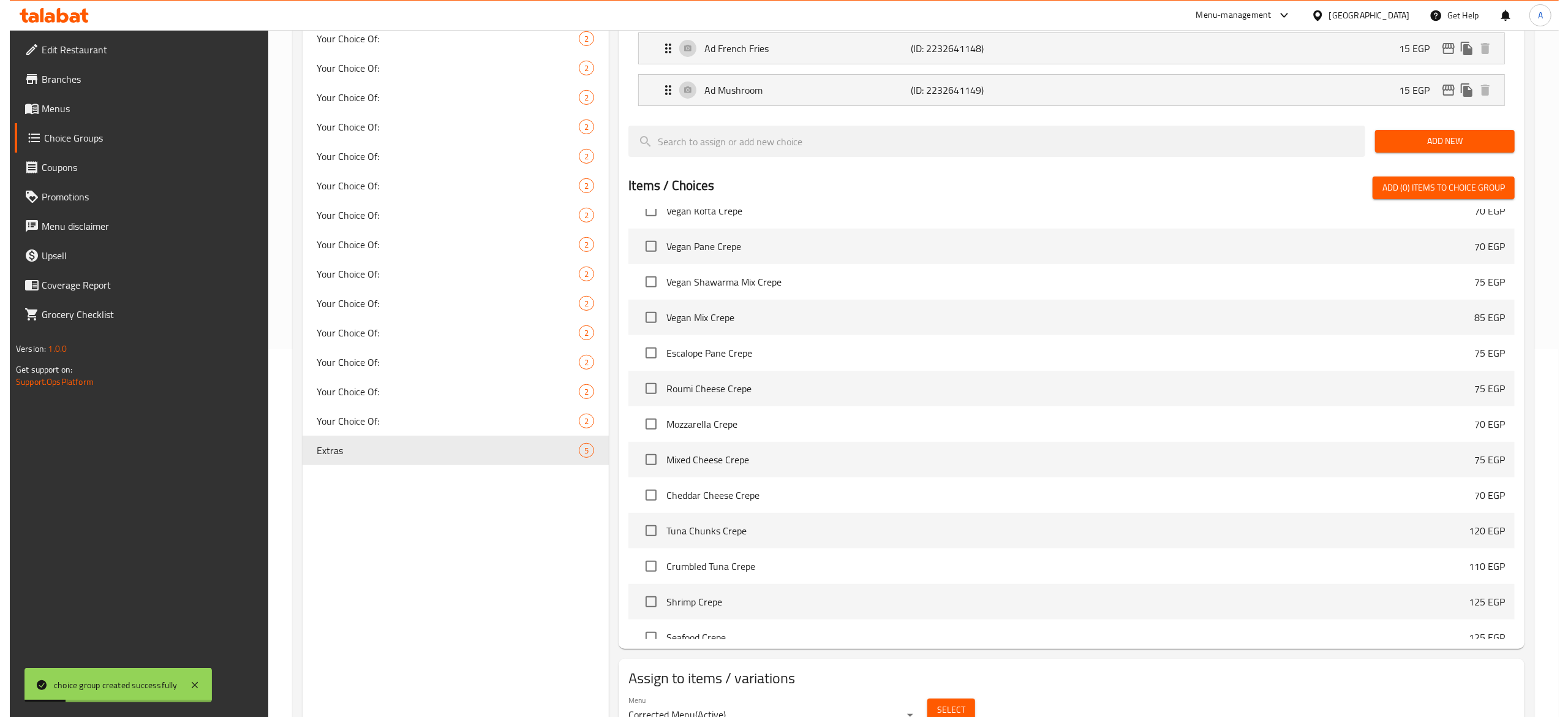
scroll to position [1471, 0]
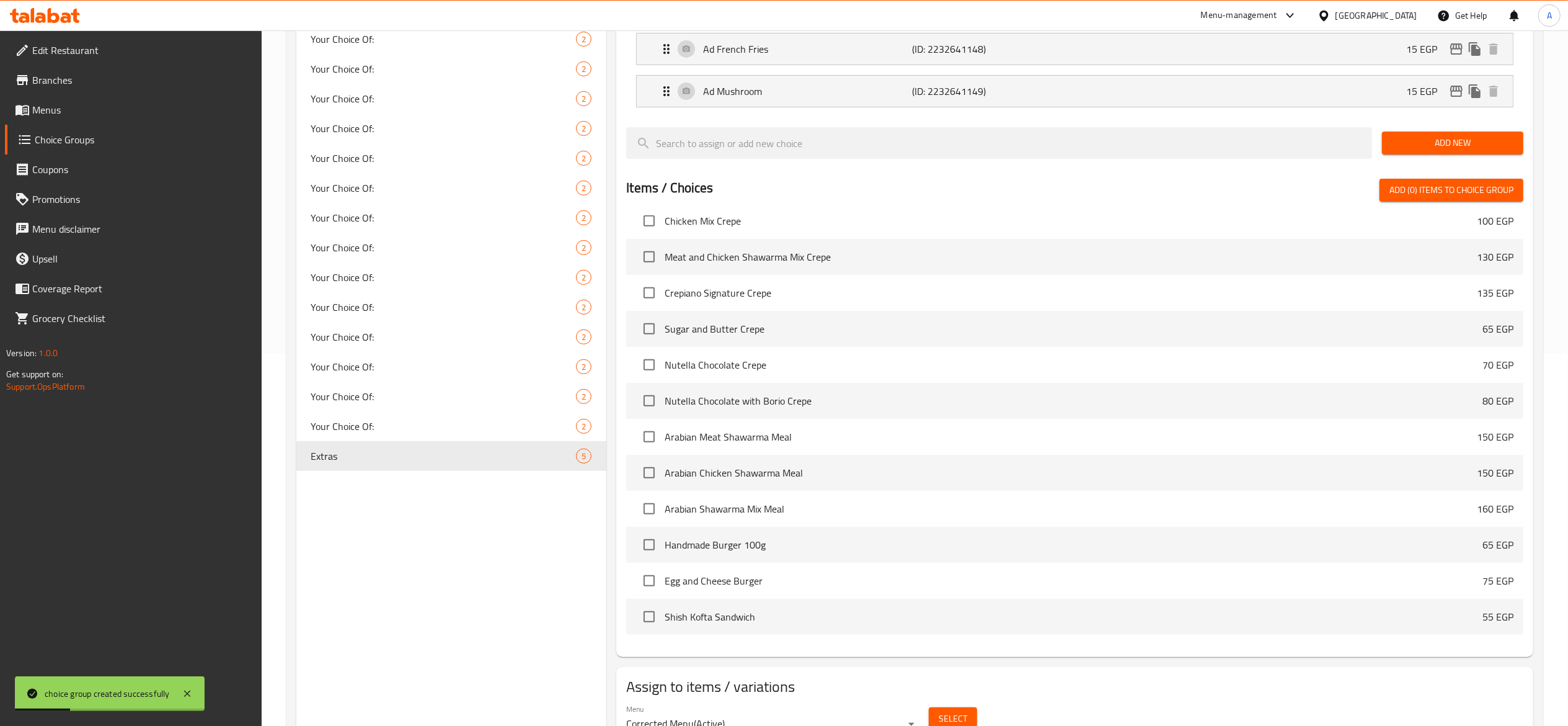
click at [969, 716] on button "Select" at bounding box center [952, 718] width 48 height 23
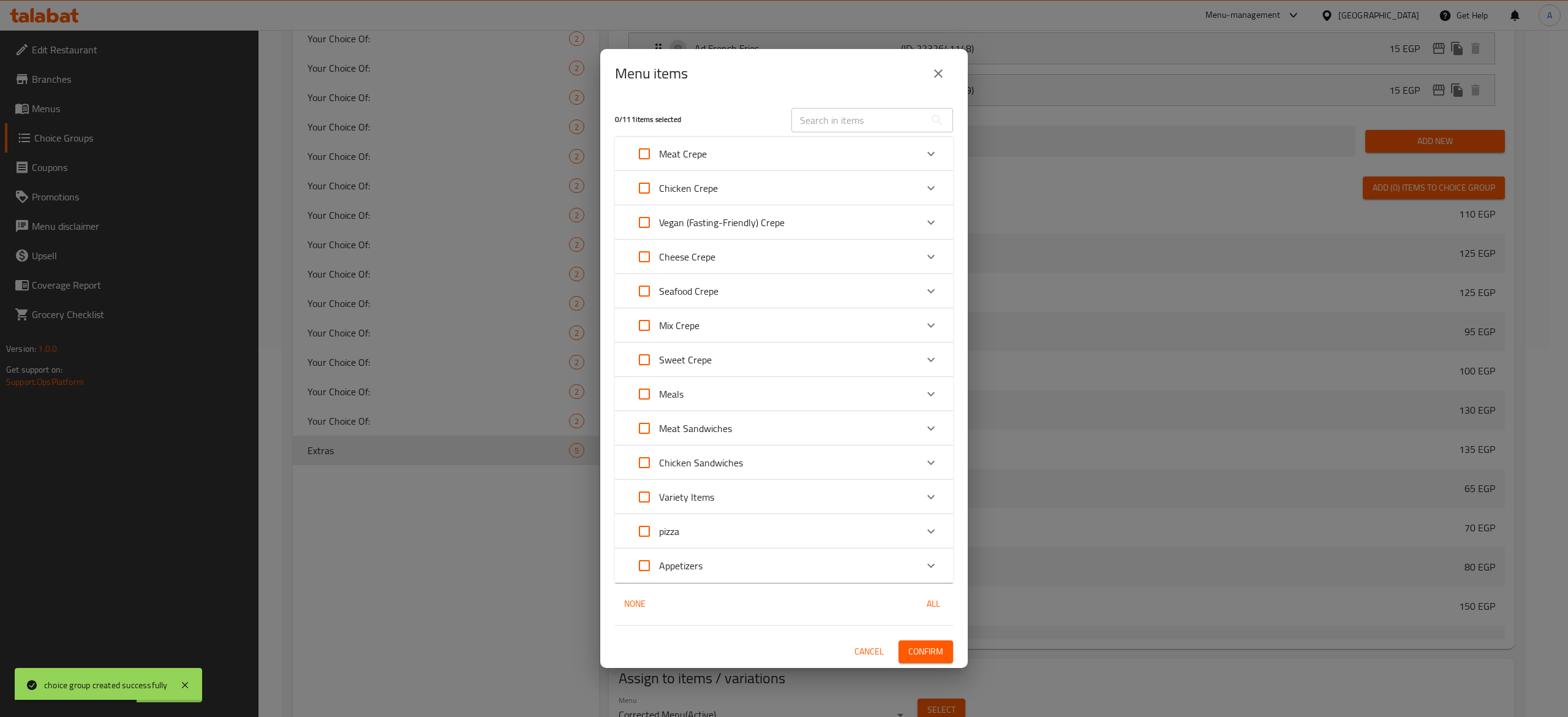
click at [647, 163] on input "Expand" at bounding box center [644, 154] width 29 height 29
checkbox input "true"
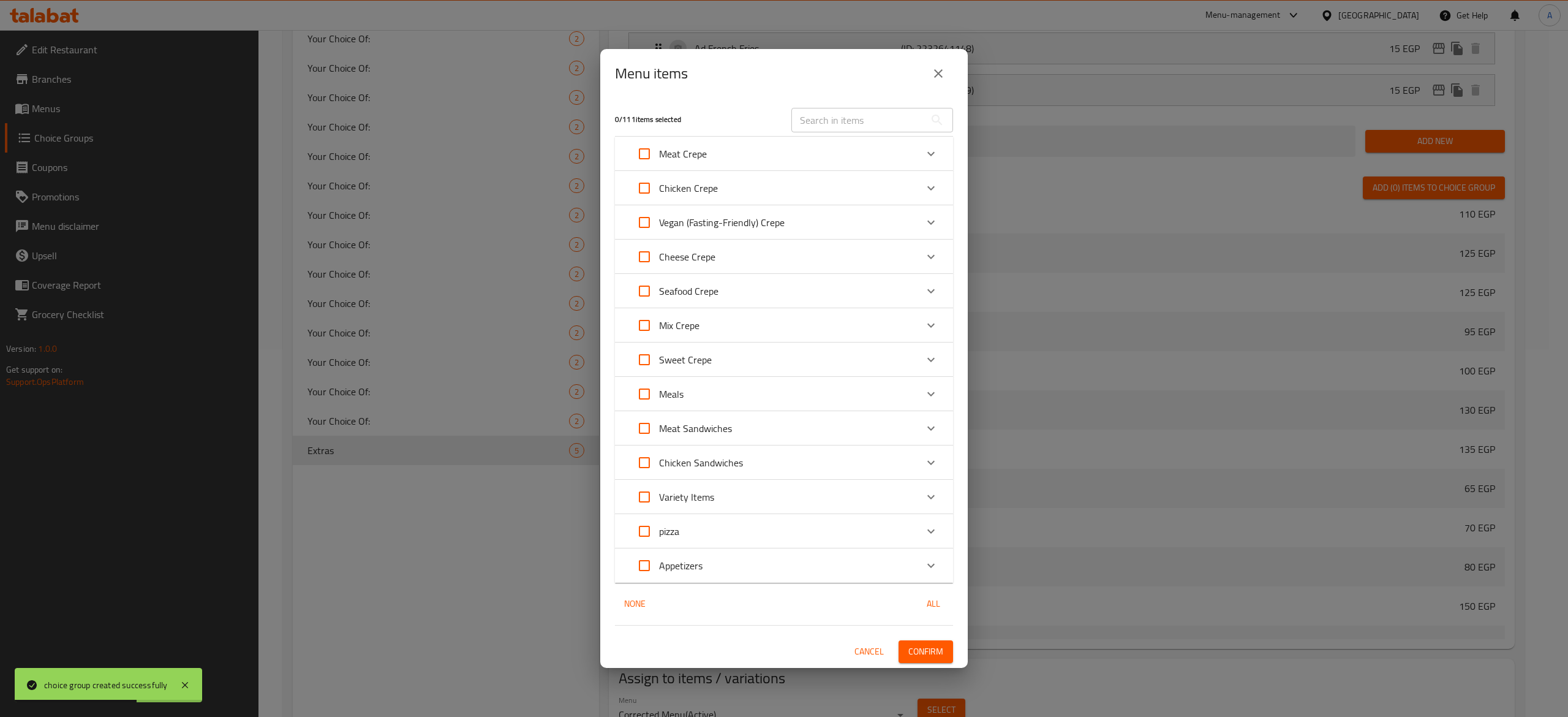
checkbox input "true"
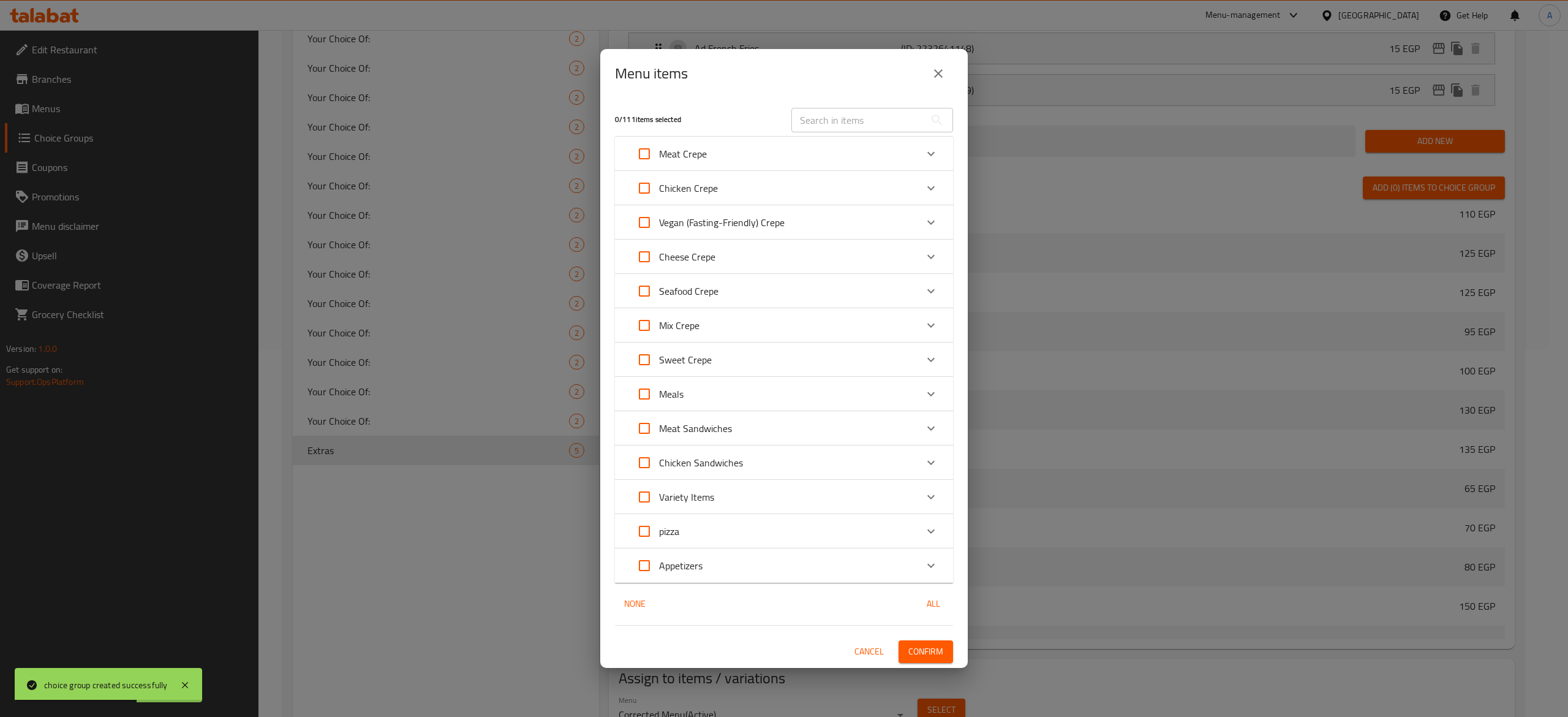
checkbox input "true"
click at [647, 183] on input "Expand" at bounding box center [644, 188] width 29 height 29
checkbox input "true"
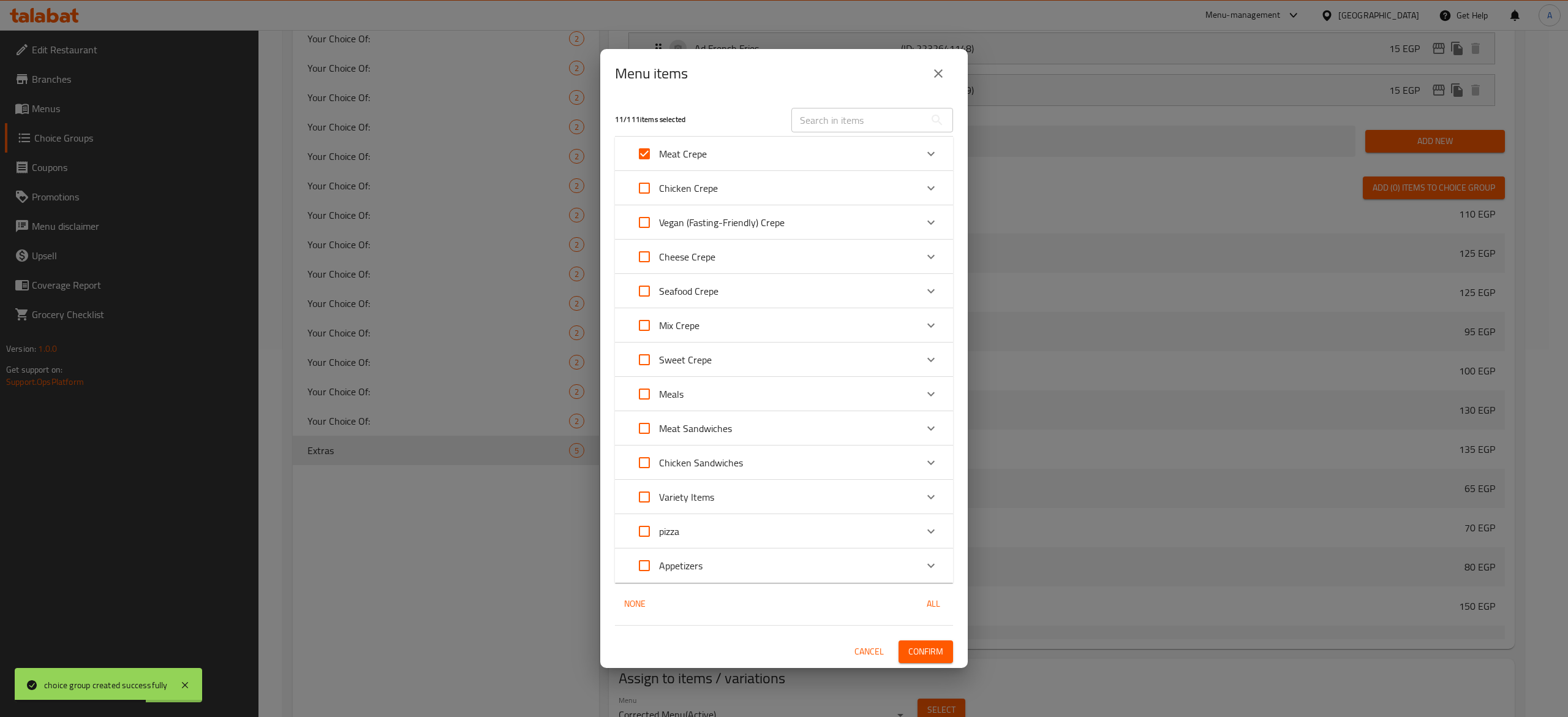
checkbox input "true"
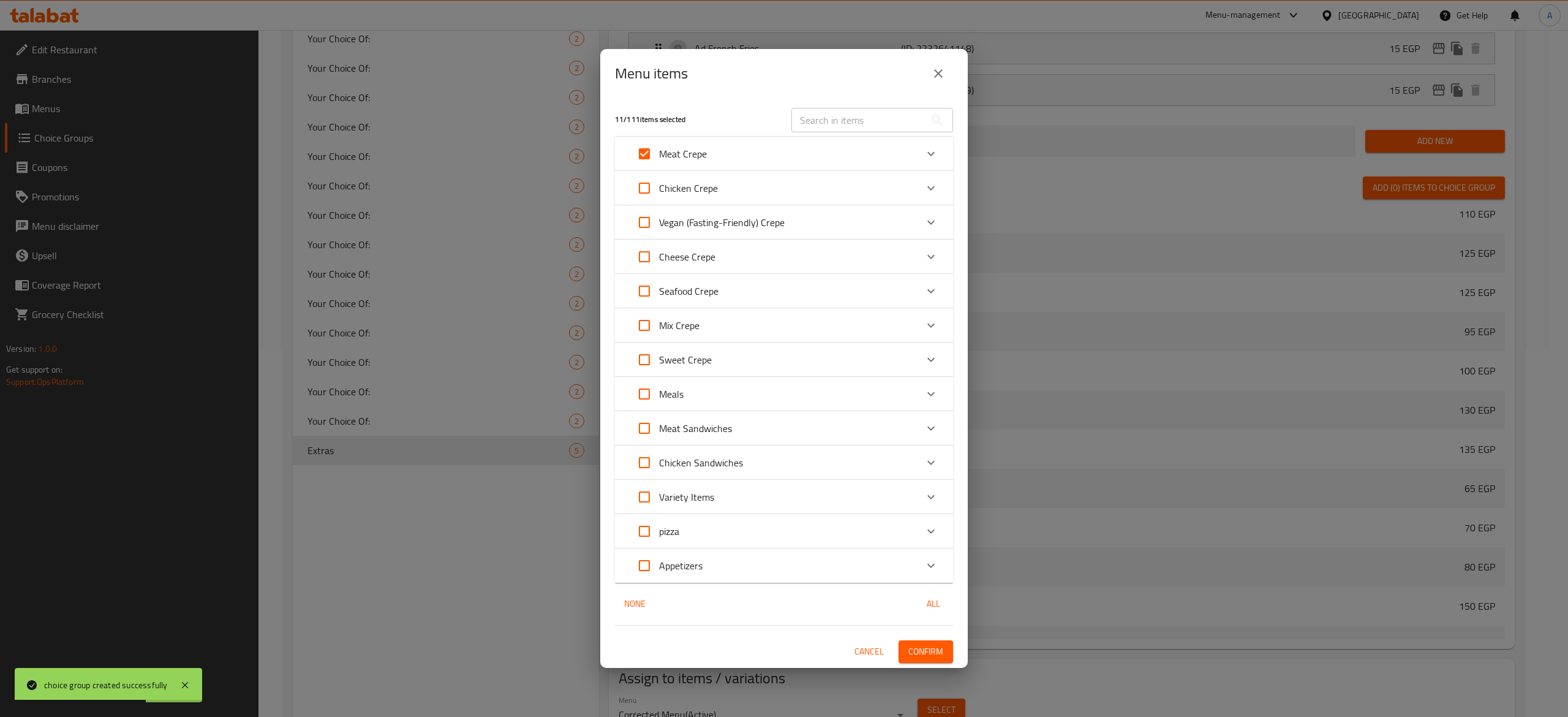
checkbox input "true"
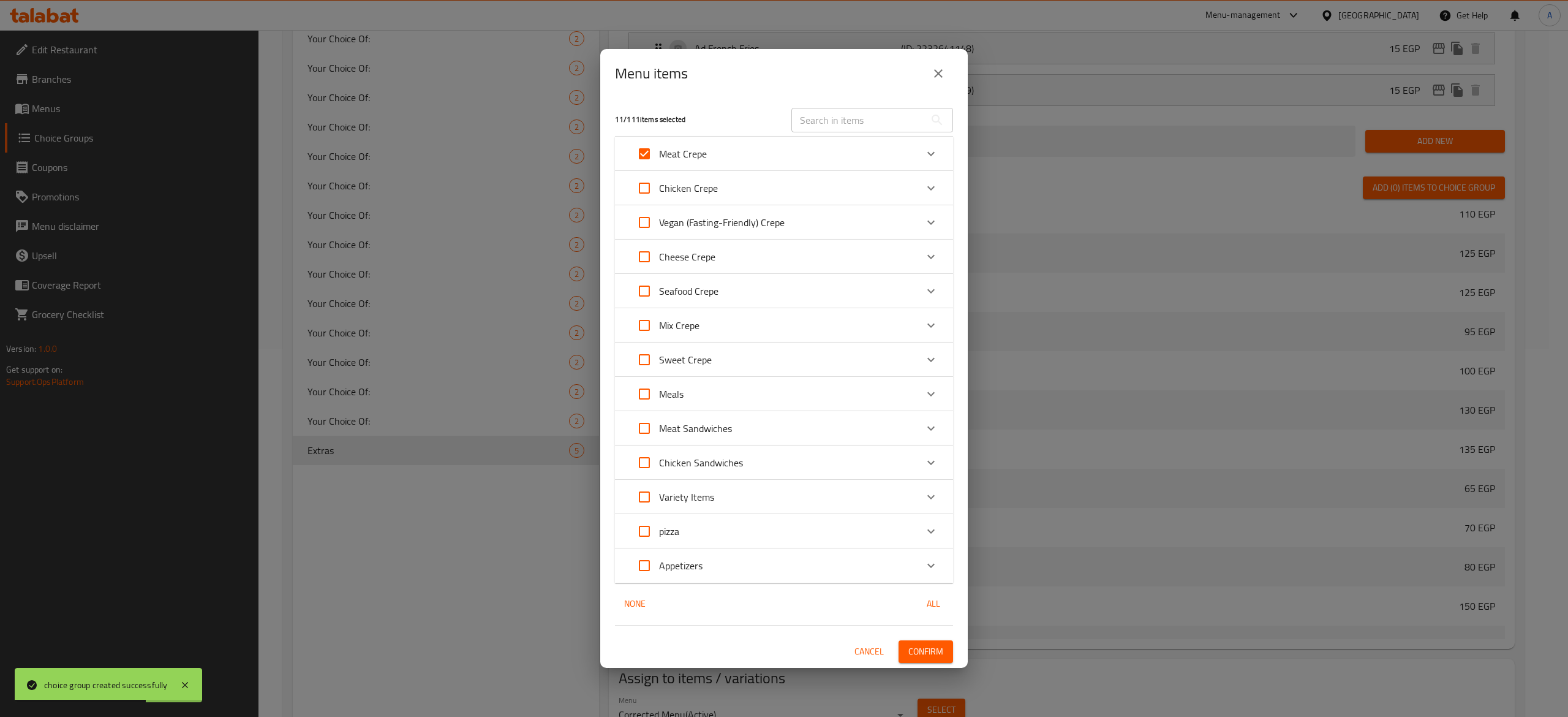
checkbox input "true"
click at [639, 221] on input "Expand" at bounding box center [644, 222] width 29 height 29
checkbox input "true"
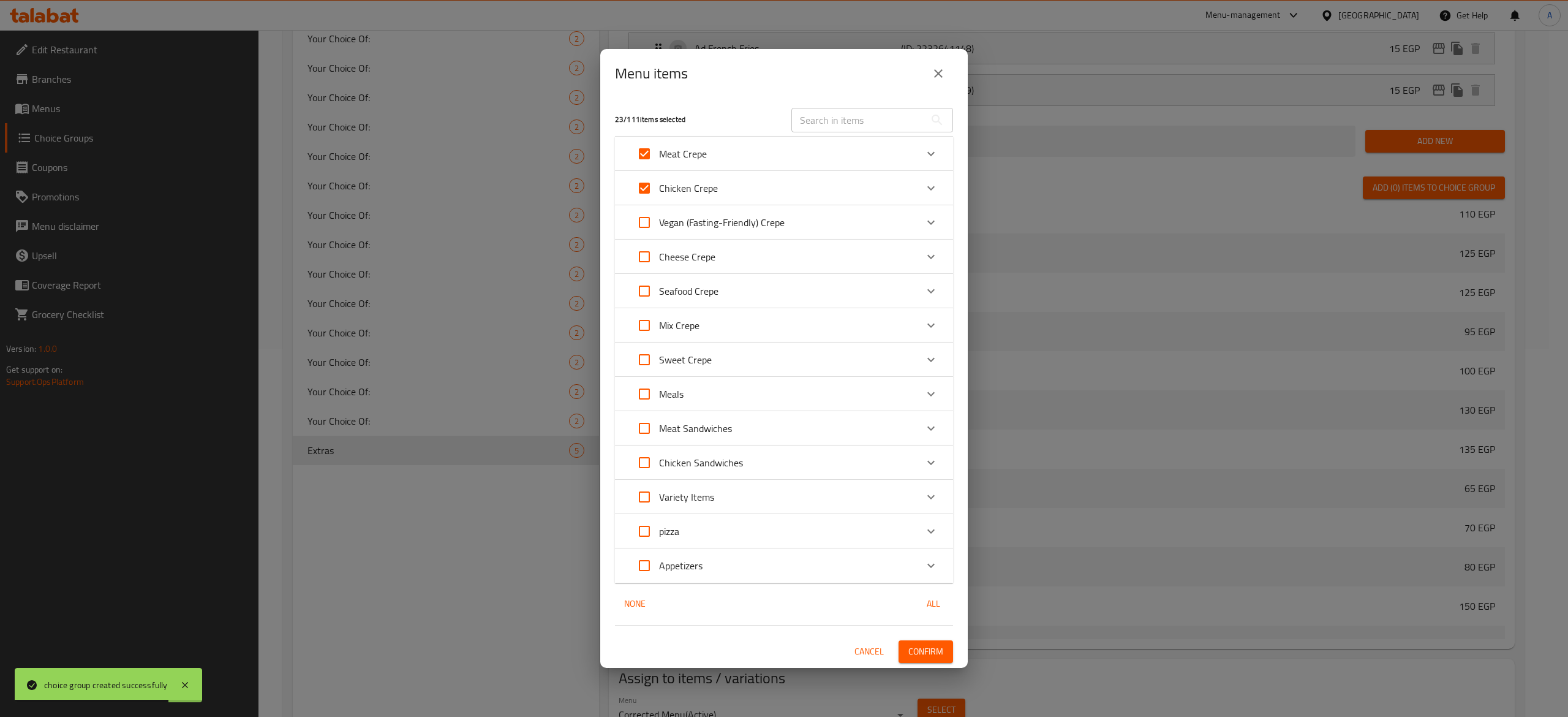
checkbox input "true"
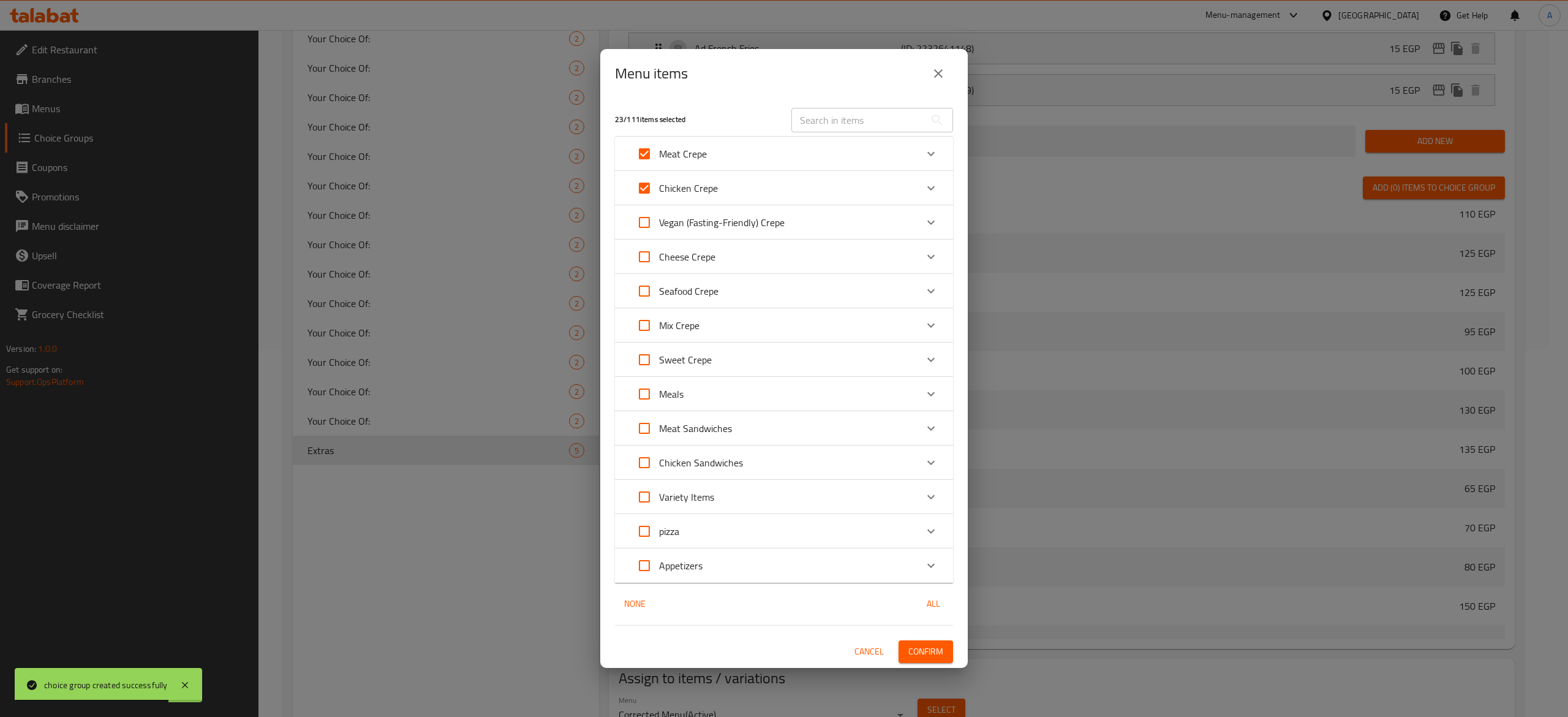
checkbox input "true"
click at [641, 255] on input "Expand" at bounding box center [644, 257] width 29 height 29
checkbox input "true"
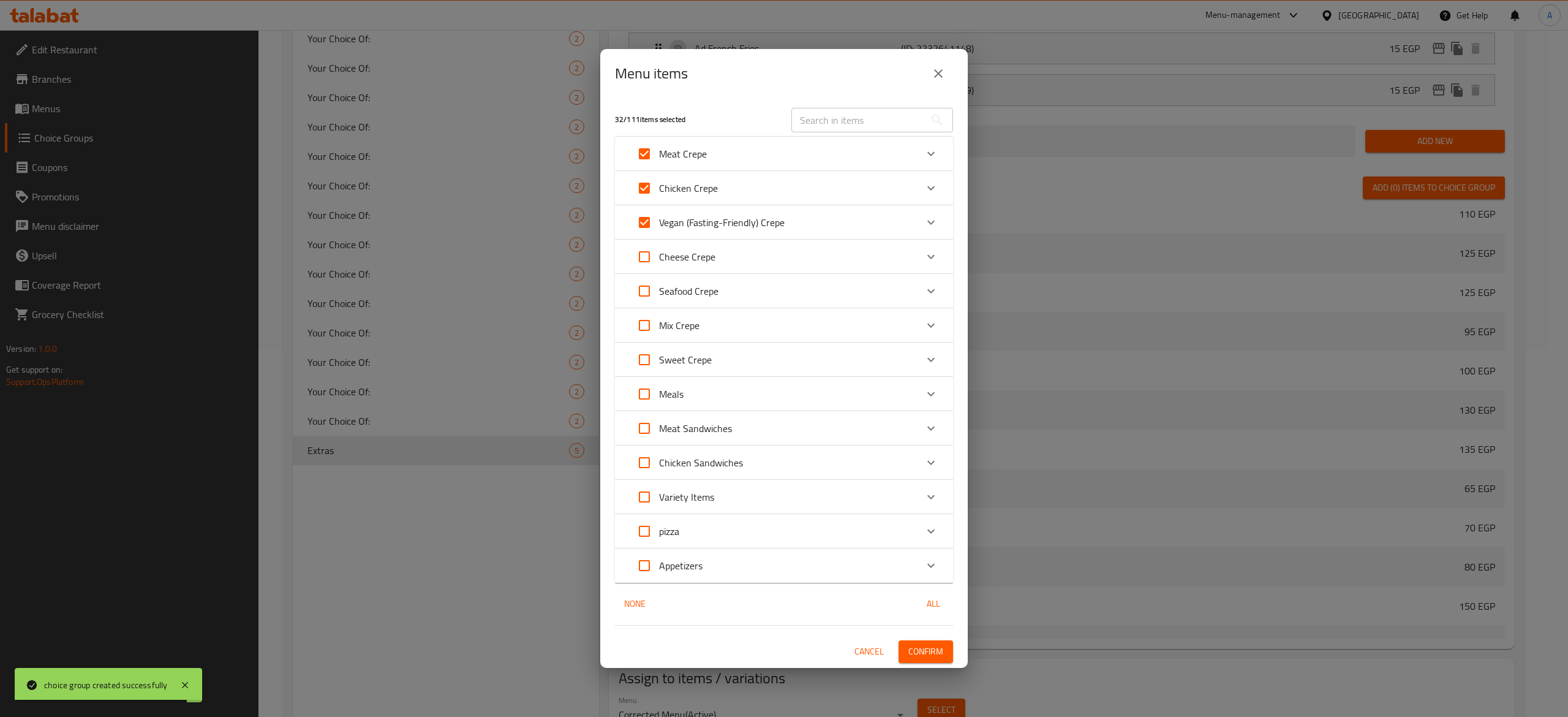
checkbox input "true"
click at [643, 293] on input "Expand" at bounding box center [644, 291] width 29 height 29
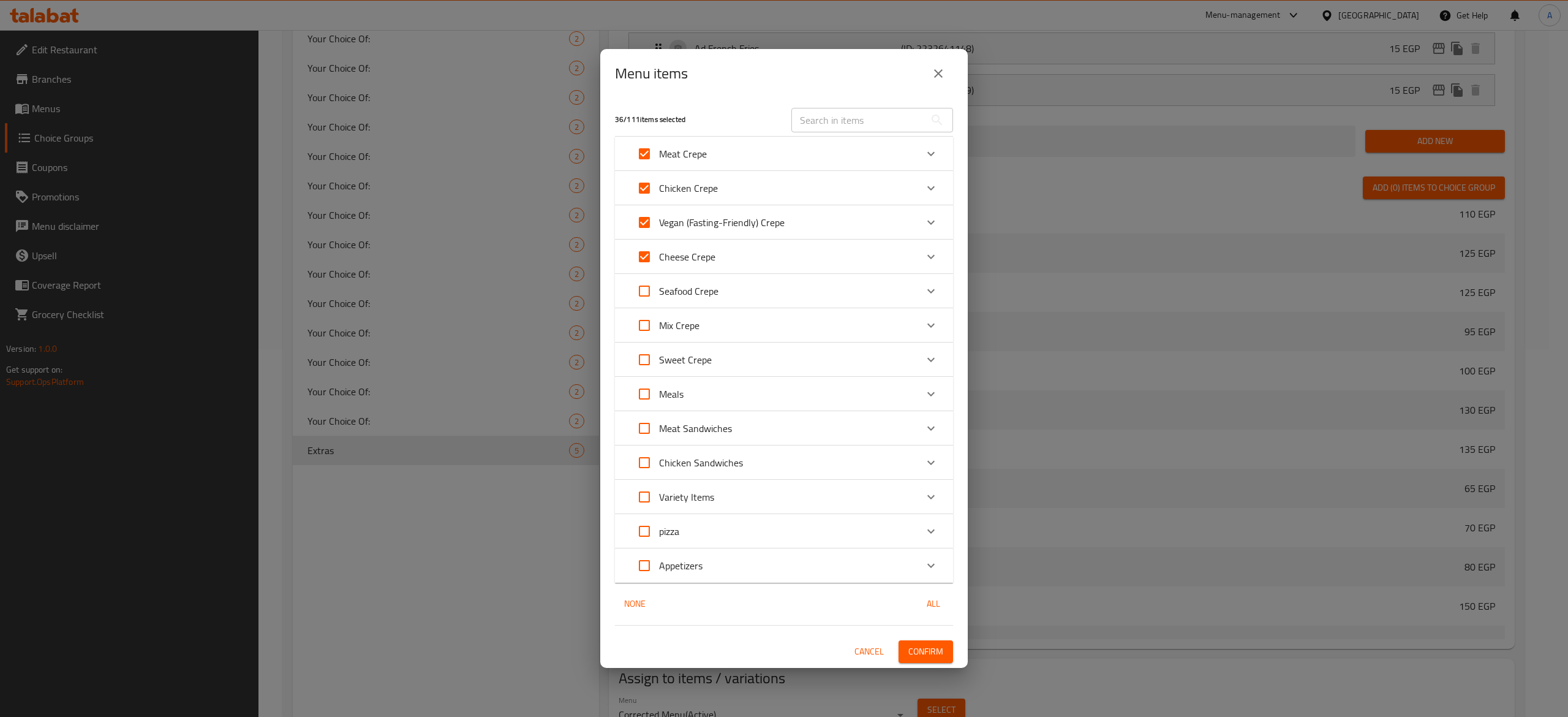
checkbox input "true"
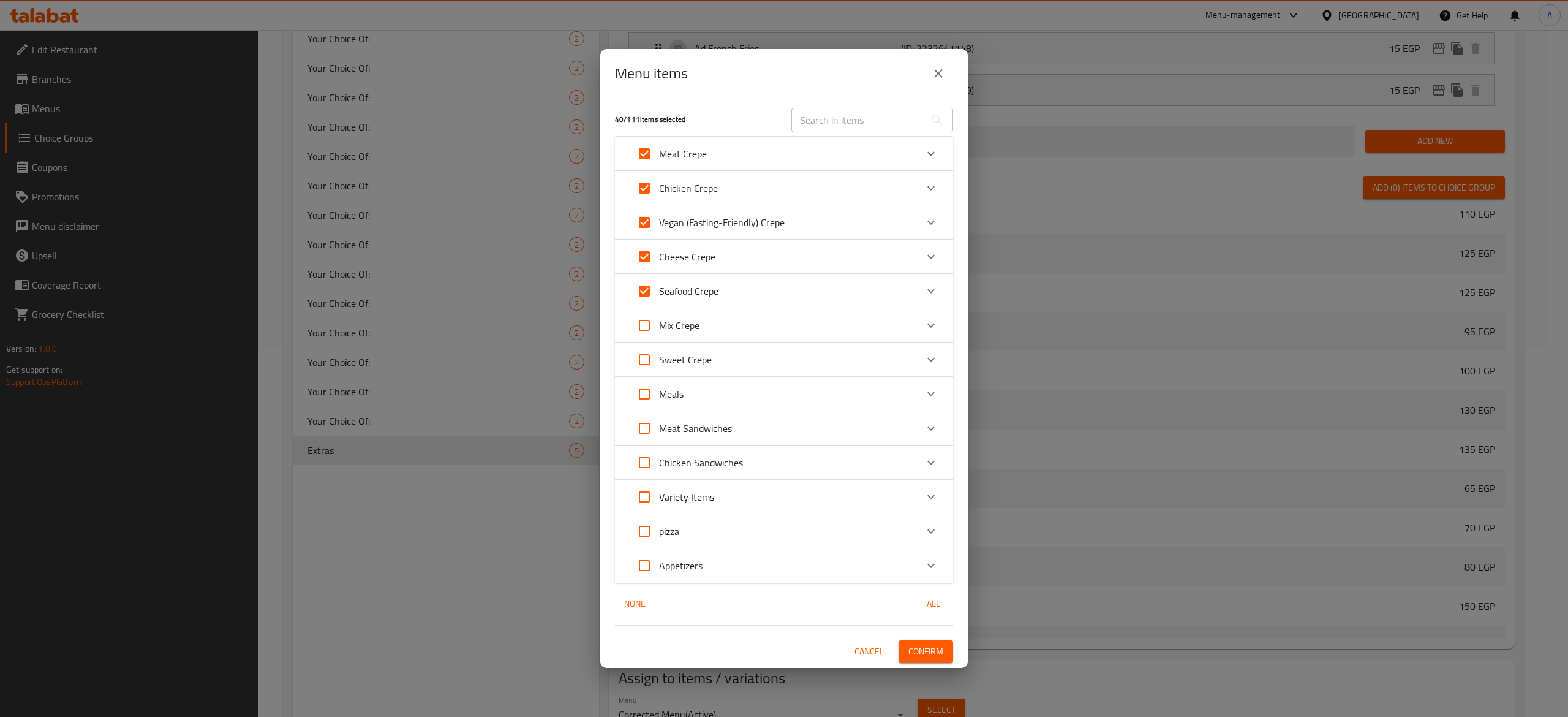
click at [641, 326] on input "Expand" at bounding box center [644, 326] width 29 height 29
checkbox input "true"
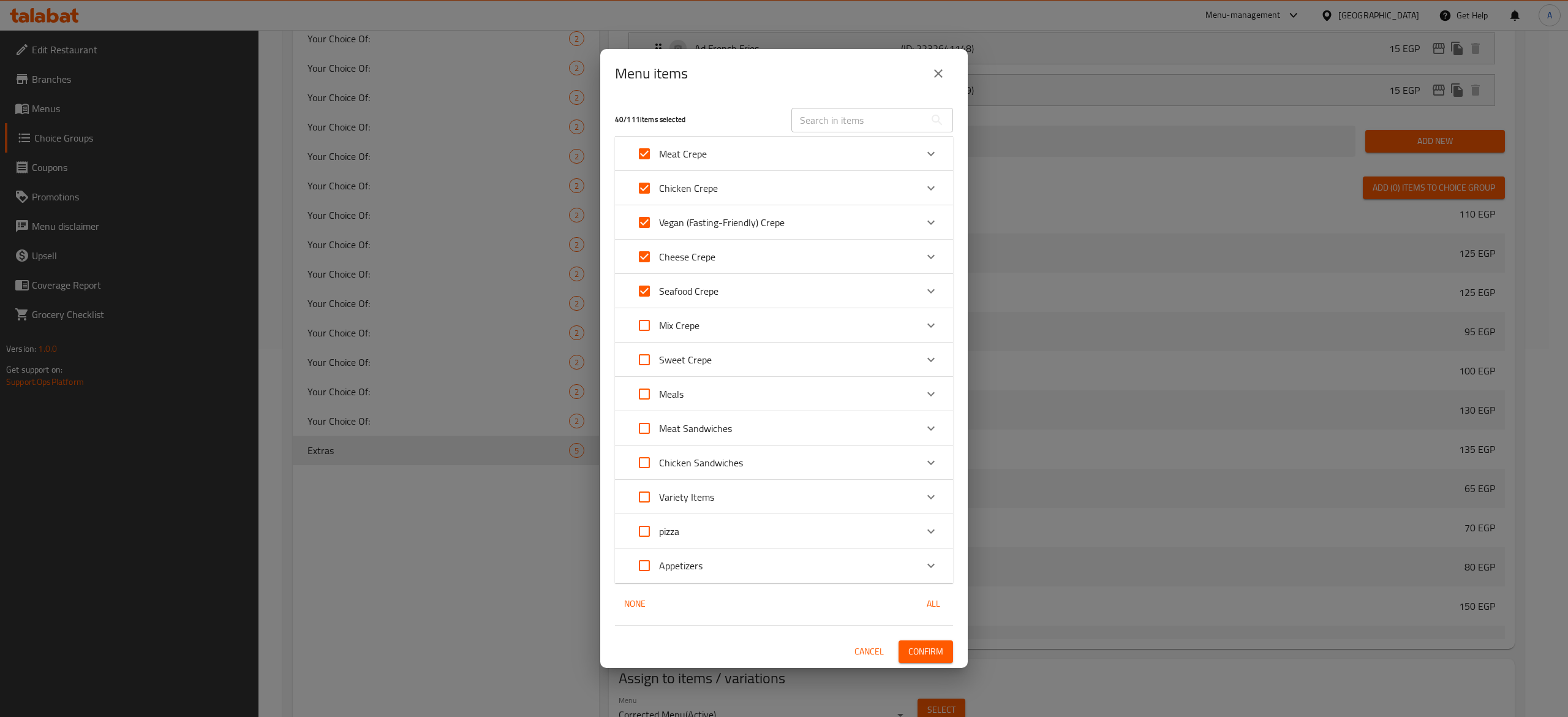
checkbox input "true"
click at [639, 396] on input "Expand" at bounding box center [644, 393] width 29 height 29
checkbox input "true"
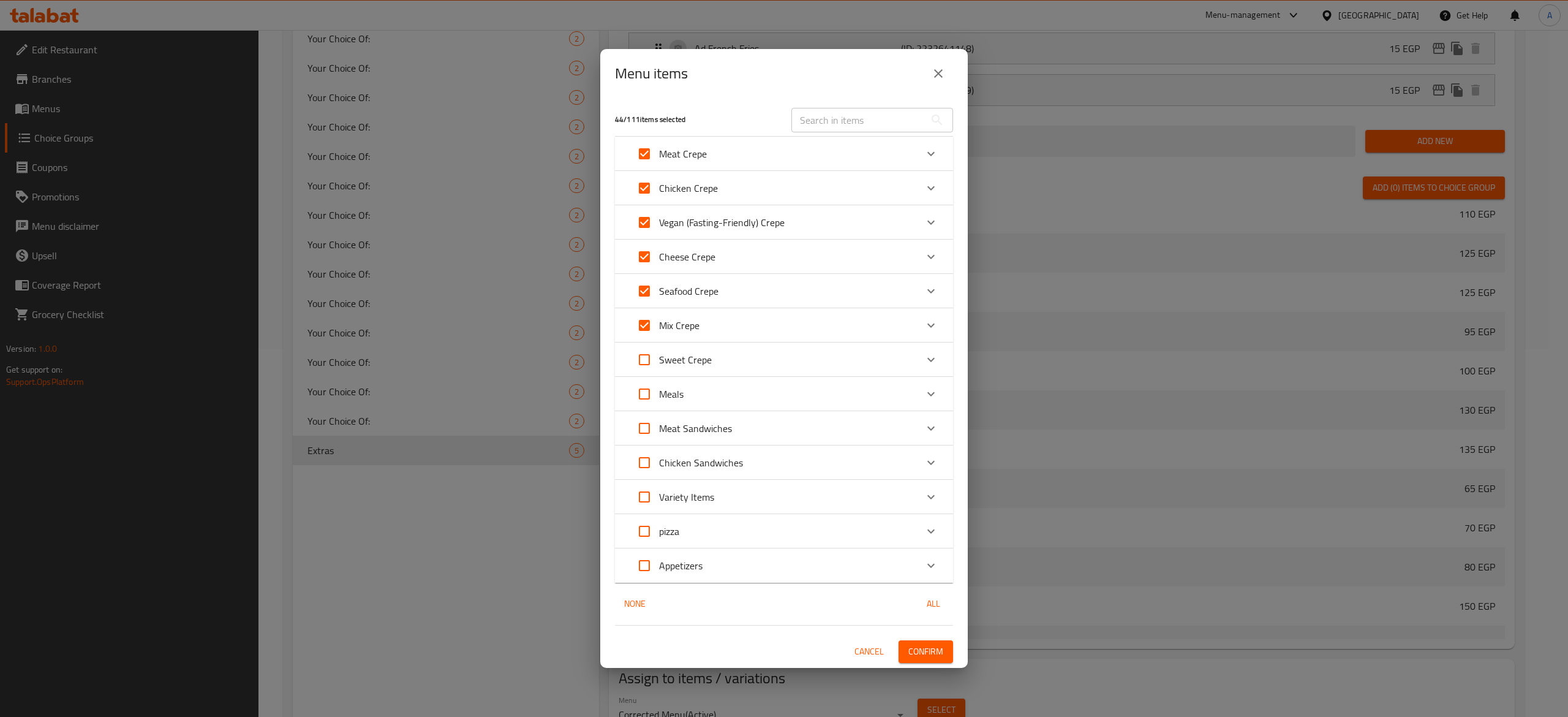
checkbox input "true"
click at [646, 426] on input "Expand" at bounding box center [644, 428] width 29 height 29
checkbox input "true"
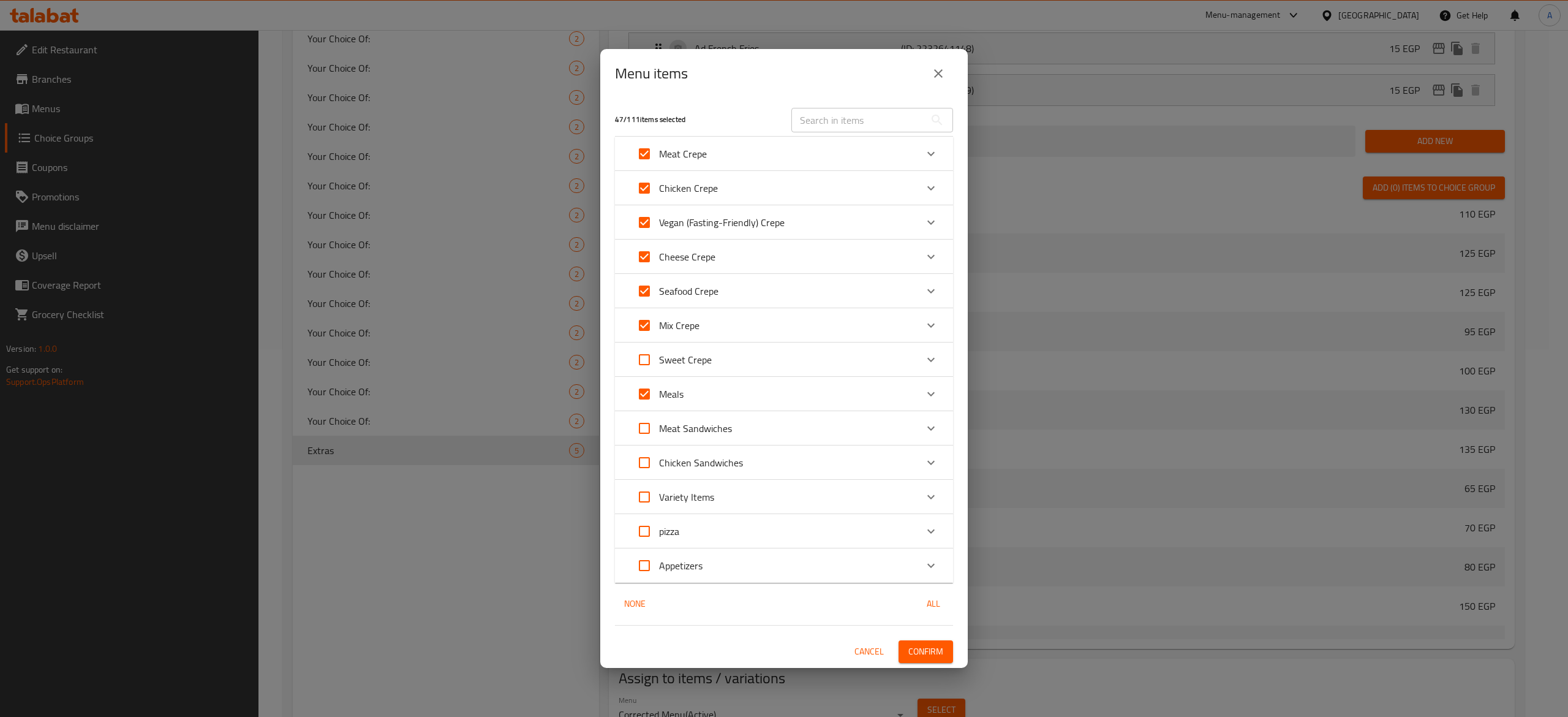
checkbox input "true"
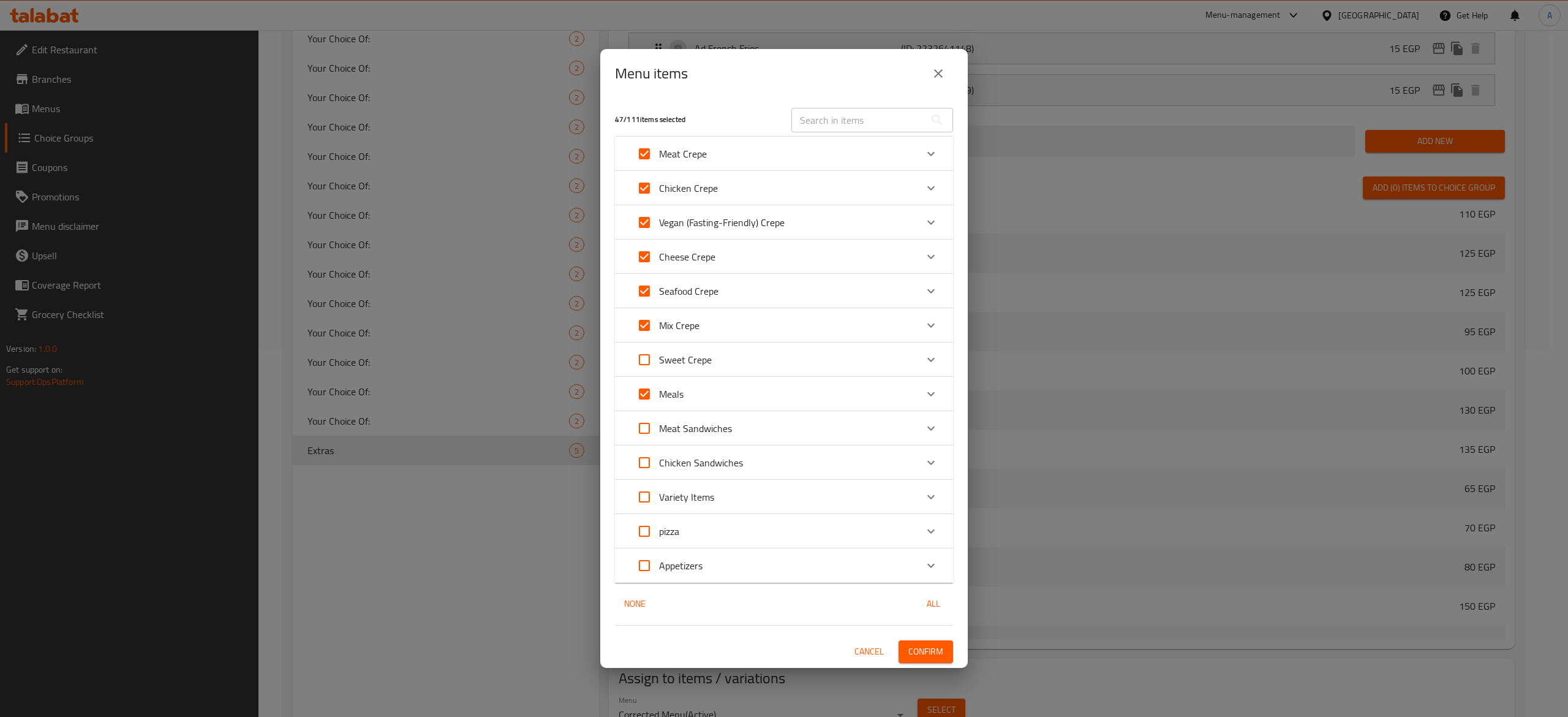
checkbox input "true"
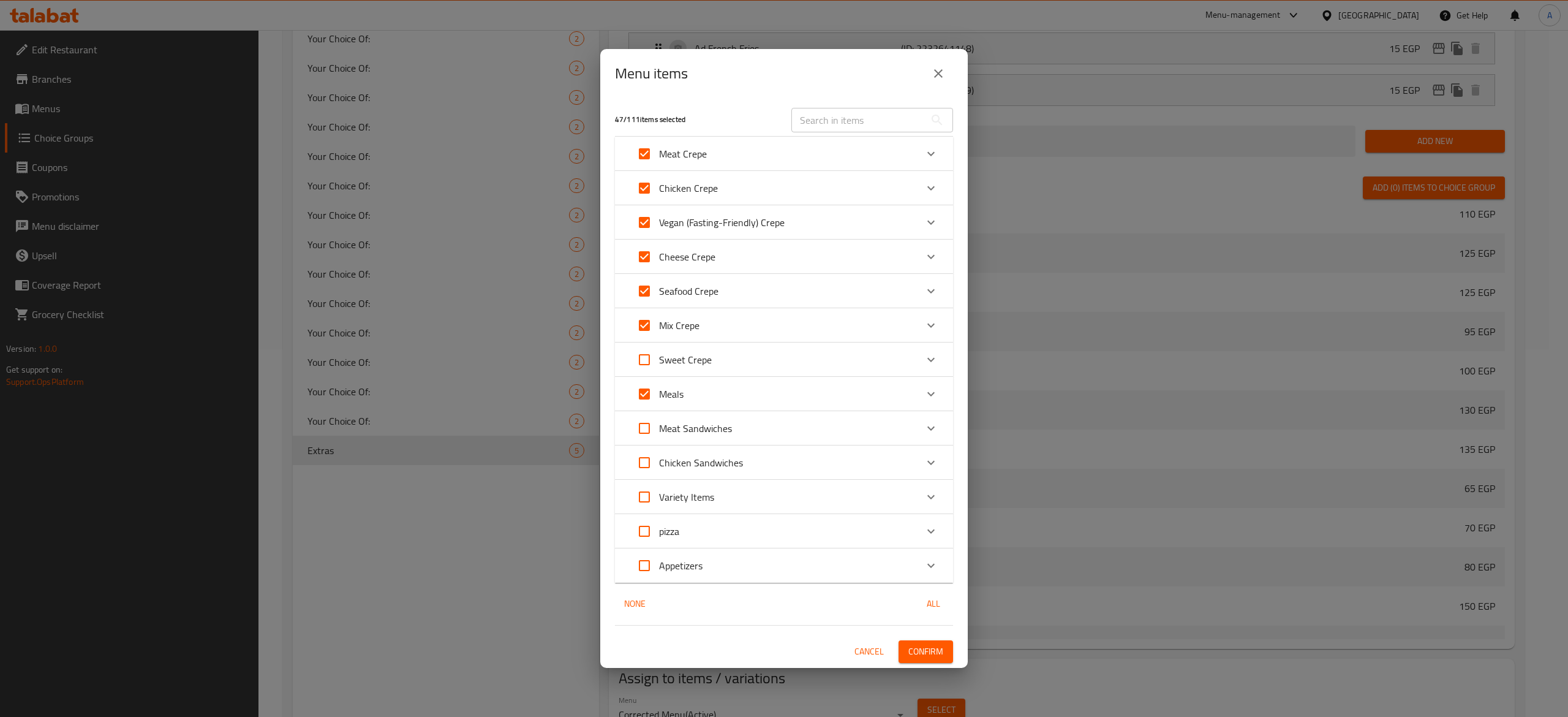
checkbox input "true"
click at [640, 464] on input "Expand" at bounding box center [644, 462] width 29 height 29
checkbox input "true"
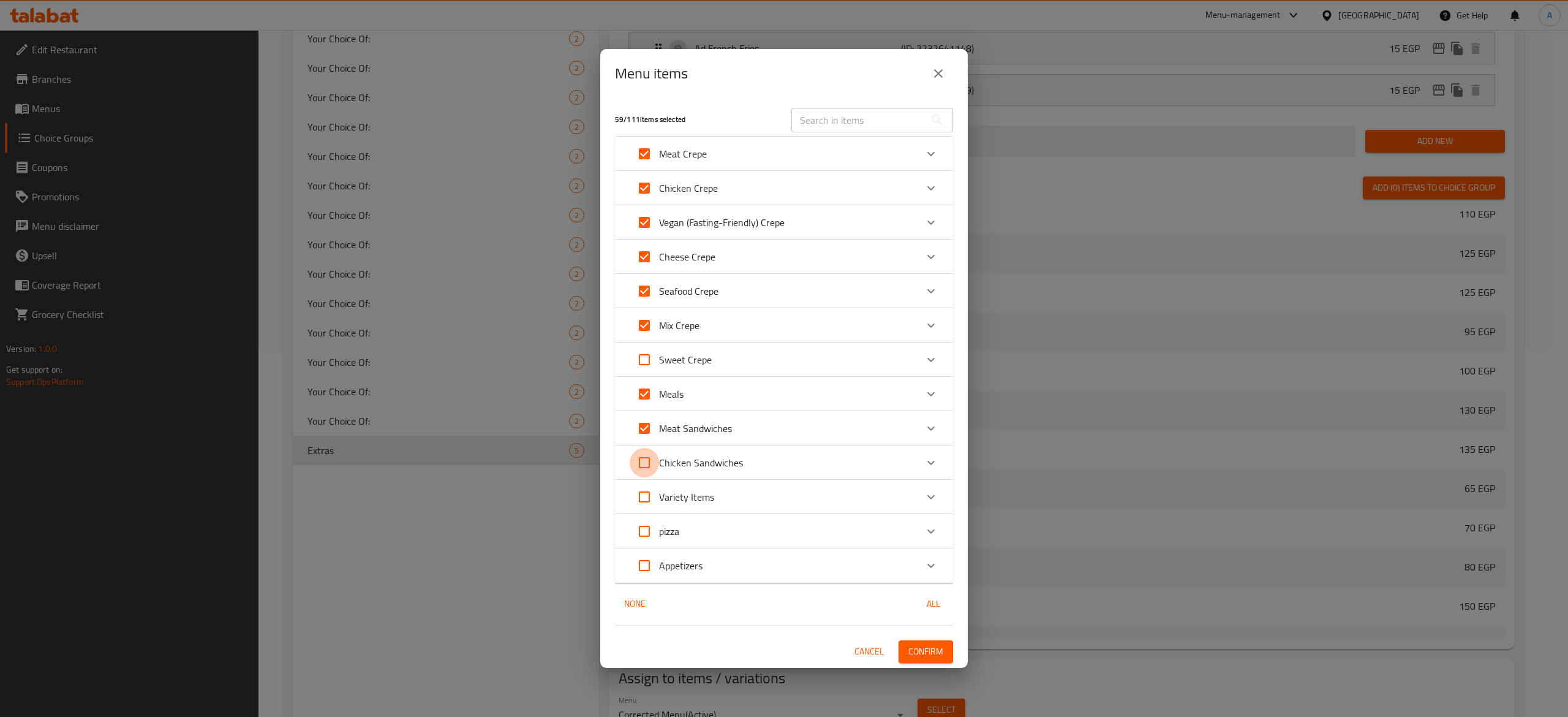
checkbox input "true"
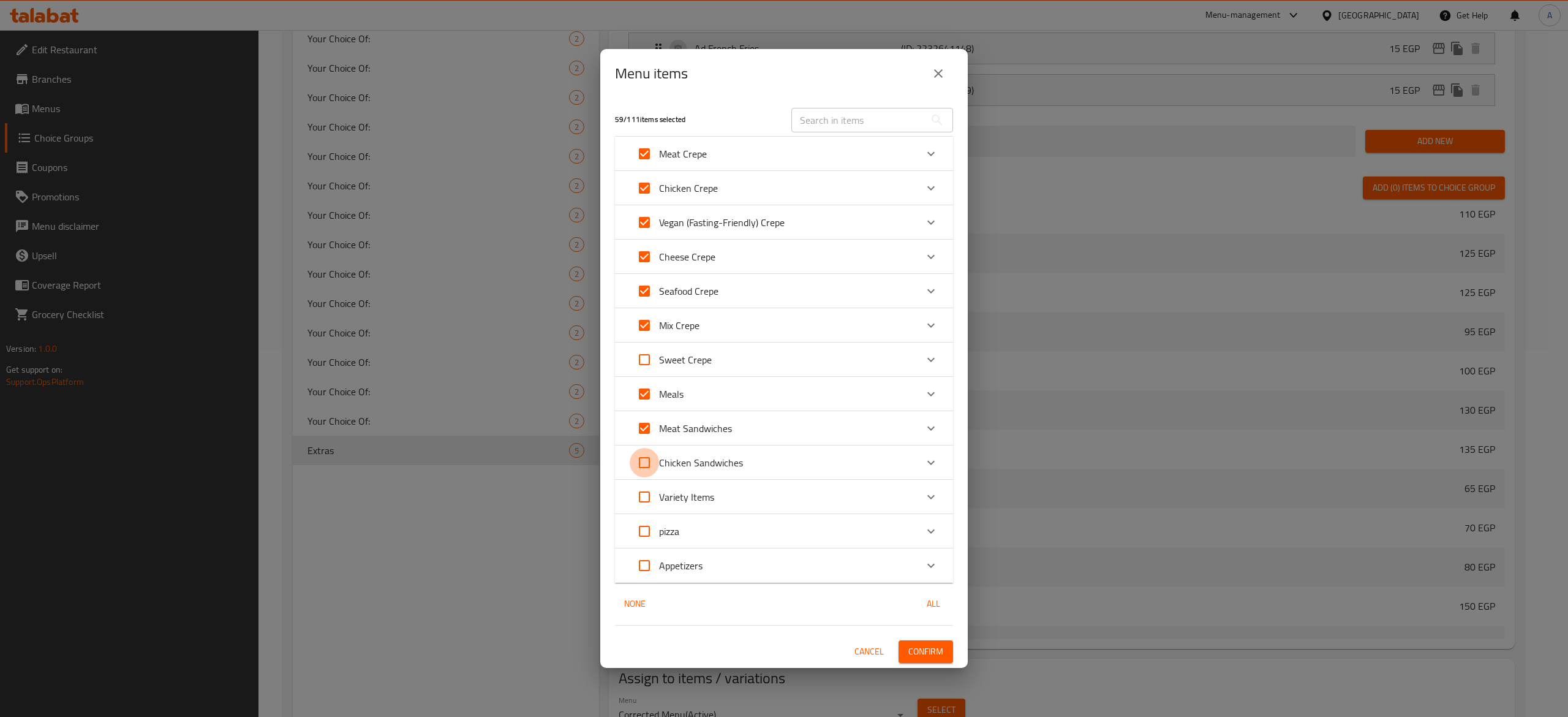
checkbox input "true"
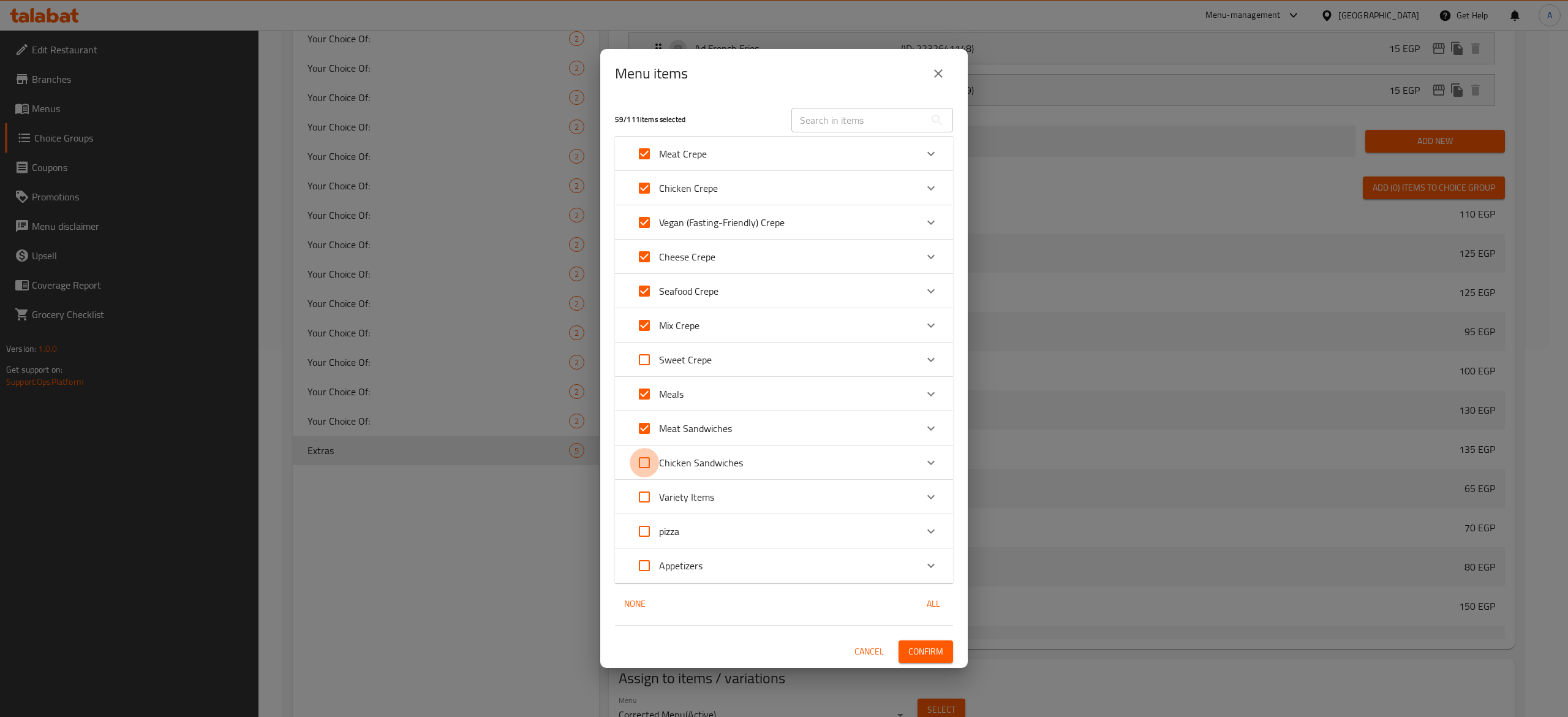
checkbox input "true"
click at [642, 495] on input "Expand" at bounding box center [644, 497] width 29 height 29
checkbox input "true"
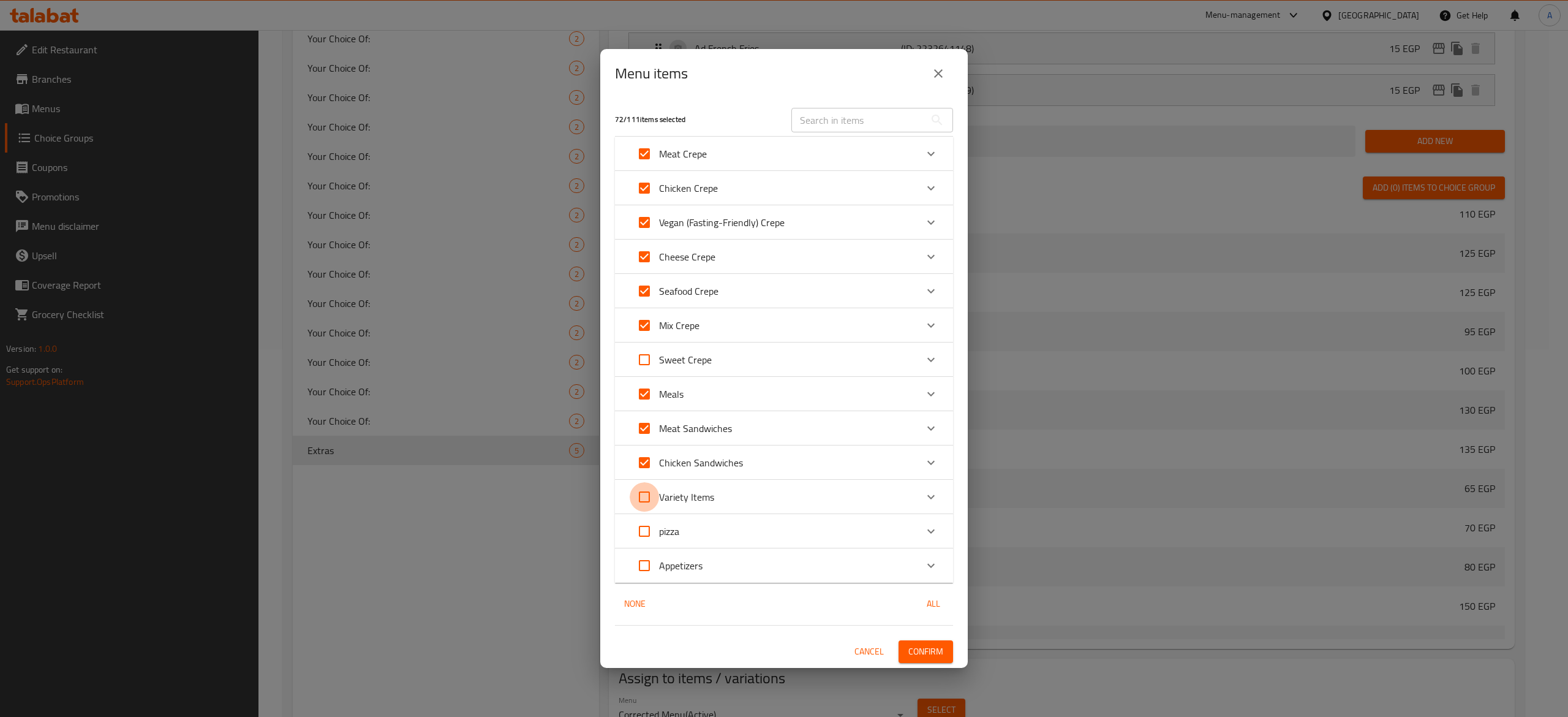
checkbox input "true"
click at [933, 658] on span "Confirm" at bounding box center [926, 652] width 35 height 16
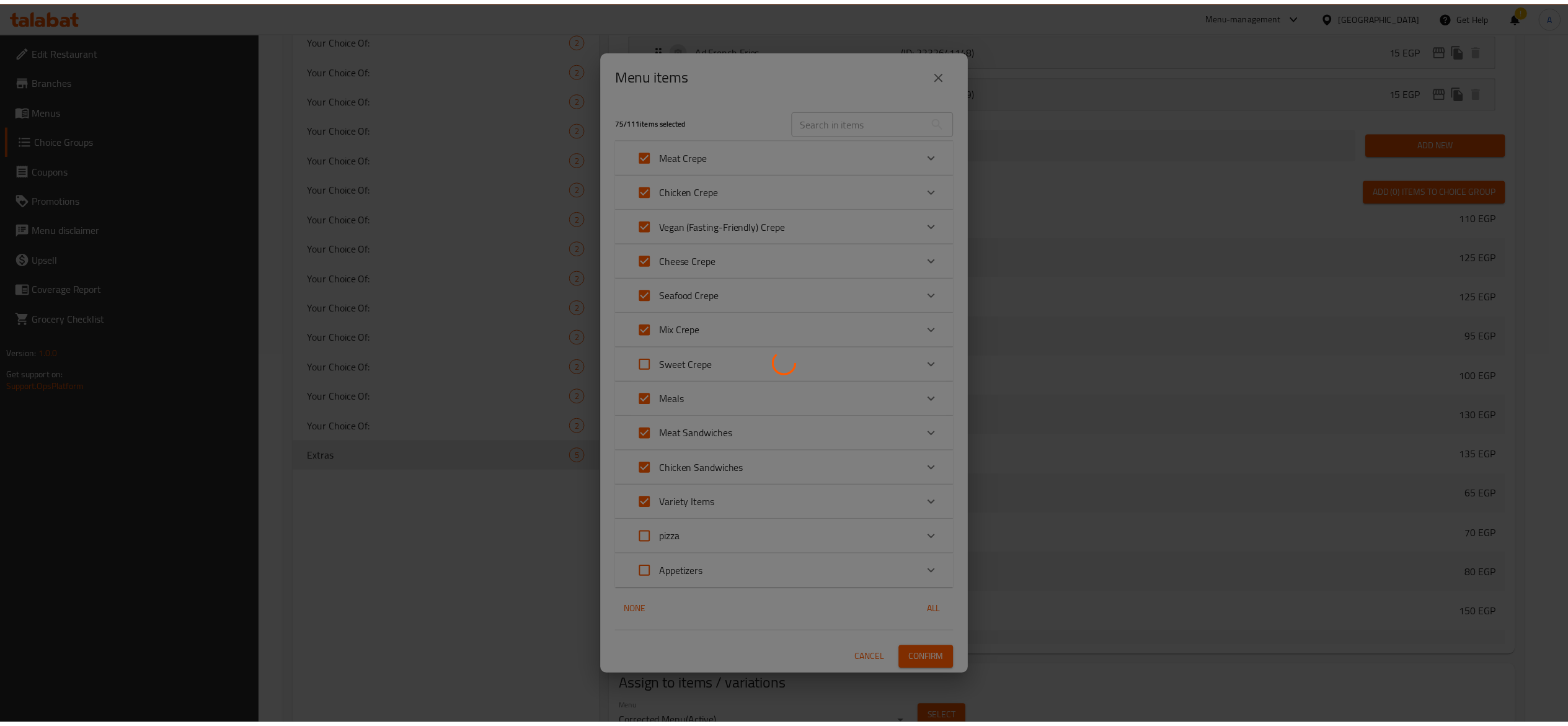
scroll to position [379, 0]
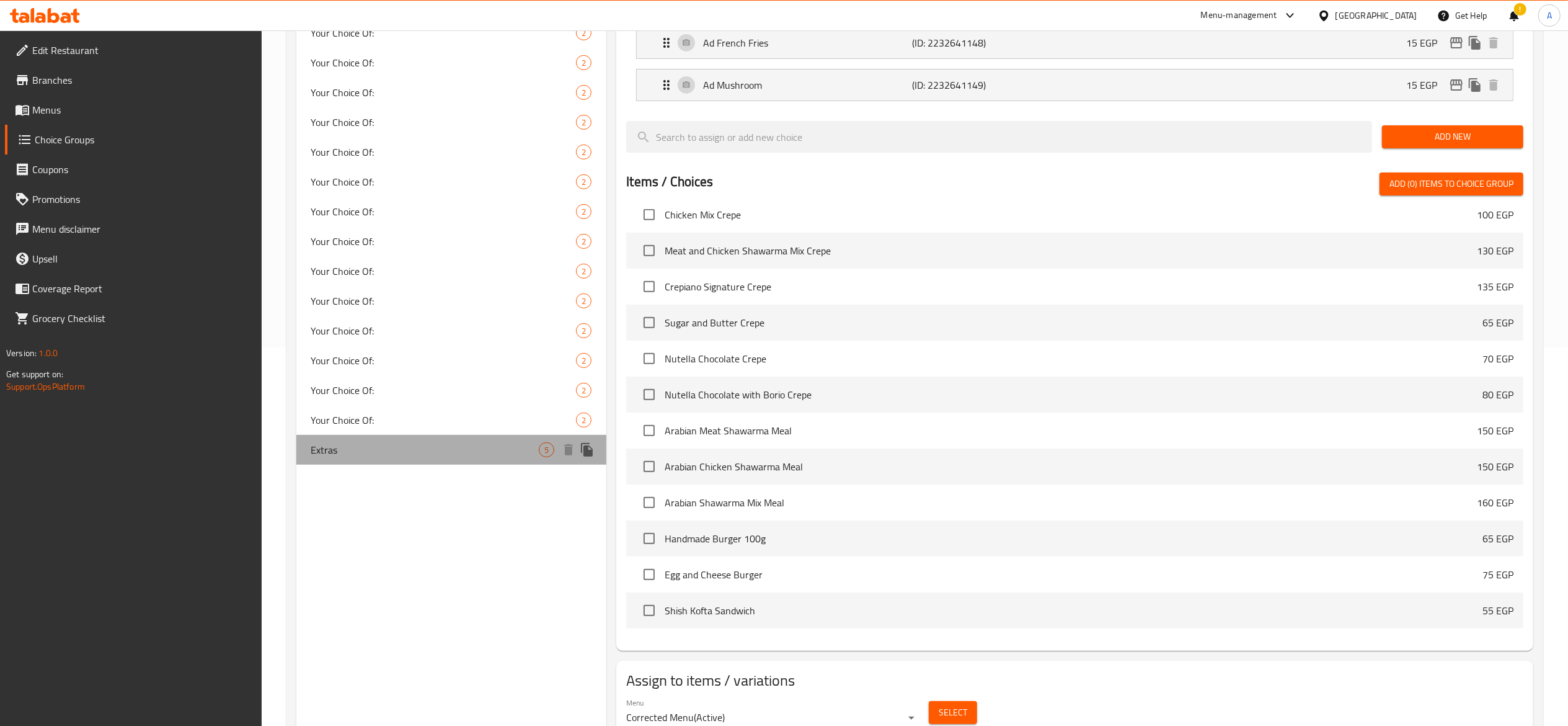
click at [439, 454] on span "Extras" at bounding box center [425, 449] width 228 height 15
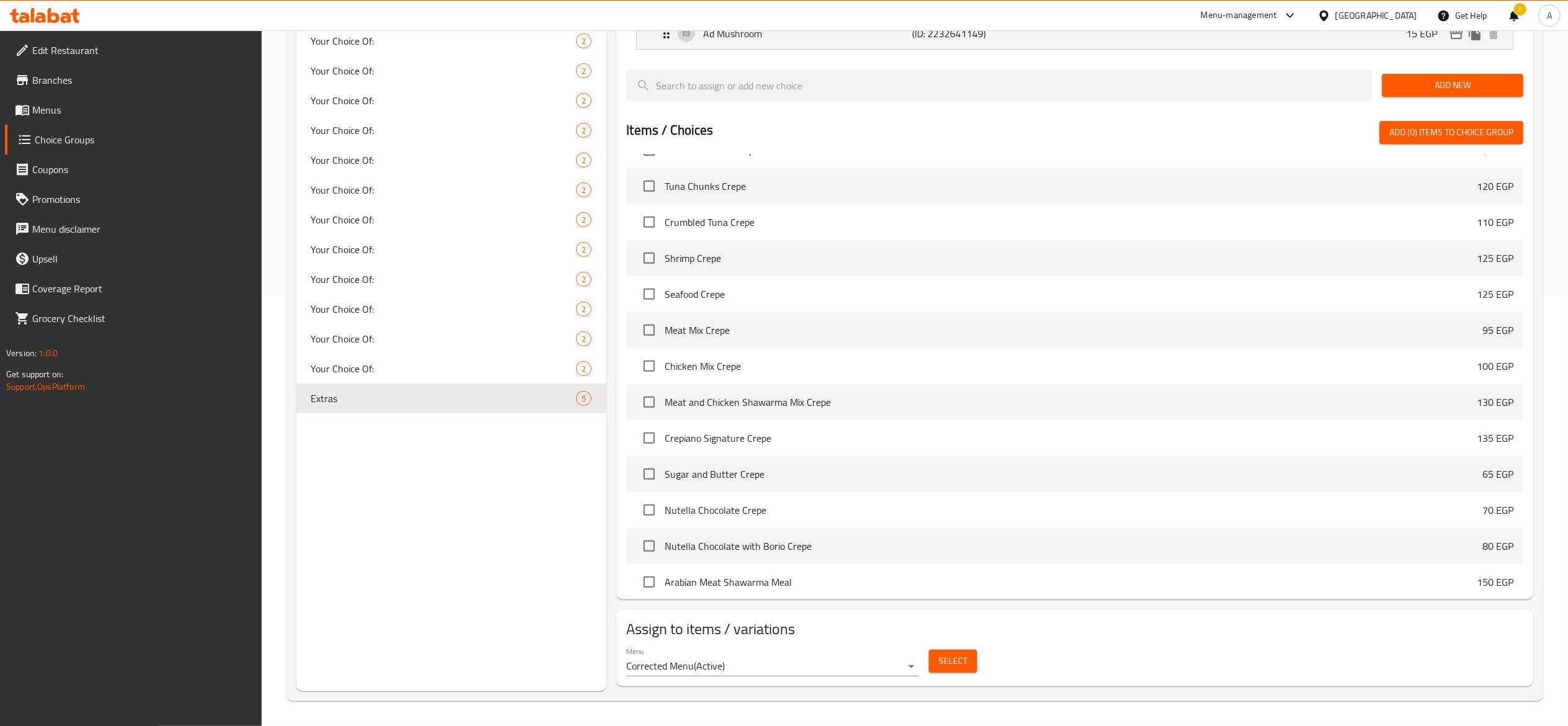
scroll to position [1365, 0]
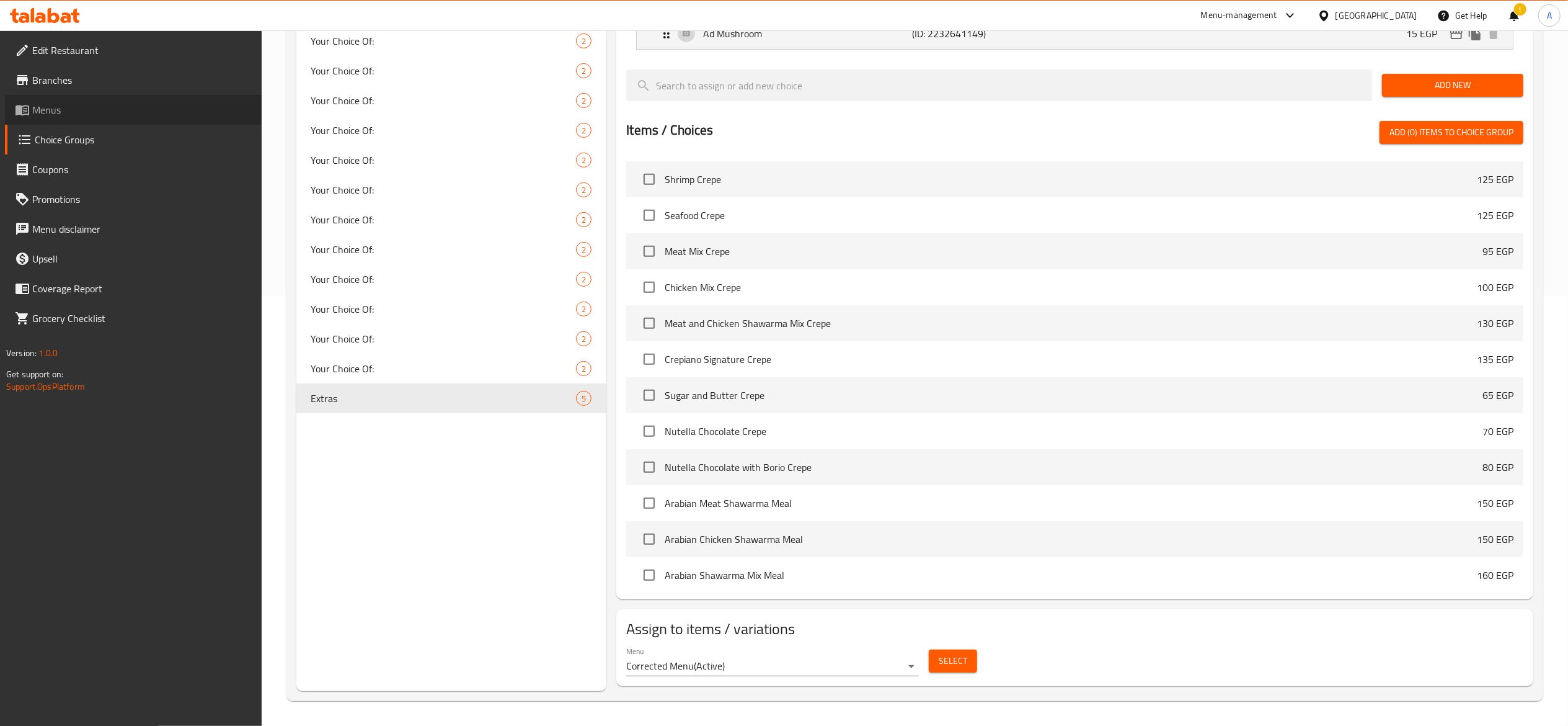
click at [82, 101] on link "Menus" at bounding box center [133, 110] width 257 height 29
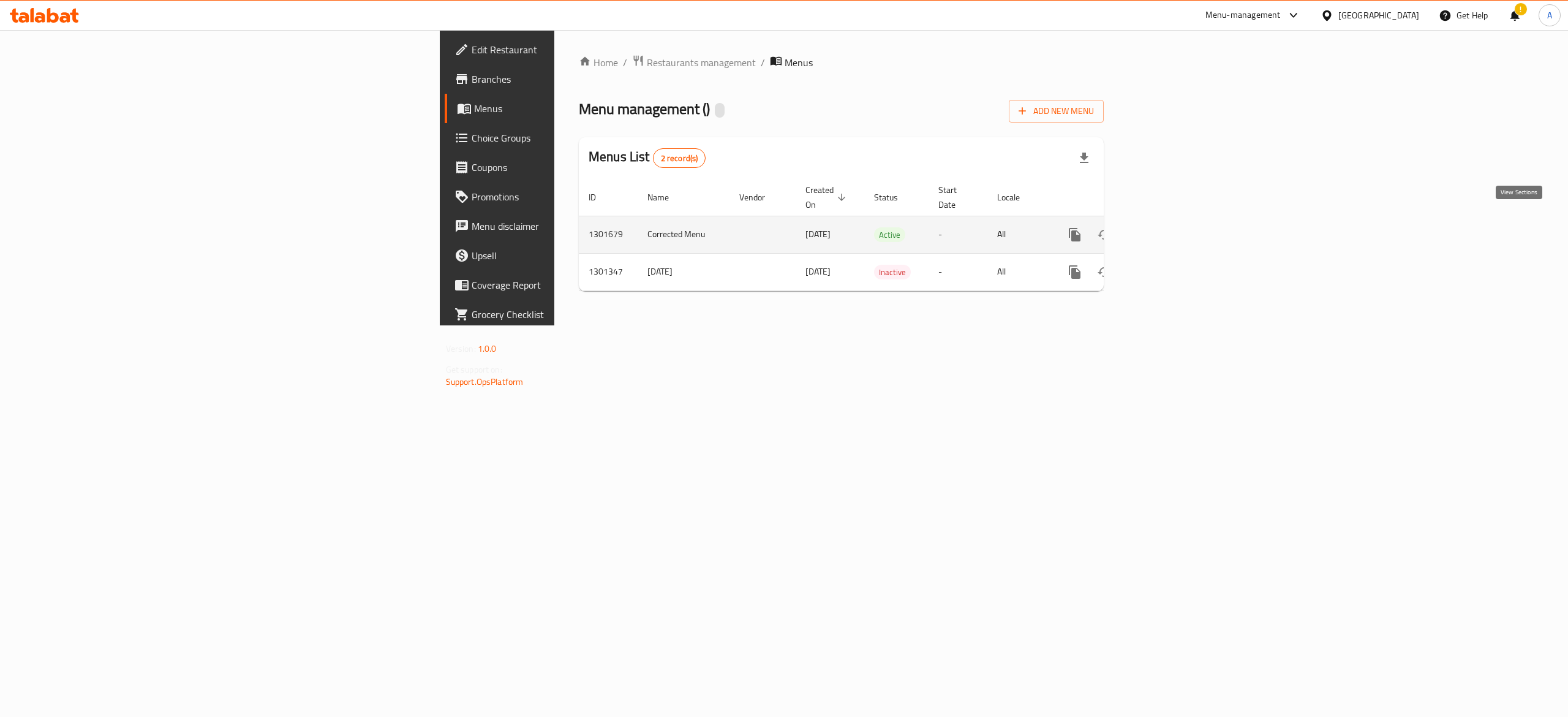
click at [1171, 228] on icon "enhanced table" at bounding box center [1162, 234] width 15 height 15
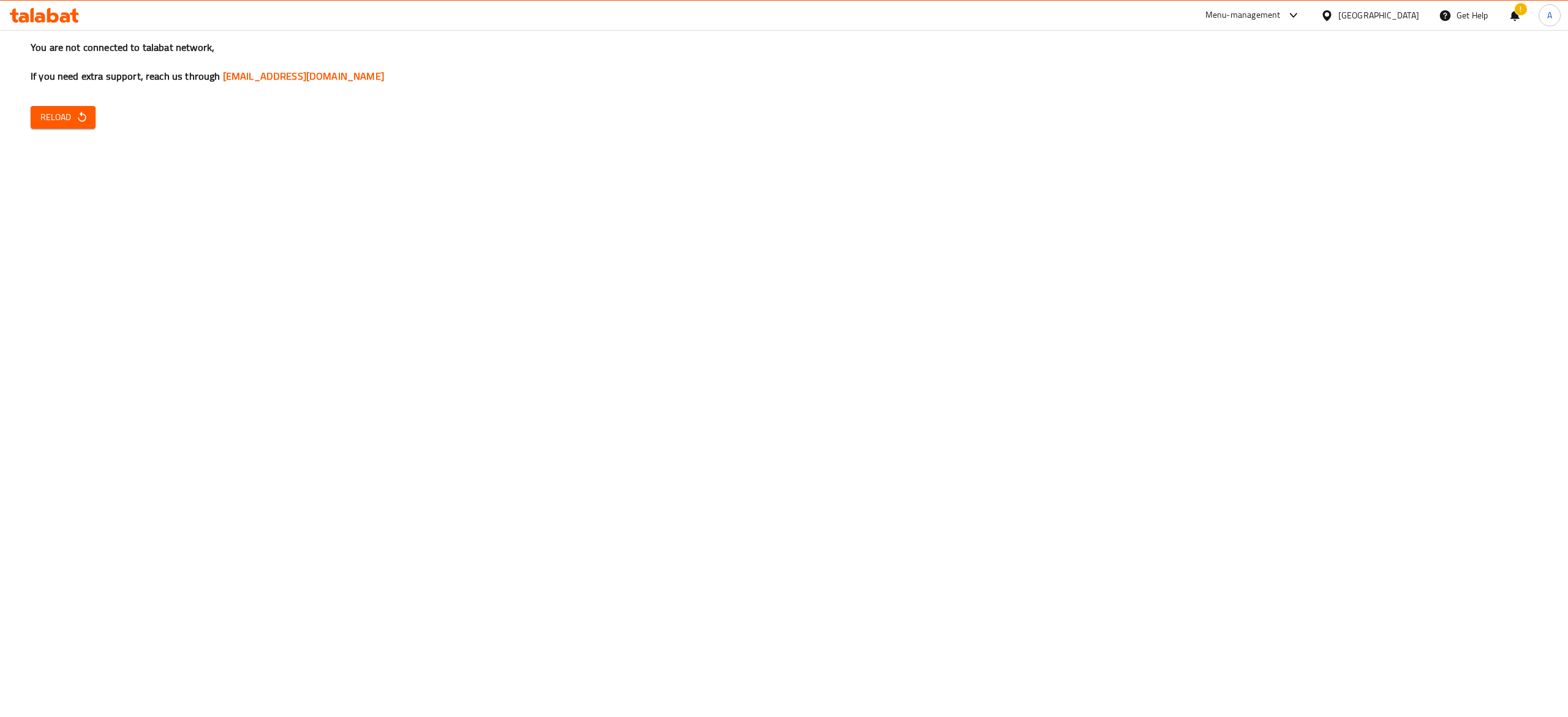
click at [84, 122] on icon "button" at bounding box center [81, 116] width 13 height 13
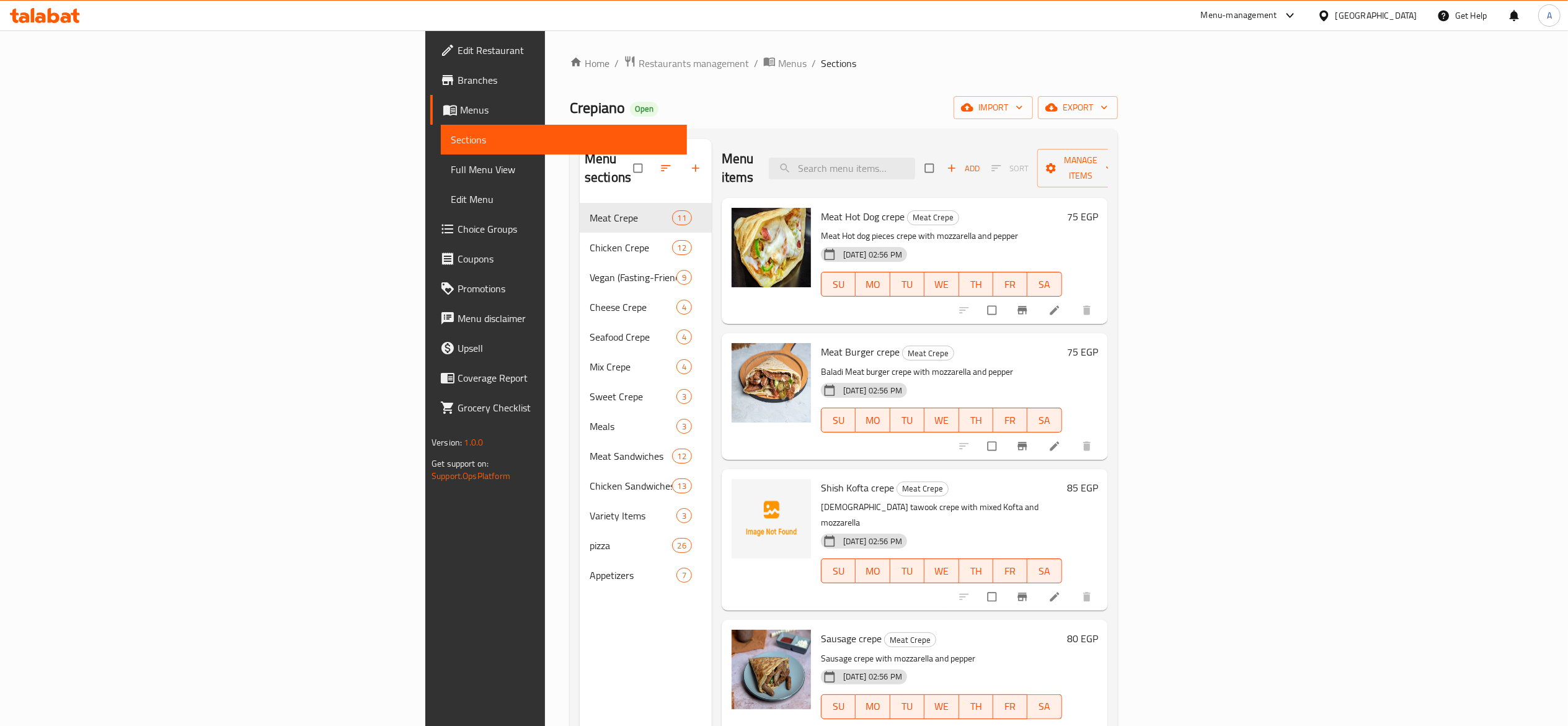
click at [458, 225] on span "Choice Groups" at bounding box center [568, 229] width 220 height 15
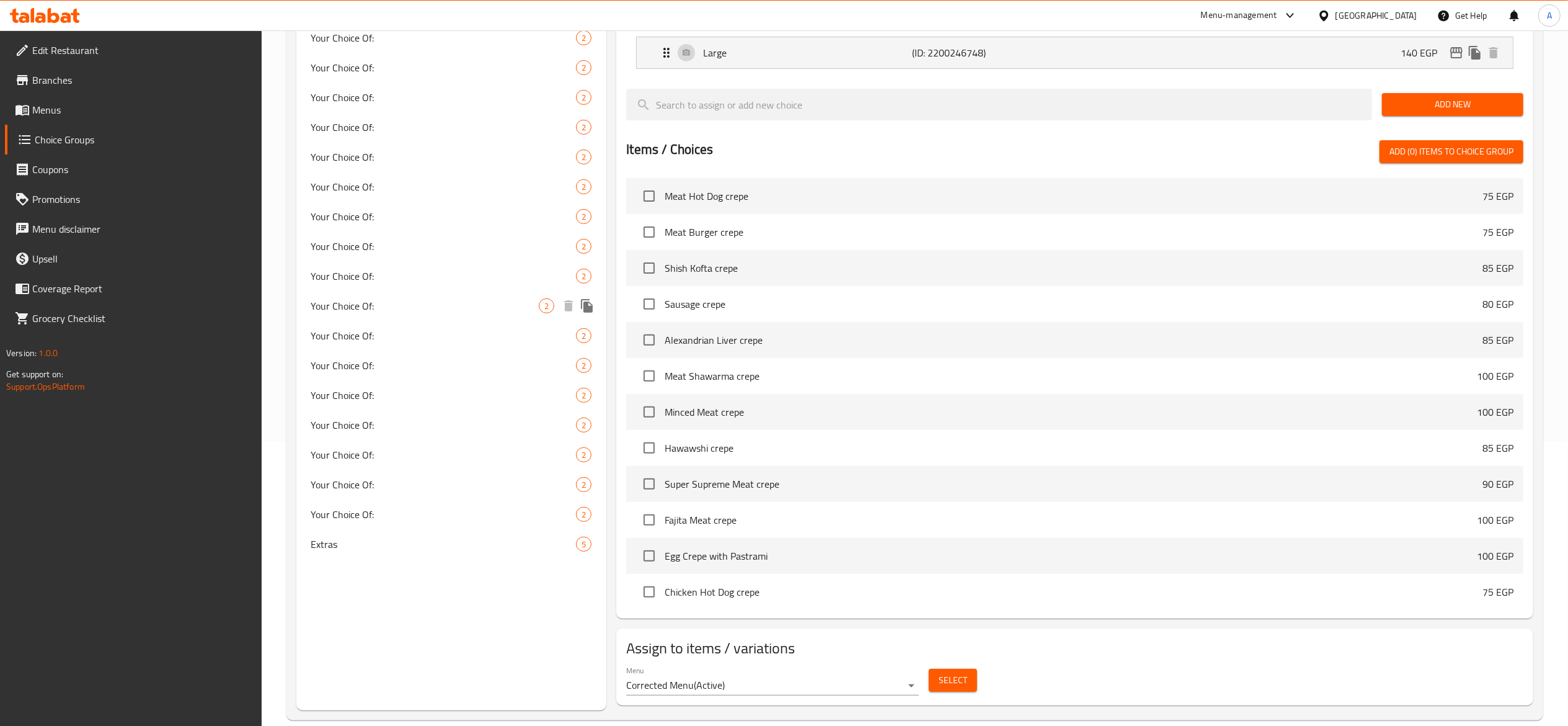
scroll to position [304, 0]
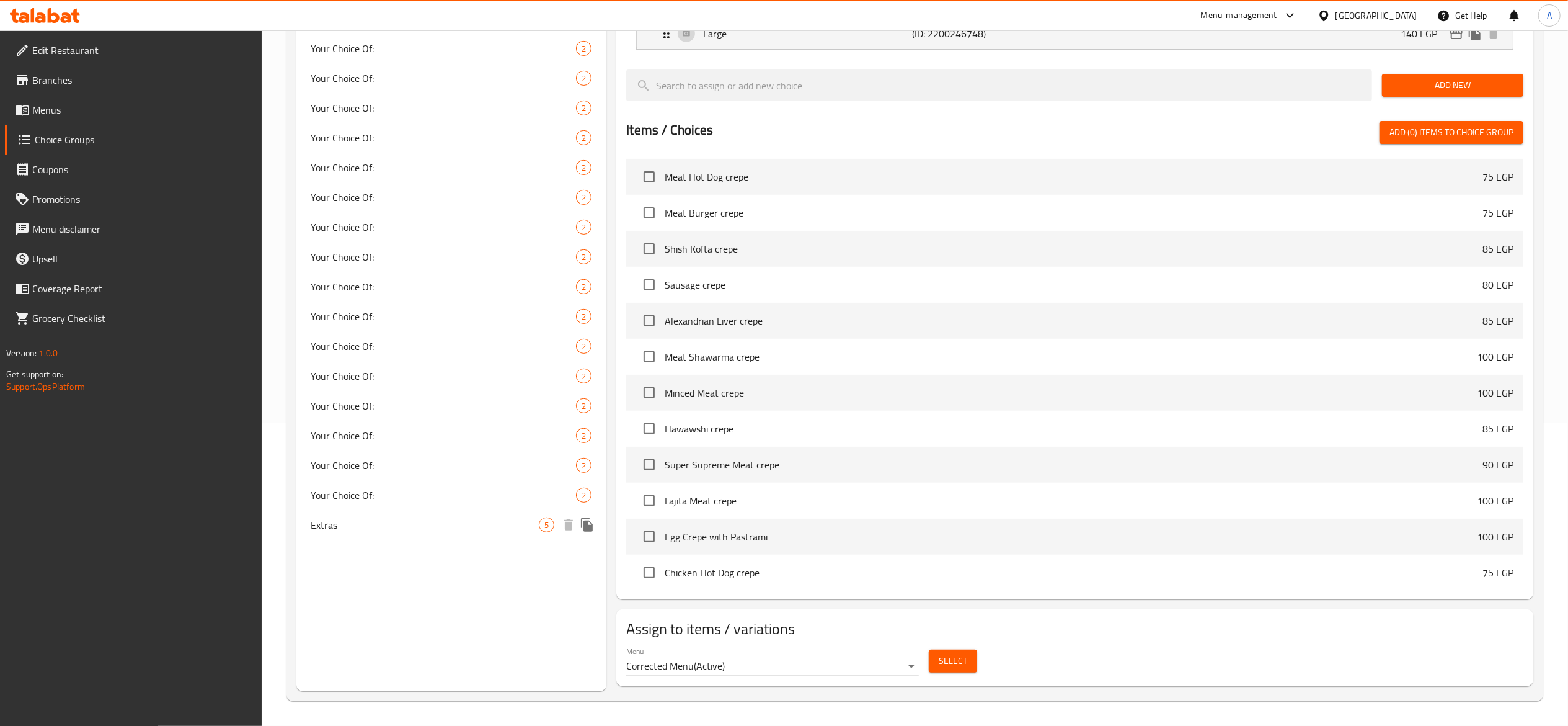
click at [505, 521] on span "Extras" at bounding box center [425, 524] width 228 height 15
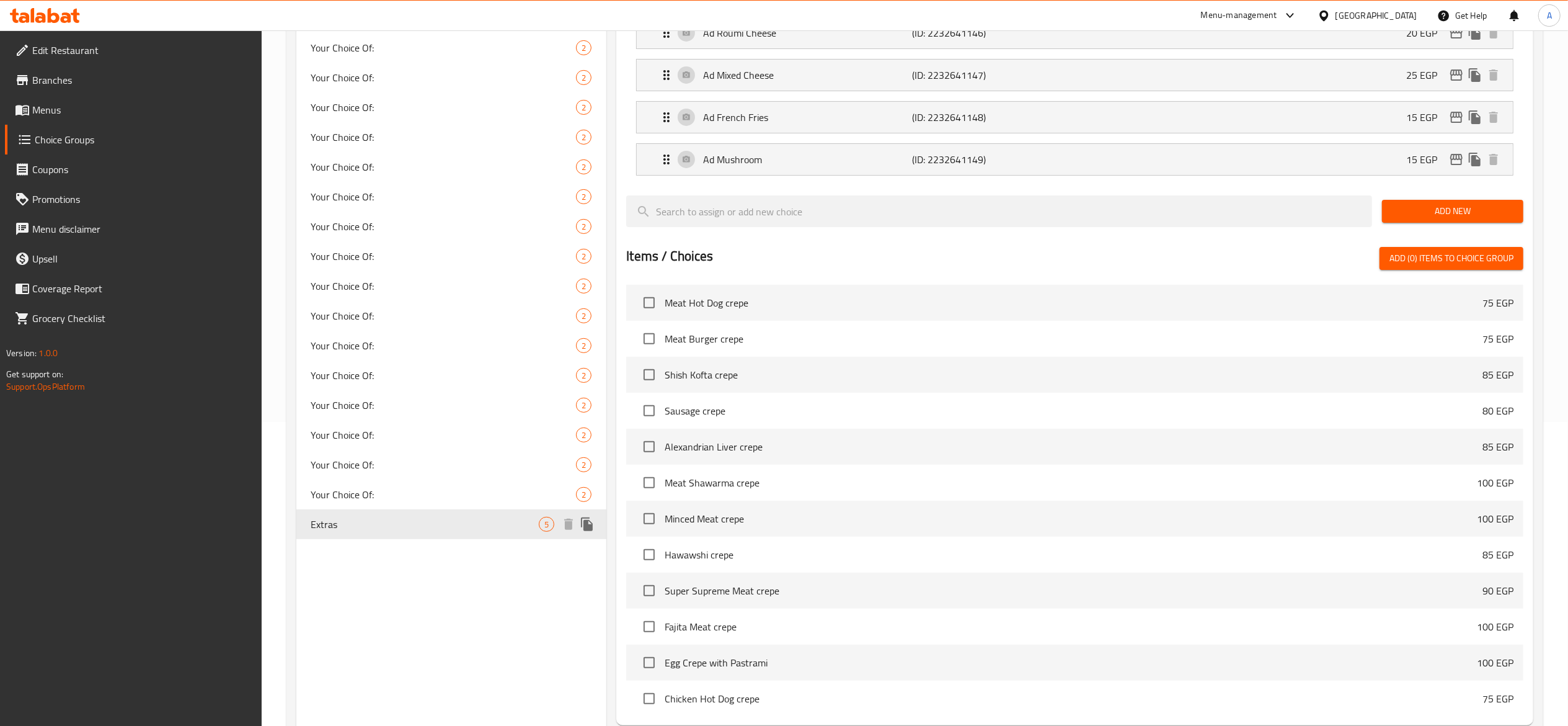
type input "Extras"
type input "الاضافات"
type input "0"
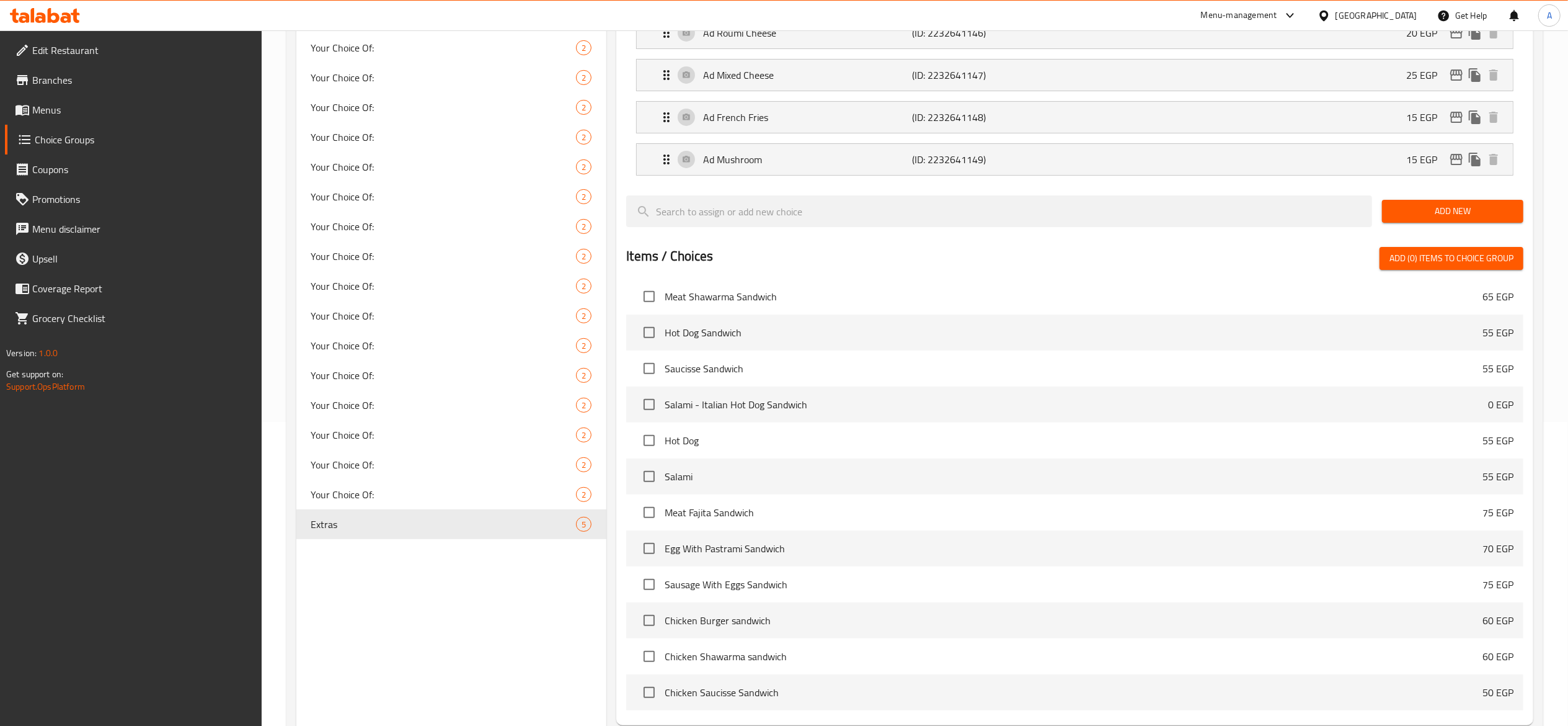
scroll to position [428, 0]
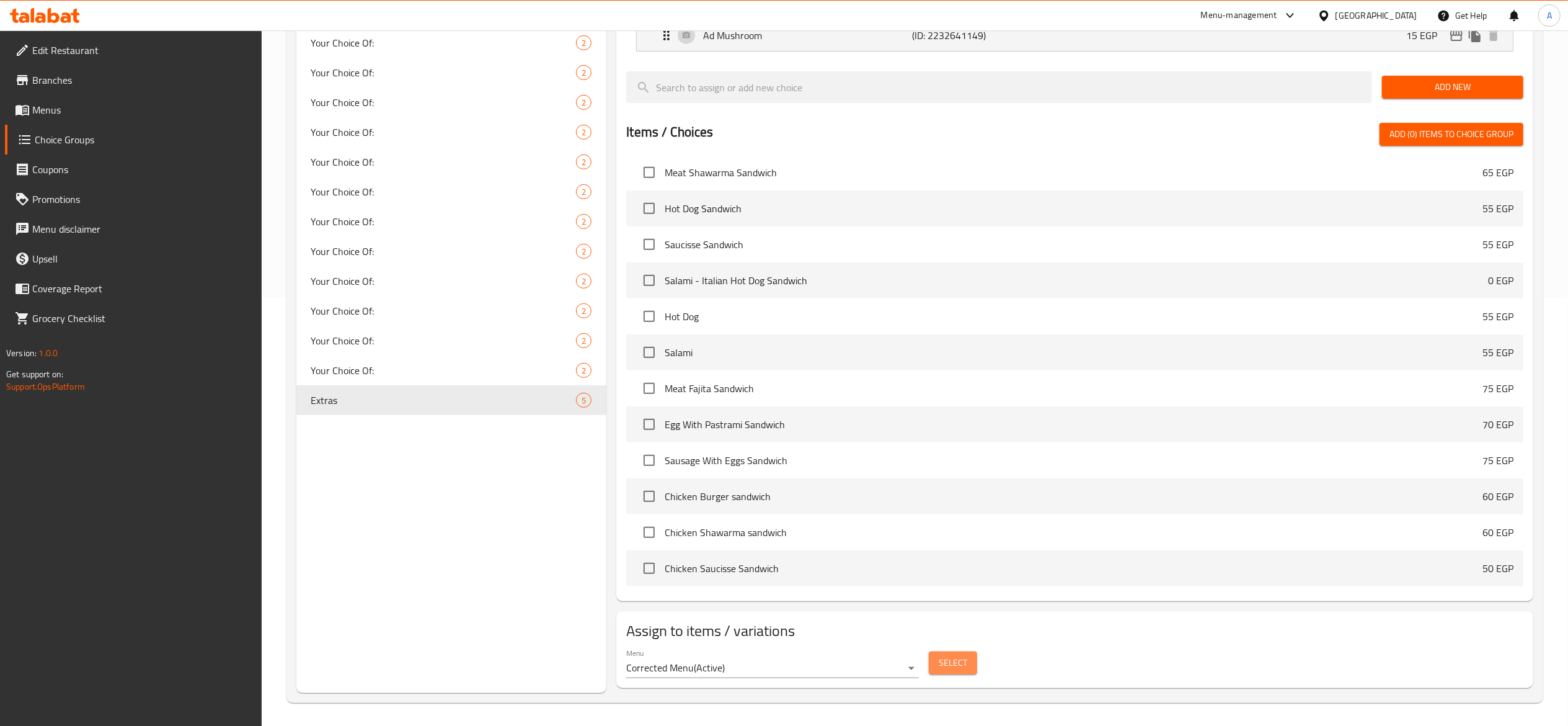
click at [960, 674] on button "Select" at bounding box center [952, 662] width 48 height 23
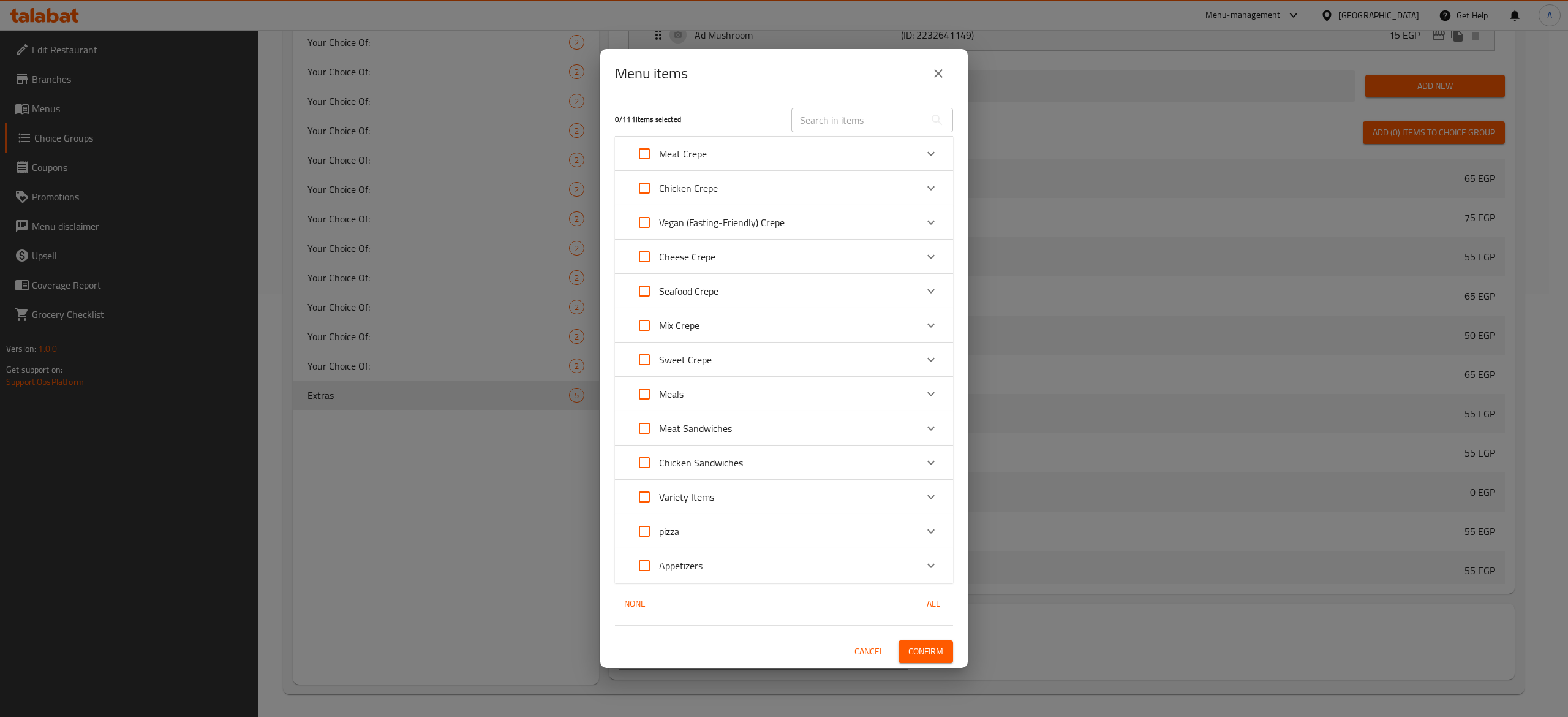
click at [645, 153] on input "Expand" at bounding box center [644, 154] width 29 height 29
checkbox input "true"
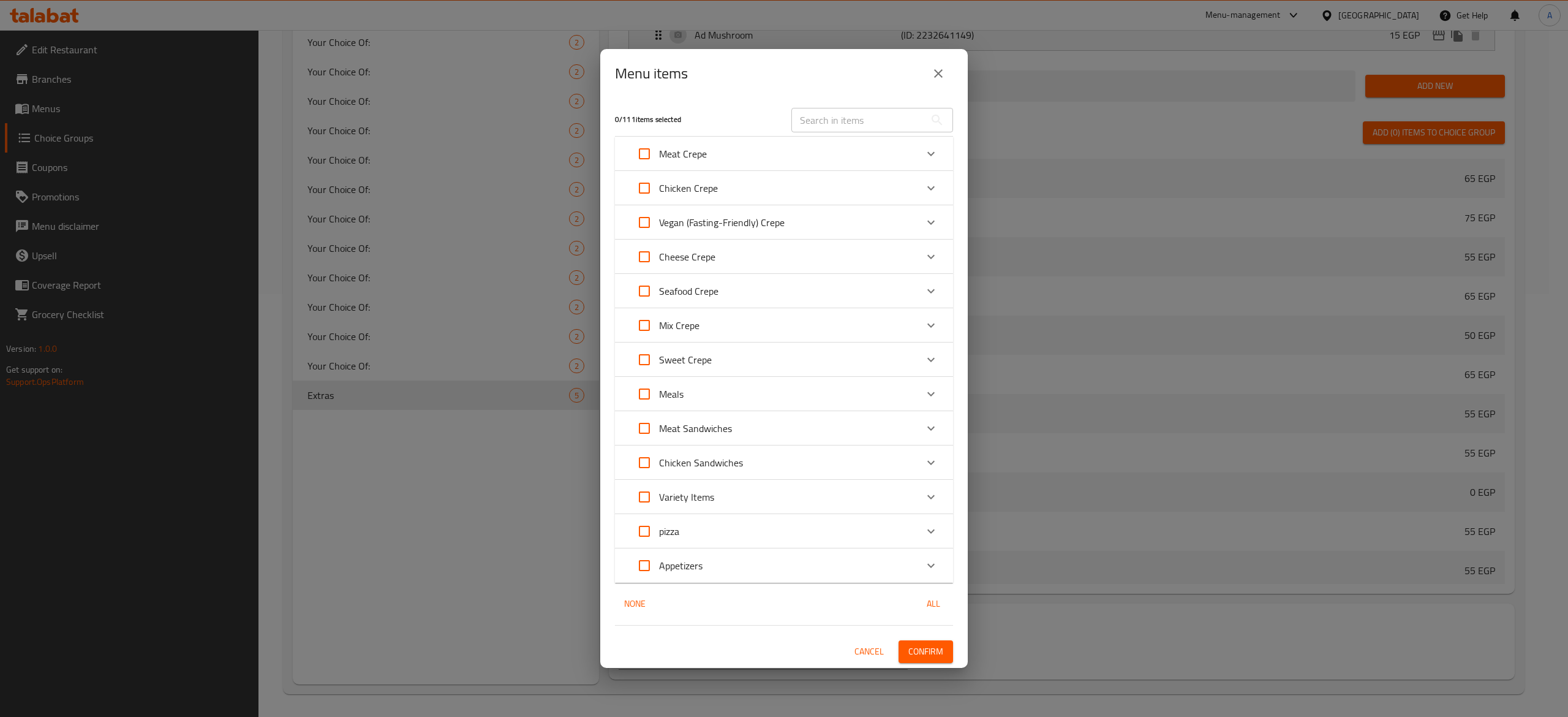
checkbox input "true"
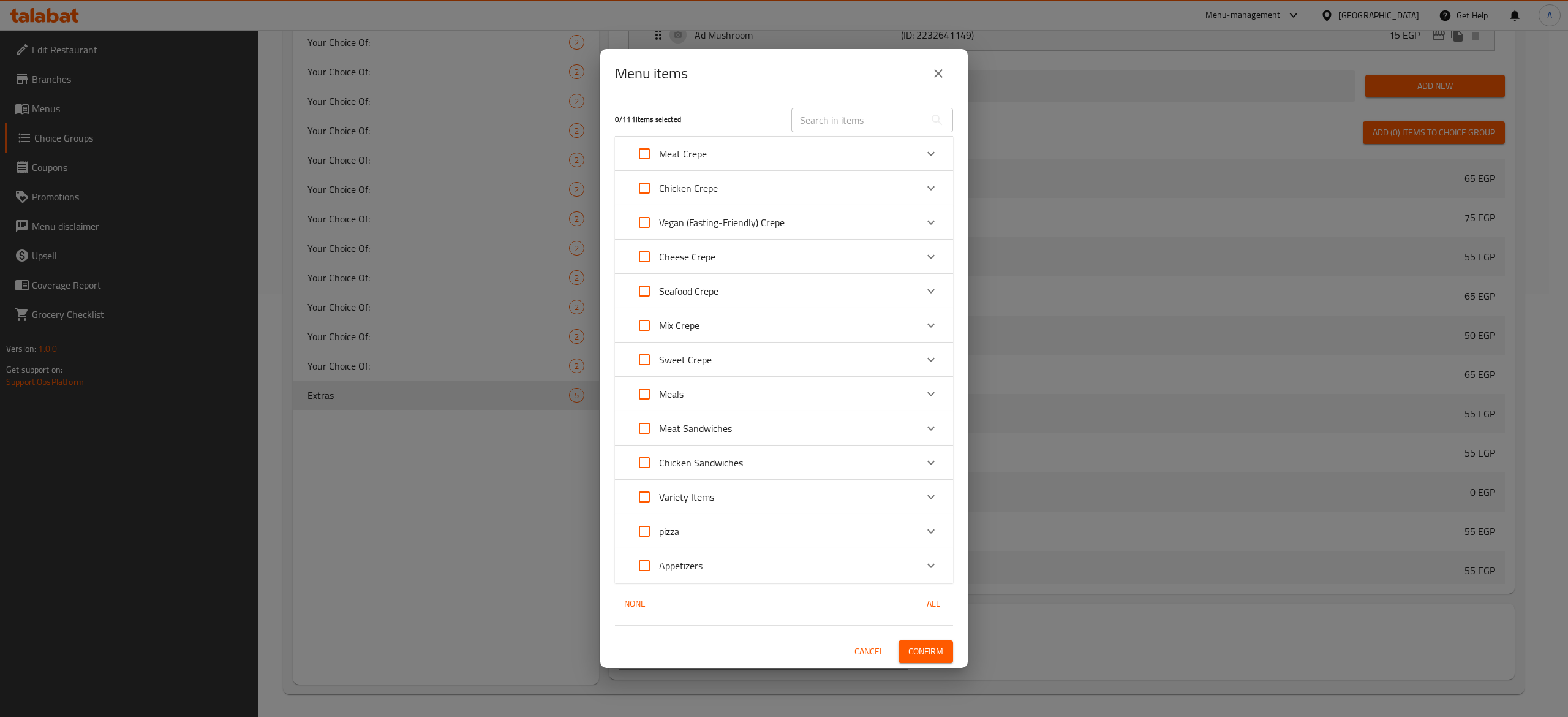
checkbox input "true"
click at [641, 189] on input "Expand" at bounding box center [644, 188] width 29 height 29
checkbox input "true"
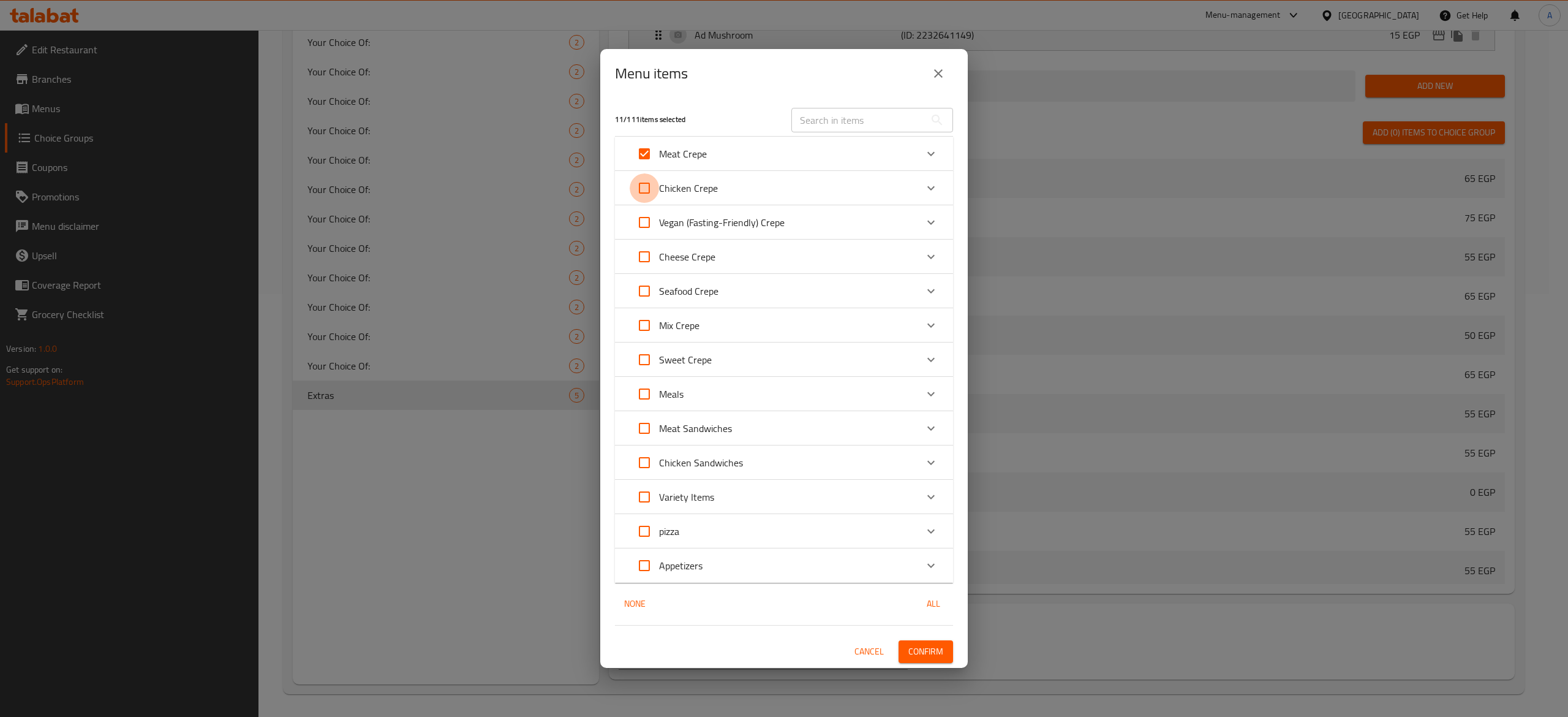
checkbox input "true"
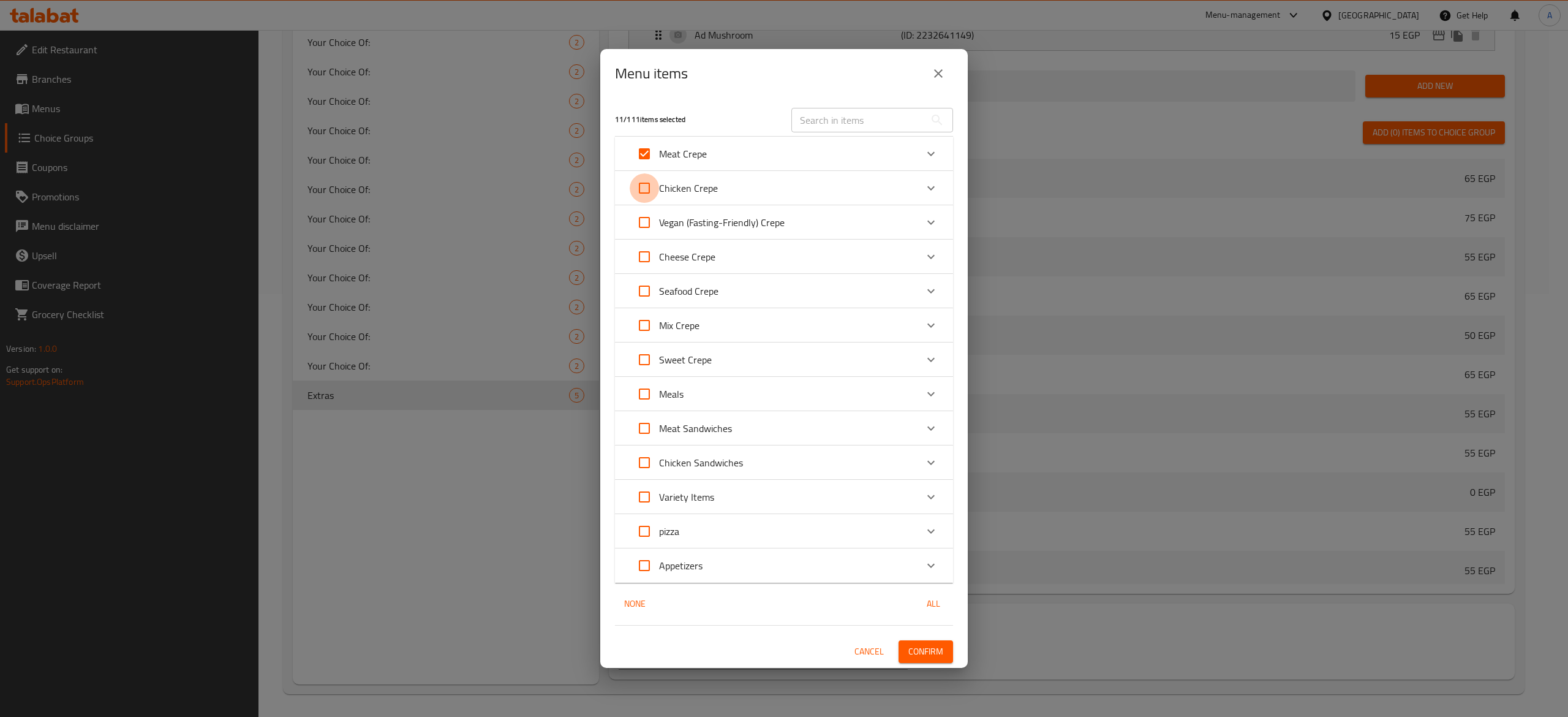
checkbox input "true"
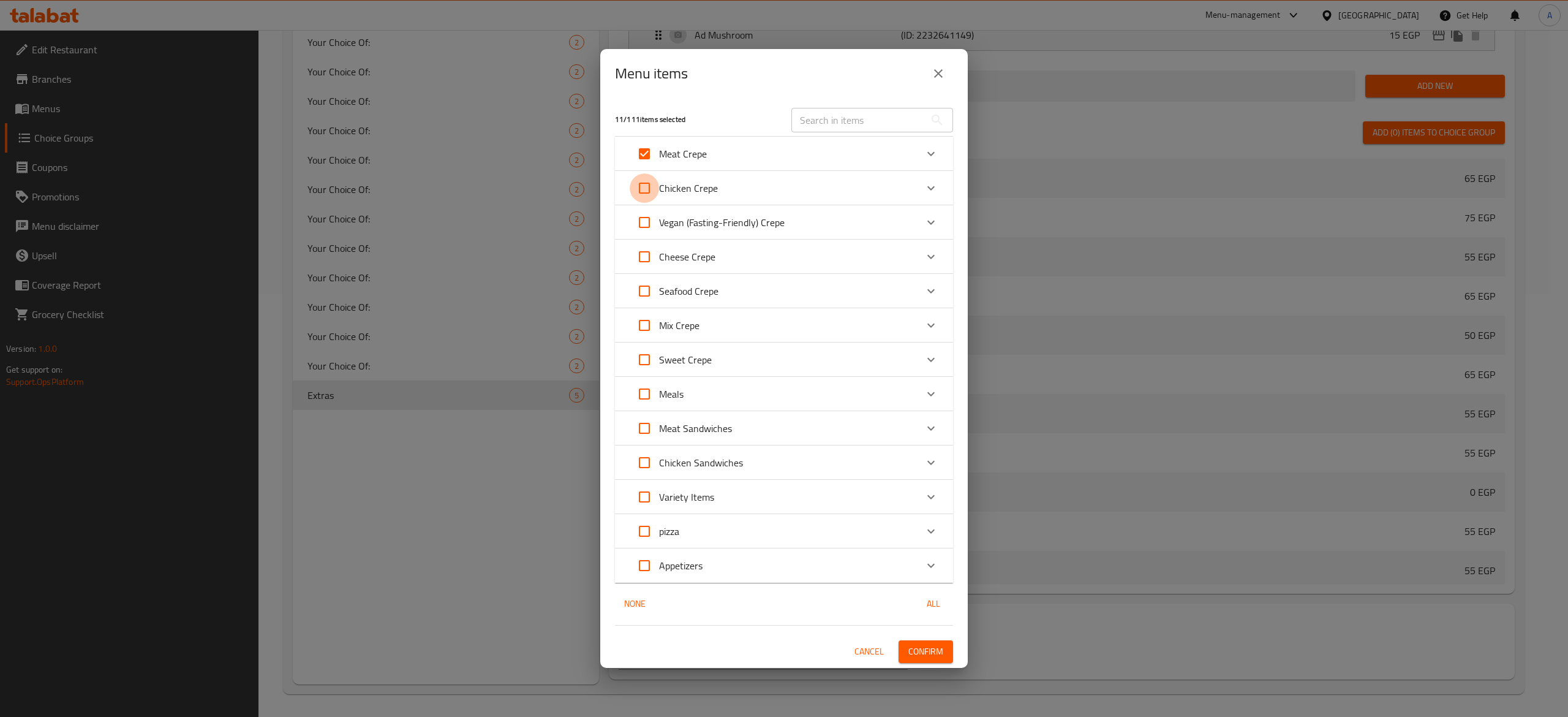
checkbox input "true"
click at [639, 225] on input "Expand" at bounding box center [644, 222] width 29 height 29
checkbox input "true"
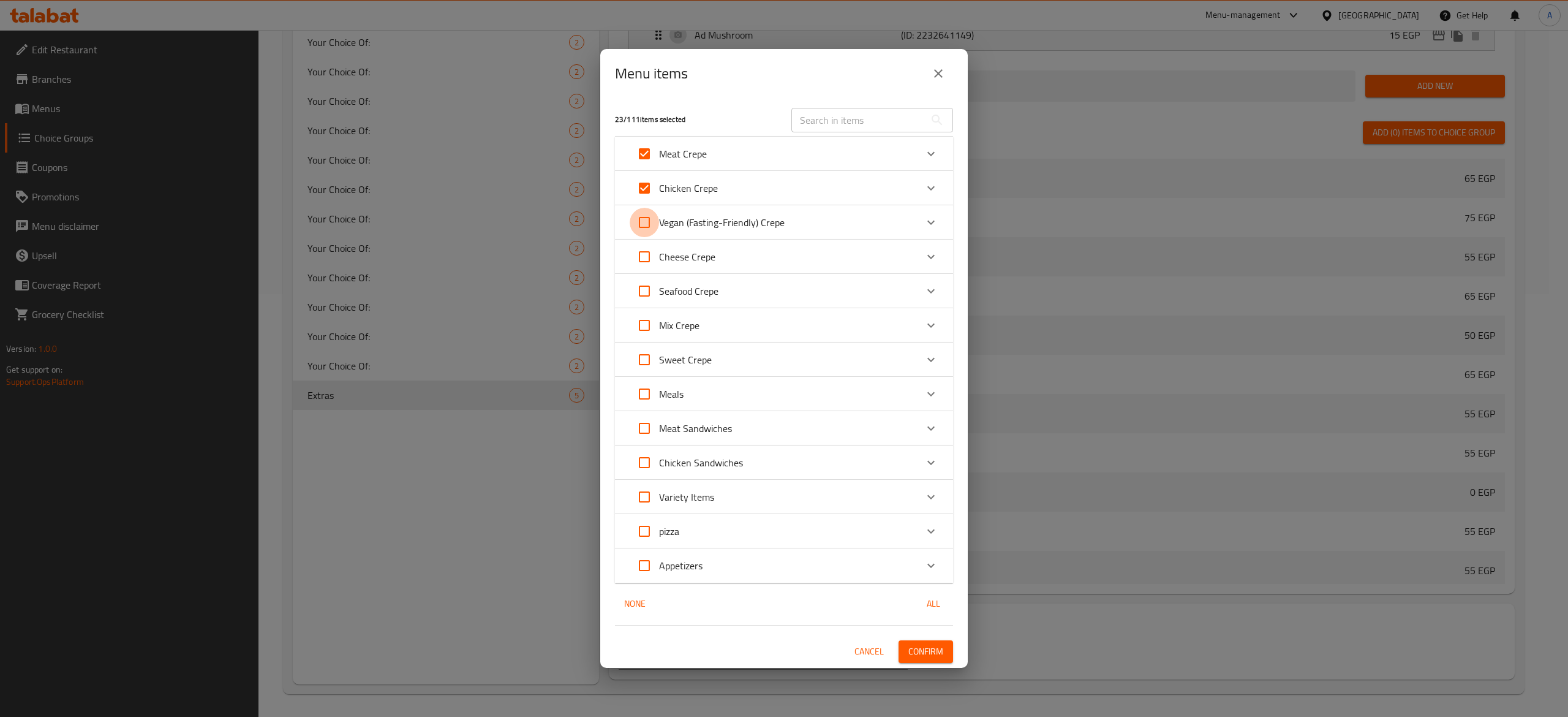
checkbox input "true"
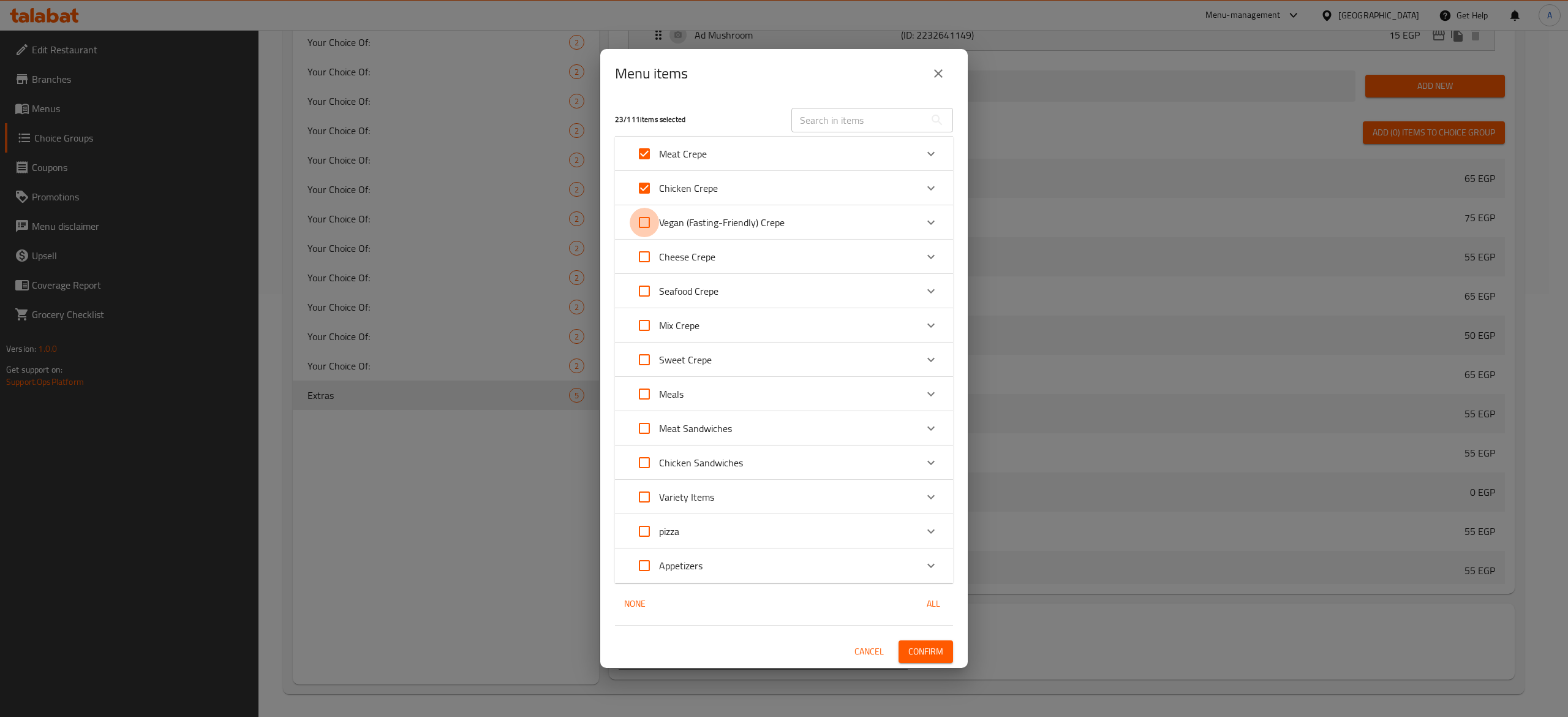
checkbox input "true"
click at [644, 261] on input "Expand" at bounding box center [644, 257] width 29 height 29
checkbox input "true"
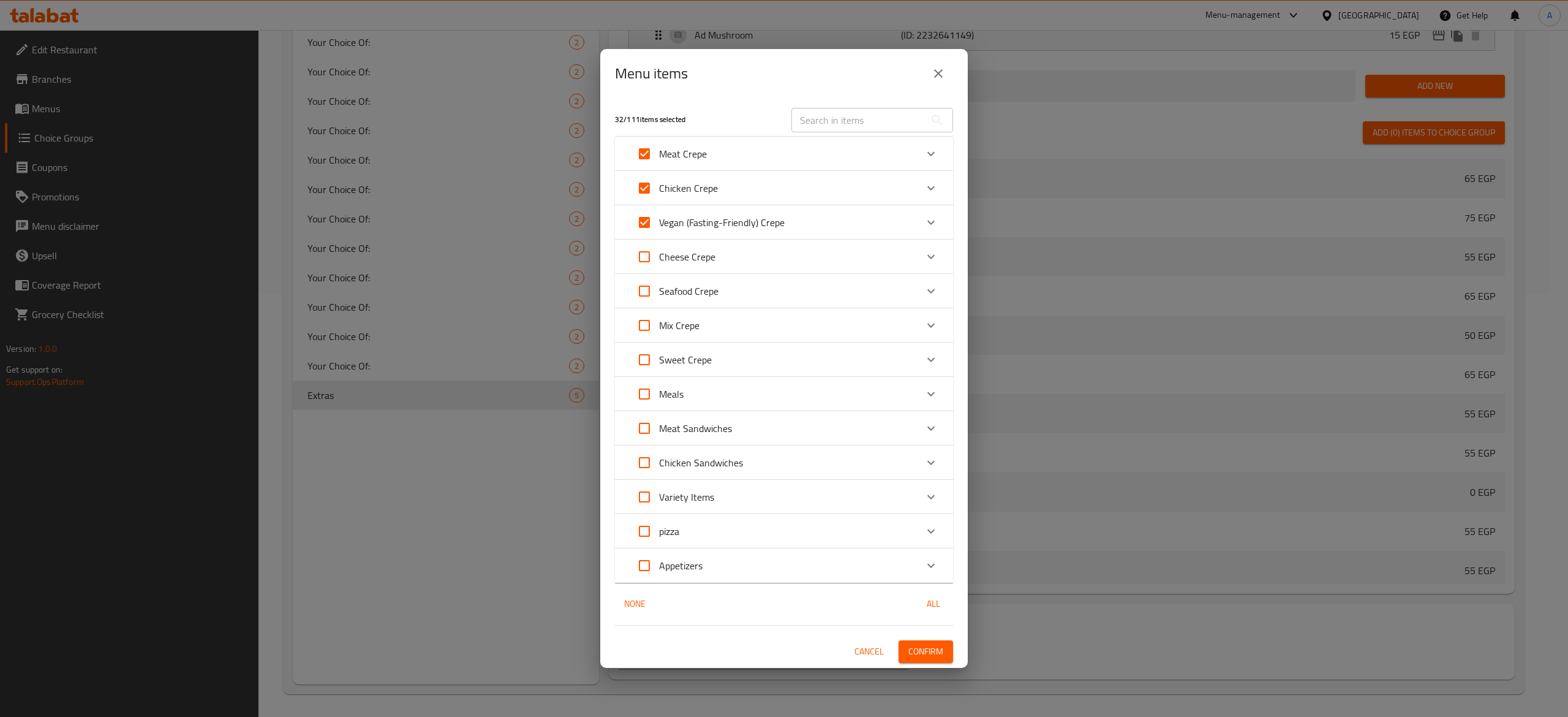
checkbox input "true"
click at [646, 290] on input "Expand" at bounding box center [644, 291] width 29 height 29
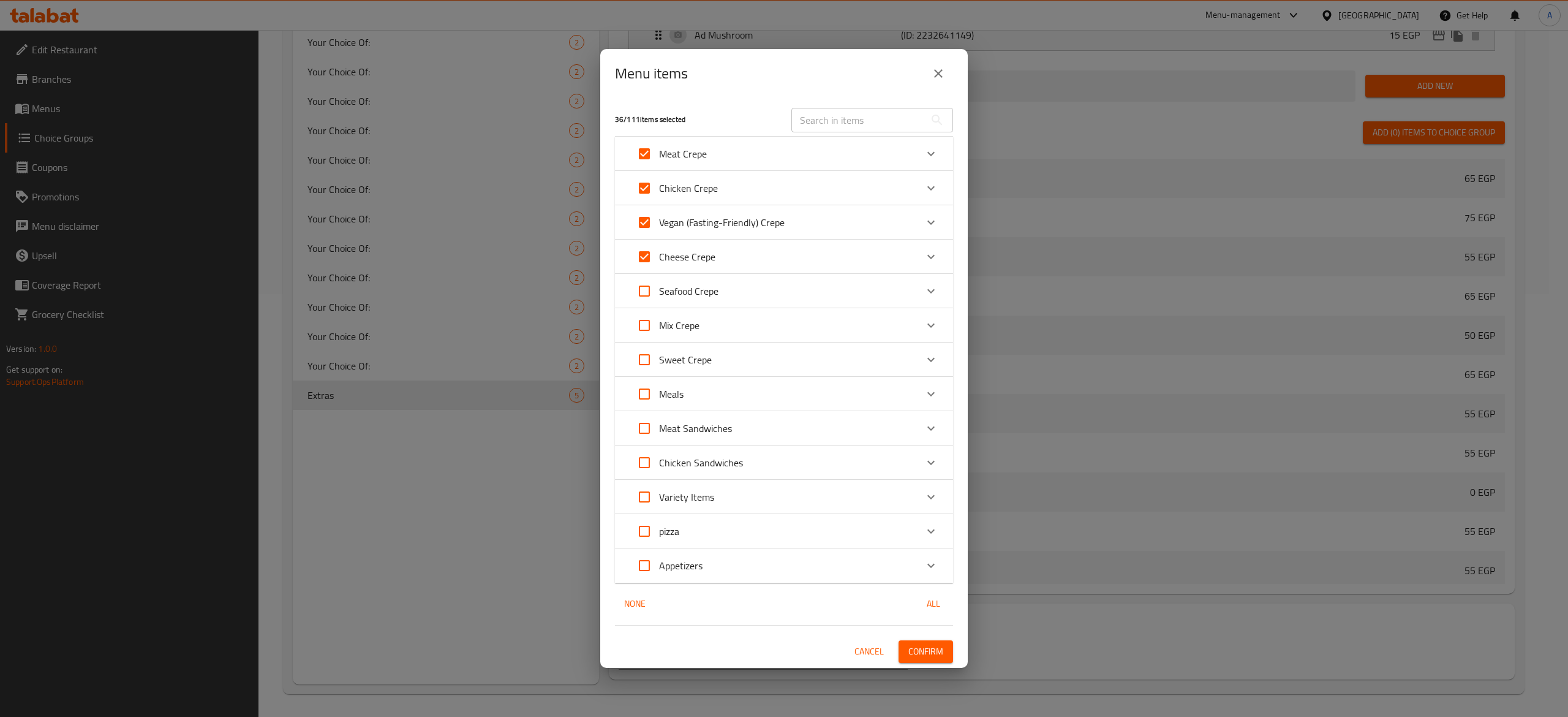
checkbox input "true"
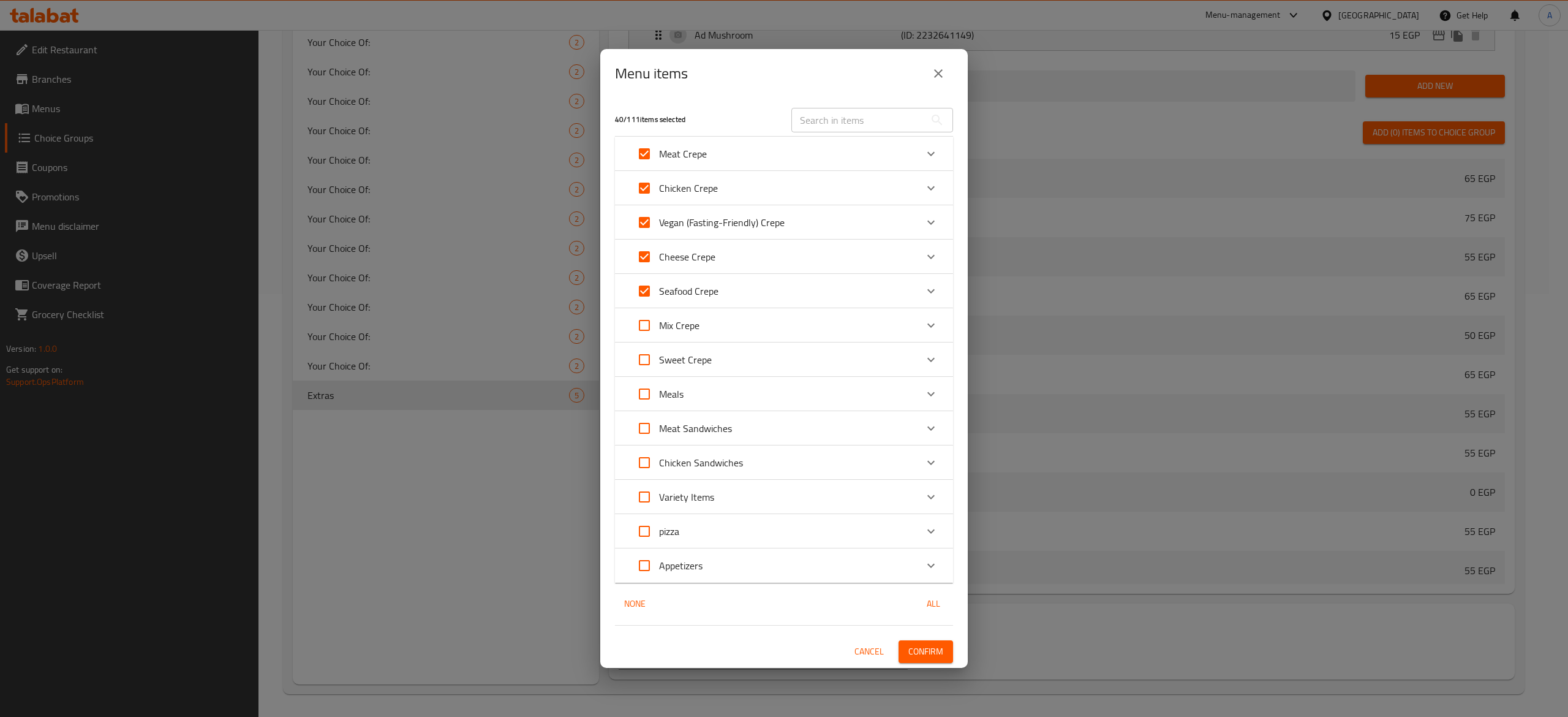
click at [646, 324] on input "Expand" at bounding box center [644, 326] width 29 height 29
checkbox input "true"
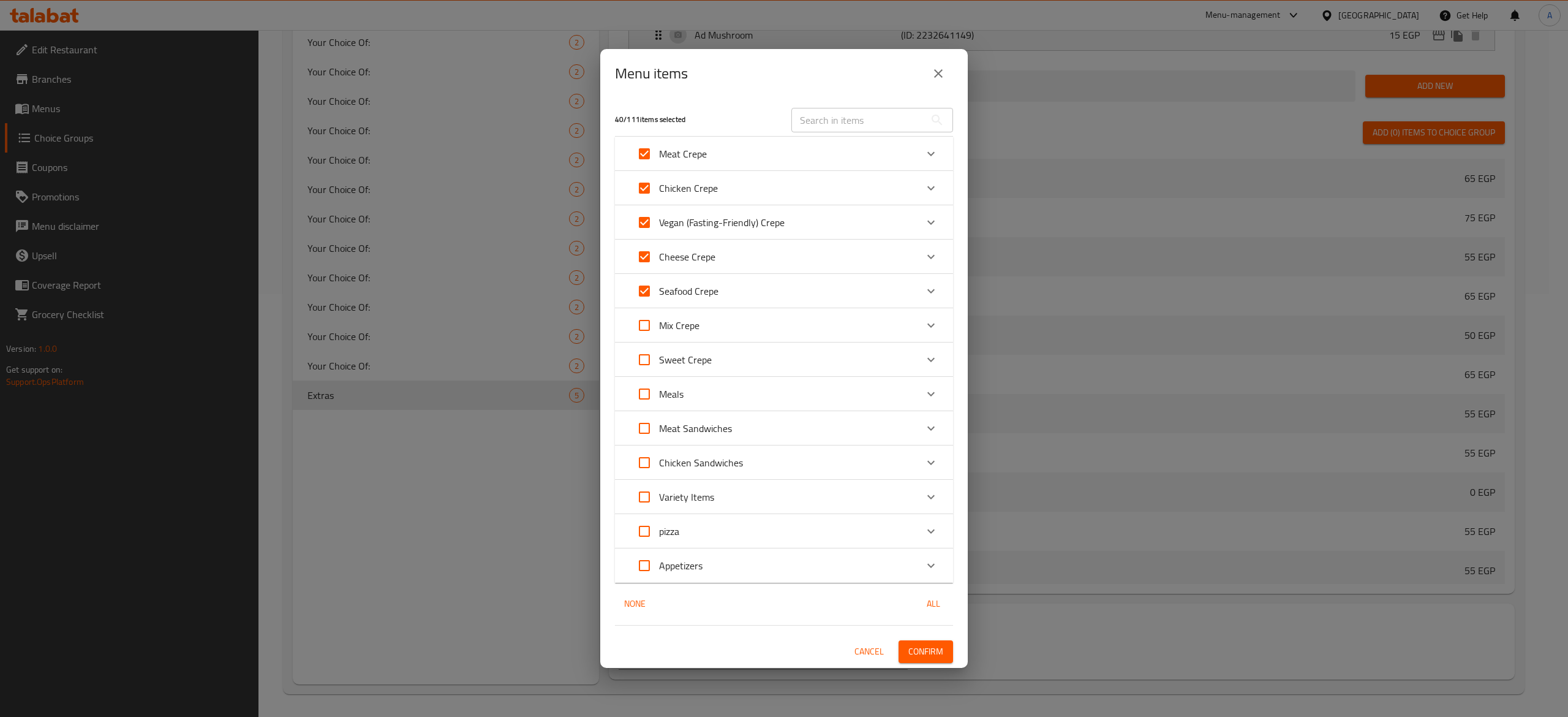
checkbox input "true"
click at [641, 392] on input "Expand" at bounding box center [644, 393] width 29 height 29
checkbox input "true"
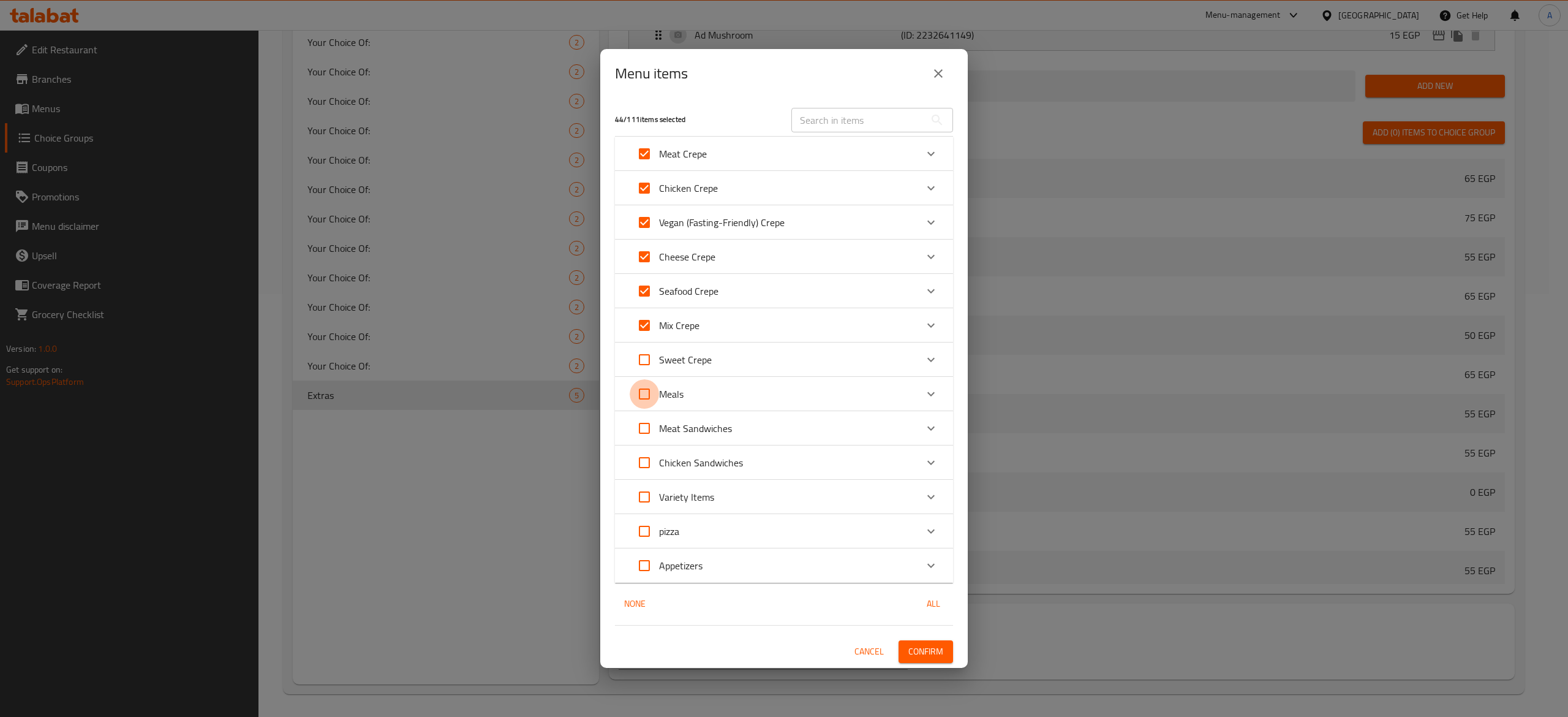
checkbox input "true"
click at [642, 426] on input "Expand" at bounding box center [644, 428] width 29 height 29
checkbox input "true"
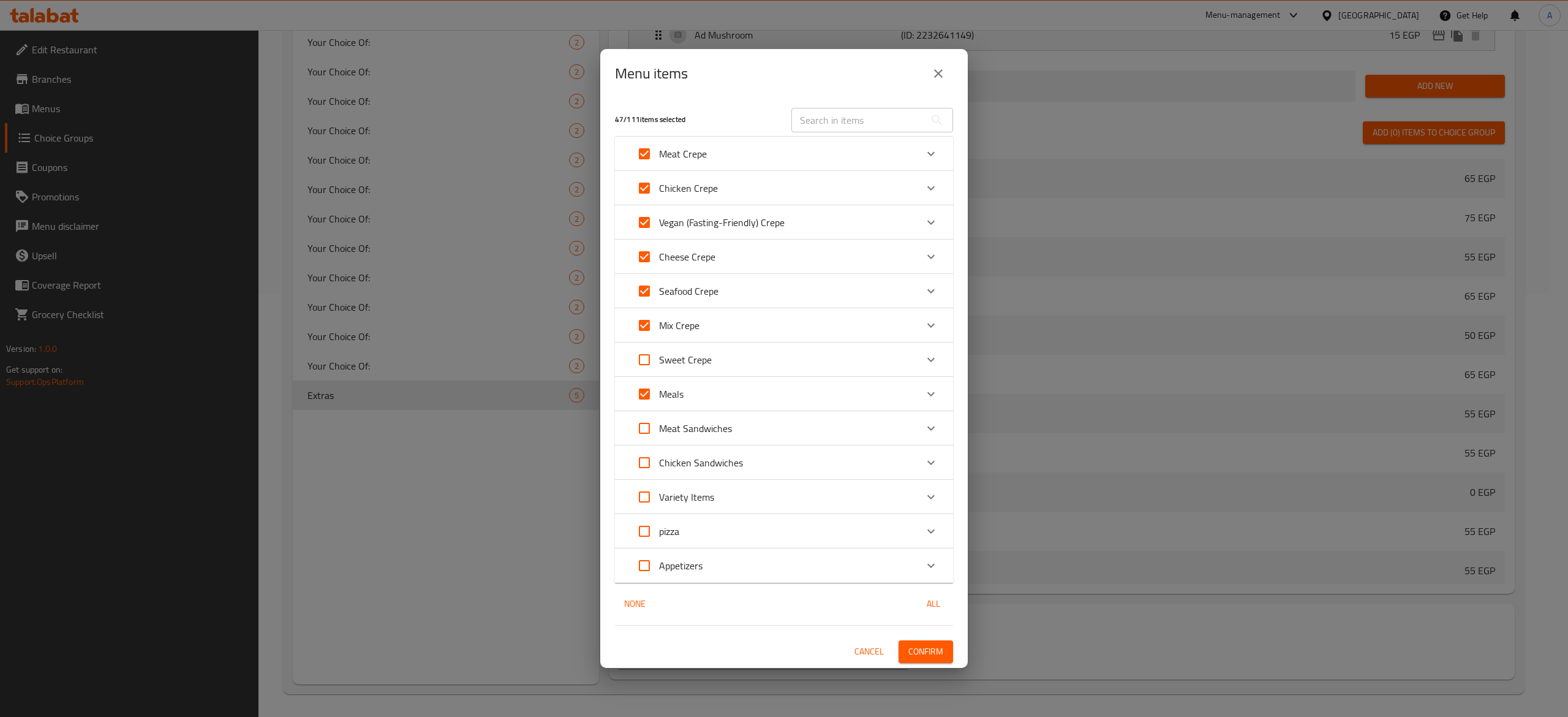
checkbox input "true"
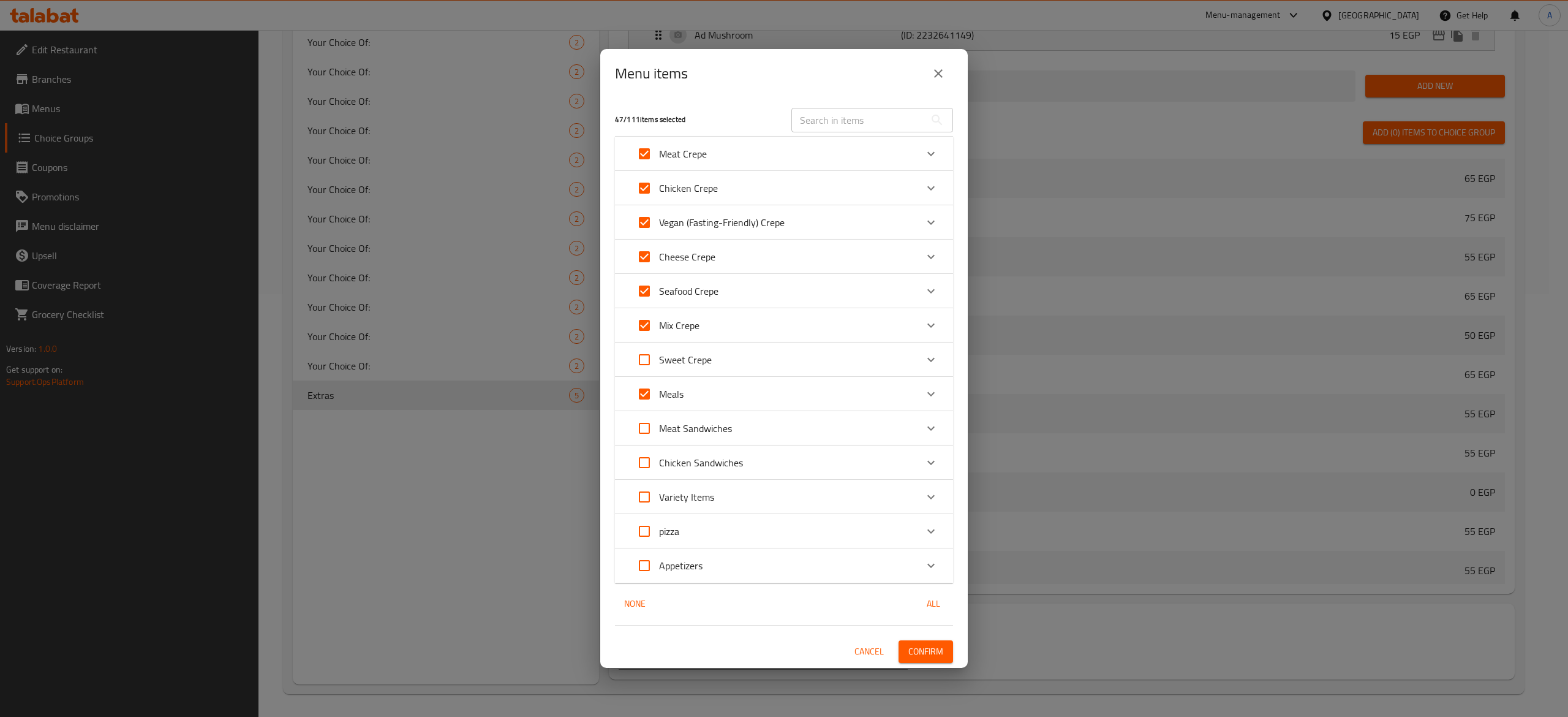
checkbox input "true"
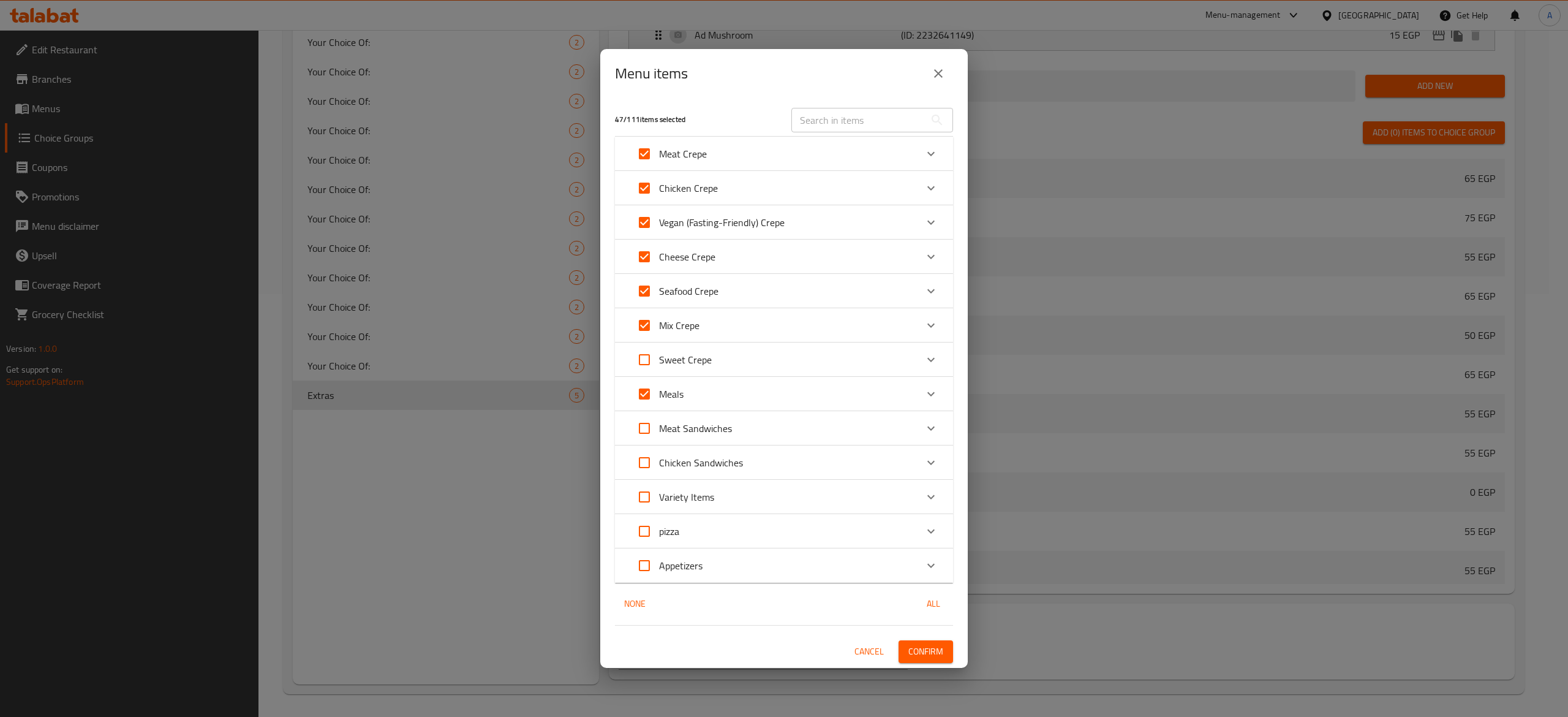
checkbox input "true"
click at [646, 457] on input "Expand" at bounding box center [644, 462] width 29 height 29
checkbox input "true"
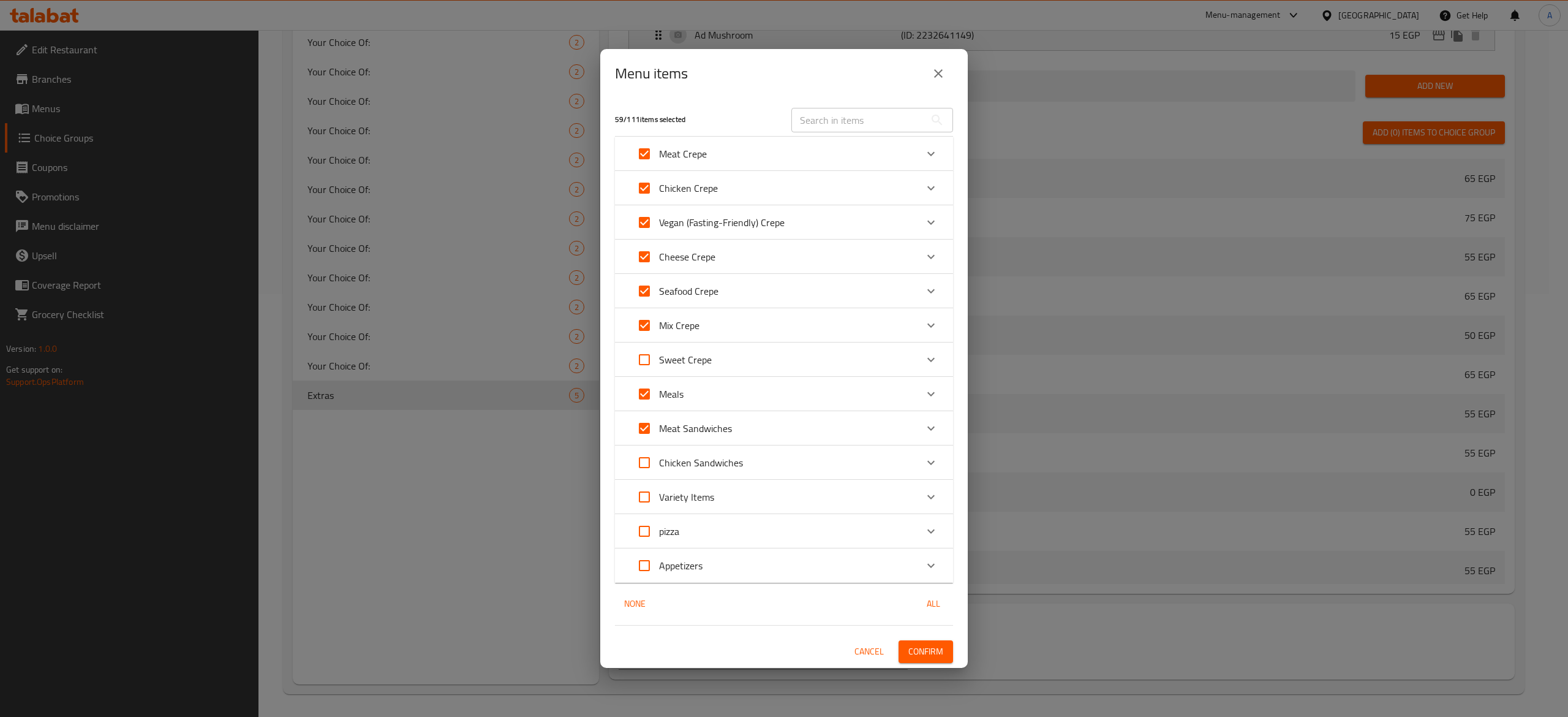
checkbox input "true"
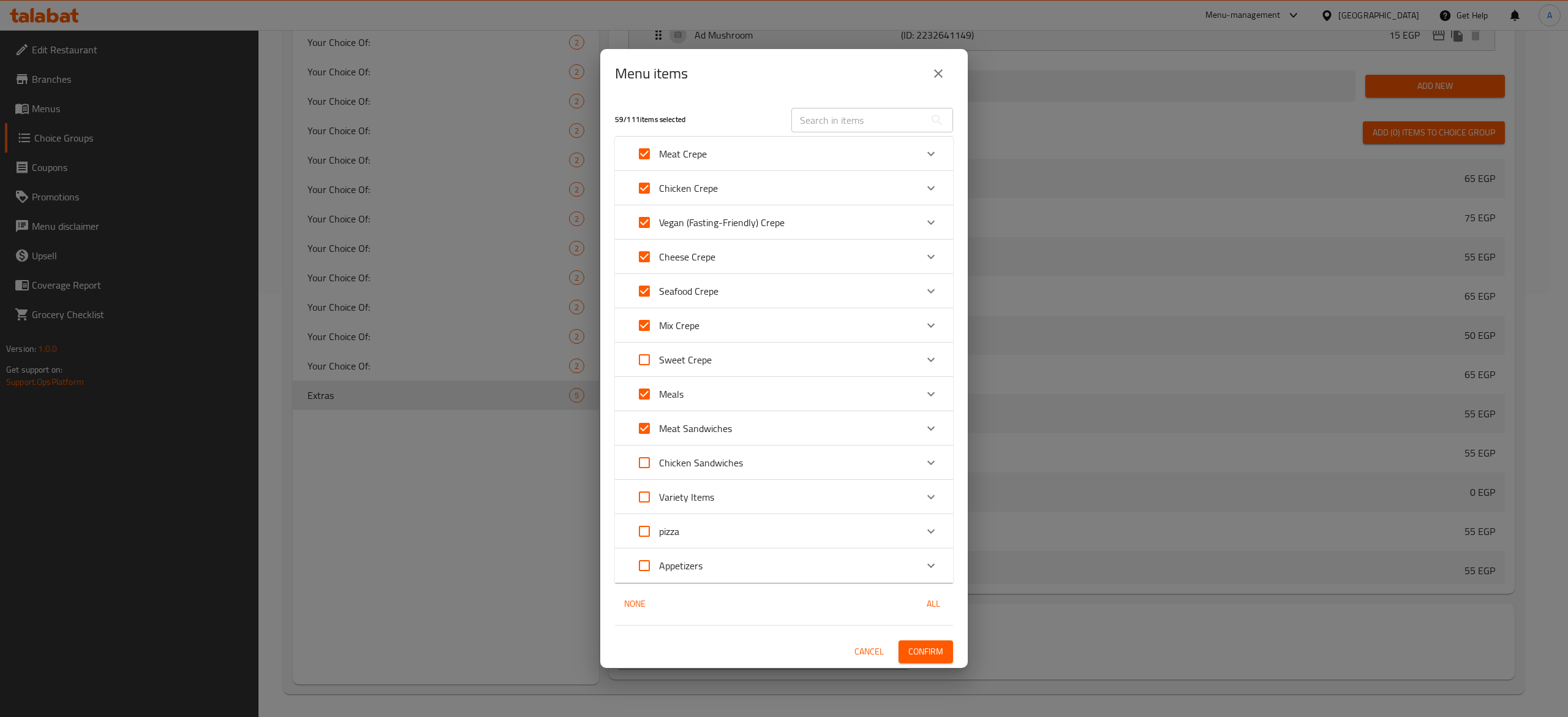
checkbox input "true"
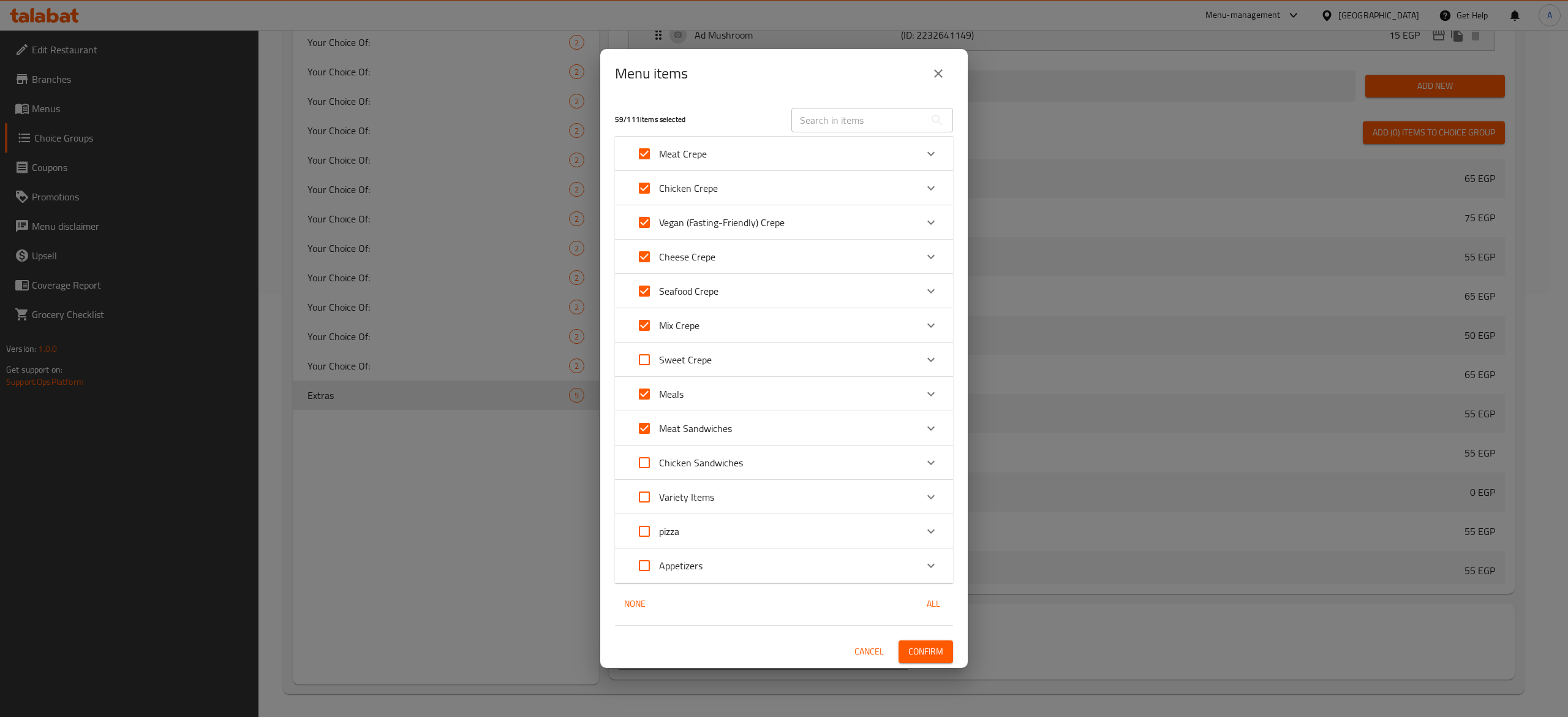
checkbox input "true"
click at [633, 498] on input "Expand" at bounding box center [644, 497] width 29 height 29
checkbox input "true"
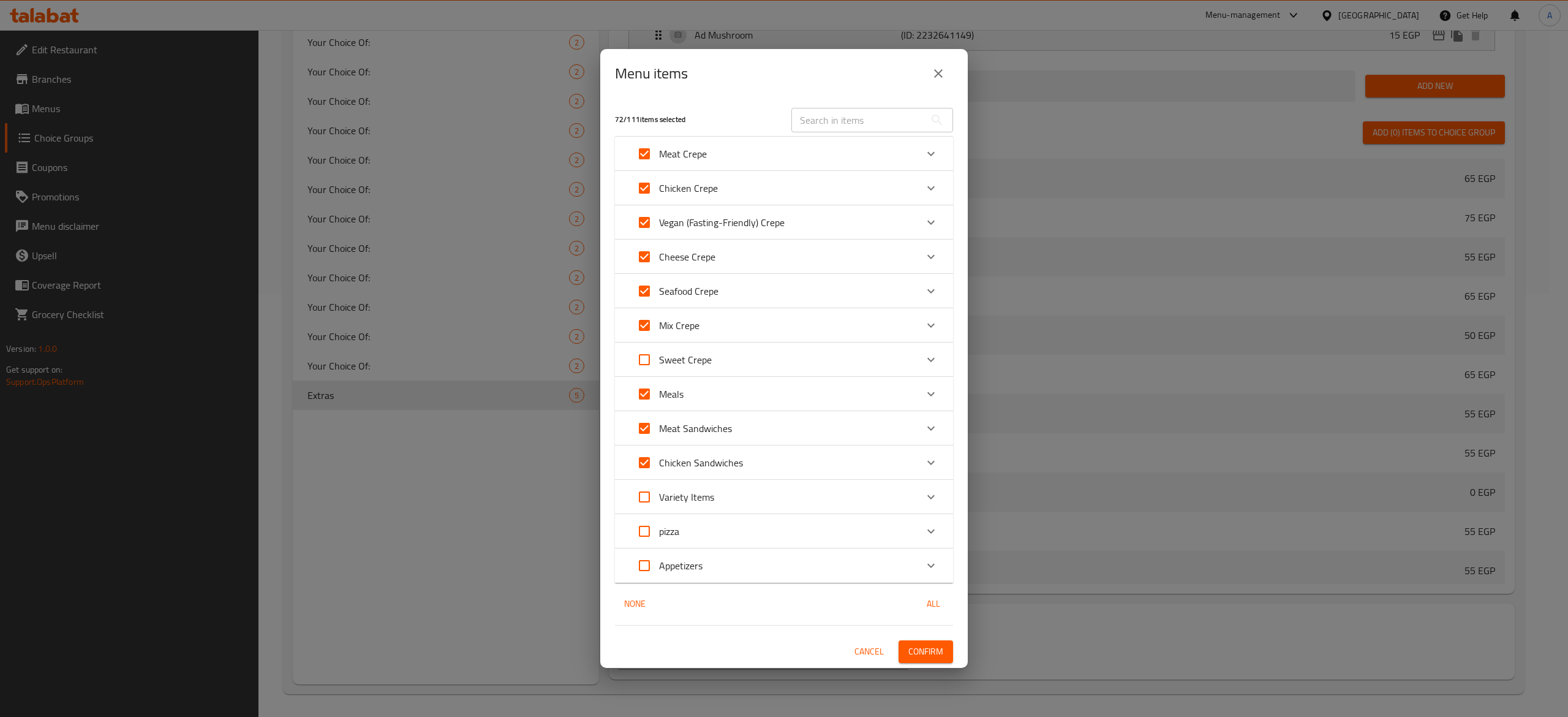
checkbox input "true"
click at [934, 651] on span "Confirm" at bounding box center [926, 652] width 35 height 16
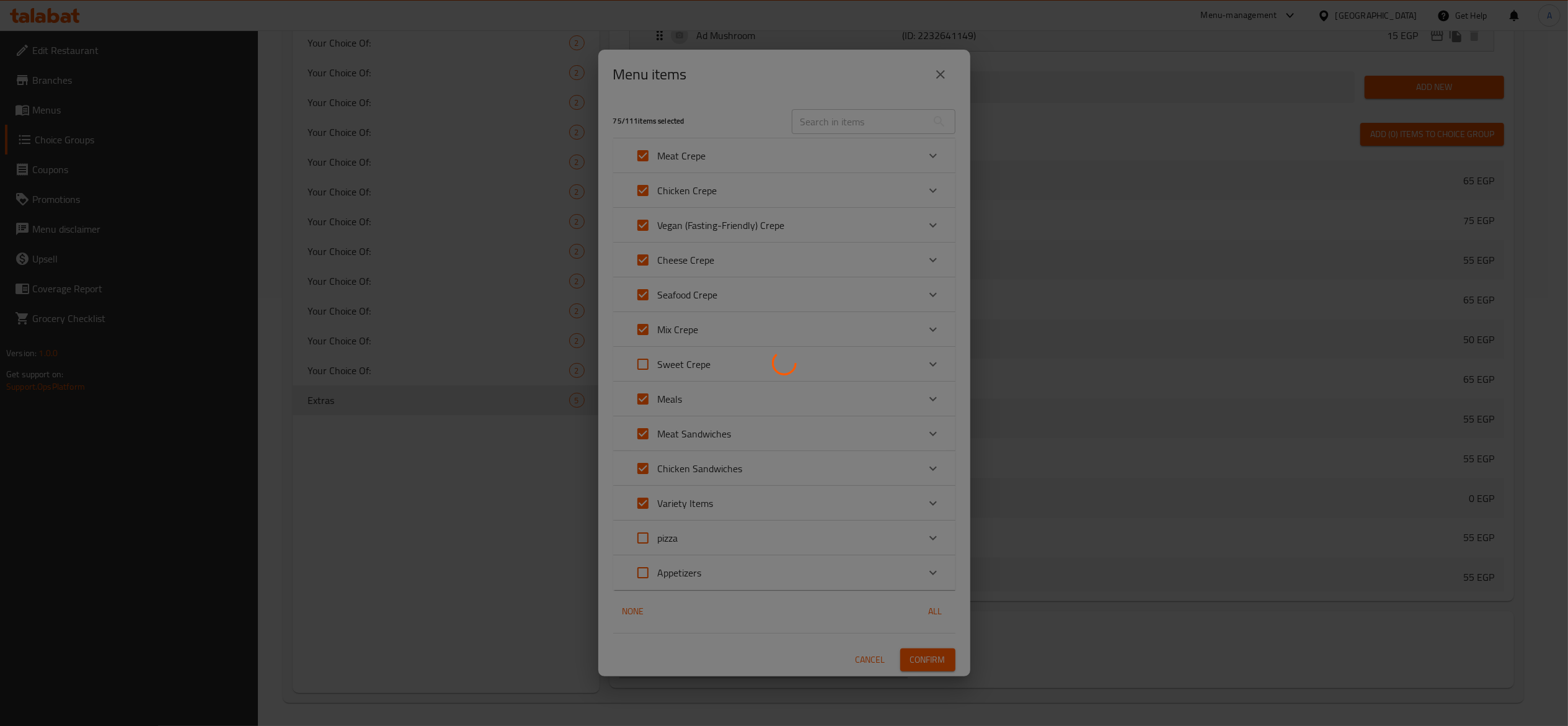
scroll to position [1803, 0]
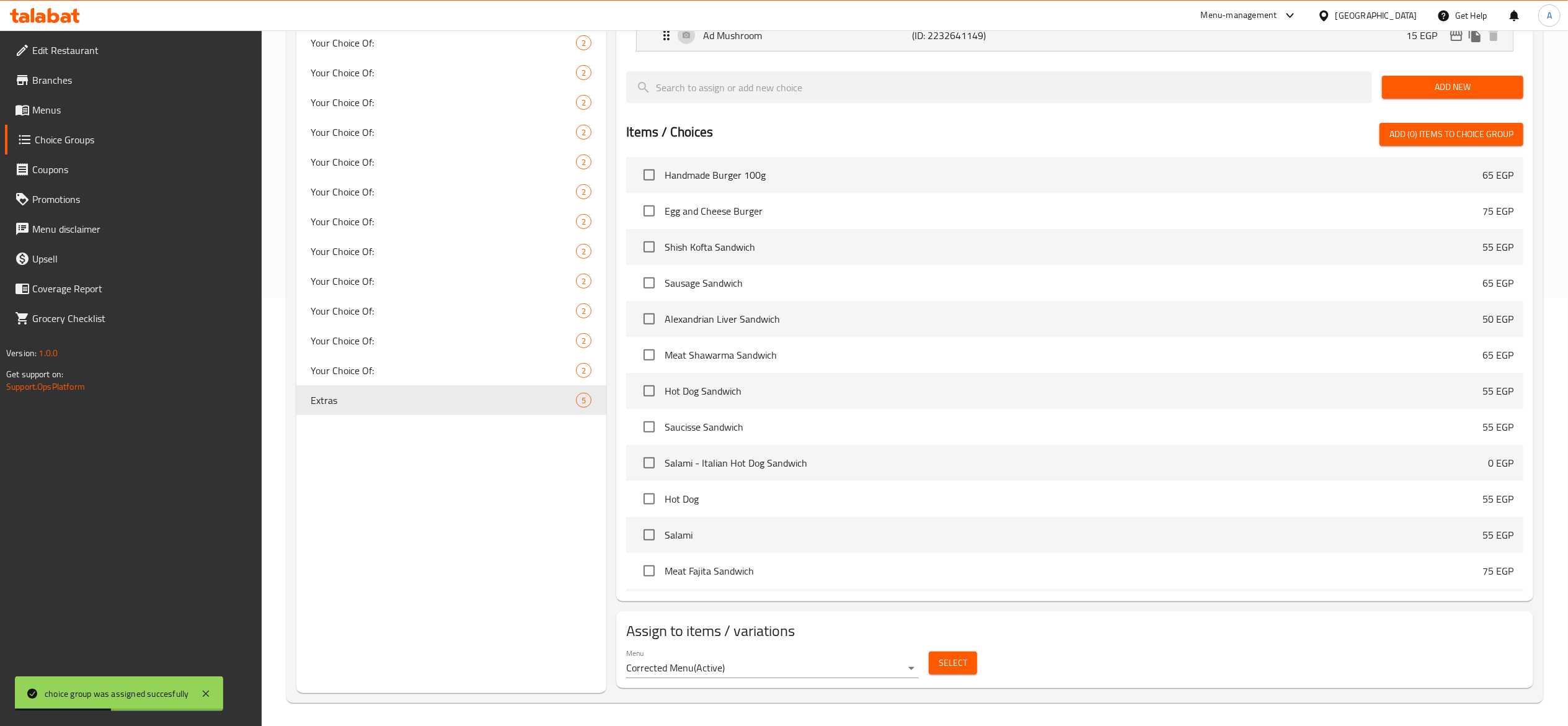
click at [71, 109] on span "Menus" at bounding box center [142, 109] width 220 height 15
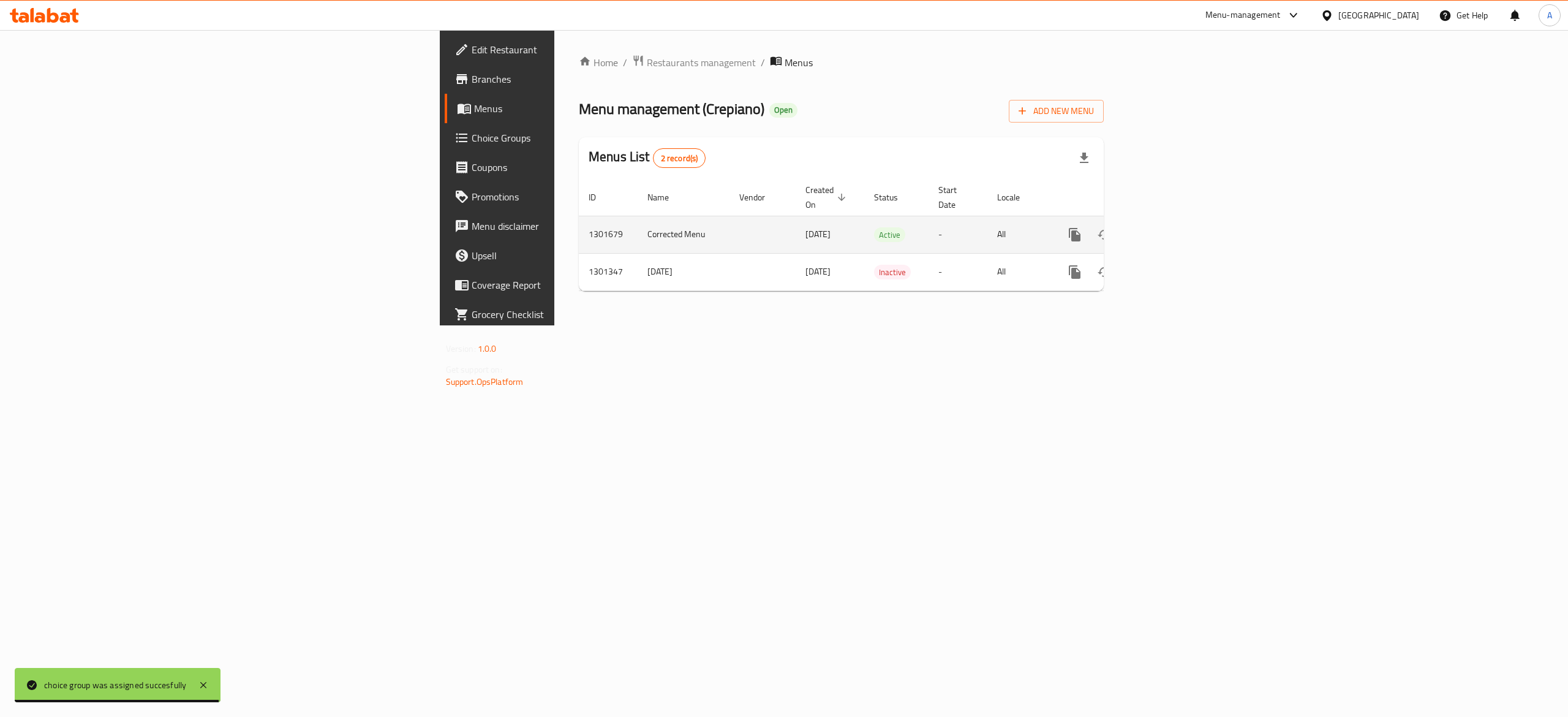
click at [1171, 230] on icon "enhanced table" at bounding box center [1162, 234] width 15 height 15
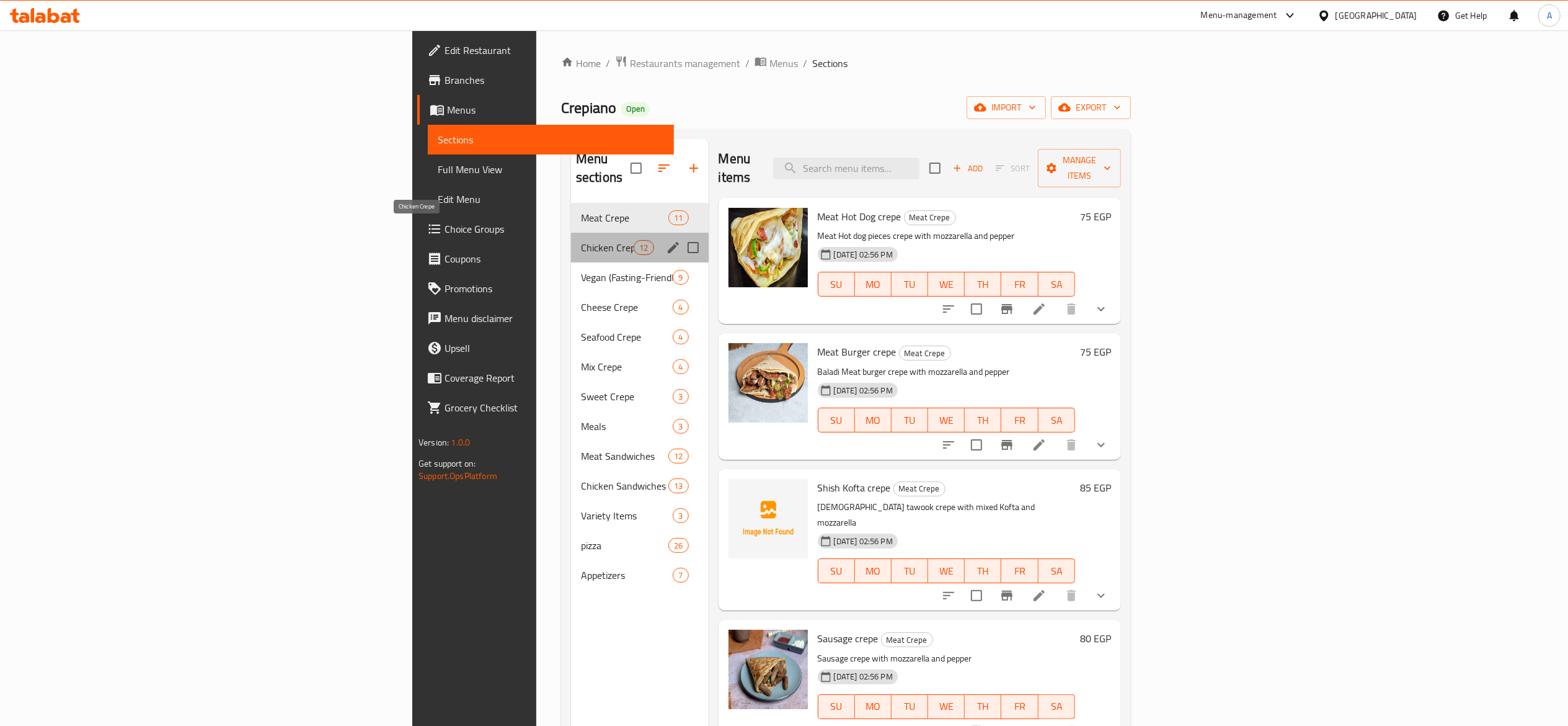
click at [582, 240] on span "Chicken Crepe" at bounding box center [608, 247] width 53 height 15
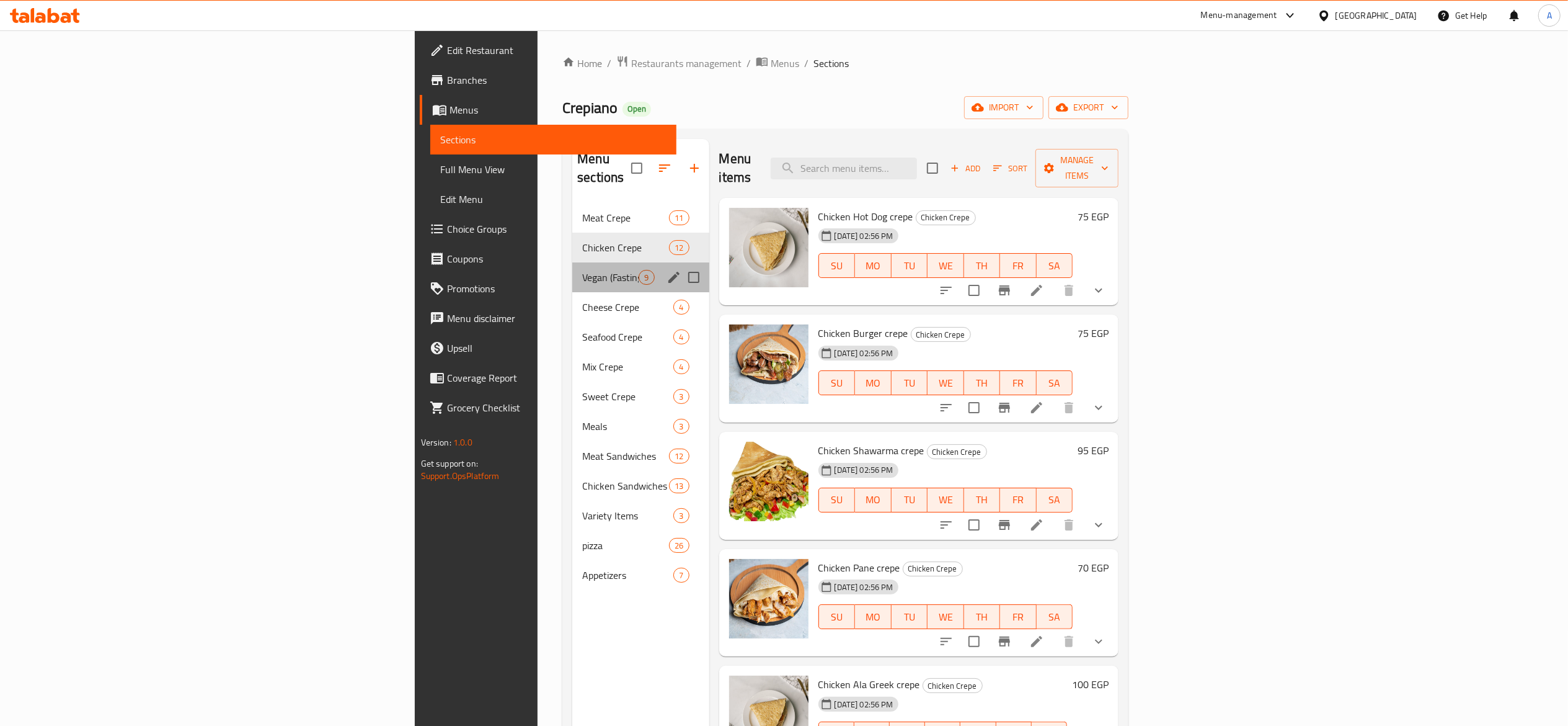
click at [573, 268] on div "Vegan (Fasting-Friendly) Crepe 9" at bounding box center [640, 278] width 136 height 29
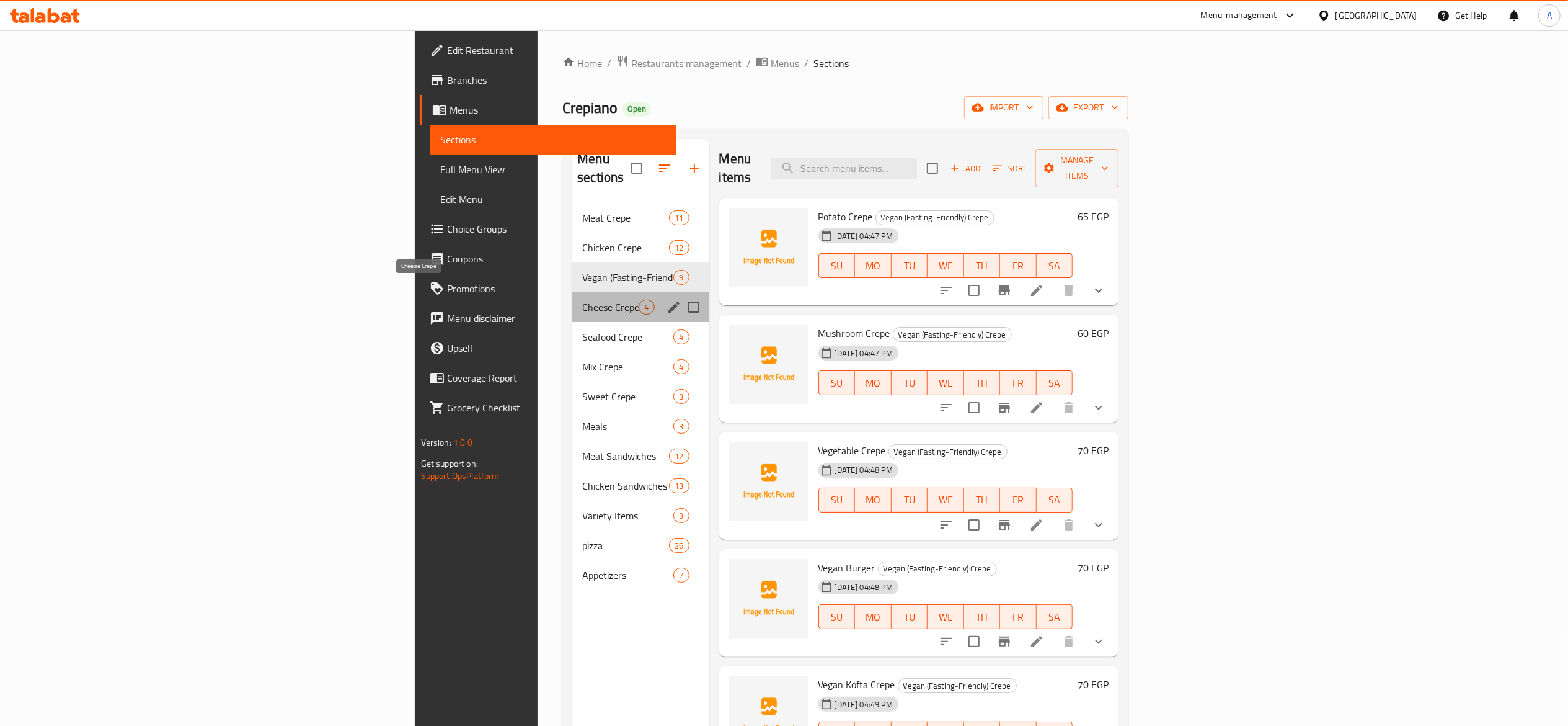
click at [582, 299] on span "Cheese Crepe" at bounding box center [611, 306] width 57 height 15
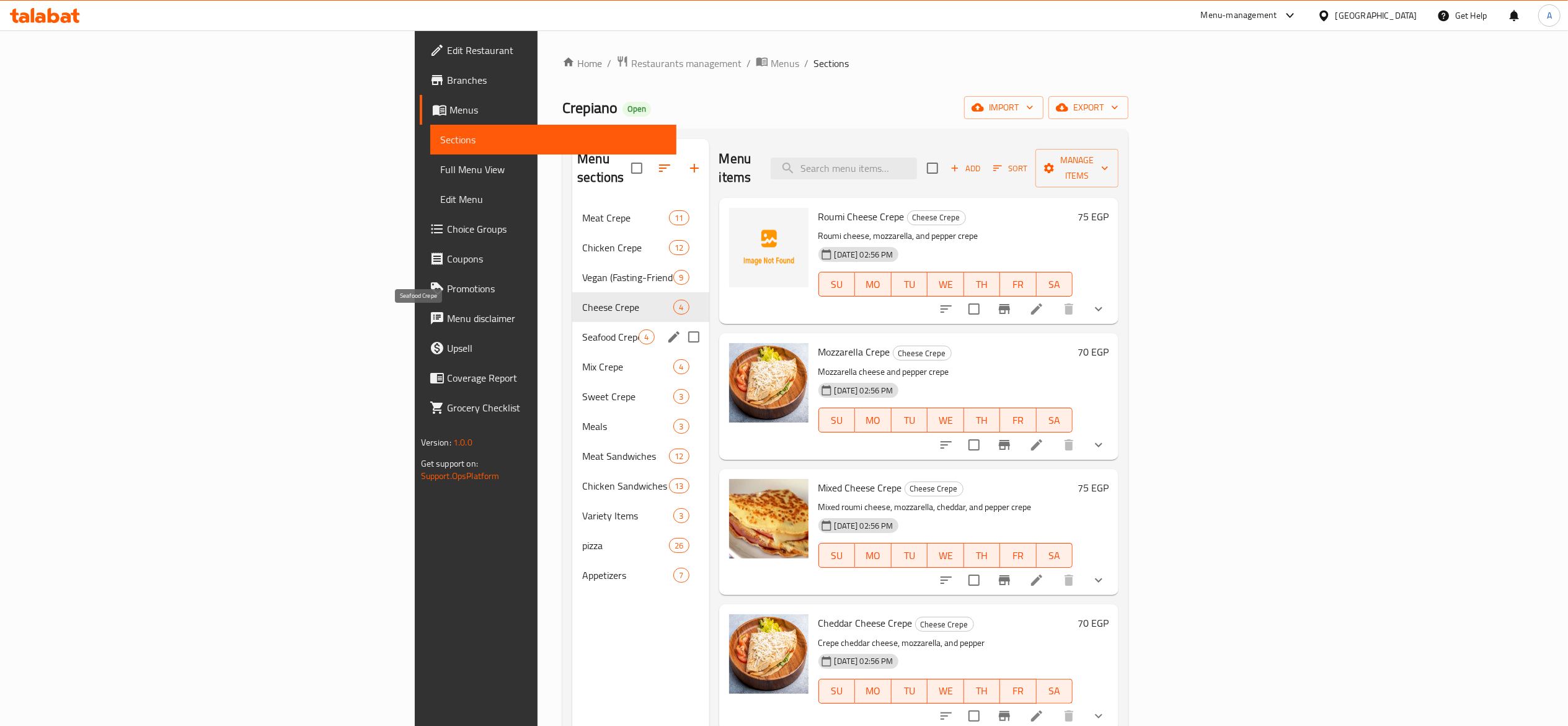
click at [582, 330] on span "Seafood Crepe" at bounding box center [611, 337] width 57 height 15
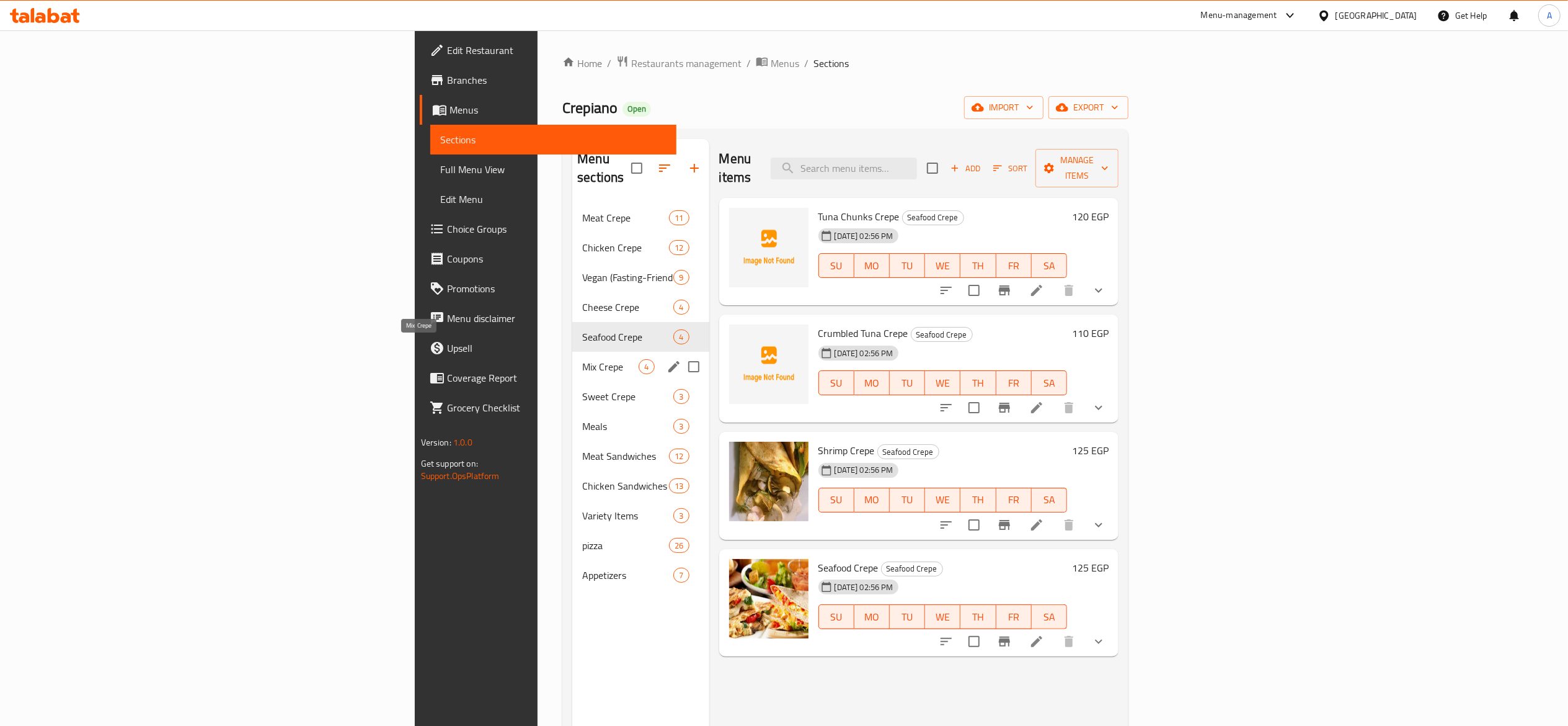
click at [582, 359] on span "Mix Crepe" at bounding box center [611, 366] width 57 height 15
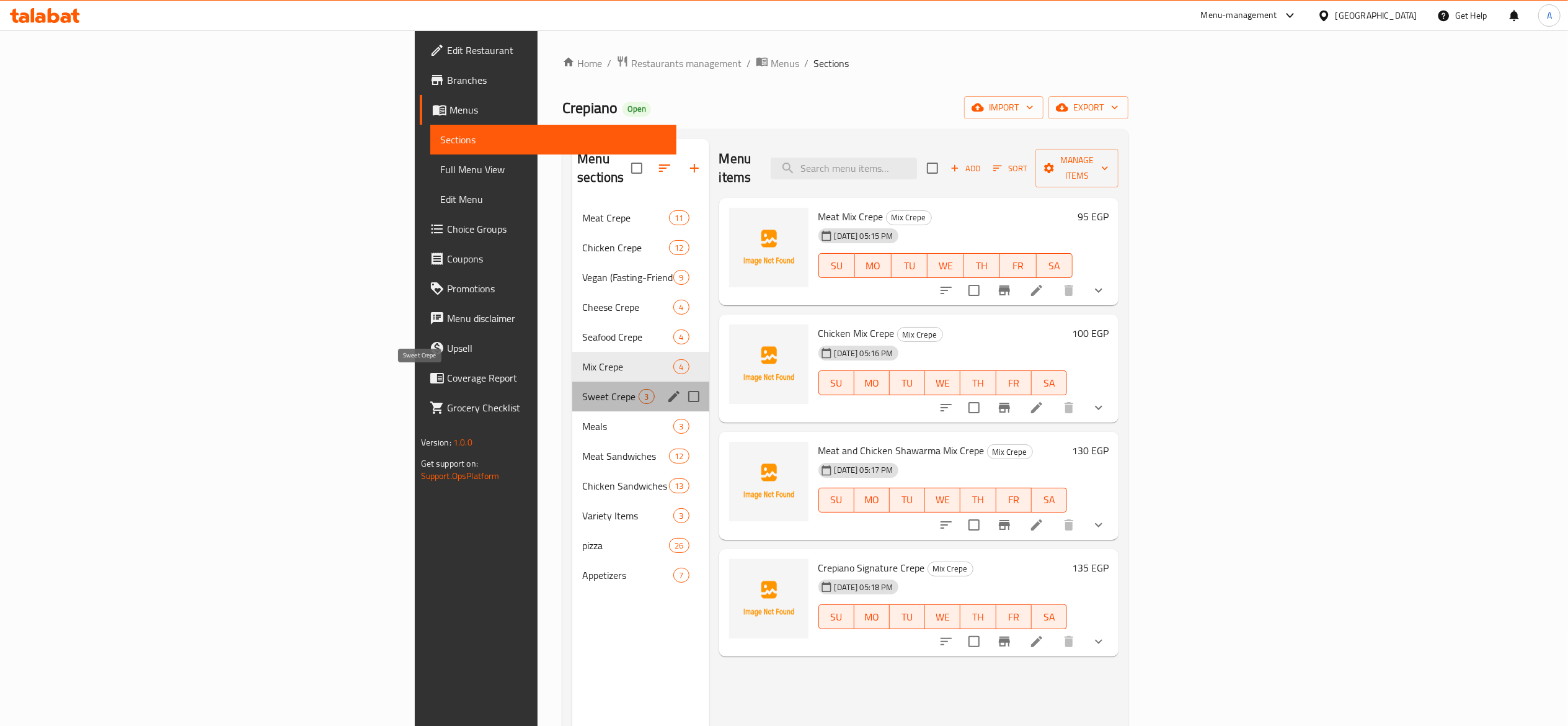
click at [582, 389] on span "Sweet Crepe" at bounding box center [611, 396] width 57 height 15
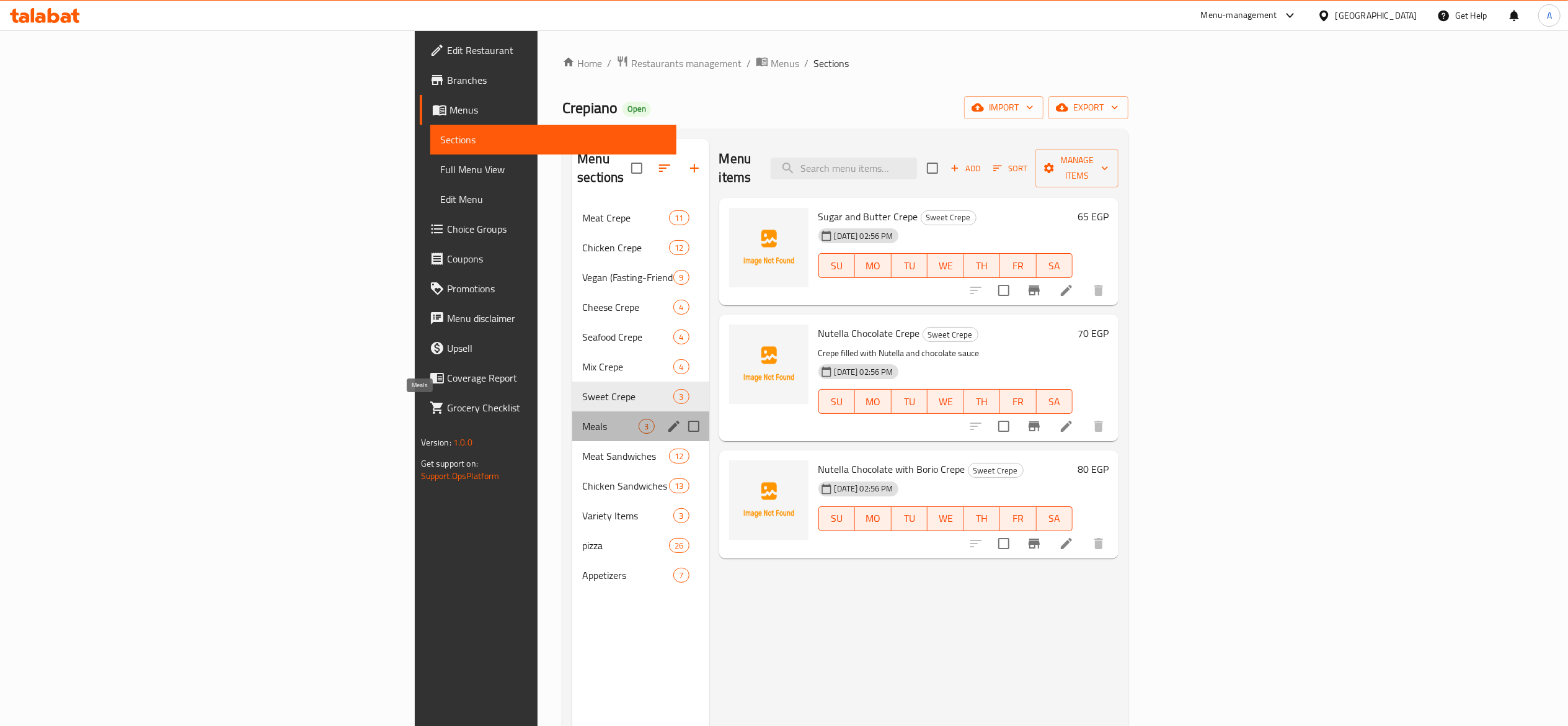
click at [582, 419] on span "Meals" at bounding box center [611, 426] width 57 height 15
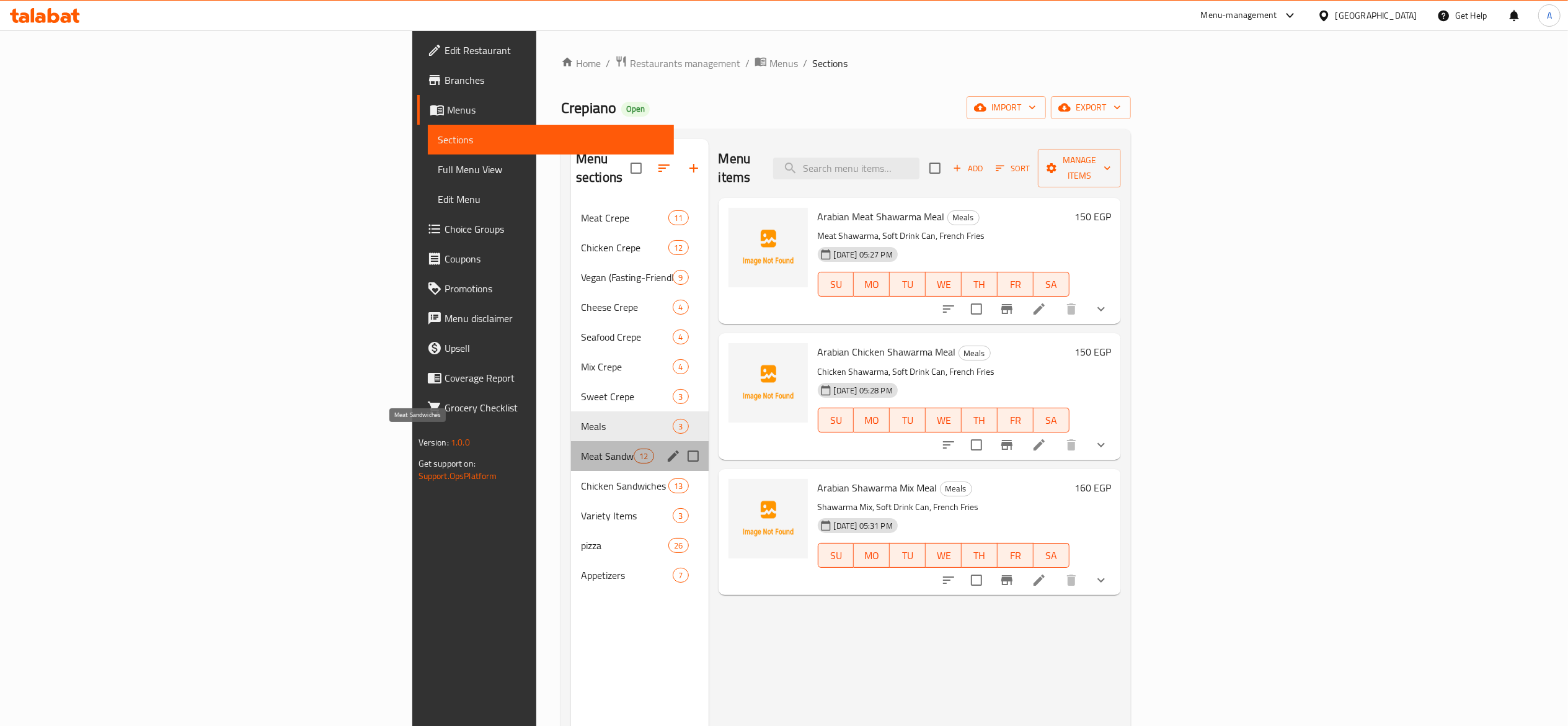
click at [582, 448] on span "Meat Sandwiches" at bounding box center [608, 455] width 53 height 15
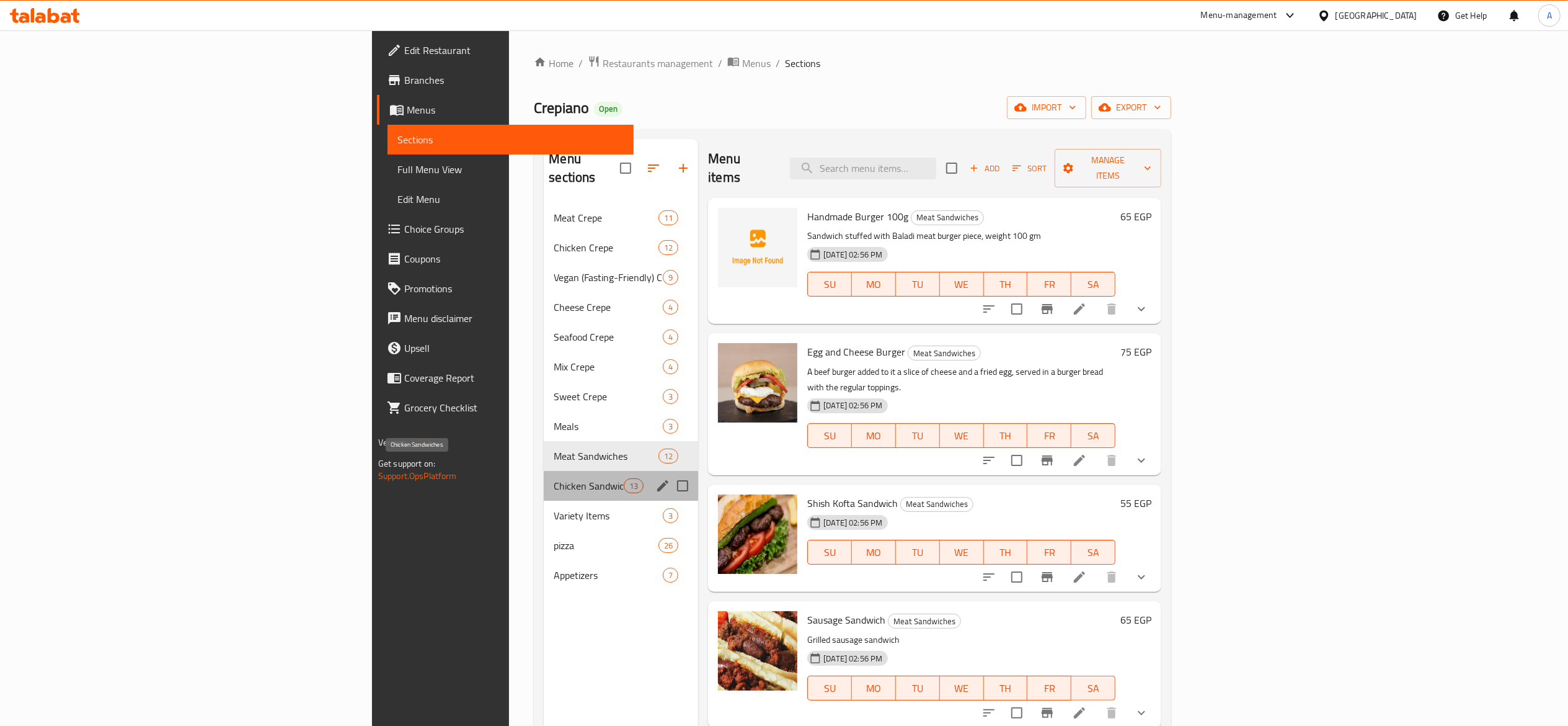
click at [554, 479] on span "Chicken Sandwiches" at bounding box center [588, 486] width 70 height 15
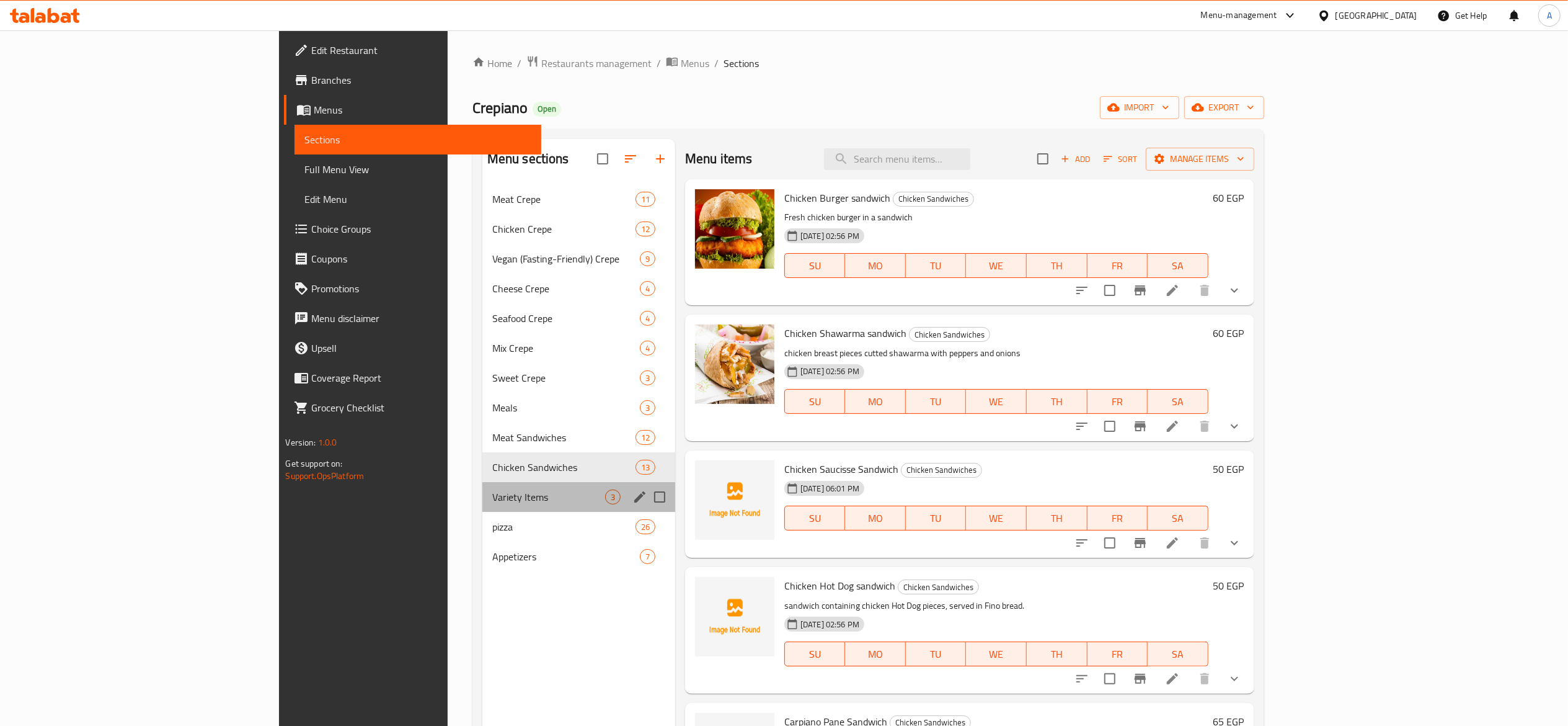
click at [482, 489] on div "Variety Items 3" at bounding box center [579, 496] width 193 height 29
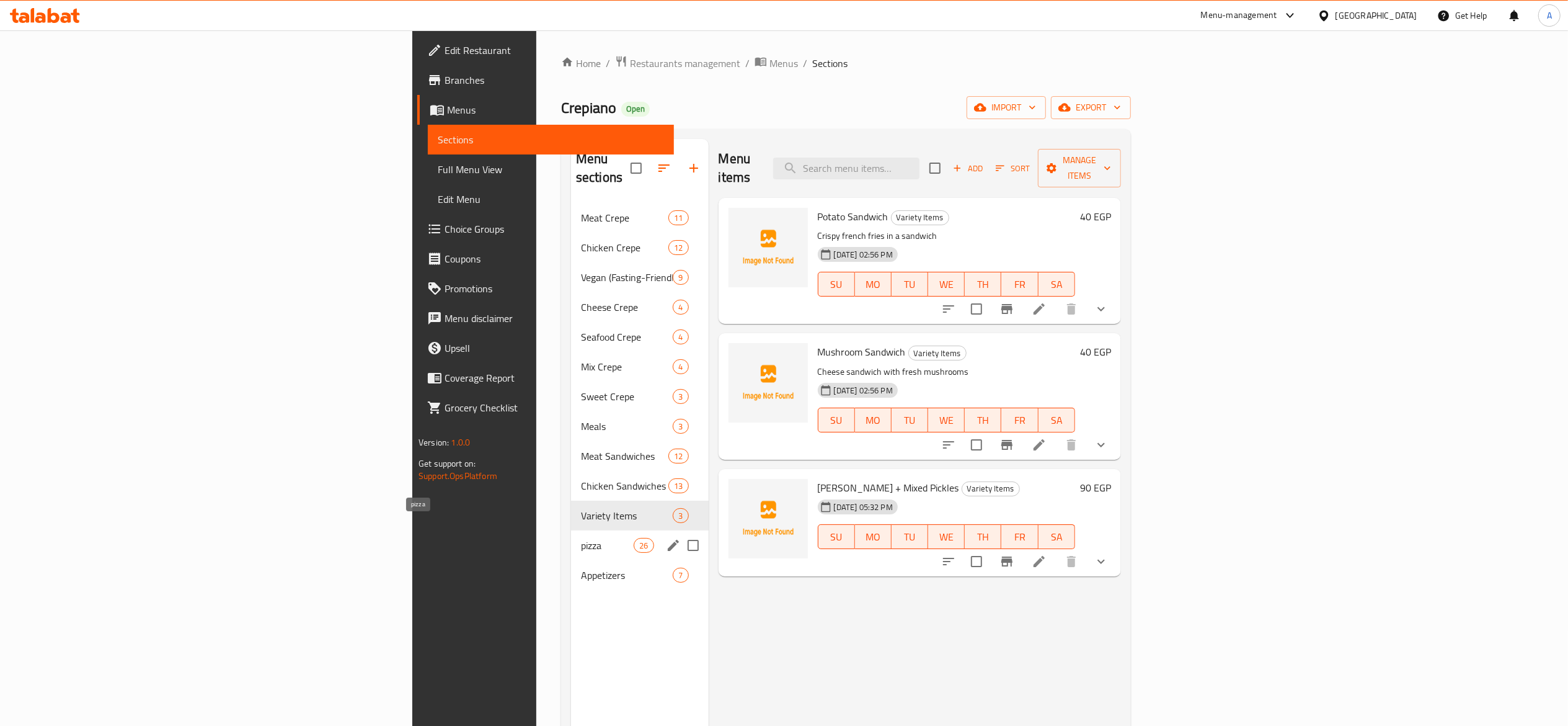
click at [582, 538] on span "pizza" at bounding box center [608, 544] width 53 height 15
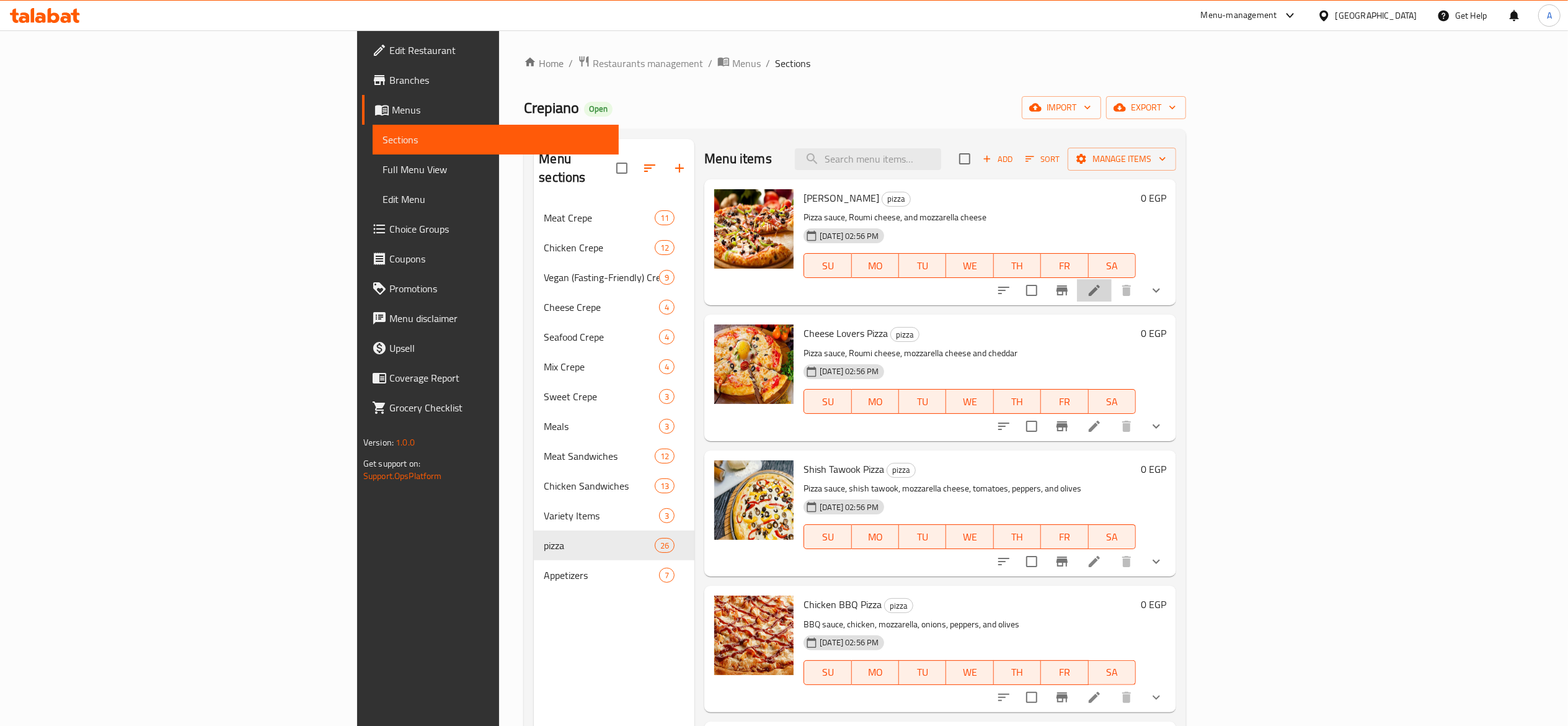
click at [1112, 290] on li at bounding box center [1094, 290] width 34 height 23
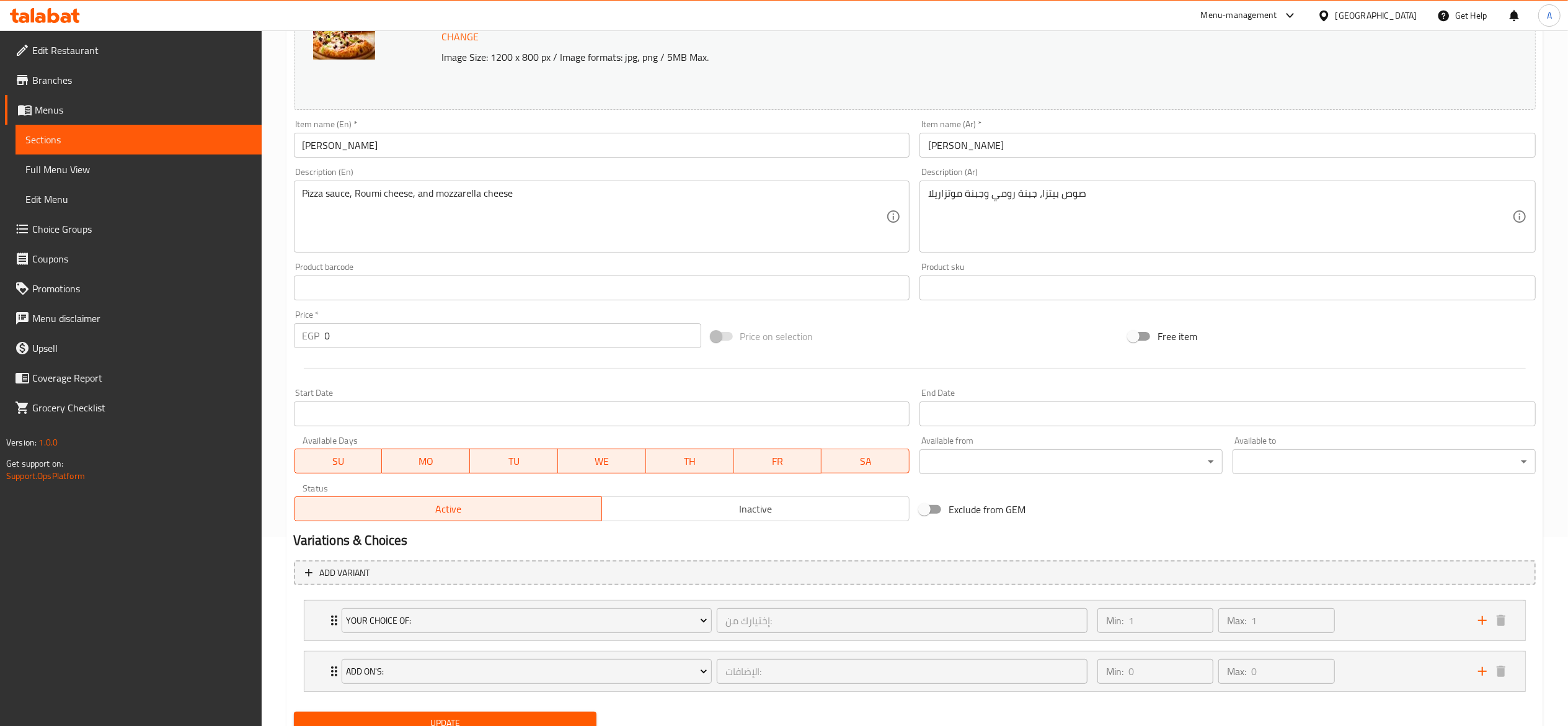
scroll to position [241, 0]
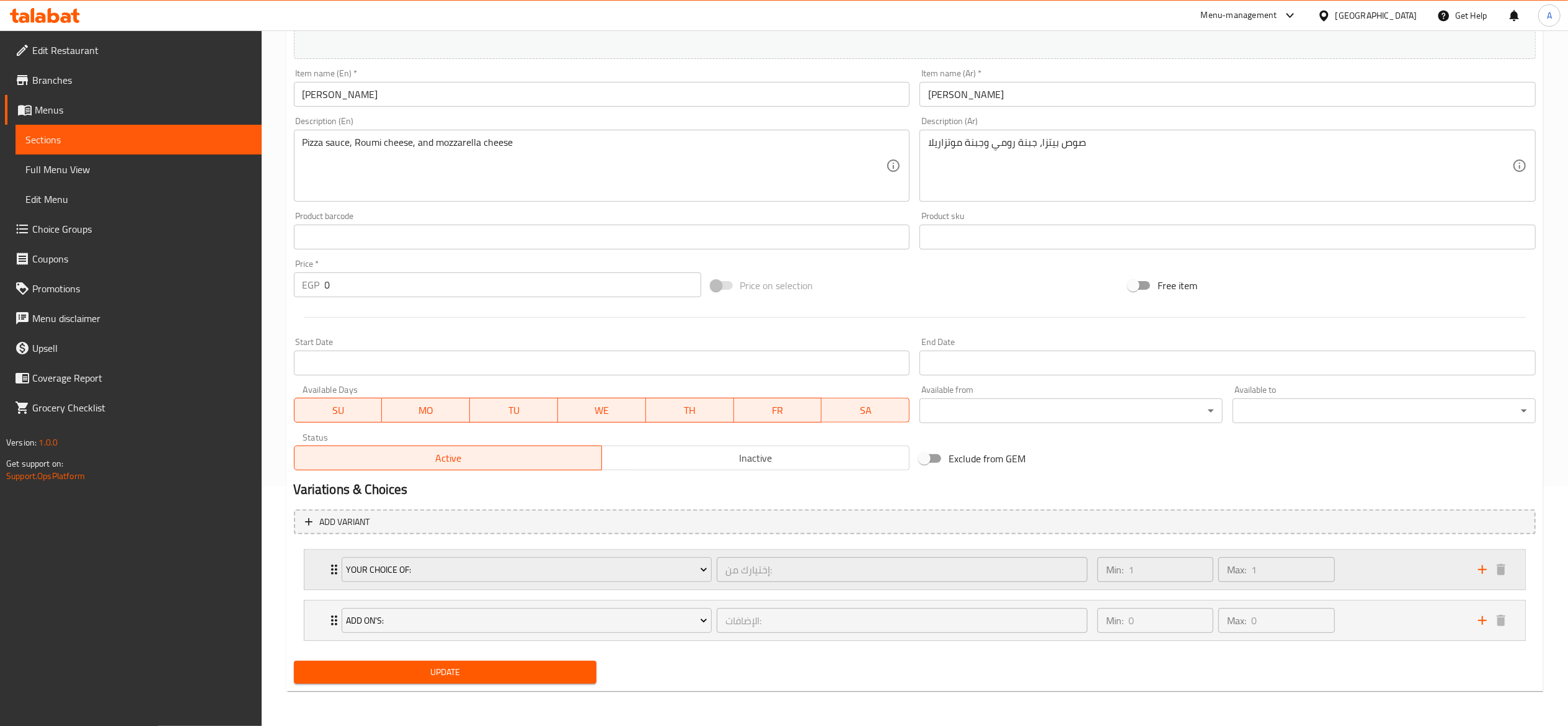
click at [327, 571] on icon "Expand" at bounding box center [333, 569] width 15 height 15
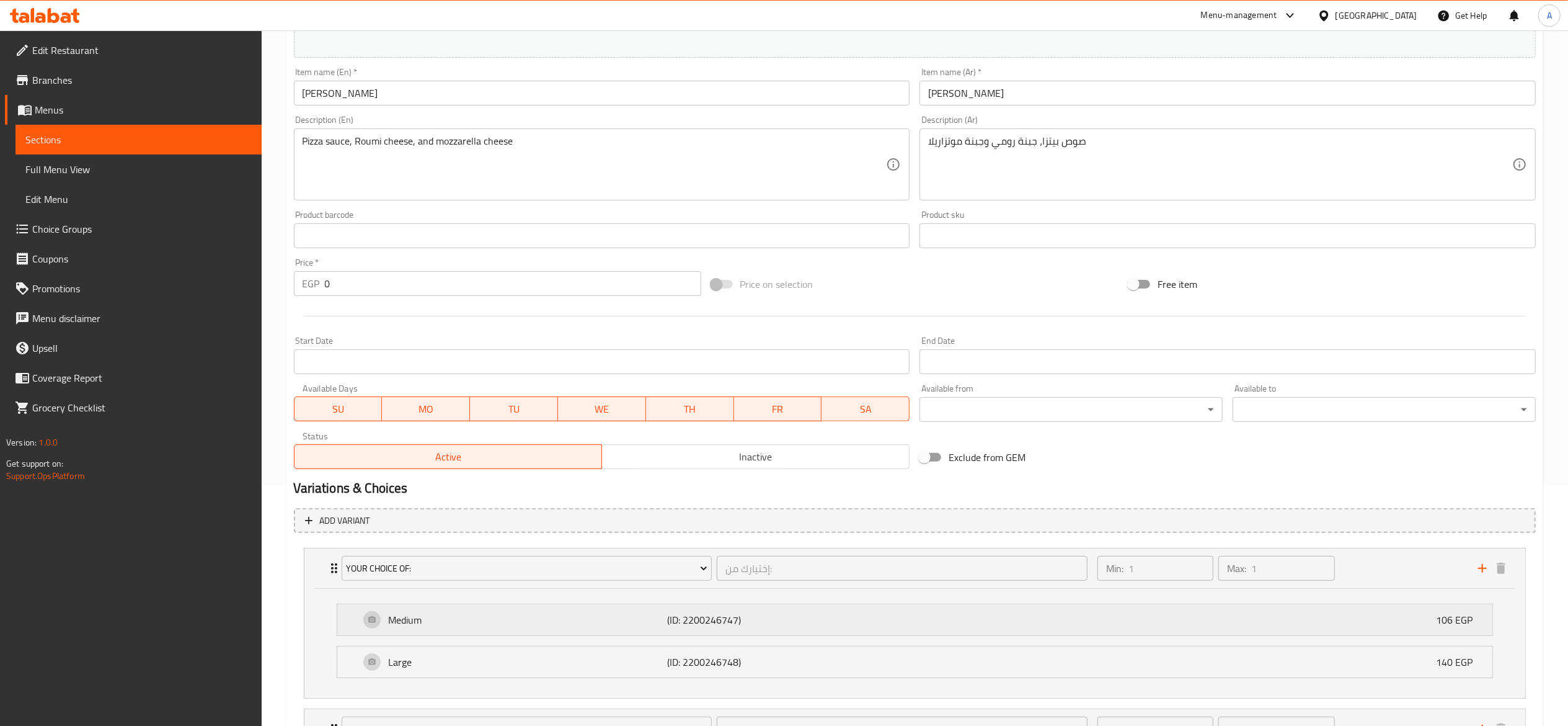
click at [376, 615] on div "Medium (ID: 2200246747) 106 EGP" at bounding box center [919, 620] width 1118 height 31
click at [325, 571] on div "Your Choice Of: إختيارك من: ​ Min: 1 ​ Max: 1 ​" at bounding box center [915, 568] width 1221 height 39
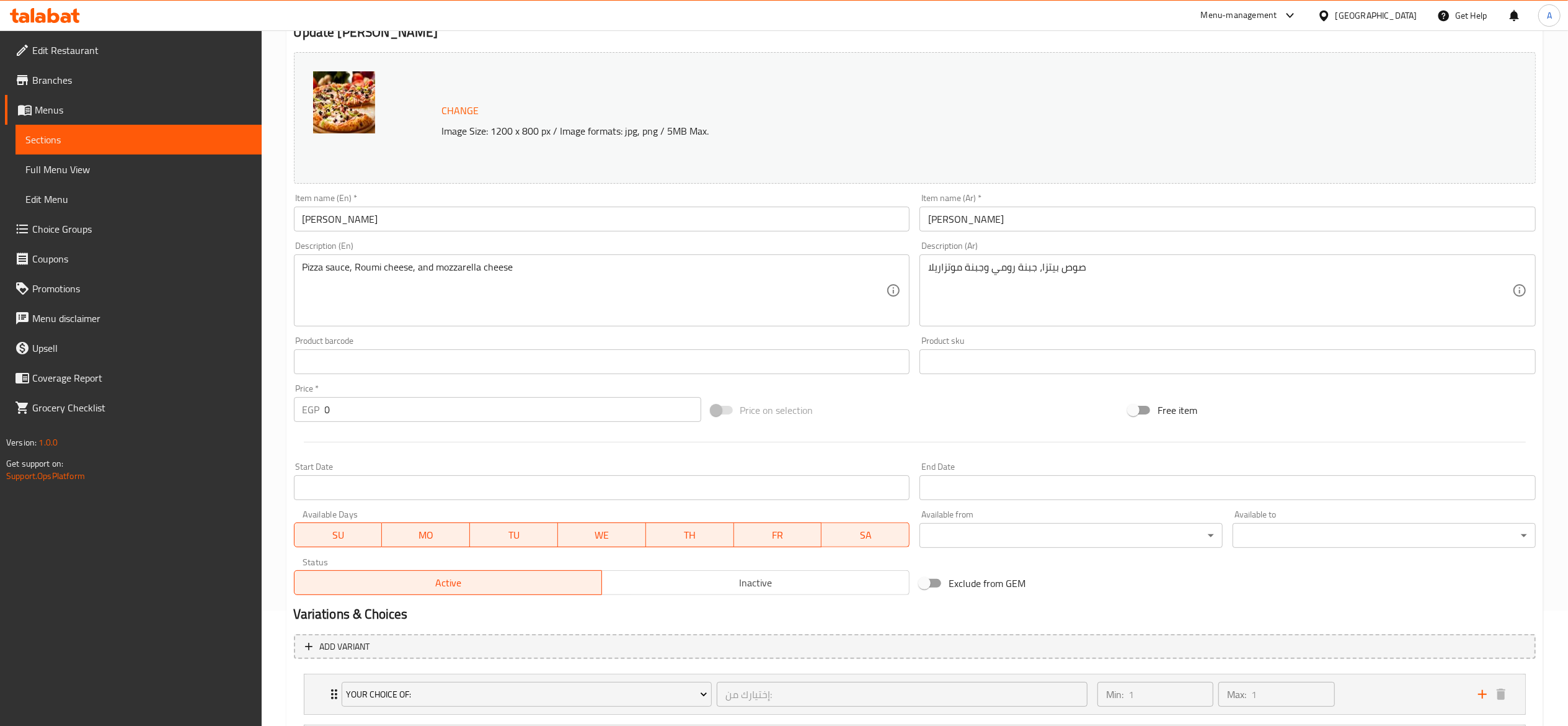
scroll to position [0, 0]
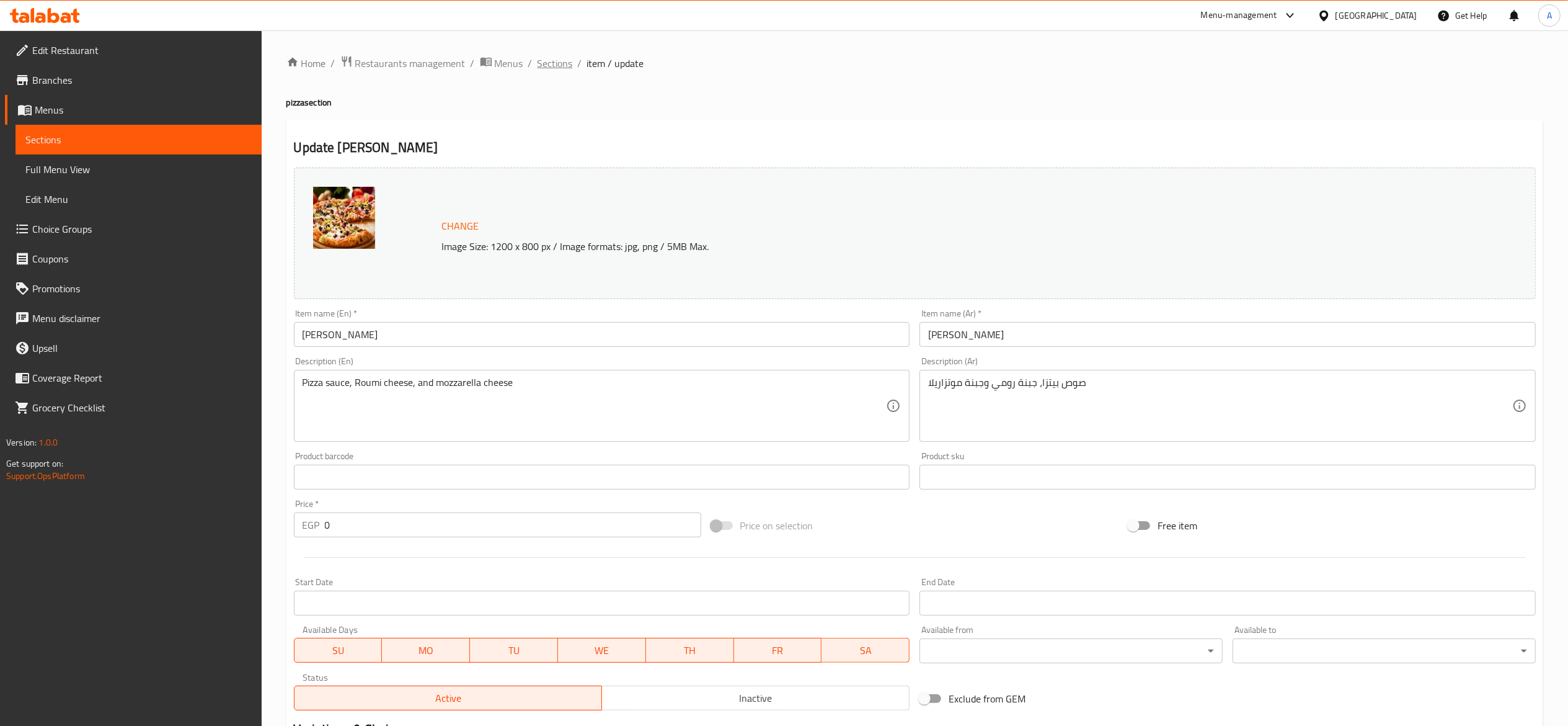
click at [553, 67] on span "Sections" at bounding box center [555, 63] width 35 height 15
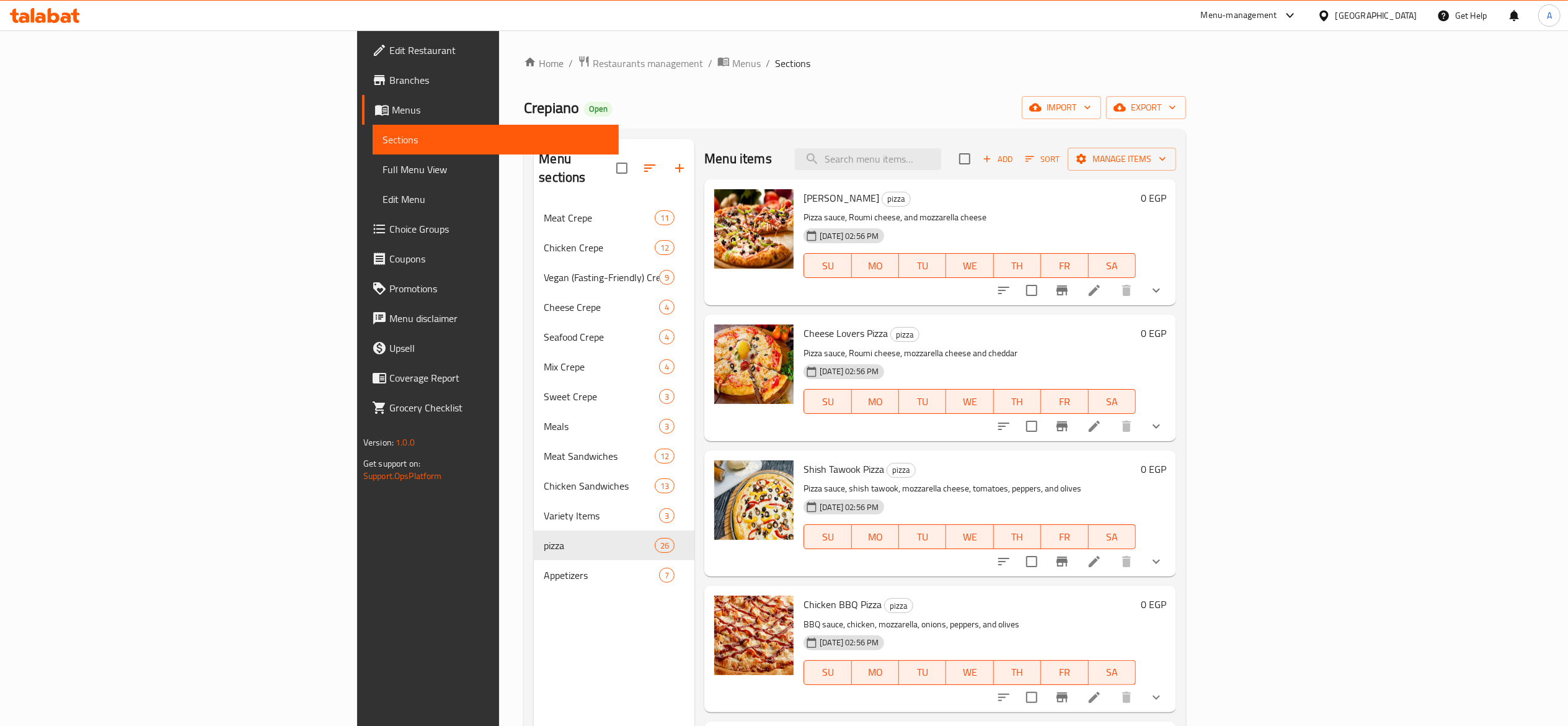
click at [389, 226] on span "Choice Groups" at bounding box center [499, 229] width 220 height 15
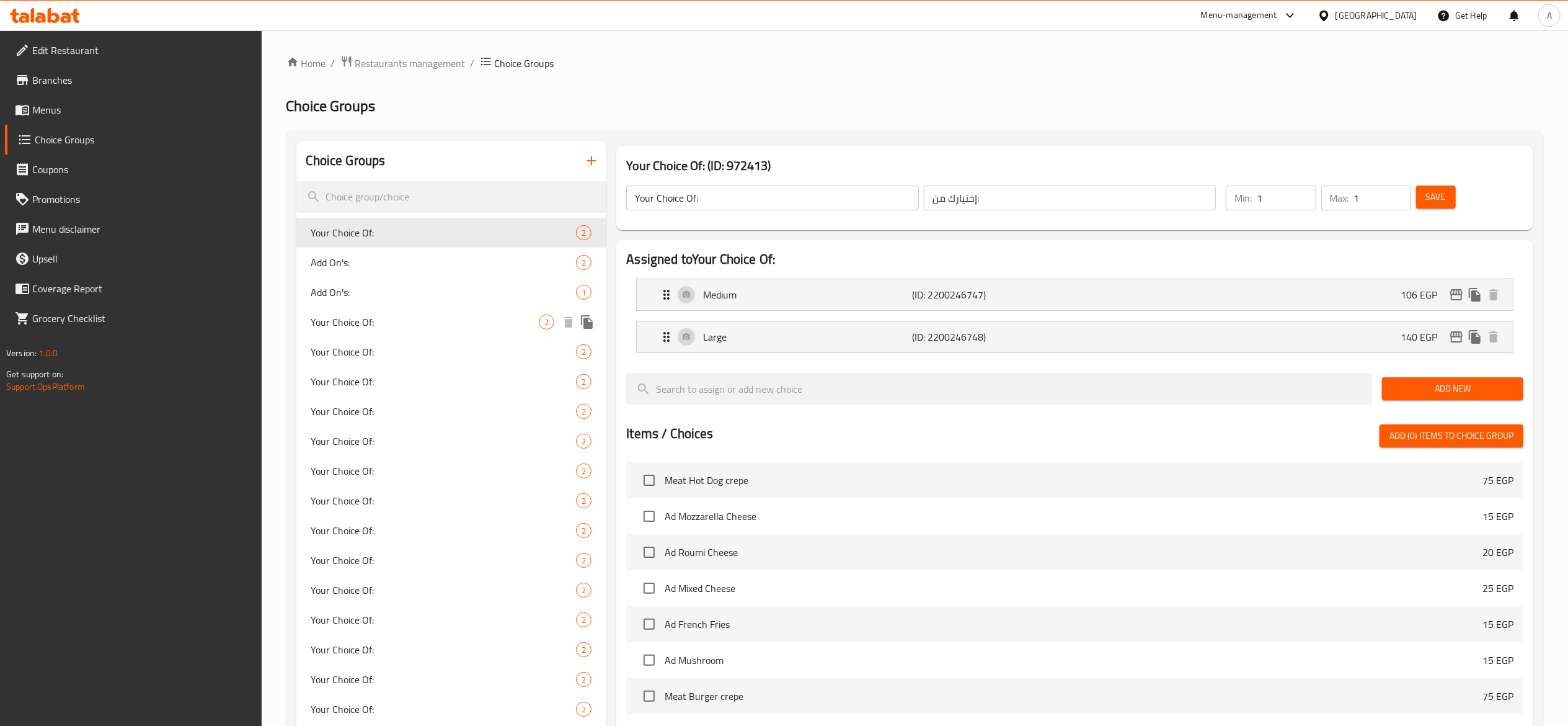
click at [389, 309] on div "Your Choice Of: 2" at bounding box center [451, 322] width 311 height 29
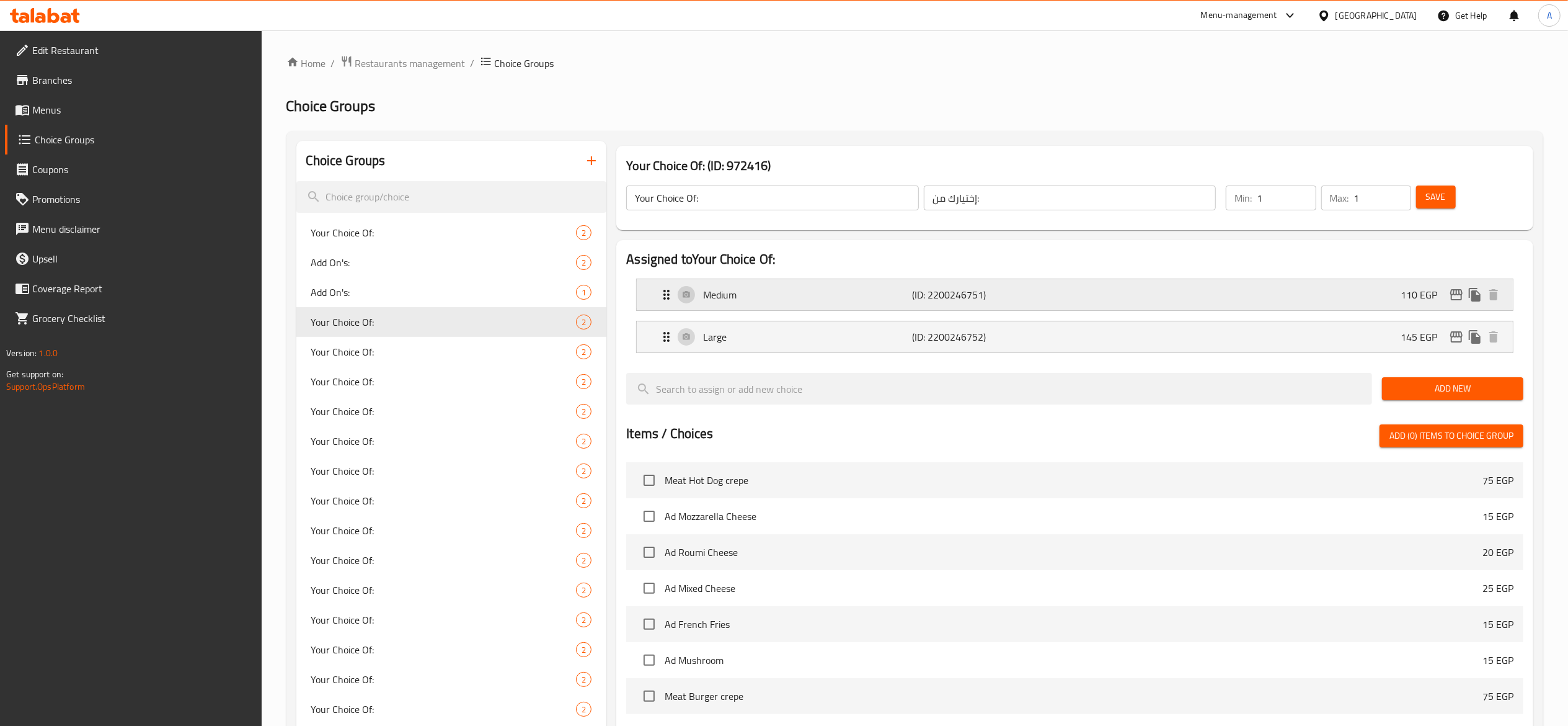
click at [1158, 285] on div "Medium (ID: 2200246751) 110 EGP" at bounding box center [1079, 295] width 839 height 31
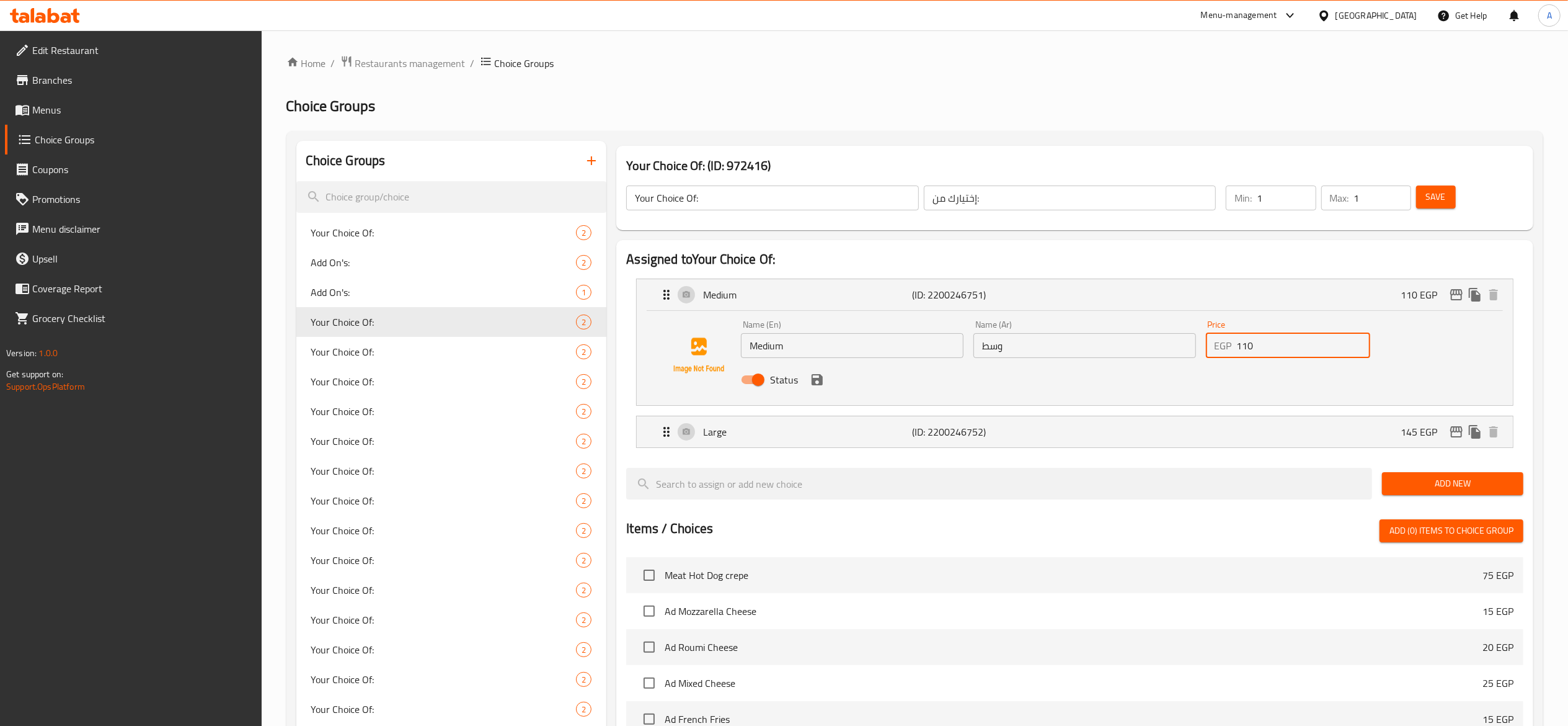
click at [1295, 354] on input "110" at bounding box center [1304, 345] width 133 height 25
type input "120"
click at [819, 388] on button "save" at bounding box center [817, 380] width 19 height 19
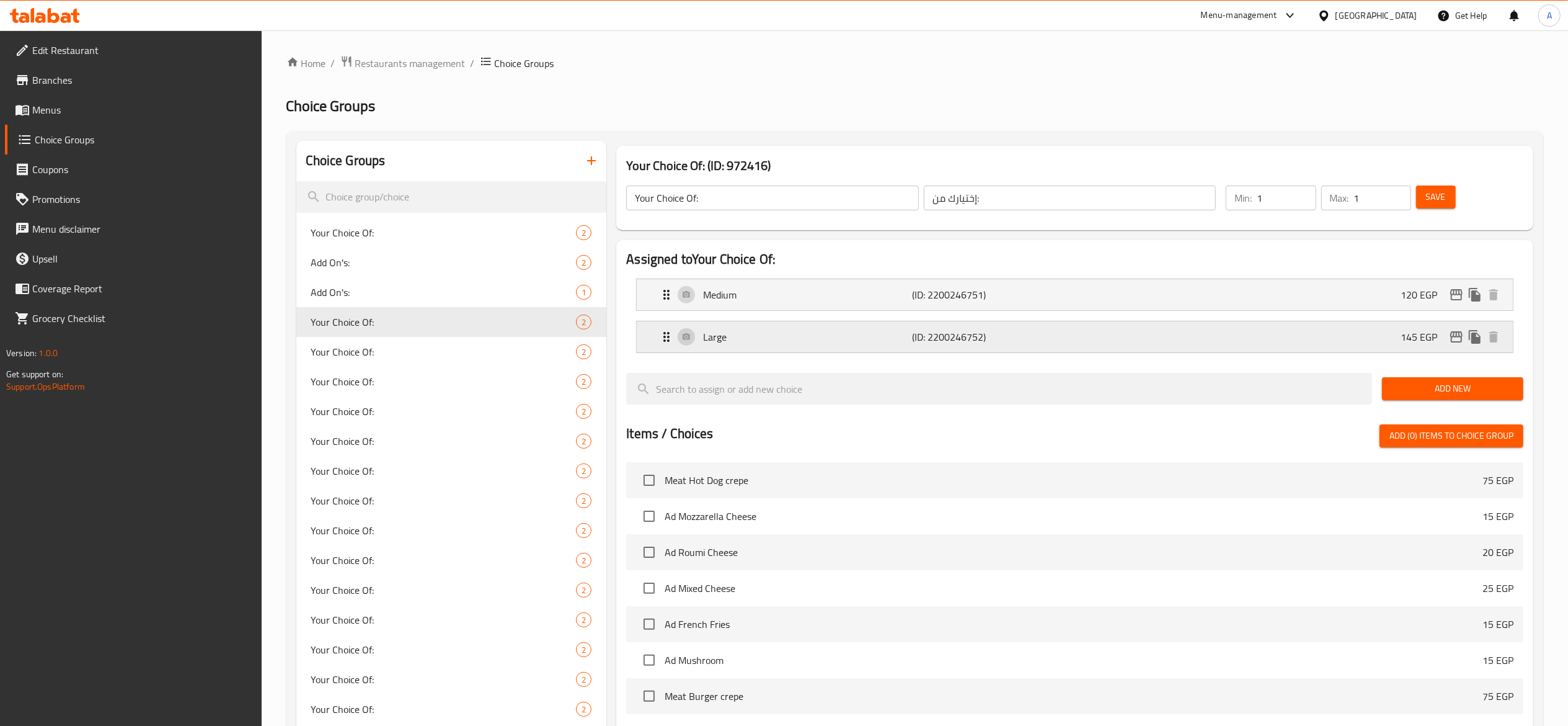
click at [953, 336] on p "(ID: 2200246752)" at bounding box center [982, 337] width 139 height 15
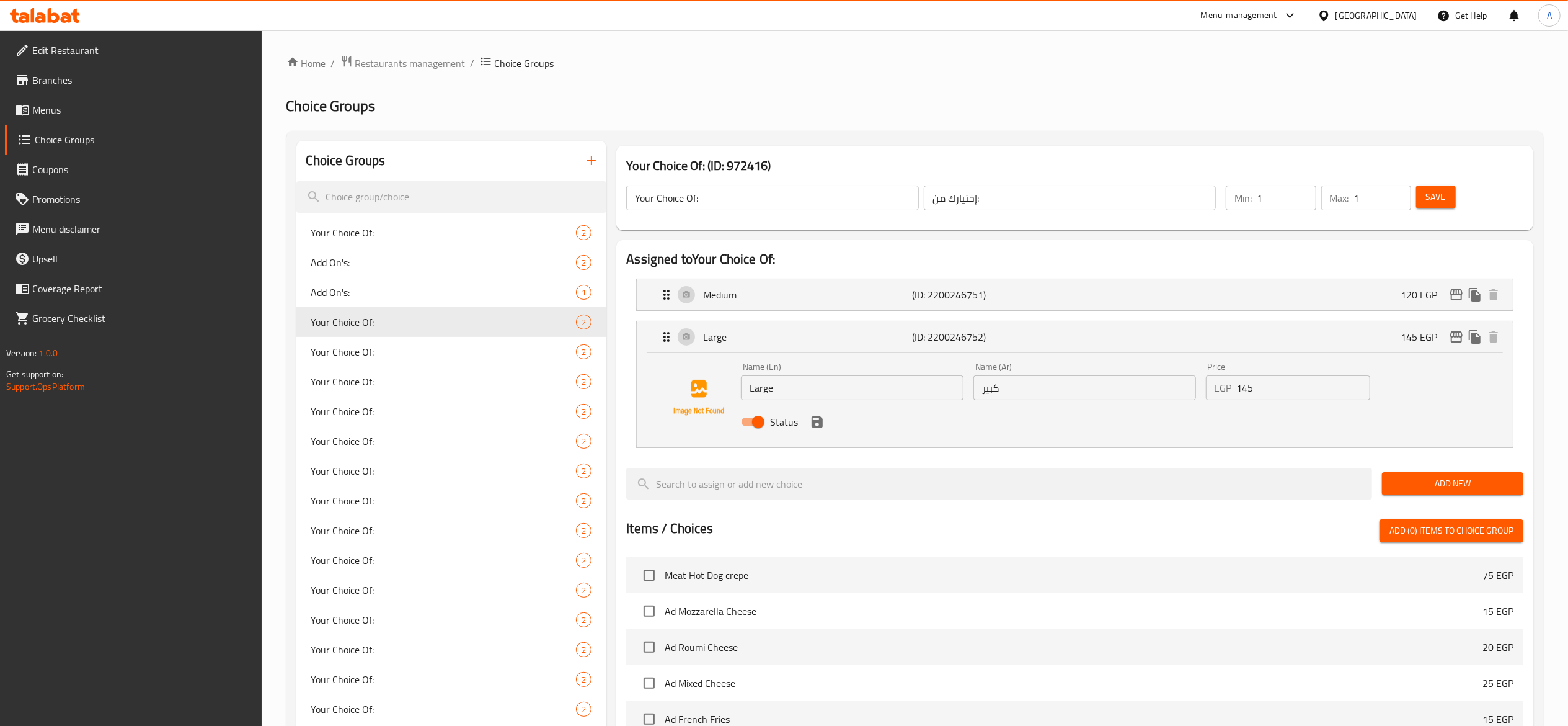
click at [1283, 394] on input "145" at bounding box center [1304, 388] width 133 height 25
click at [815, 426] on icon "save" at bounding box center [817, 421] width 15 height 15
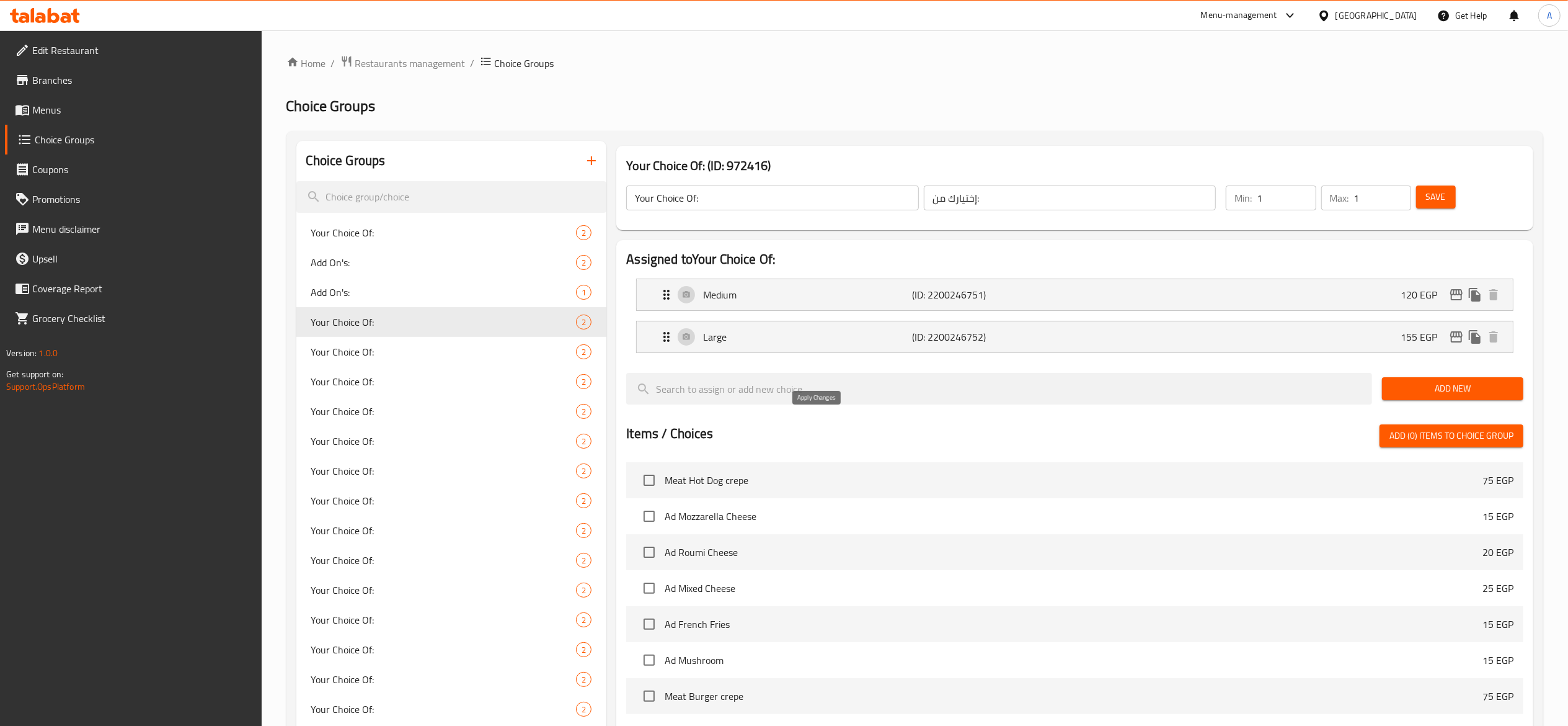
type input "155"
click at [1437, 201] on span "Save" at bounding box center [1437, 197] width 20 height 16
click at [493, 342] on div "Your Choice Of: 2" at bounding box center [451, 351] width 311 height 29
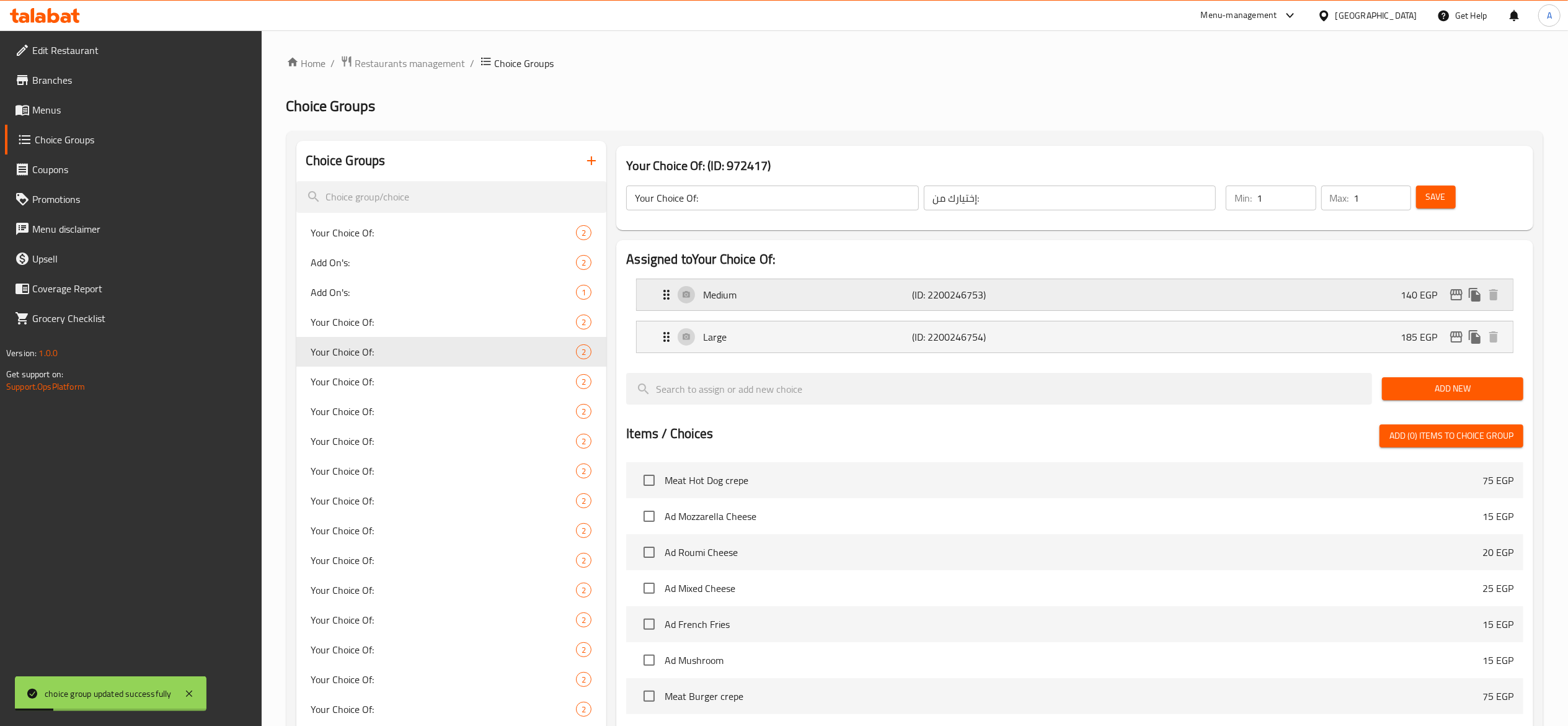
click at [961, 287] on p "(ID: 2200246753)" at bounding box center [982, 294] width 139 height 15
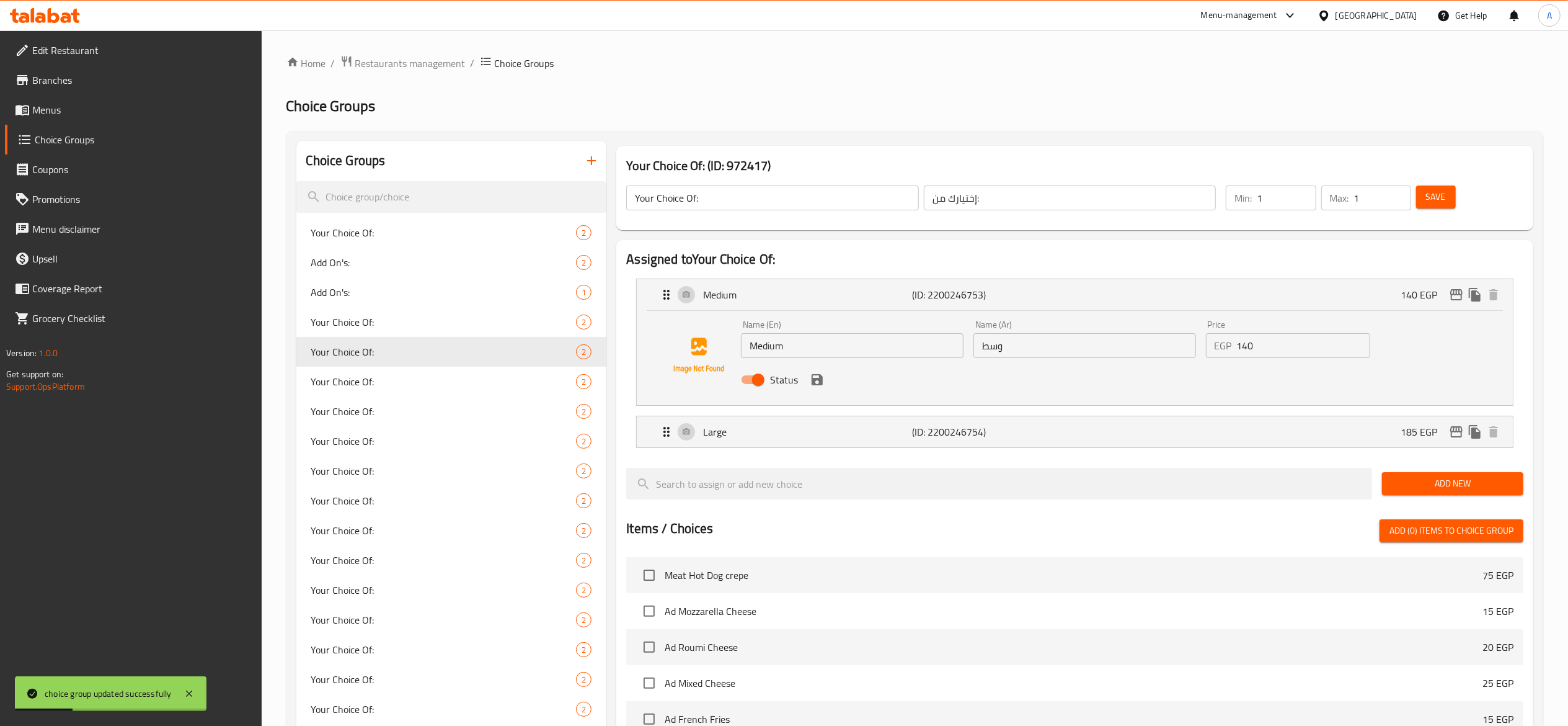
click at [1278, 347] on input "140" at bounding box center [1304, 345] width 133 height 25
type input "150"
click at [808, 382] on button "save" at bounding box center [817, 380] width 19 height 19
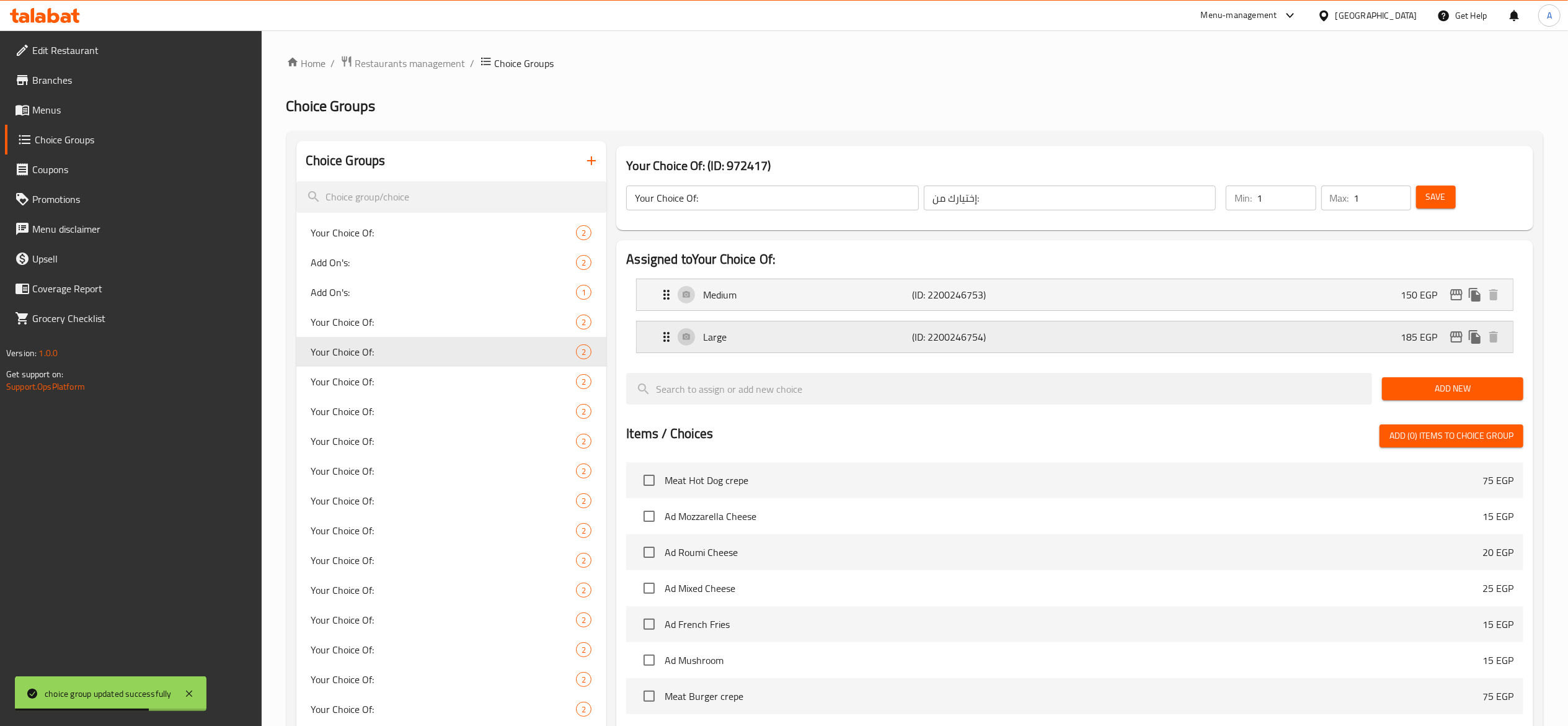
click at [1031, 342] on p "(ID: 2200246754)" at bounding box center [982, 337] width 139 height 15
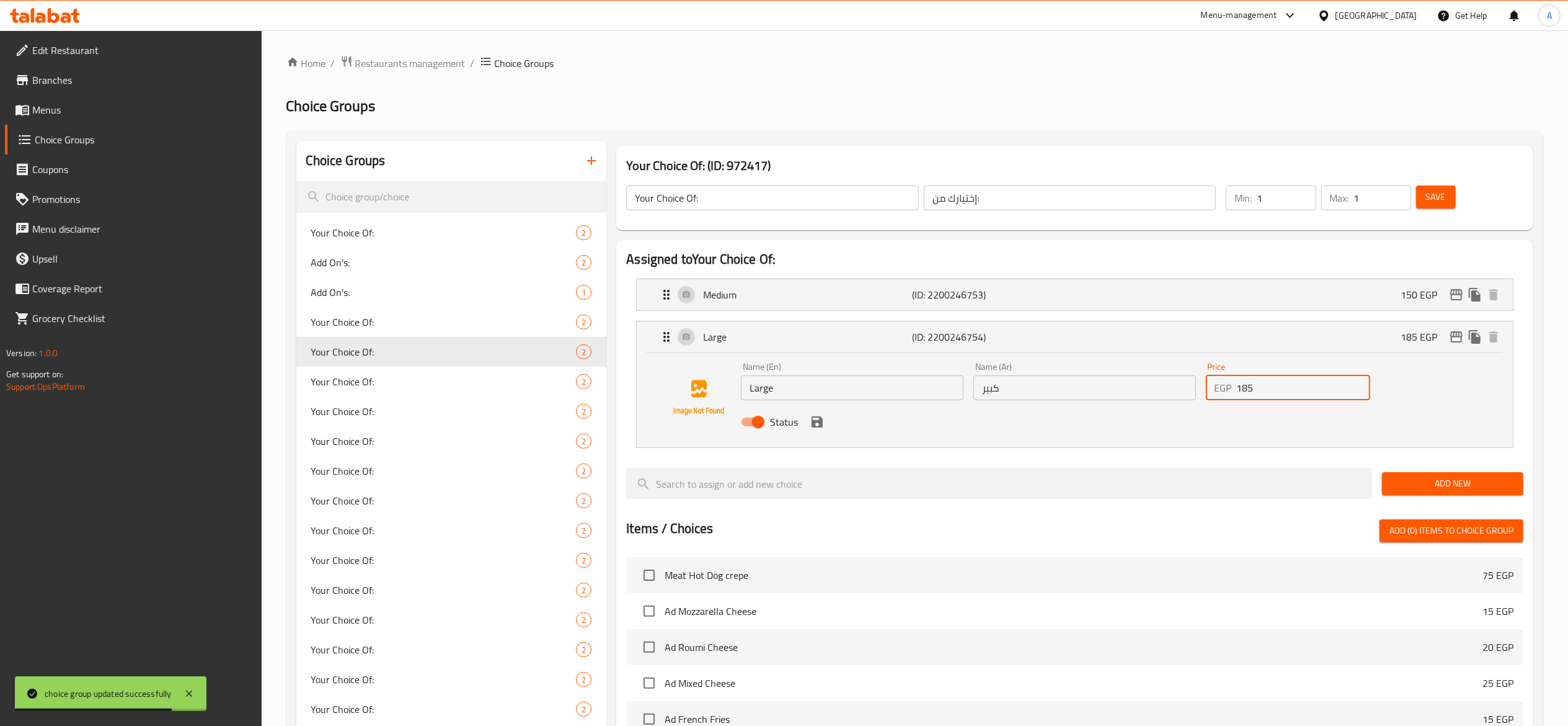
click at [1263, 390] on input "185" at bounding box center [1304, 388] width 133 height 25
click at [822, 427] on icon "save" at bounding box center [817, 421] width 11 height 11
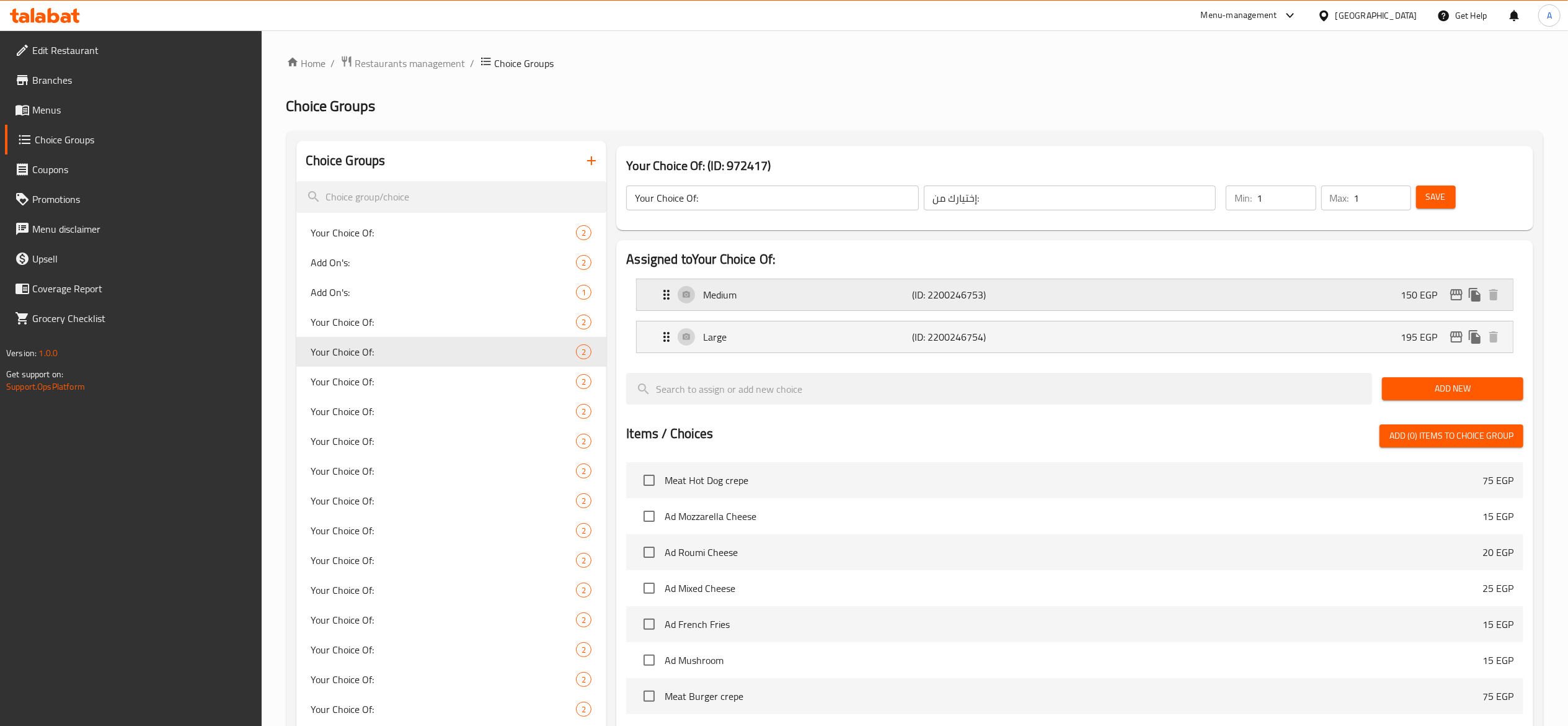
type input "195"
click at [1432, 197] on span "Save" at bounding box center [1437, 197] width 20 height 16
click at [430, 381] on span "Your Choice Of:" at bounding box center [425, 381] width 228 height 15
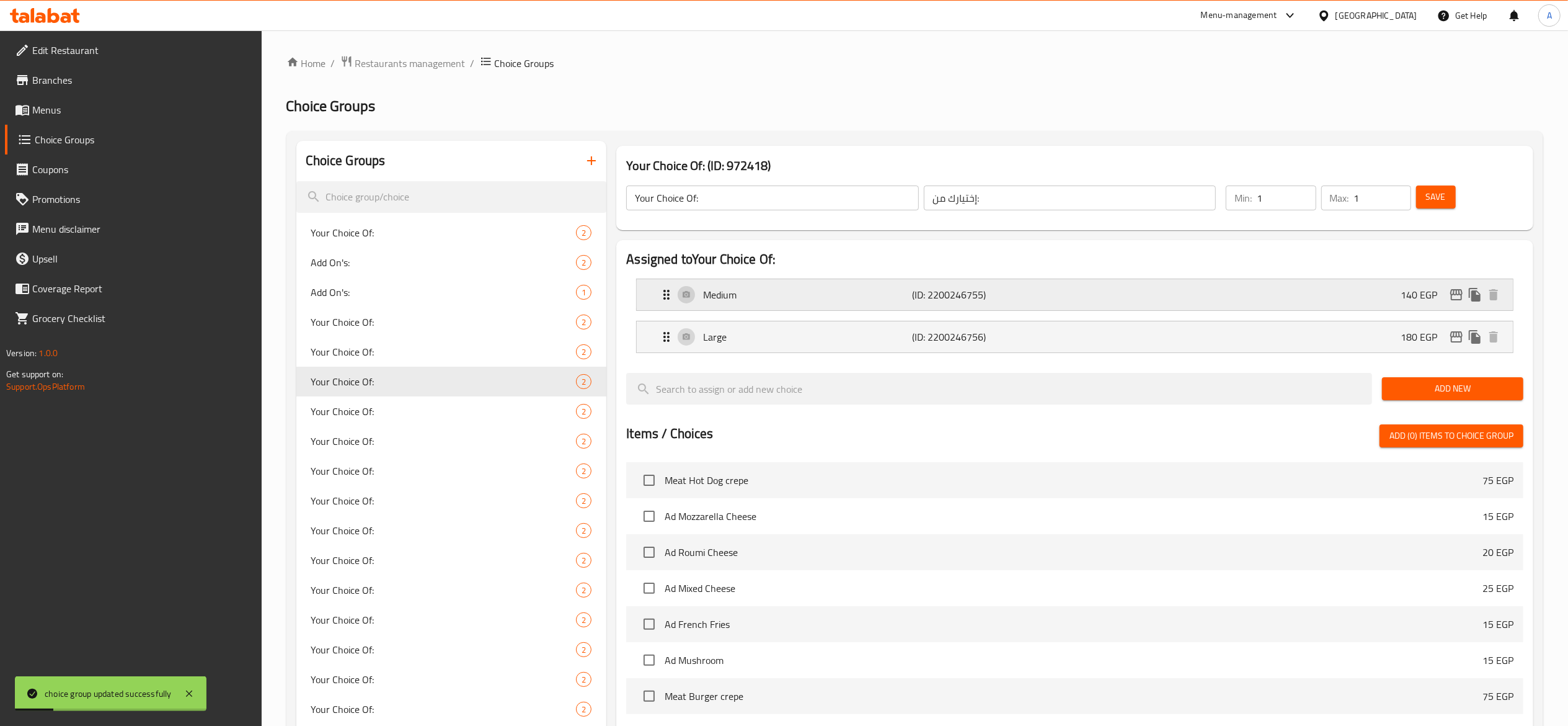
click at [940, 299] on p "(ID: 2200246755)" at bounding box center [982, 294] width 139 height 15
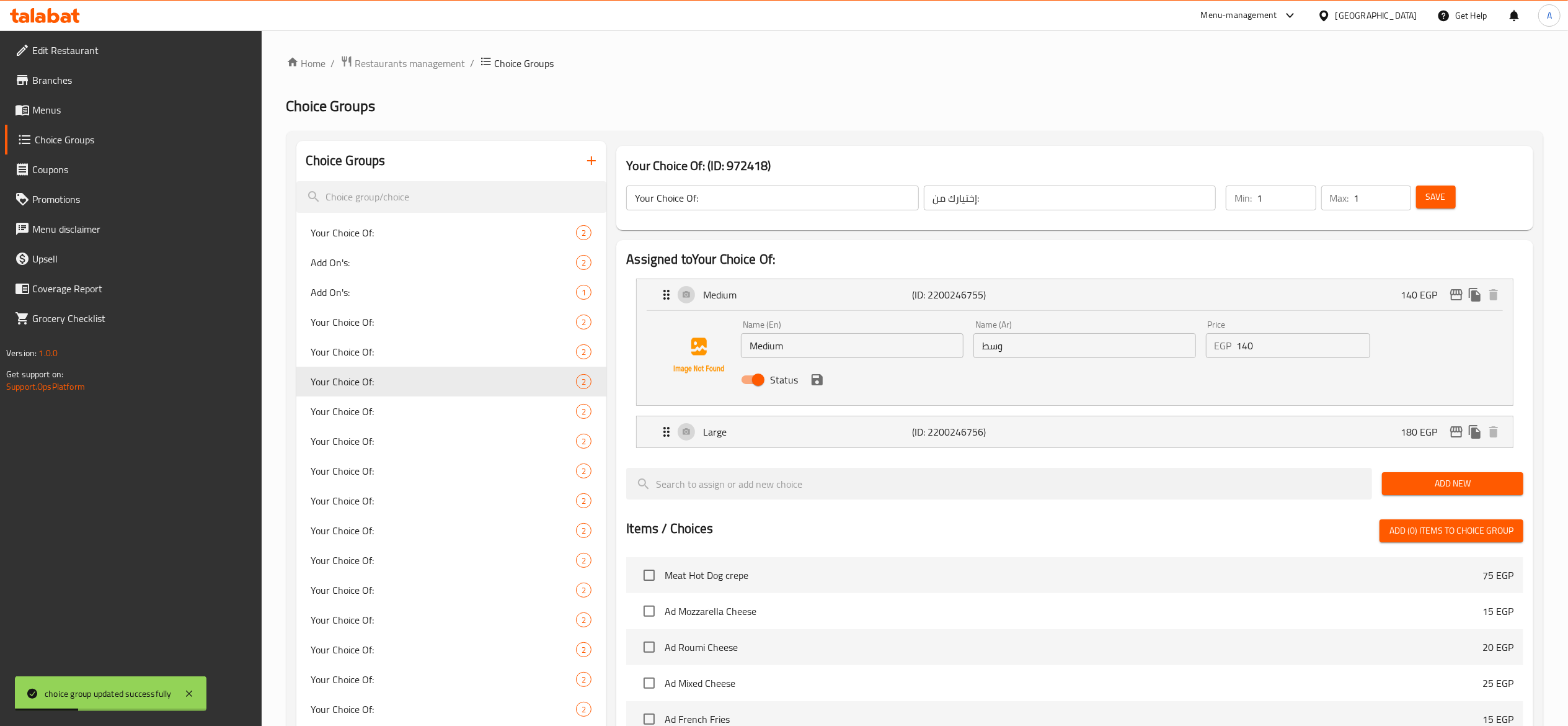
click at [1273, 352] on input "140" at bounding box center [1304, 345] width 133 height 25
click at [816, 383] on icon "save" at bounding box center [817, 379] width 15 height 15
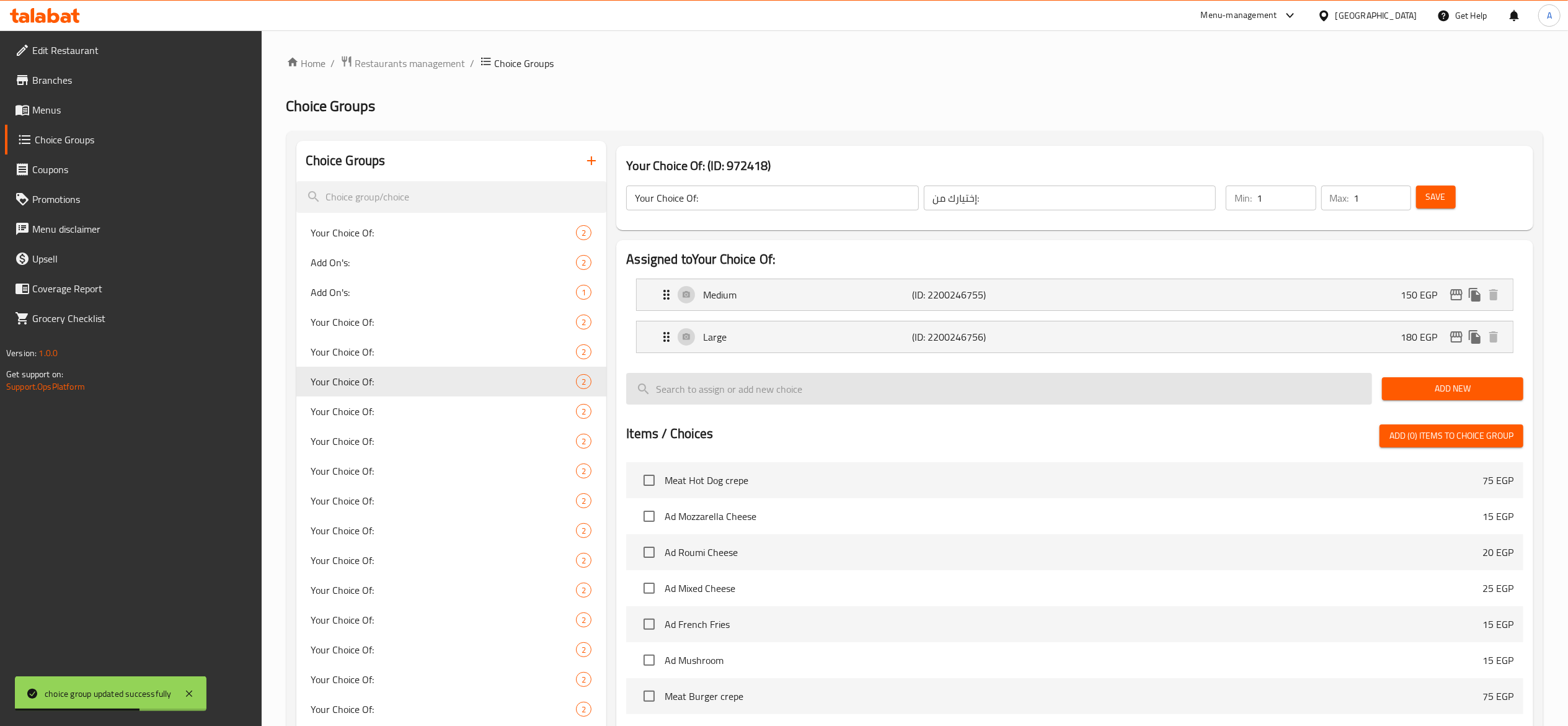
type input "150"
click at [940, 340] on p "(ID: 2200246756)" at bounding box center [982, 337] width 139 height 15
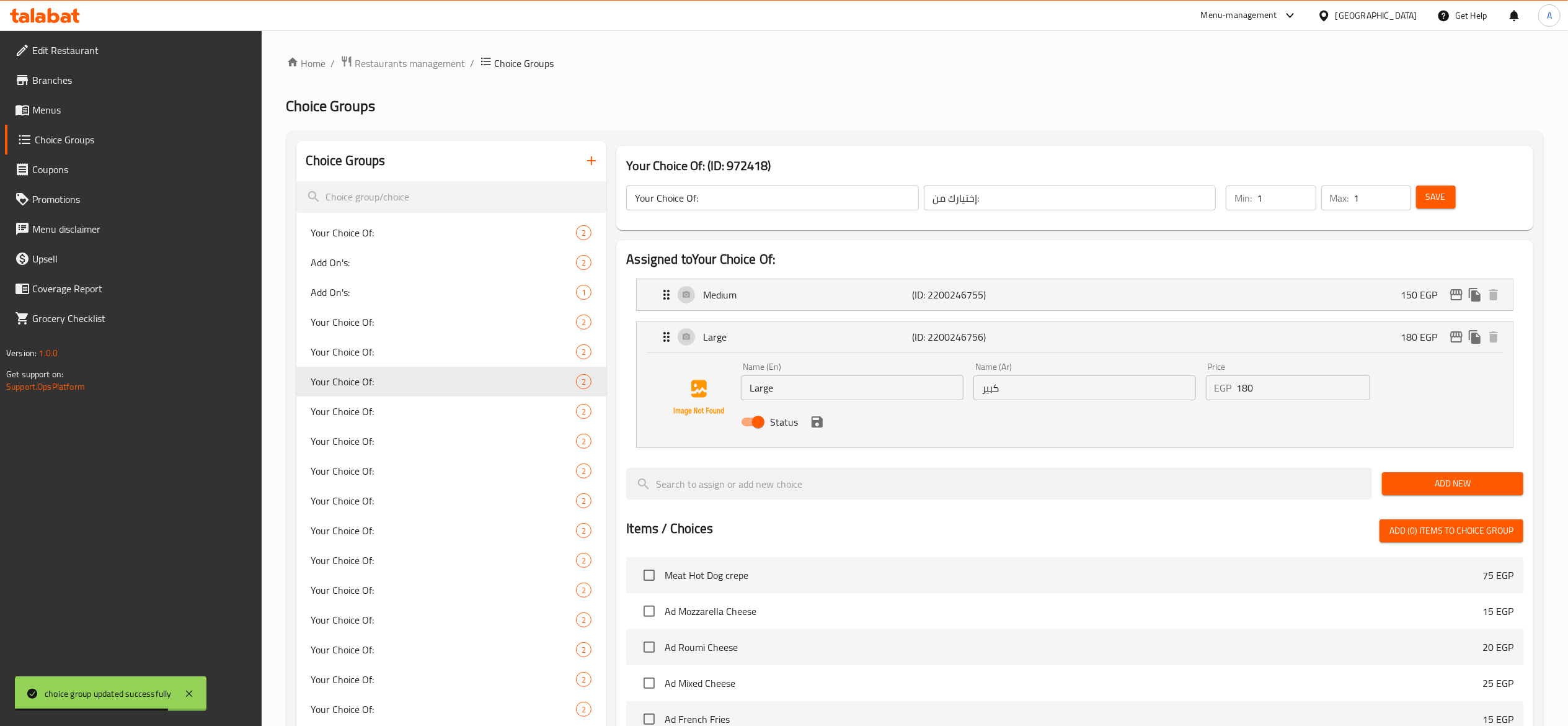
click at [1258, 396] on input "180" at bounding box center [1304, 388] width 133 height 25
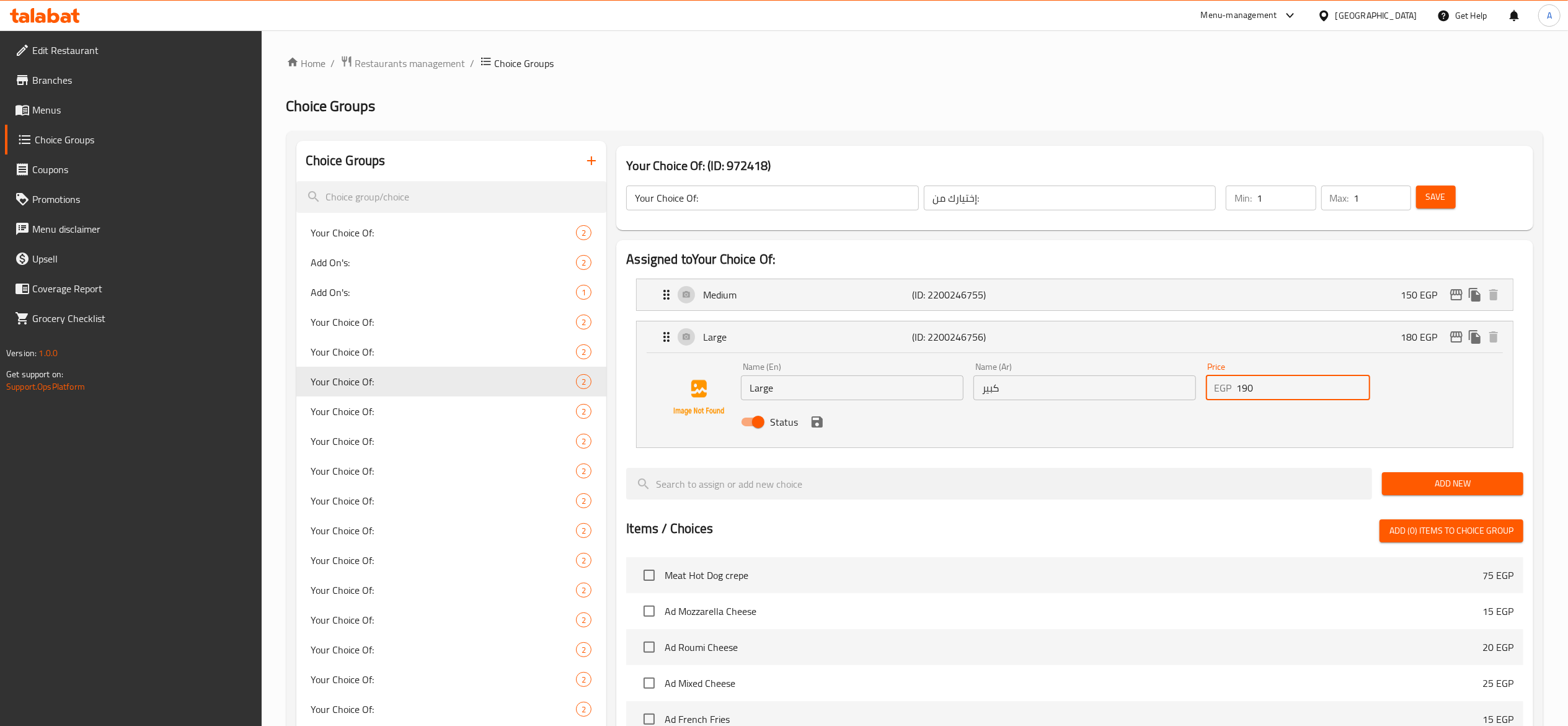
type input "190"
click at [819, 432] on button "save" at bounding box center [817, 422] width 19 height 19
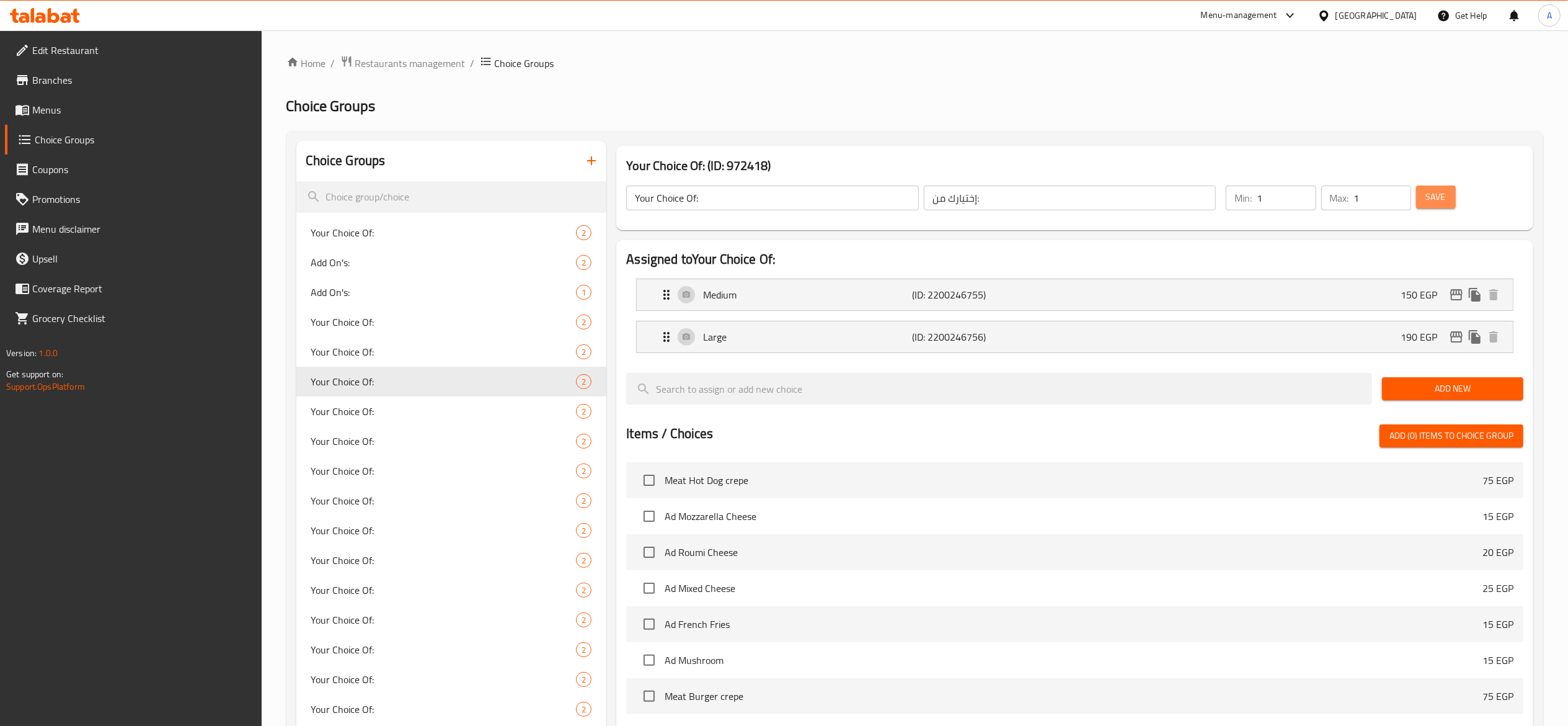
click at [1433, 198] on span "Save" at bounding box center [1437, 197] width 20 height 16
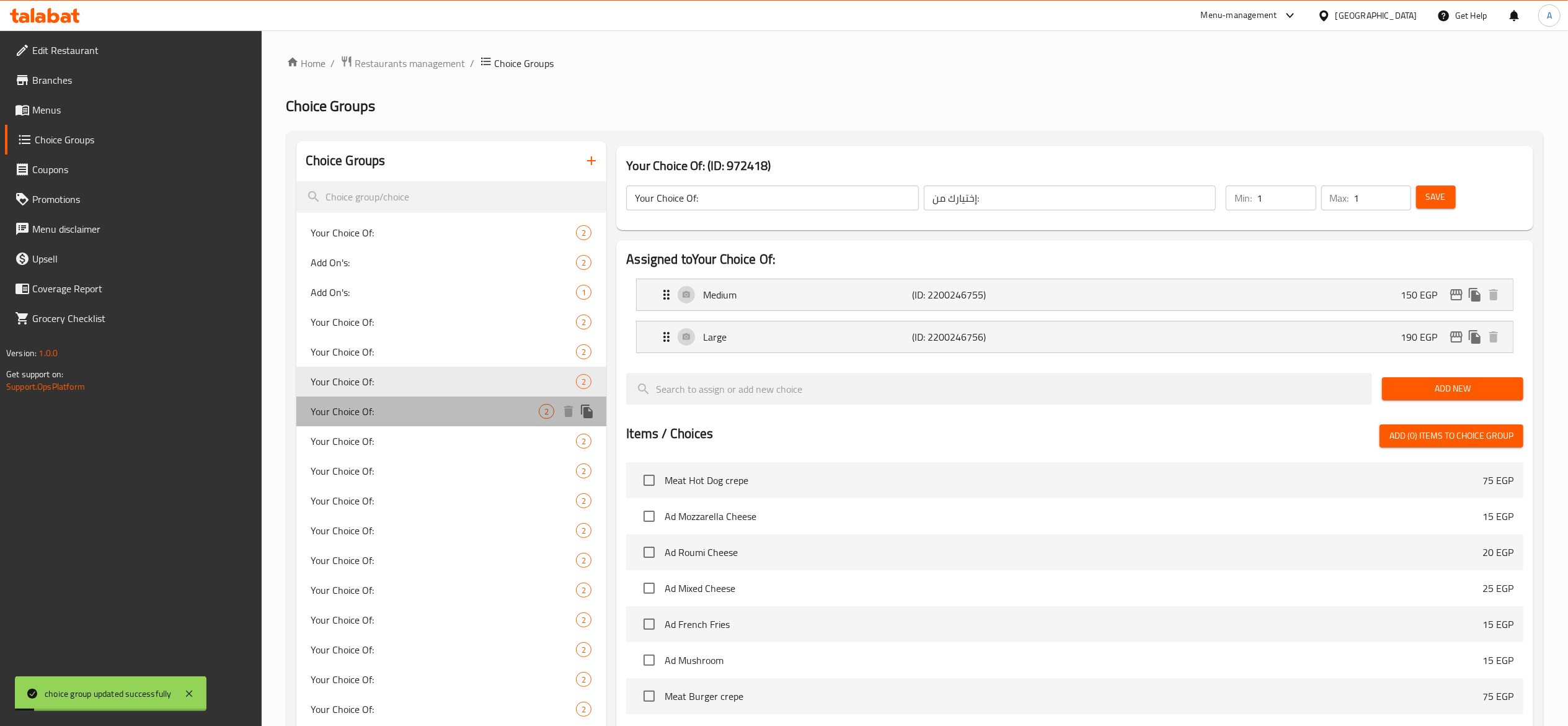
click at [474, 403] on div "Your Choice Of: 2" at bounding box center [451, 411] width 311 height 29
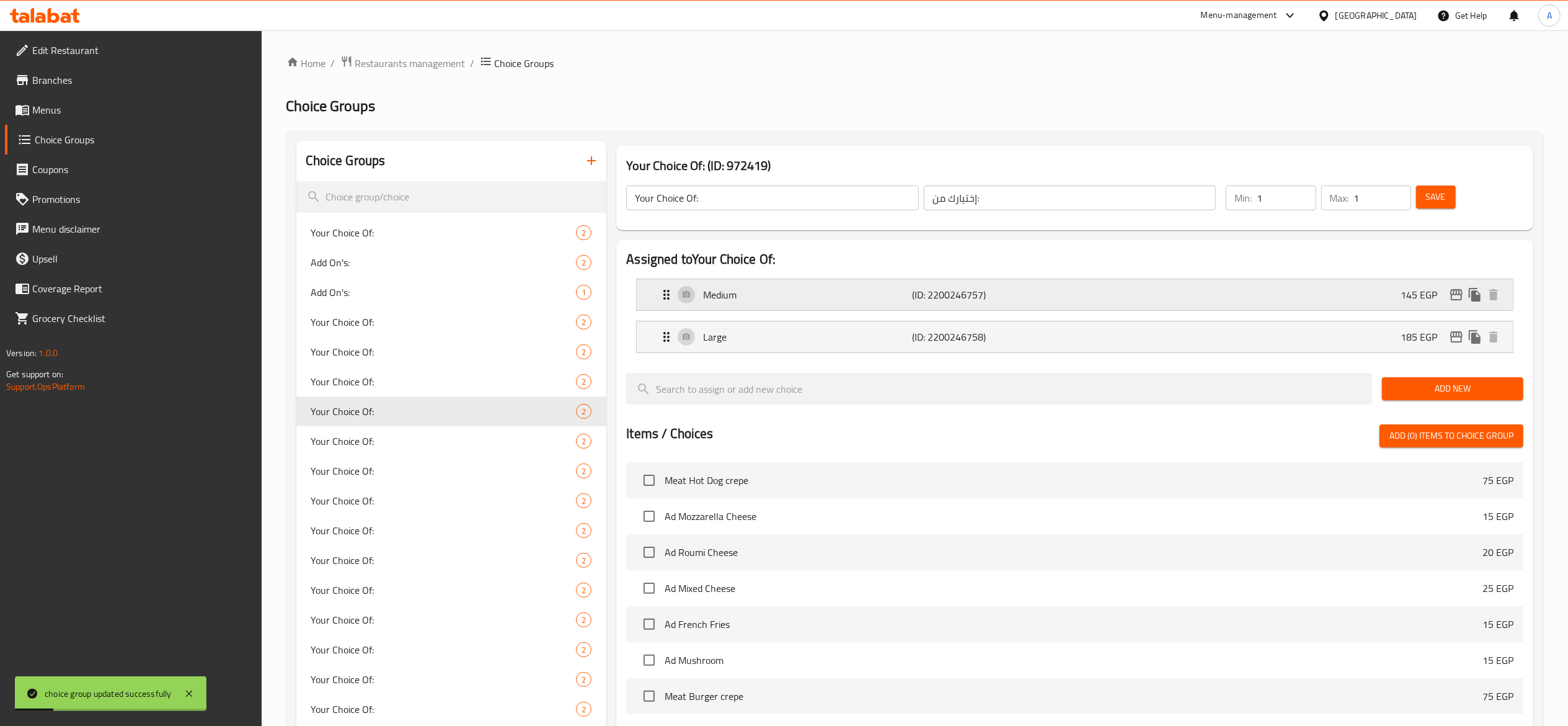
click at [1055, 290] on div "Medium (ID: 2200246757) 145 EGP" at bounding box center [1079, 295] width 839 height 31
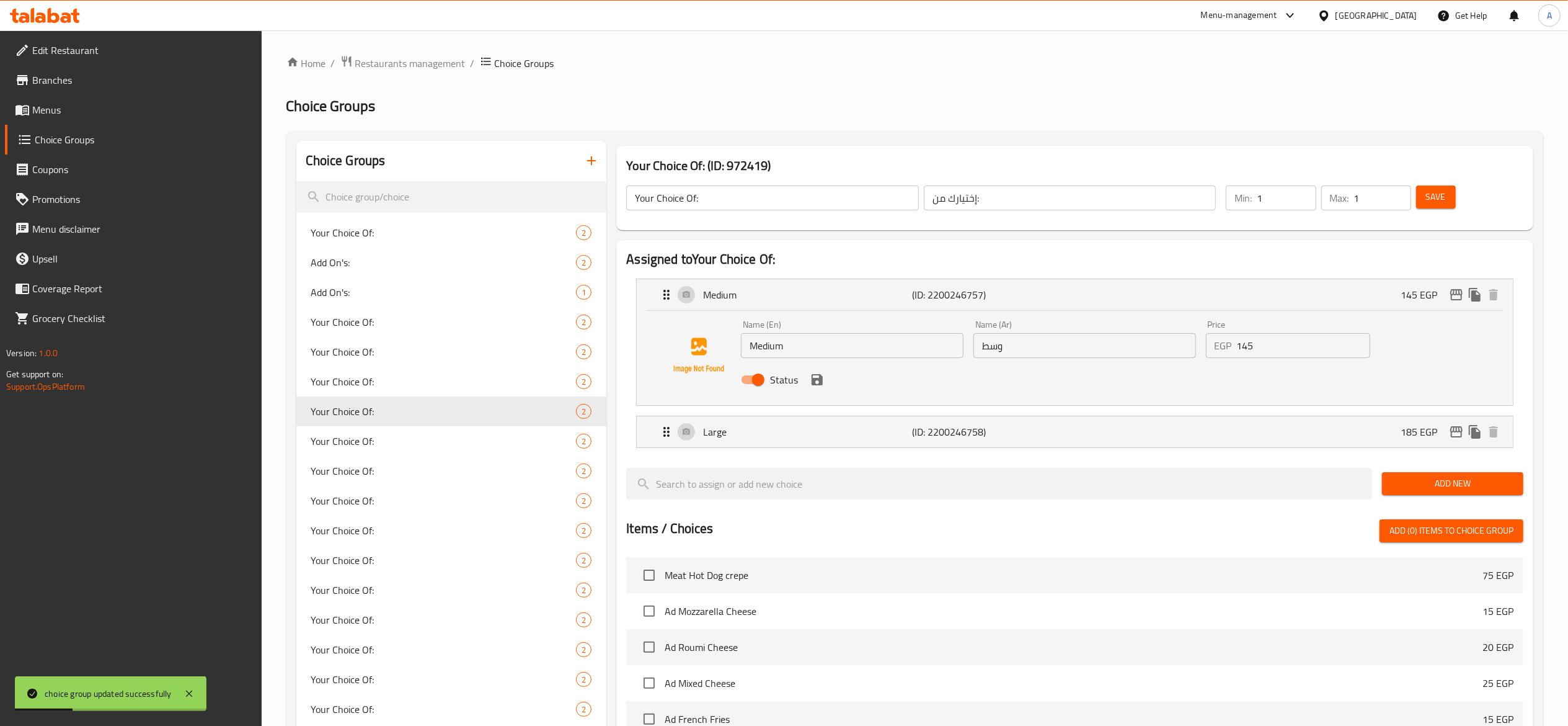
click at [1261, 347] on input "145" at bounding box center [1304, 345] width 133 height 25
click at [814, 383] on icon "save" at bounding box center [817, 379] width 11 height 11
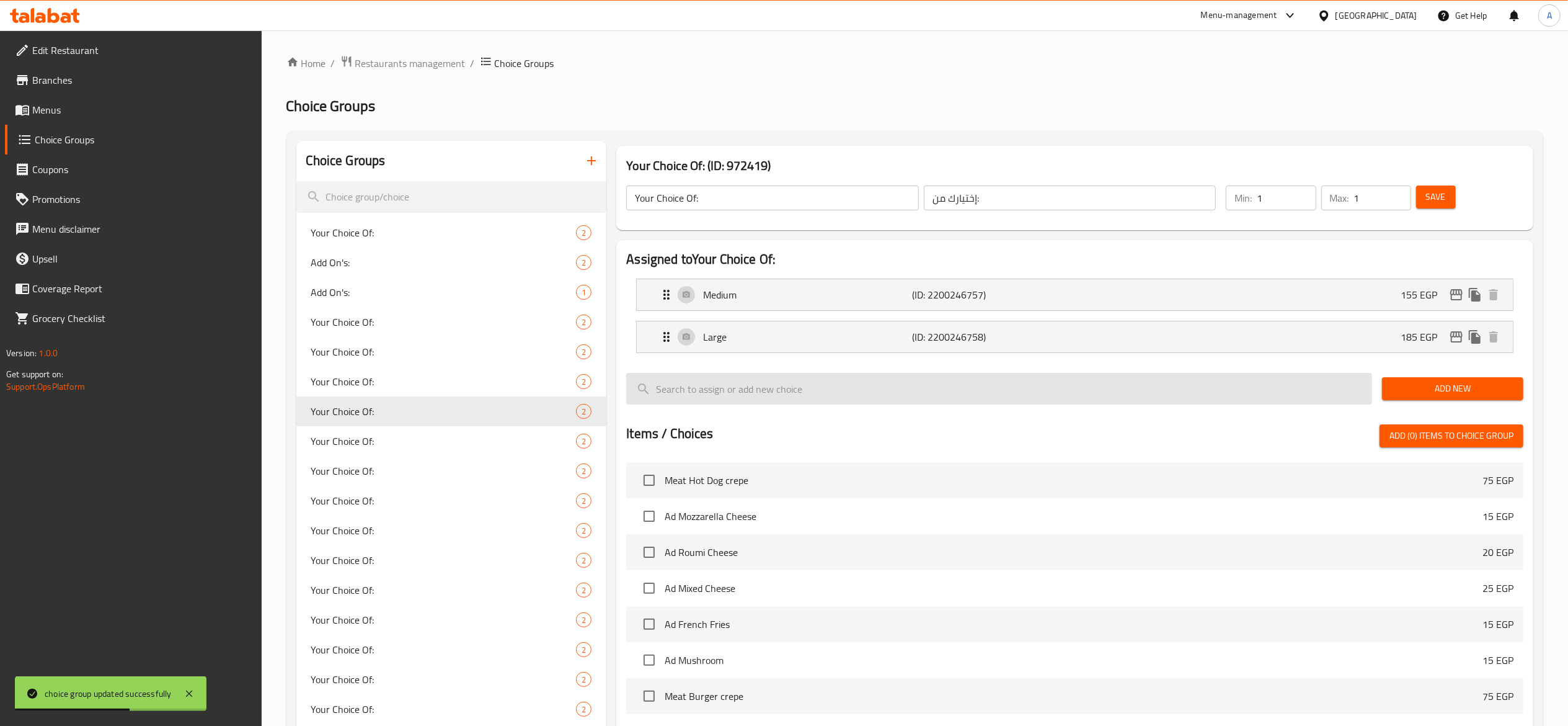
type input "155"
click at [993, 340] on p "(ID: 2200246758)" at bounding box center [982, 337] width 139 height 15
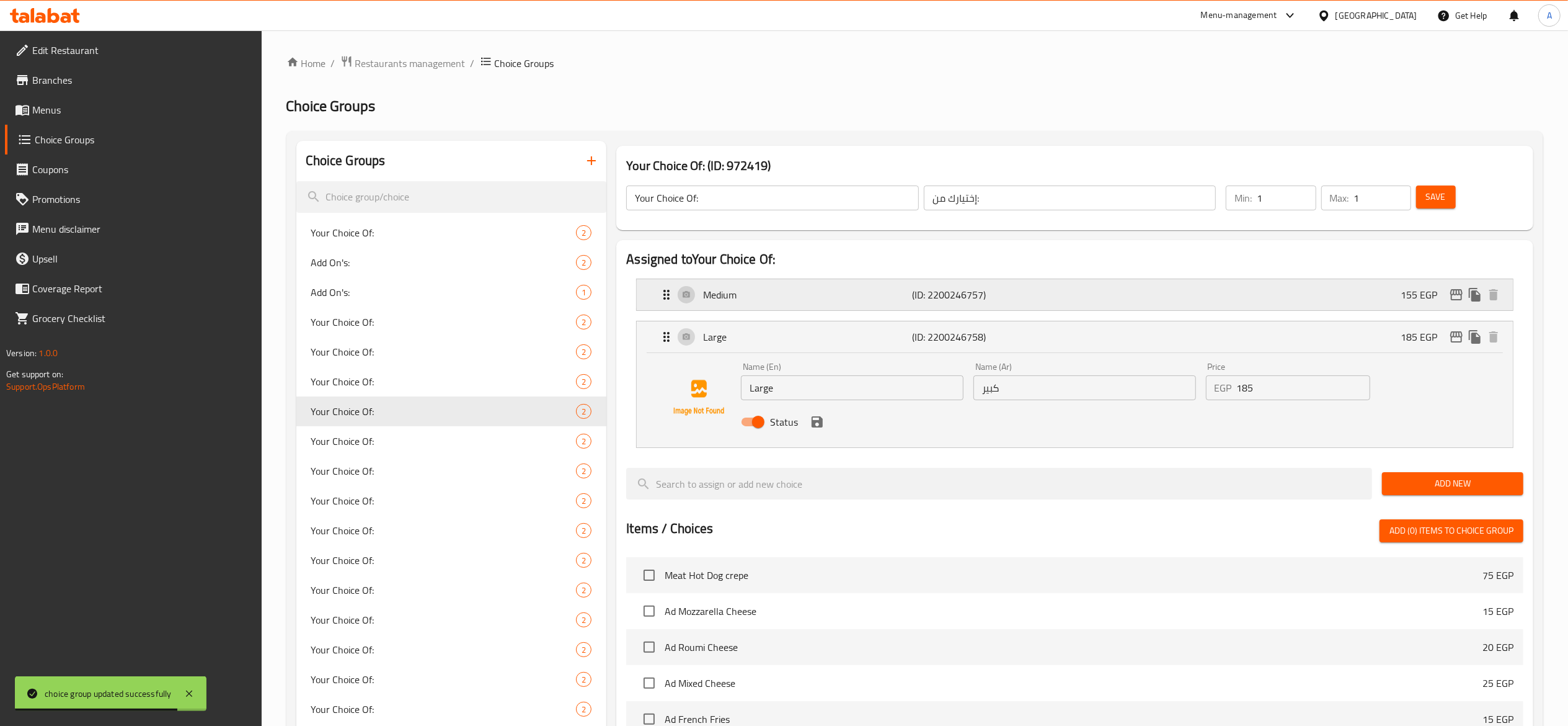
click at [976, 301] on p "(ID: 2200246757)" at bounding box center [982, 294] width 139 height 15
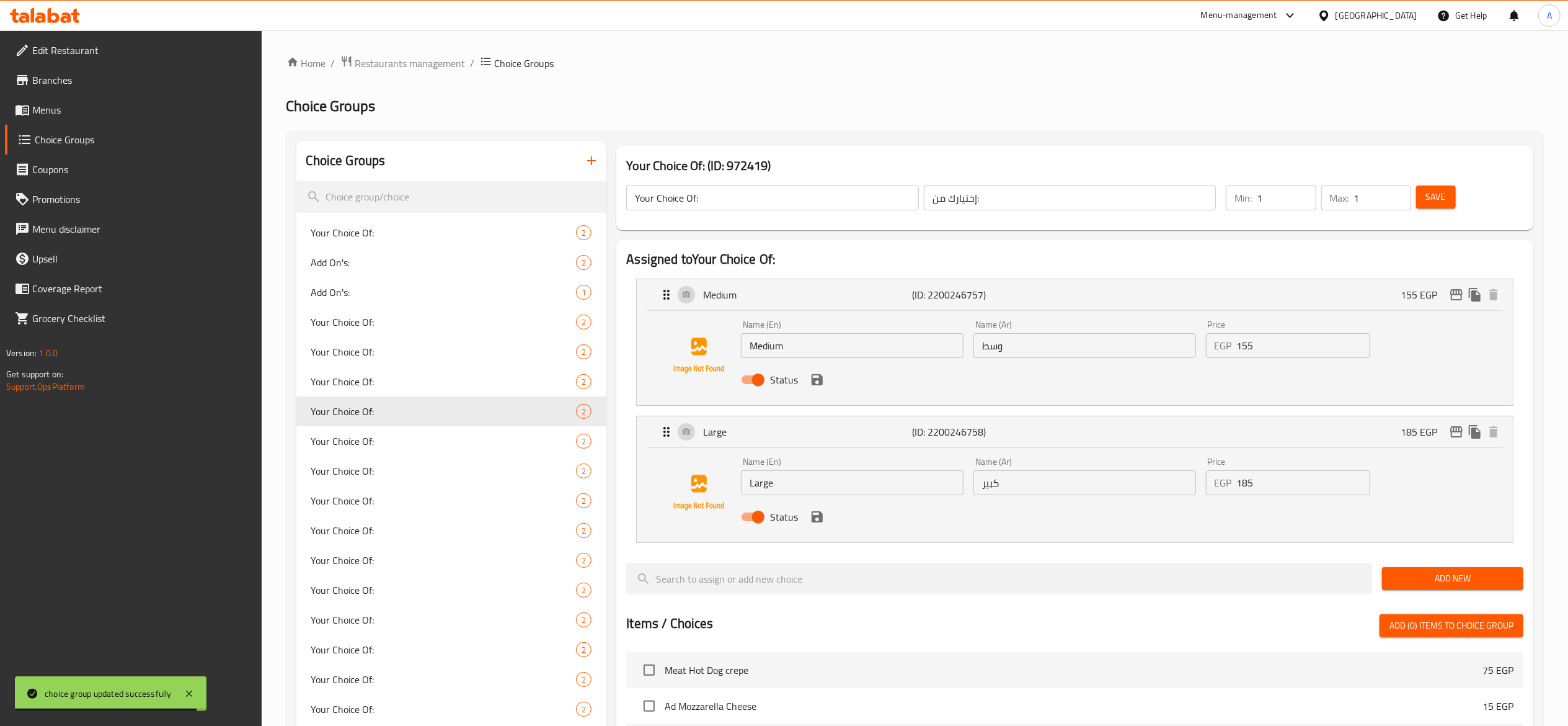
click at [815, 380] on icon "save" at bounding box center [817, 379] width 11 height 11
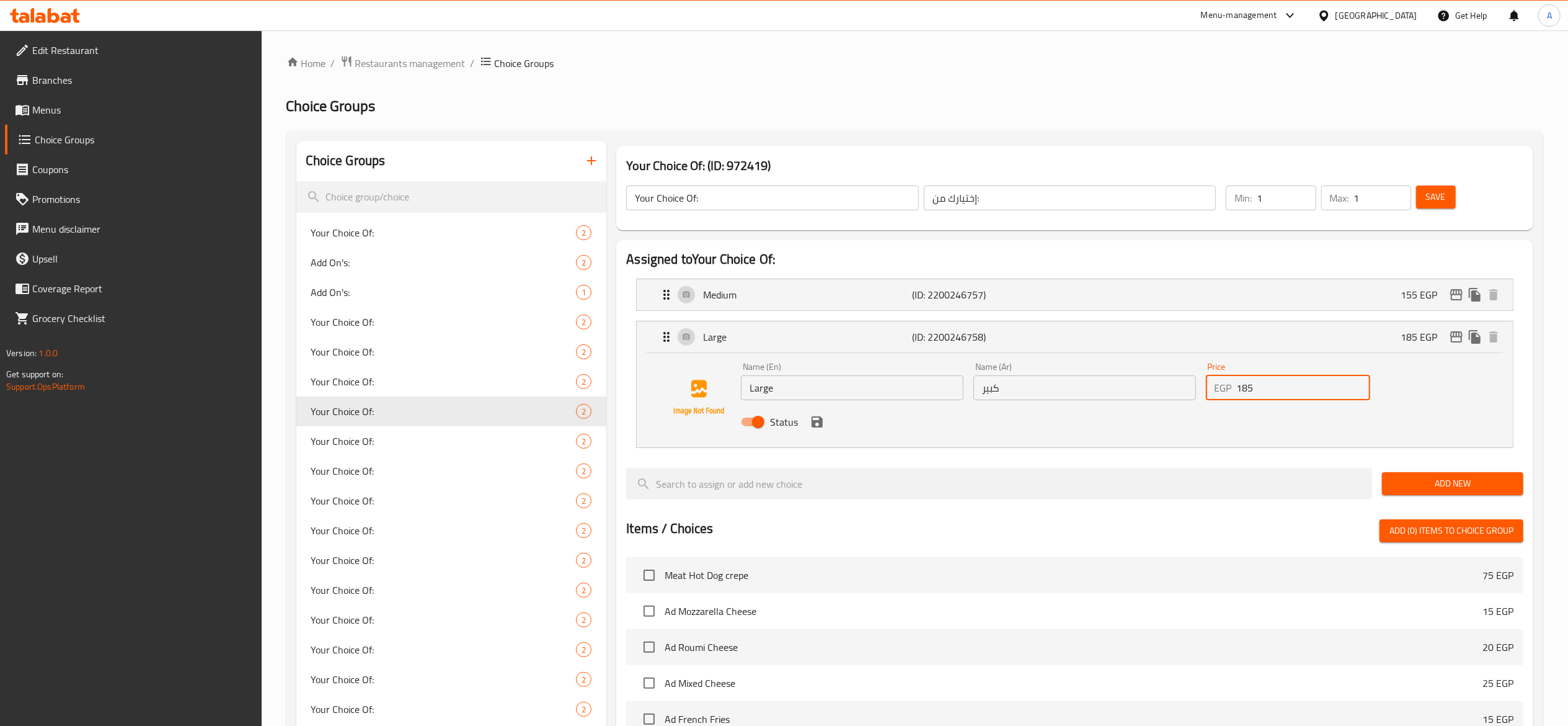
click at [1261, 391] on input "185" at bounding box center [1304, 388] width 133 height 25
click at [814, 426] on icon "save" at bounding box center [817, 421] width 11 height 11
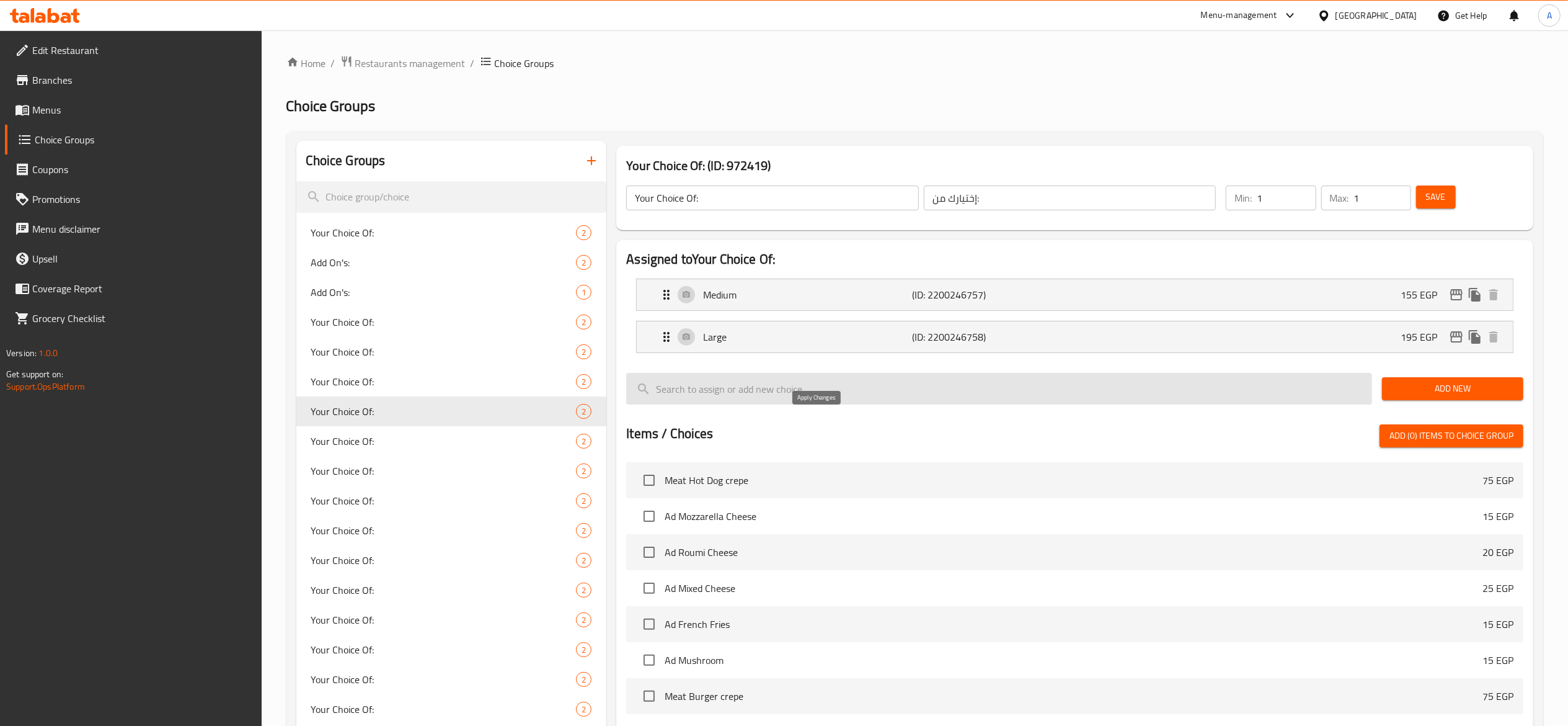
type input "195"
click at [1429, 203] on span "Save" at bounding box center [1437, 197] width 20 height 16
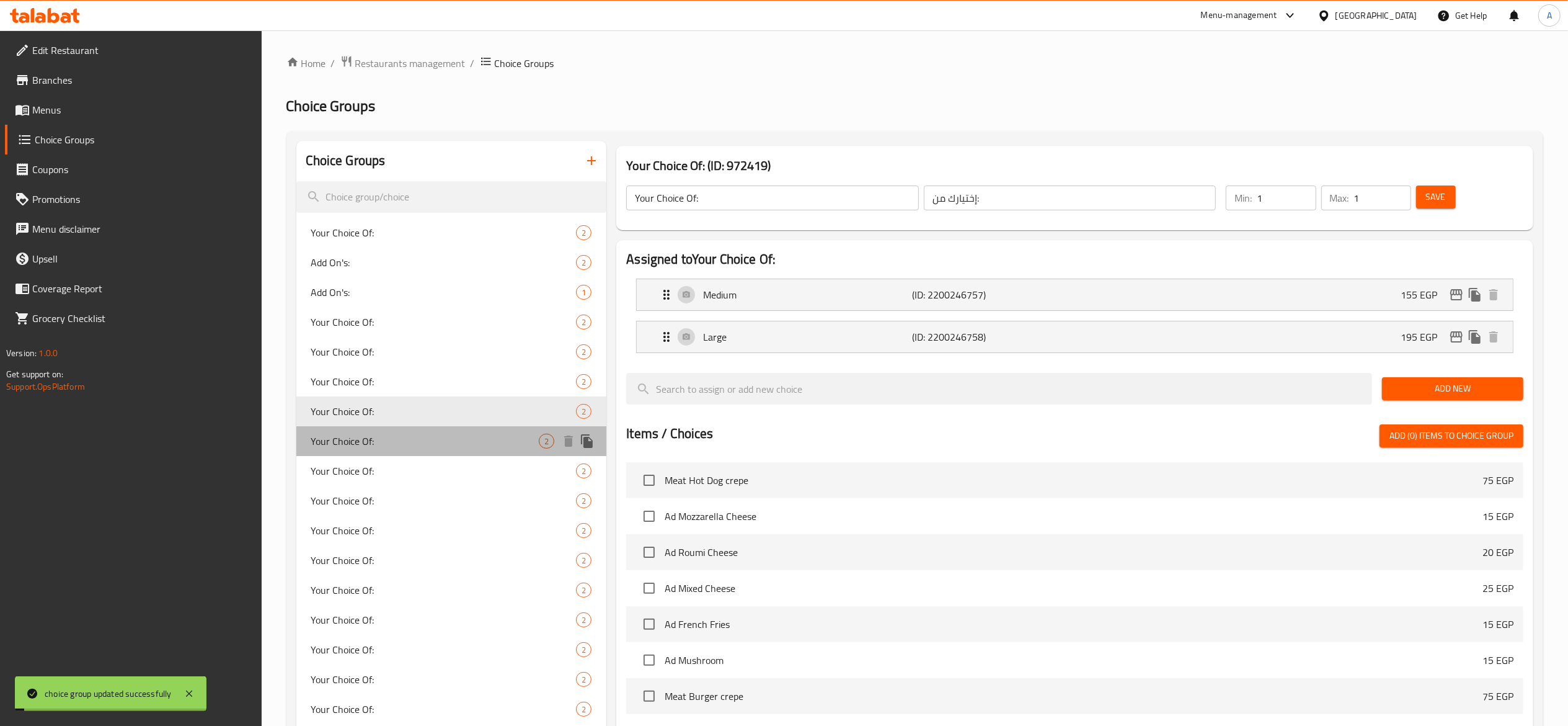
click at [469, 439] on span "Your Choice Of:" at bounding box center [425, 441] width 228 height 15
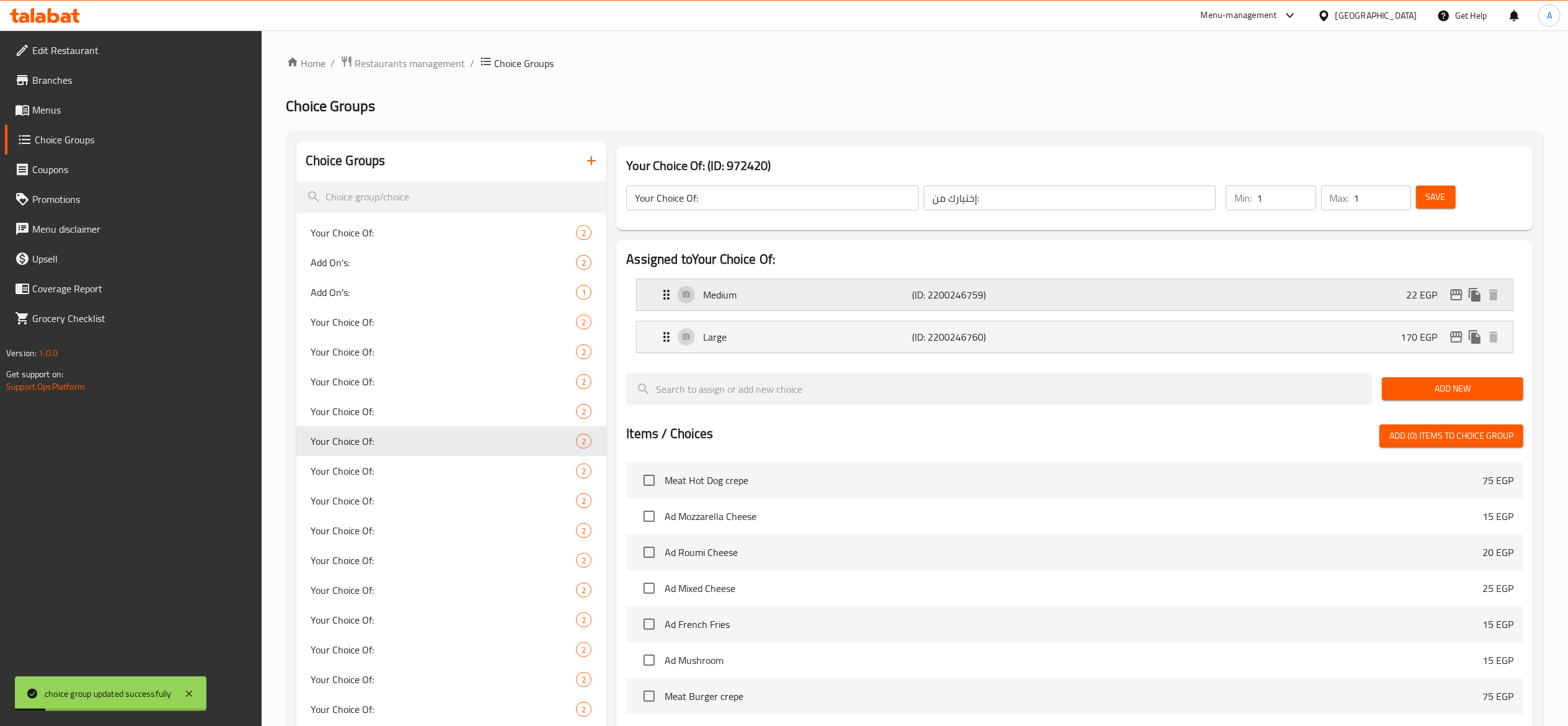
click at [993, 299] on p "(ID: 2200246759)" at bounding box center [982, 294] width 139 height 15
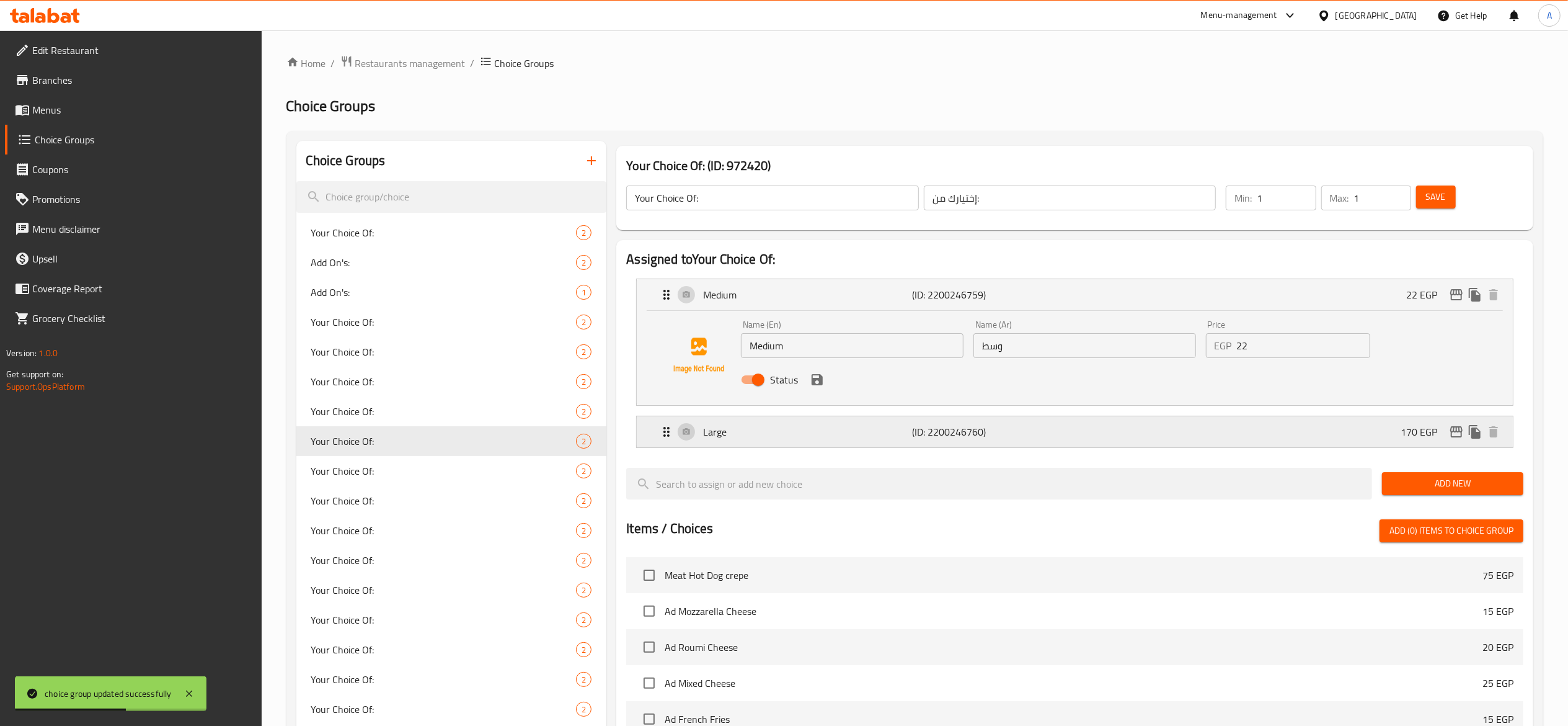
click at [1195, 429] on div "Large (ID: 2200246760) 170 EGP" at bounding box center [1079, 432] width 839 height 31
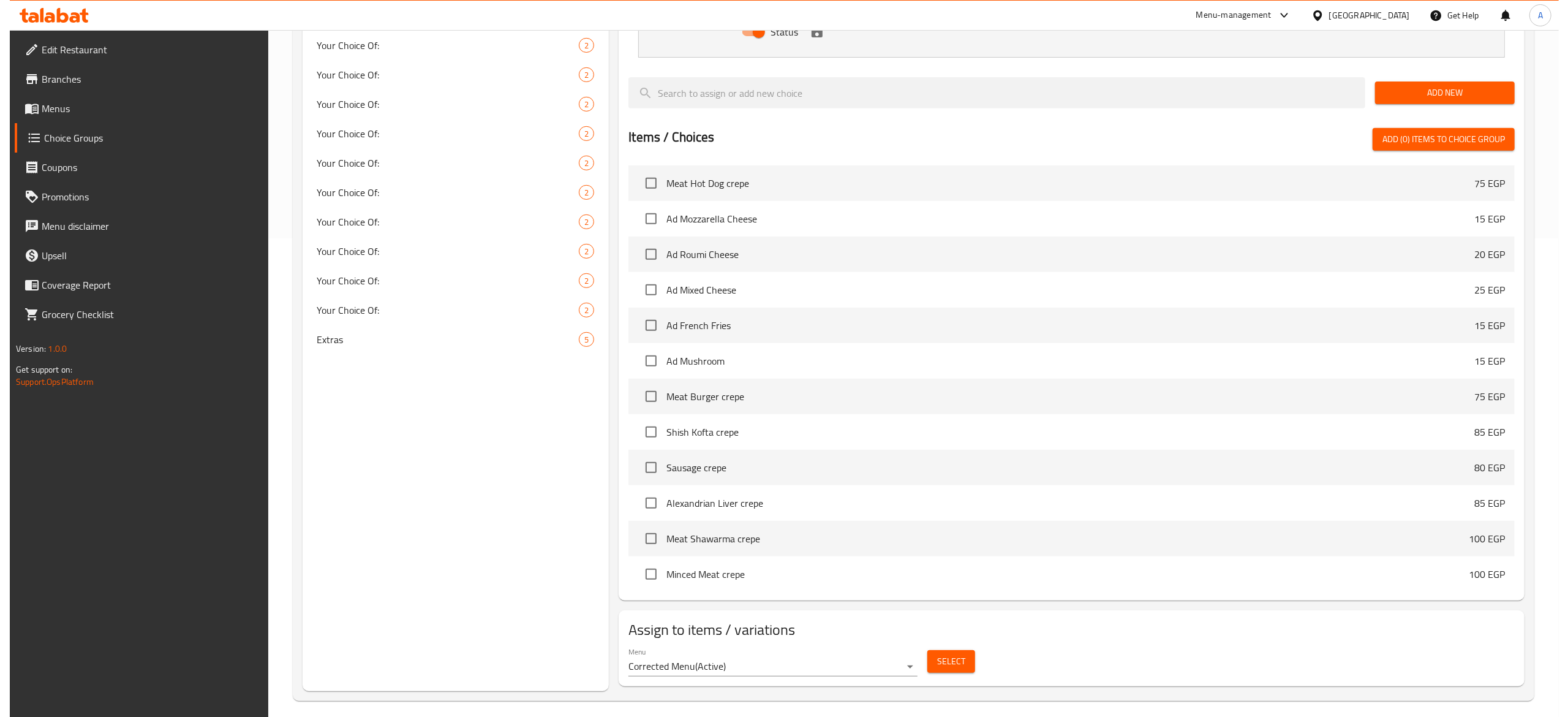
scroll to position [488, 0]
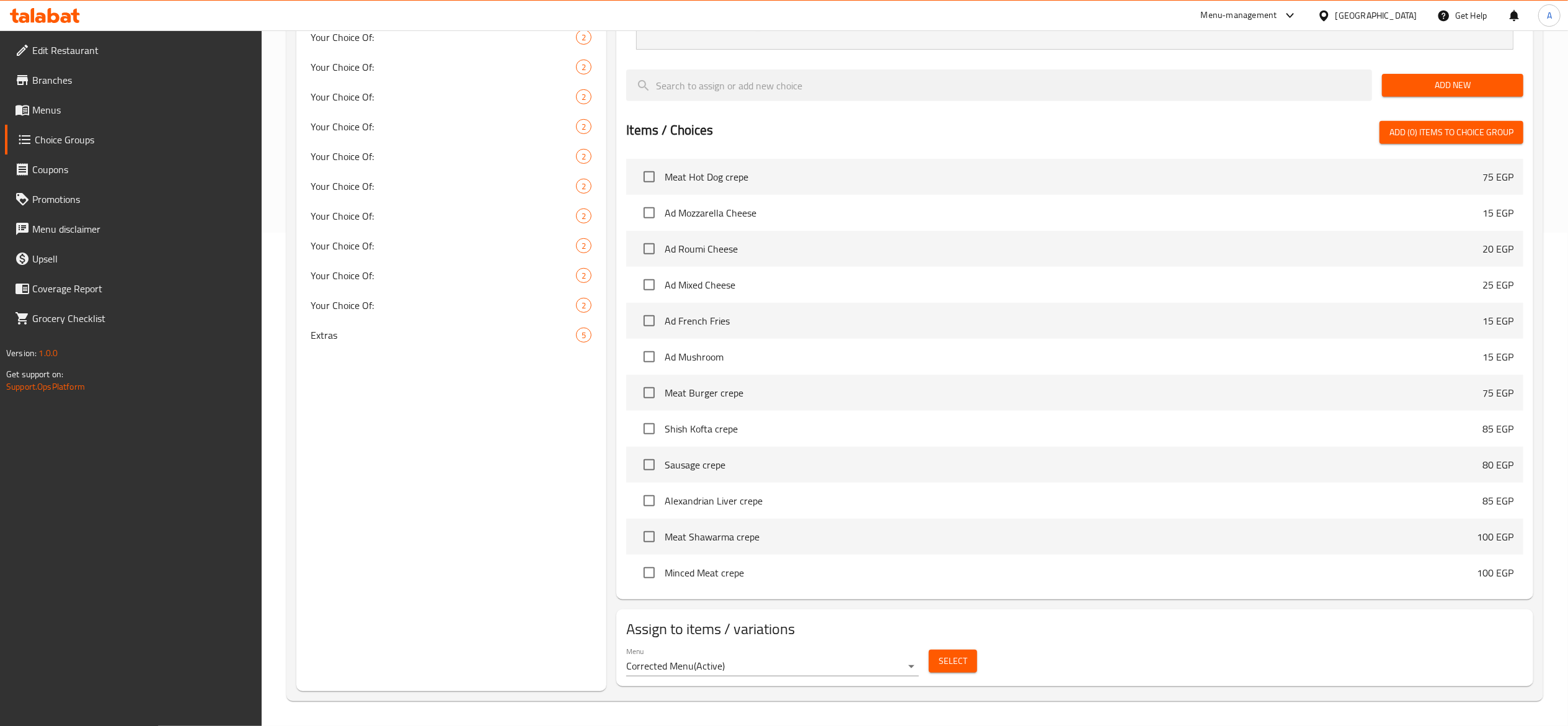
click at [943, 659] on span "Select" at bounding box center [953, 661] width 28 height 16
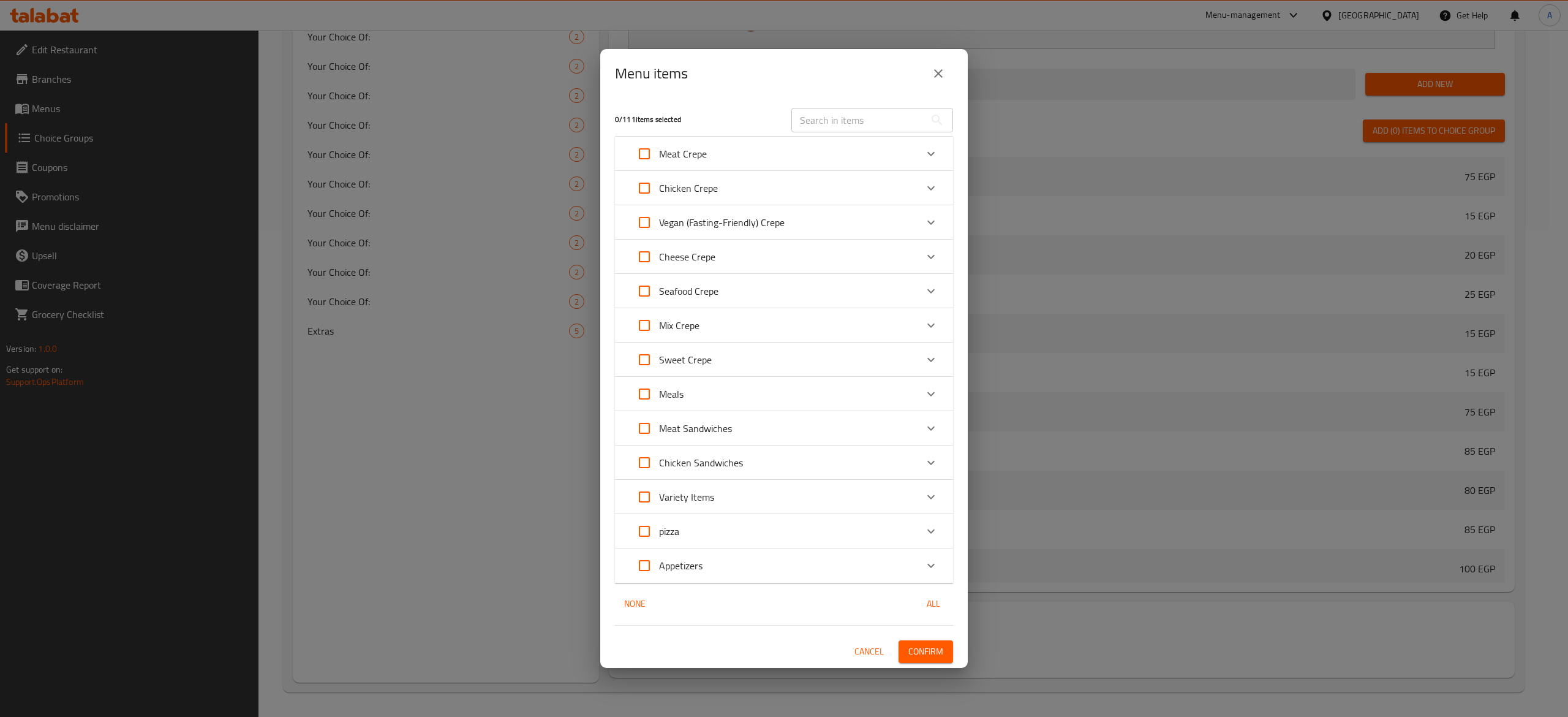
click at [934, 531] on icon "Expand" at bounding box center [932, 531] width 8 height 4
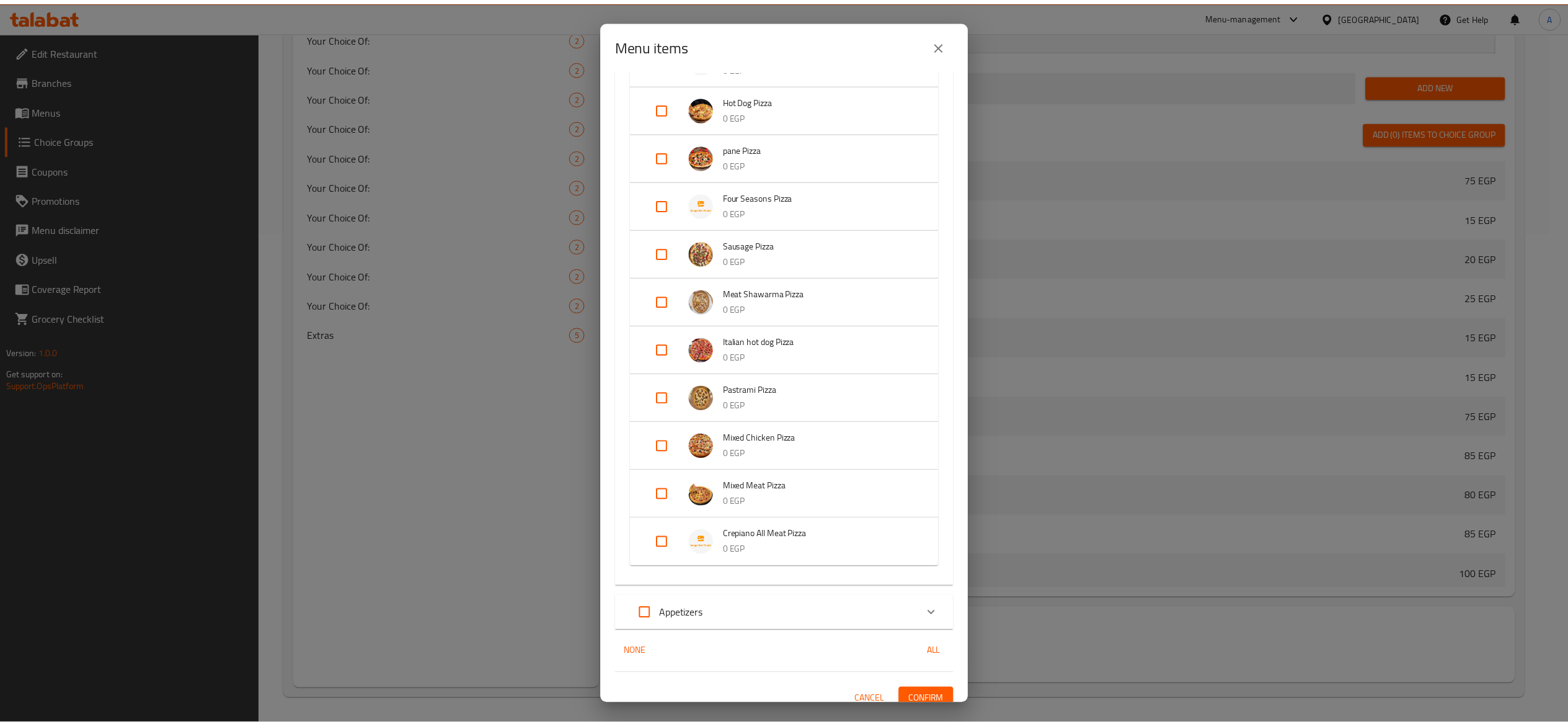
scroll to position [1252, 0]
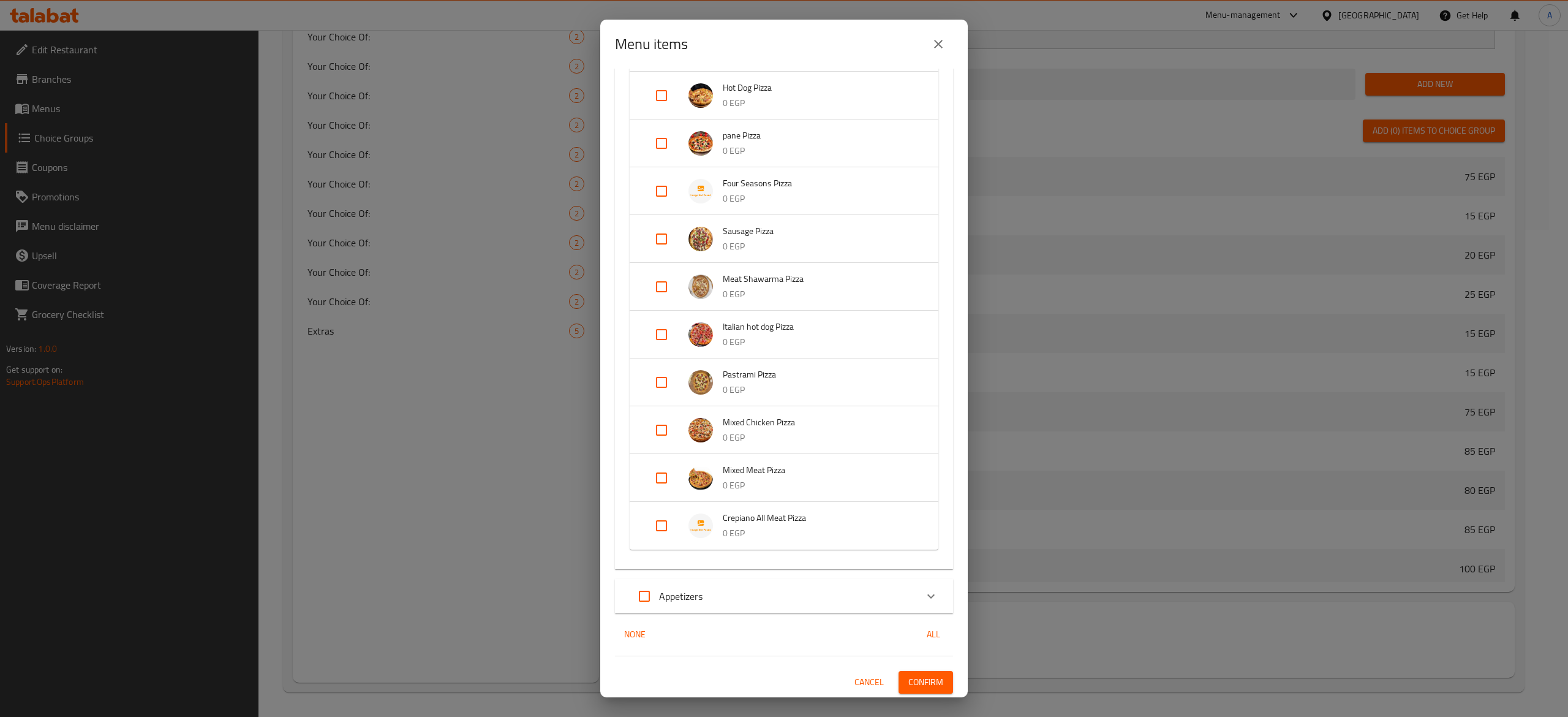
click at [937, 54] on button "close" at bounding box center [938, 44] width 29 height 29
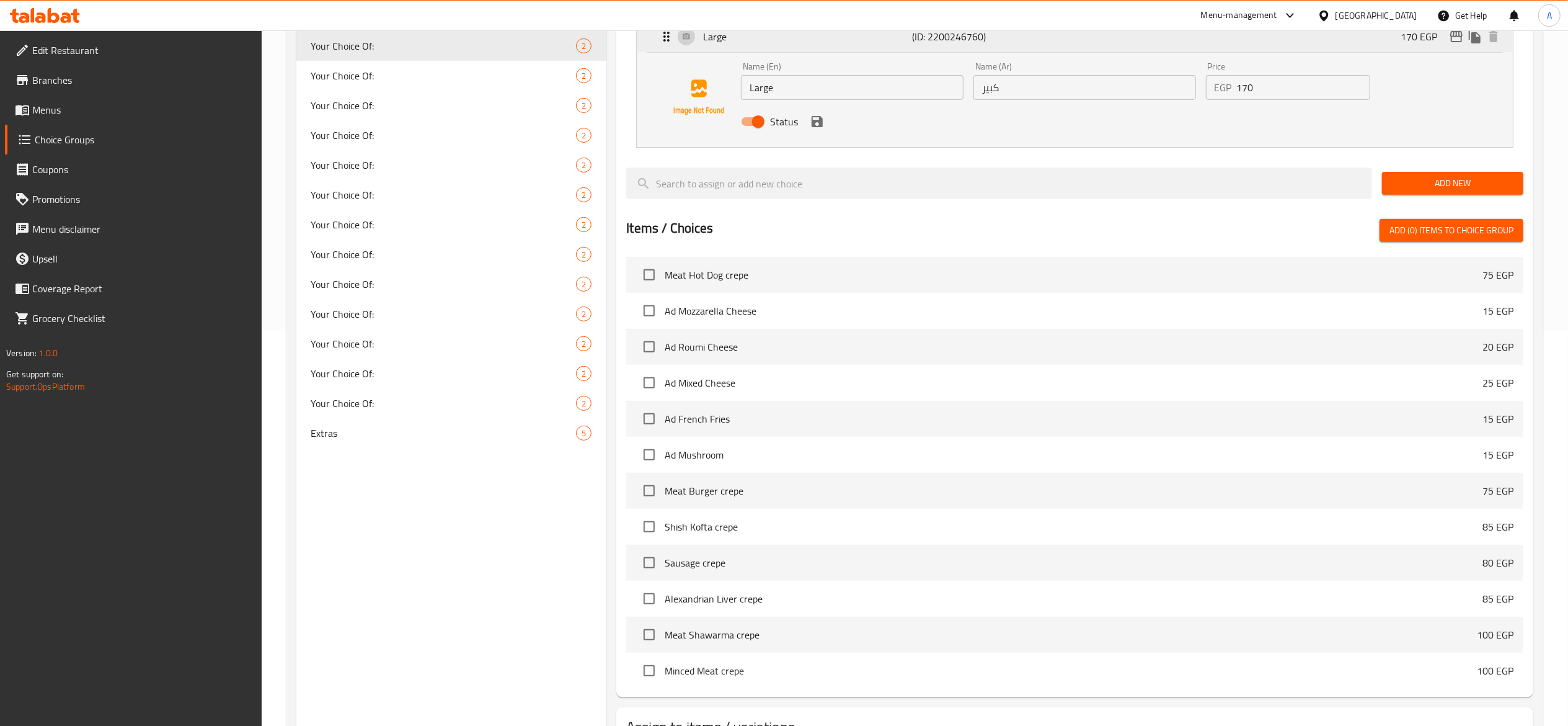
scroll to position [123, 0]
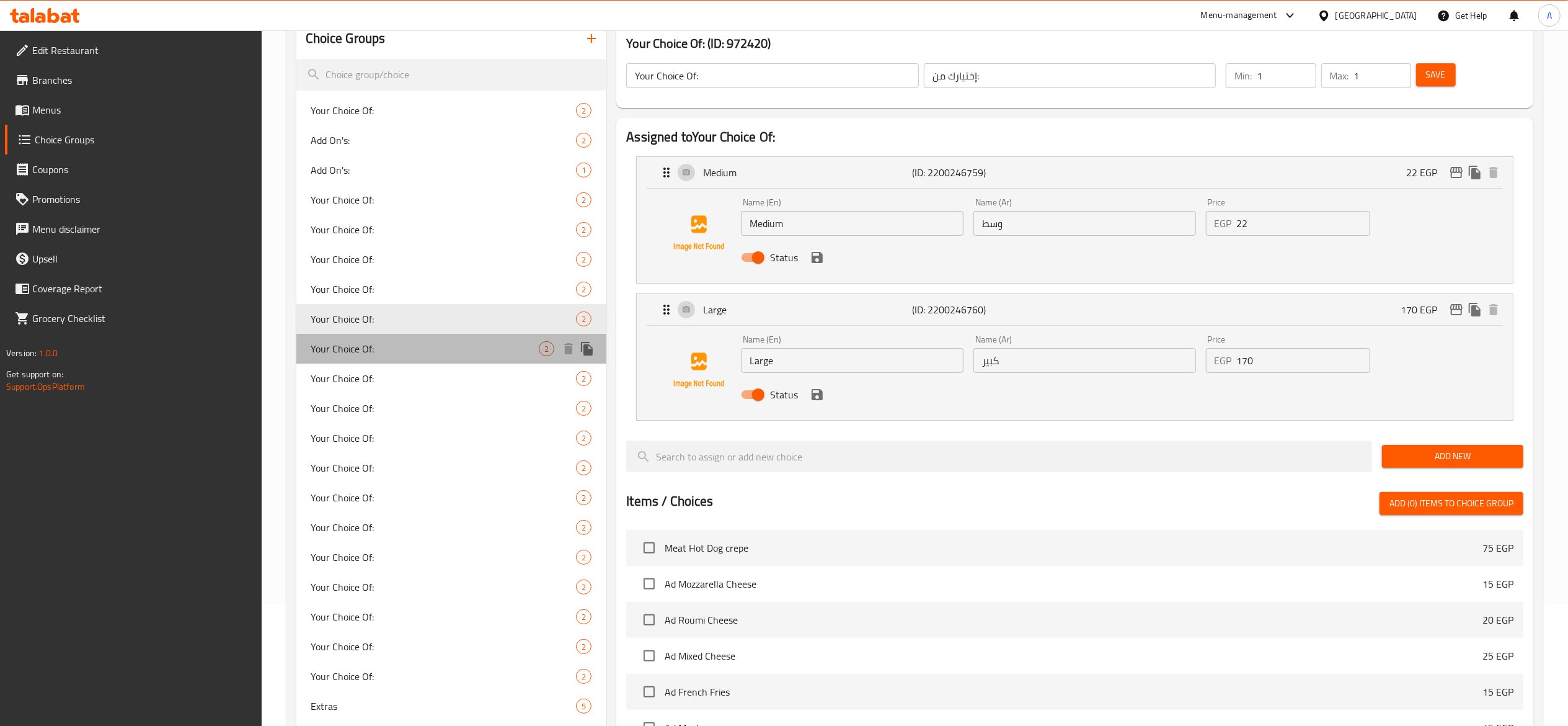
click at [460, 349] on span "Your Choice Of:" at bounding box center [425, 348] width 228 height 15
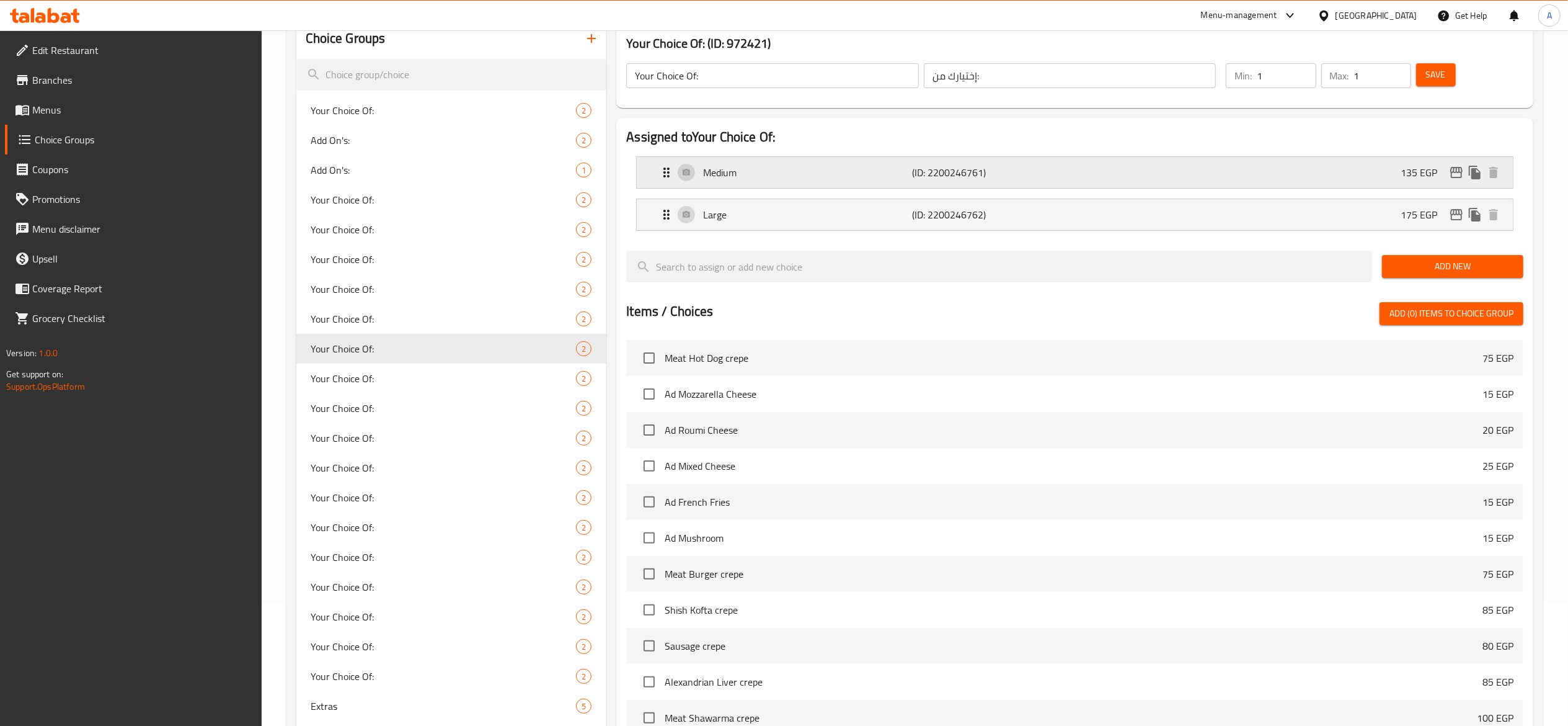
click at [1127, 169] on div "Medium (ID: 2200246761) 135 EGP" at bounding box center [1079, 173] width 839 height 31
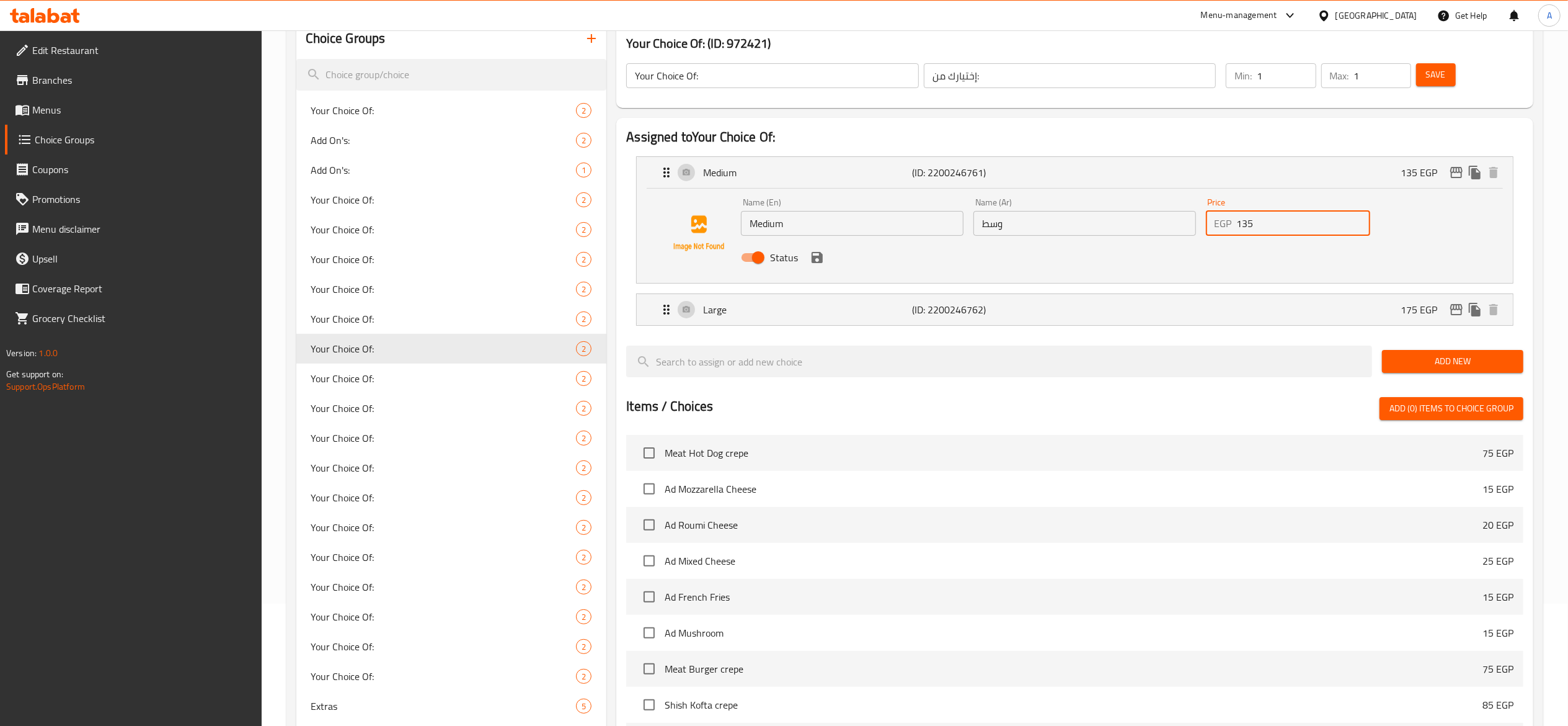
click at [1276, 228] on input "135" at bounding box center [1304, 223] width 133 height 25
type input "145"
click at [814, 265] on button "save" at bounding box center [817, 257] width 19 height 19
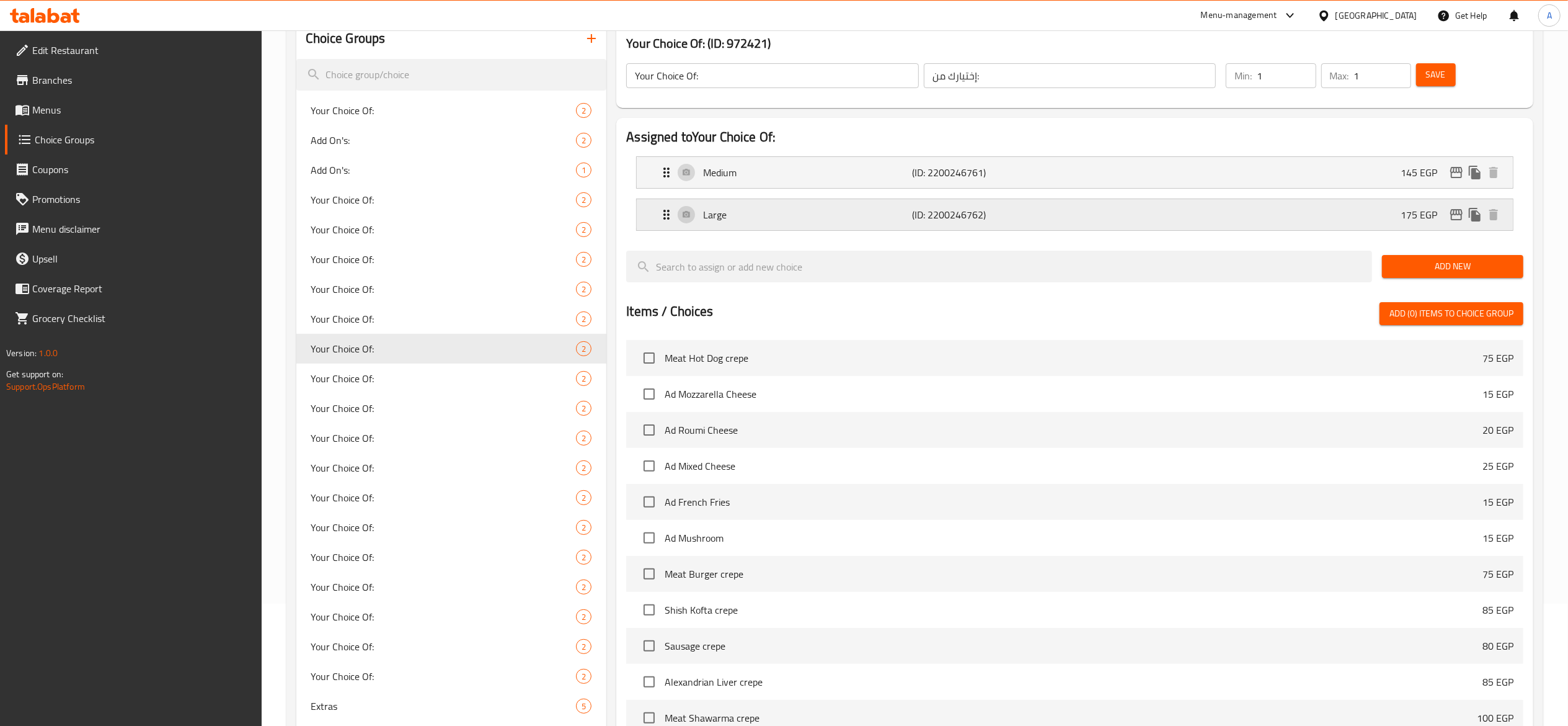
click at [1005, 209] on p "(ID: 2200246762)" at bounding box center [982, 214] width 139 height 15
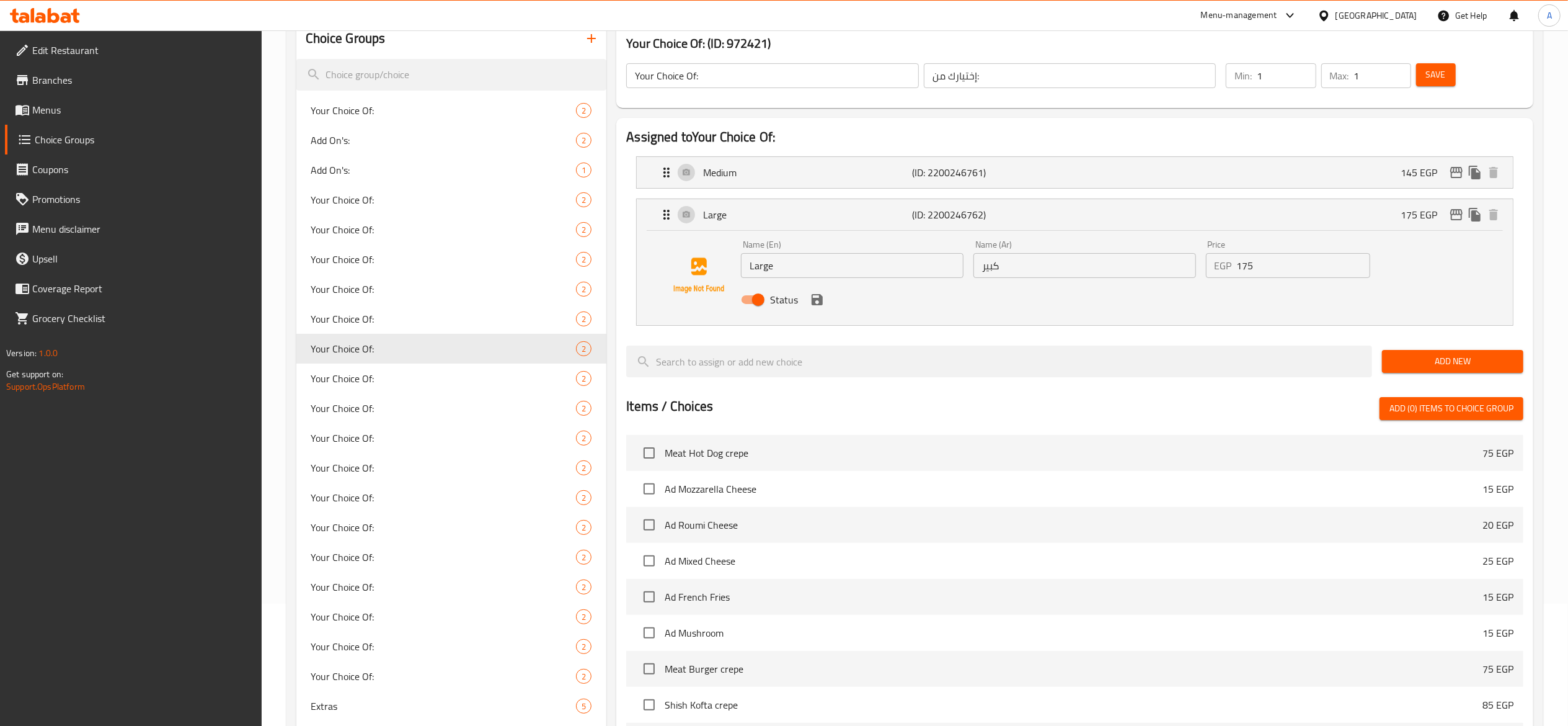
click at [1300, 266] on input "175" at bounding box center [1304, 265] width 133 height 25
click at [819, 307] on icon "save" at bounding box center [817, 299] width 15 height 15
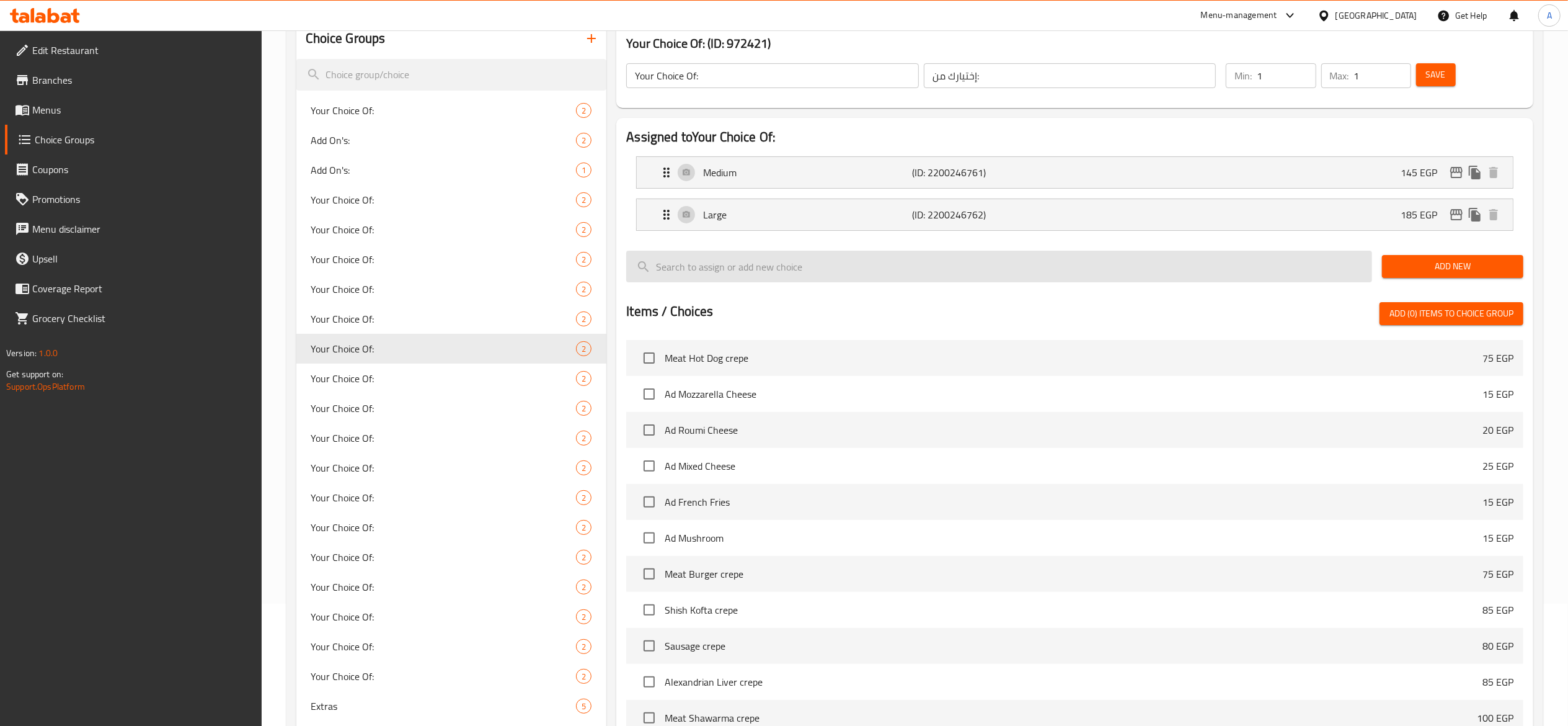
type input "185"
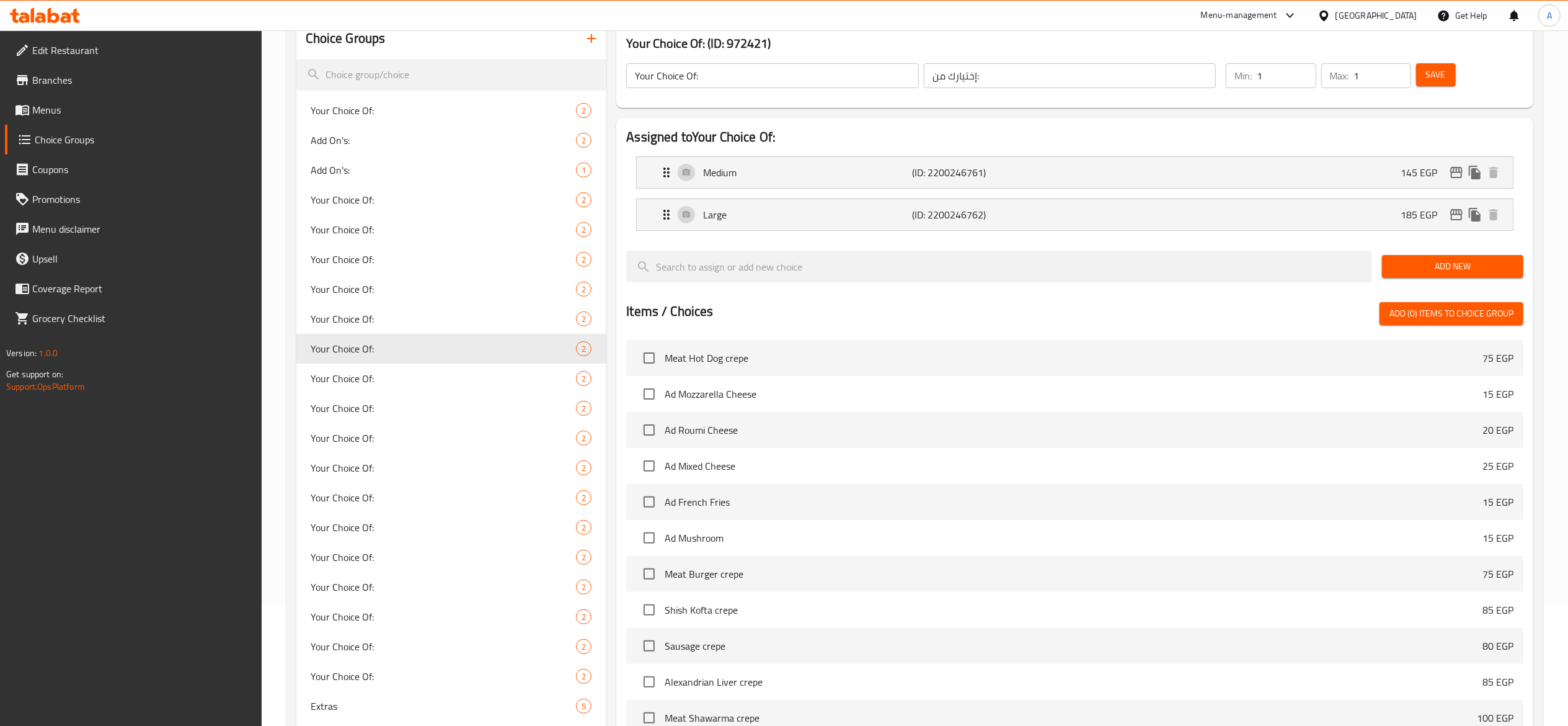
click at [1437, 83] on button "Save" at bounding box center [1437, 75] width 39 height 23
click at [468, 374] on span "Your Choice Of:" at bounding box center [425, 378] width 228 height 15
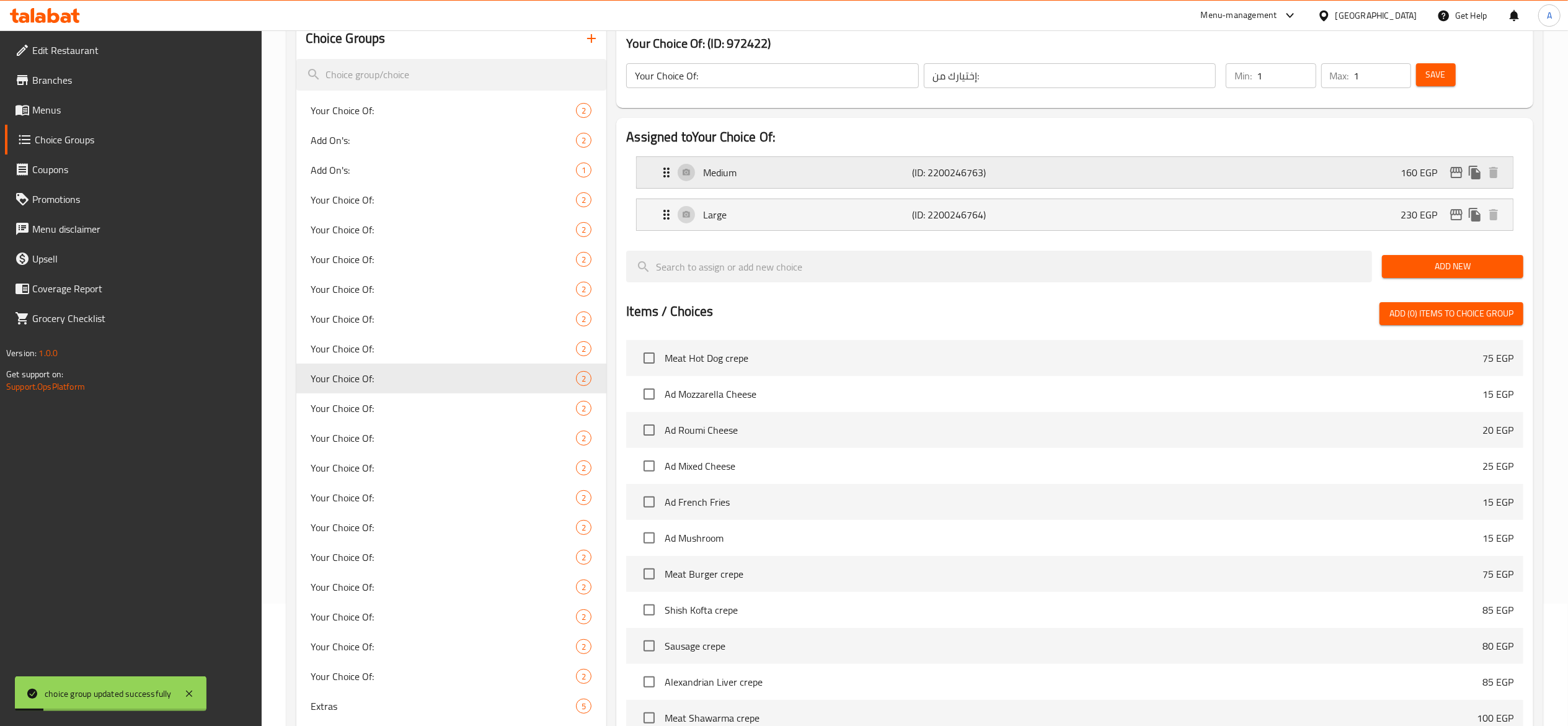
click at [1000, 171] on p "(ID: 2200246763)" at bounding box center [982, 172] width 139 height 15
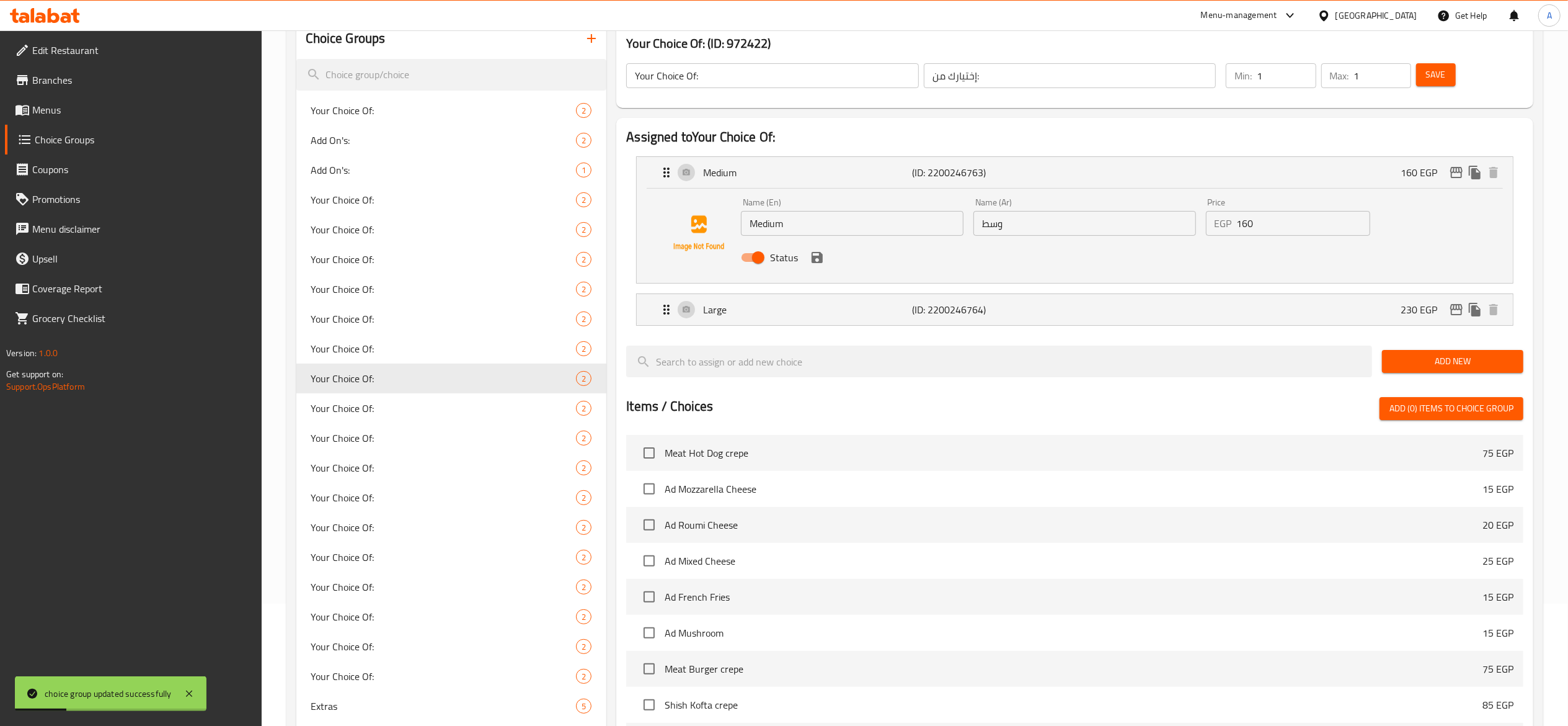
click at [1273, 226] on input "160" at bounding box center [1304, 223] width 133 height 25
click at [813, 260] on icon "save" at bounding box center [817, 257] width 11 height 11
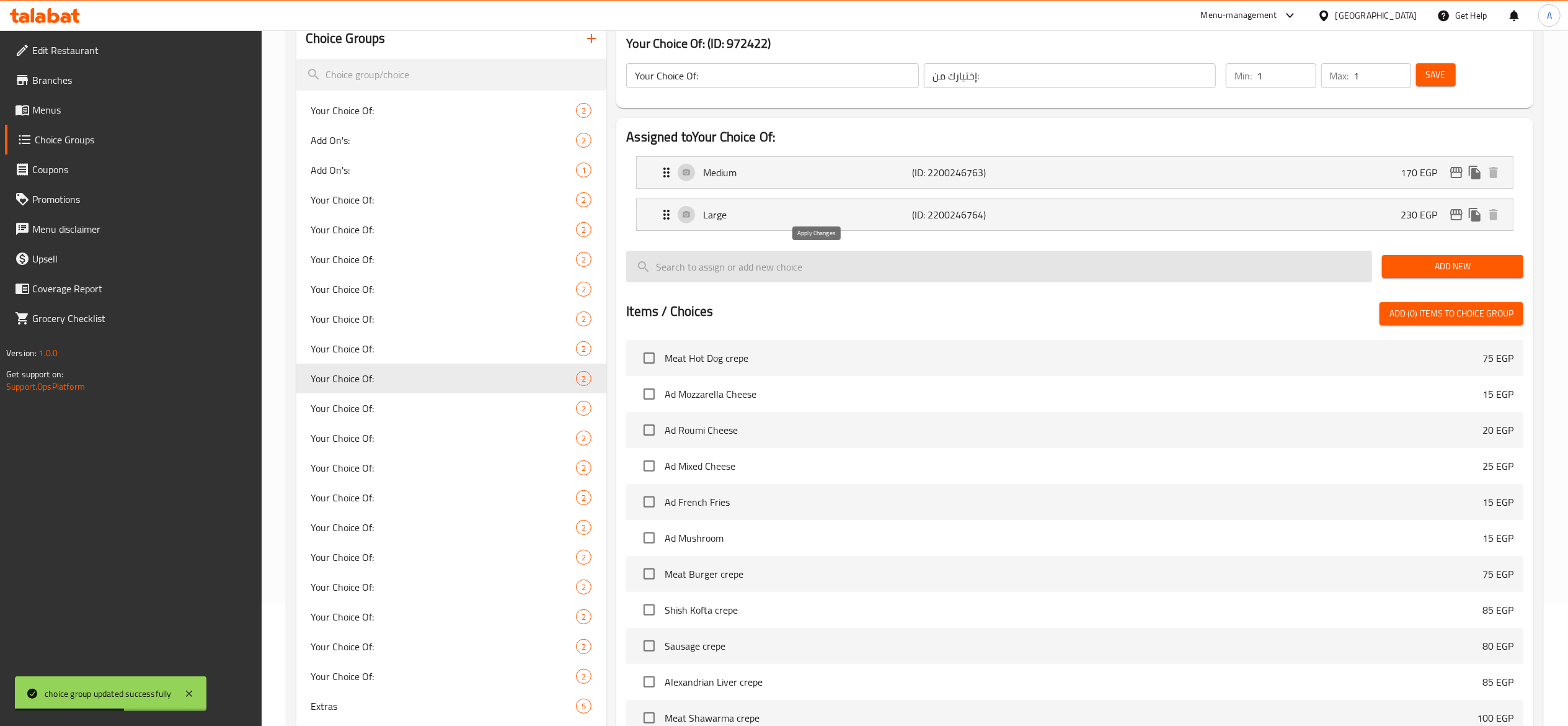
type input "170"
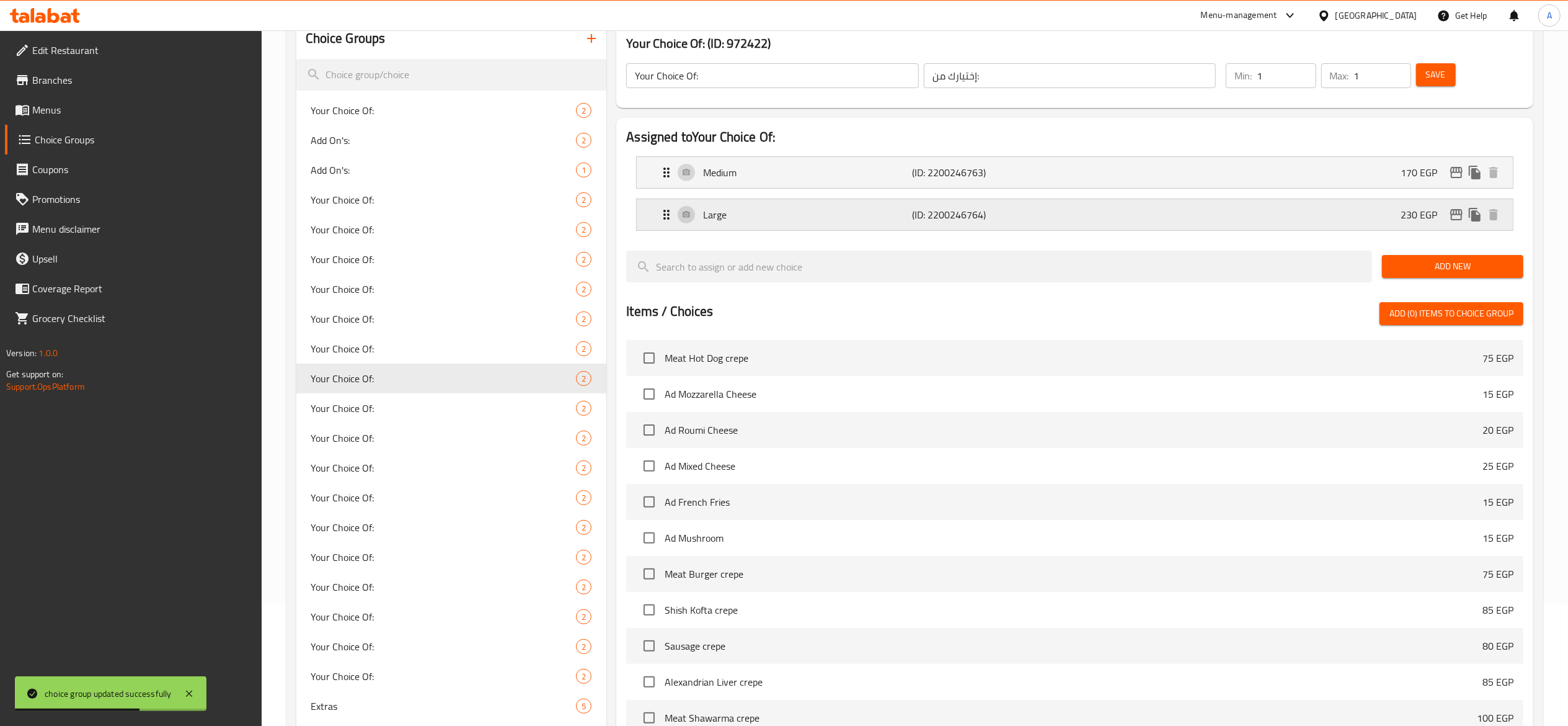
click at [960, 217] on p "(ID: 2200246764)" at bounding box center [982, 214] width 139 height 15
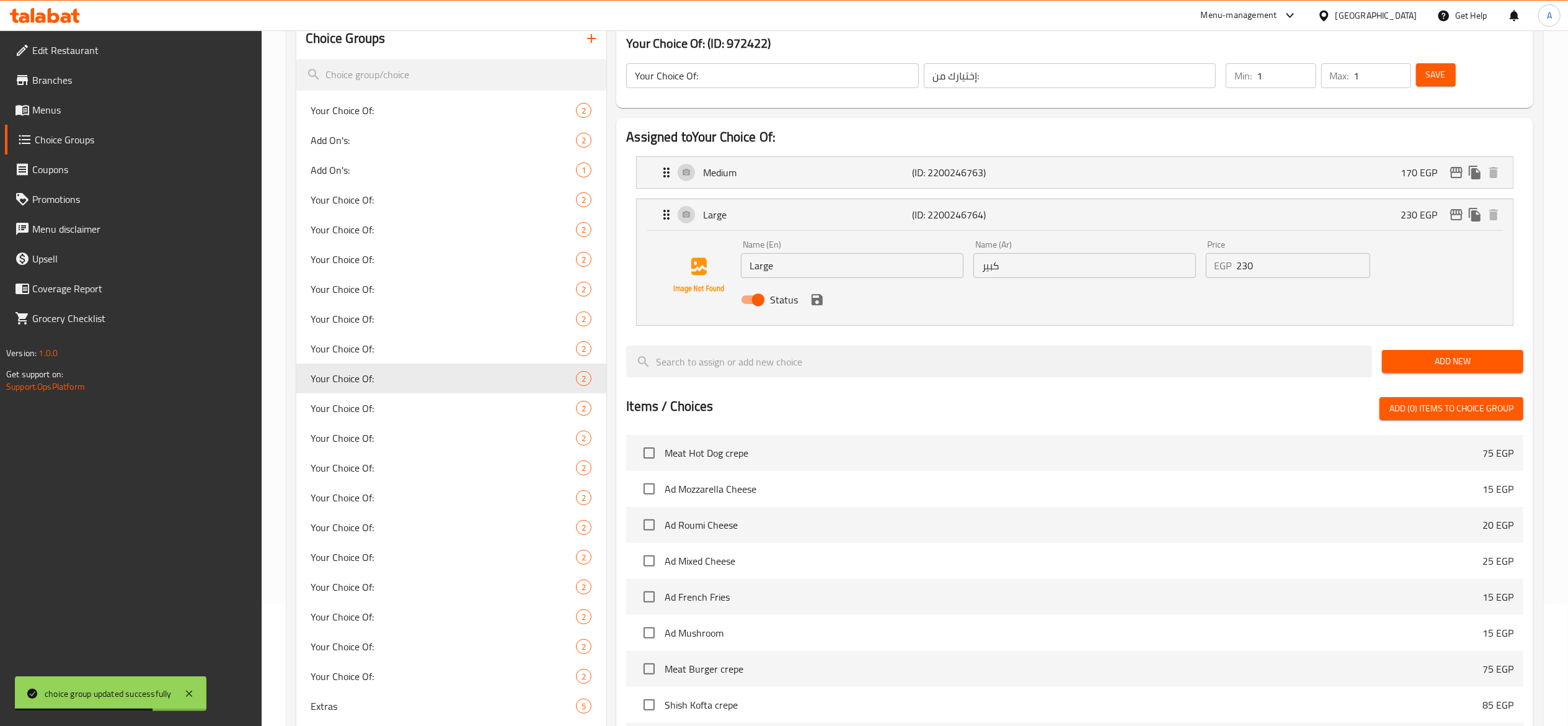
click at [1282, 269] on input "230" at bounding box center [1304, 265] width 133 height 25
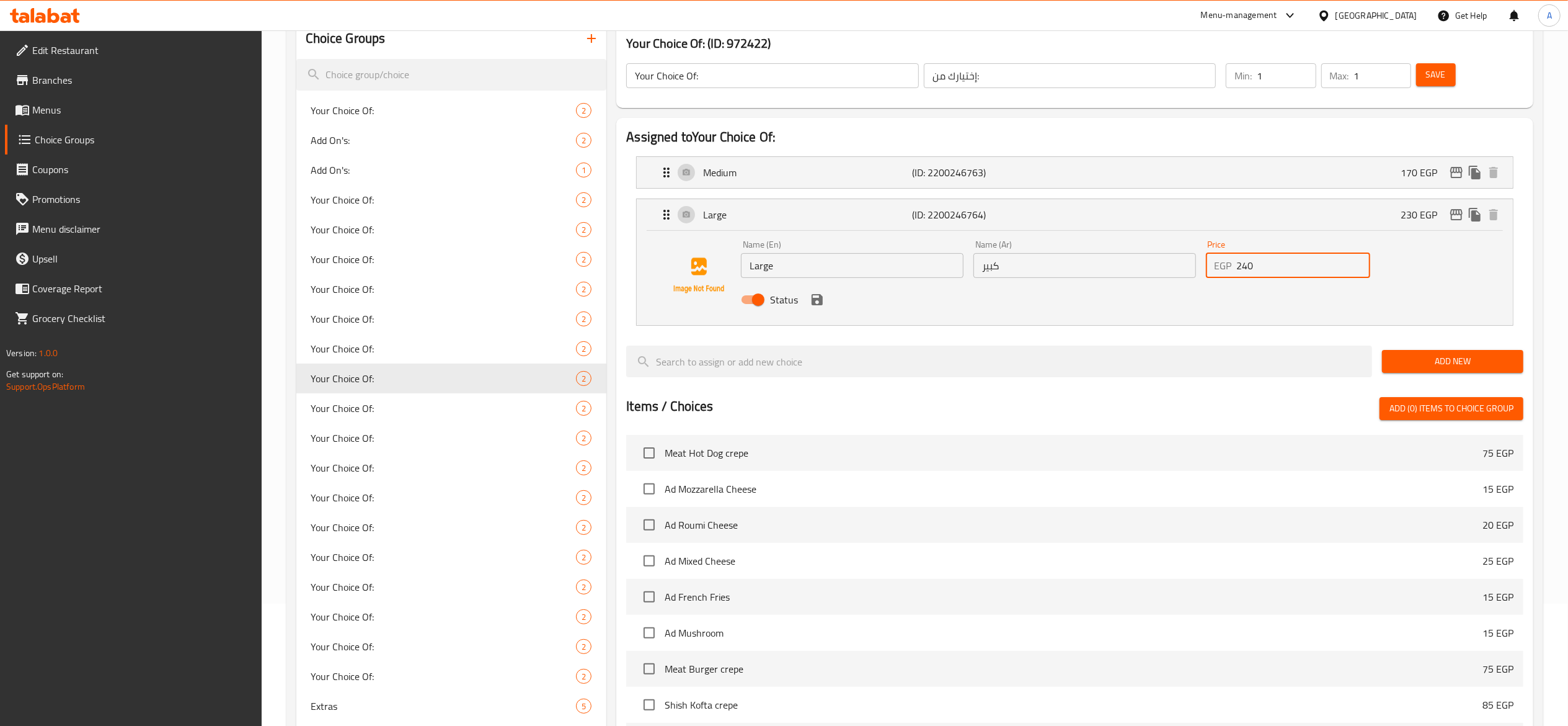
click at [817, 304] on icon "save" at bounding box center [817, 299] width 15 height 15
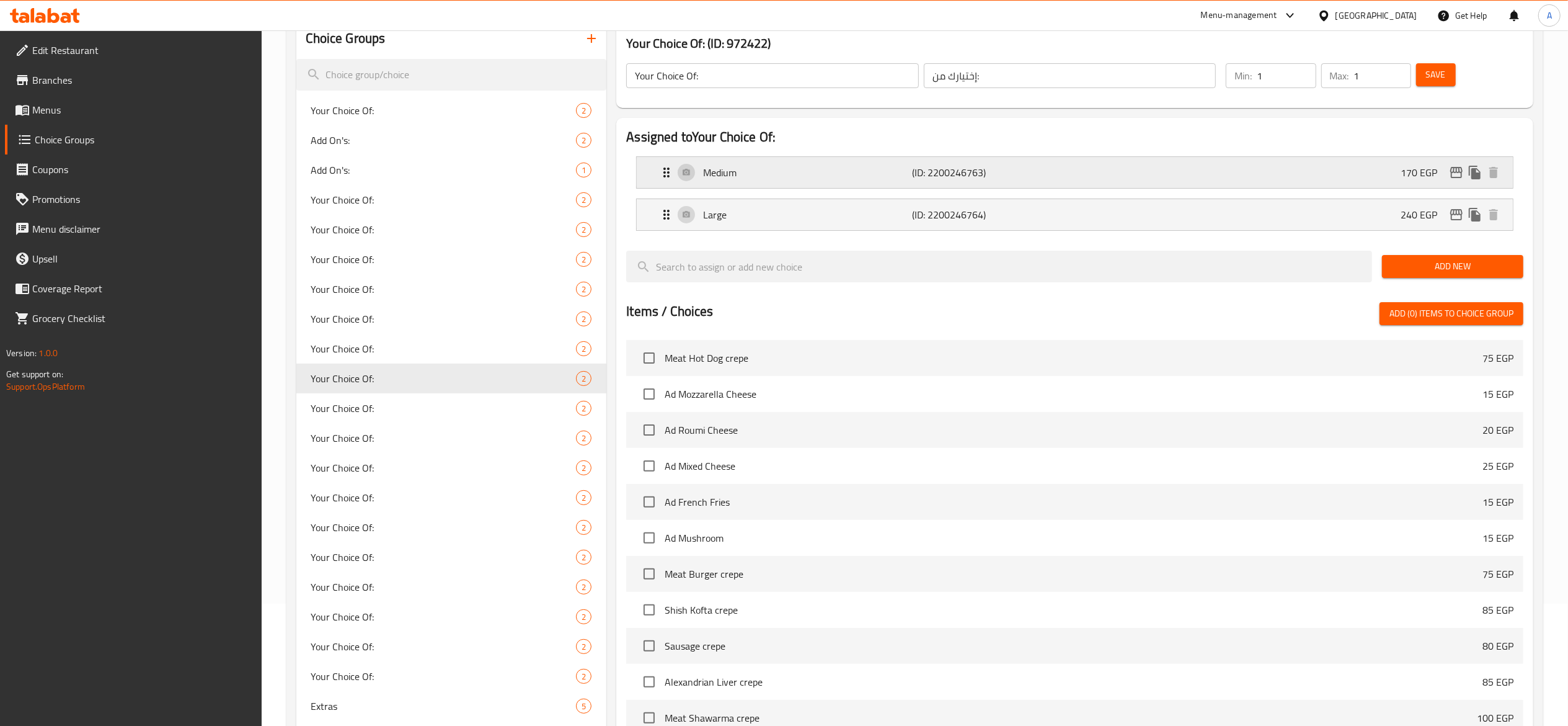
type input "240"
click at [1439, 72] on span "Save" at bounding box center [1437, 75] width 20 height 16
click at [497, 406] on span "Your Choice Of:" at bounding box center [425, 408] width 228 height 15
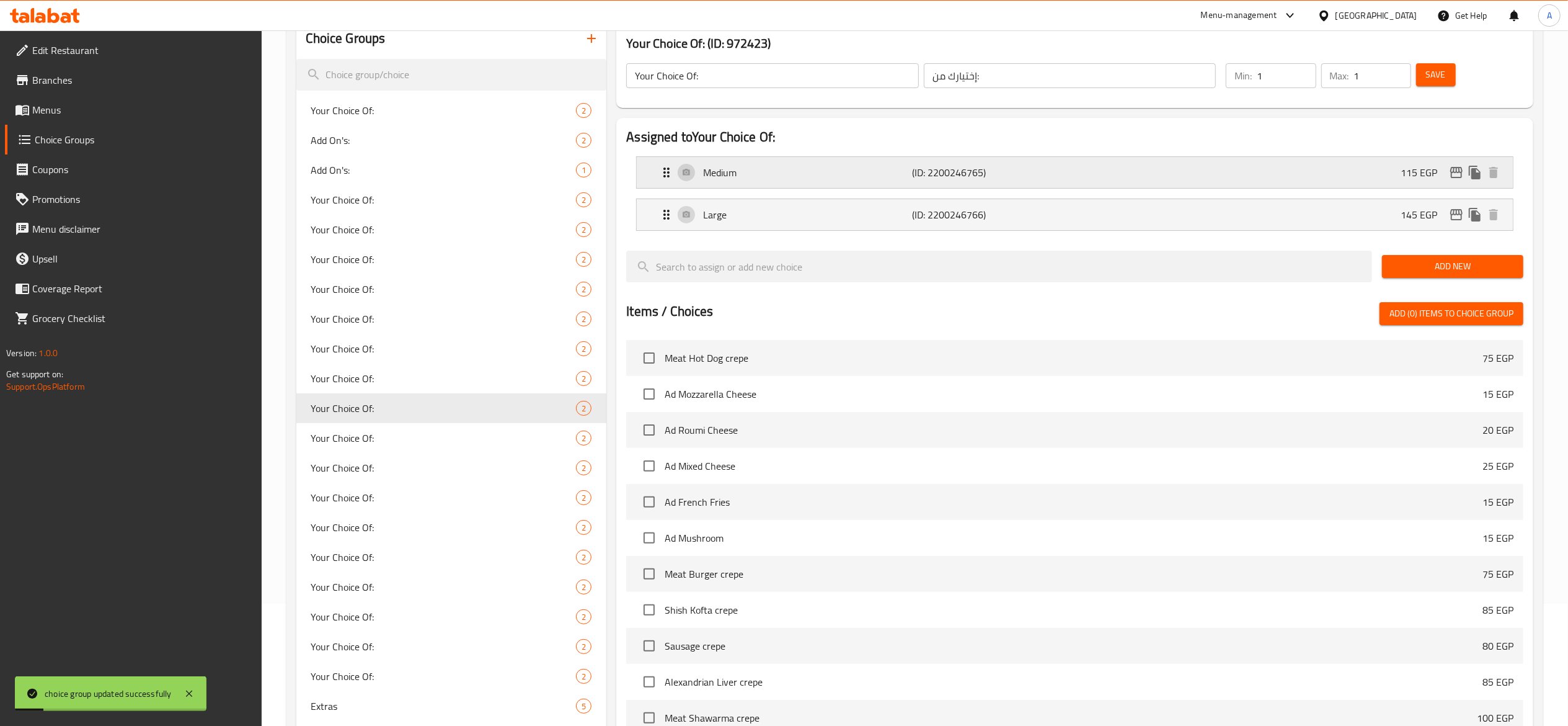
click at [966, 174] on p "(ID: 2200246765)" at bounding box center [982, 172] width 139 height 15
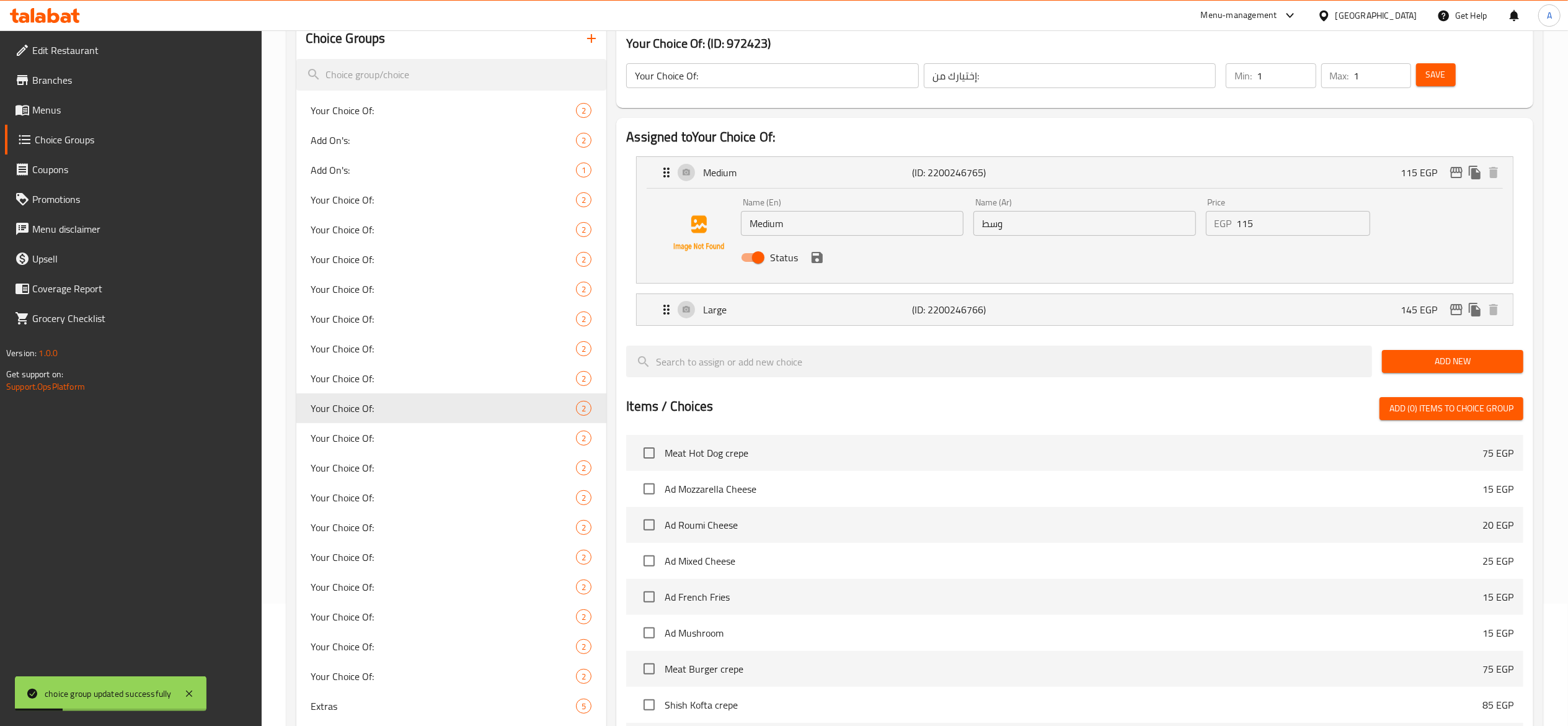
click at [1278, 226] on input "115" at bounding box center [1304, 223] width 133 height 25
click at [816, 261] on icon "save" at bounding box center [817, 257] width 15 height 15
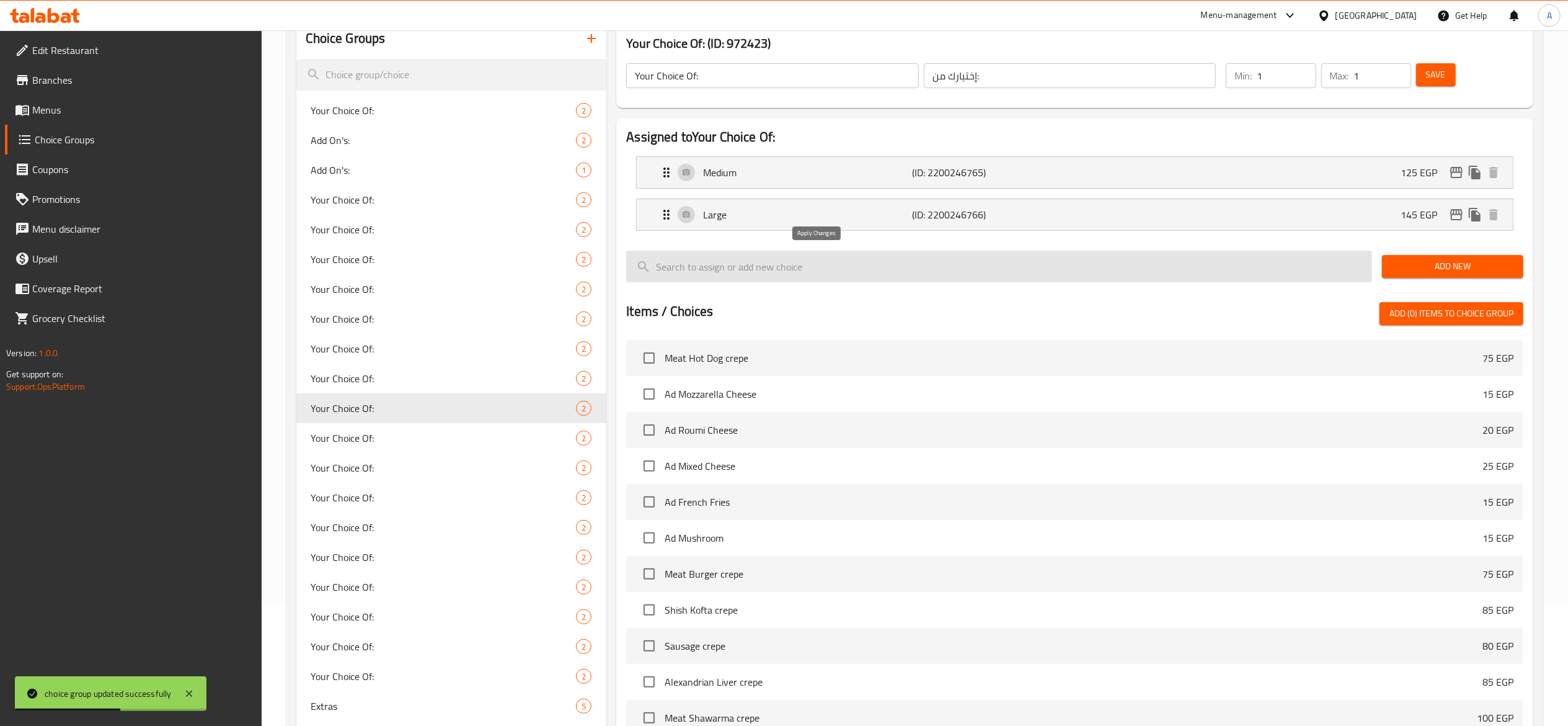
type input "125"
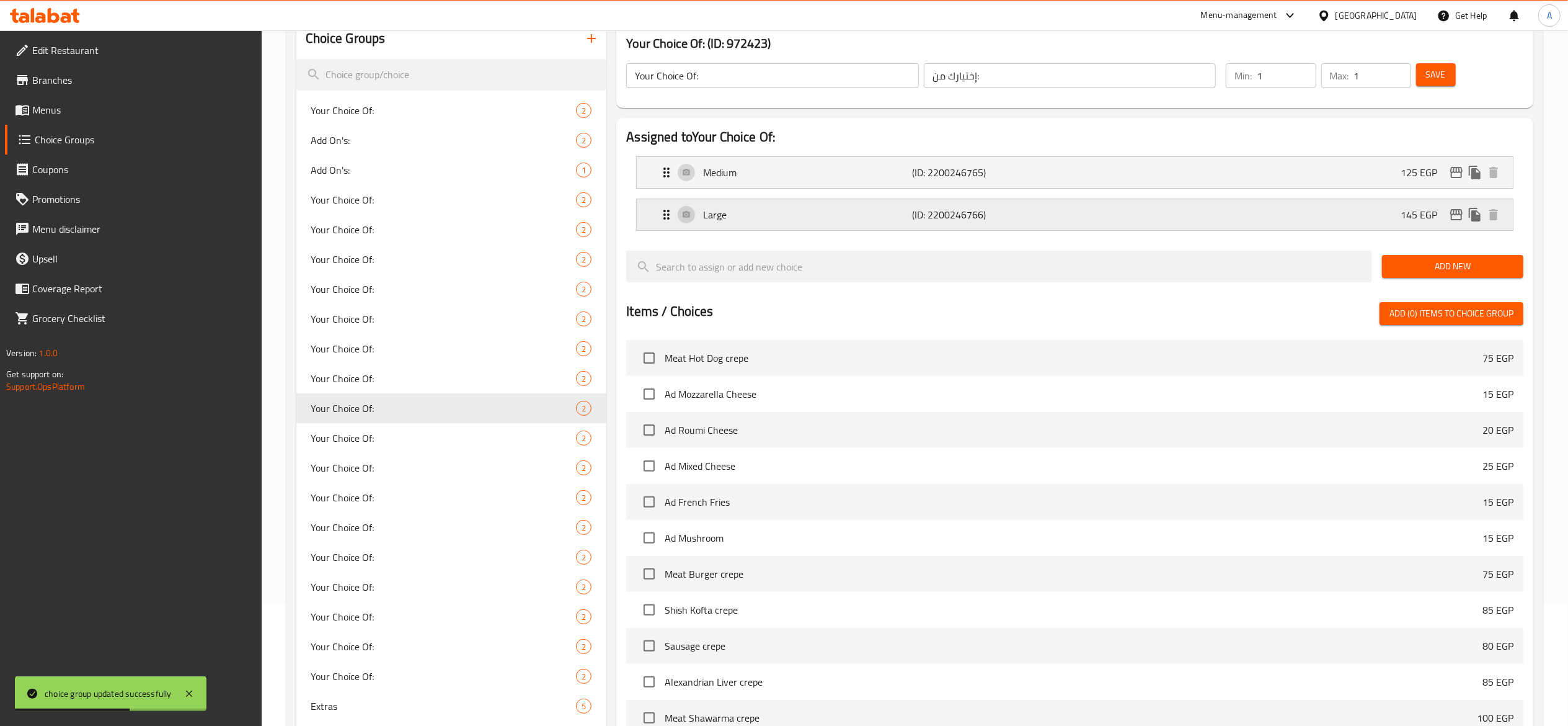
click at [940, 218] on p "(ID: 2200246766)" at bounding box center [982, 214] width 139 height 15
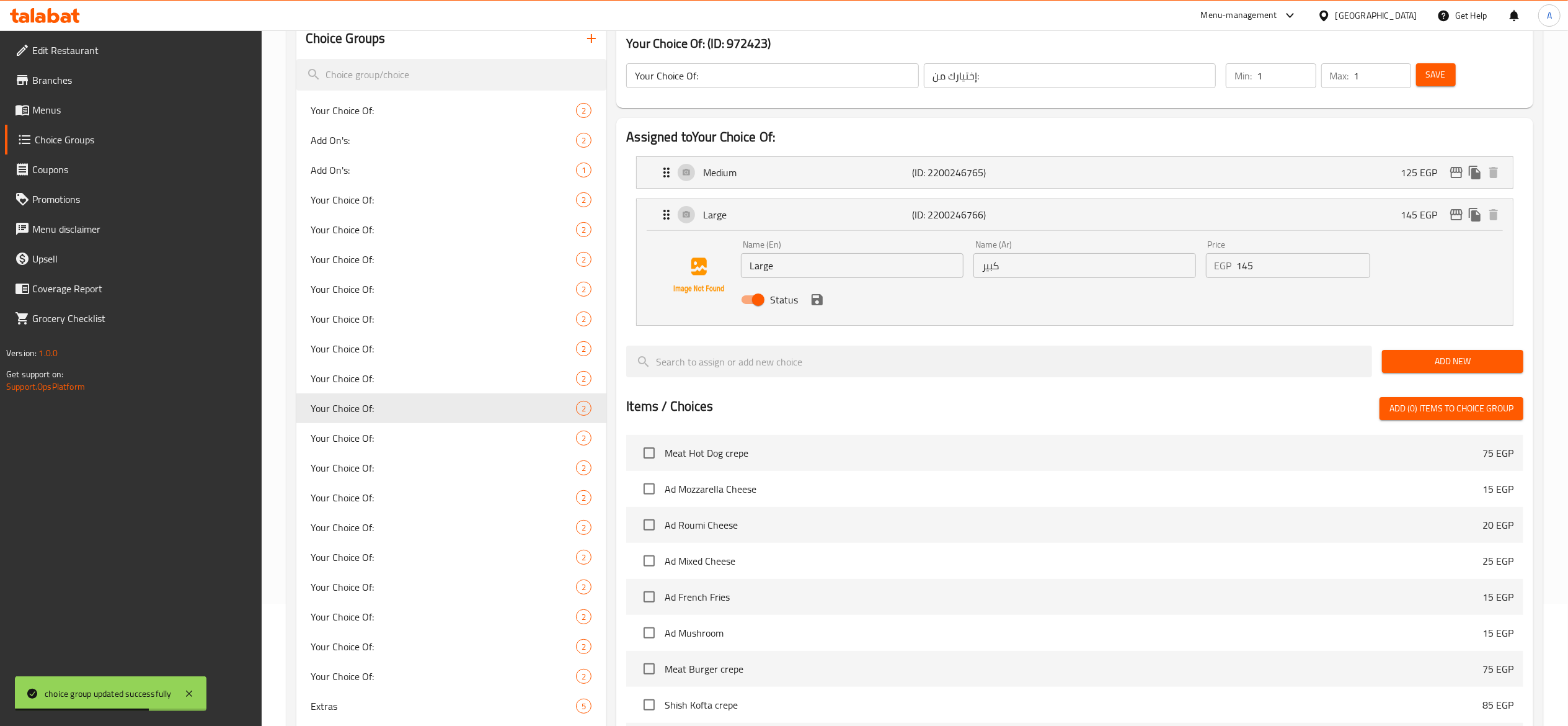
click at [1276, 273] on input "145" at bounding box center [1304, 265] width 133 height 25
click at [819, 301] on icon "save" at bounding box center [817, 299] width 11 height 11
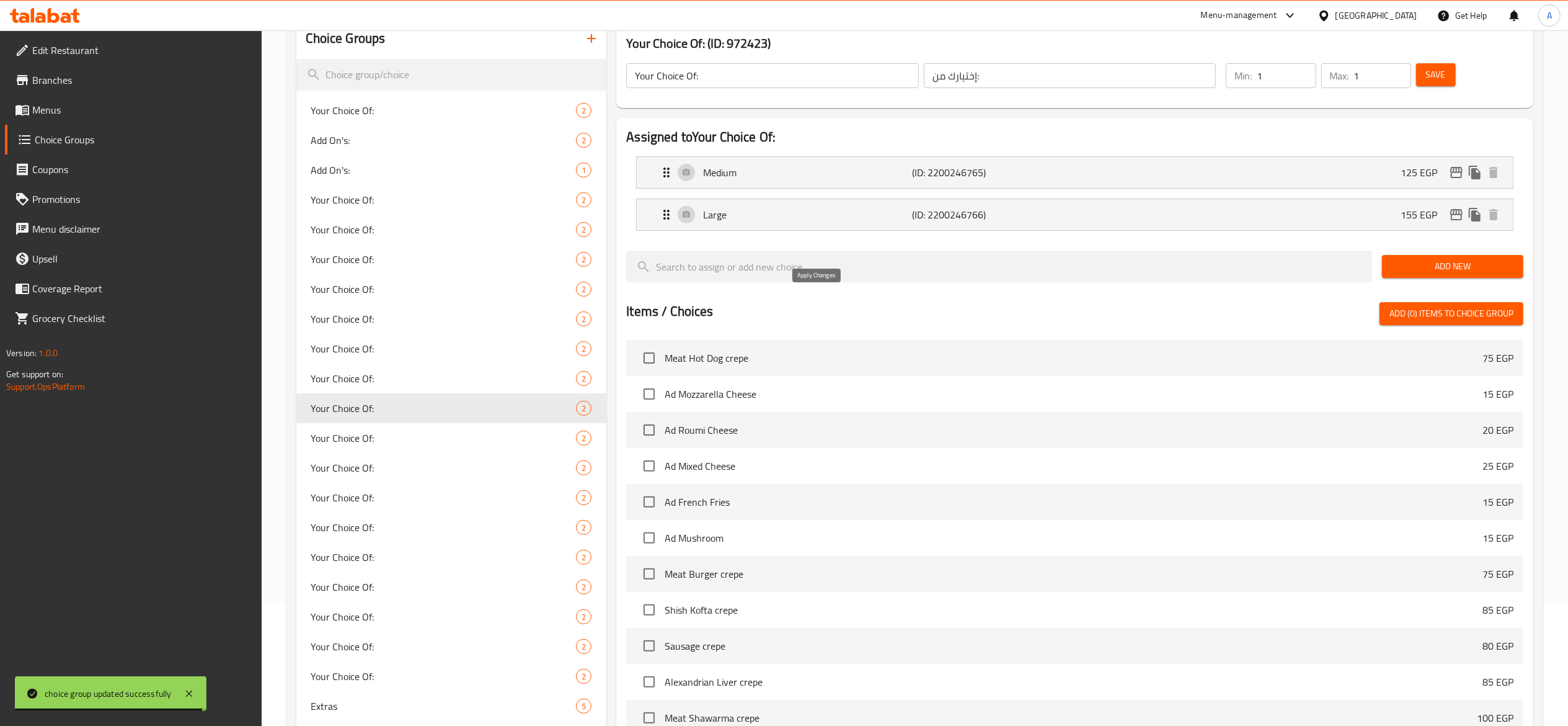
type input "155"
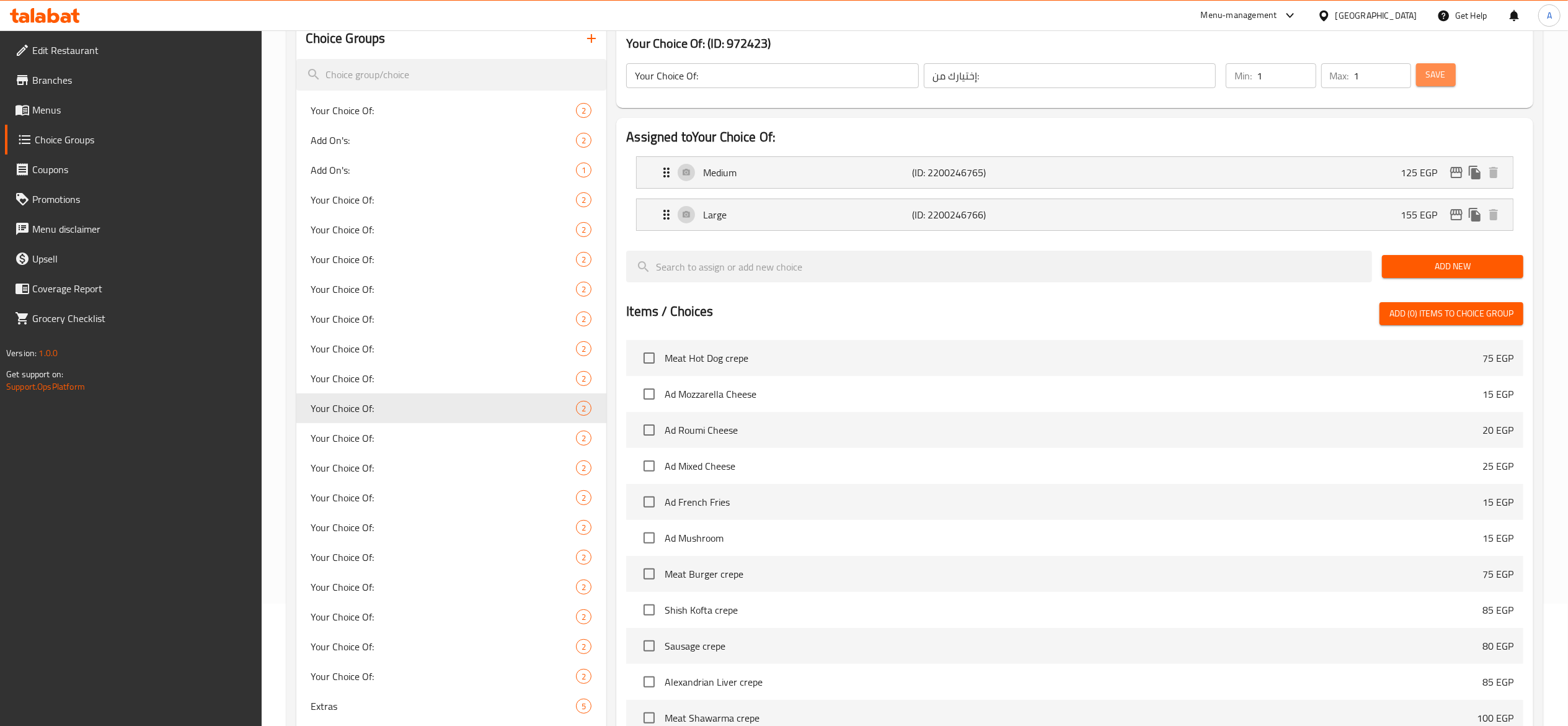
click at [1432, 81] on span "Save" at bounding box center [1437, 75] width 20 height 16
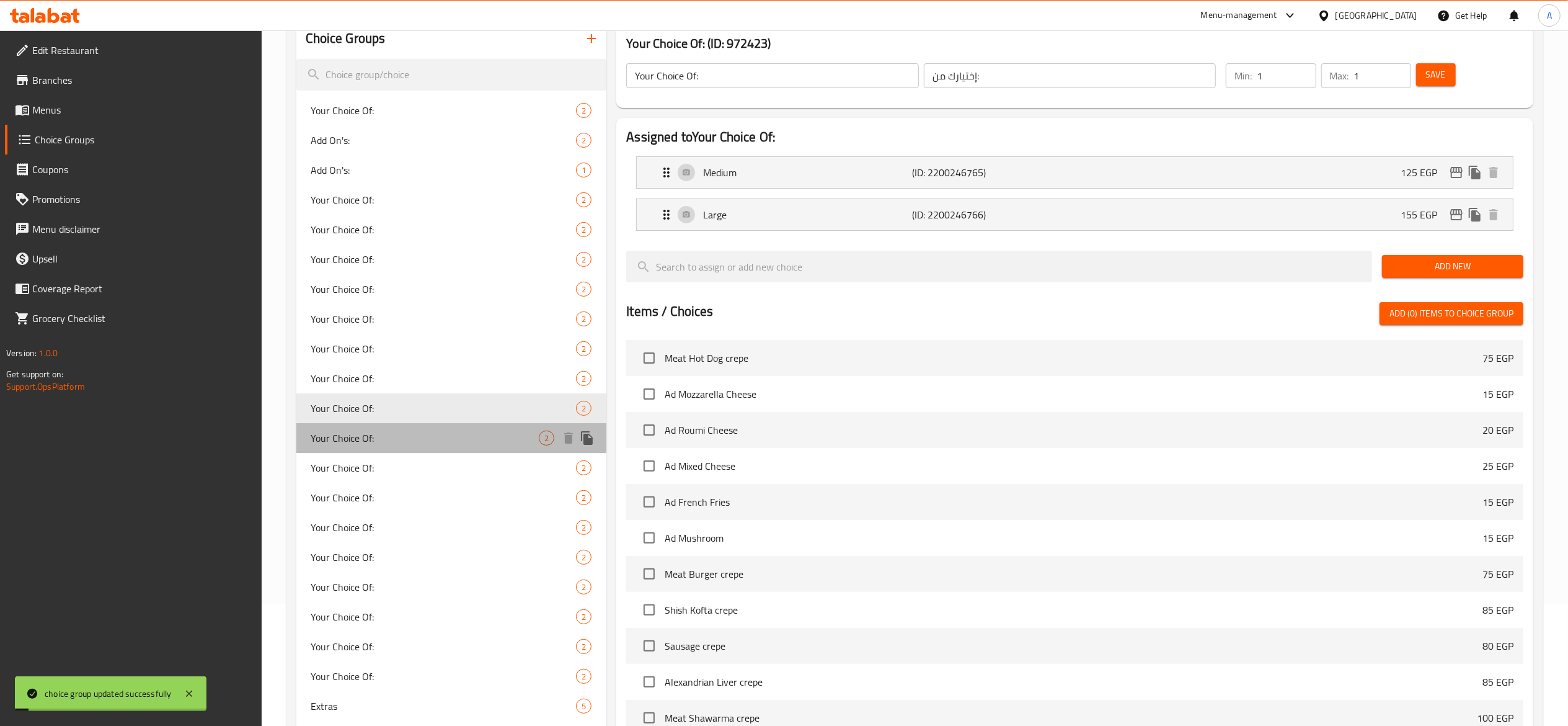
click at [450, 441] on span "Your Choice Of:" at bounding box center [425, 438] width 228 height 15
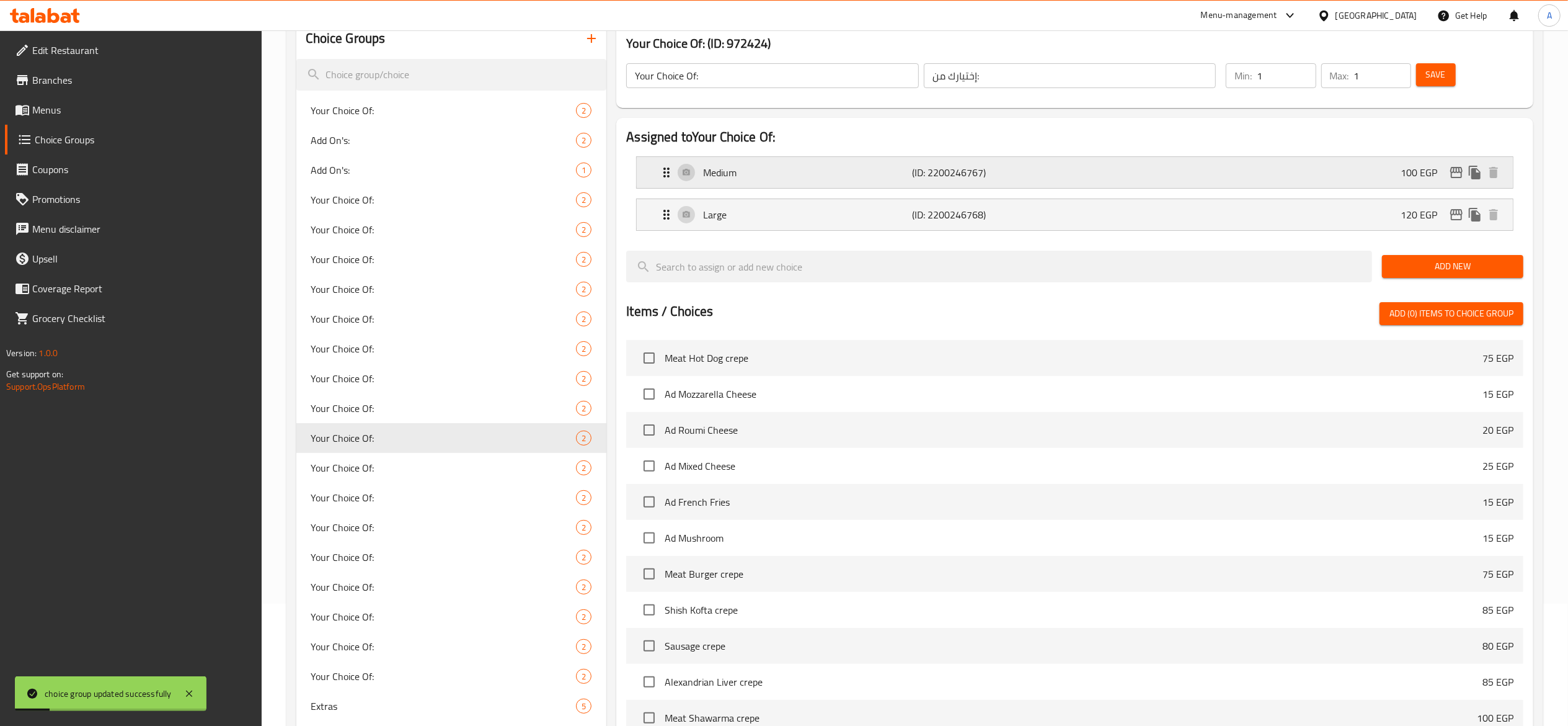
click at [1069, 178] on div "Medium (ID: 2200246767) 100 EGP" at bounding box center [1079, 173] width 839 height 31
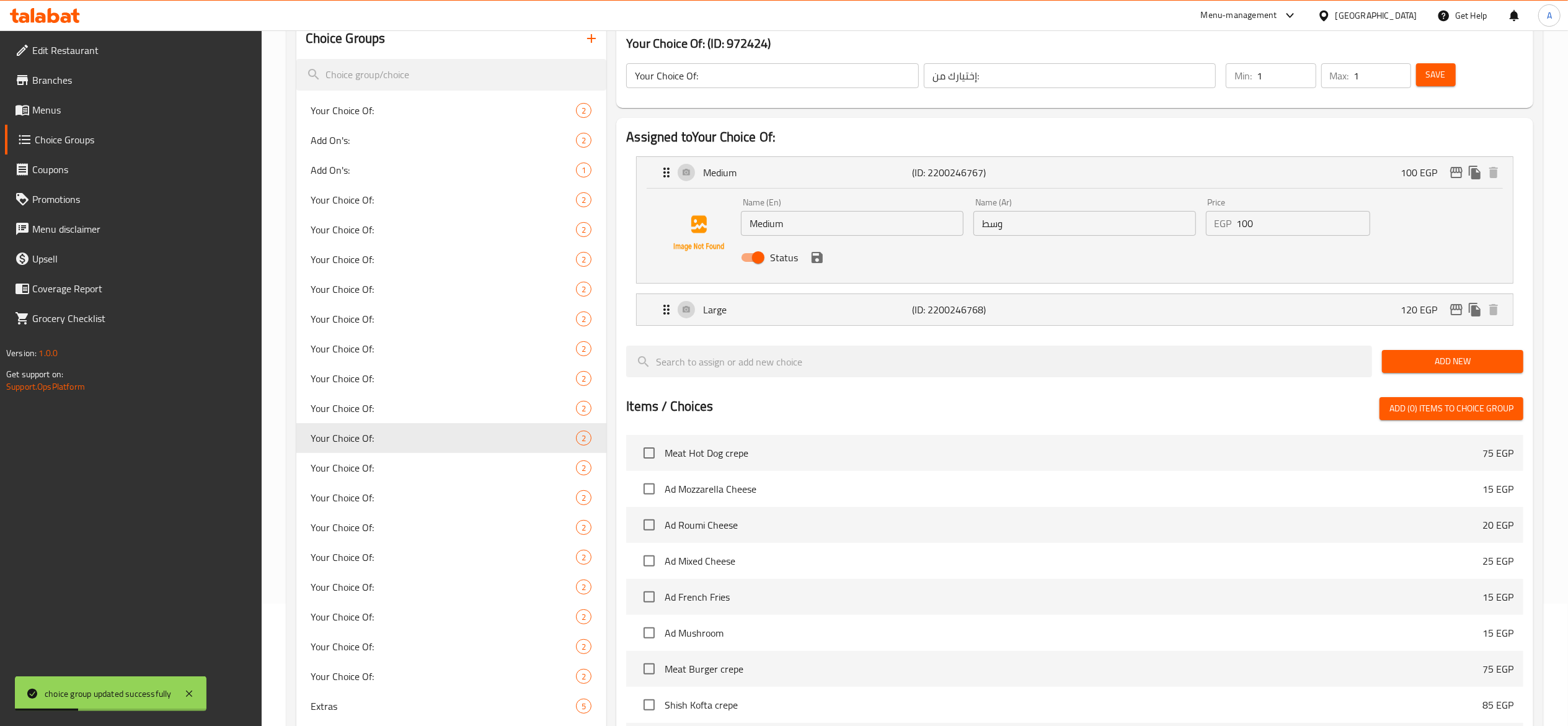
click at [1283, 226] on input "100" at bounding box center [1304, 223] width 133 height 25
click at [816, 261] on icon "save" at bounding box center [817, 257] width 15 height 15
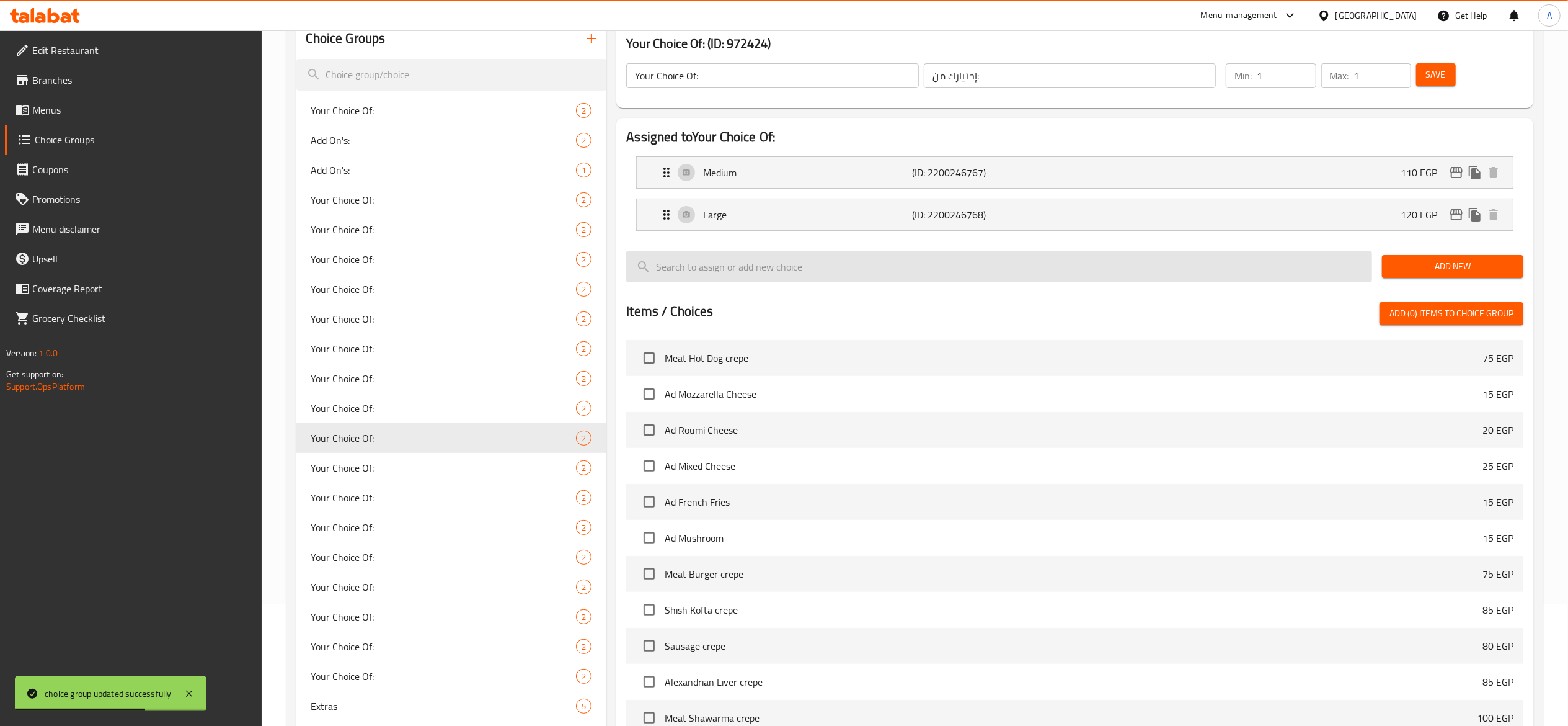
type input "110"
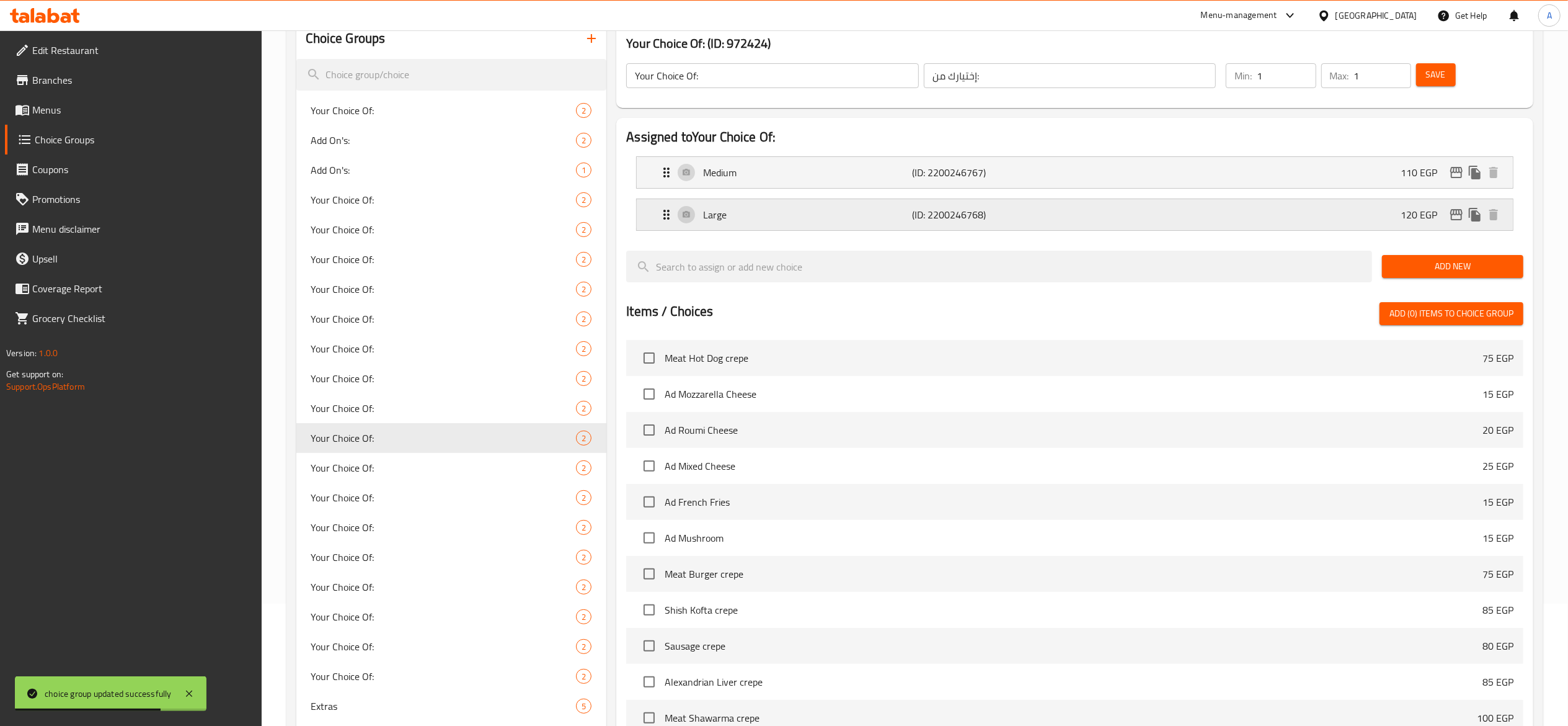
click at [1043, 217] on p "(ID: 2200246768)" at bounding box center [982, 214] width 139 height 15
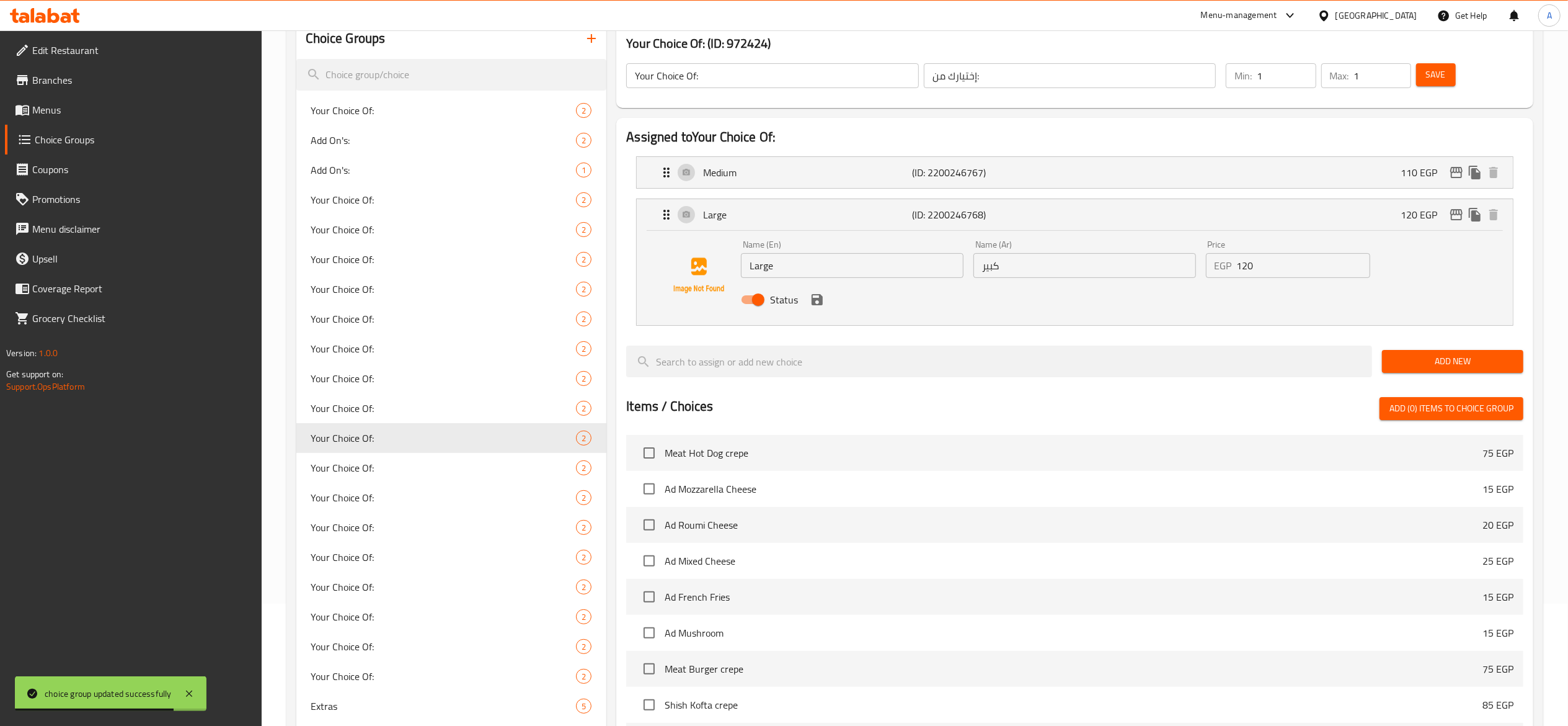
click at [1282, 278] on input "120" at bounding box center [1304, 265] width 133 height 25
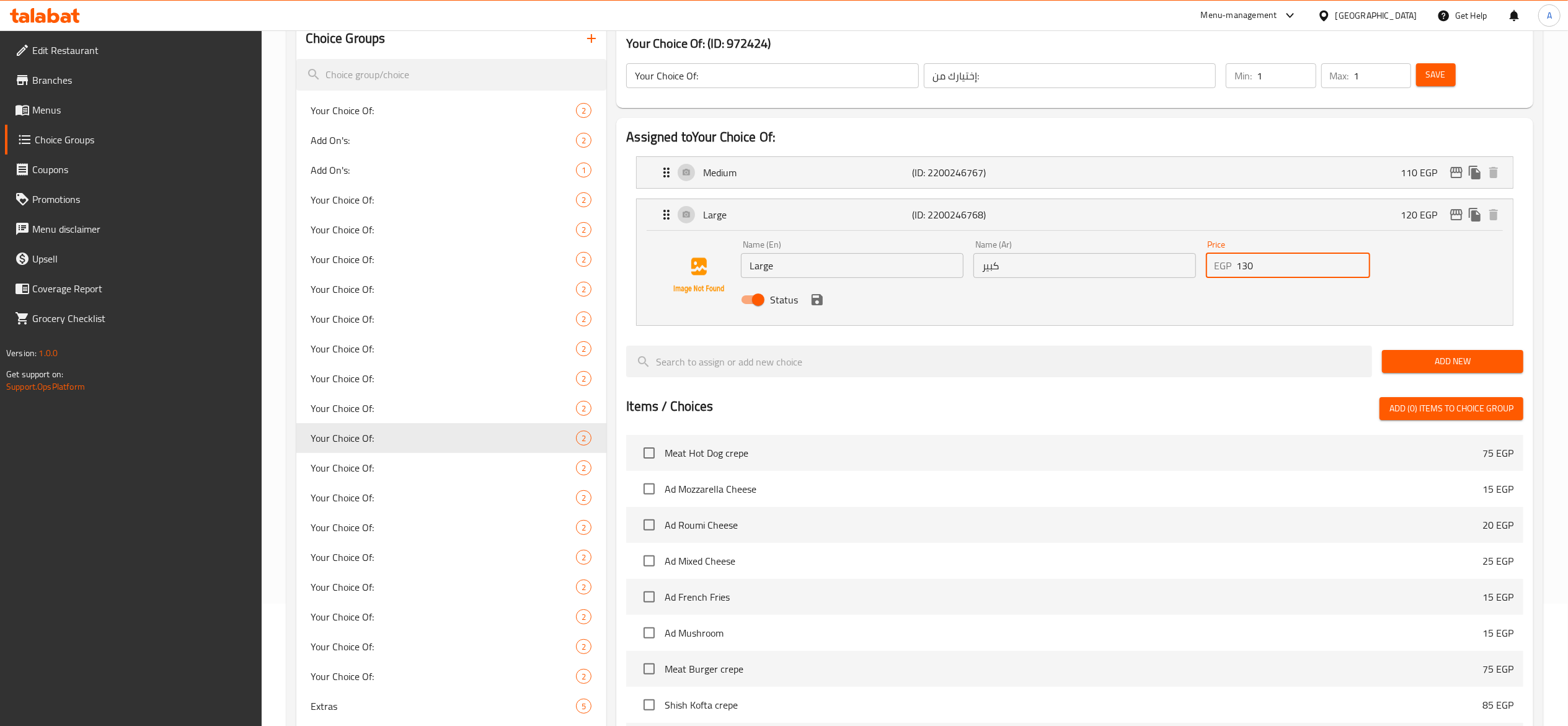
type input "130"
click at [819, 308] on button "save" at bounding box center [817, 299] width 19 height 19
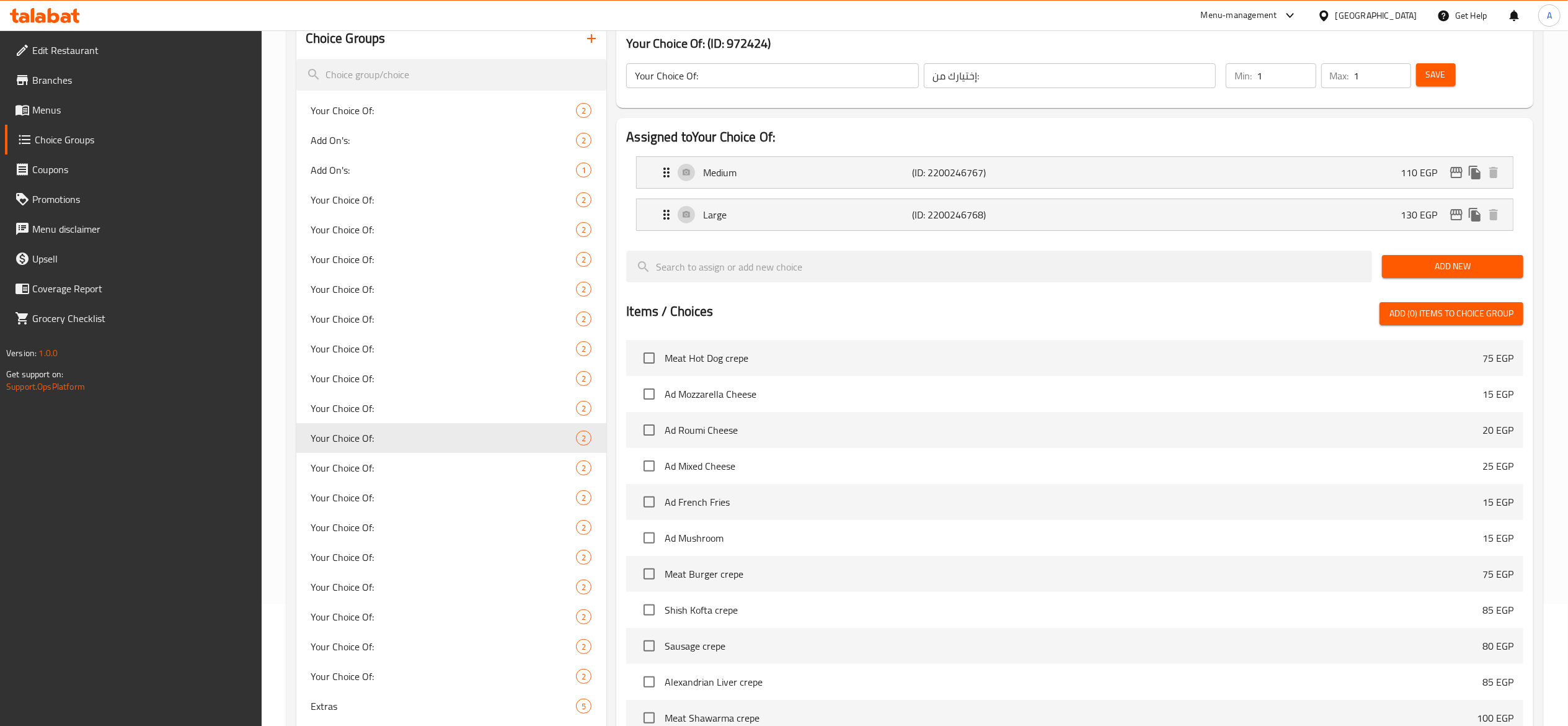
click at [1441, 78] on span "Save" at bounding box center [1437, 75] width 20 height 16
click at [477, 464] on span "Your Choice Of:" at bounding box center [425, 467] width 228 height 15
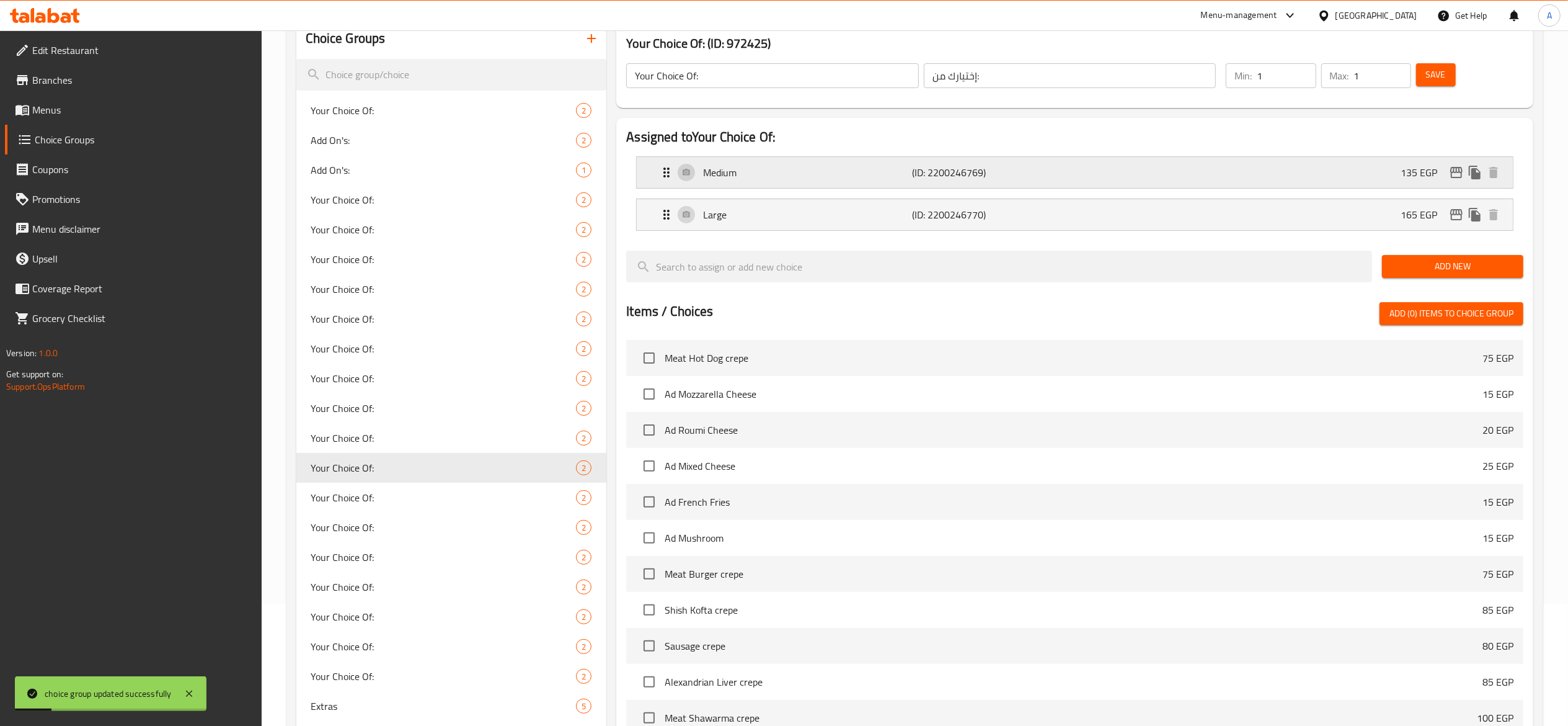
click at [1000, 168] on p "(ID: 2200246769)" at bounding box center [982, 172] width 139 height 15
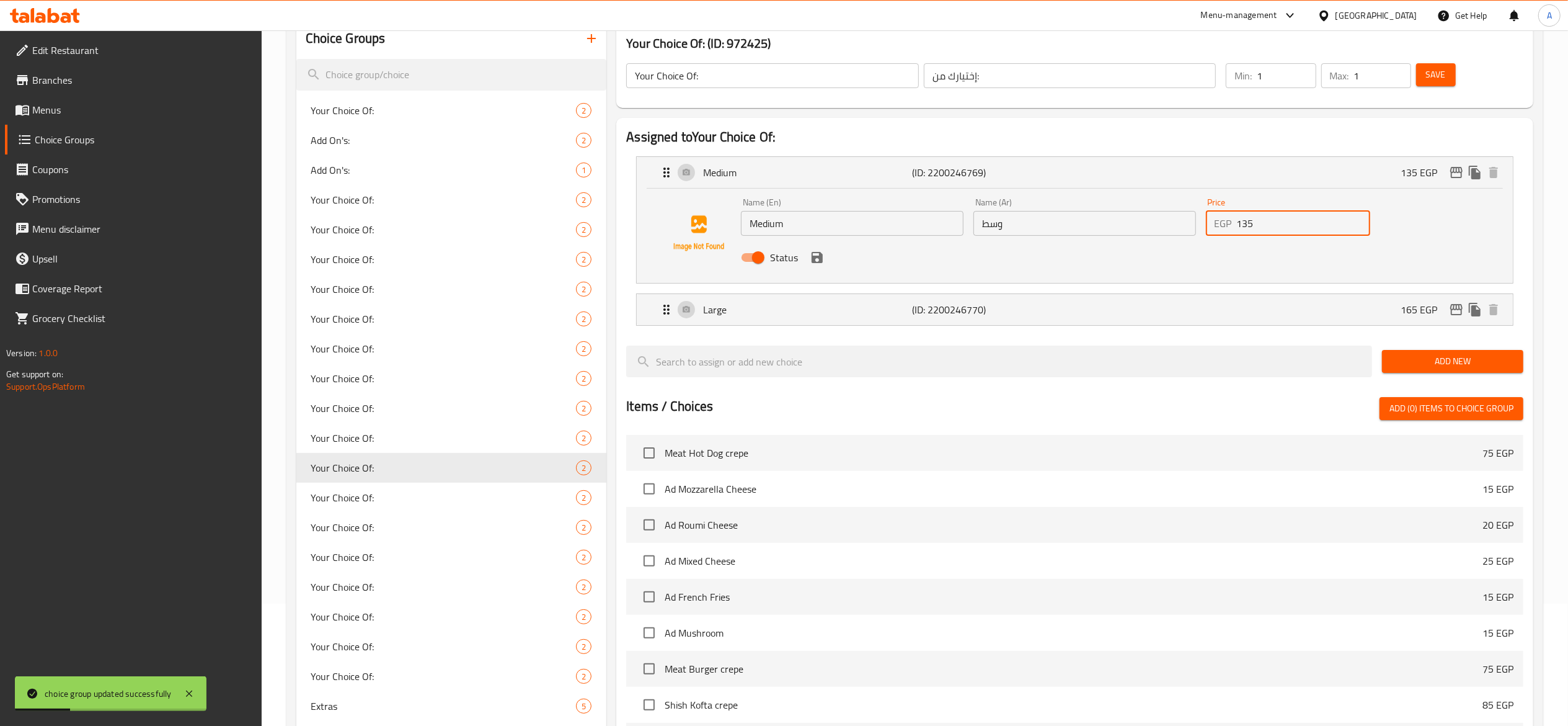
click at [1281, 223] on input "135" at bounding box center [1304, 223] width 133 height 25
click at [823, 259] on icon "save" at bounding box center [817, 257] width 15 height 15
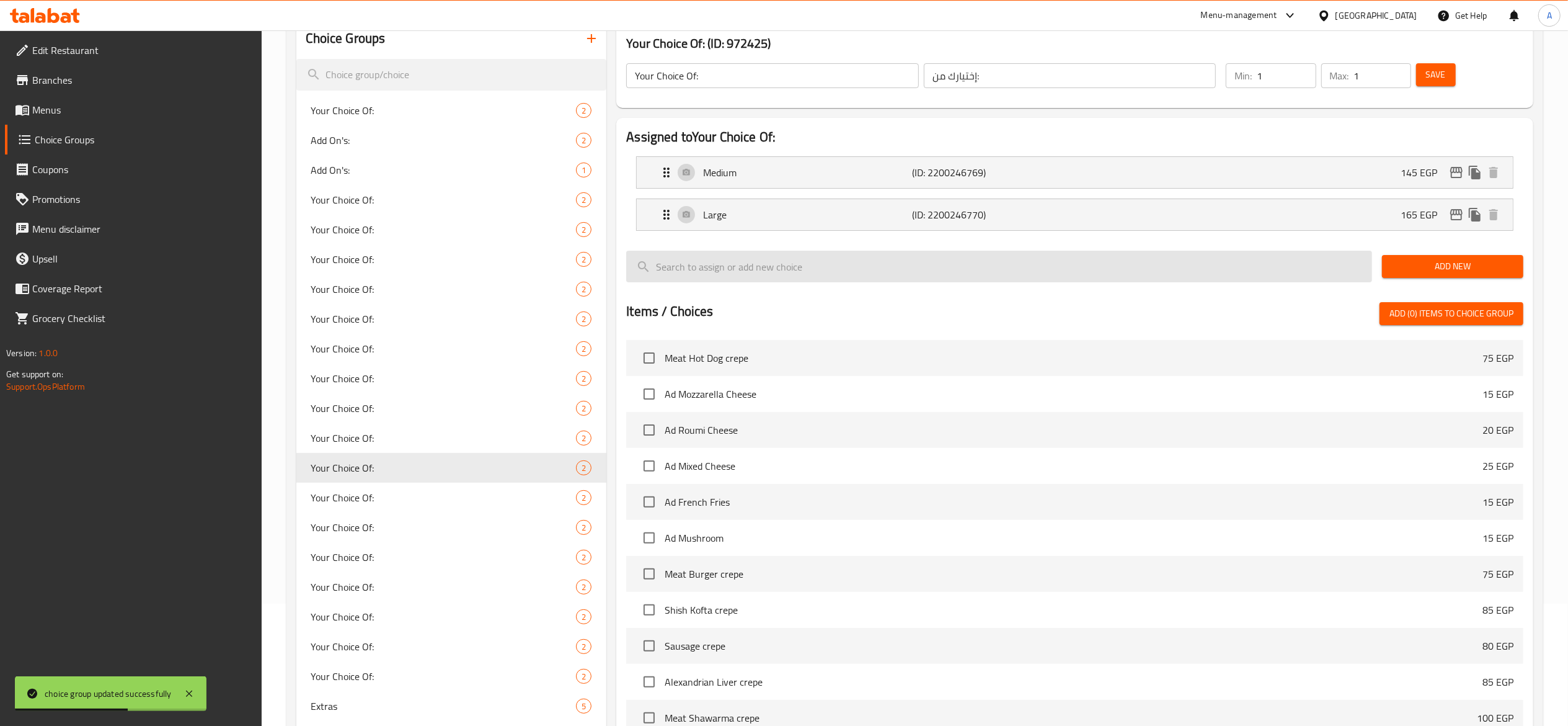
type input "145"
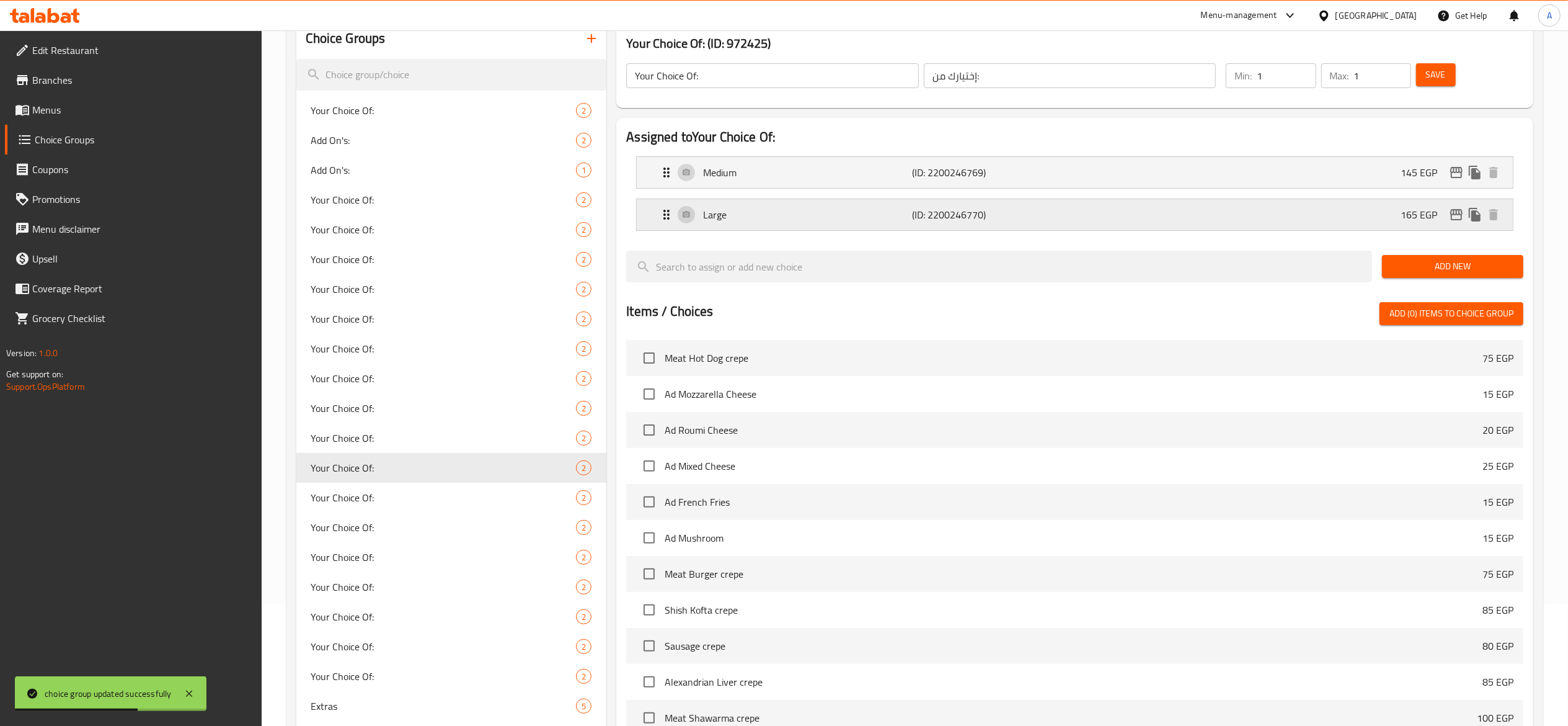
click at [942, 219] on p "(ID: 2200246770)" at bounding box center [982, 214] width 139 height 15
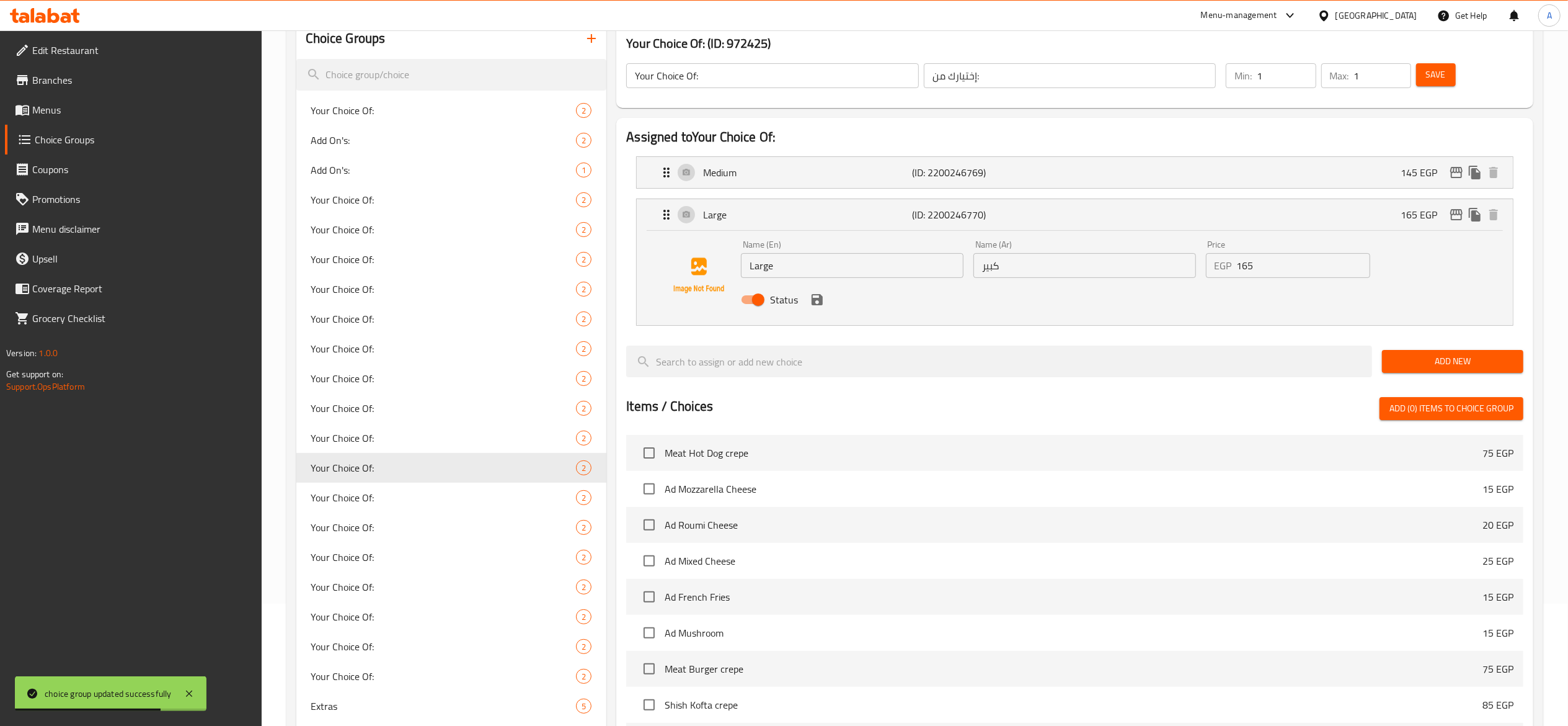
click at [1270, 268] on input "165" at bounding box center [1304, 265] width 133 height 25
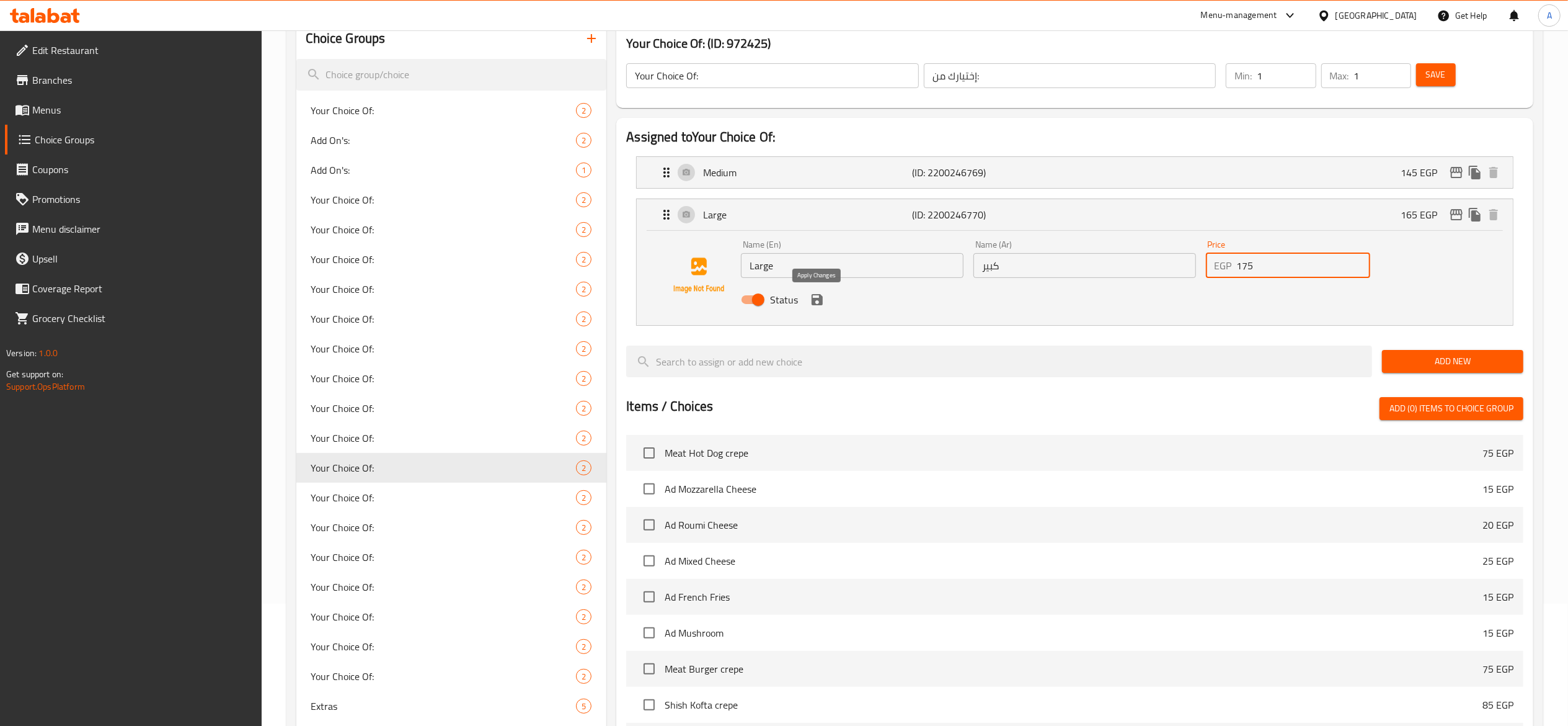
click at [820, 307] on icon "save" at bounding box center [817, 299] width 15 height 15
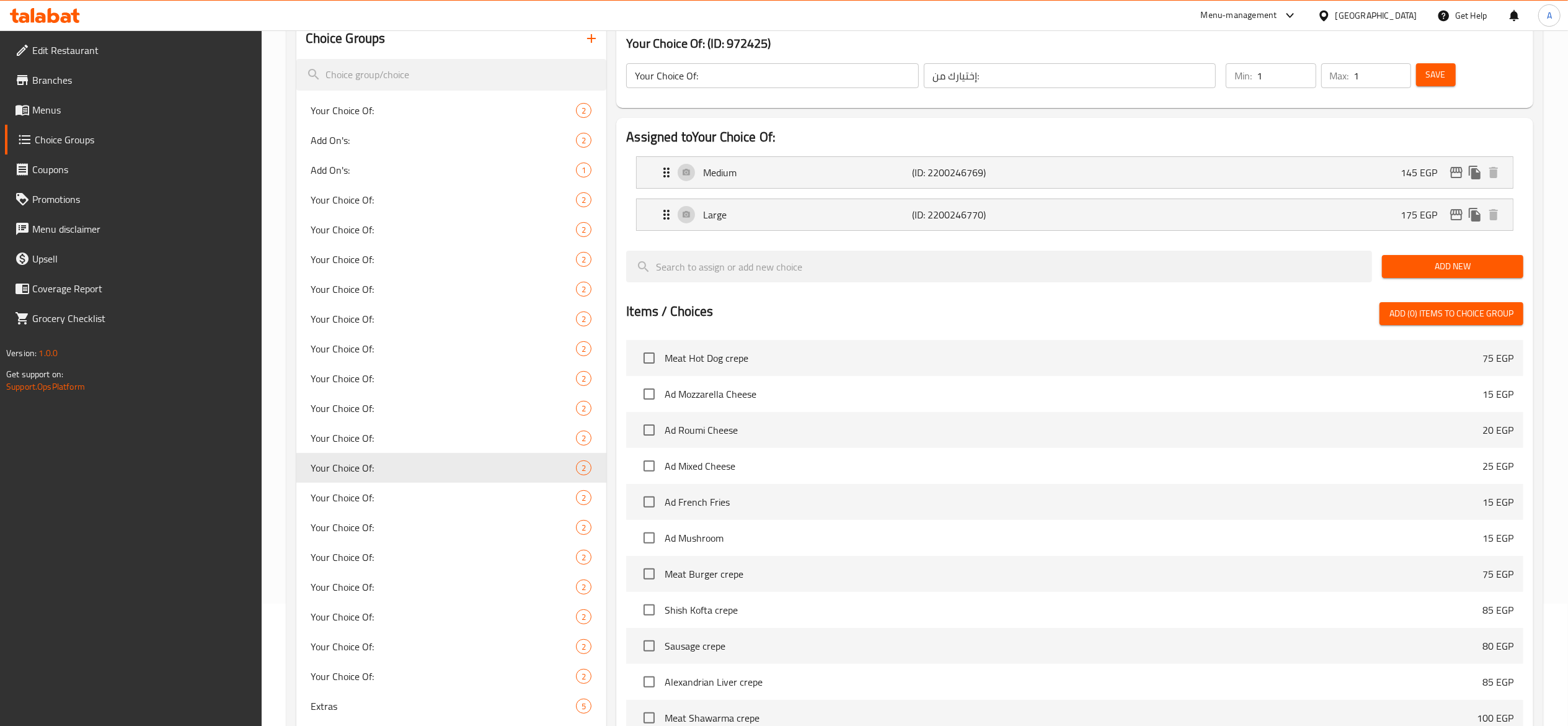
type input "175"
click at [1441, 79] on span "Save" at bounding box center [1437, 75] width 20 height 16
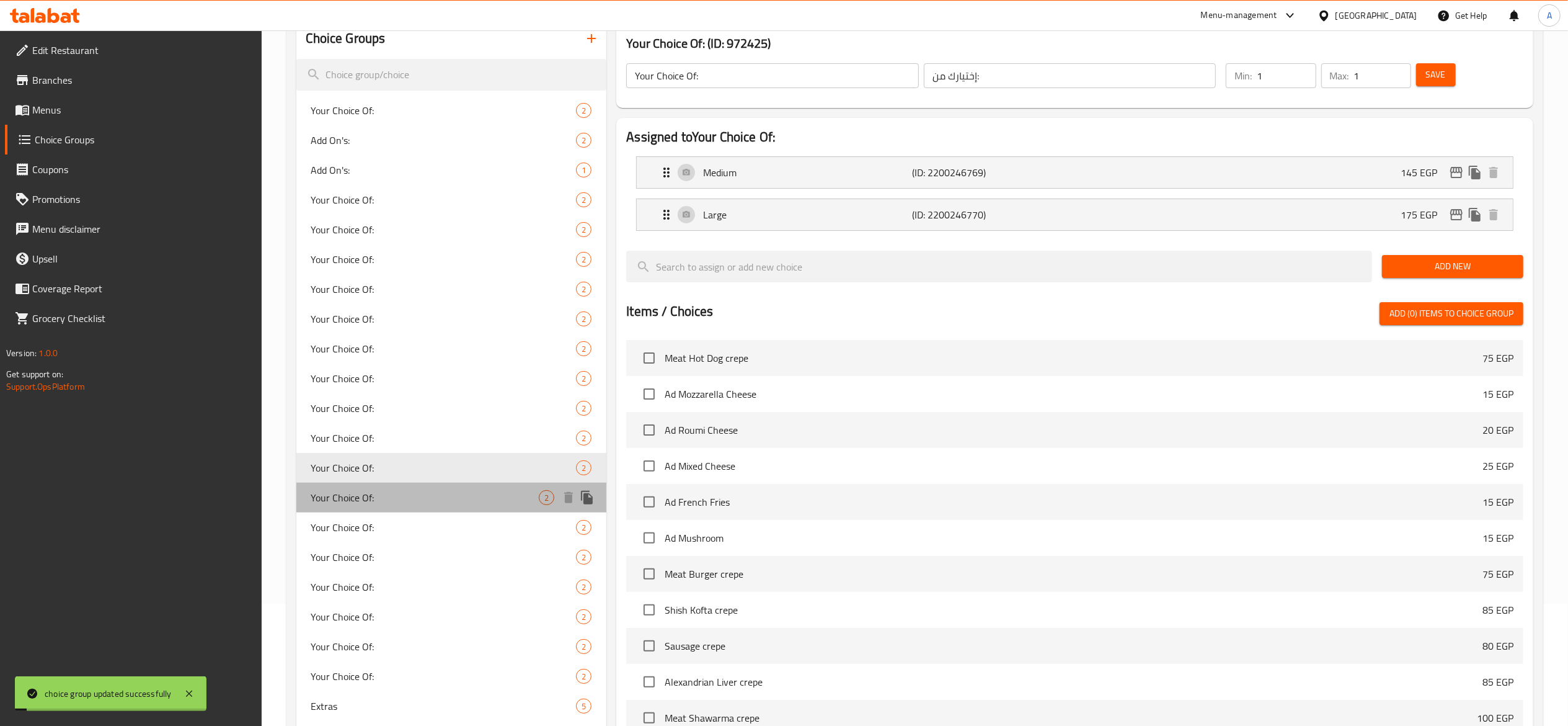
click at [477, 498] on span "Your Choice Of:" at bounding box center [425, 497] width 228 height 15
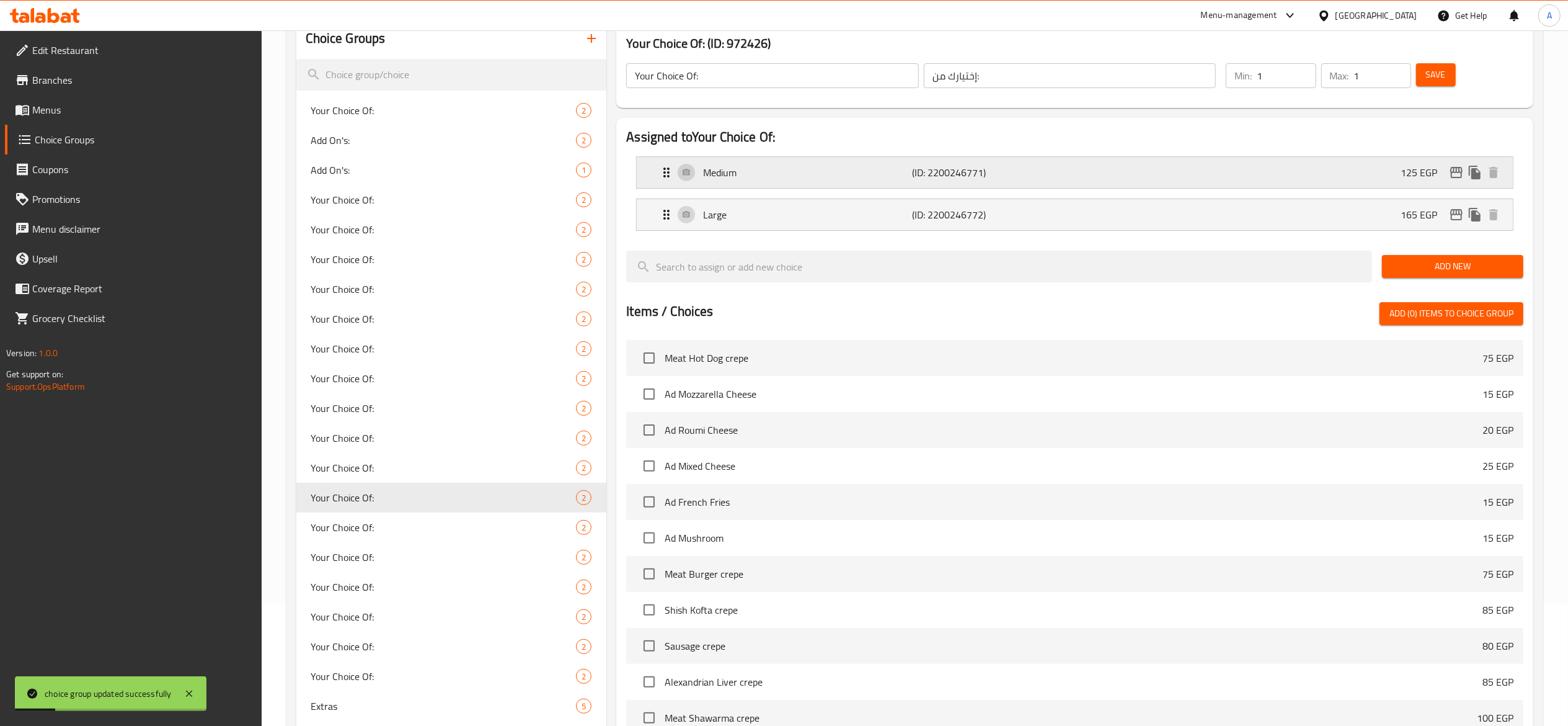
drag, startPoint x: 1036, startPoint y: 179, endPoint x: 1042, endPoint y: 180, distance: 6.1
click at [1036, 179] on p "(ID: 2200246771)" at bounding box center [982, 172] width 139 height 15
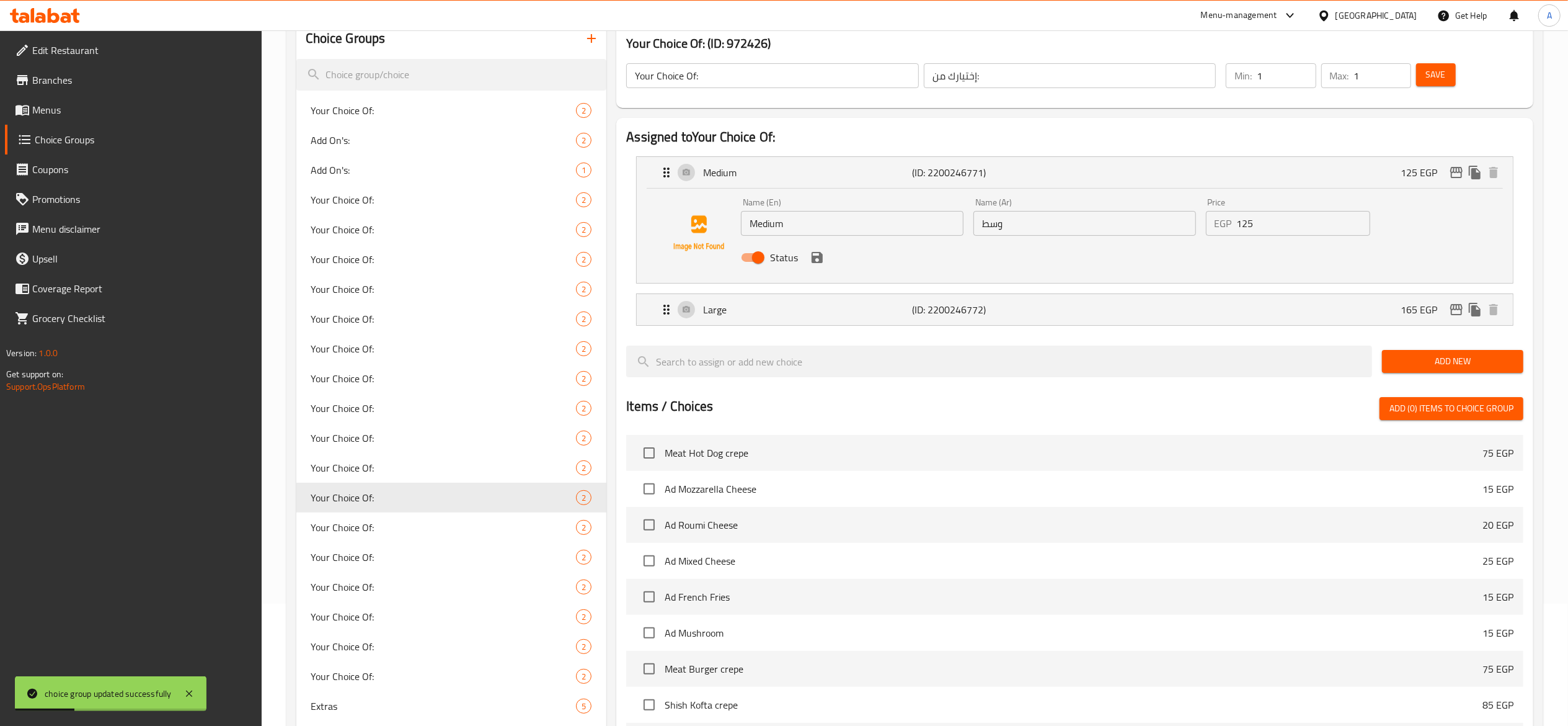
click at [1253, 219] on input "125" at bounding box center [1304, 223] width 133 height 25
click at [824, 257] on icon "save" at bounding box center [817, 257] width 15 height 15
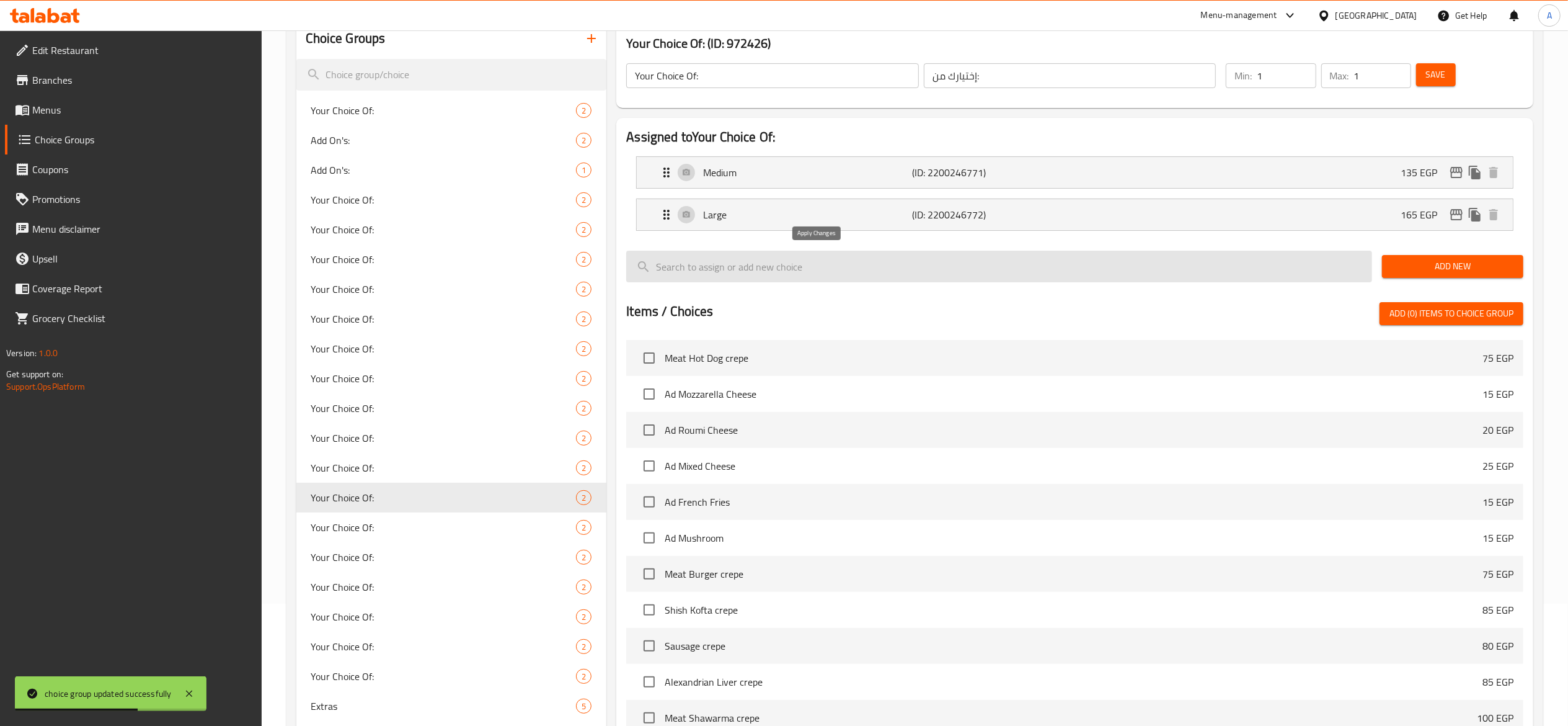
type input "135"
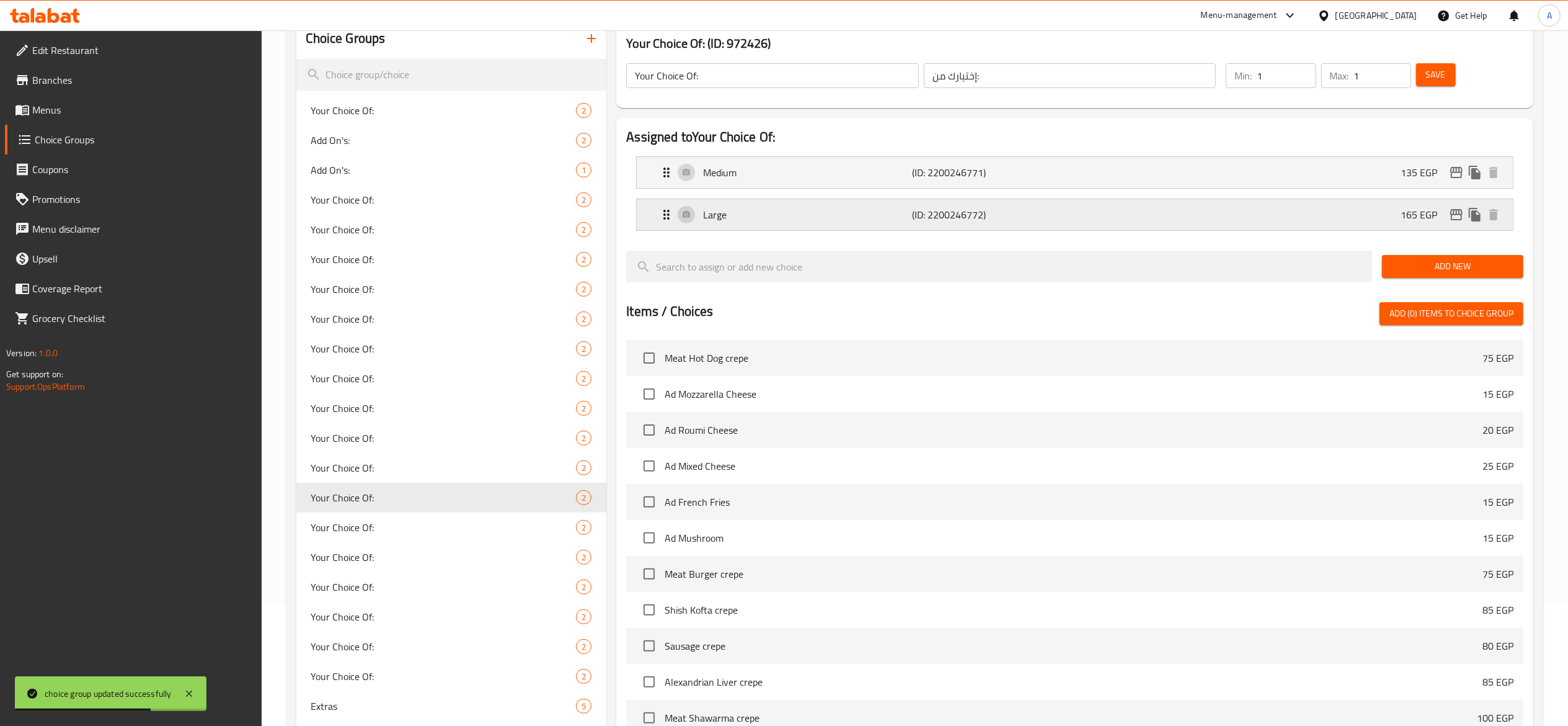
click at [991, 220] on p "(ID: 2200246772)" at bounding box center [982, 214] width 139 height 15
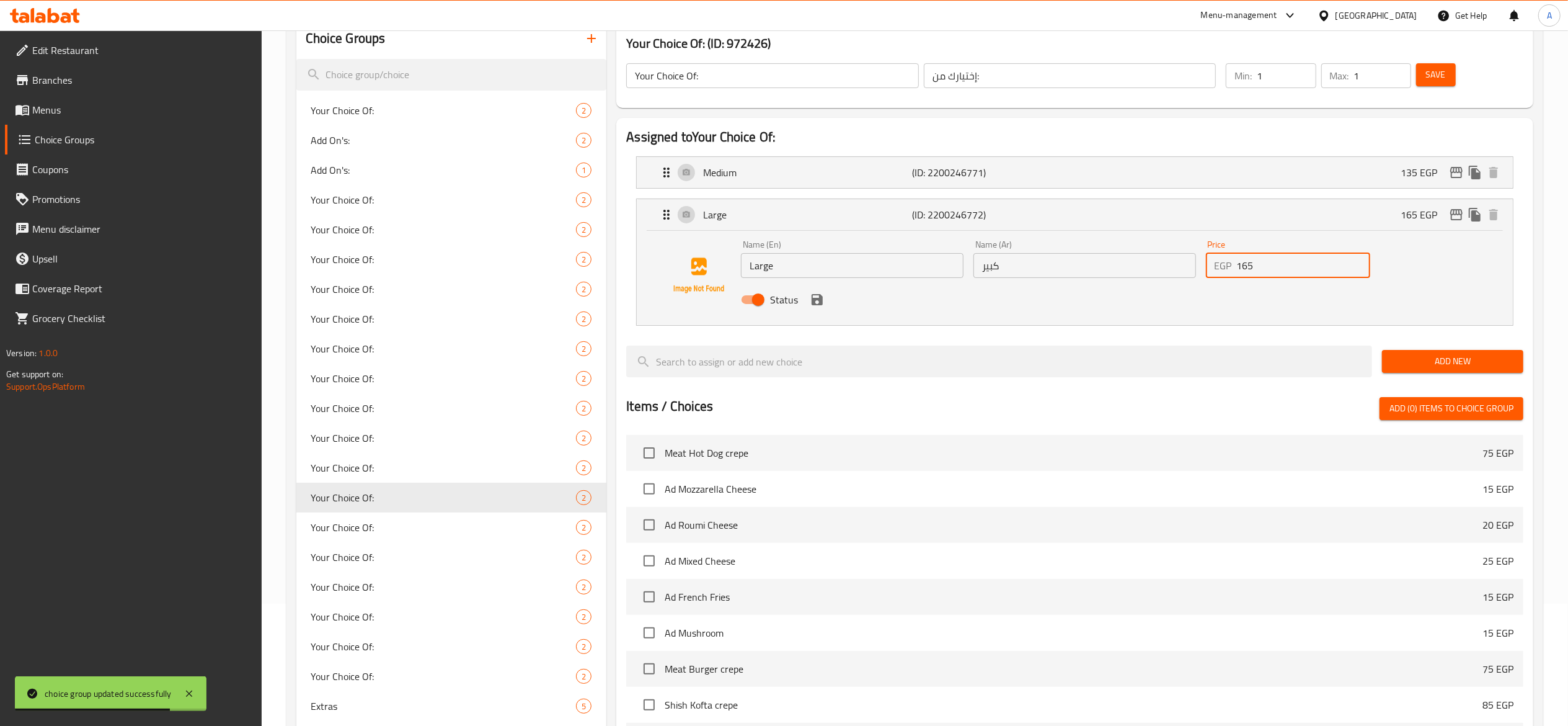
click at [1278, 269] on input "165" at bounding box center [1304, 265] width 133 height 25
click at [824, 300] on icon "save" at bounding box center [817, 299] width 15 height 15
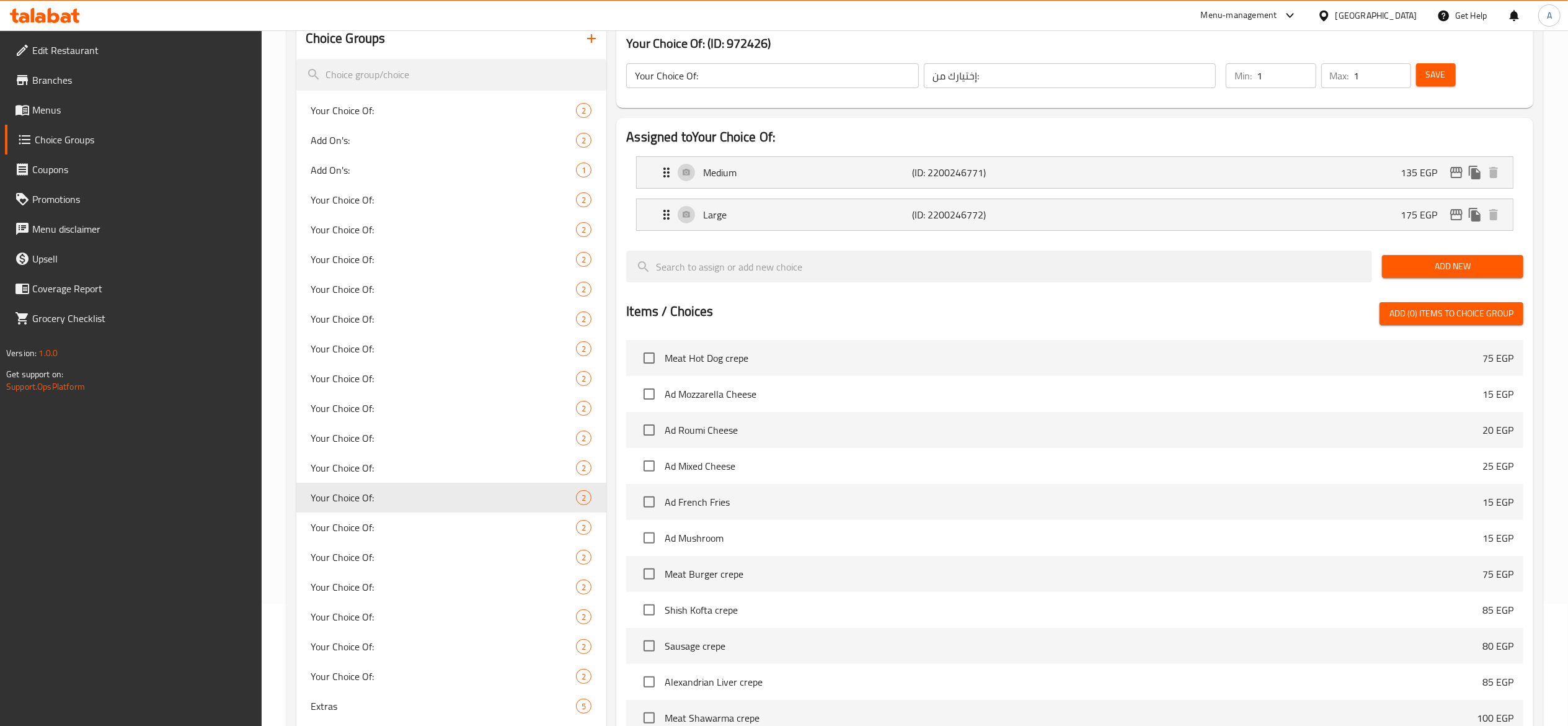
type input "175"
click at [1432, 74] on span "Save" at bounding box center [1437, 75] width 20 height 16
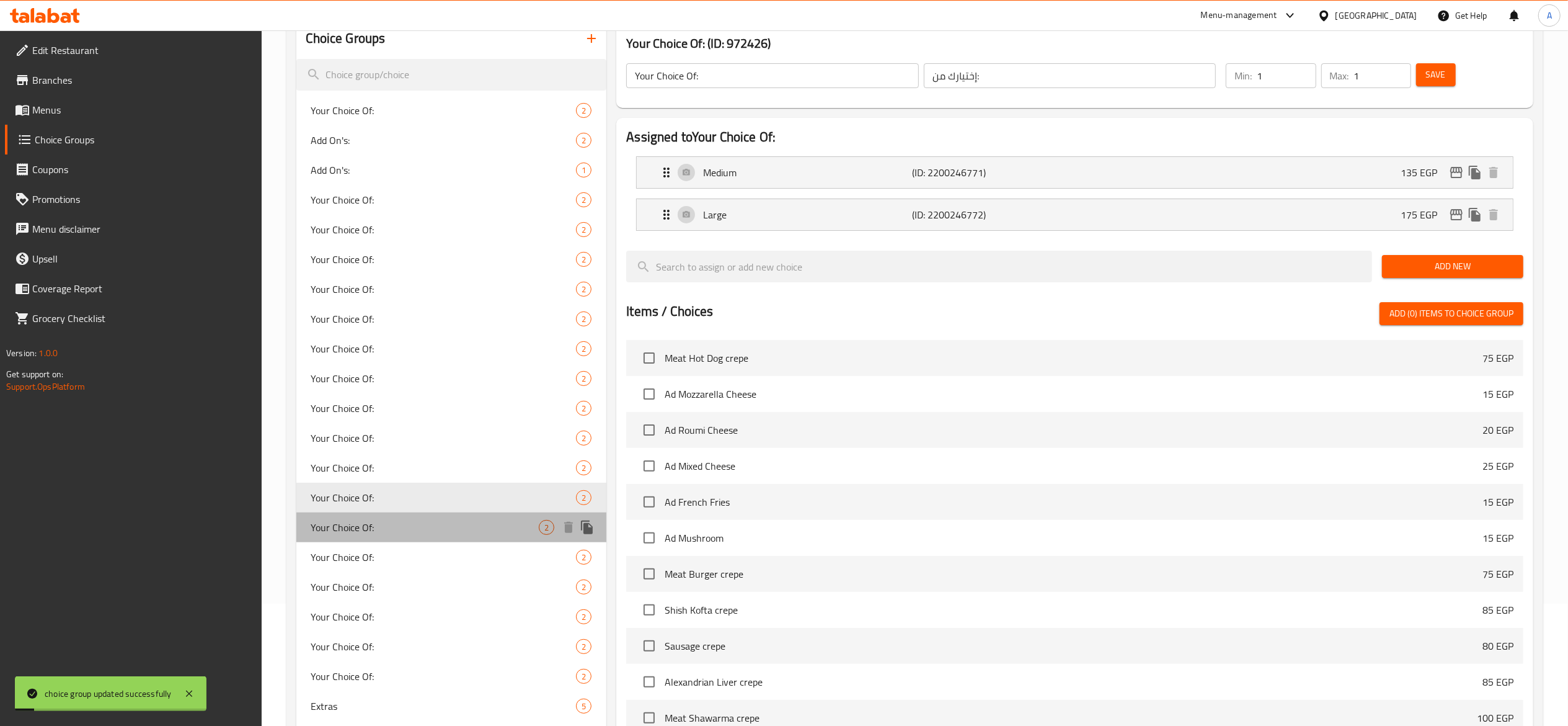
click at [432, 529] on span "Your Choice Of:" at bounding box center [425, 527] width 228 height 15
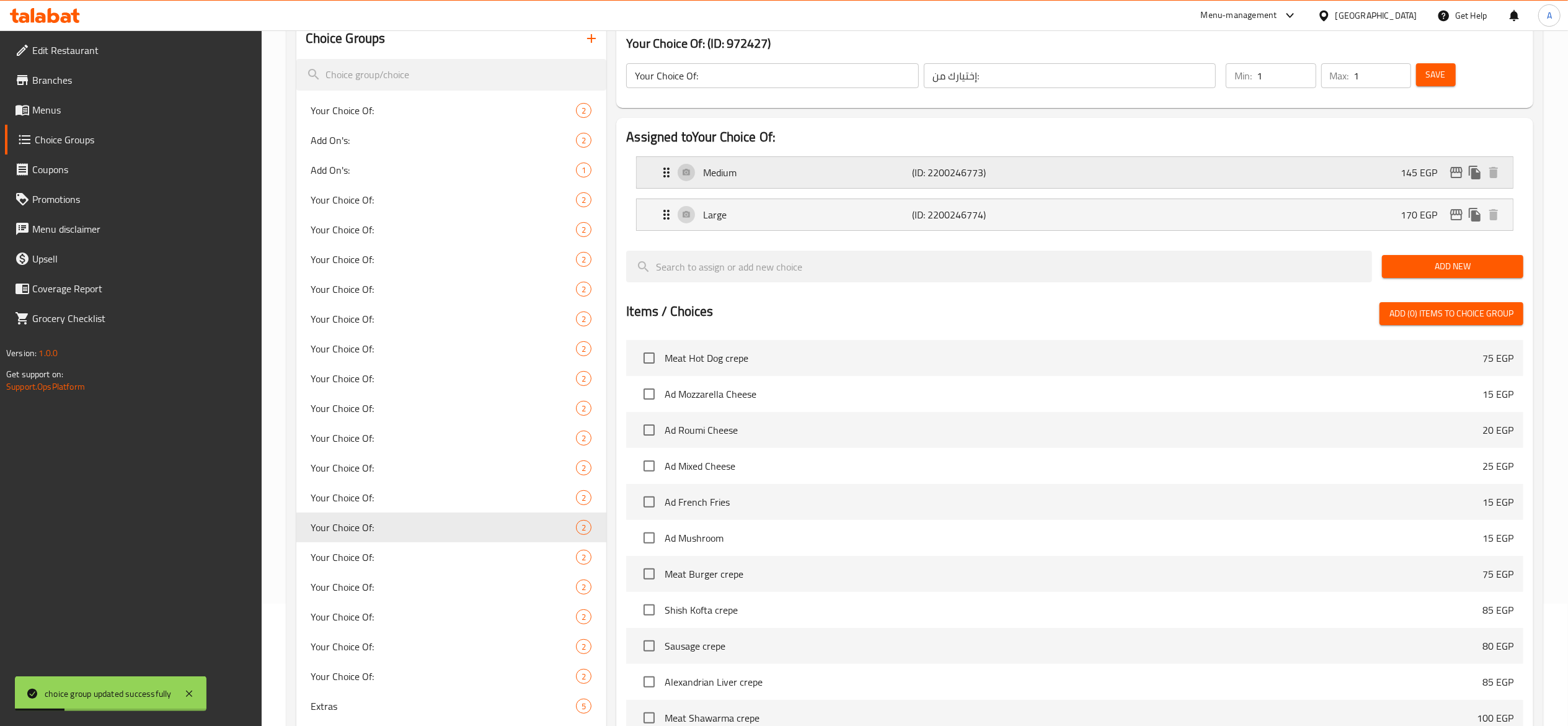
click at [983, 188] on div "Medium (ID: 2200246773) 145 EGP" at bounding box center [1079, 173] width 839 height 31
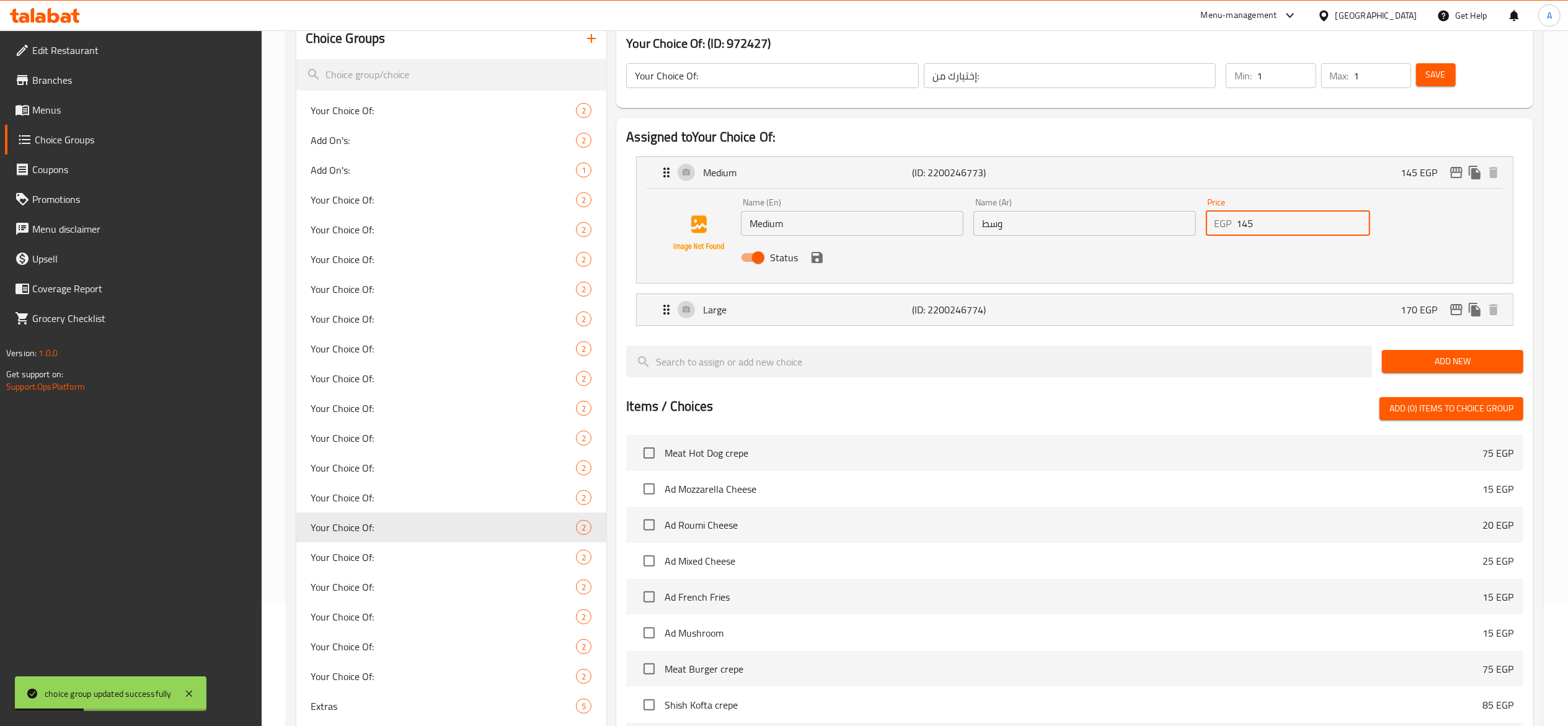
click at [1268, 224] on input "145" at bounding box center [1304, 223] width 133 height 25
click at [821, 259] on icon "save" at bounding box center [817, 257] width 11 height 11
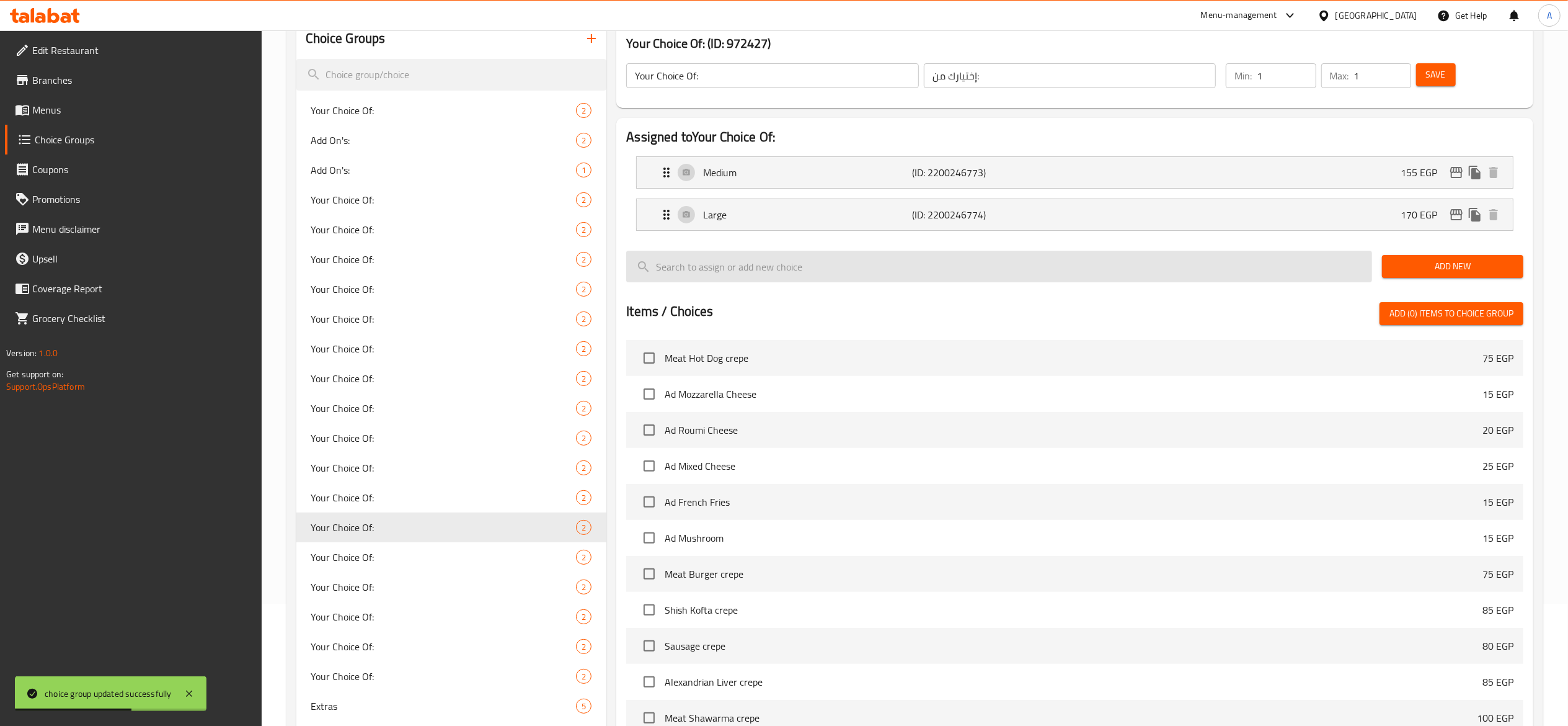
type input "155"
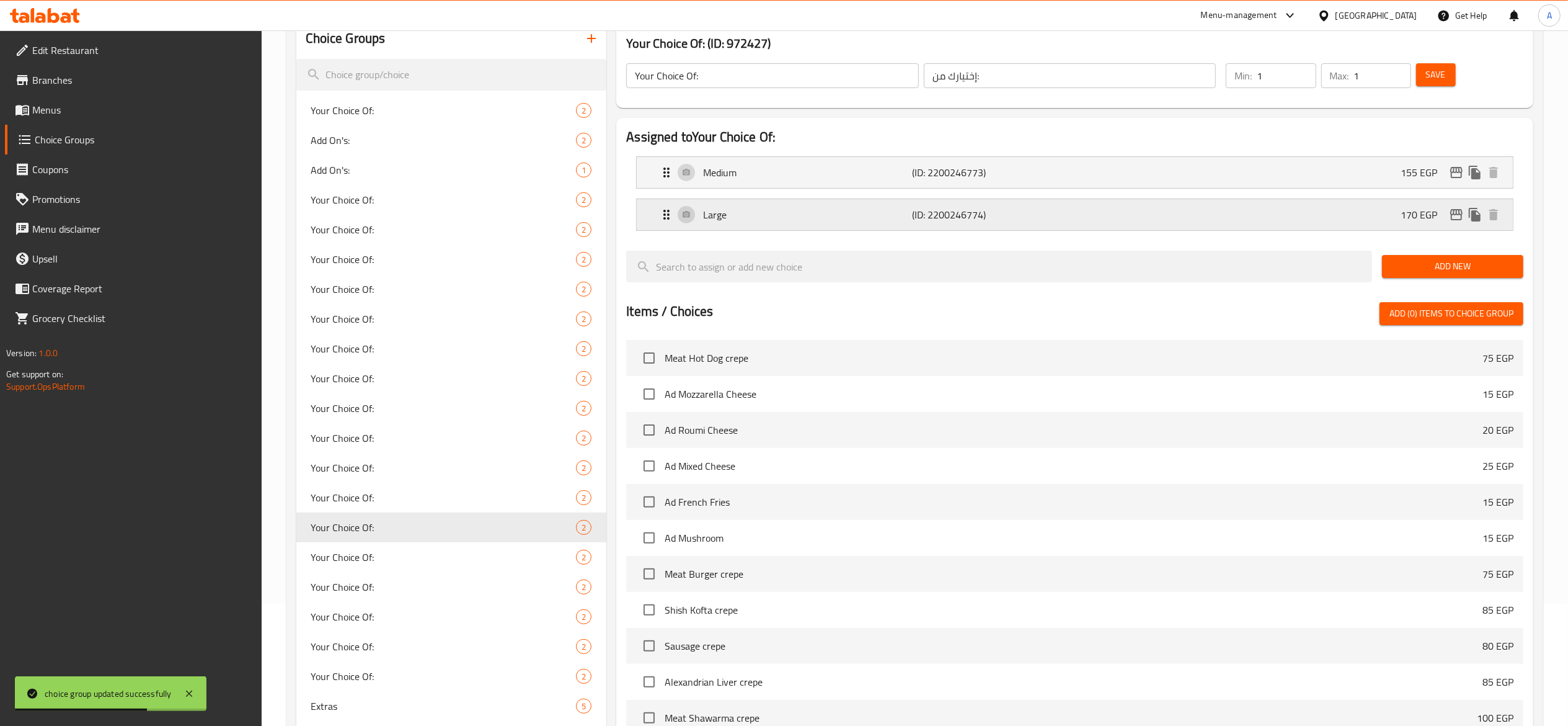
click at [923, 220] on p "(ID: 2200246774)" at bounding box center [982, 214] width 139 height 15
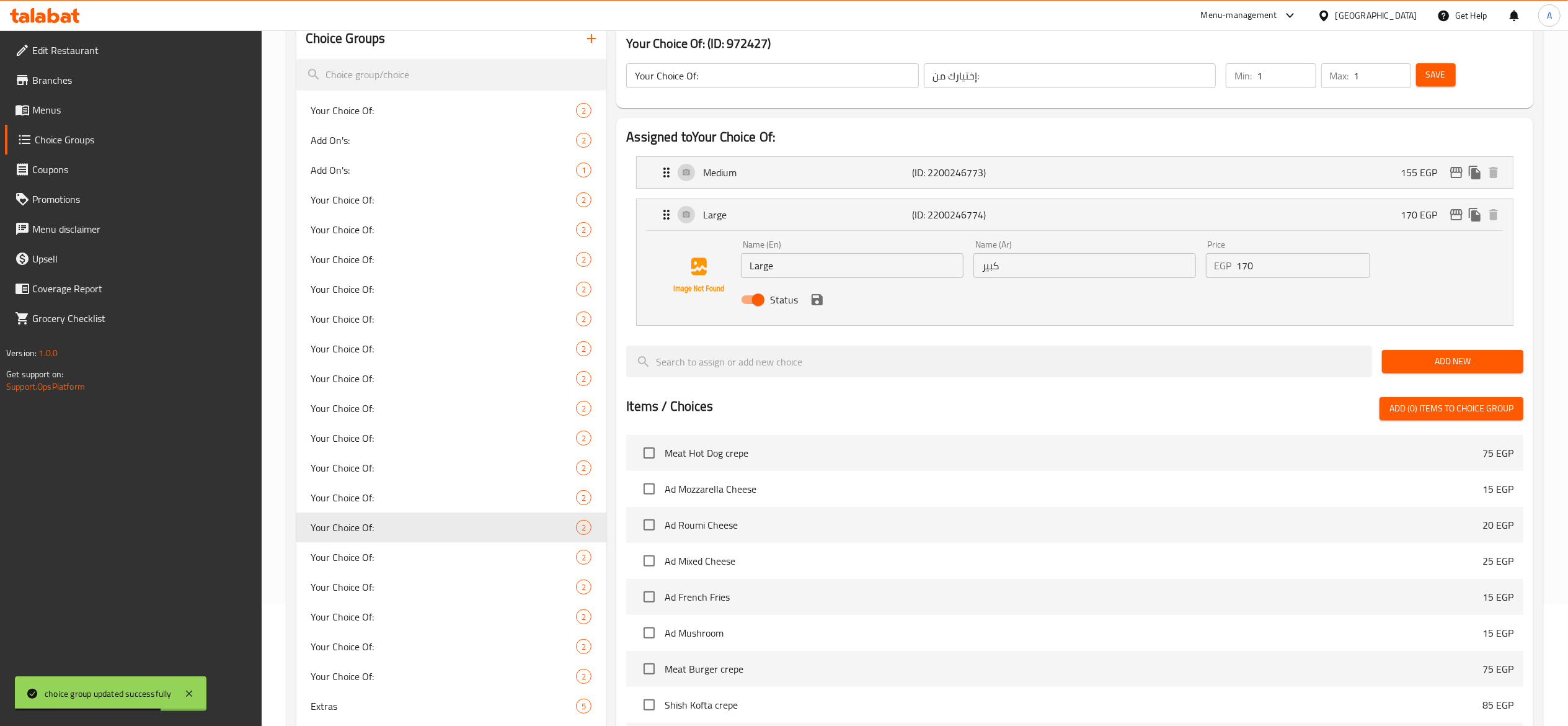
click at [1293, 269] on input "170" at bounding box center [1304, 265] width 133 height 25
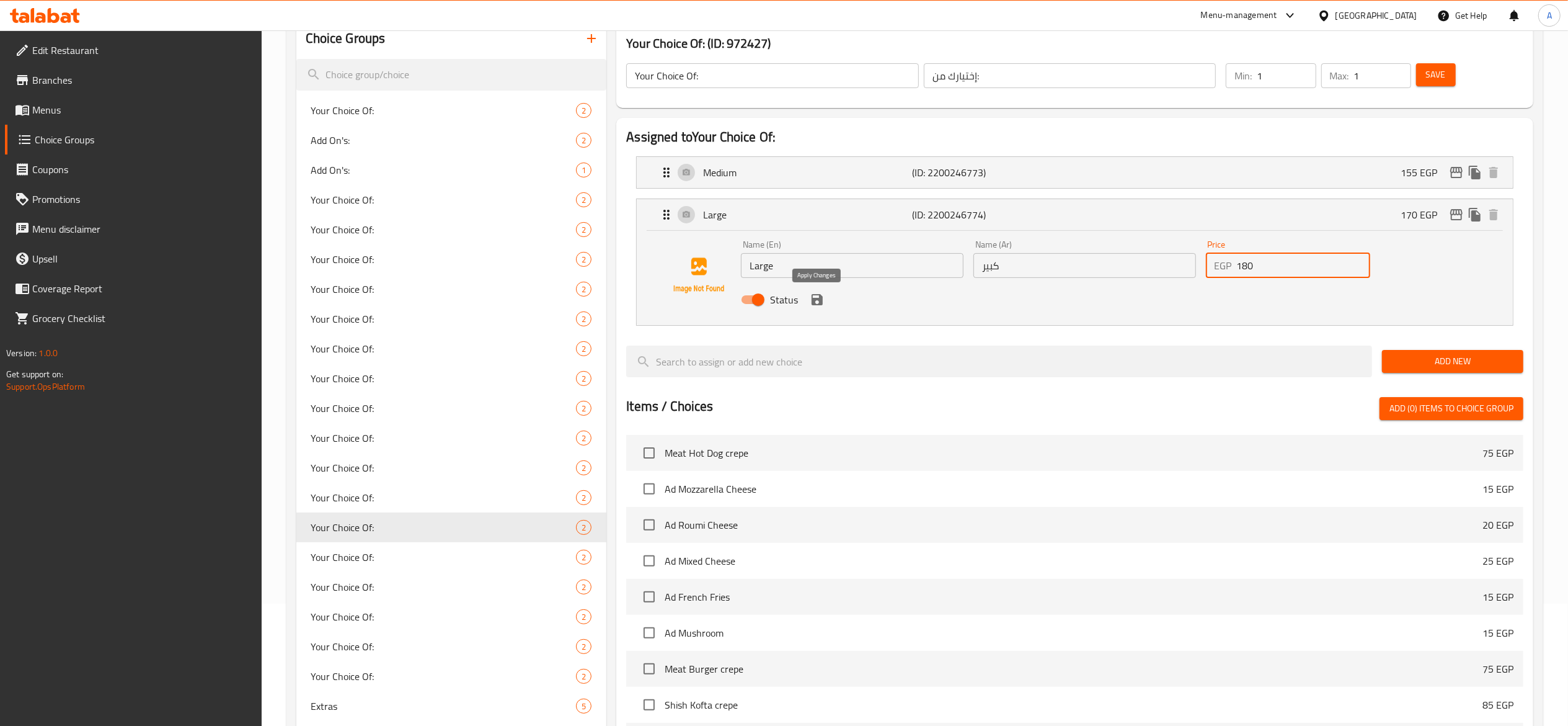
click at [815, 304] on icon "save" at bounding box center [817, 299] width 11 height 11
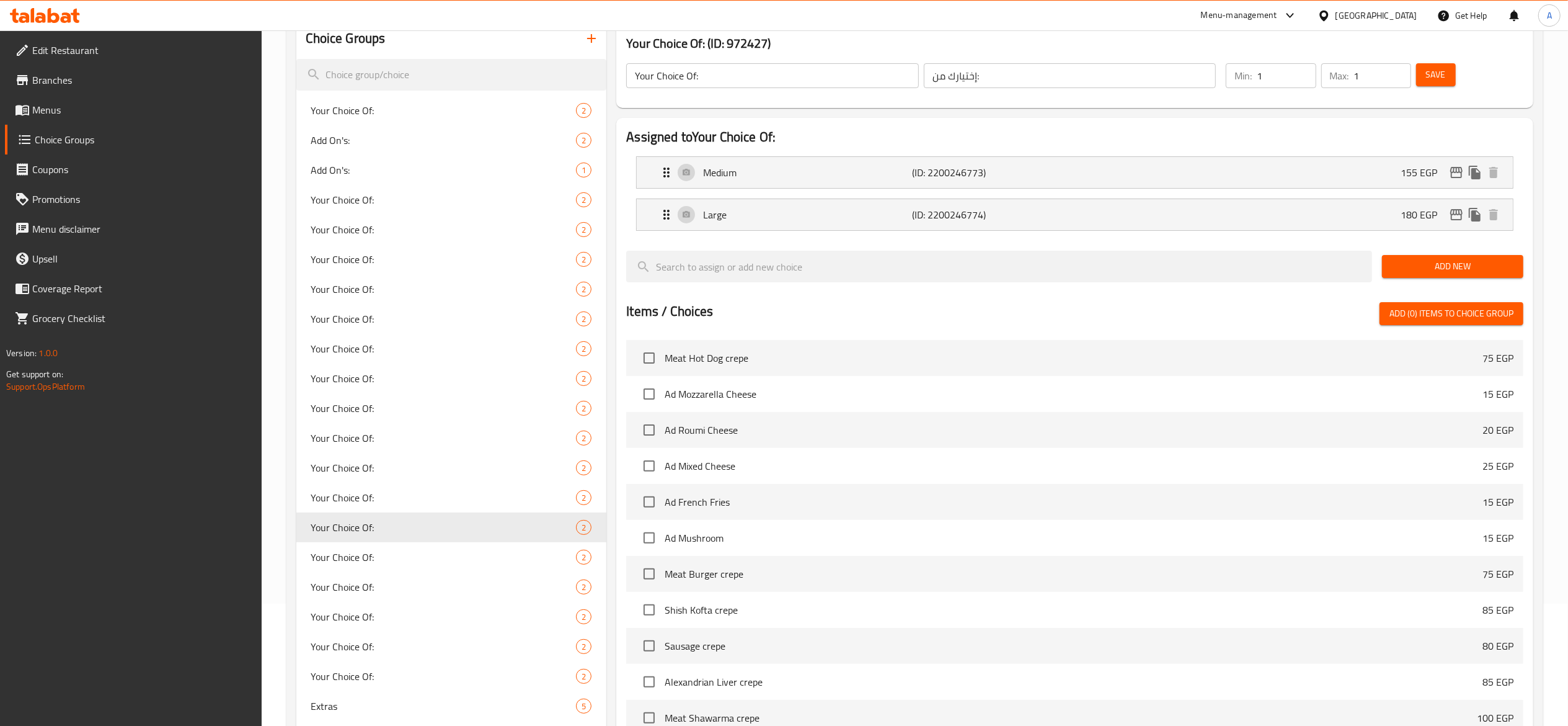
type input "180"
click at [1432, 74] on span "Save" at bounding box center [1437, 75] width 20 height 16
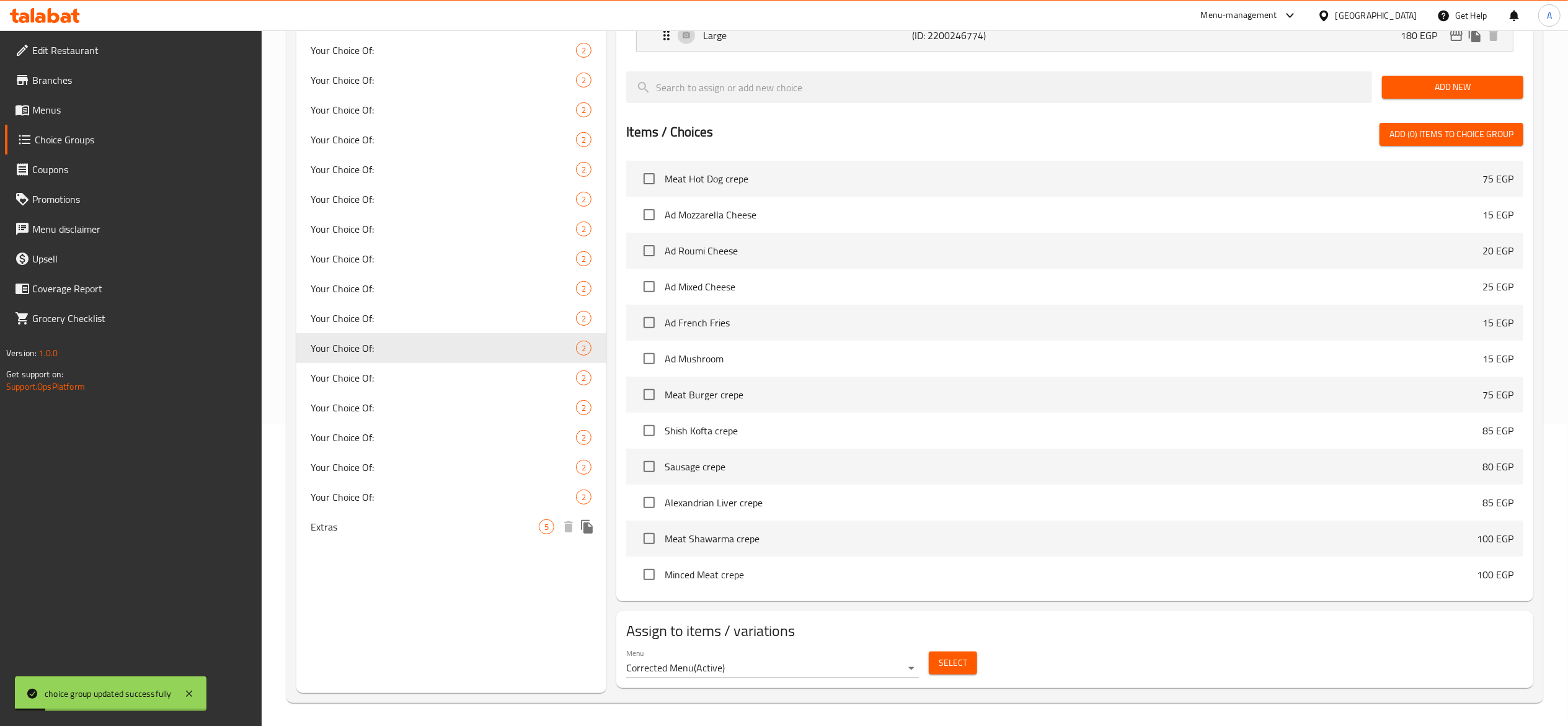
scroll to position [304, 0]
click at [418, 374] on span "Your Choice Of:" at bounding box center [425, 376] width 228 height 15
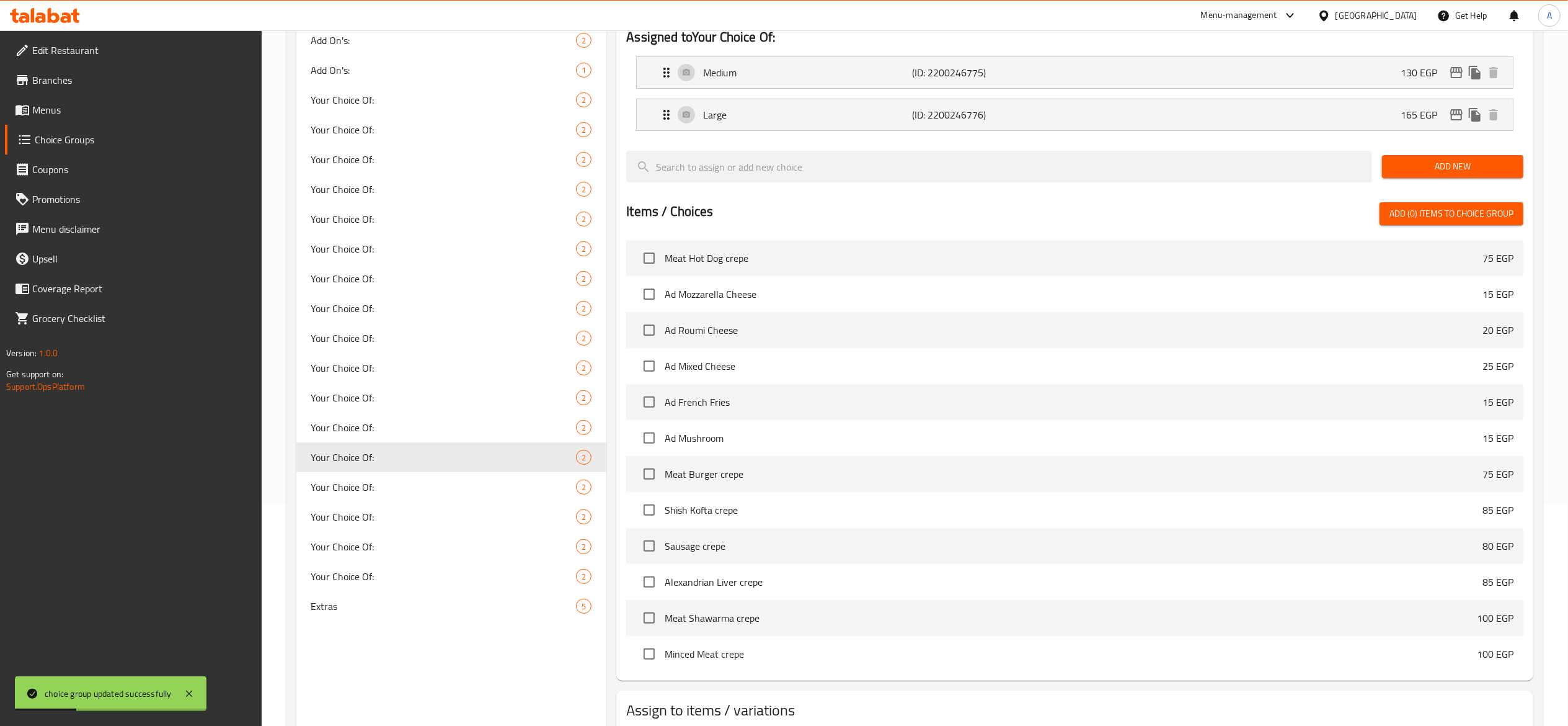
scroll to position [180, 0]
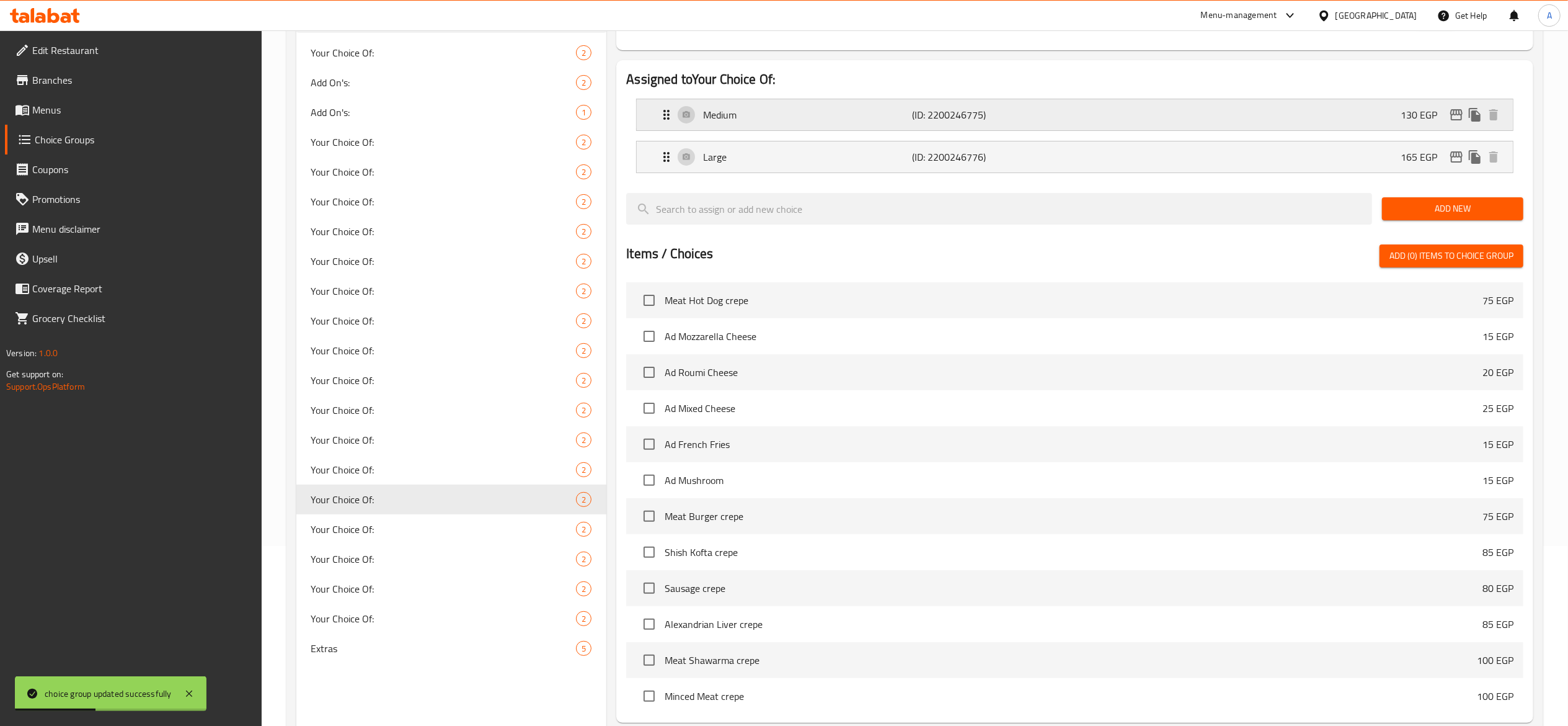
click at [1108, 114] on div "Medium (ID: 2200246775) 130 EGP" at bounding box center [1079, 115] width 839 height 31
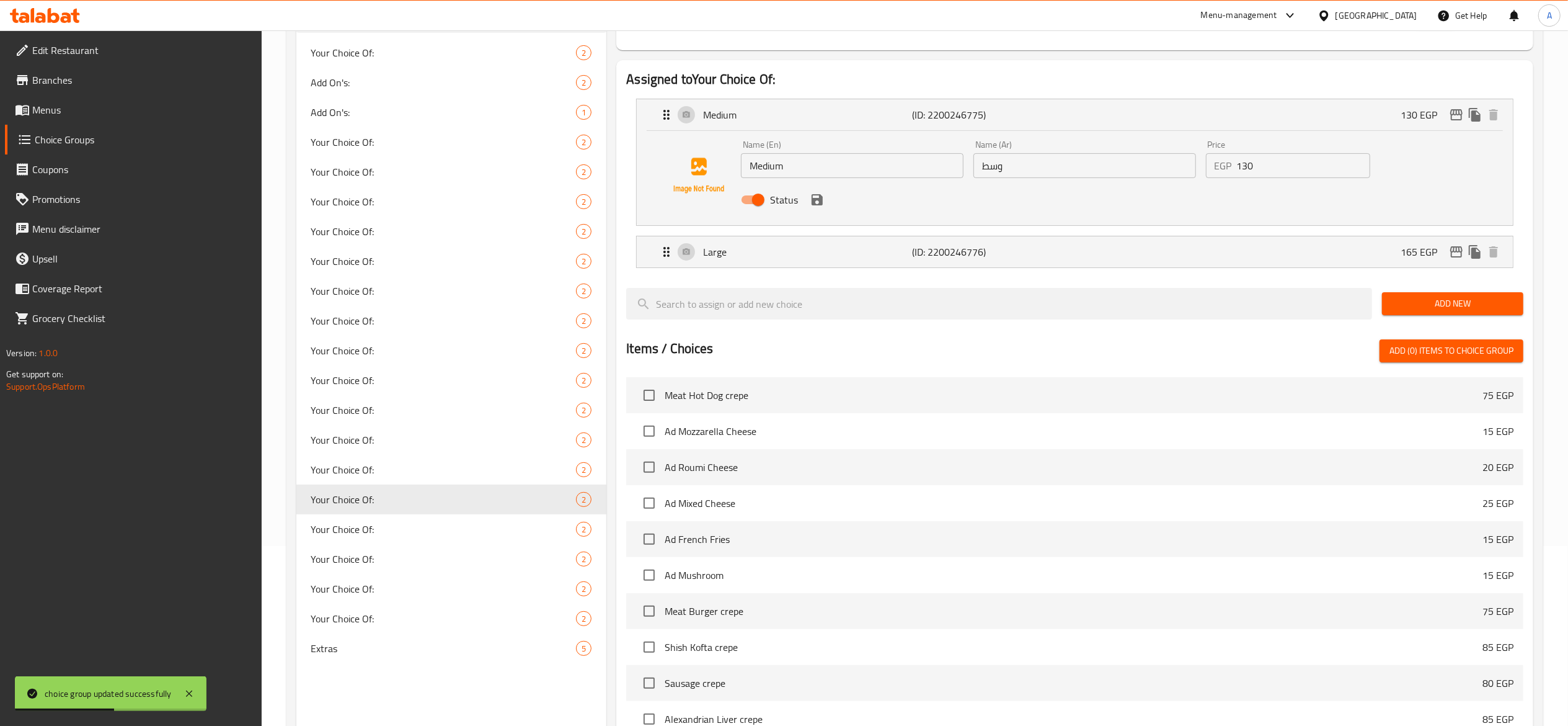
click at [1260, 173] on input "130" at bounding box center [1304, 165] width 133 height 25
click at [819, 203] on icon "save" at bounding box center [817, 199] width 11 height 11
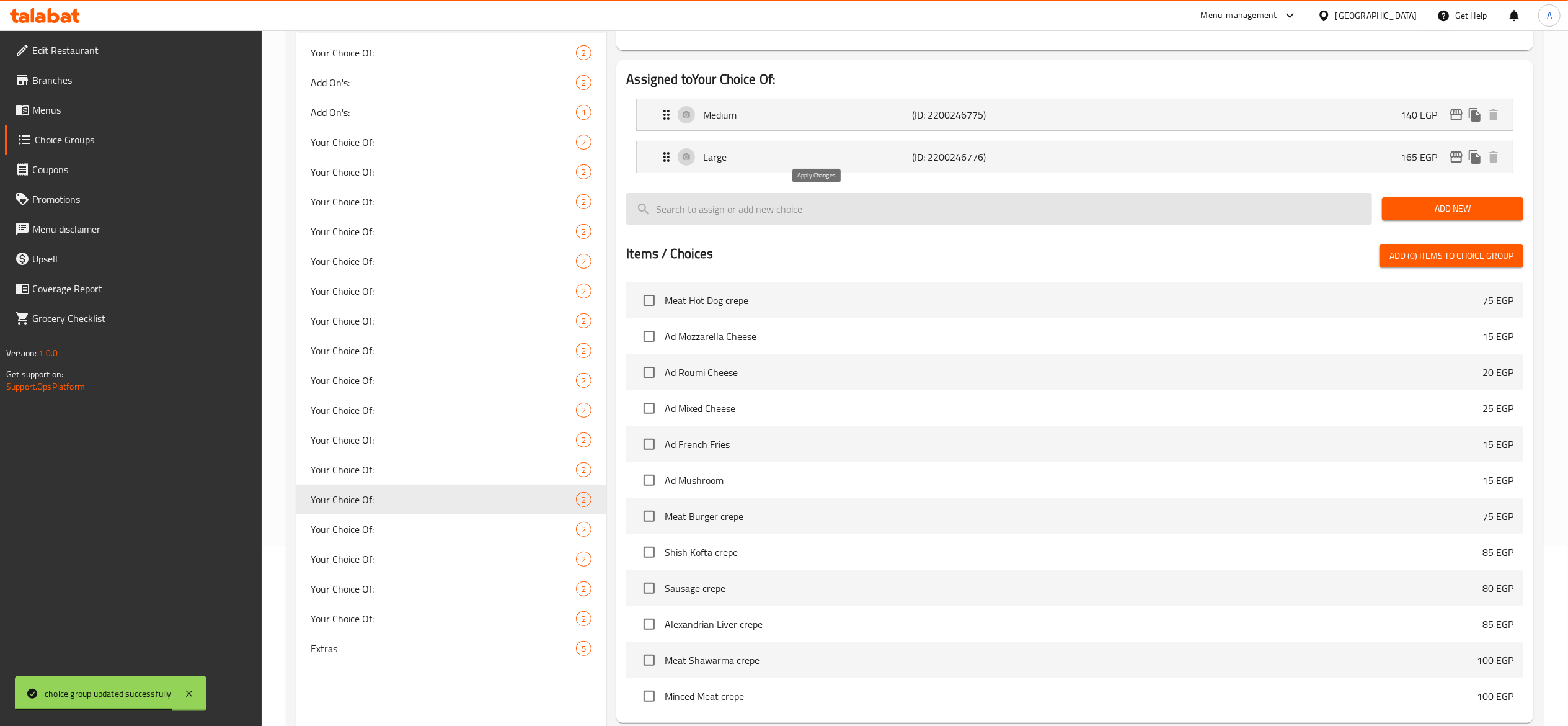
type input "140"
click at [1008, 151] on p "(ID: 2200246776)" at bounding box center [982, 156] width 139 height 15
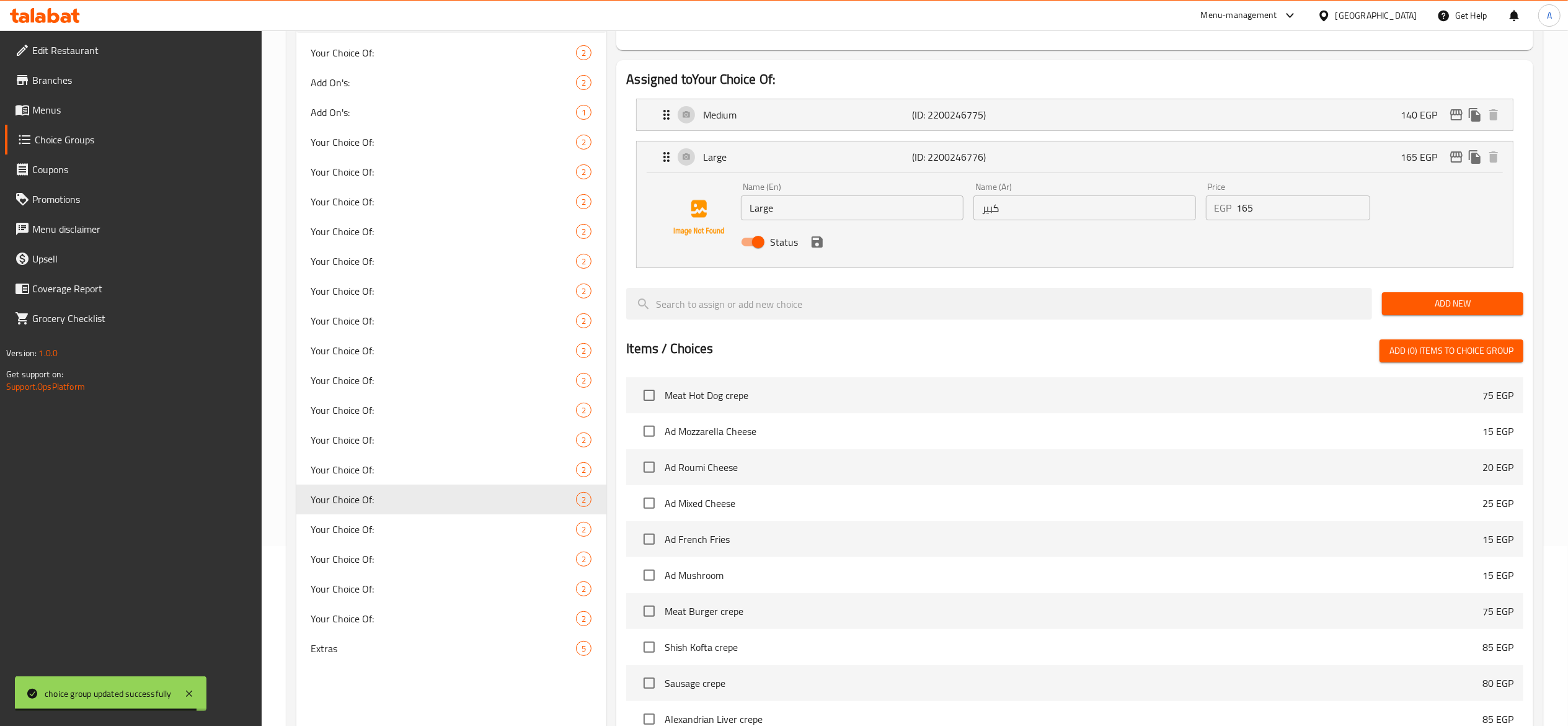
click at [1292, 214] on input "165" at bounding box center [1304, 207] width 133 height 25
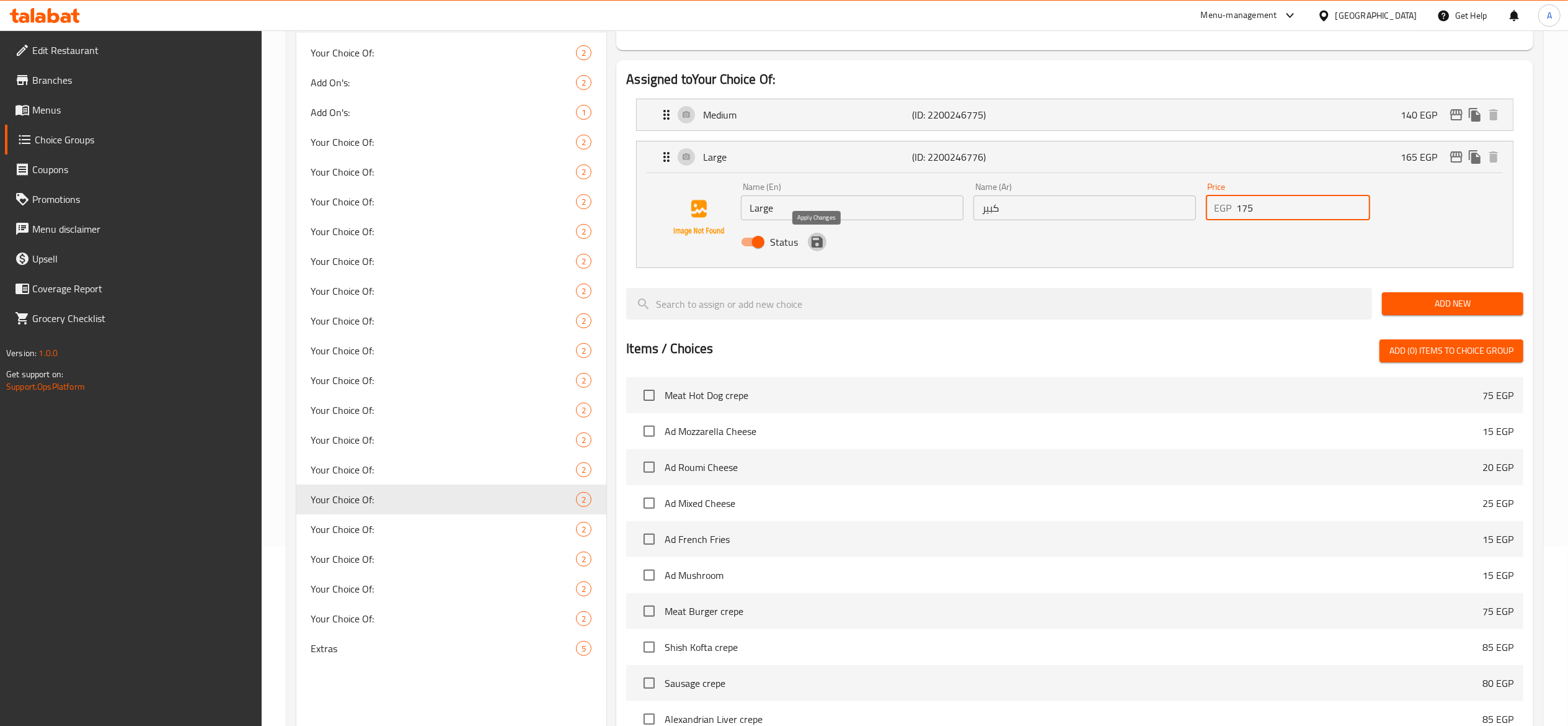
click at [822, 247] on icon "save" at bounding box center [817, 241] width 11 height 11
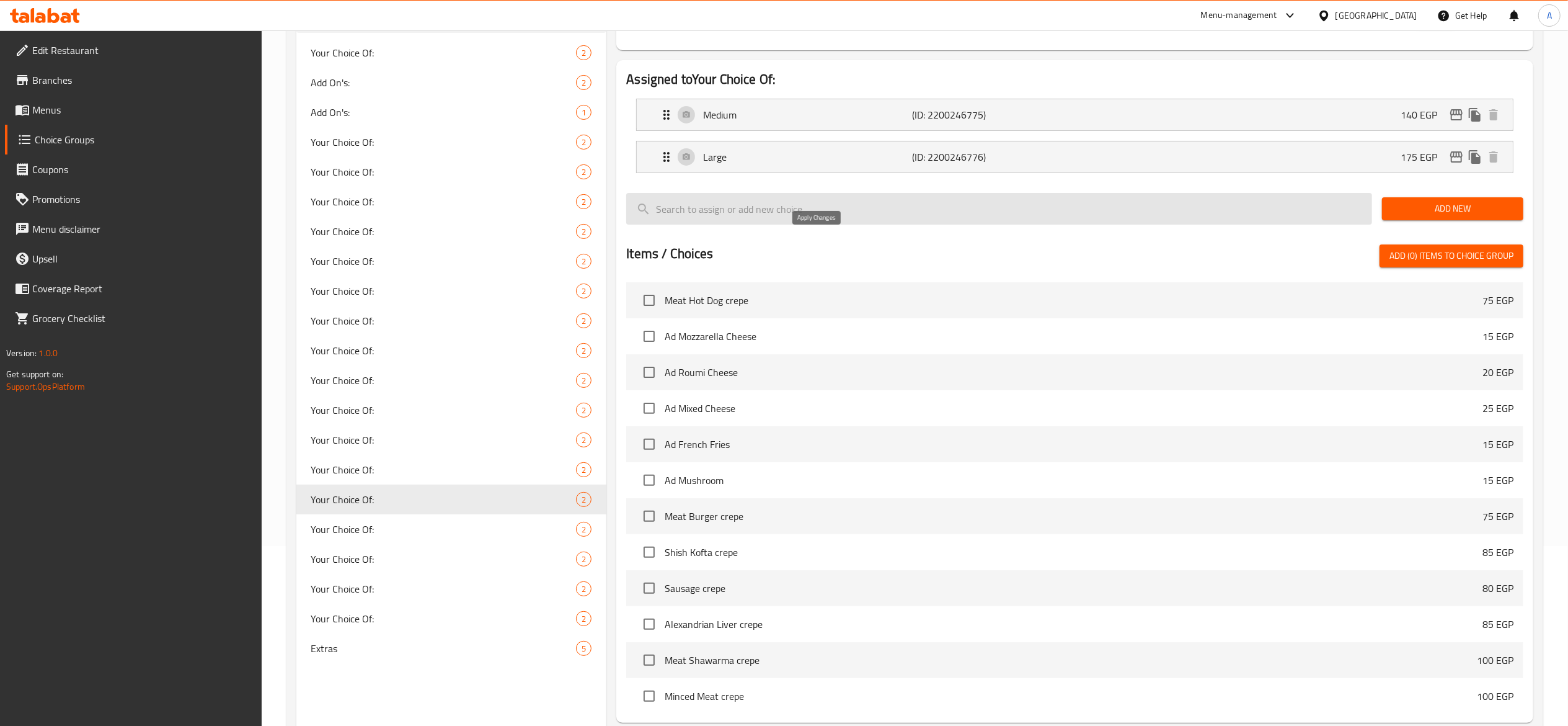
type input "175"
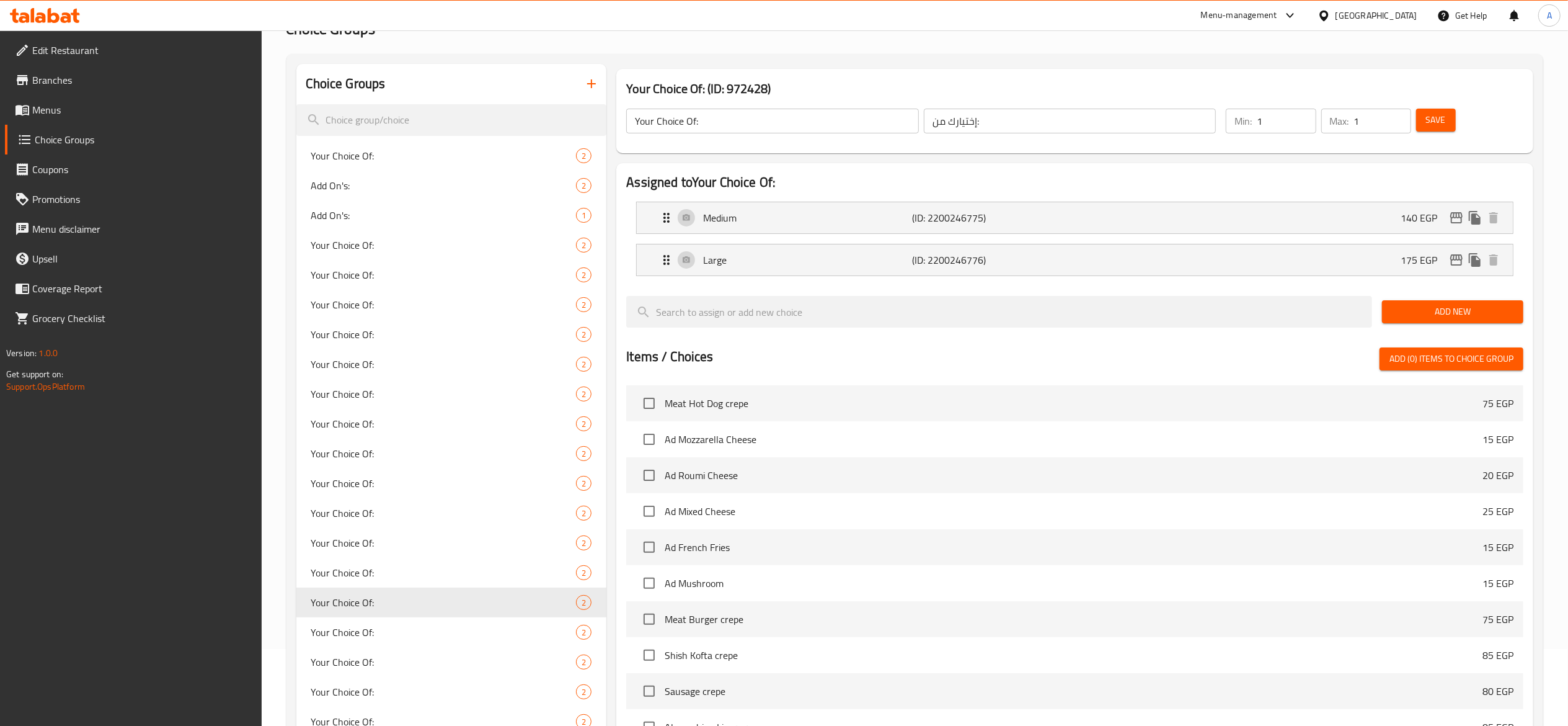
scroll to position [56, 0]
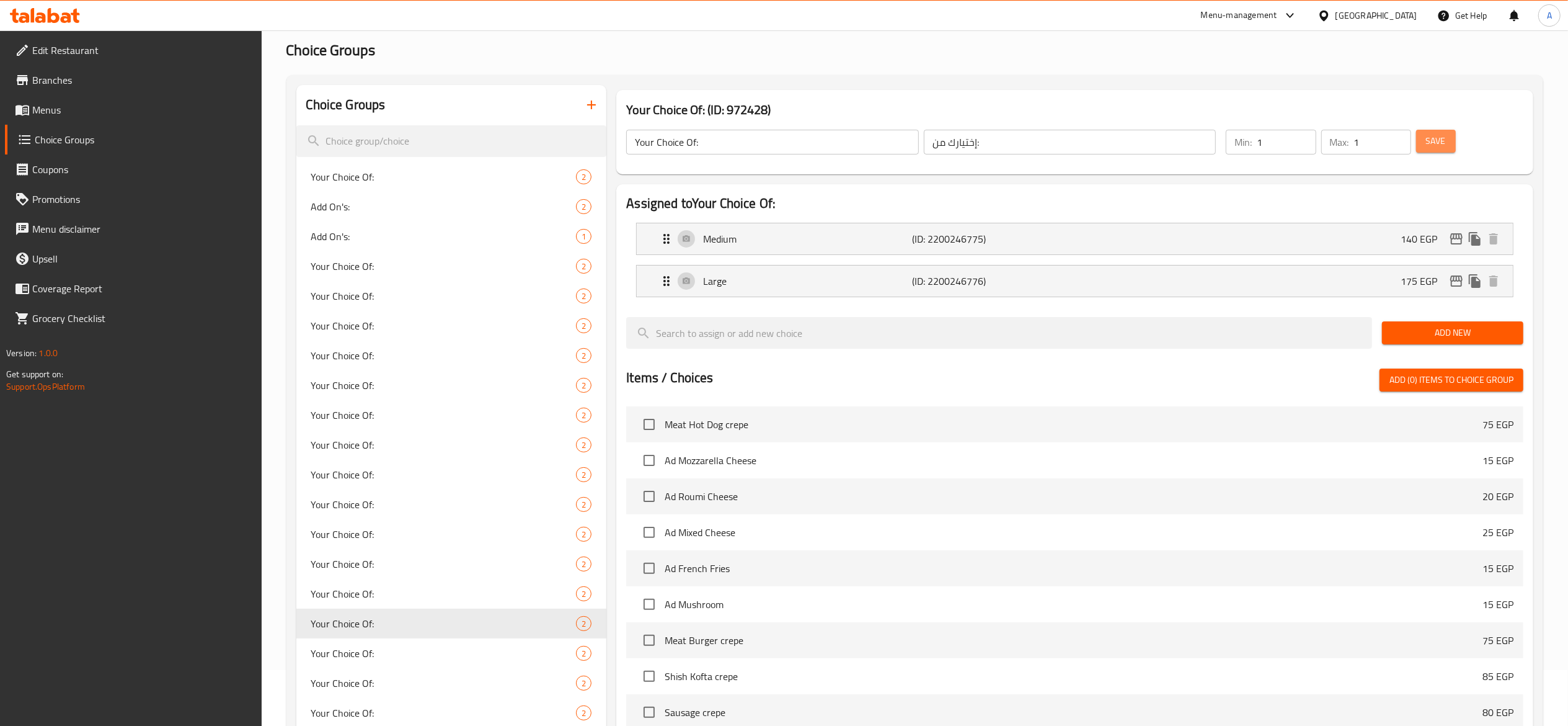
click at [1430, 143] on span "Save" at bounding box center [1437, 141] width 20 height 16
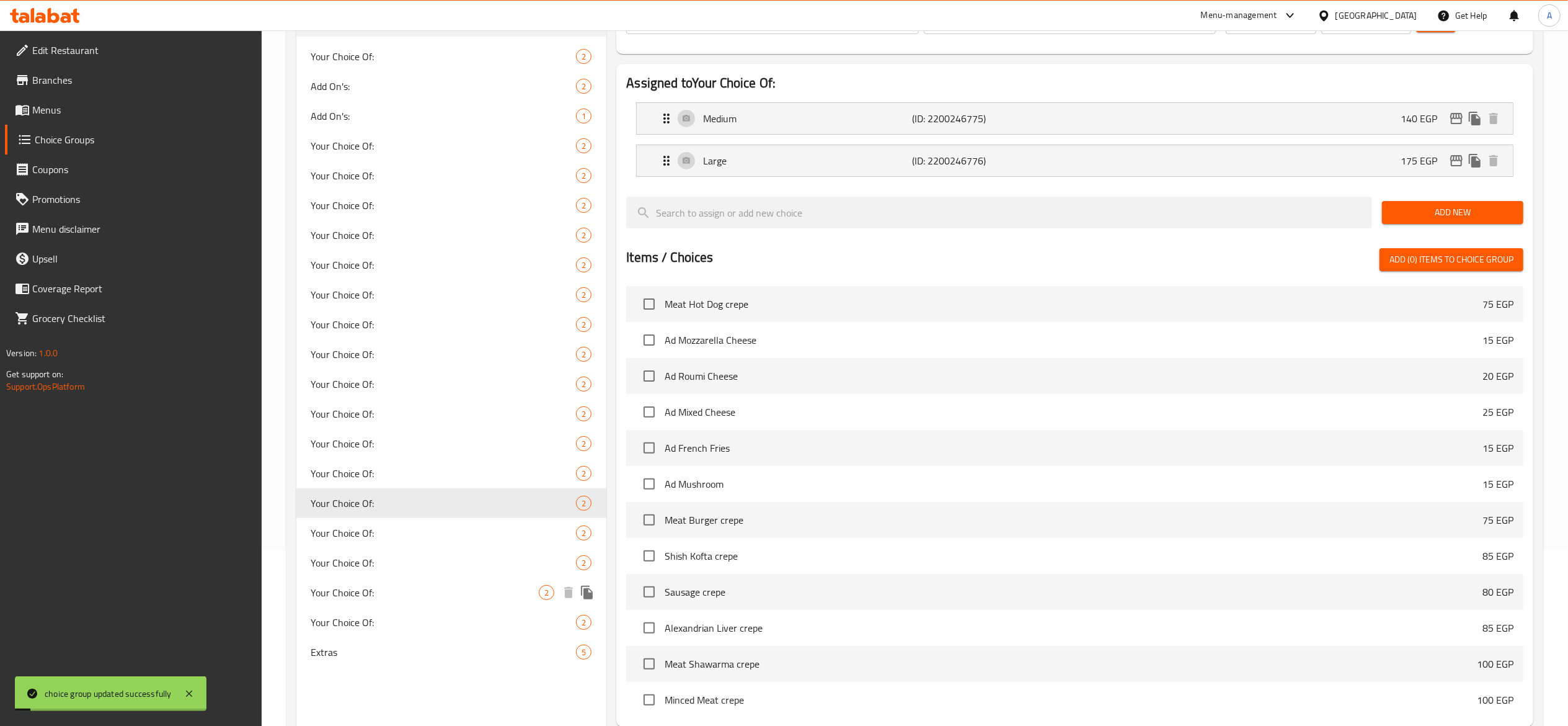
scroll to position [180, 0]
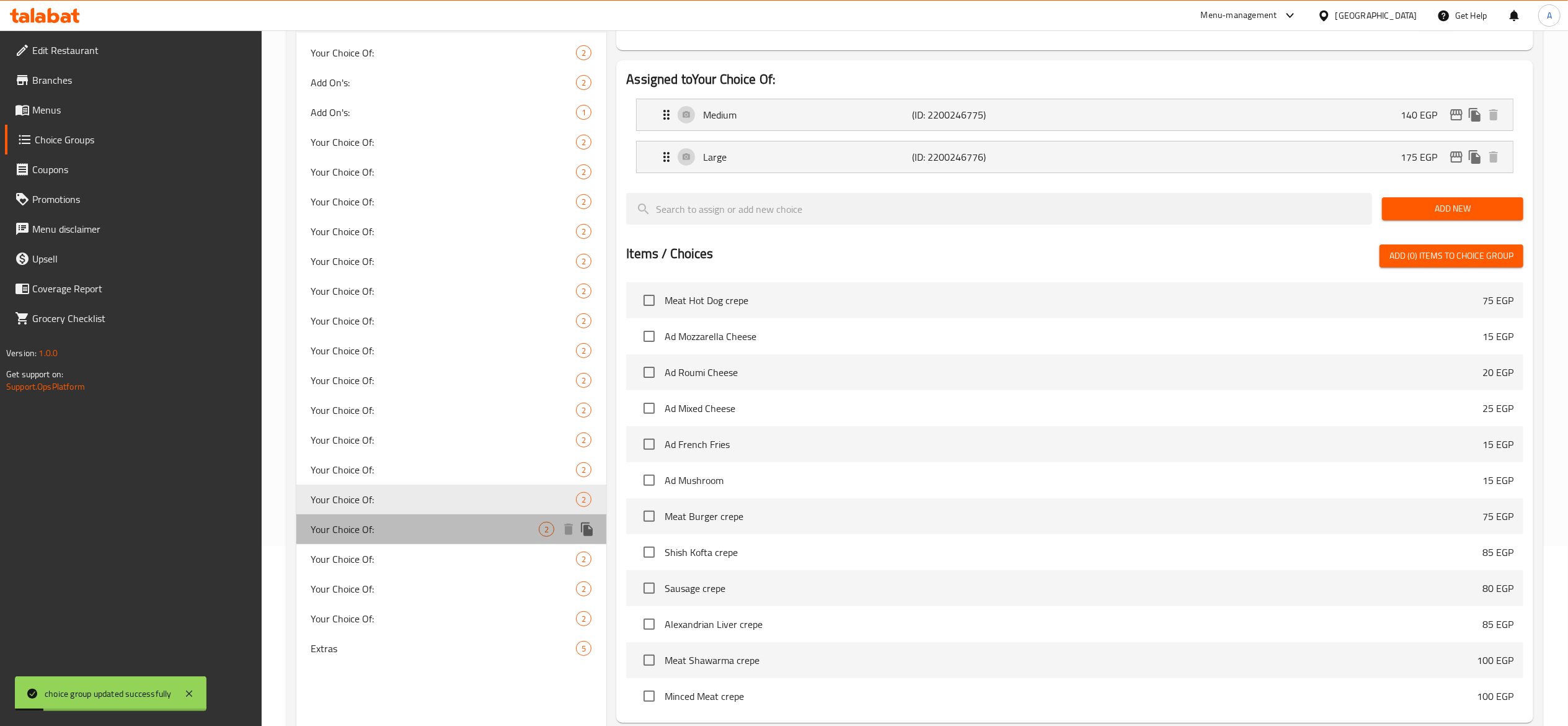
click at [470, 530] on span "Your Choice Of:" at bounding box center [425, 529] width 228 height 15
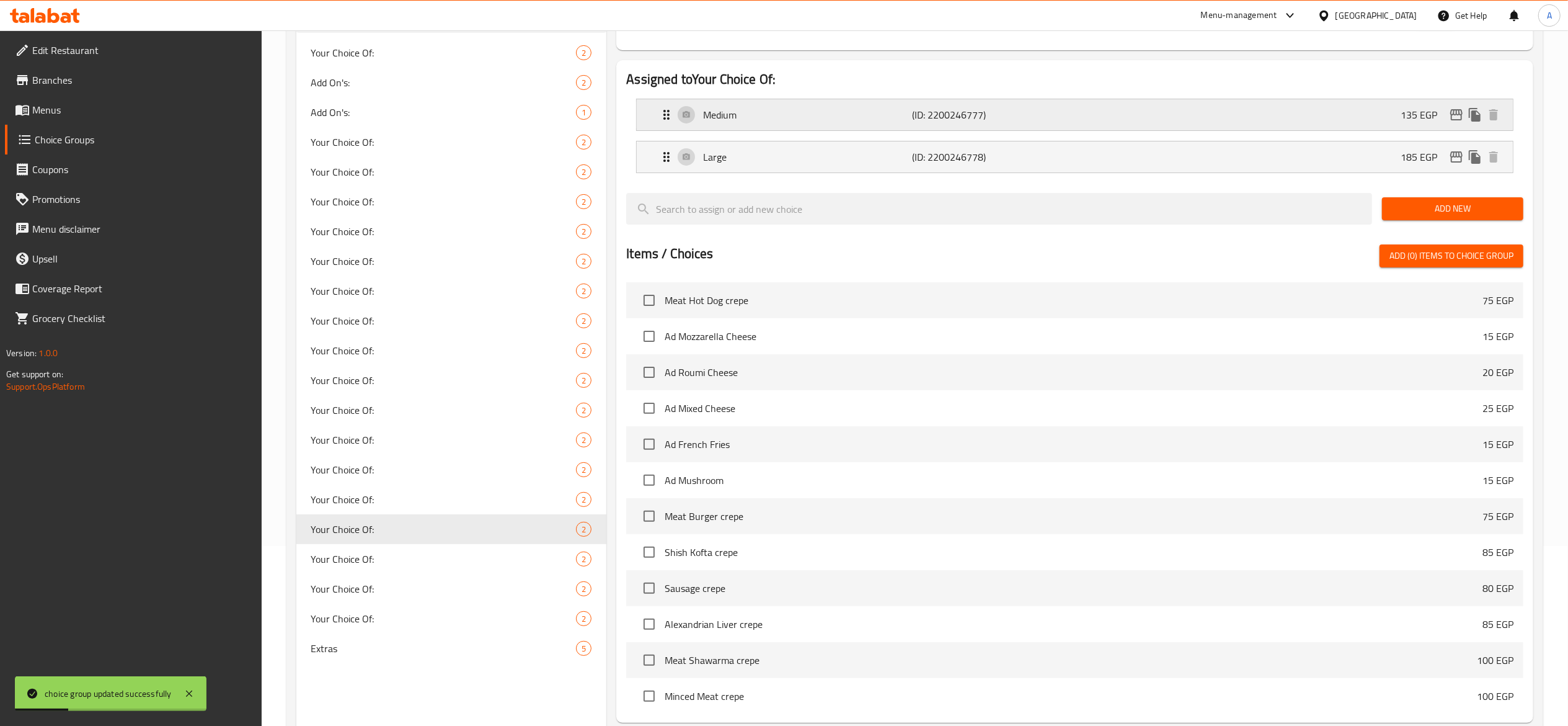
click at [1170, 113] on div "Medium (ID: 2200246777) 135 EGP" at bounding box center [1079, 115] width 839 height 31
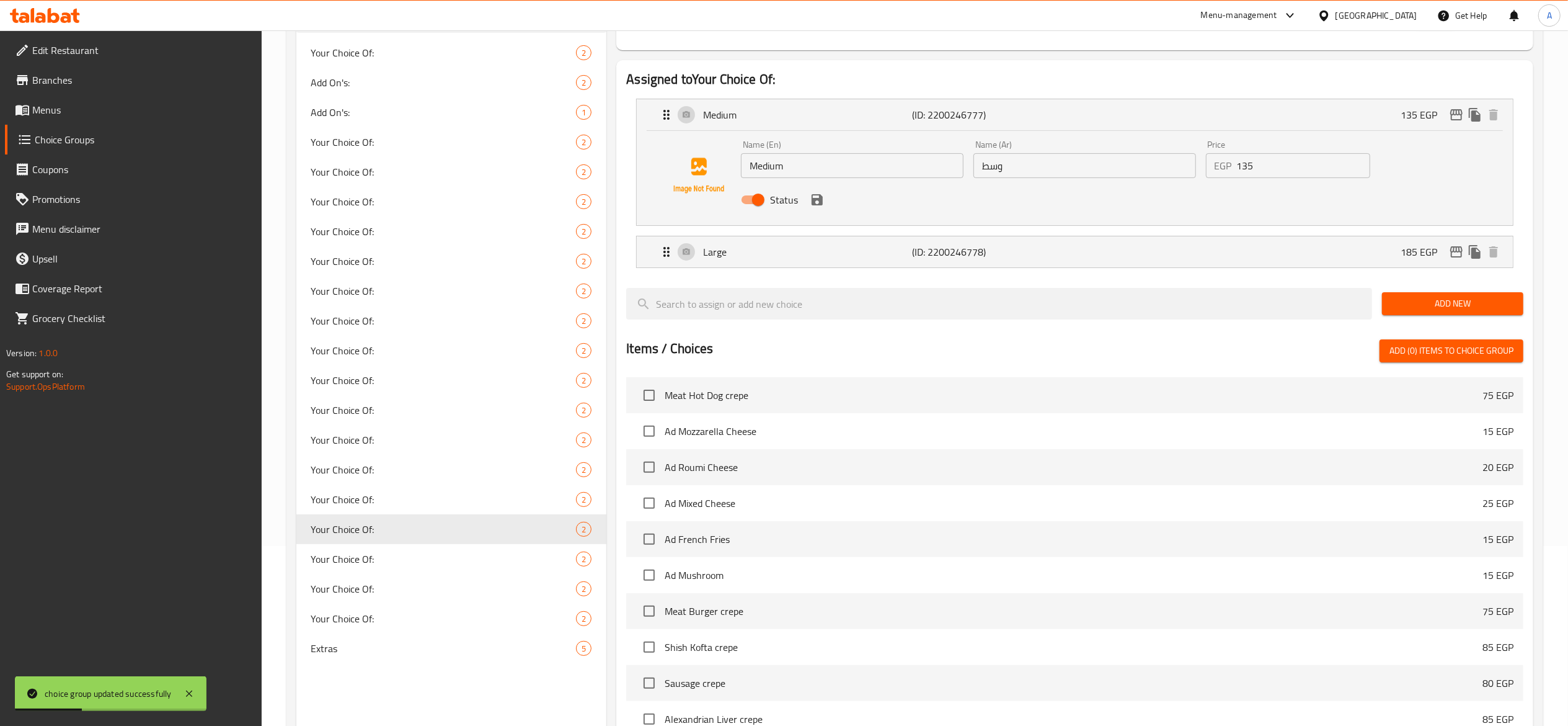
click at [1263, 176] on input "135" at bounding box center [1304, 165] width 133 height 25
click at [814, 200] on icon "save" at bounding box center [817, 199] width 11 height 11
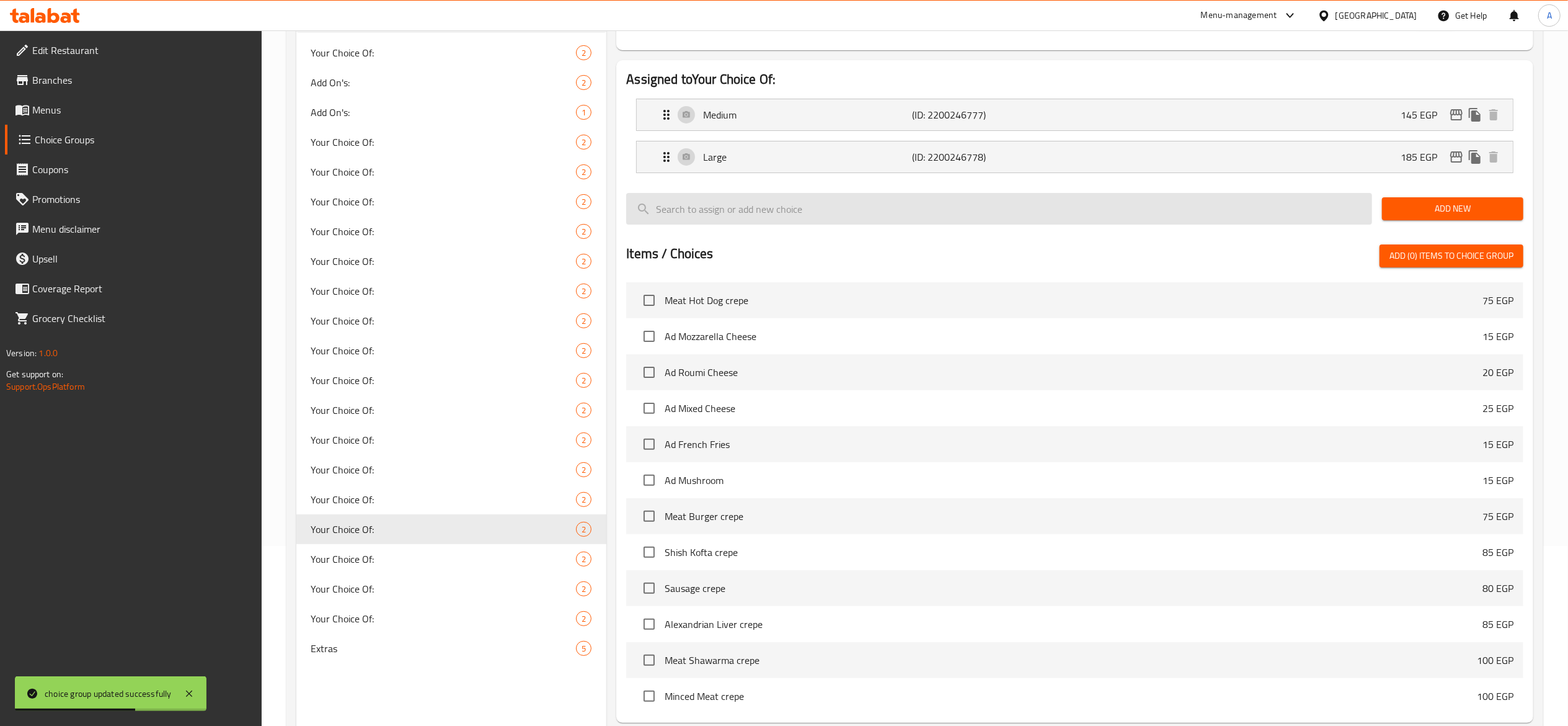
type input "145"
click at [1002, 151] on p "(ID: 2200246778)" at bounding box center [982, 156] width 139 height 15
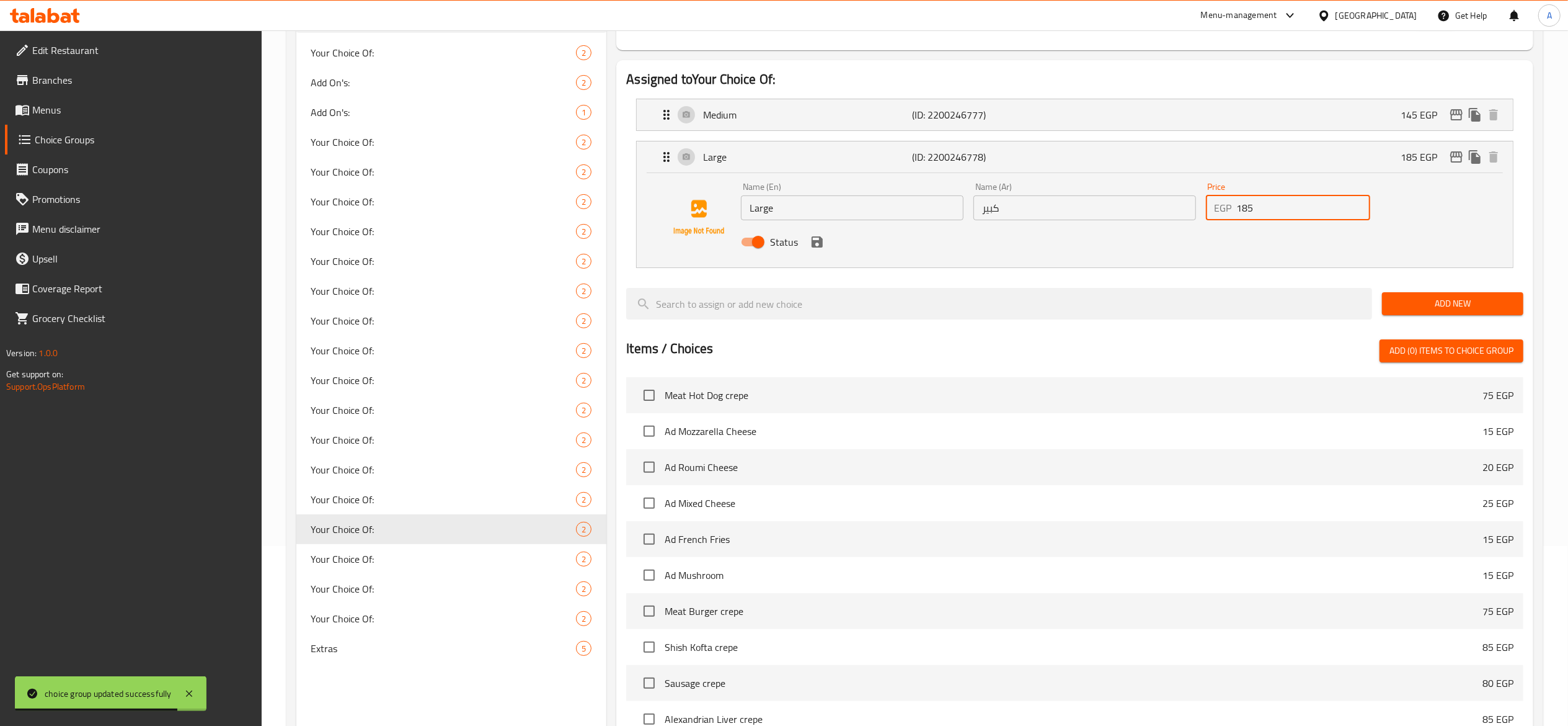
click at [1295, 206] on input "185" at bounding box center [1304, 207] width 133 height 25
click at [814, 244] on icon "save" at bounding box center [817, 241] width 11 height 11
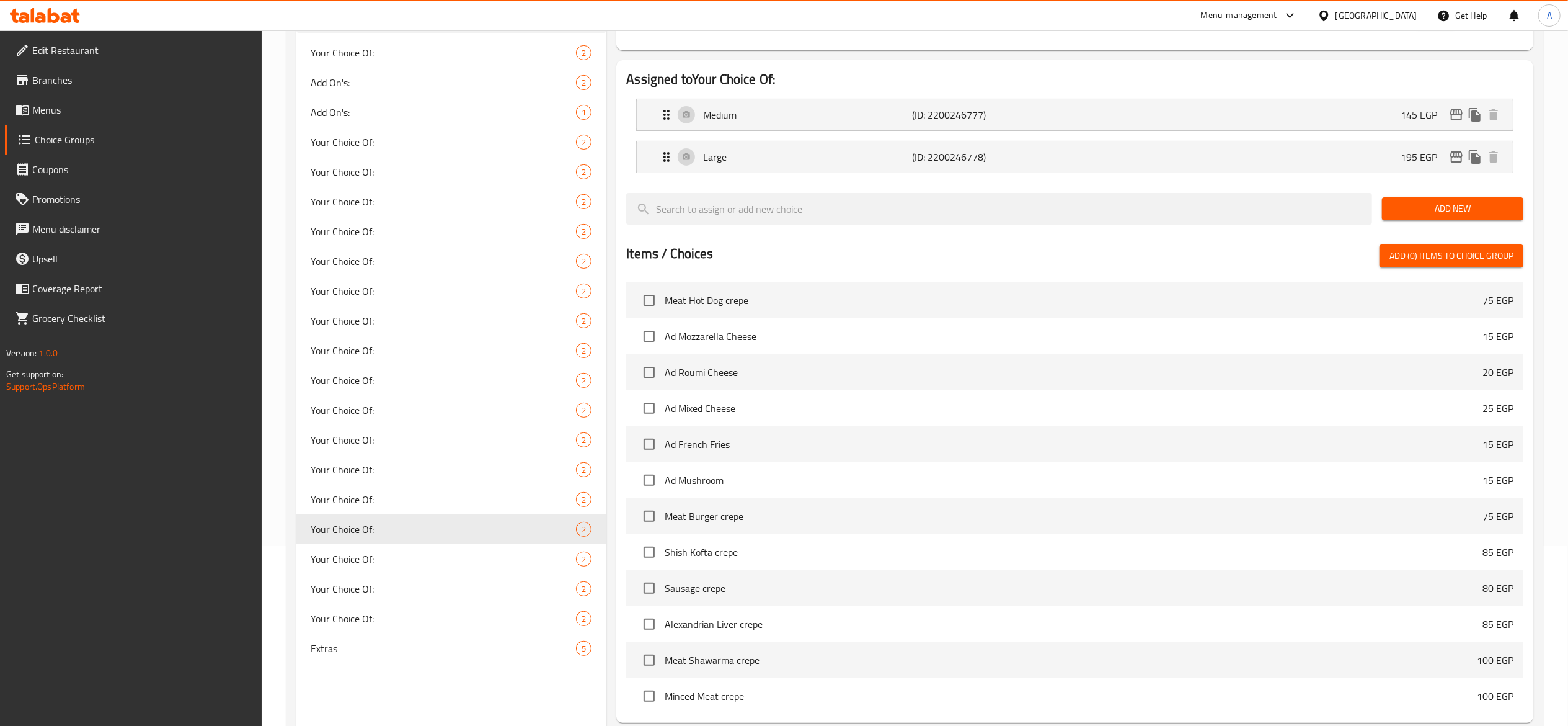
type input "195"
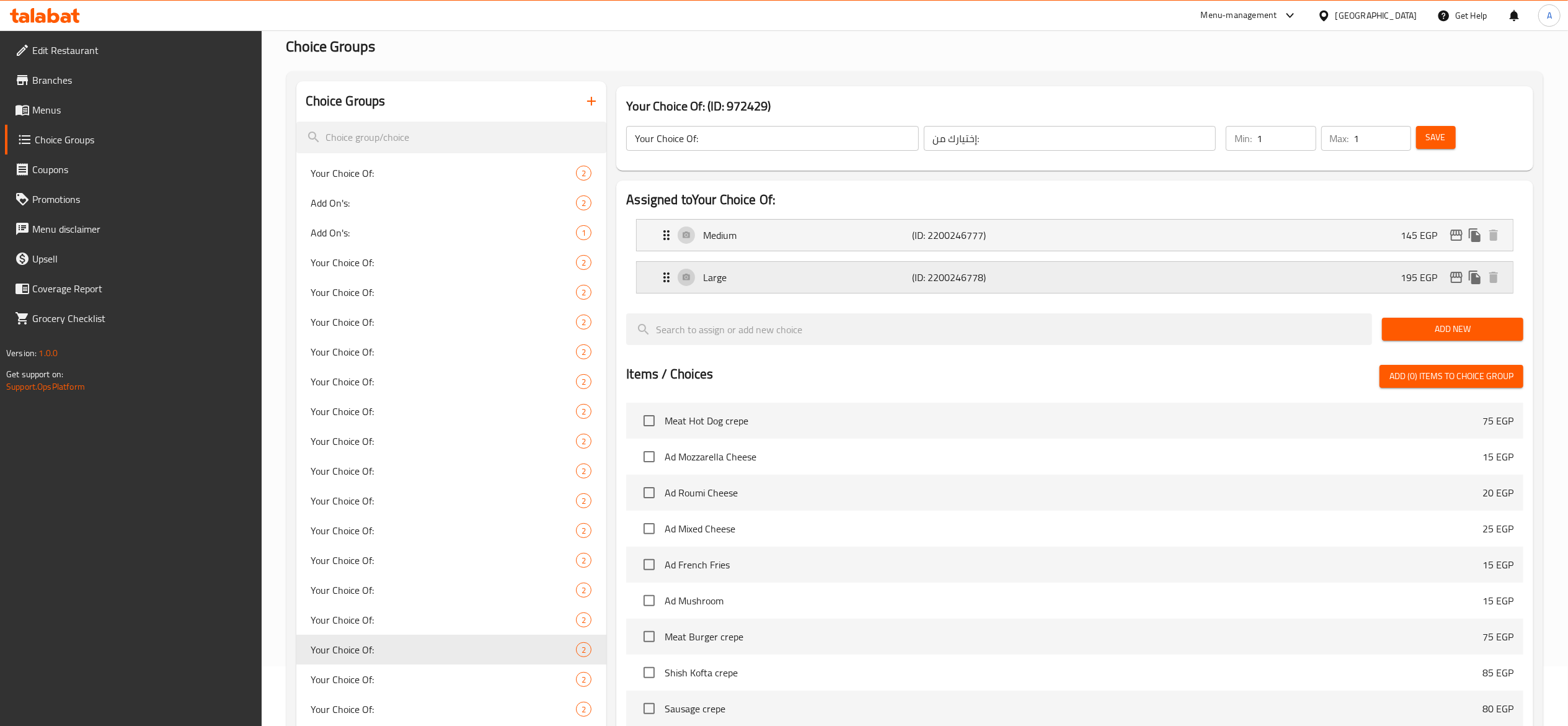
scroll to position [56, 0]
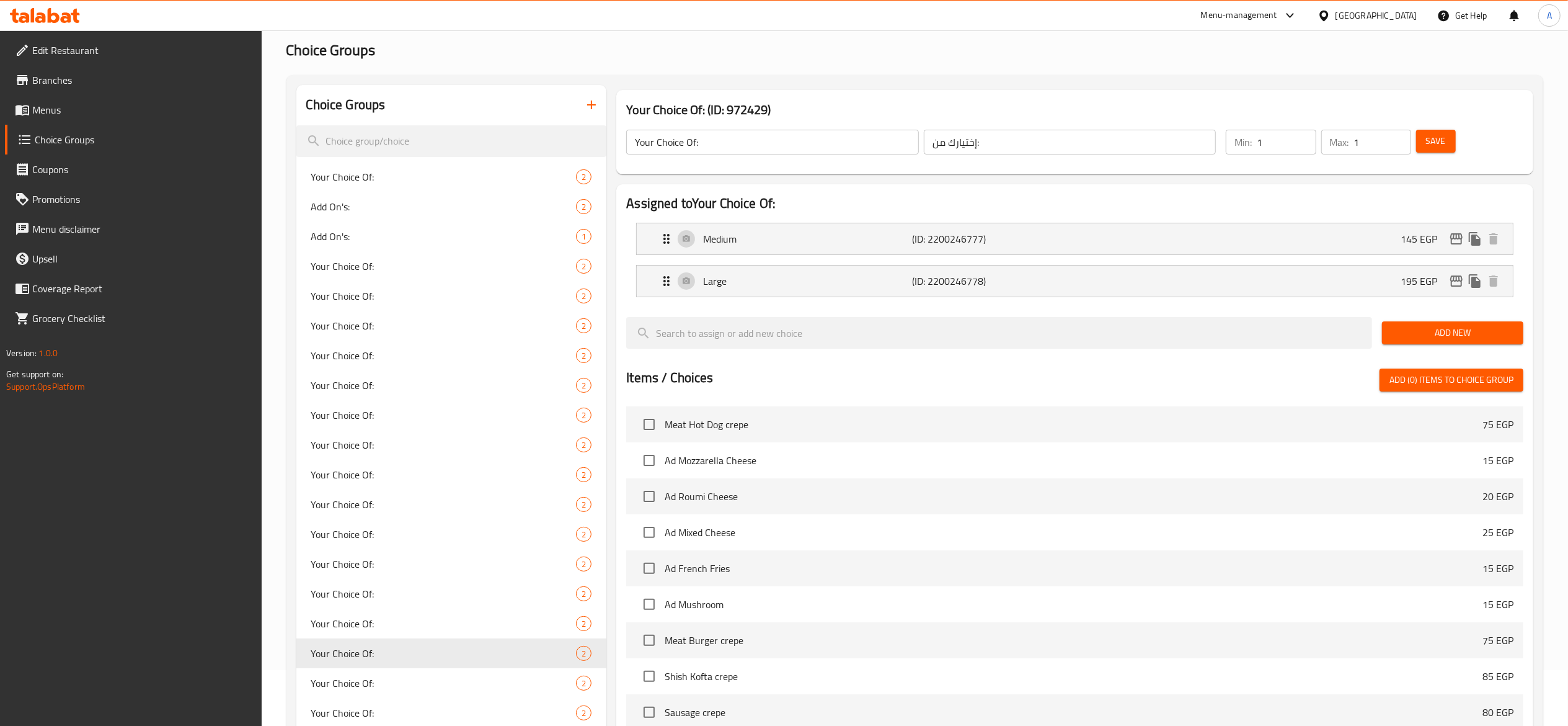
click at [1435, 144] on span "Save" at bounding box center [1437, 141] width 20 height 16
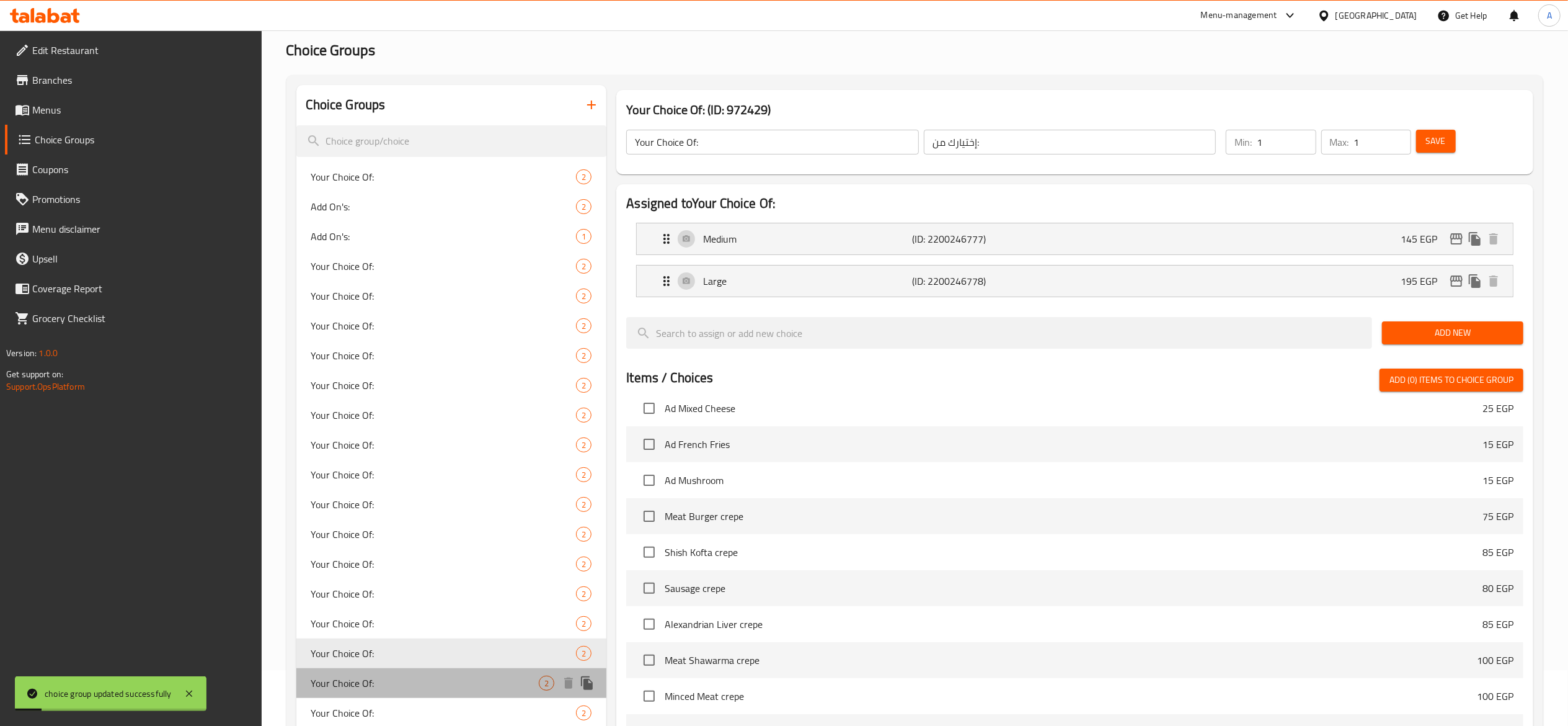
click at [422, 679] on span "Your Choice Of:" at bounding box center [425, 683] width 228 height 15
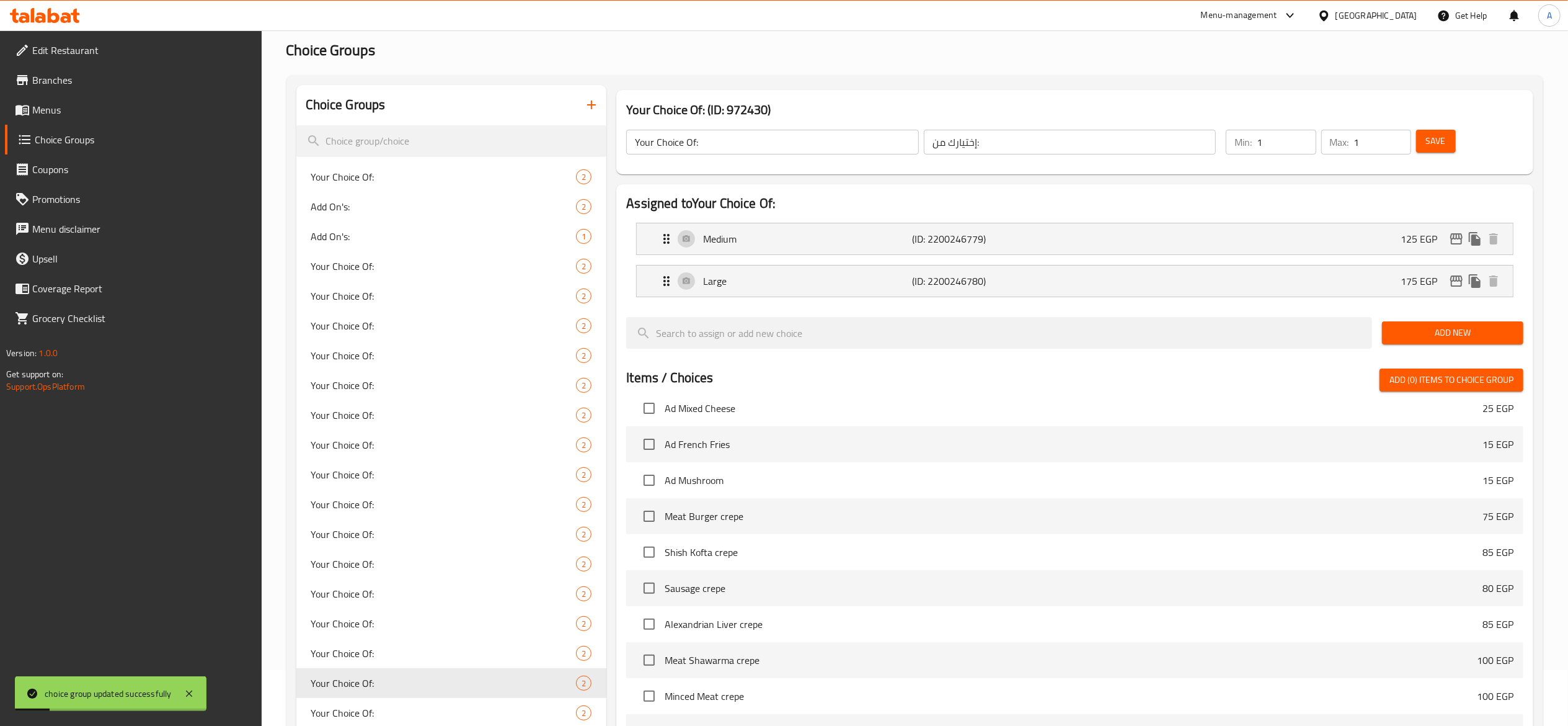
scroll to position [248, 0]
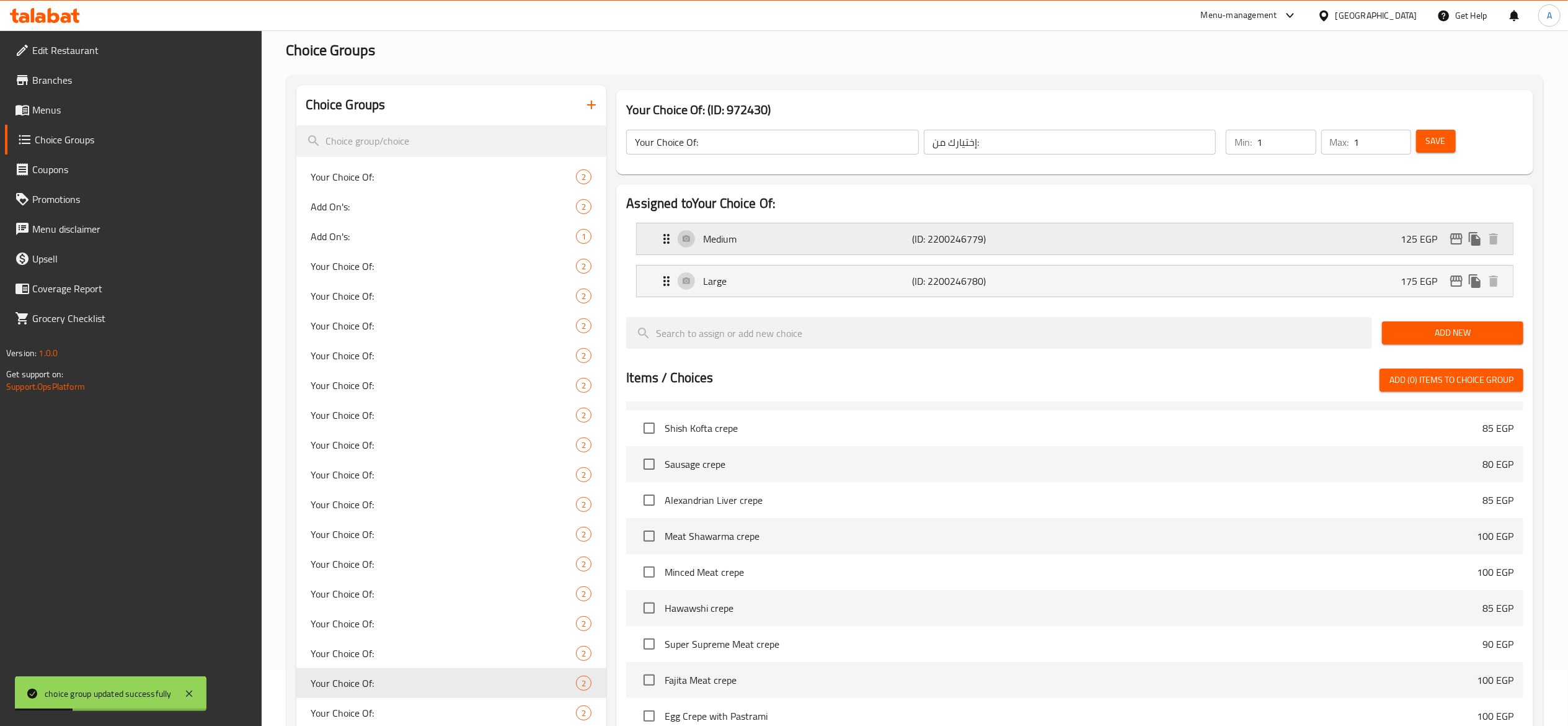
click at [1018, 245] on p "(ID: 2200246779)" at bounding box center [982, 238] width 139 height 15
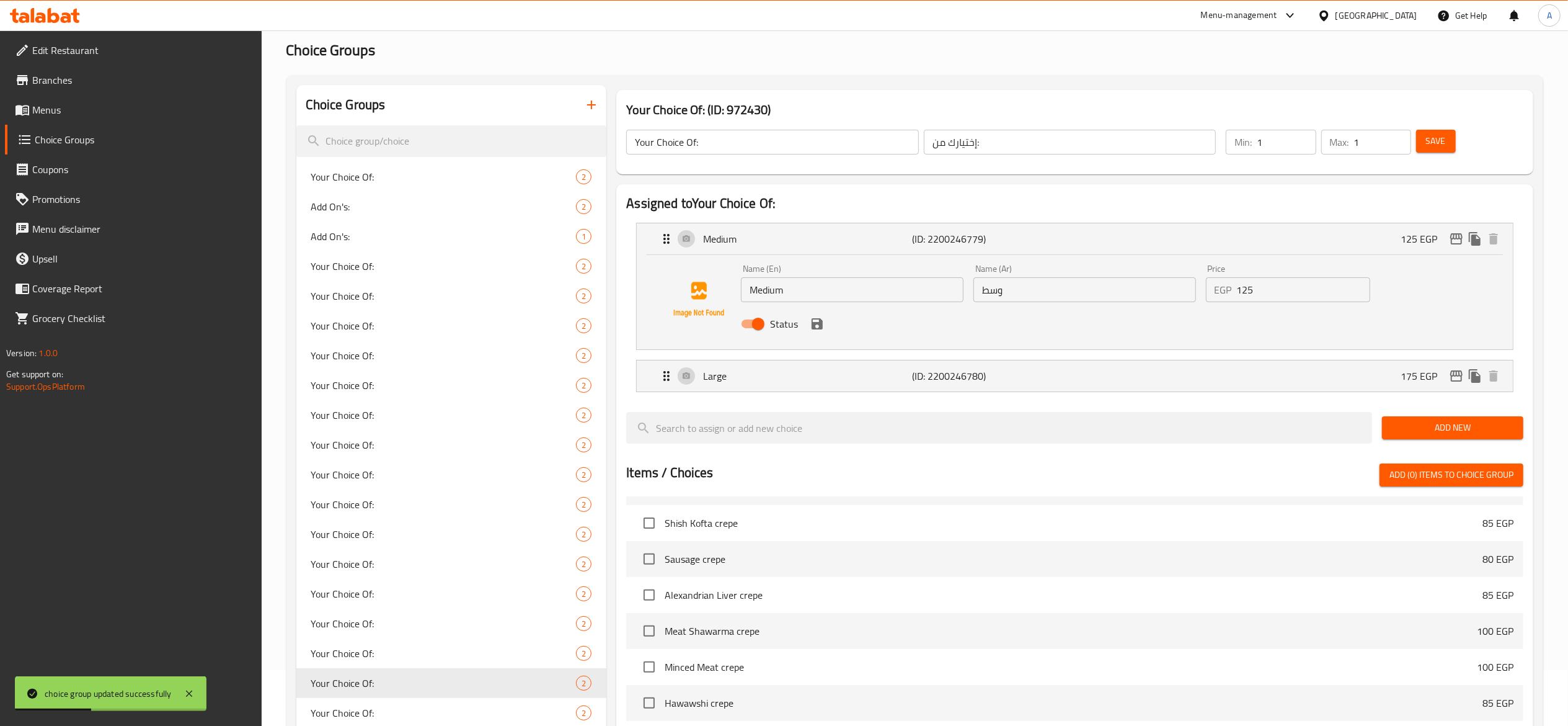
click at [1266, 285] on input "125" at bounding box center [1304, 289] width 133 height 25
click at [814, 327] on icon "save" at bounding box center [817, 323] width 11 height 11
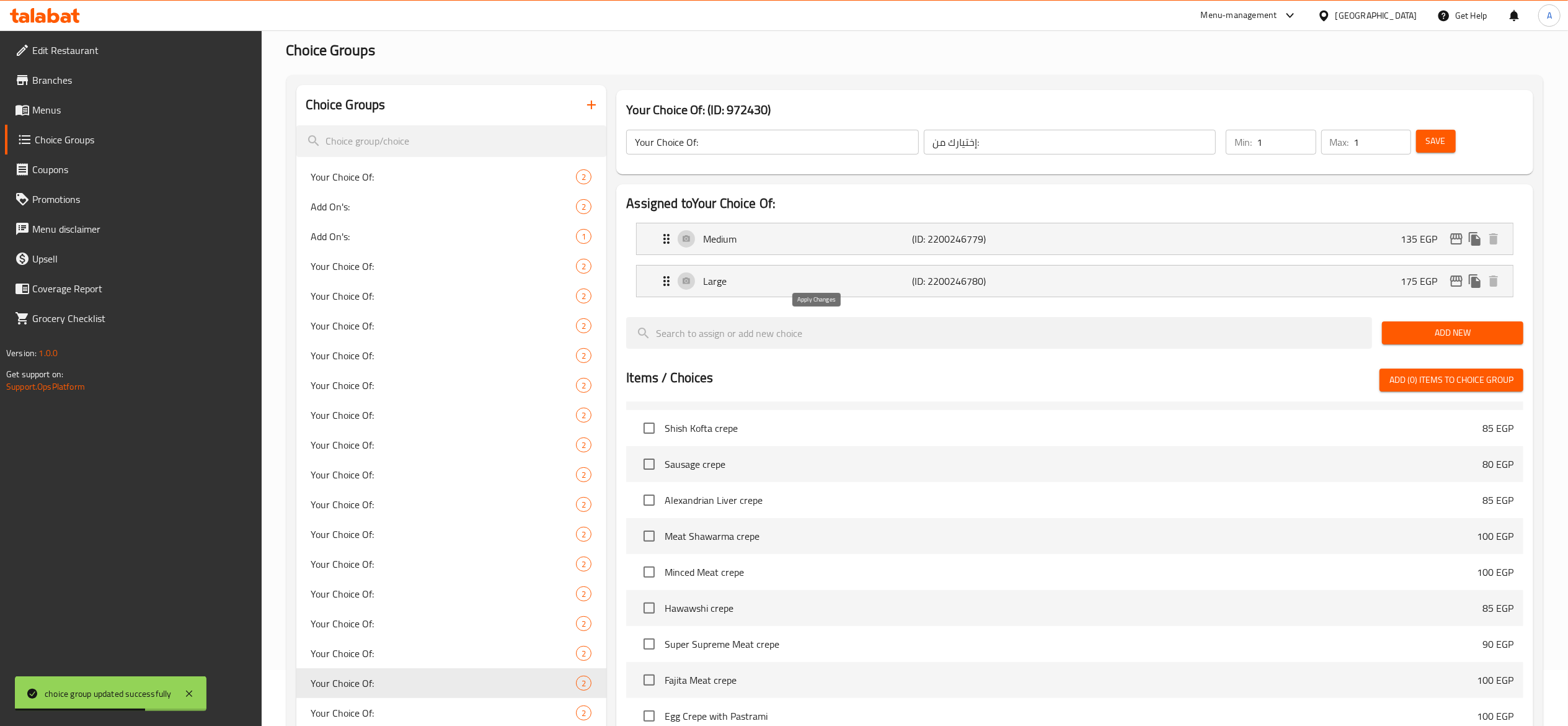
type input "135"
click at [979, 264] on li "Large (ID: 2200246780) 175 EGP Name (En) Large Name (En) Name (Ar) كبير Name (A…" at bounding box center [1075, 281] width 897 height 42
click at [993, 278] on p "(ID: 2200246780)" at bounding box center [982, 281] width 139 height 15
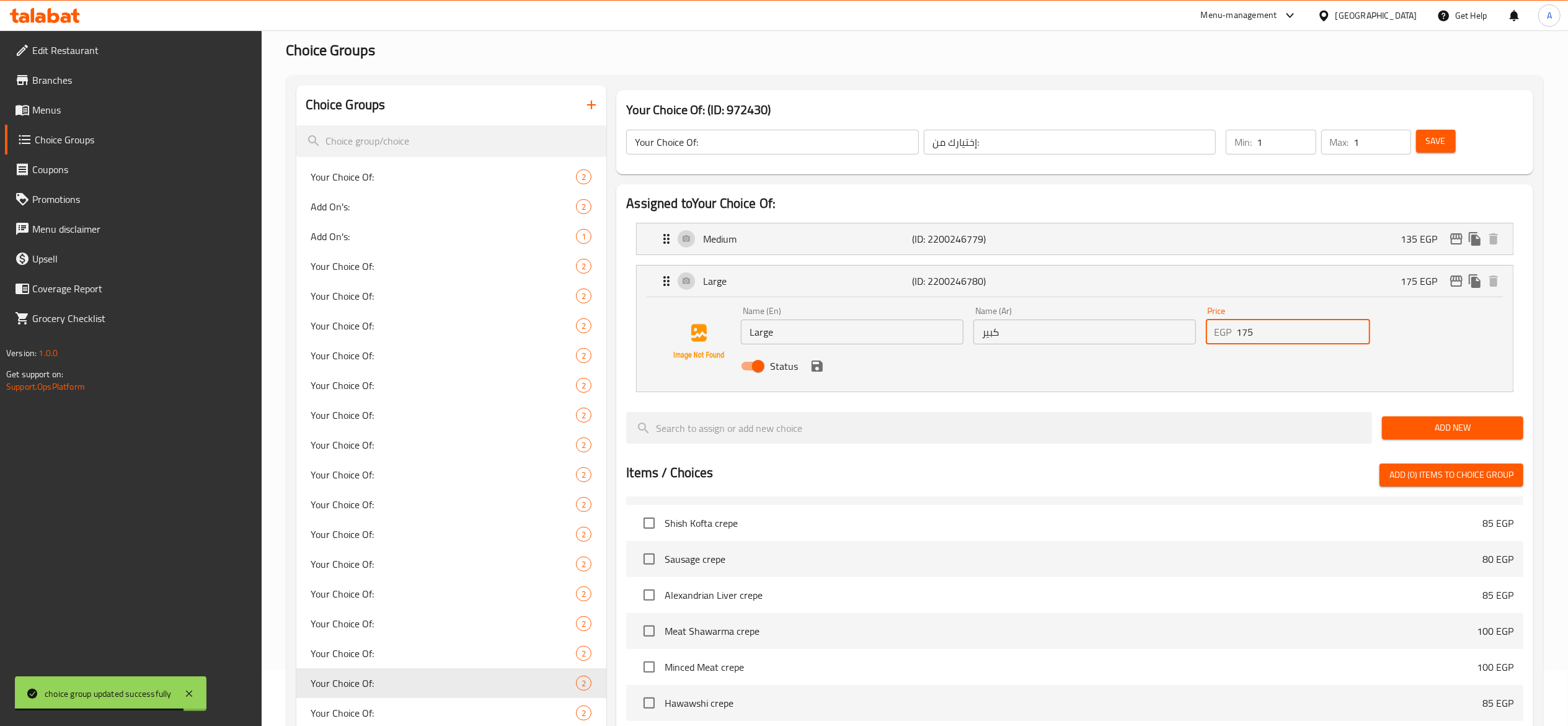
click at [1288, 339] on input "175" at bounding box center [1304, 332] width 133 height 25
click at [819, 355] on div "Status" at bounding box center [1085, 366] width 697 height 33
click at [819, 369] on icon "save" at bounding box center [817, 365] width 11 height 11
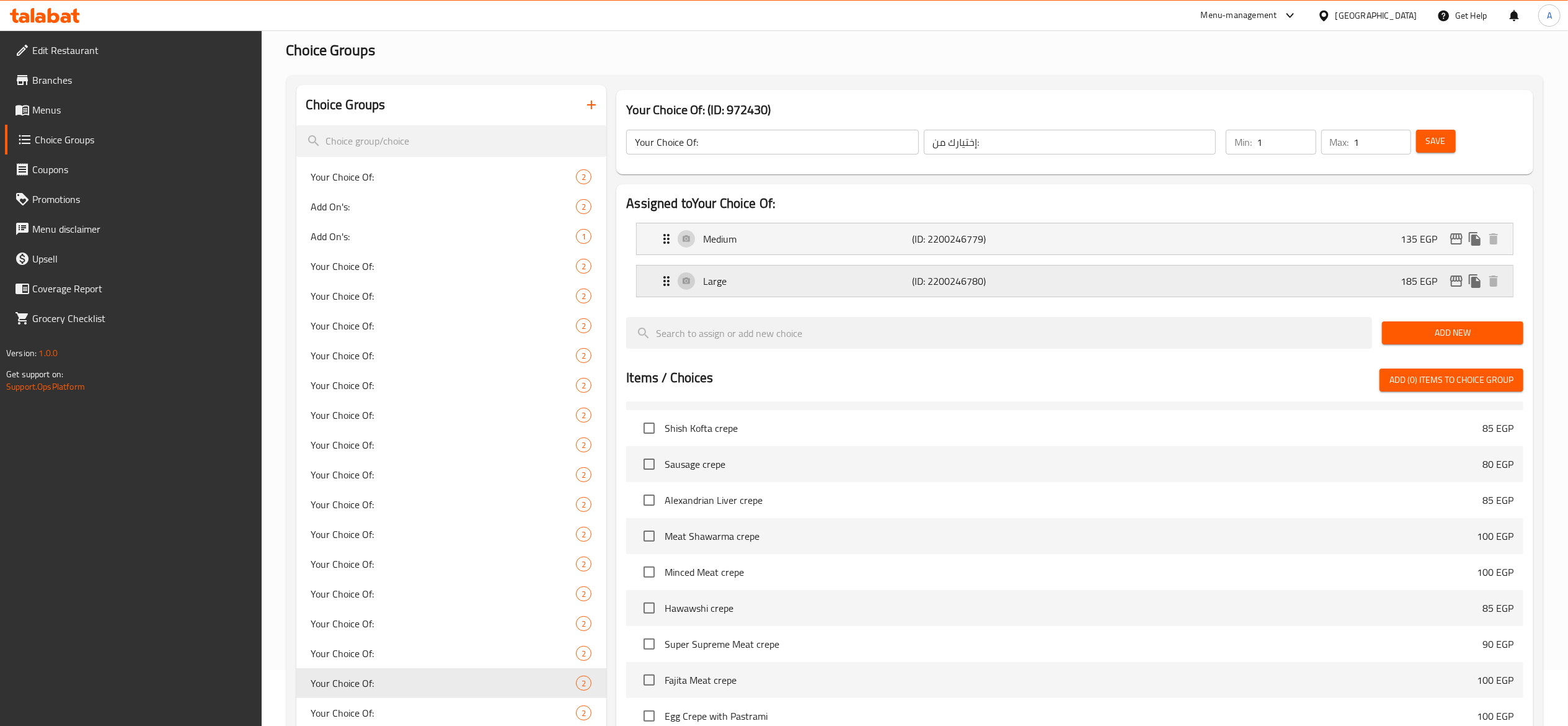
type input "185"
click at [1429, 144] on span "Save" at bounding box center [1437, 141] width 20 height 16
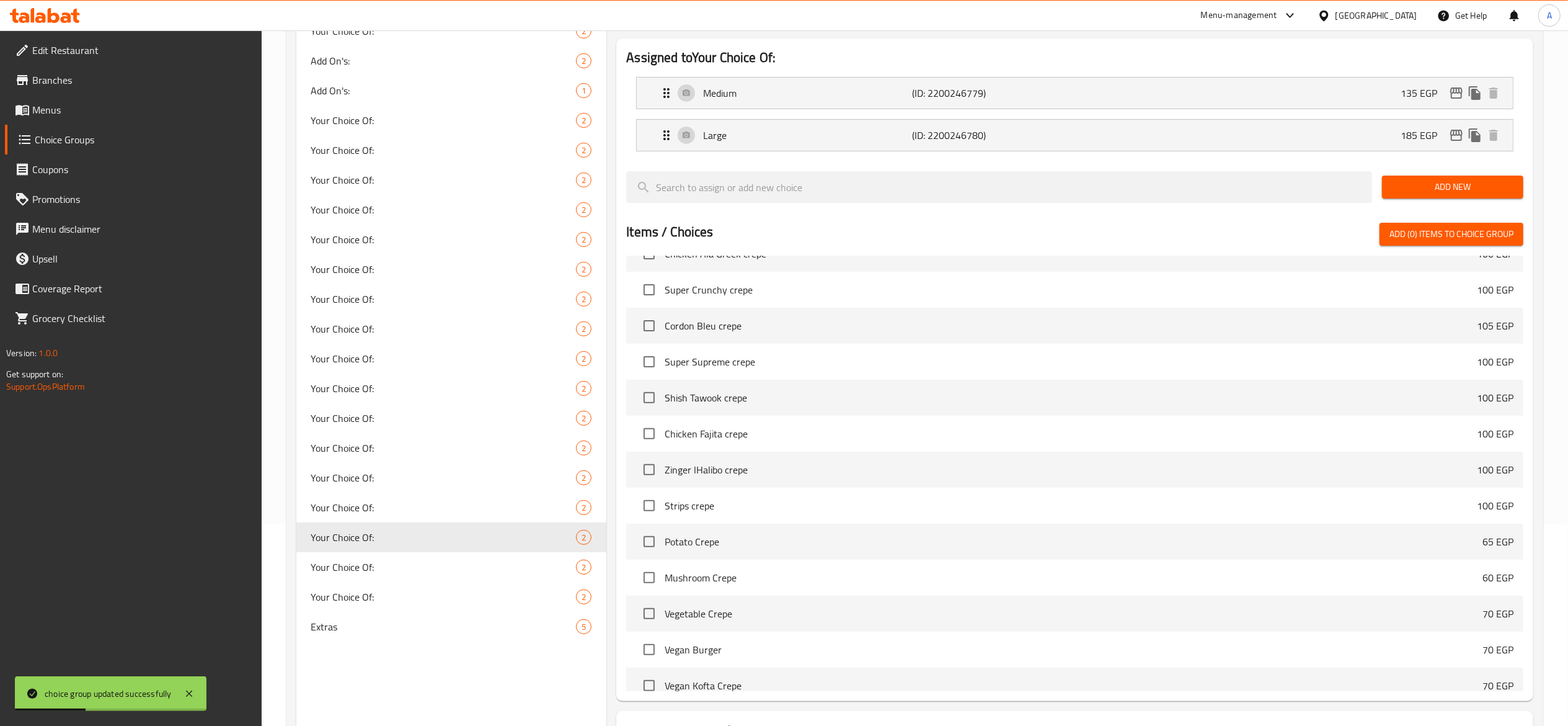
scroll to position [201, 0]
click at [445, 561] on span "Your Choice Of:" at bounding box center [425, 567] width 228 height 15
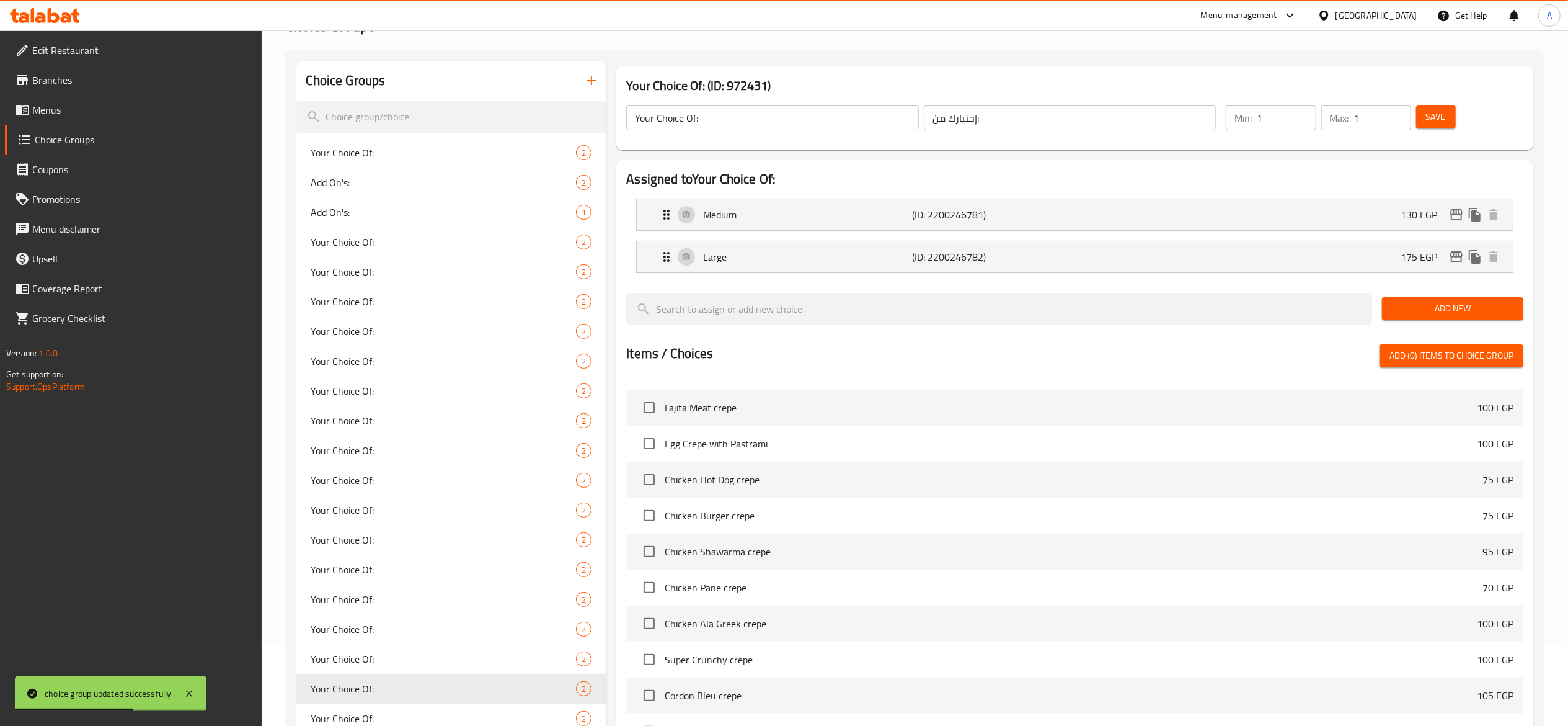
scroll to position [77, 0]
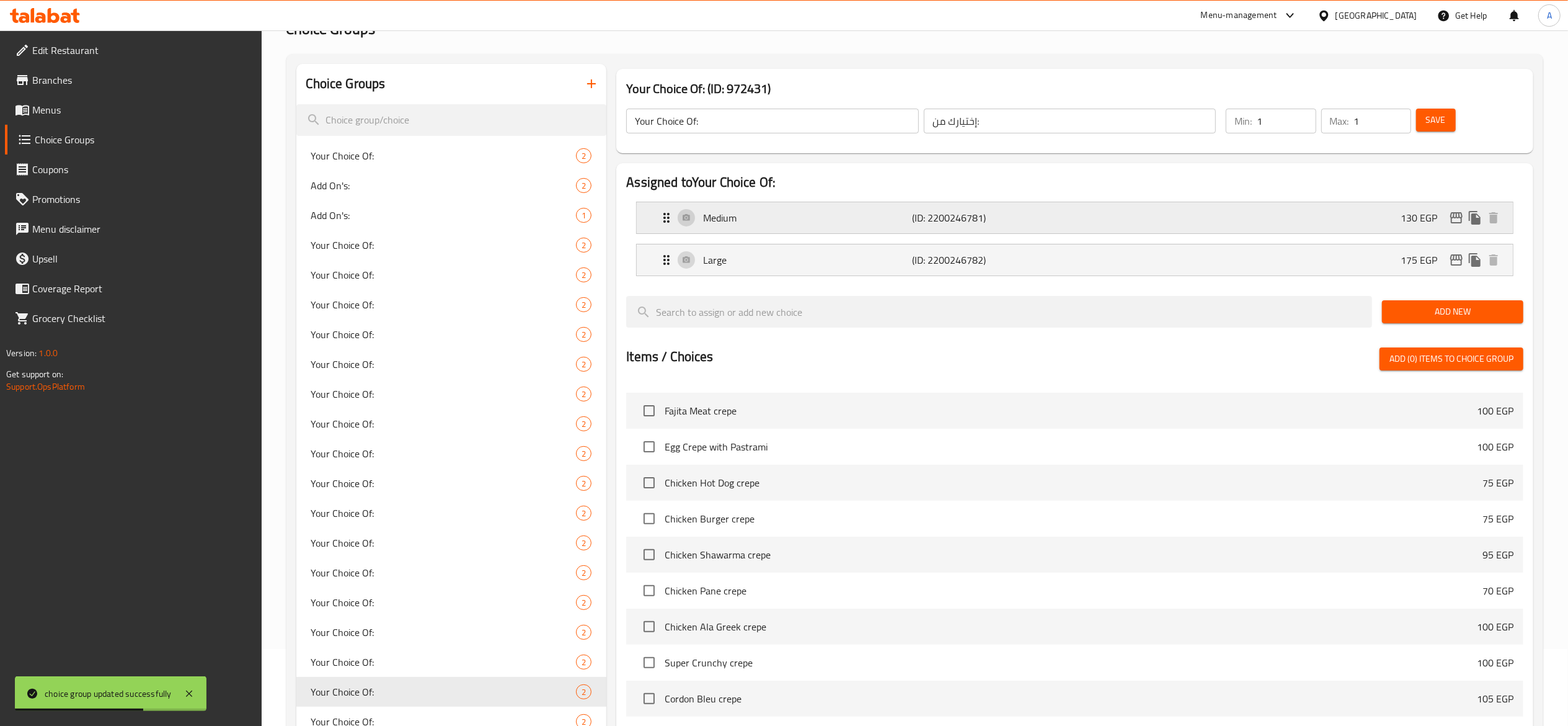
click at [1095, 212] on div "Medium (ID: 2200246781) 130 EGP" at bounding box center [1079, 218] width 839 height 31
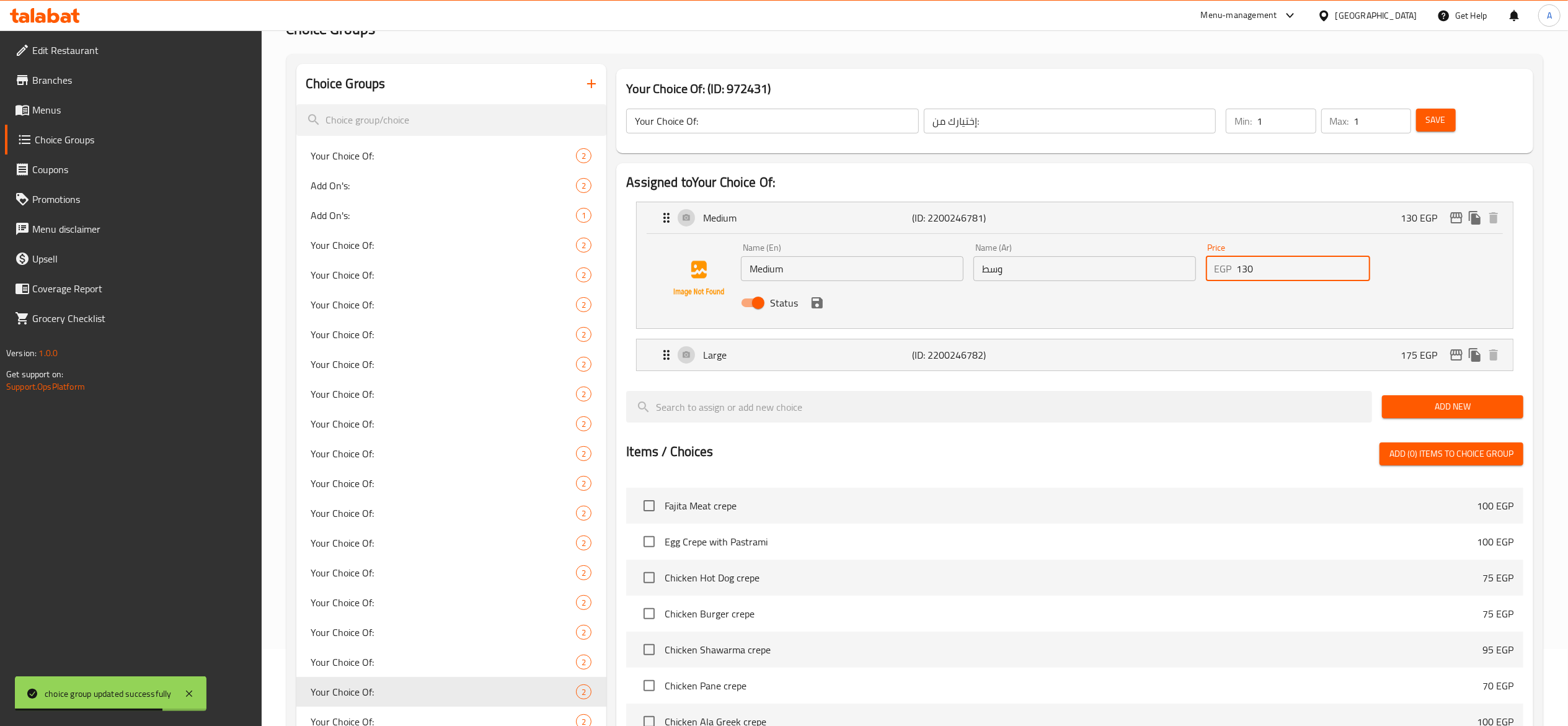
click at [1301, 275] on input "130" at bounding box center [1304, 268] width 133 height 25
click at [814, 305] on icon "save" at bounding box center [817, 302] width 11 height 11
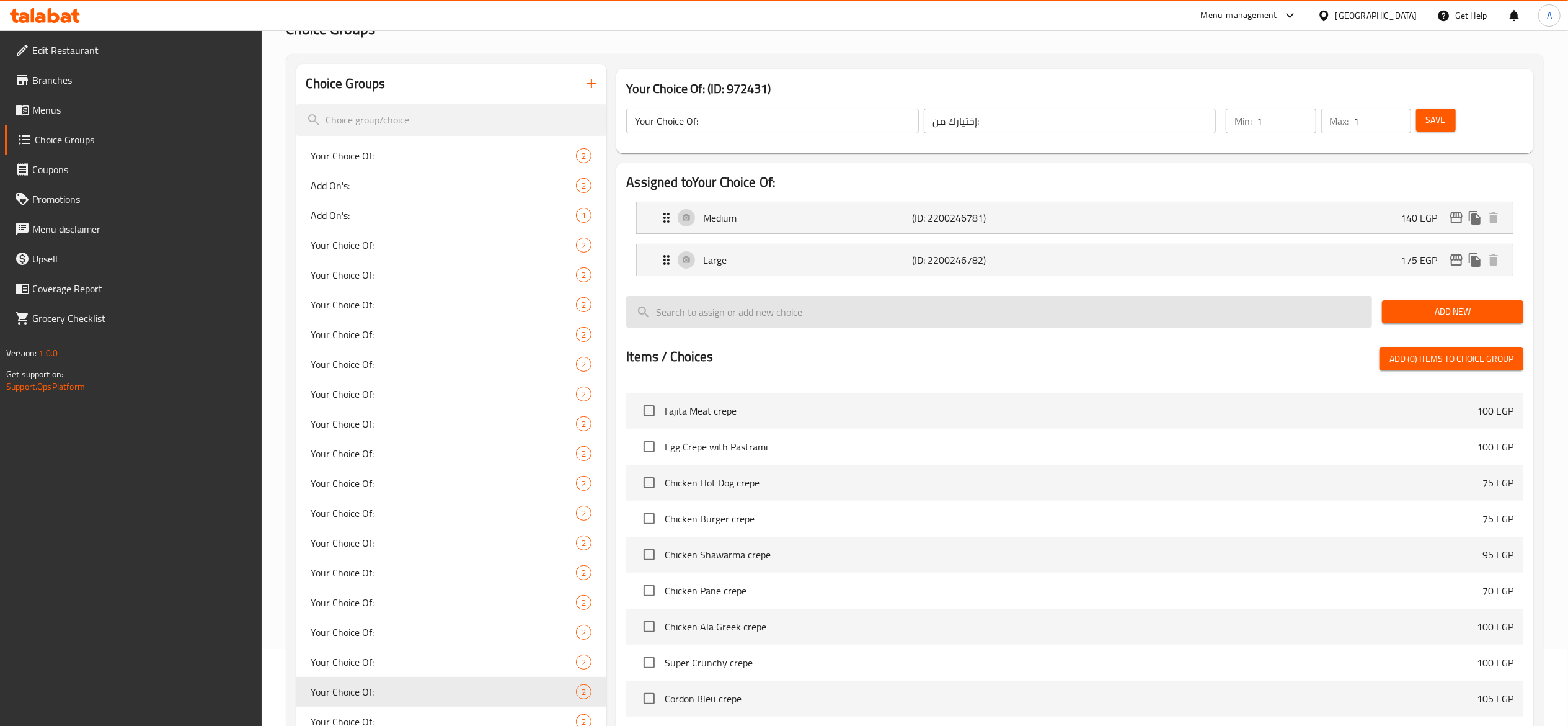
type input "140"
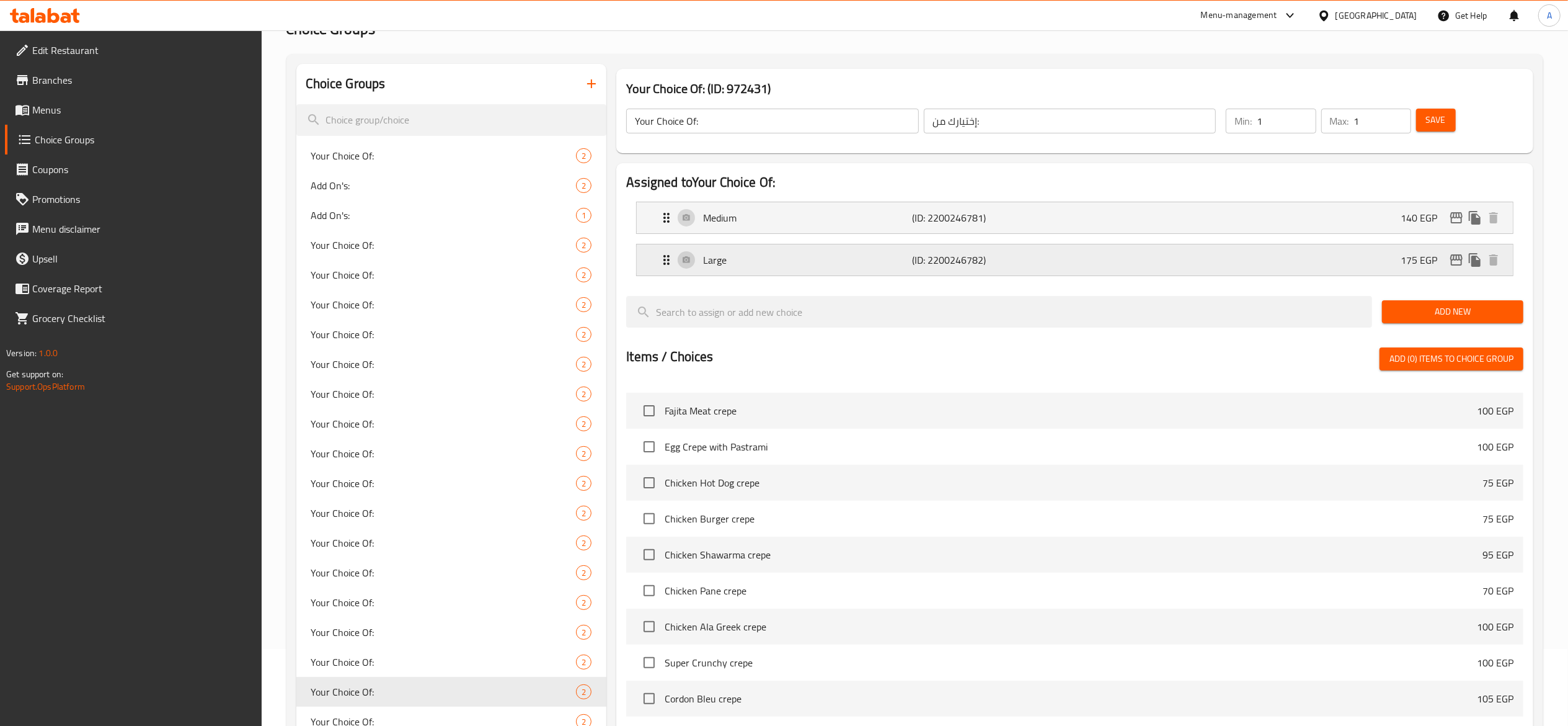
drag, startPoint x: 1040, startPoint y: 257, endPoint x: 1169, endPoint y: 298, distance: 135.4
click at [1040, 257] on p "(ID: 2200246782)" at bounding box center [982, 259] width 139 height 15
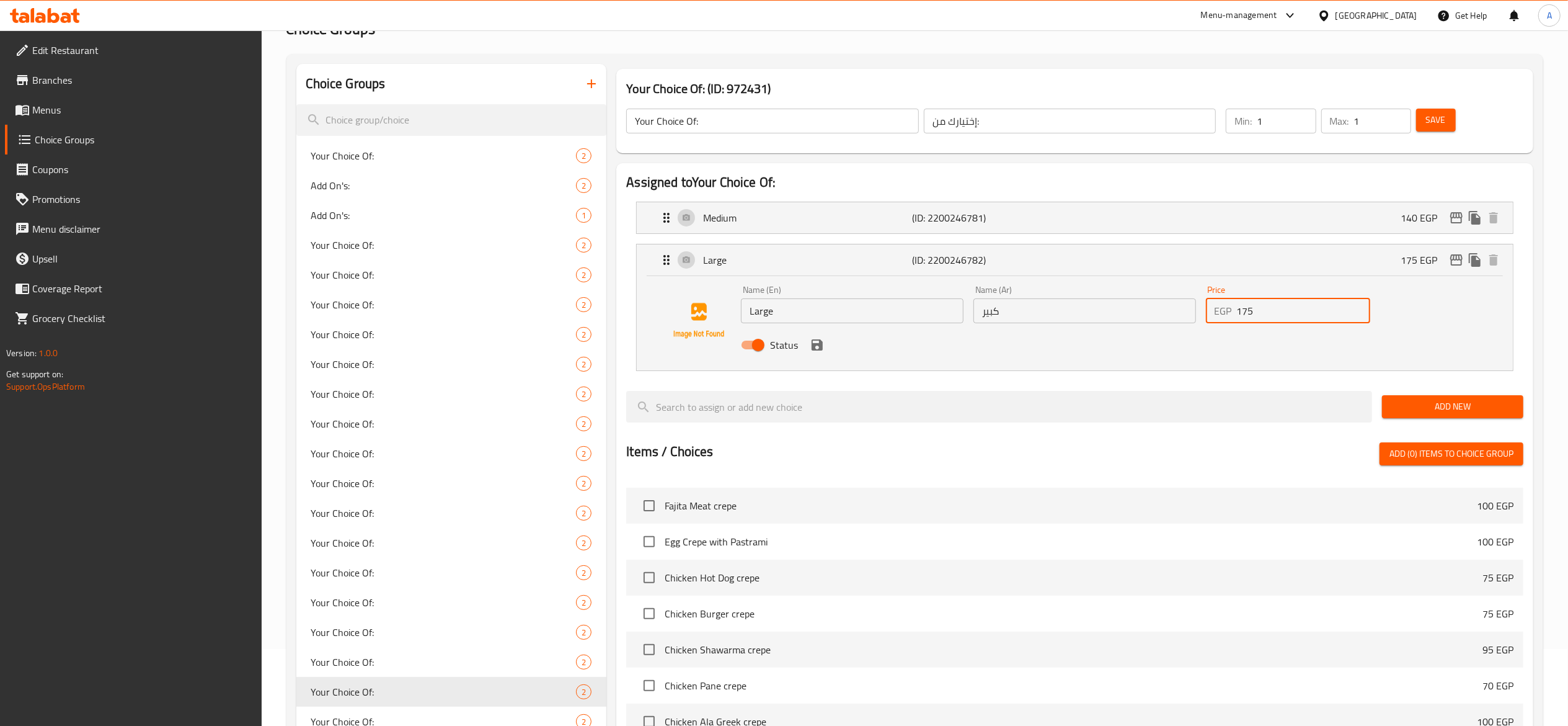
click at [1259, 315] on input "175" at bounding box center [1304, 310] width 133 height 25
click at [819, 347] on icon "save" at bounding box center [817, 344] width 15 height 15
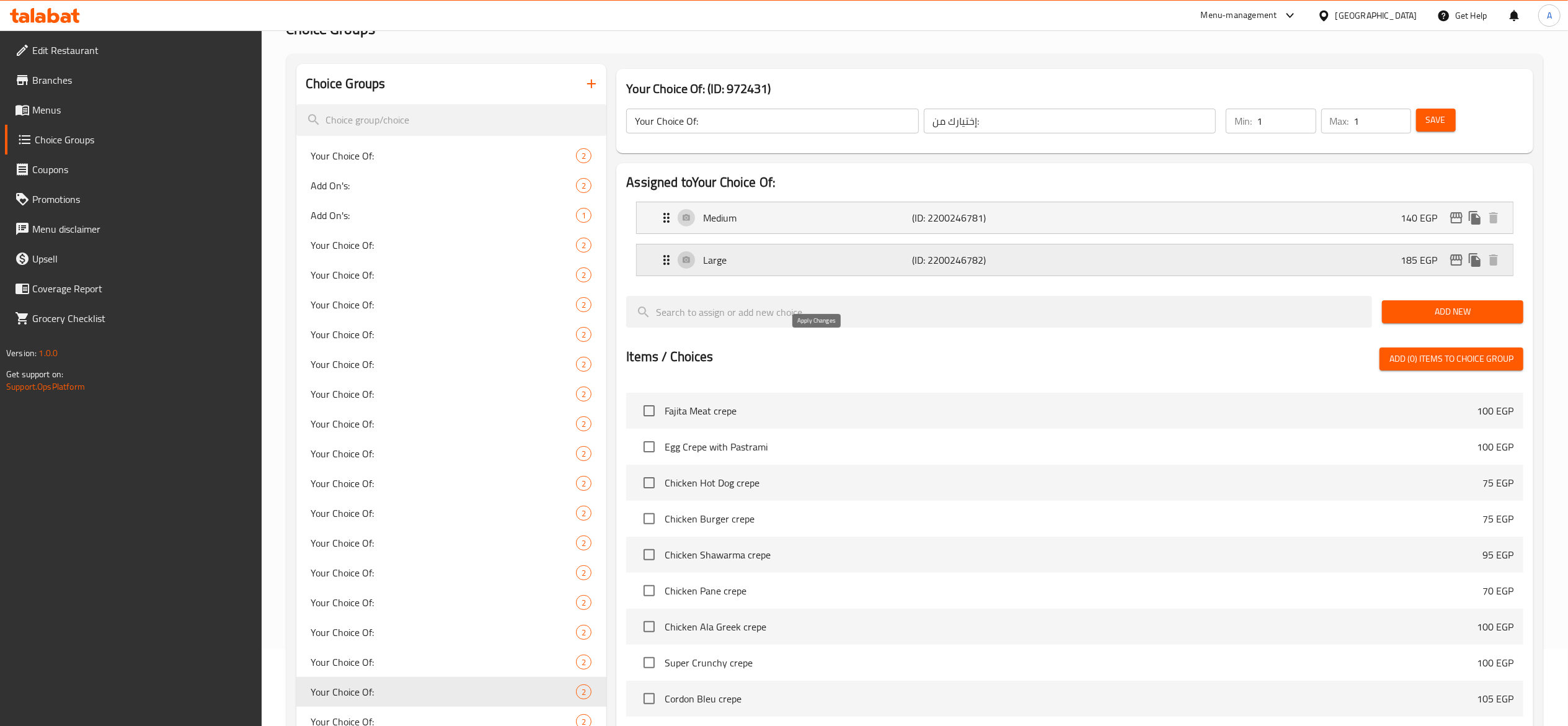
type input "185"
click at [1442, 123] on span "Save" at bounding box center [1437, 120] width 20 height 16
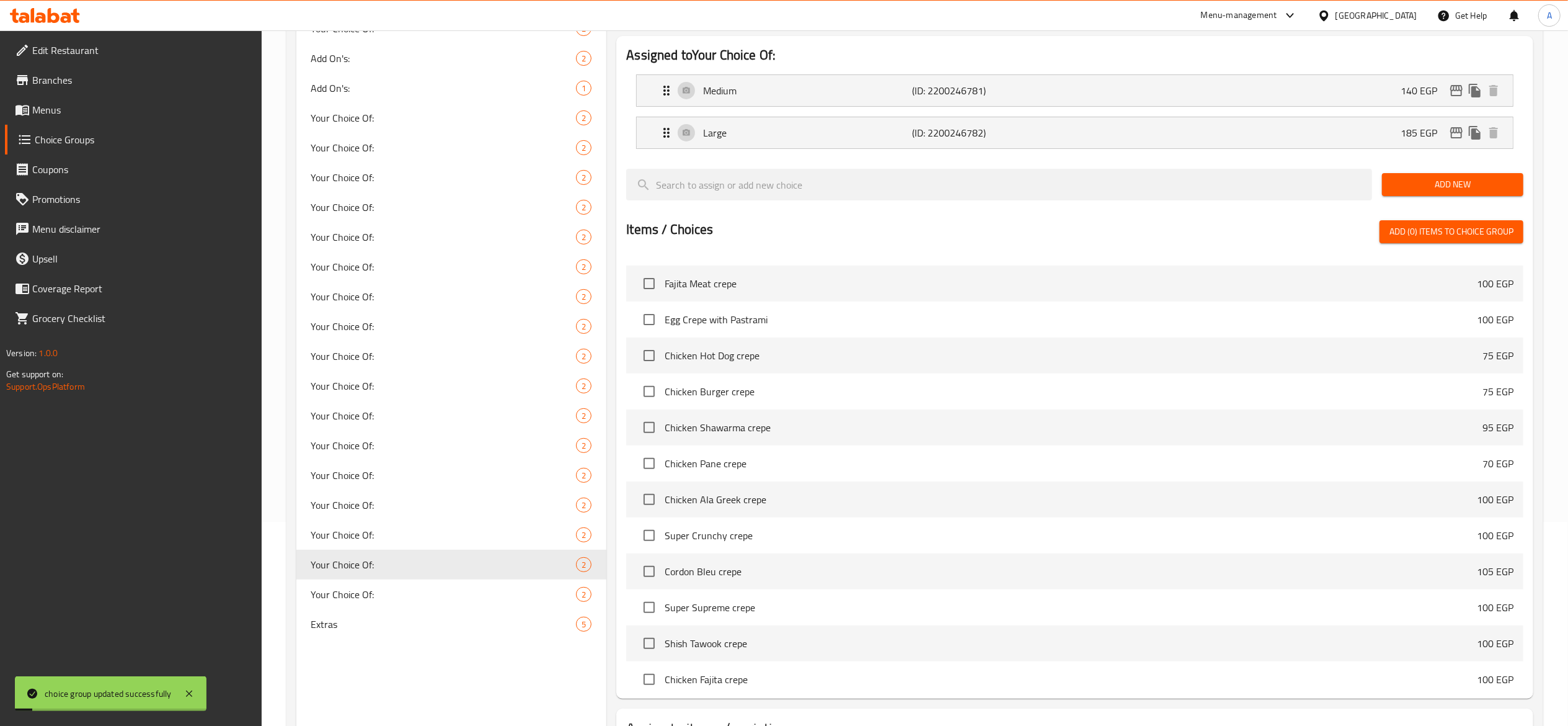
scroll to position [304, 0]
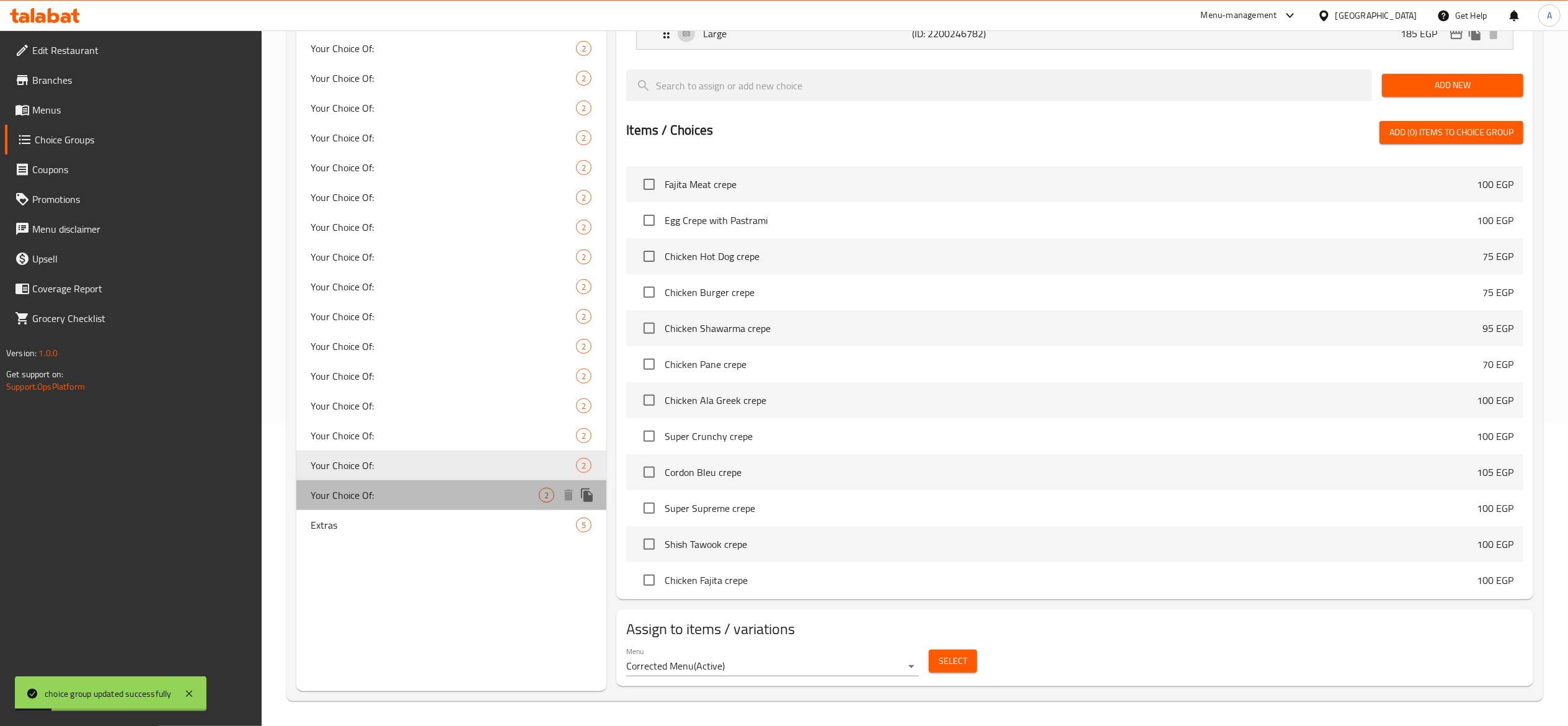
click at [491, 493] on span "Your Choice Of:" at bounding box center [425, 494] width 228 height 15
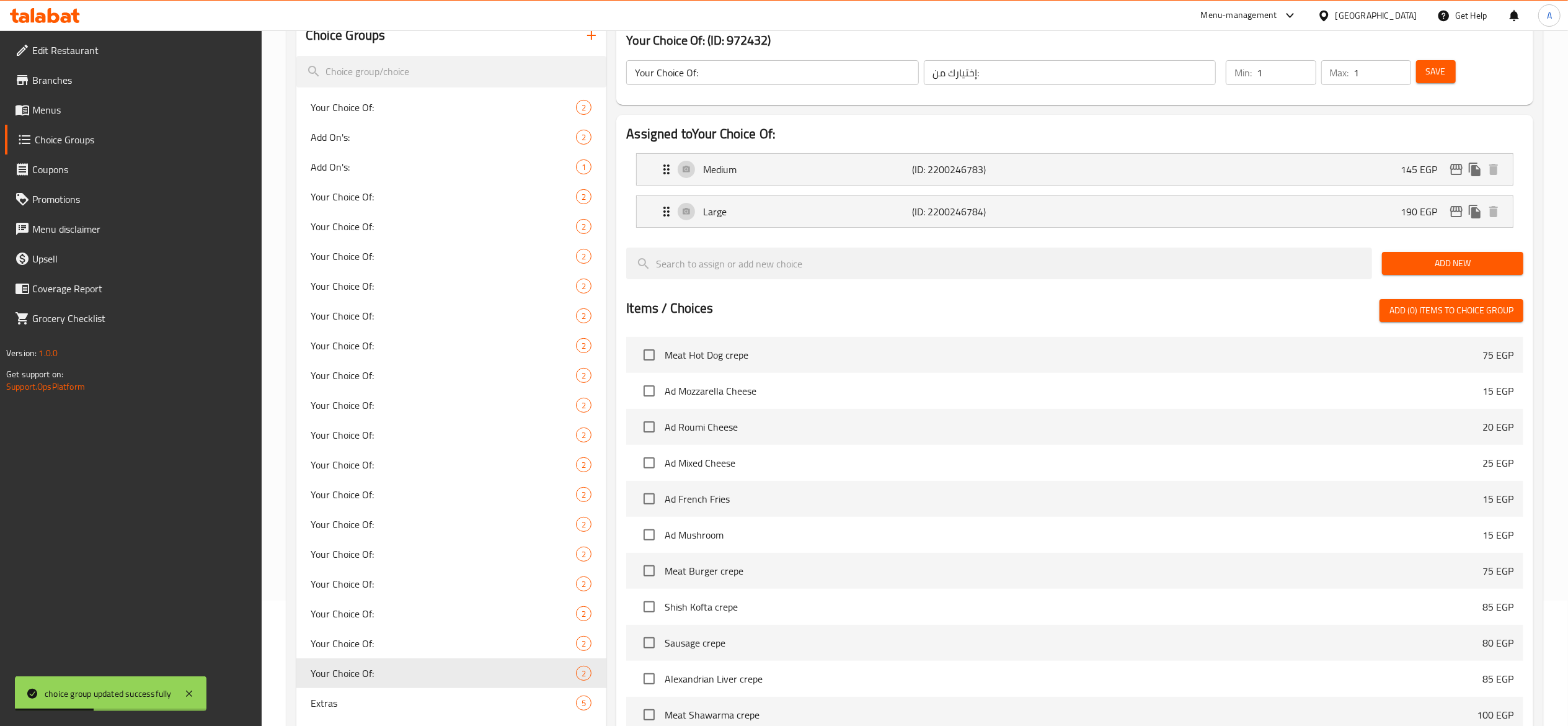
scroll to position [56, 0]
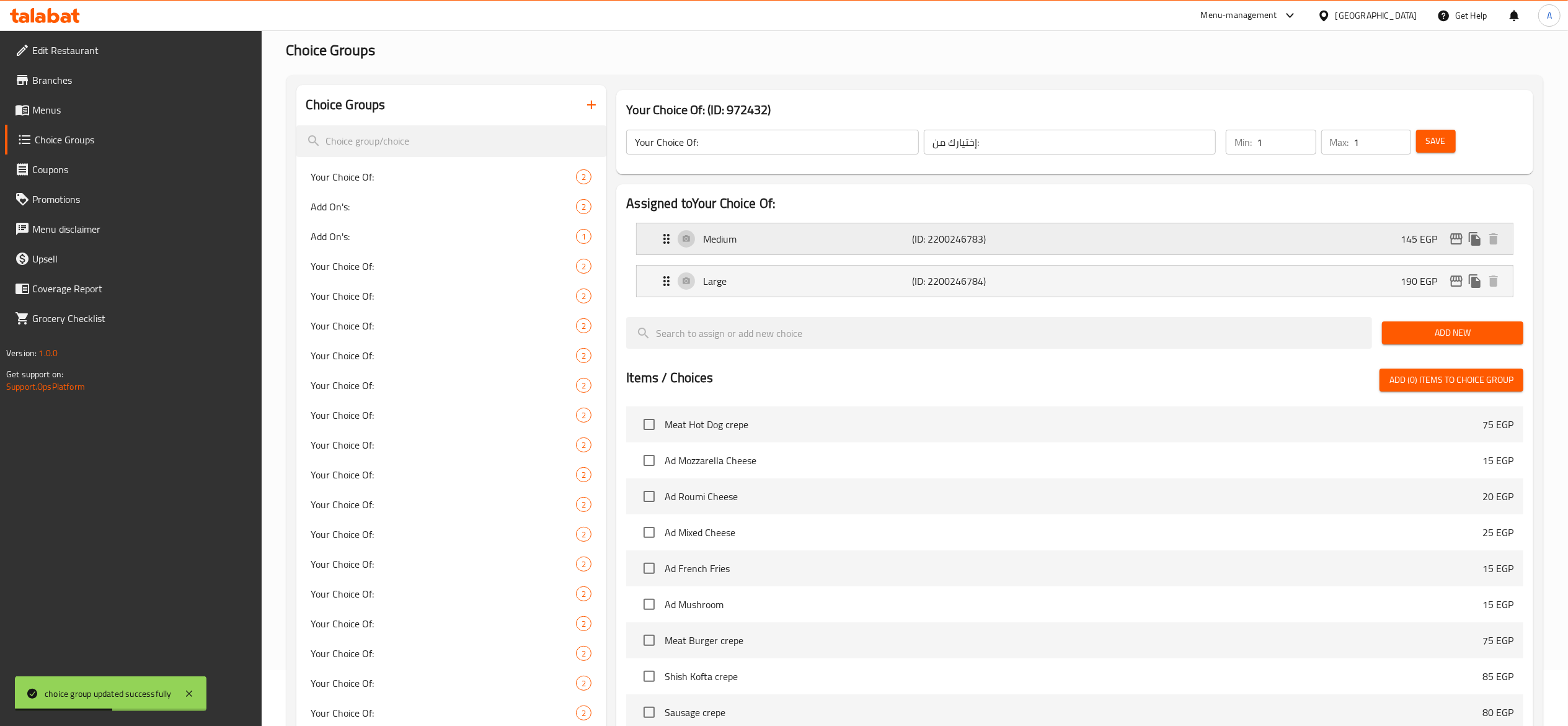
click at [1024, 227] on div "Medium (ID: 2200246783) 145 EGP" at bounding box center [1079, 239] width 839 height 31
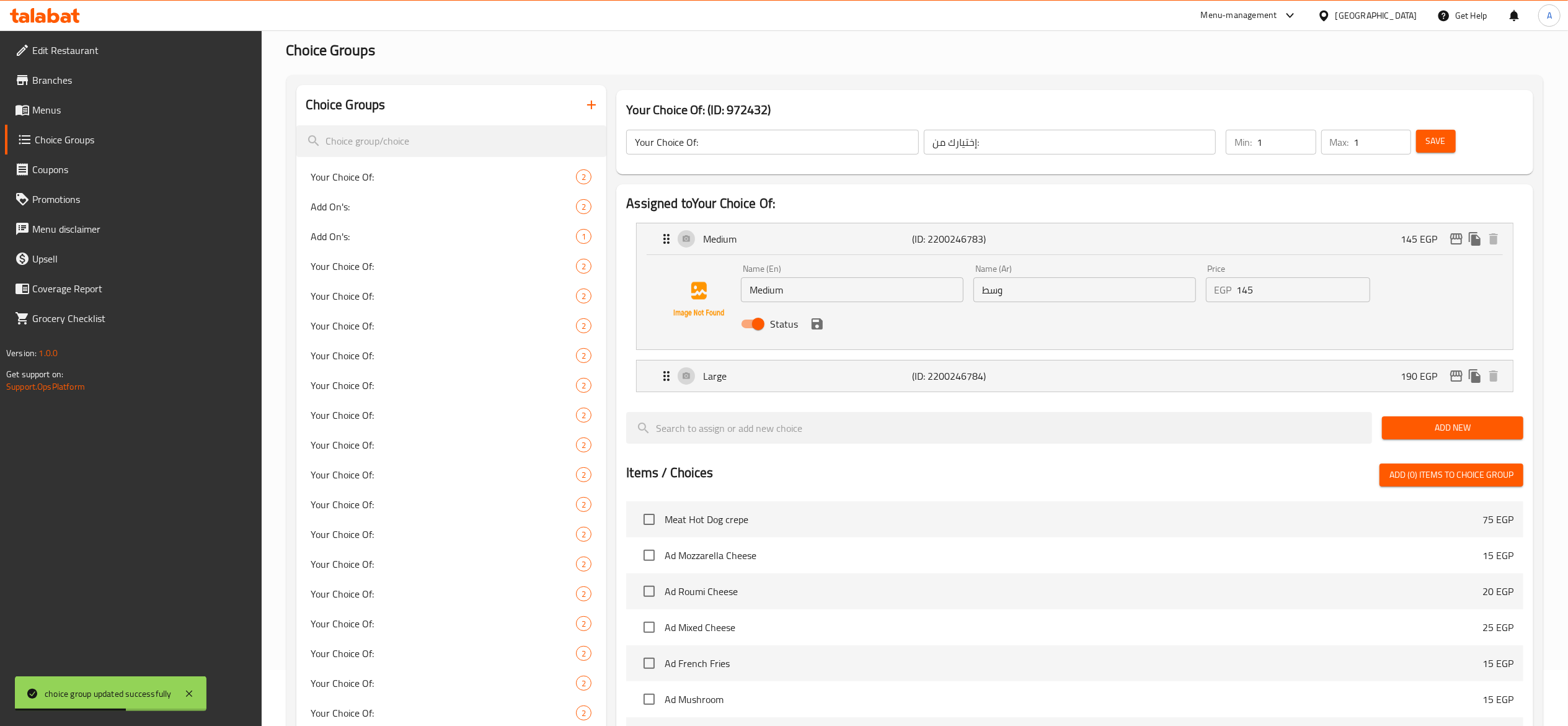
click at [1268, 289] on input "145" at bounding box center [1304, 289] width 133 height 25
click at [816, 322] on icon "save" at bounding box center [817, 323] width 11 height 11
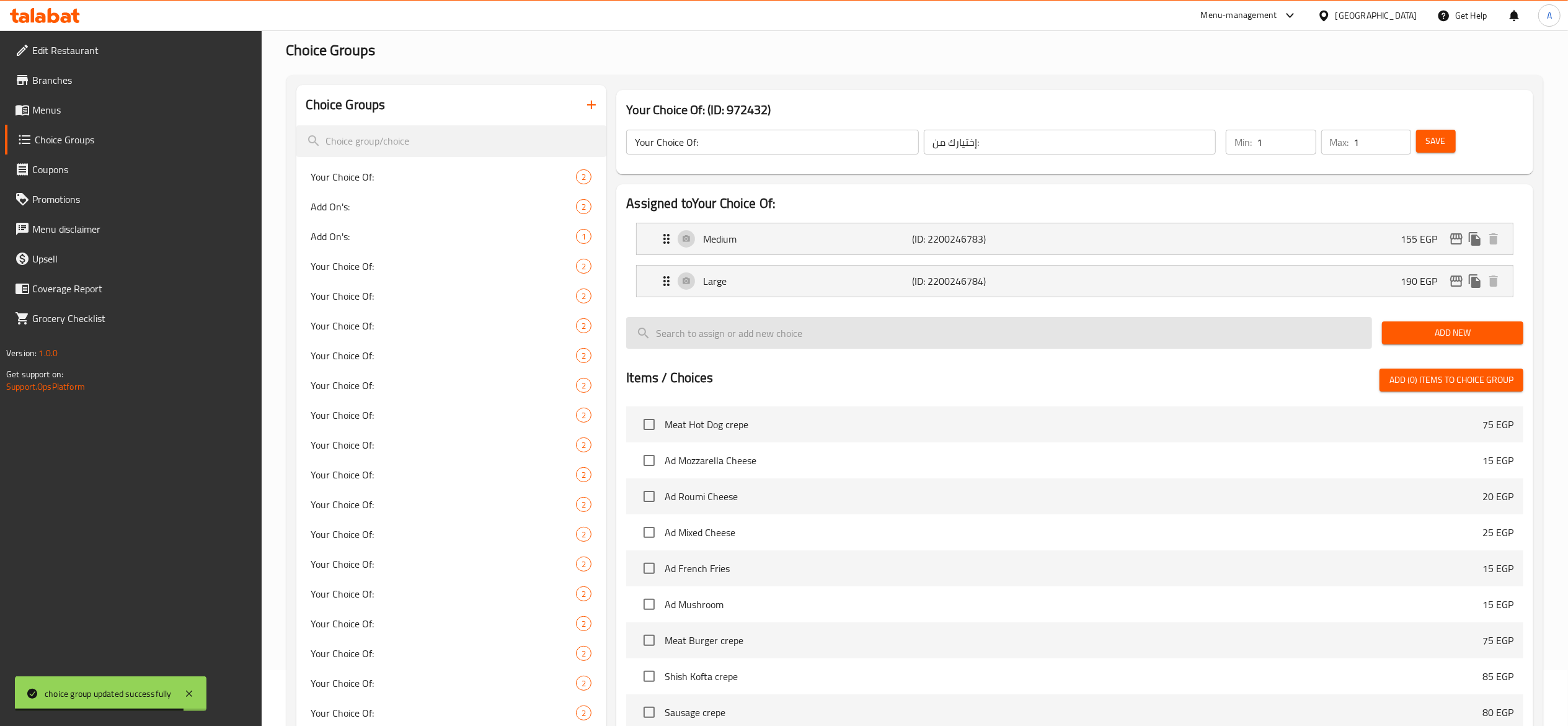
type input "155"
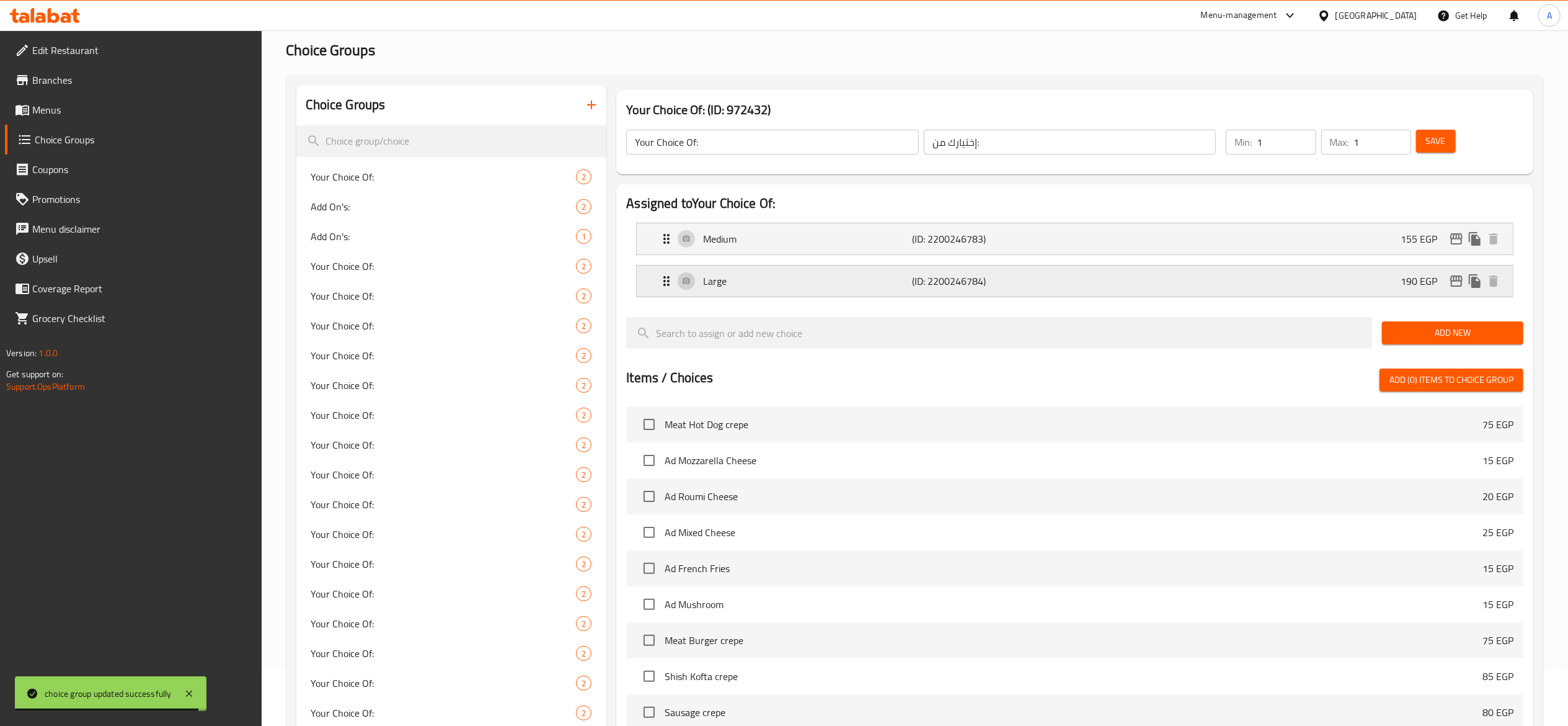
click at [979, 278] on p "(ID: 2200246784)" at bounding box center [982, 281] width 139 height 15
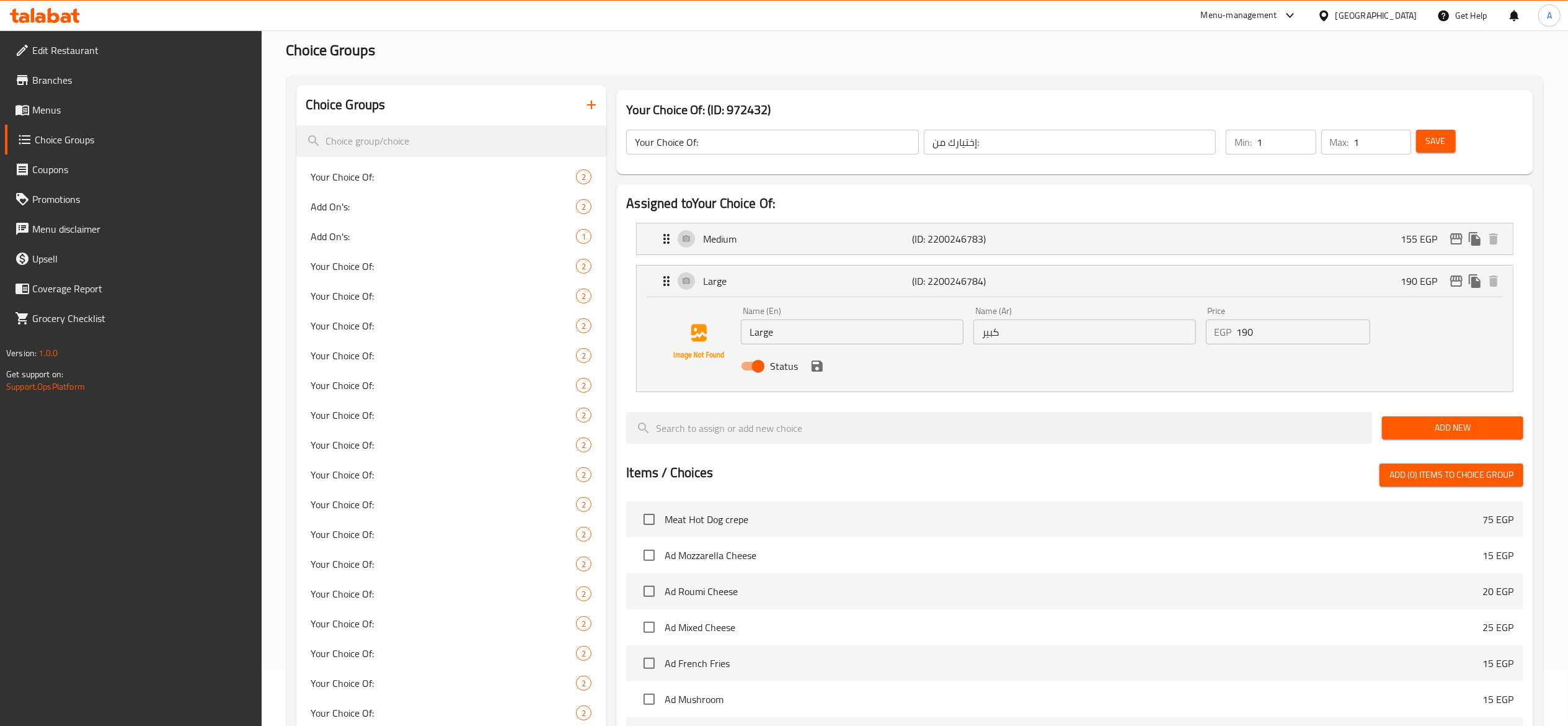
click at [1278, 336] on input "190" at bounding box center [1304, 332] width 133 height 25
click at [818, 374] on icon "save" at bounding box center [817, 366] width 15 height 15
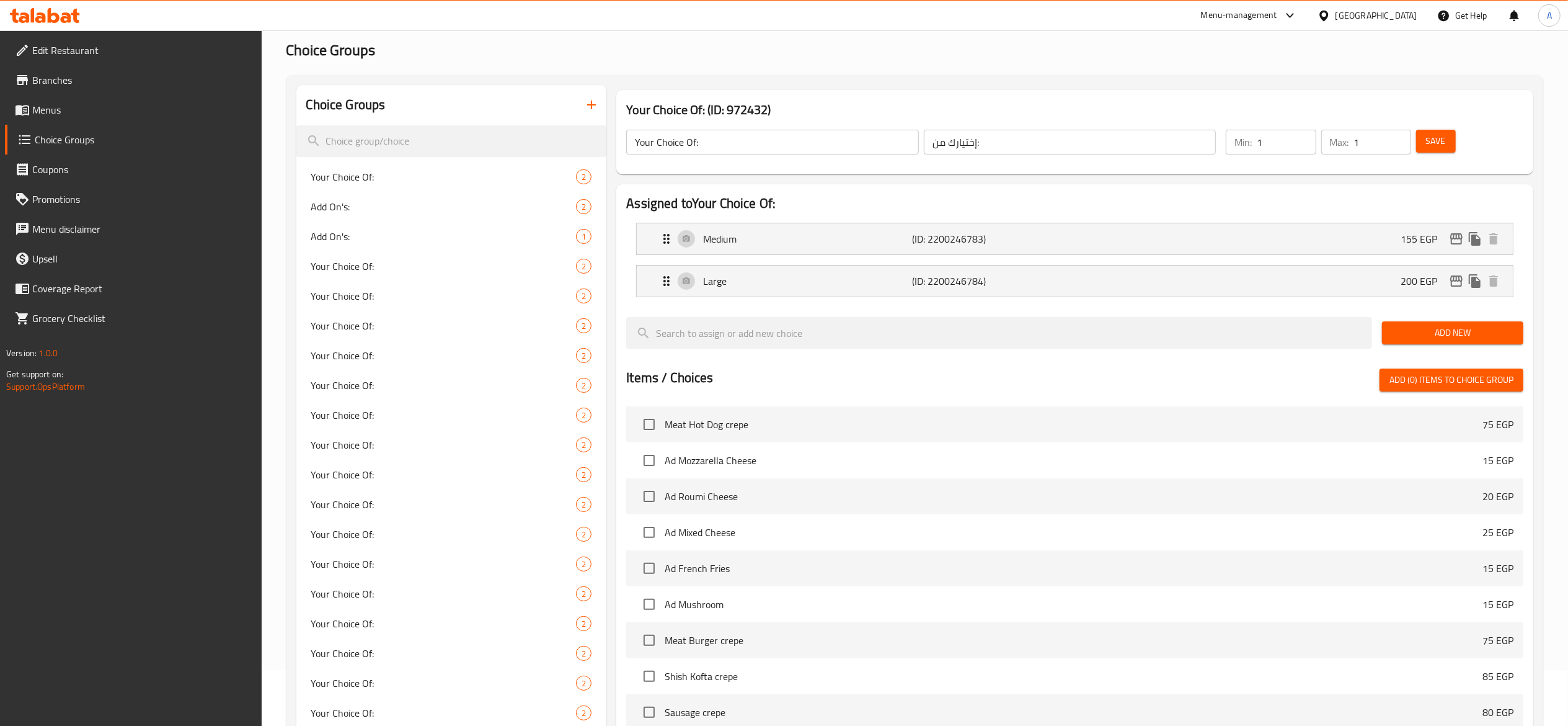
type input "200"
click at [1435, 140] on span "Save" at bounding box center [1437, 141] width 20 height 16
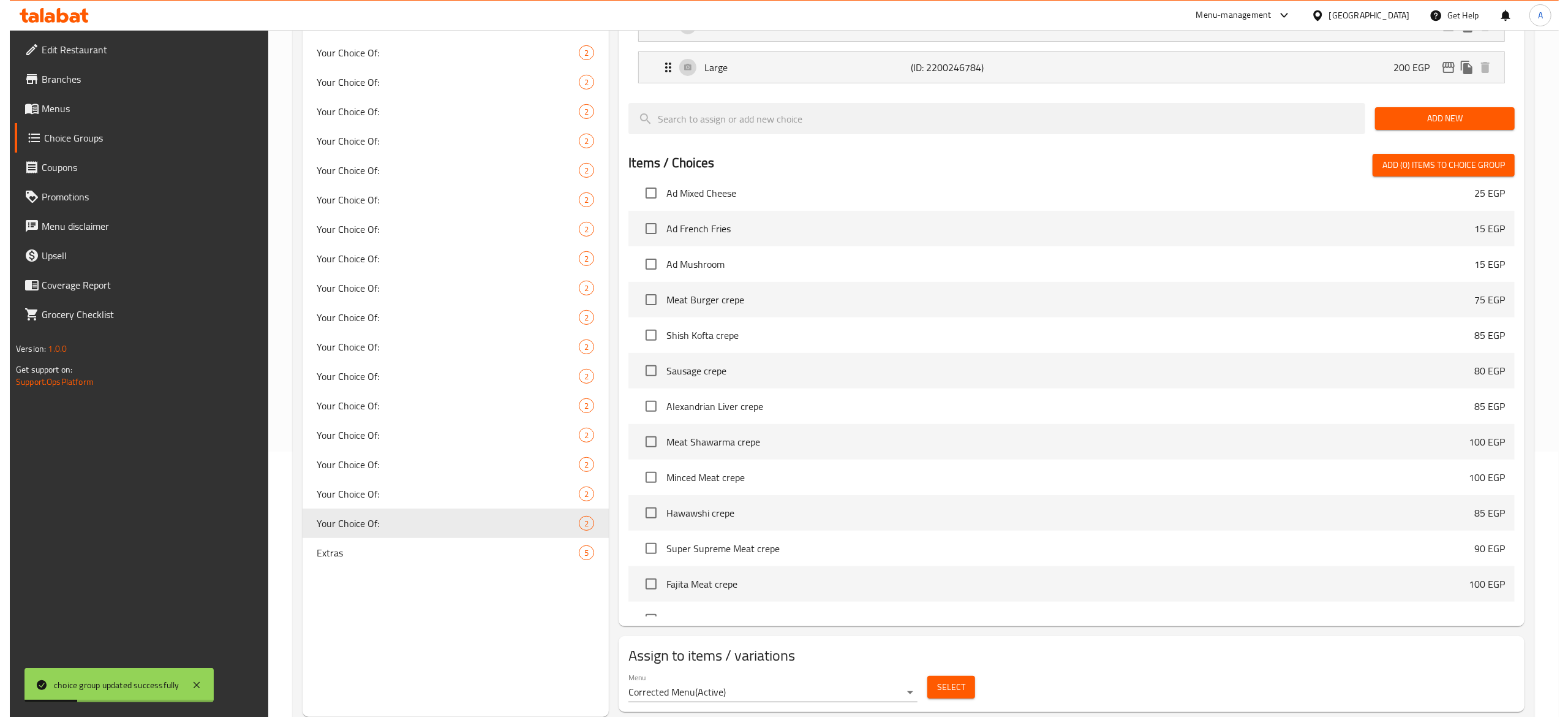
scroll to position [300, 0]
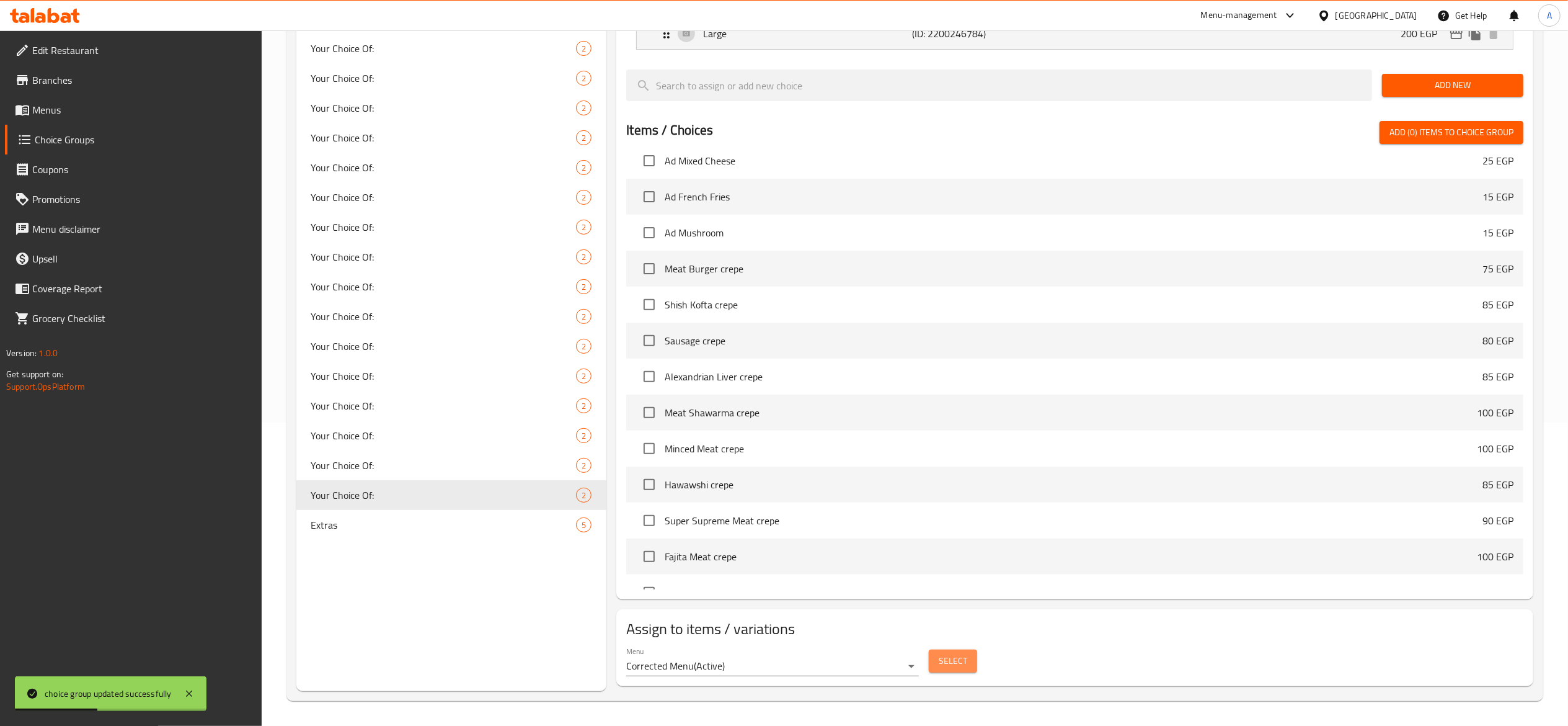
click at [950, 666] on span "Select" at bounding box center [953, 661] width 28 height 16
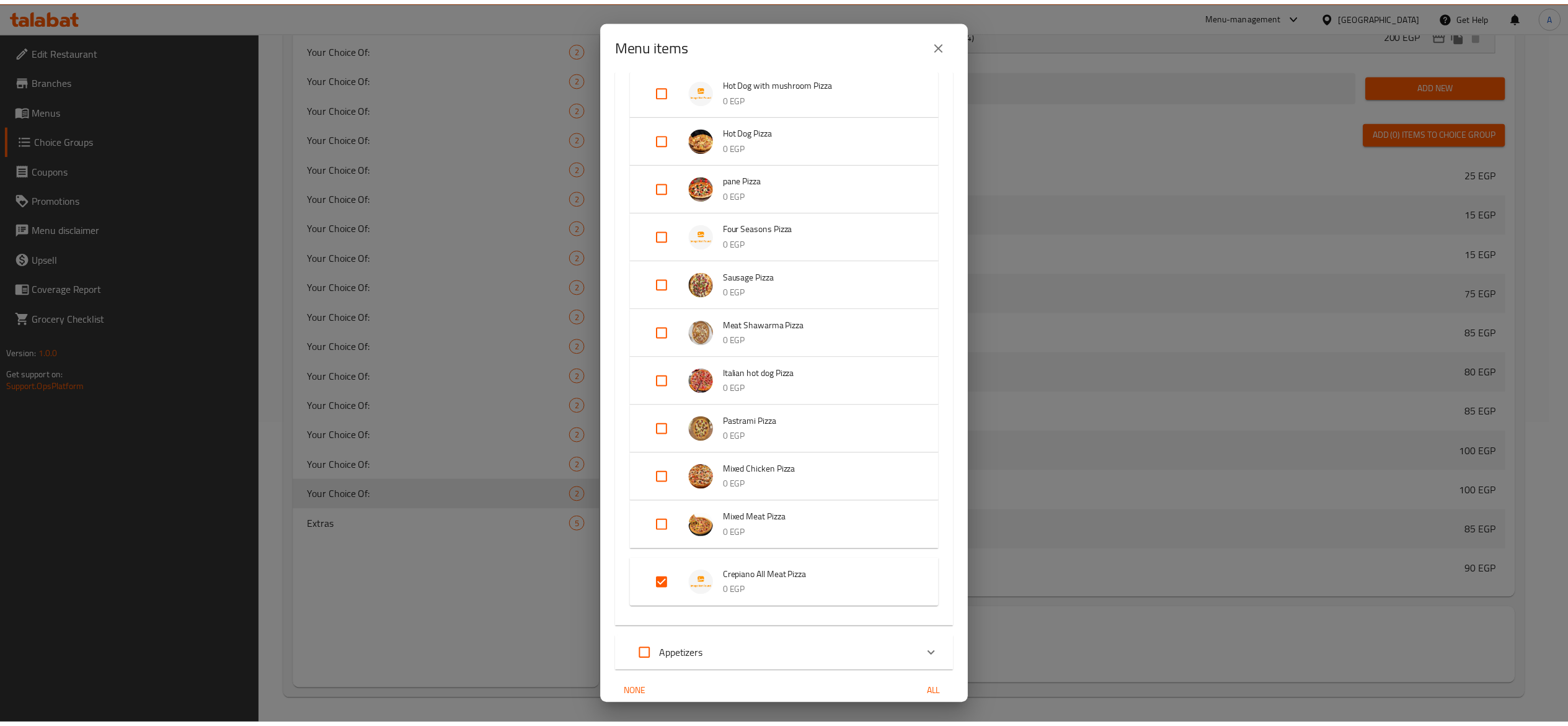
scroll to position [1214, 0]
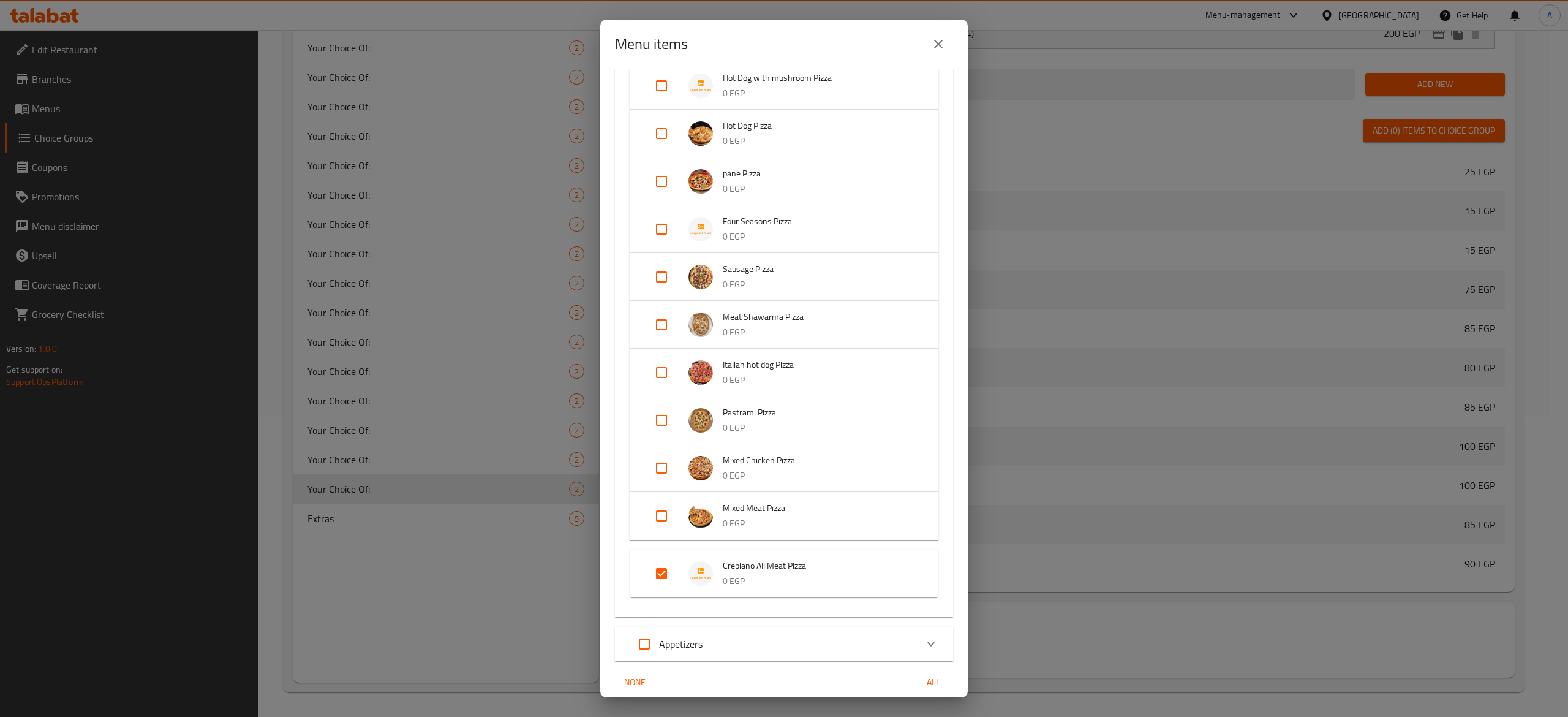
click at [410, 608] on div "Menu items 1 / 111 items selected ​ Meat Crepe Meat Hot Dog crepe 75 EGP Meat B…" at bounding box center [784, 358] width 1568 height 717
click at [945, 37] on button "close" at bounding box center [938, 44] width 29 height 29
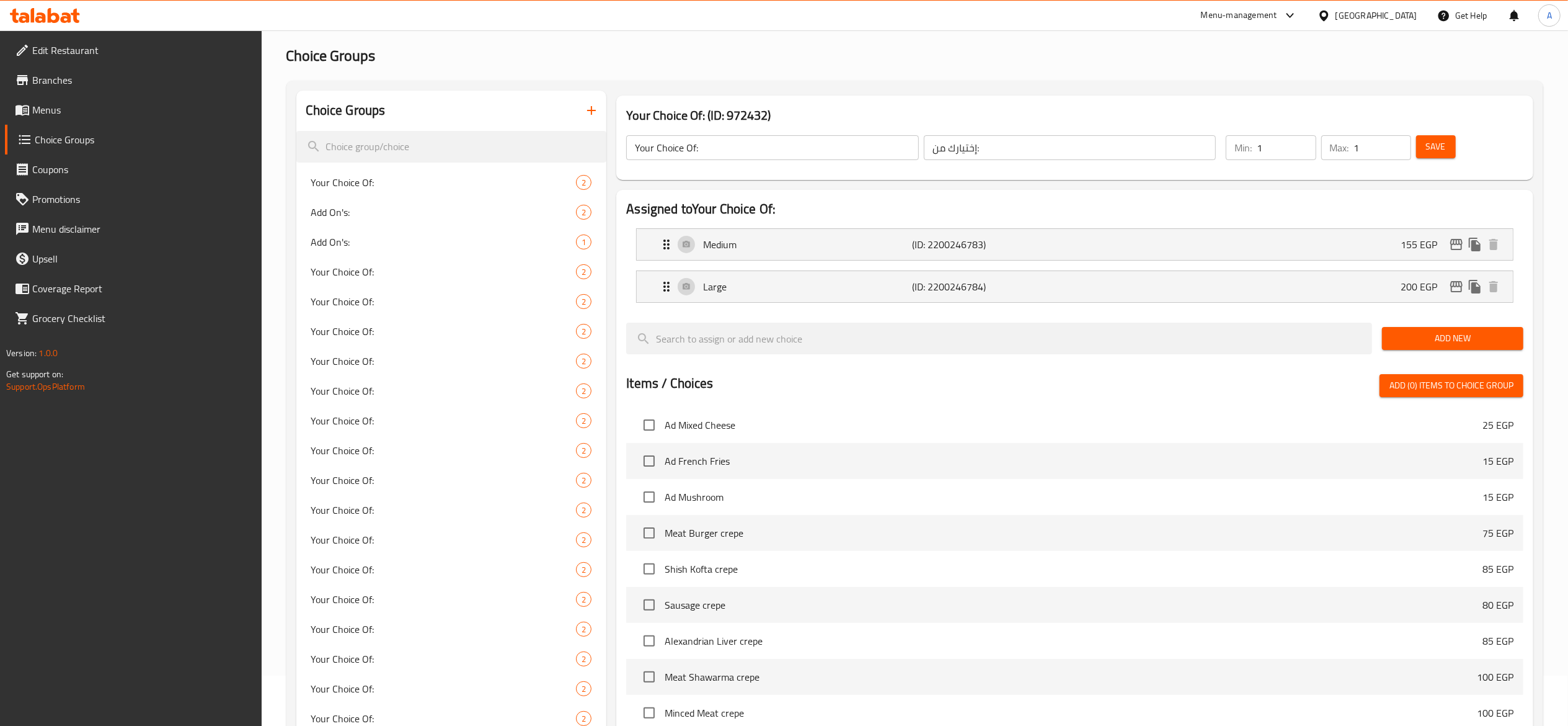
scroll to position [0, 0]
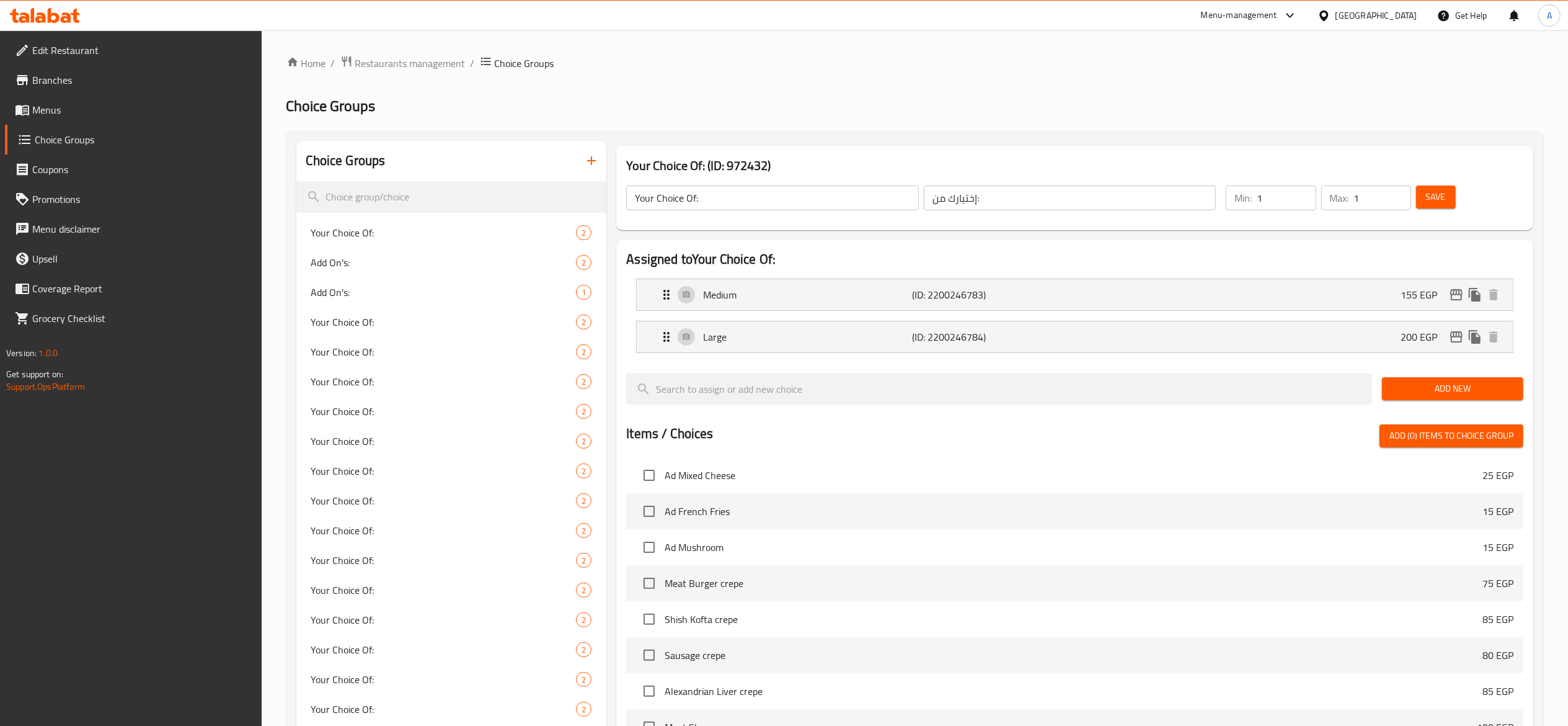
click at [68, 107] on span "Menus" at bounding box center [142, 109] width 220 height 15
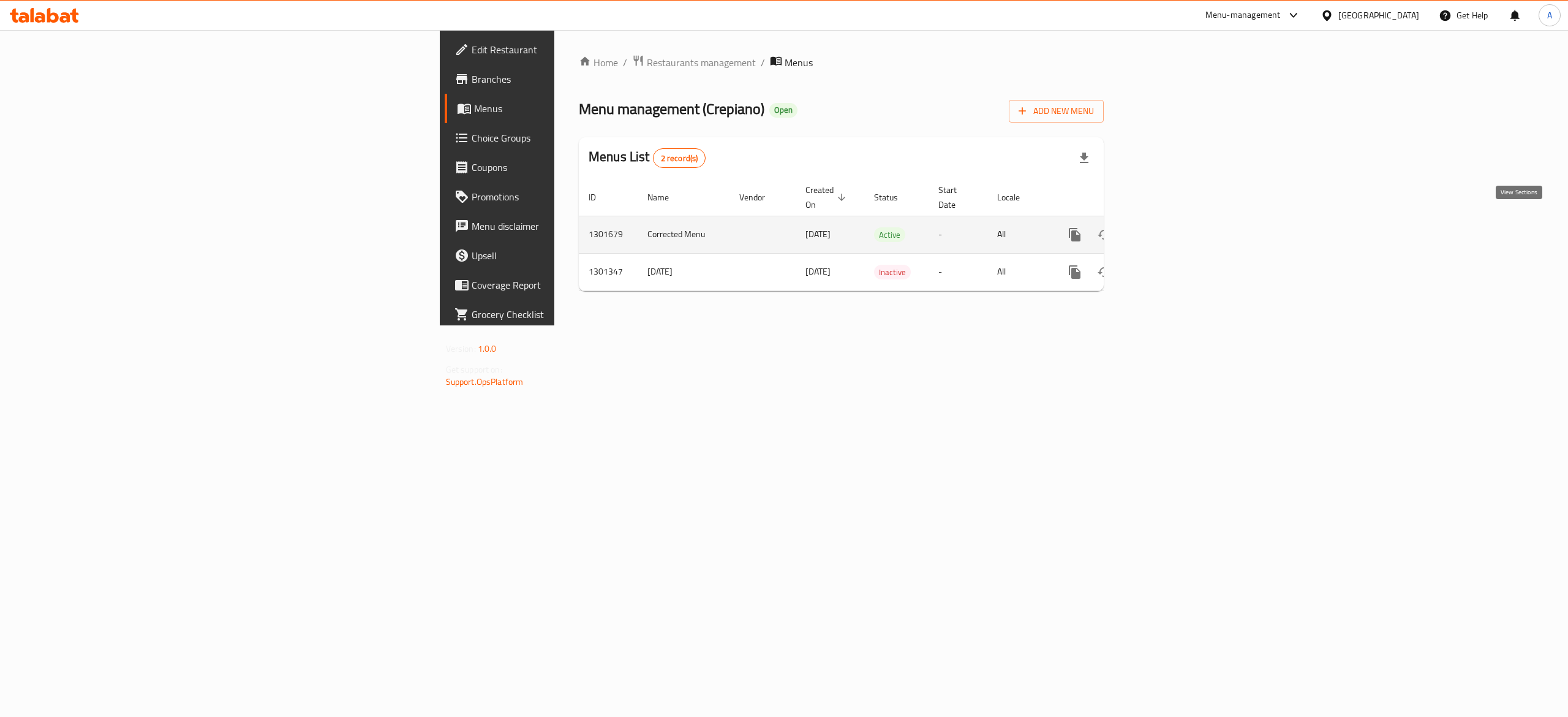
click at [1169, 230] on icon "enhanced table" at bounding box center [1162, 234] width 11 height 11
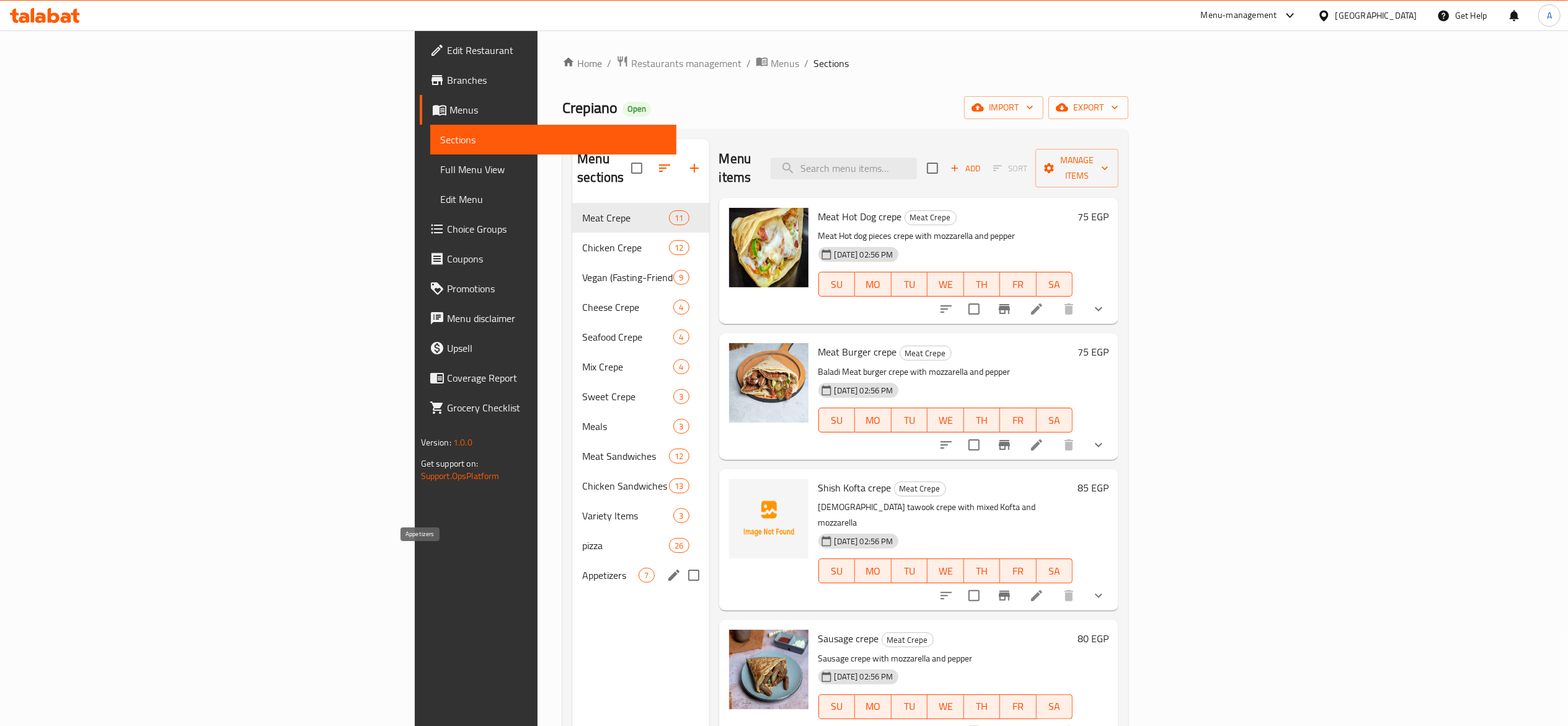
click at [582, 568] on span "Appetizers" at bounding box center [611, 575] width 57 height 15
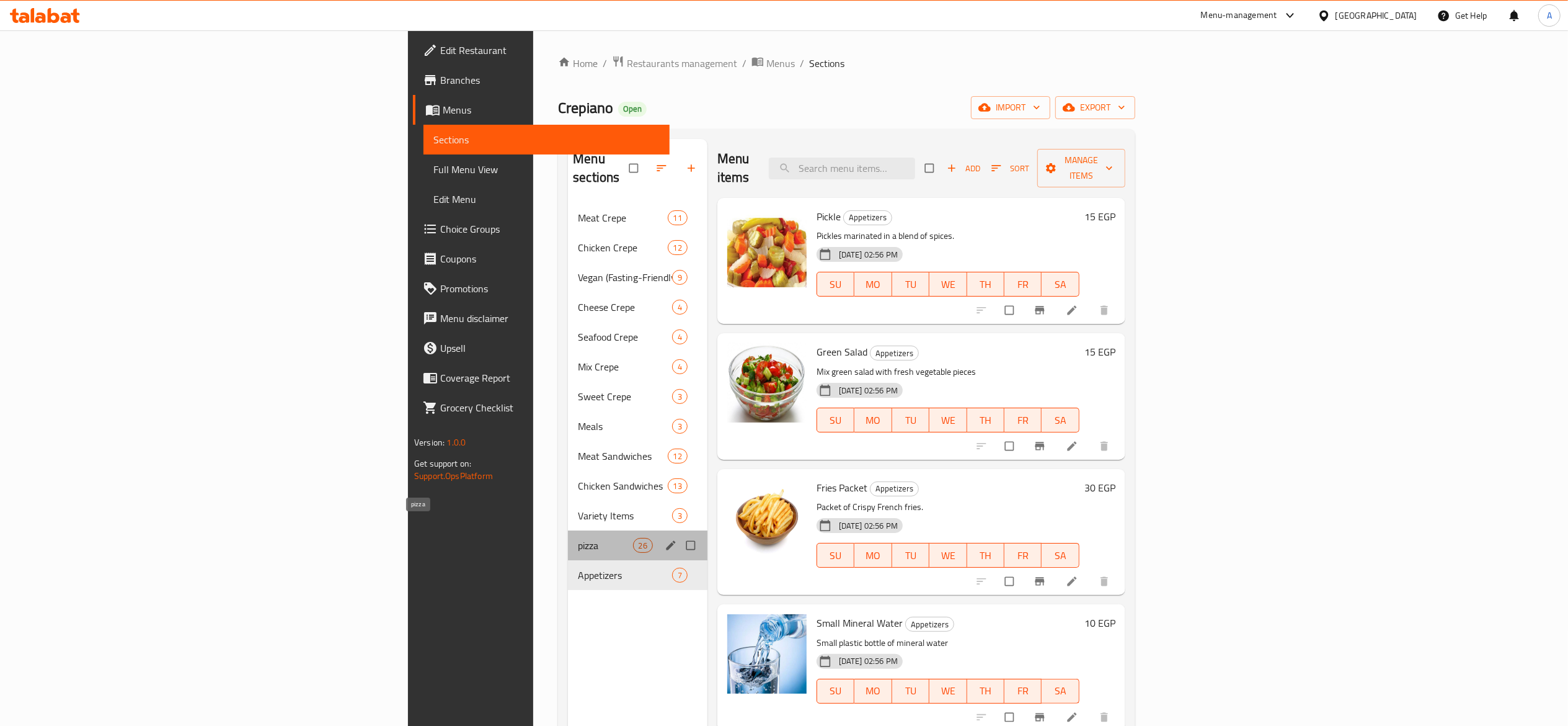
click at [578, 538] on span "pizza" at bounding box center [605, 544] width 55 height 15
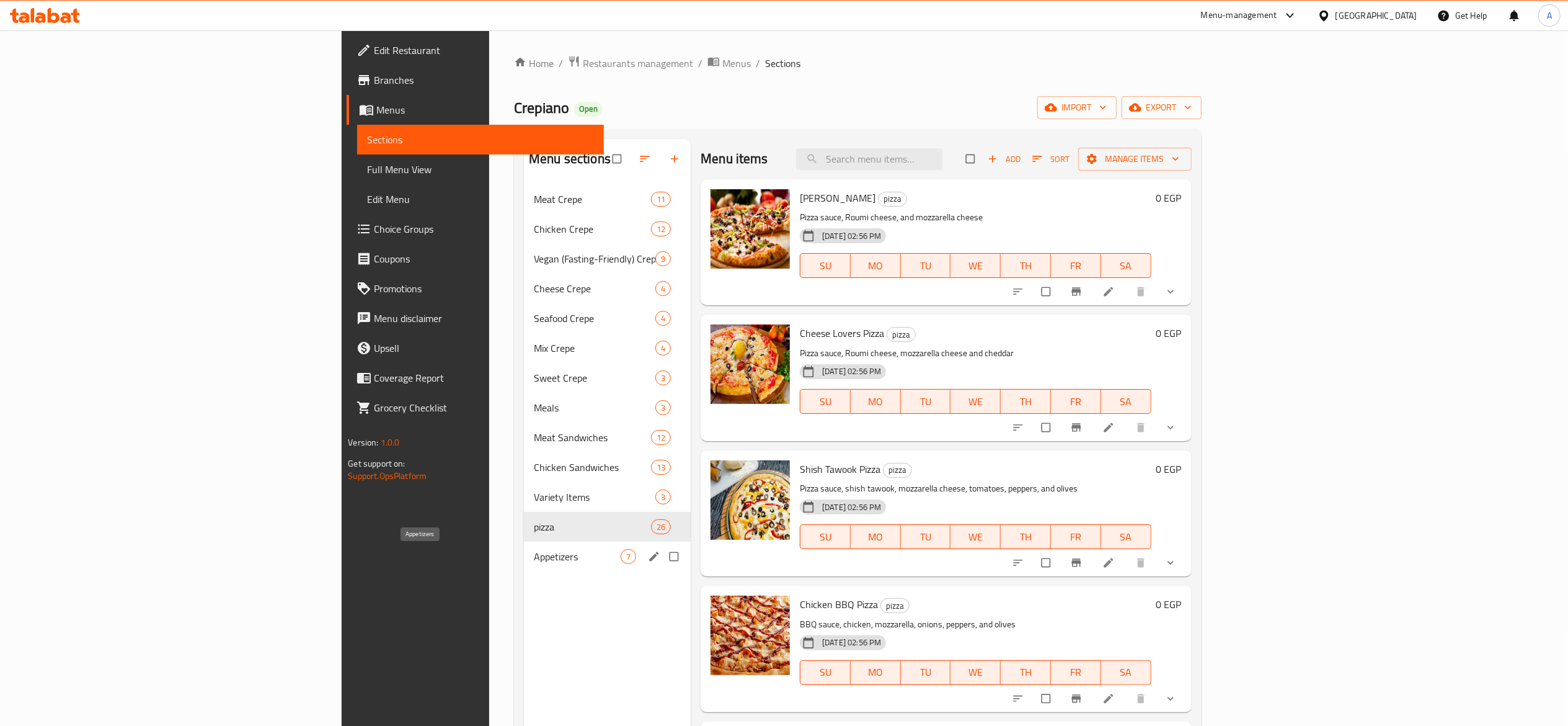
click at [534, 555] on span "Appetizers" at bounding box center [578, 556] width 87 height 15
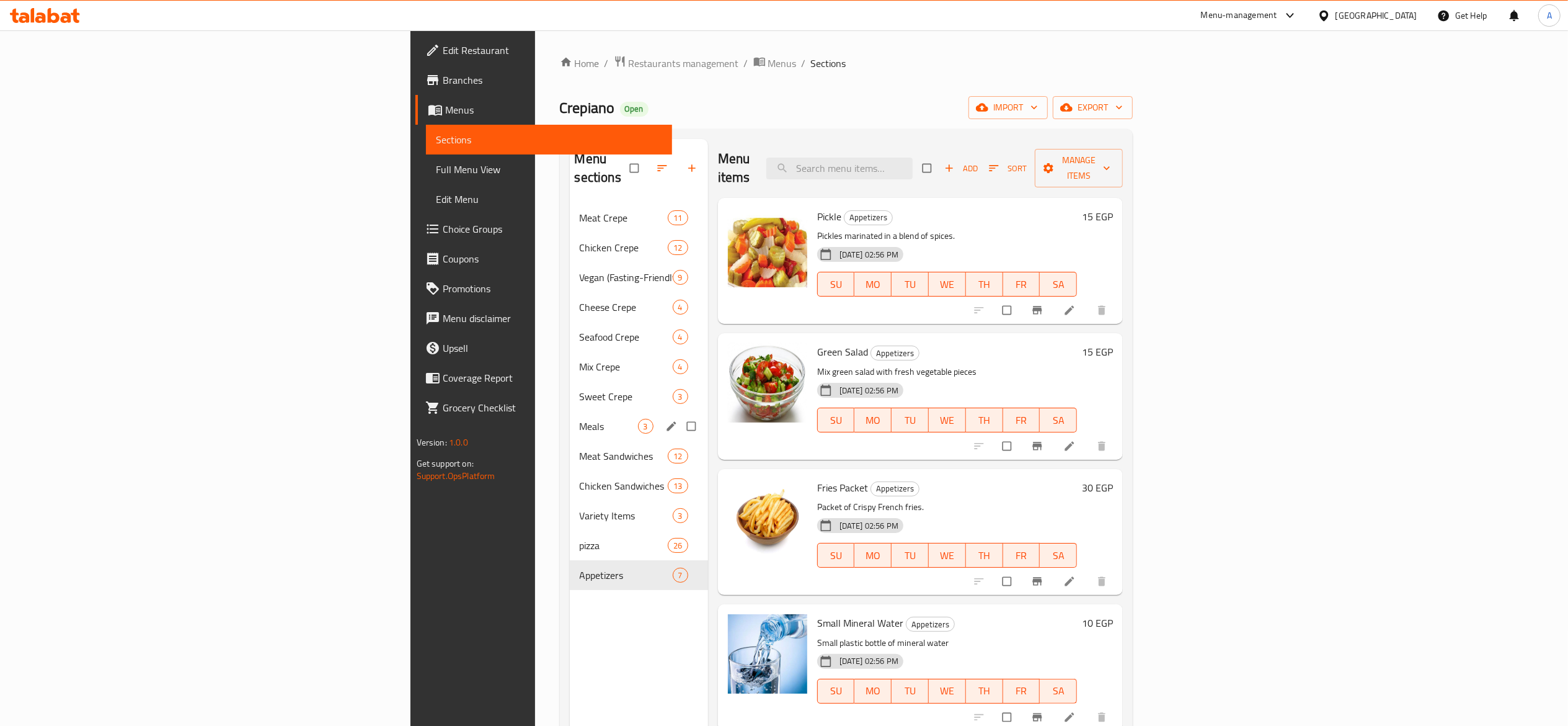
click at [570, 411] on div "Meals 3" at bounding box center [638, 426] width 138 height 29
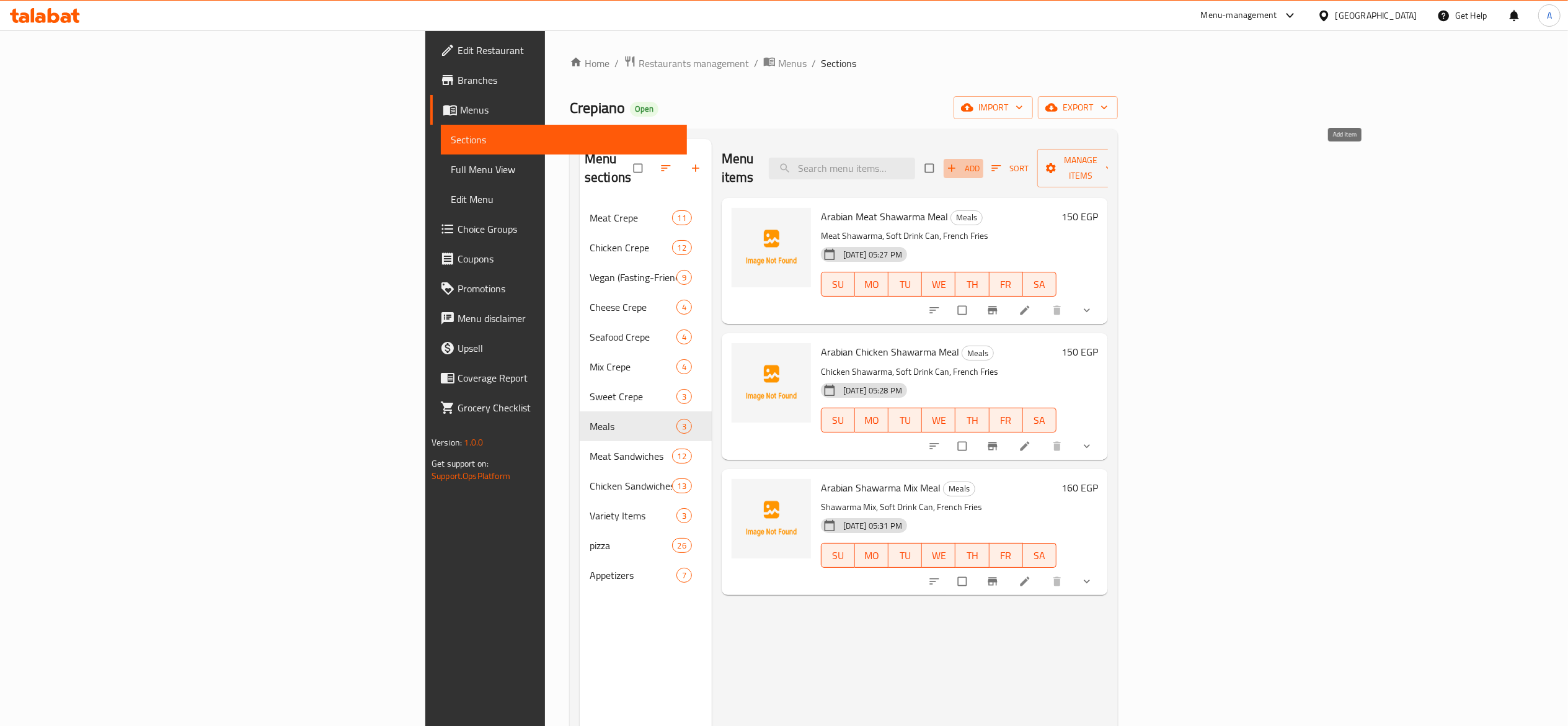
click at [981, 168] on span "Add" at bounding box center [964, 168] width 33 height 15
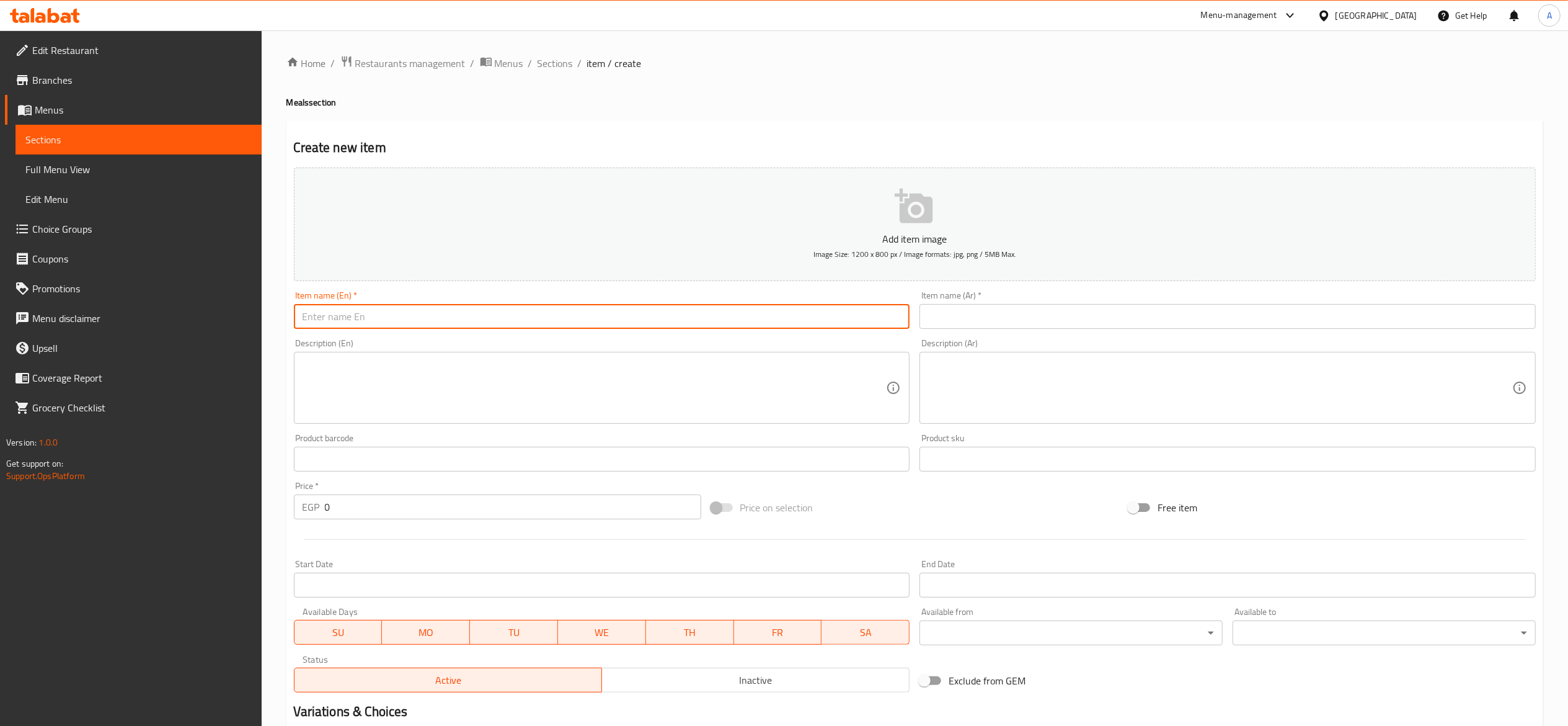
click at [753, 320] on input "text" at bounding box center [602, 316] width 617 height 25
type input "ئ"
type input "Zinger Meal"
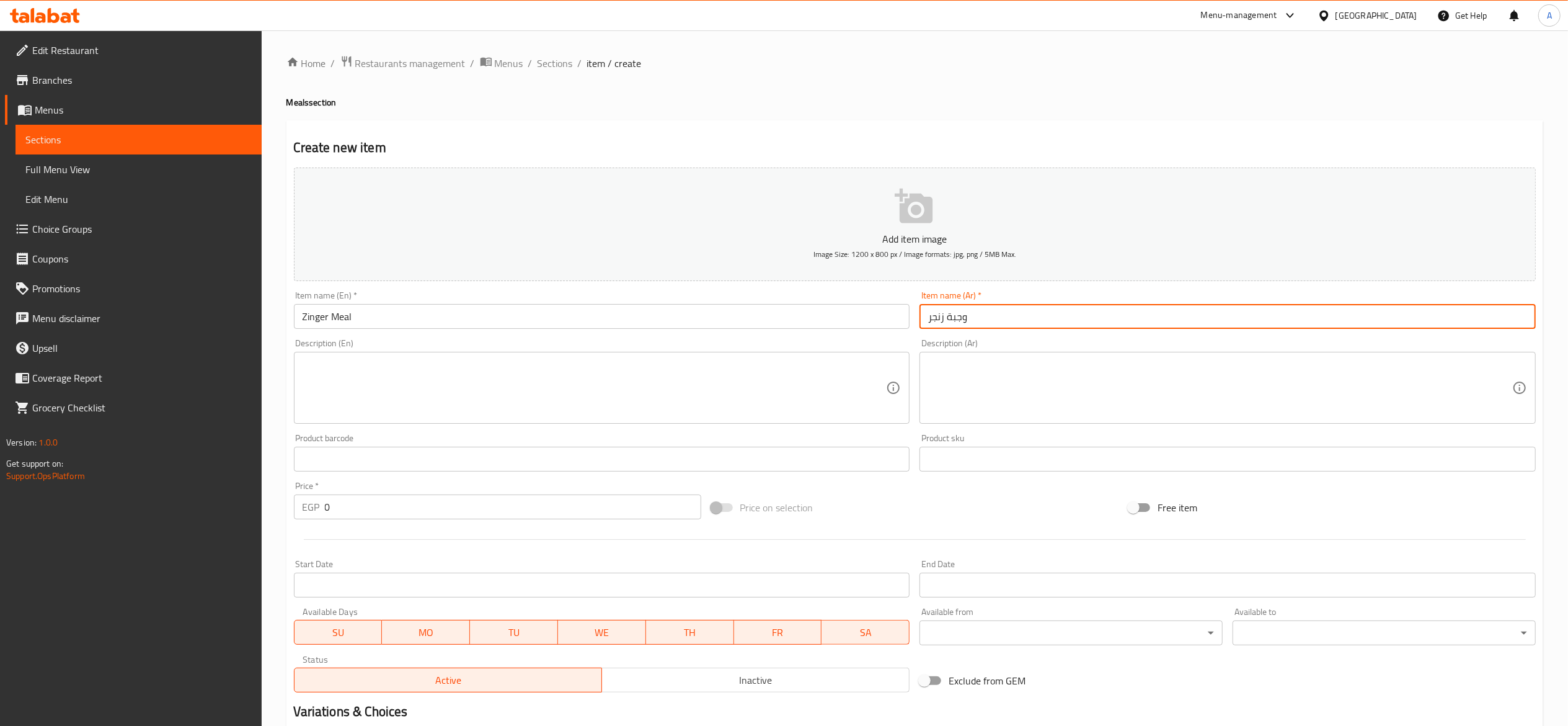
type input "وجبة زنجر"
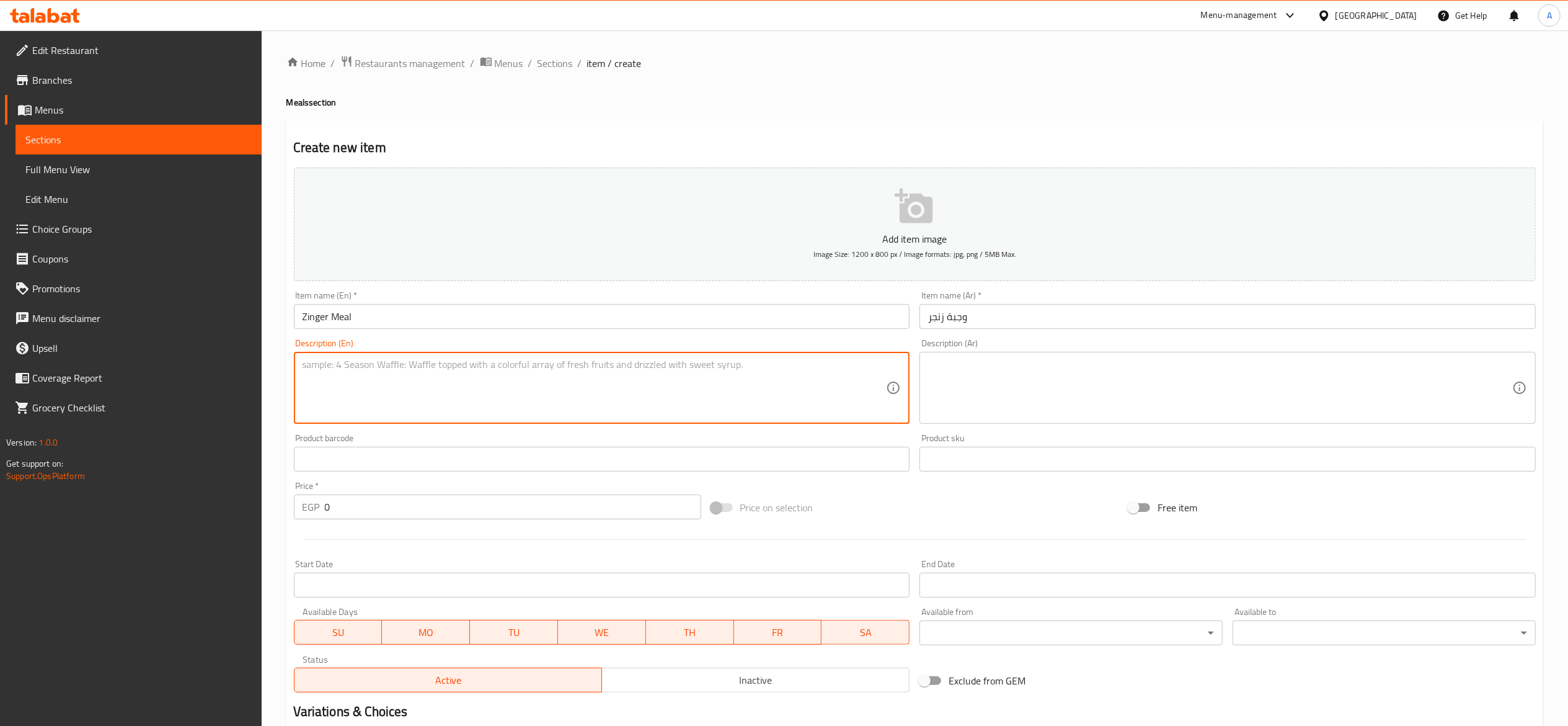
click at [694, 376] on textarea at bounding box center [595, 389] width 584 height 59
type textarea "3 Pieces, French Fries, and a Pepsi Can"
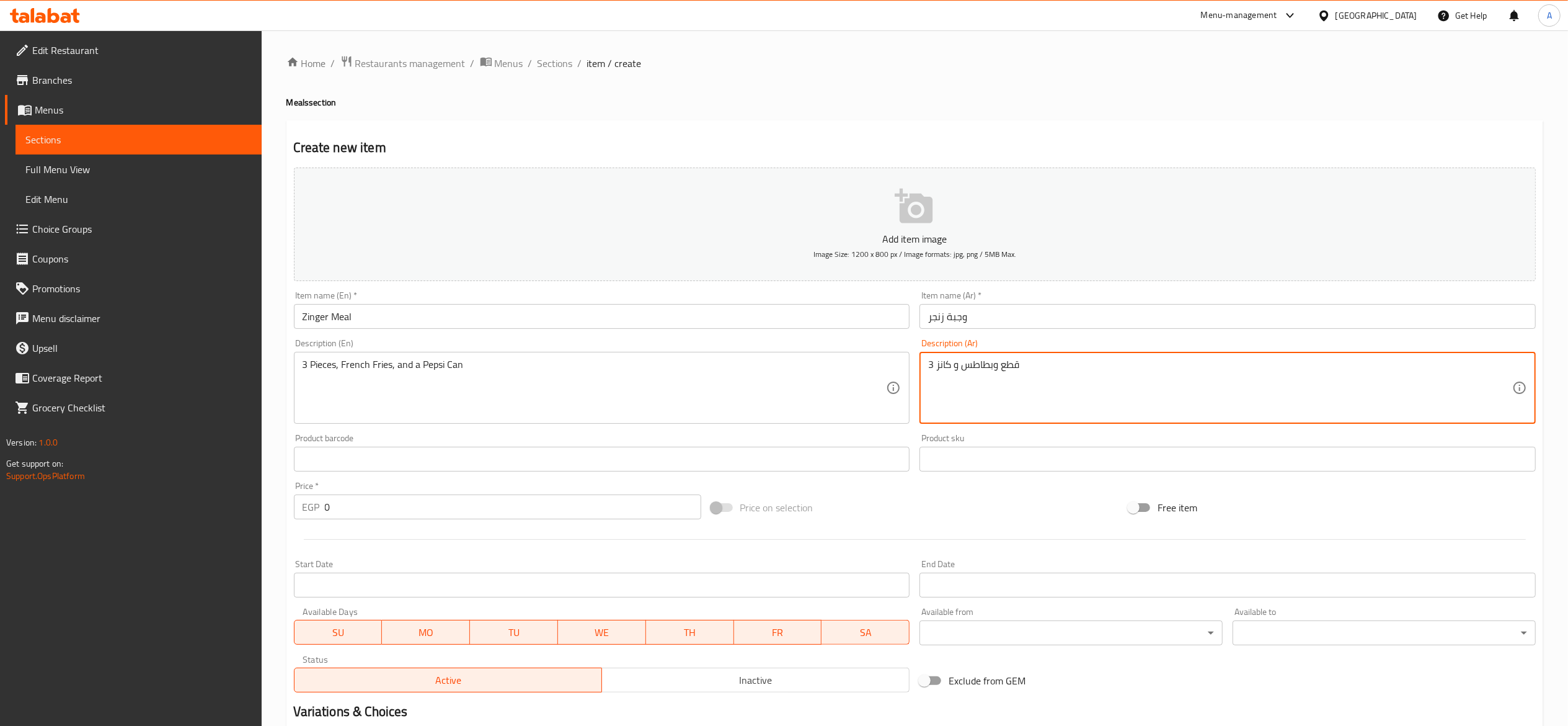
type textarea "3 قطع وبطاطس و كانز"
click at [532, 525] on div at bounding box center [915, 539] width 1252 height 30
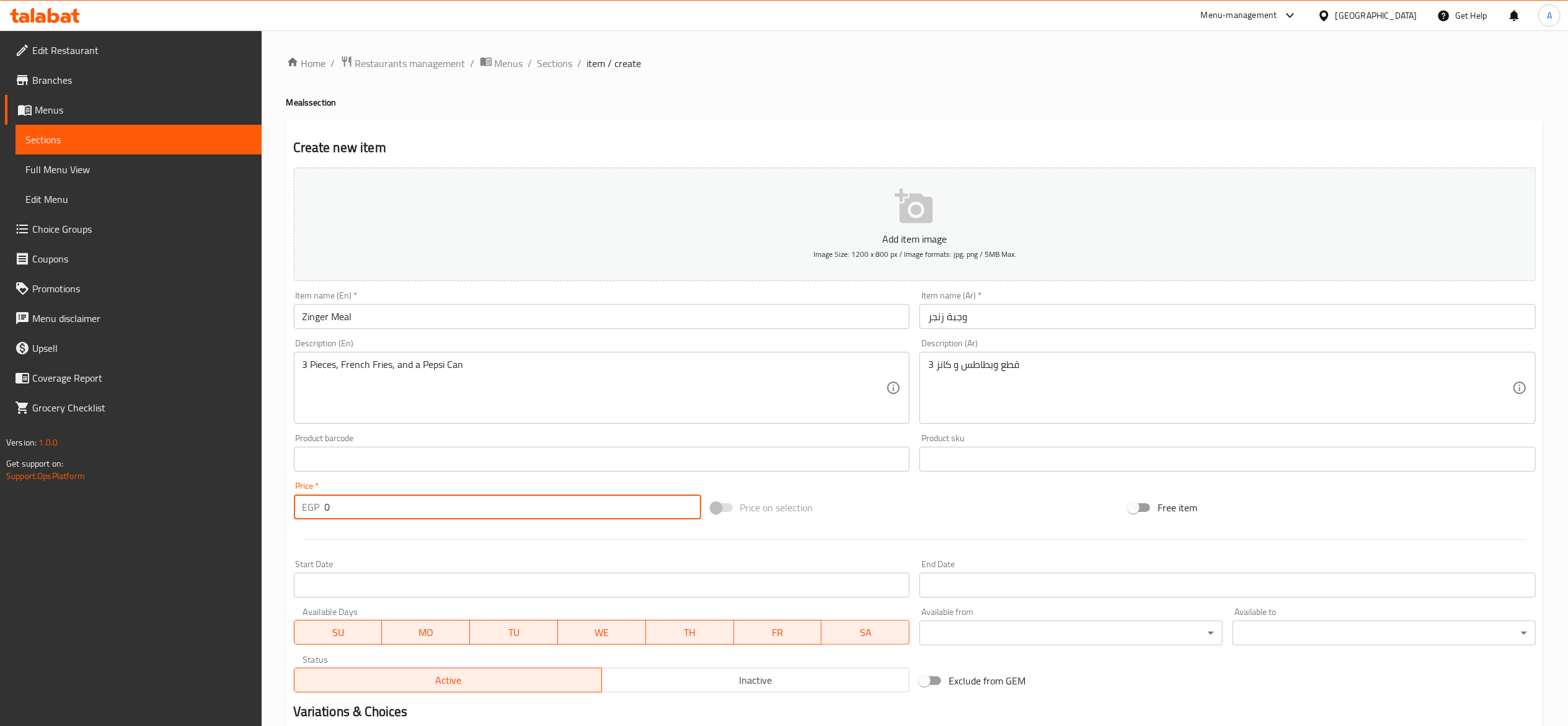
click at [532, 514] on input "0" at bounding box center [513, 506] width 377 height 25
type input "150"
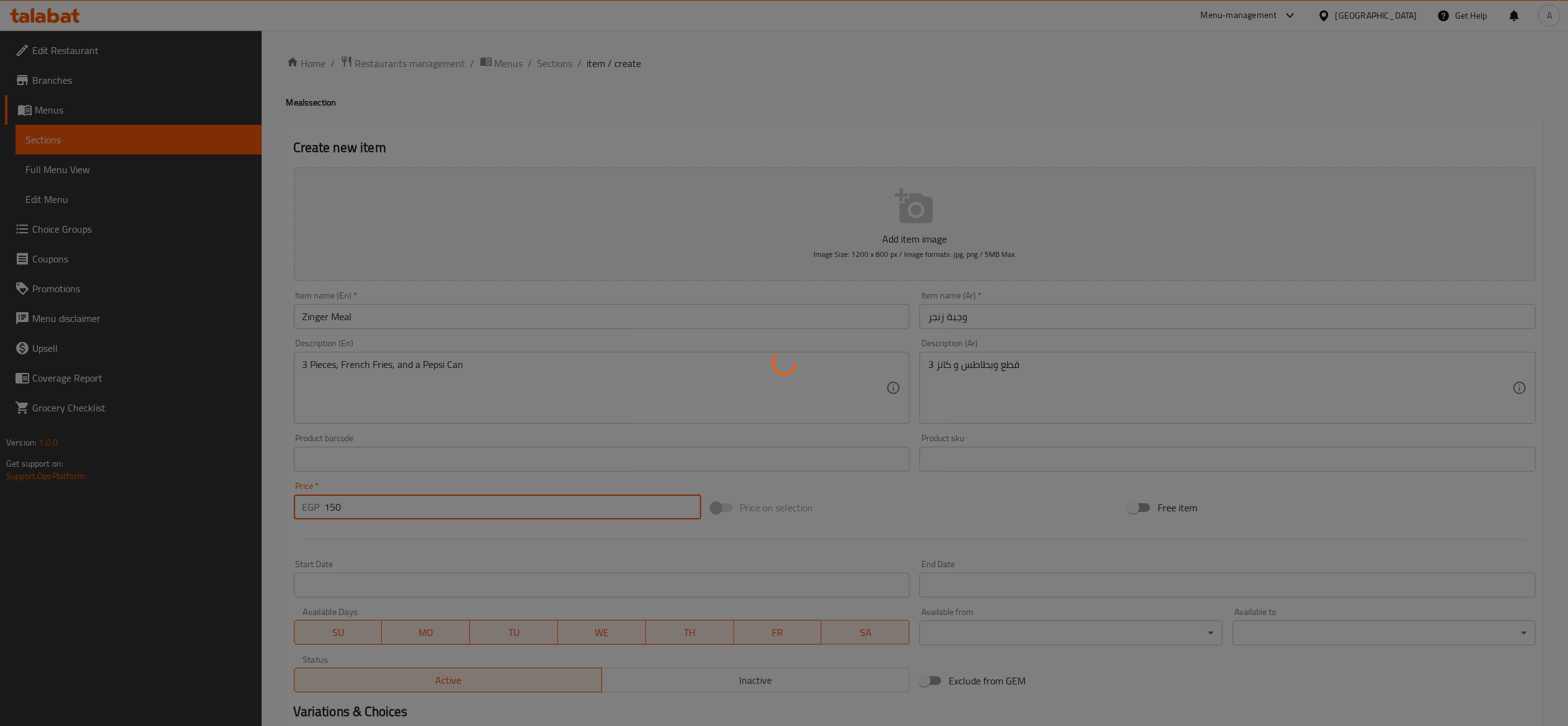
type input "0"
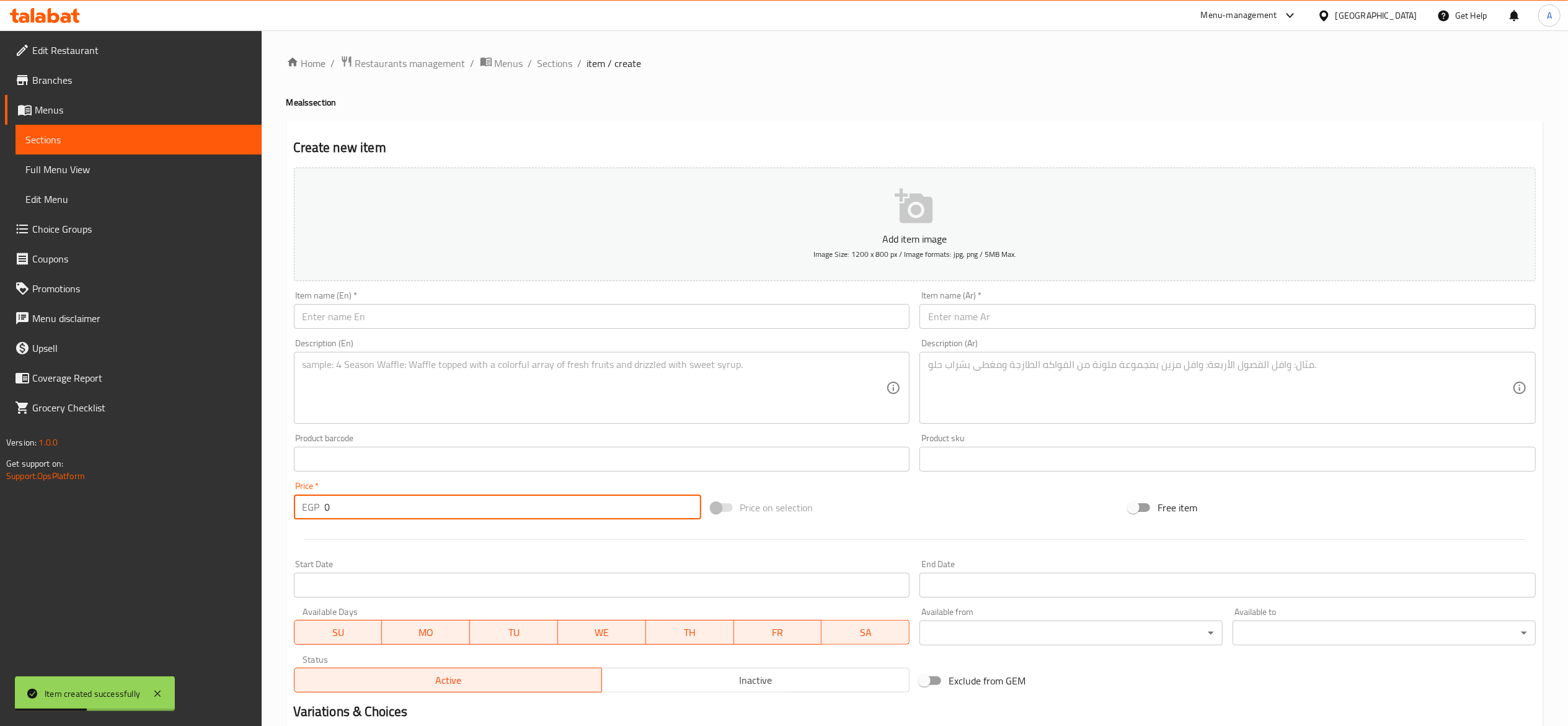
click at [524, 328] on input "text" at bounding box center [602, 316] width 617 height 25
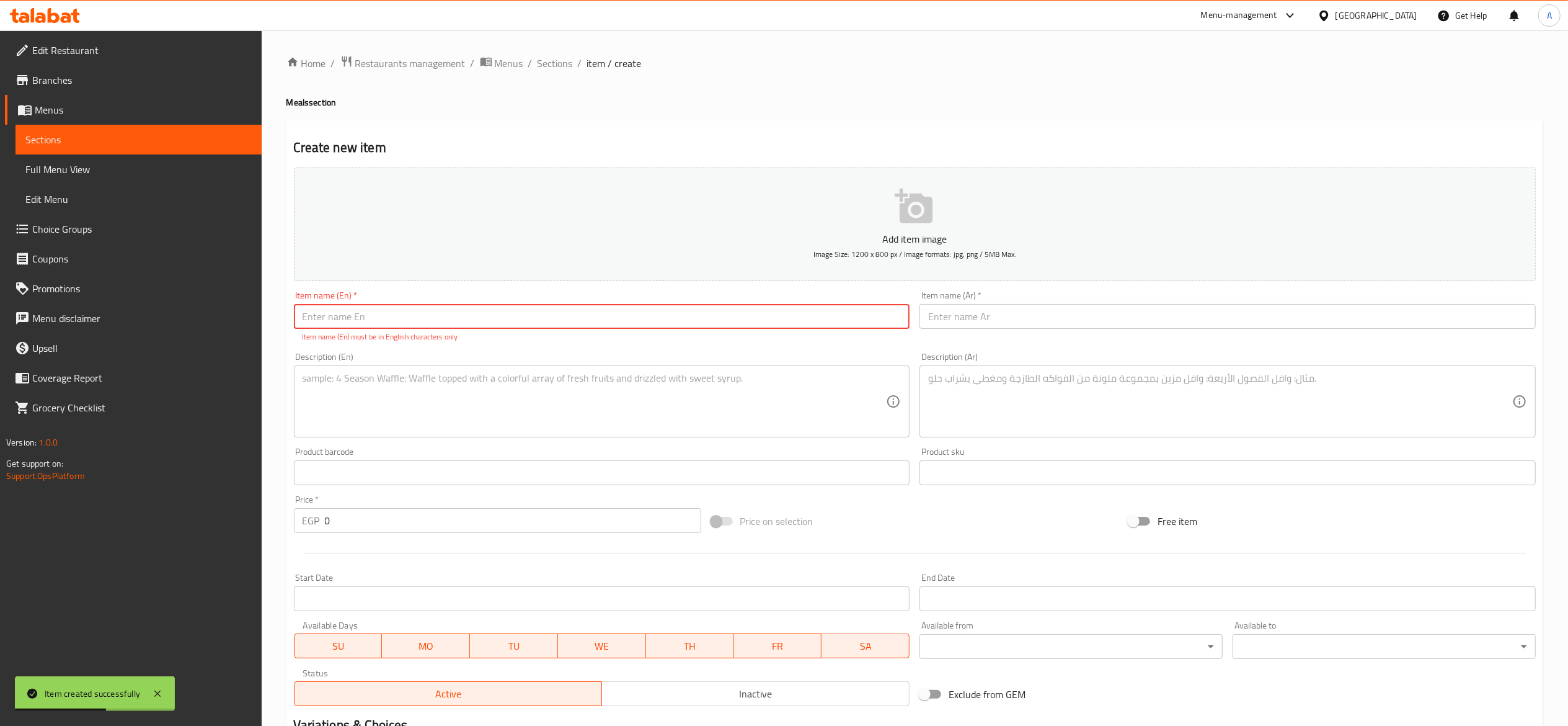
type input "س"
type input "S"
type input "s"
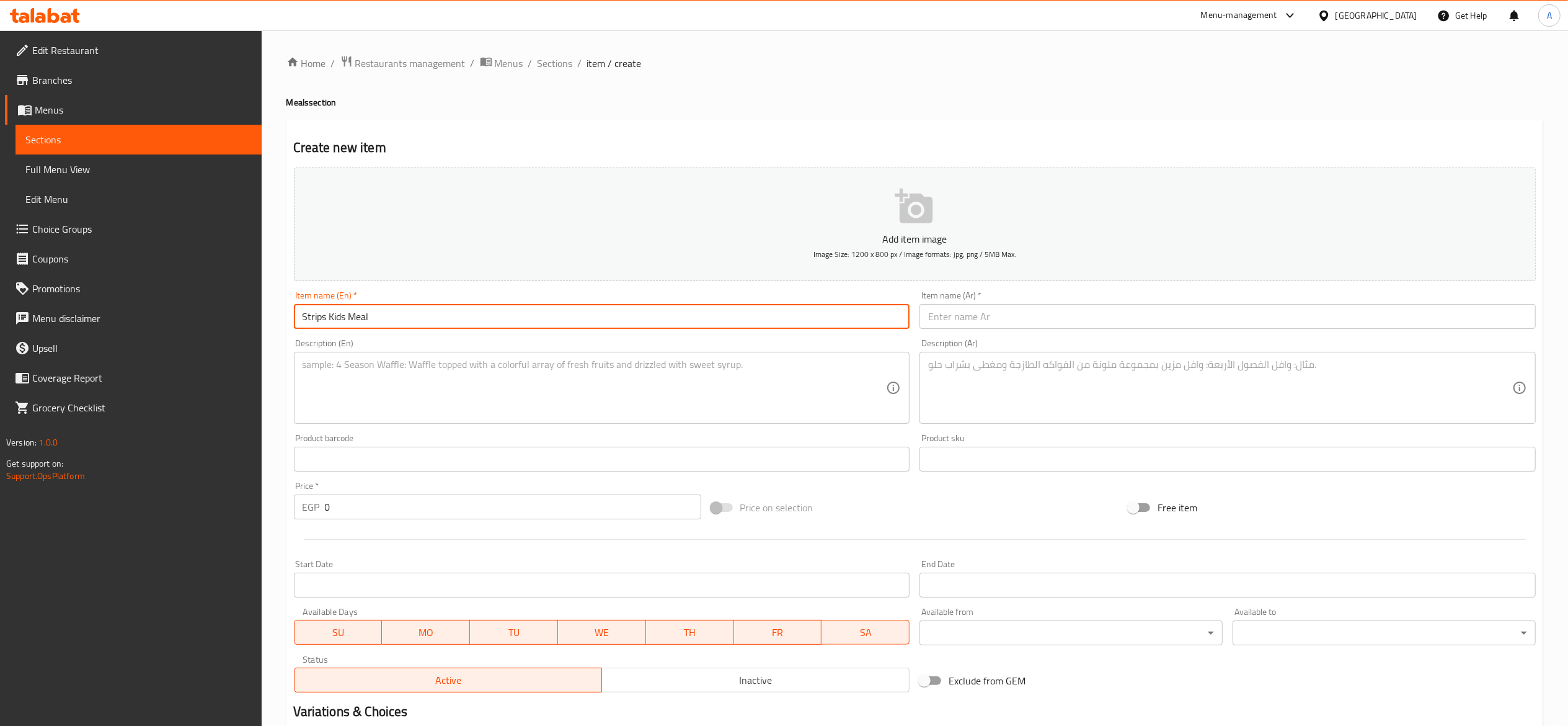
type input "Strips Kids Meal"
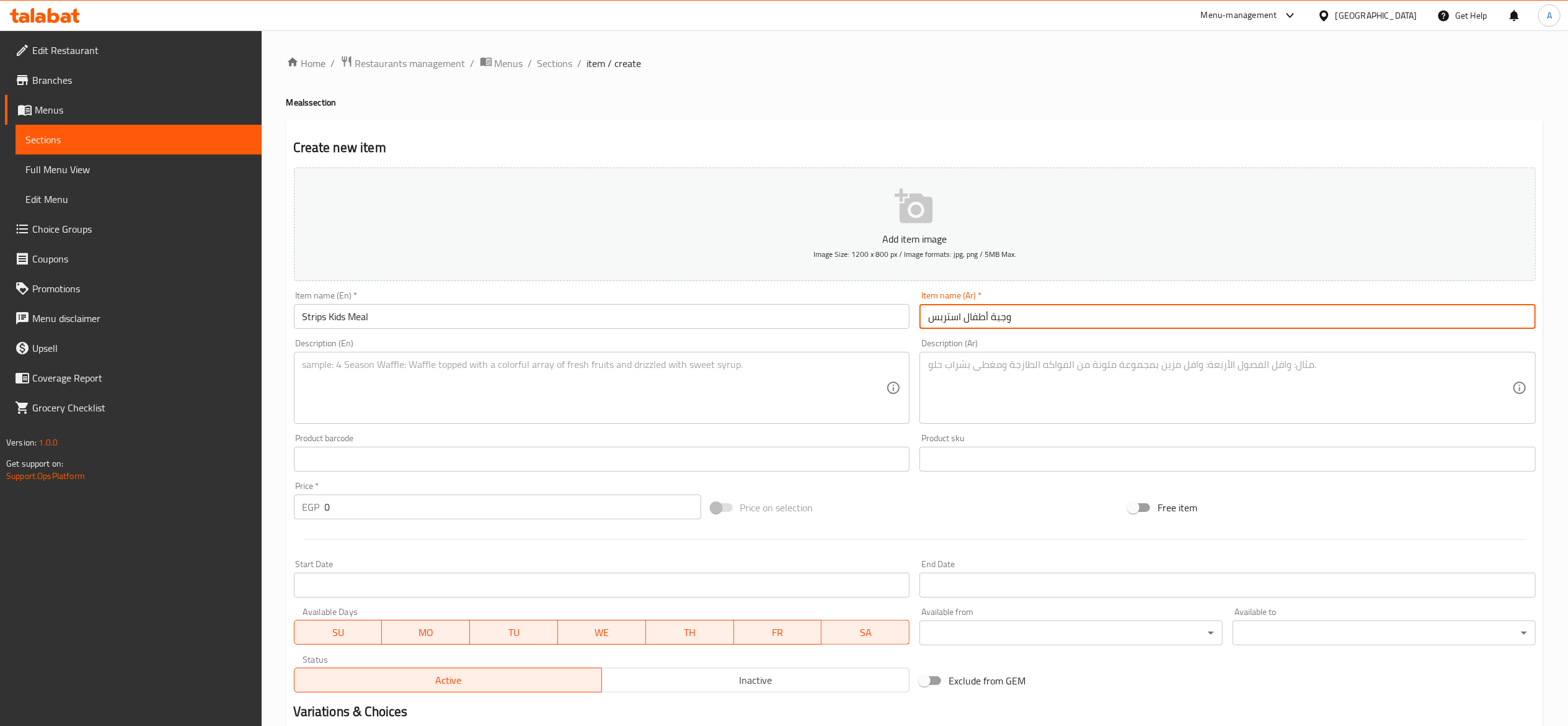
type input "وجبة أطفال استربس"
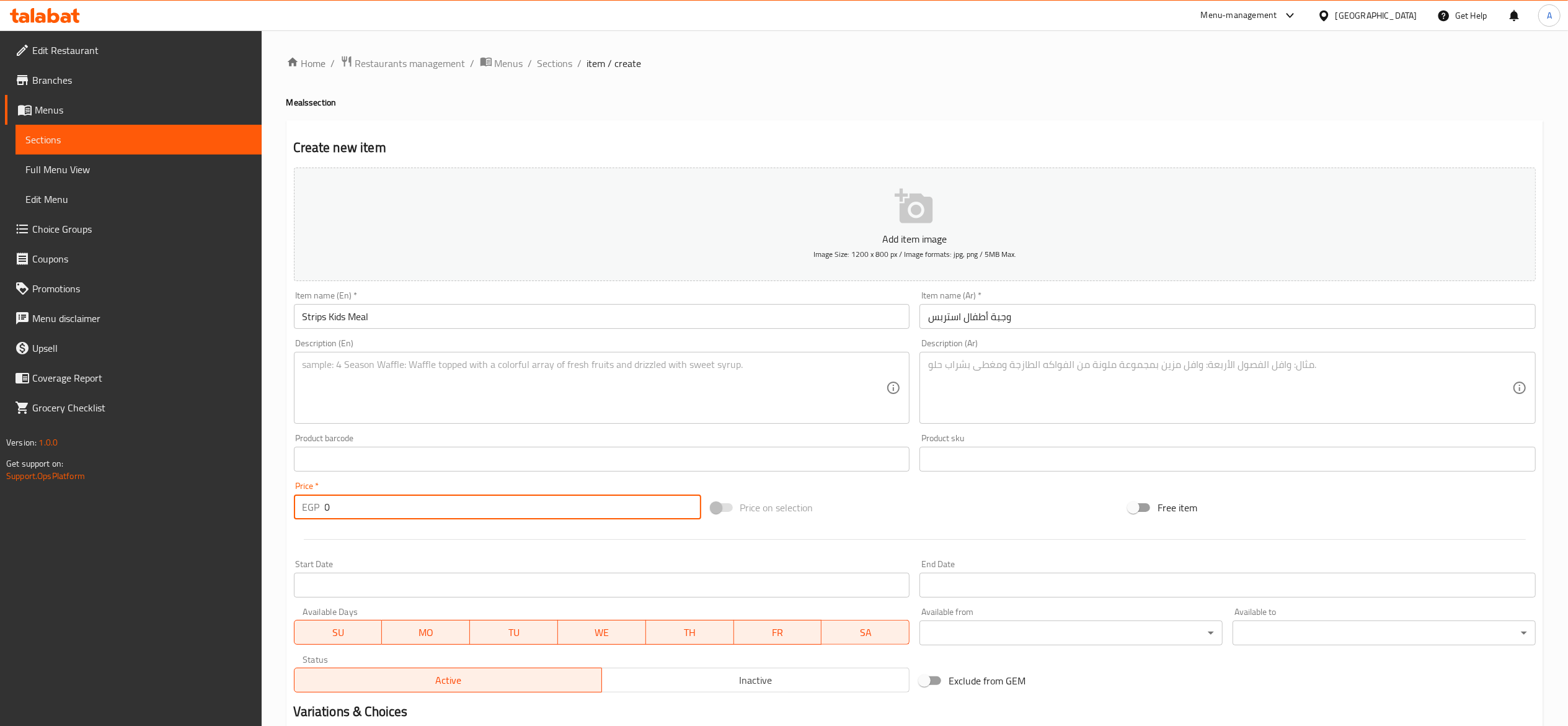
click at [491, 506] on input "0" at bounding box center [513, 506] width 377 height 25
click at [477, 508] on input "0" at bounding box center [513, 506] width 377 height 25
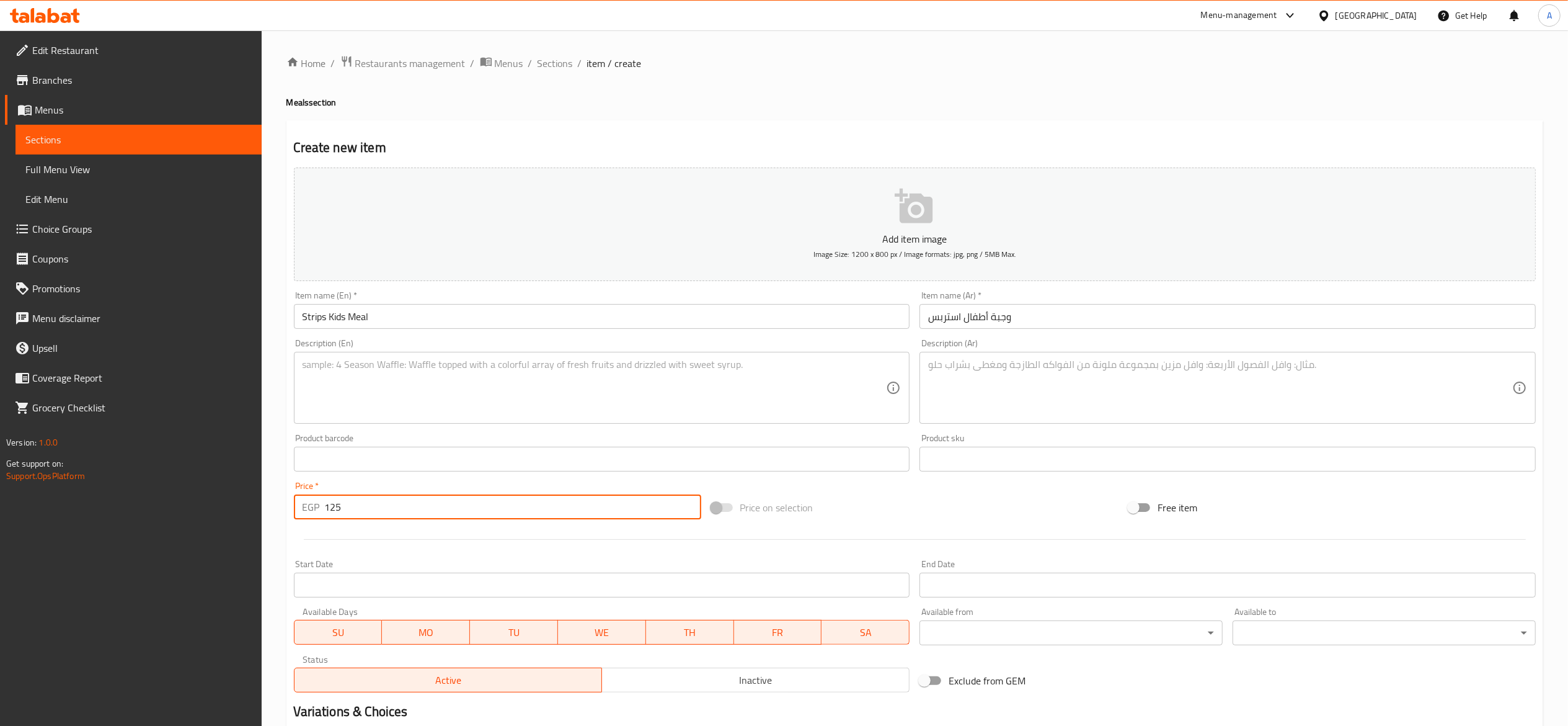
type input "125"
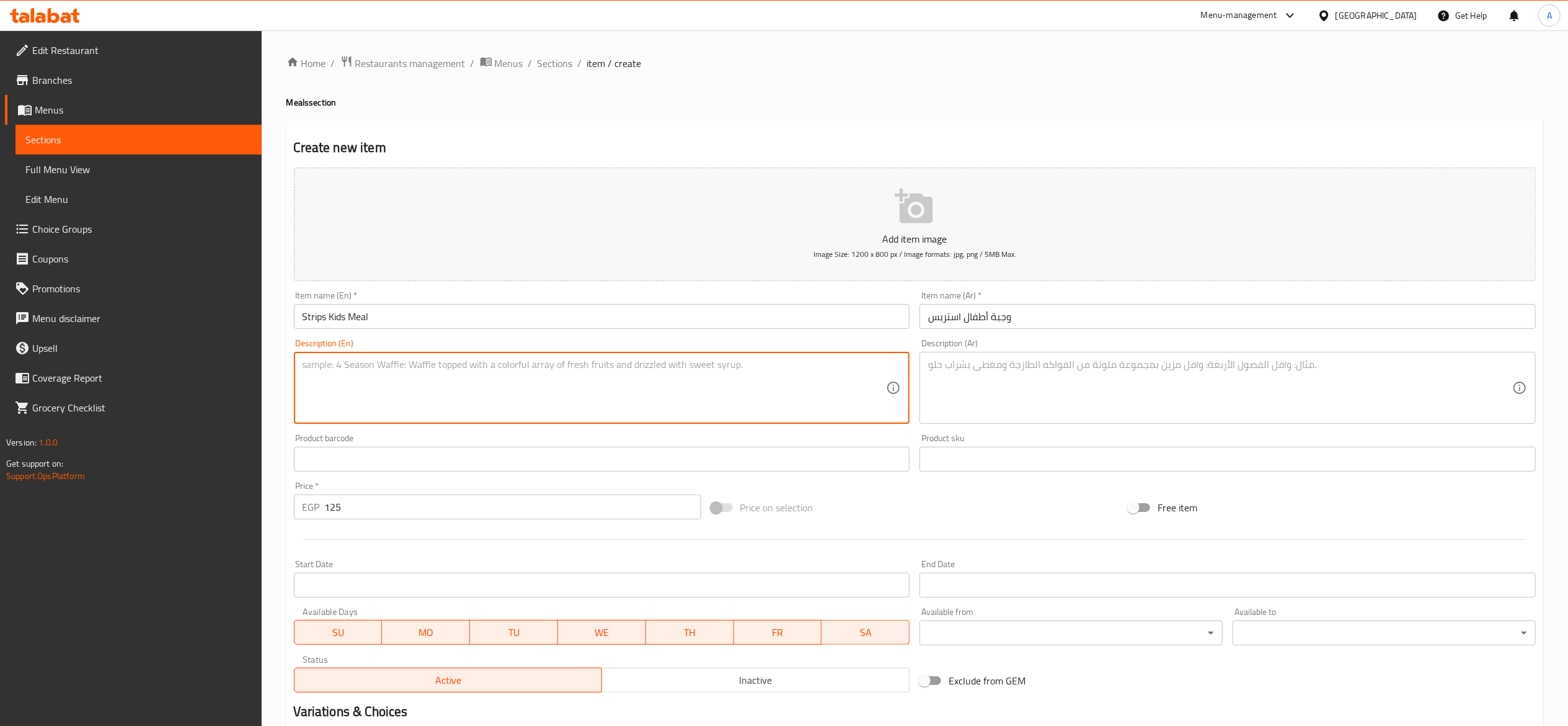
click at [504, 386] on textarea at bounding box center [595, 389] width 584 height 59
type textarea "2 Pieces, French Fries, and a Can"
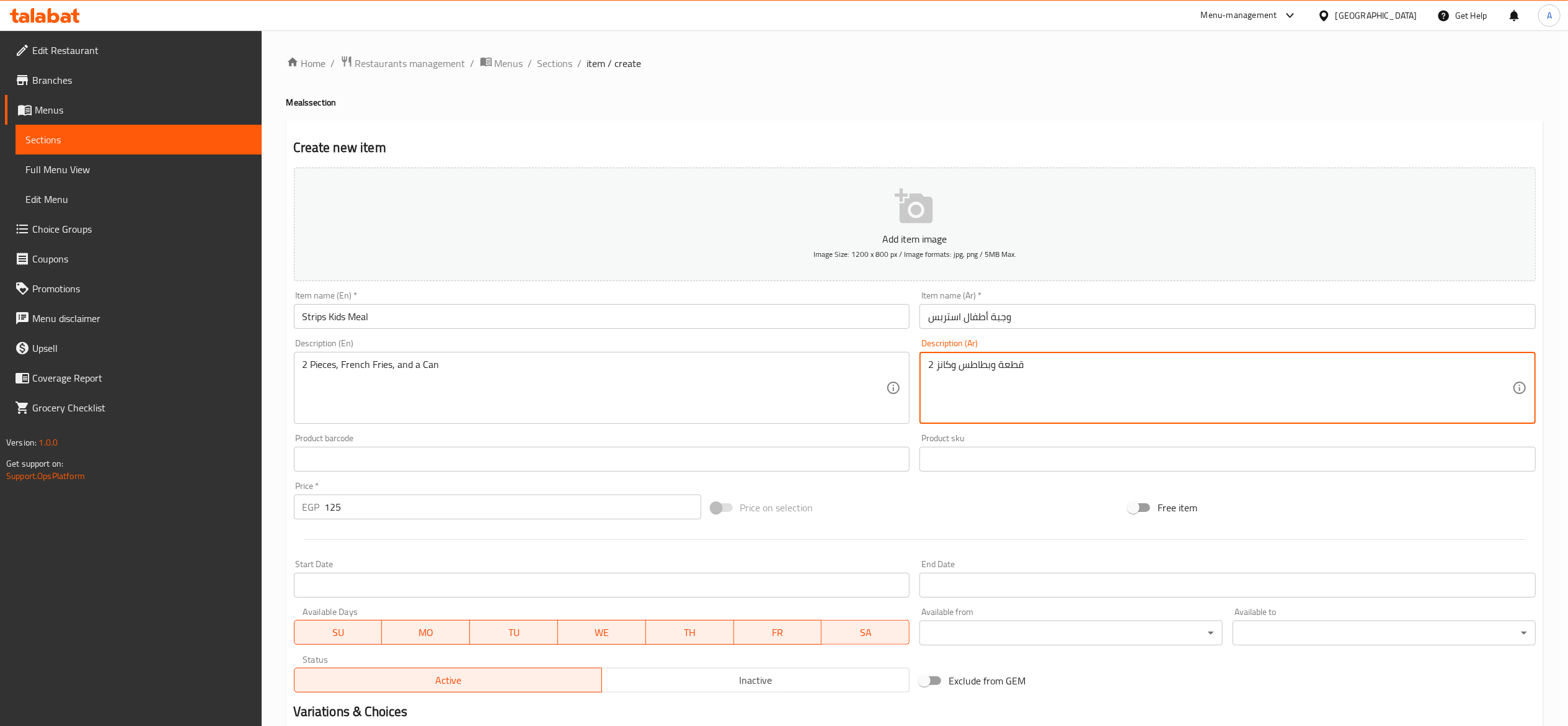
type textarea "2 قطعة وبطاطس وكانز"
click at [414, 505] on input "125" at bounding box center [513, 506] width 377 height 25
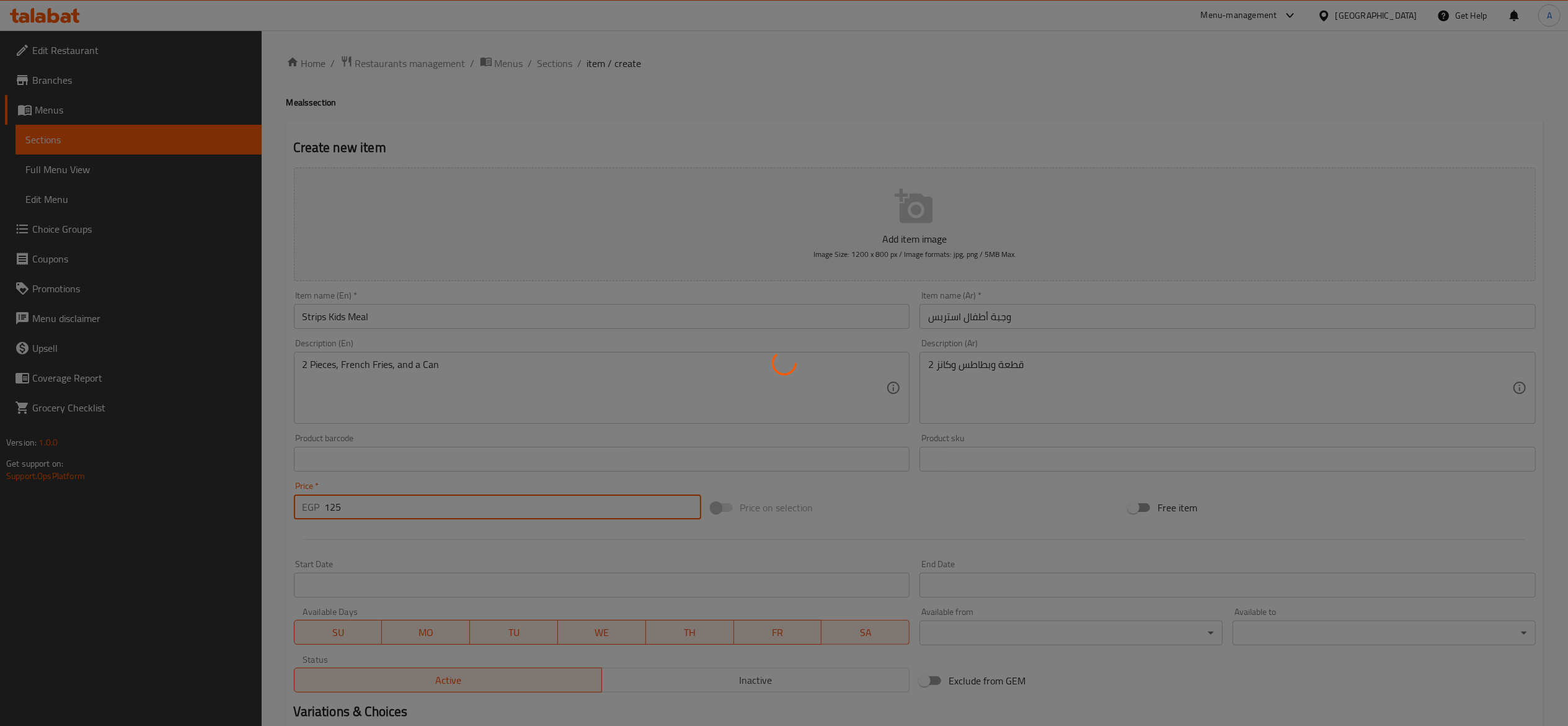
type input "0"
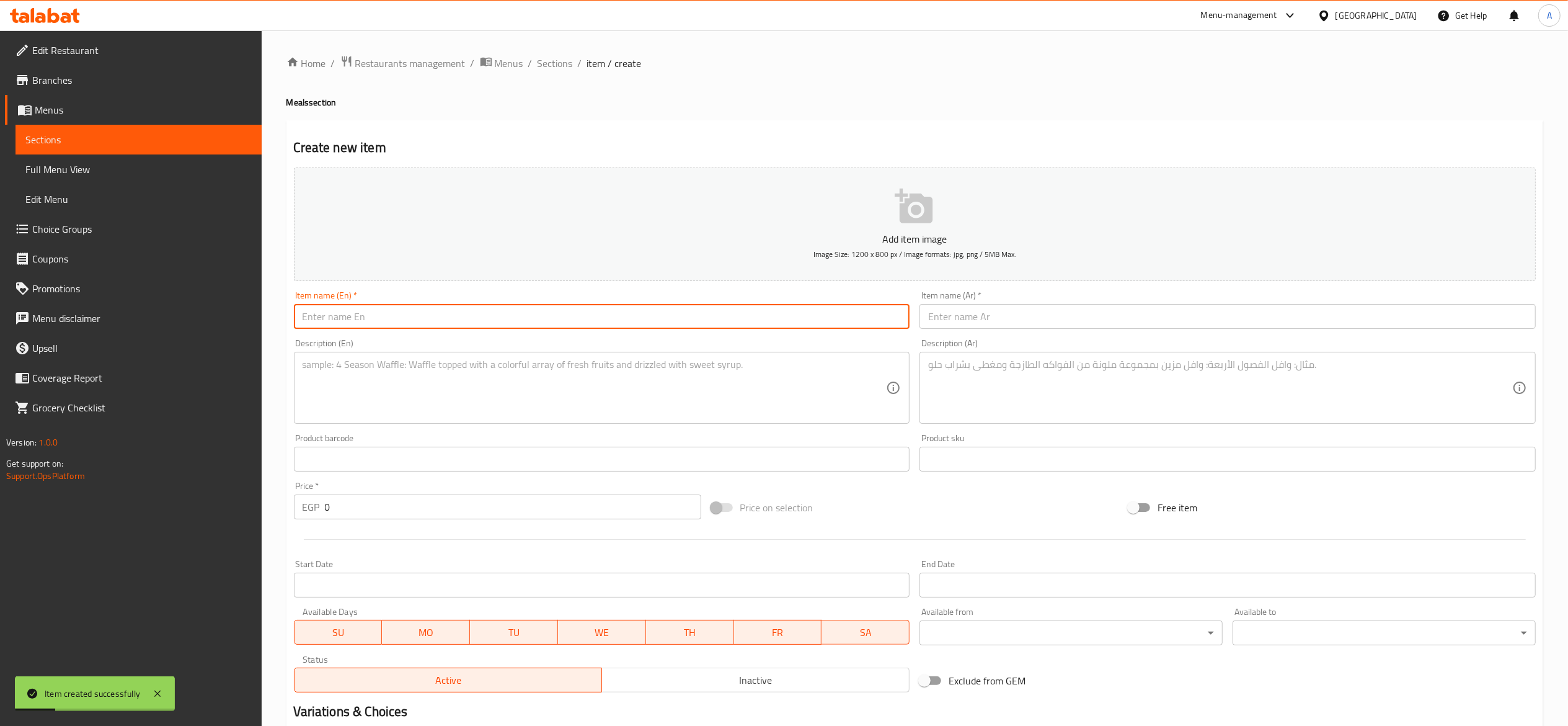
click at [439, 320] on input "text" at bounding box center [602, 316] width 617 height 25
type input "Crepiano Signature Burger Meal"
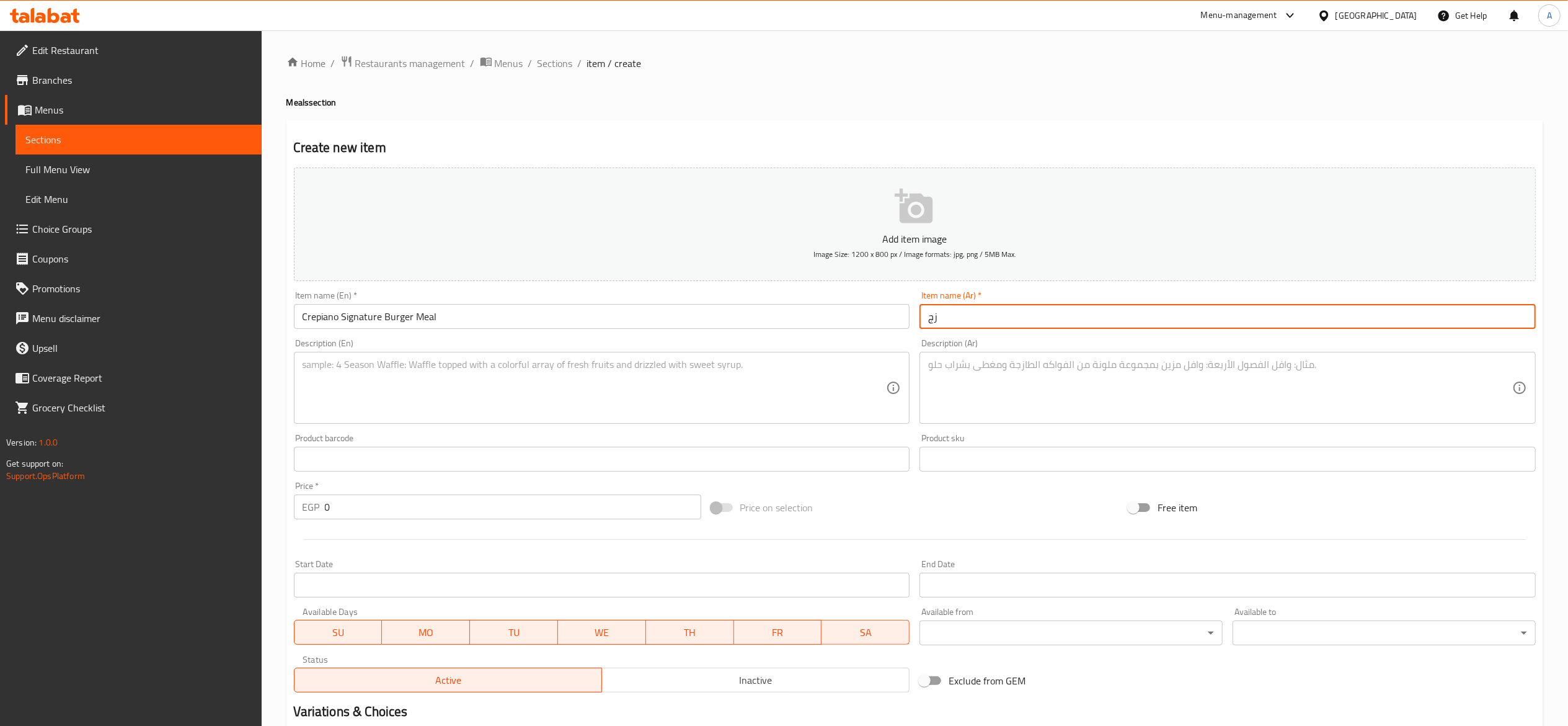
type input "ز"
type input "وجبة برجر كريبيانو"
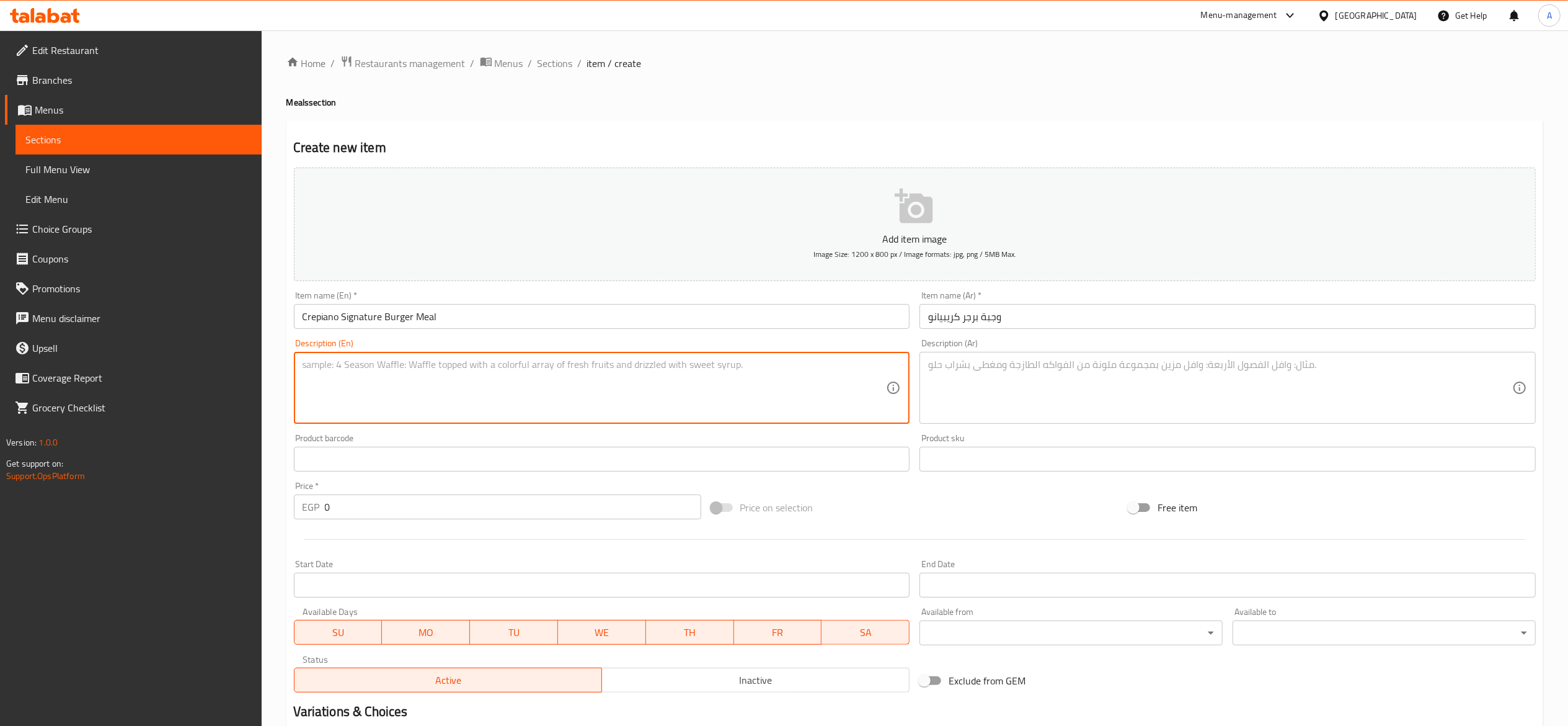
click at [666, 389] on textarea at bounding box center [595, 389] width 584 height 59
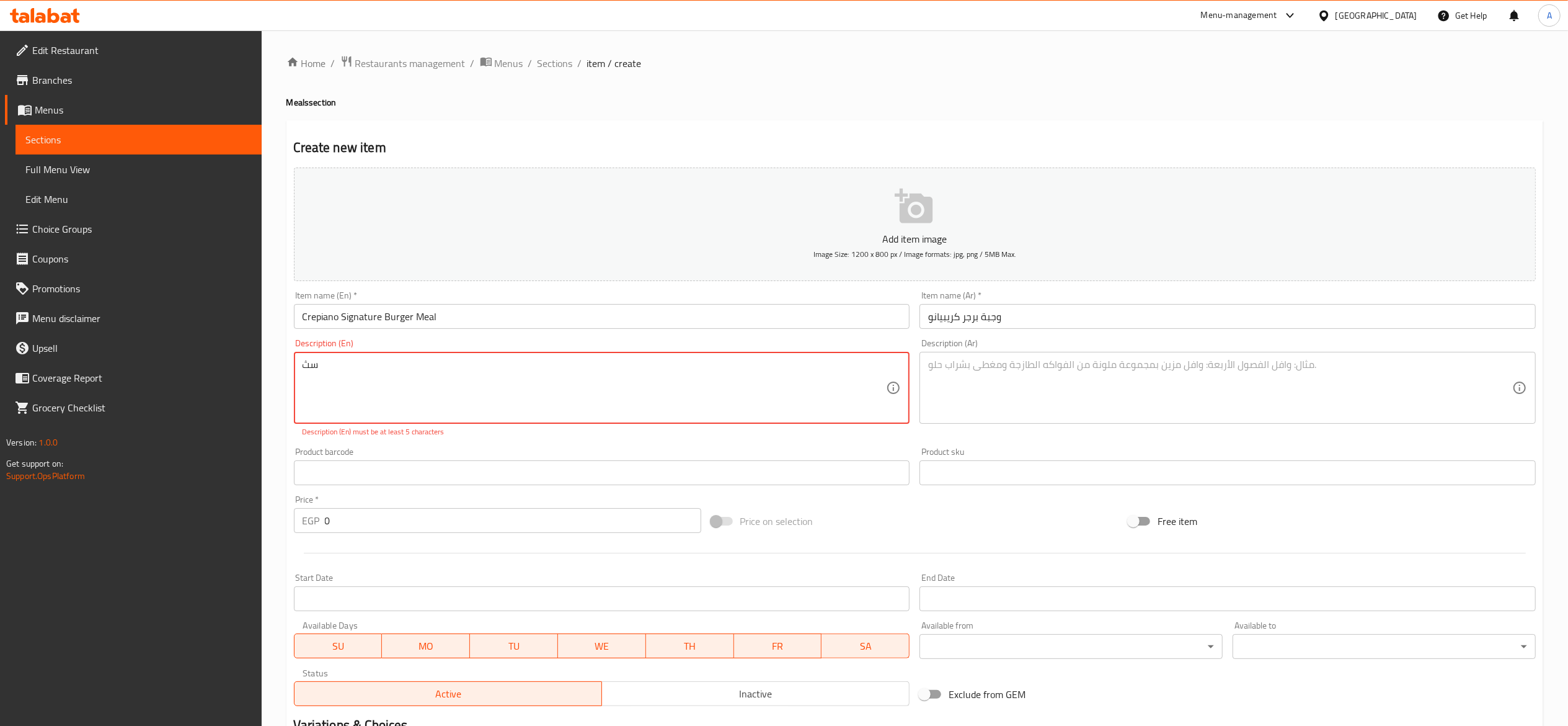
type textarea "س"
type textarea "s"
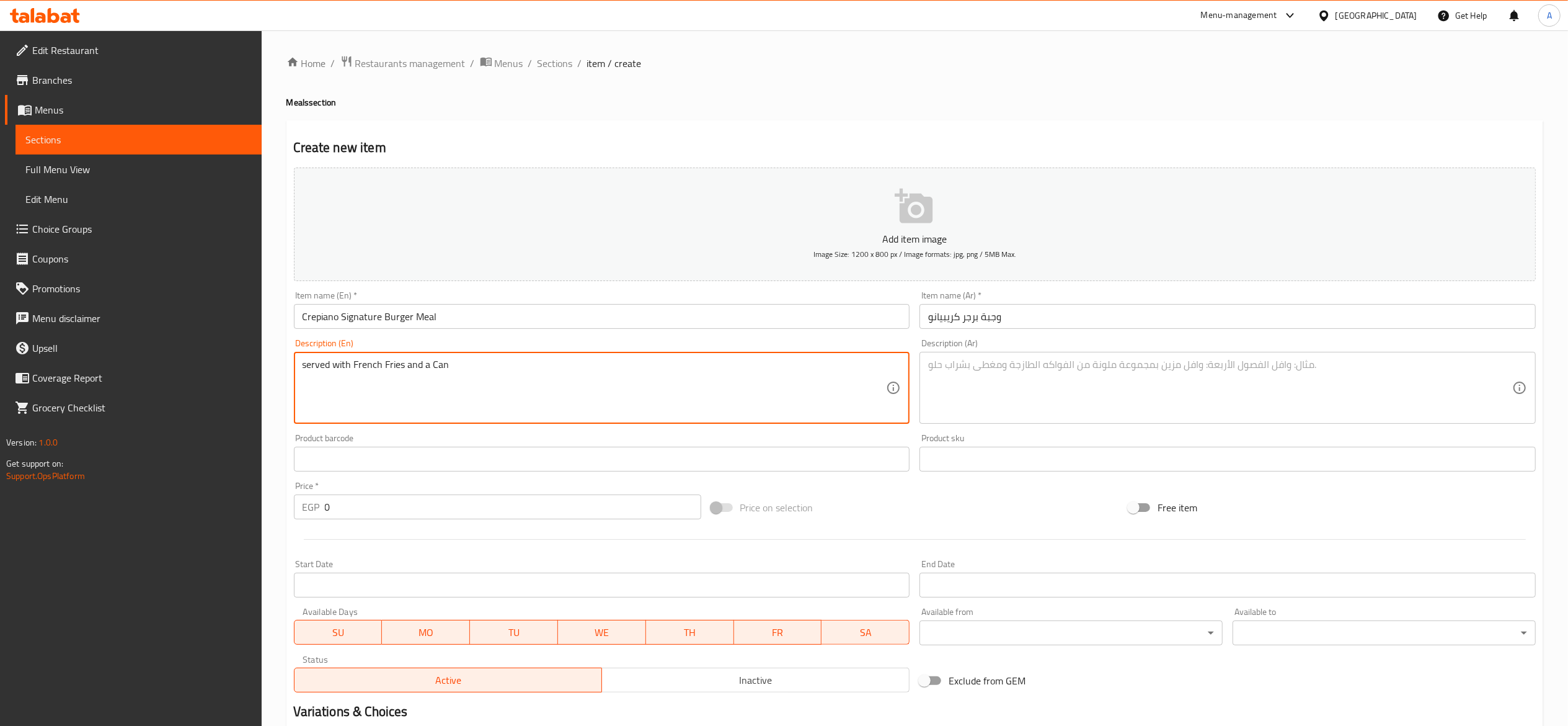
type textarea "served with French Fries and a Can"
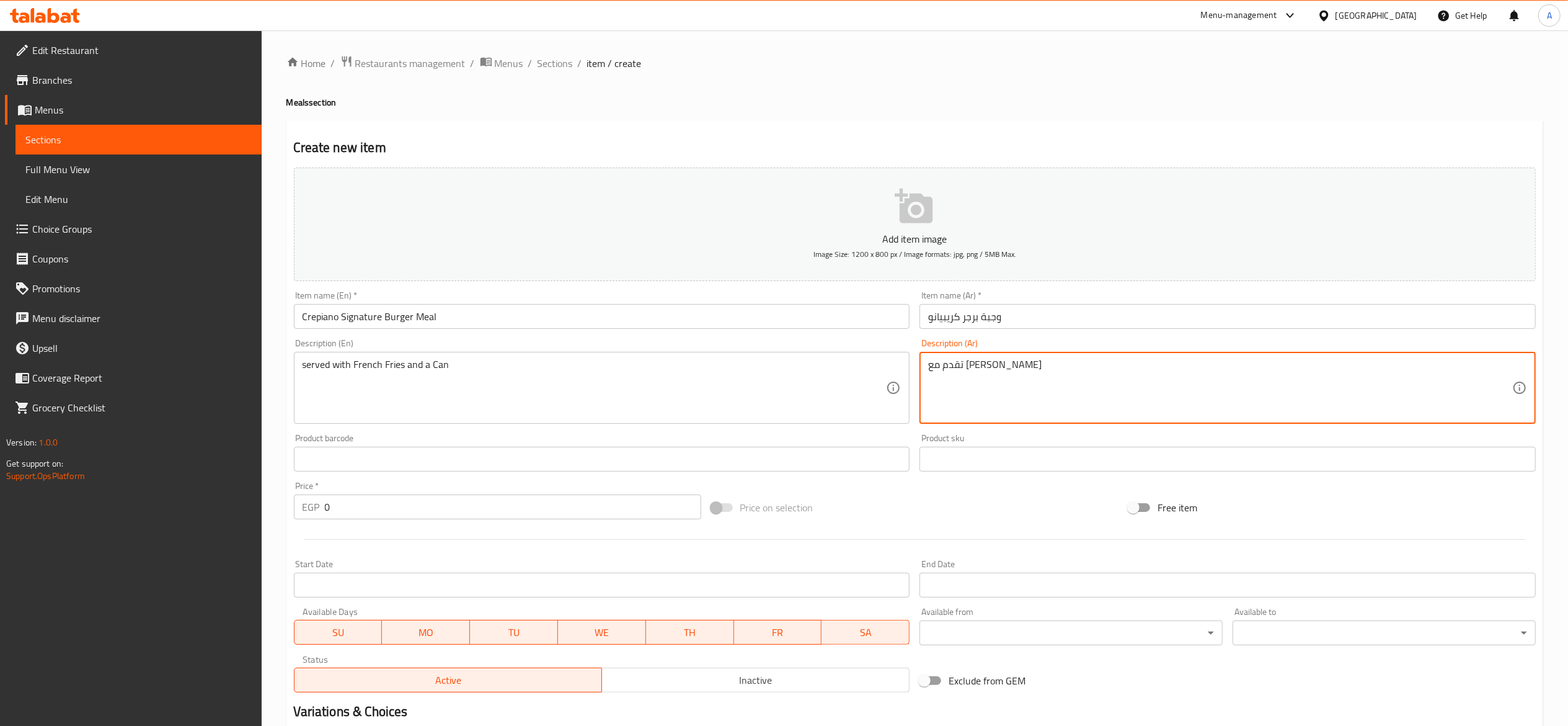
type textarea "تقدم مع [PERSON_NAME]"
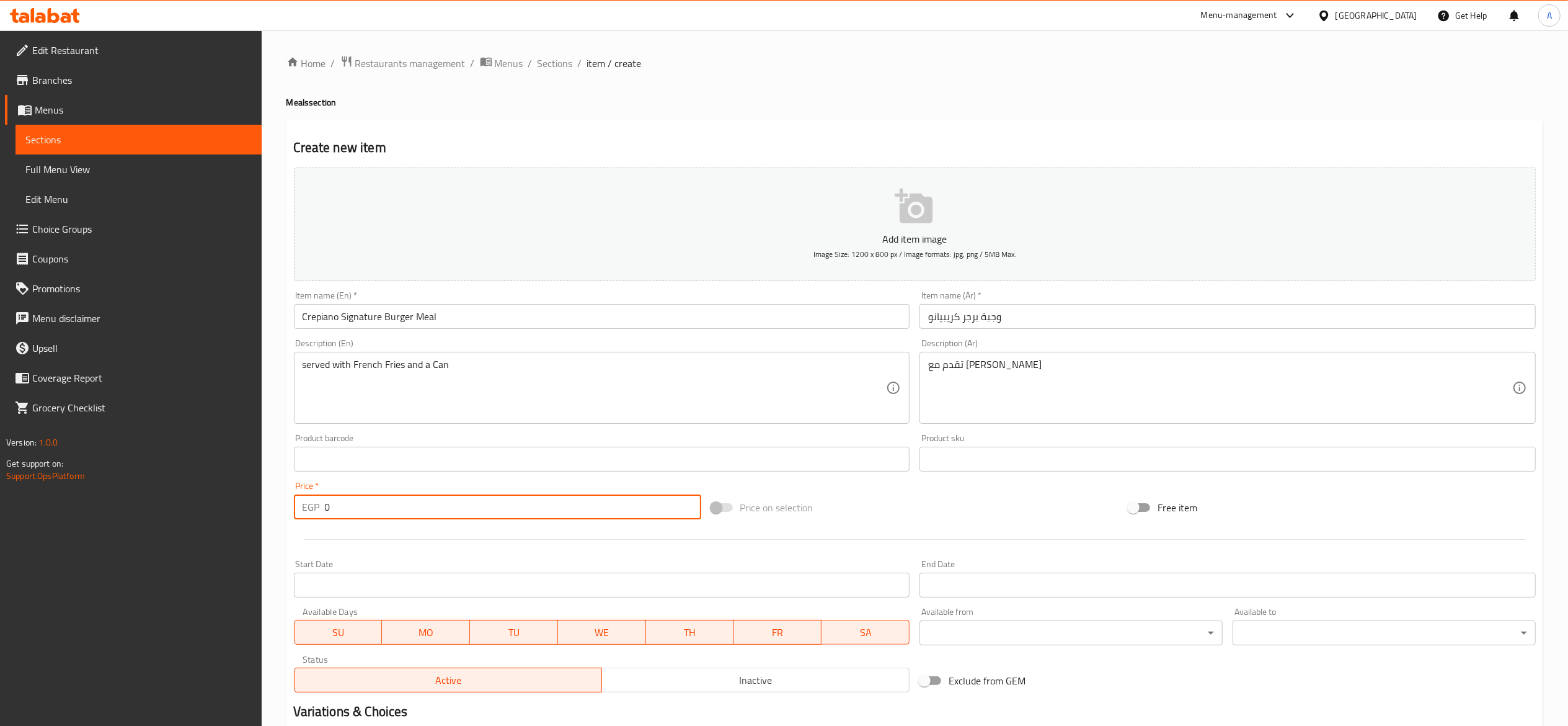
click at [566, 515] on input "0" at bounding box center [513, 506] width 377 height 25
type input "100"
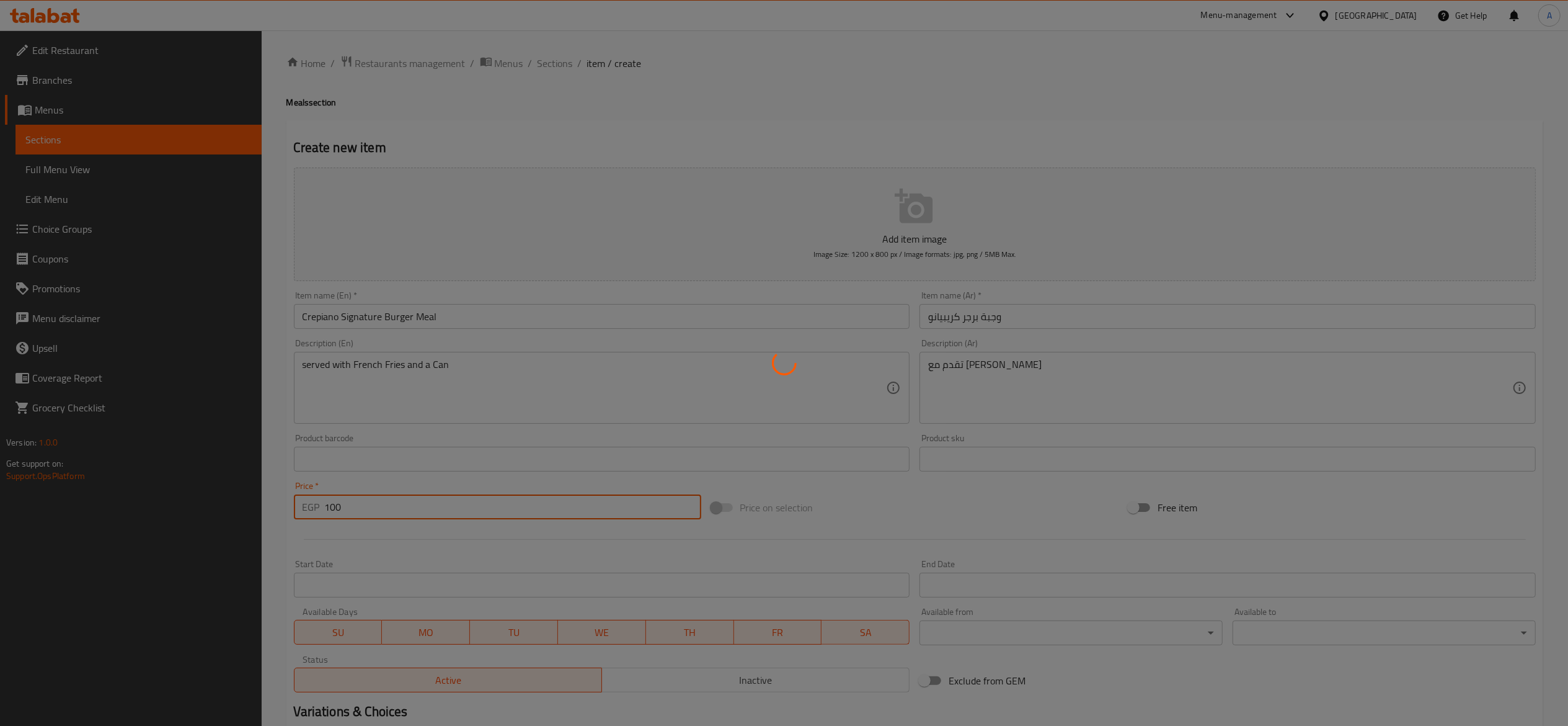
type input "0"
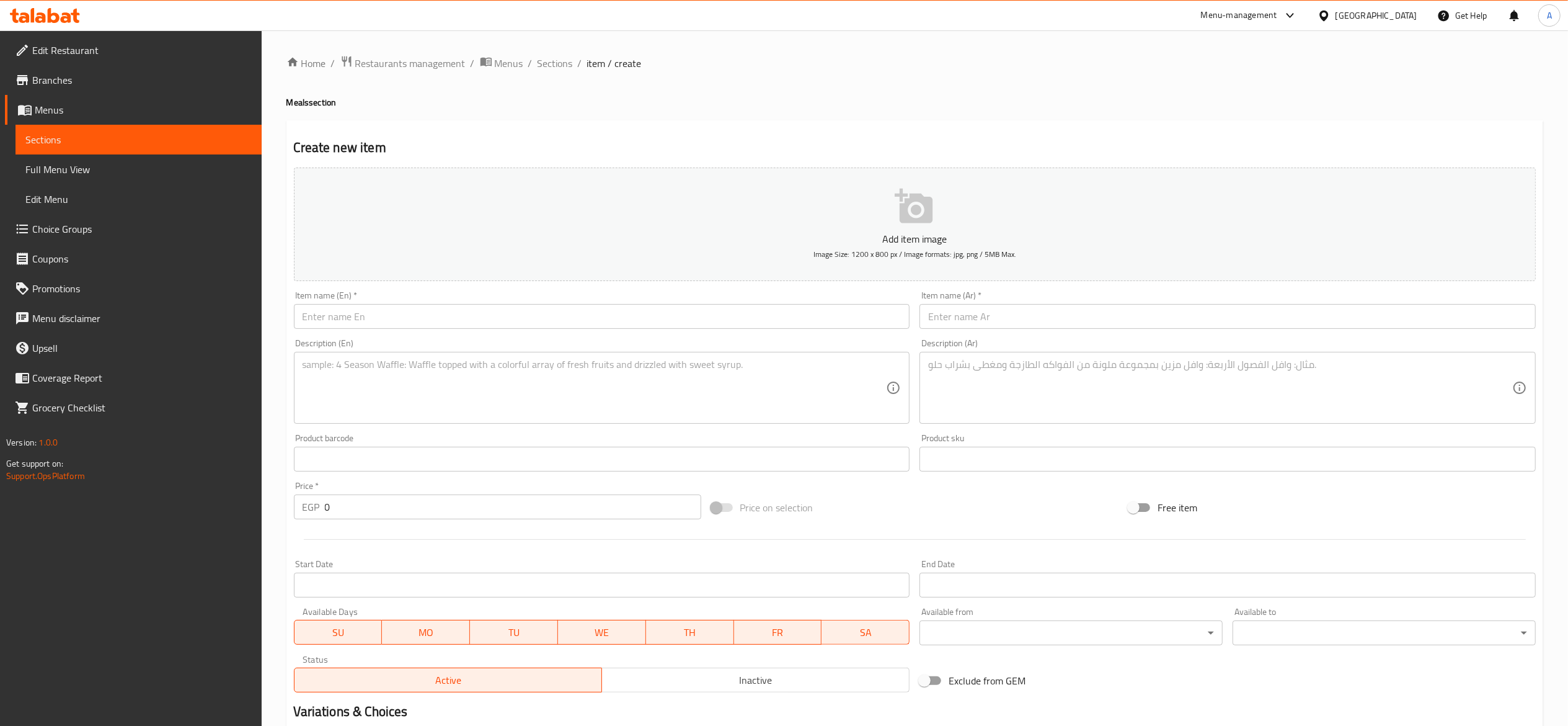
click at [556, 77] on div "Home / Restaurants management / Menus / Sections / item / create Meals section …" at bounding box center [915, 453] width 1257 height 797
click at [557, 69] on span "Sections" at bounding box center [555, 63] width 35 height 15
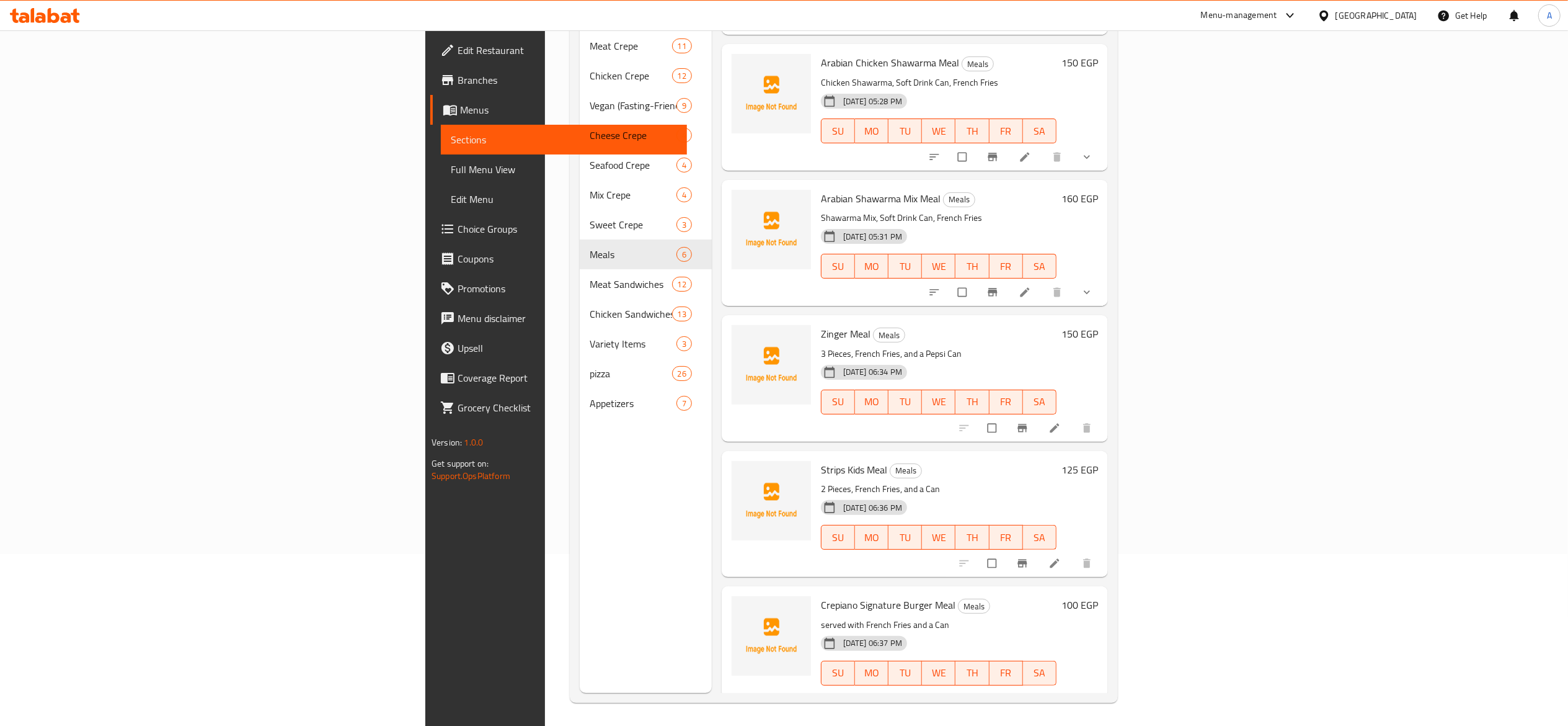
scroll to position [175, 0]
click at [458, 231] on span "Choice Groups" at bounding box center [568, 229] width 220 height 15
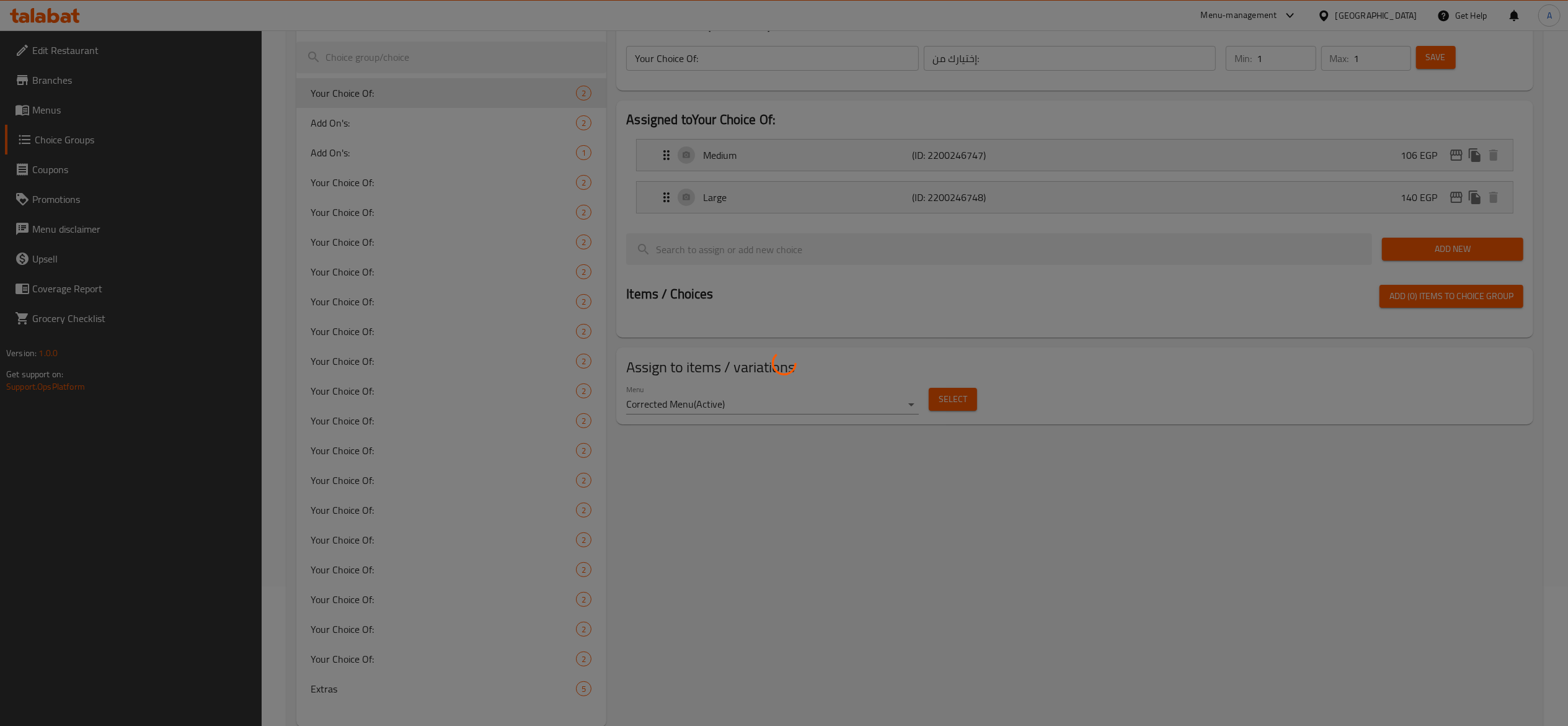
scroll to position [177, 0]
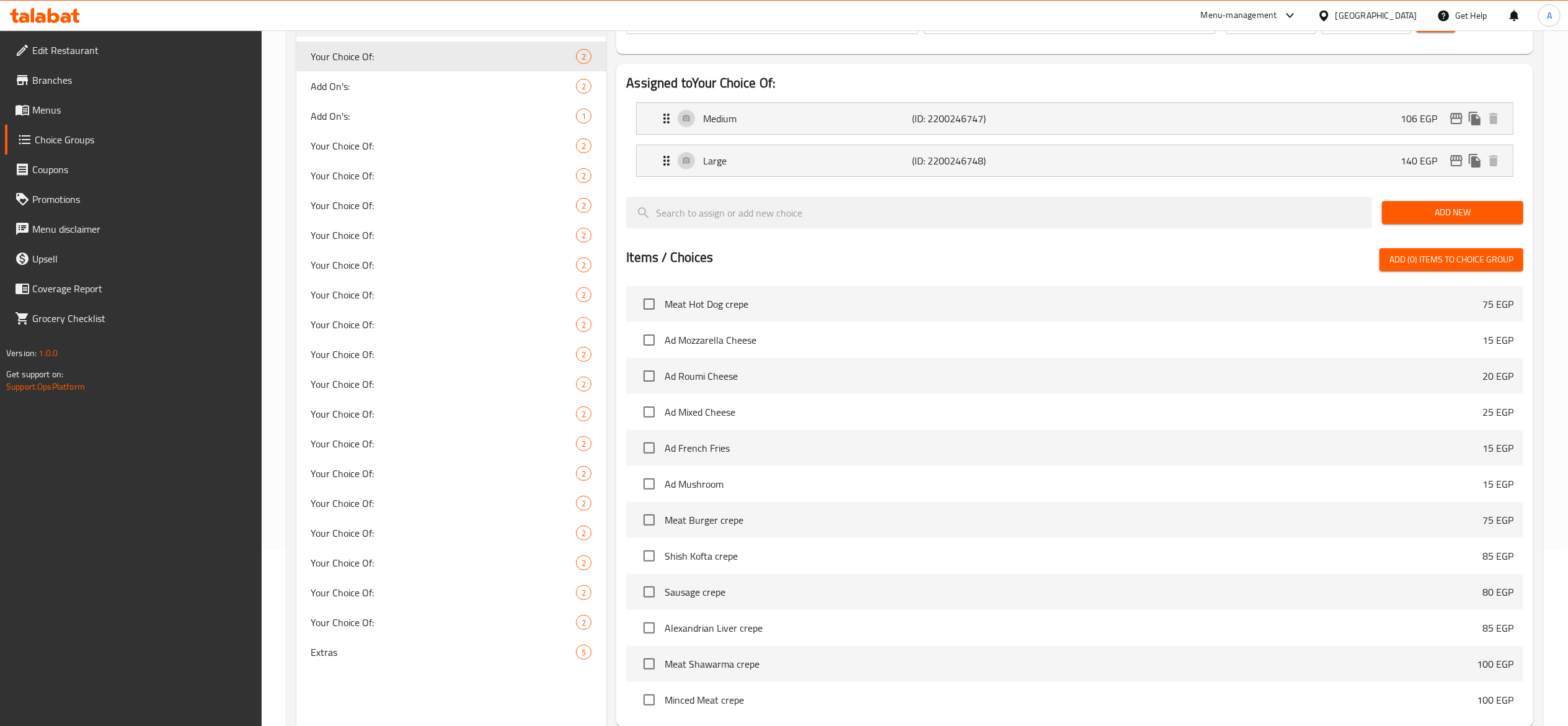
click at [446, 657] on span "Extras" at bounding box center [443, 651] width 266 height 15
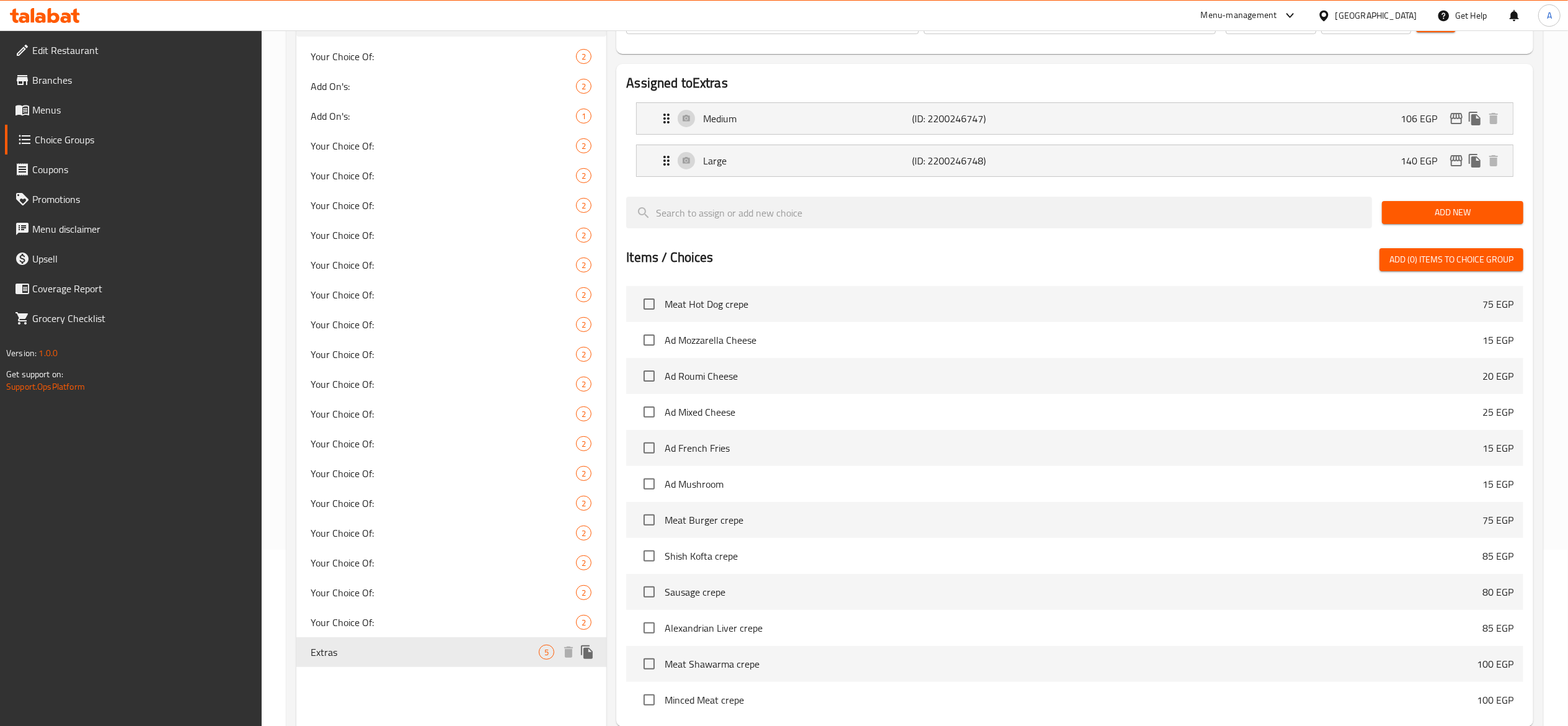
type input "Extras"
type input "الاضافات"
type input "0"
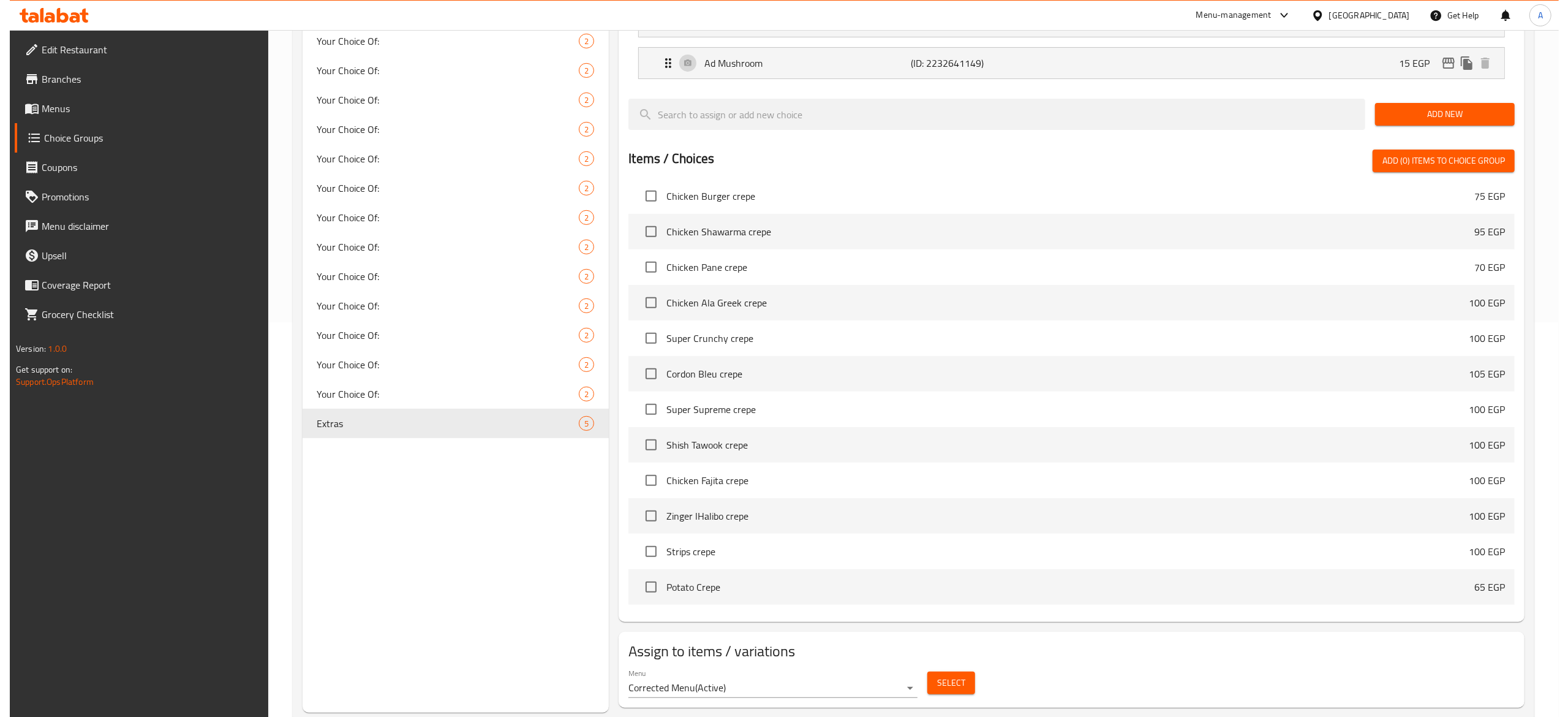
scroll to position [427, 0]
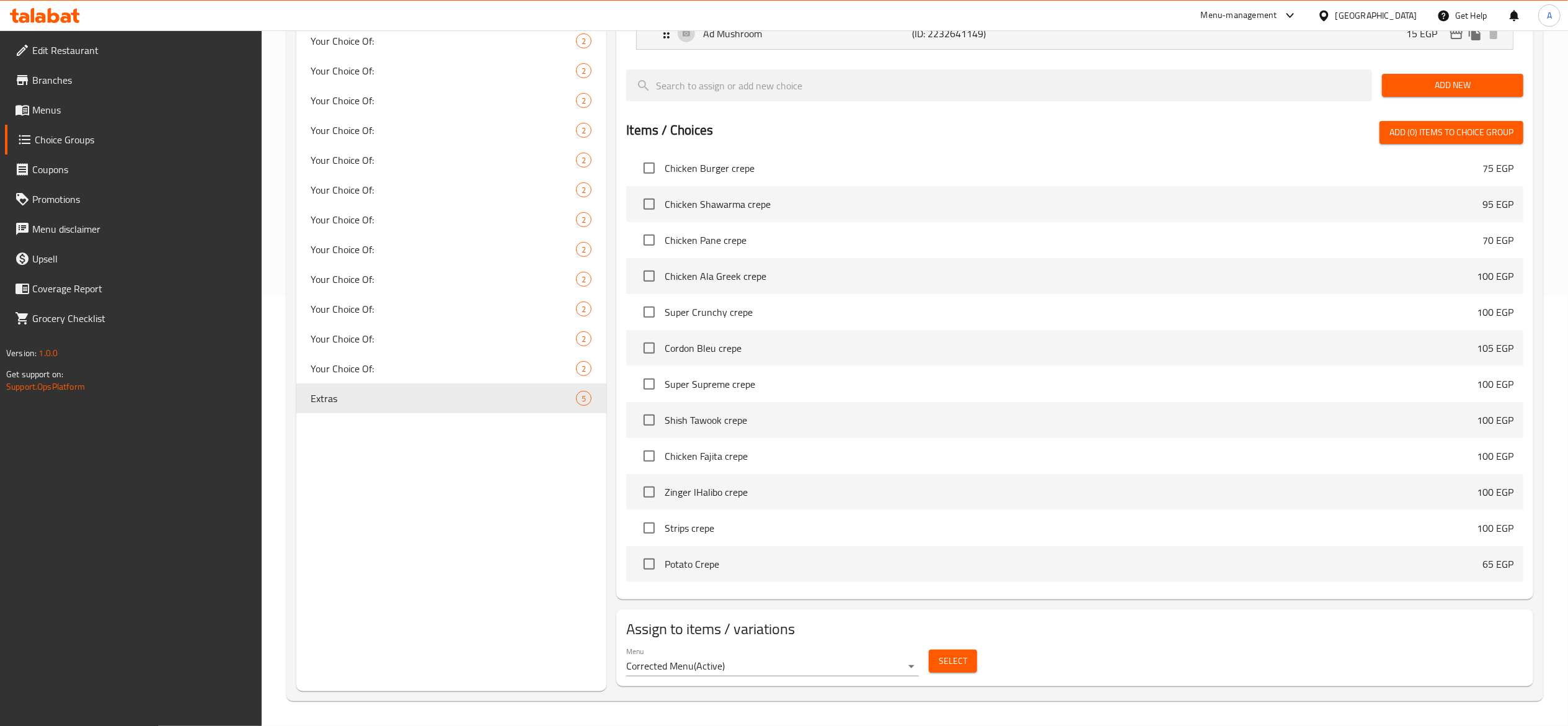
click at [934, 657] on button "Select" at bounding box center [952, 660] width 48 height 23
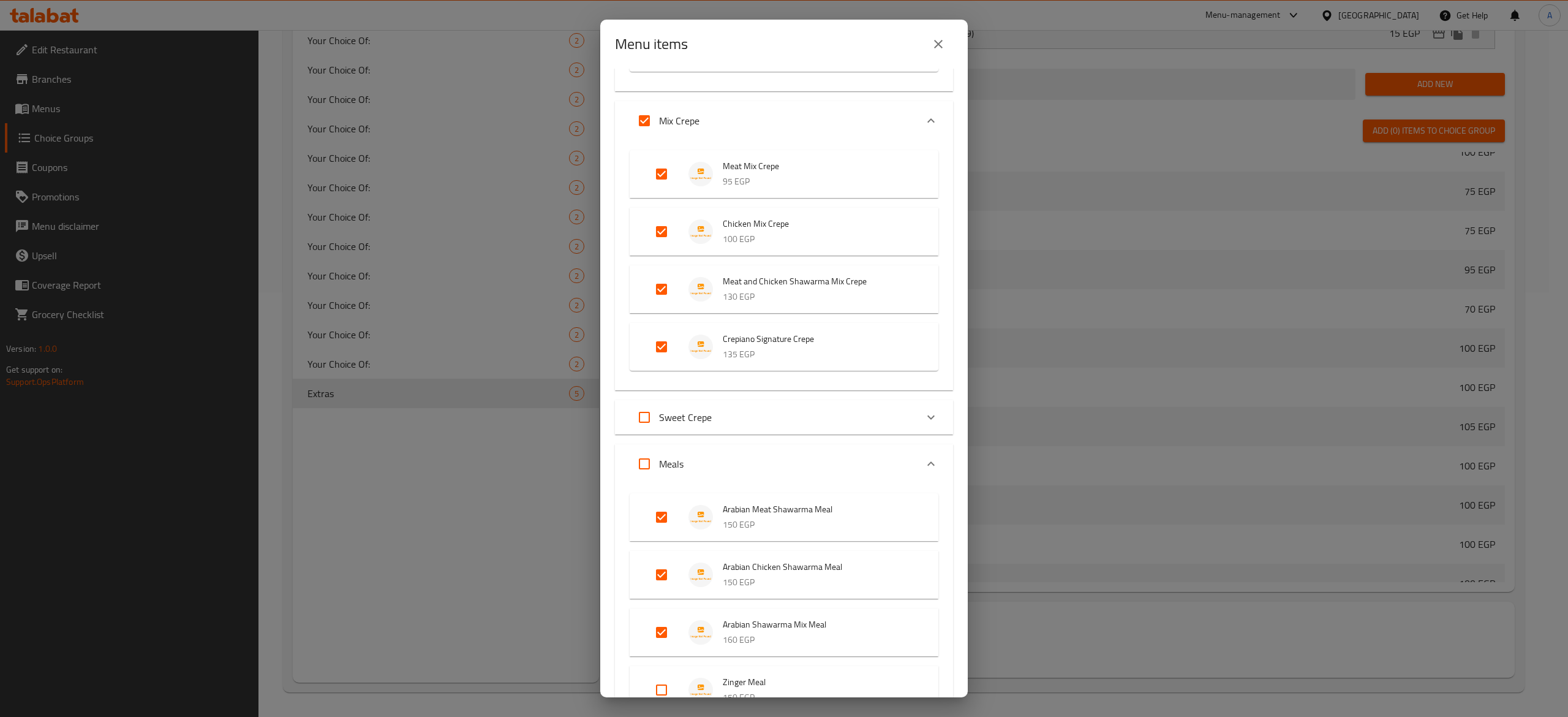
scroll to position [2697, 0]
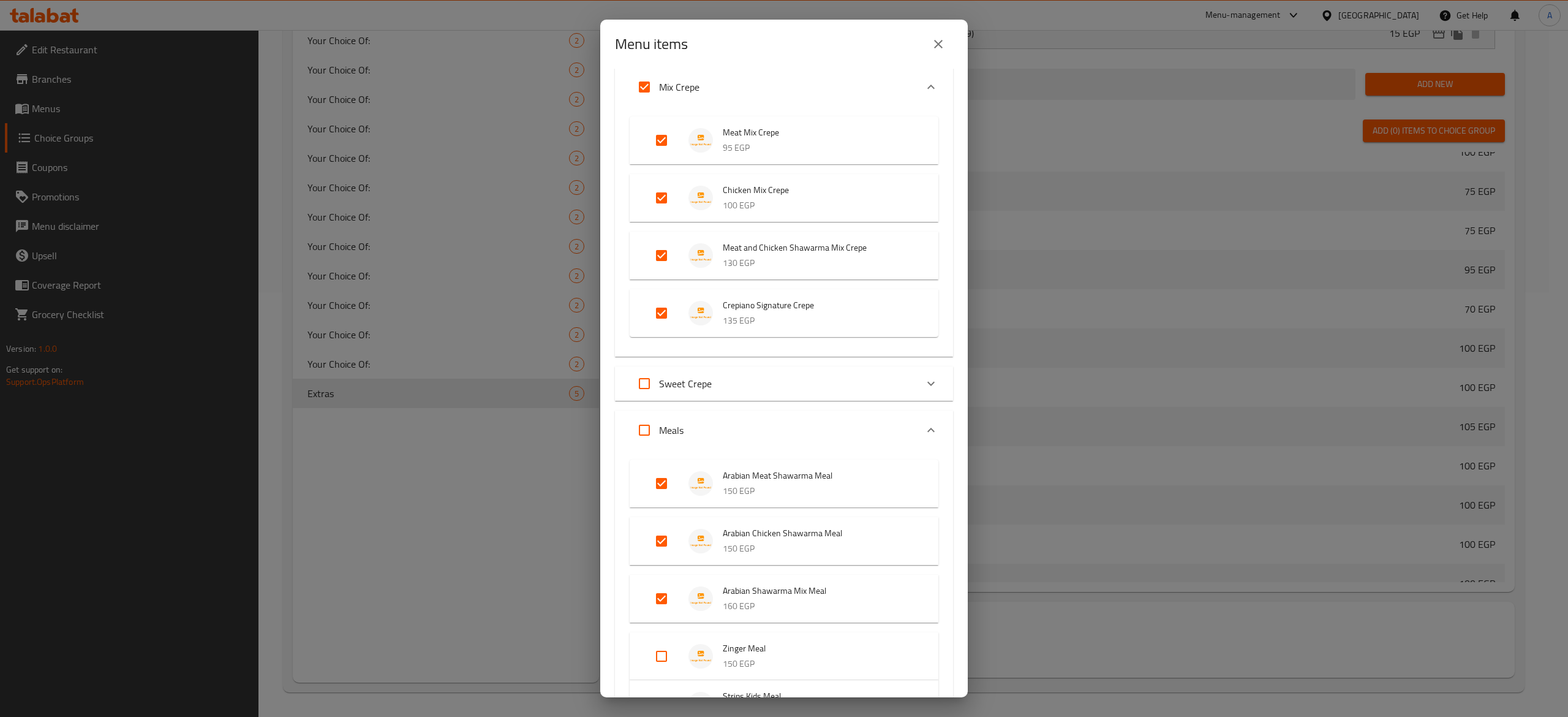
click at [641, 431] on input "Expand" at bounding box center [644, 430] width 29 height 29
checkbox input "true"
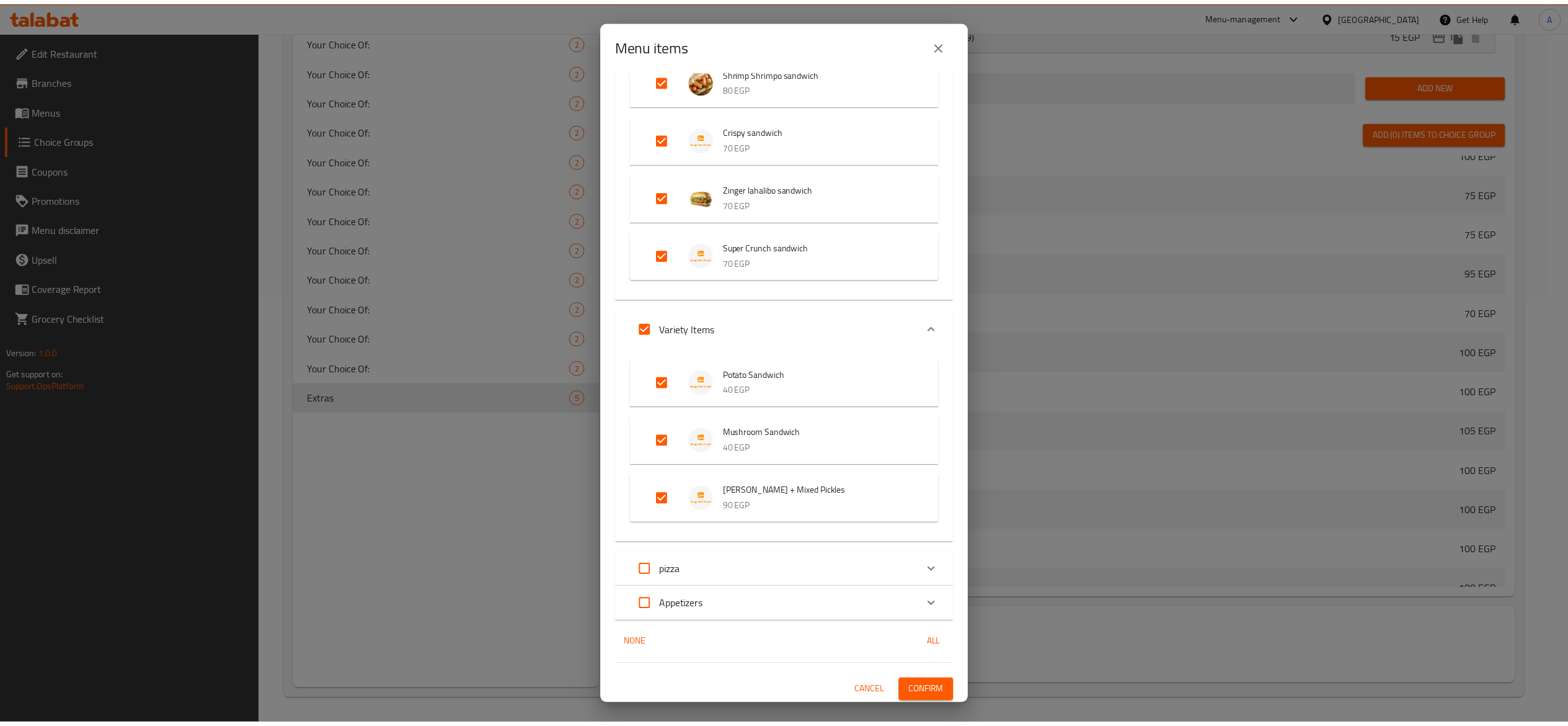
scroll to position [5021, 0]
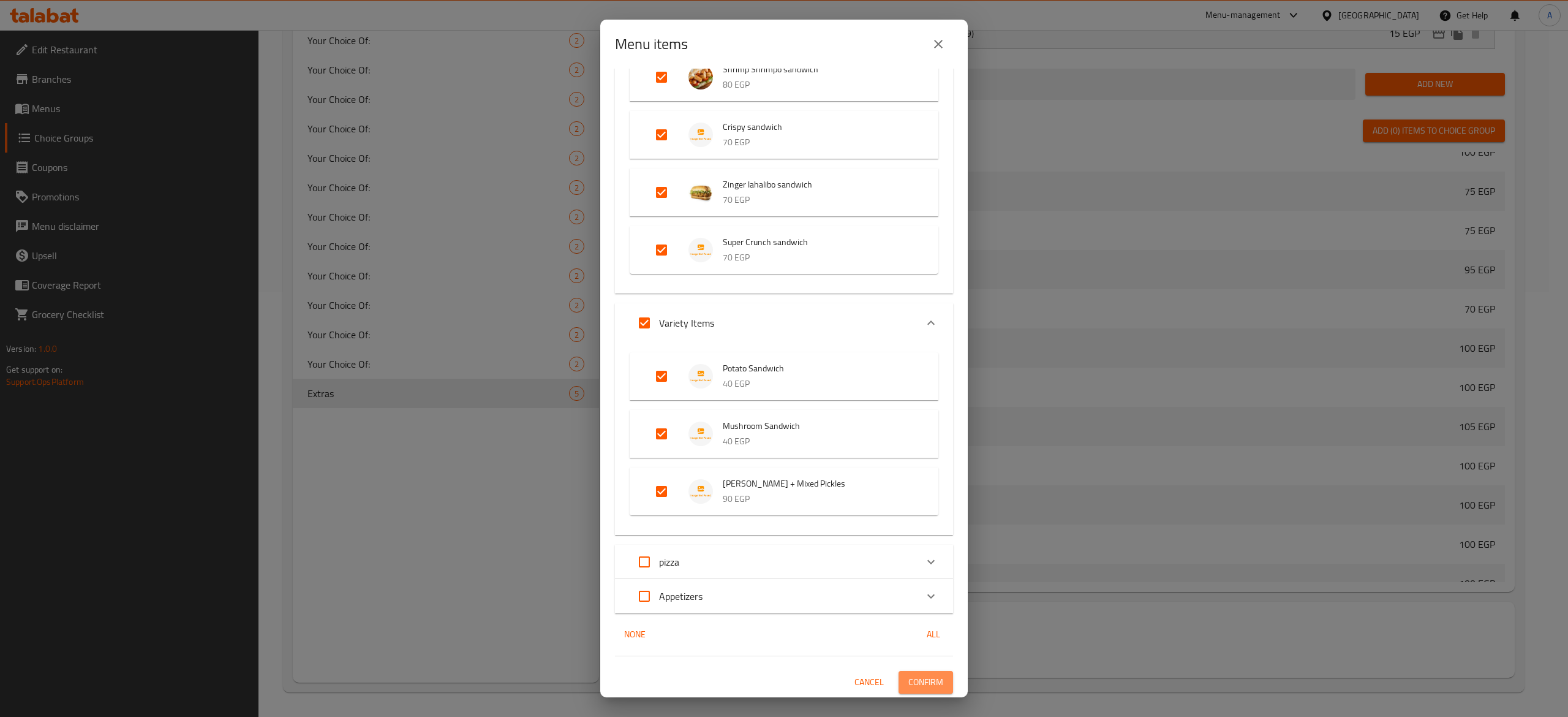
click at [915, 679] on span "Confirm" at bounding box center [926, 682] width 35 height 16
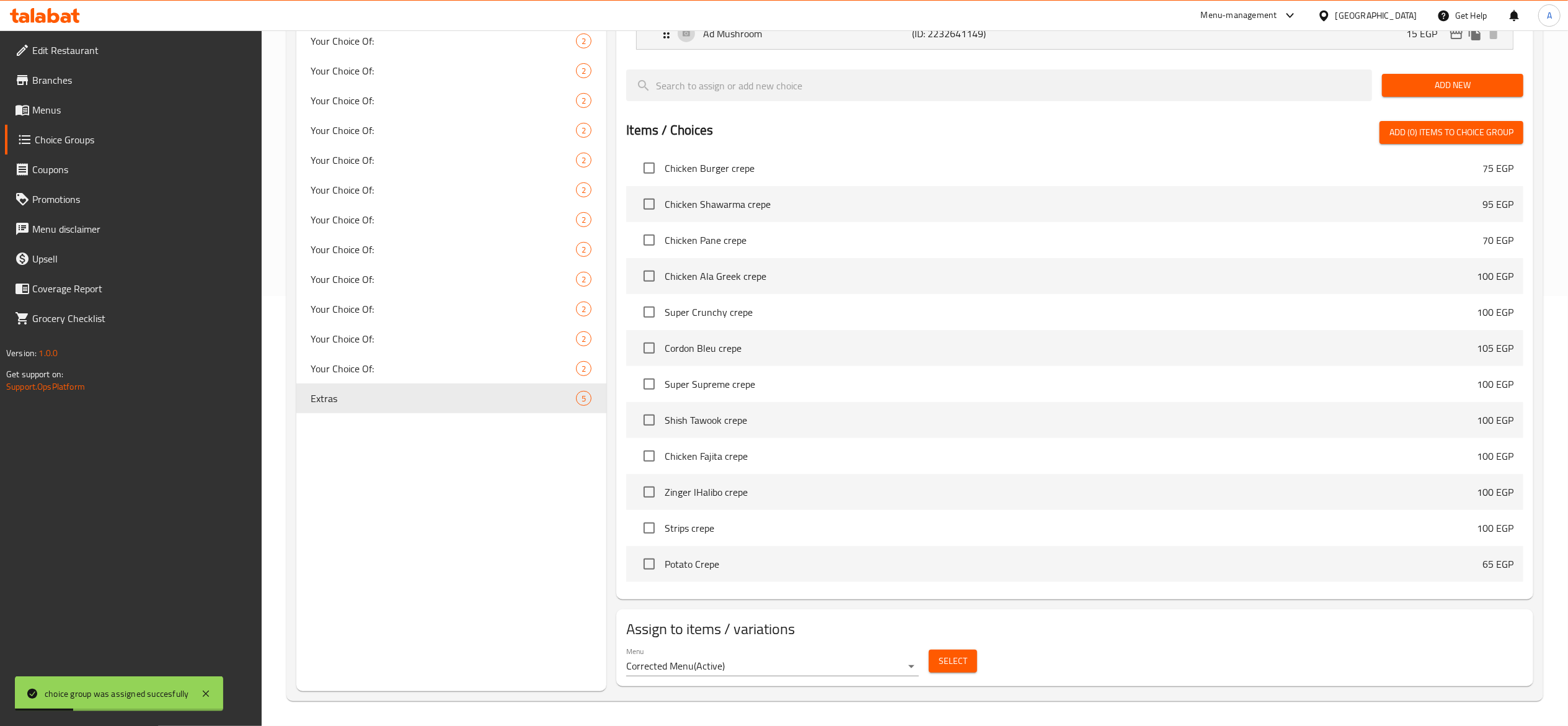
click at [75, 112] on span "Menus" at bounding box center [142, 109] width 220 height 15
